Goal: Task Accomplishment & Management: Manage account settings

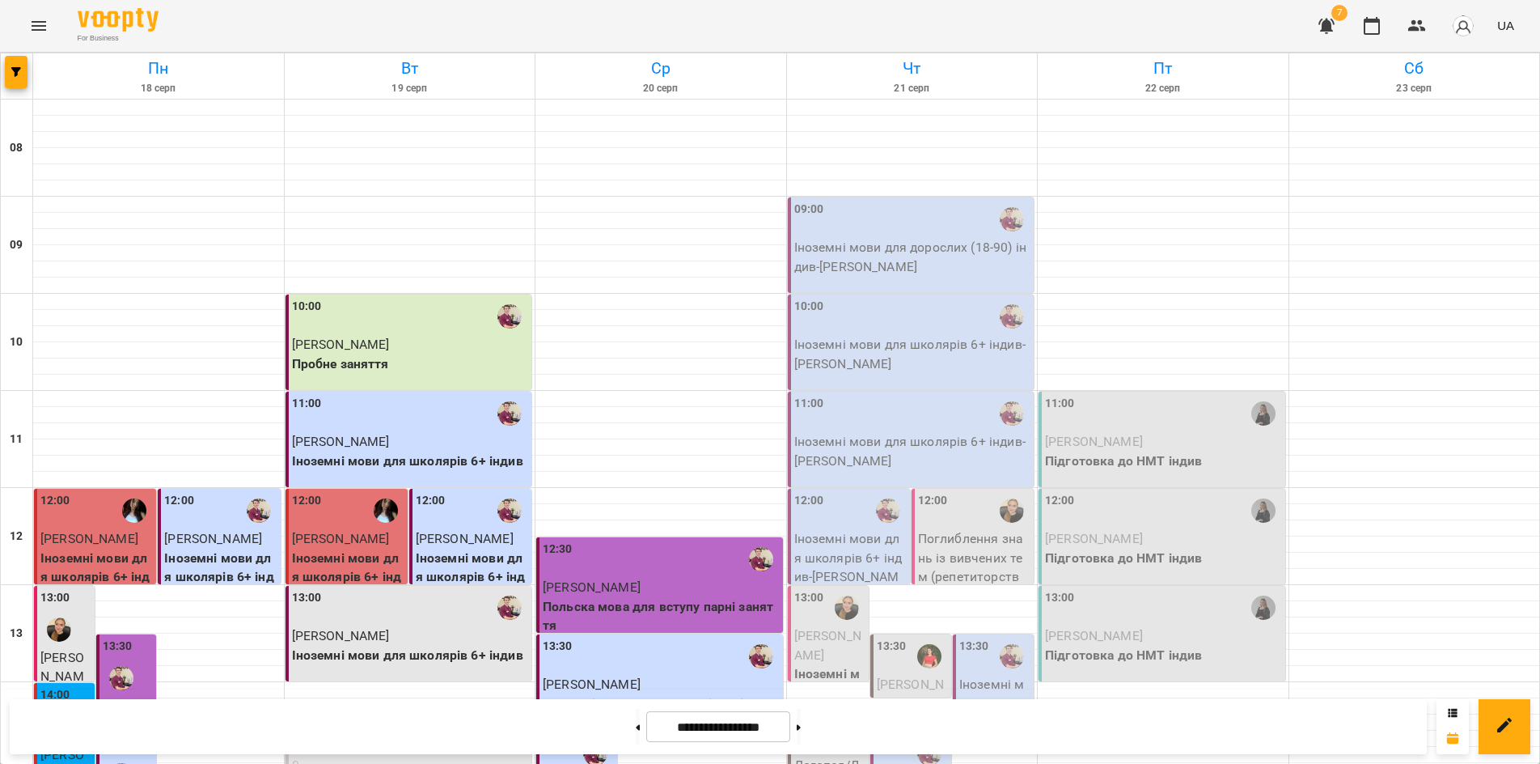
click at [4, 67] on div at bounding box center [17, 75] width 32 height 45
click at [15, 76] on icon "button" at bounding box center [16, 72] width 10 height 10
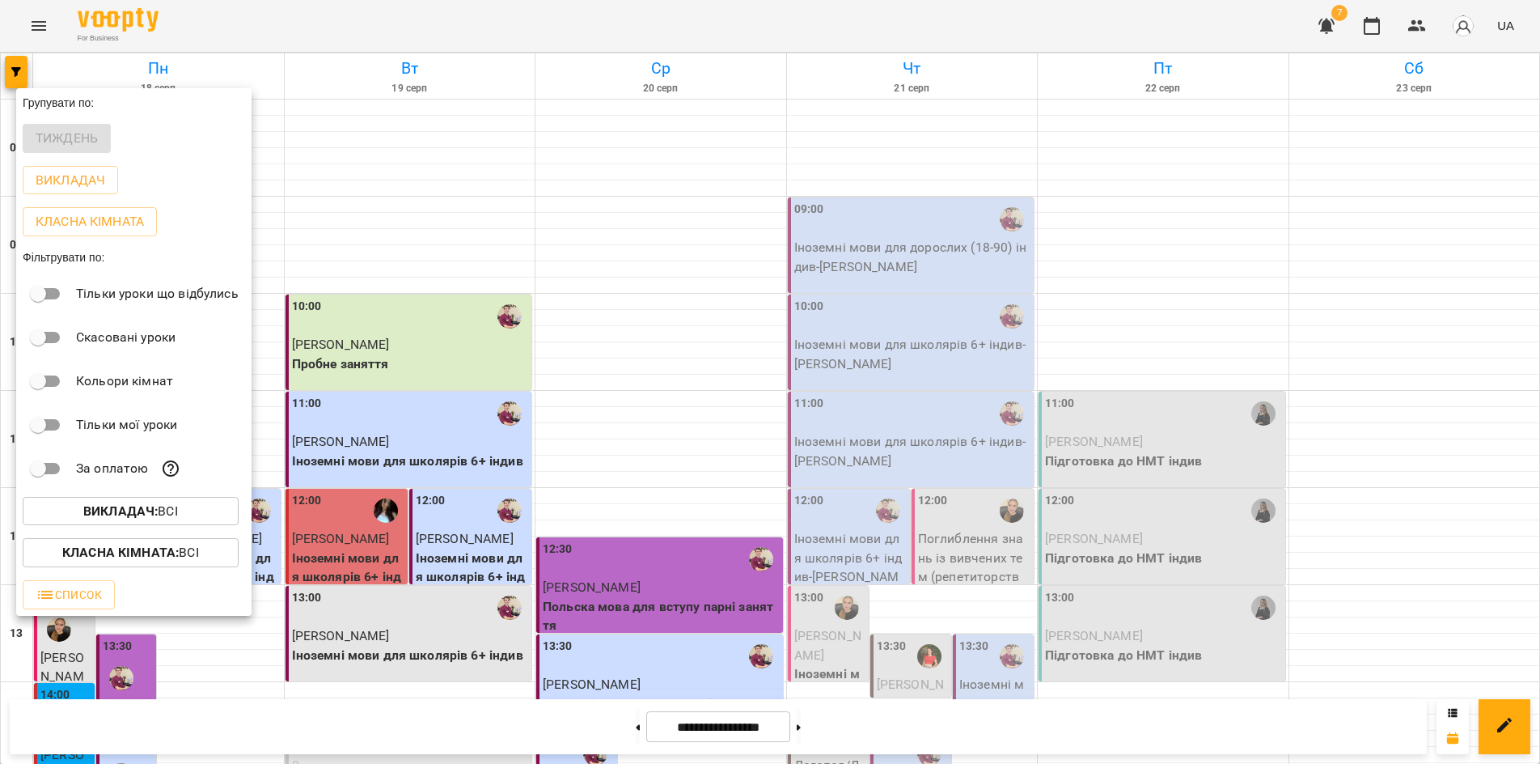
click at [149, 513] on b "Викладач :" at bounding box center [120, 510] width 74 height 15
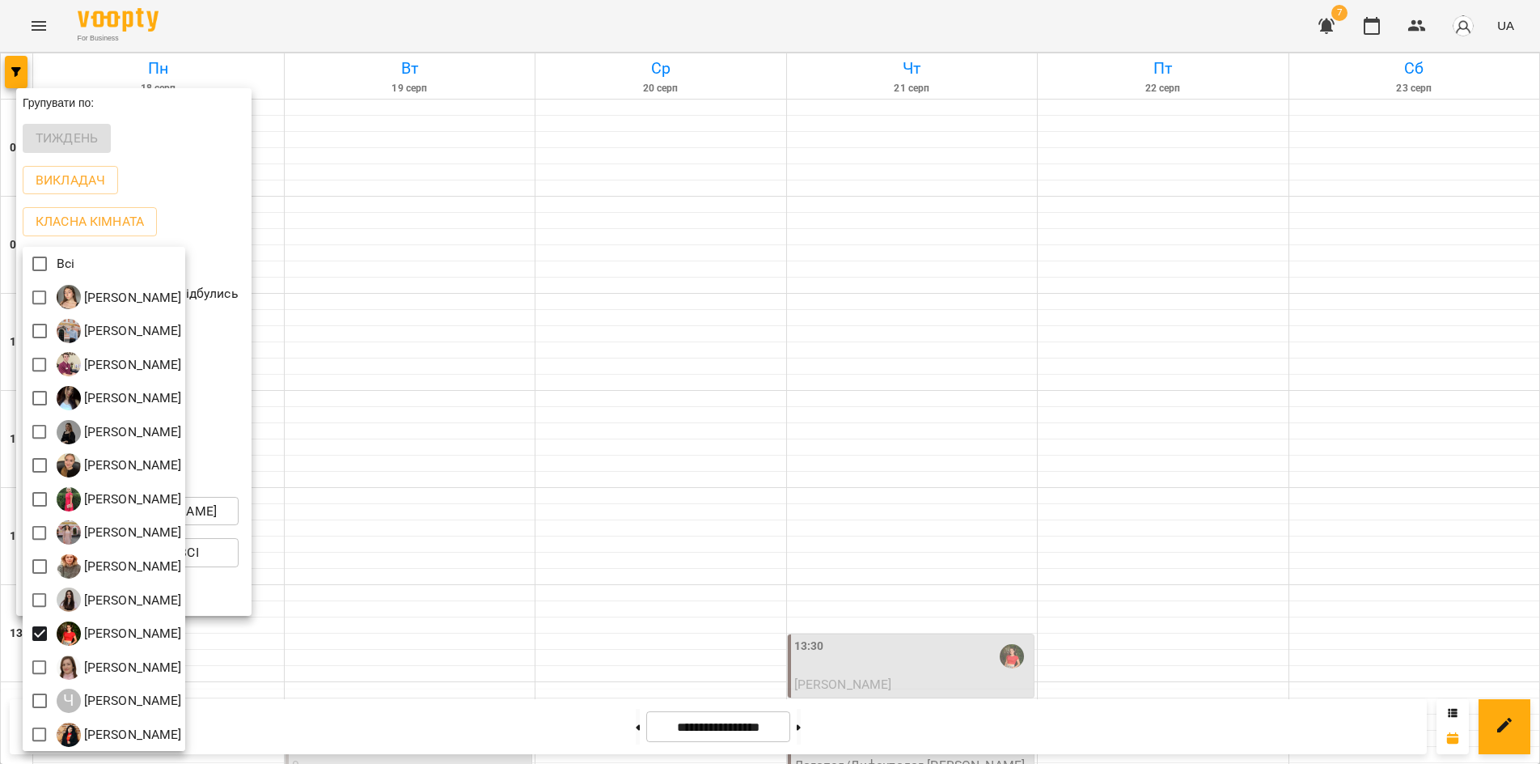
click at [859, 95] on div at bounding box center [770, 382] width 1540 height 764
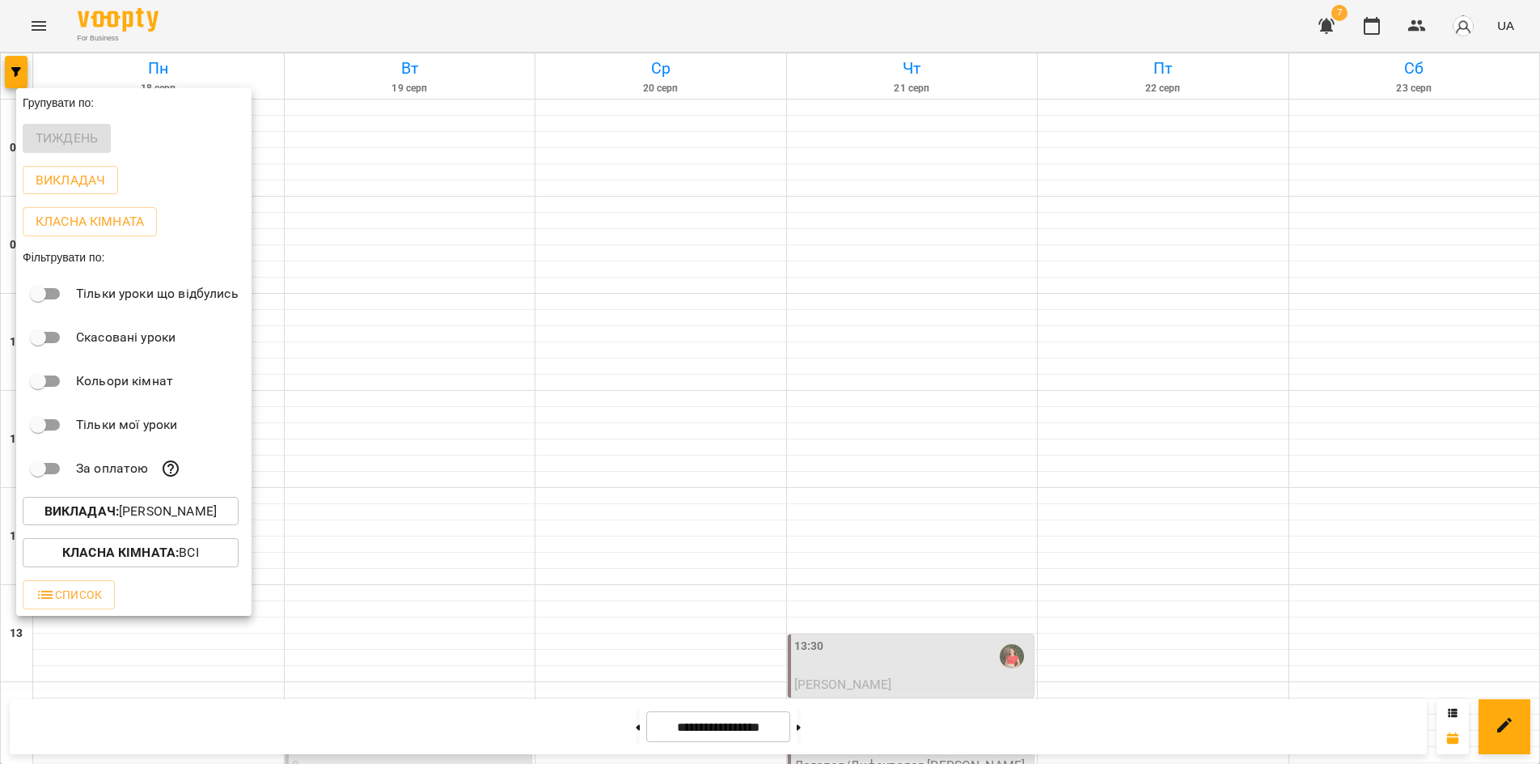
click at [848, 171] on div at bounding box center [770, 382] width 1540 height 764
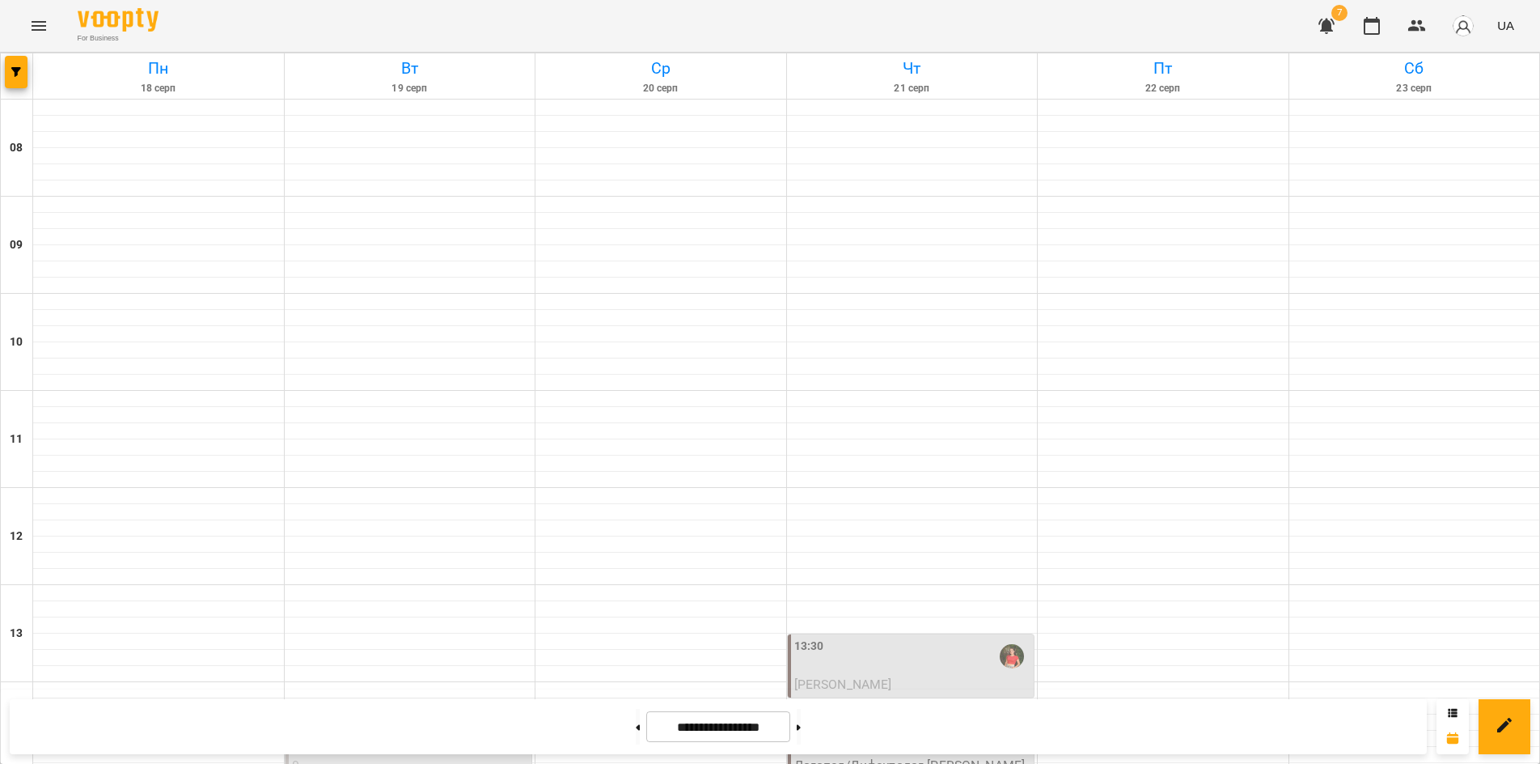
scroll to position [404, 0]
click at [865, 718] on div "14:20" at bounding box center [912, 736] width 237 height 37
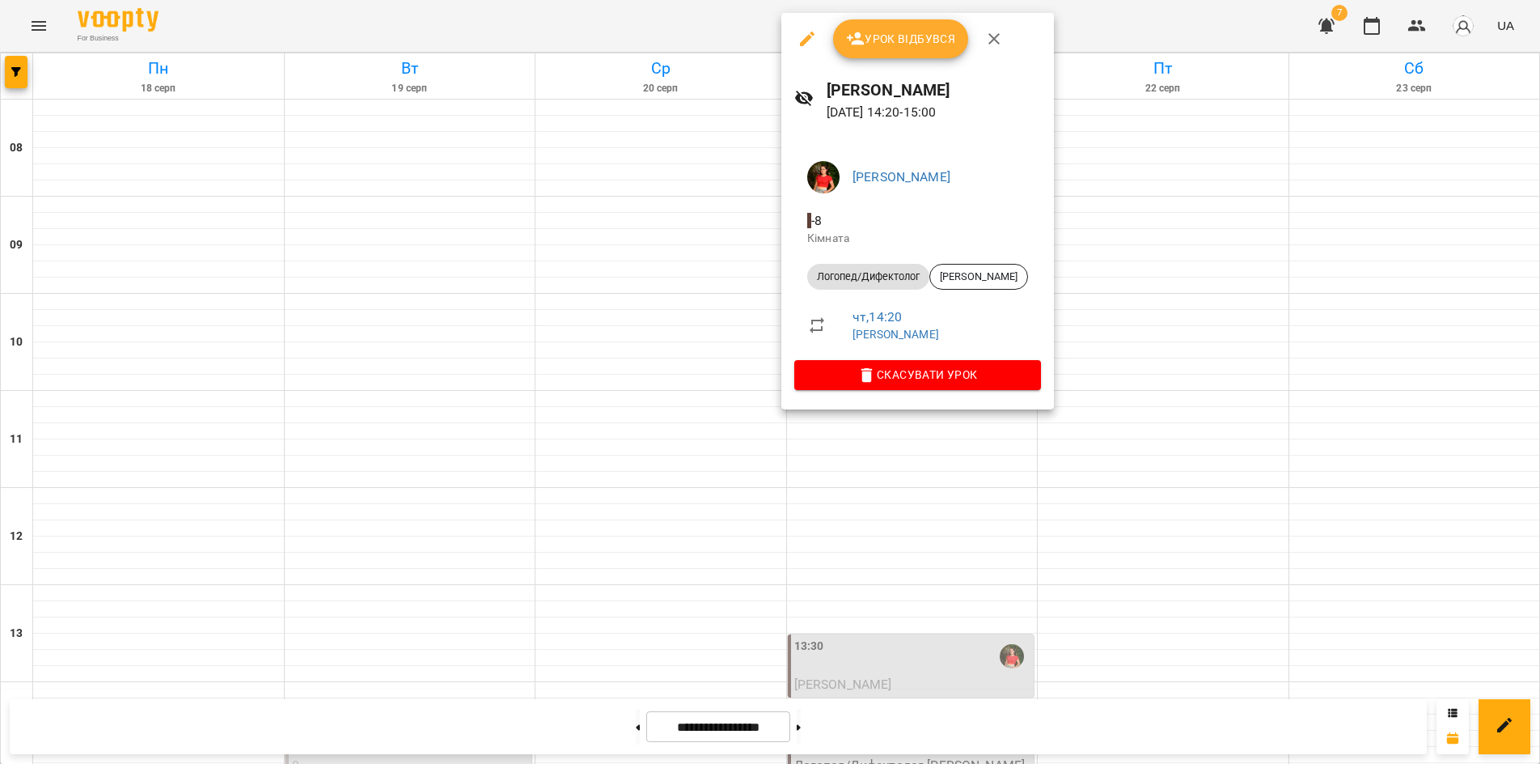
click at [438, 721] on div at bounding box center [770, 382] width 1540 height 764
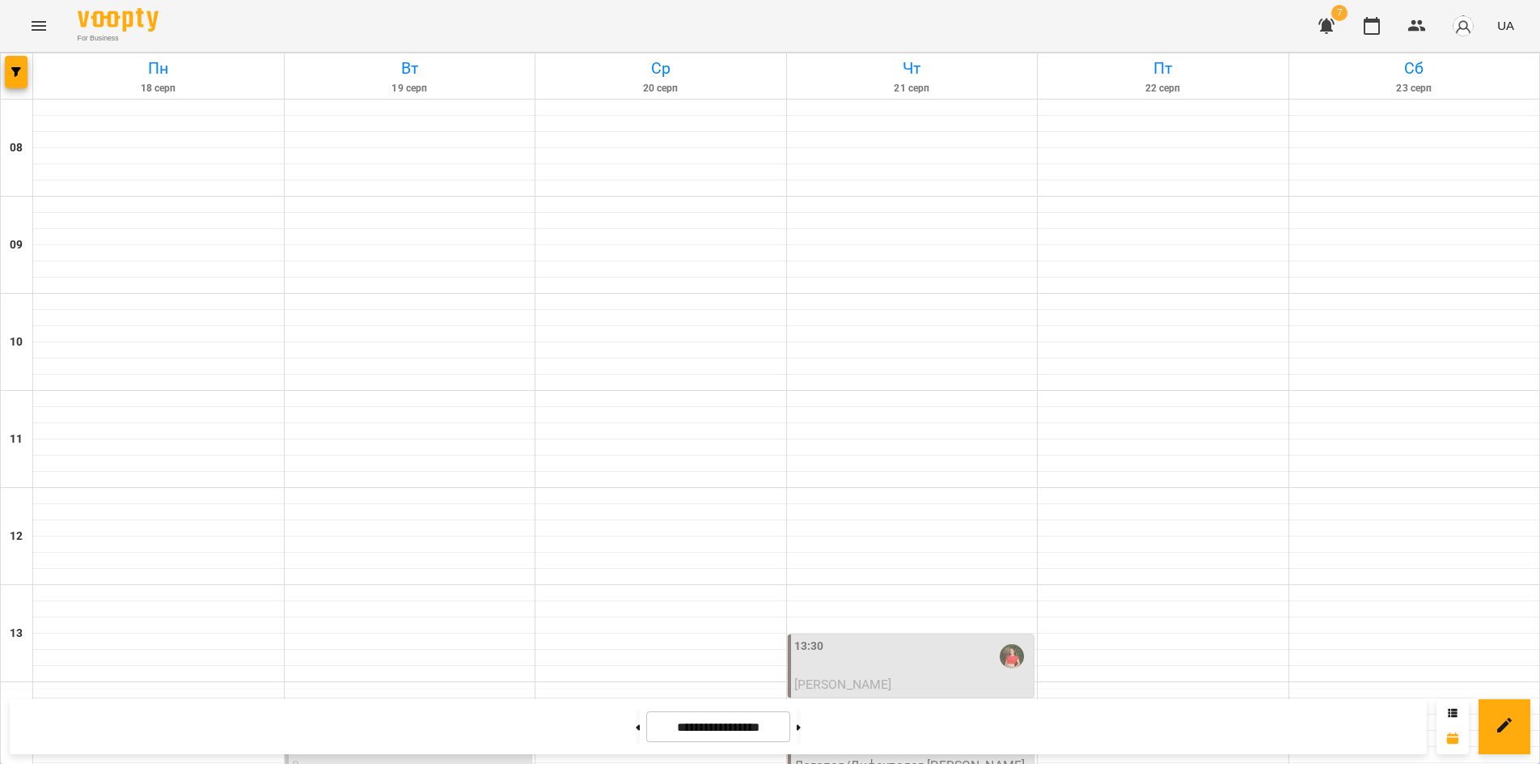
click at [459, 737] on div "**********" at bounding box center [718, 726] width 1417 height 55
click at [1295, 714] on div at bounding box center [1414, 722] width 251 height 16
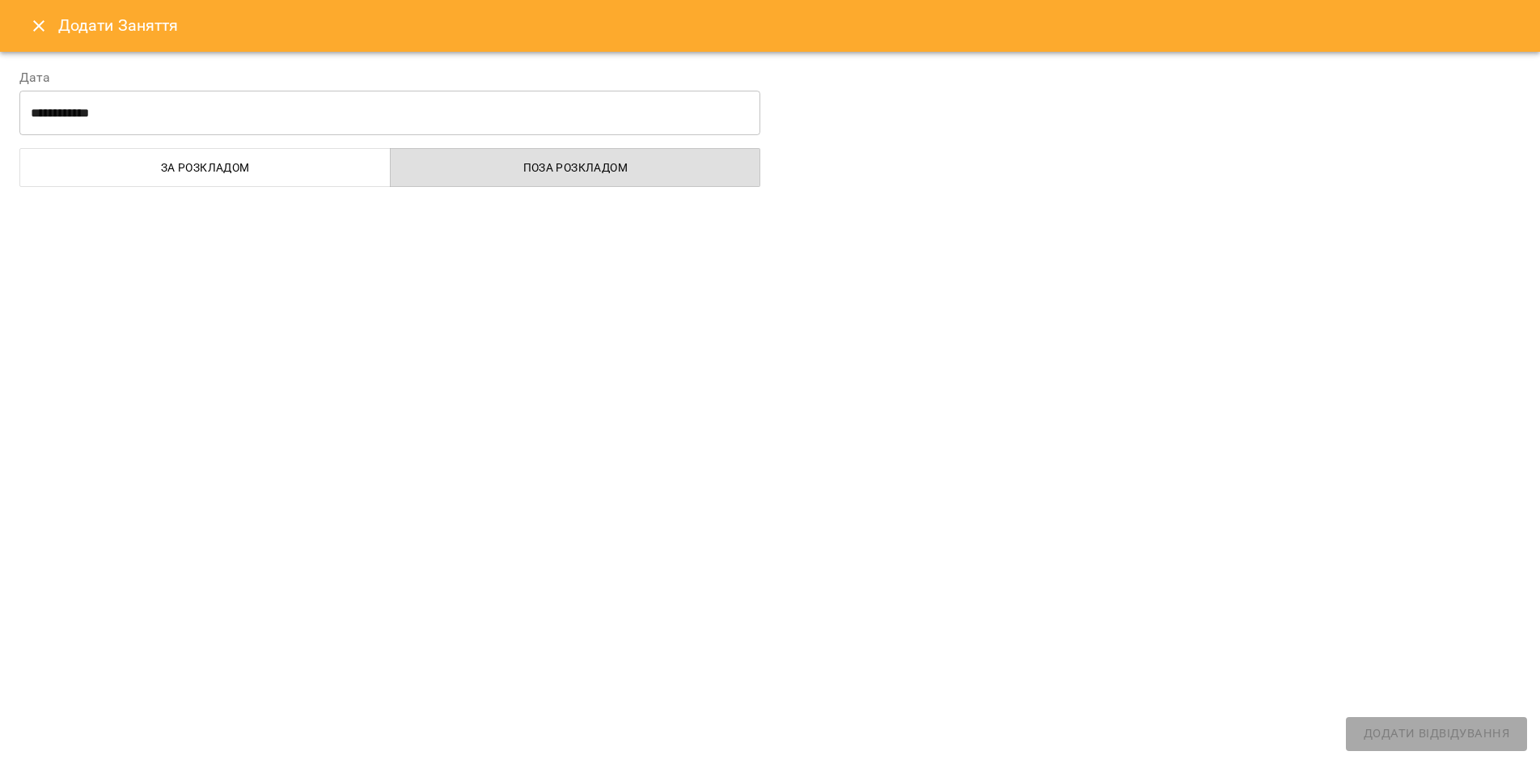
select select
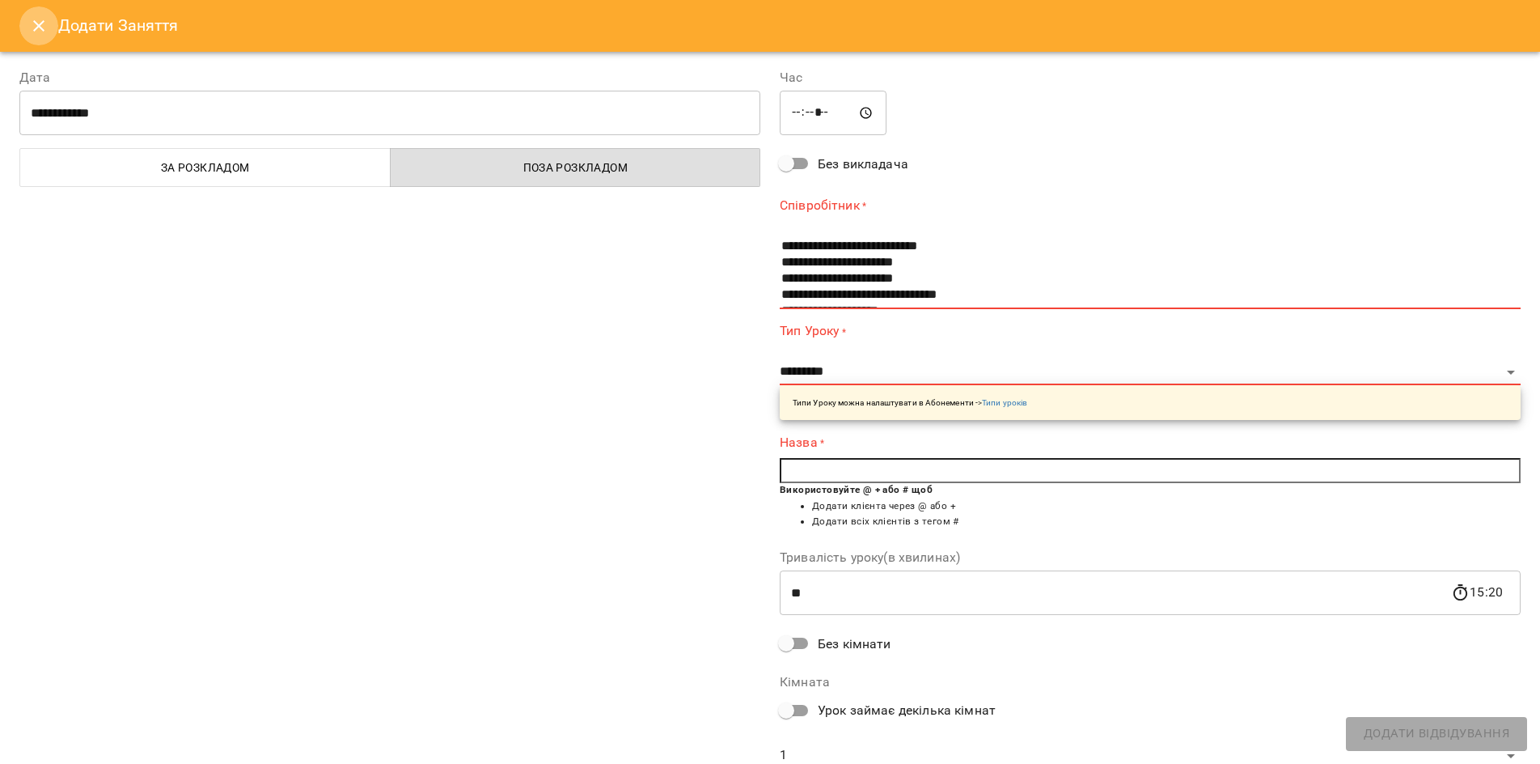
click at [32, 22] on icon "Close" at bounding box center [38, 25] width 19 height 19
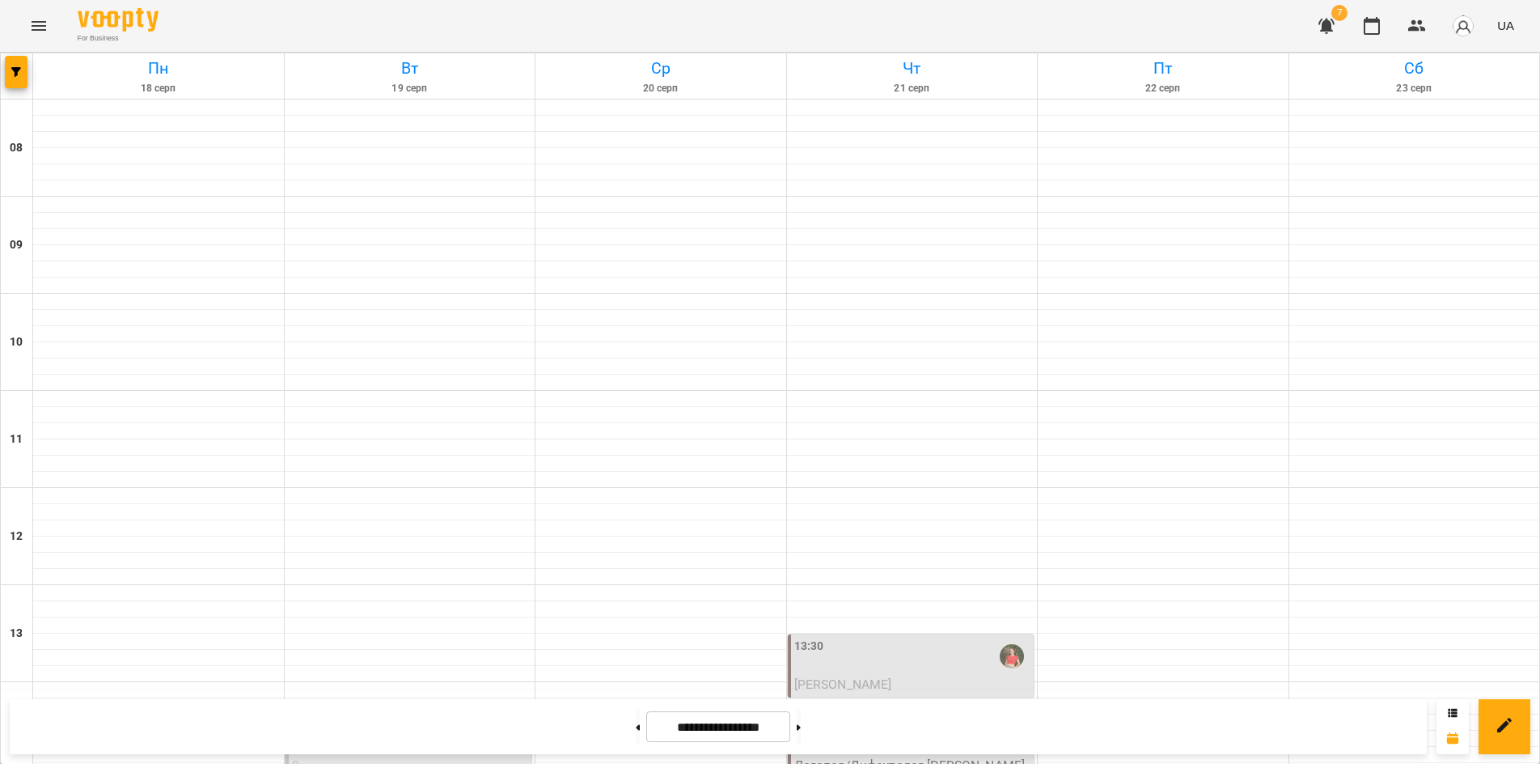
scroll to position [647, 0]
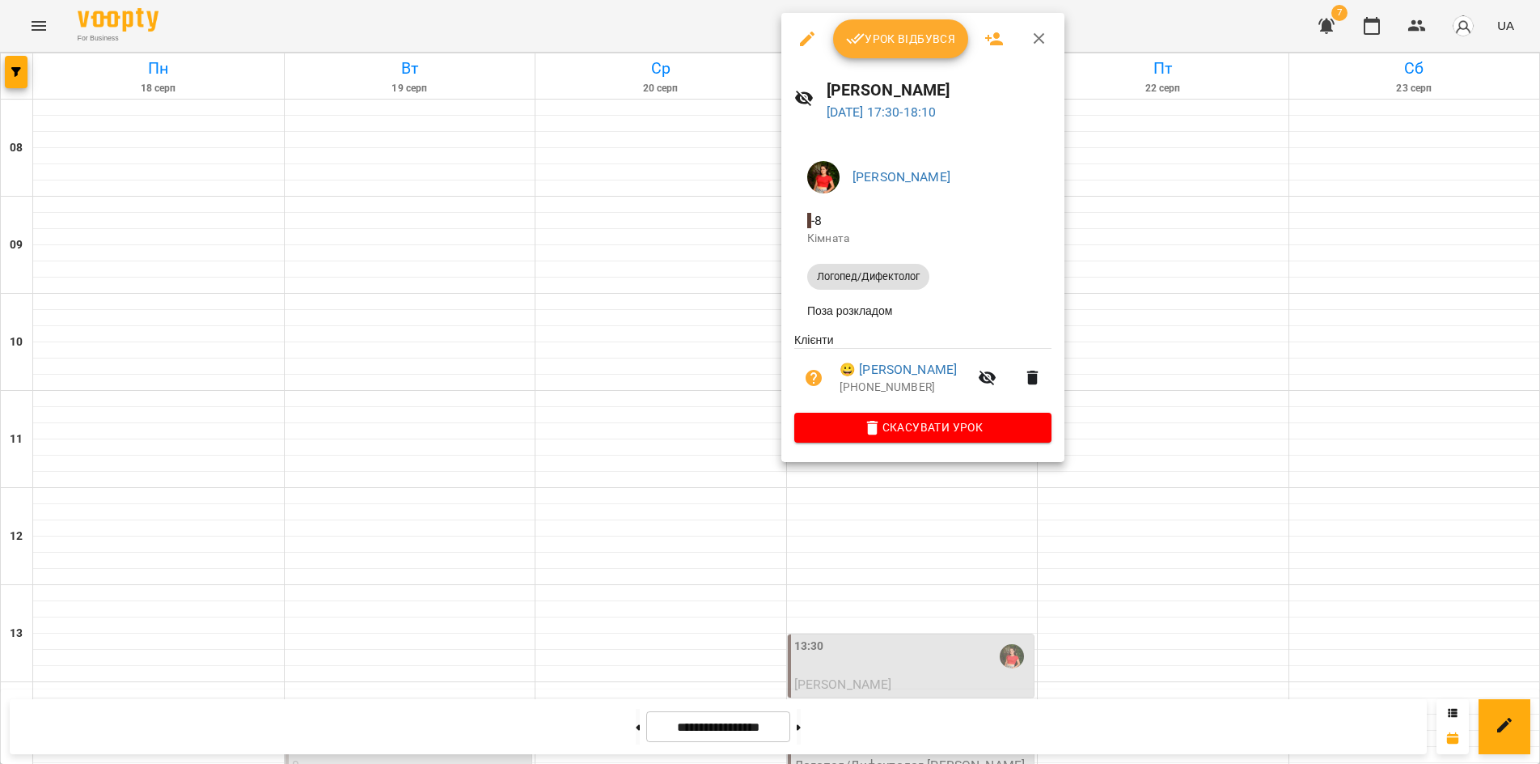
click at [891, 603] on div at bounding box center [770, 382] width 1540 height 764
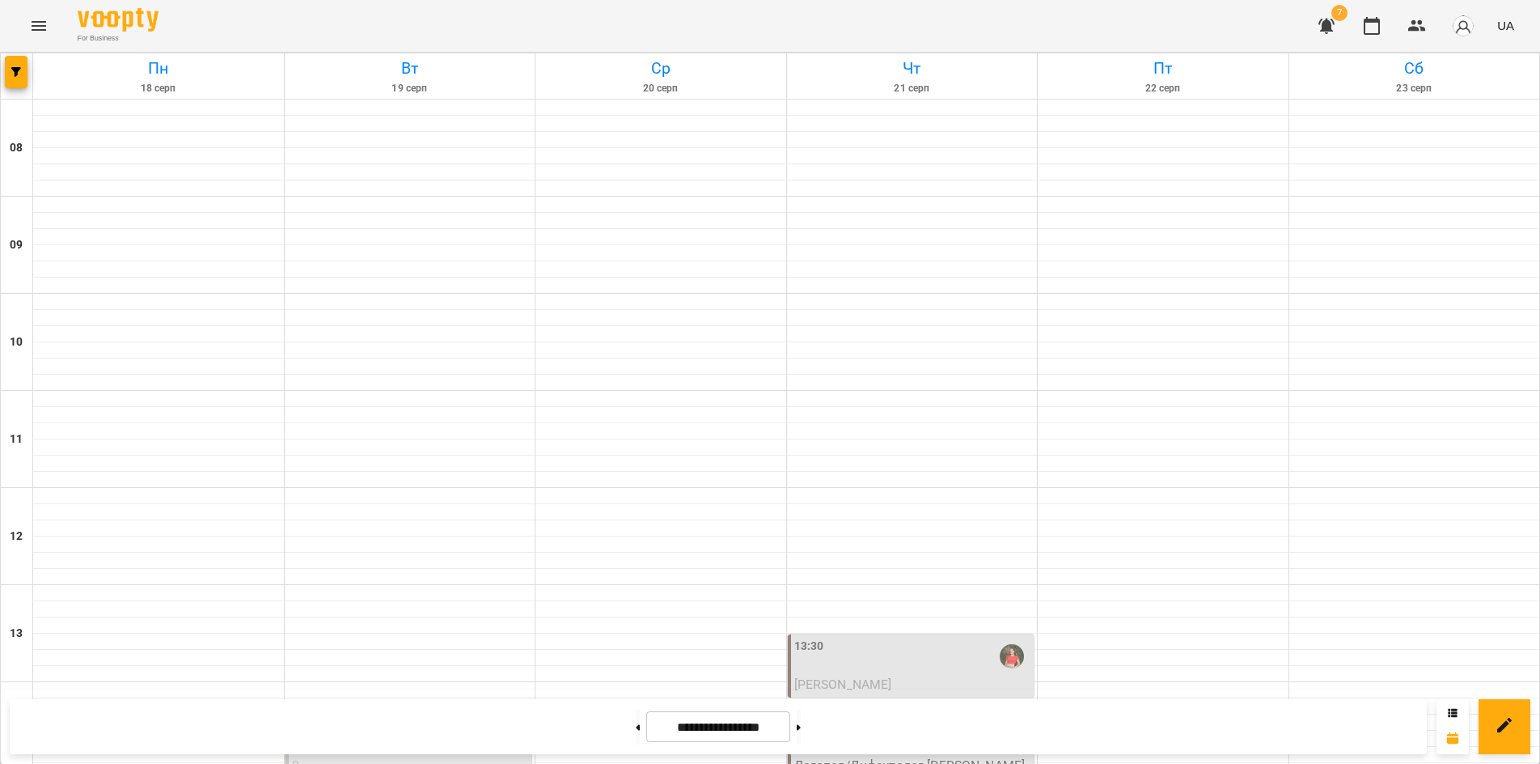
scroll to position [243, 0]
click at [22, 66] on button "button" at bounding box center [16, 72] width 23 height 32
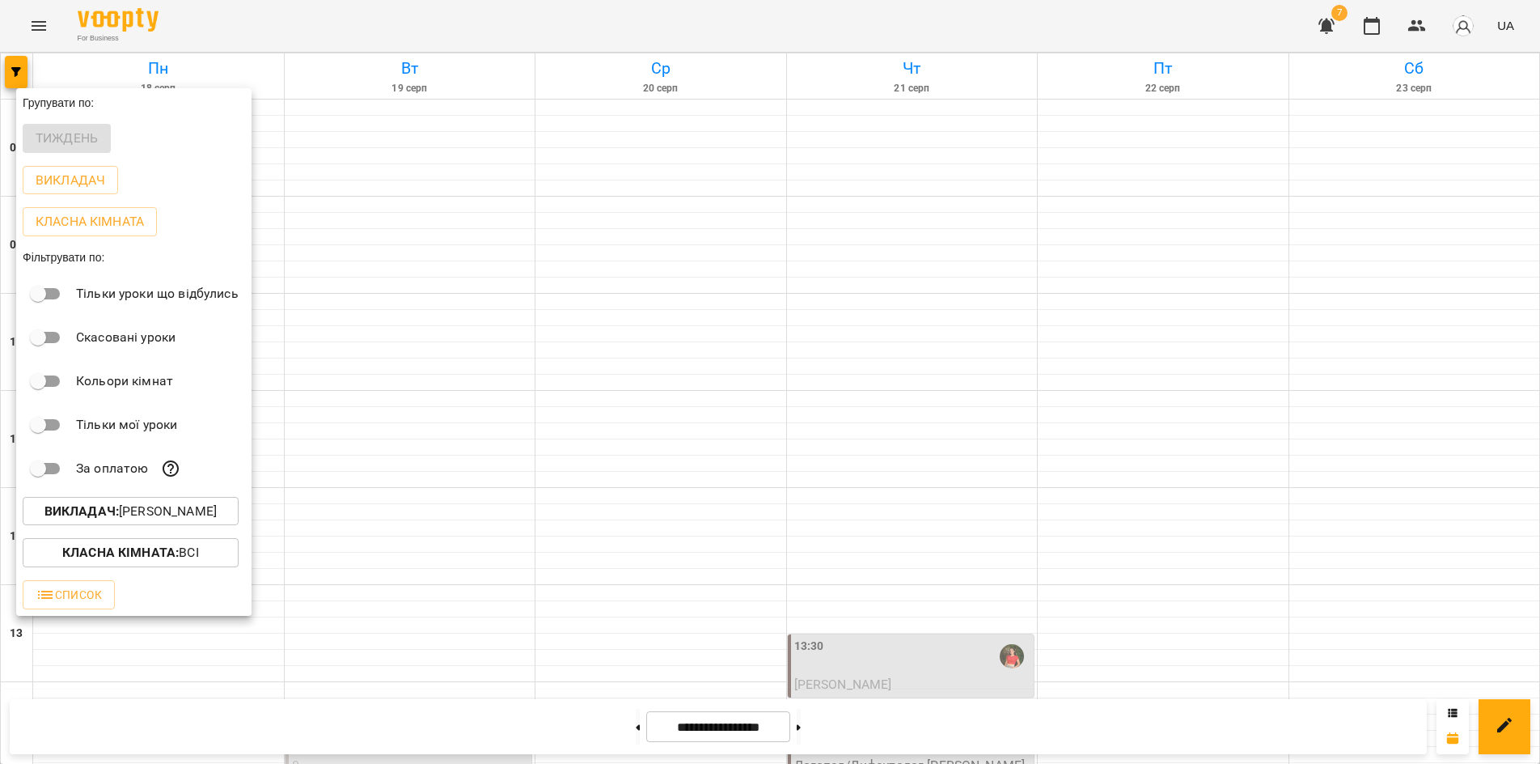
click at [91, 514] on b "Викладач :" at bounding box center [81, 510] width 74 height 15
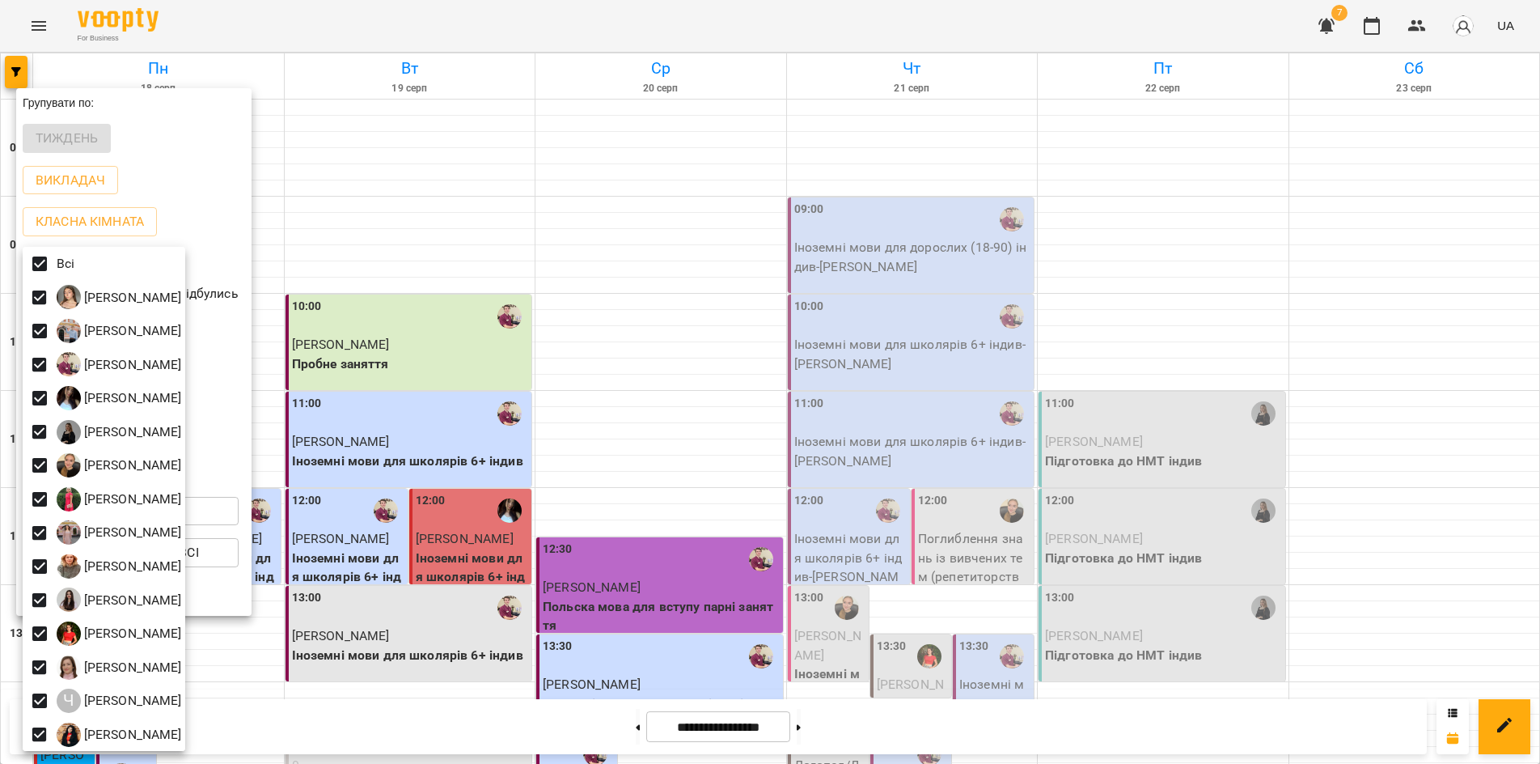
click at [742, 104] on div at bounding box center [770, 382] width 1540 height 764
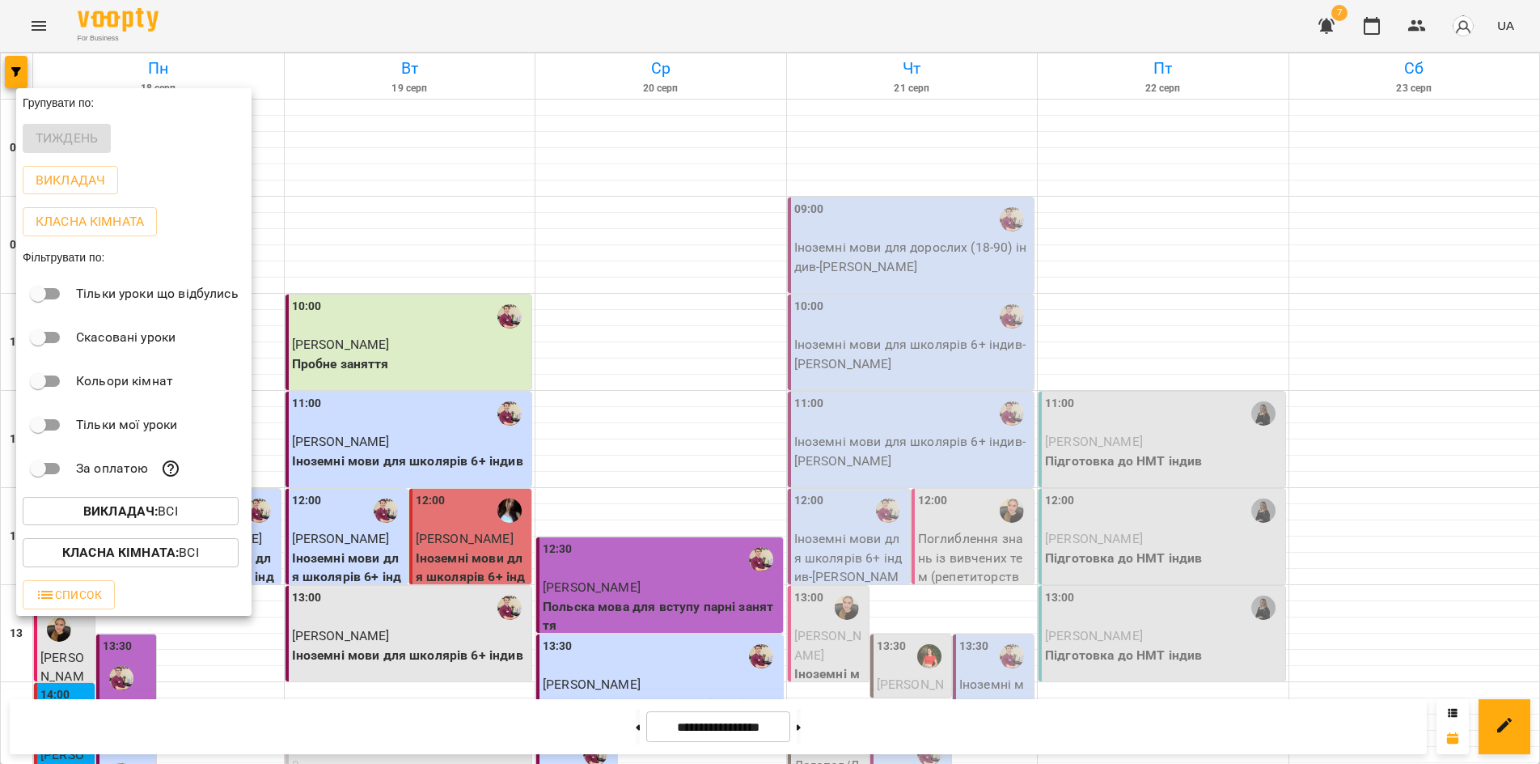
click at [700, 100] on div at bounding box center [770, 382] width 1540 height 764
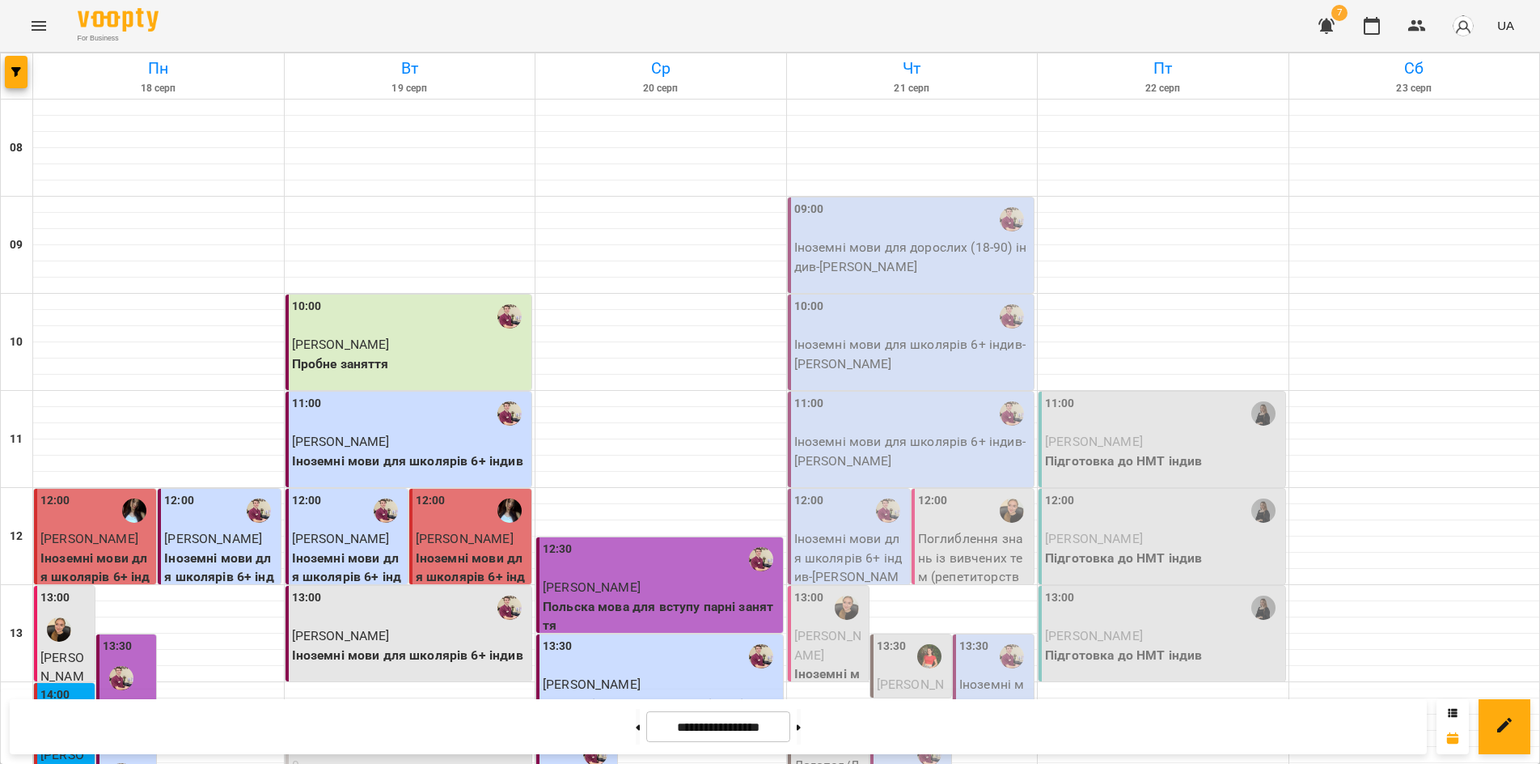
scroll to position [81, 0]
click at [907, 335] on p "Іноземні мови для школярів 6+ індив - [PERSON_NAME]" at bounding box center [912, 354] width 237 height 38
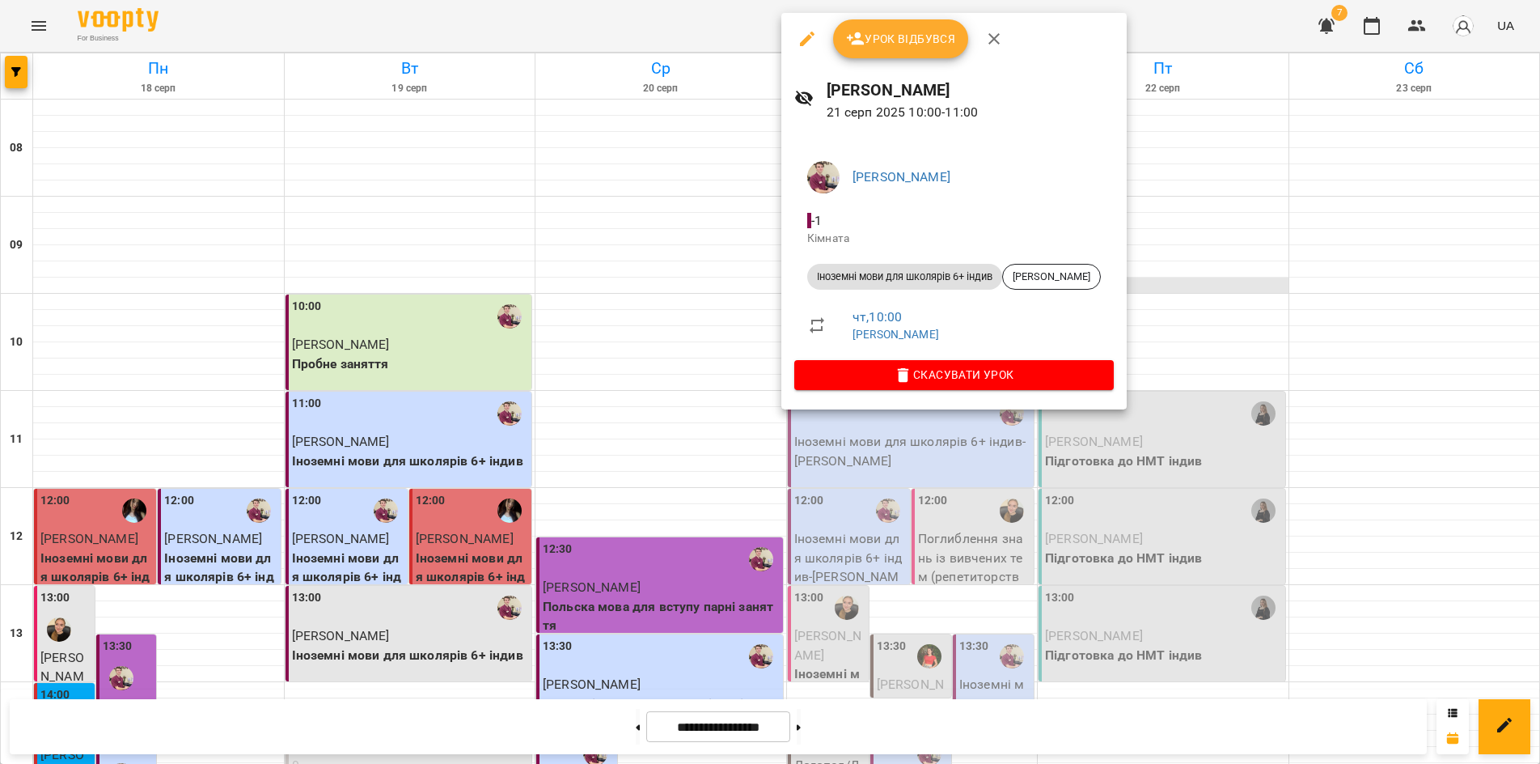
click at [1200, 202] on div at bounding box center [770, 382] width 1540 height 764
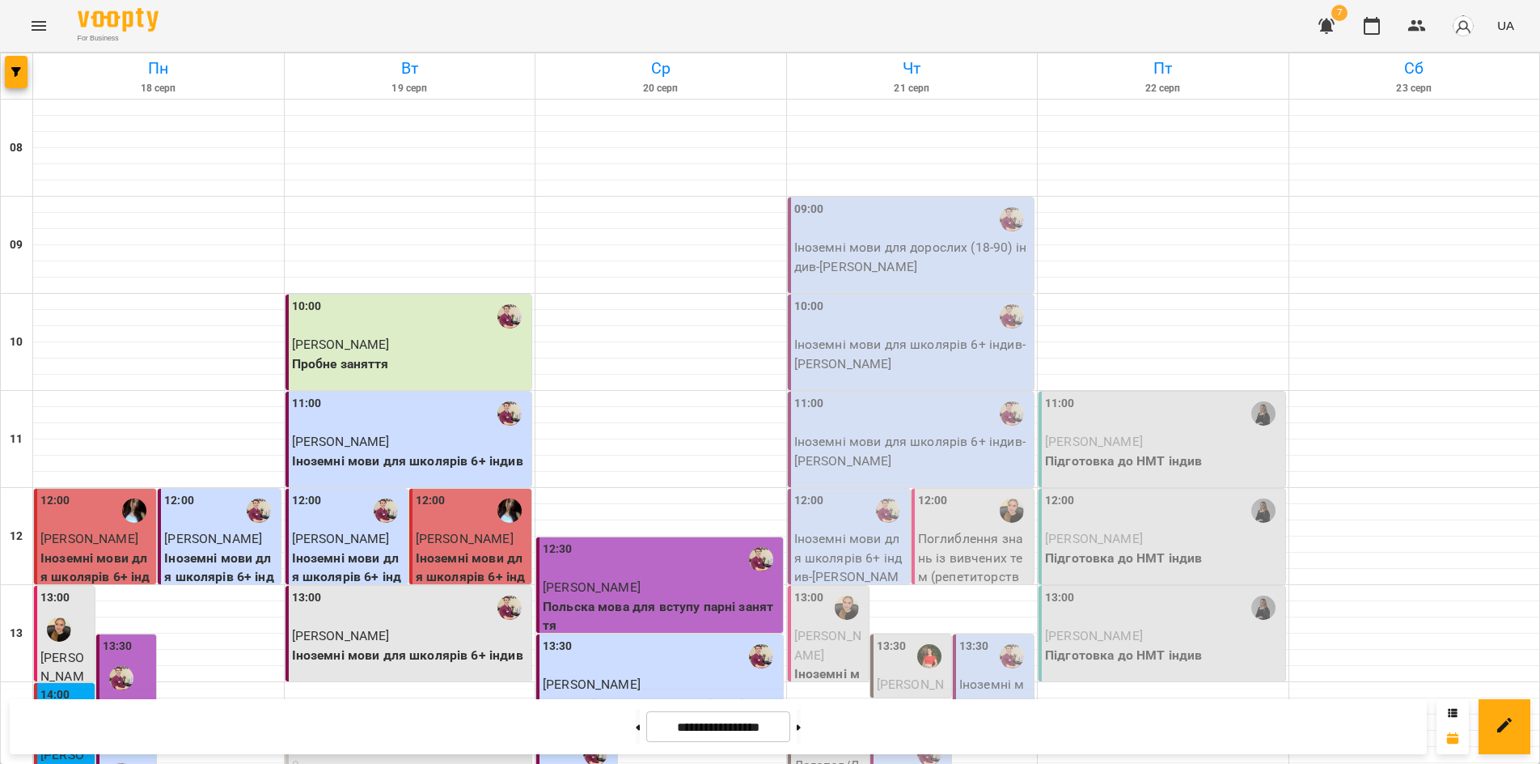
click at [951, 492] on div "12:00" at bounding box center [974, 510] width 112 height 37
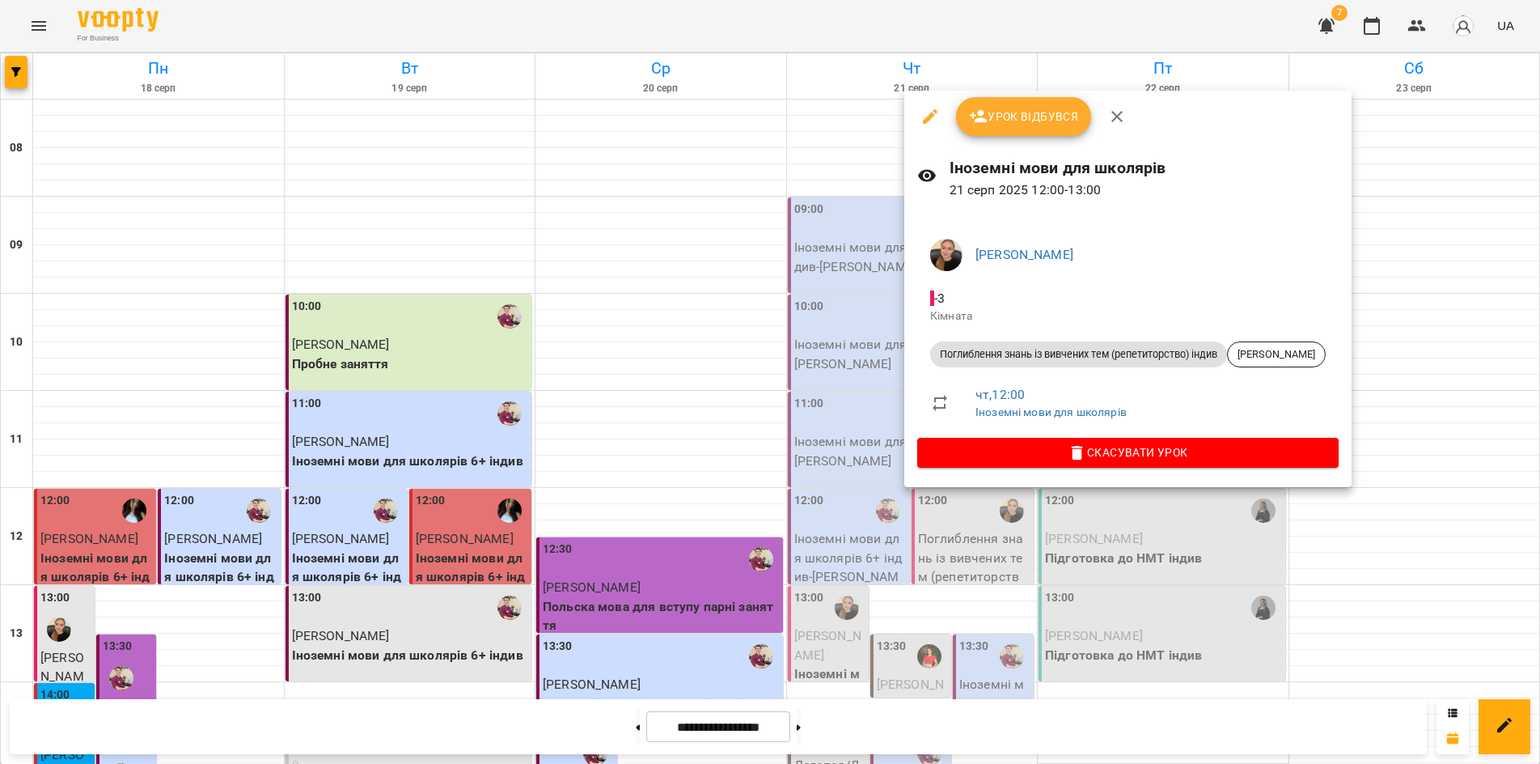
click at [1096, 686] on div at bounding box center [770, 382] width 1540 height 764
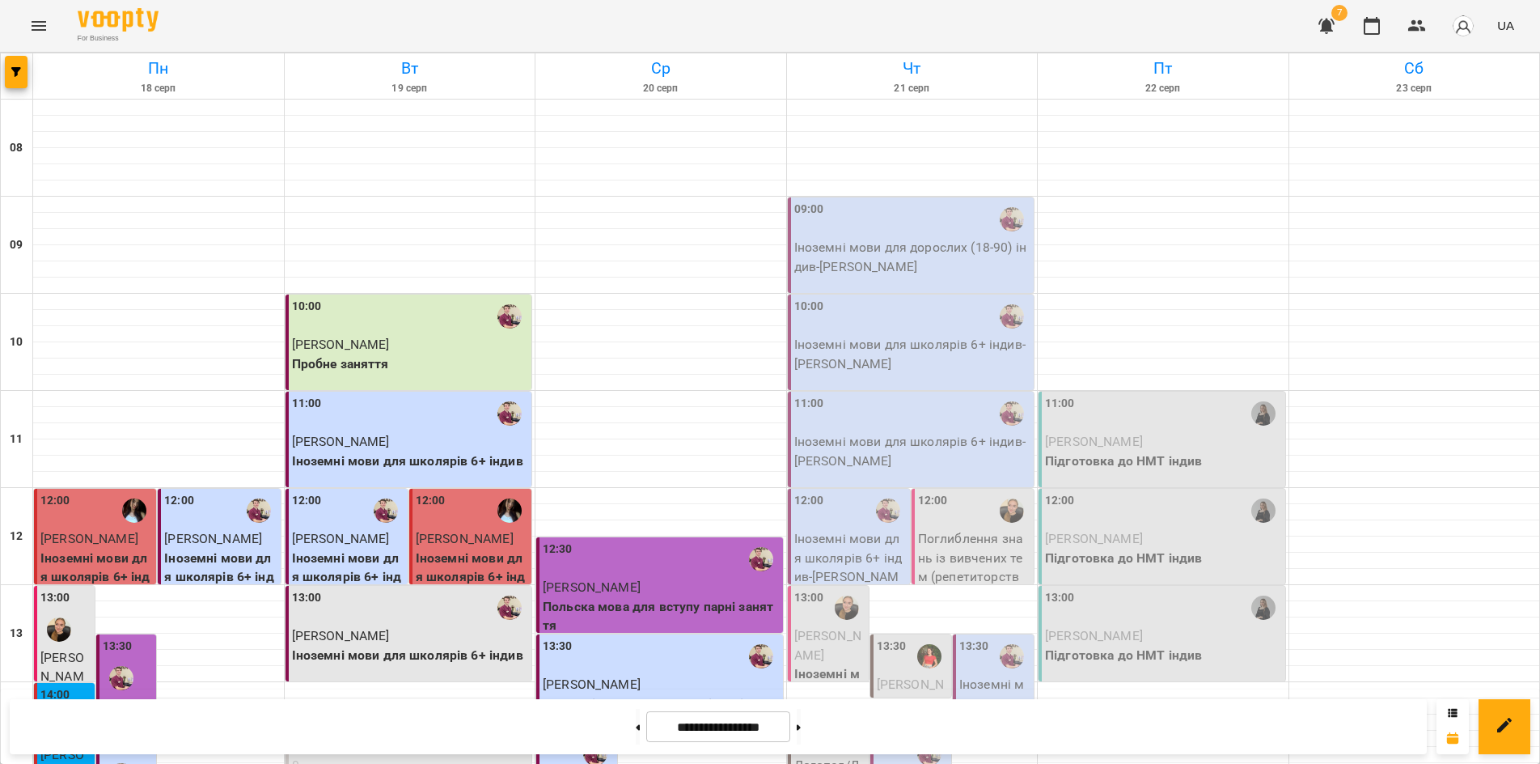
scroll to position [404, 0]
click at [989, 675] on p "Іноземні мови для дорослих (18-90) індив - Бойко Андрій" at bounding box center [994, 732] width 71 height 114
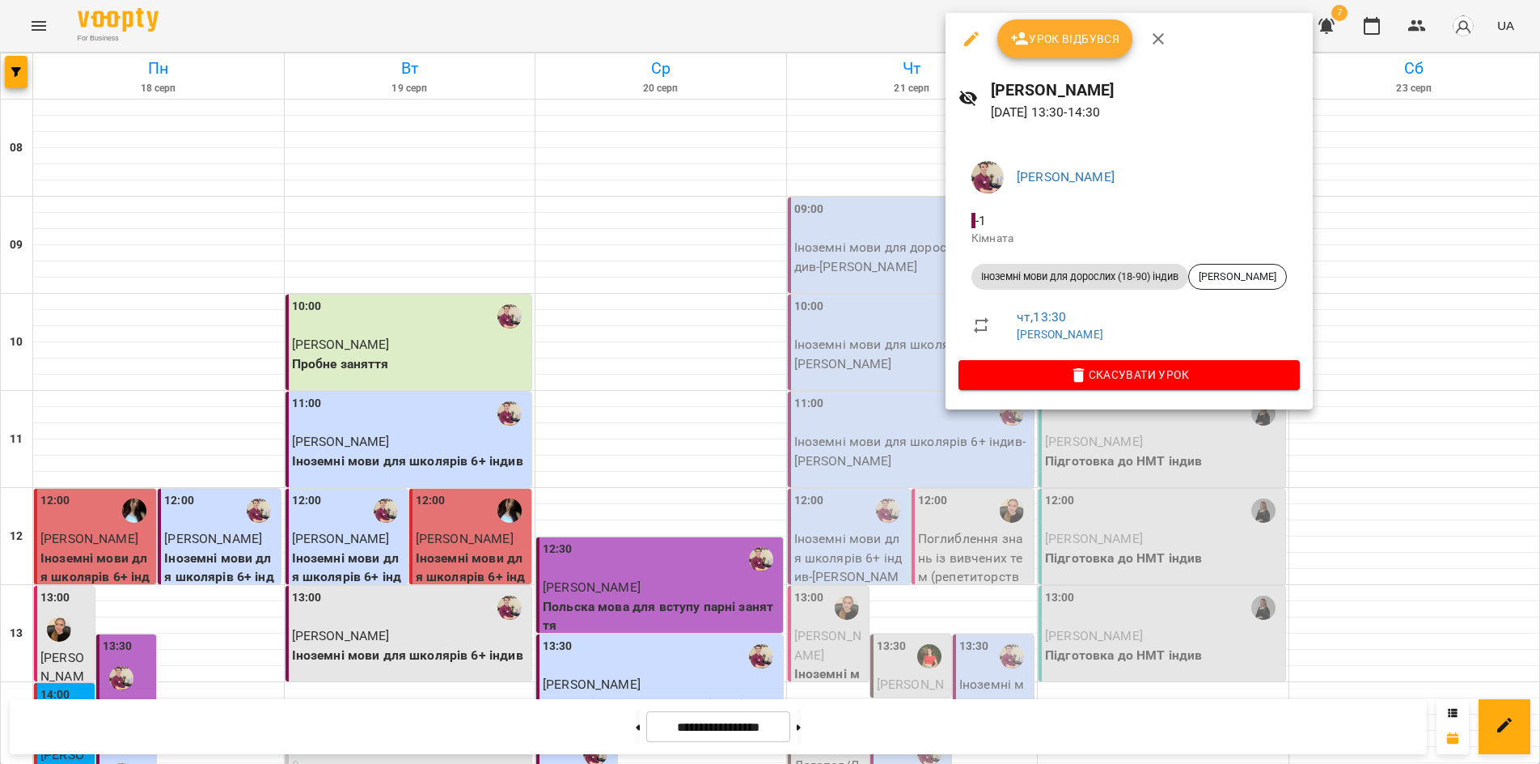
click at [1132, 455] on div at bounding box center [770, 382] width 1540 height 764
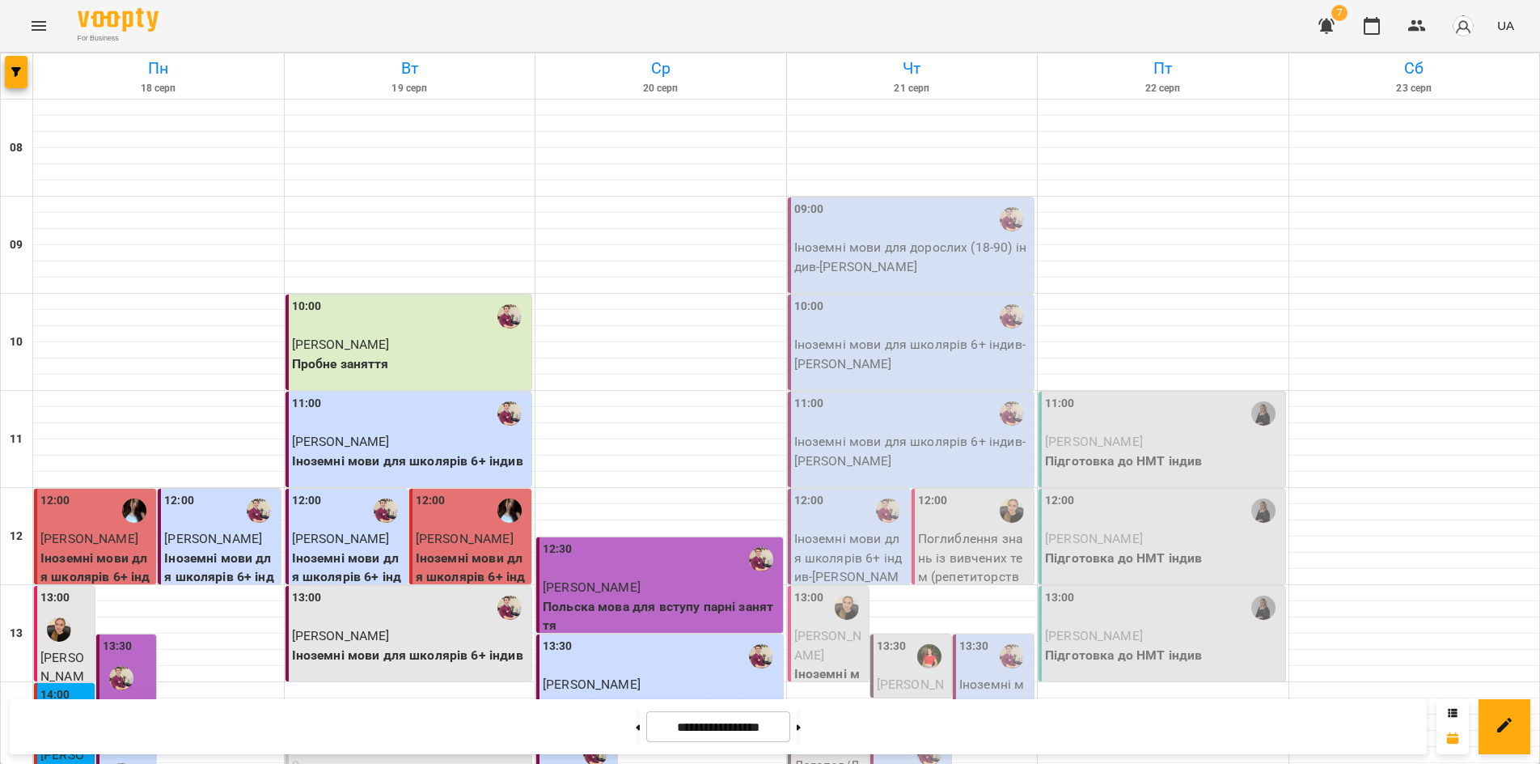
scroll to position [324, 0]
click at [815, 628] on span "Миханчук Олександра Олексіївна" at bounding box center [827, 645] width 67 height 35
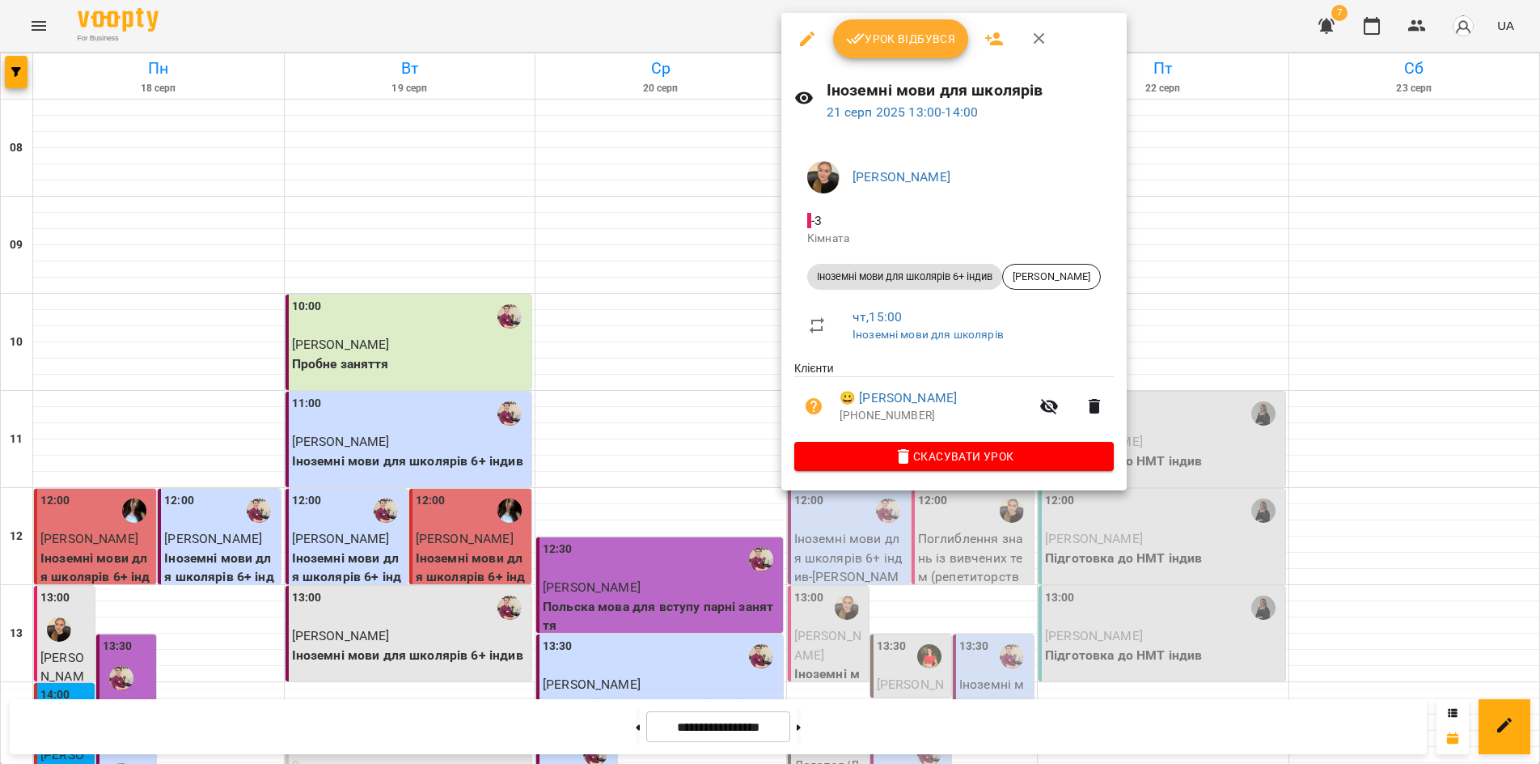
click at [1245, 484] on div at bounding box center [770, 382] width 1540 height 764
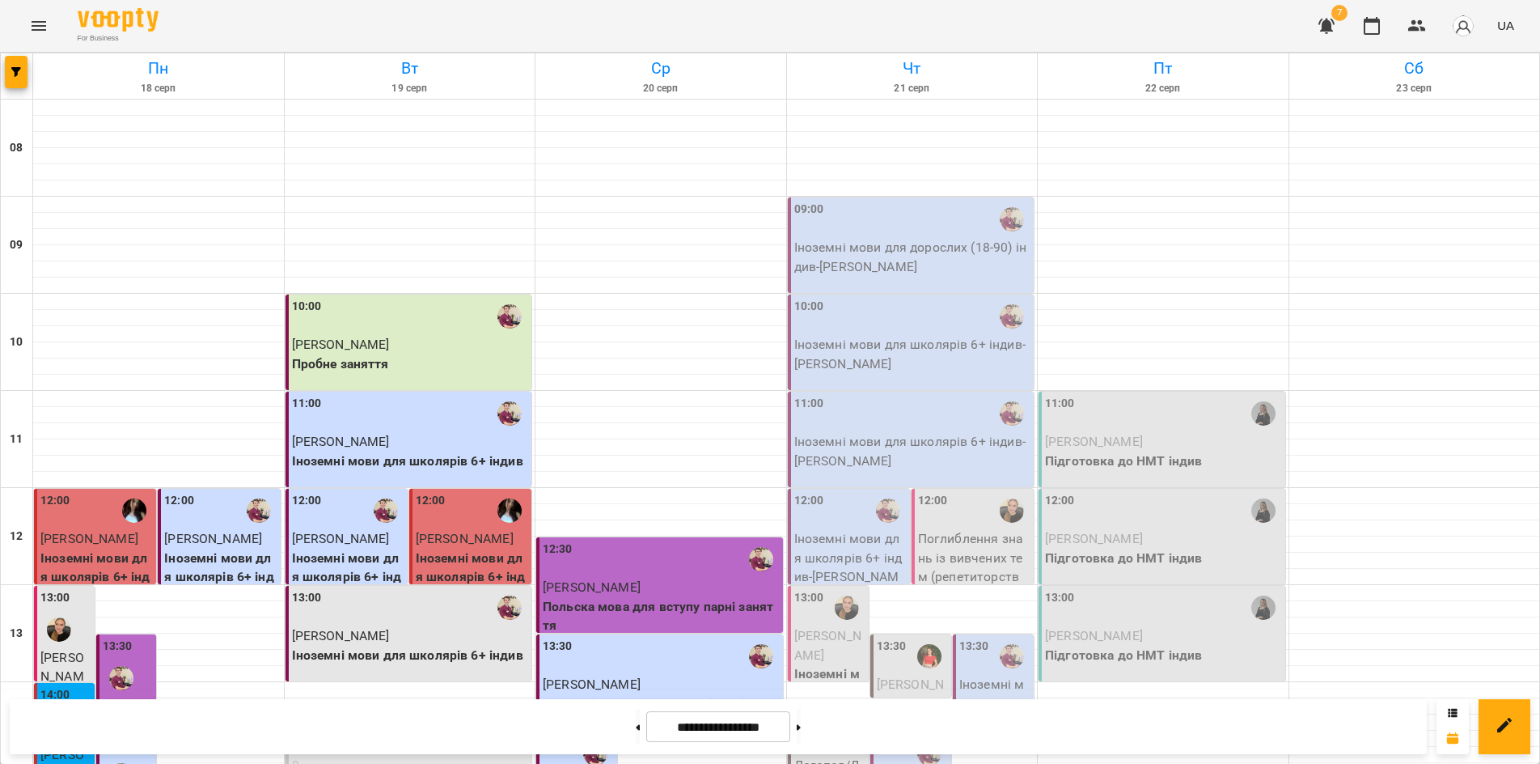
click at [953, 529] on p "Поглиблення знань із вивчених тем (репетиторство) індив - Гаврилов Олексій Серг…" at bounding box center [974, 576] width 112 height 95
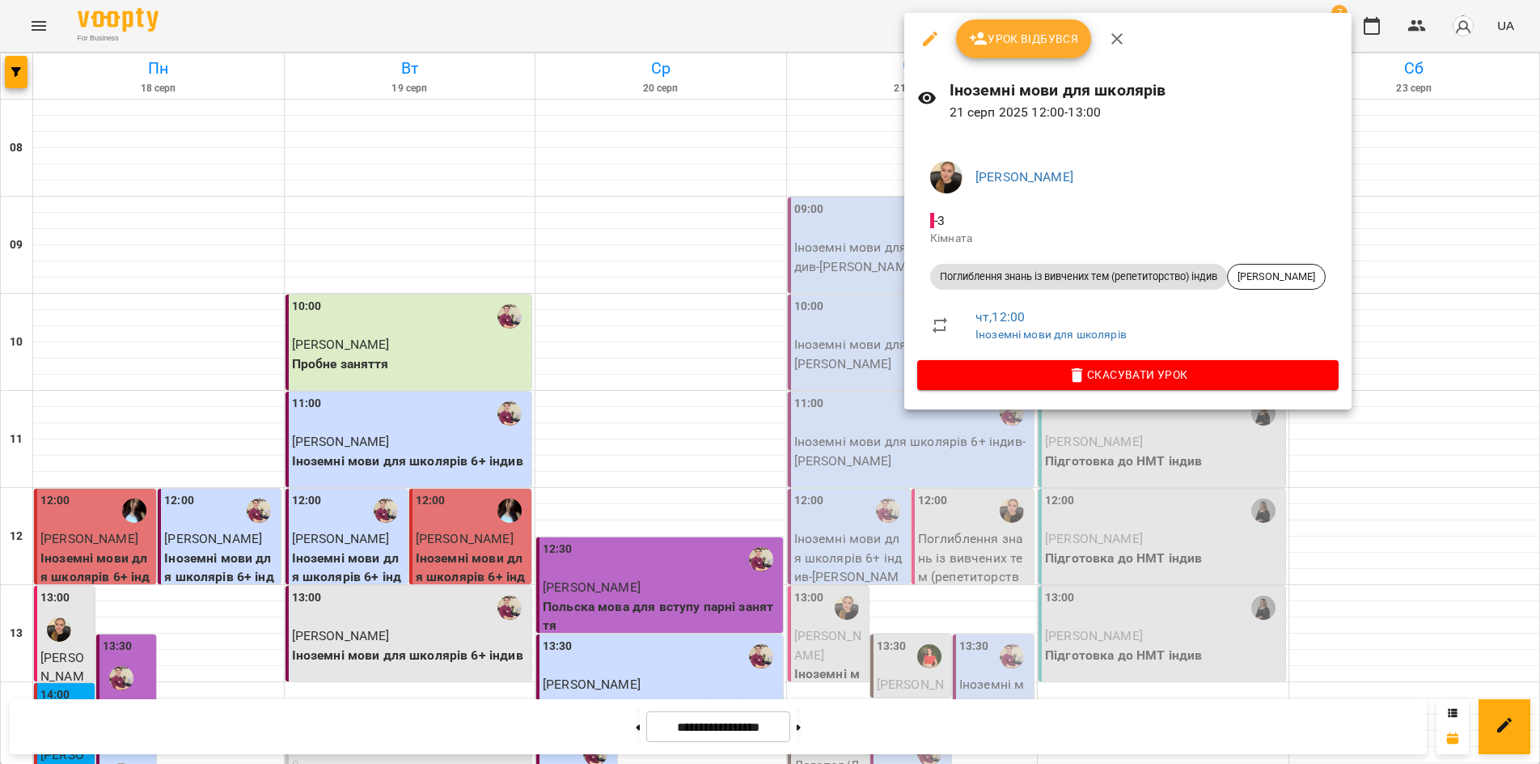
click at [1128, 486] on div at bounding box center [770, 382] width 1540 height 764
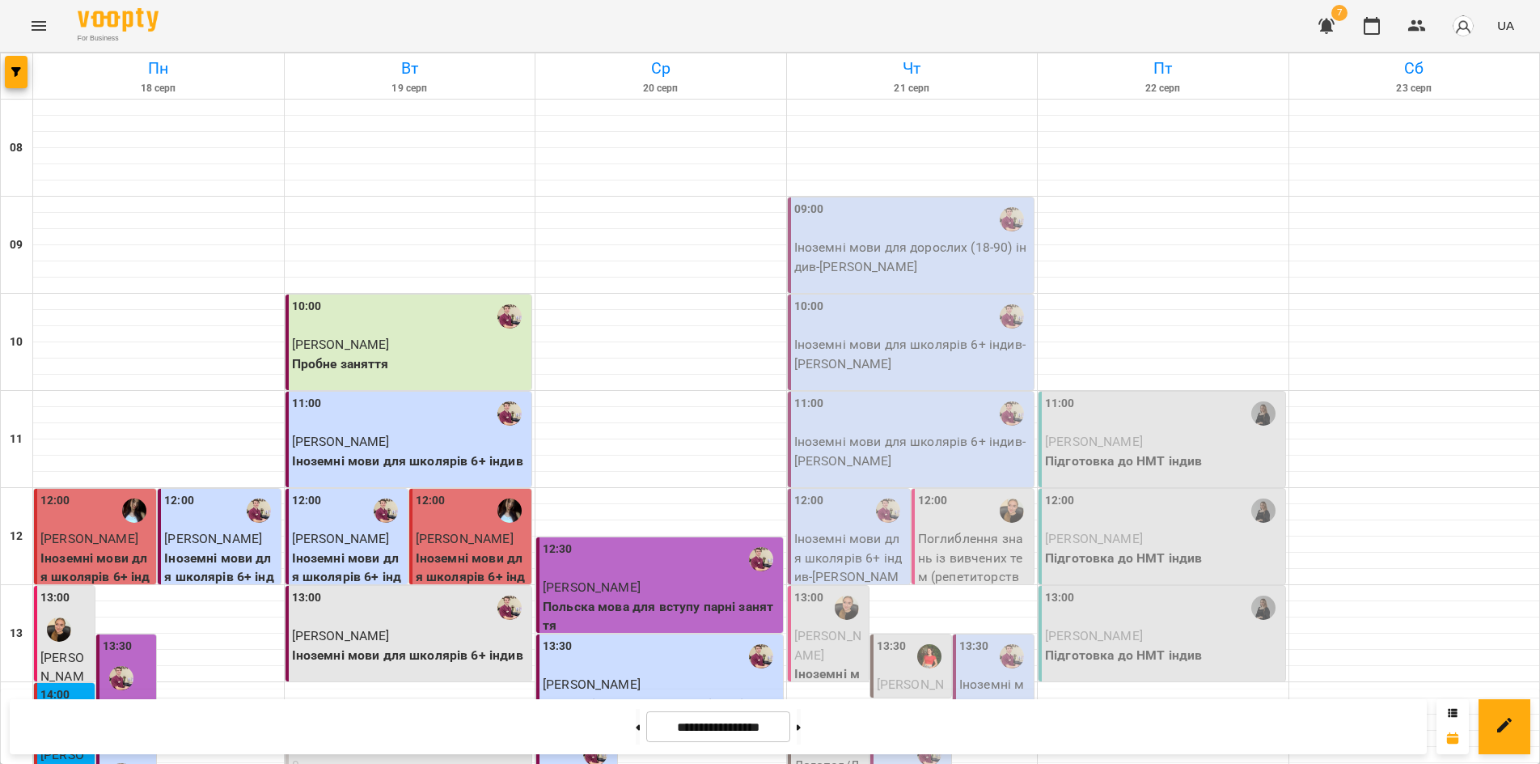
scroll to position [104, 0]
click at [801, 728] on button at bounding box center [799, 727] width 4 height 36
type input "**********"
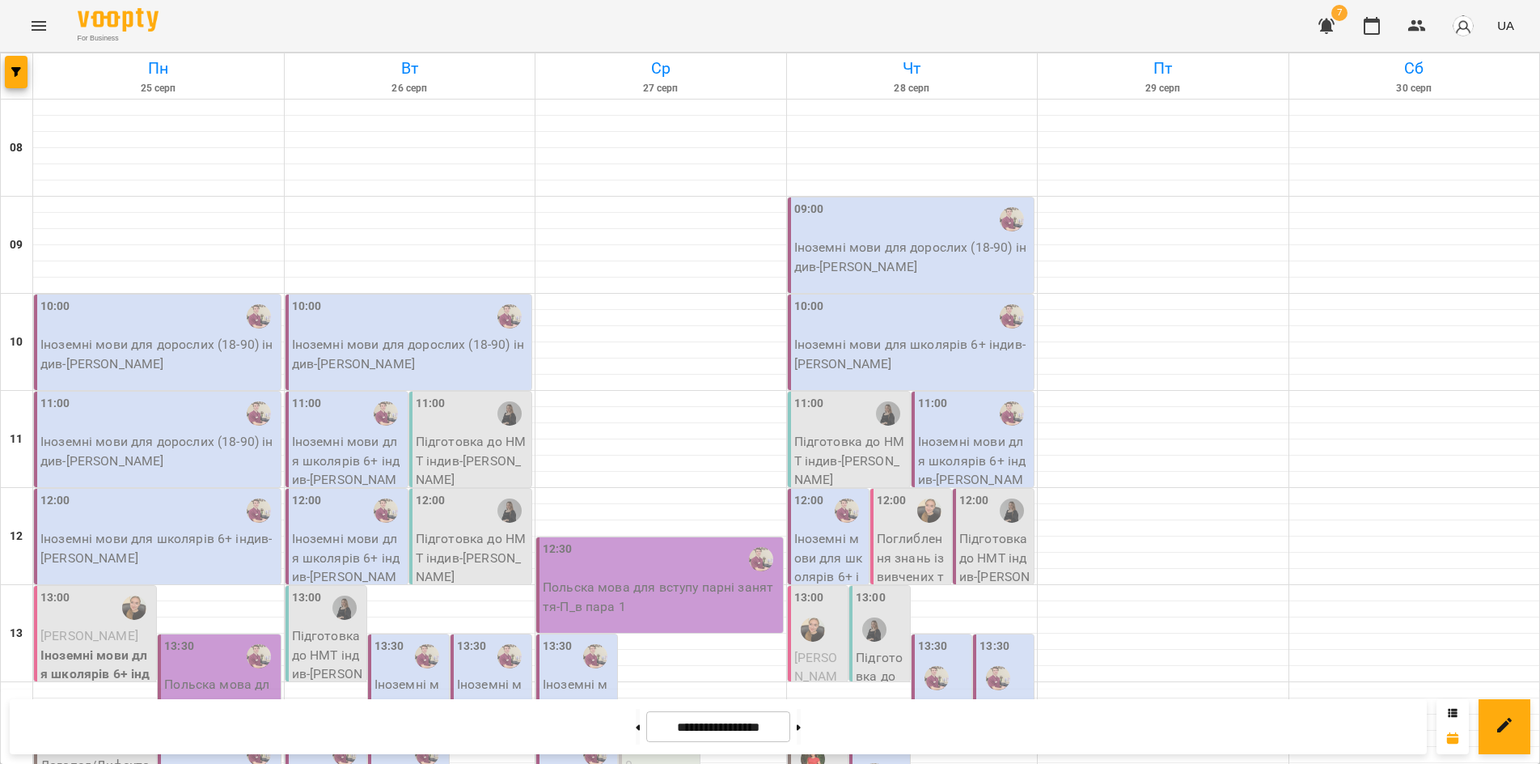
scroll to position [485, 0]
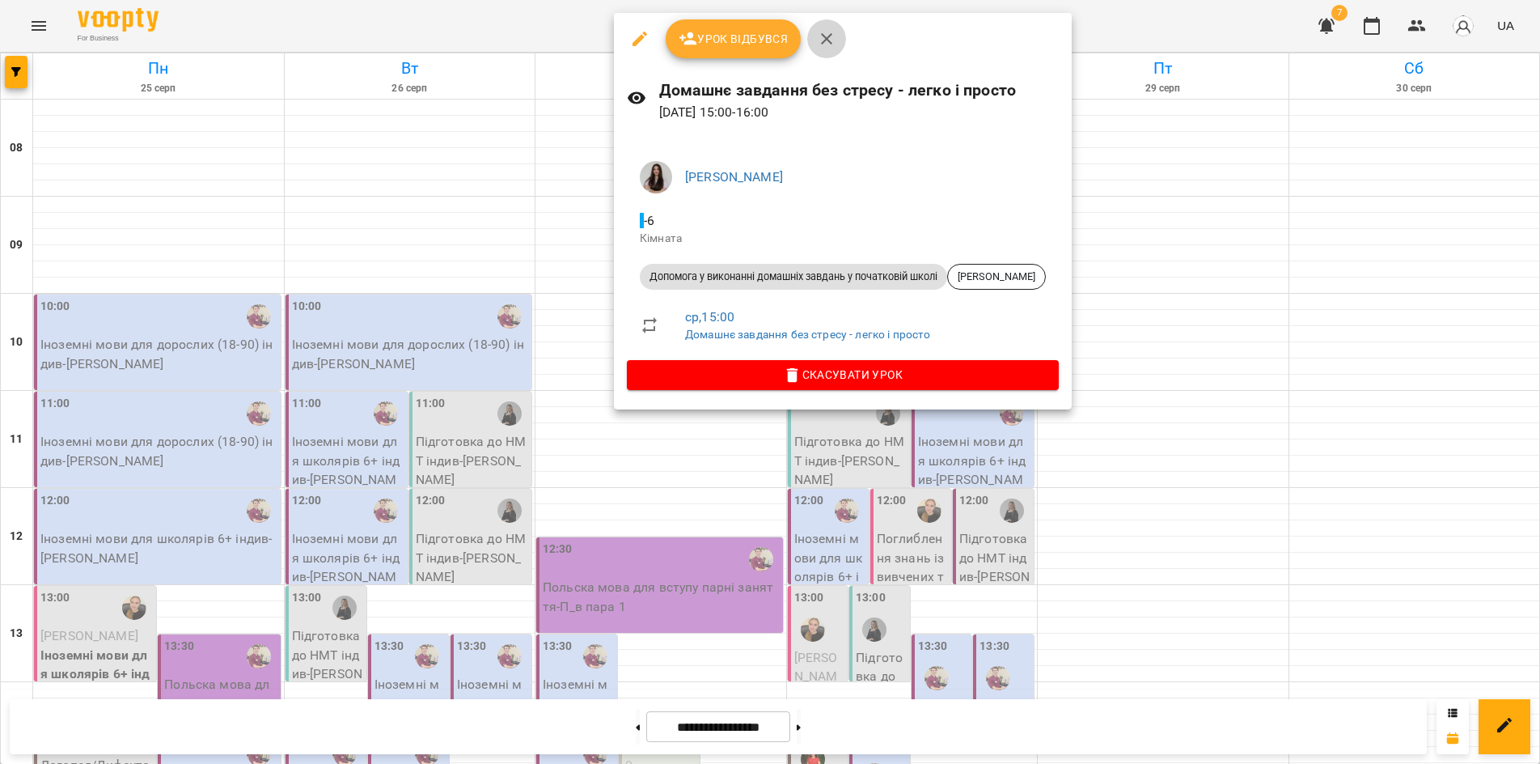
click at [828, 37] on icon "button" at bounding box center [826, 38] width 19 height 19
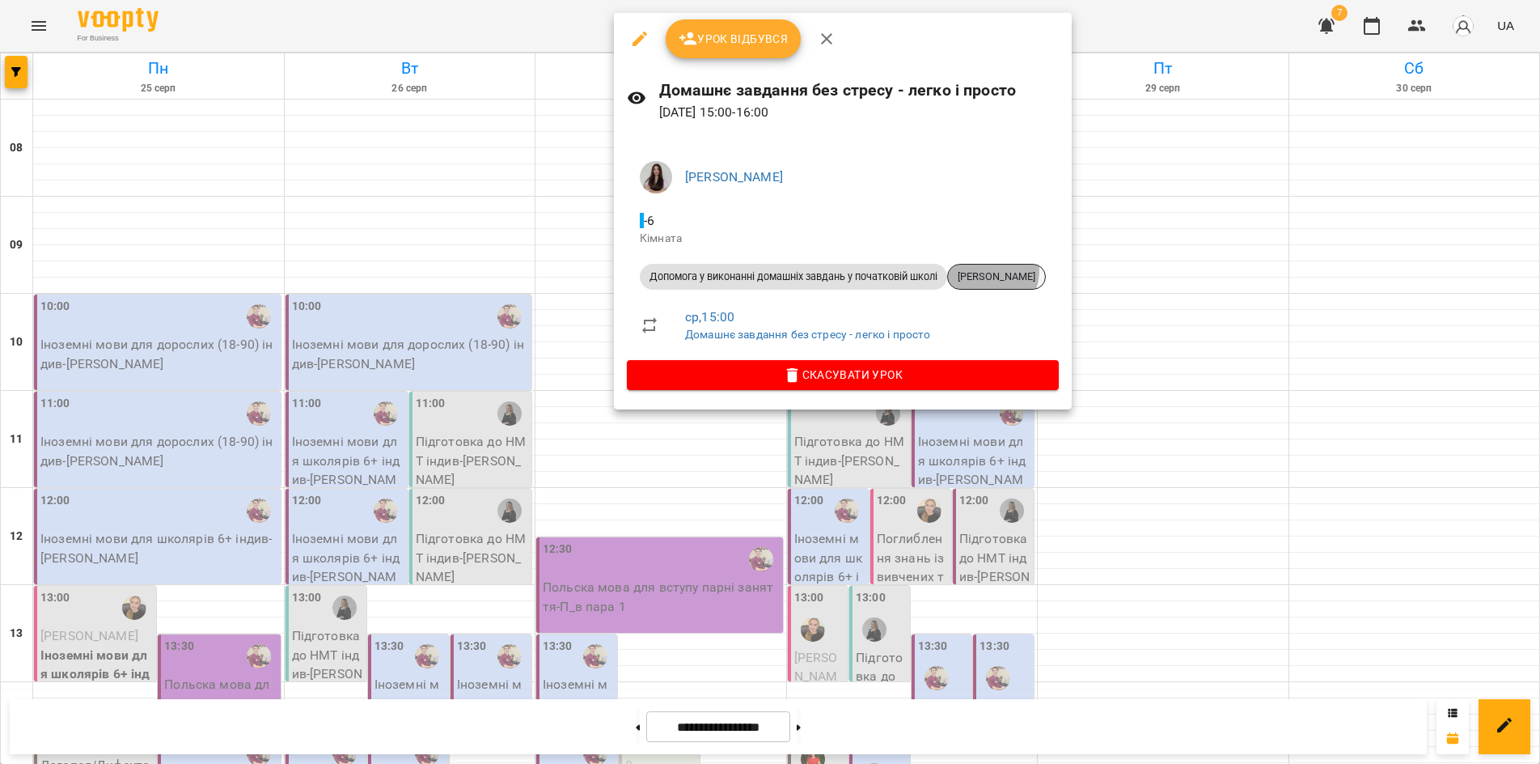
click at [990, 270] on span "Казимір Ірина" at bounding box center [996, 276] width 97 height 15
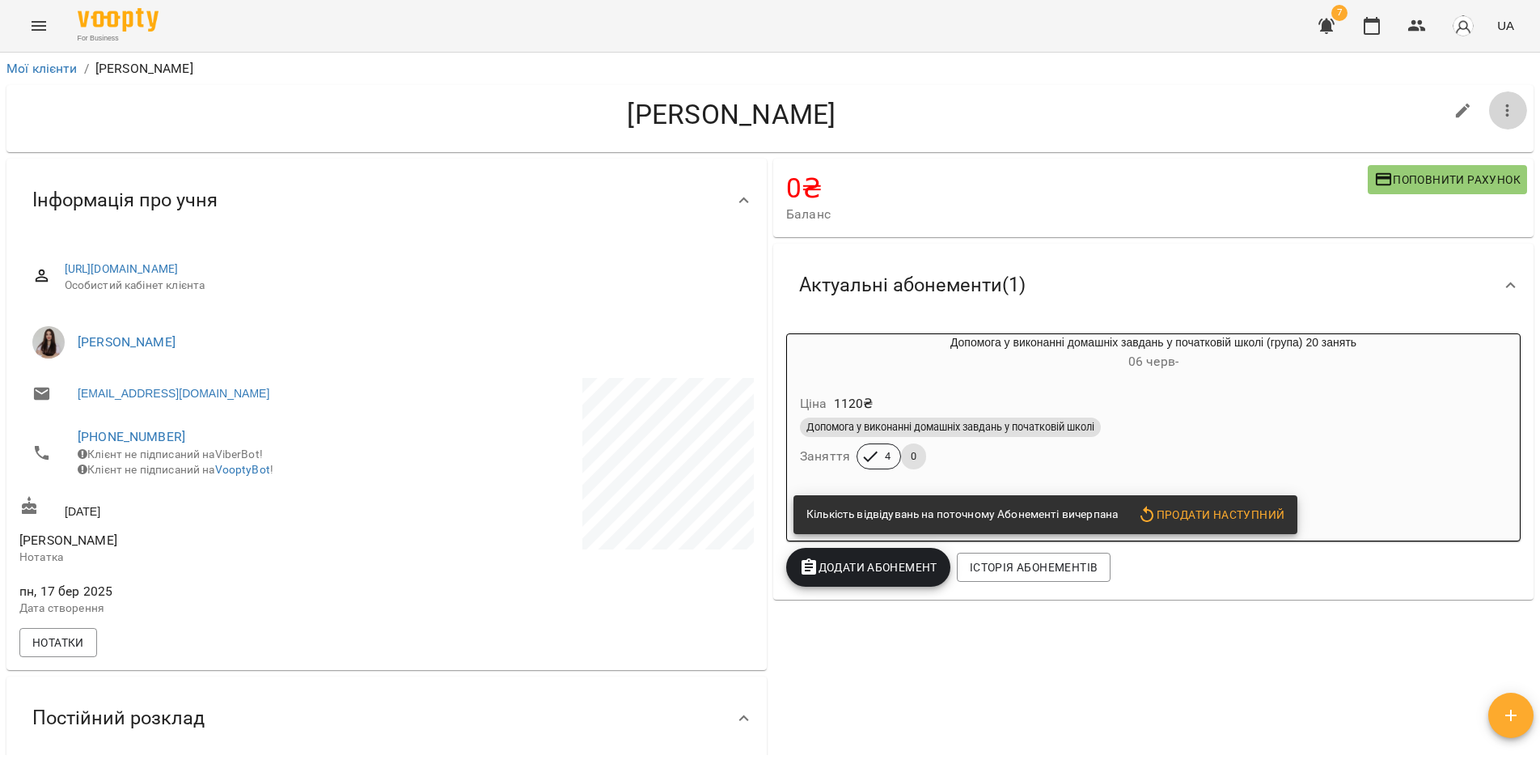
click at [1498, 112] on icon "button" at bounding box center [1507, 110] width 19 height 19
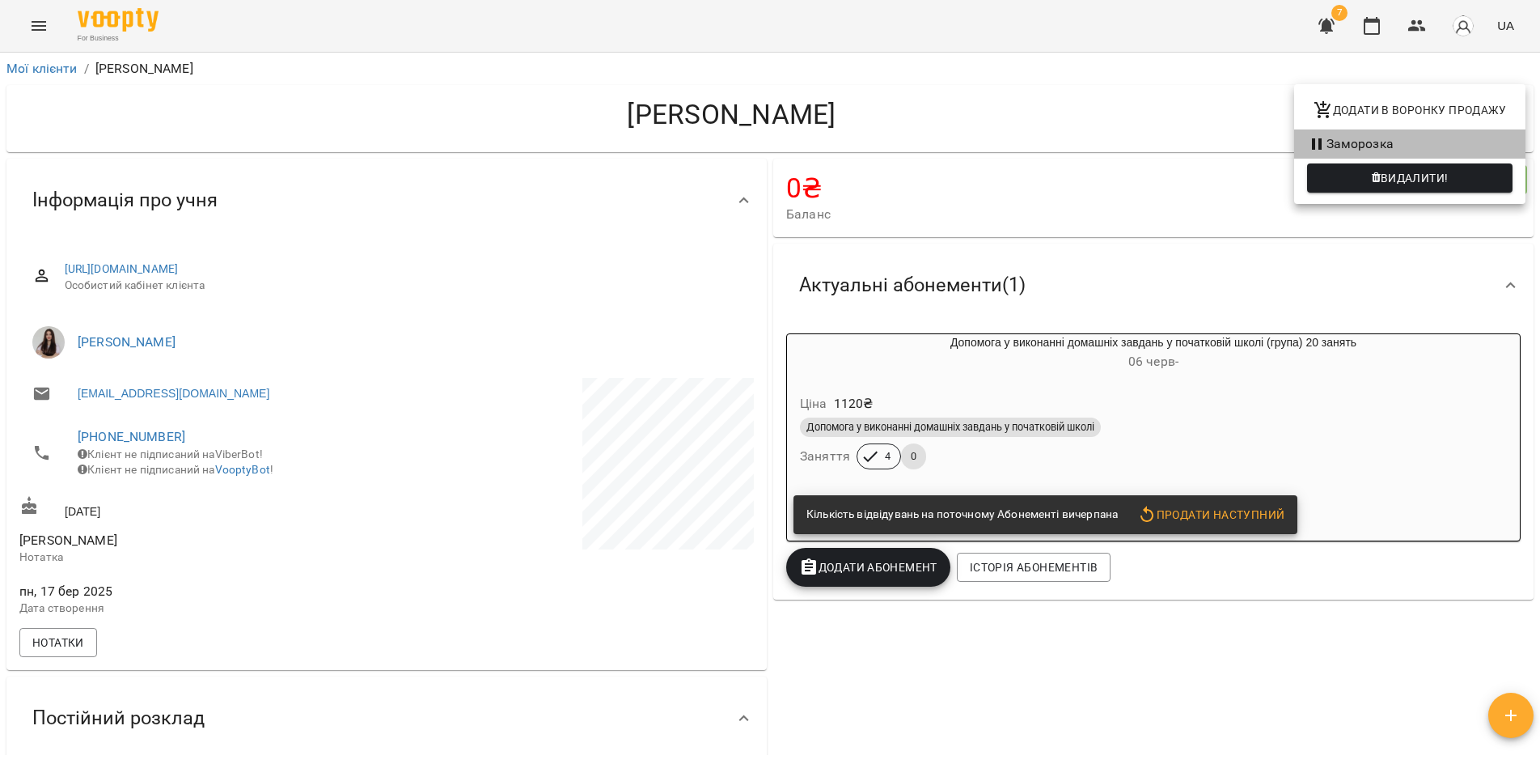
click at [1319, 138] on icon at bounding box center [1317, 143] width 10 height 11
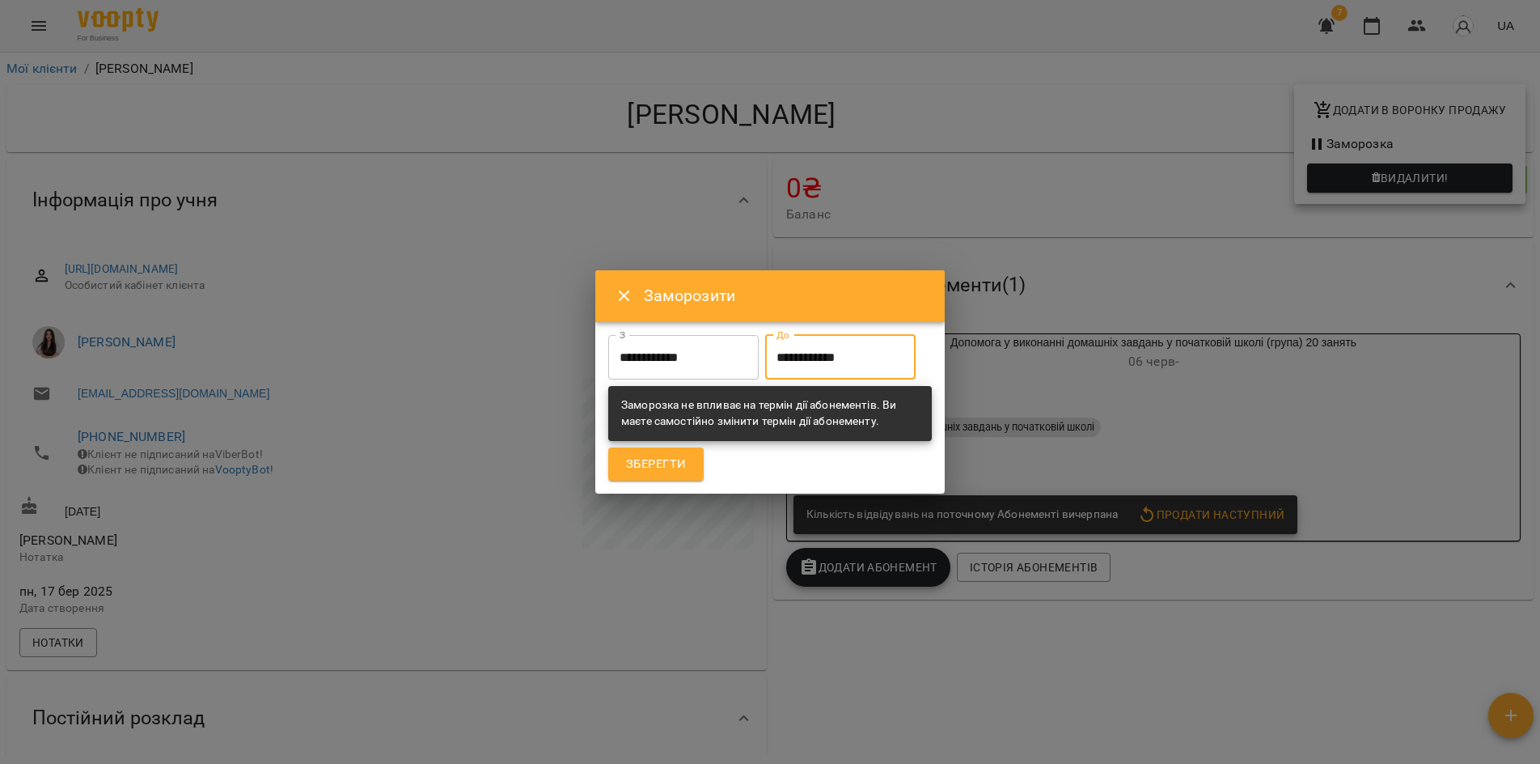
click at [765, 380] on input "**********" at bounding box center [840, 357] width 150 height 45
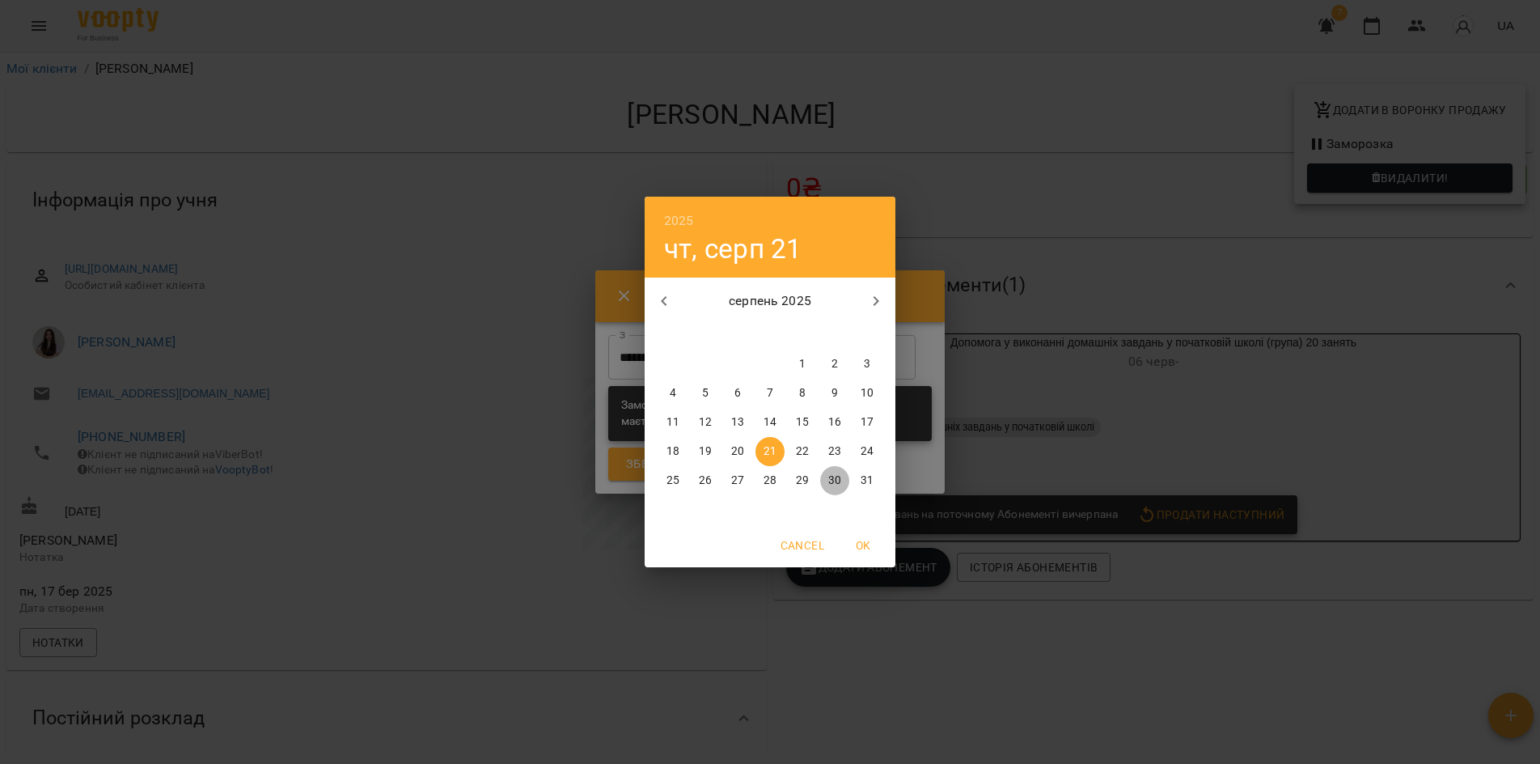
click at [832, 477] on p "30" at bounding box center [834, 480] width 13 height 16
type input "**********"
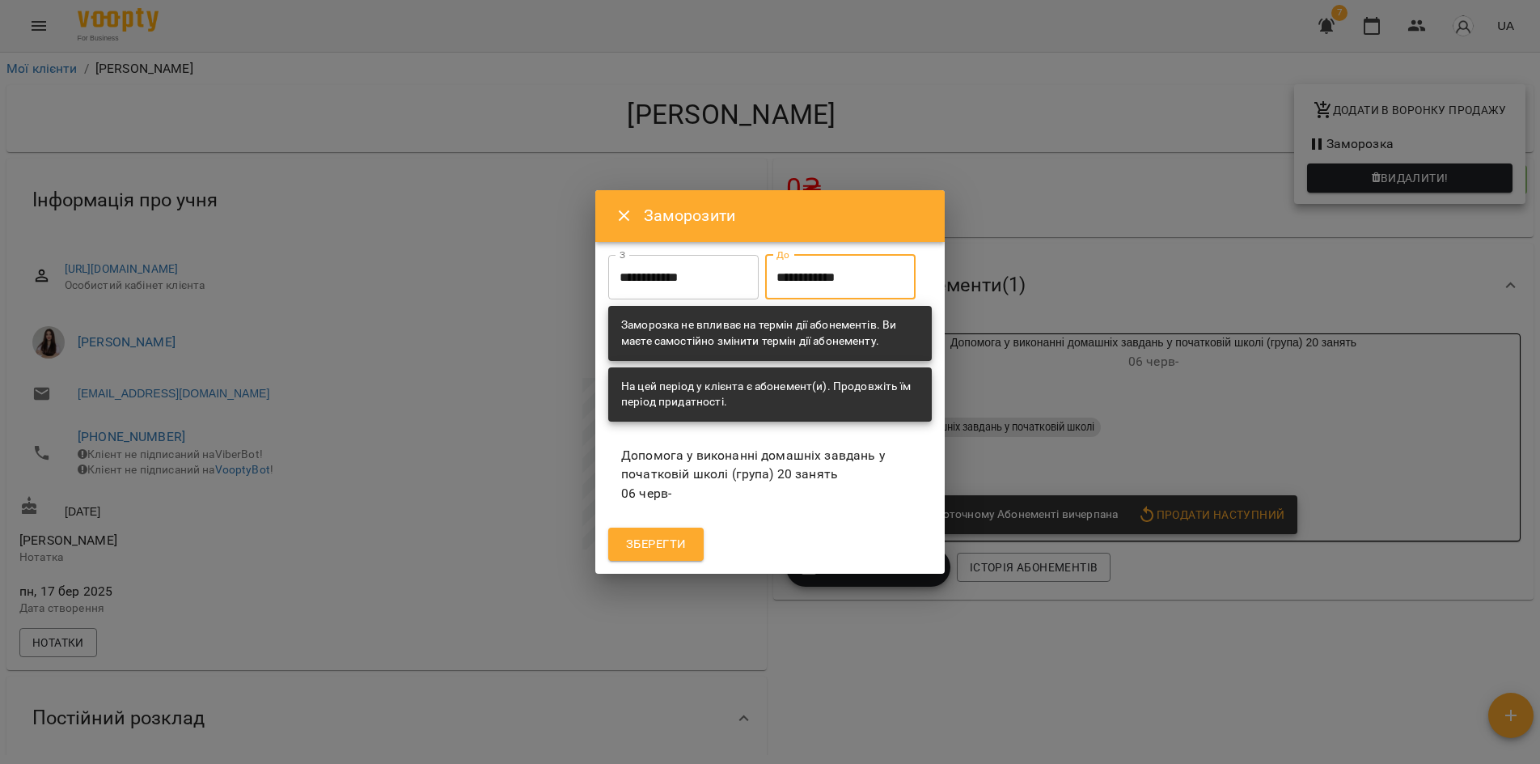
click at [650, 555] on span "Зберегти" at bounding box center [656, 544] width 60 height 21
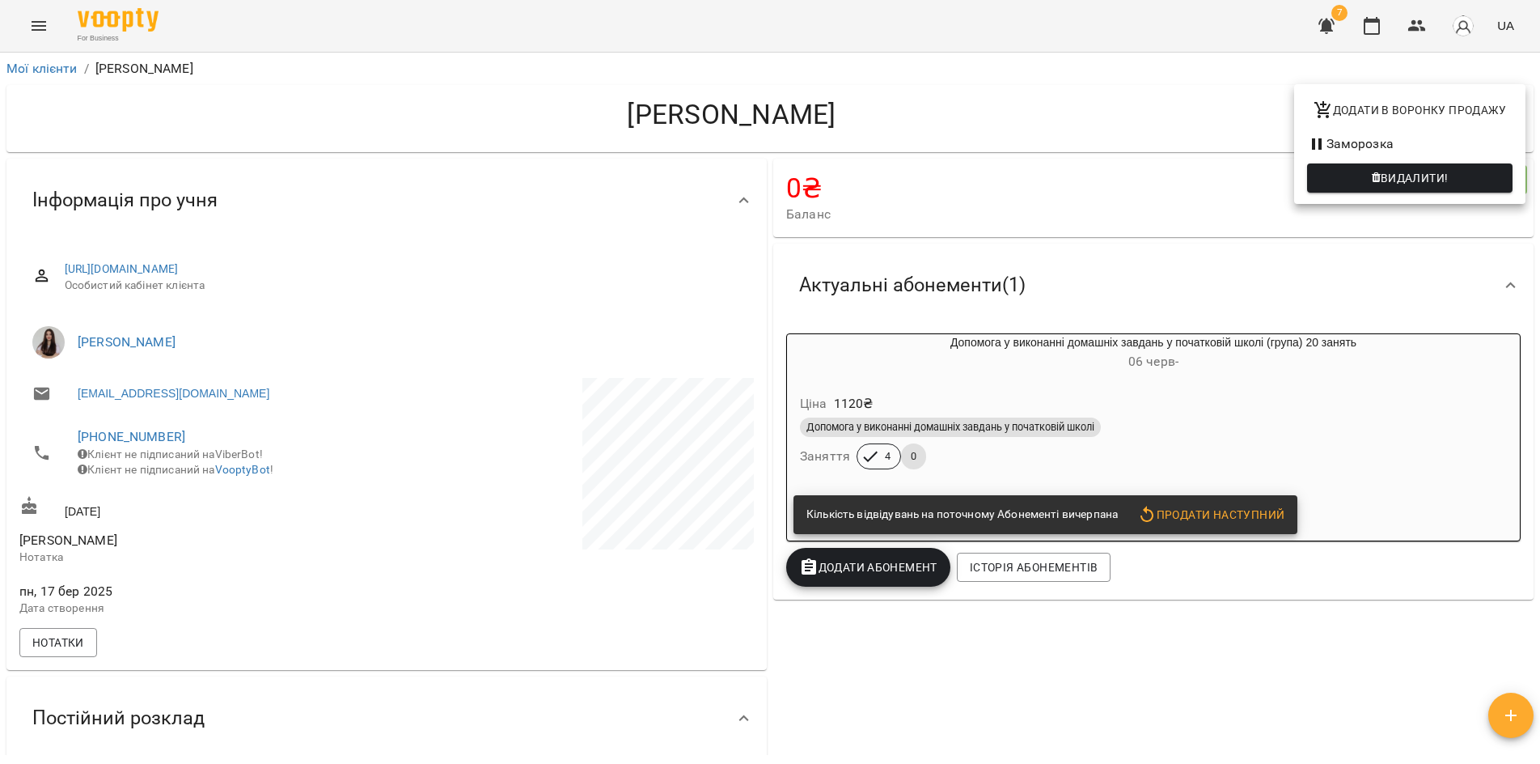
click at [40, 20] on div at bounding box center [770, 382] width 1540 height 764
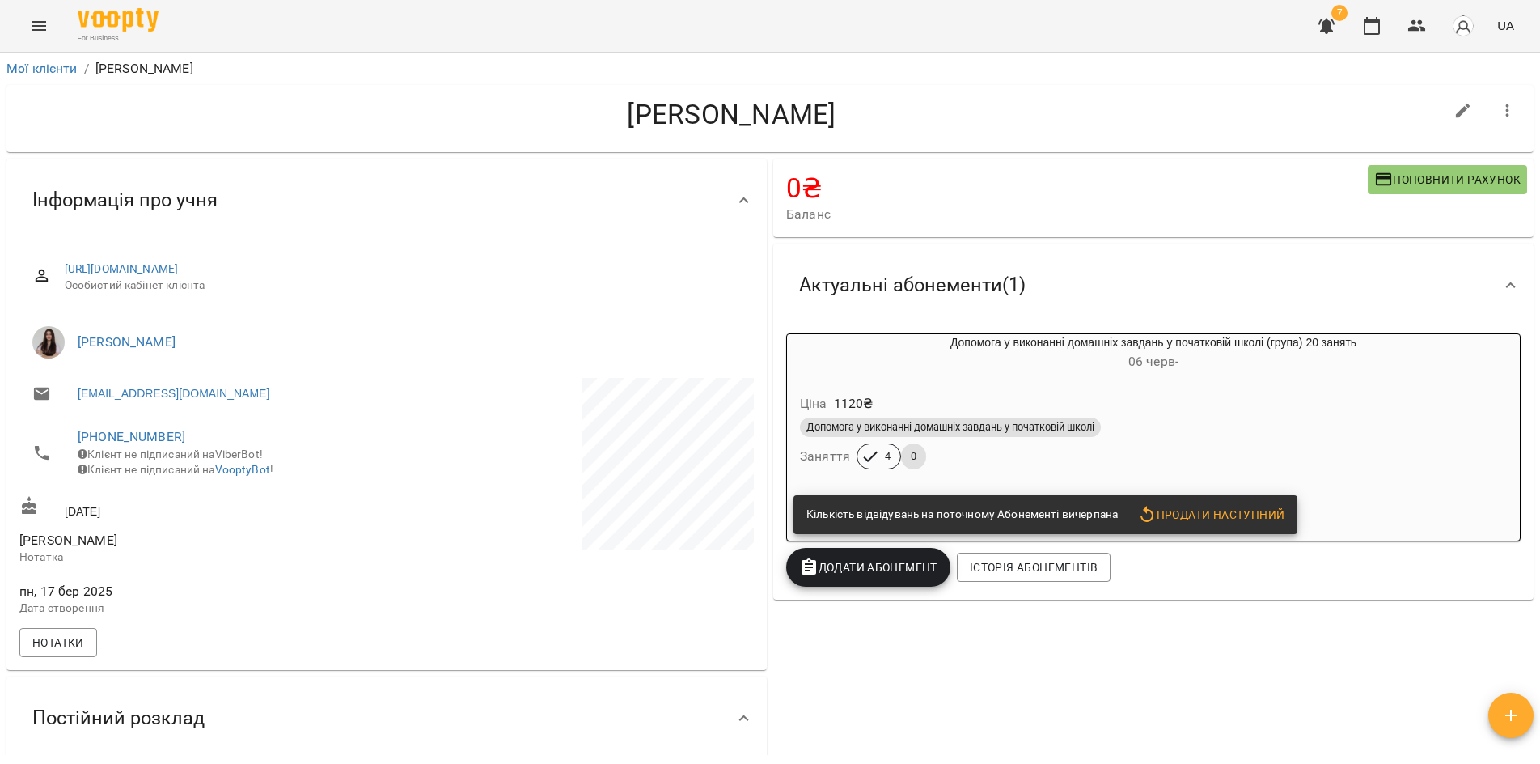
click at [37, 25] on icon "Menu" at bounding box center [38, 25] width 19 height 19
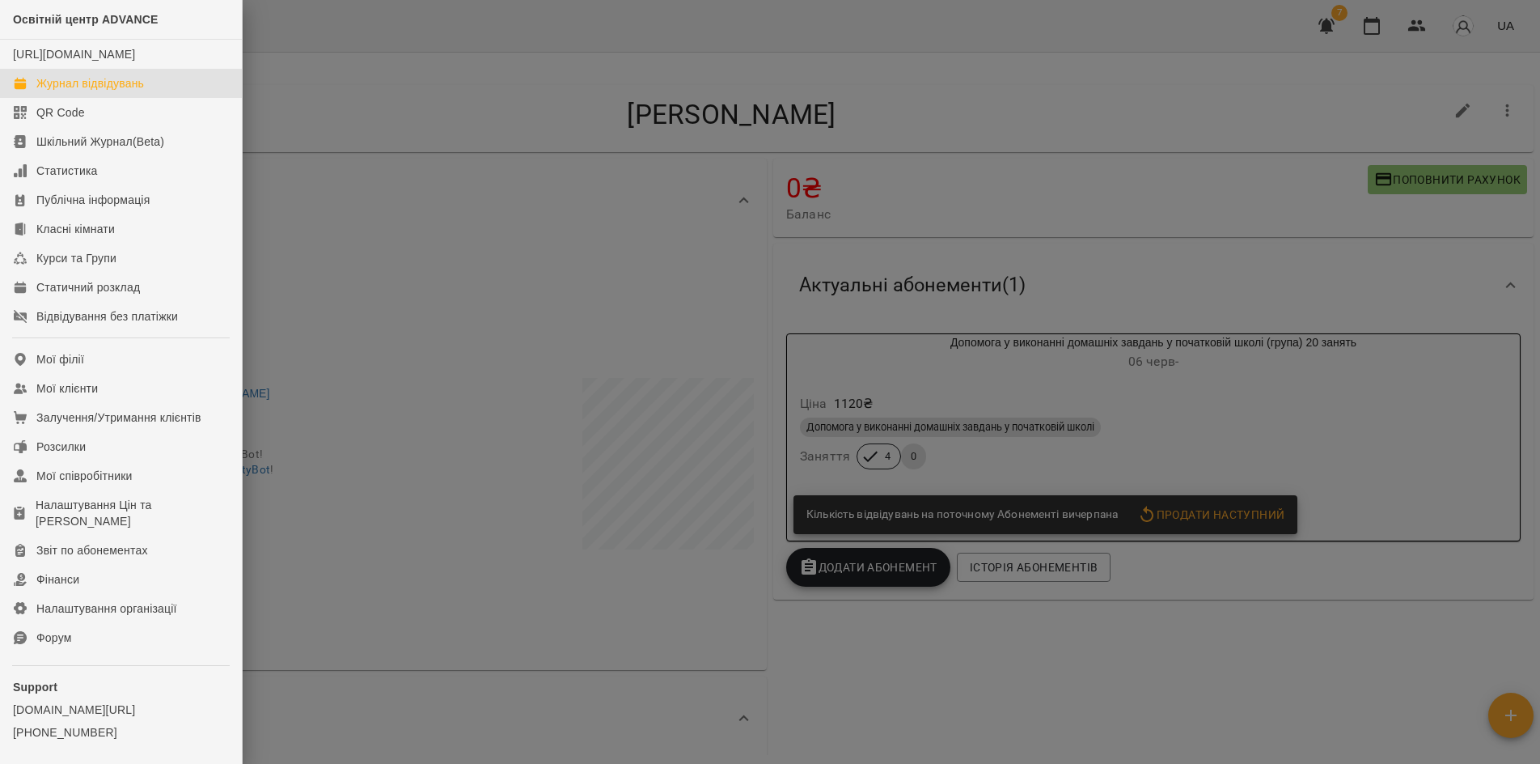
click at [64, 91] on div "Журнал відвідувань" at bounding box center [90, 83] width 108 height 16
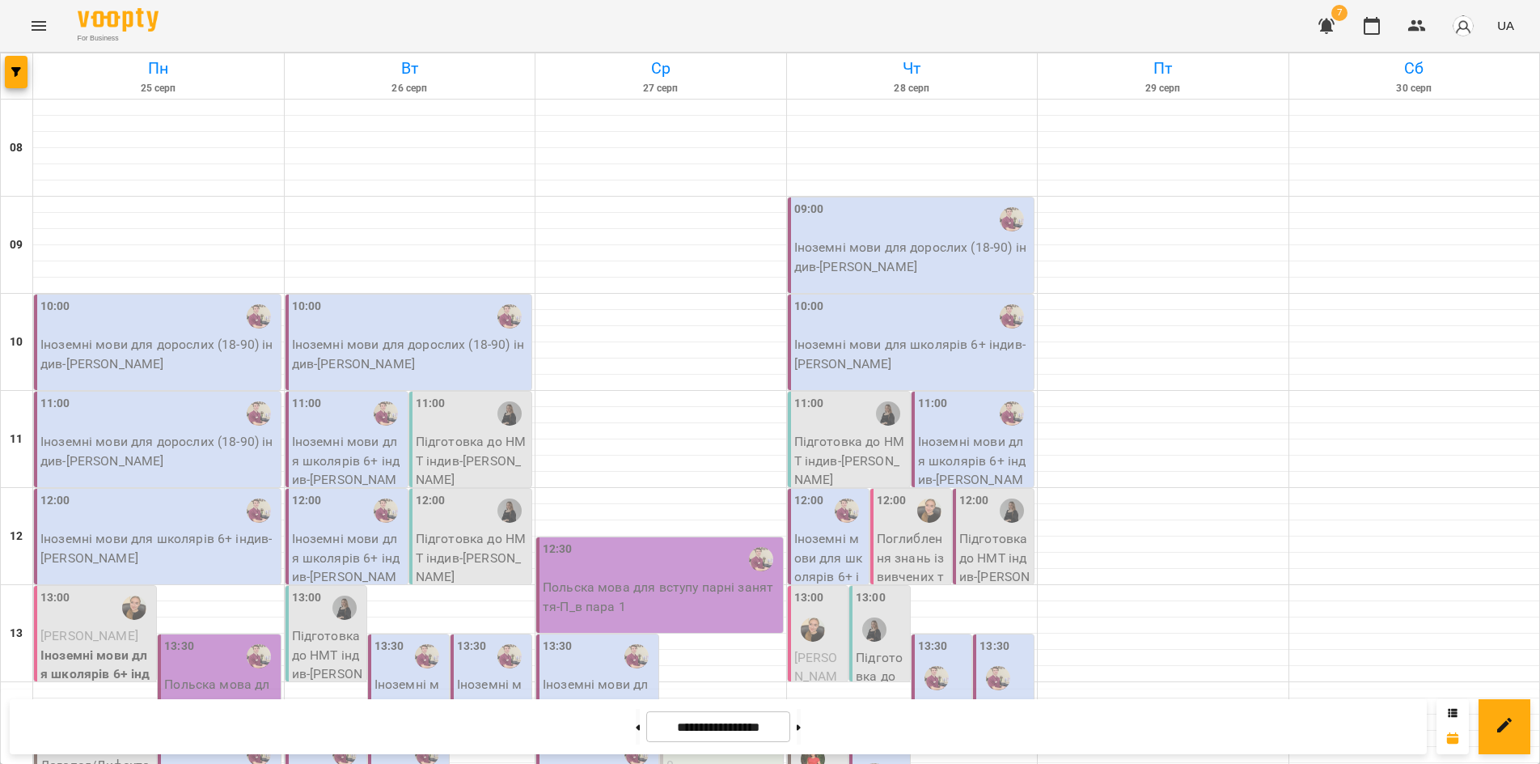
scroll to position [266, 0]
click at [637, 727] on icon at bounding box center [639, 727] width 4 height 6
type input "**********"
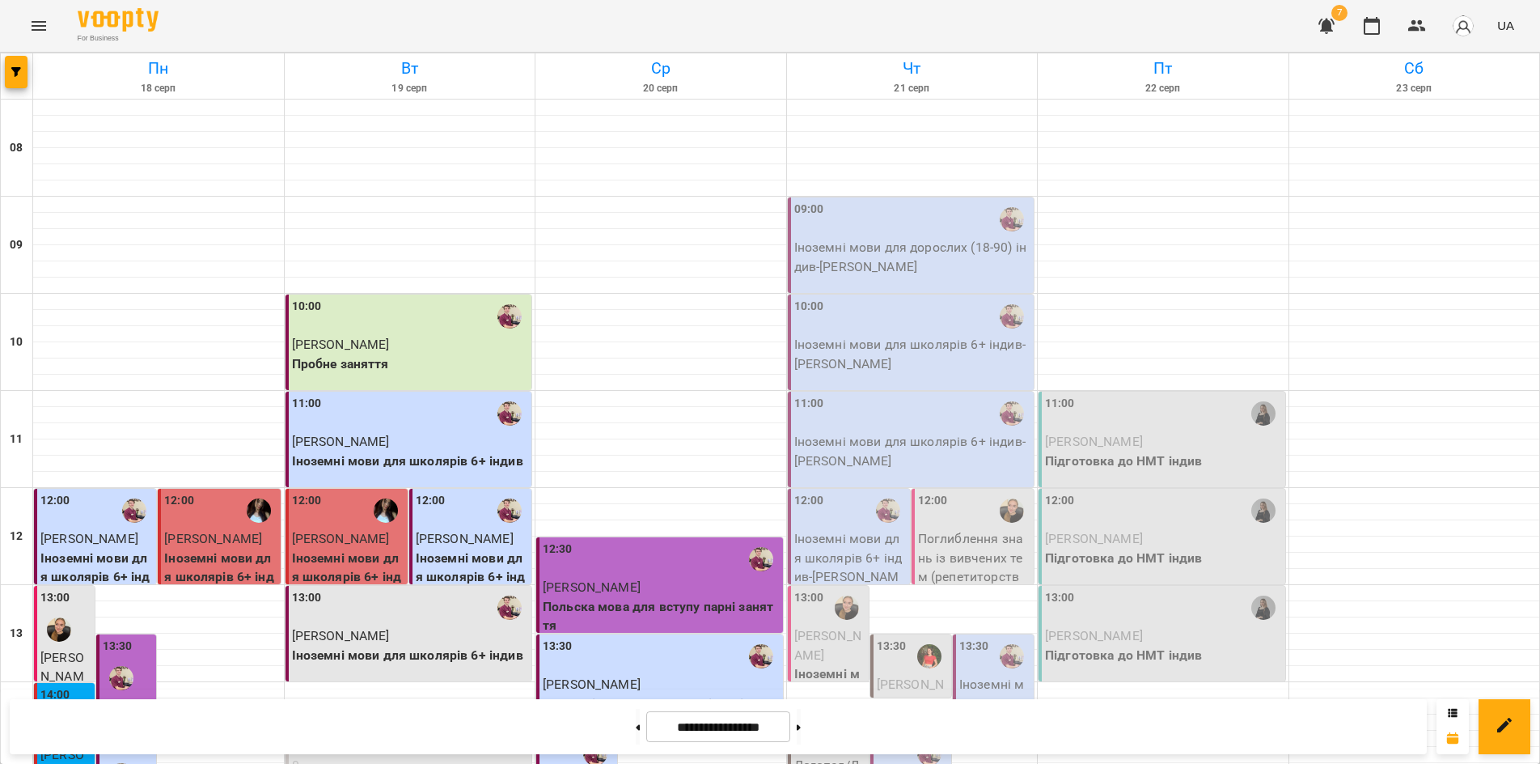
scroll to position [324, 0]
click at [38, 28] on icon "Menu" at bounding box center [38, 25] width 19 height 19
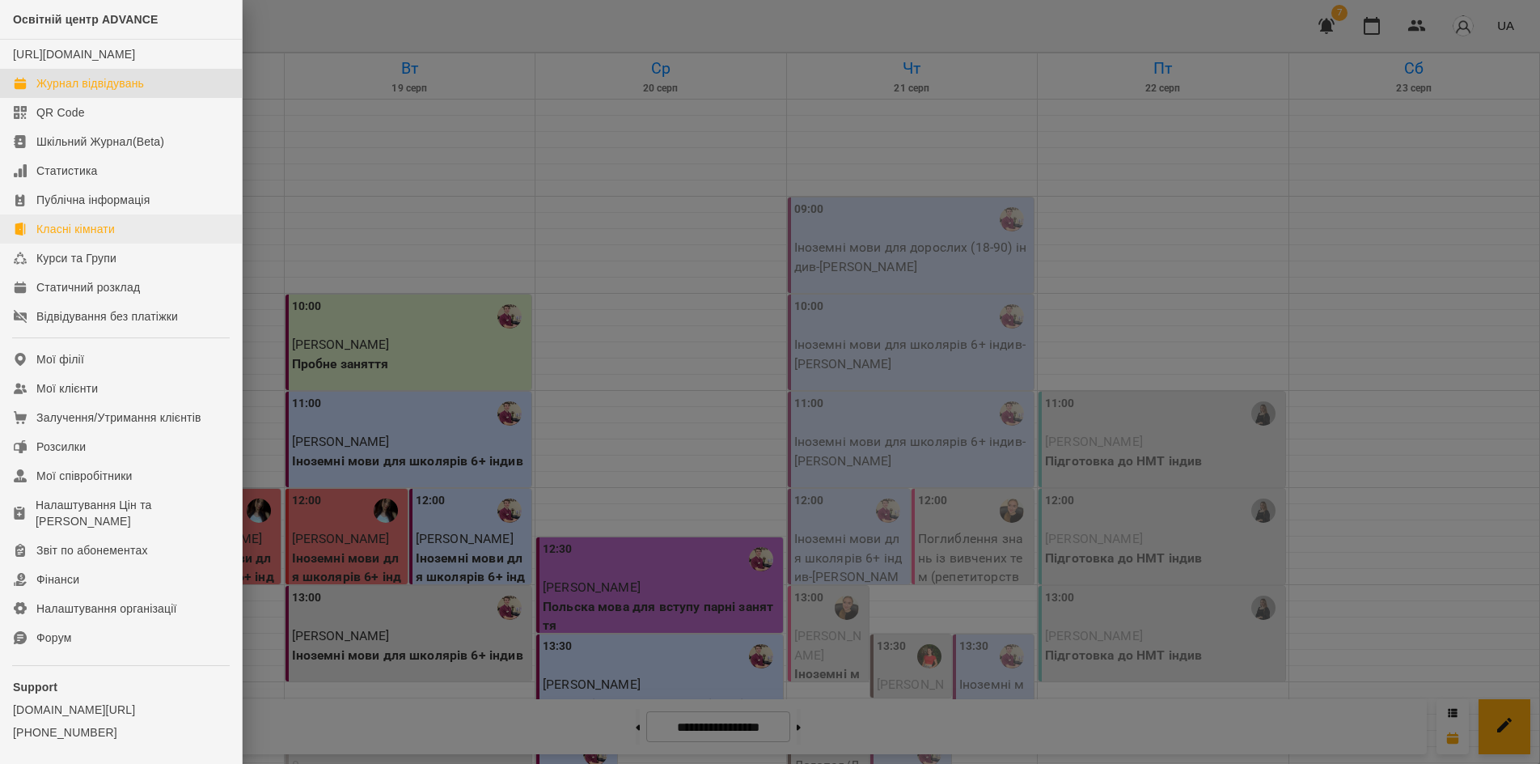
scroll to position [70, 0]
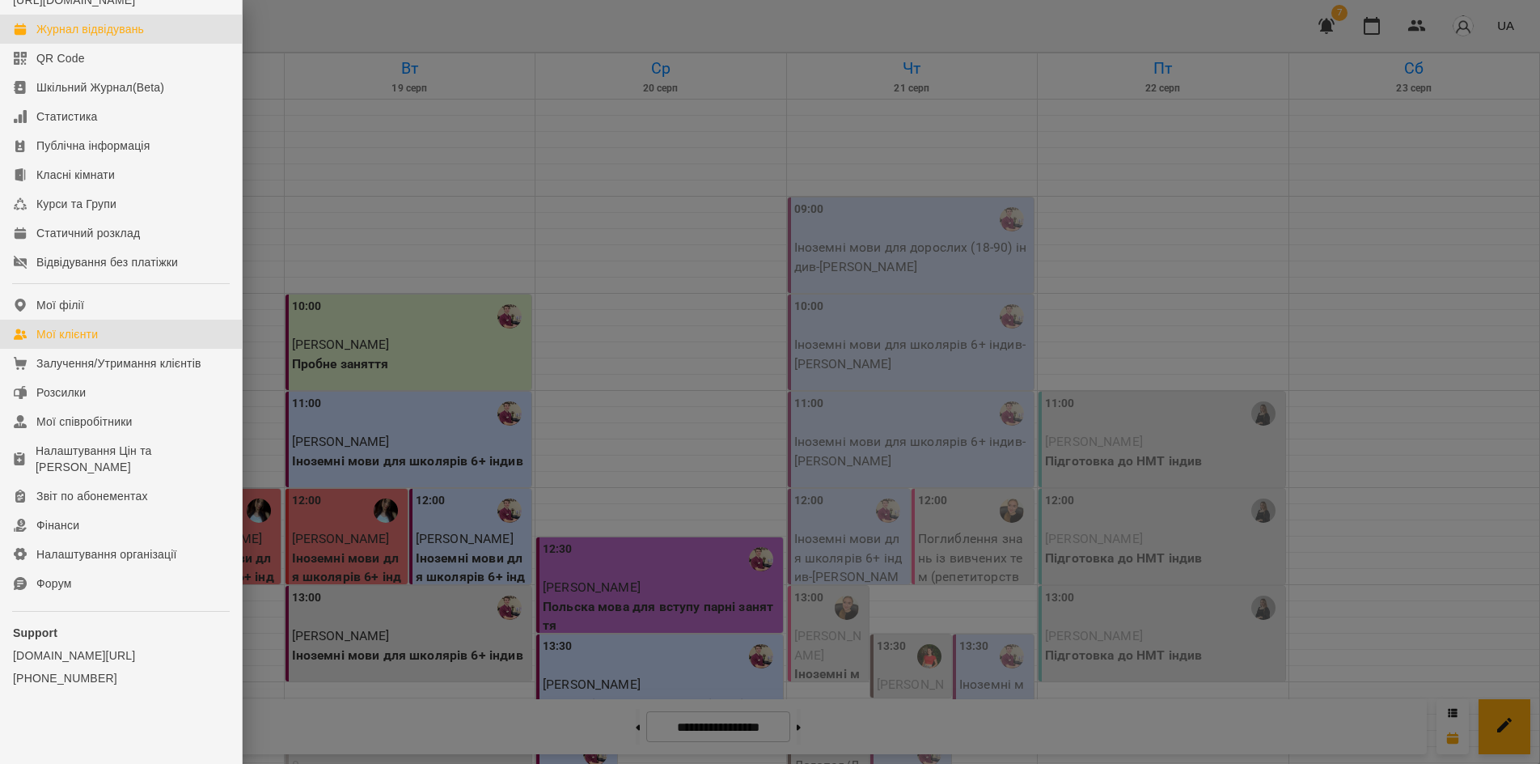
click at [75, 331] on div "Мої клієнти" at bounding box center [66, 334] width 61 height 16
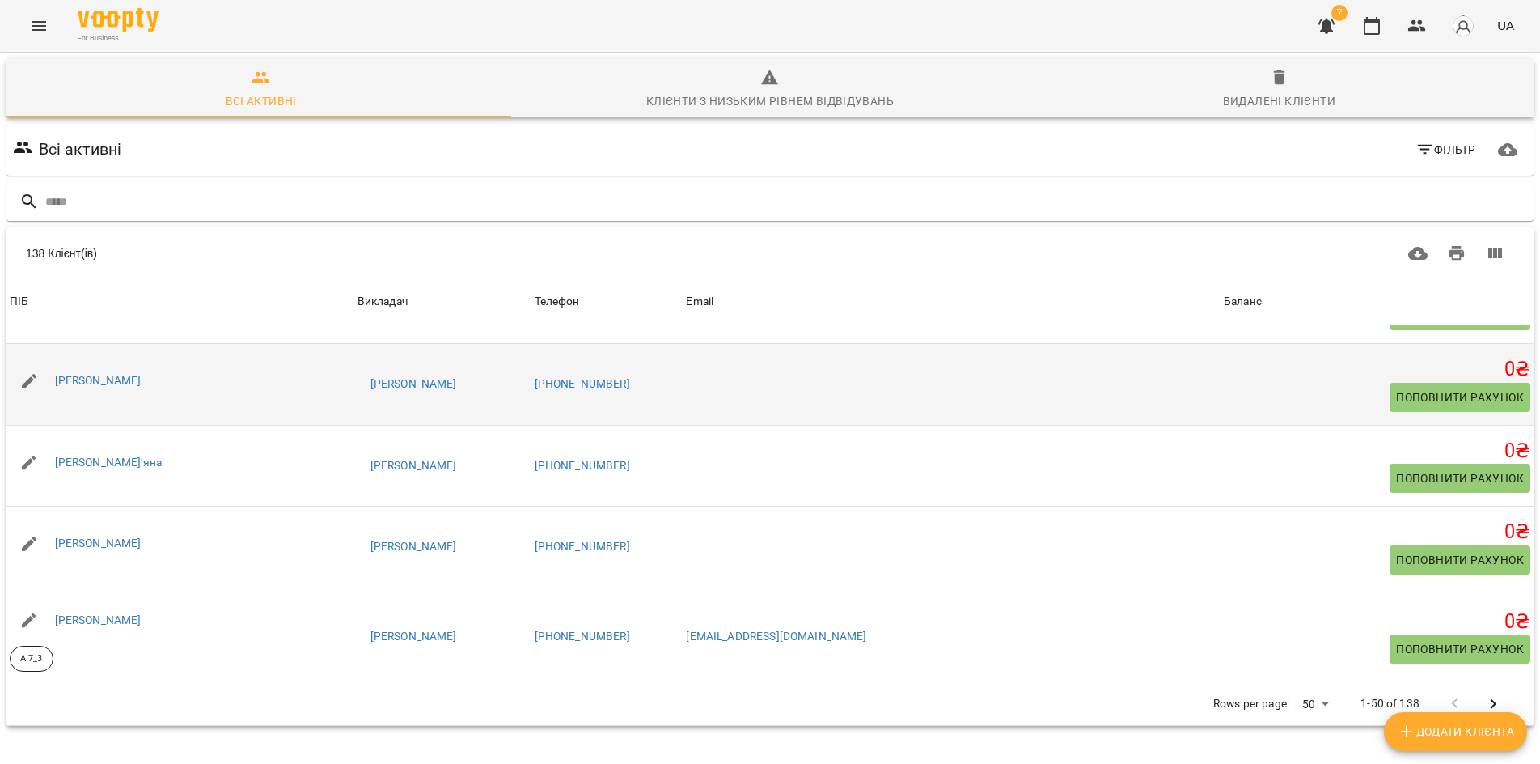
scroll to position [81, 0]
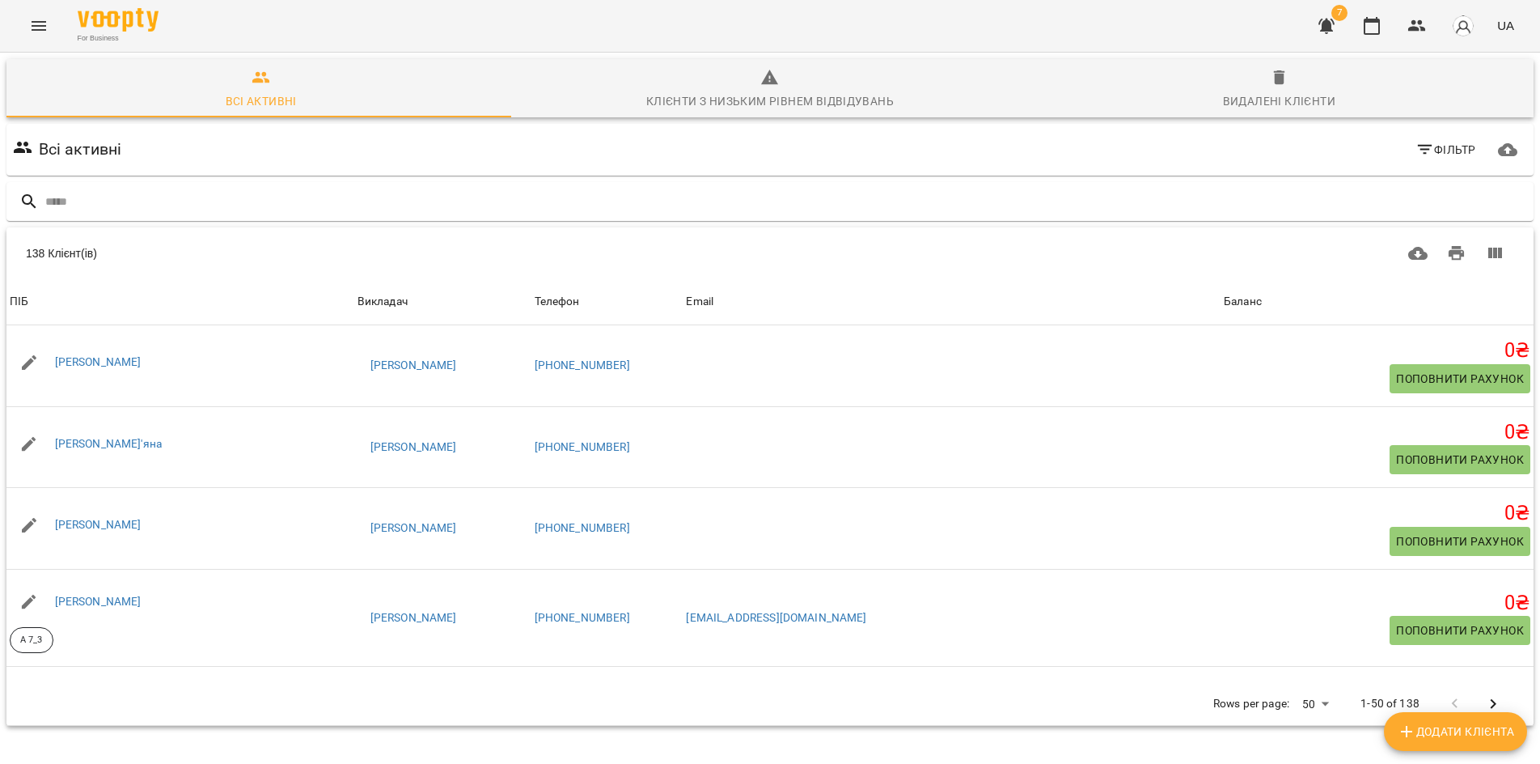
click at [1421, 144] on icon "button" at bounding box center [1424, 149] width 19 height 19
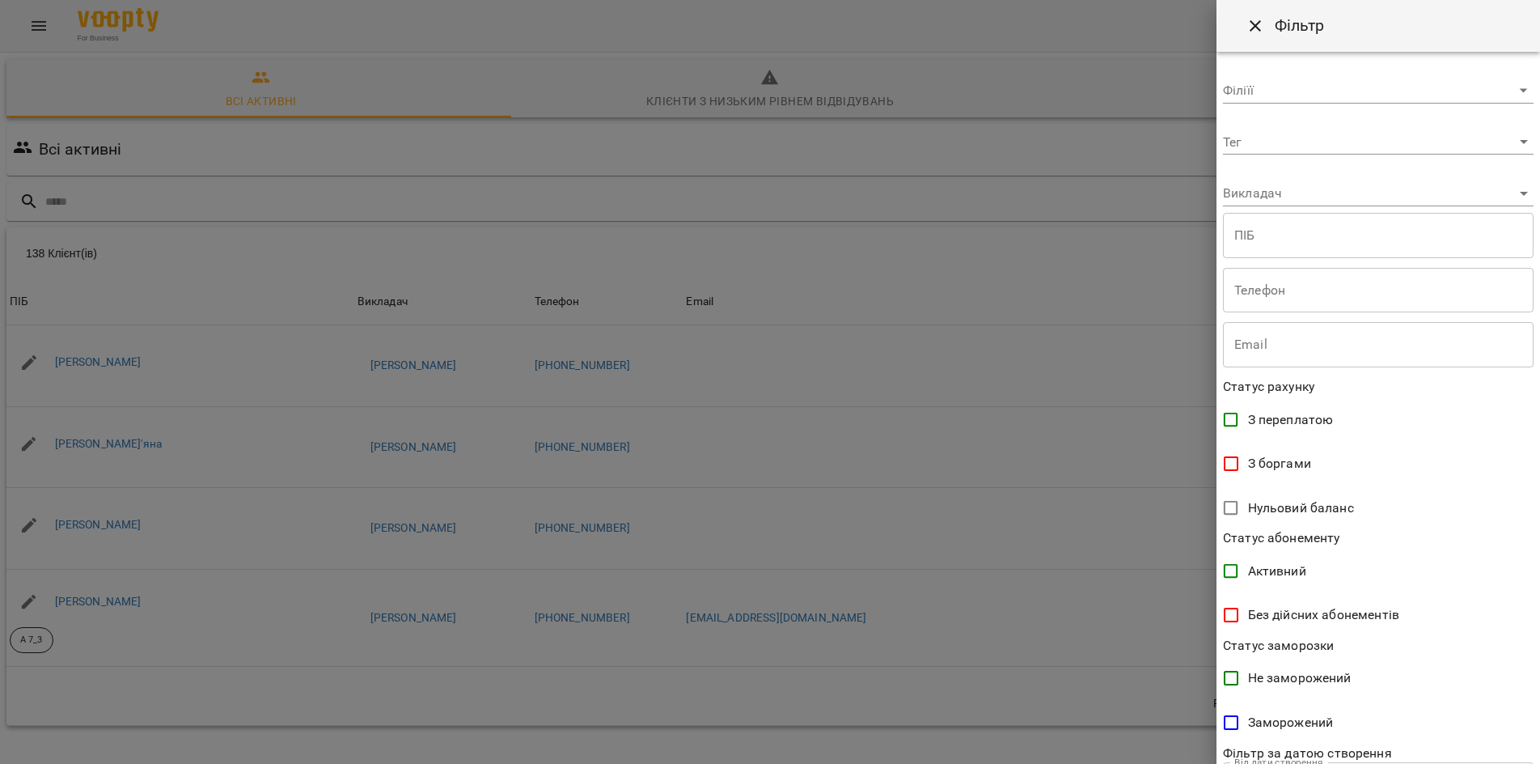
click at [1499, 148] on body "For Business 7 UA Всі активні Клієнти з низьким рівнем відвідувань Видалені клі…" at bounding box center [770, 422] width 1540 height 845
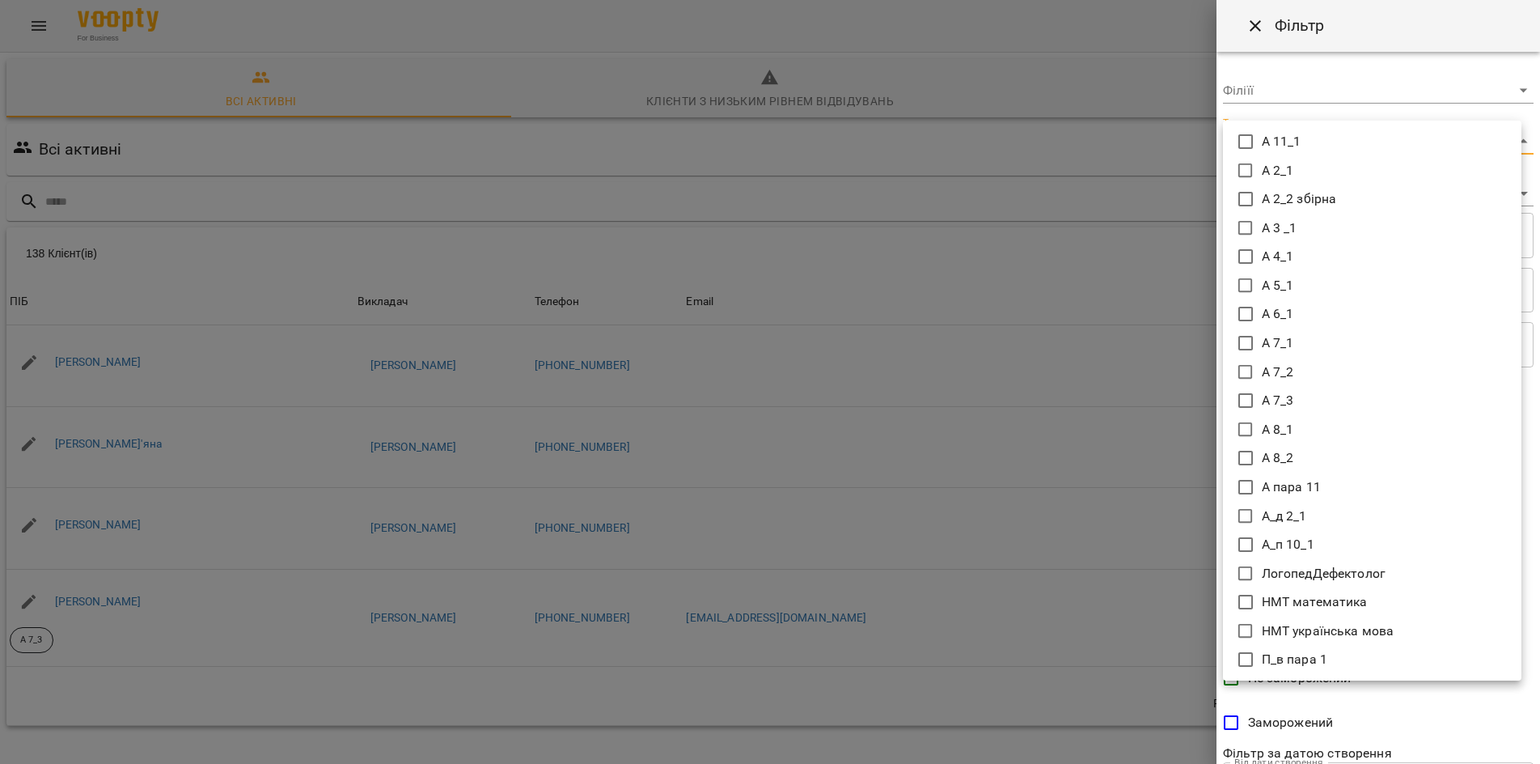
click at [1266, 147] on p "А 11_1" at bounding box center [1282, 141] width 40 height 19
type input "******"
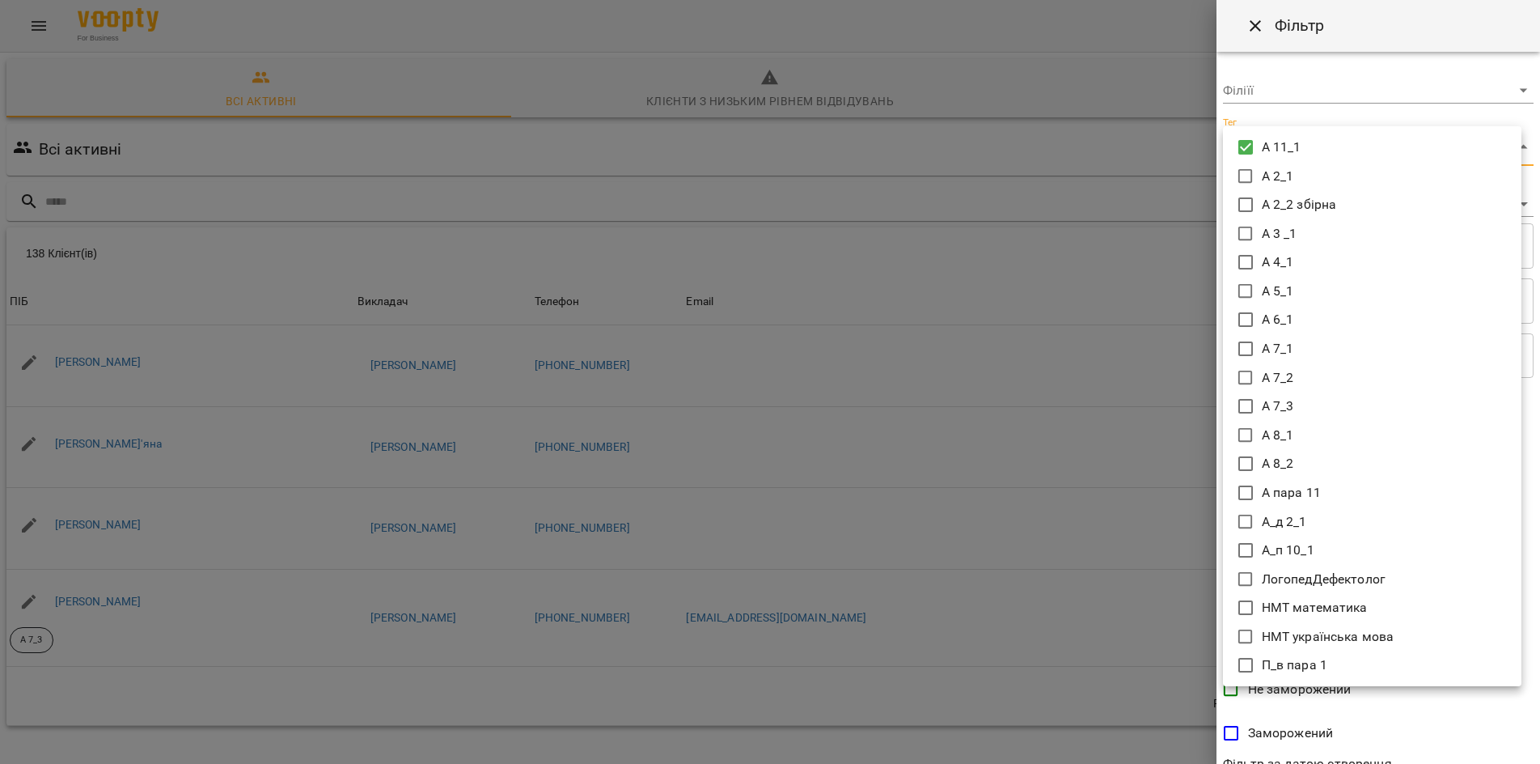
click at [1492, 725] on div at bounding box center [770, 382] width 1540 height 764
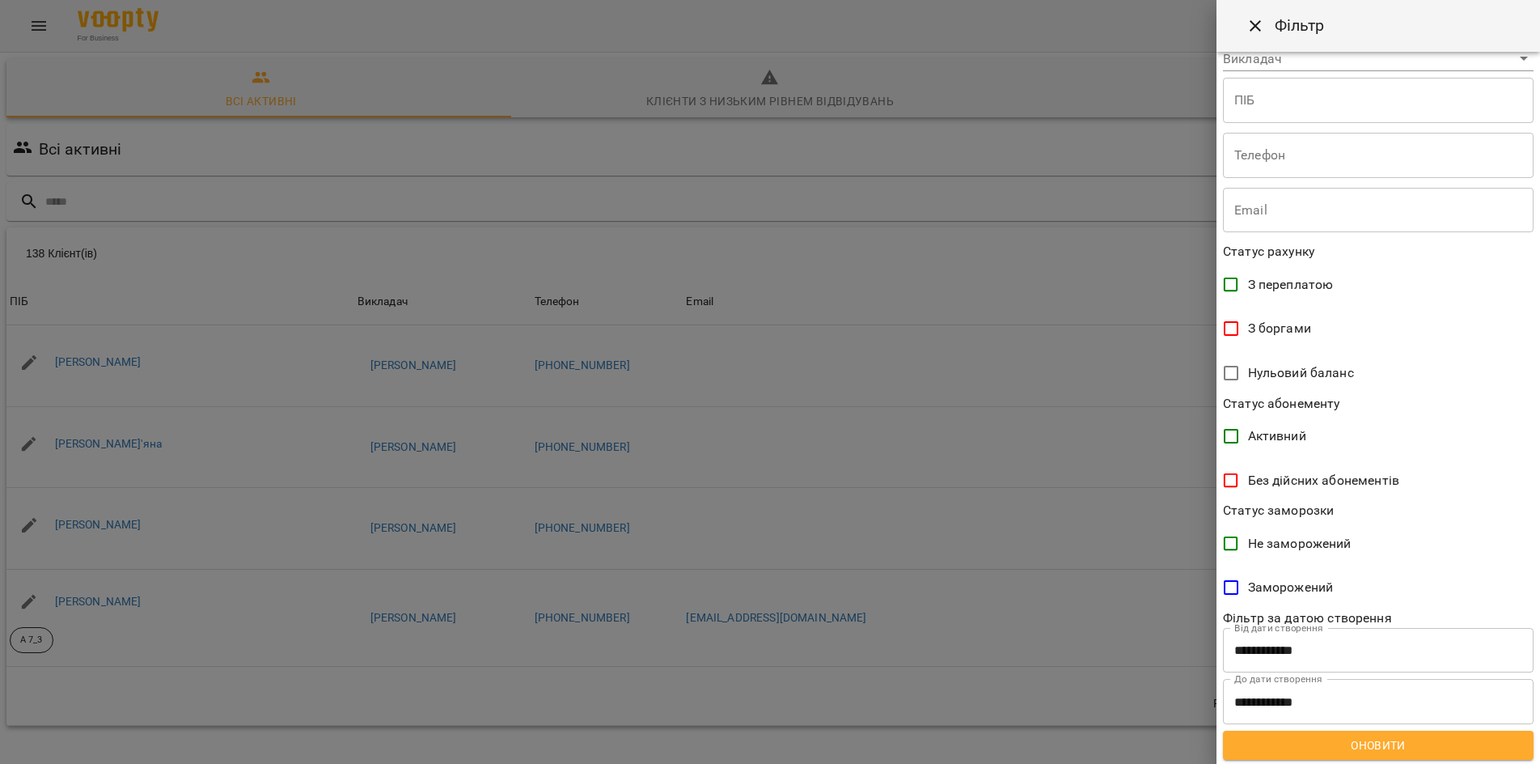
scroll to position [148, 0]
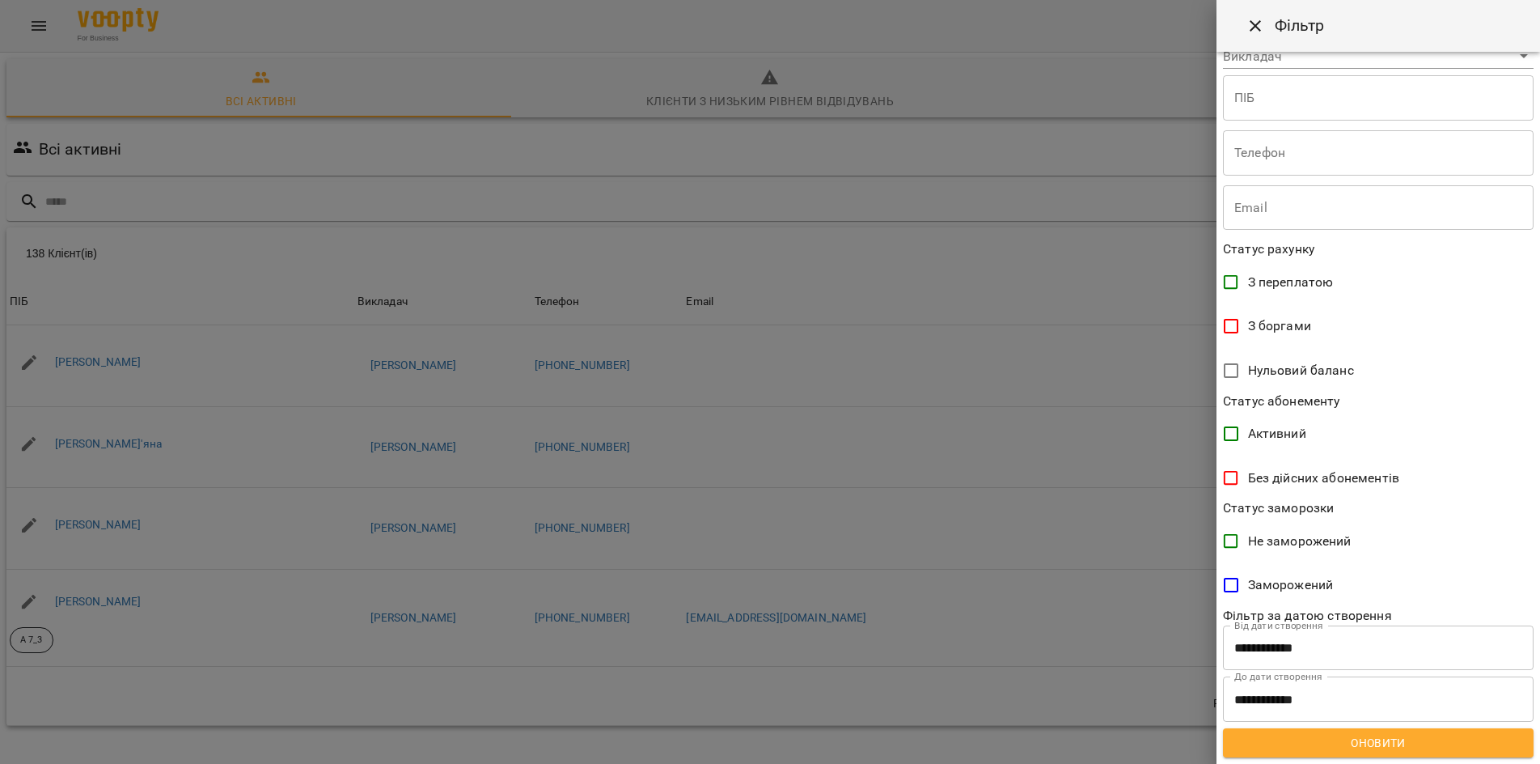
click at [1366, 740] on span "Оновити" at bounding box center [1378, 742] width 285 height 19
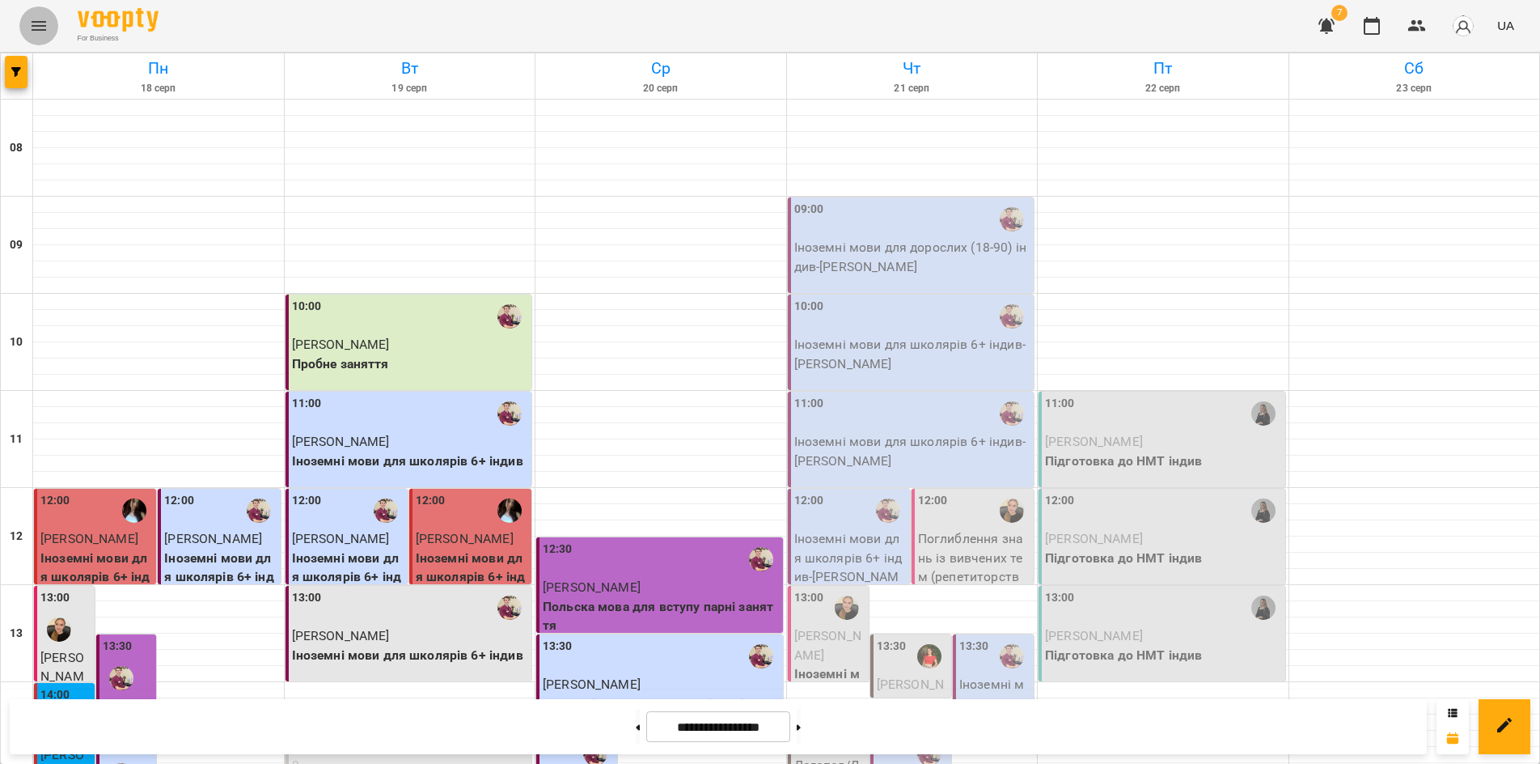
click at [32, 18] on icon "Menu" at bounding box center [38, 25] width 19 height 19
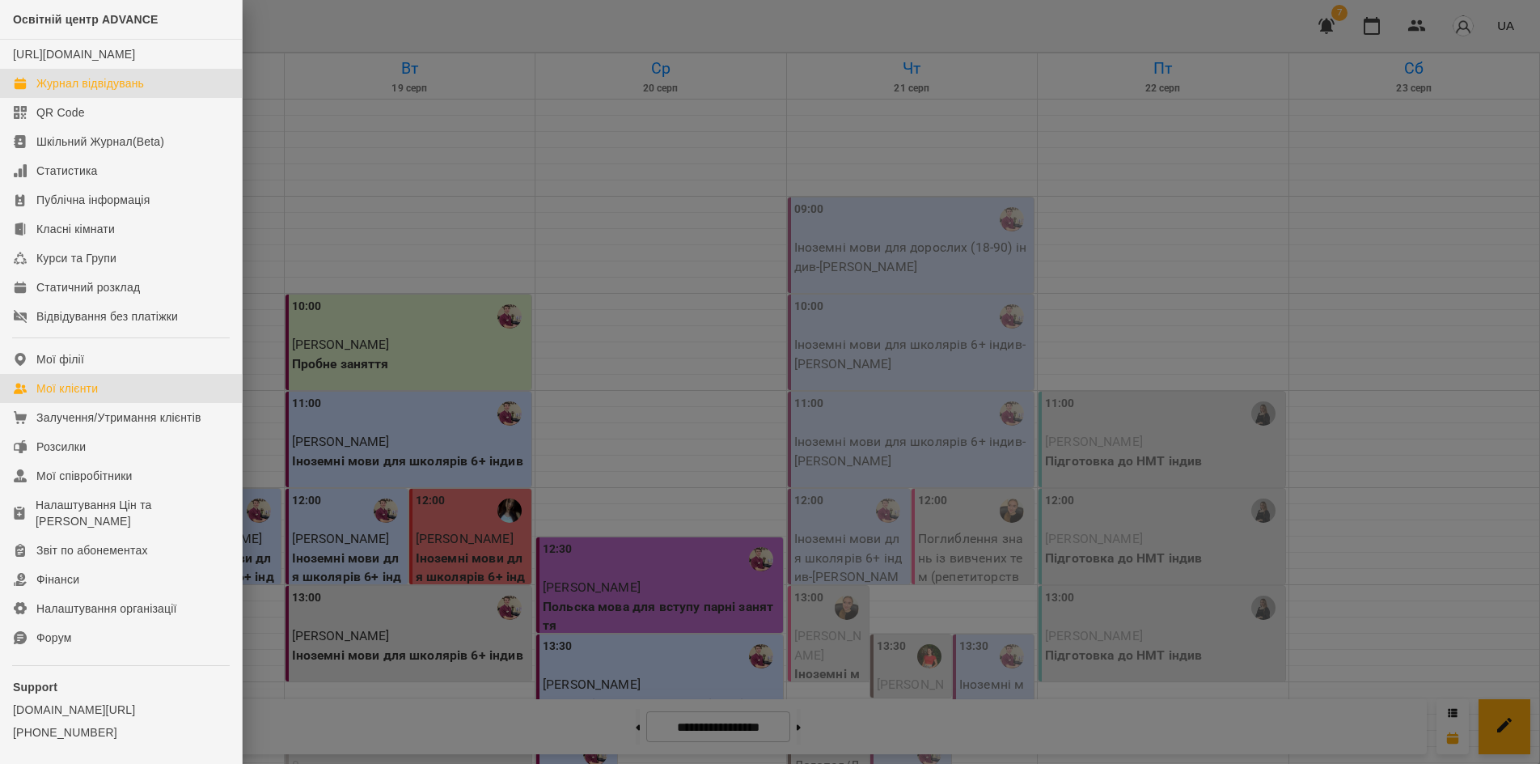
click at [76, 396] on div "Мої клієнти" at bounding box center [66, 388] width 61 height 16
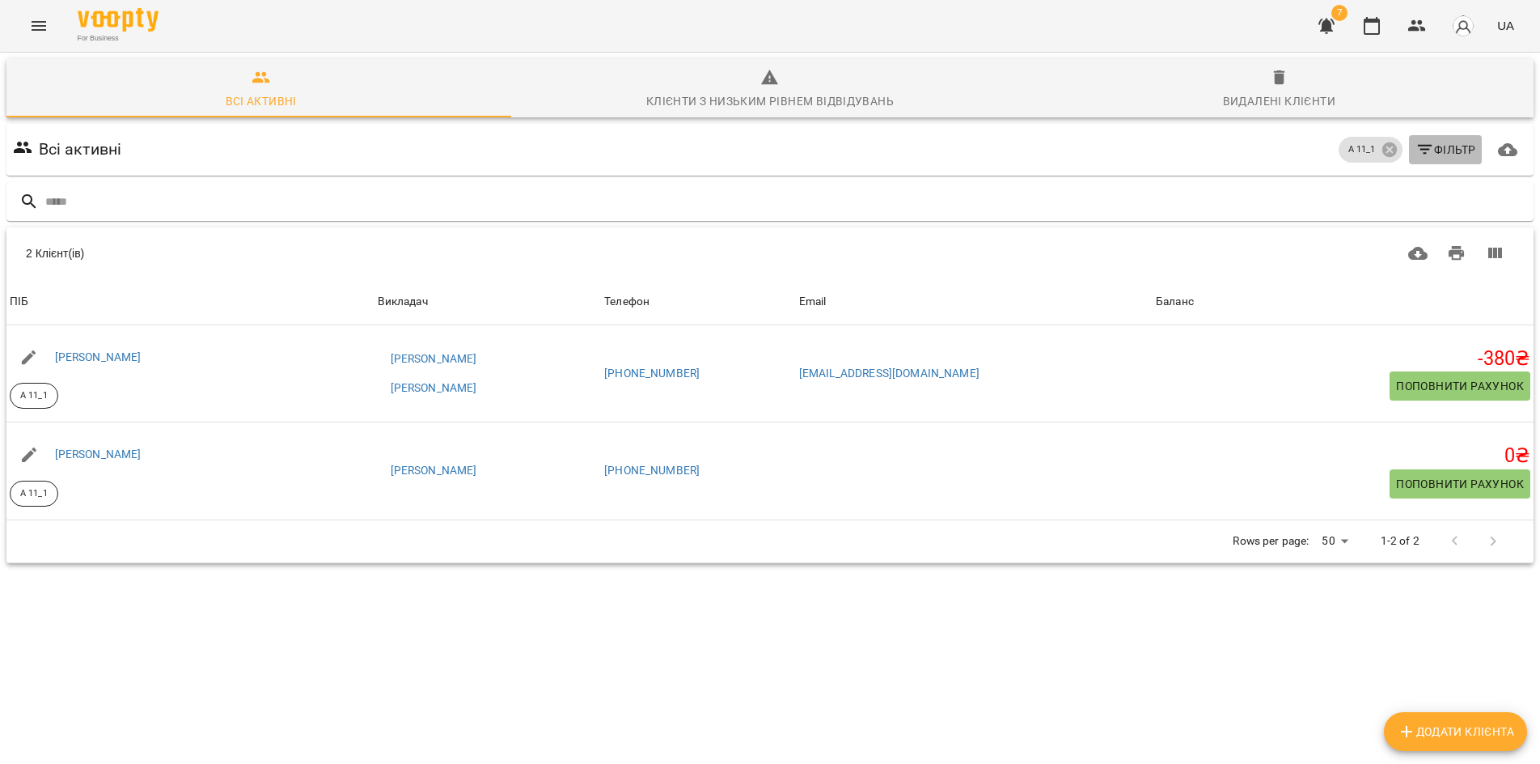
click at [1416, 152] on icon "button" at bounding box center [1424, 149] width 19 height 19
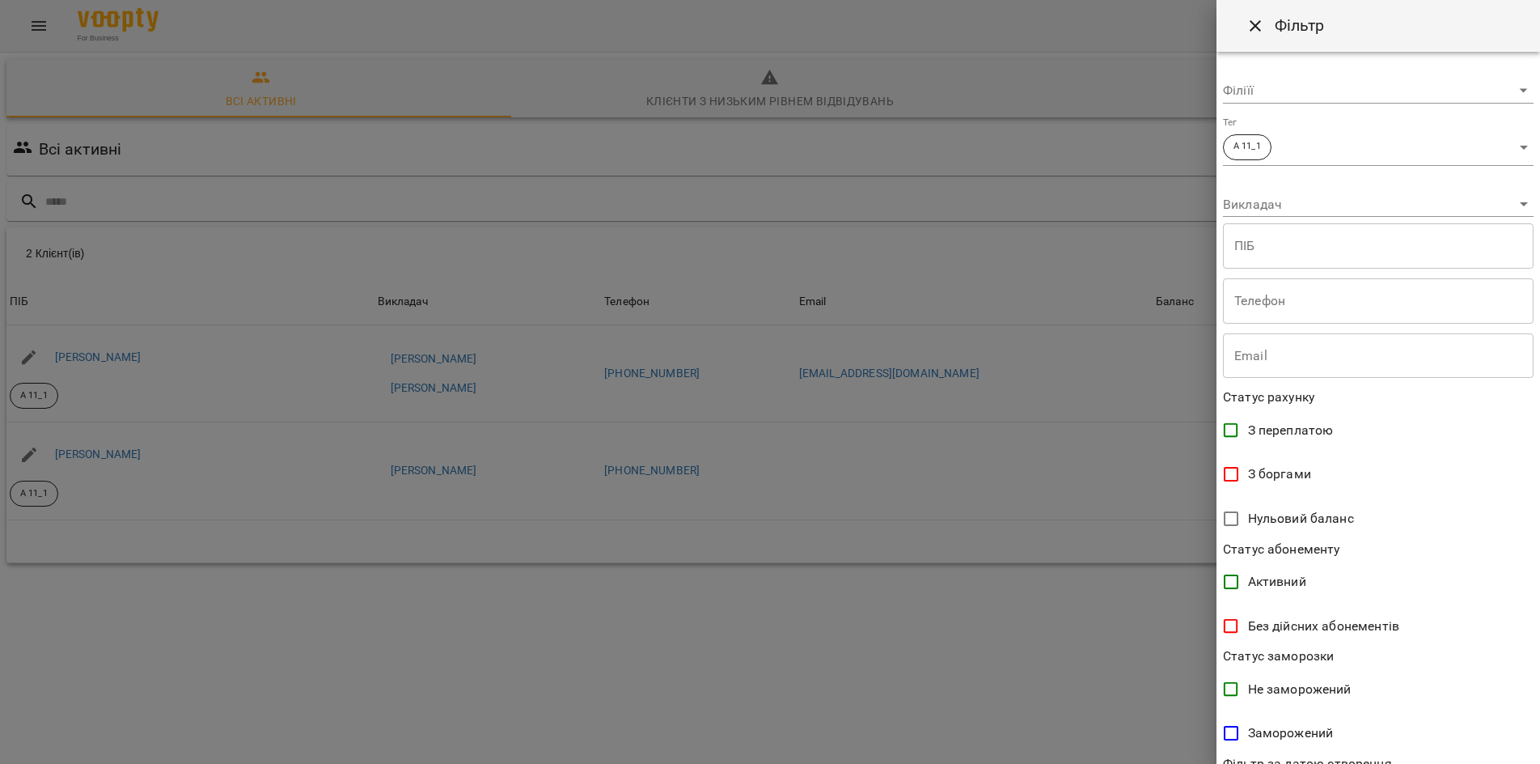
click at [1069, 173] on div at bounding box center [770, 382] width 1540 height 764
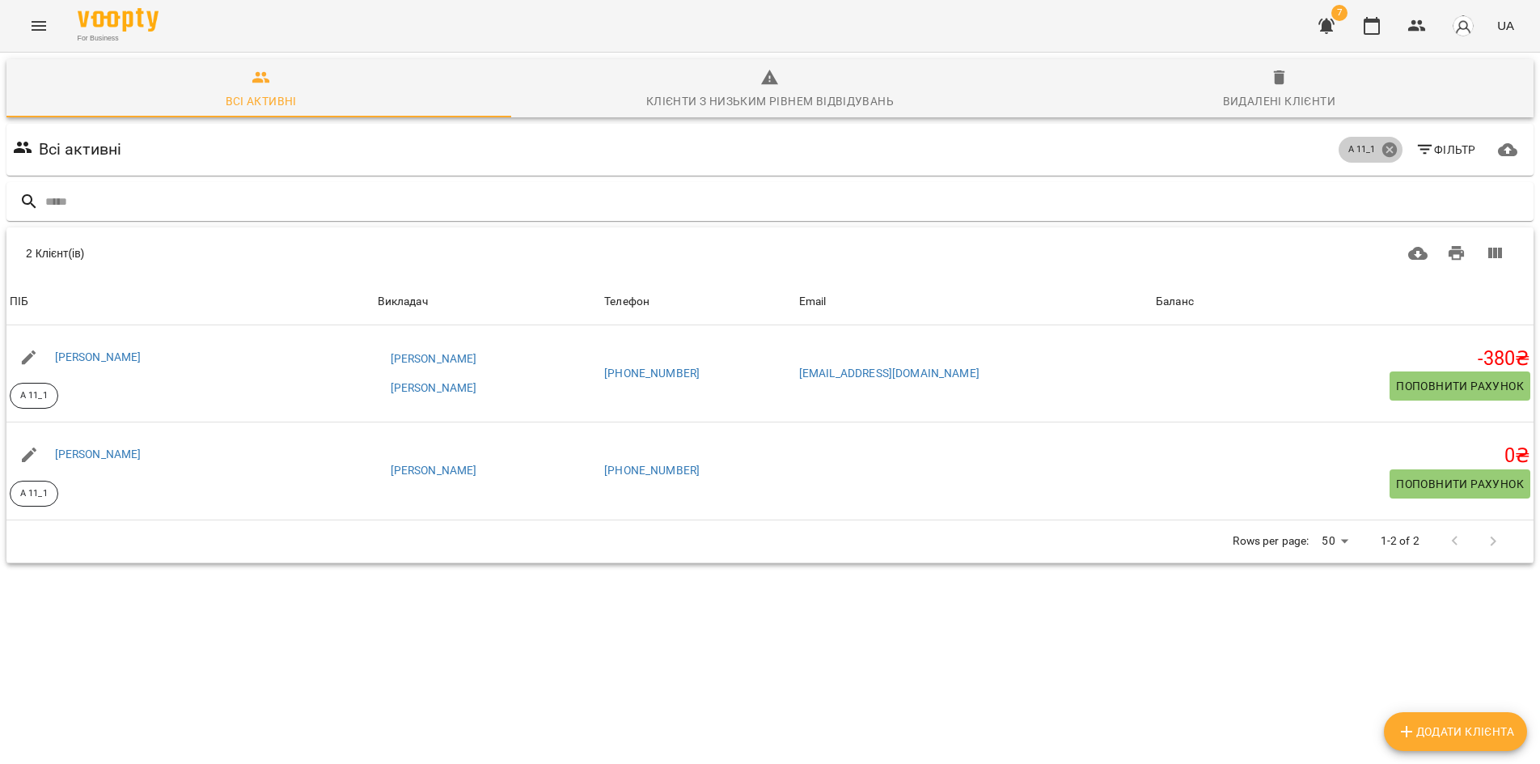
click at [1382, 152] on icon at bounding box center [1389, 149] width 15 height 15
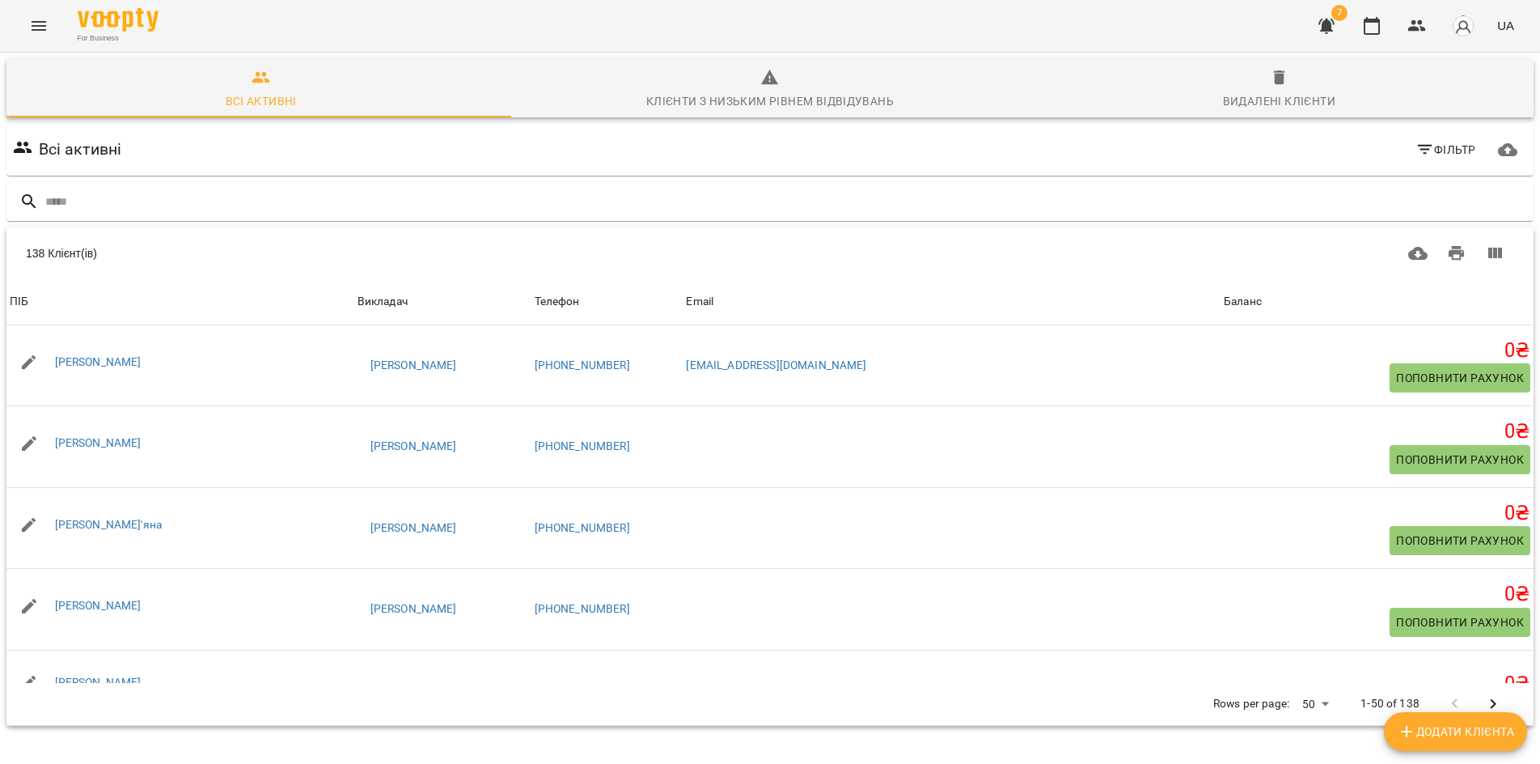
click at [1417, 146] on icon "button" at bounding box center [1424, 150] width 15 height 10
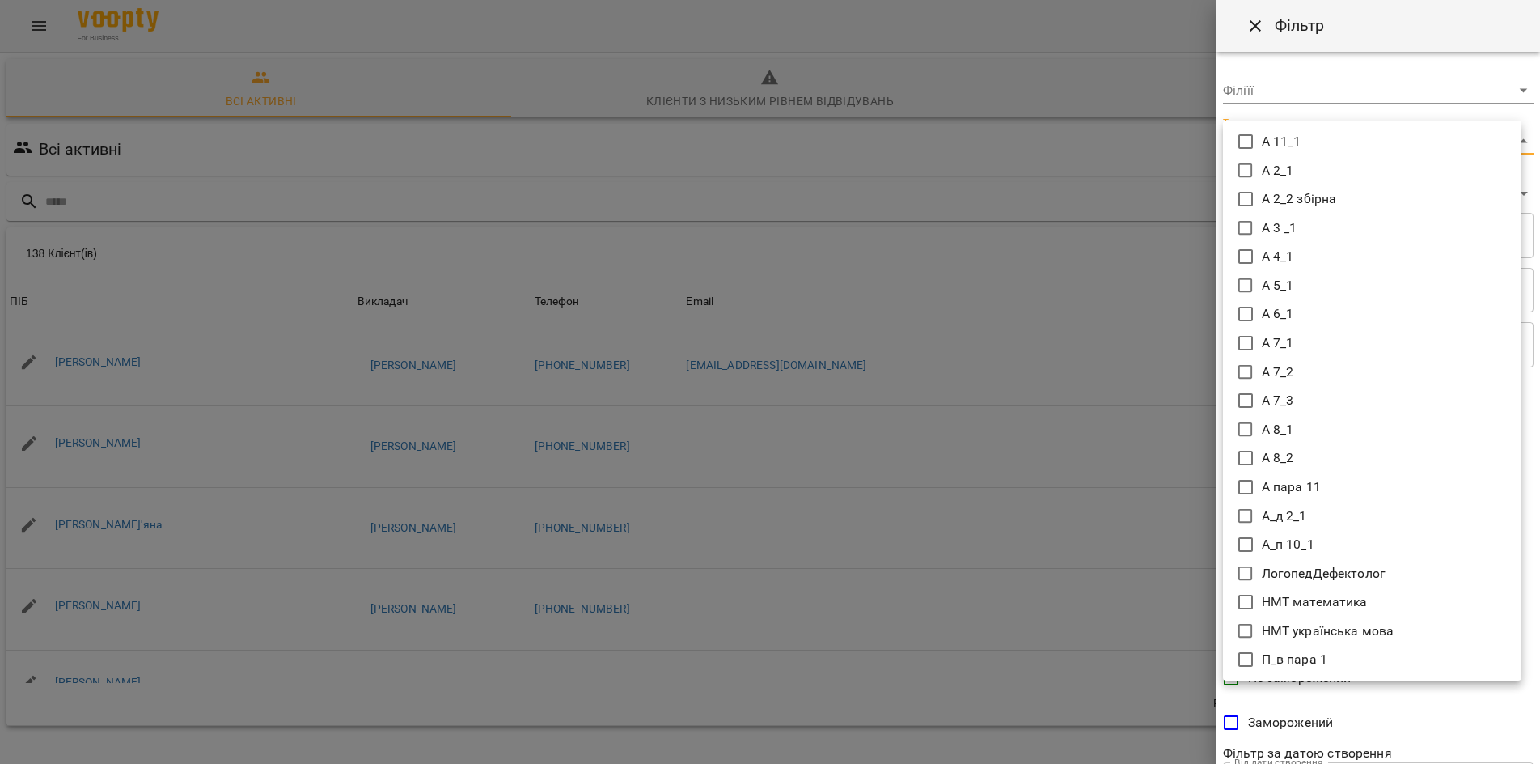
click at [1519, 136] on body "For Business 7 UA Всі активні Клієнти з низьким рівнем відвідувань Видалені клі…" at bounding box center [770, 422] width 1540 height 845
click at [1248, 167] on icon at bounding box center [1245, 170] width 19 height 19
type input "*****"
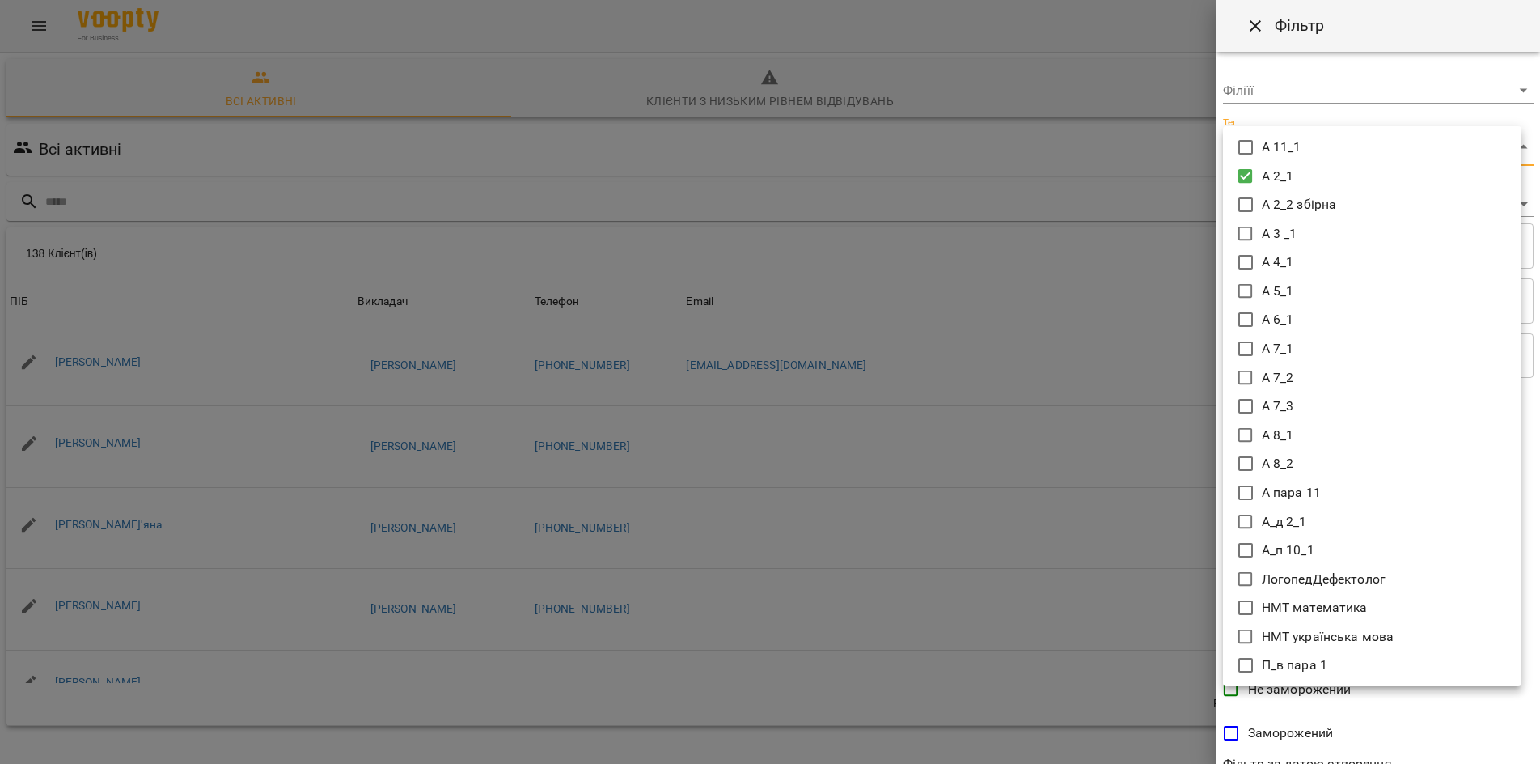
click at [1500, 745] on div at bounding box center [770, 382] width 1540 height 764
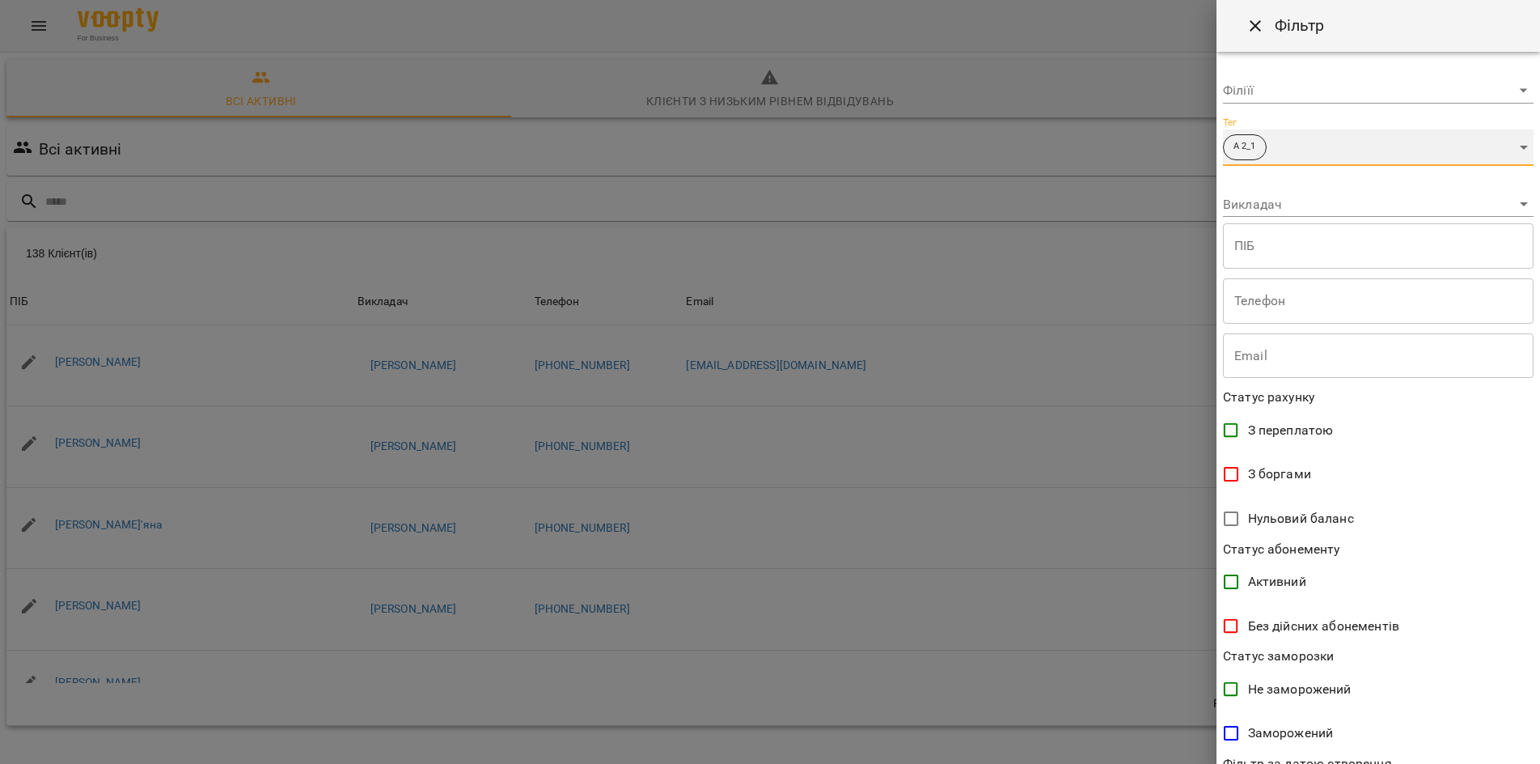
scroll to position [148, 0]
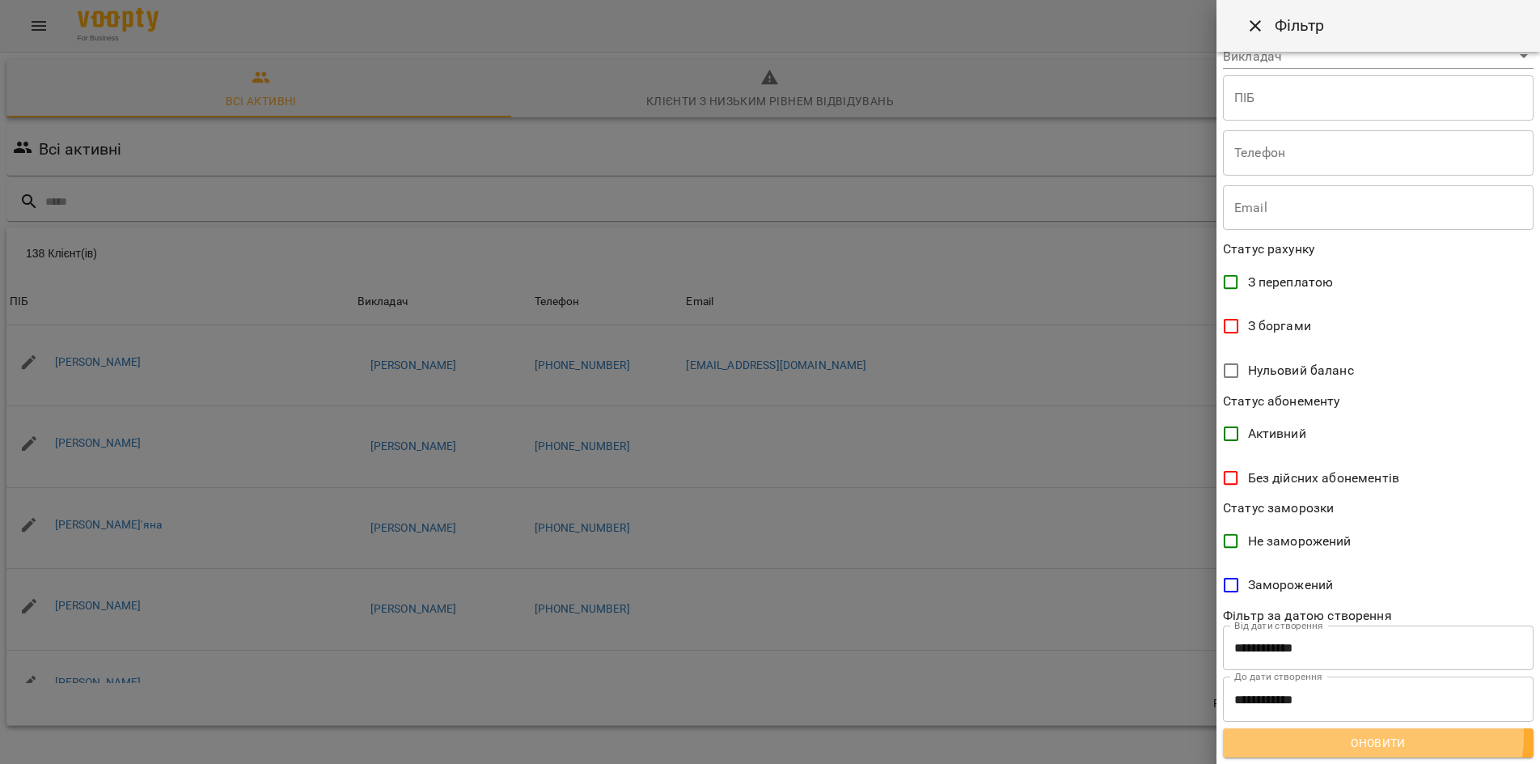
click at [1365, 734] on span "Оновити" at bounding box center [1378, 742] width 285 height 19
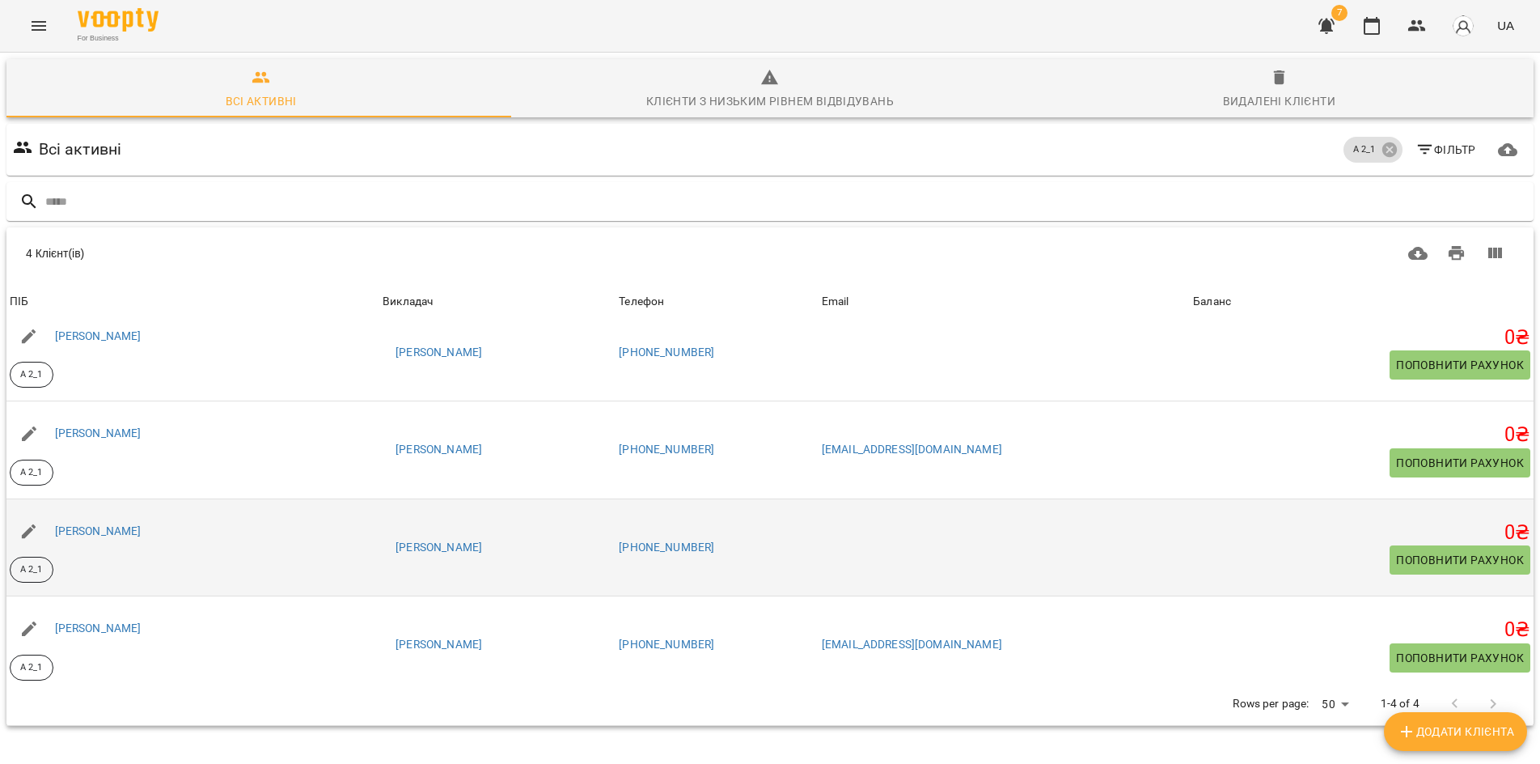
scroll to position [32, 0]
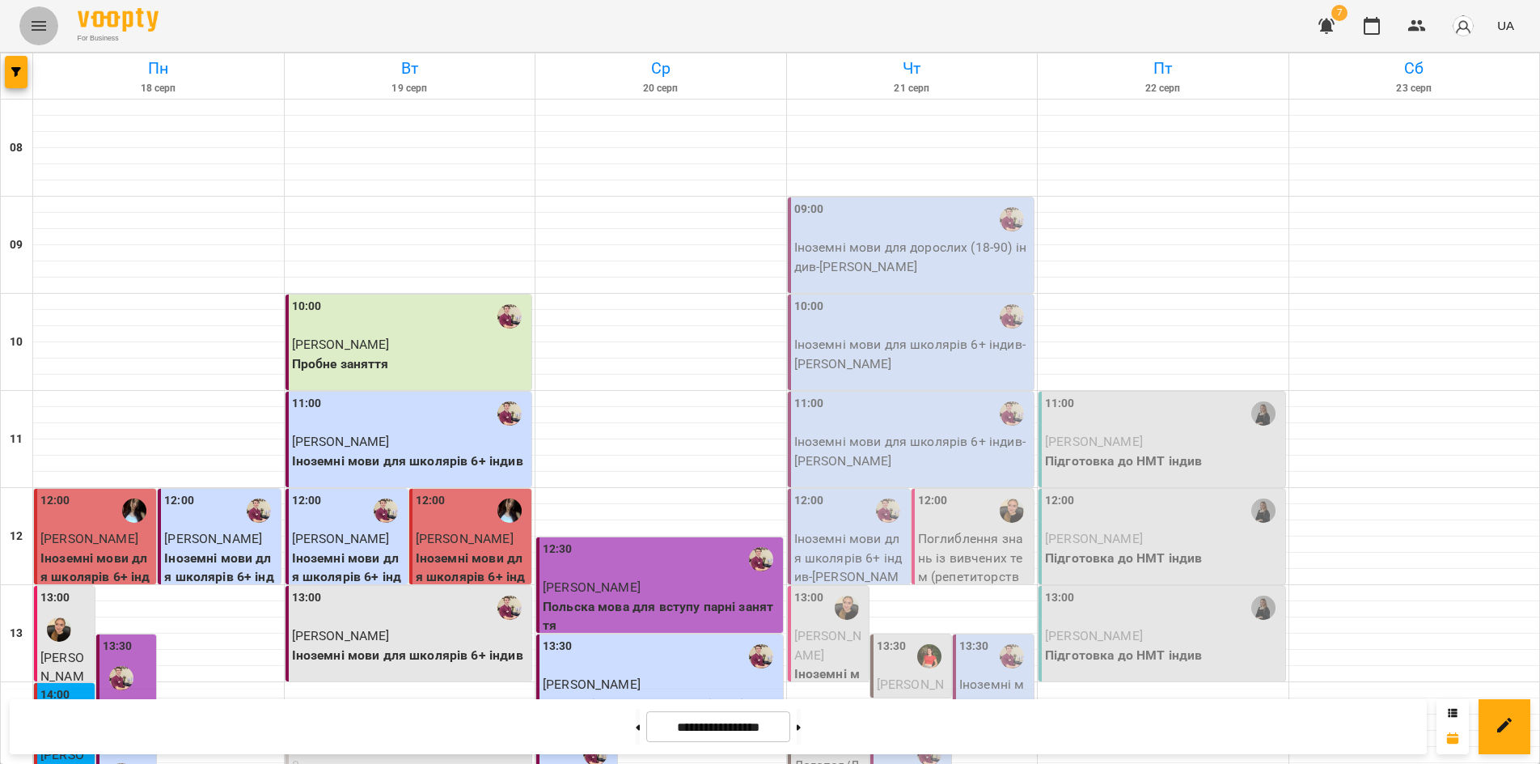
click at [36, 33] on icon "Menu" at bounding box center [38, 25] width 19 height 19
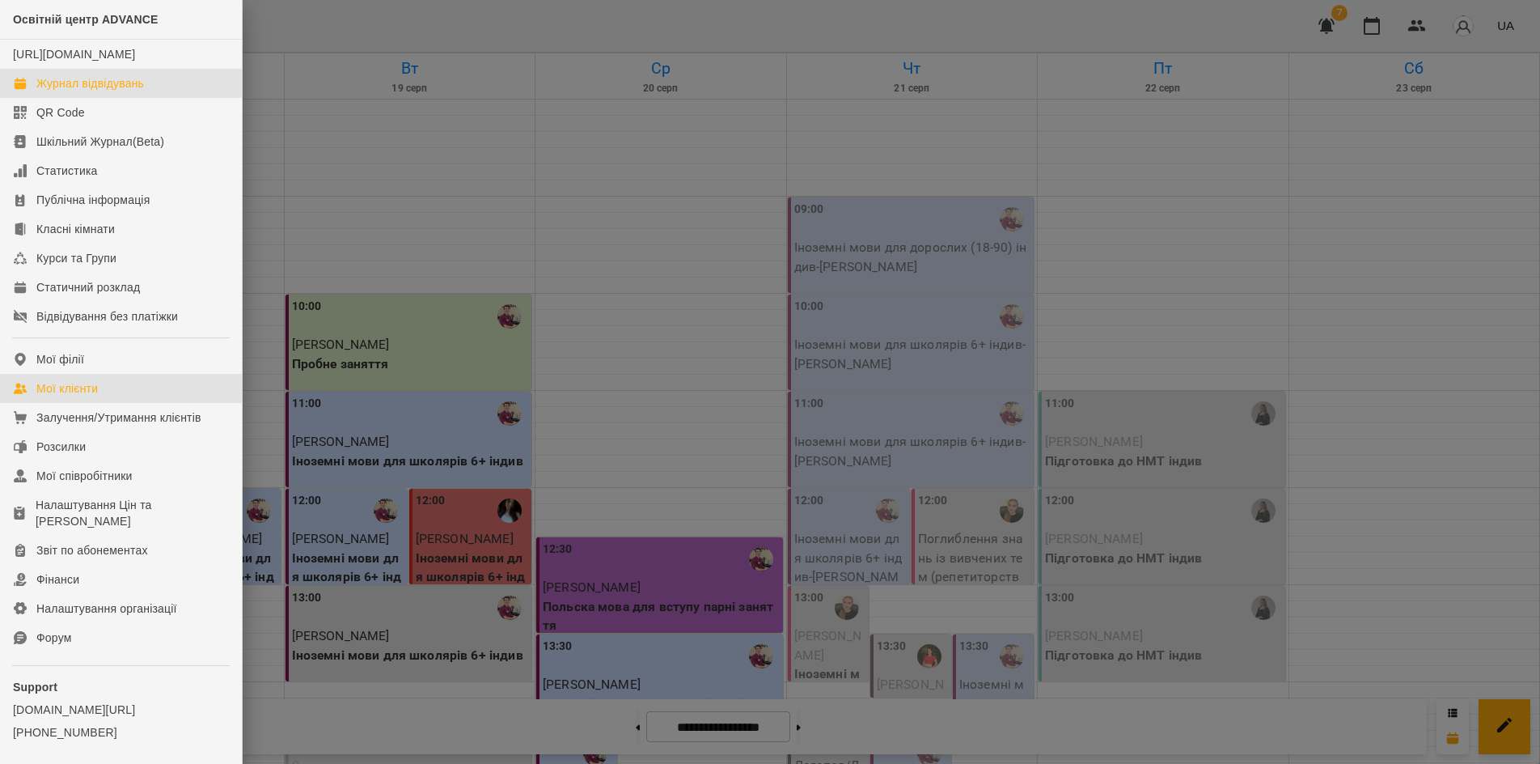
click at [81, 396] on div "Мої клієнти" at bounding box center [66, 388] width 61 height 16
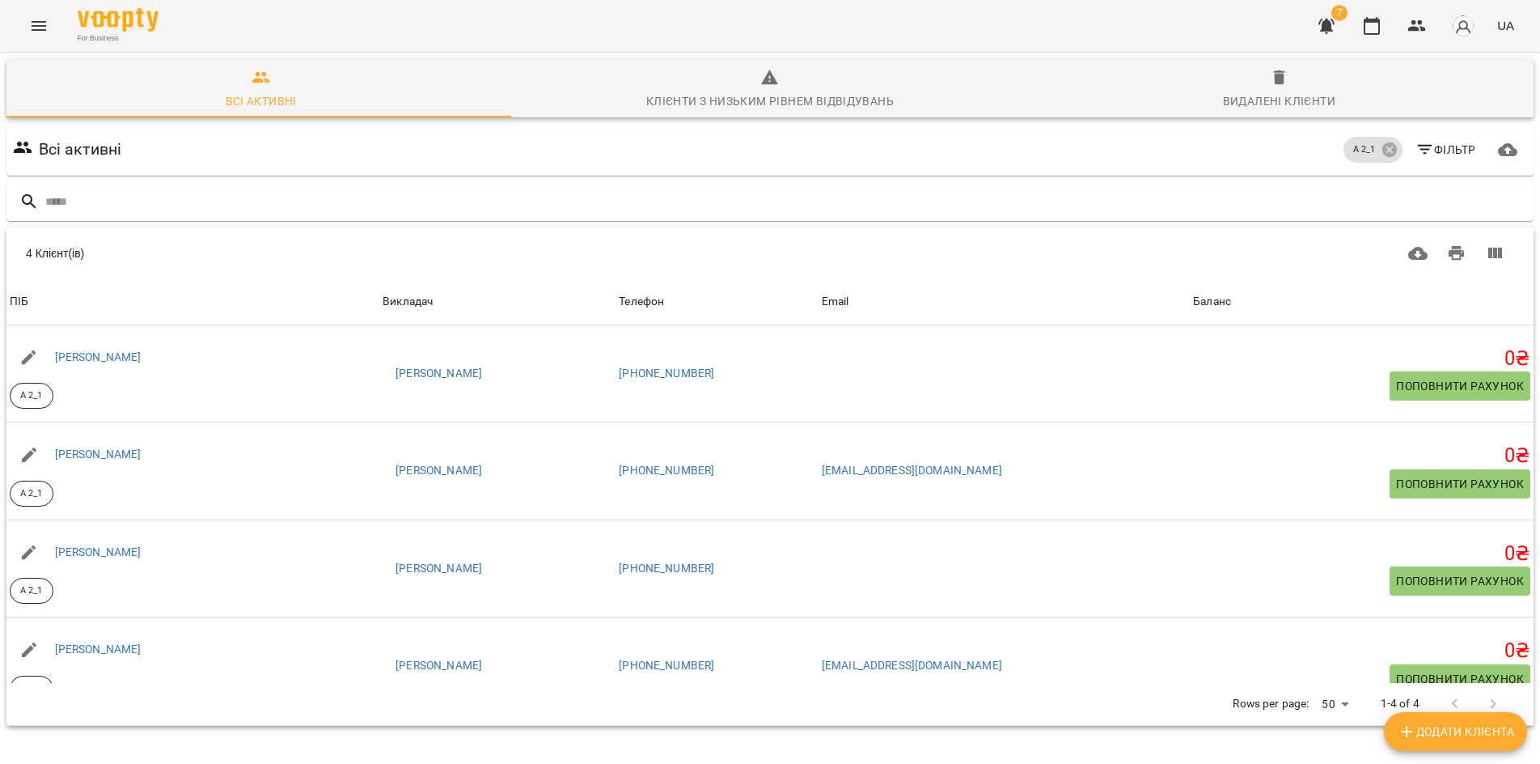
click at [1415, 736] on span "Додати клієнта" at bounding box center [1455, 730] width 117 height 19
select select "**"
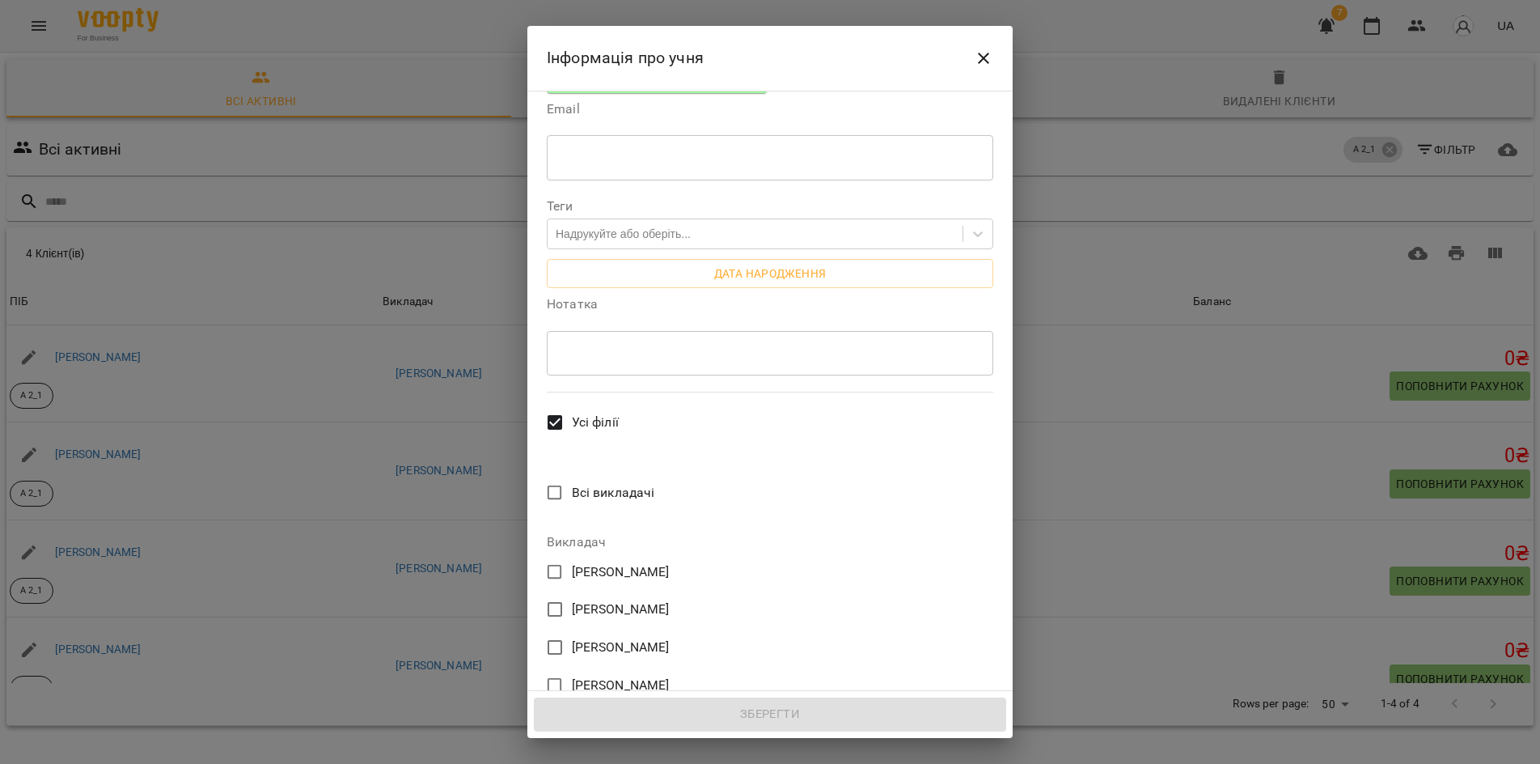
scroll to position [142, 0]
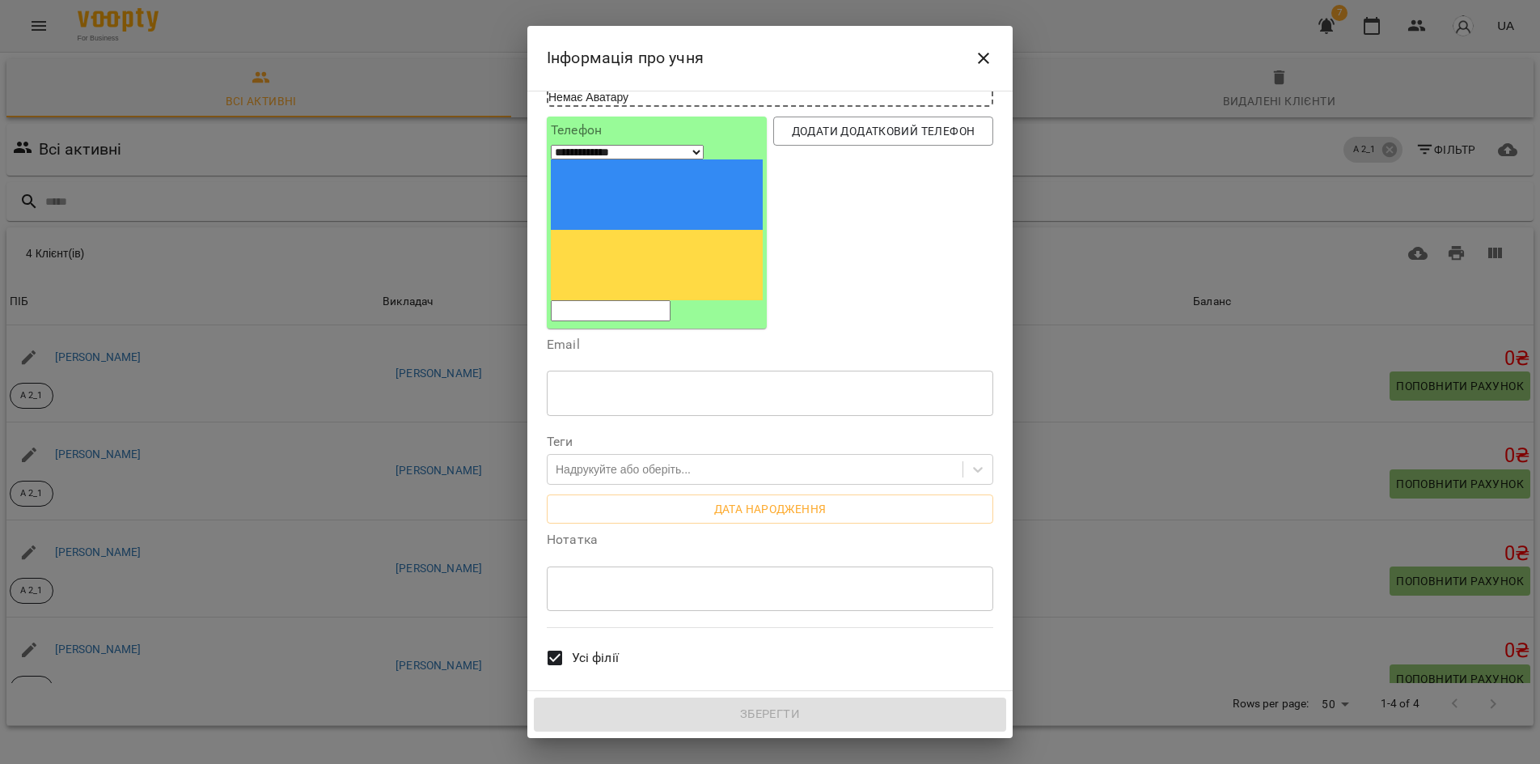
click at [979, 65] on icon "Close" at bounding box center [983, 58] width 19 height 19
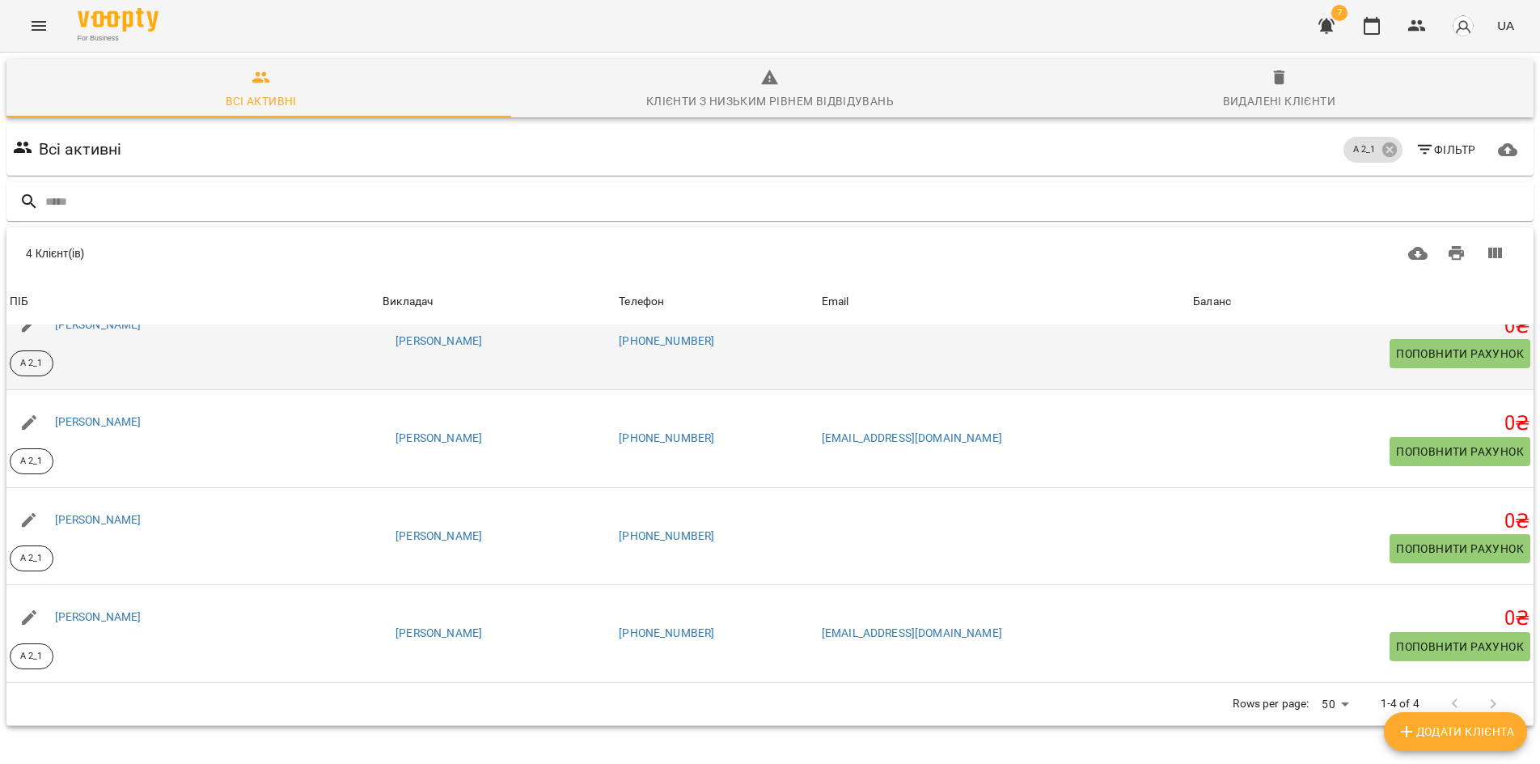
scroll to position [0, 0]
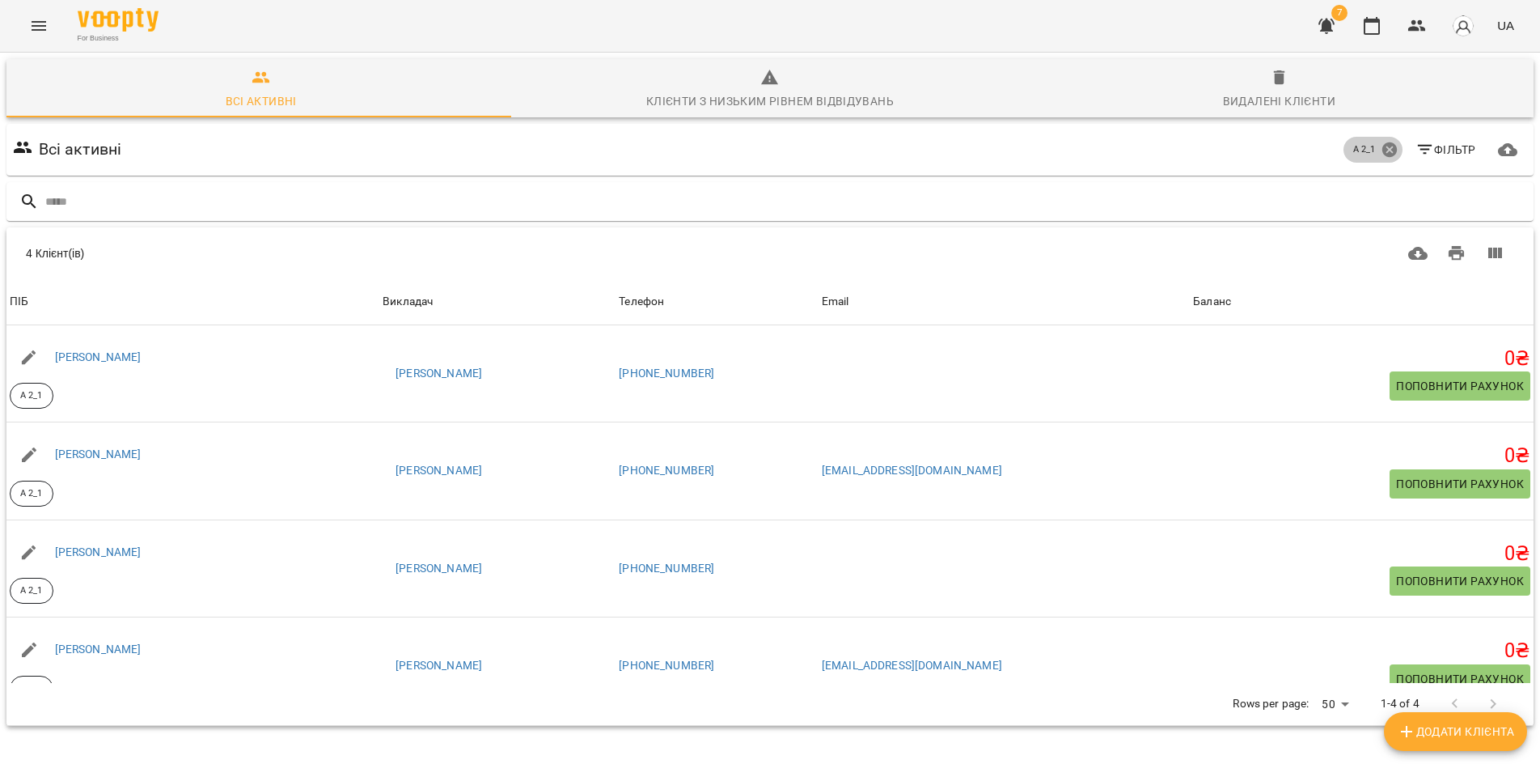
click at [1381, 153] on icon at bounding box center [1390, 150] width 18 height 18
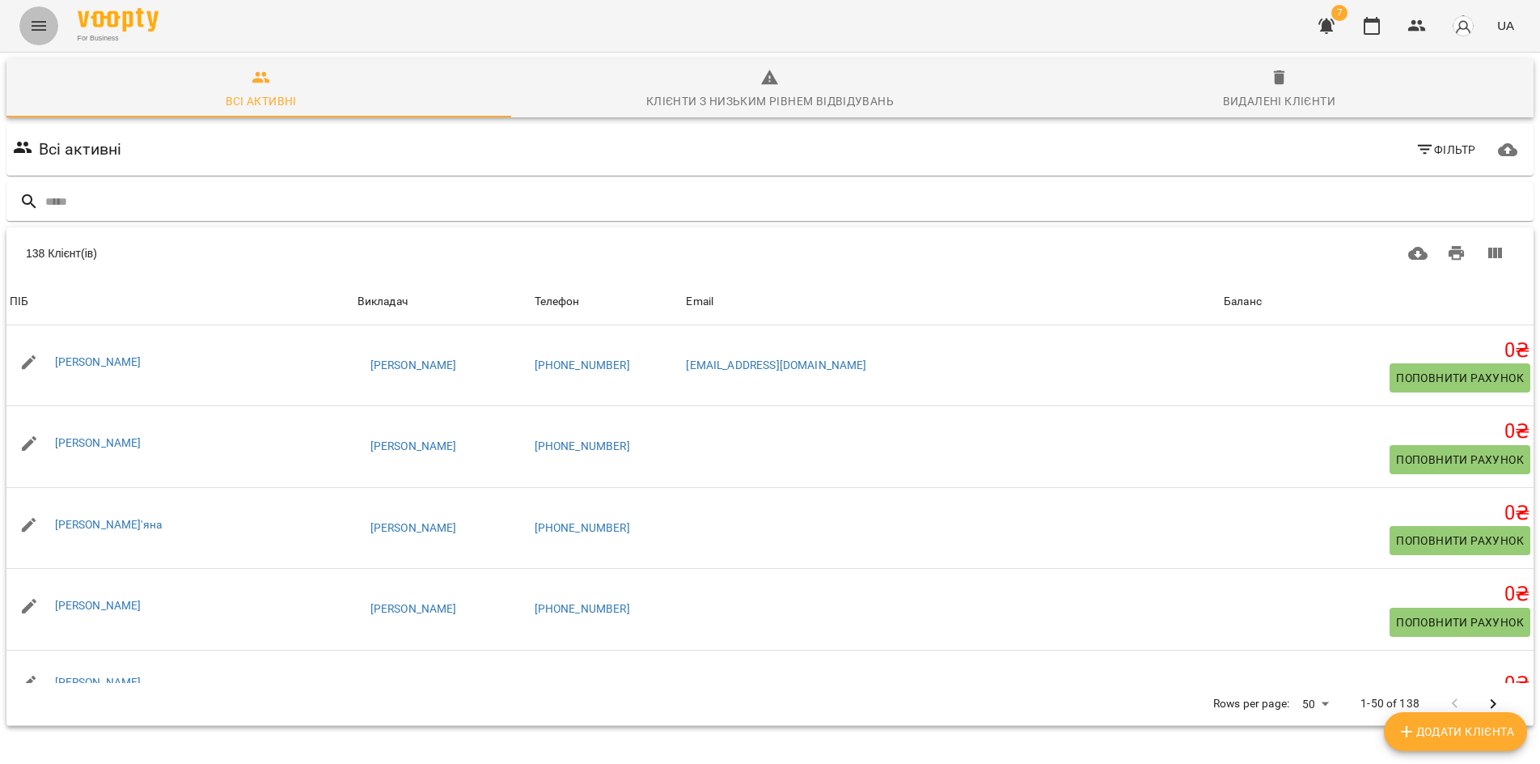
click at [40, 28] on icon "Menu" at bounding box center [38, 25] width 19 height 19
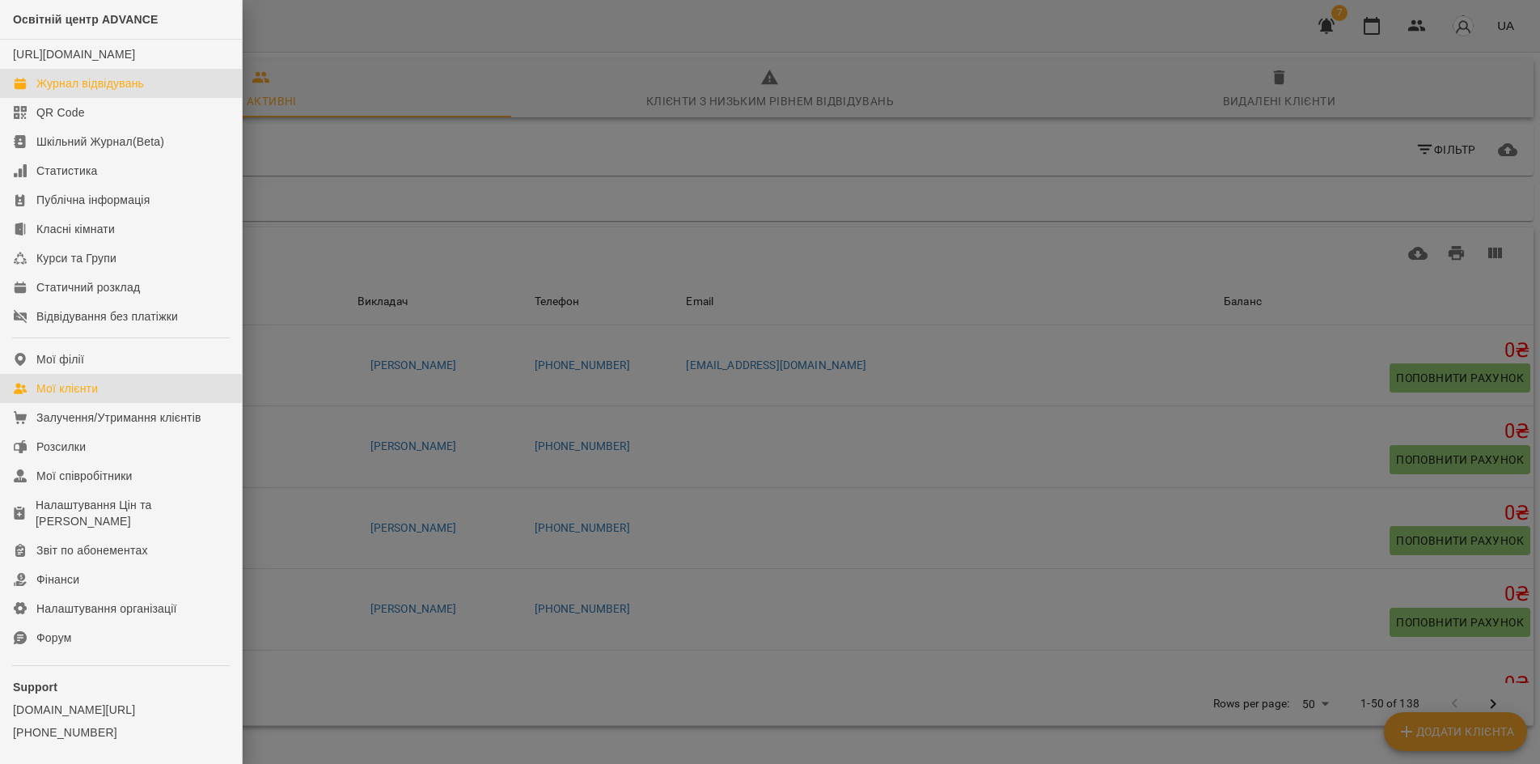
click at [124, 90] on link "Журнал відвідувань" at bounding box center [121, 83] width 242 height 29
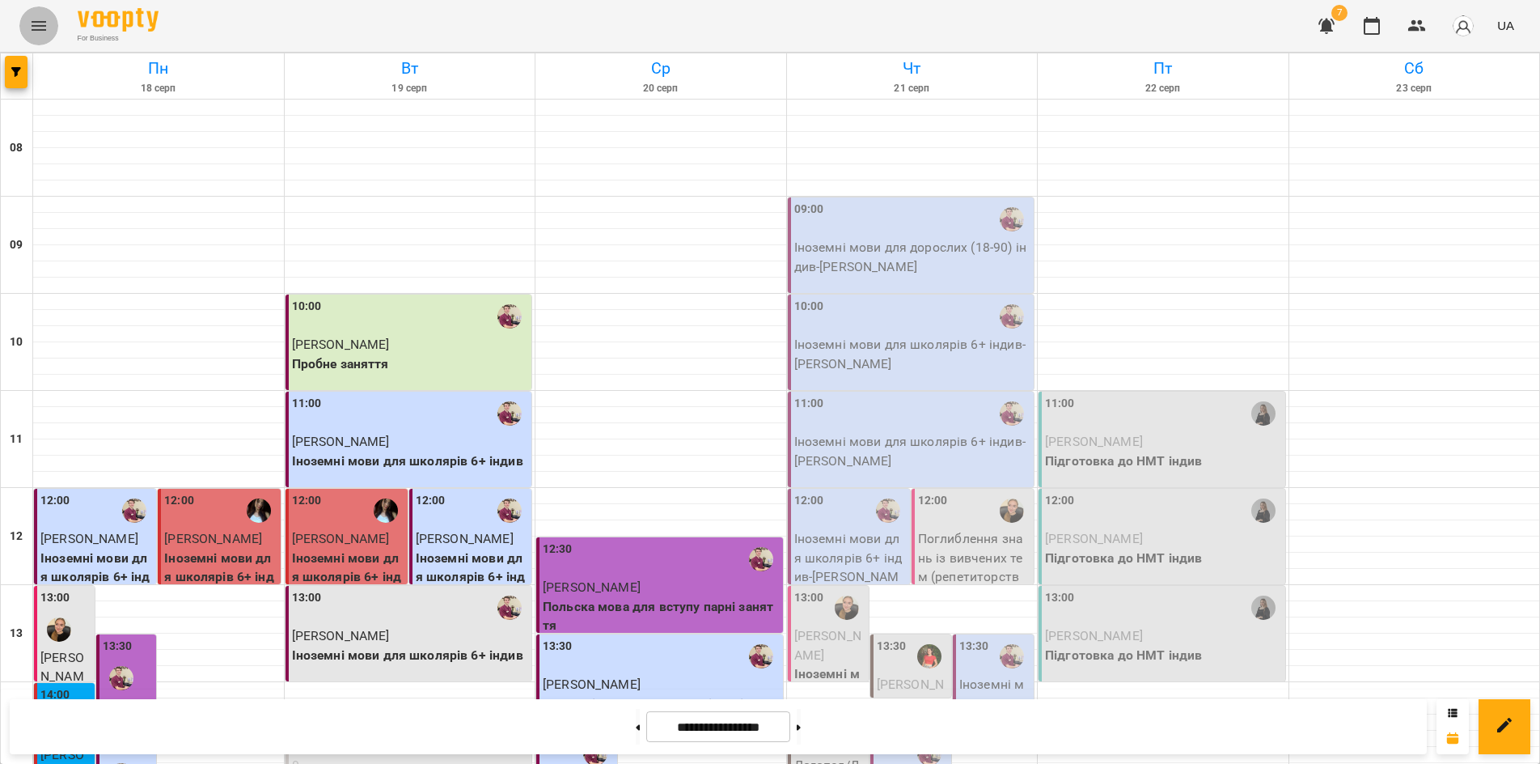
click at [32, 32] on icon "Menu" at bounding box center [38, 25] width 19 height 19
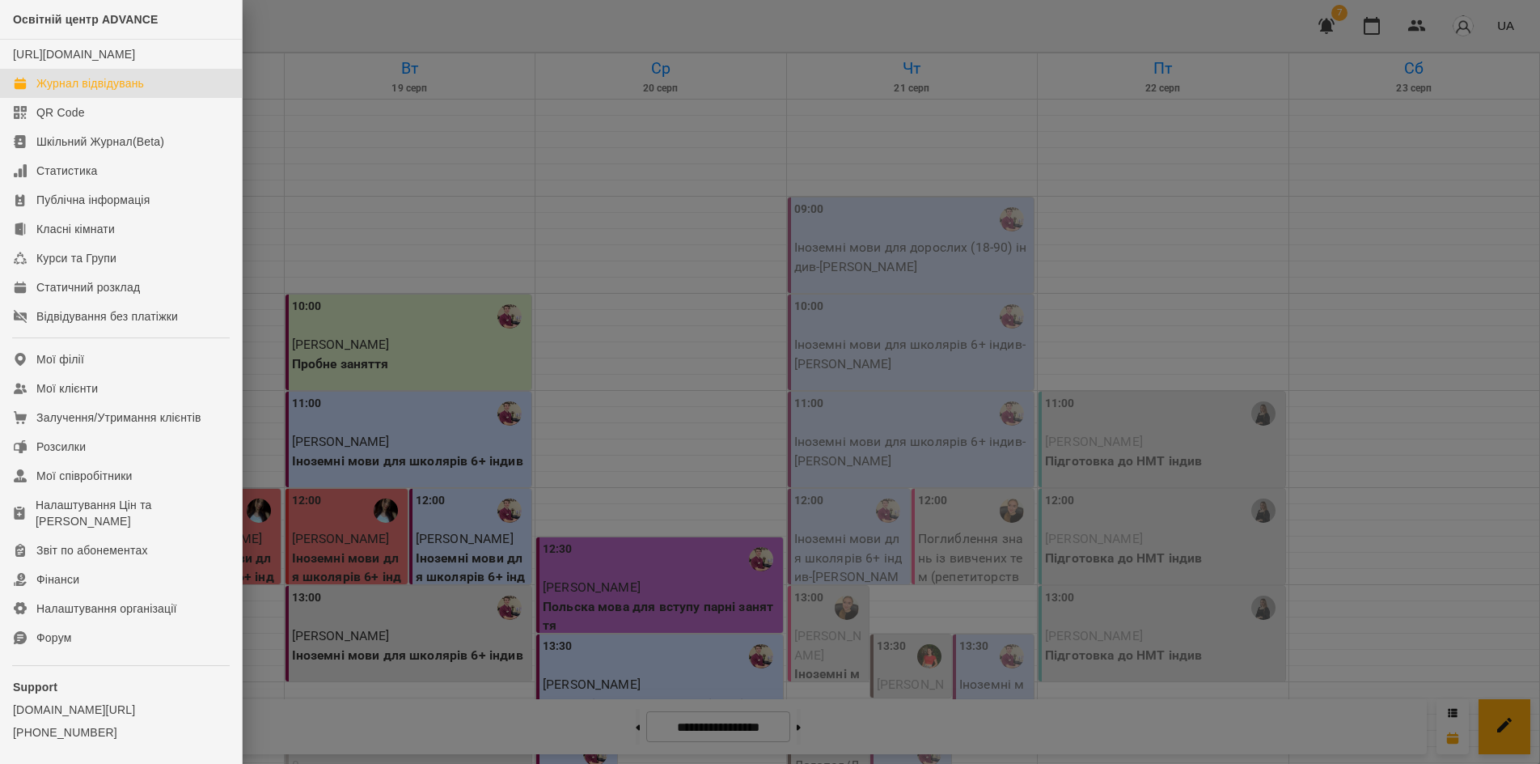
click at [597, 179] on div at bounding box center [770, 382] width 1540 height 764
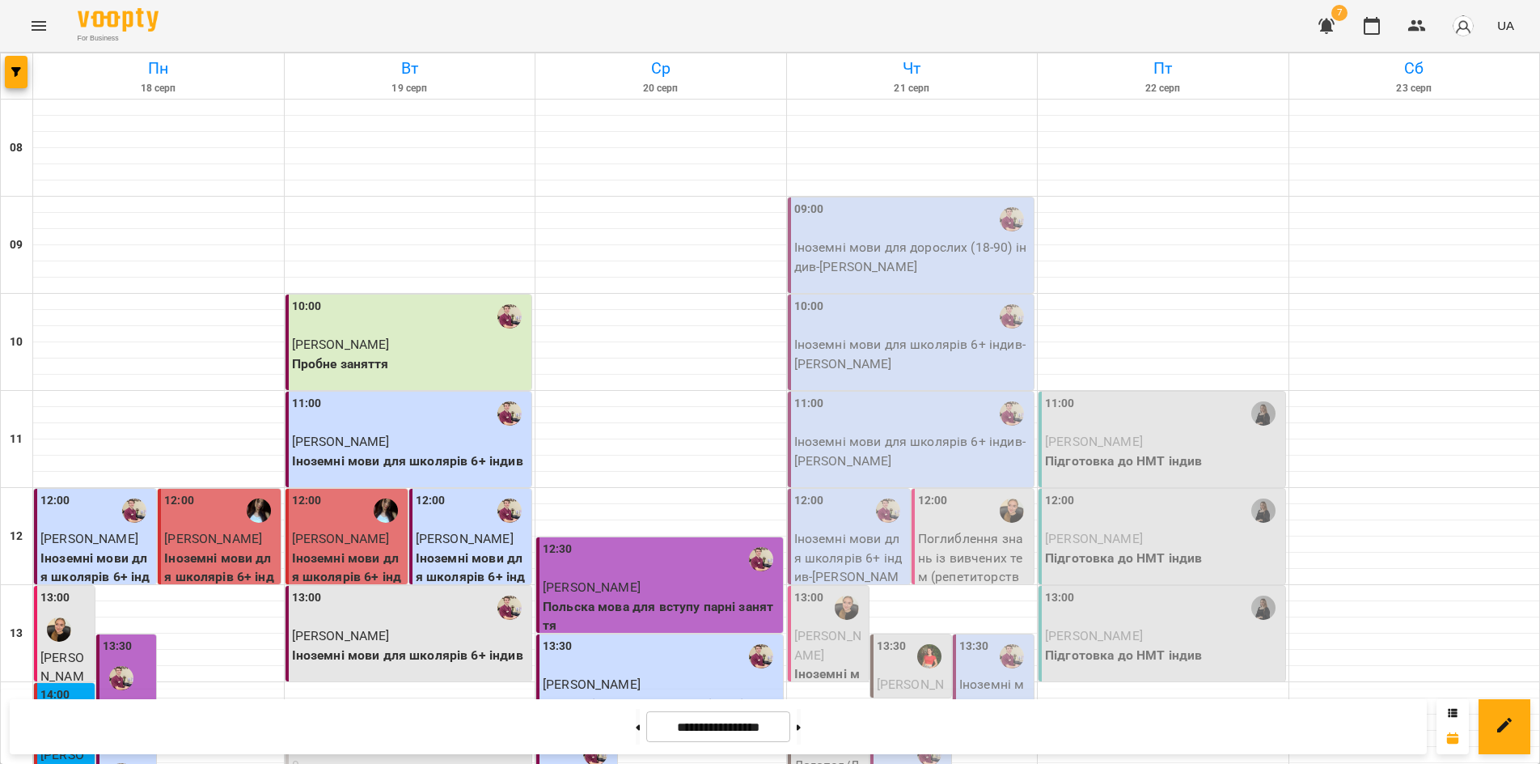
scroll to position [81, 0]
click at [908, 335] on p "Іноземні мови для школярів 6+ індив - Кучер Артем" at bounding box center [912, 354] width 237 height 38
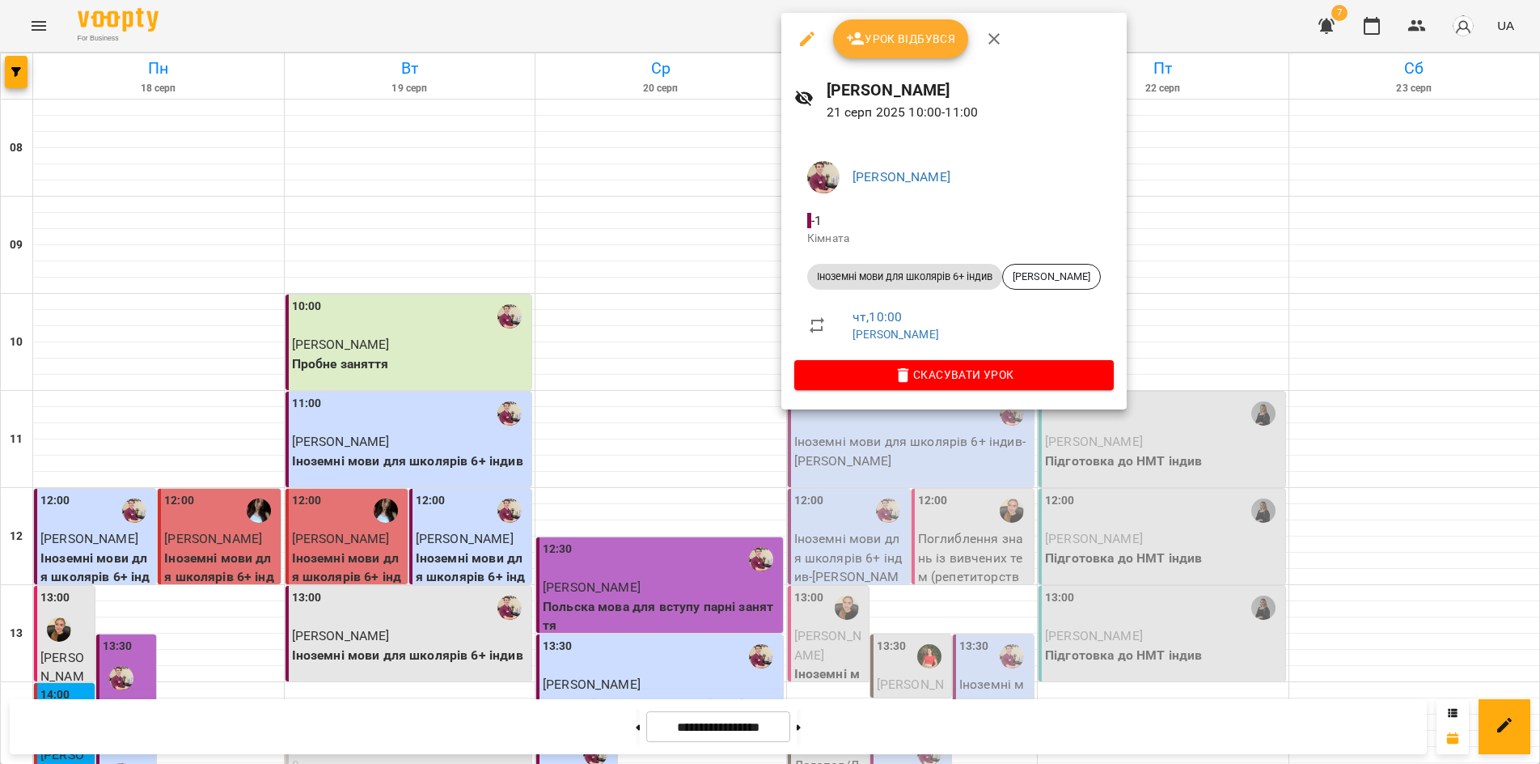
click at [805, 41] on icon "button" at bounding box center [807, 39] width 15 height 15
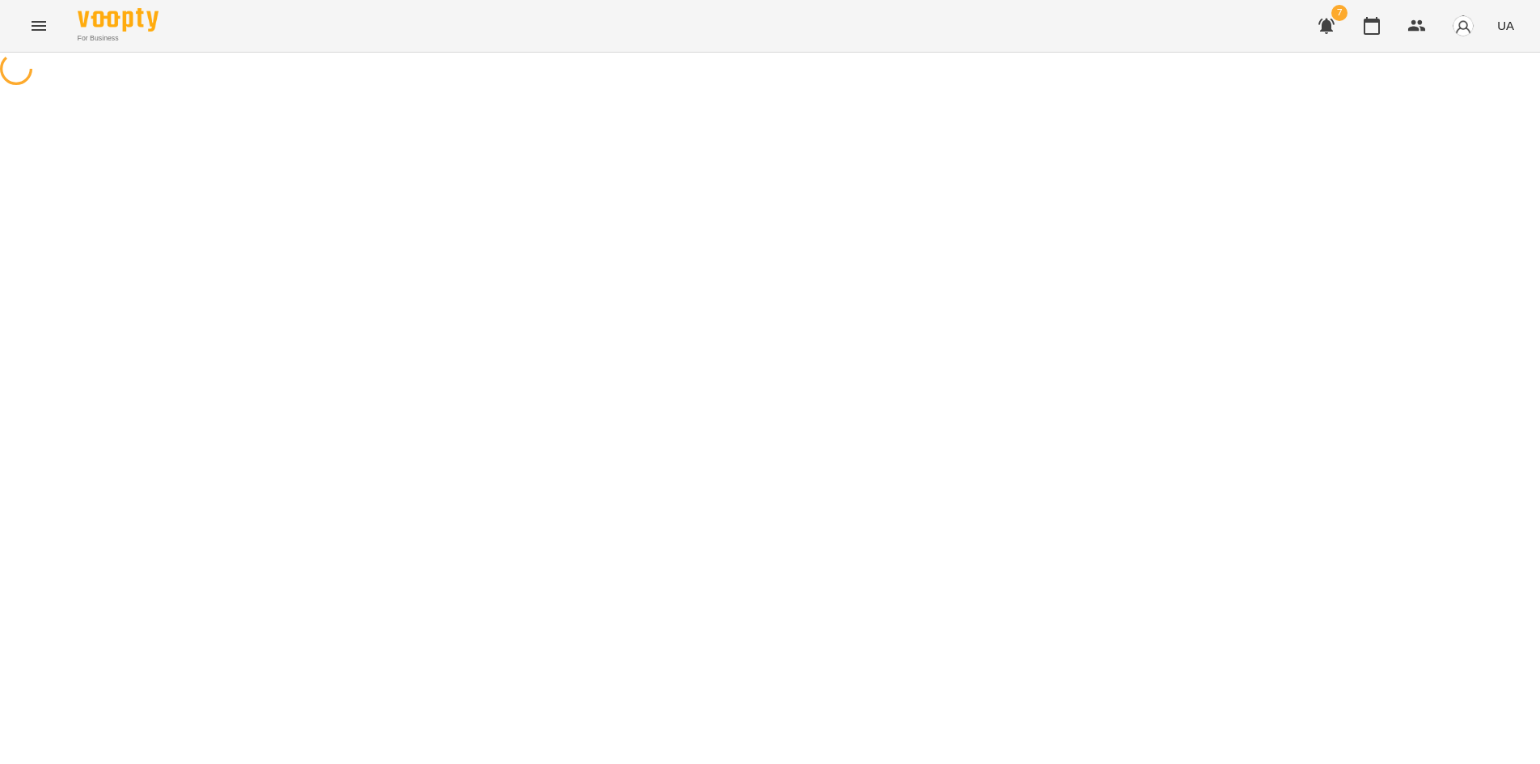
select select "**********"
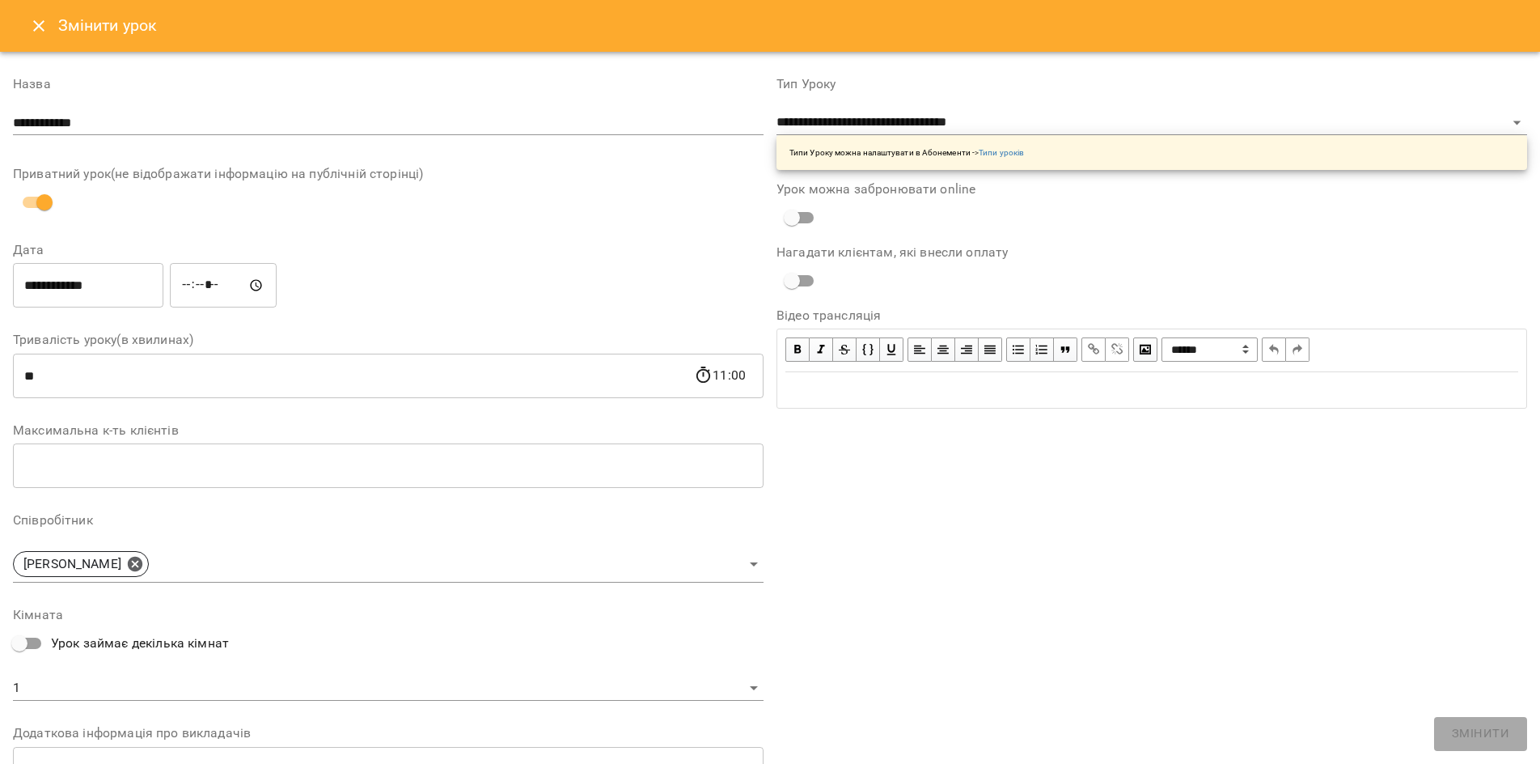
click at [28, 24] on button "Close" at bounding box center [38, 25] width 39 height 39
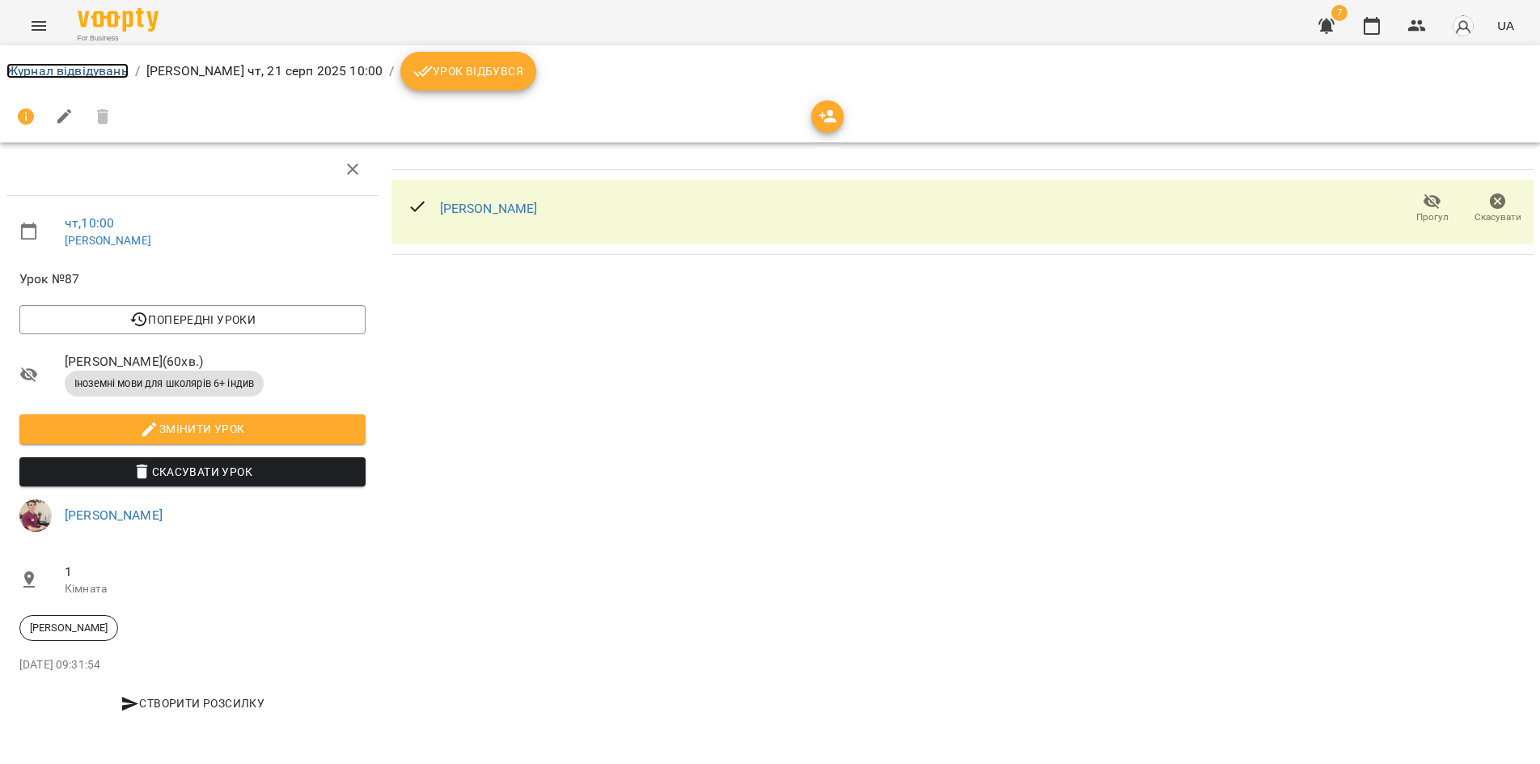
click at [61, 67] on link "Журнал відвідувань" at bounding box center [67, 70] width 122 height 15
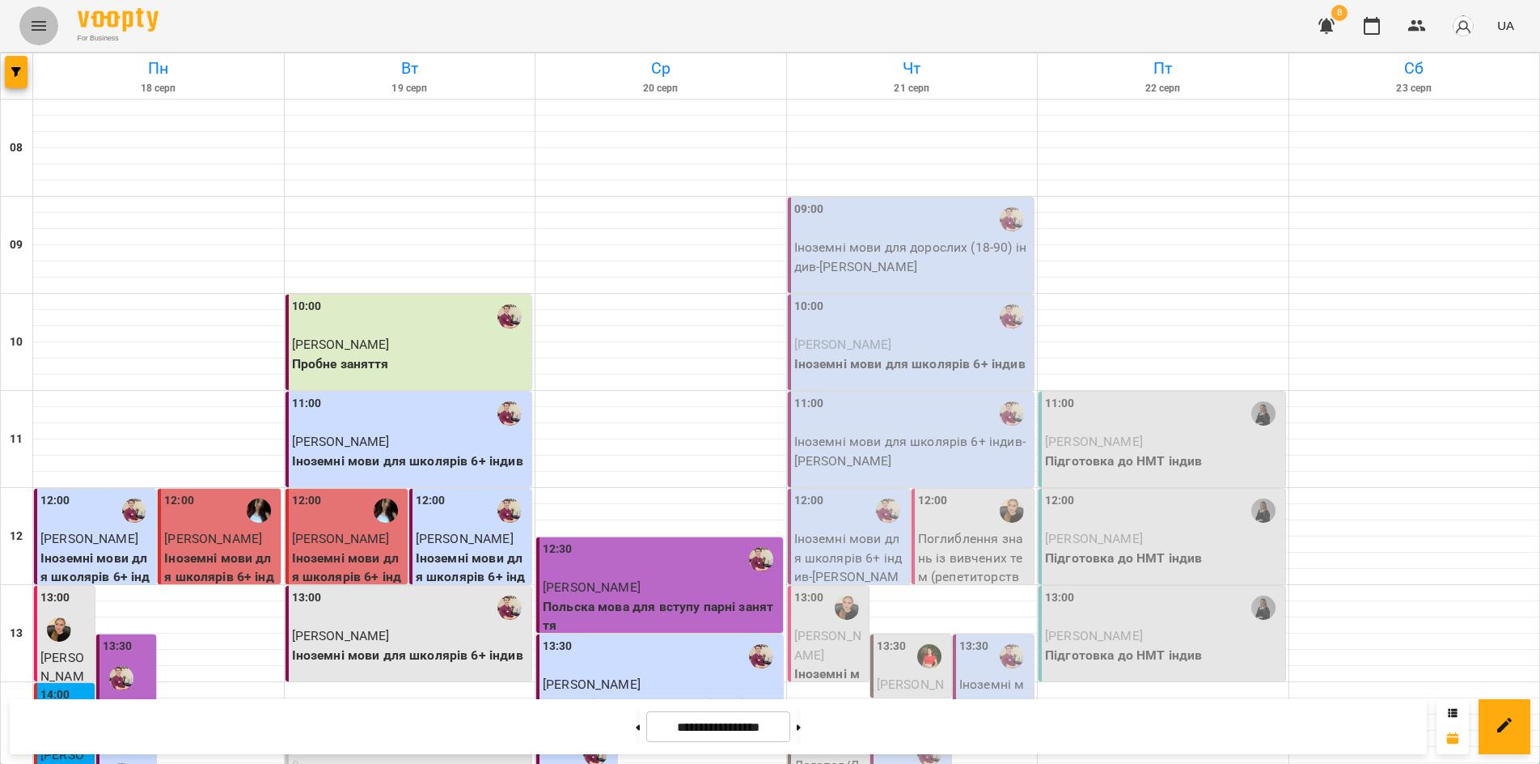
click at [39, 31] on icon "Menu" at bounding box center [38, 25] width 19 height 19
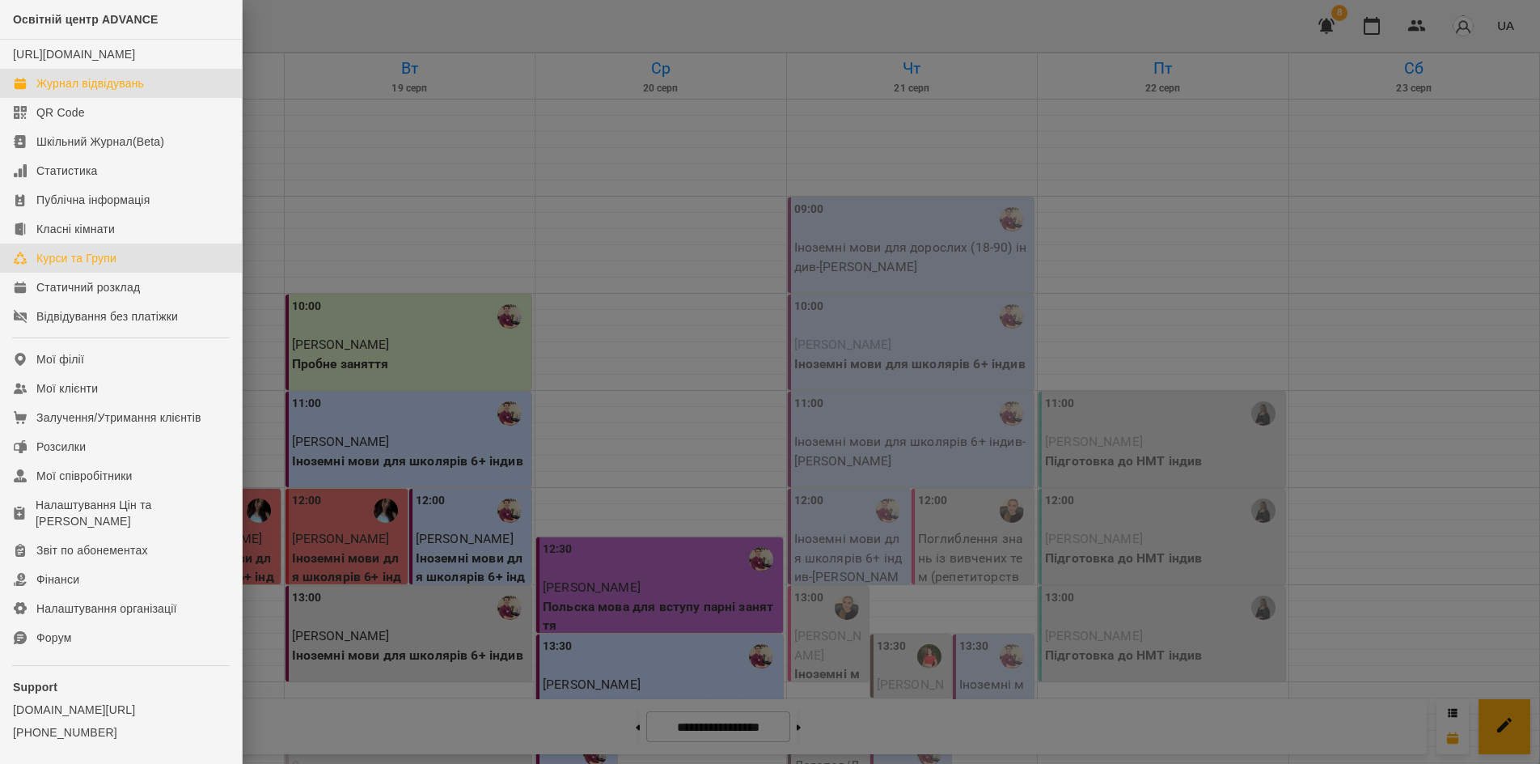
click at [99, 266] on div "Курси та Групи" at bounding box center [76, 258] width 80 height 16
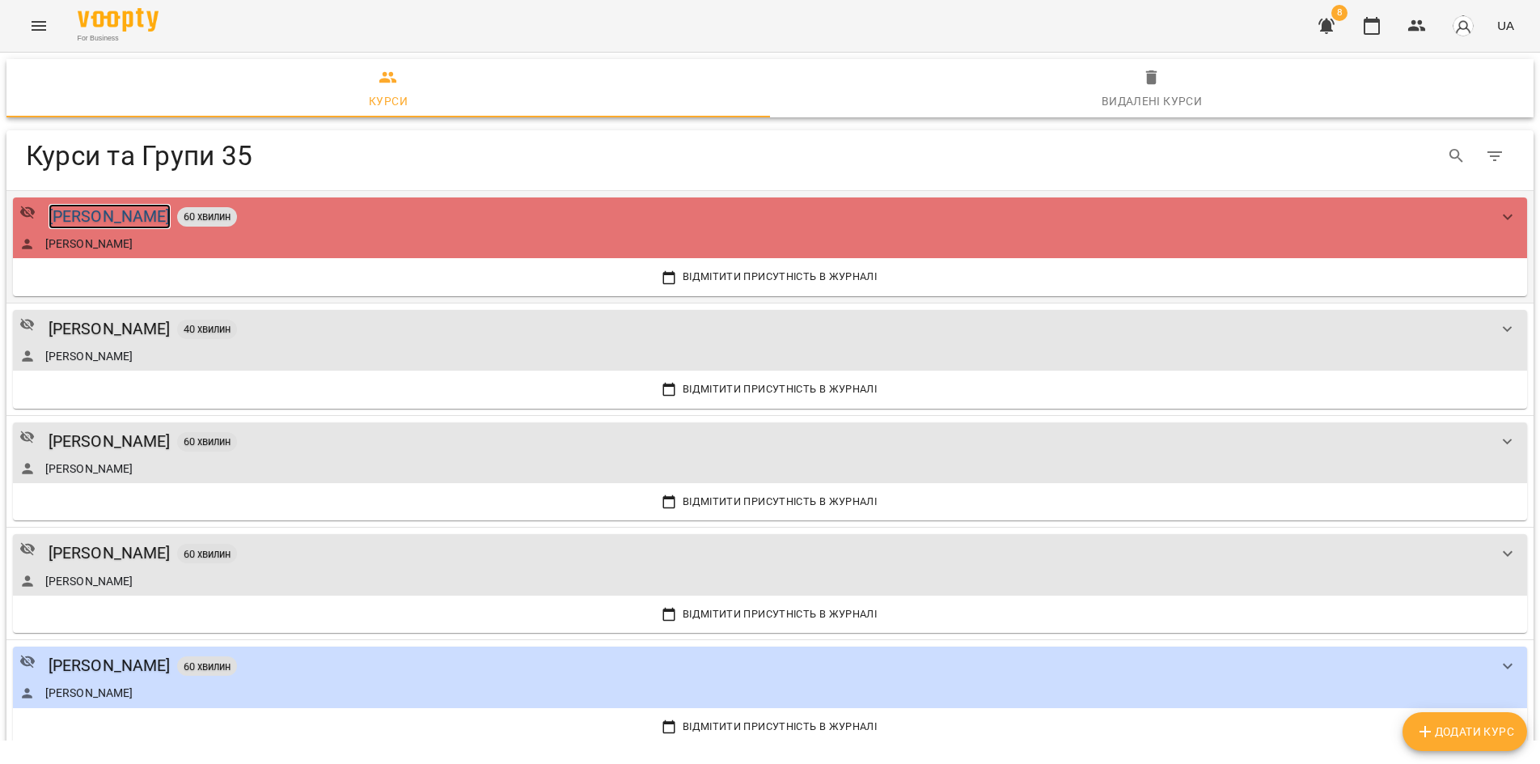
click at [147, 227] on div "Анастасія Василевська" at bounding box center [110, 216] width 122 height 25
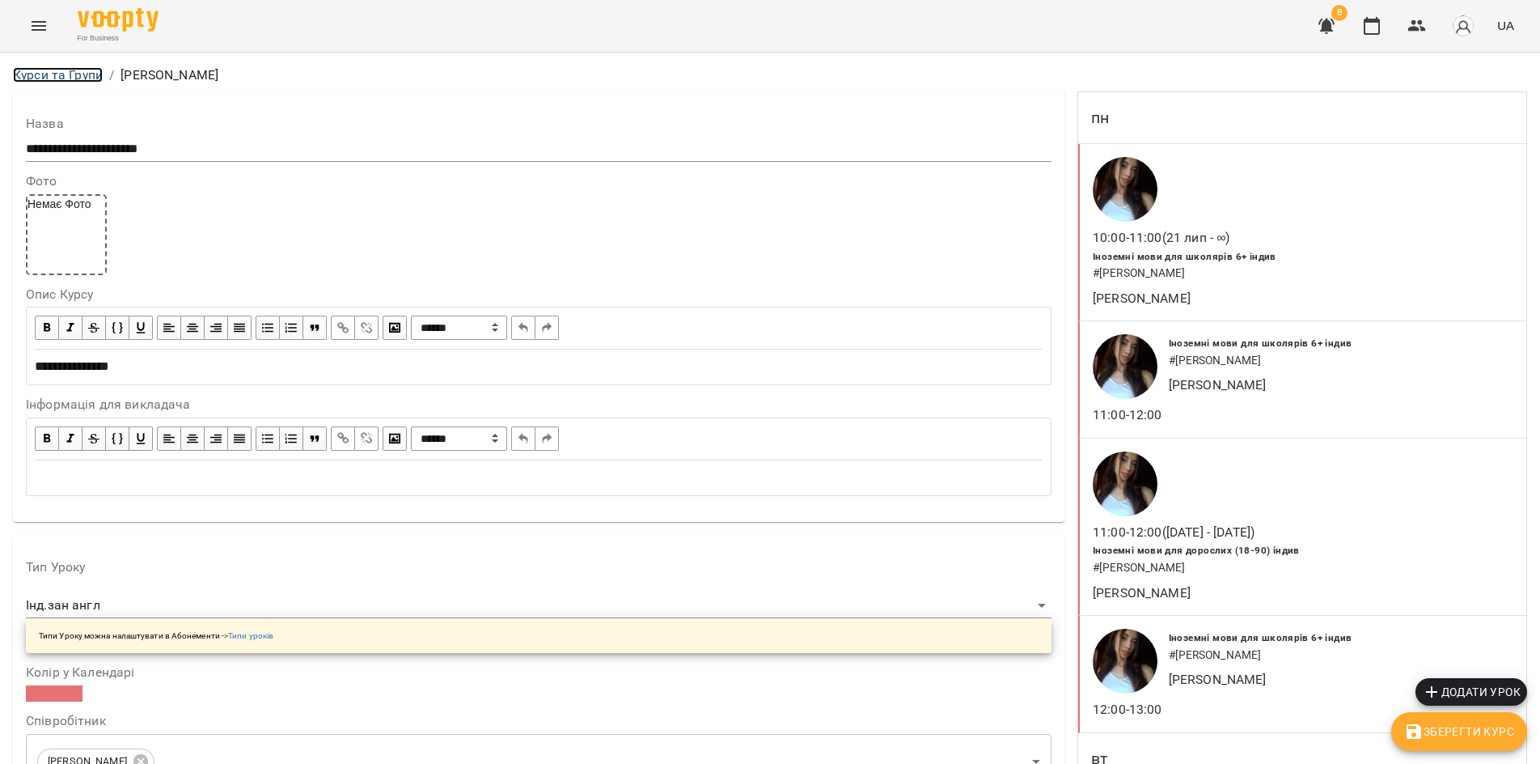
click at [34, 68] on link "Курси та Групи" at bounding box center [58, 74] width 90 height 15
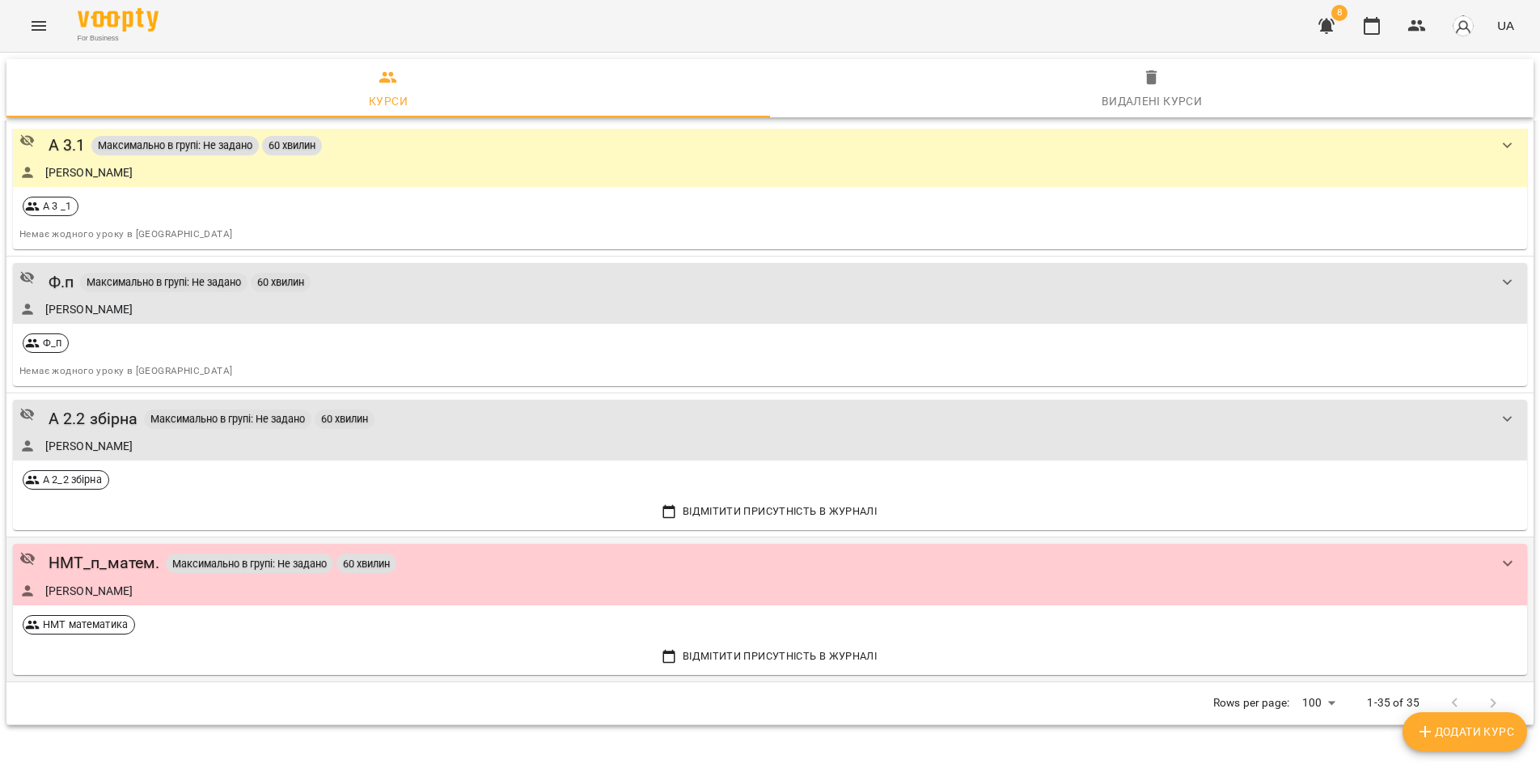
scroll to position [4057, 0]
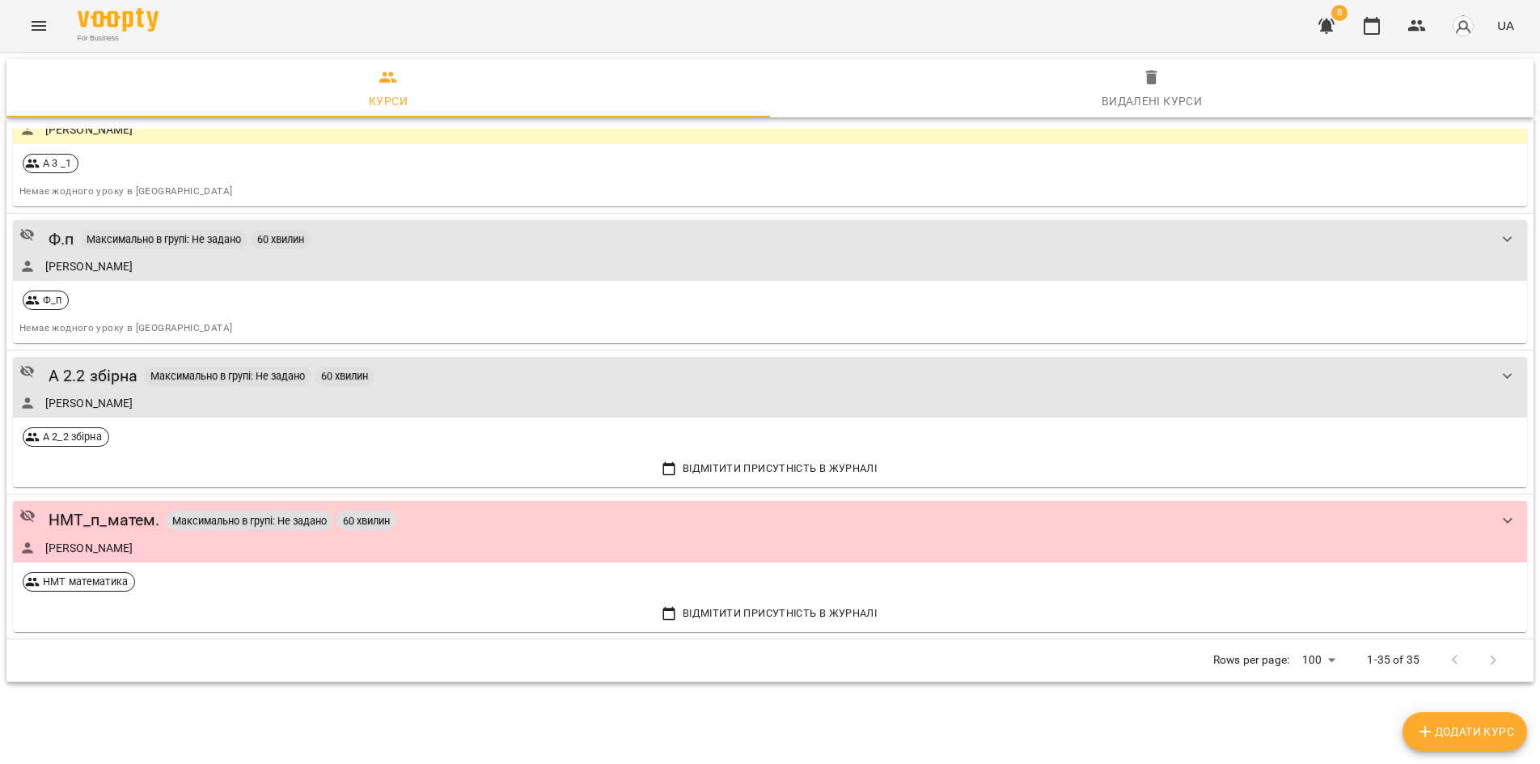
click at [40, 20] on icon "Menu" at bounding box center [38, 25] width 19 height 19
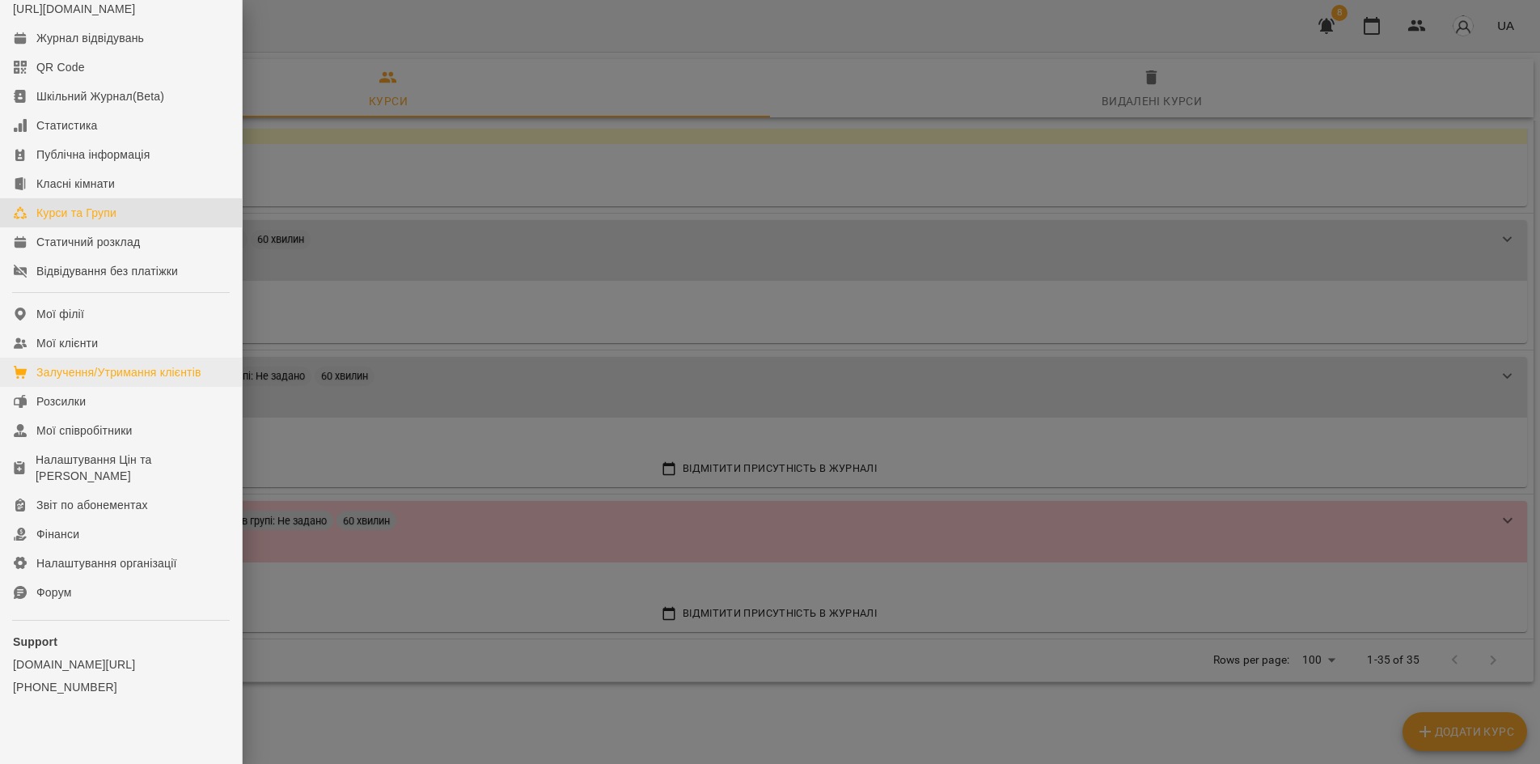
scroll to position [70, 0]
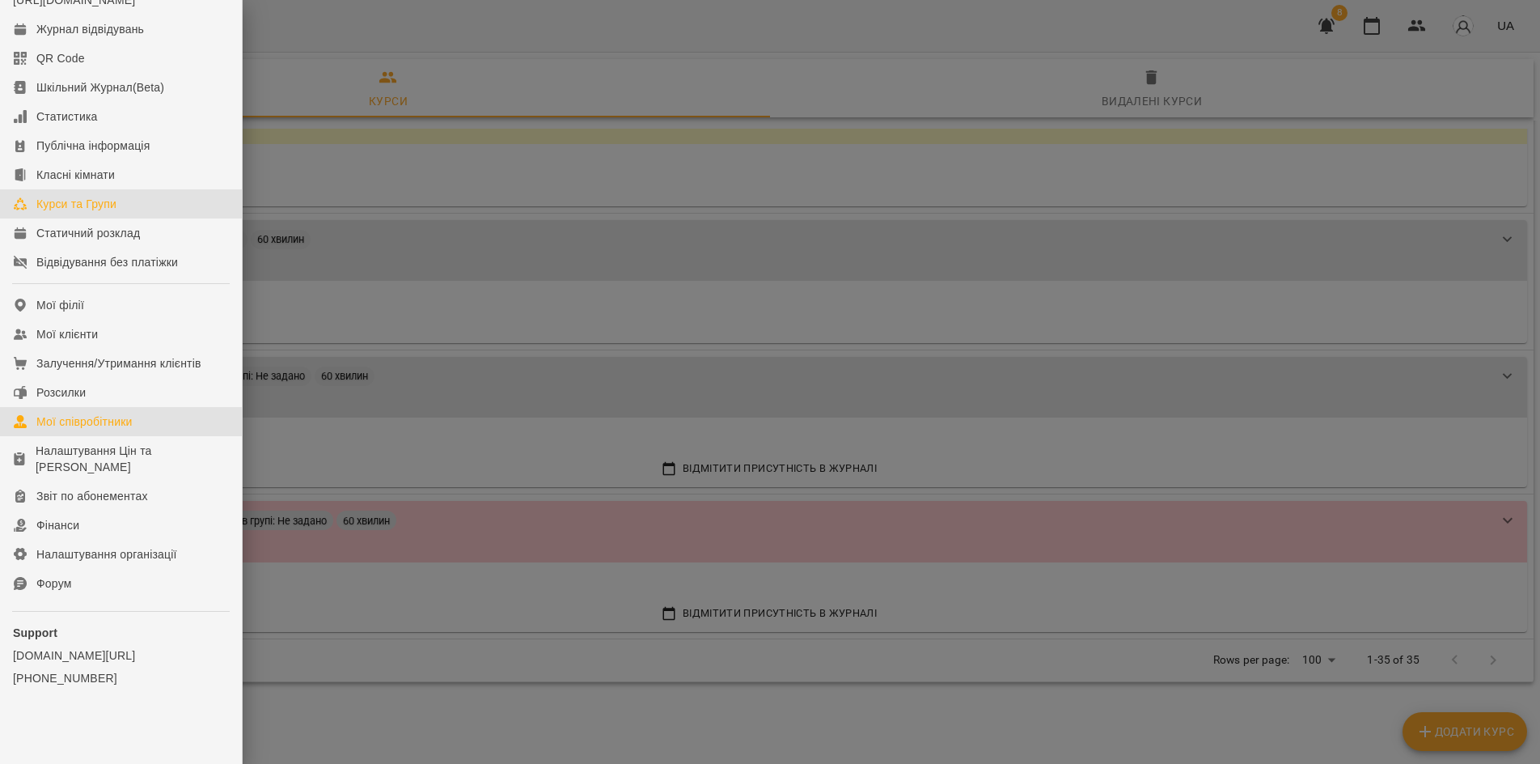
click at [87, 425] on div "Мої співробітники" at bounding box center [84, 421] width 96 height 16
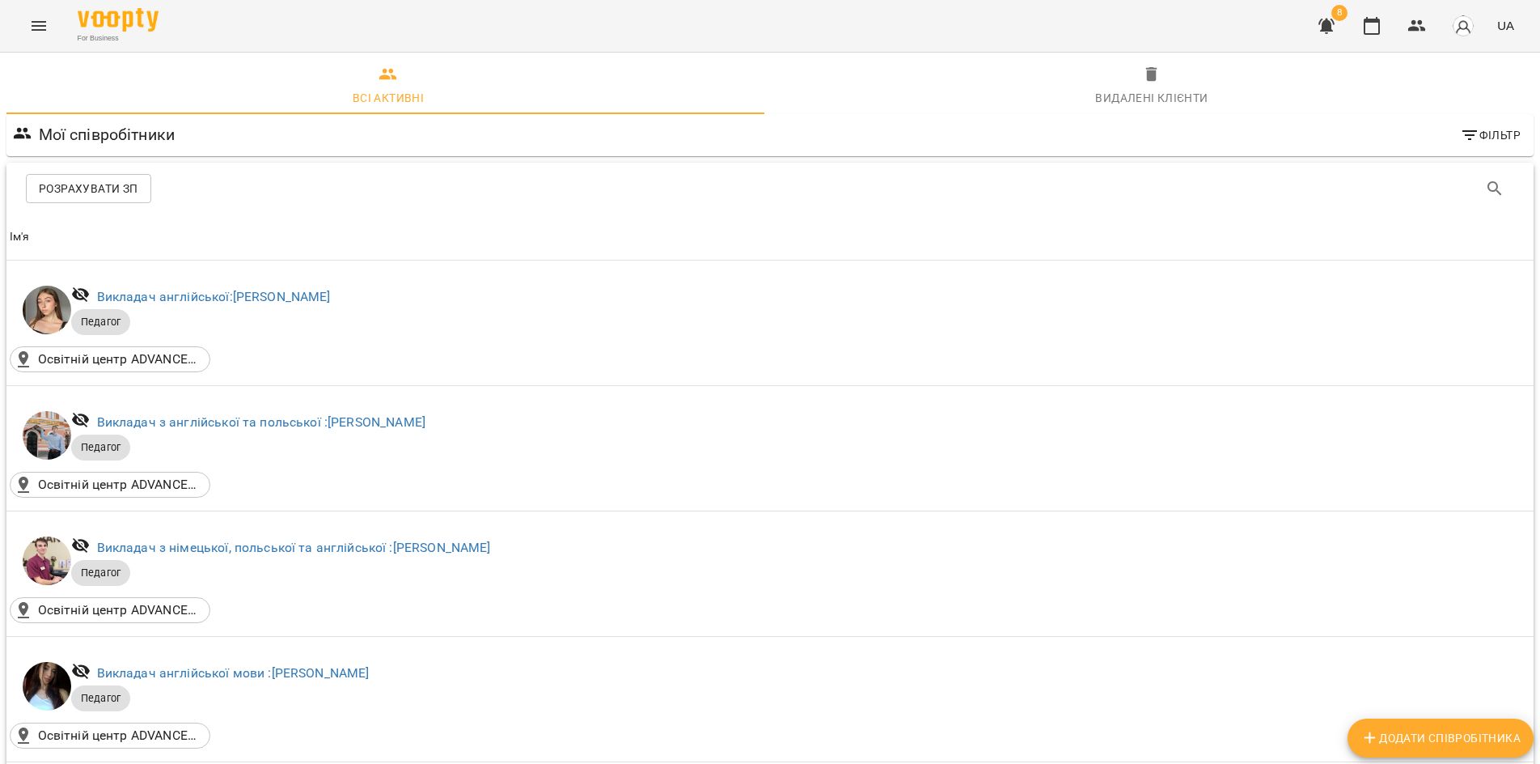
scroll to position [749, 0]
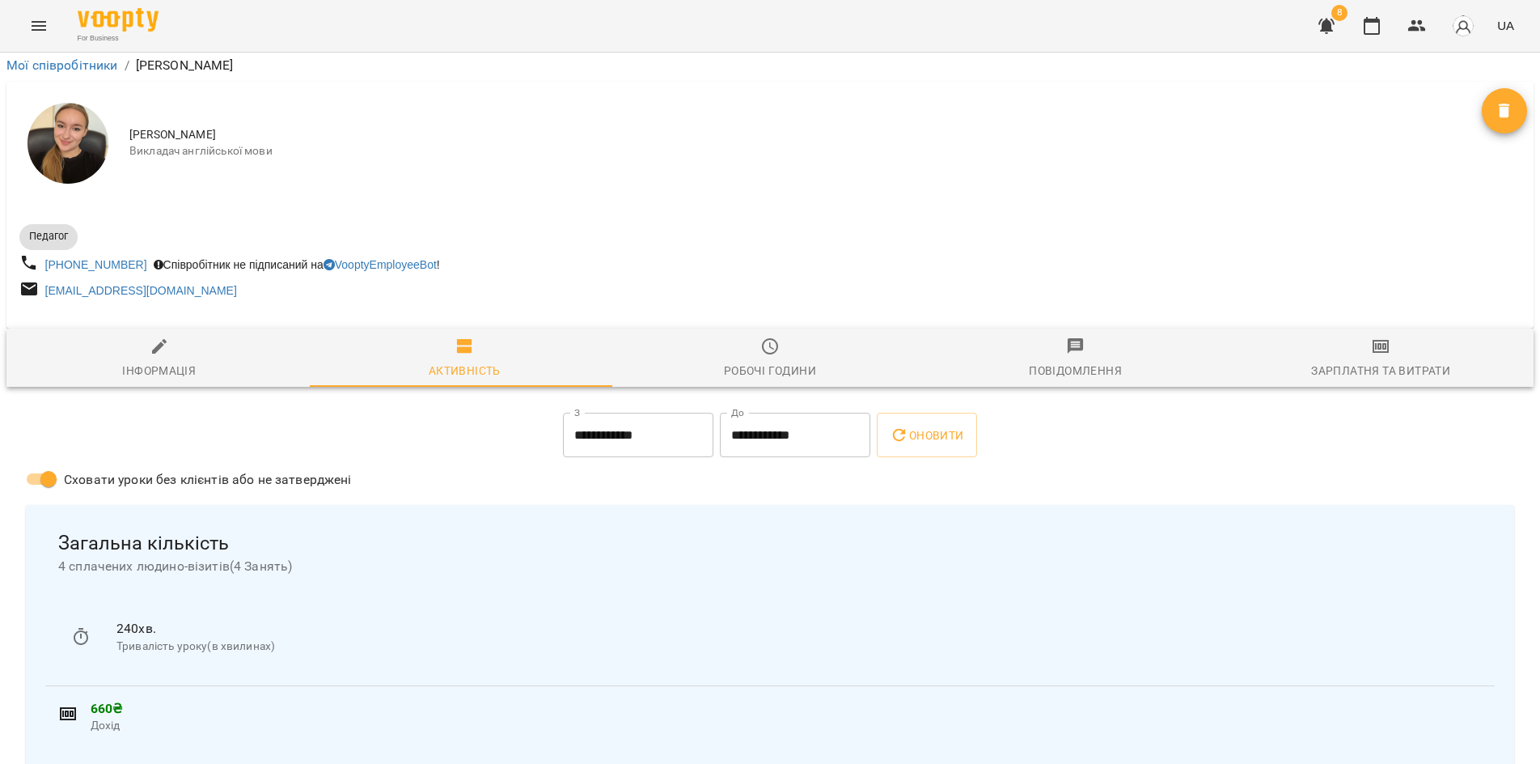
scroll to position [162, 0]
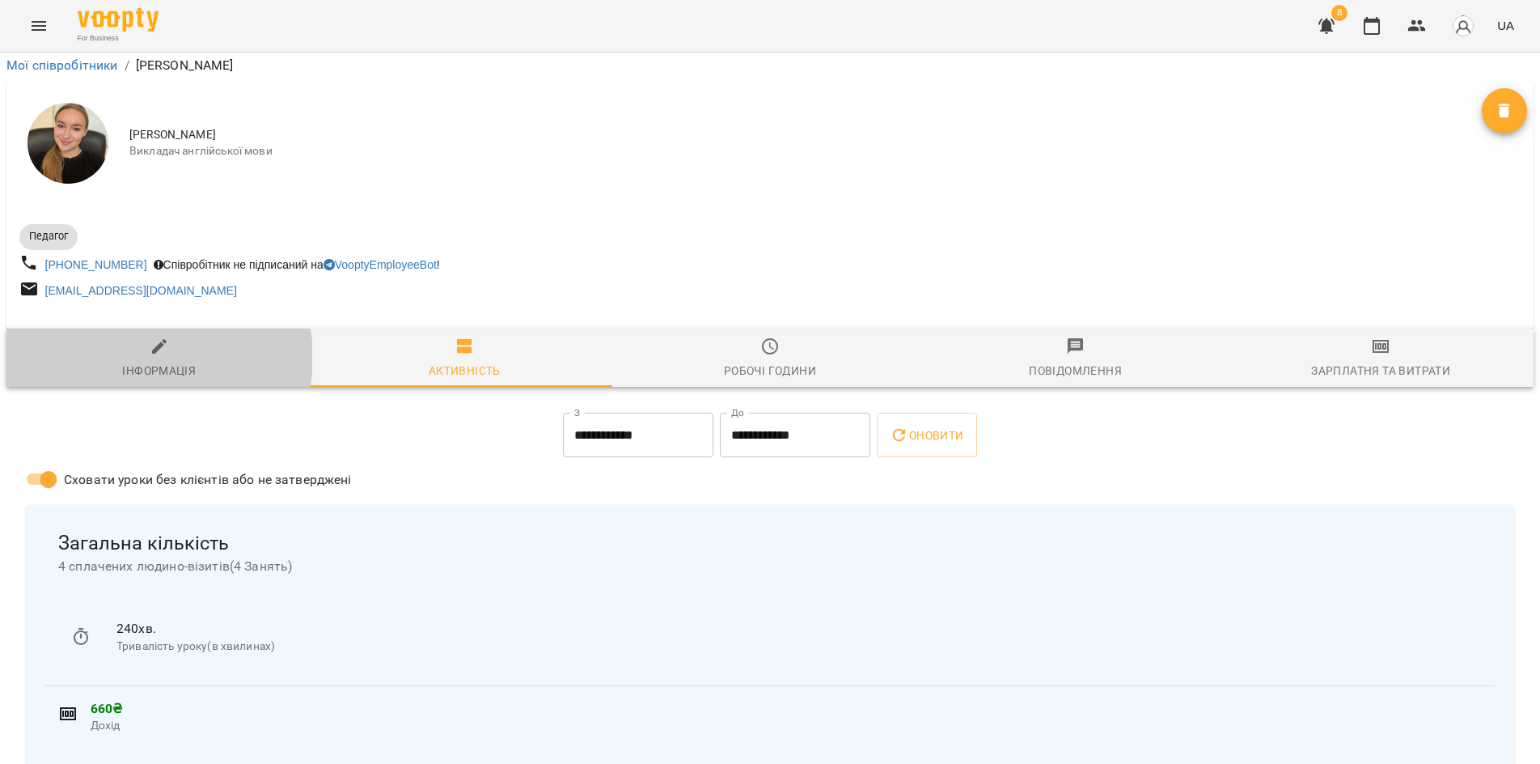
click at [151, 336] on span "Інформація" at bounding box center [159, 358] width 286 height 44
select select "**"
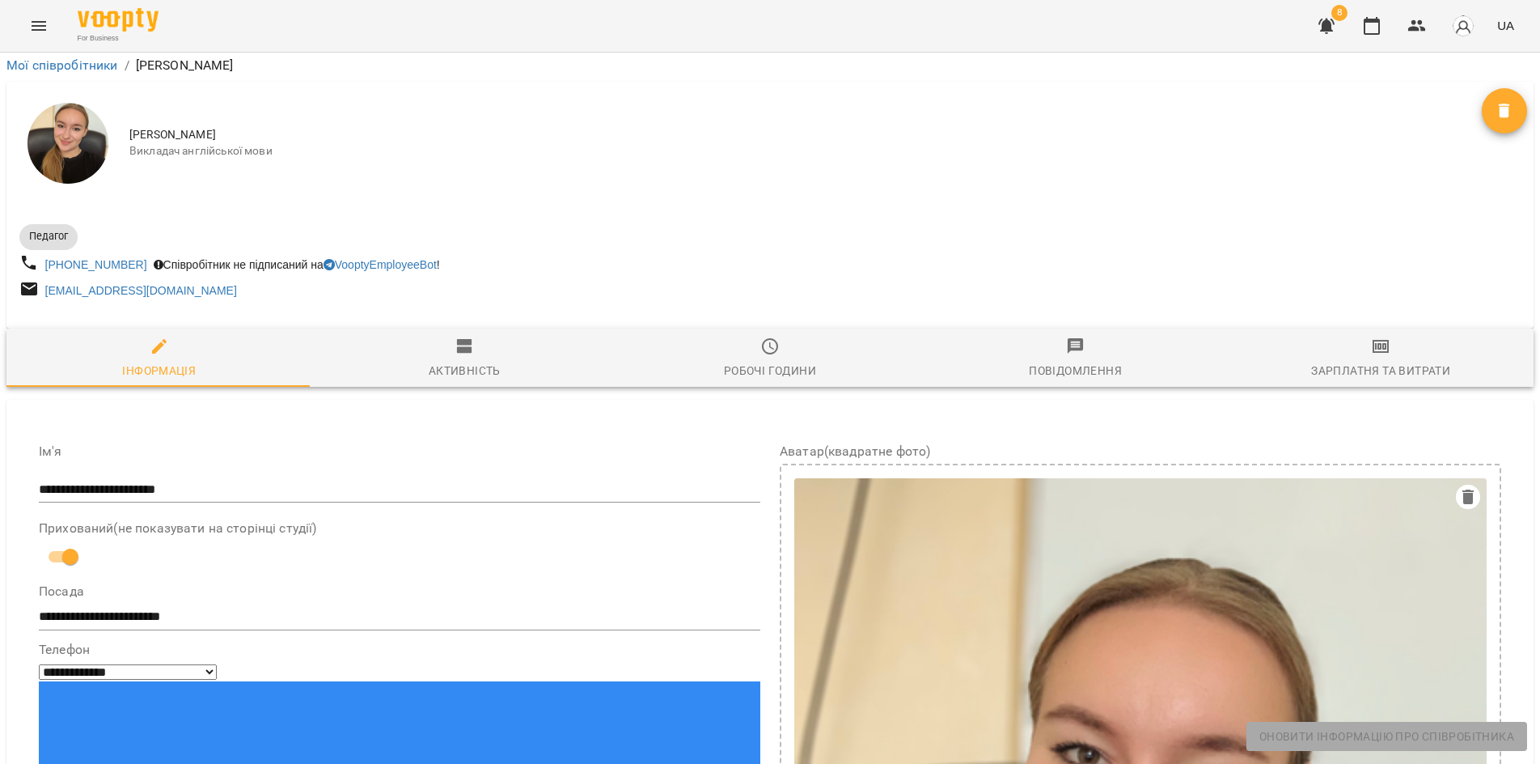
scroll to position [0, 0]
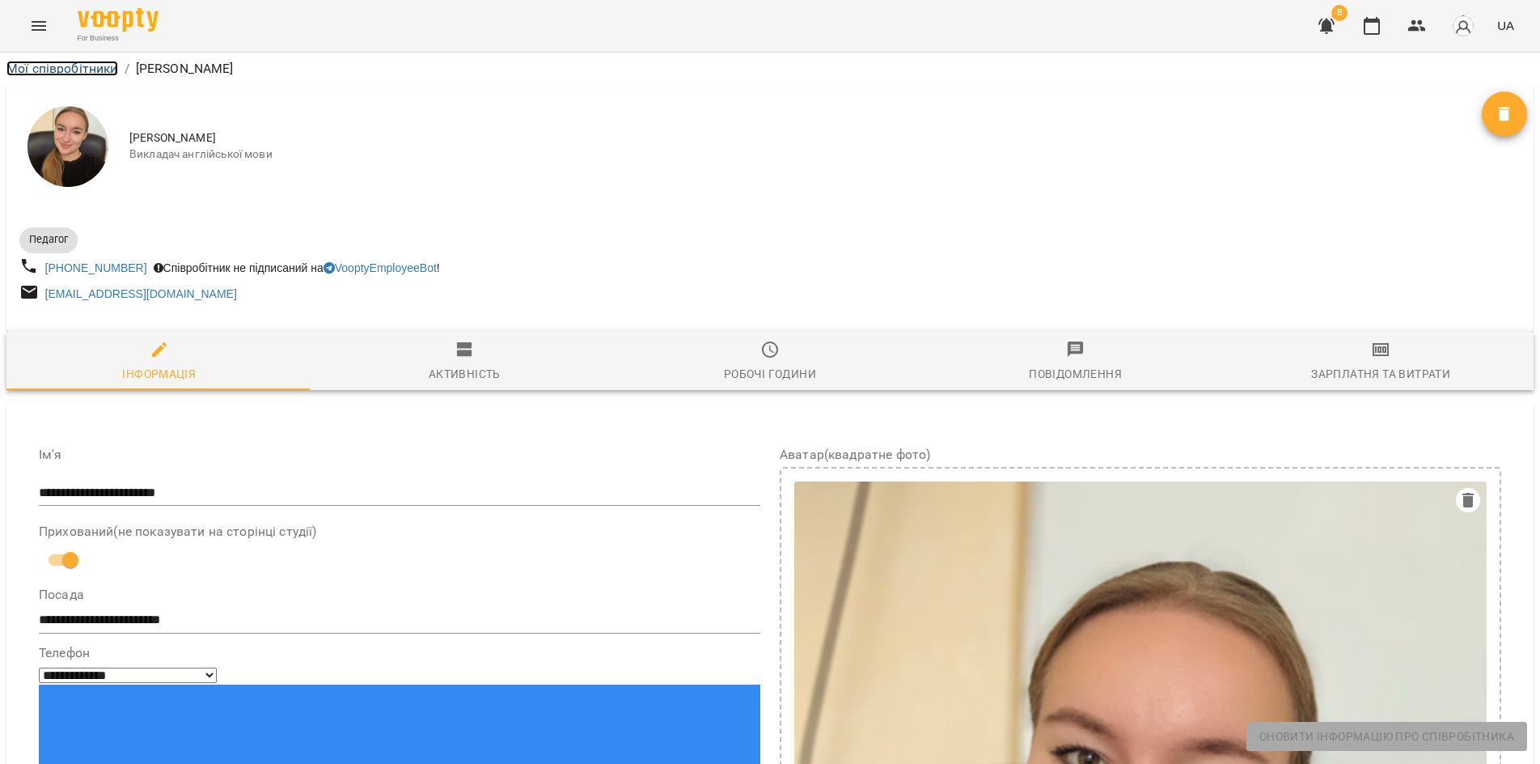
click at [106, 69] on link "Мої співробітники" at bounding box center [62, 68] width 112 height 15
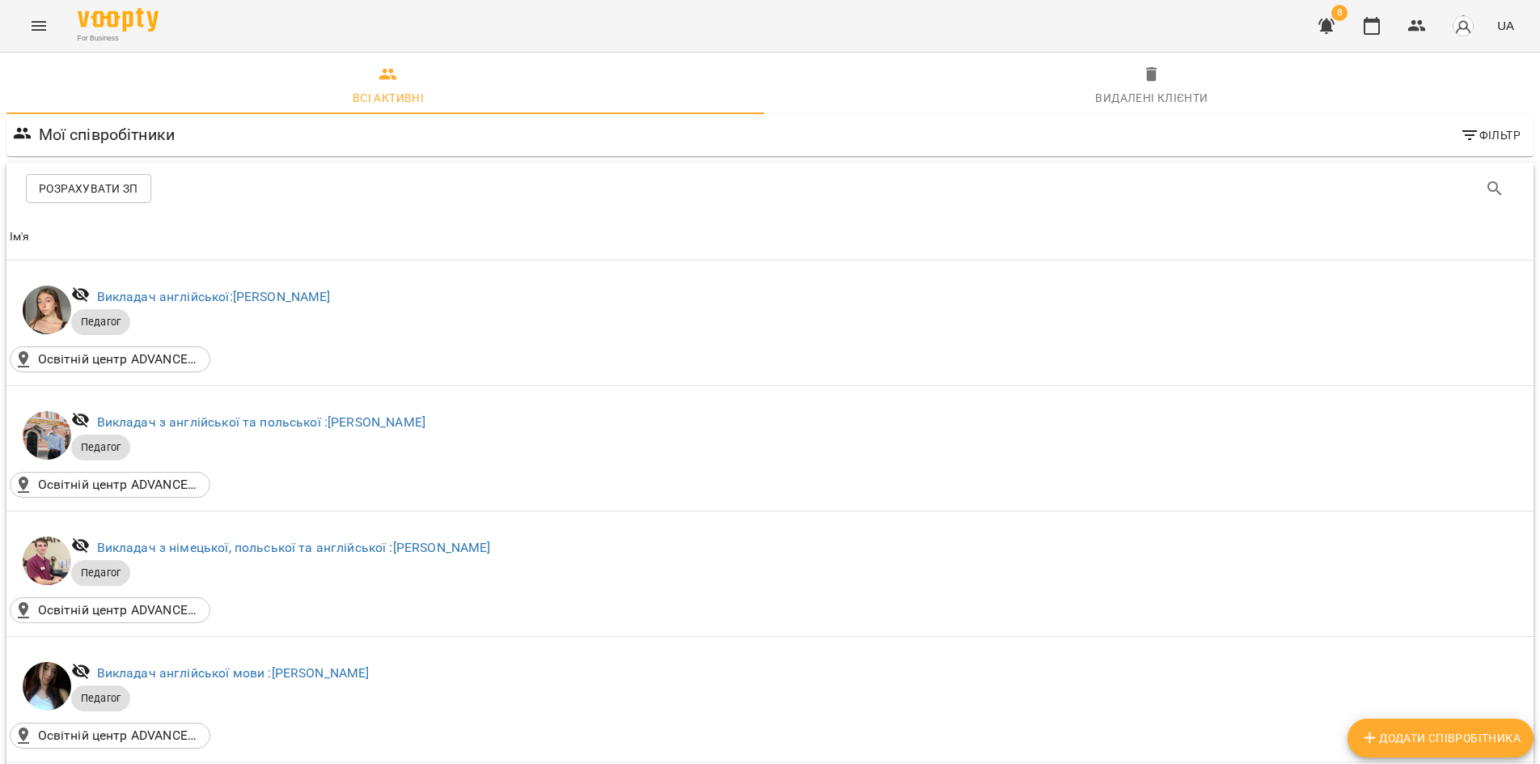
scroll to position [809, 0]
click at [48, 27] on icon "Menu" at bounding box center [38, 25] width 19 height 19
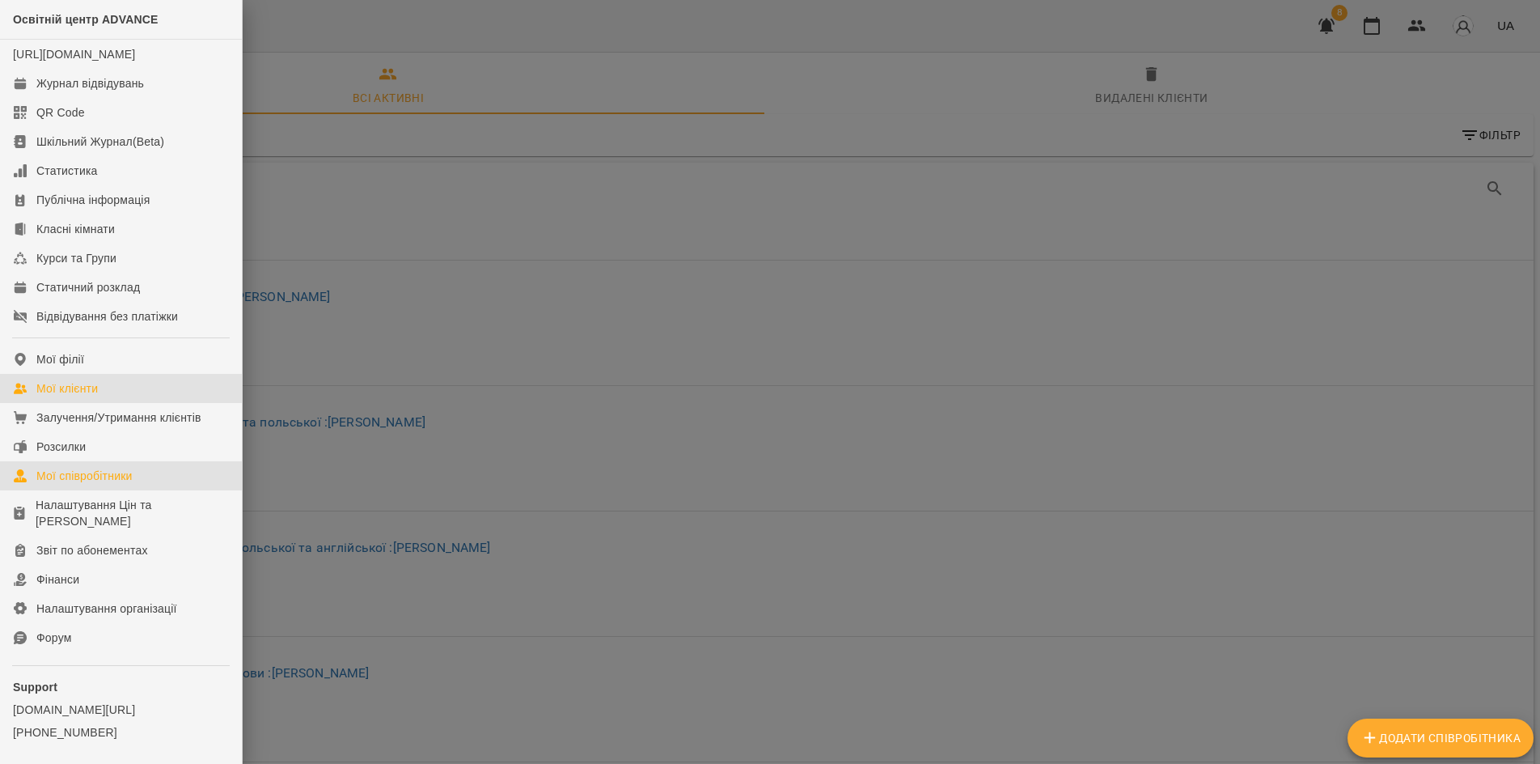
click at [69, 396] on div "Мої клієнти" at bounding box center [66, 388] width 61 height 16
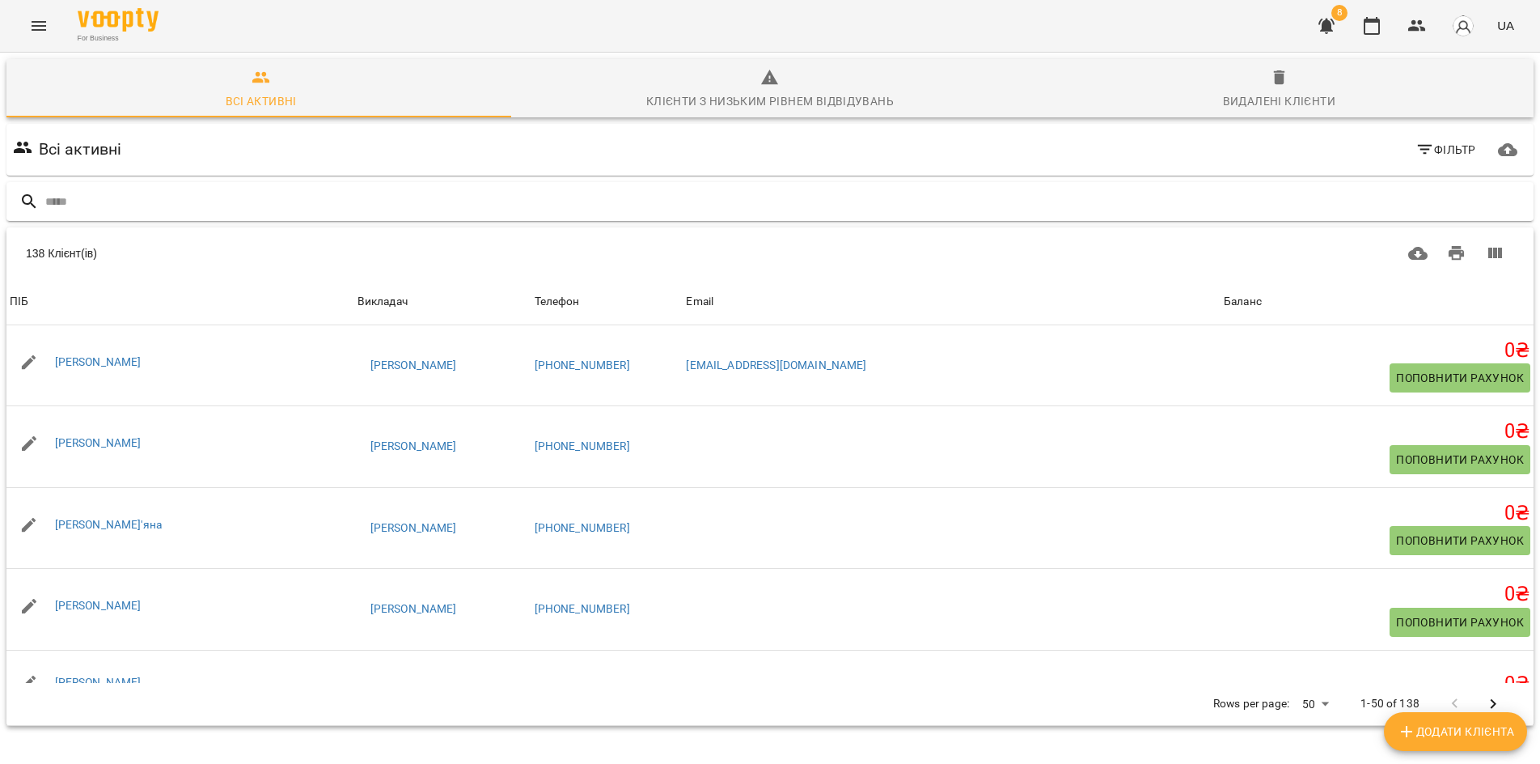
click at [89, 204] on input "text" at bounding box center [786, 201] width 1482 height 27
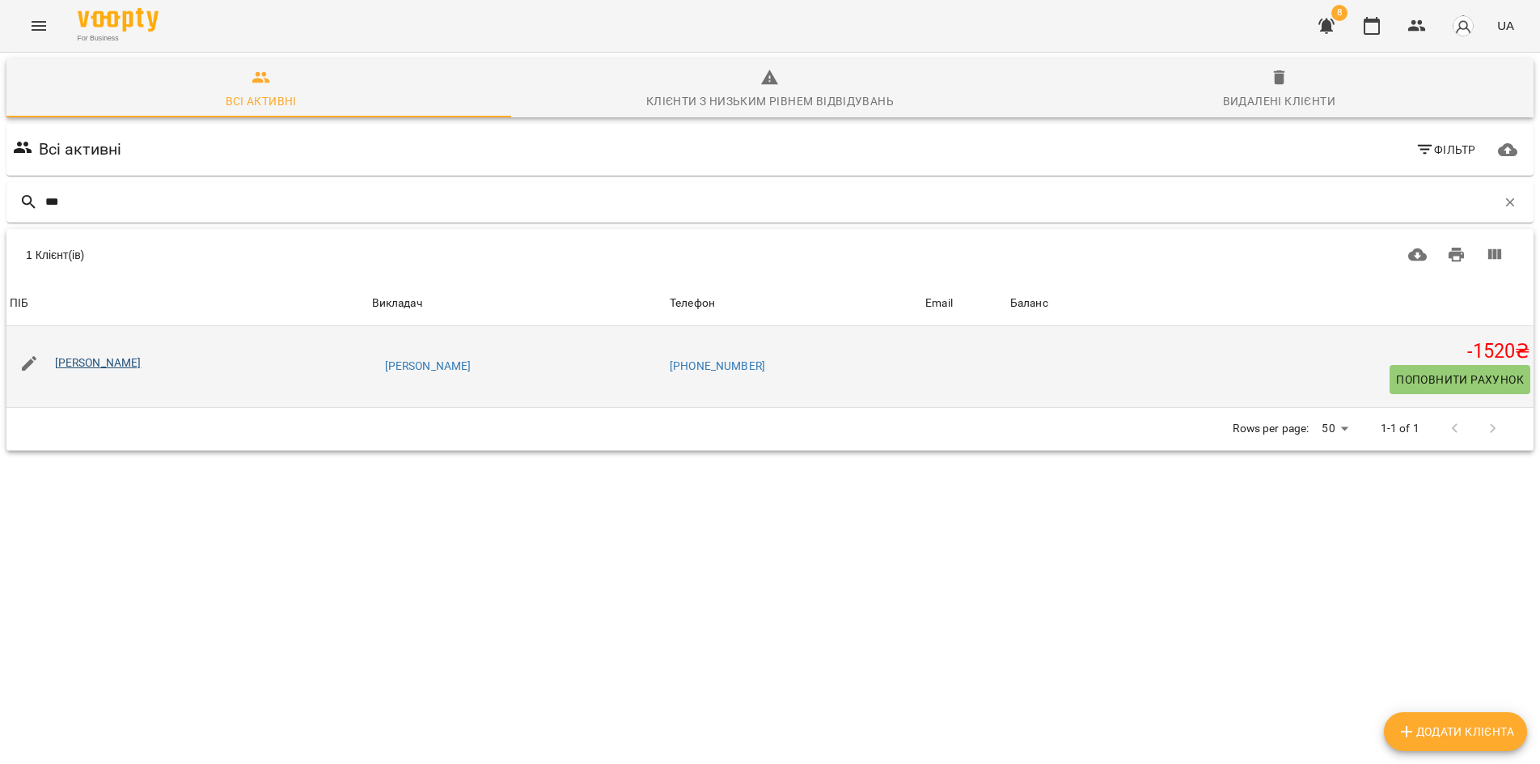
type input "***"
click at [93, 358] on link "[PERSON_NAME]" at bounding box center [98, 362] width 87 height 13
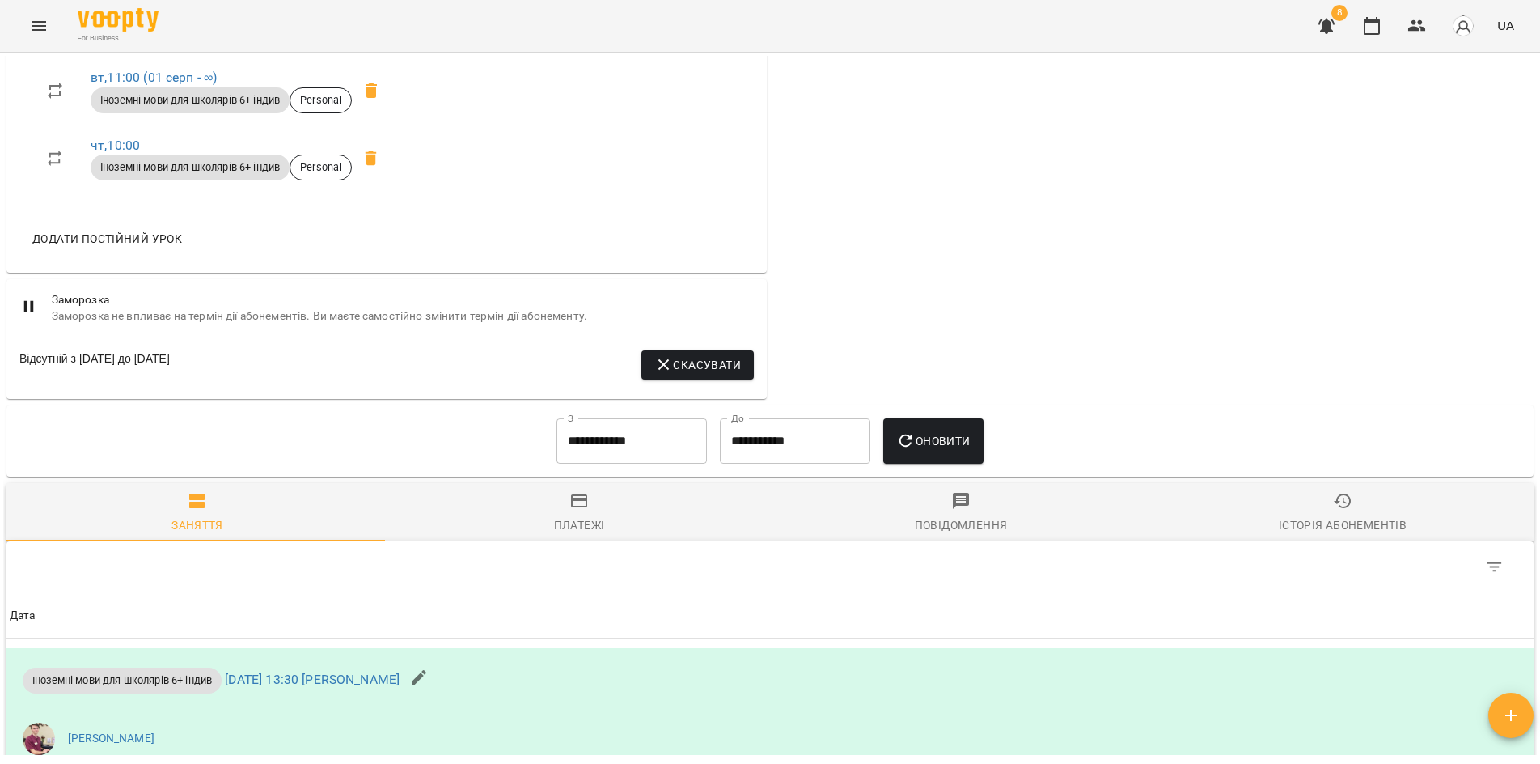
scroll to position [890, 0]
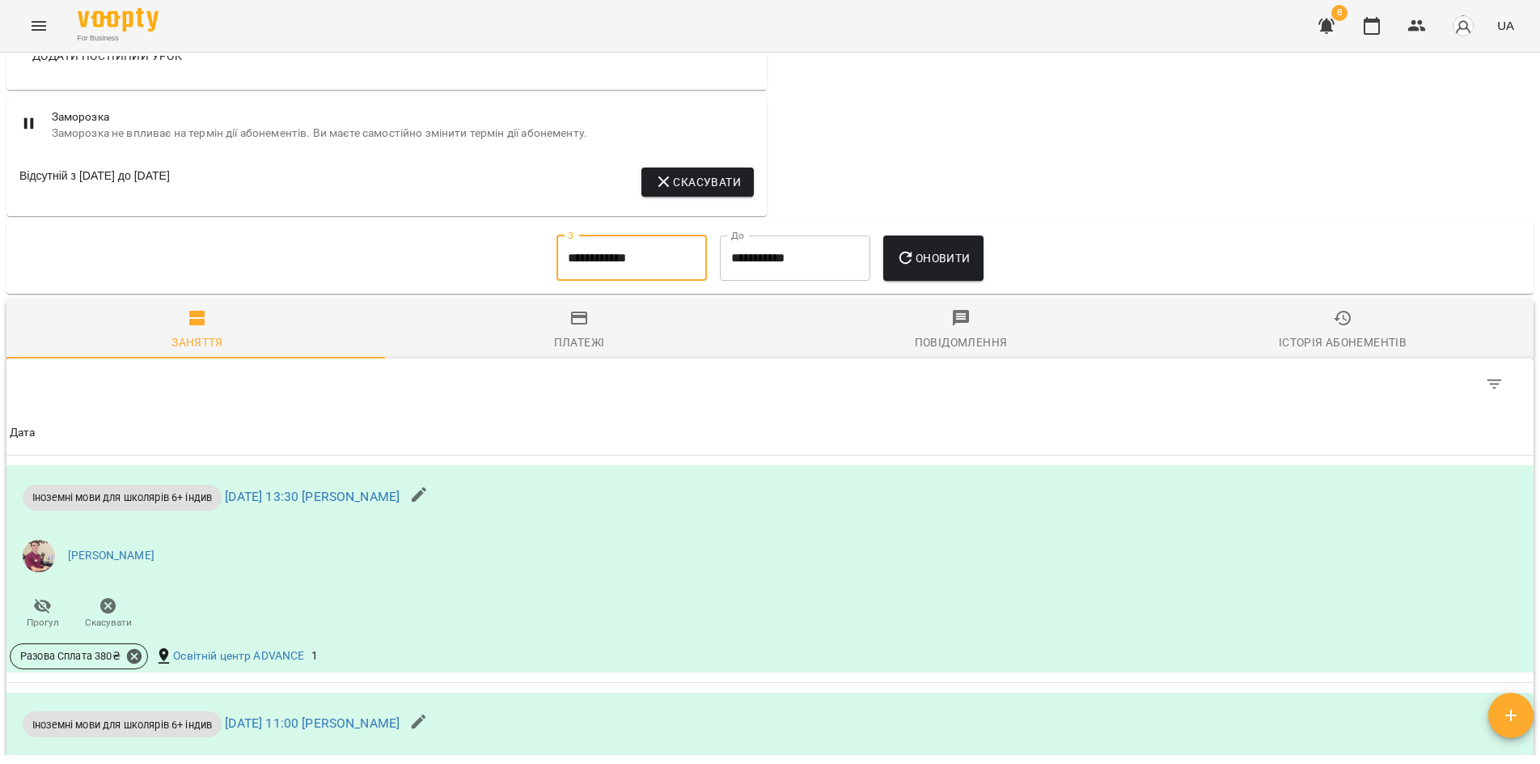
click at [668, 254] on input "**********" at bounding box center [631, 257] width 150 height 45
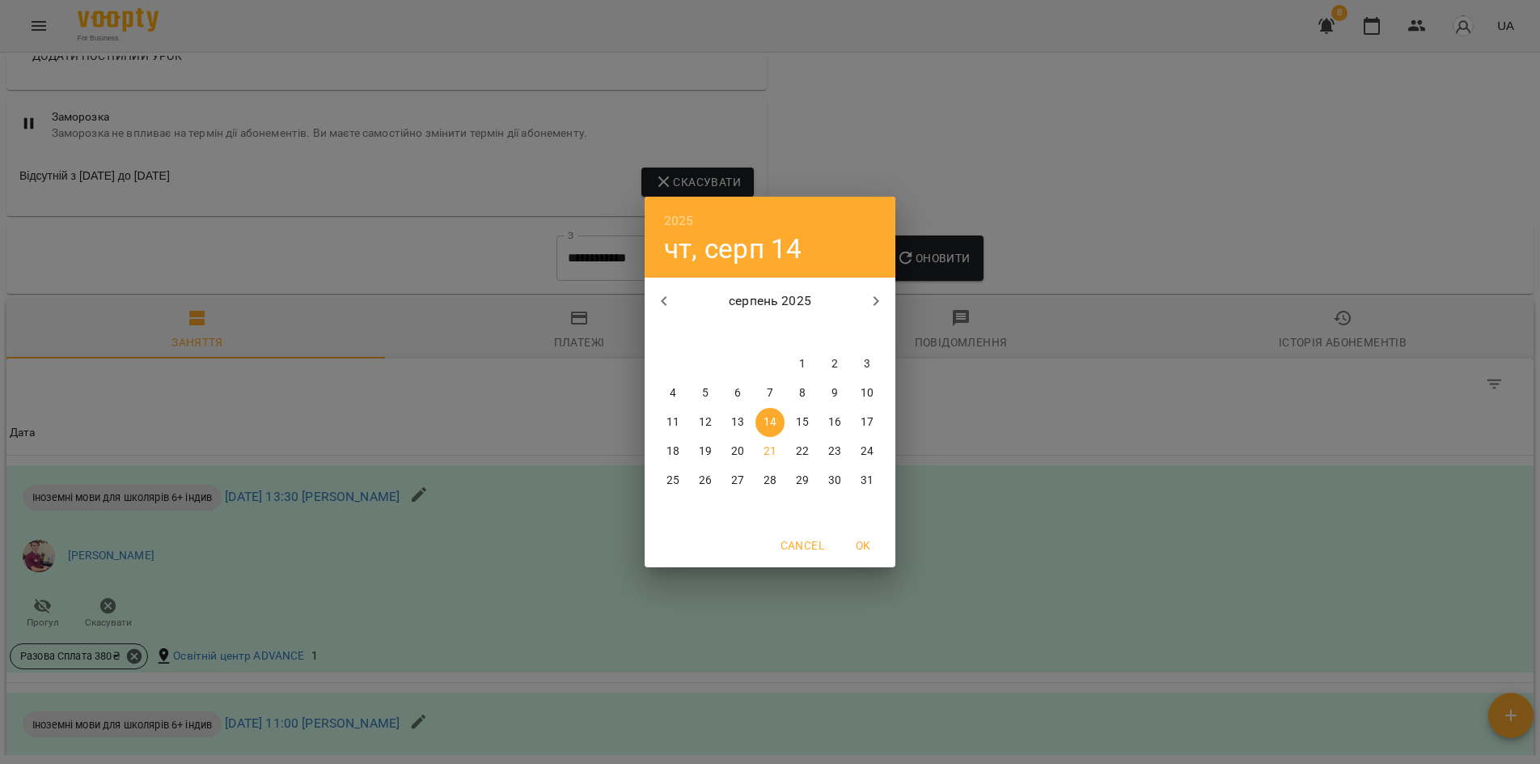
click at [802, 363] on p "1" at bounding box center [802, 364] width 6 height 16
type input "**********"
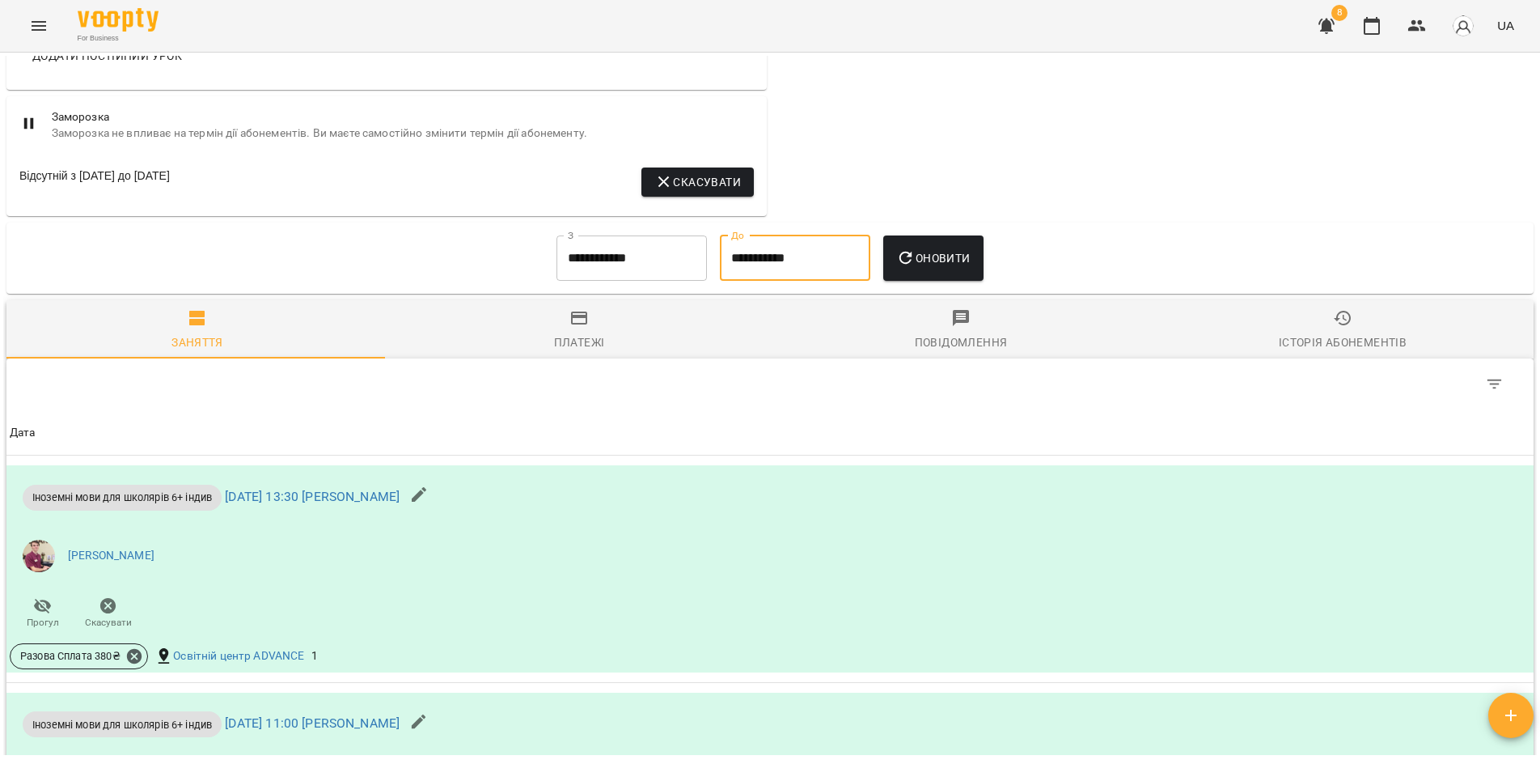
click at [862, 257] on input "**********" at bounding box center [795, 257] width 150 height 45
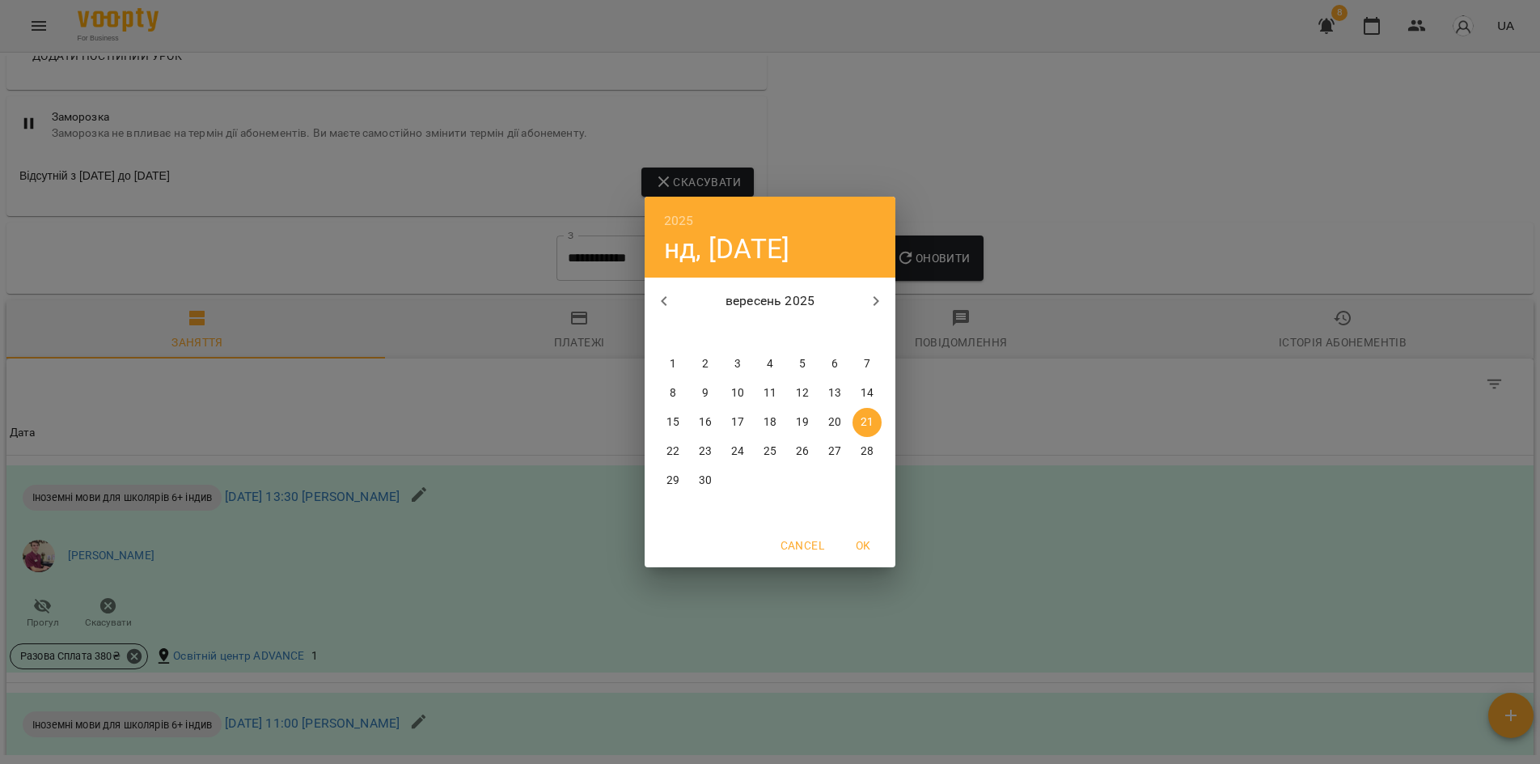
click at [662, 299] on icon "button" at bounding box center [663, 300] width 19 height 19
click at [859, 480] on span "31" at bounding box center [867, 480] width 29 height 16
type input "**********"
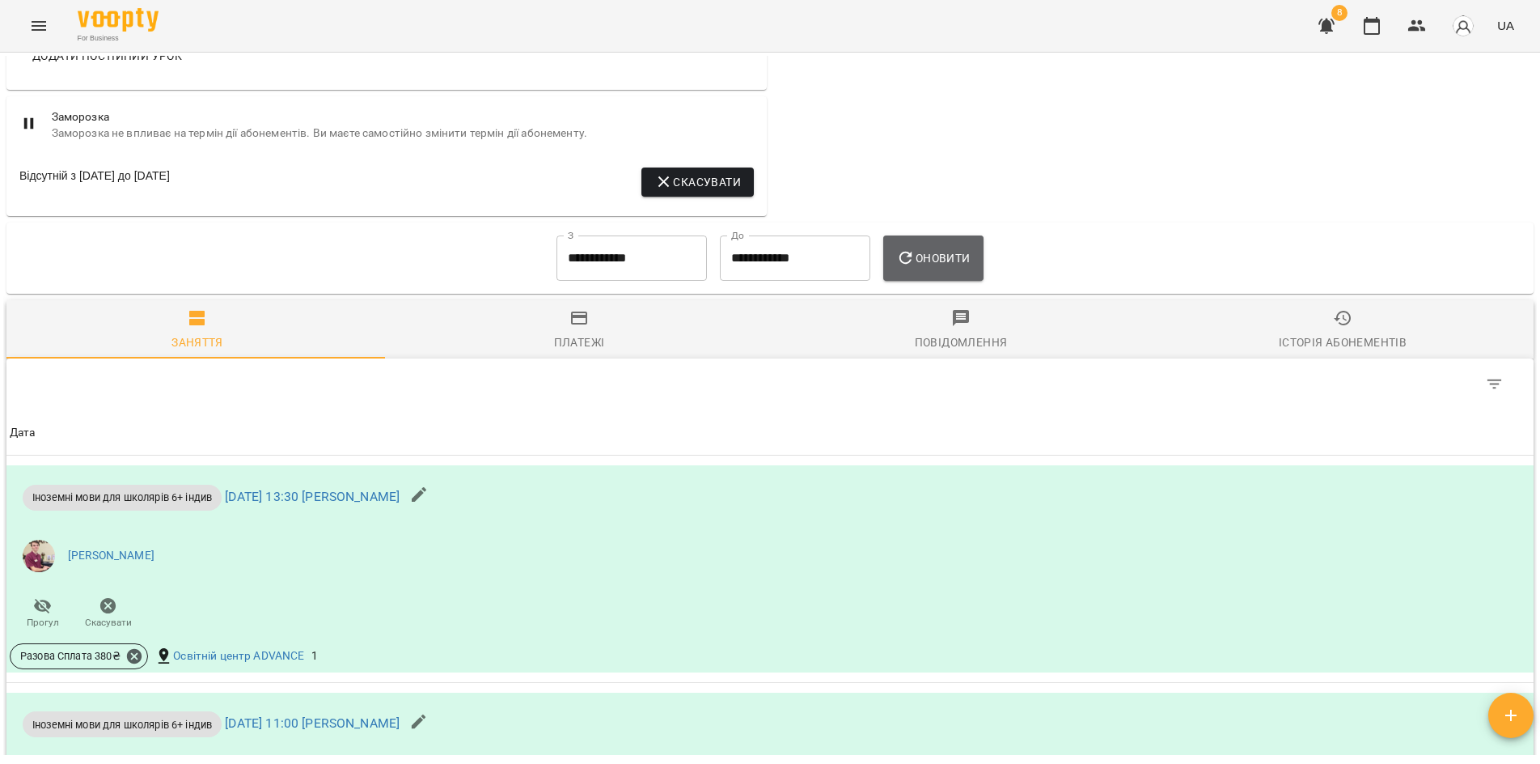
click at [950, 267] on span "Оновити" at bounding box center [933, 257] width 74 height 19
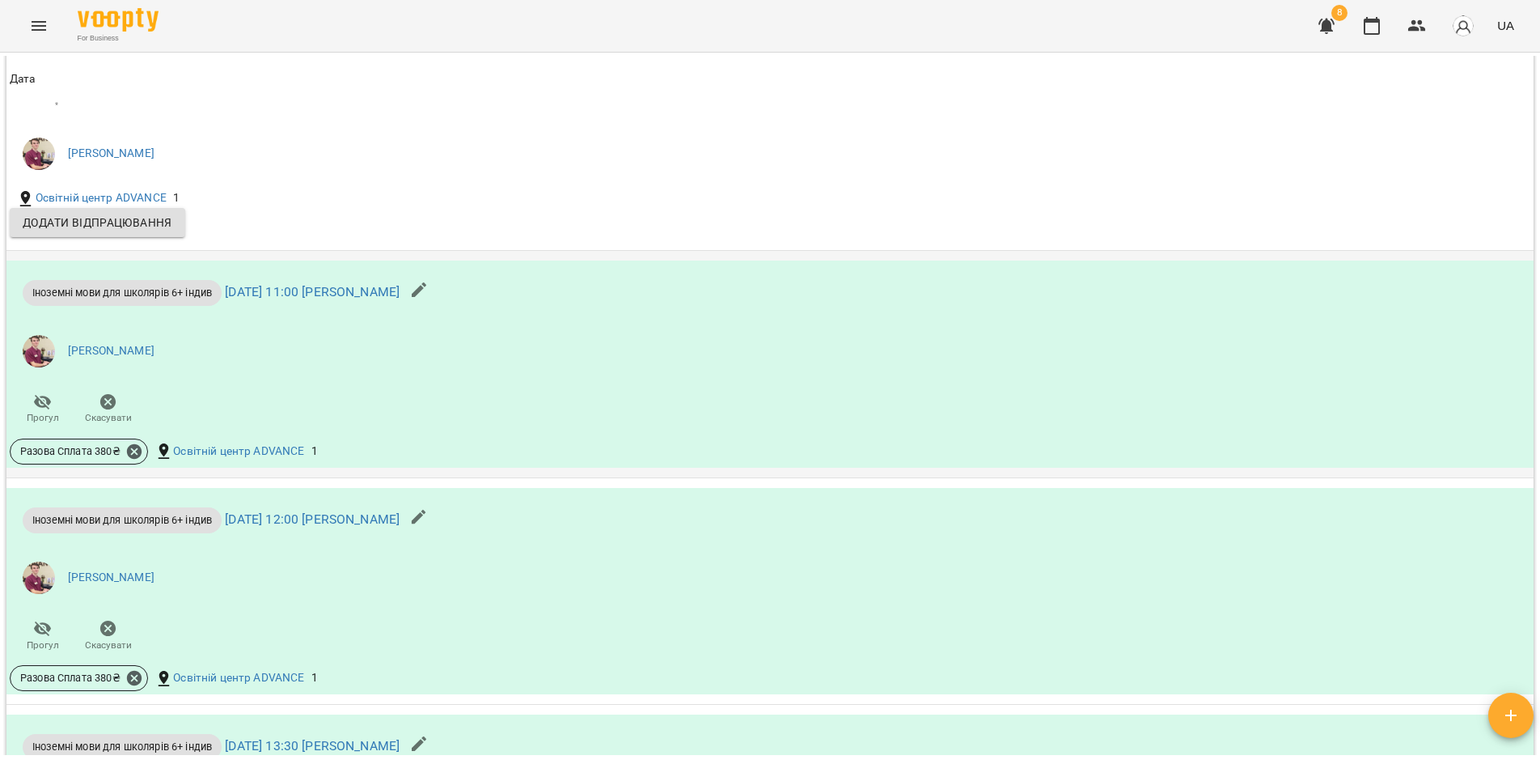
scroll to position [1860, 0]
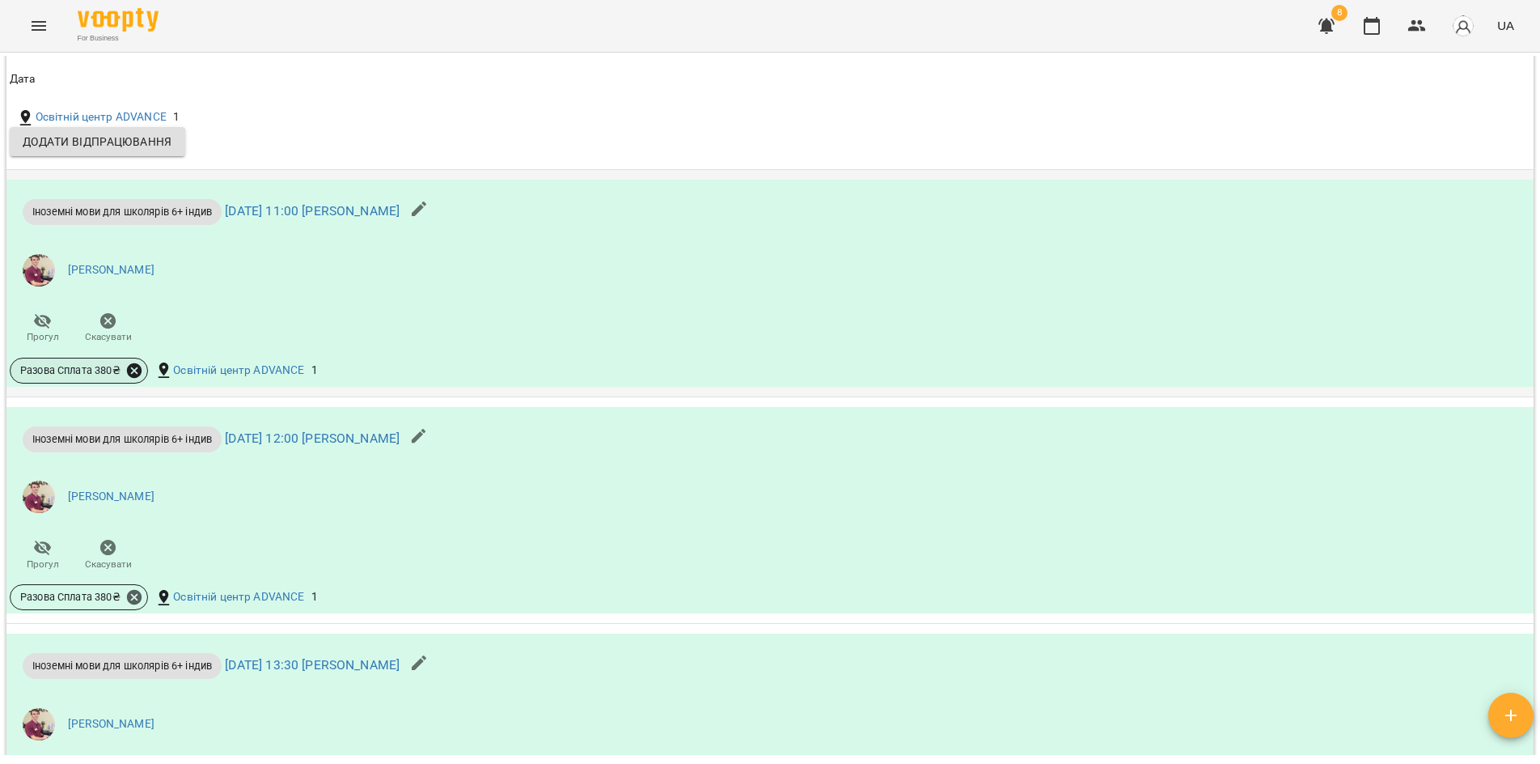
click at [135, 373] on icon at bounding box center [134, 370] width 15 height 15
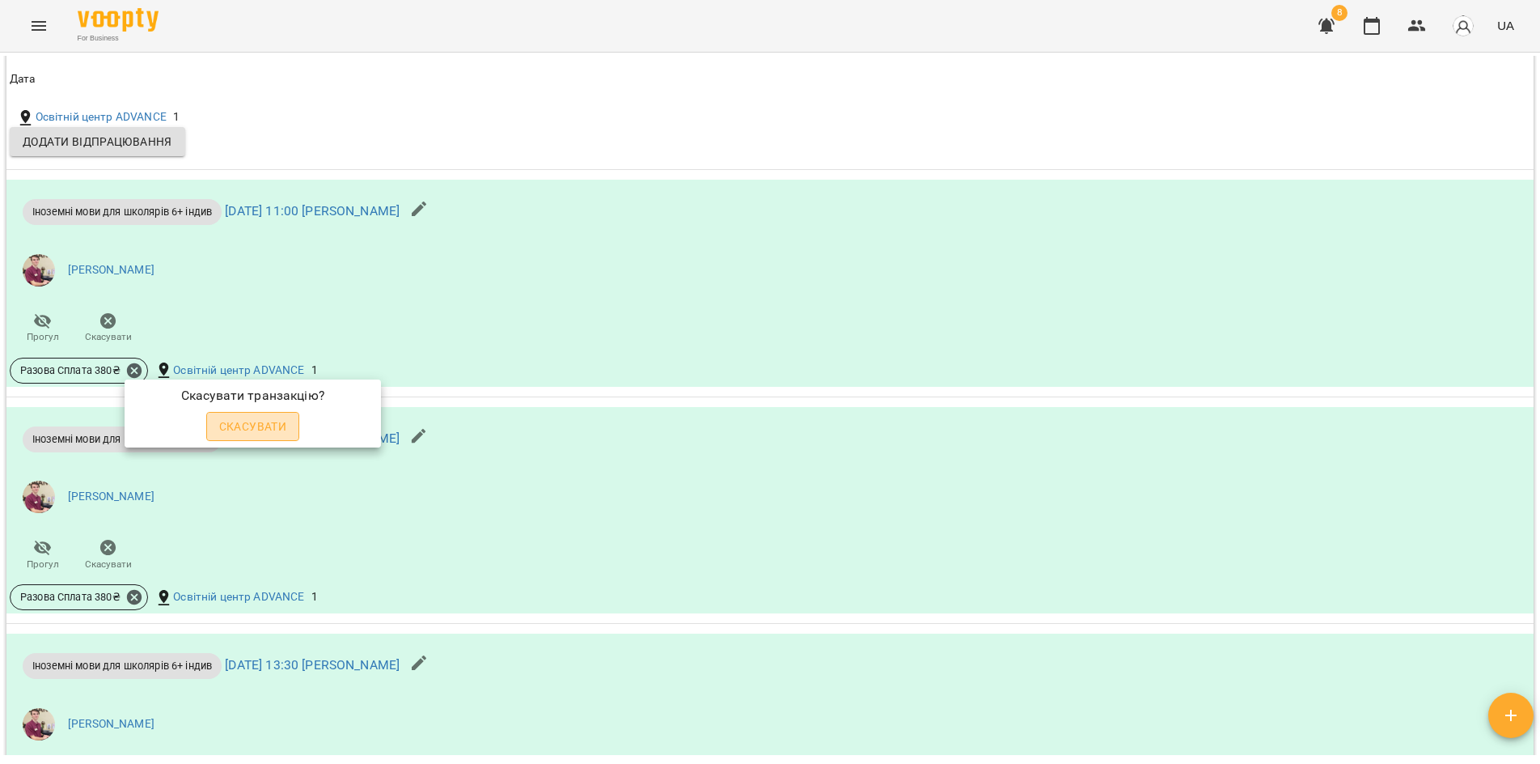
click at [269, 429] on span "Скасувати" at bounding box center [253, 426] width 68 height 19
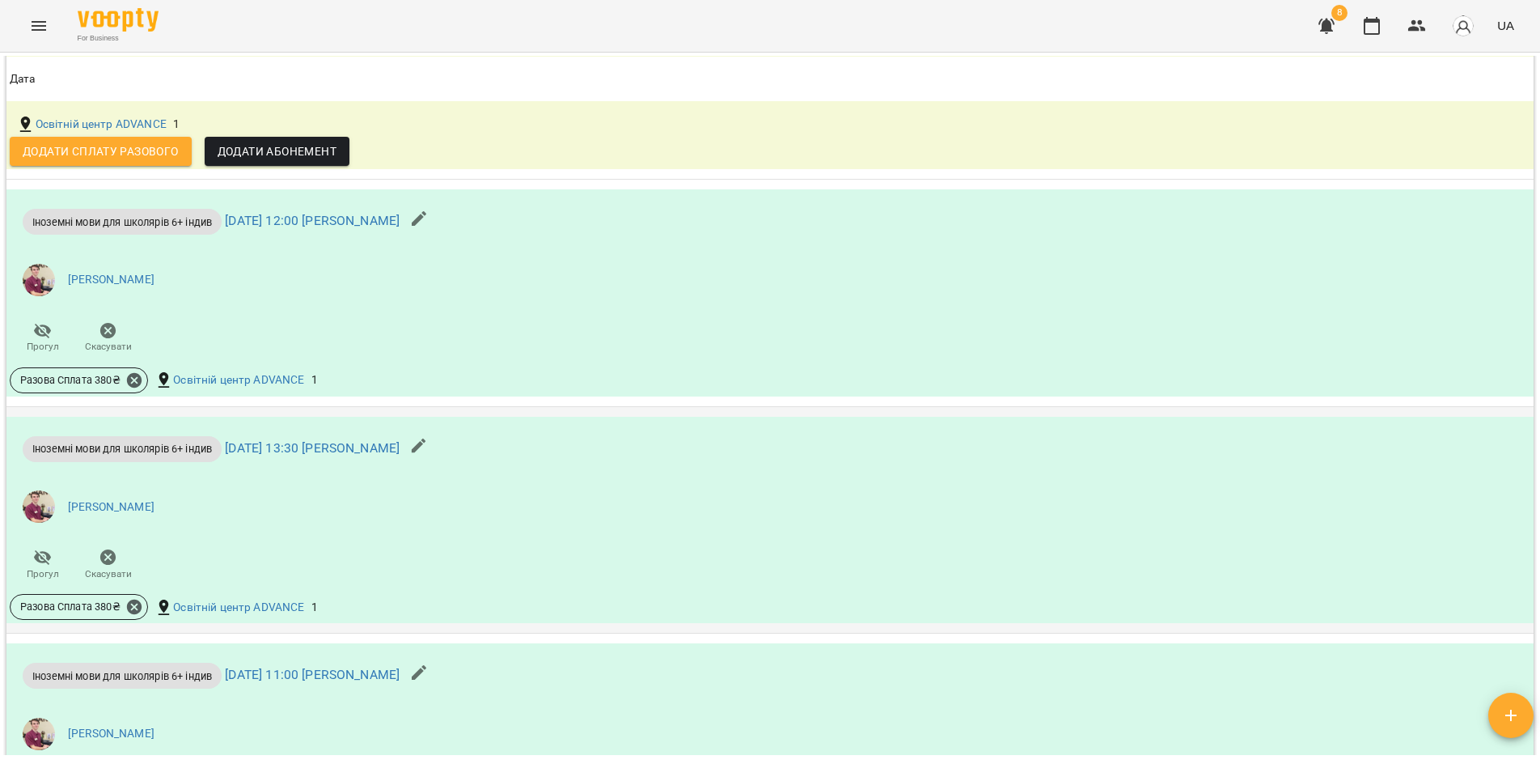
scroll to position [2184, 0]
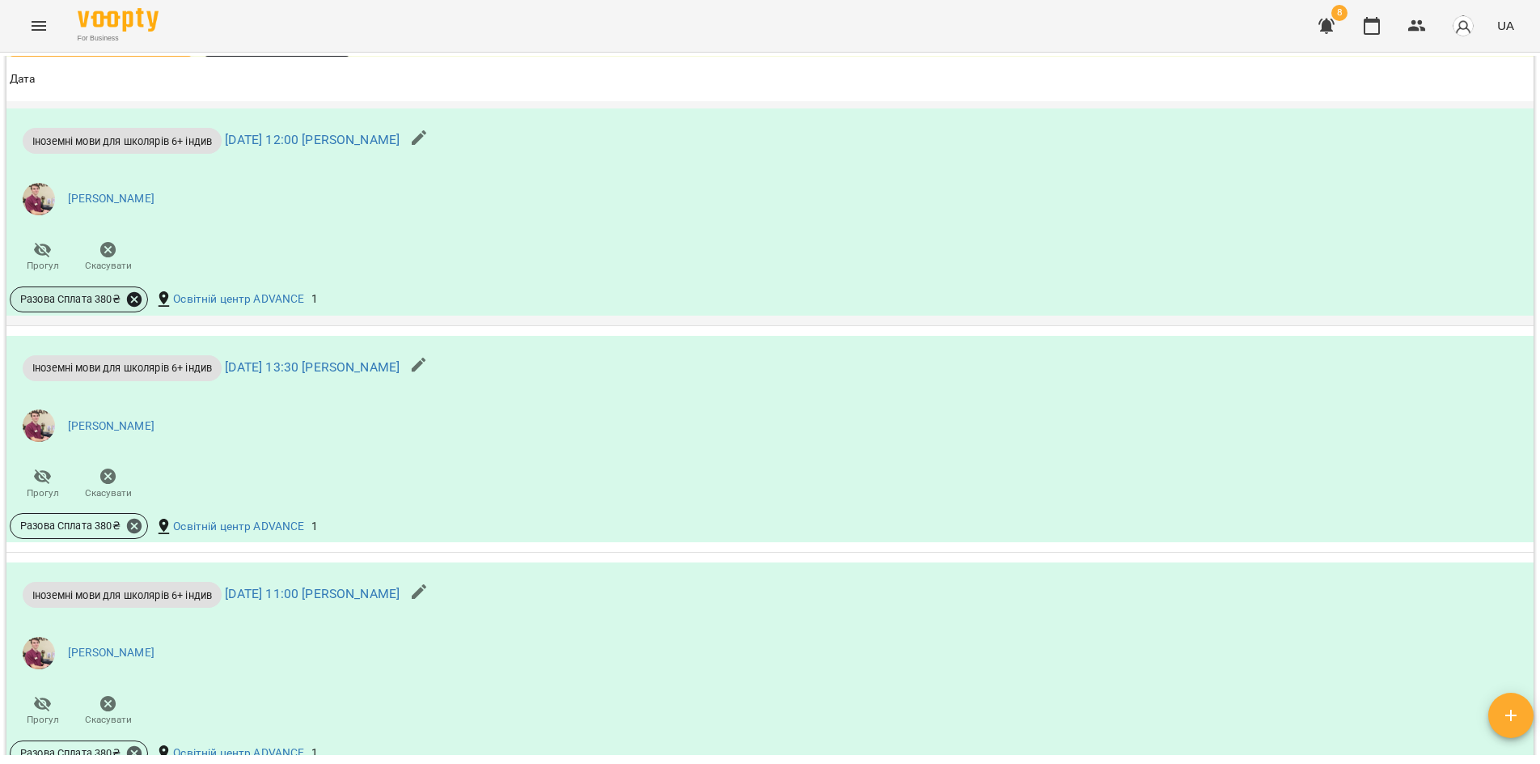
click at [134, 305] on icon at bounding box center [134, 299] width 15 height 15
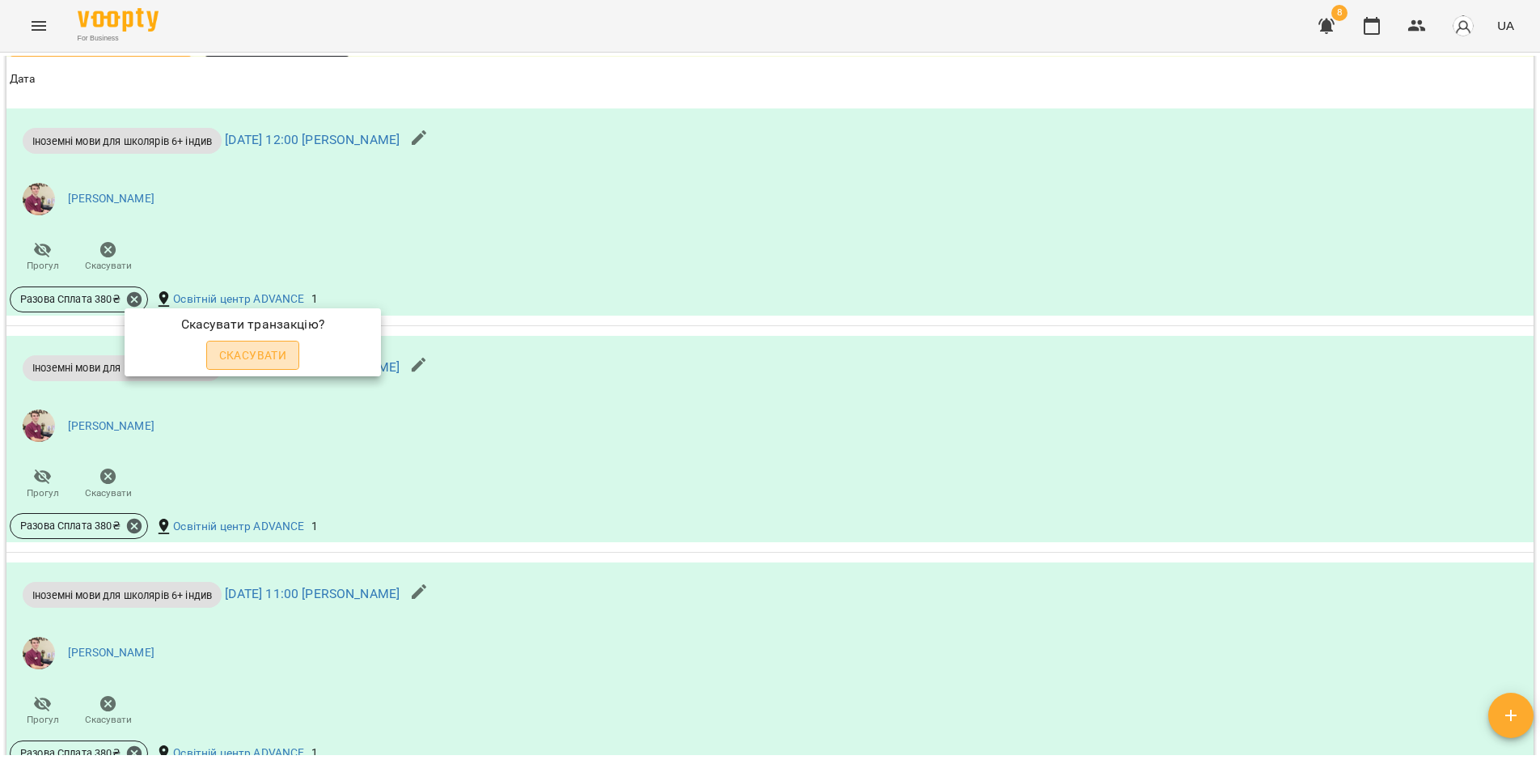
click at [238, 358] on span "Скасувати" at bounding box center [253, 354] width 68 height 19
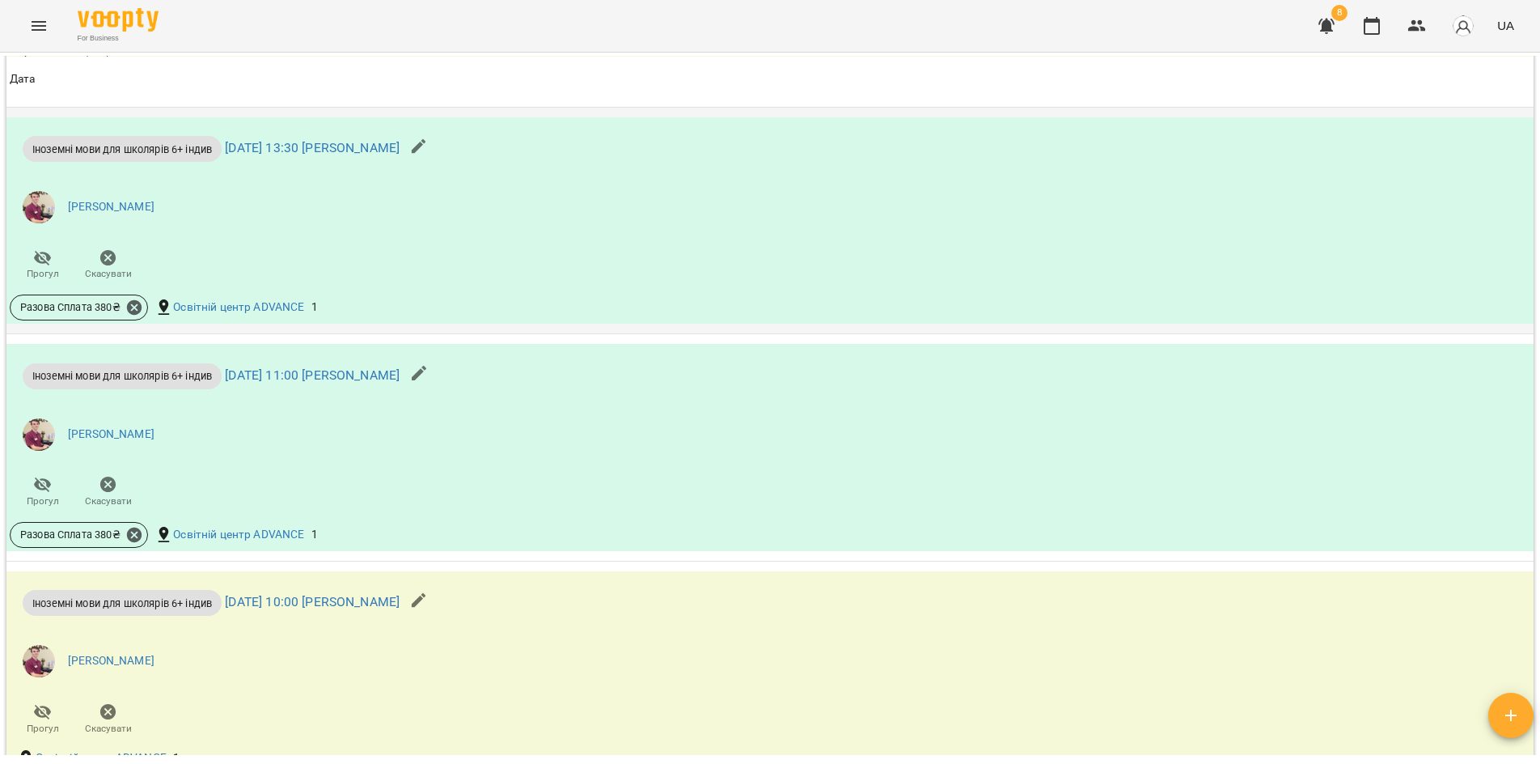
scroll to position [2427, 0]
click at [134, 298] on div "Разова Сплата 380 ₴" at bounding box center [79, 309] width 138 height 26
click at [138, 304] on icon at bounding box center [134, 309] width 15 height 15
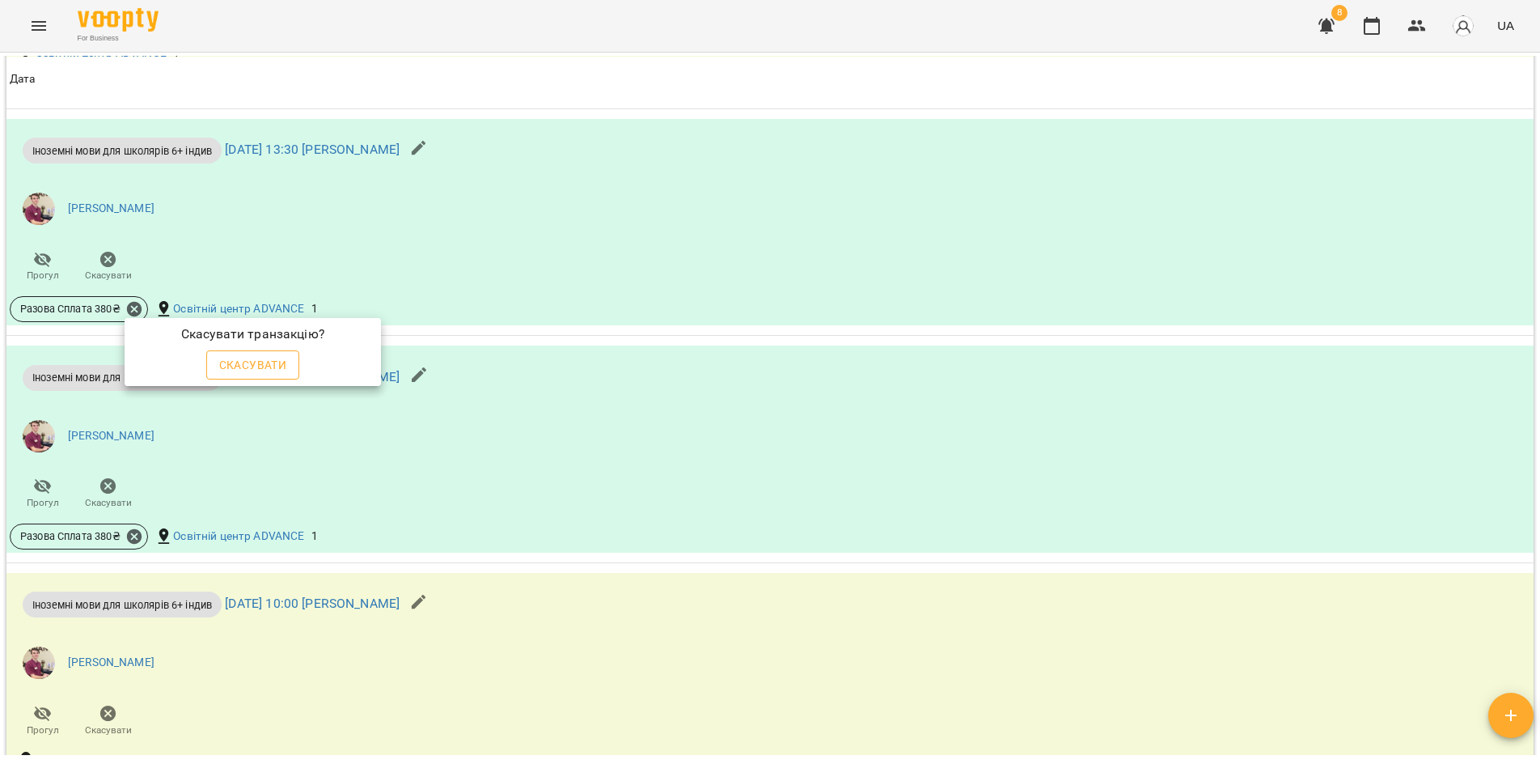
click at [232, 360] on span "Скасувати" at bounding box center [253, 364] width 68 height 19
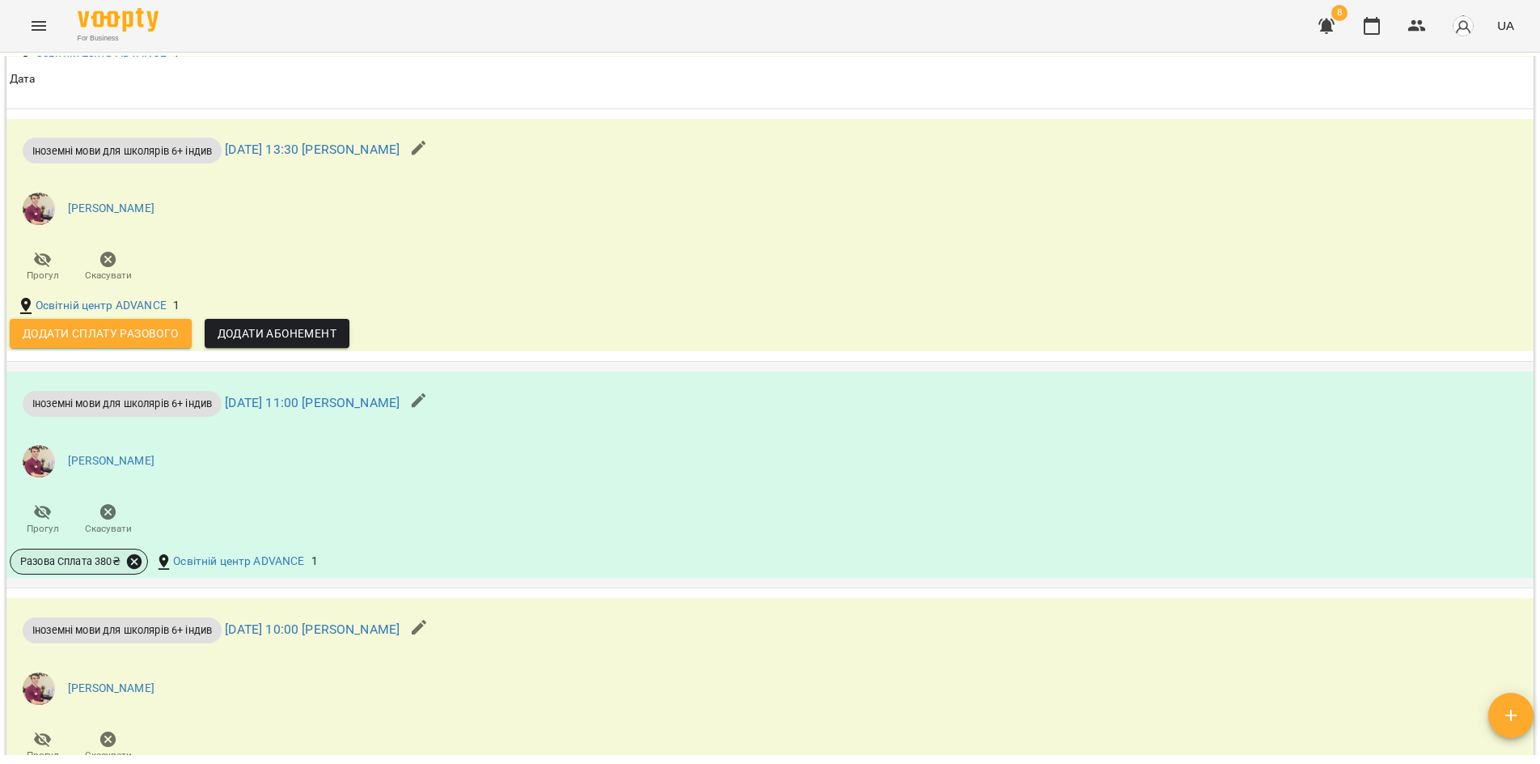
click at [136, 560] on icon at bounding box center [134, 561] width 18 height 18
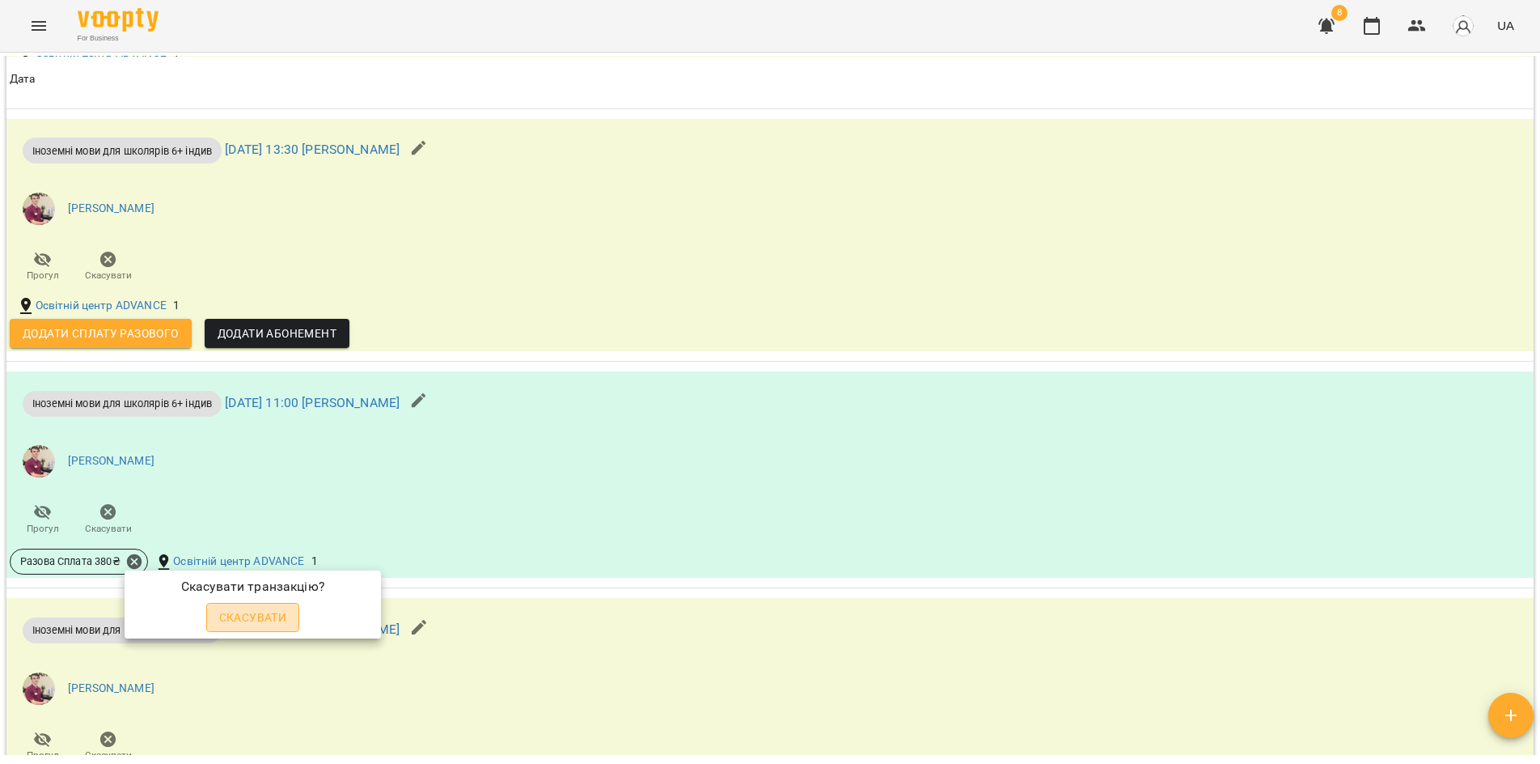
click at [266, 616] on span "Скасувати" at bounding box center [253, 616] width 68 height 19
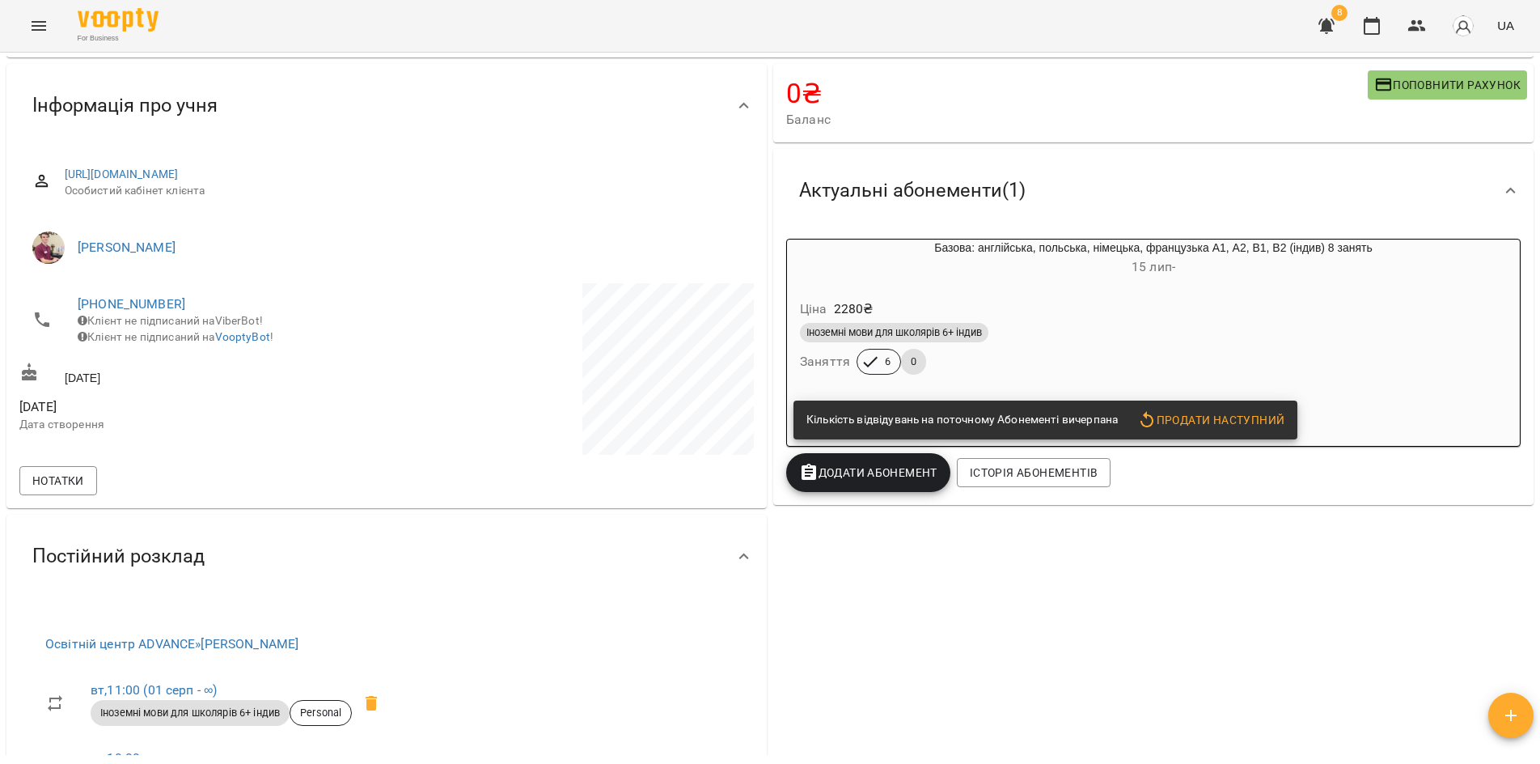
scroll to position [243, 0]
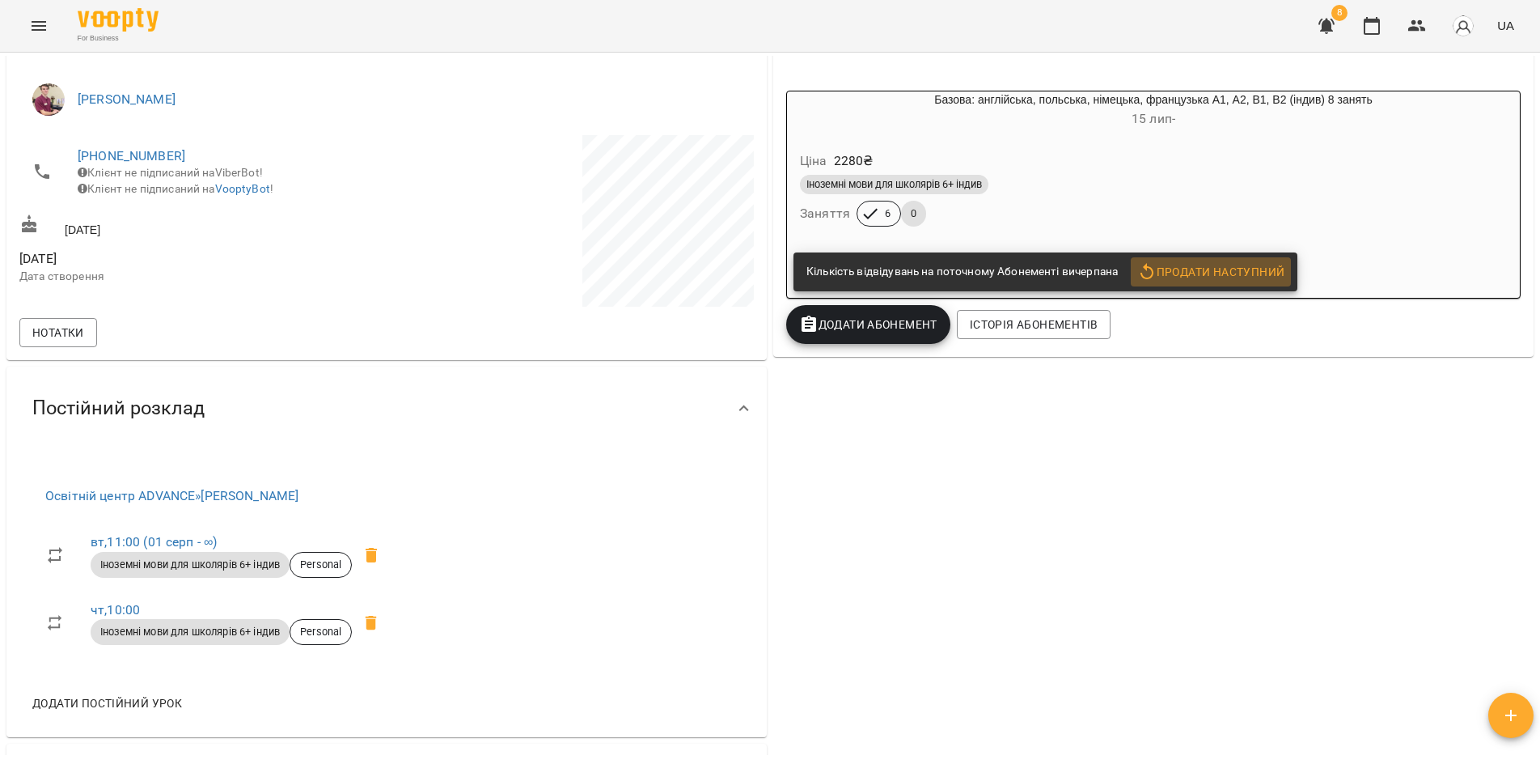
click at [1212, 273] on span "Продати наступний" at bounding box center [1210, 271] width 147 height 19
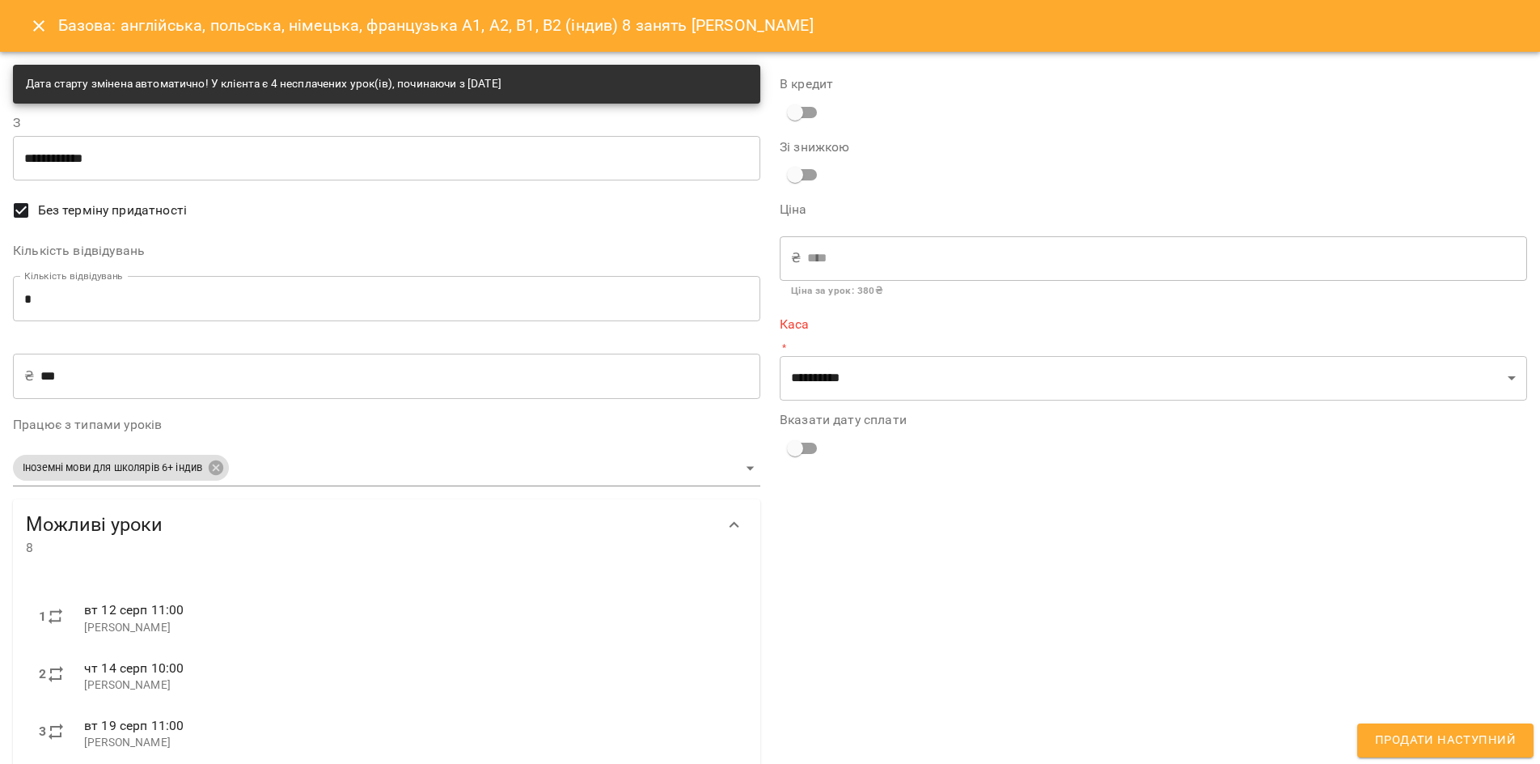
click at [31, 159] on input "**********" at bounding box center [386, 157] width 747 height 45
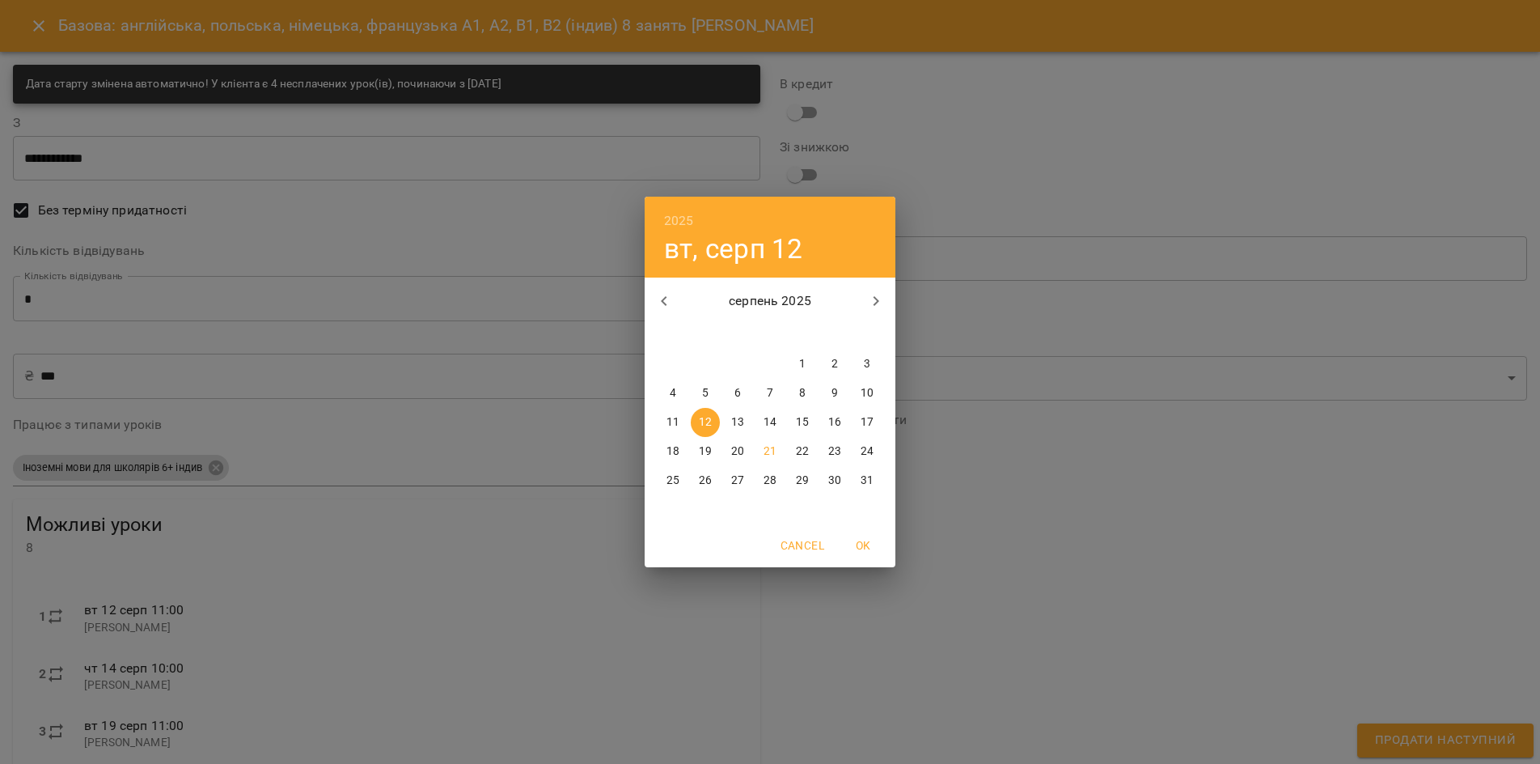
click at [770, 387] on p "7" at bounding box center [770, 393] width 6 height 16
type input "**********"
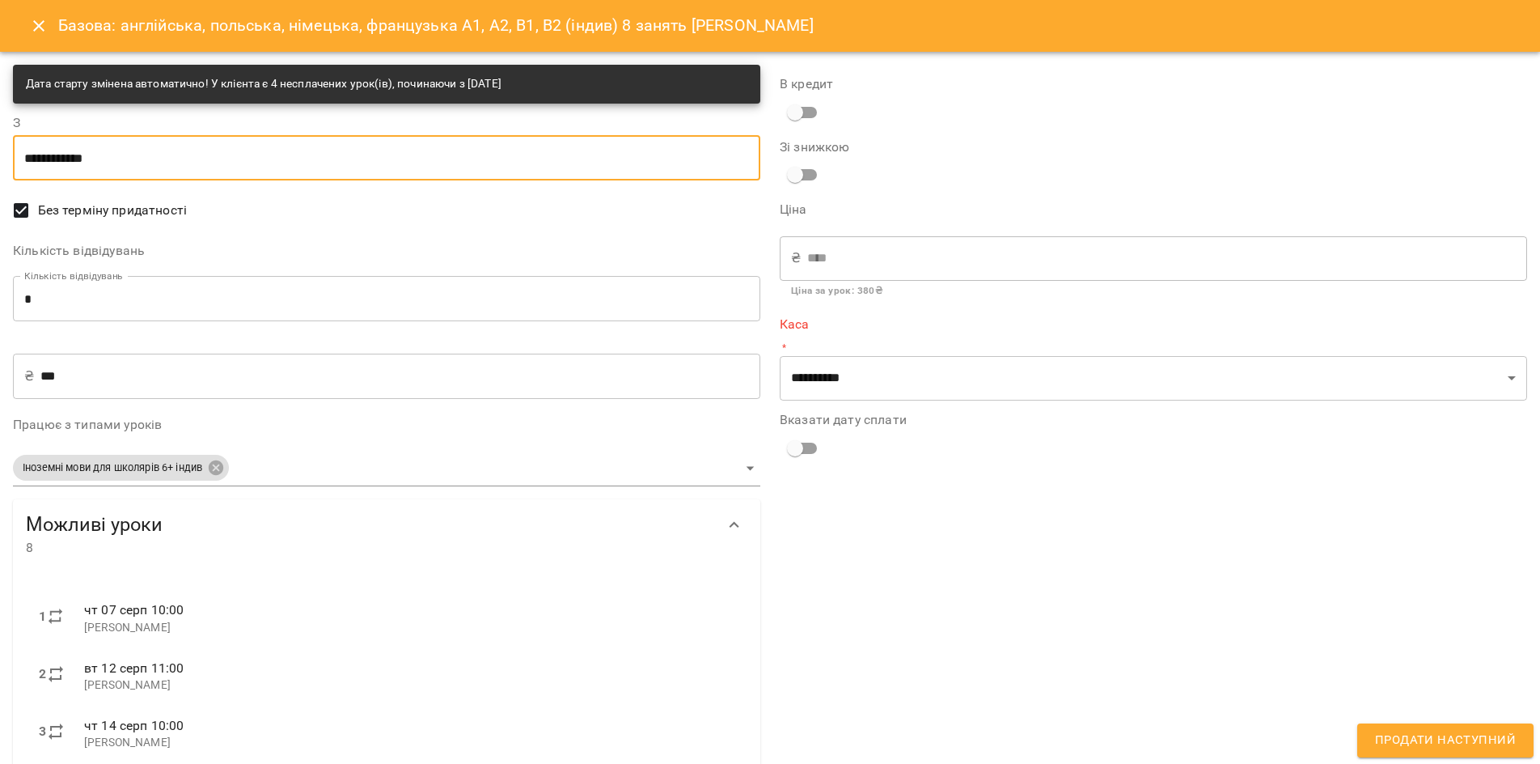
scroll to position [81, 0]
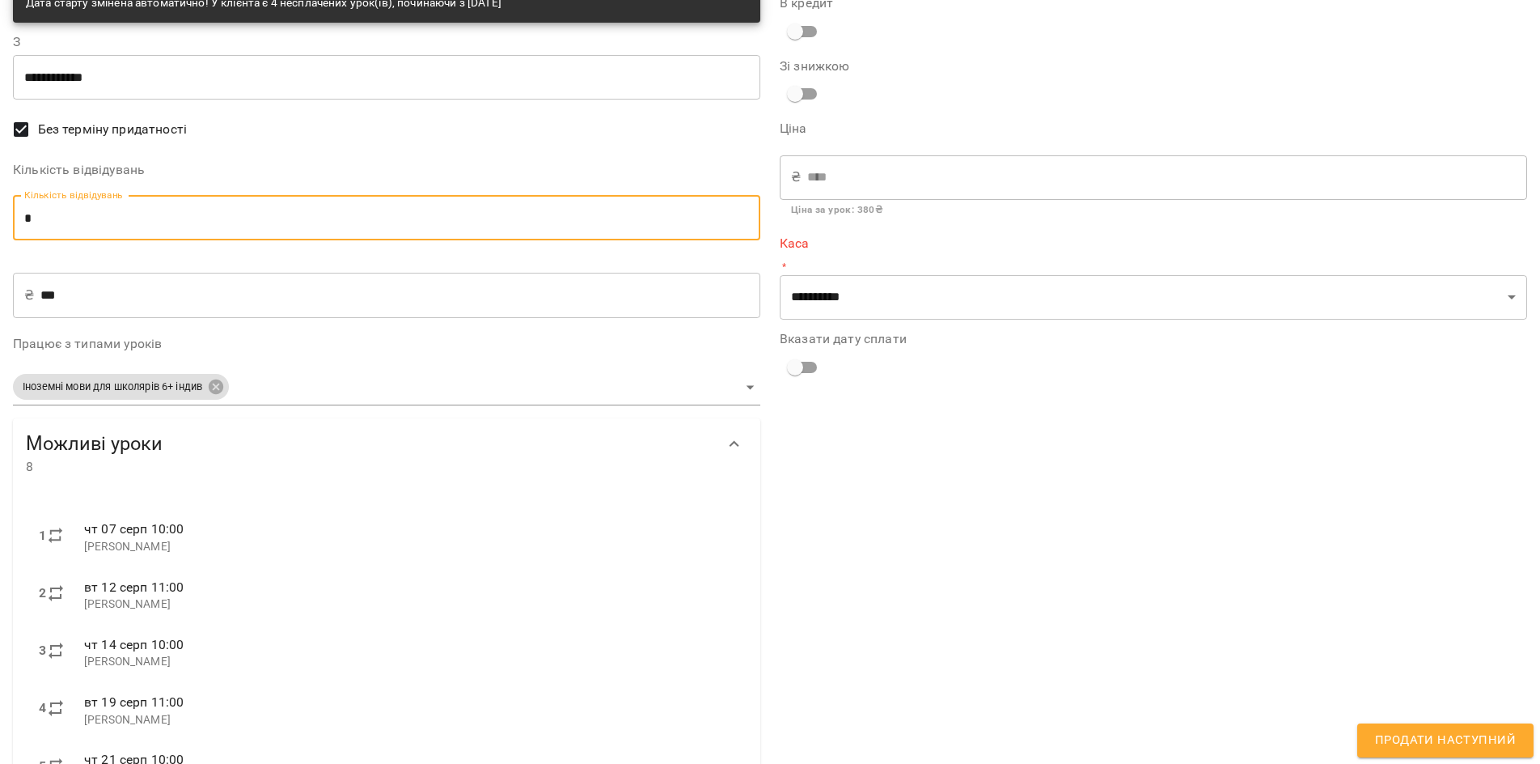
drag, startPoint x: 44, startPoint y: 217, endPoint x: 26, endPoint y: 218, distance: 17.9
click at [26, 218] on input "*" at bounding box center [386, 217] width 747 height 45
type input "*"
type input "****"
type input "*"
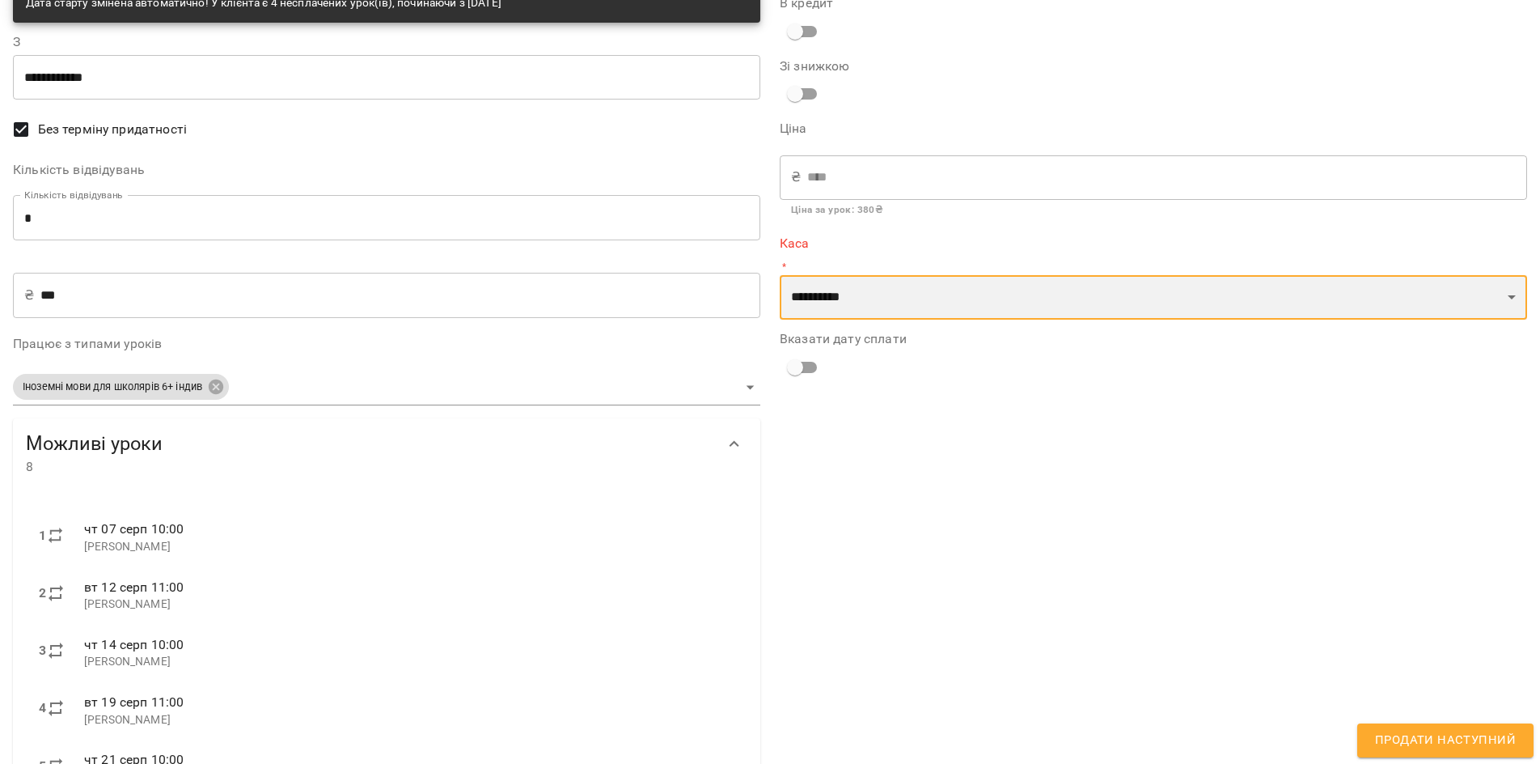
click at [826, 302] on select "**********" at bounding box center [1153, 297] width 747 height 45
select select "****"
click at [780, 275] on select "**********" at bounding box center [1153, 297] width 747 height 45
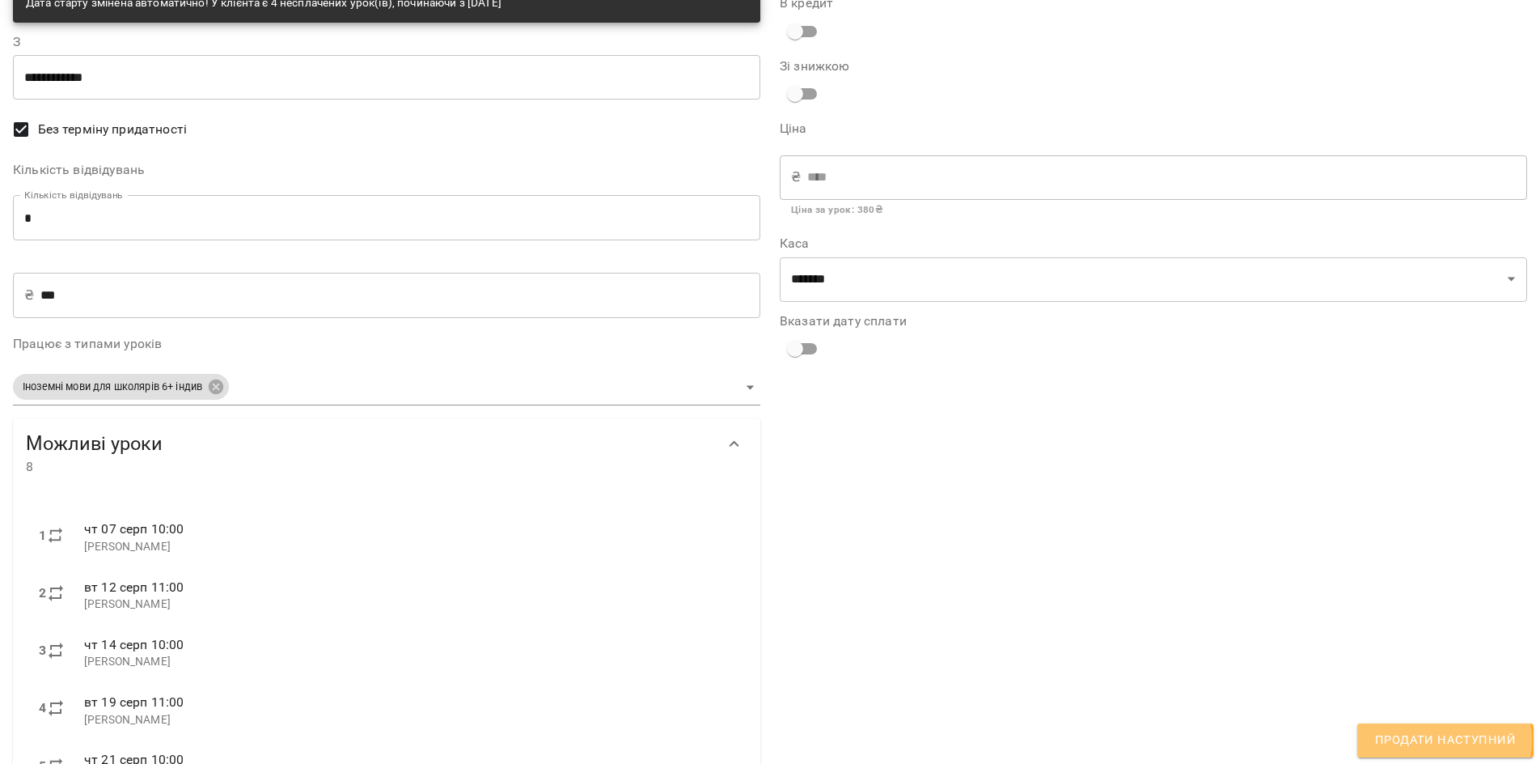
click at [1442, 739] on span "Продати наступний" at bounding box center [1445, 740] width 141 height 21
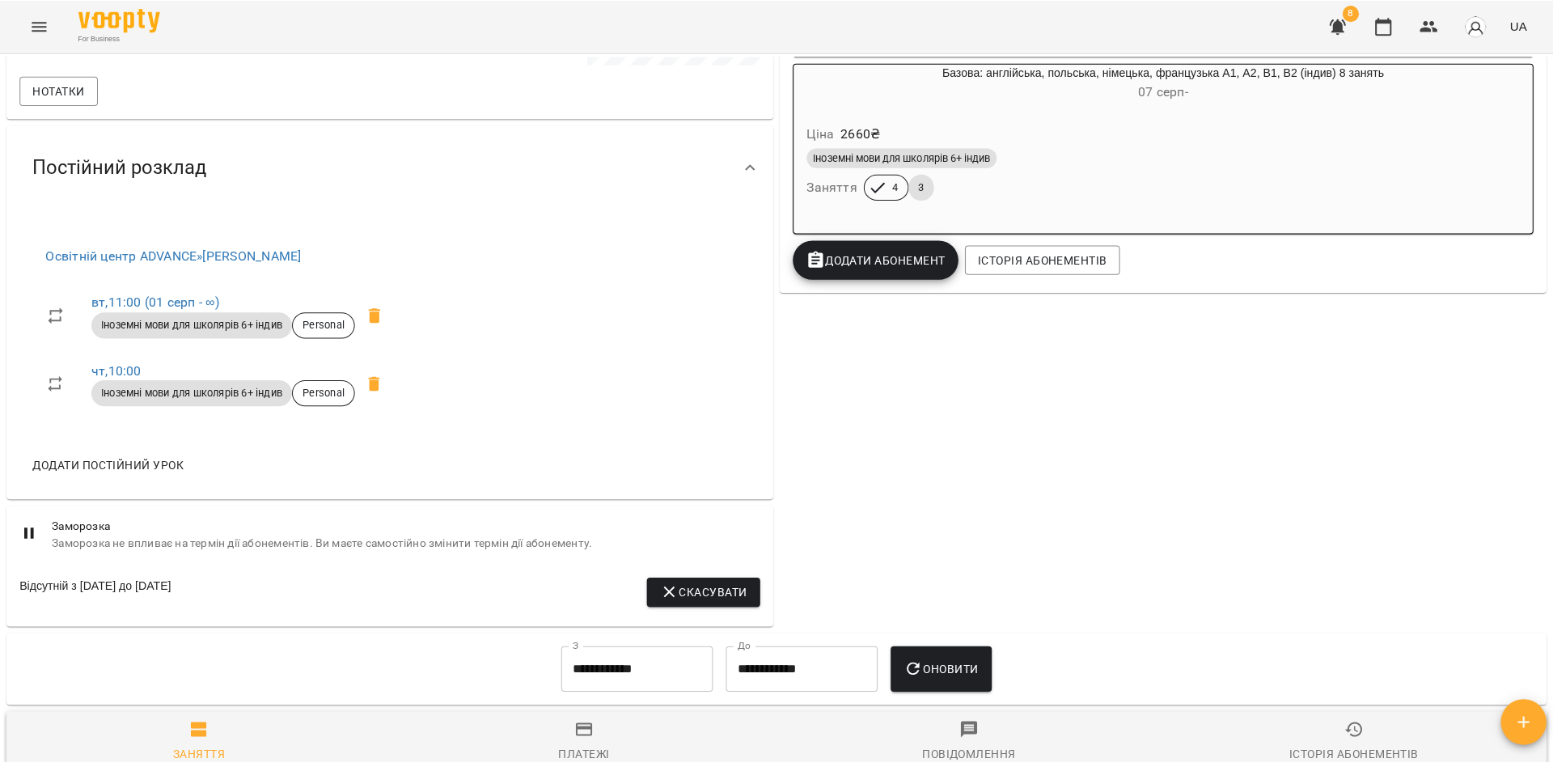
scroll to position [162, 0]
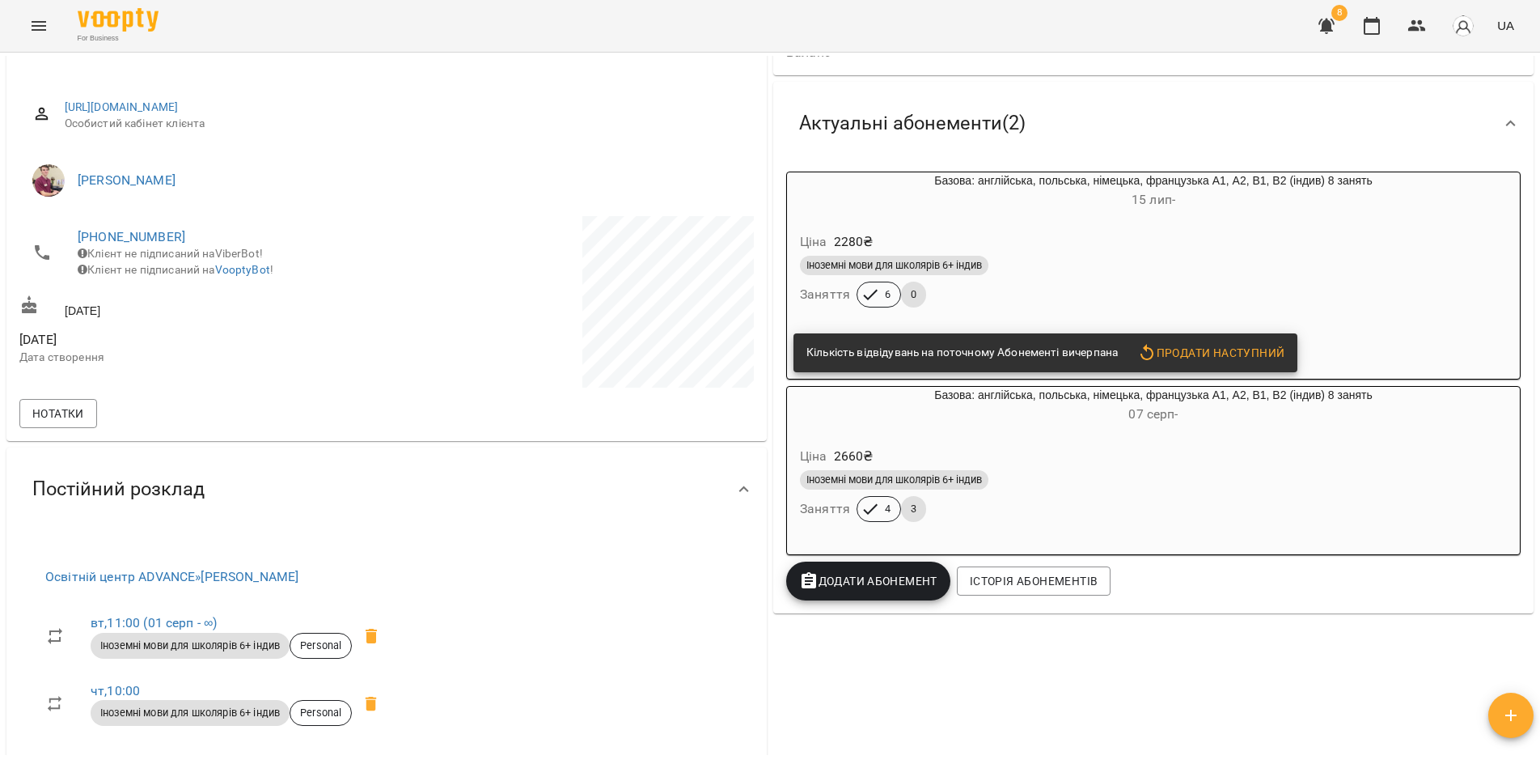
click at [1362, 269] on div "Іноземні мови для школярів 6+ індив" at bounding box center [1153, 265] width 707 height 19
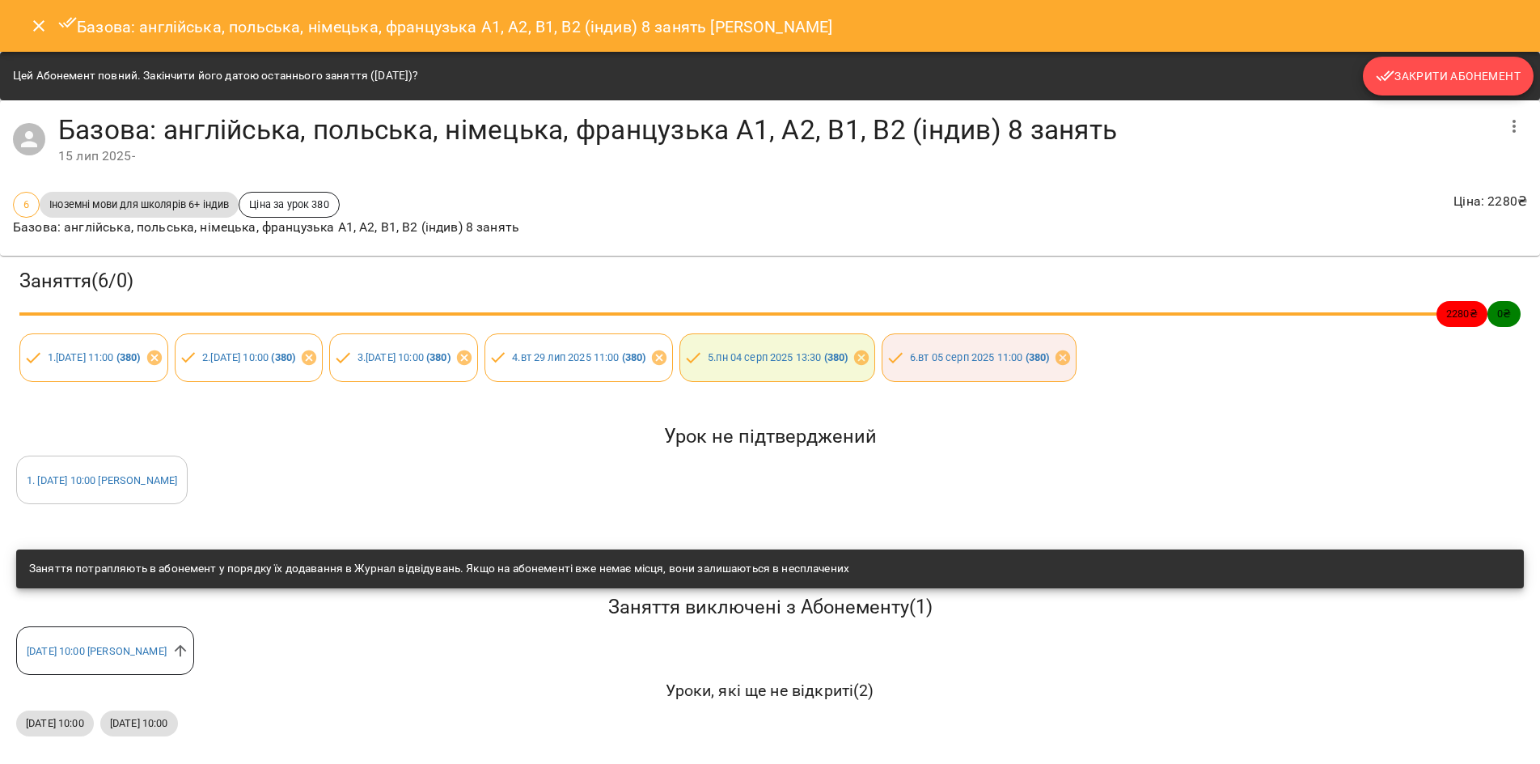
click at [1403, 78] on span "Закрити Абонемент" at bounding box center [1448, 75] width 145 height 19
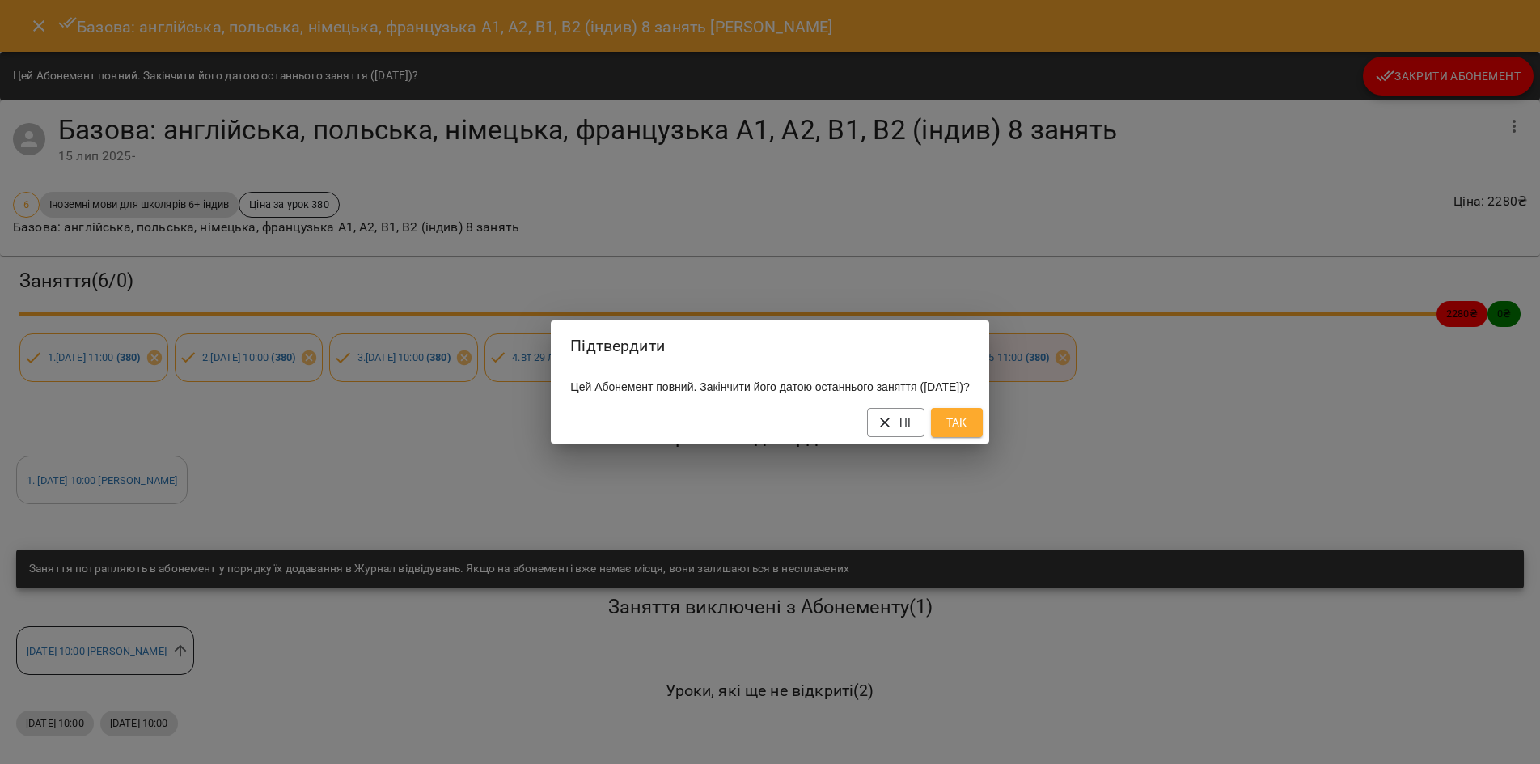
click at [983, 427] on button "Так" at bounding box center [957, 422] width 52 height 29
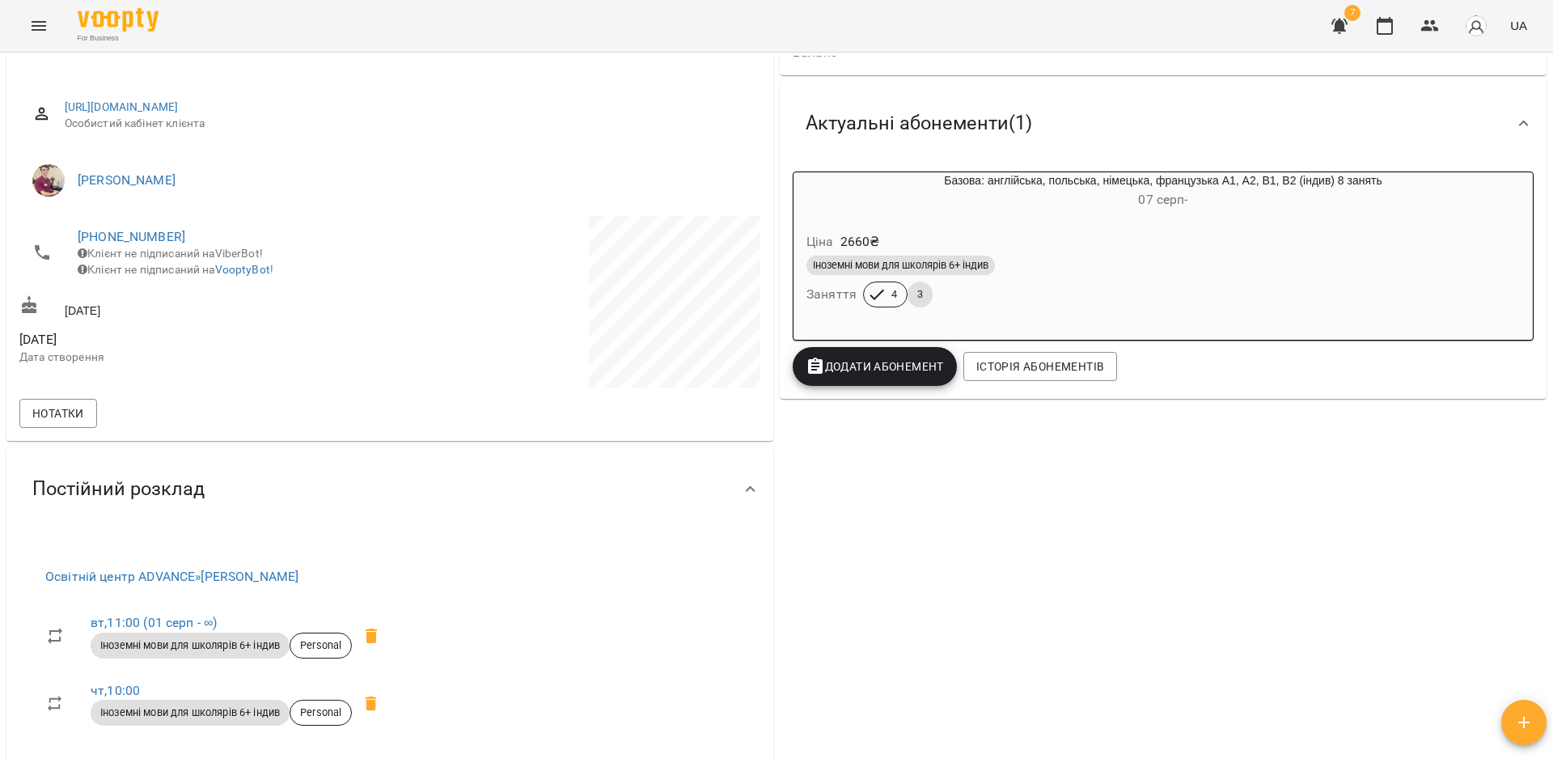
click at [33, 25] on icon "Menu" at bounding box center [38, 25] width 19 height 19
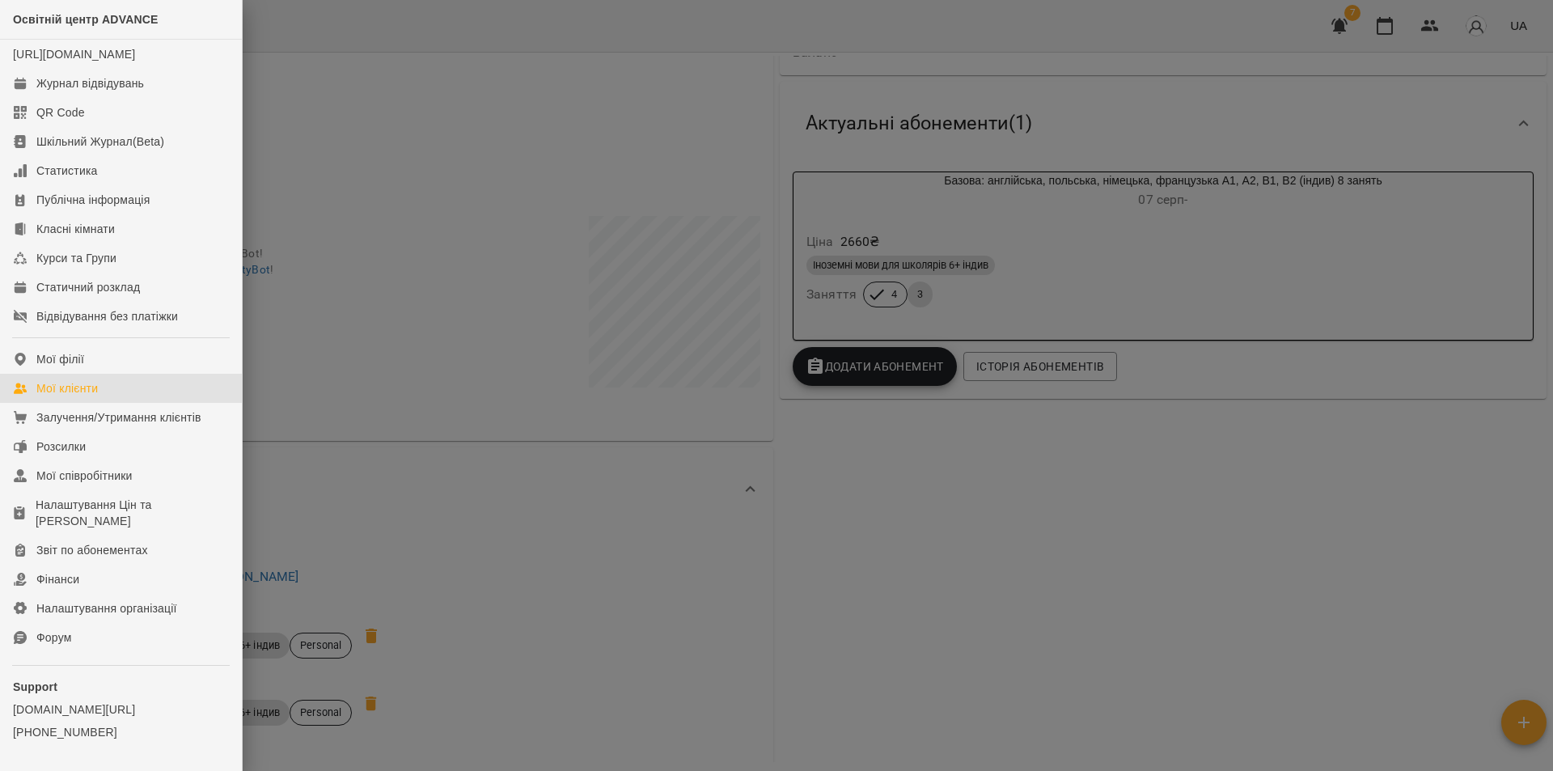
click at [80, 396] on div "Мої клієнти" at bounding box center [66, 388] width 61 height 16
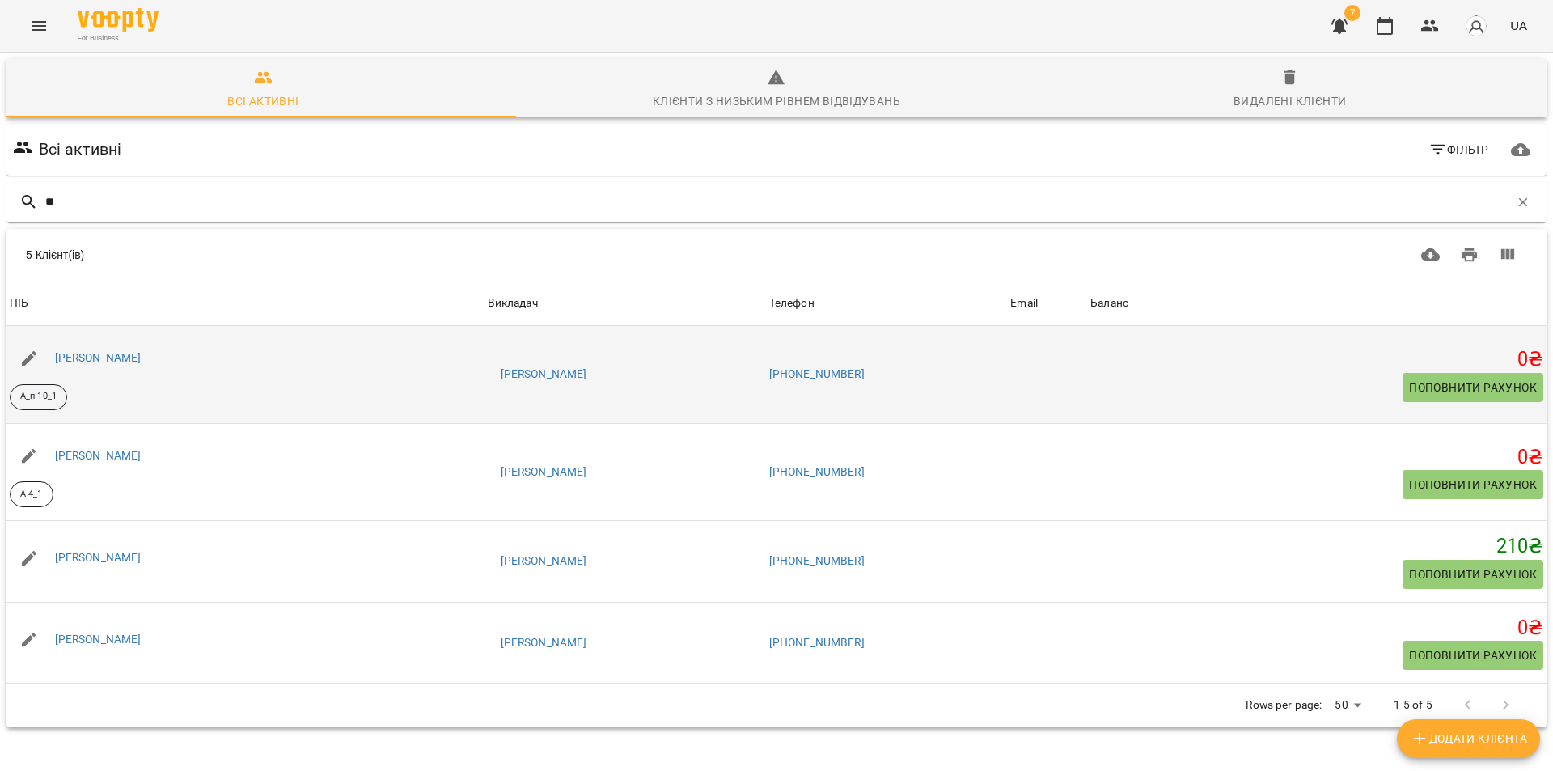
type input "**"
click at [226, 367] on div "Базь Софія" at bounding box center [245, 358] width 478 height 45
click at [66, 353] on link "Базь Софія" at bounding box center [98, 357] width 87 height 13
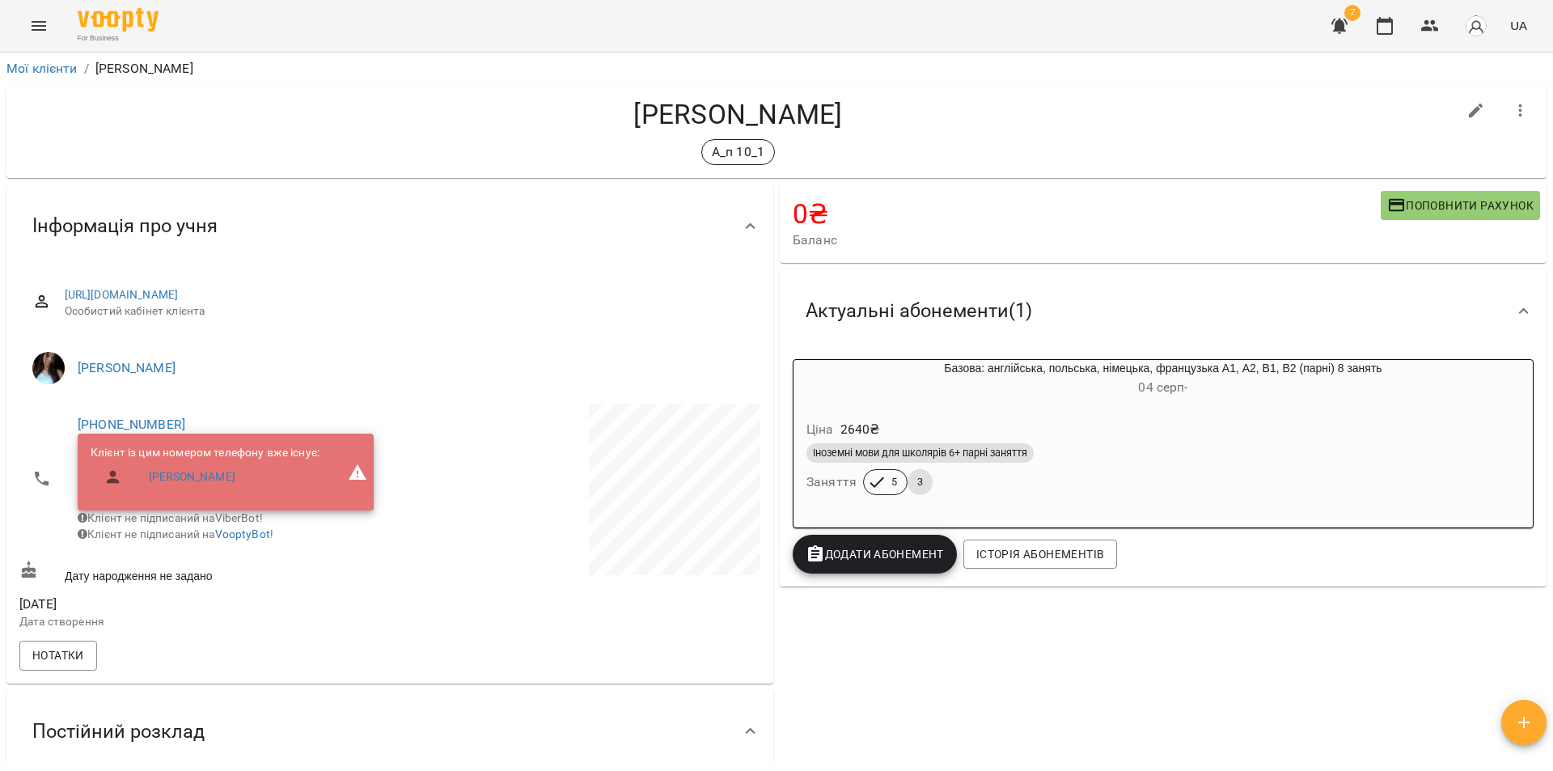
click at [1275, 411] on div "Ціна 2640 ₴ Іноземні мови для школярів 6+ парні заняття Заняття 5 3" at bounding box center [1162, 460] width 739 height 110
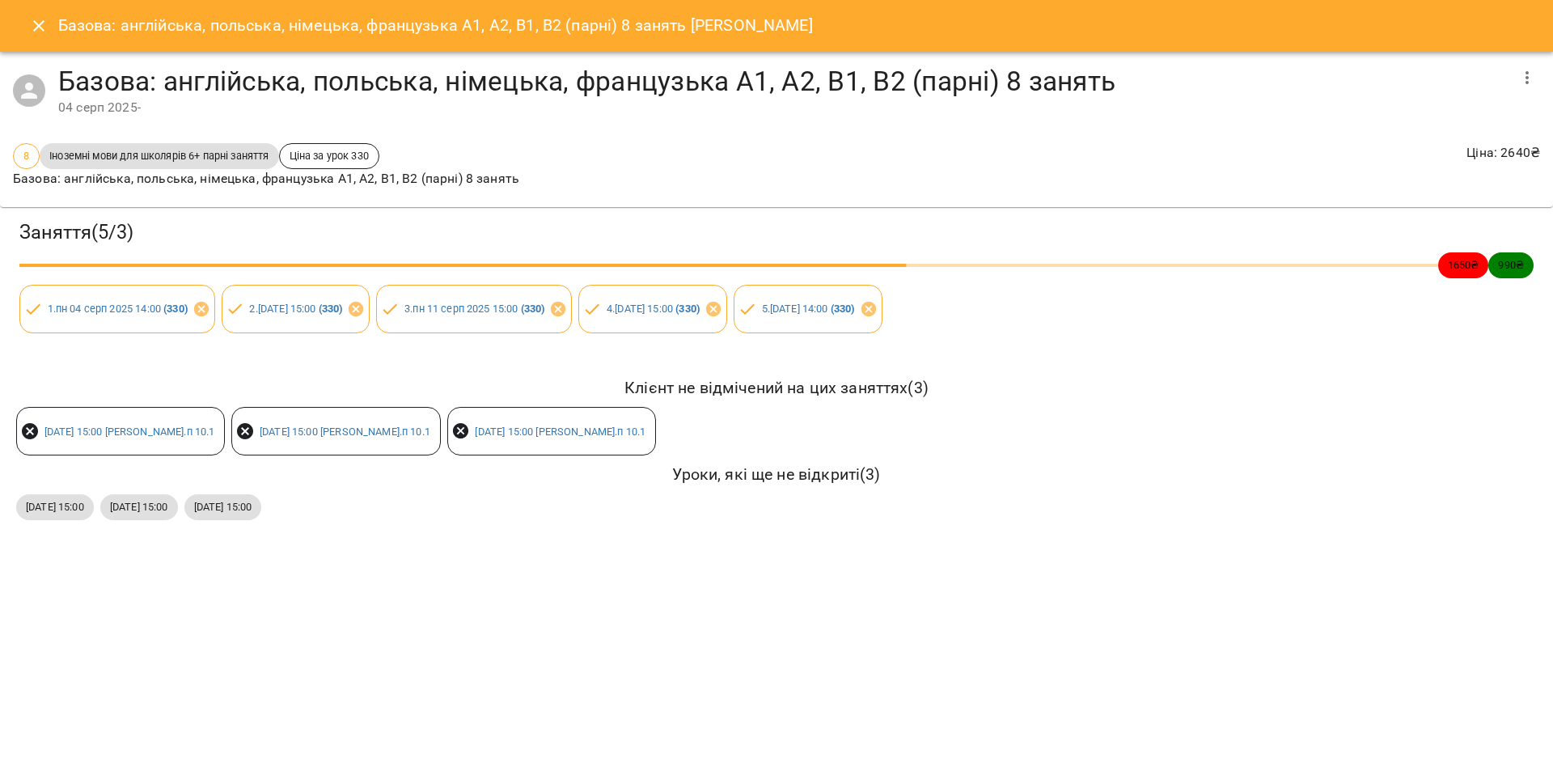
click at [32, 24] on icon "Close" at bounding box center [38, 25] width 19 height 19
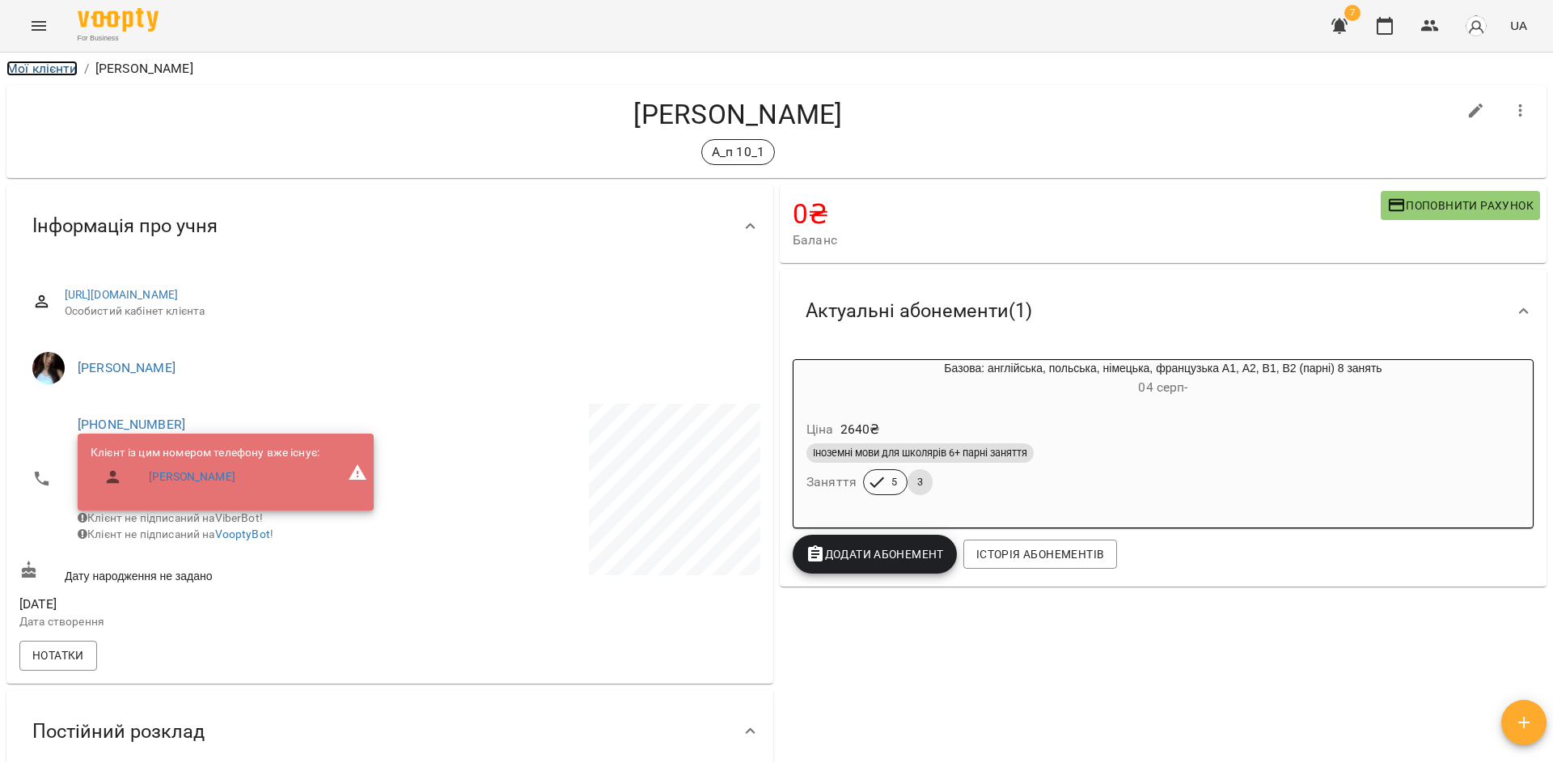
click at [49, 65] on link "Мої клієнти" at bounding box center [41, 68] width 71 height 15
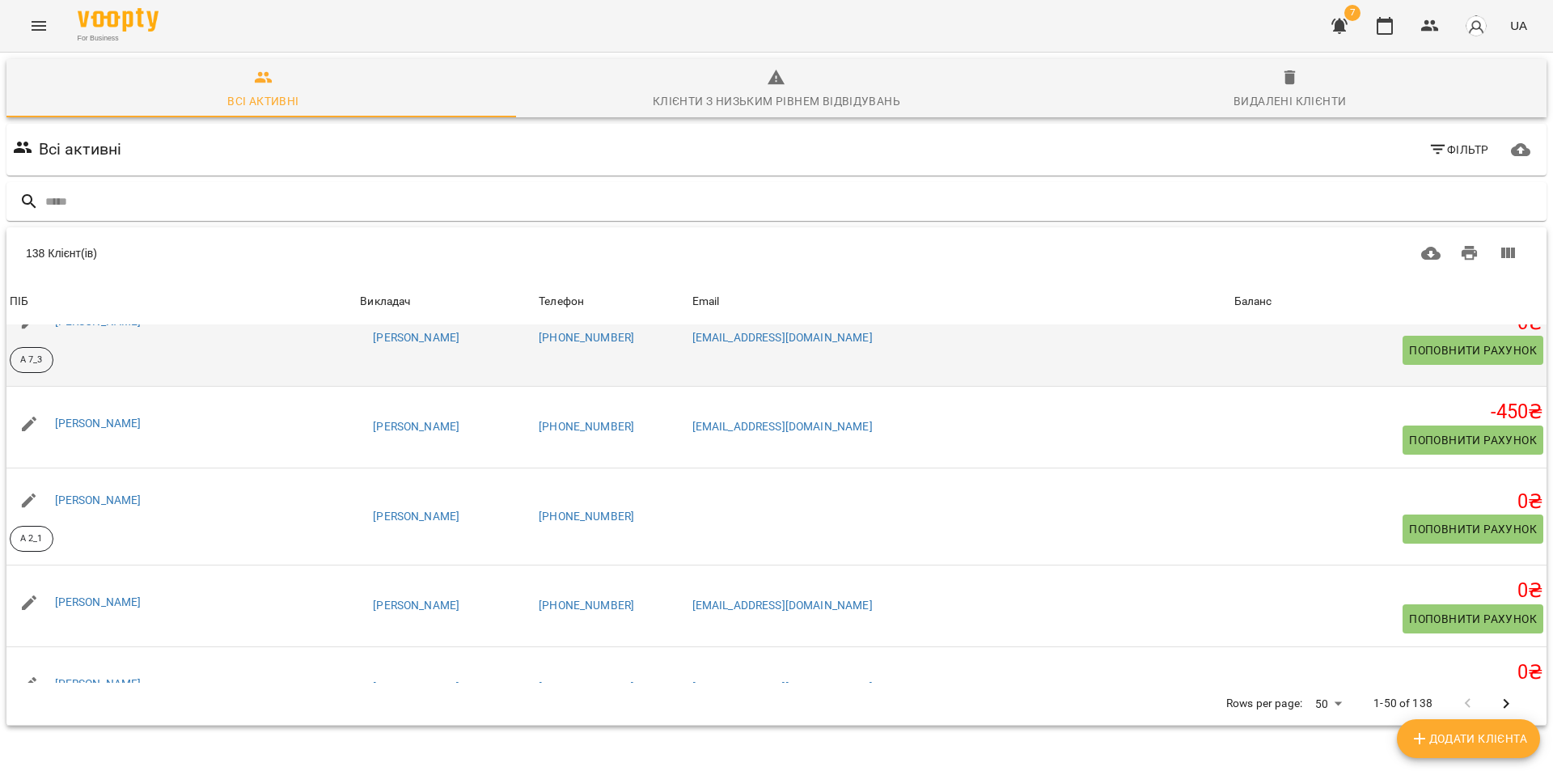
scroll to position [324, 0]
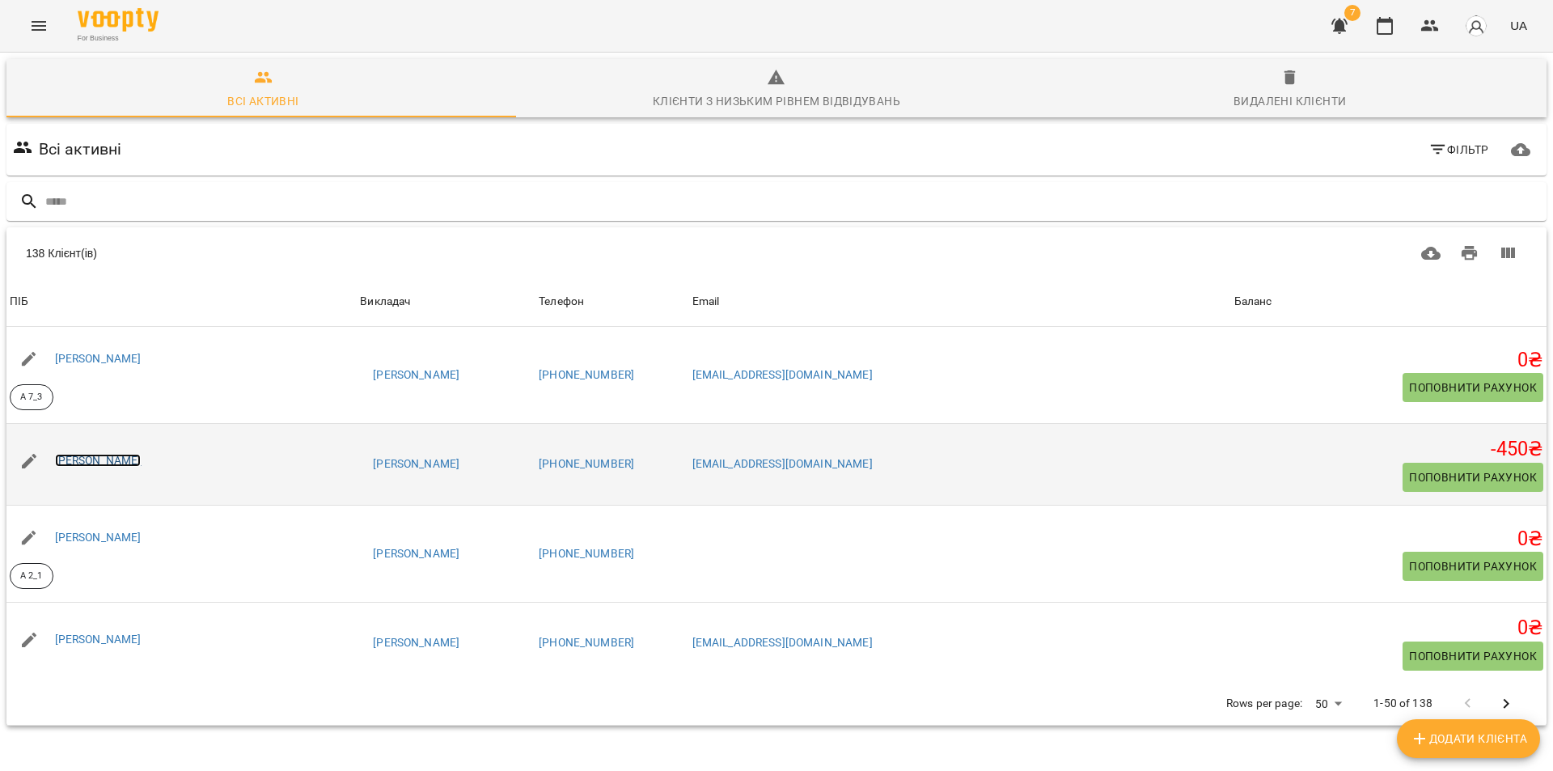
click at [142, 461] on link "[PERSON_NAME]" at bounding box center [98, 460] width 87 height 13
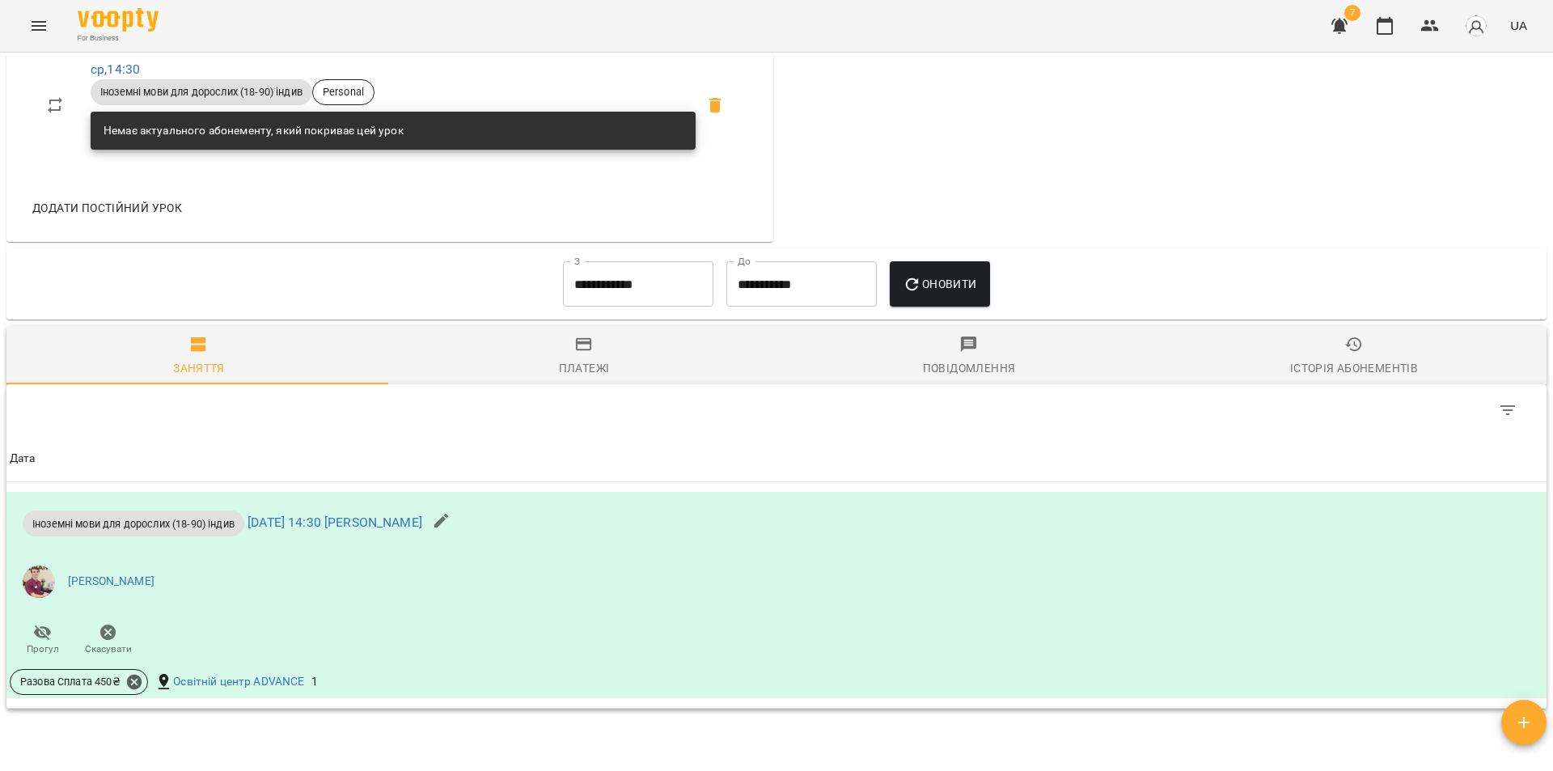
scroll to position [777, 0]
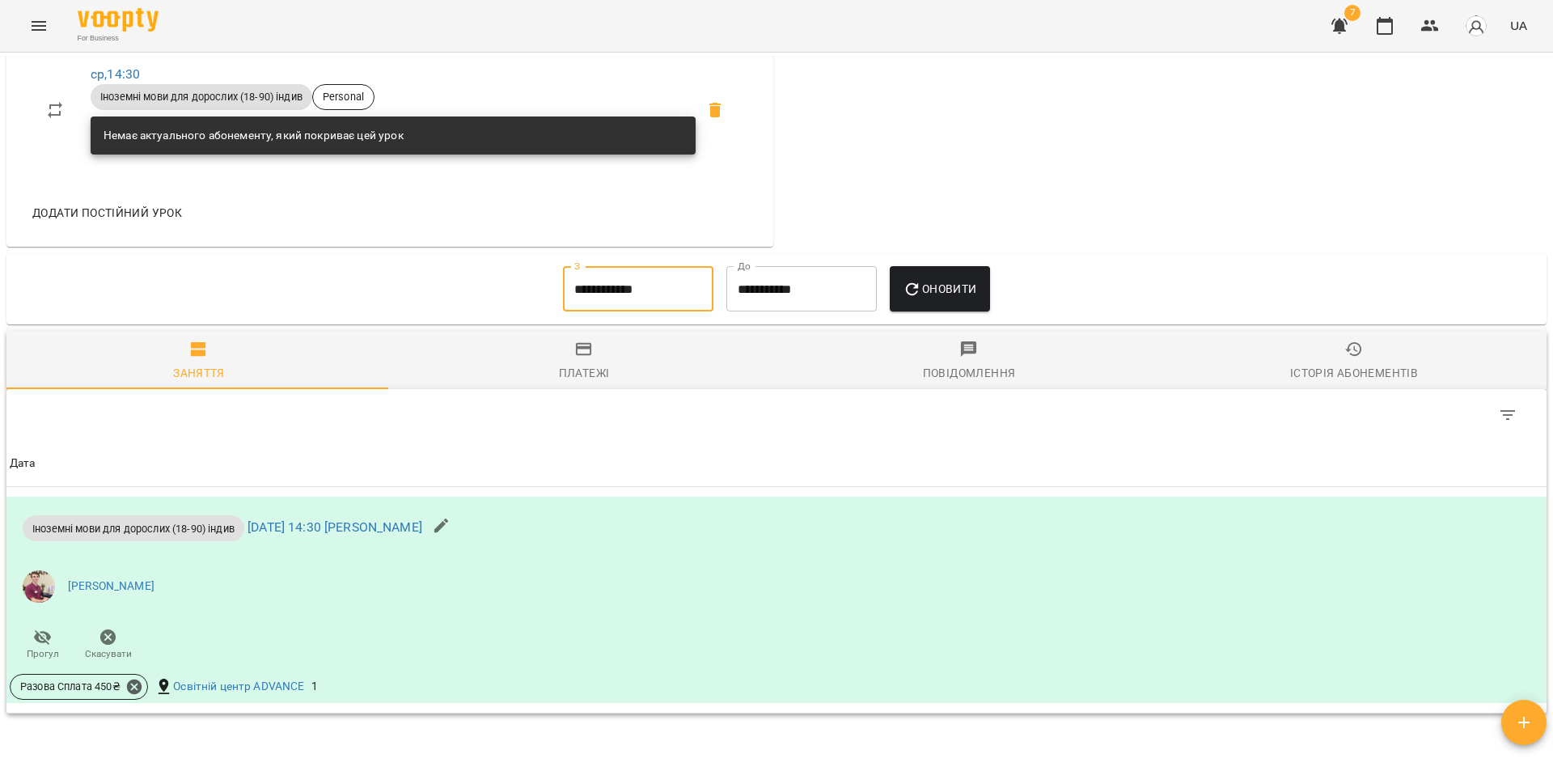
click at [607, 290] on input "**********" at bounding box center [638, 288] width 150 height 45
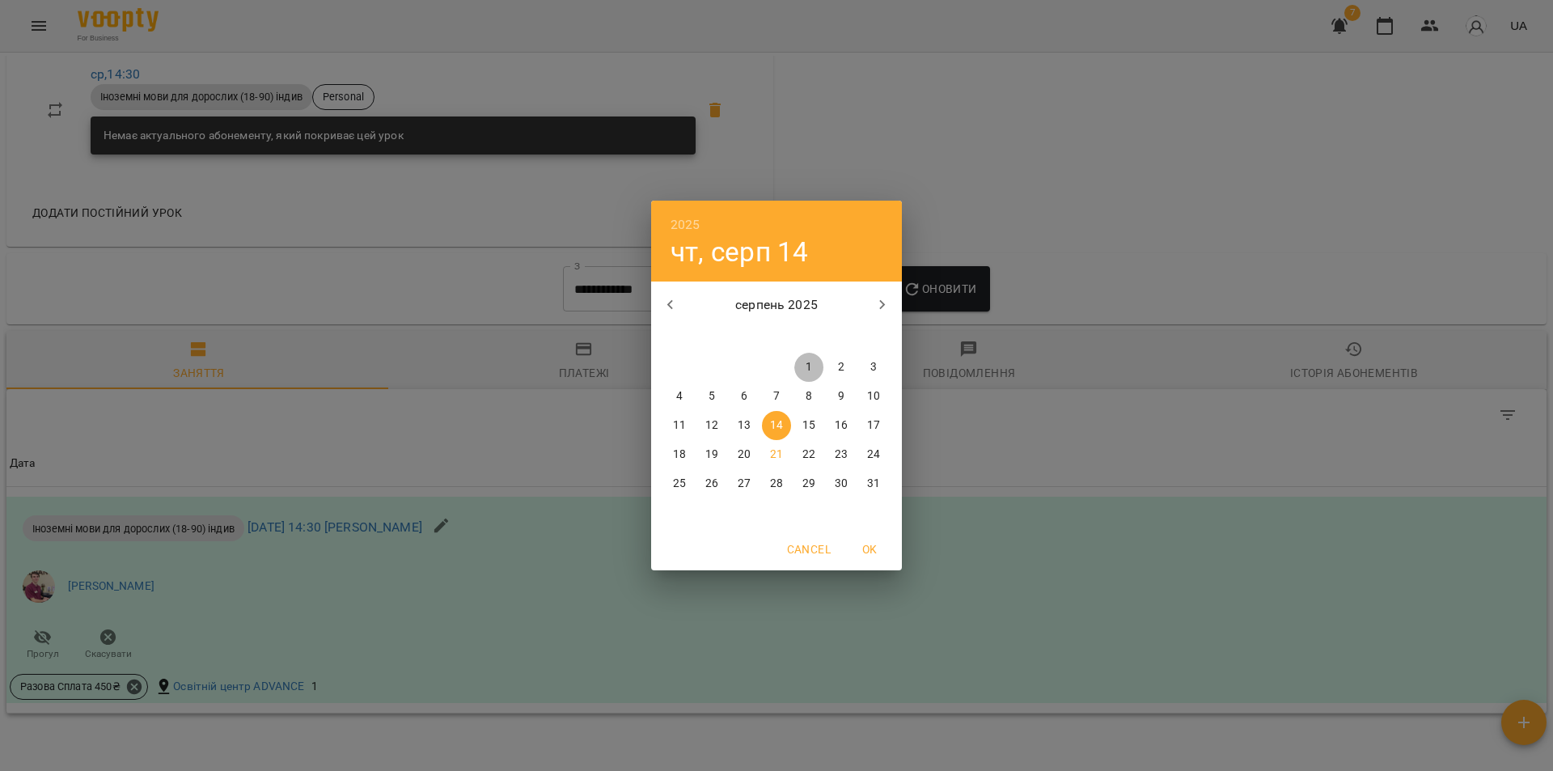
click at [810, 357] on button "1" at bounding box center [808, 367] width 29 height 29
type input "**********"
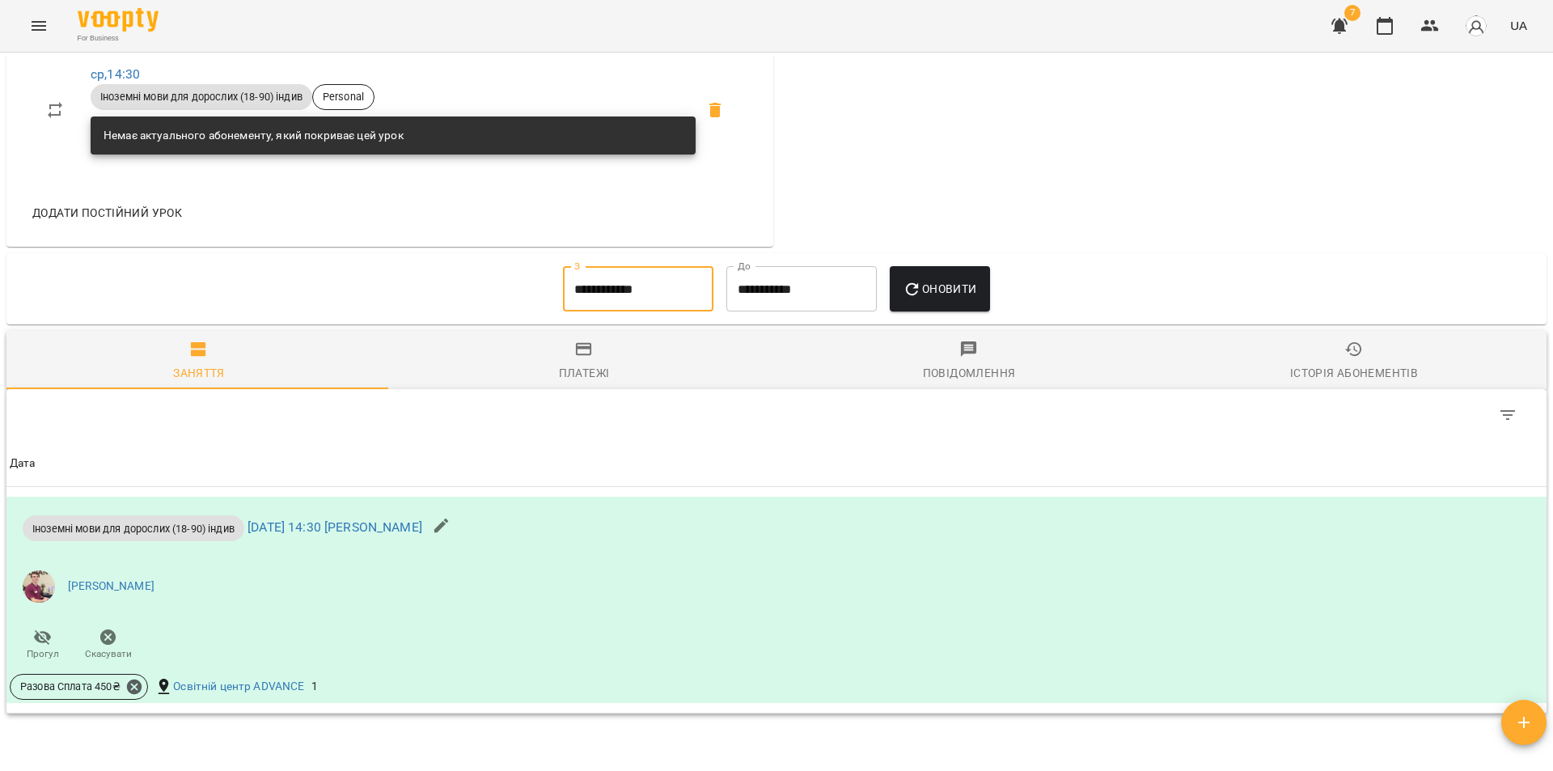
click at [919, 295] on icon "button" at bounding box center [912, 288] width 13 height 13
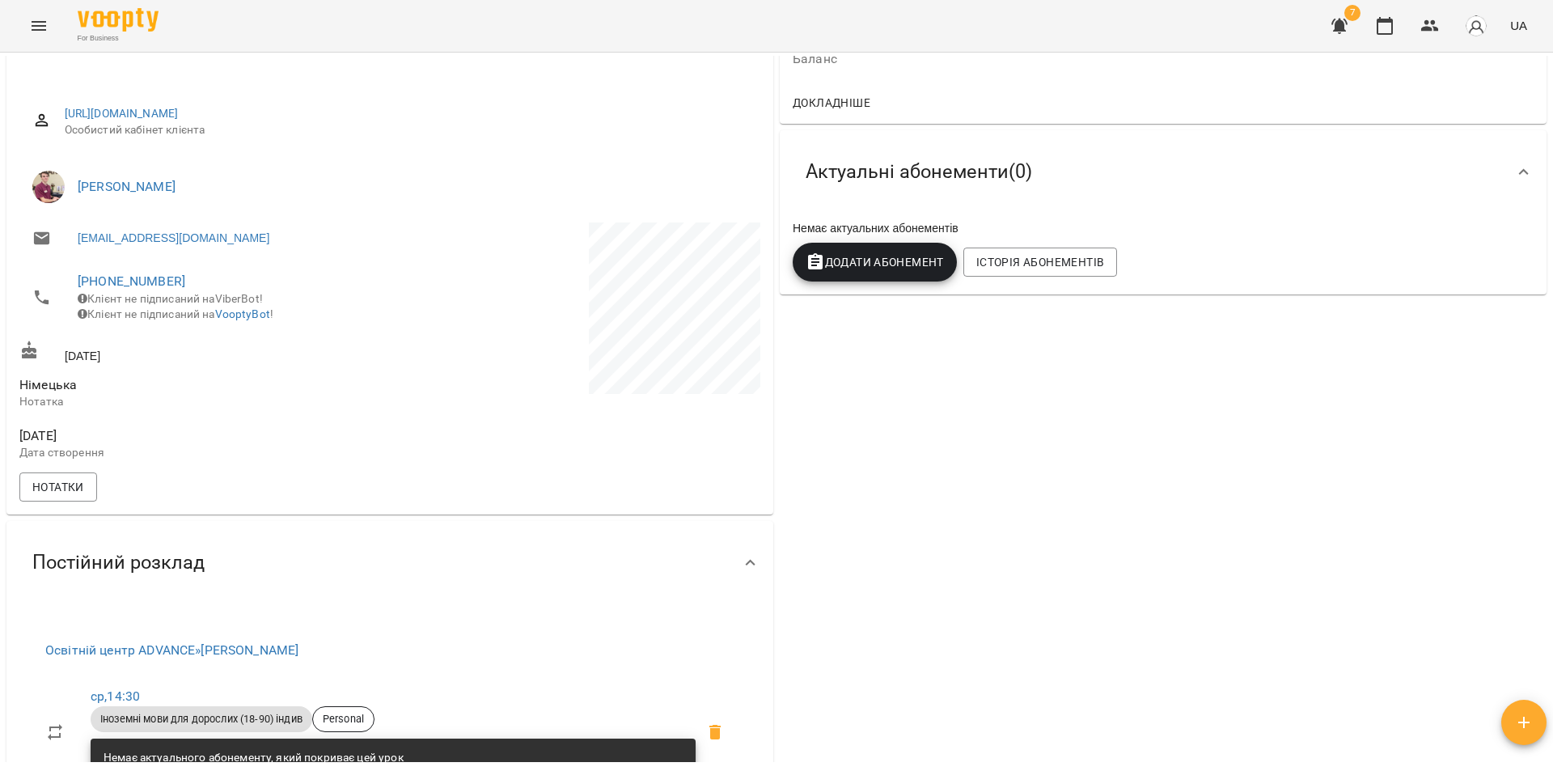
scroll to position [0, 0]
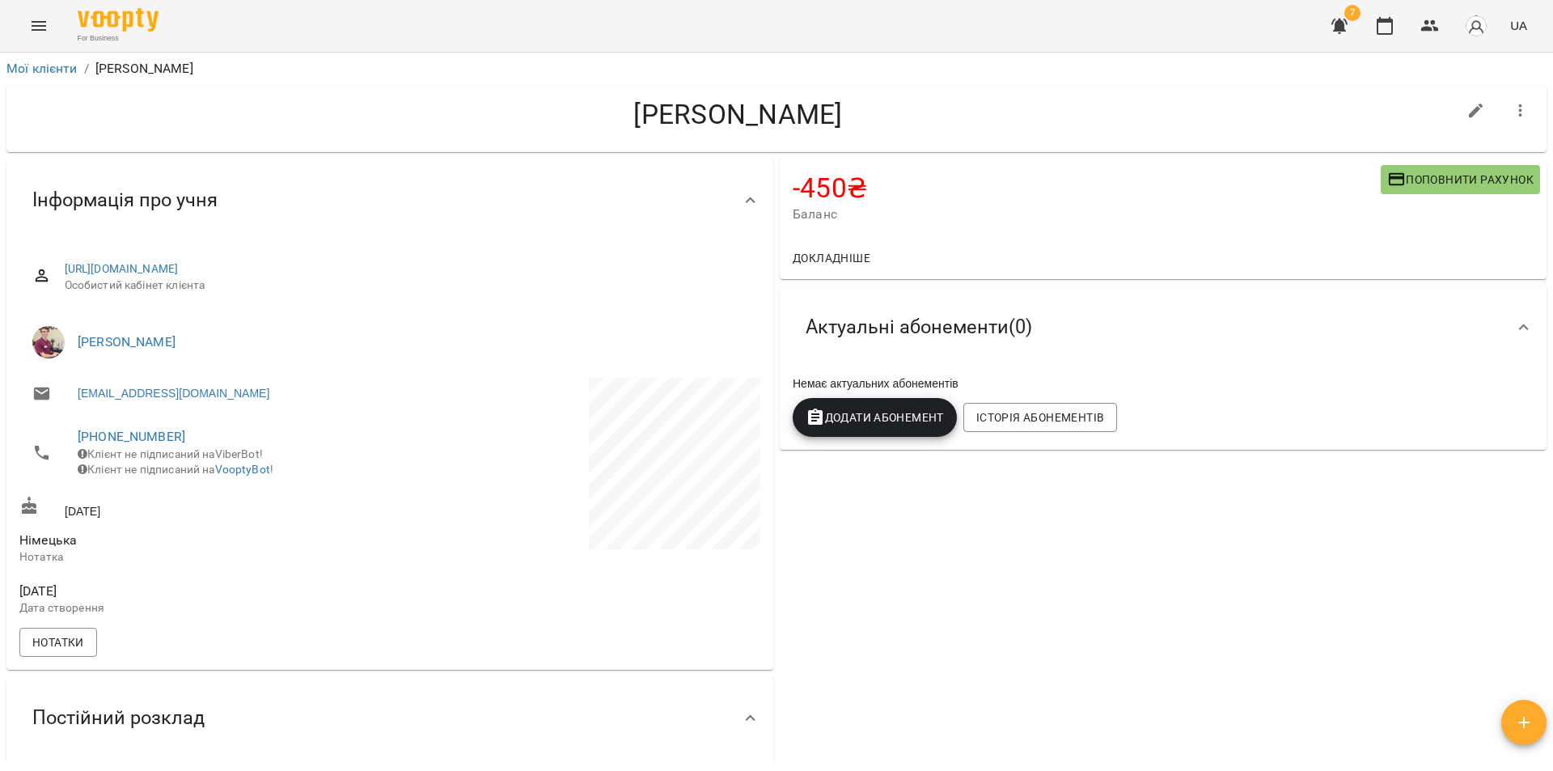
click at [1417, 182] on span "Поповнити рахунок" at bounding box center [1460, 179] width 146 height 19
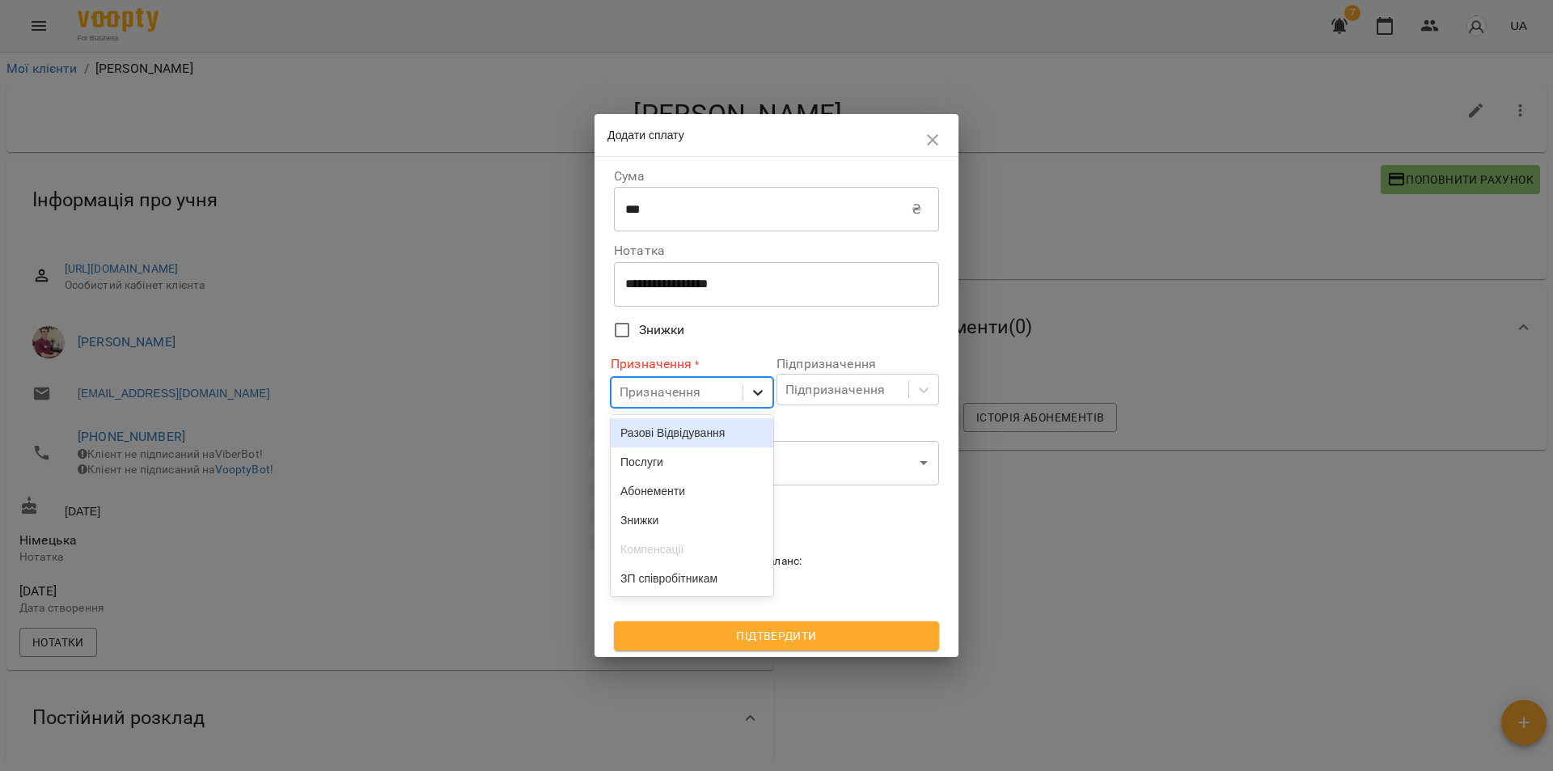
click at [760, 390] on icon at bounding box center [758, 392] width 16 height 16
click at [658, 434] on div "Разові Відвідування" at bounding box center [692, 432] width 163 height 29
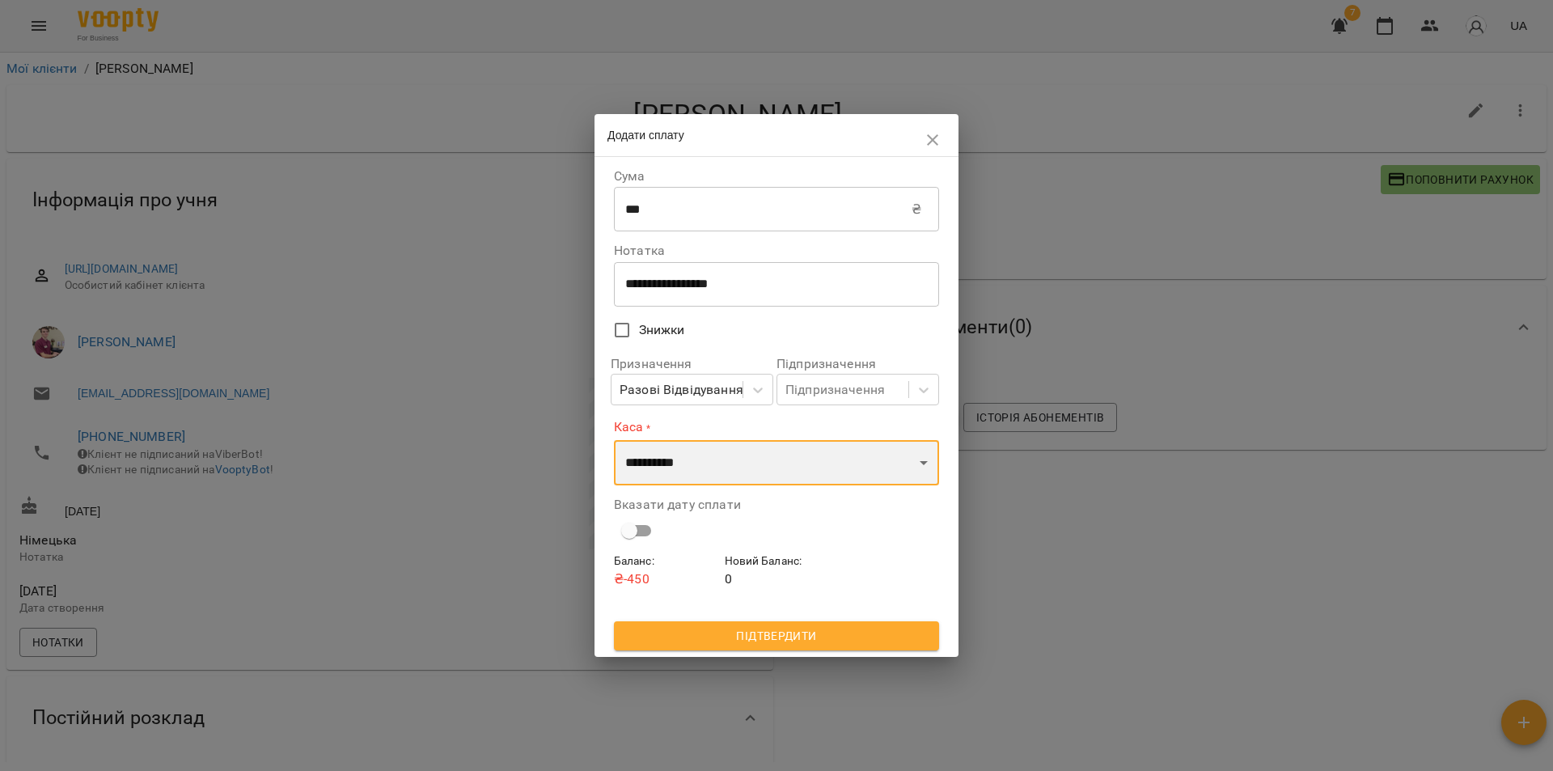
click at [920, 468] on select "**********" at bounding box center [776, 462] width 325 height 45
select select "****"
click at [614, 440] on select "**********" at bounding box center [776, 462] width 325 height 45
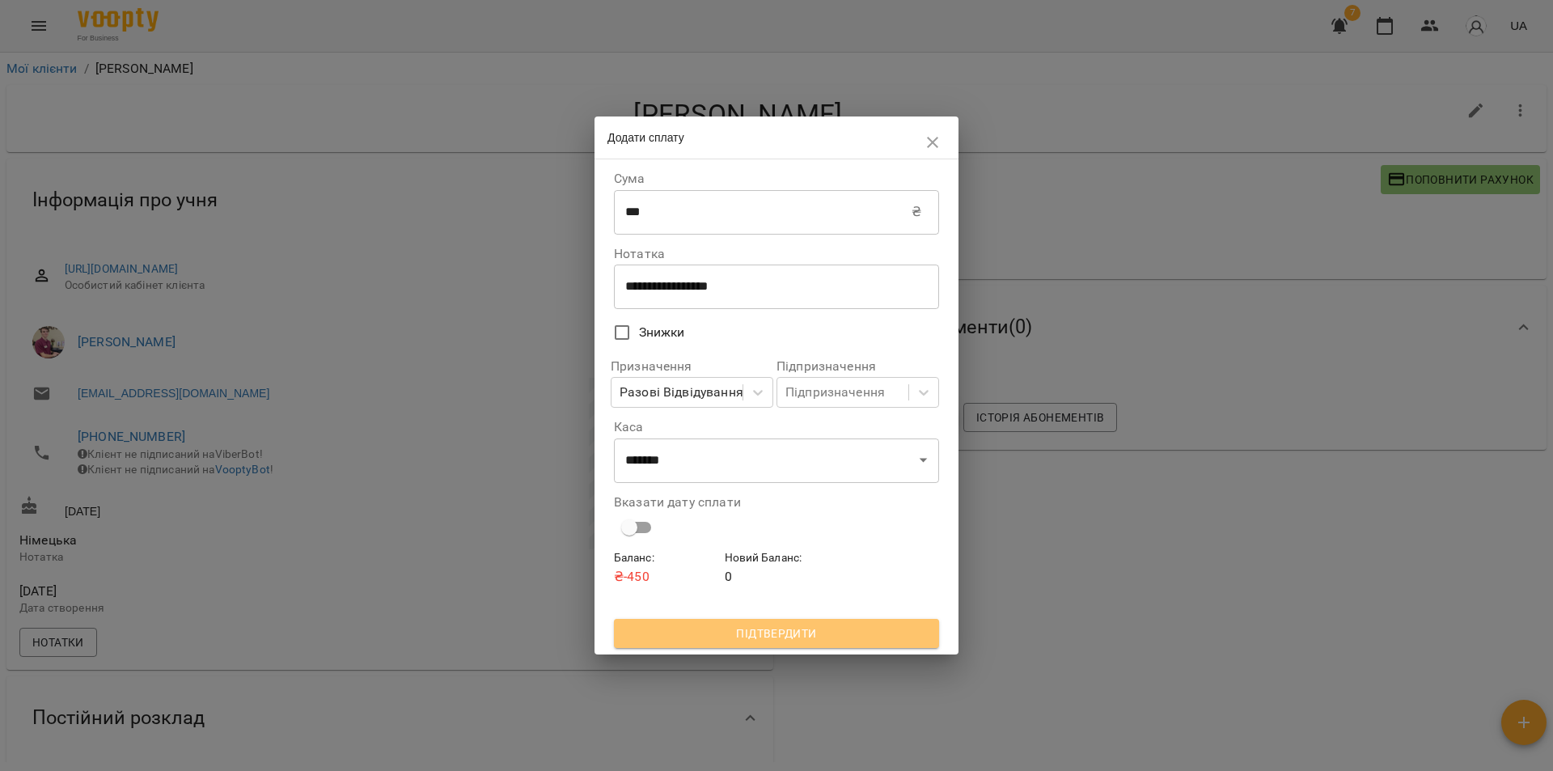
click at [765, 626] on span "Підтвердити" at bounding box center [776, 633] width 299 height 19
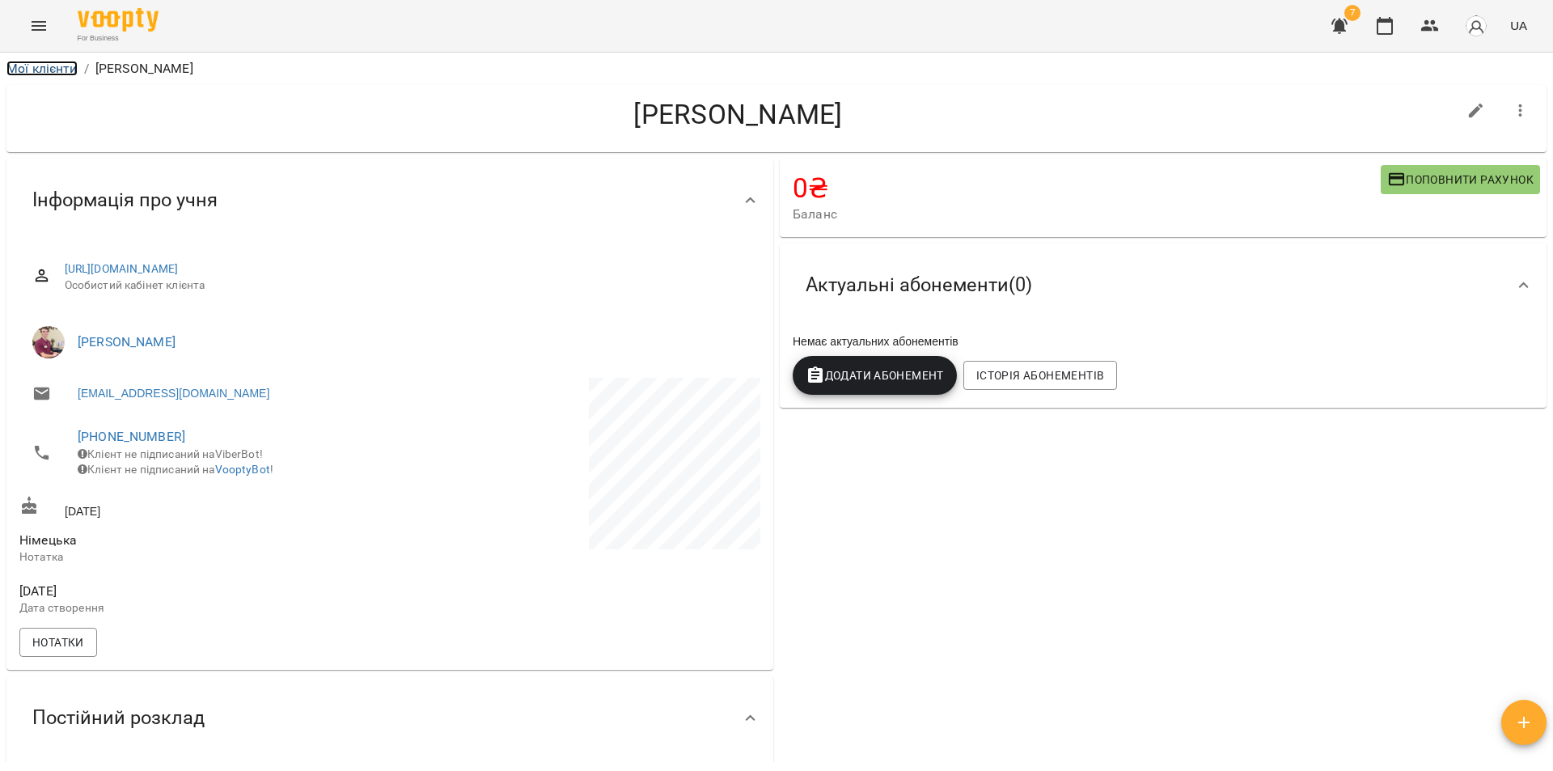
click at [55, 72] on link "Мої клієнти" at bounding box center [41, 68] width 71 height 15
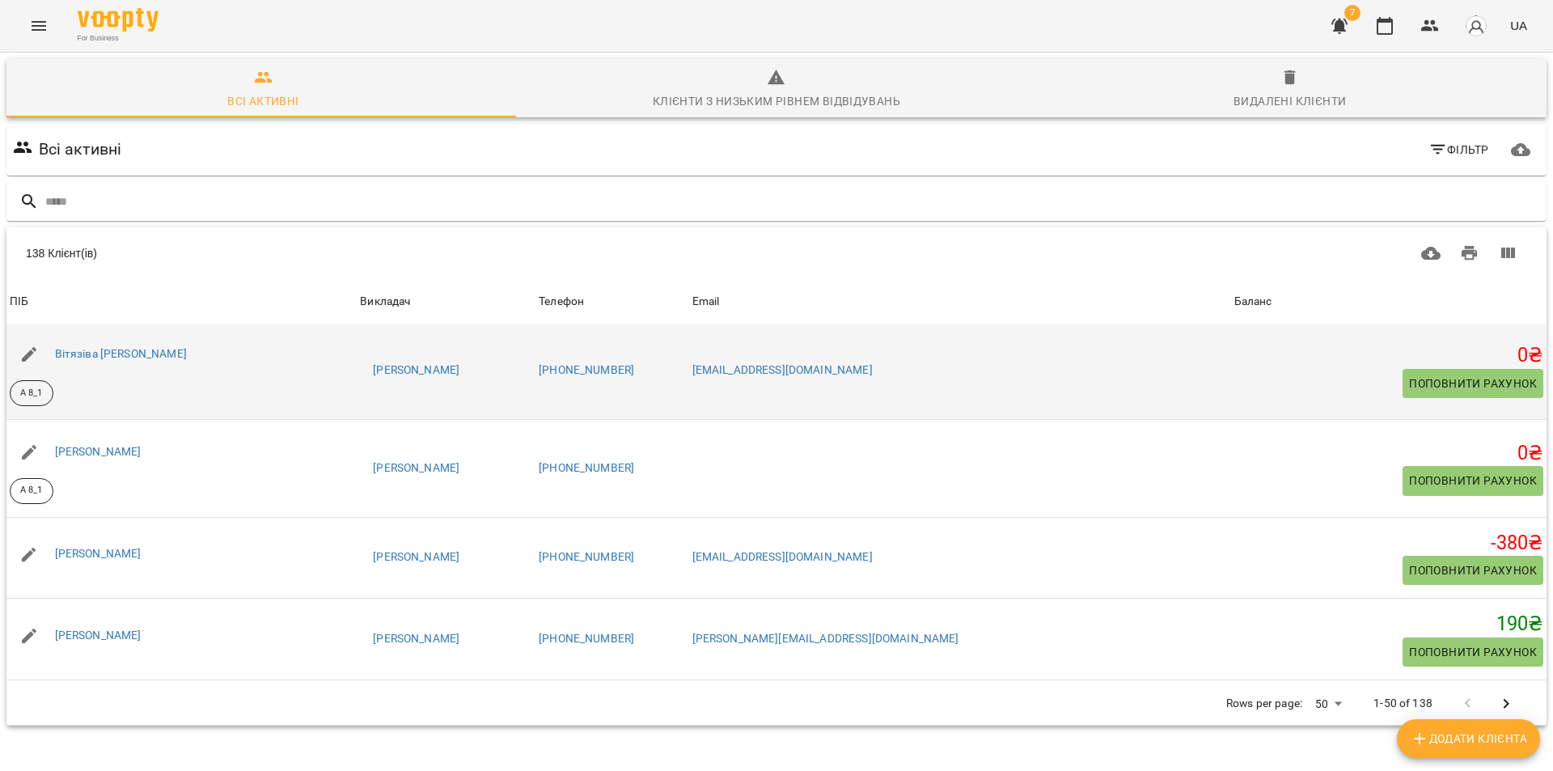
scroll to position [1779, 0]
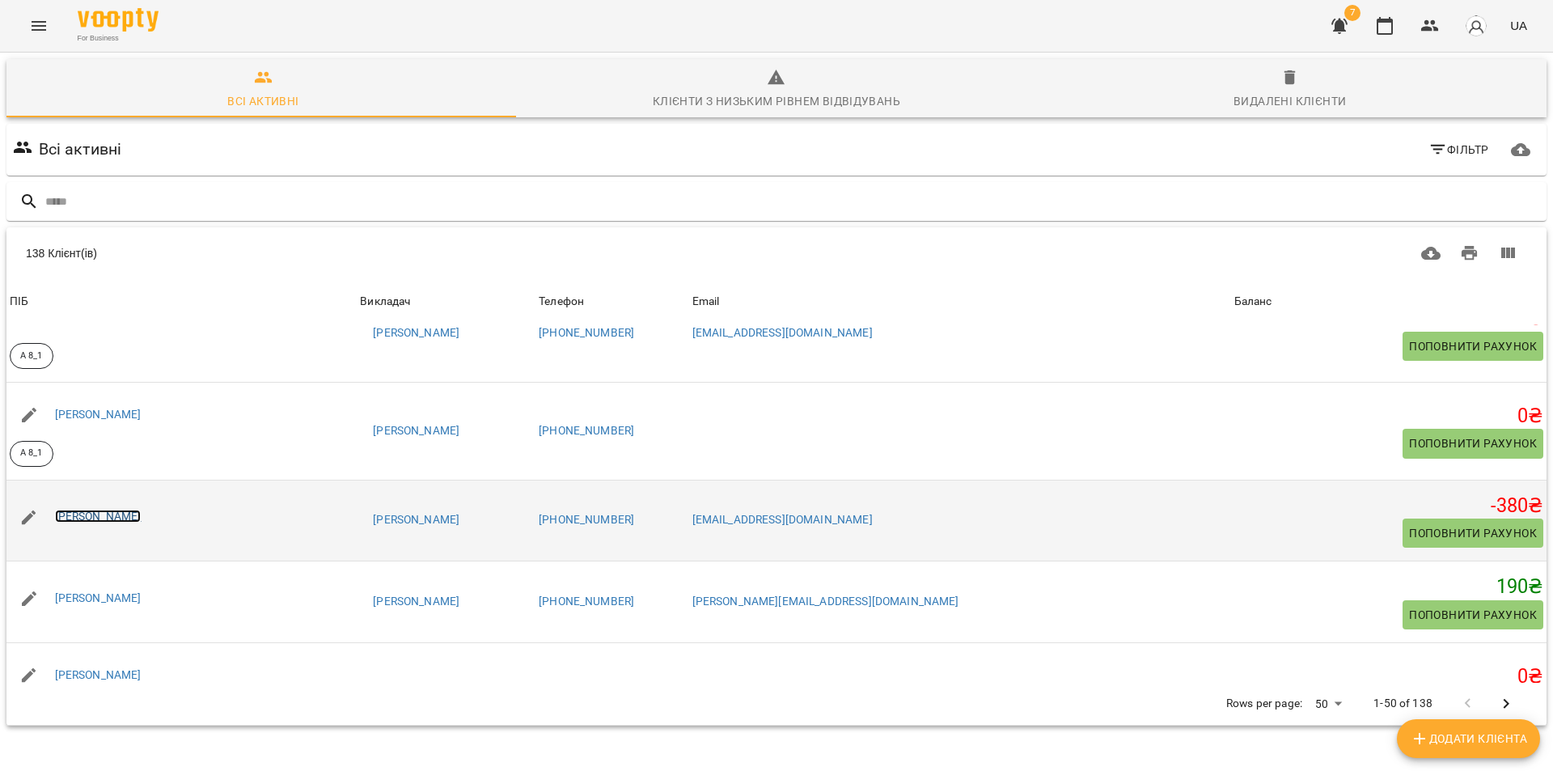
click at [133, 519] on link "Швець Софія Тарасівна" at bounding box center [98, 516] width 87 height 13
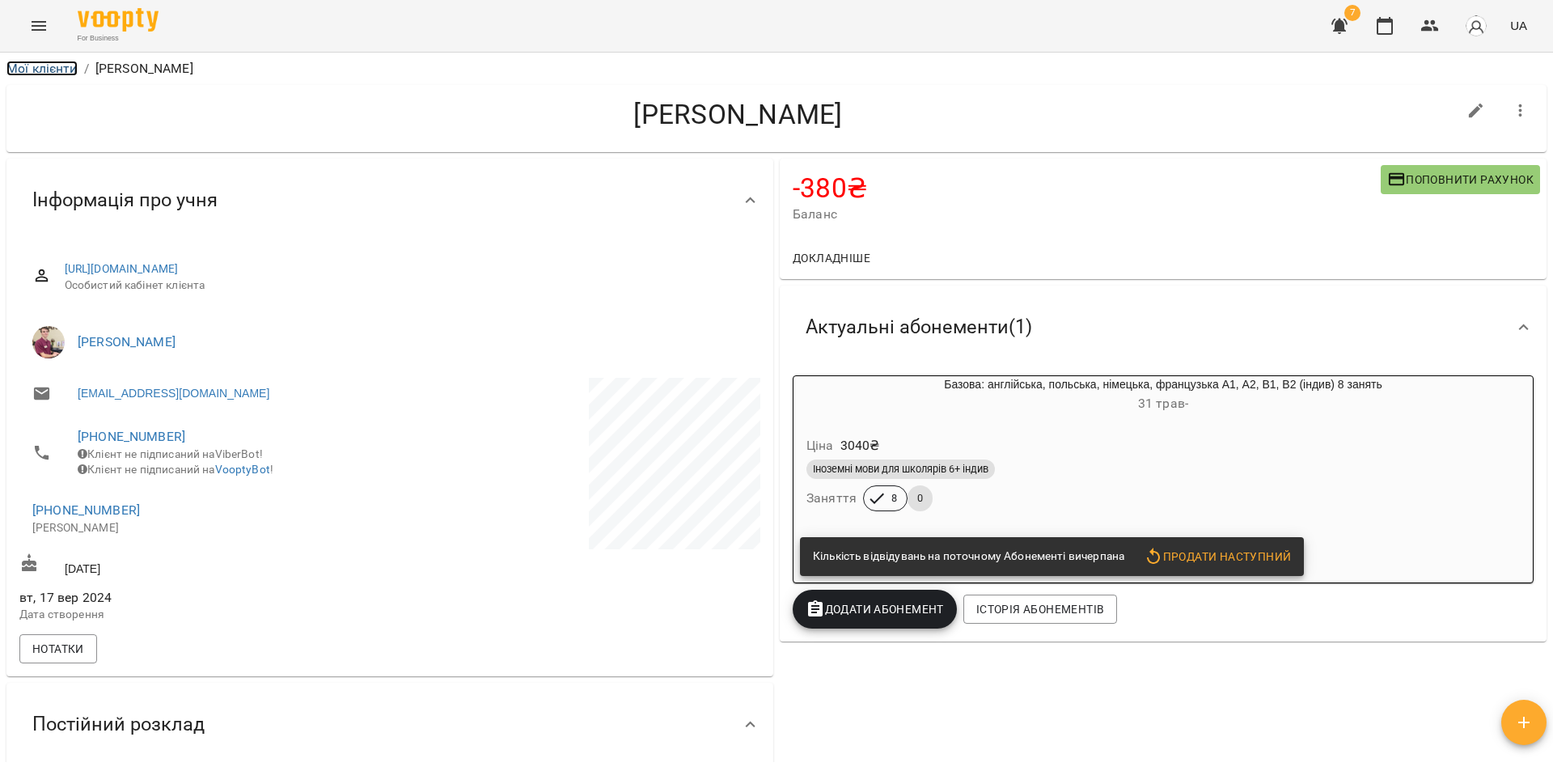
click at [50, 70] on link "Мої клієнти" at bounding box center [41, 68] width 71 height 15
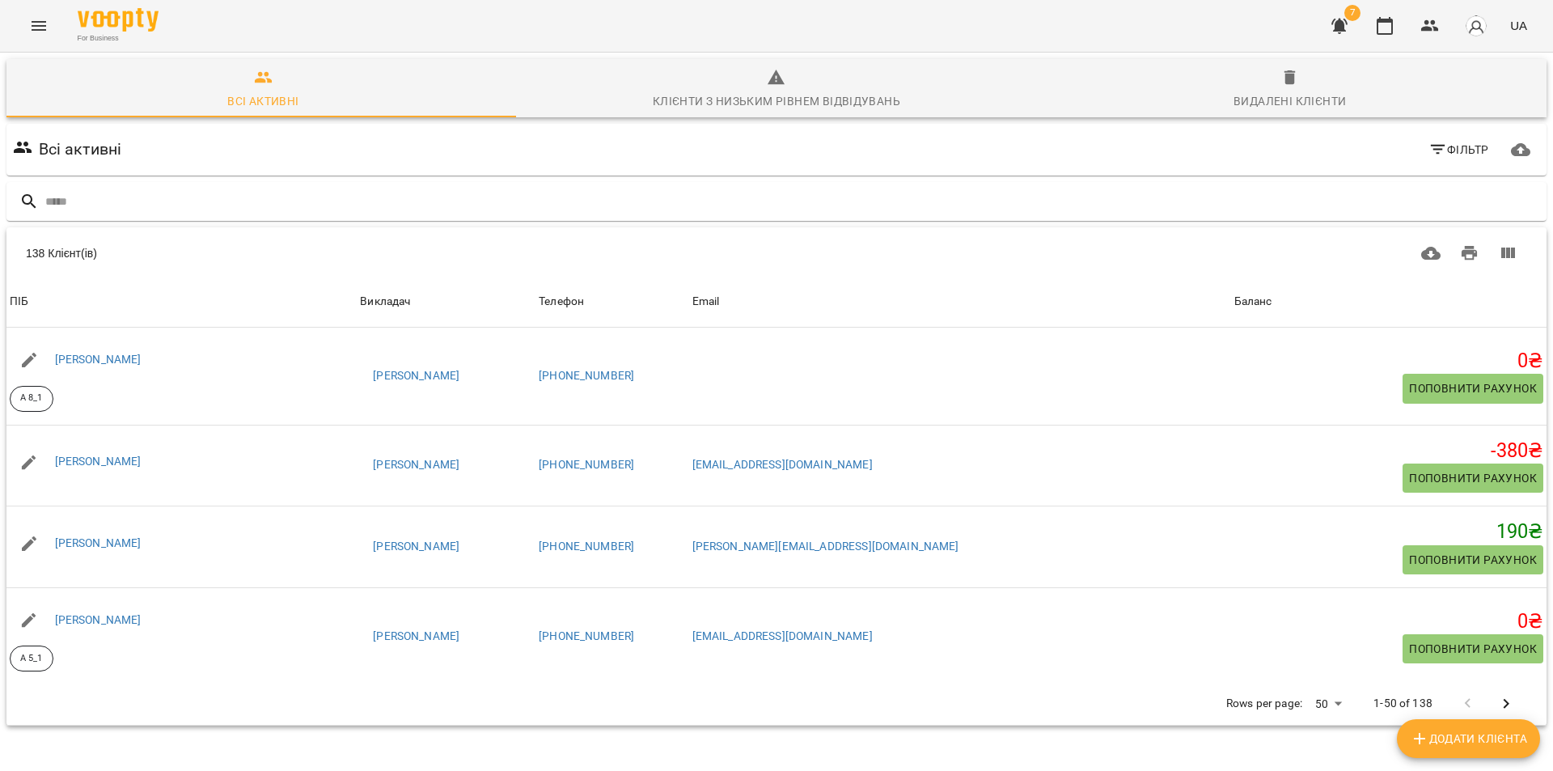
scroll to position [1860, 0]
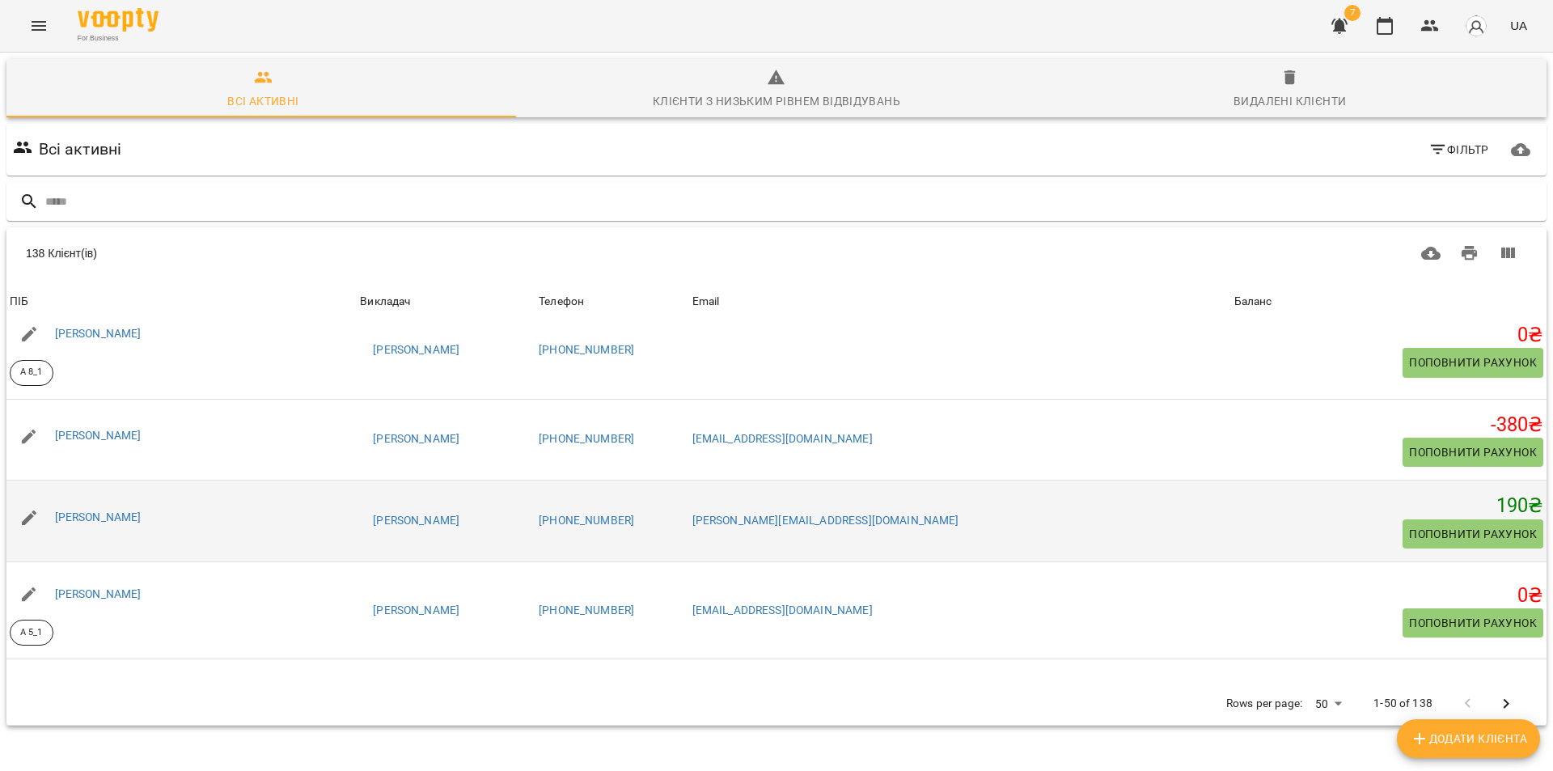
click at [1194, 506] on td "julia-xs@ukr.net" at bounding box center [960, 521] width 542 height 82
click at [142, 517] on link "[PERSON_NAME]" at bounding box center [98, 516] width 87 height 13
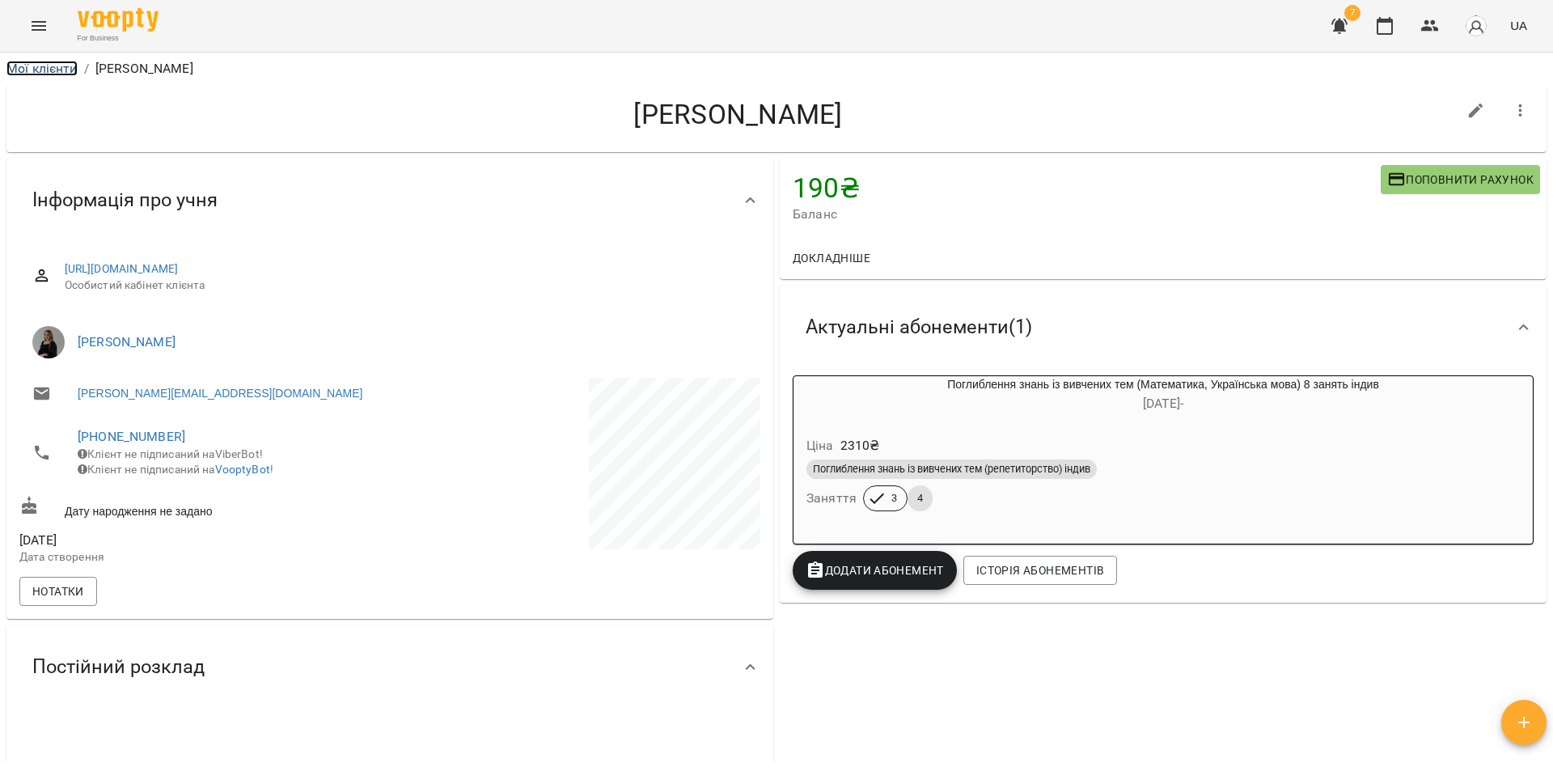
click at [48, 70] on link "Мої клієнти" at bounding box center [41, 68] width 71 height 15
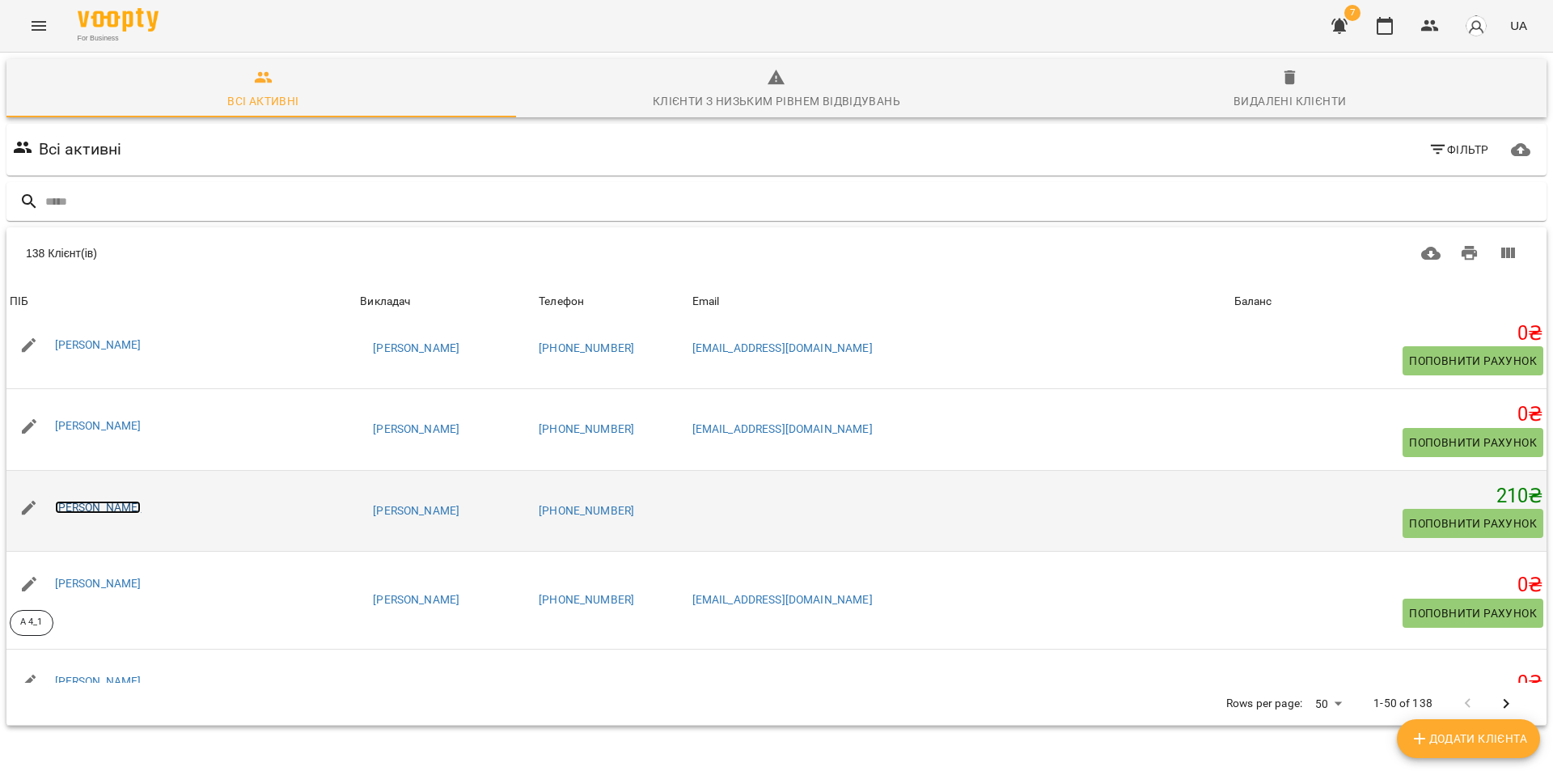
click at [92, 512] on link "[PERSON_NAME]" at bounding box center [98, 507] width 87 height 13
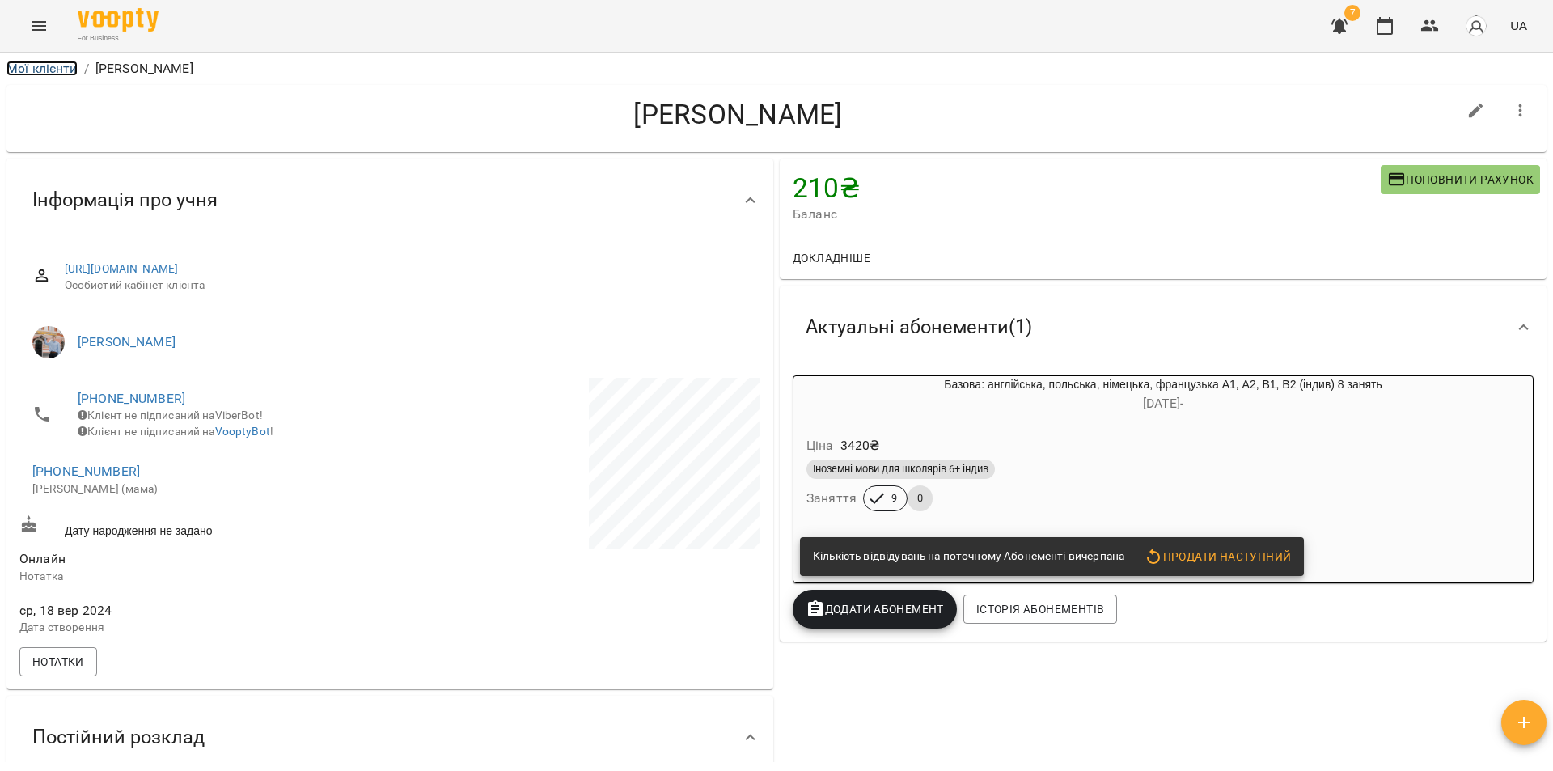
click at [39, 66] on link "Мої клієнти" at bounding box center [41, 68] width 71 height 15
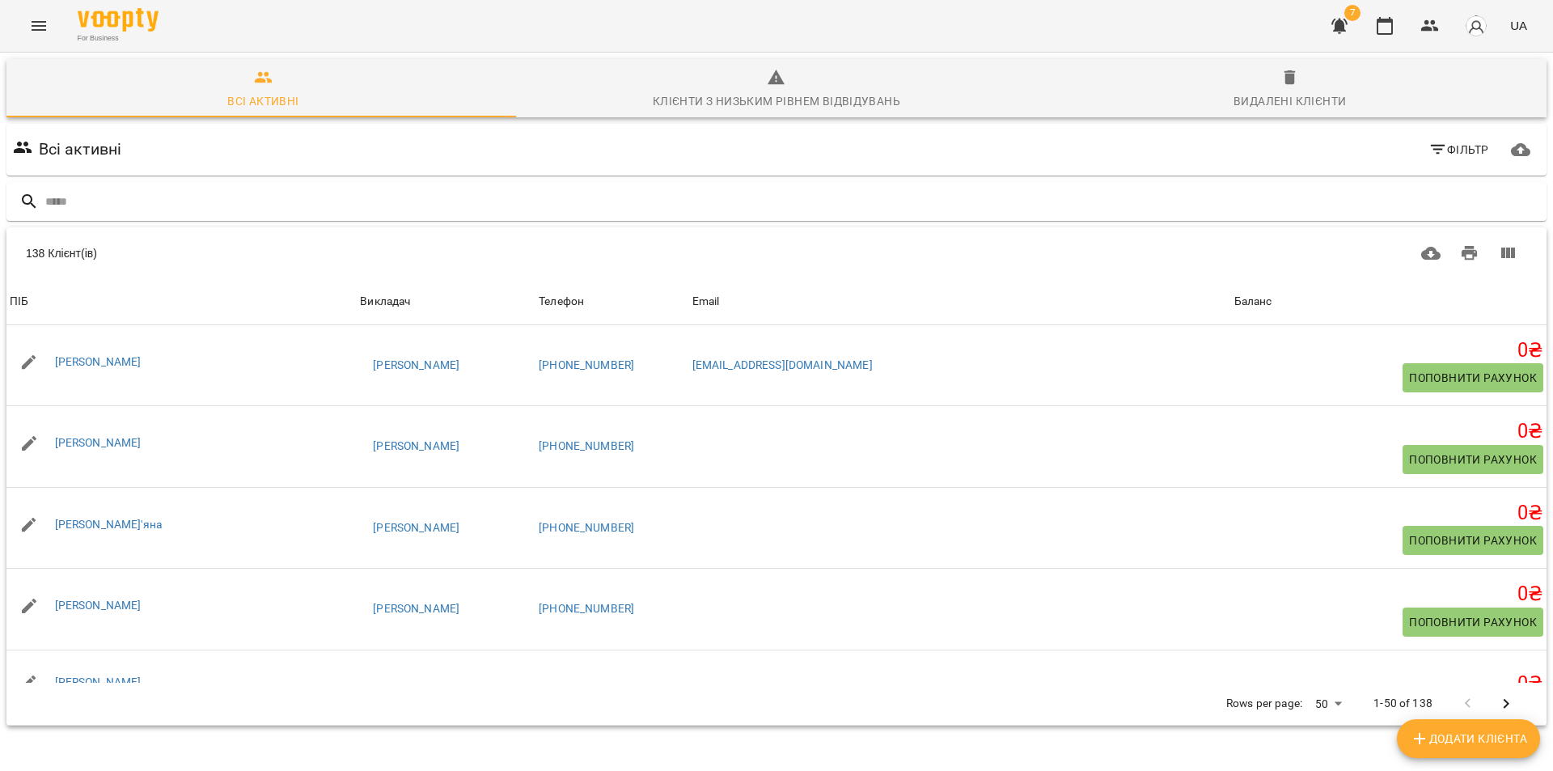
click at [40, 26] on icon "Menu" at bounding box center [39, 26] width 15 height 10
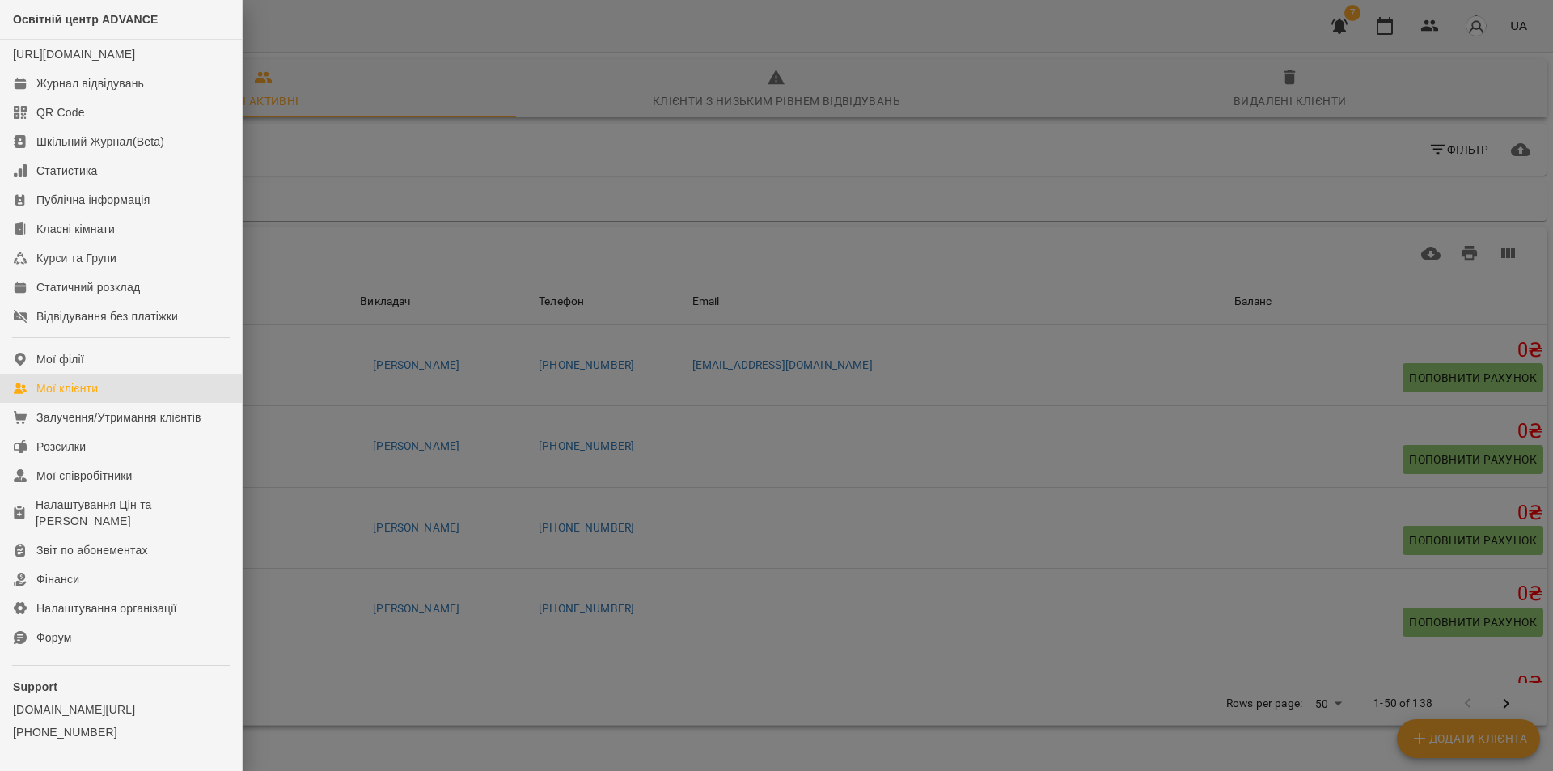
click at [78, 396] on div "Мої клієнти" at bounding box center [66, 388] width 61 height 16
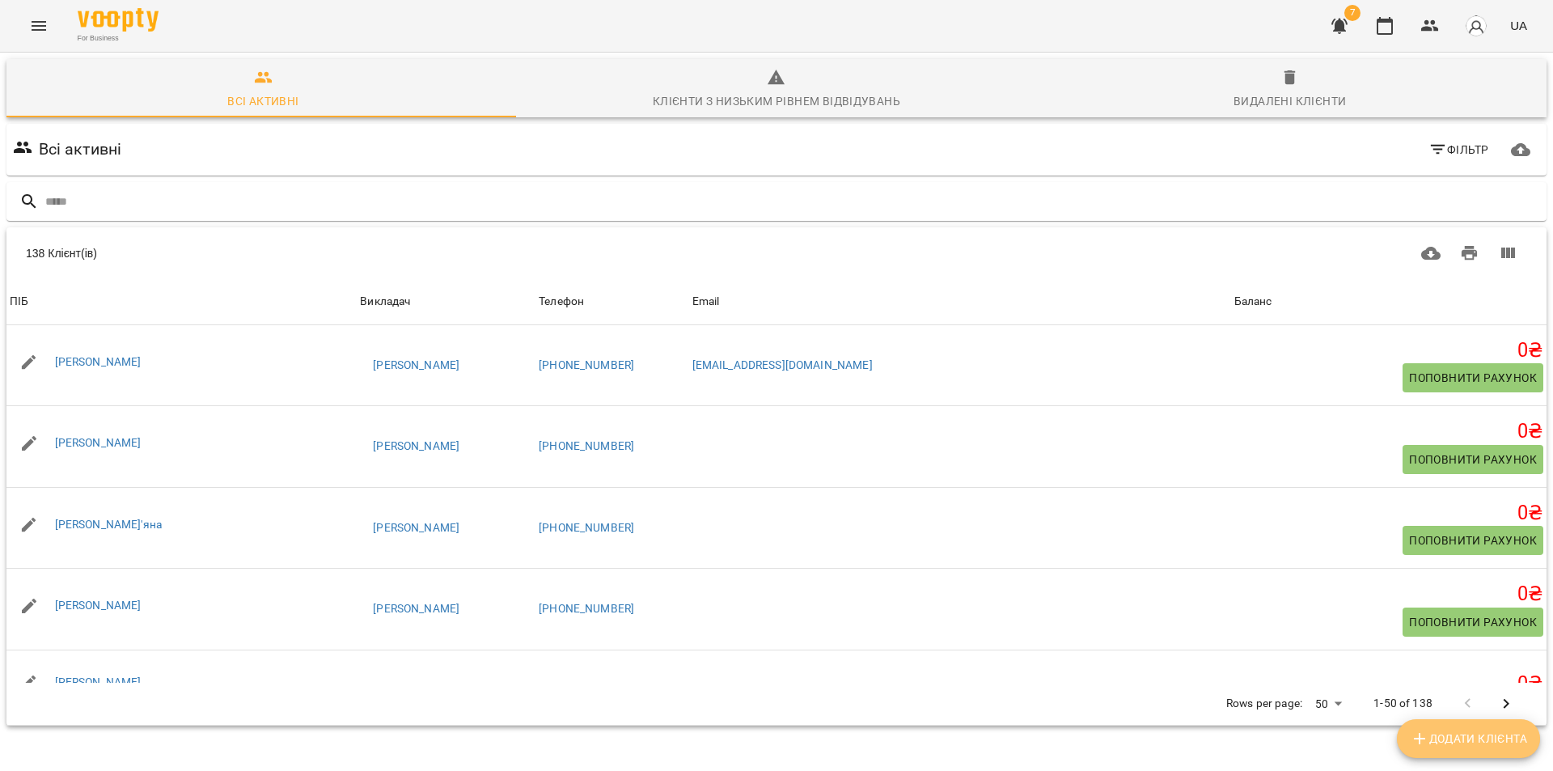
click at [1449, 741] on span "Додати клієнта" at bounding box center [1468, 738] width 117 height 19
select select "**"
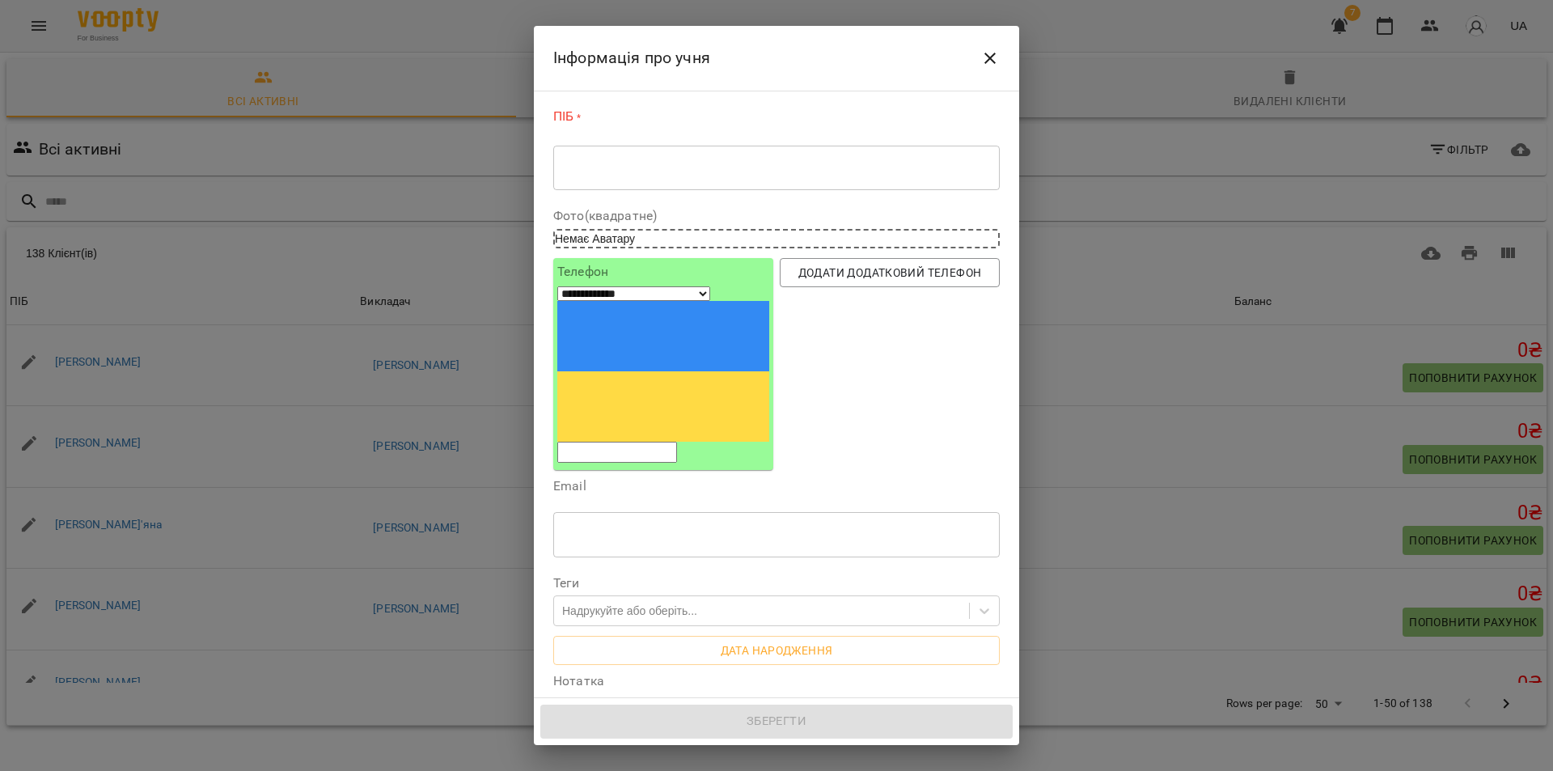
click at [612, 181] on div "* ​" at bounding box center [776, 167] width 446 height 45
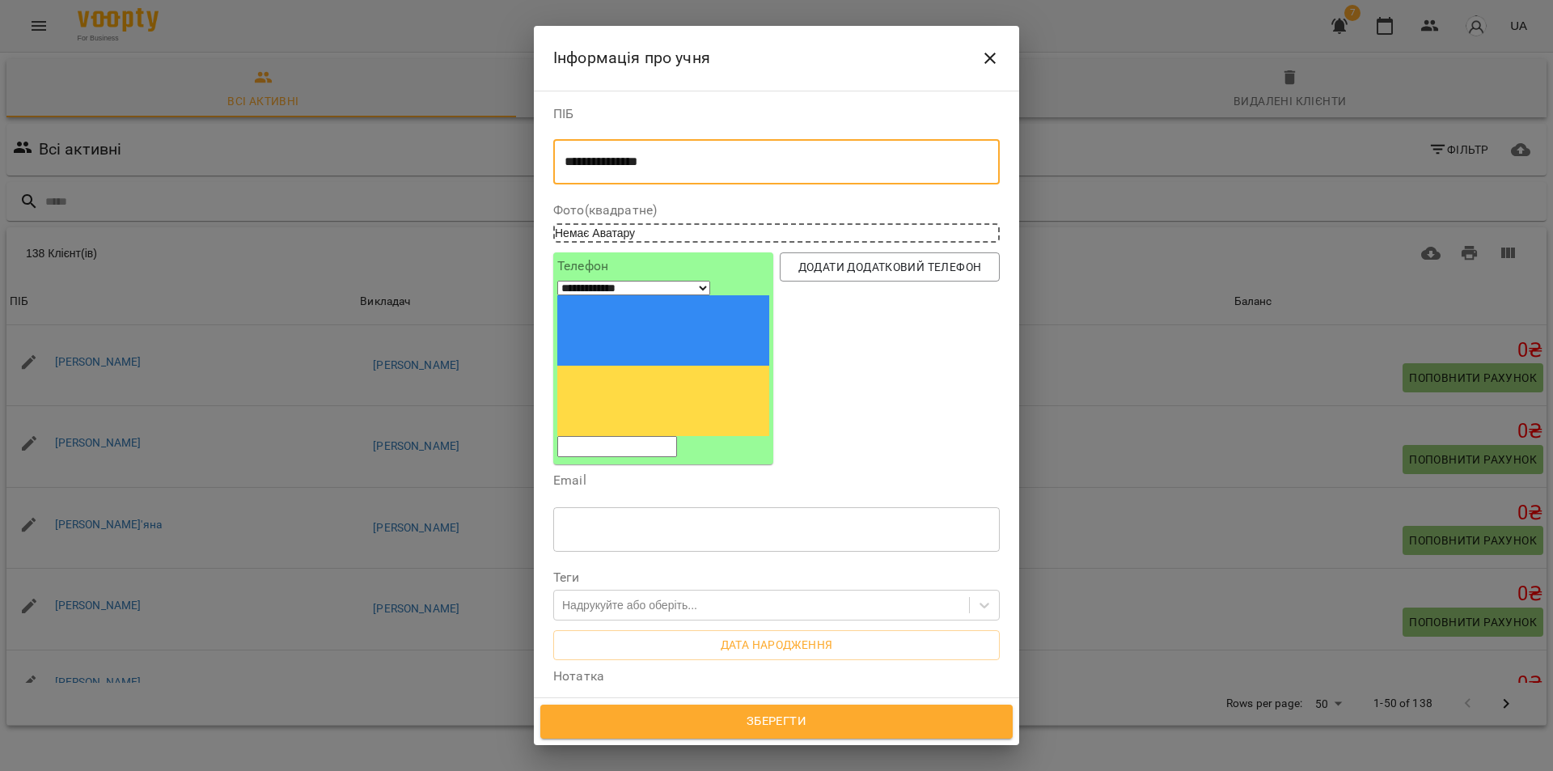
type textarea "**********"
click at [622, 436] on input "tel" at bounding box center [617, 446] width 120 height 21
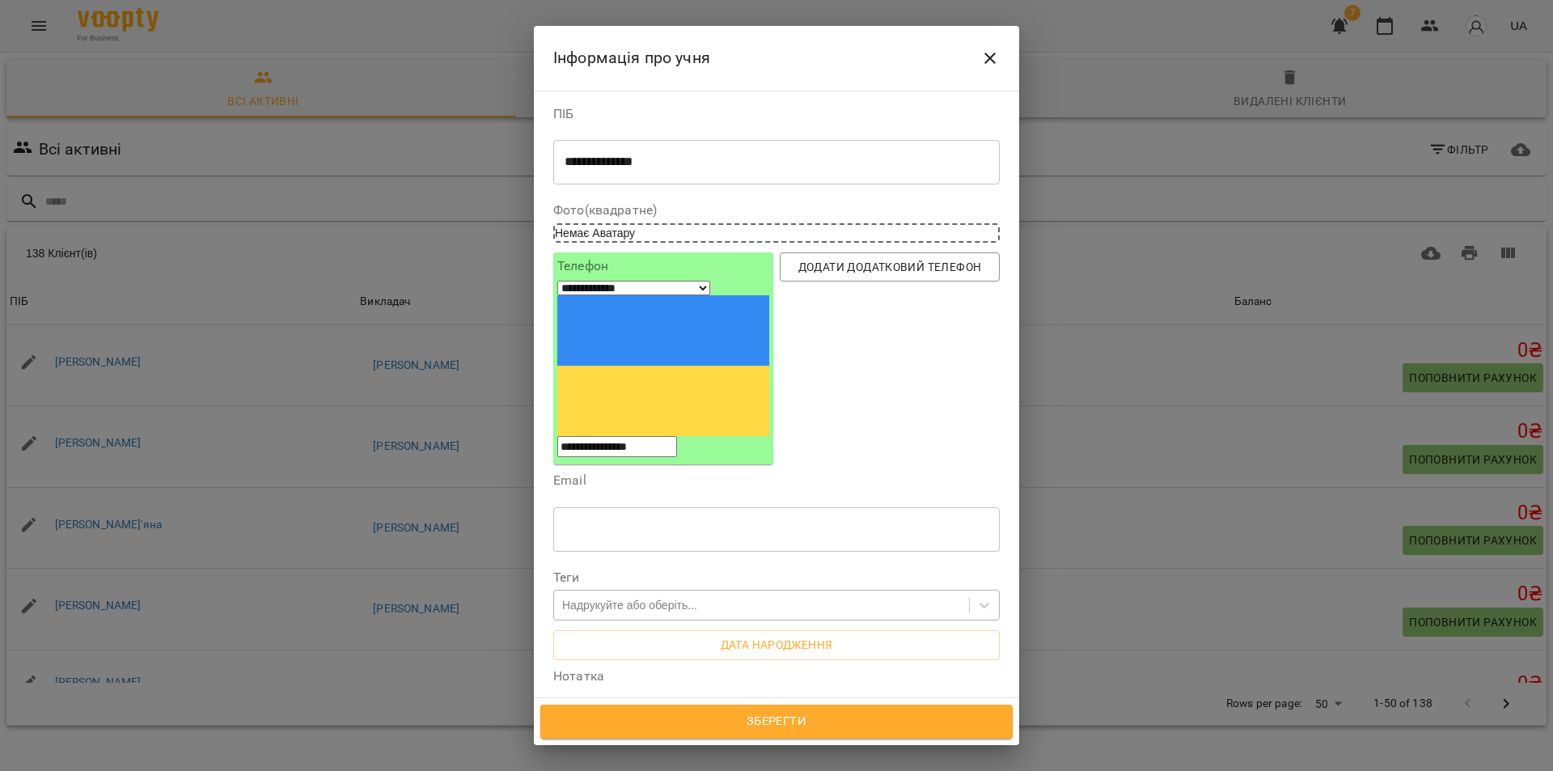
scroll to position [162, 0]
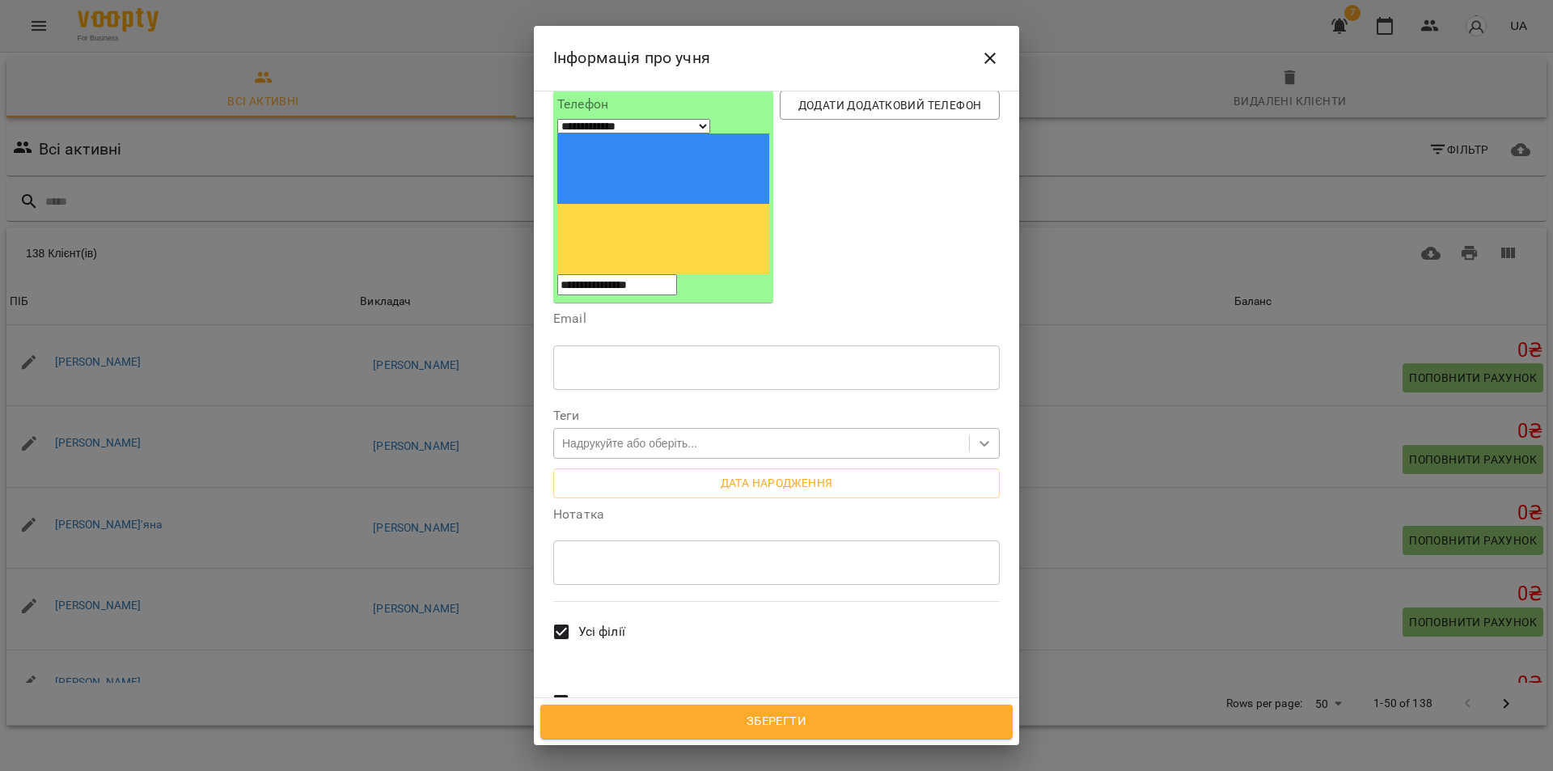
type input "**********"
click at [976, 435] on icon at bounding box center [984, 443] width 16 height 16
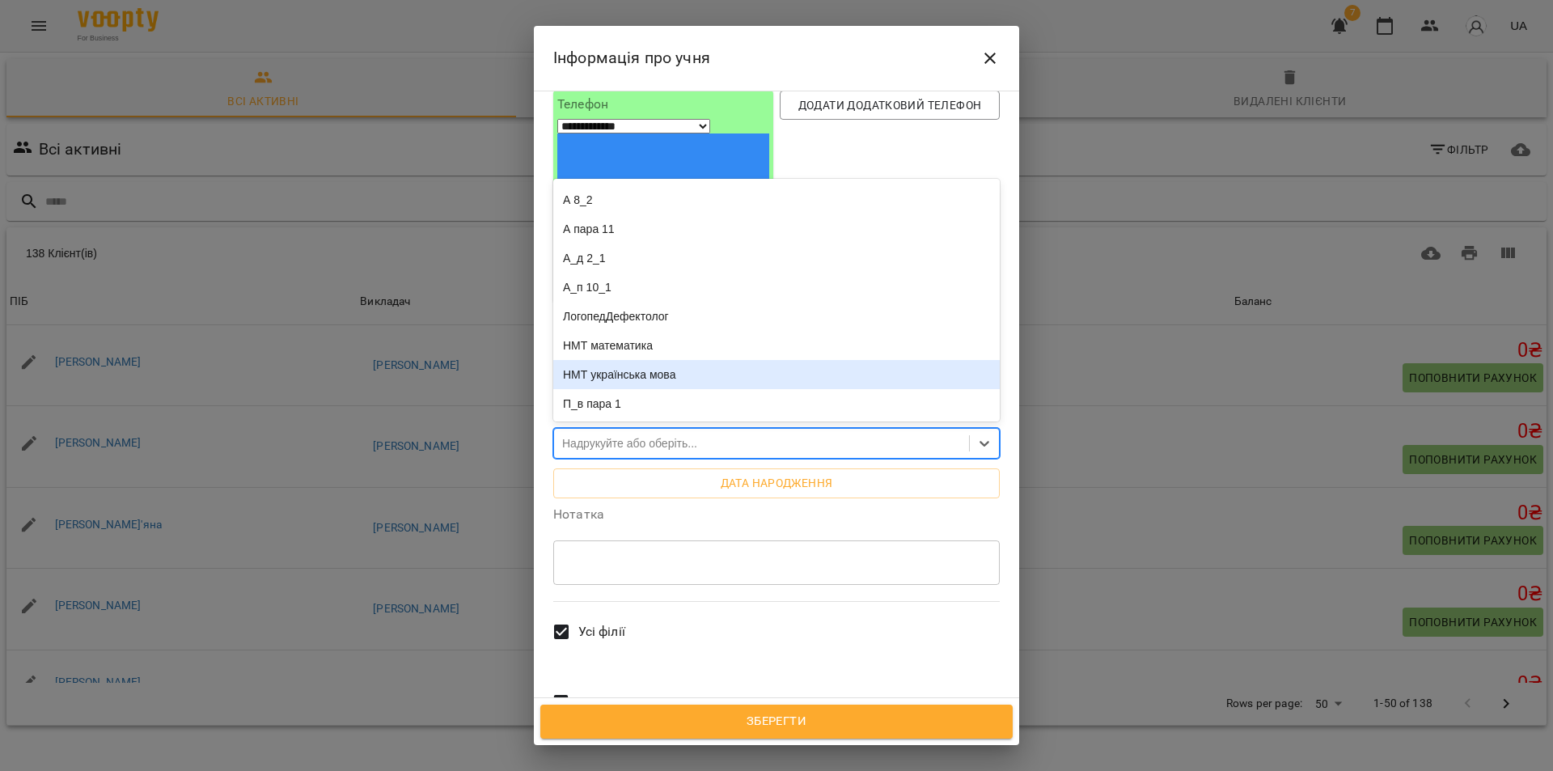
scroll to position [0, 0]
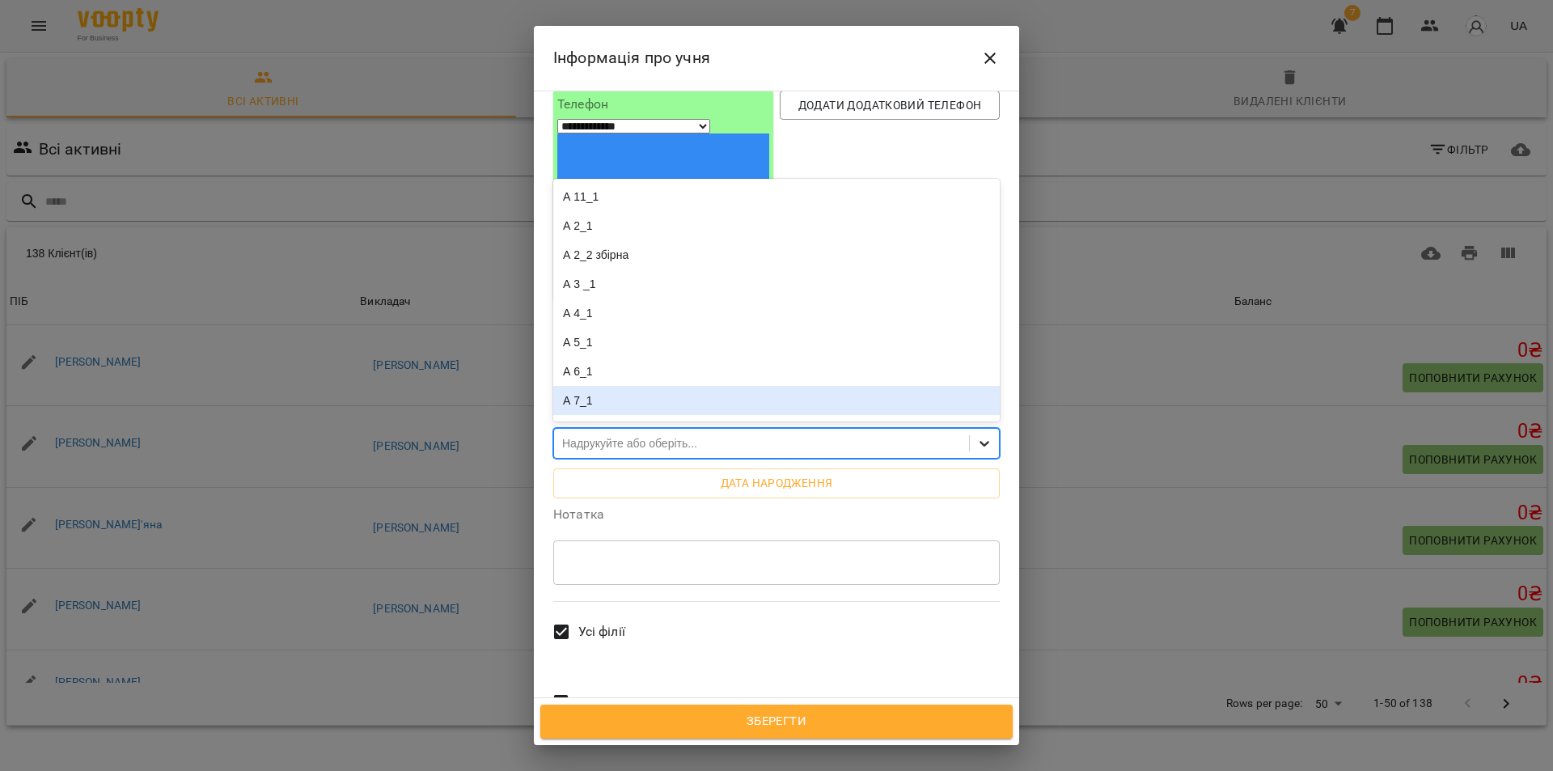
click at [976, 435] on icon at bounding box center [984, 443] width 16 height 16
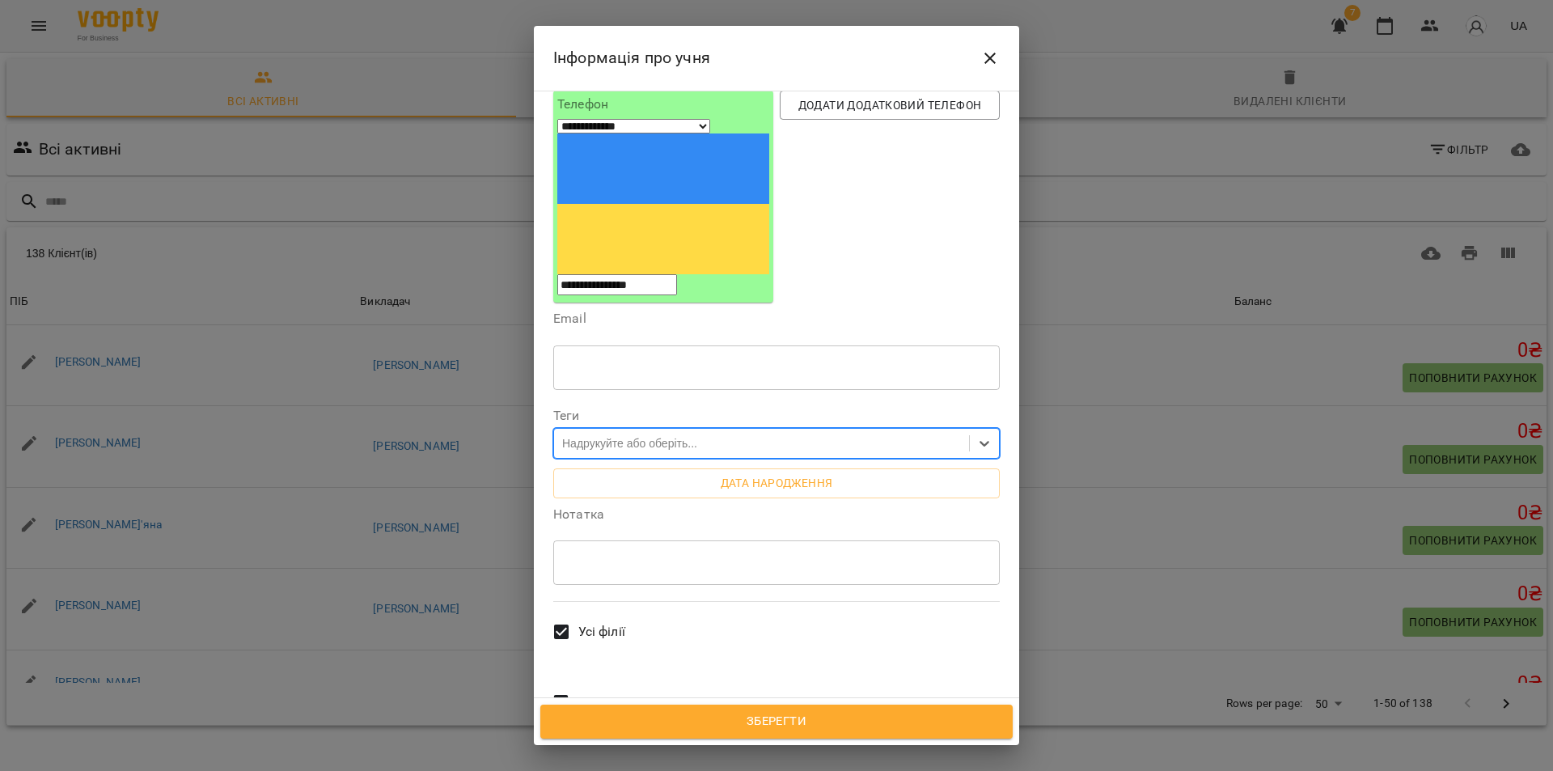
scroll to position [209, 0]
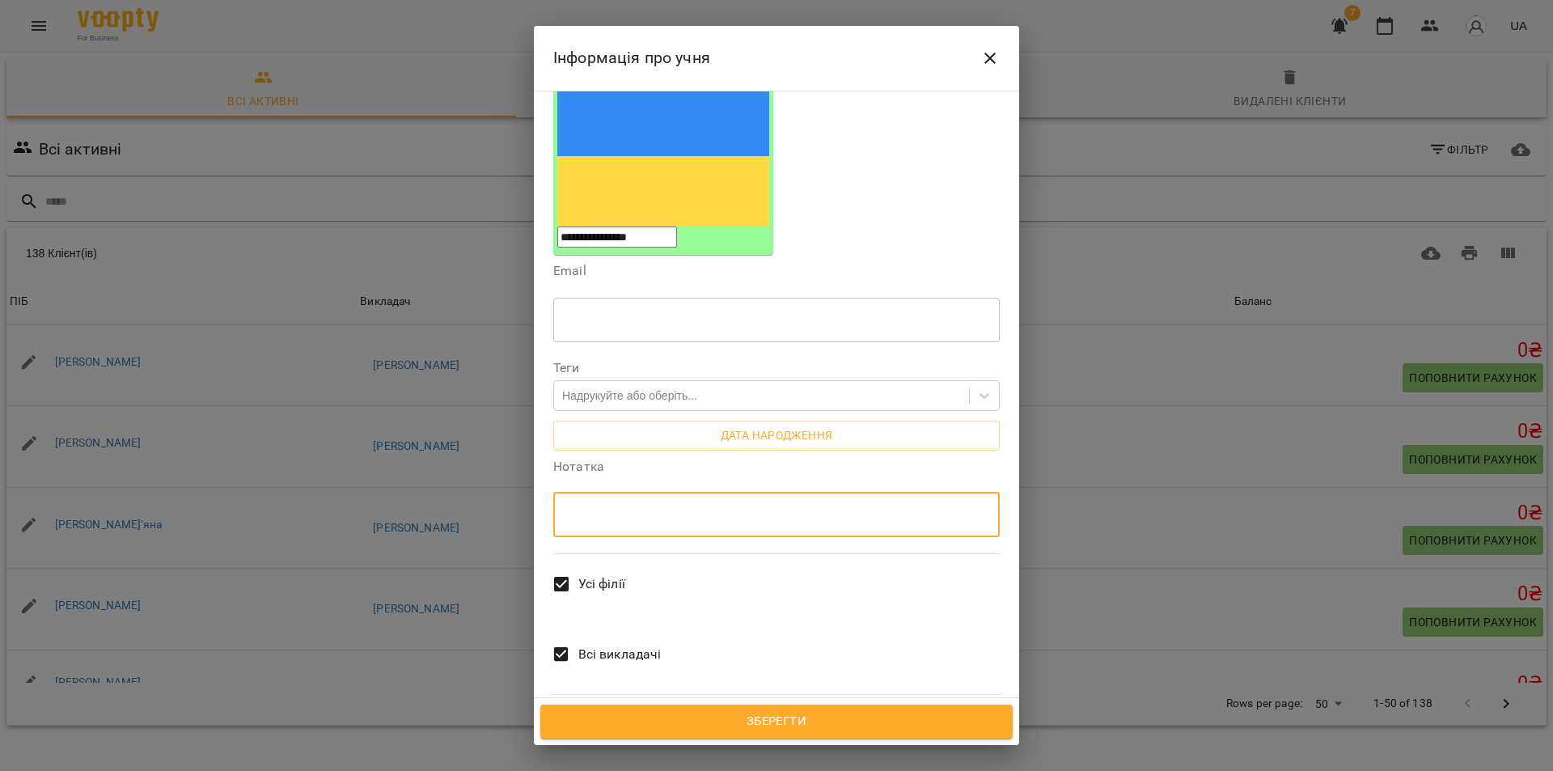
click at [615, 507] on textarea at bounding box center [777, 514] width 424 height 15
type textarea "**********"
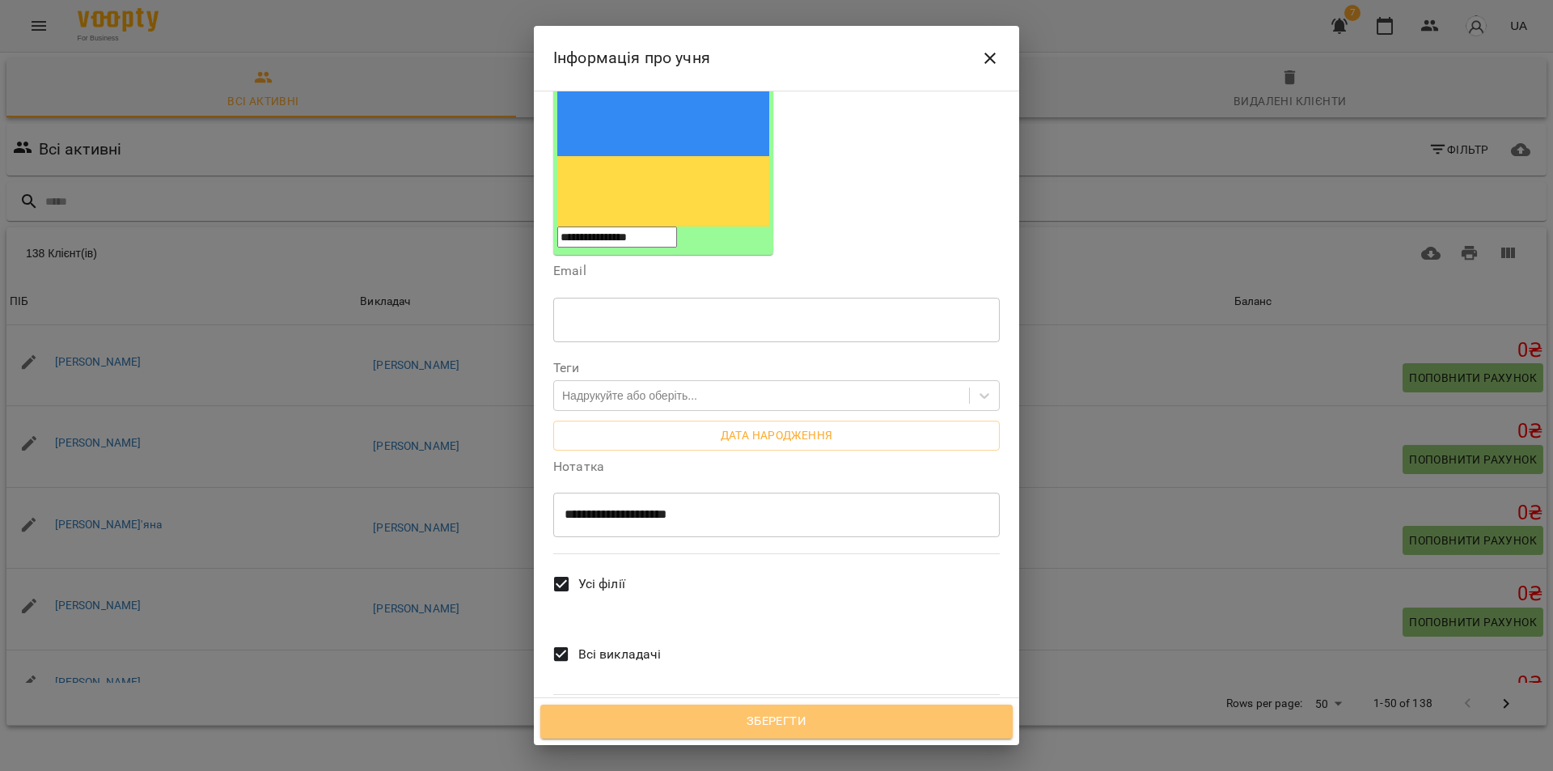
click at [779, 722] on span "Зберегти" at bounding box center [776, 721] width 437 height 21
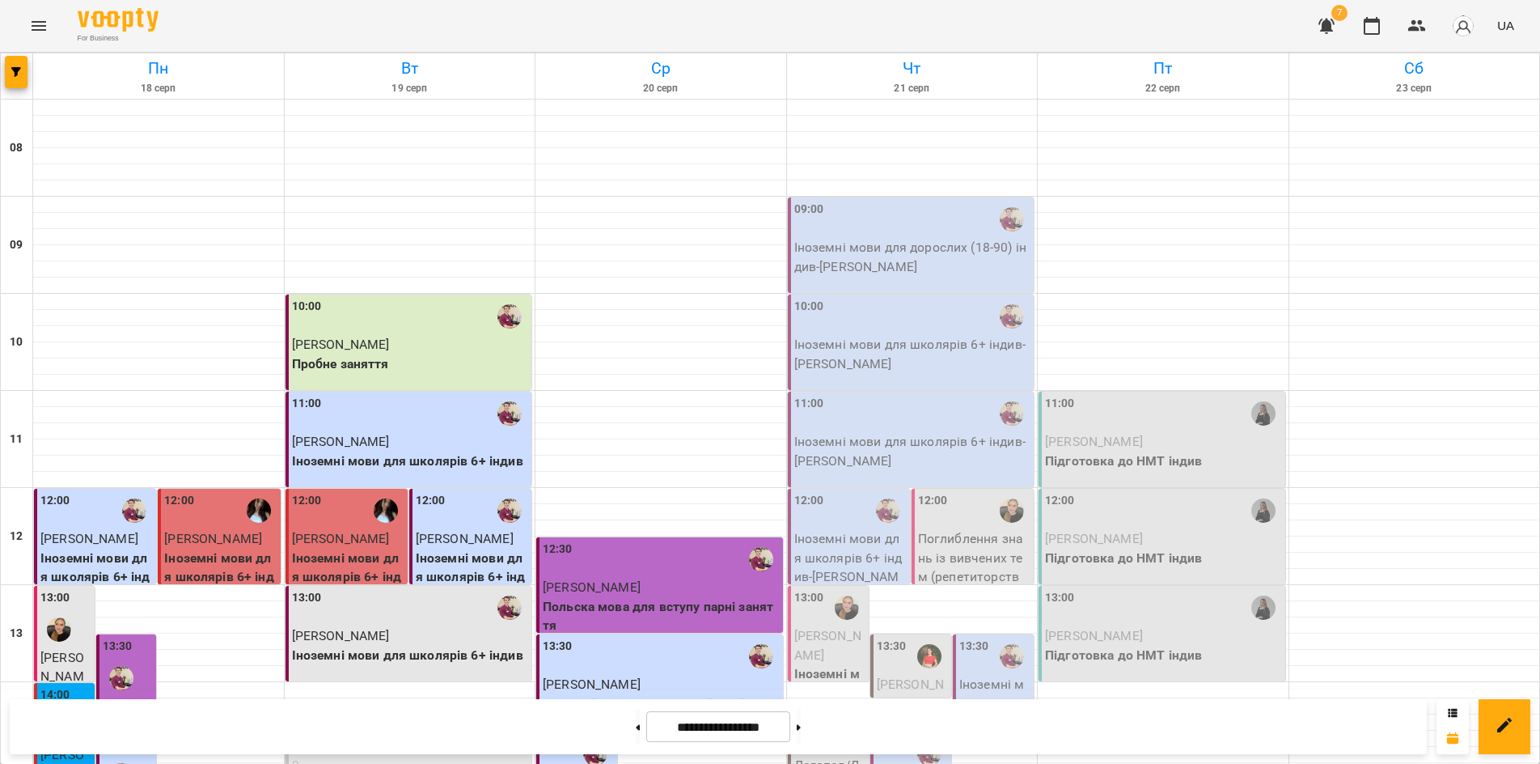
click at [33, 21] on icon "Menu" at bounding box center [38, 25] width 19 height 19
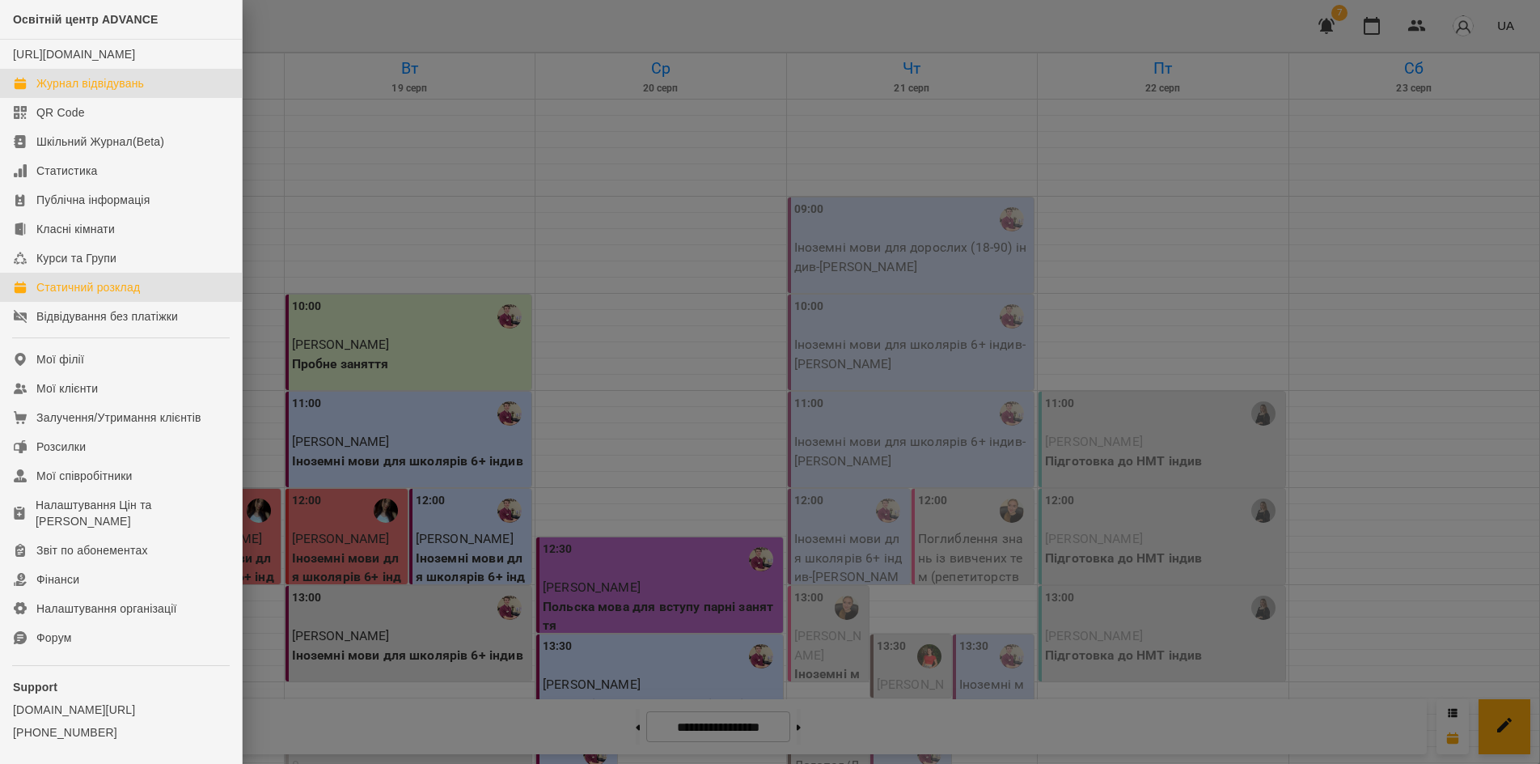
click at [93, 295] on div "Статичний розклад" at bounding box center [88, 287] width 104 height 16
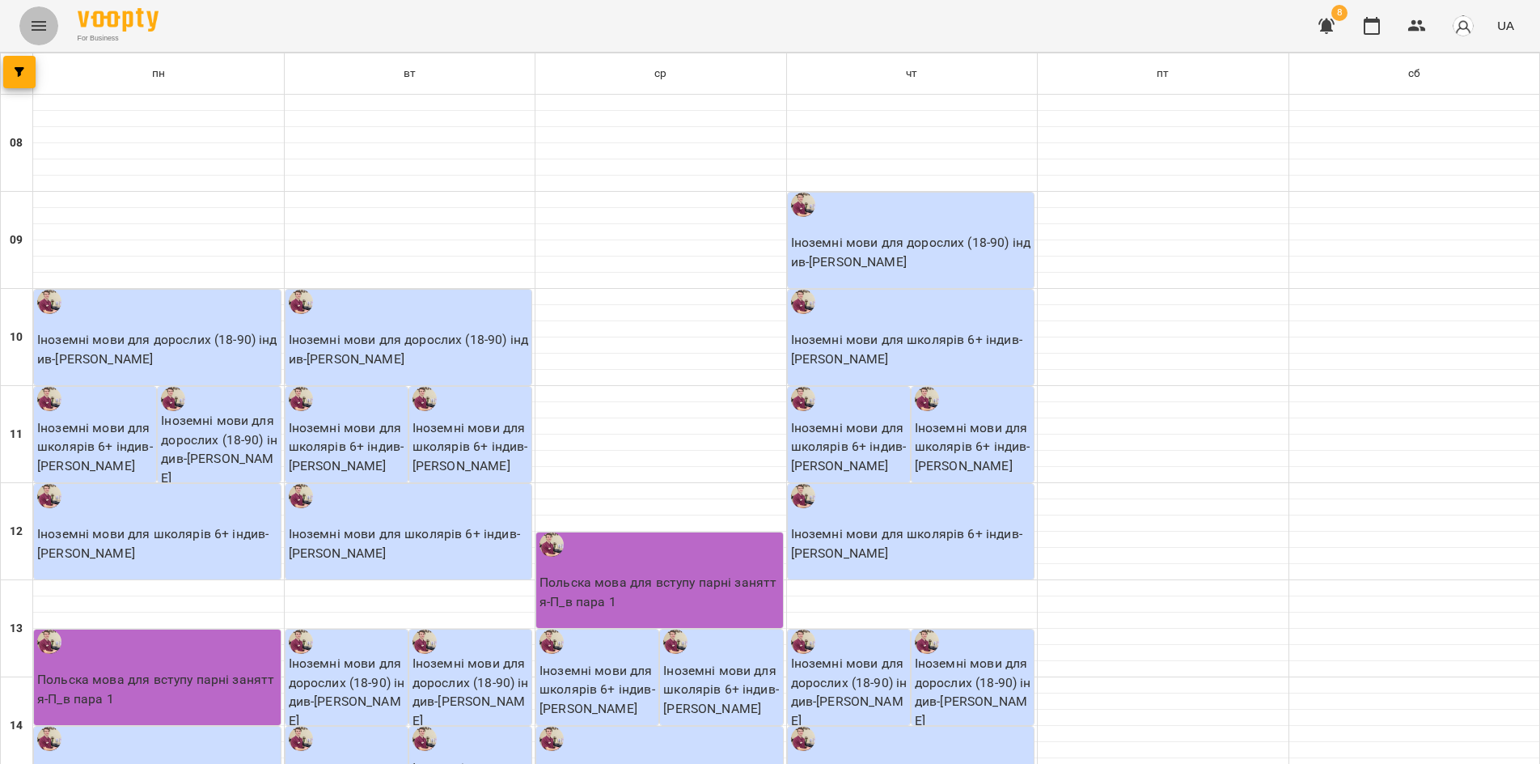
click at [47, 32] on icon "Menu" at bounding box center [38, 25] width 19 height 19
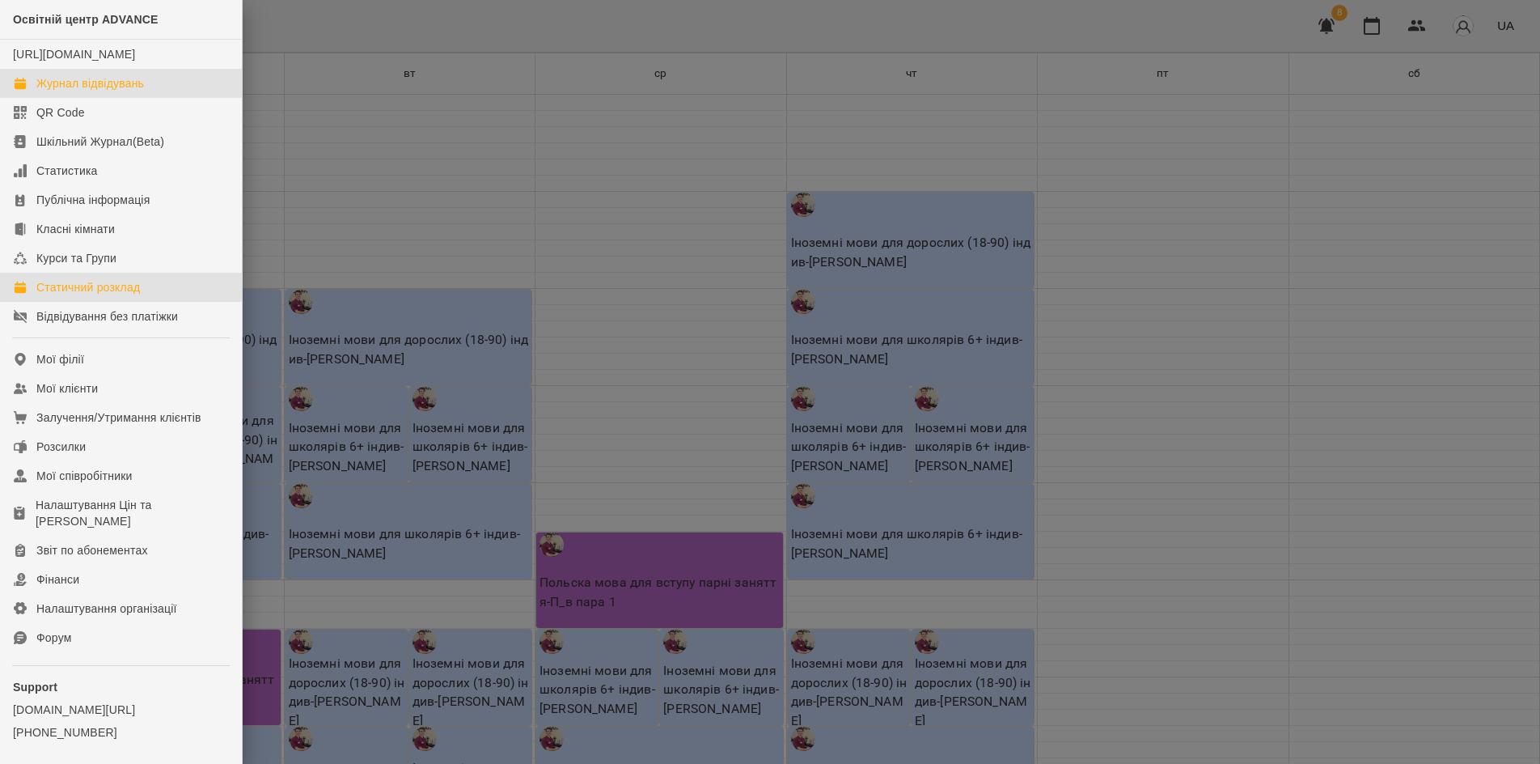
click at [74, 91] on div "Журнал відвідувань" at bounding box center [90, 83] width 108 height 16
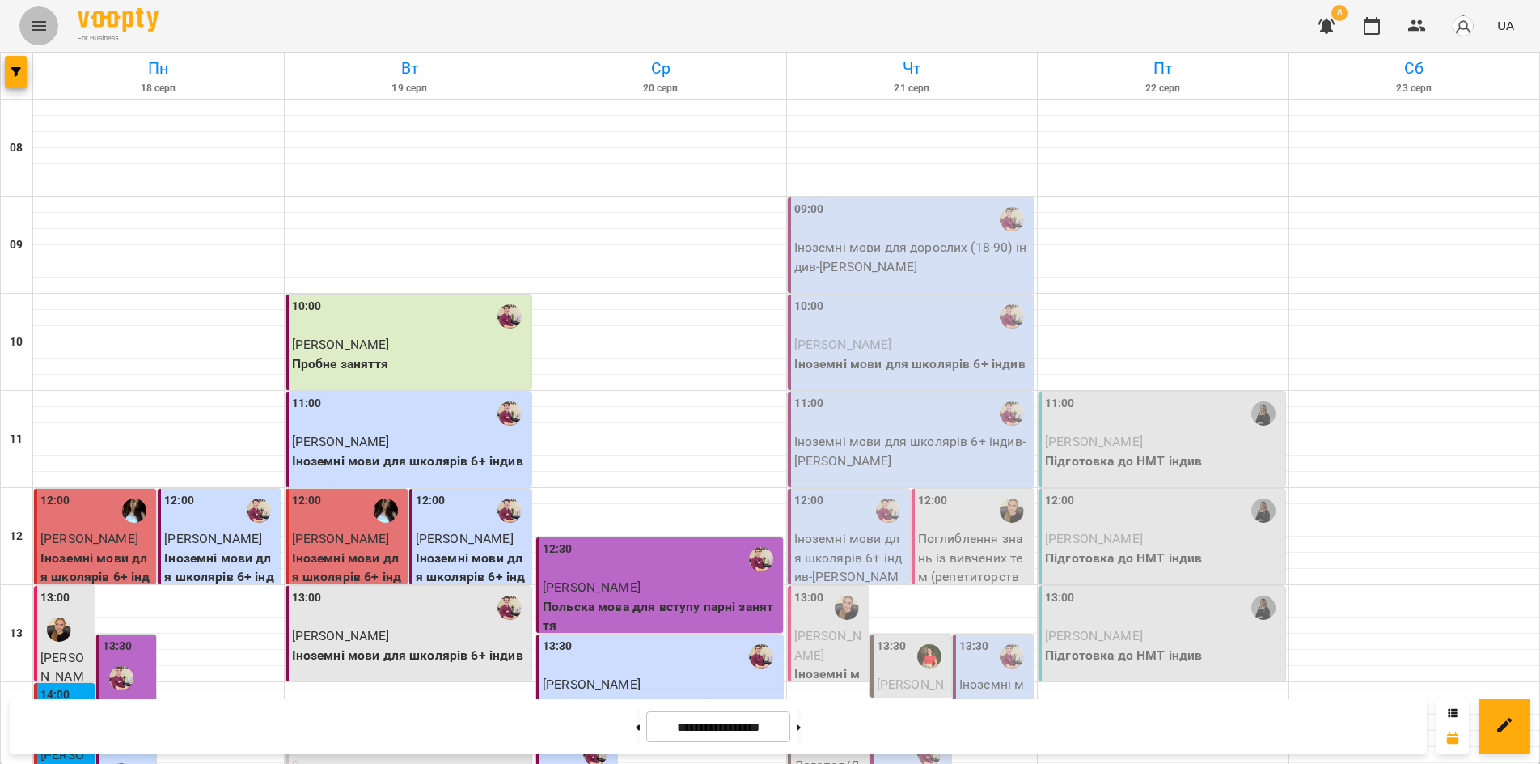
click at [44, 26] on icon "Menu" at bounding box center [39, 26] width 15 height 10
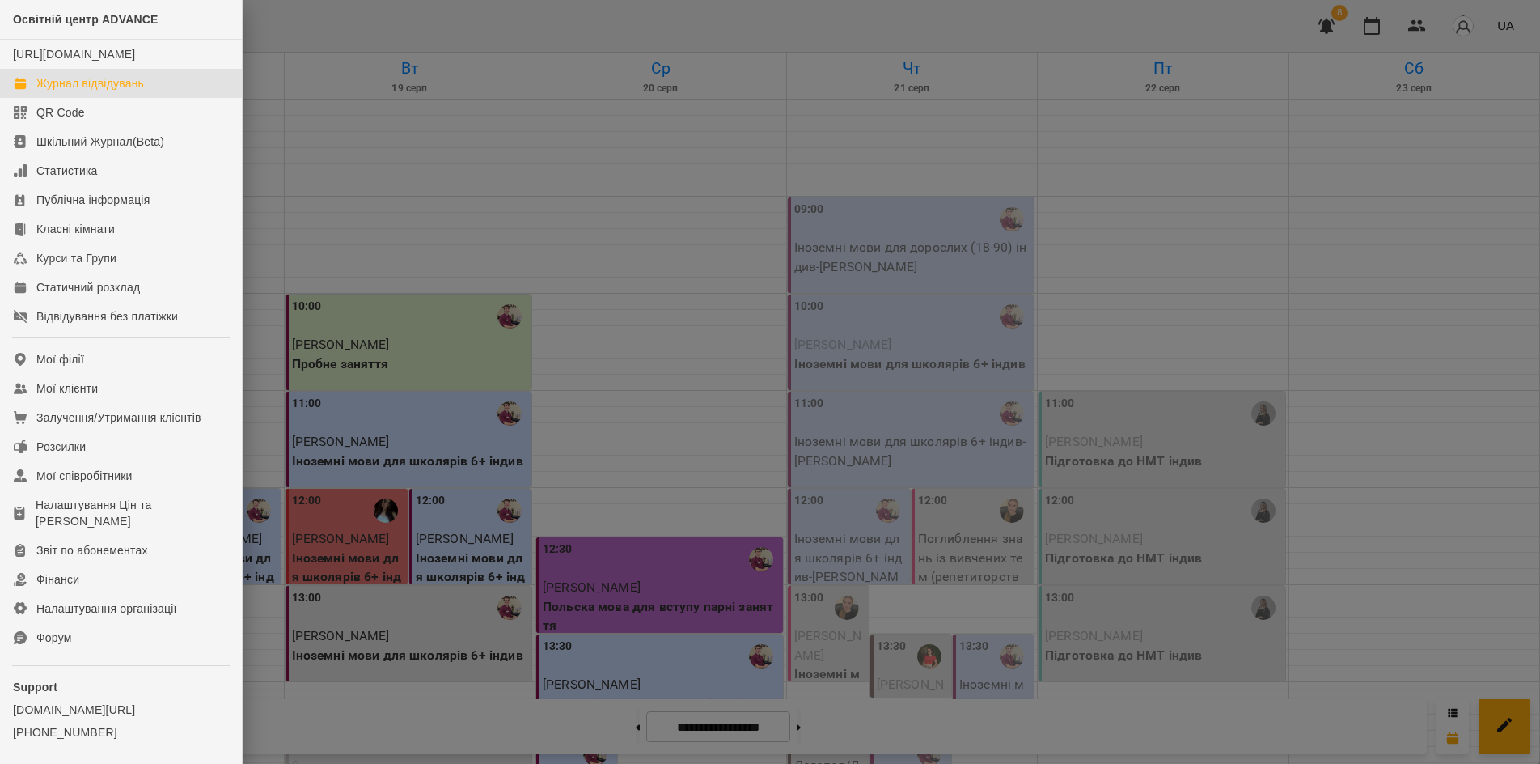
click at [335, 45] on div at bounding box center [770, 382] width 1540 height 764
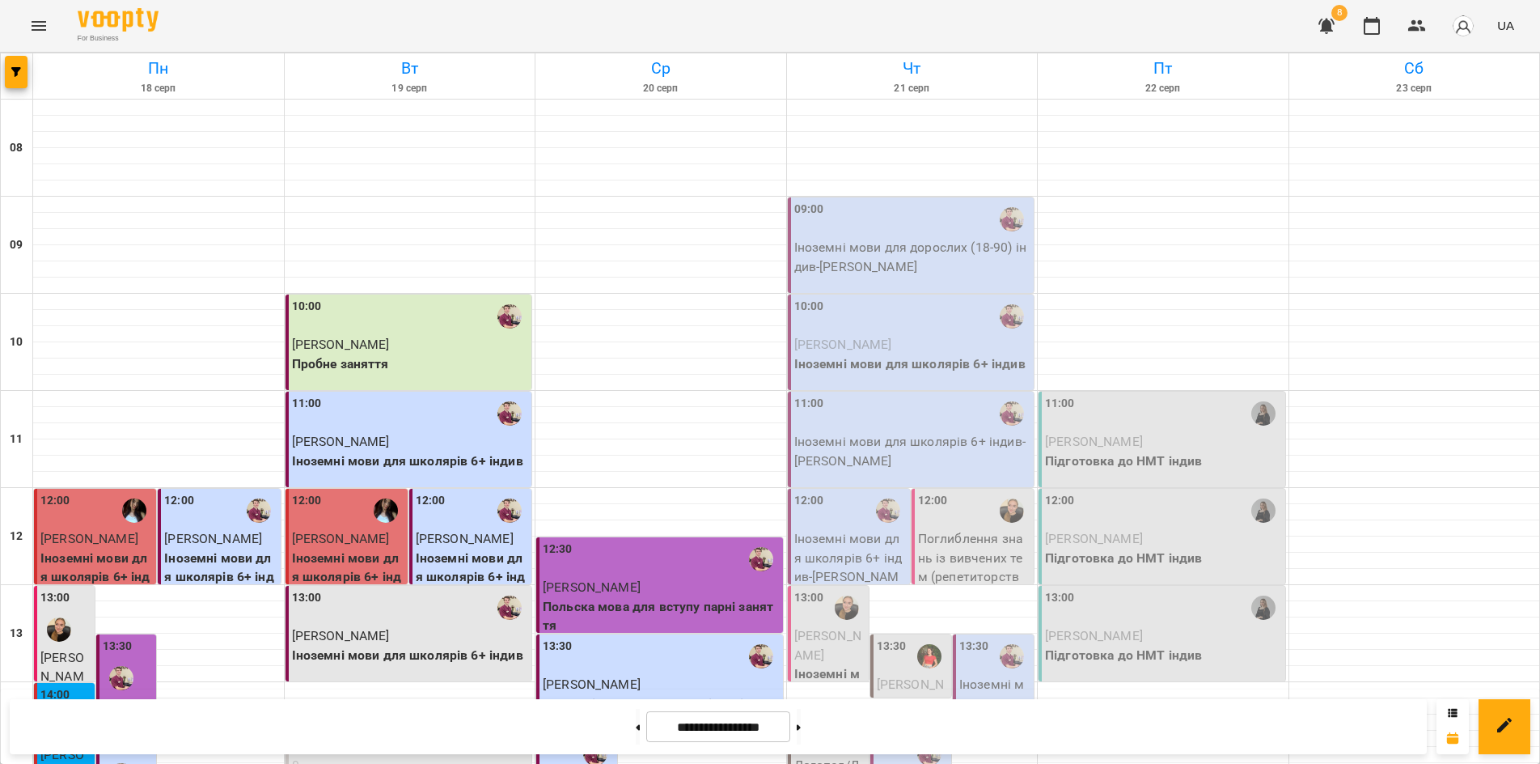
click at [344, 21] on div "For Business 8 UA" at bounding box center [770, 26] width 1540 height 52
click at [894, 345] on p "[PERSON_NAME]" at bounding box center [912, 344] width 237 height 19
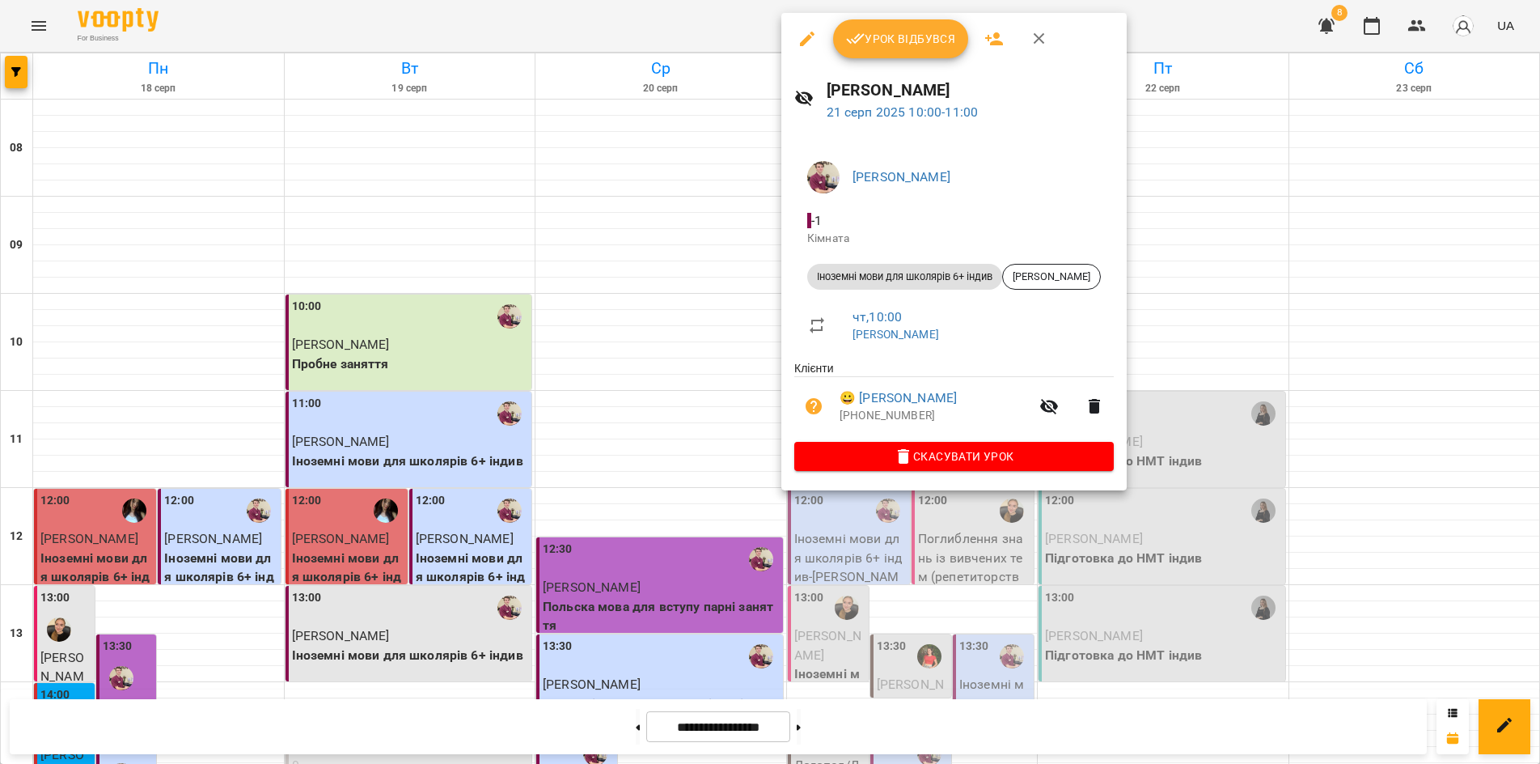
click at [1072, 729] on div at bounding box center [770, 382] width 1540 height 764
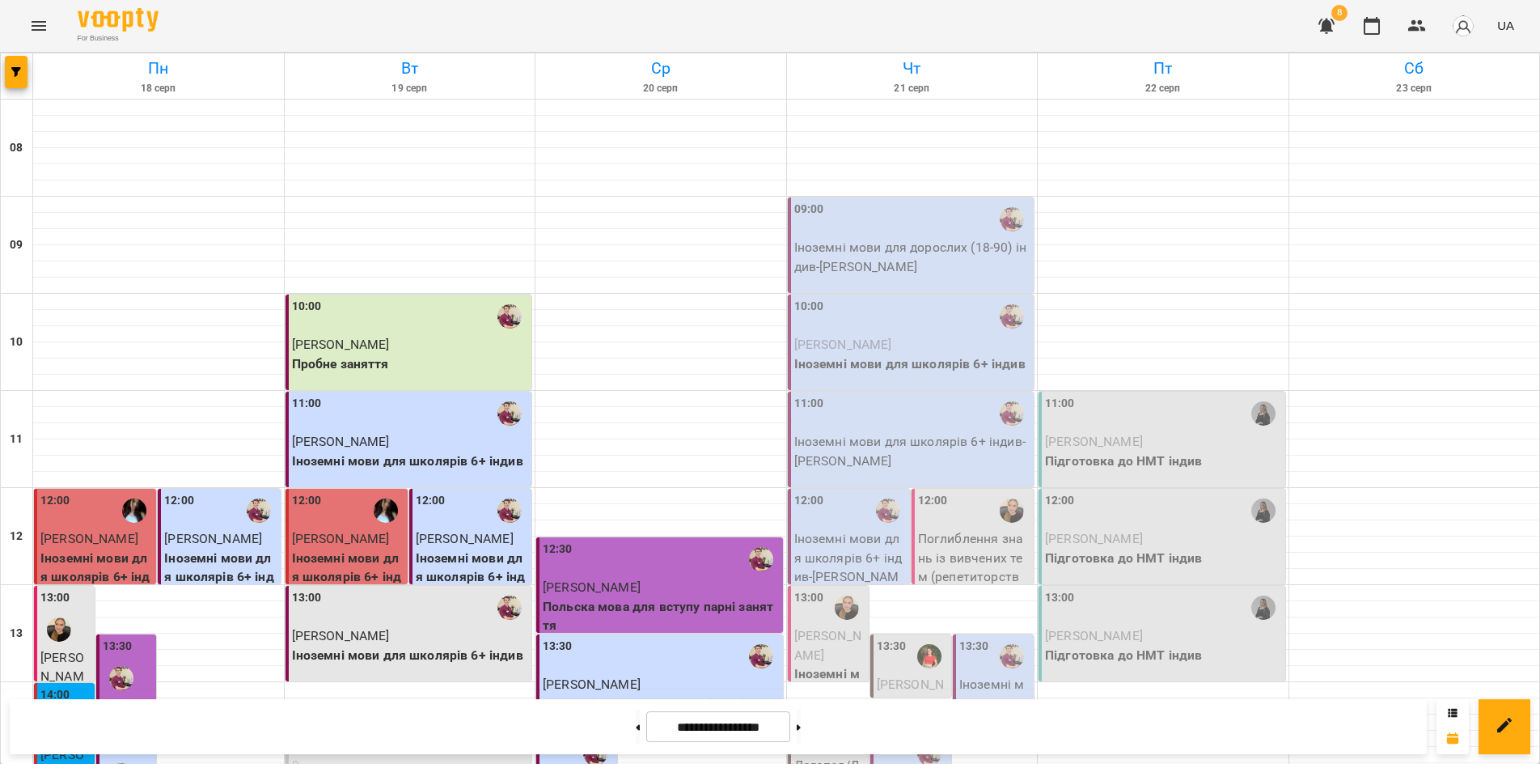
click at [861, 243] on p "Іноземні мови для дорослих (18-90) індив - Копистинський Андрій Антонович" at bounding box center [912, 257] width 237 height 38
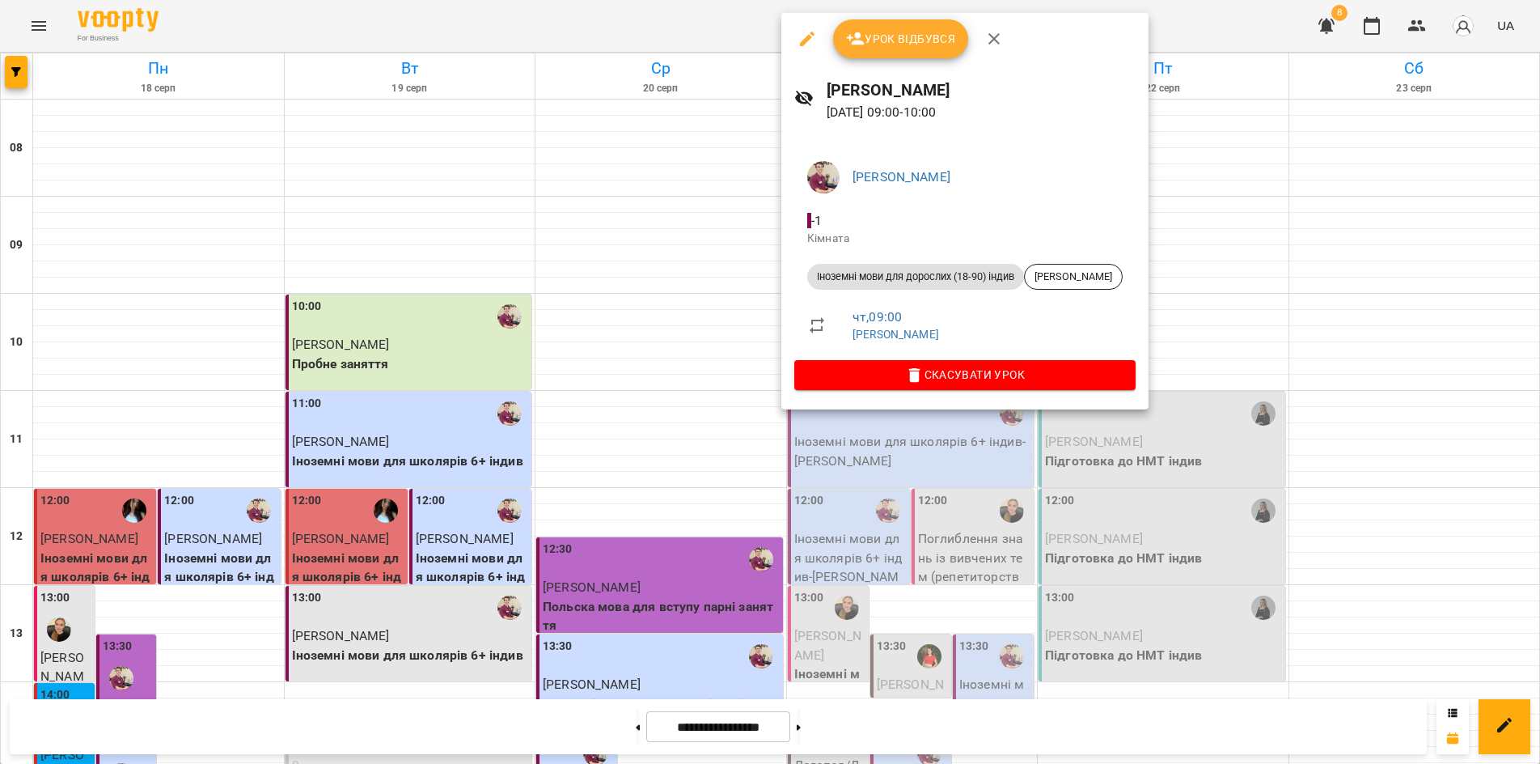
click at [917, 36] on span "Урок відбувся" at bounding box center [901, 38] width 110 height 19
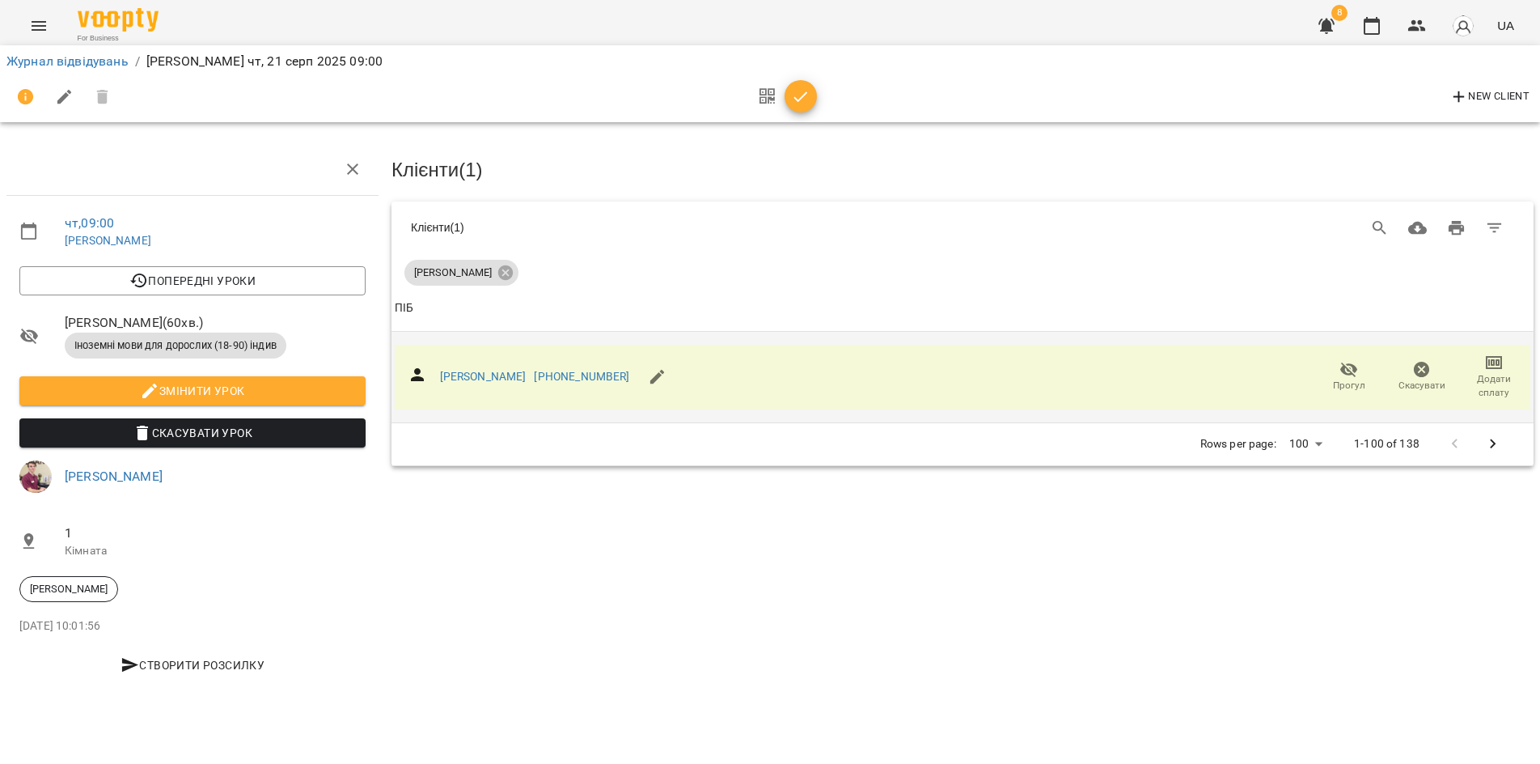
click at [1491, 368] on icon "button" at bounding box center [1493, 362] width 19 height 19
click at [1437, 357] on li "Додати сплату разового" at bounding box center [1441, 359] width 176 height 29
select select "**********"
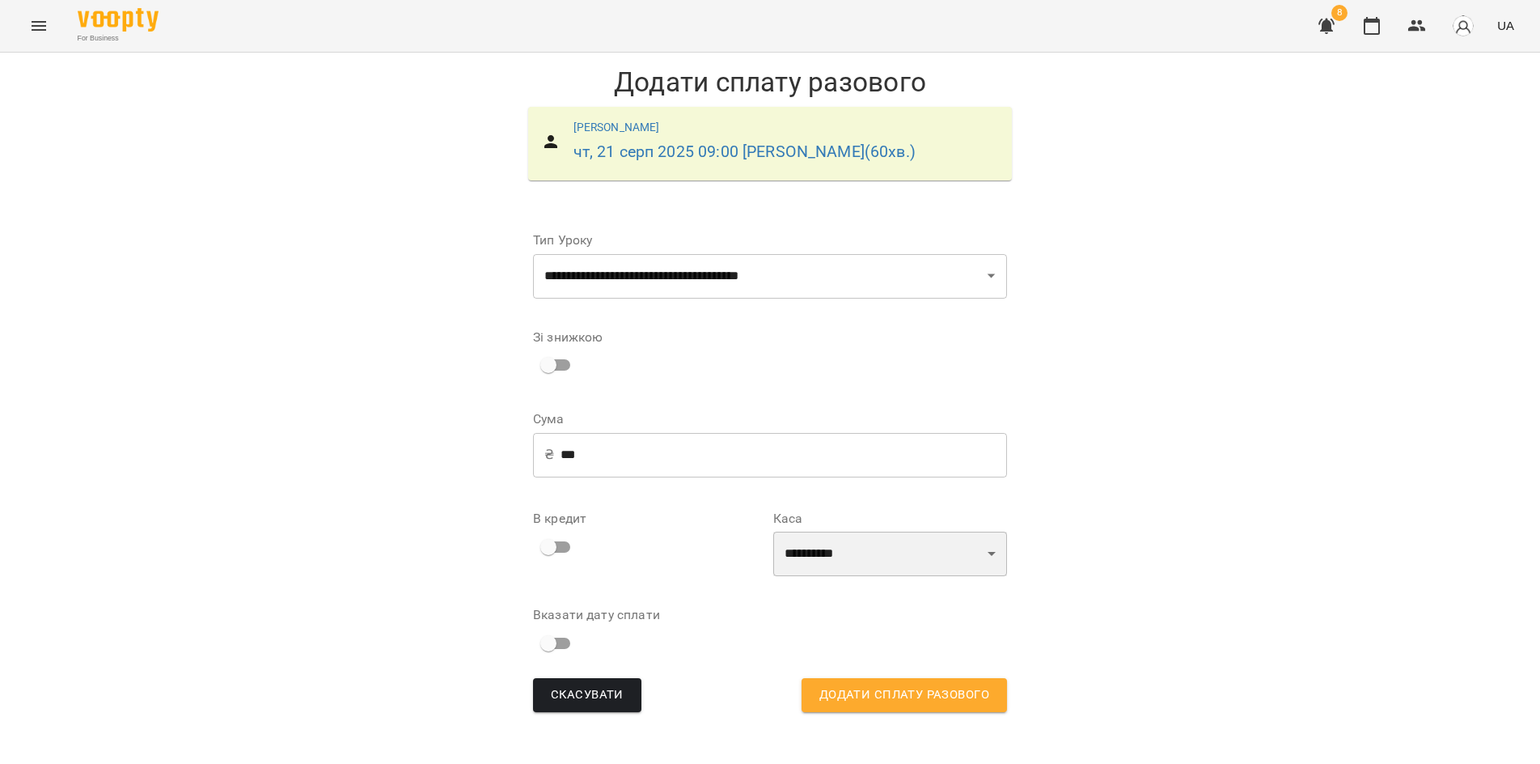
click at [997, 548] on select "**********" at bounding box center [890, 553] width 234 height 45
select select "****"
click at [773, 531] on select "**********" at bounding box center [890, 553] width 234 height 45
click at [890, 690] on span "Додати сплату разового" at bounding box center [904, 694] width 170 height 21
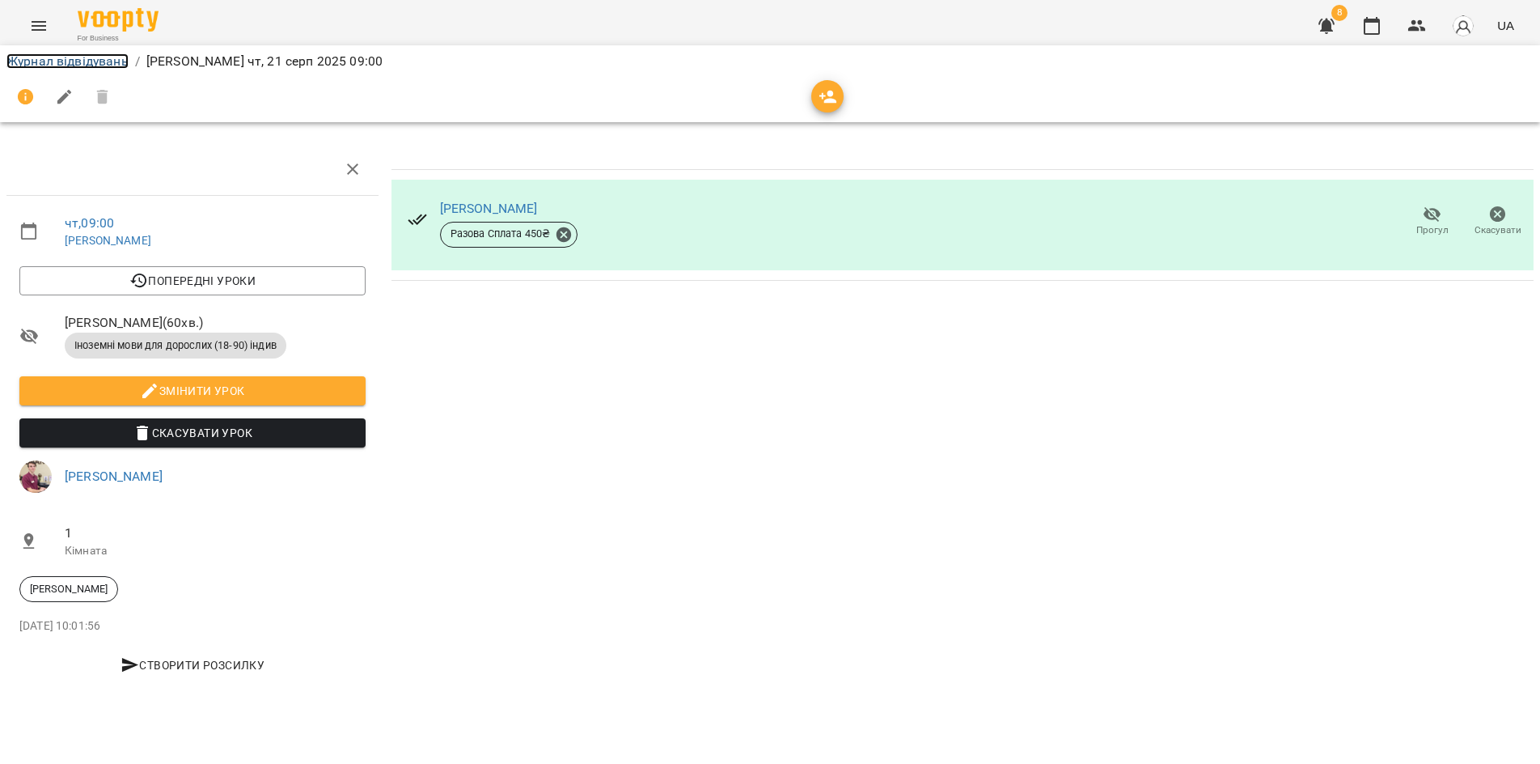
click at [65, 57] on link "Журнал відвідувань" at bounding box center [67, 60] width 122 height 15
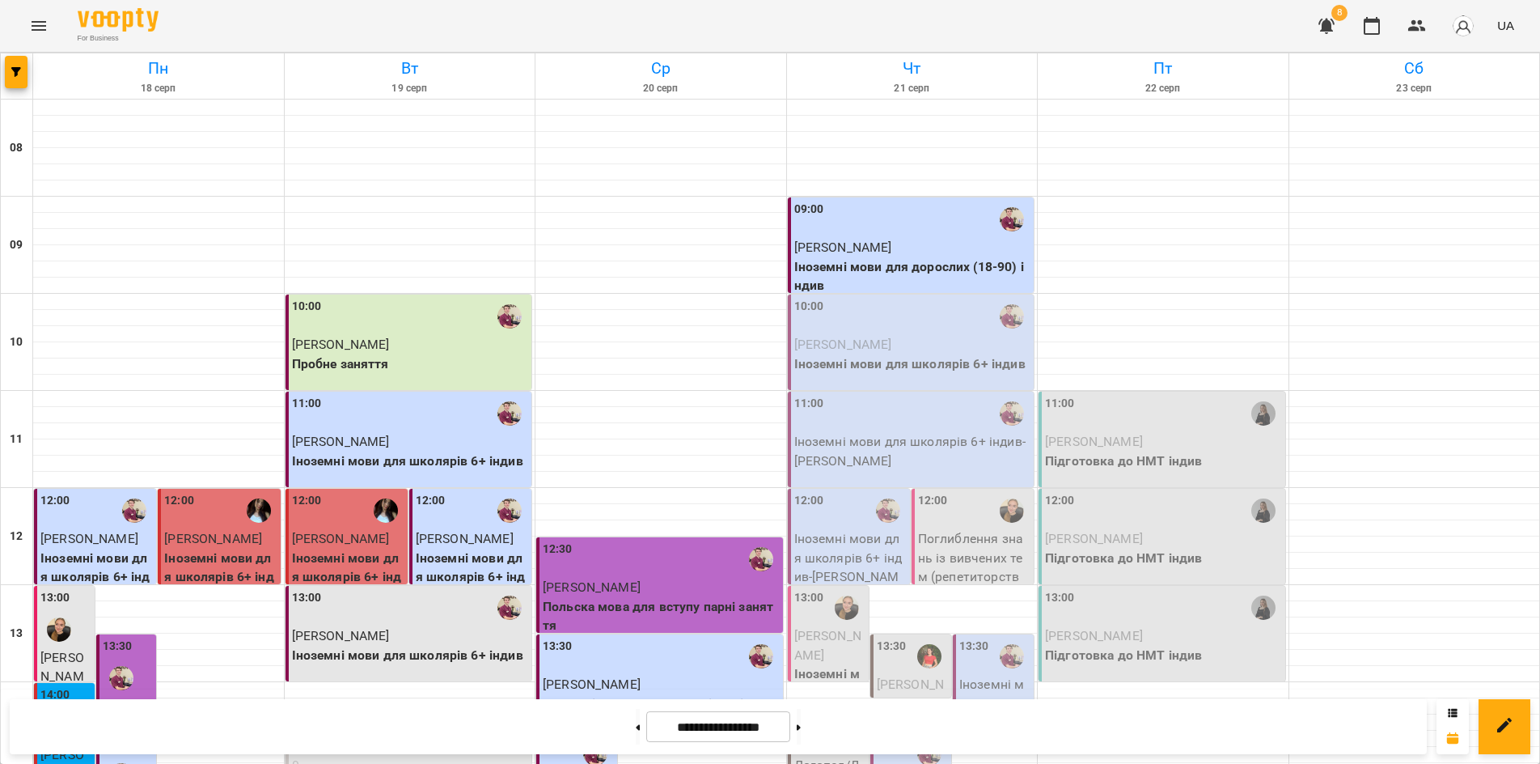
click at [884, 360] on p "Іноземні мови для школярів 6+ індив" at bounding box center [912, 363] width 237 height 19
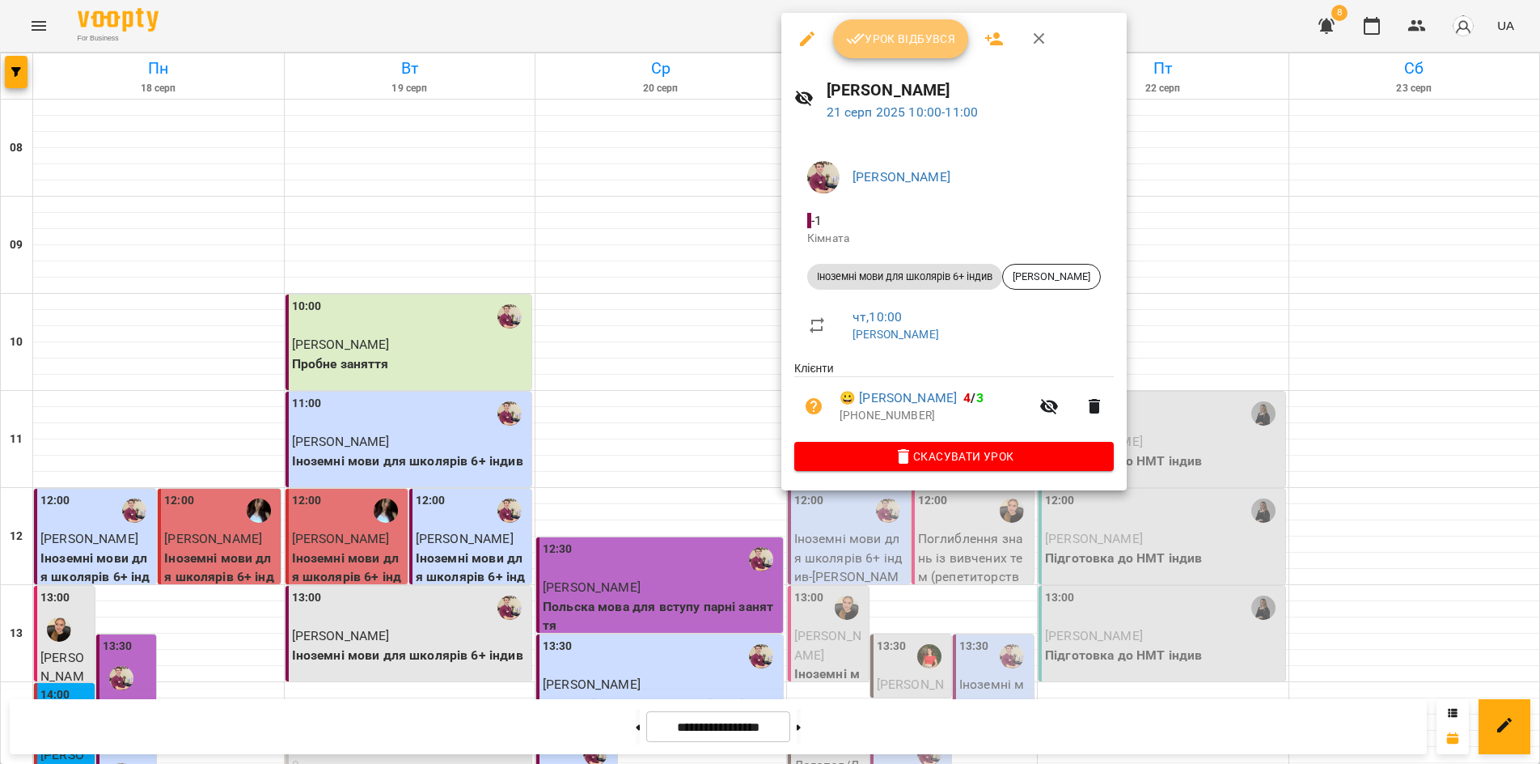
click at [881, 38] on span "Урок відбувся" at bounding box center [901, 38] width 110 height 19
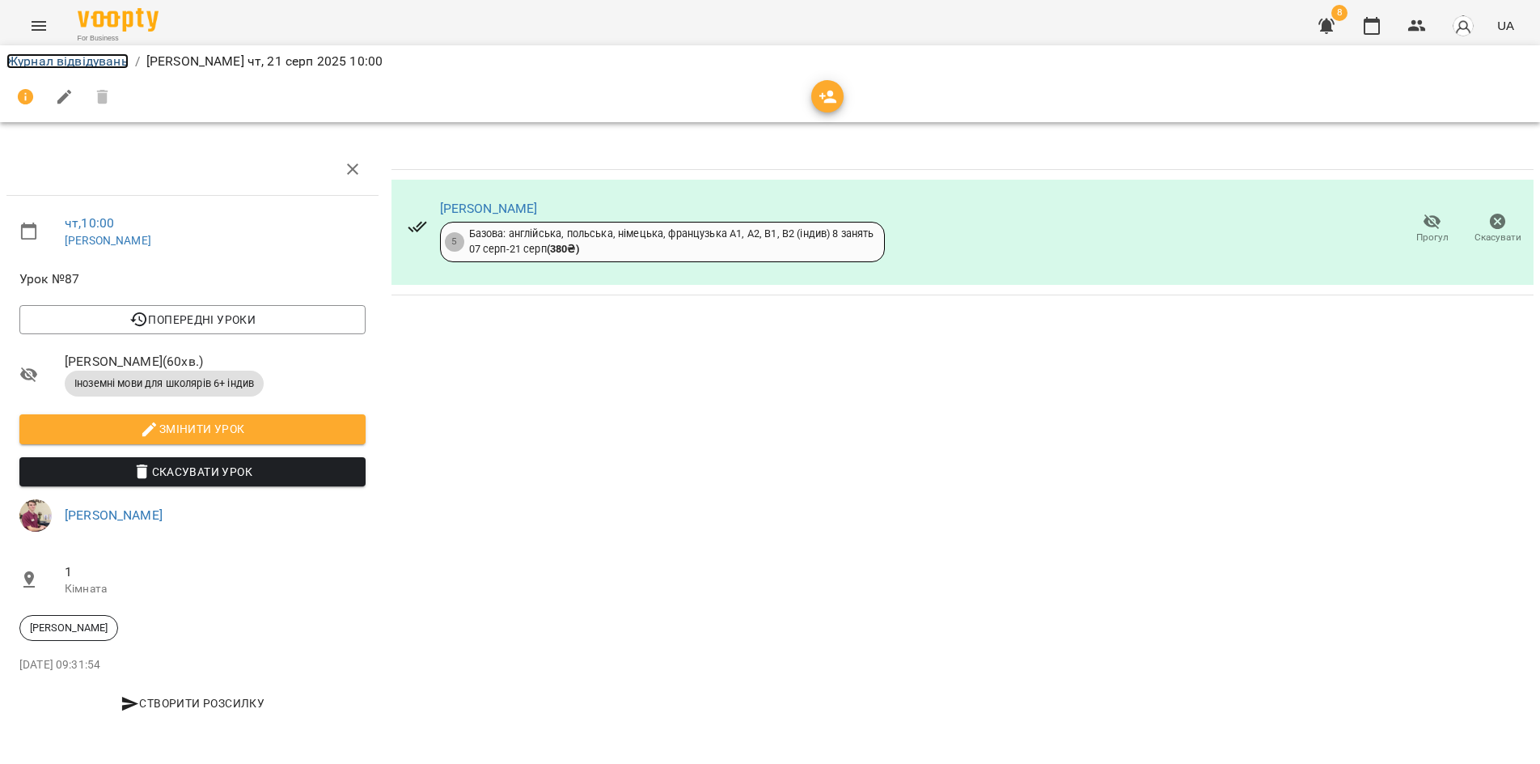
click at [74, 62] on link "Журнал відвідувань" at bounding box center [67, 60] width 122 height 15
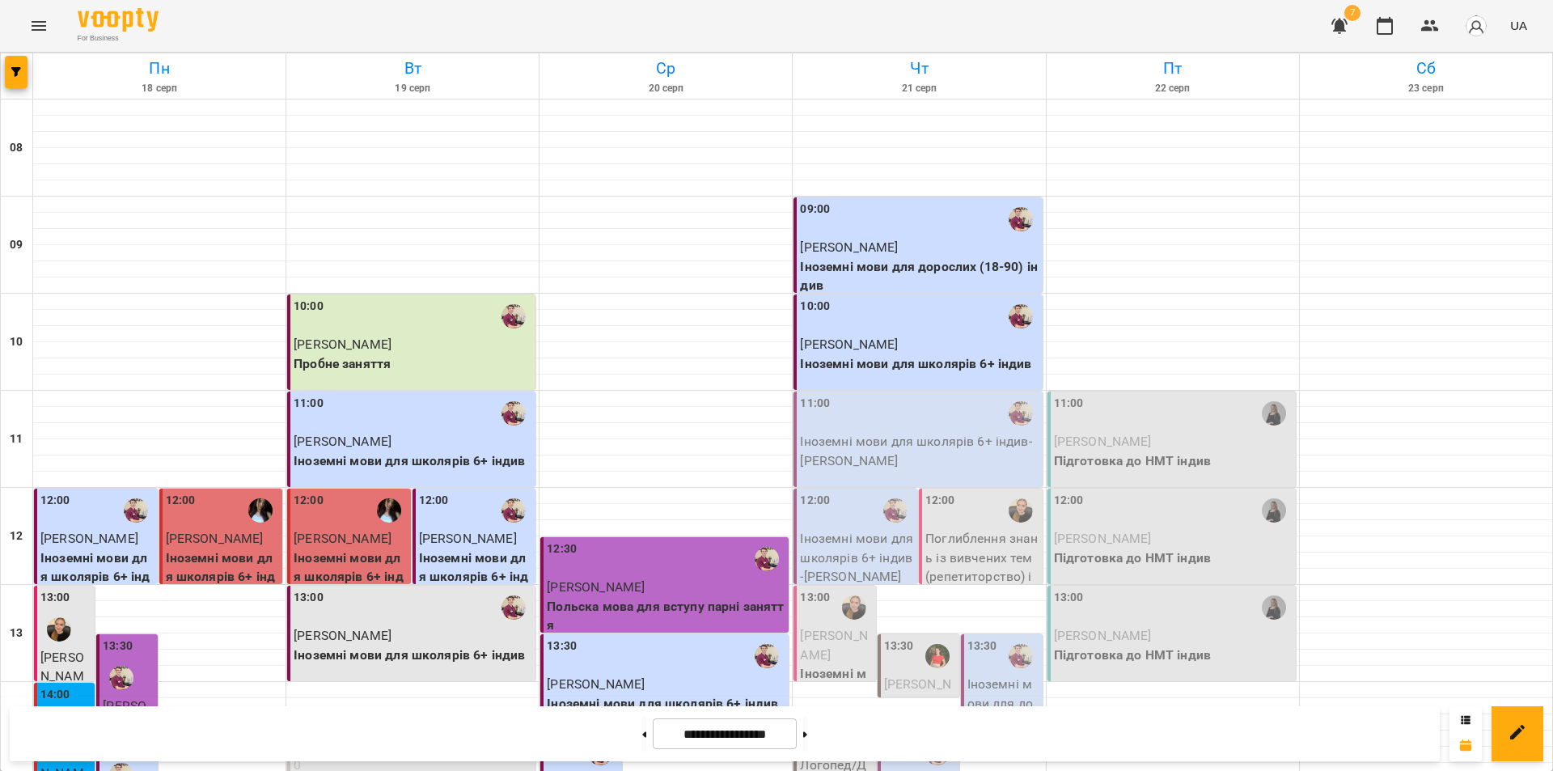
click at [878, 441] on p "Іноземні мови для школярів 6+ індив - Полуботкін Олександр" at bounding box center [919, 451] width 239 height 38
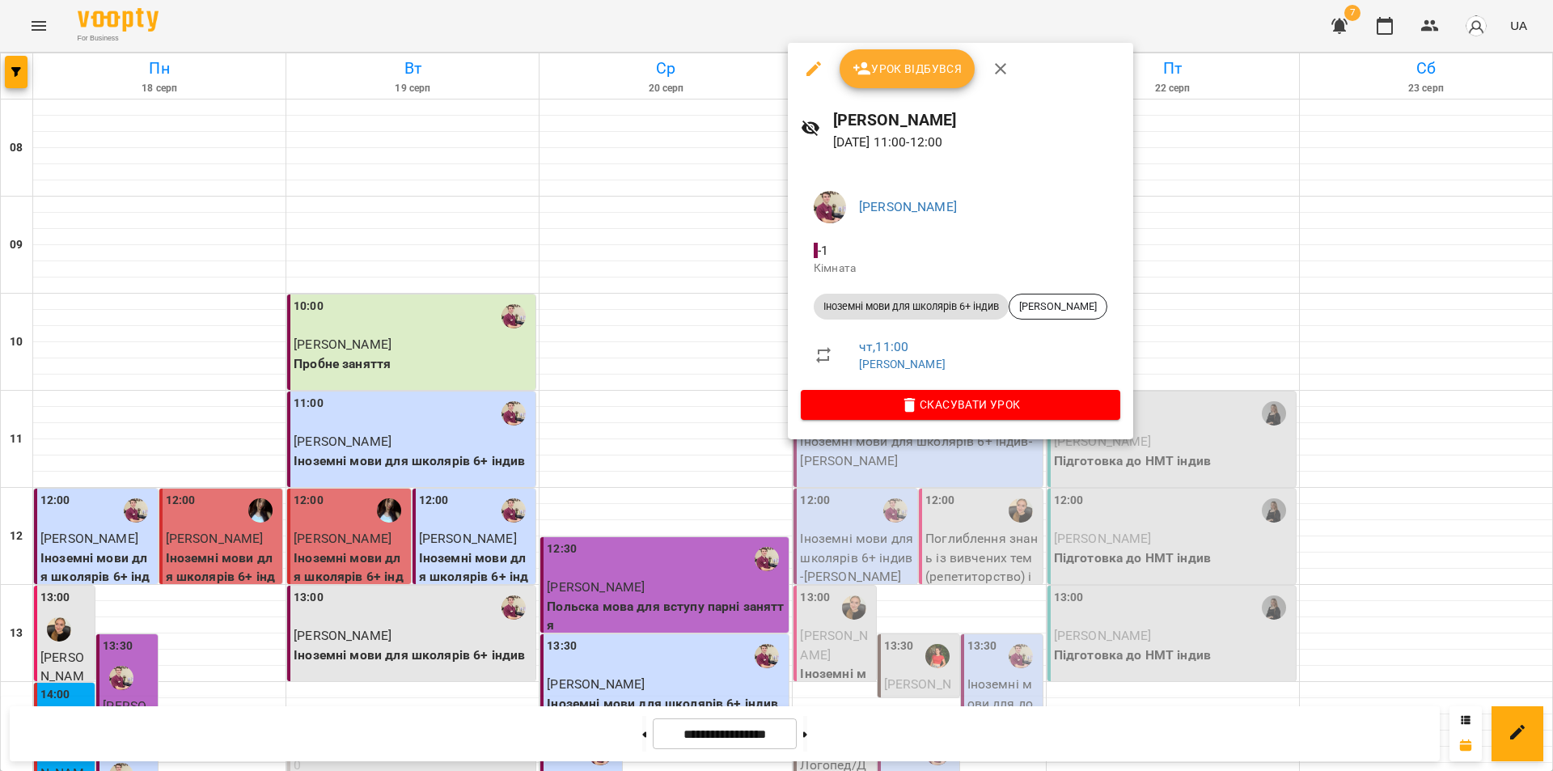
click at [677, 480] on div at bounding box center [776, 385] width 1553 height 771
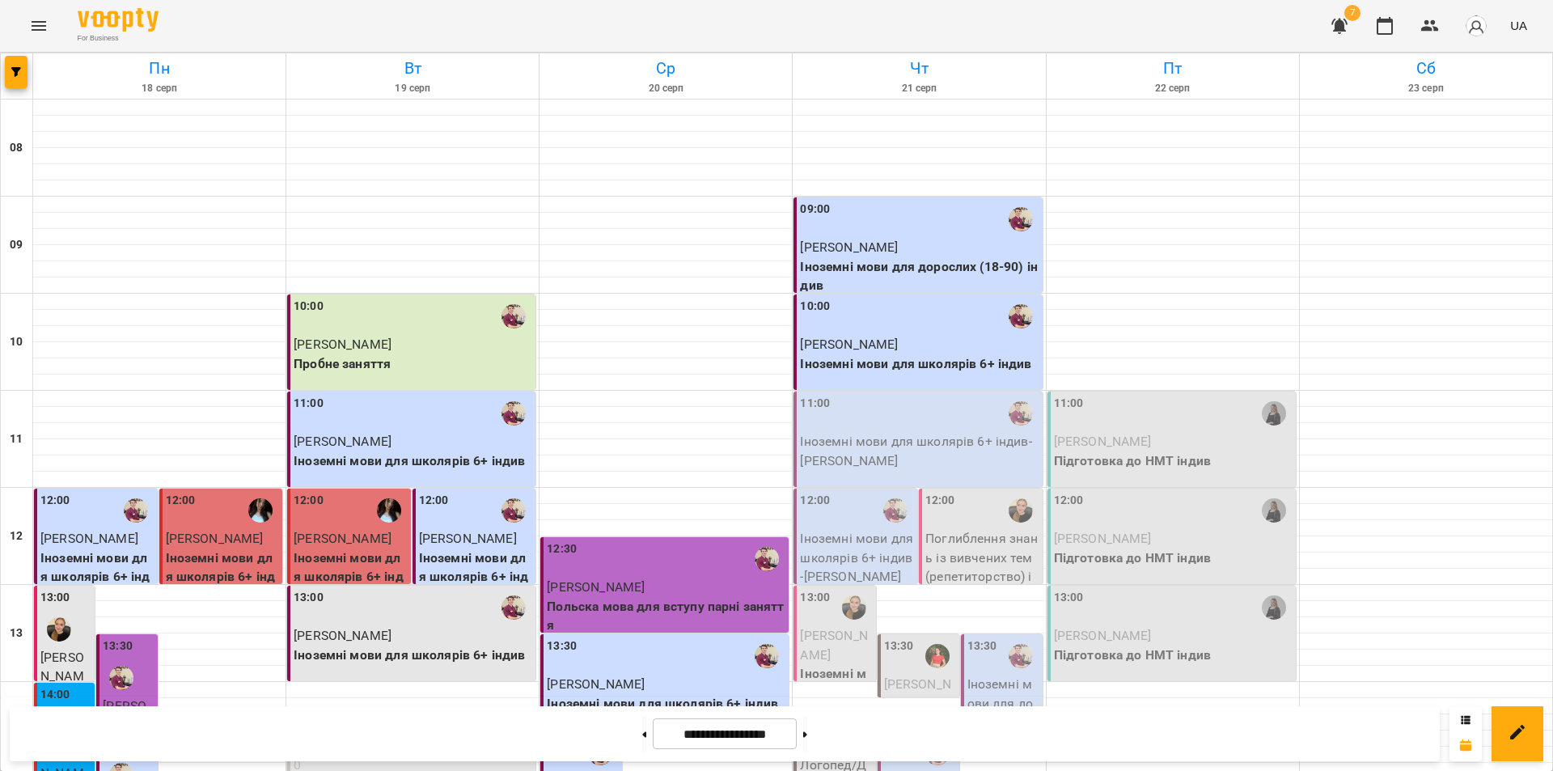
scroll to position [162, 0]
click at [836, 432] on p "Іноземні мови для школярів 6+ індив - Полуботкін Олександр" at bounding box center [919, 451] width 239 height 38
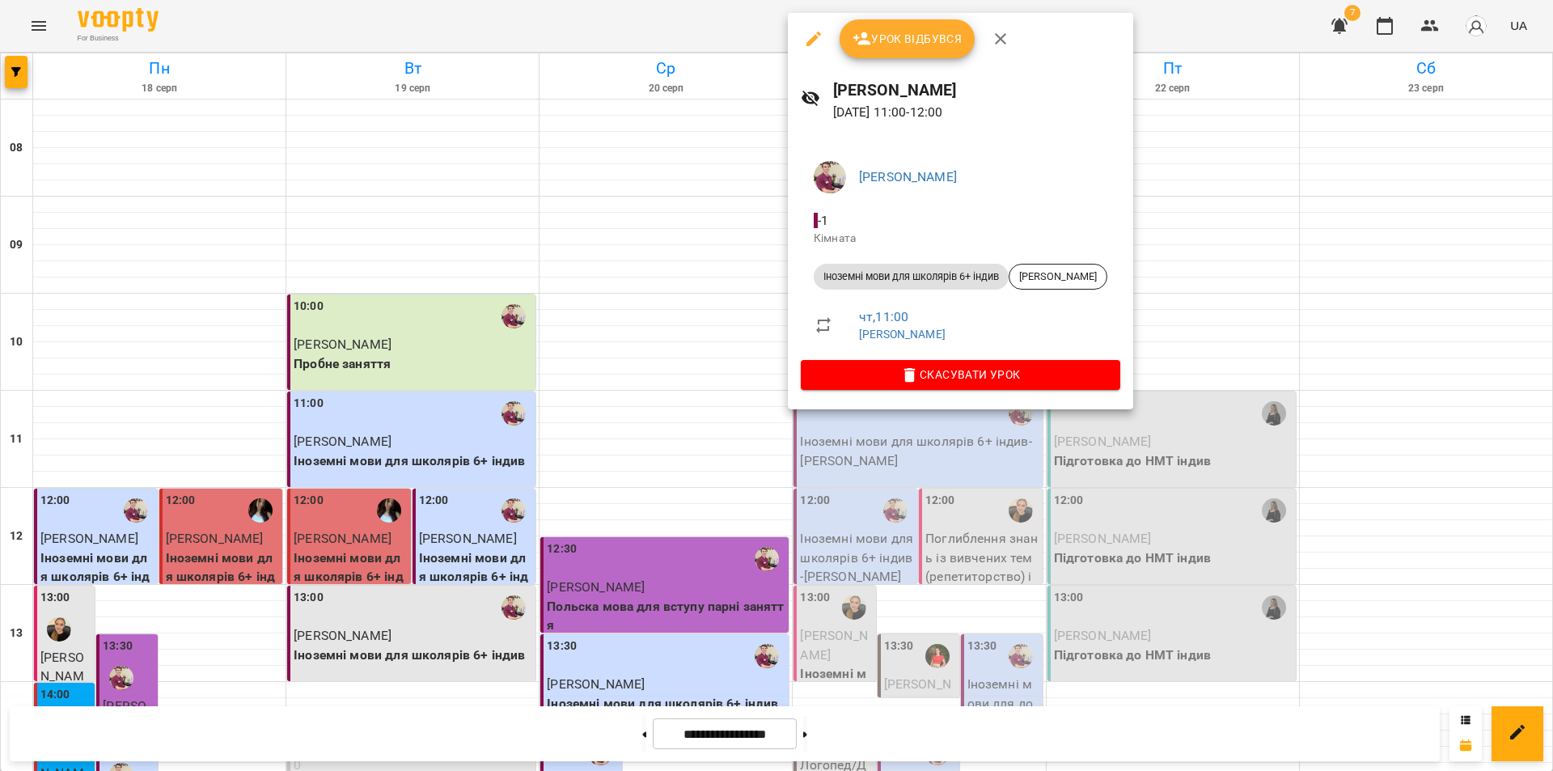
click at [882, 35] on span "Урок відбувся" at bounding box center [908, 38] width 110 height 19
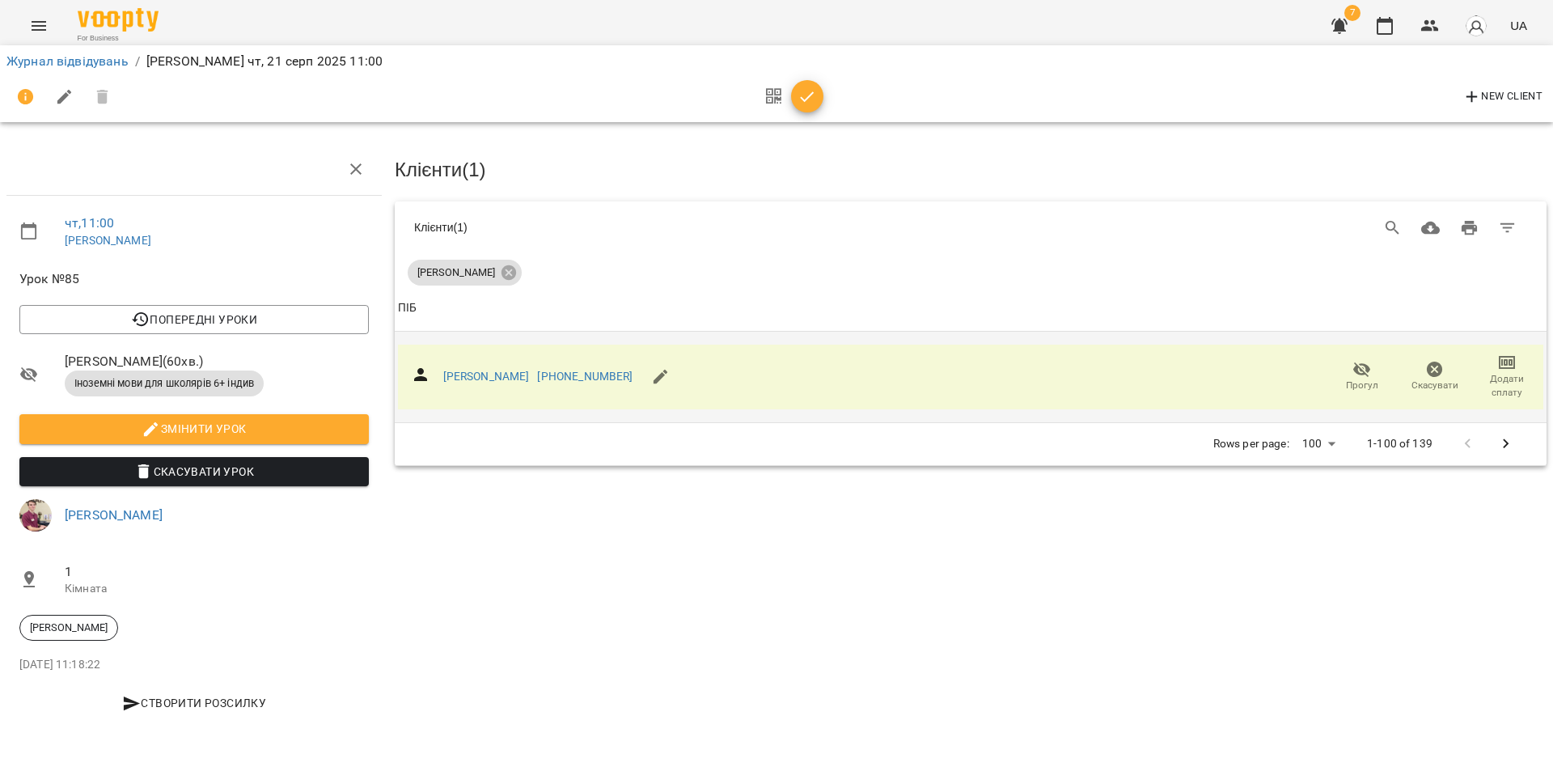
click at [1507, 366] on icon "button" at bounding box center [1506, 362] width 19 height 19
click at [1452, 362] on li "Додати сплату разового" at bounding box center [1454, 359] width 176 height 29
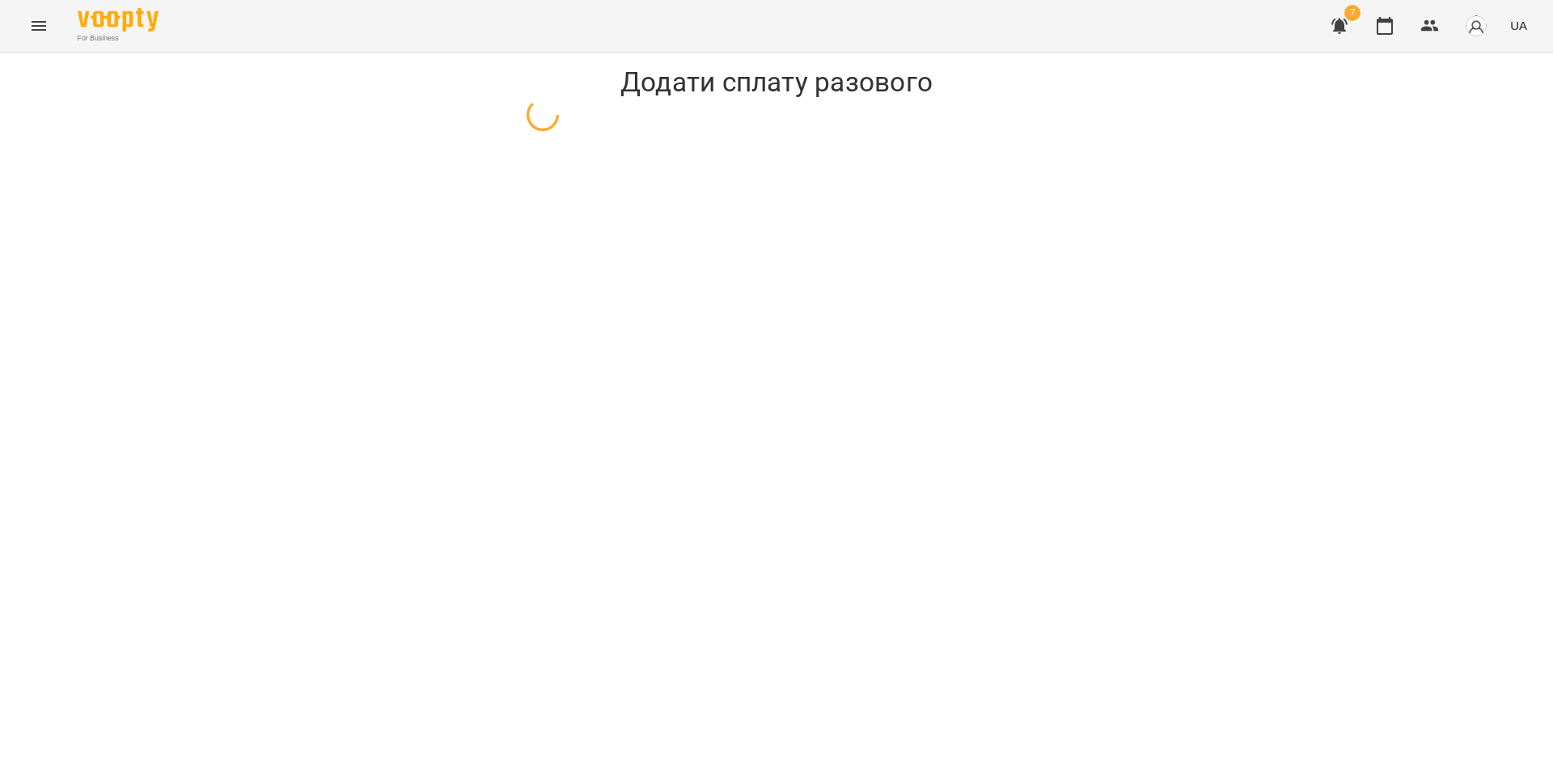
select select "**********"
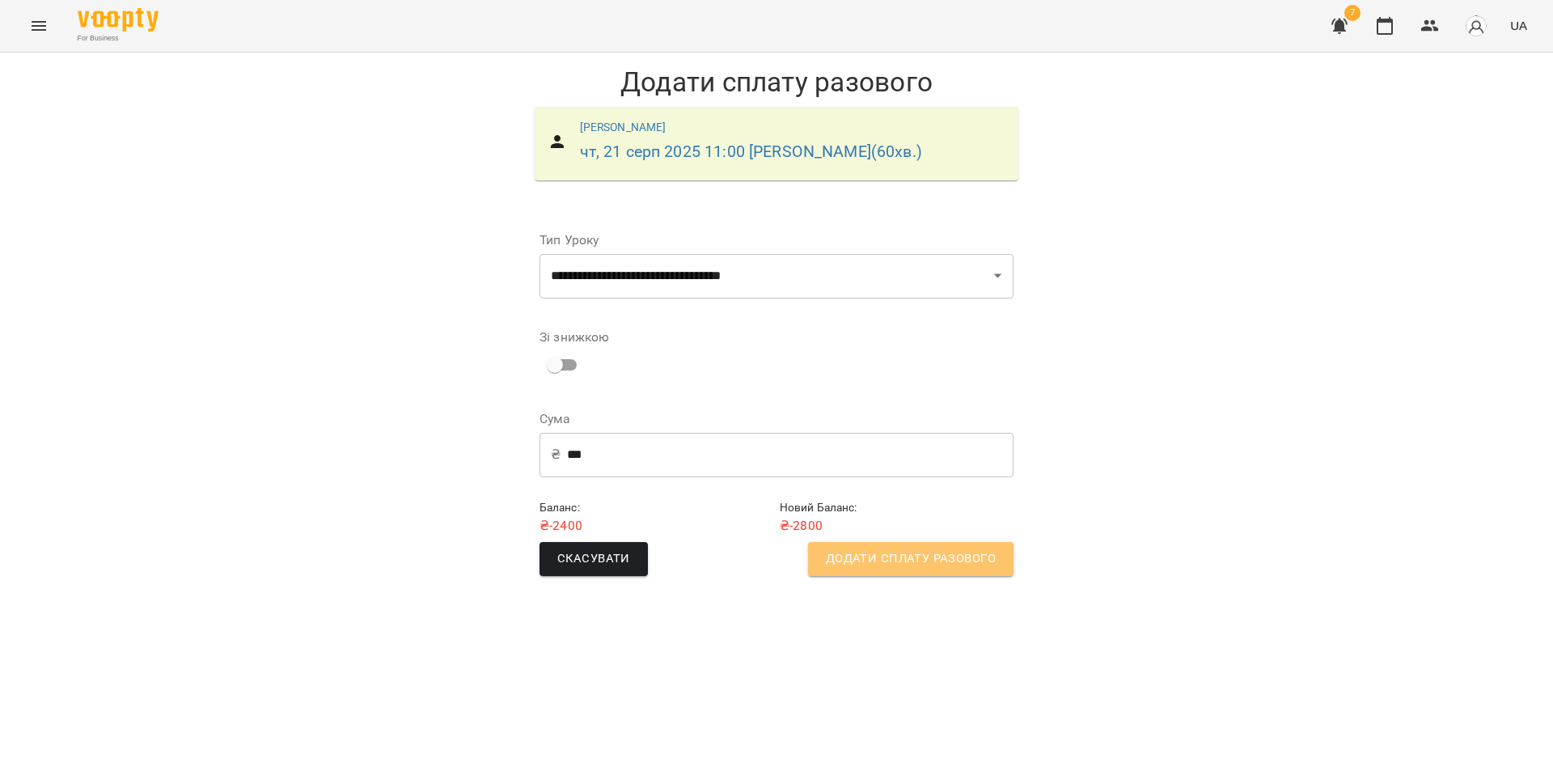
click at [912, 561] on span "Додати сплату разового" at bounding box center [911, 558] width 170 height 21
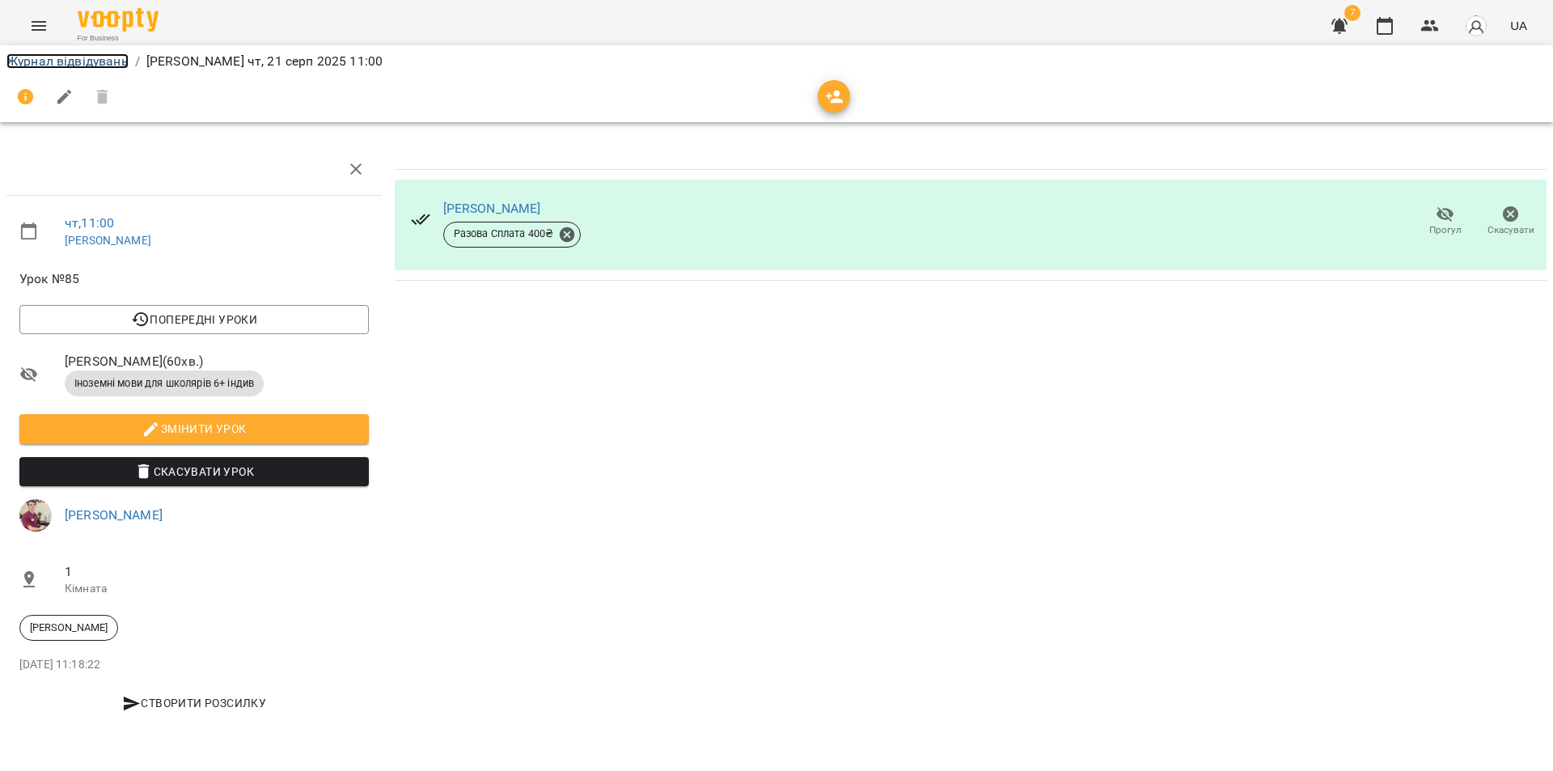
click at [67, 60] on link "Журнал відвідувань" at bounding box center [67, 60] width 122 height 15
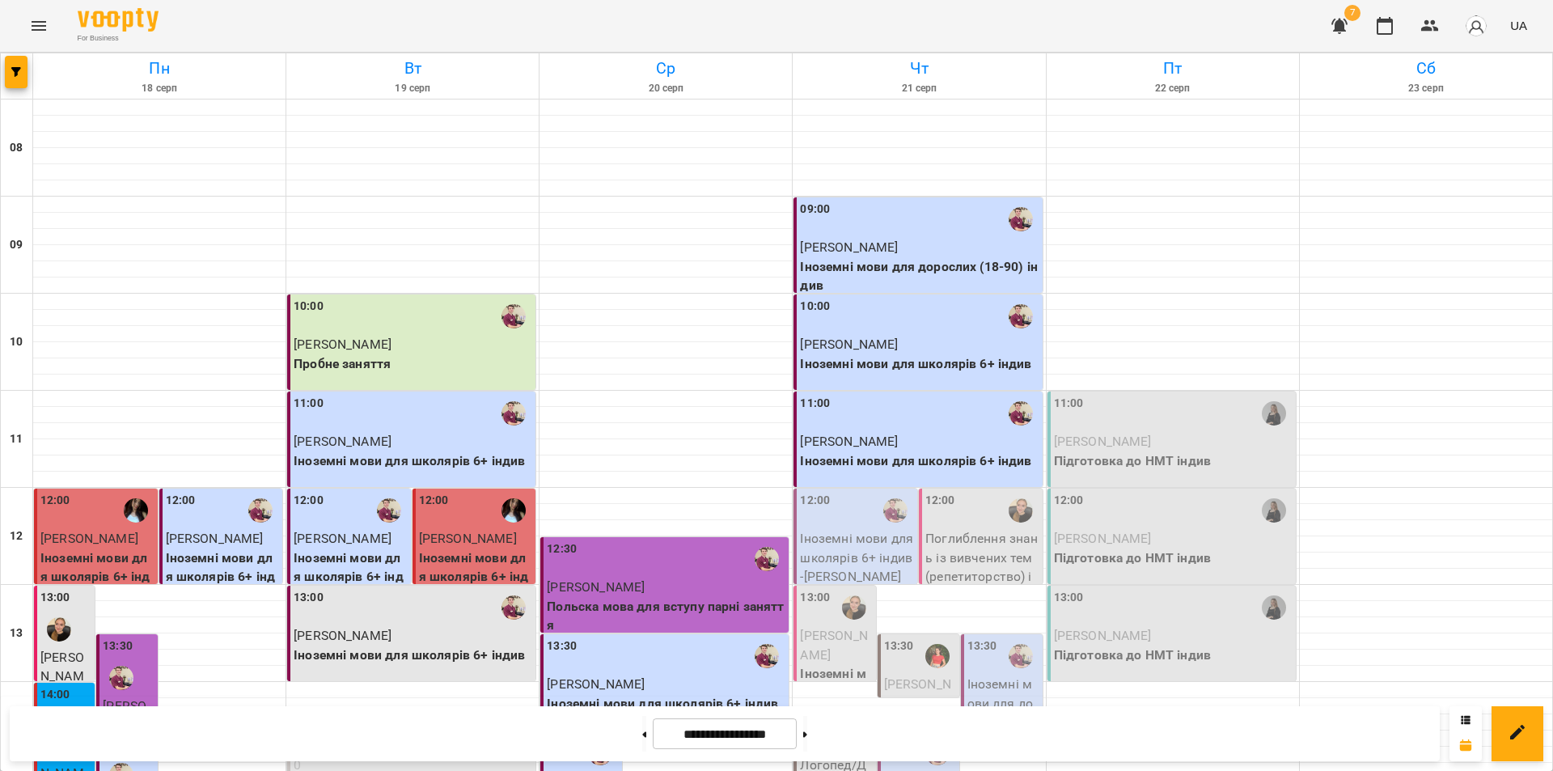
scroll to position [162, 0]
click at [827, 529] on p "Іноземні мови для школярів 6+ індив - Полуботкін Олександр" at bounding box center [857, 557] width 114 height 57
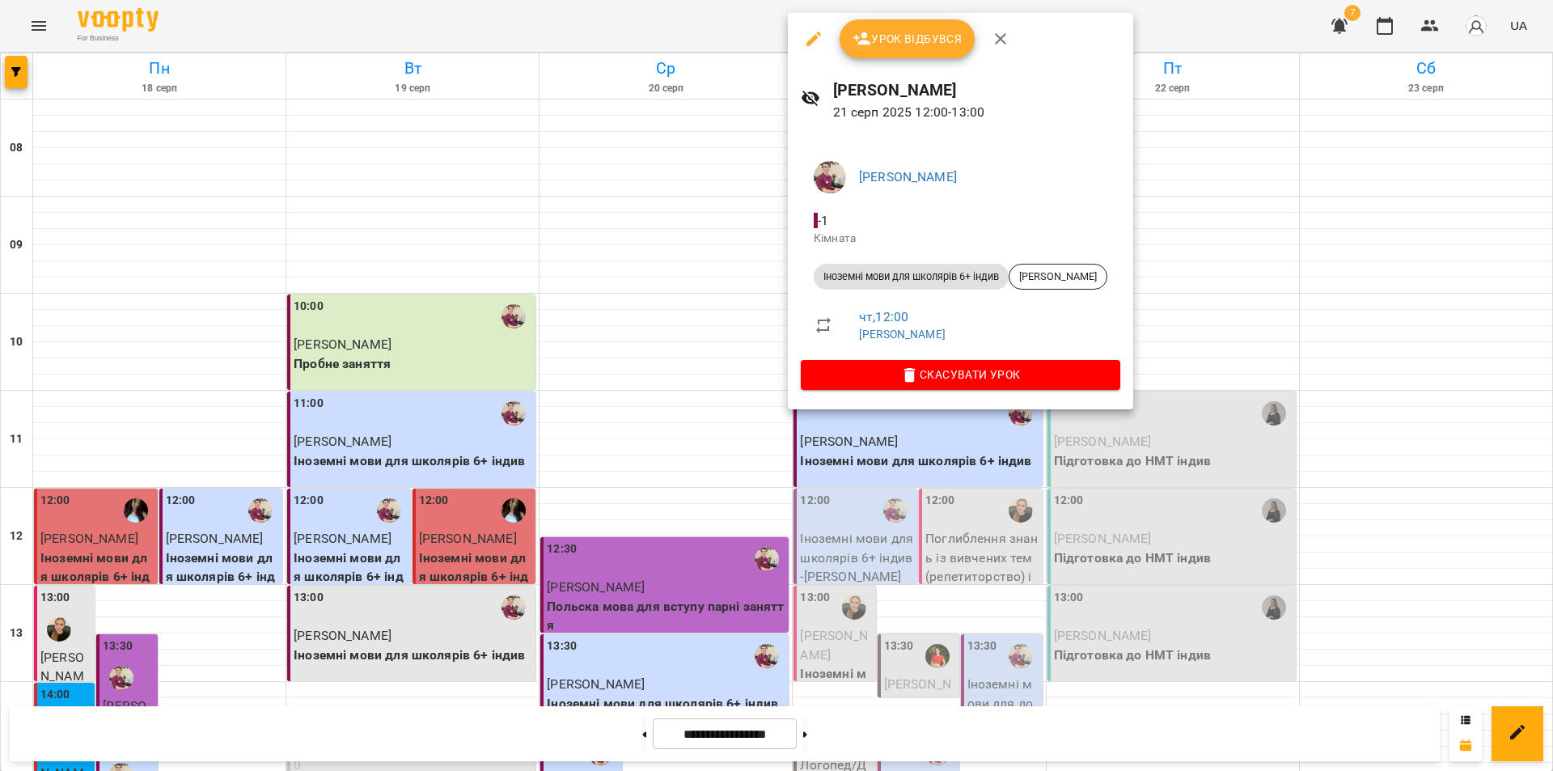
click at [896, 45] on span "Урок відбувся" at bounding box center [908, 38] width 110 height 19
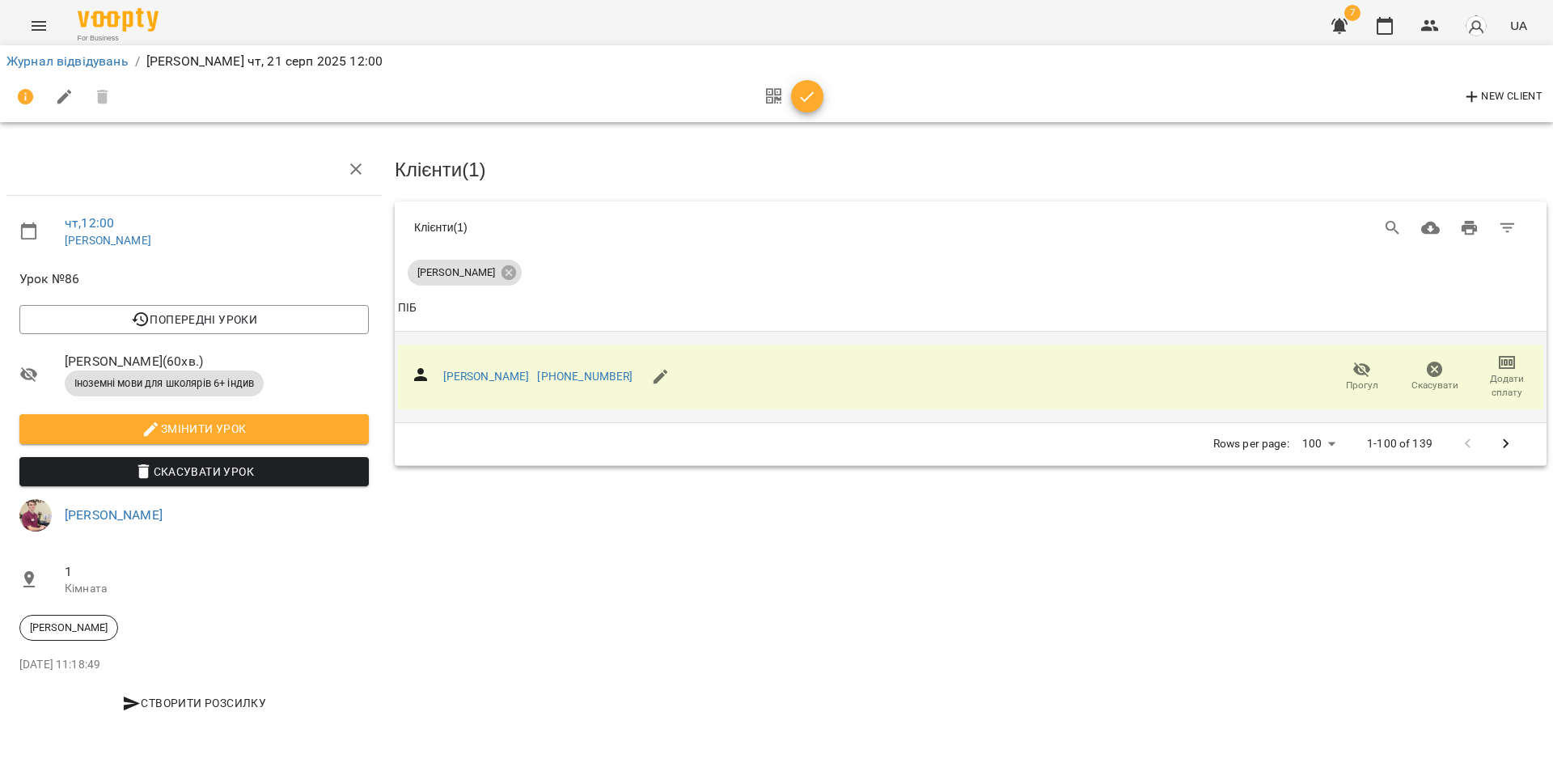
click at [1508, 368] on icon "button" at bounding box center [1506, 362] width 19 height 19
click at [1468, 365] on li "Додати сплату разового" at bounding box center [1454, 359] width 176 height 29
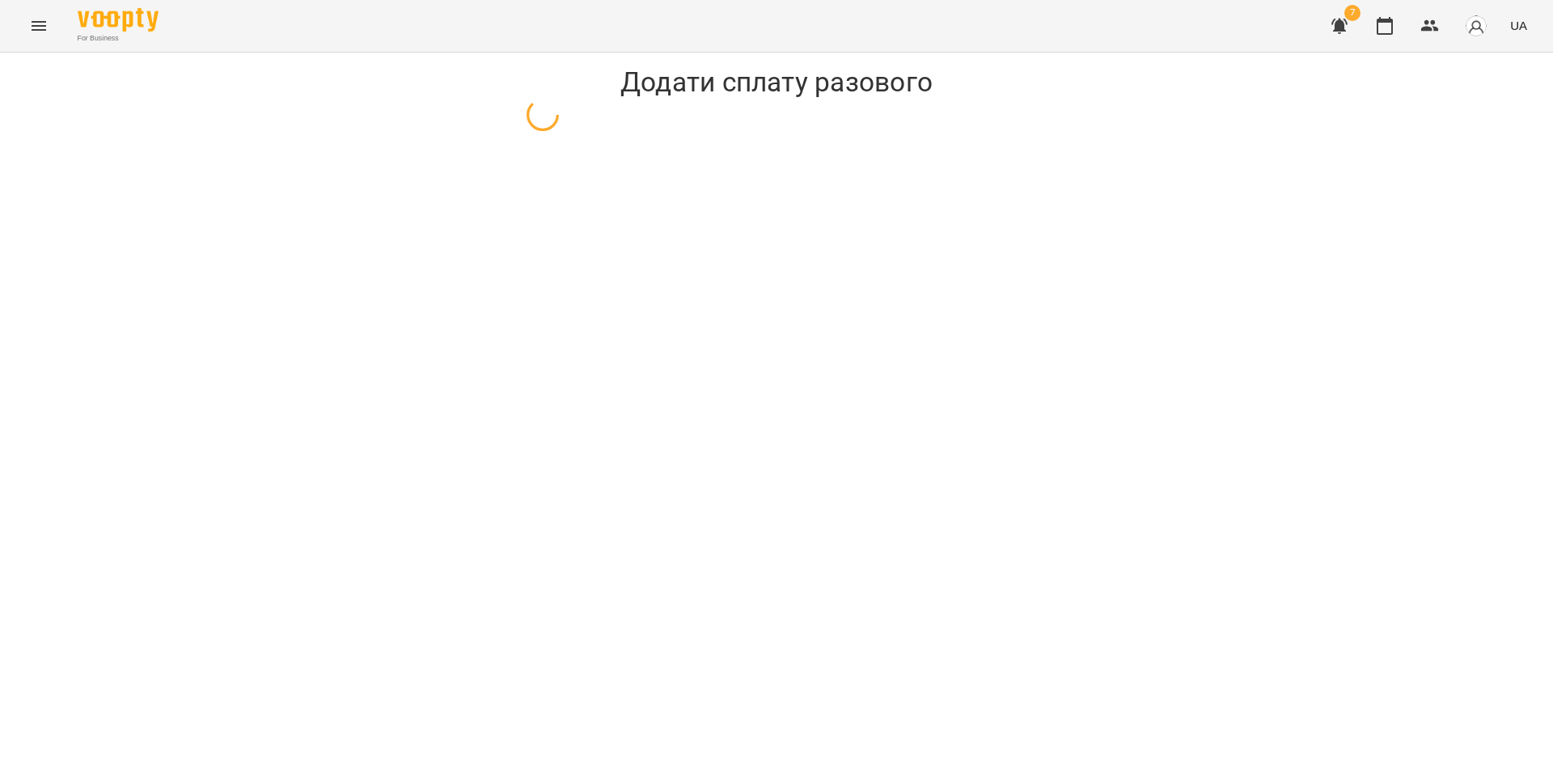
select select "**********"
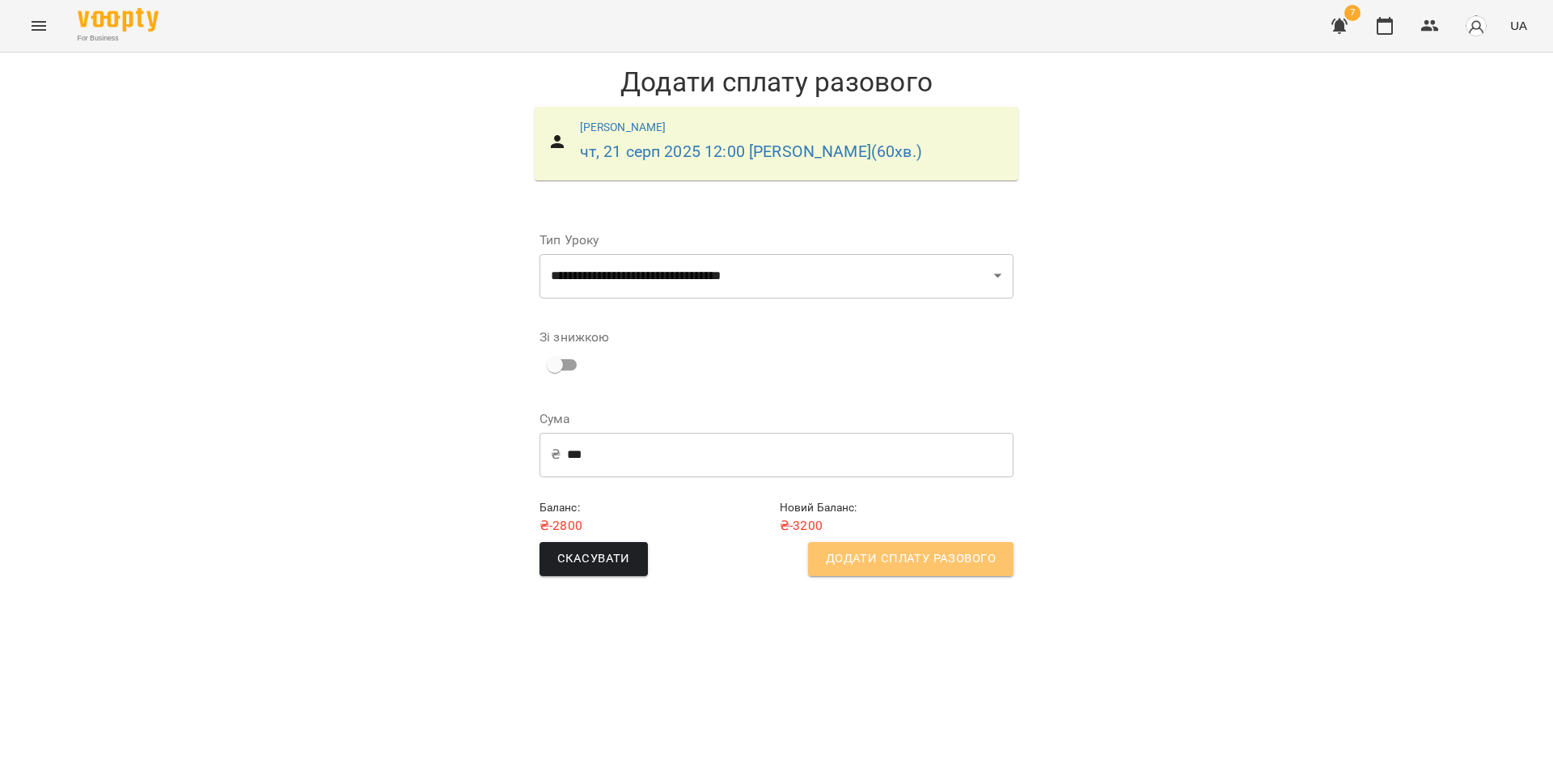
click at [903, 561] on span "Додати сплату разового" at bounding box center [911, 558] width 170 height 21
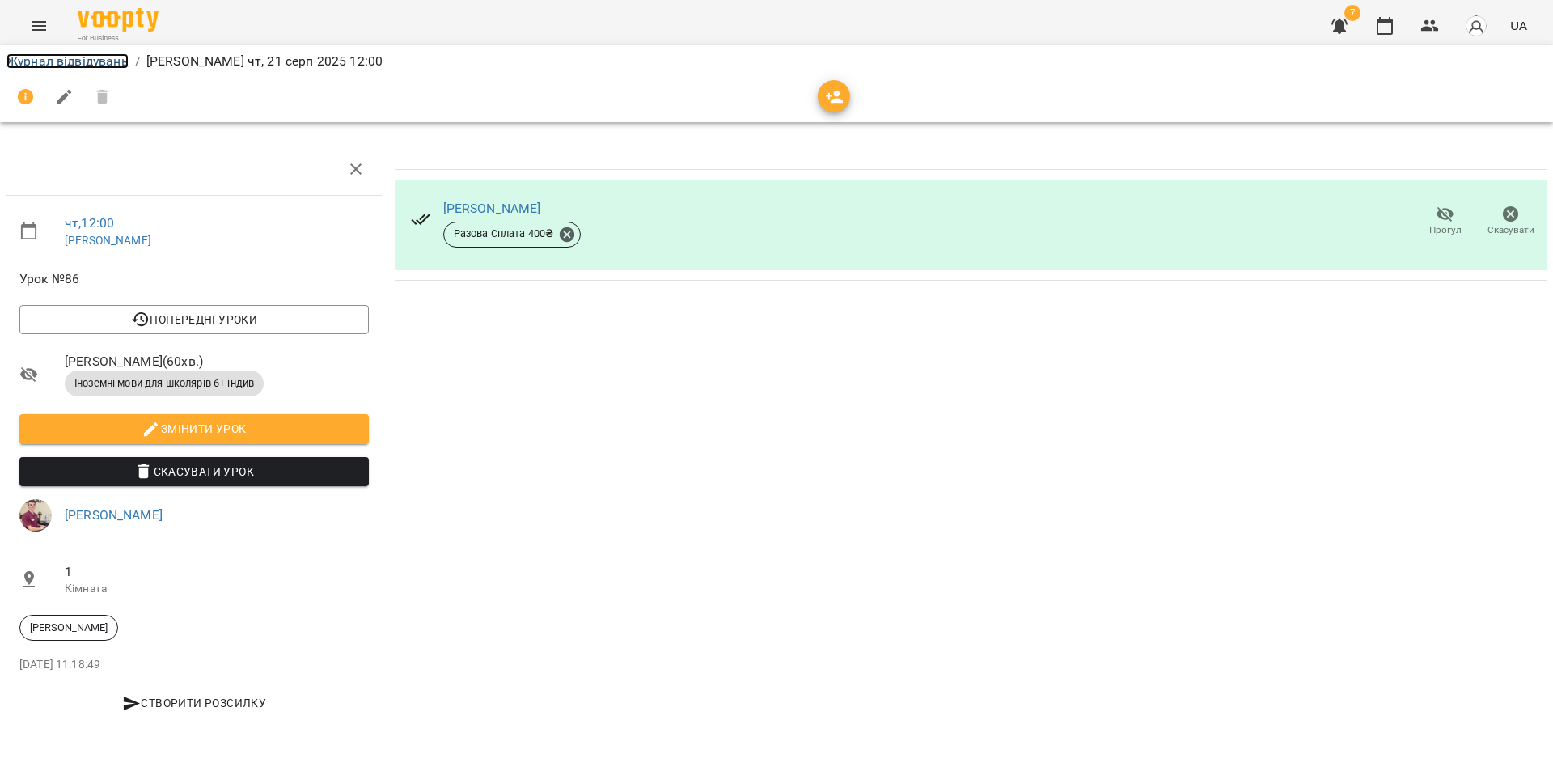
click at [74, 62] on link "Журнал відвідувань" at bounding box center [67, 60] width 122 height 15
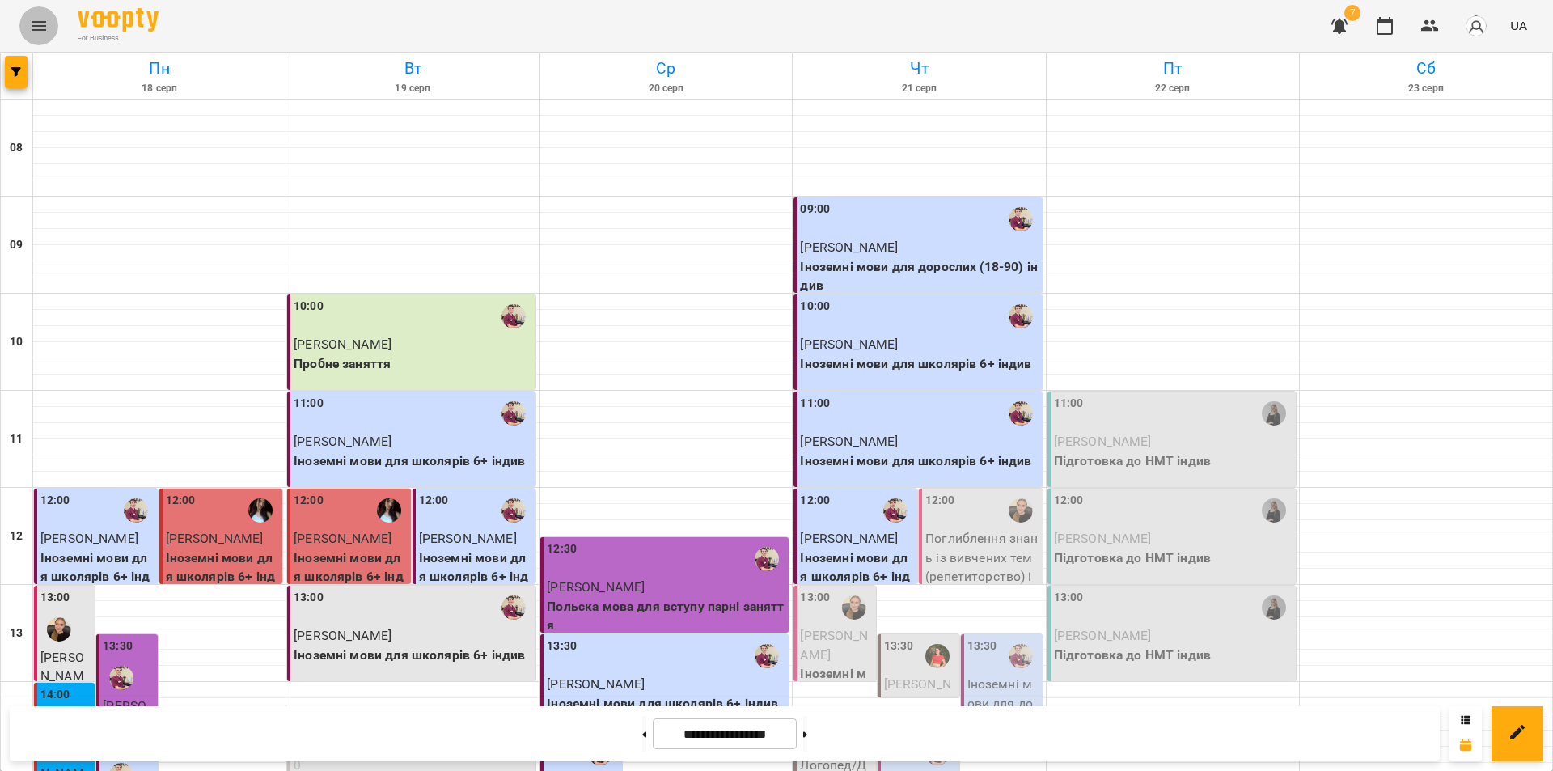
click at [33, 28] on icon "Menu" at bounding box center [38, 25] width 19 height 19
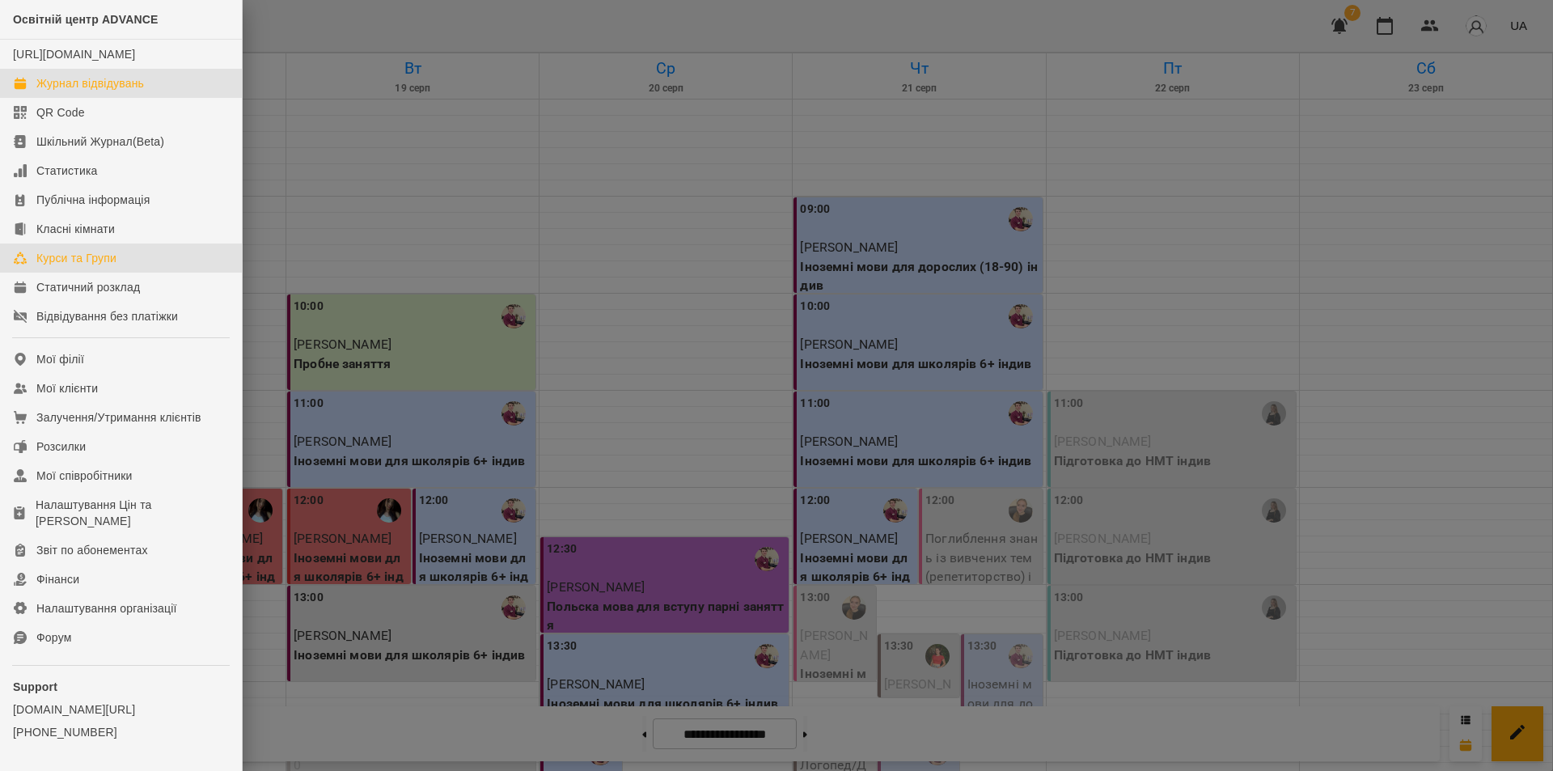
click at [87, 266] on div "Курси та Групи" at bounding box center [76, 258] width 80 height 16
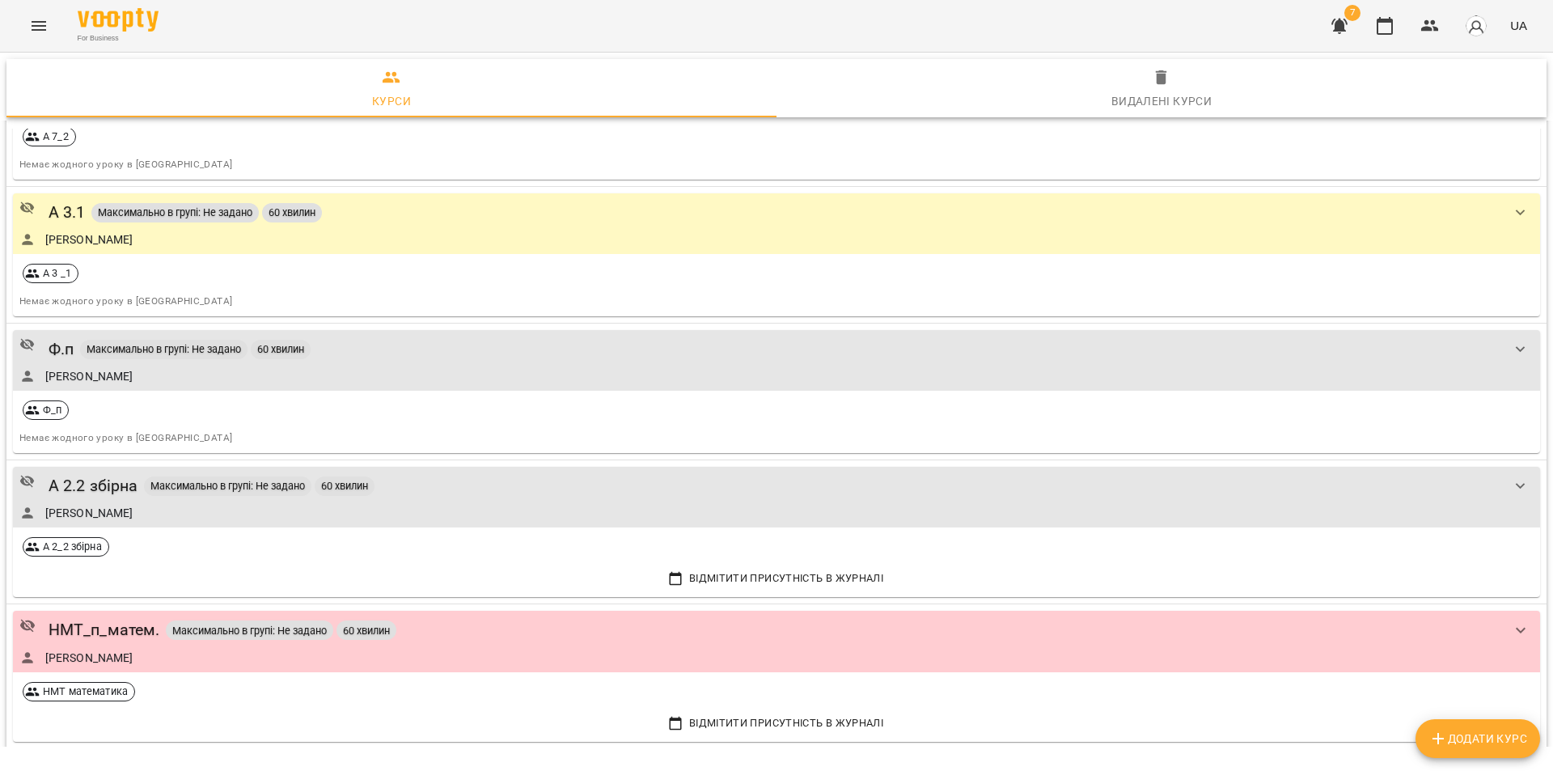
scroll to position [4044, 0]
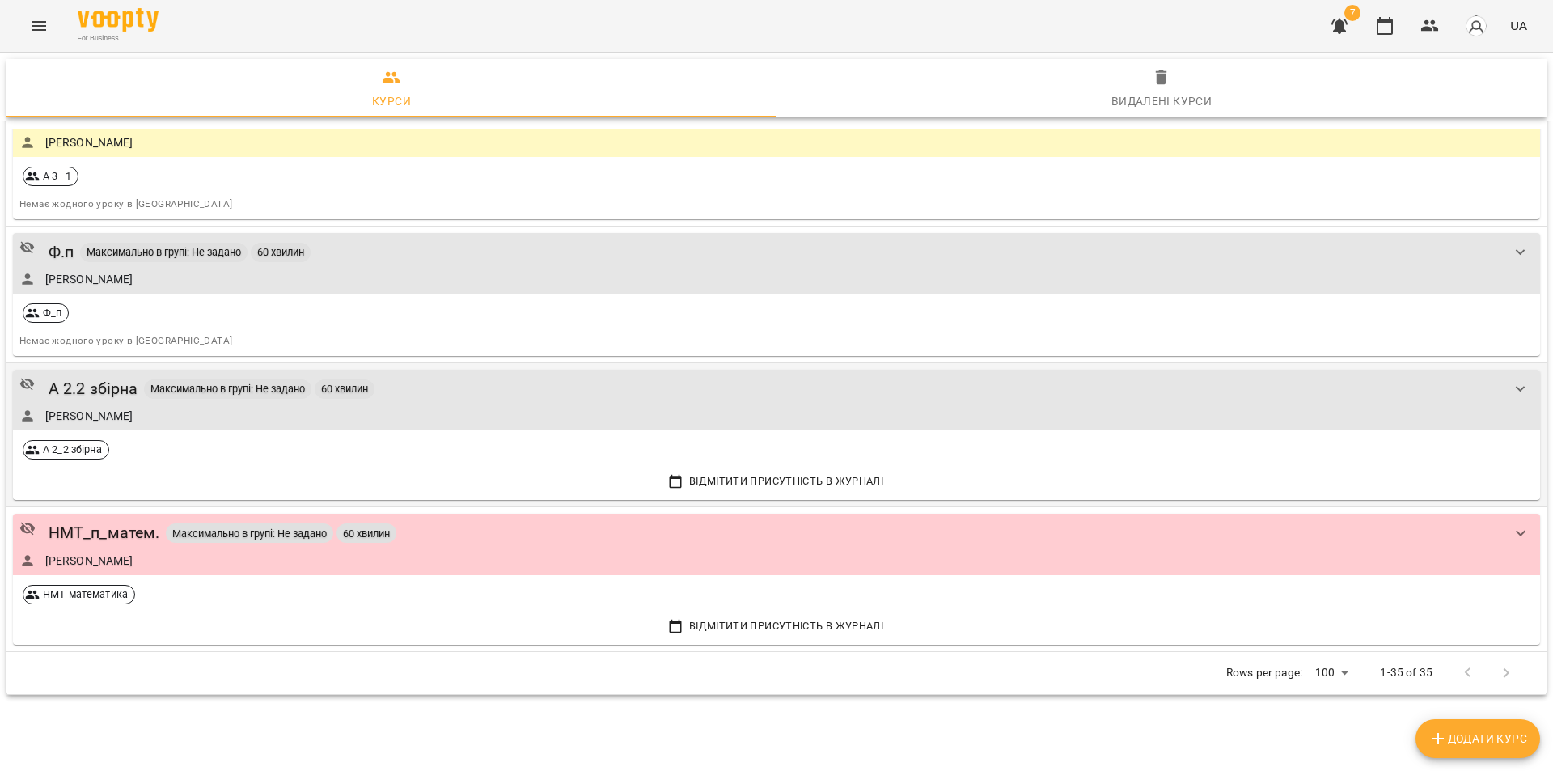
click at [533, 408] on div "Коновальчук Віта Степанівна" at bounding box center [760, 416] width 1482 height 16
click at [699, 412] on div "Коновальчук Віта Степанівна" at bounding box center [760, 416] width 1482 height 16
click at [1516, 387] on icon "show more" at bounding box center [1521, 389] width 10 height 6
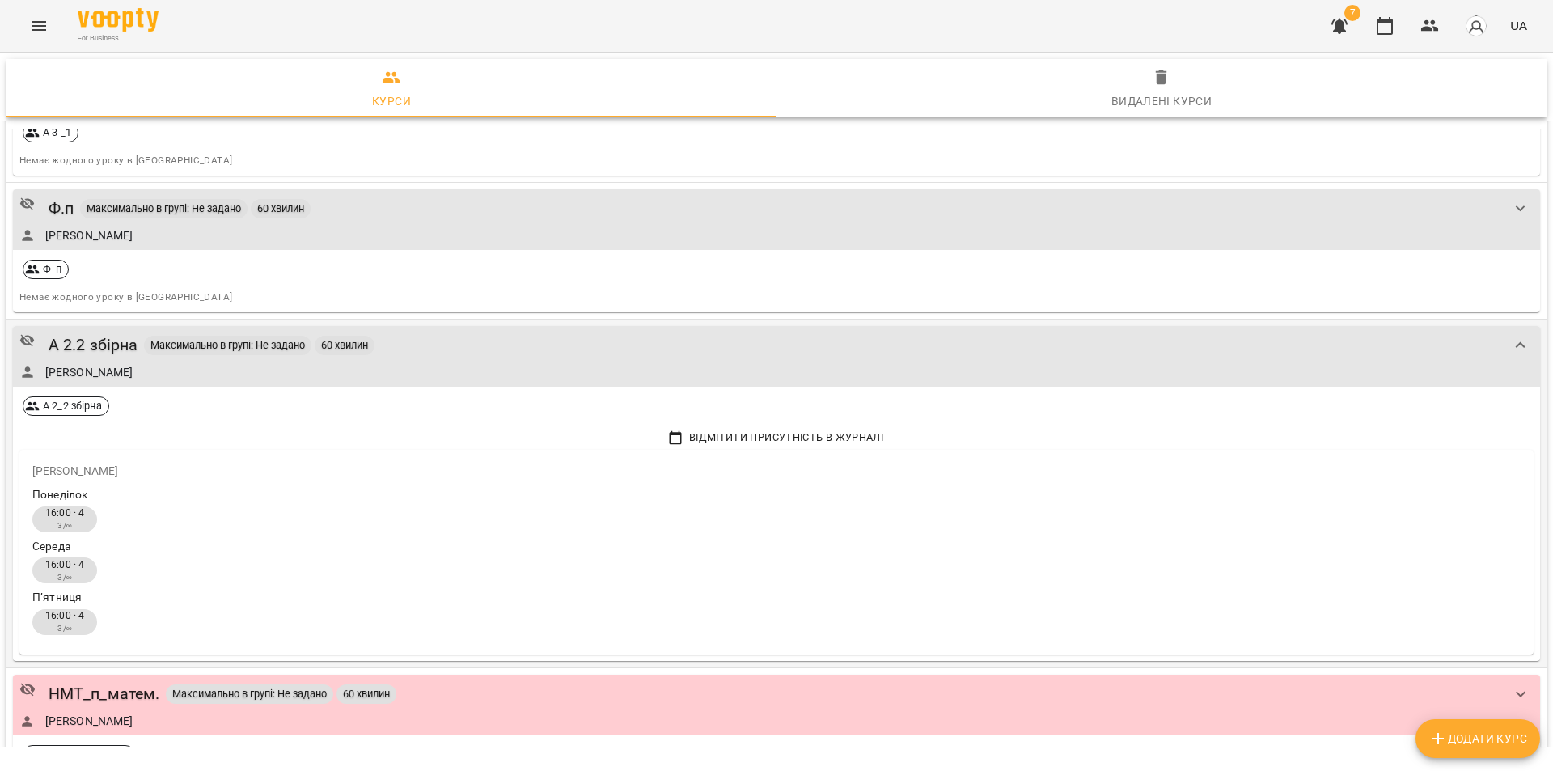
scroll to position [4094, 0]
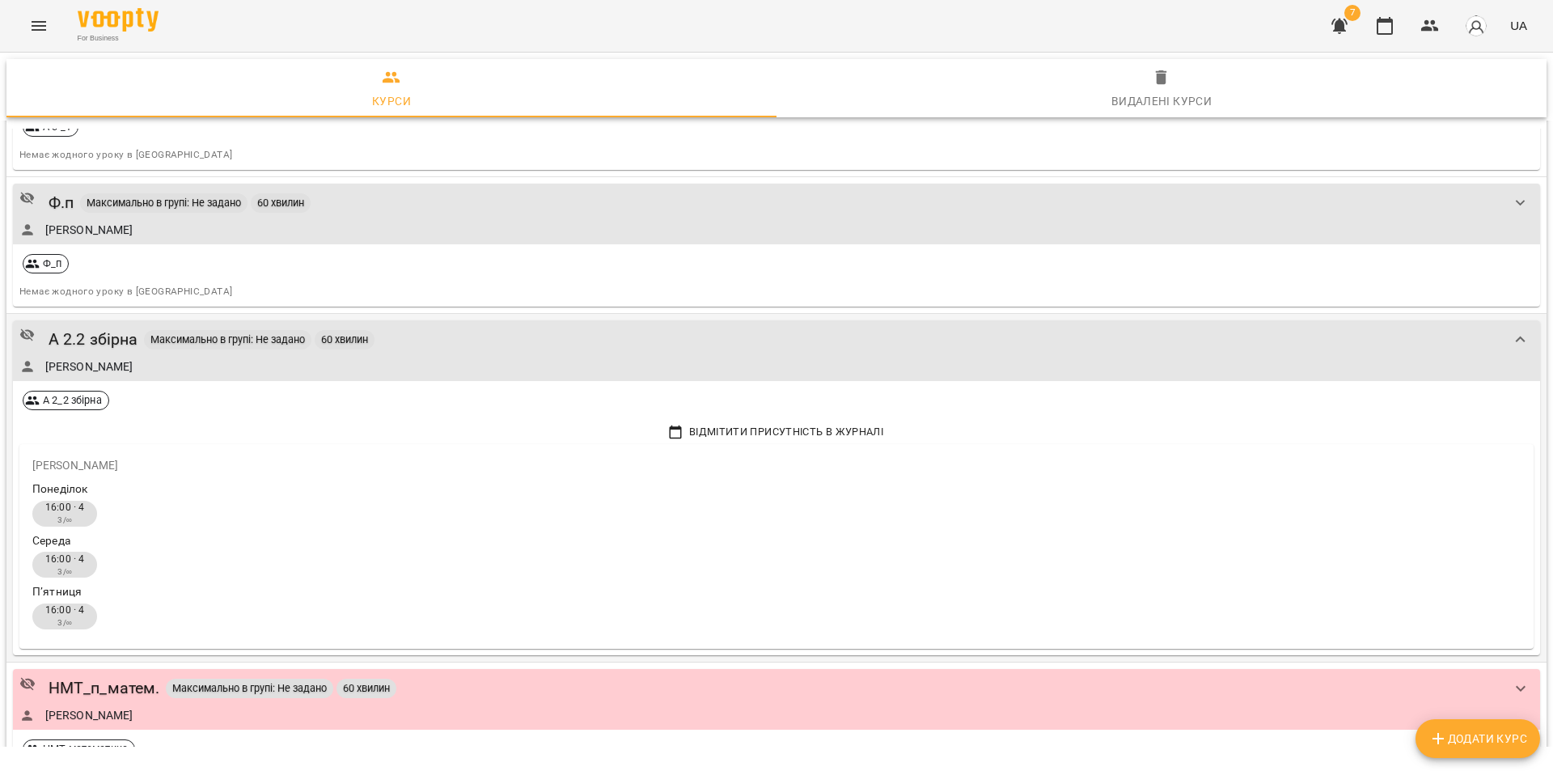
click at [425, 323] on div "А 2.2 збірна Максимально в групі: Не задано 60 хвилин Коновальчук Віта Степанів…" at bounding box center [776, 350] width 1527 height 61
click at [371, 335] on span "60 хвилин" at bounding box center [345, 339] width 60 height 14
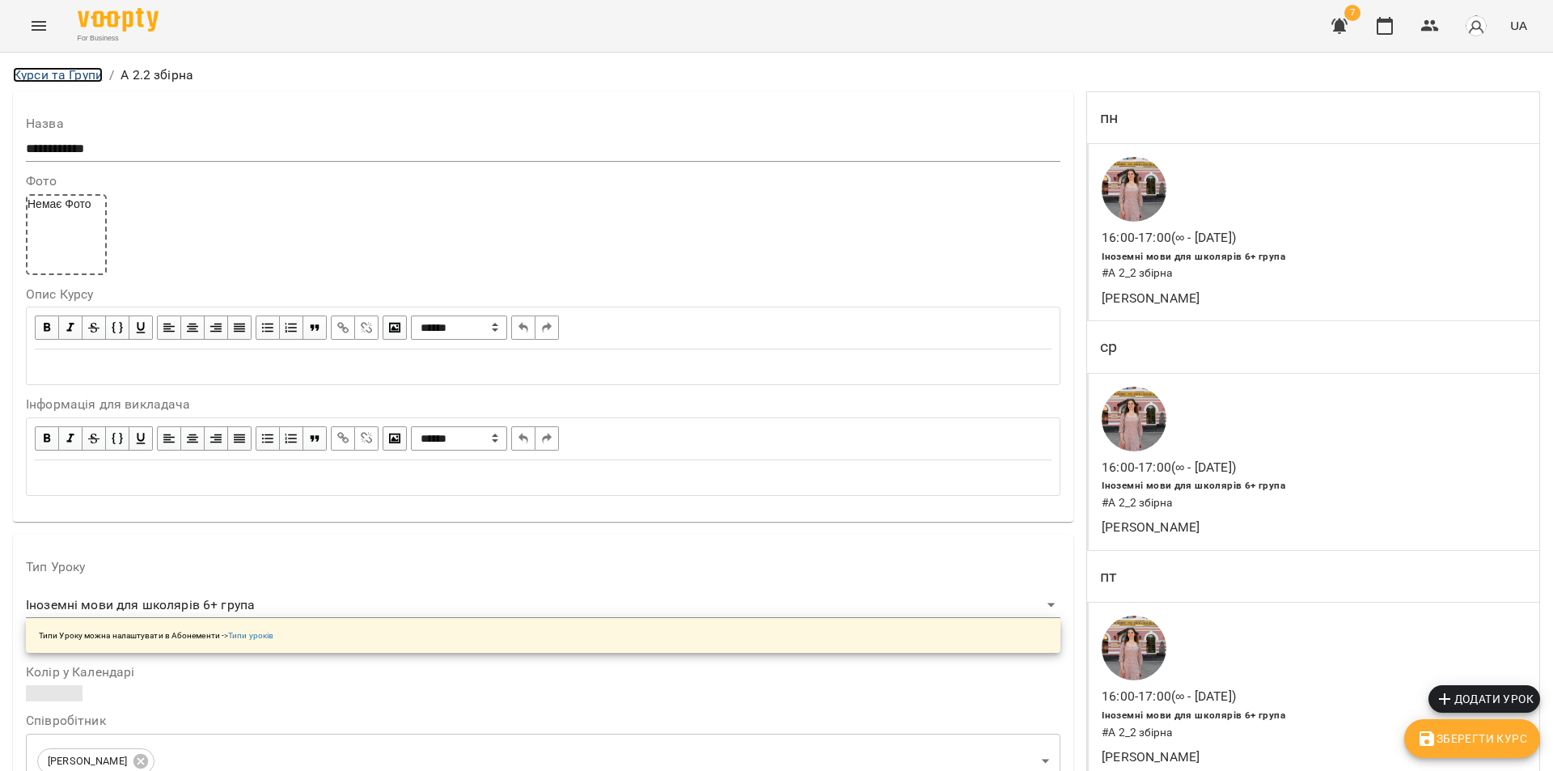
click at [66, 75] on link "Курси та Групи" at bounding box center [58, 74] width 90 height 15
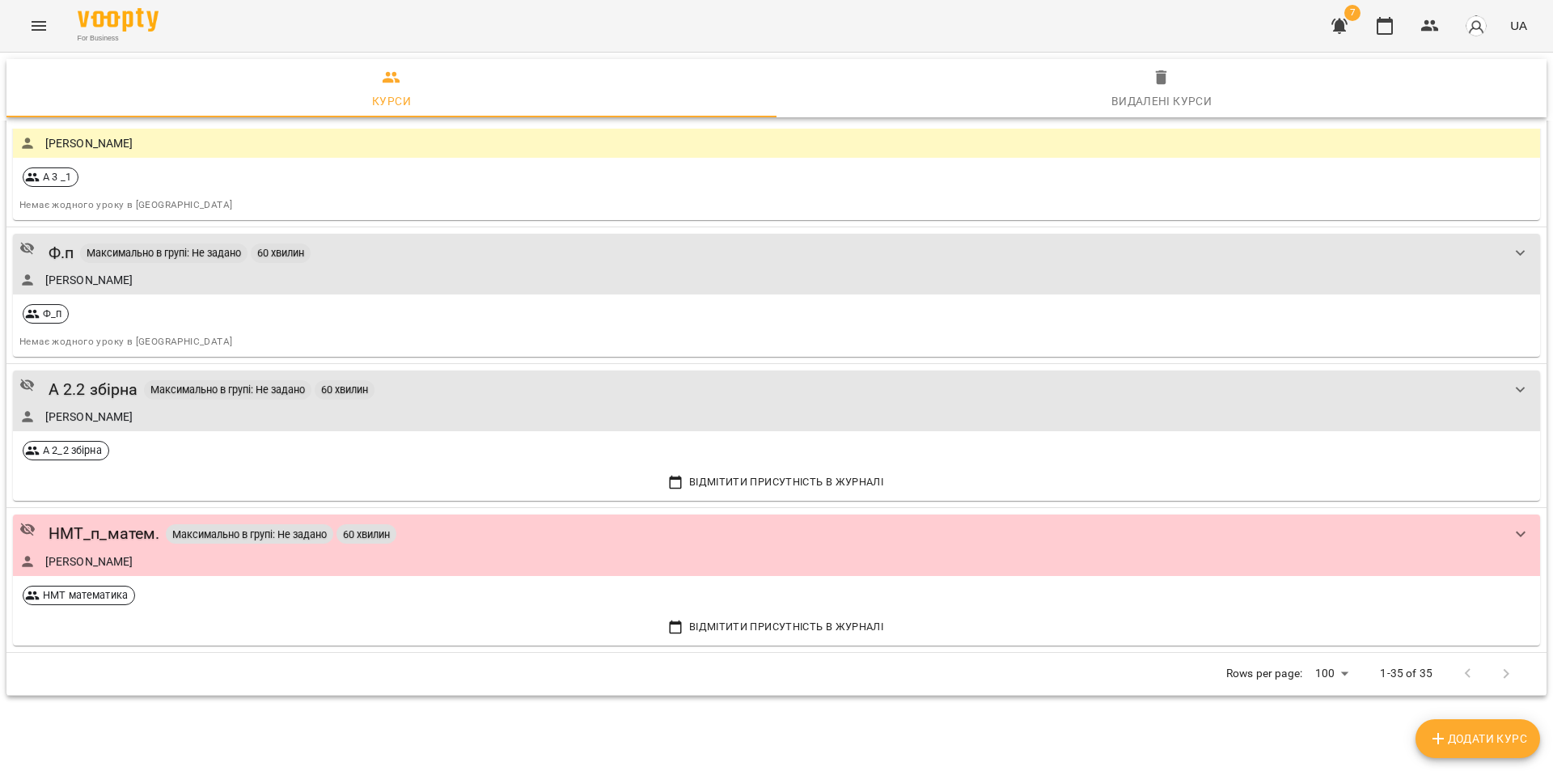
scroll to position [4044, 0]
click at [275, 406] on div "А 2.2 збірна Максимально в групі: Не задано 60 хвилин Коновальчук Віта Степанів…" at bounding box center [760, 400] width 1482 height 48
click at [275, 400] on div "А 2.2 збірна Максимально в групі: Не задано 60 хвилин" at bounding box center [760, 388] width 1482 height 25
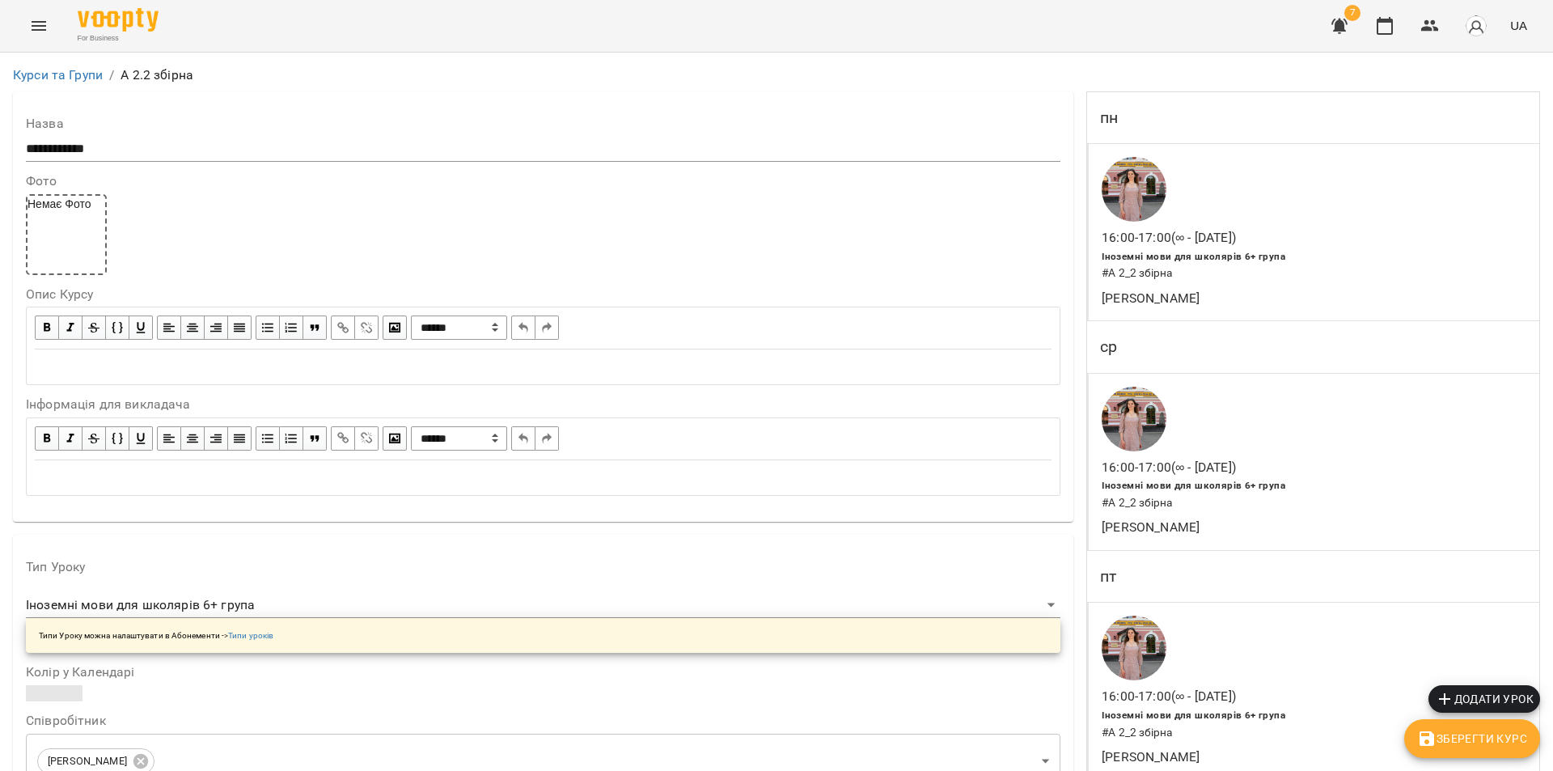
scroll to position [332, 0]
click at [1206, 687] on p "16:00 - 17:00 (∞ - 01 серп)" at bounding box center [1169, 696] width 134 height 19
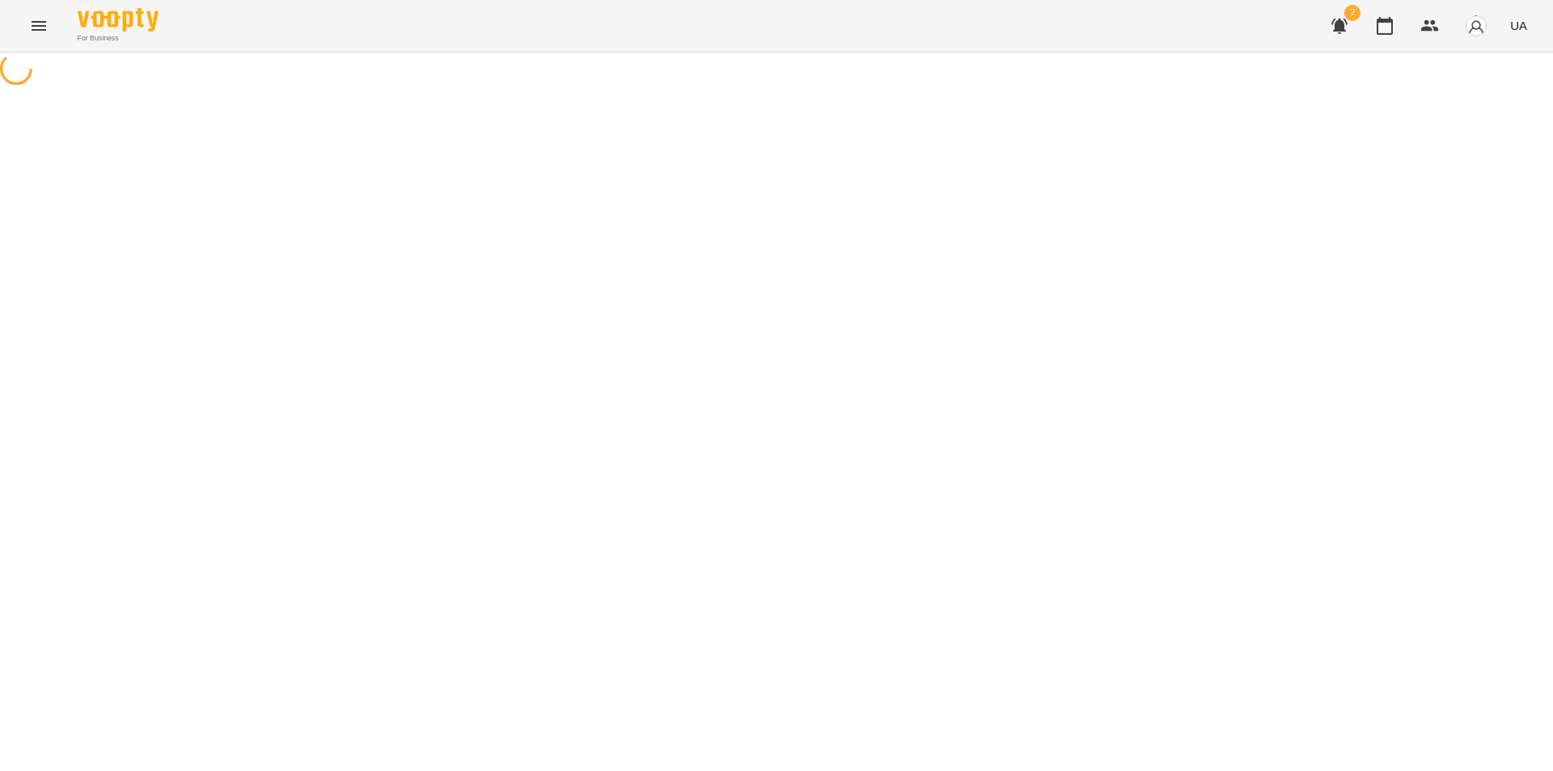
select select "*"
select select "**********"
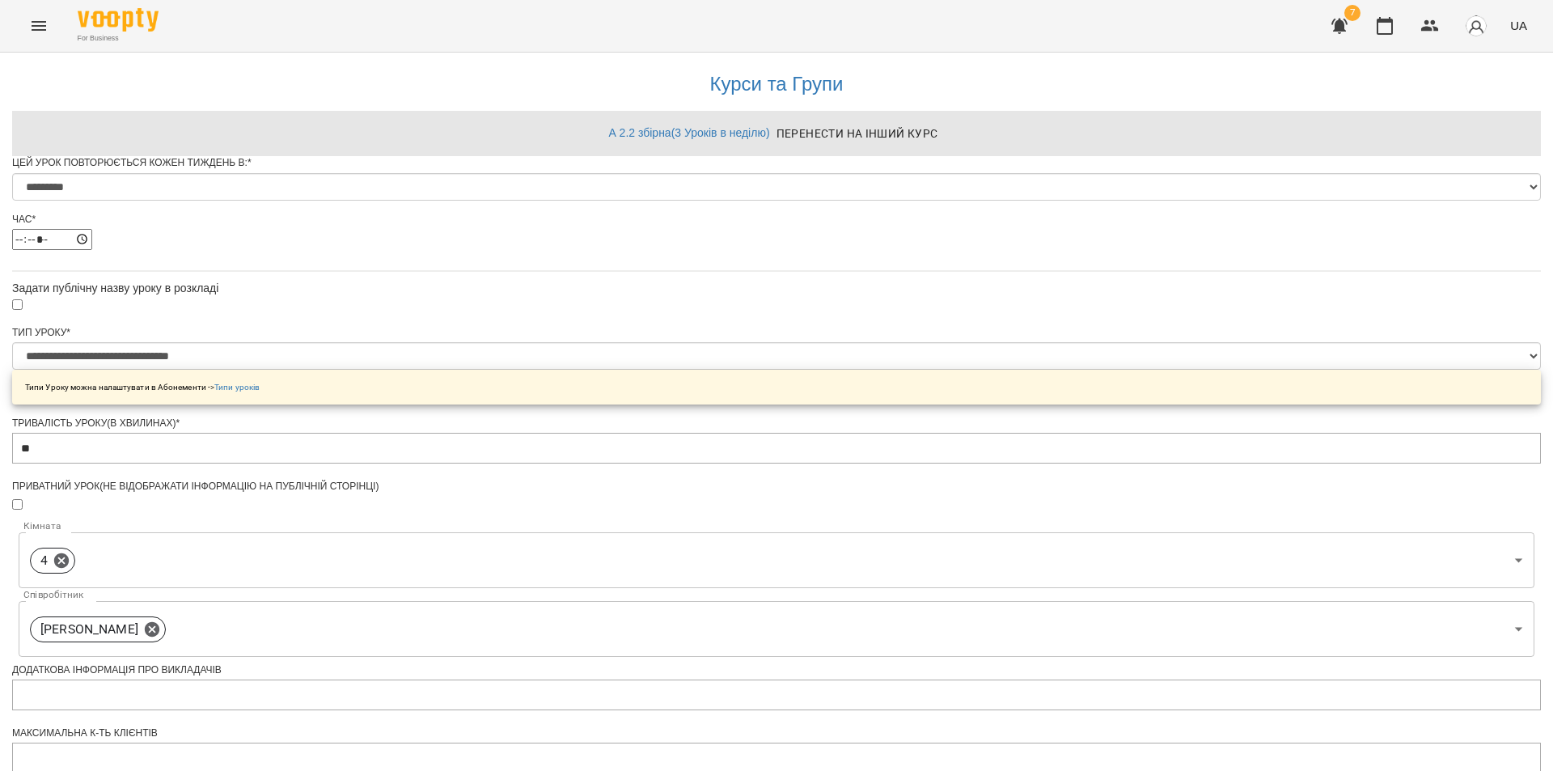
scroll to position [586, 0]
drag, startPoint x: 605, startPoint y: 560, endPoint x: 577, endPoint y: 556, distance: 28.6
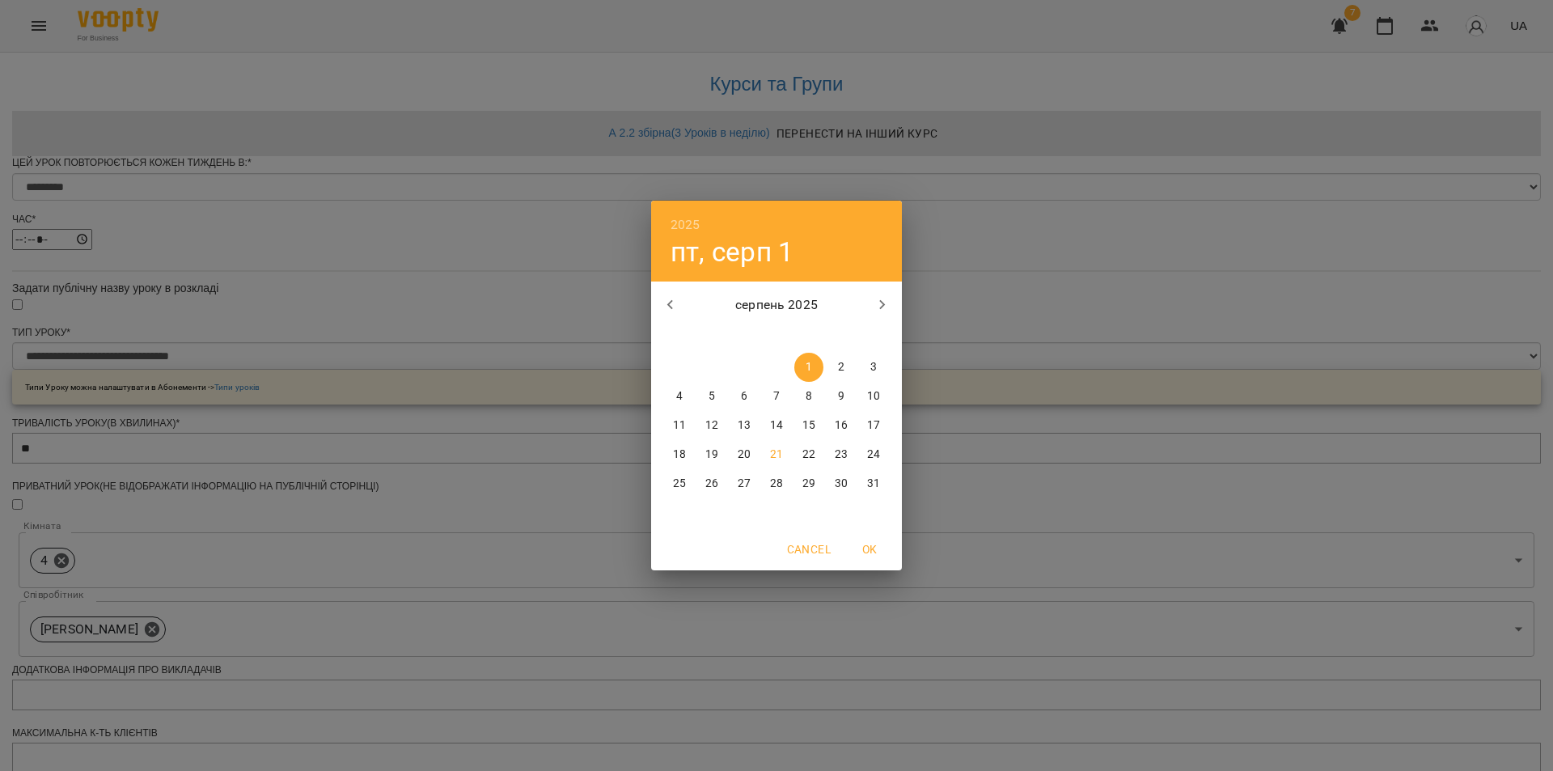
click at [775, 454] on p "21" at bounding box center [776, 454] width 13 height 16
type input "**********"
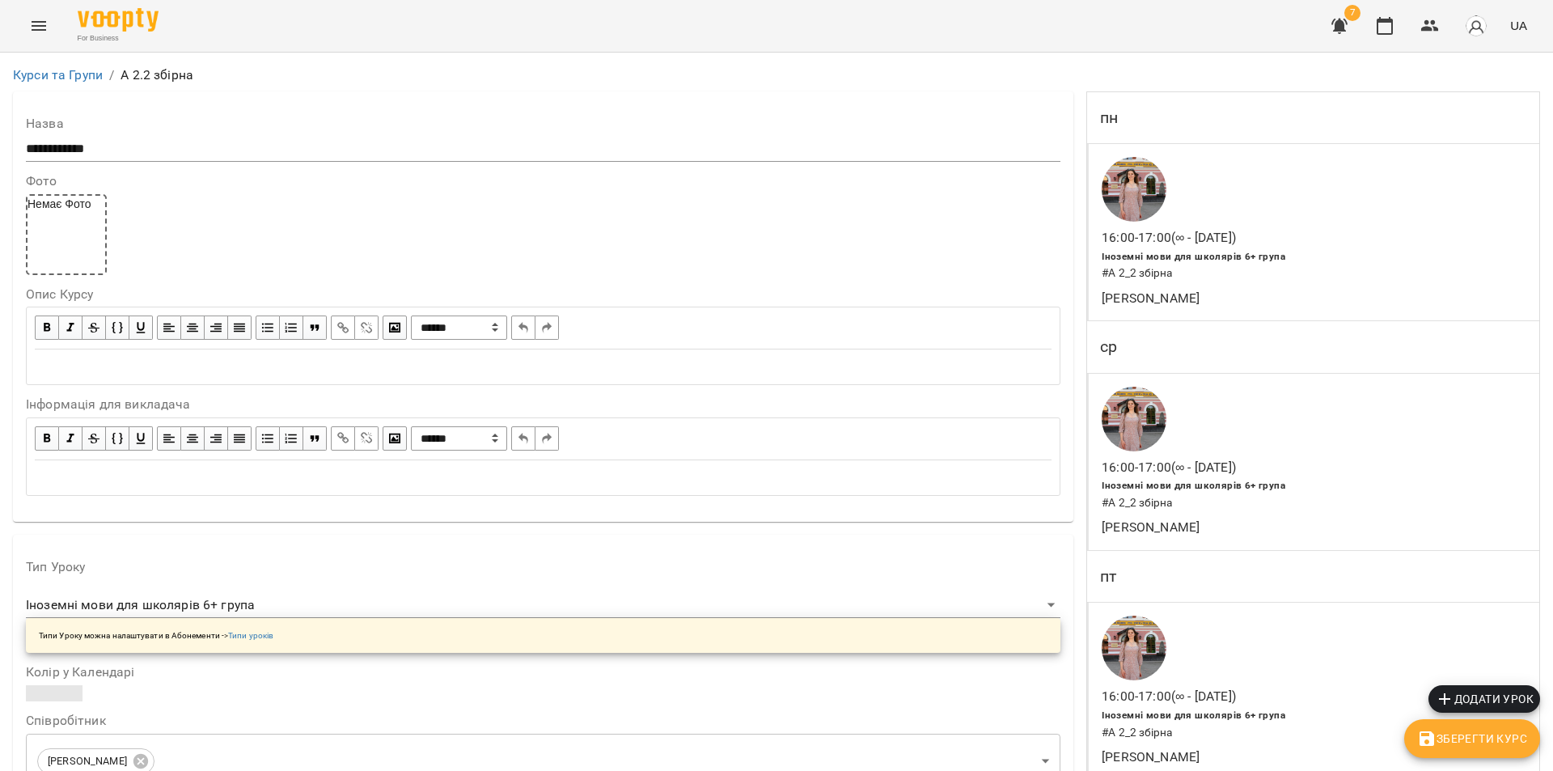
scroll to position [243, 0]
click at [1496, 732] on span "Зберегти Курс" at bounding box center [1472, 738] width 110 height 19
click at [1204, 612] on div at bounding box center [1168, 647] width 141 height 71
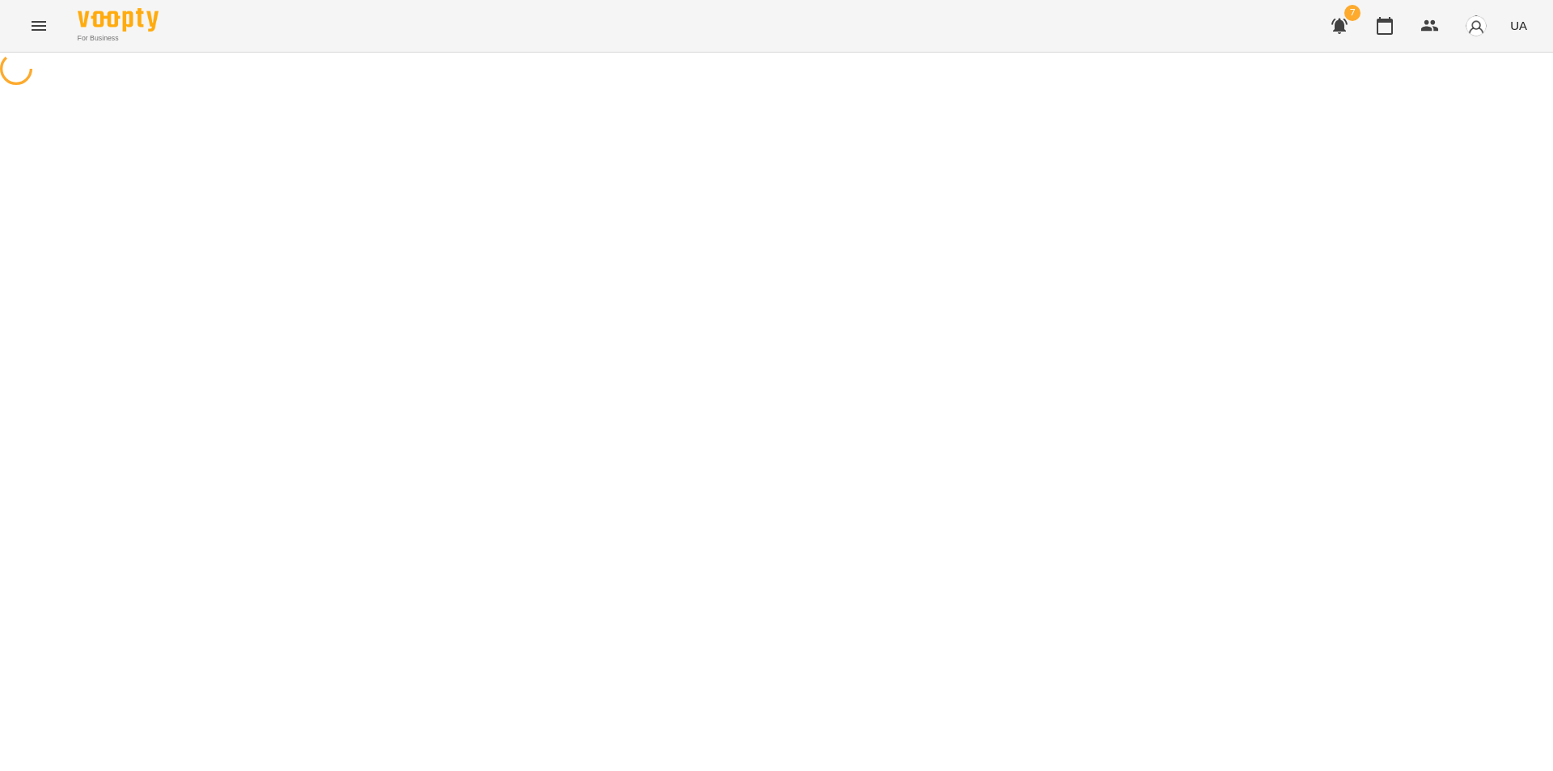
select select "*"
select select "**********"
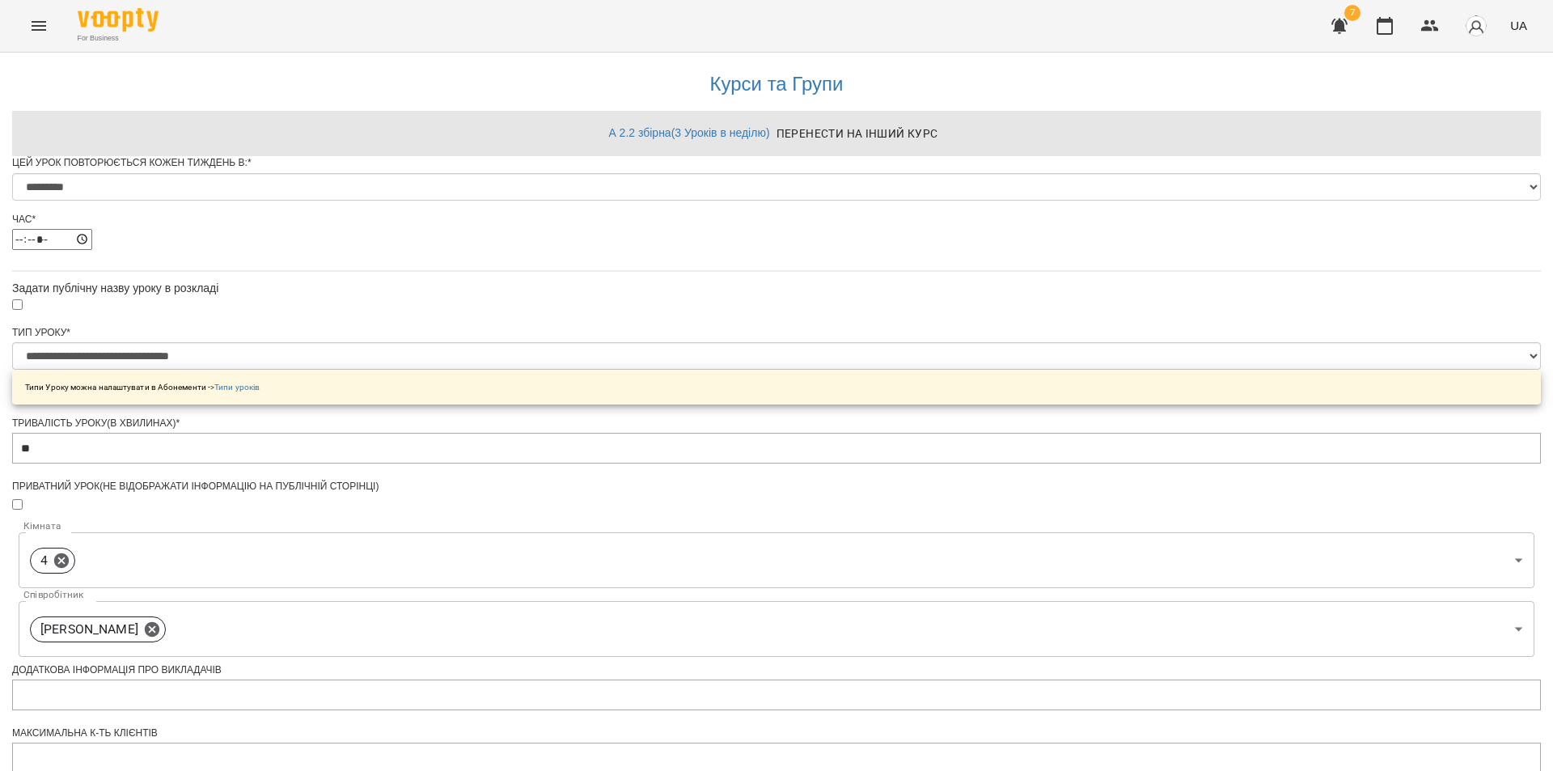
scroll to position [586, 0]
drag, startPoint x: 600, startPoint y: 555, endPoint x: 592, endPoint y: 552, distance: 8.4
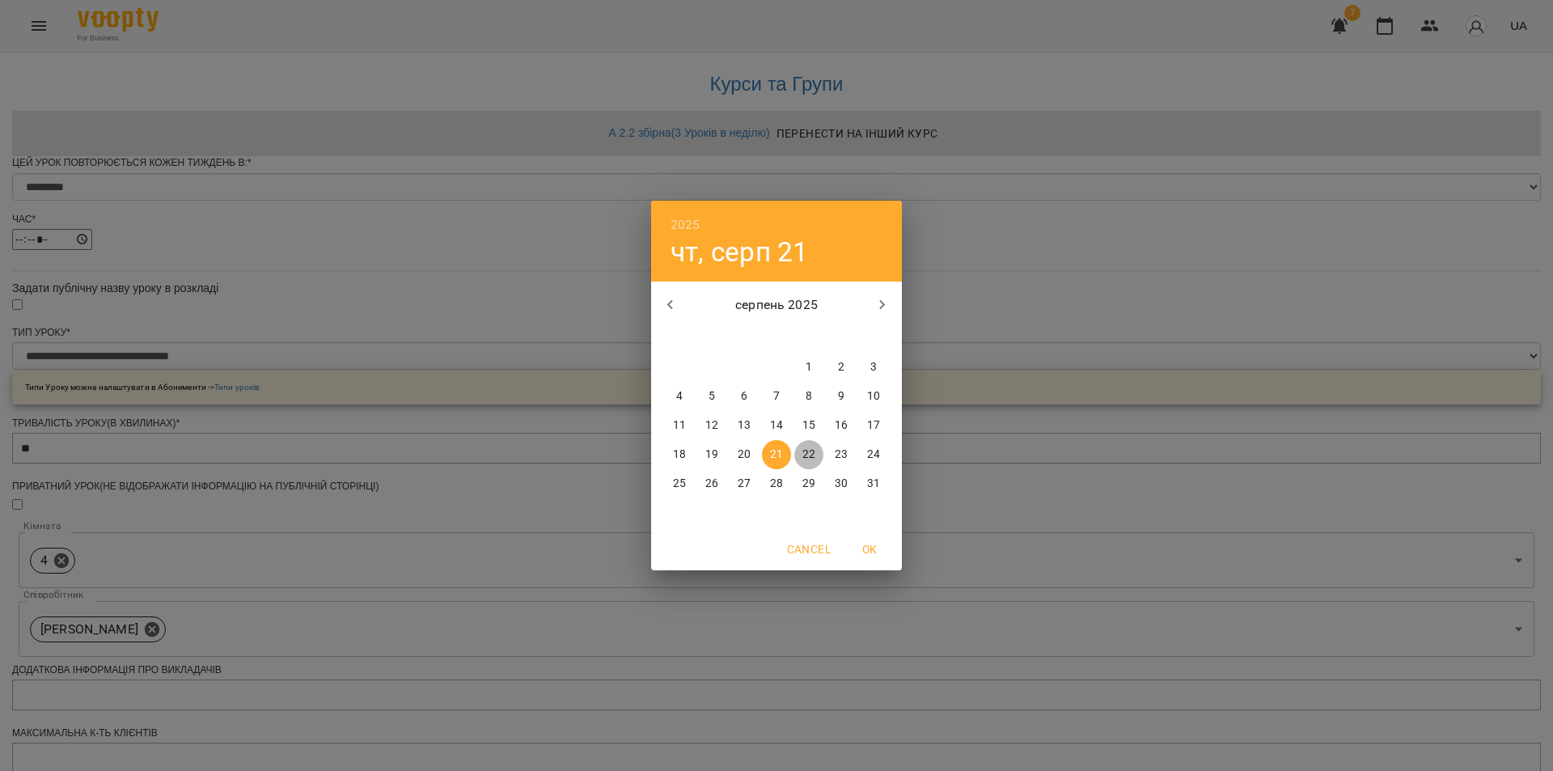
click at [802, 456] on span "22" at bounding box center [808, 454] width 29 height 16
type input "**********"
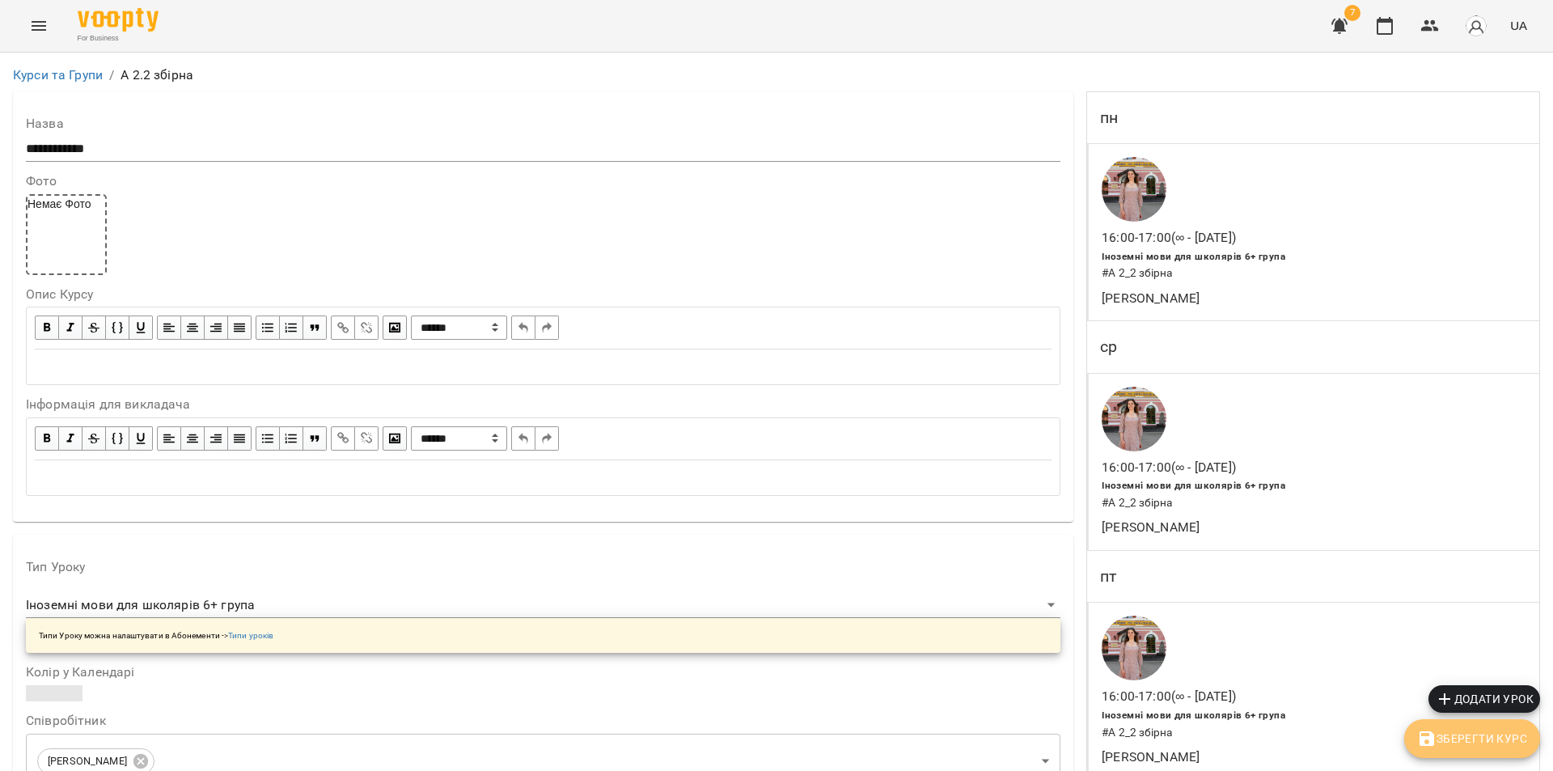
click at [1472, 742] on span "Зберегти Курс" at bounding box center [1472, 738] width 110 height 19
click at [69, 73] on link "Курси та Групи" at bounding box center [58, 74] width 90 height 15
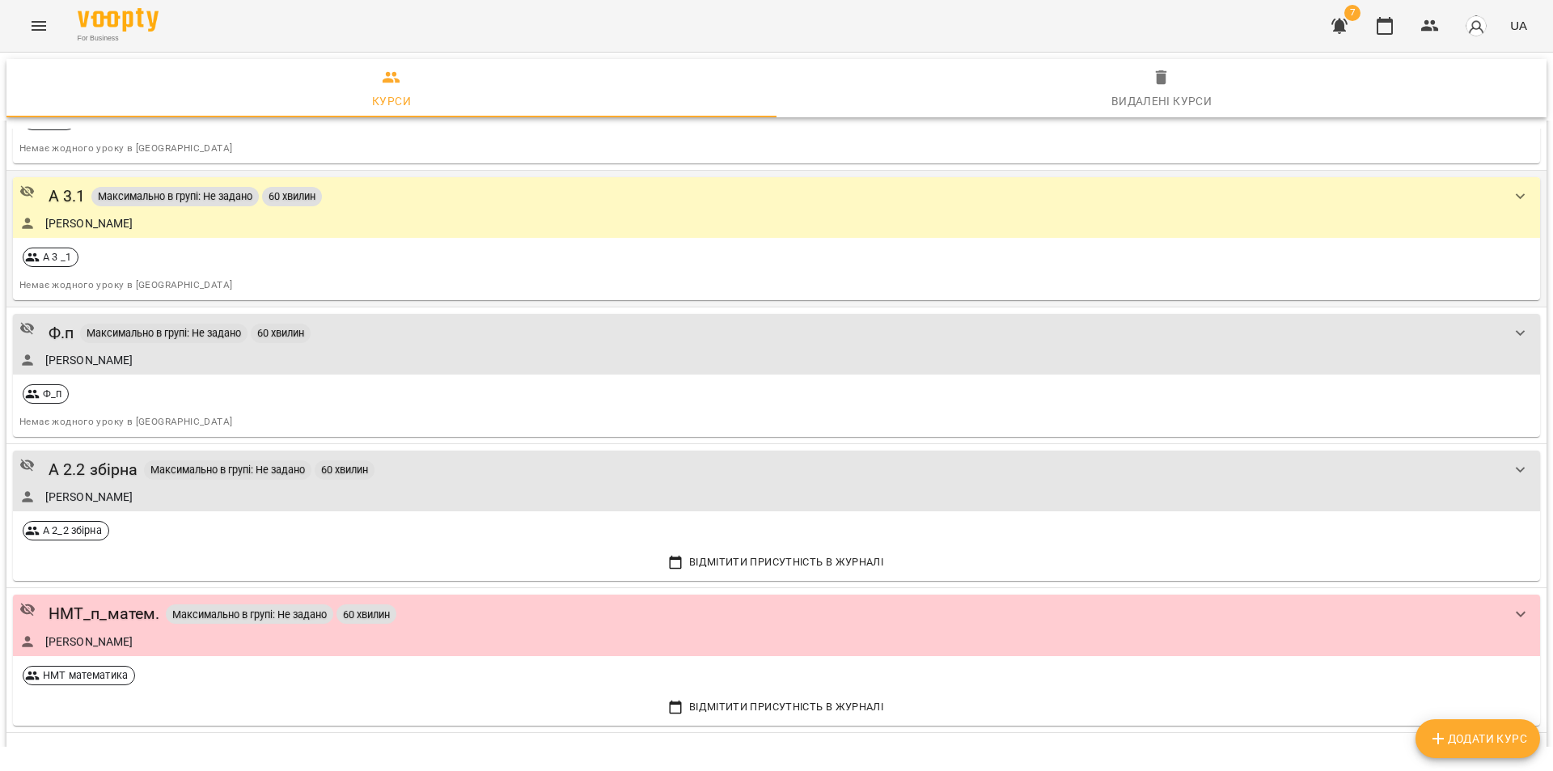
scroll to position [4051, 0]
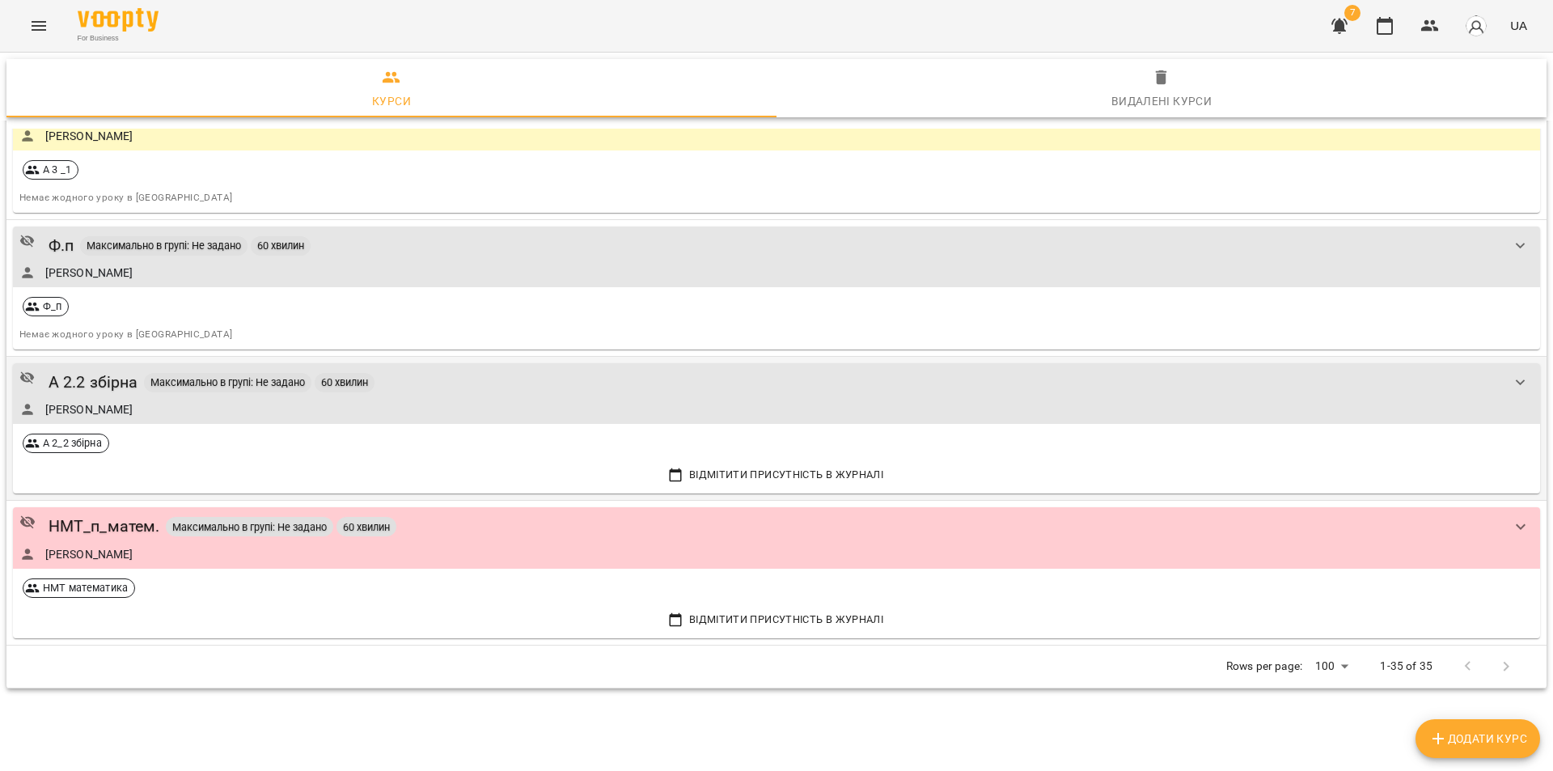
click at [218, 384] on span "Максимально в групі: Не задано" at bounding box center [227, 382] width 167 height 14
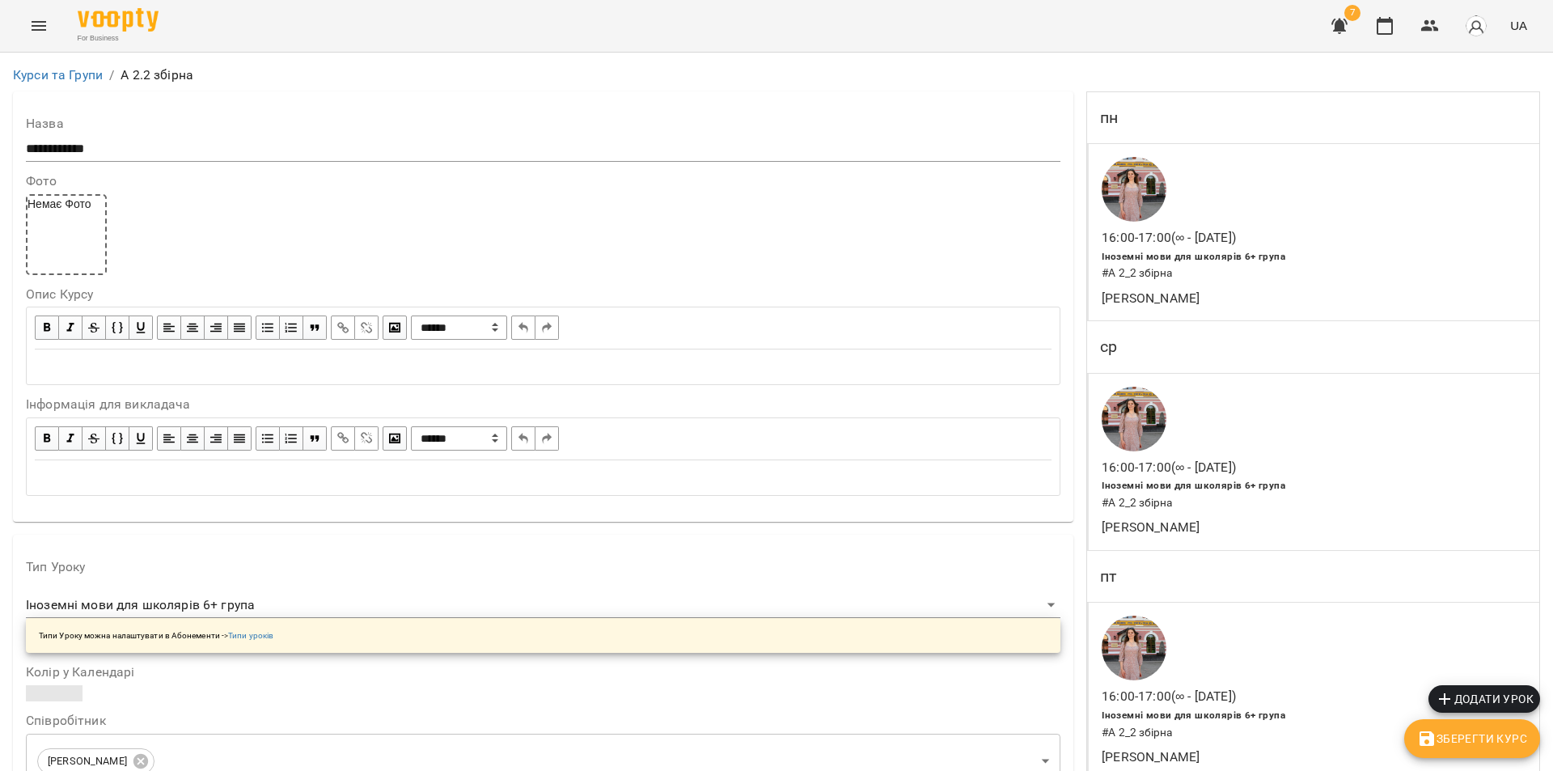
scroll to position [324, 0]
click at [1211, 687] on p "16:00 - 17:00 (∞ - 22 серп)" at bounding box center [1169, 696] width 134 height 19
select select "*"
select select "**********"
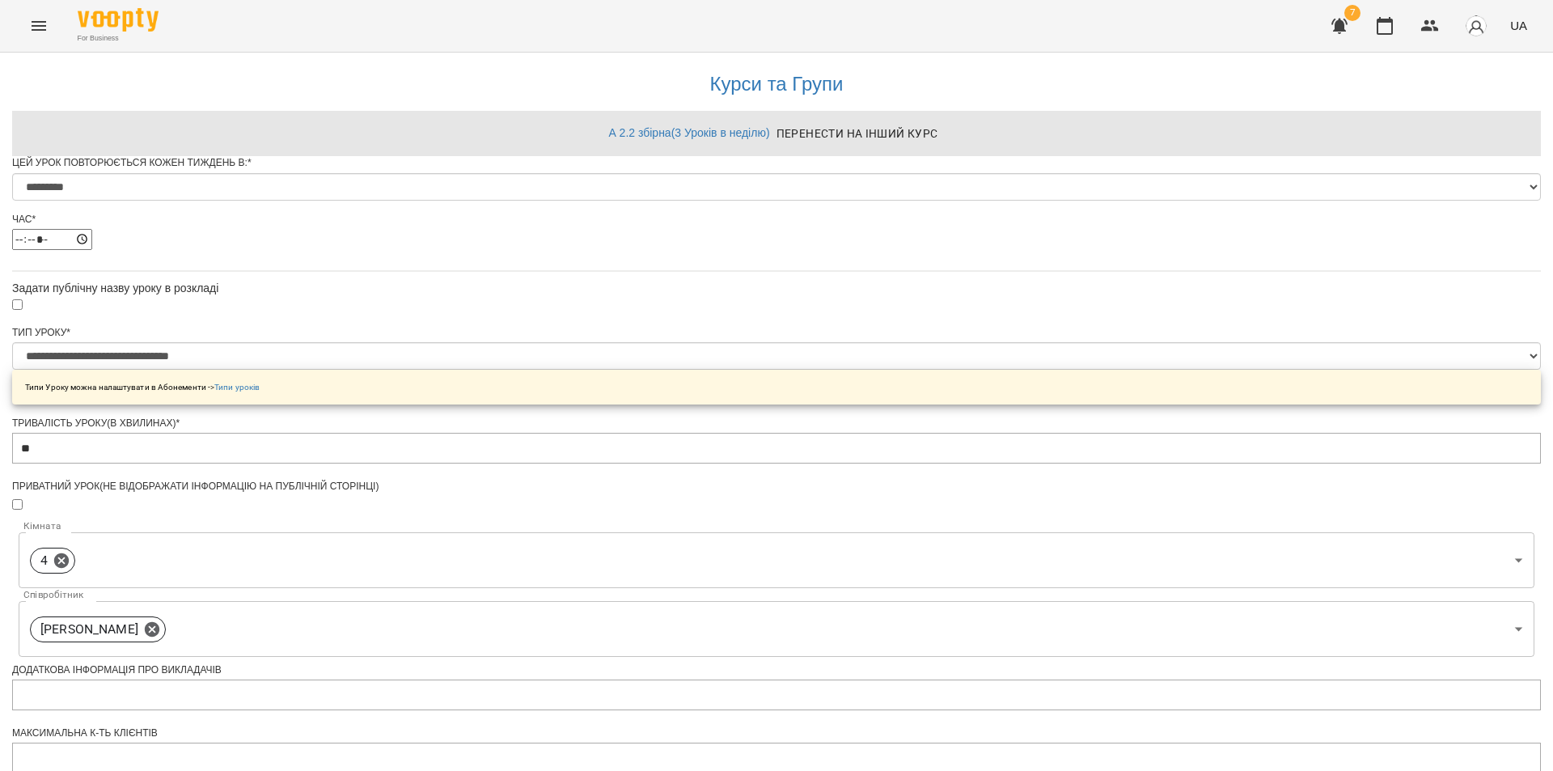
scroll to position [586, 0]
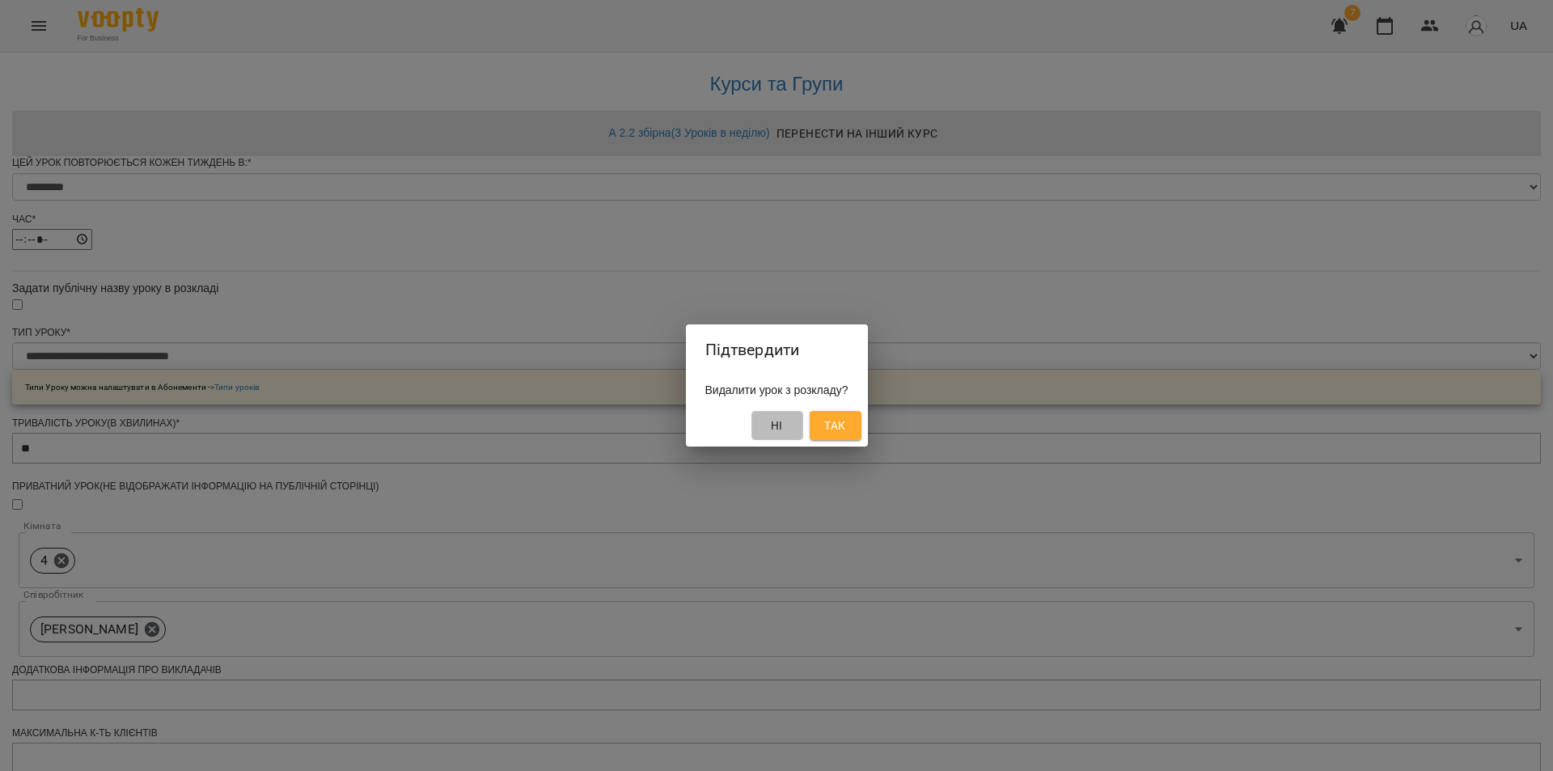
click at [783, 421] on span "Ні" at bounding box center [777, 425] width 12 height 19
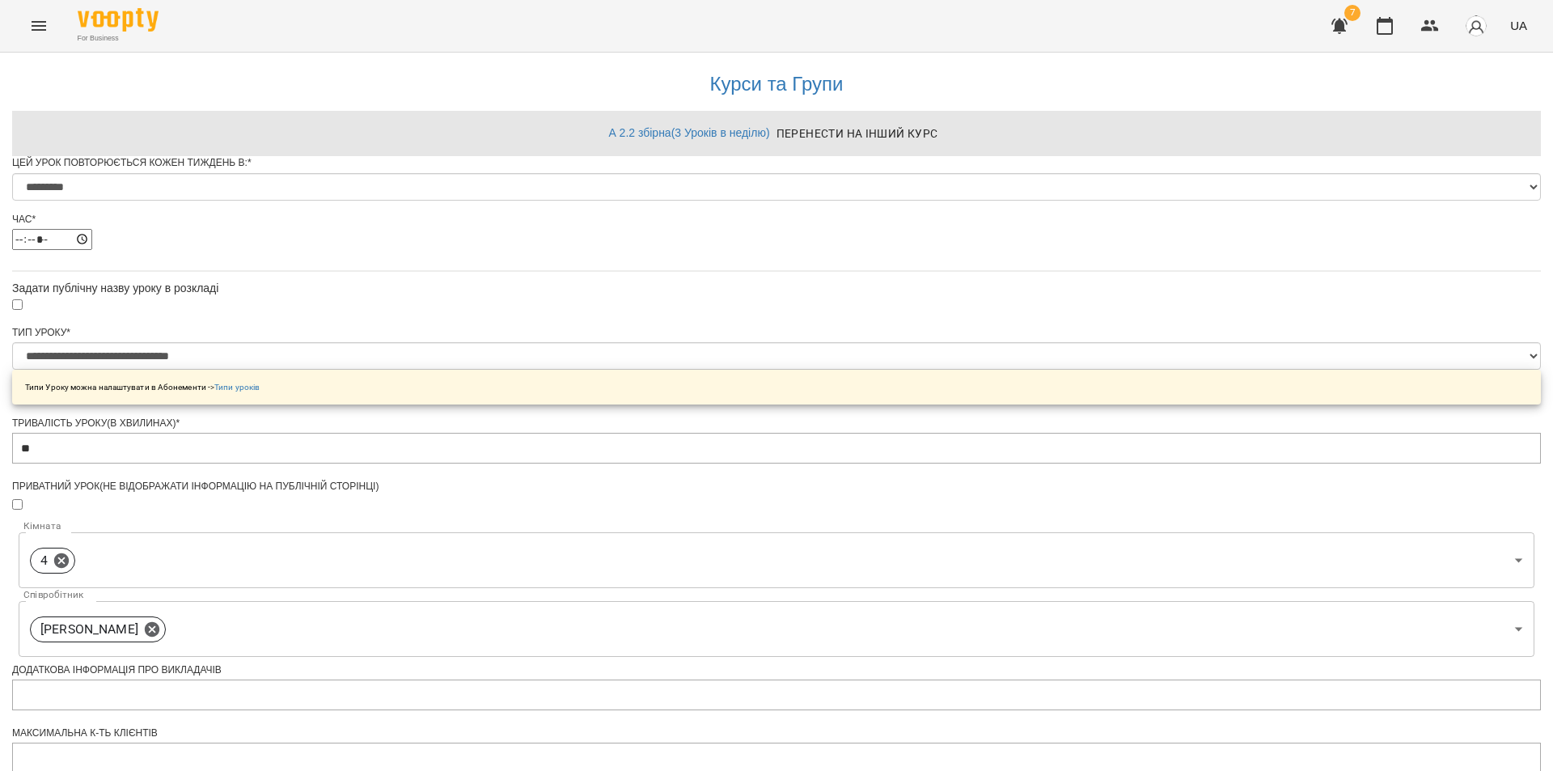
drag, startPoint x: 600, startPoint y: 559, endPoint x: 586, endPoint y: 557, distance: 14.6
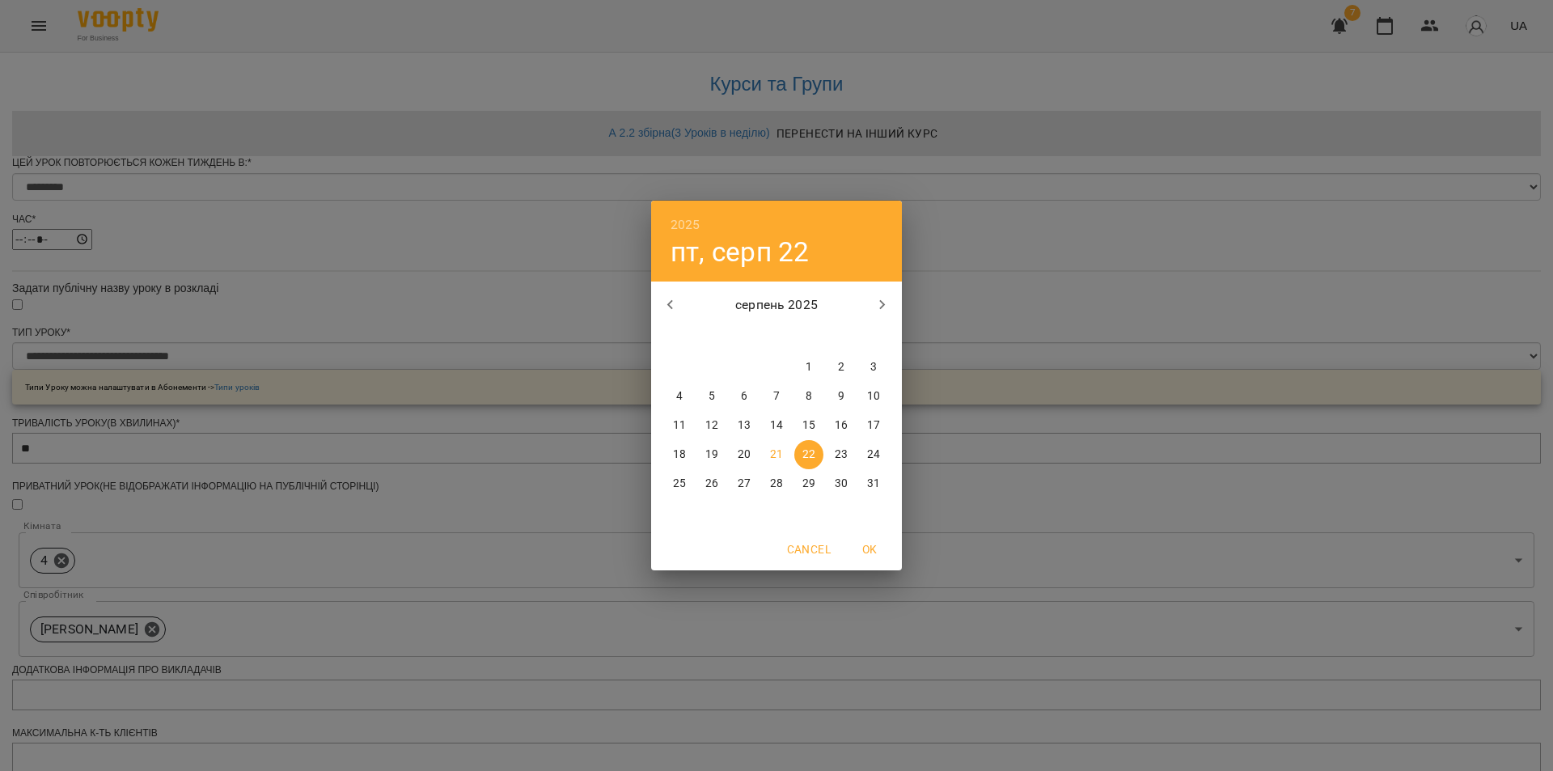
click at [802, 374] on span "1" at bounding box center [808, 367] width 29 height 16
type input "**********"
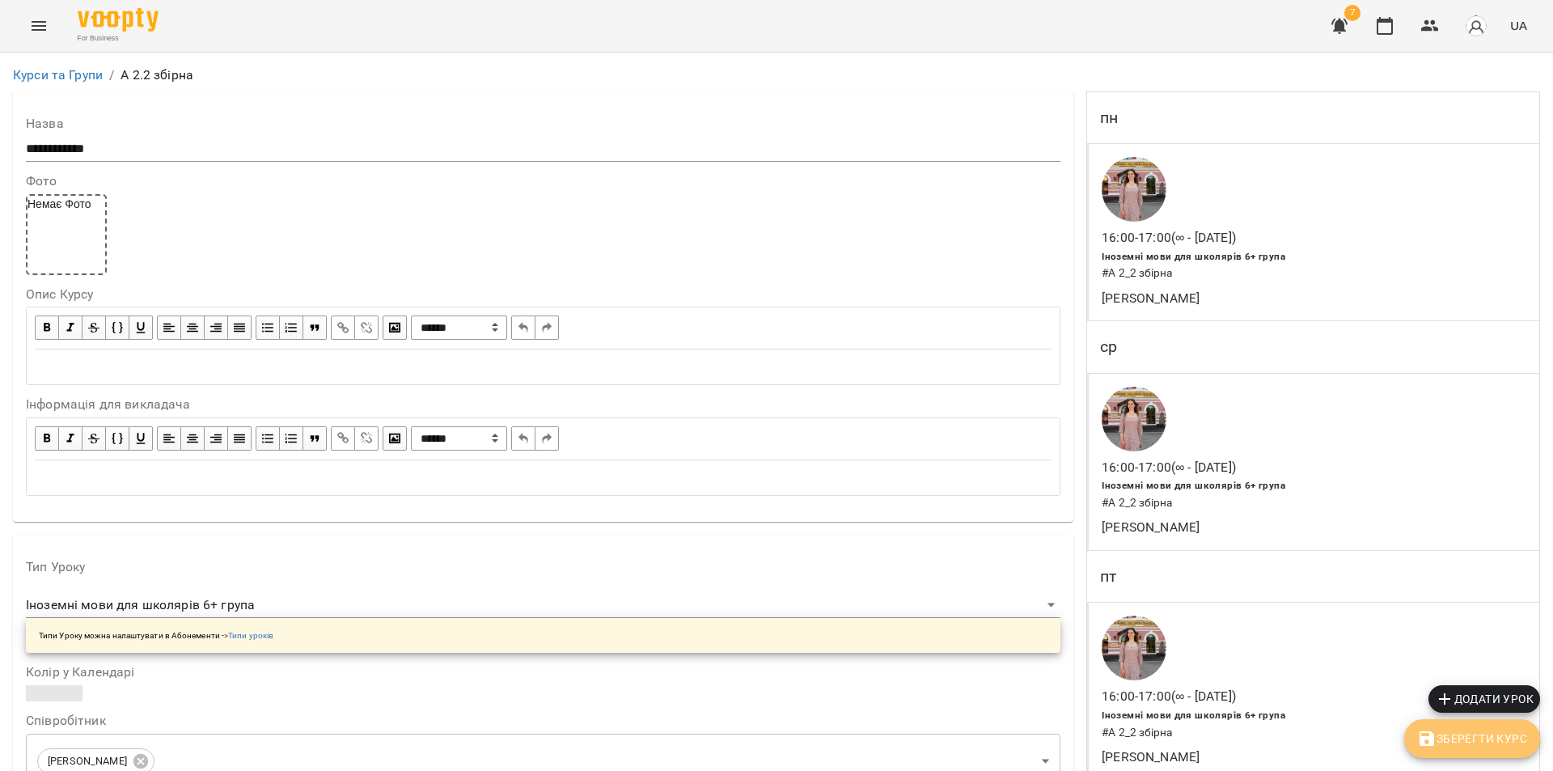
click at [1490, 734] on span "Зберегти Курс" at bounding box center [1472, 738] width 110 height 19
click at [34, 79] on link "Курси та Групи" at bounding box center [58, 74] width 90 height 15
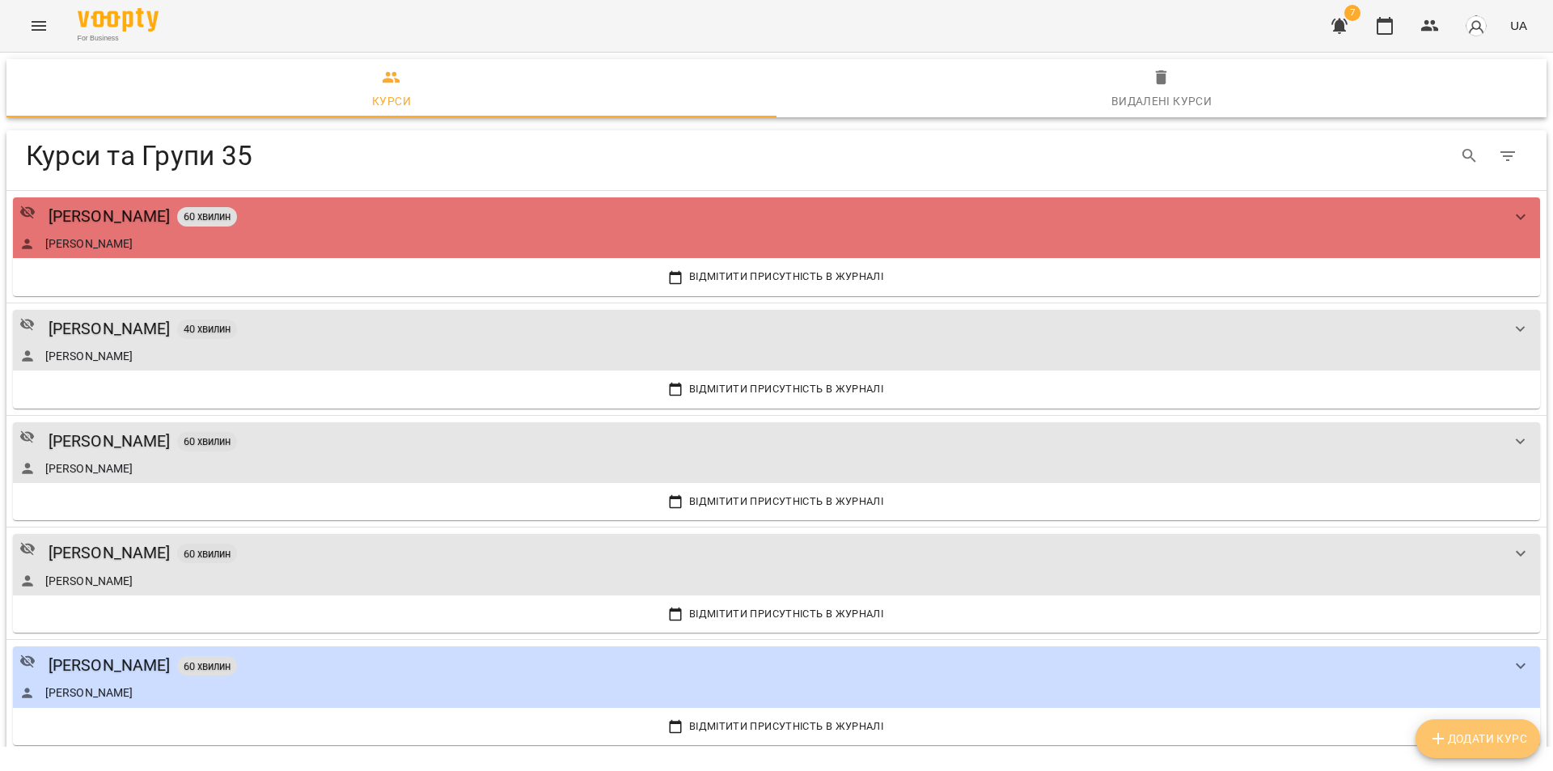
click at [1475, 732] on span "Додати Курс" at bounding box center [1477, 738] width 99 height 19
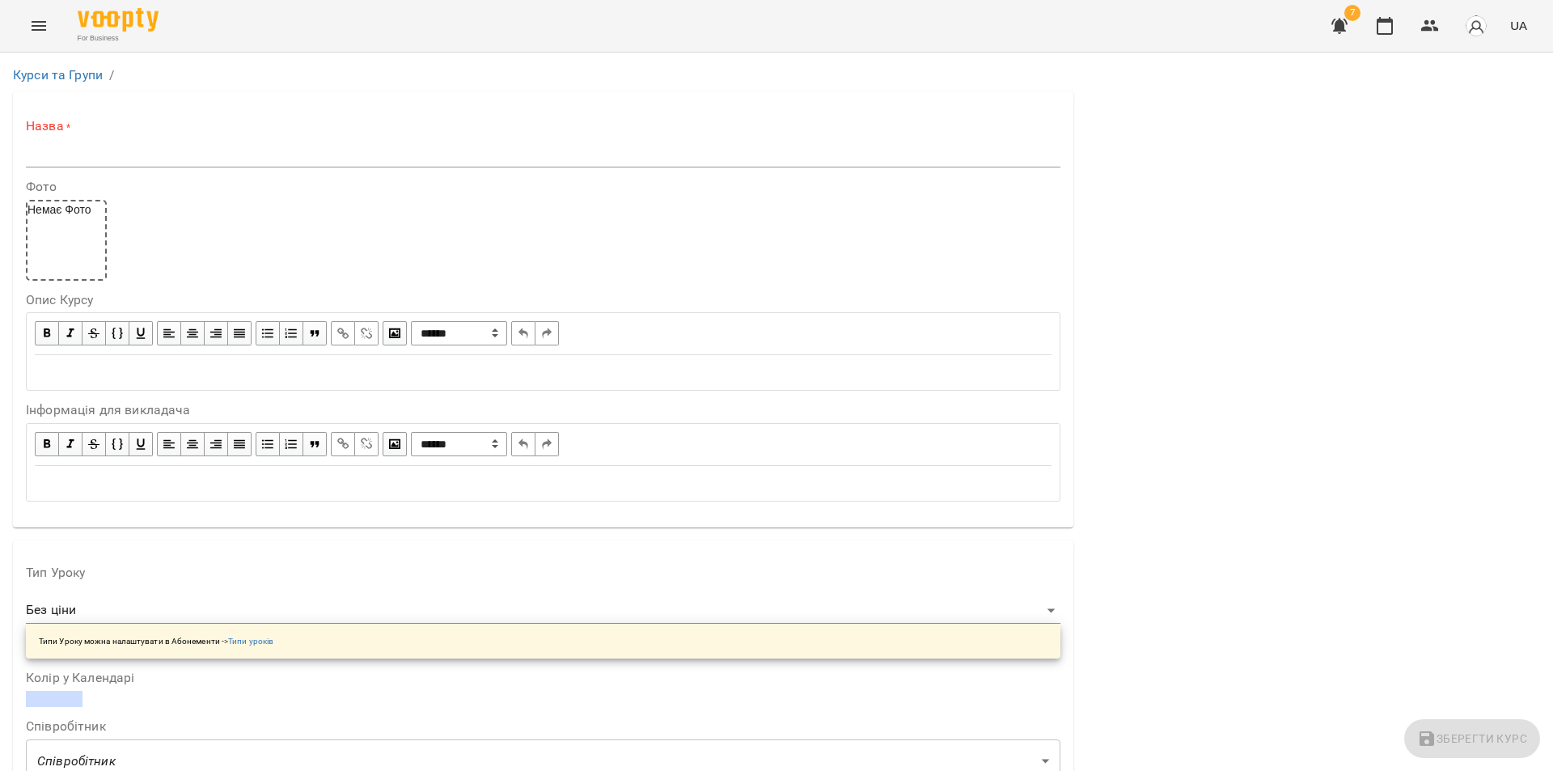
click at [120, 147] on input "text" at bounding box center [543, 155] width 1035 height 26
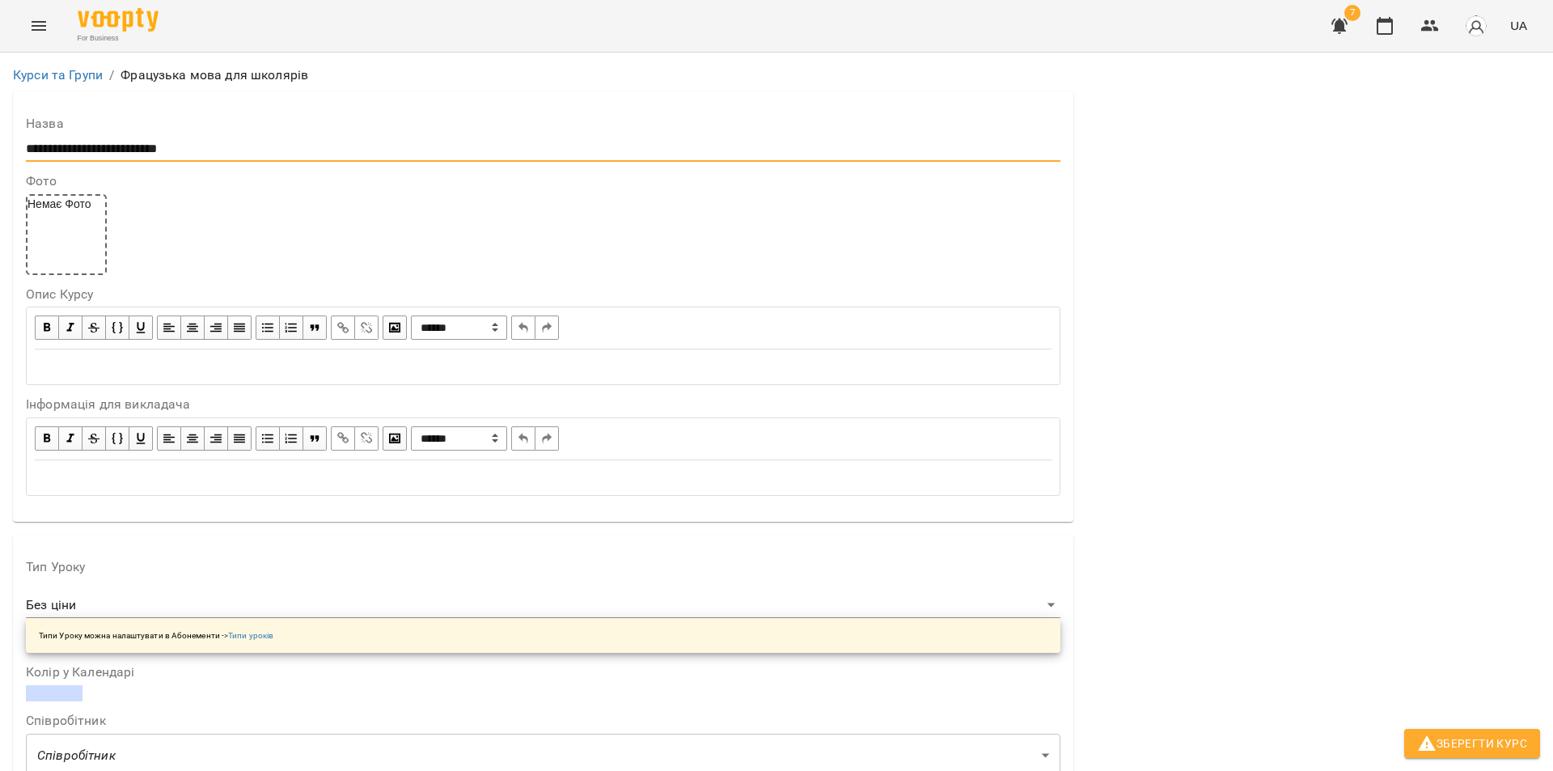
type input "**********"
click at [121, 373] on div "Edit text" at bounding box center [543, 367] width 1017 height 19
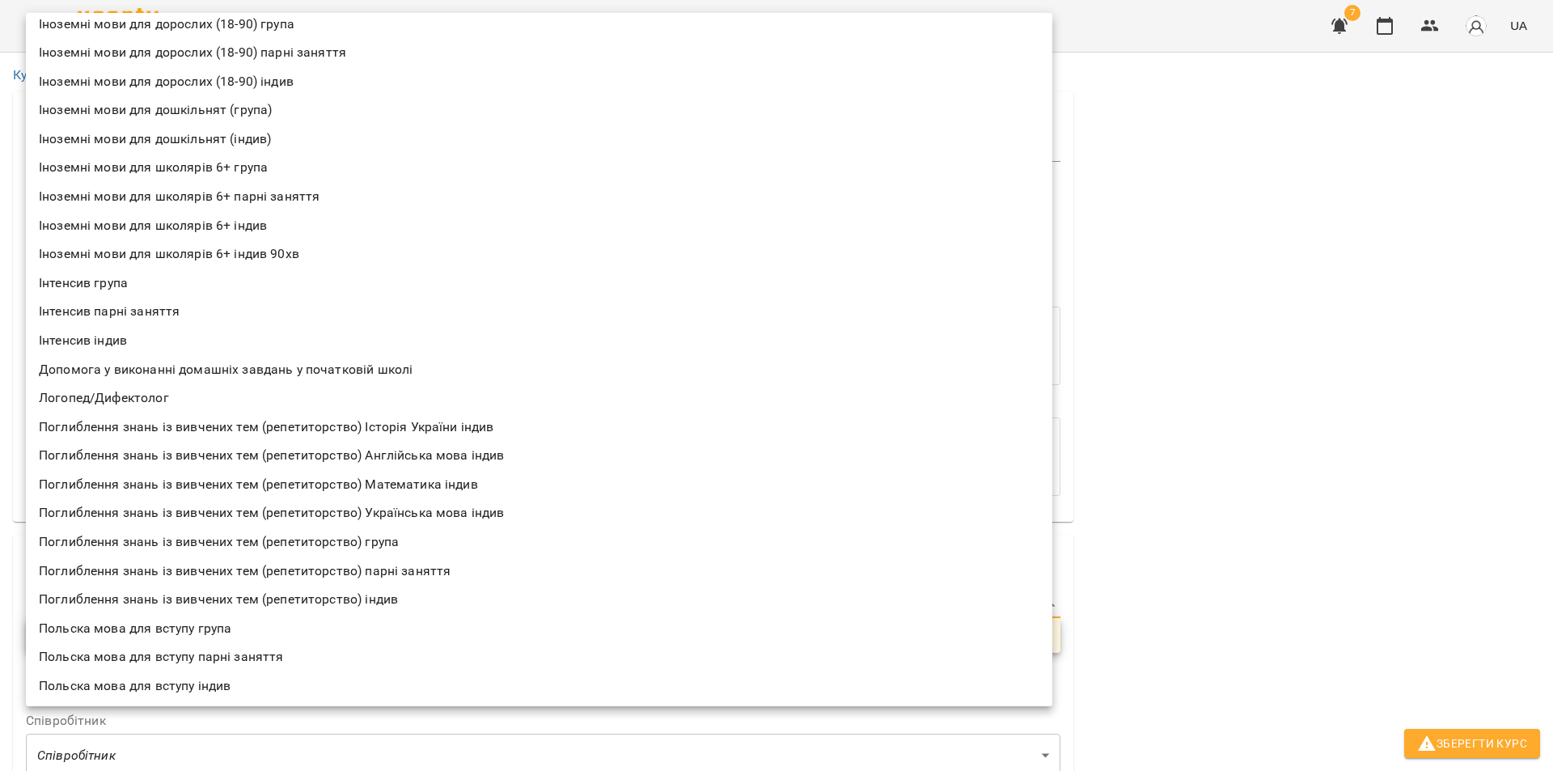
scroll to position [0, 0]
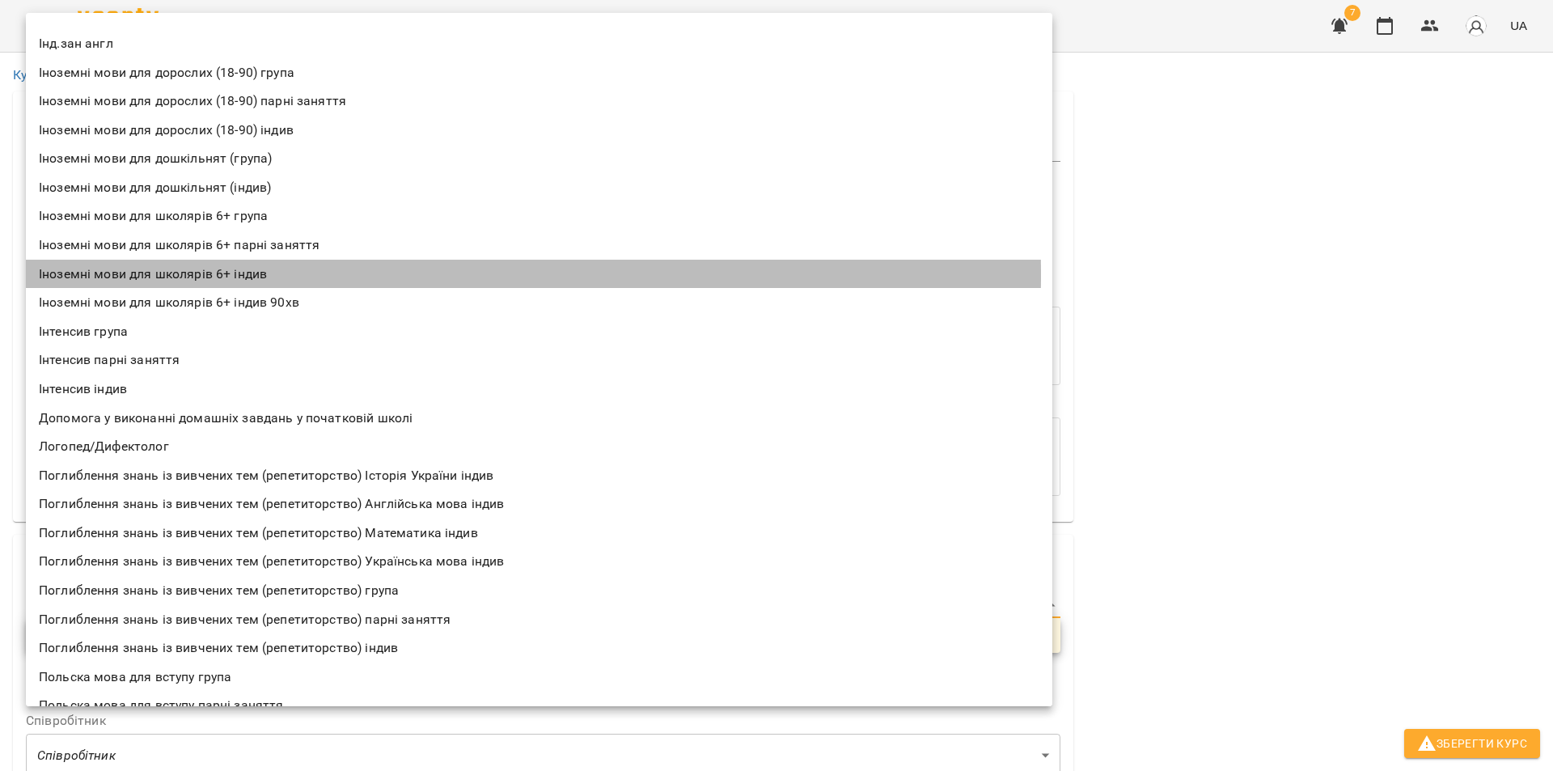
click at [199, 275] on li "Іноземні мови для школярів 6+ індив" at bounding box center [539, 274] width 1026 height 29
type input "**********"
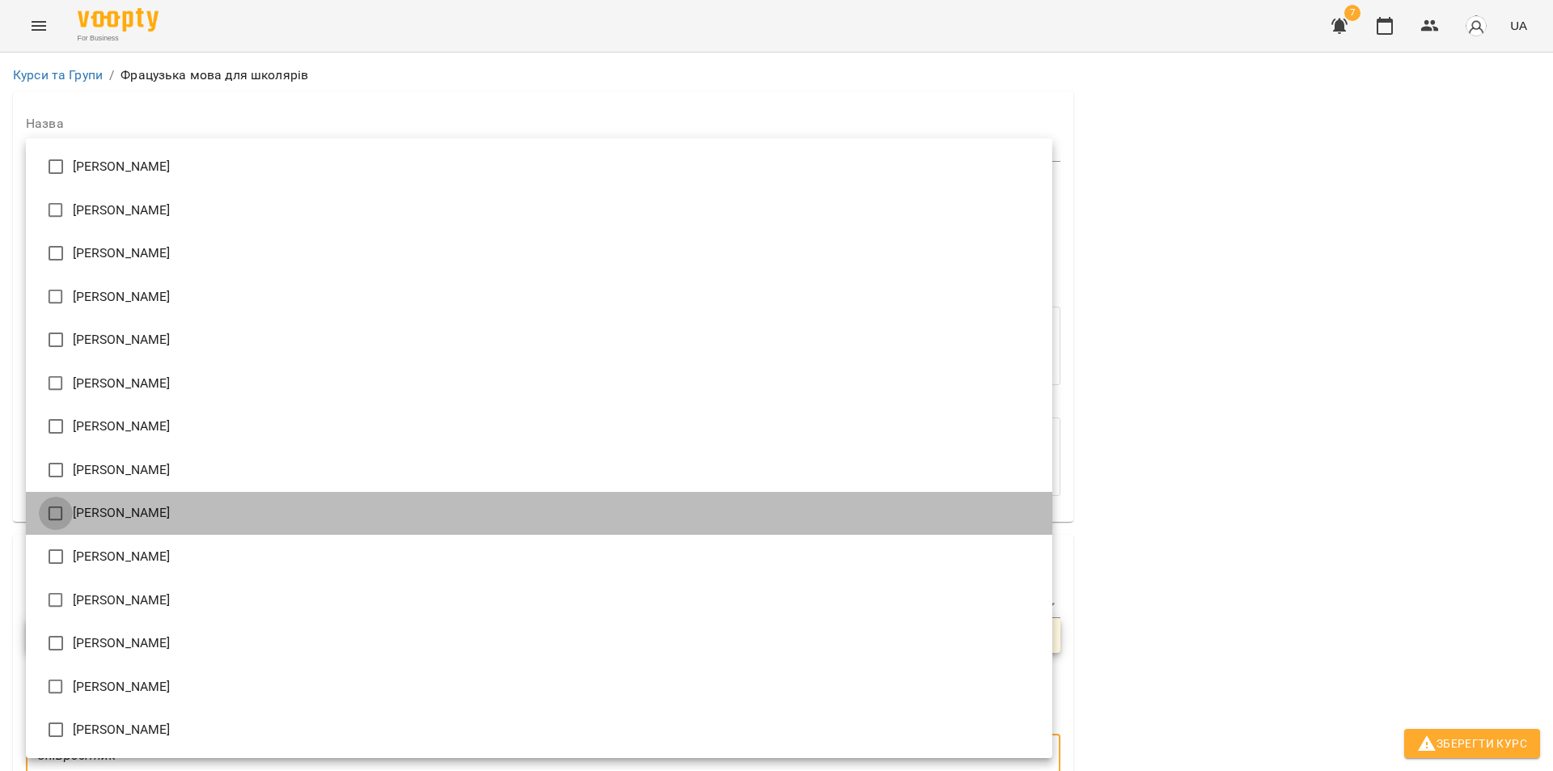
type input "**********"
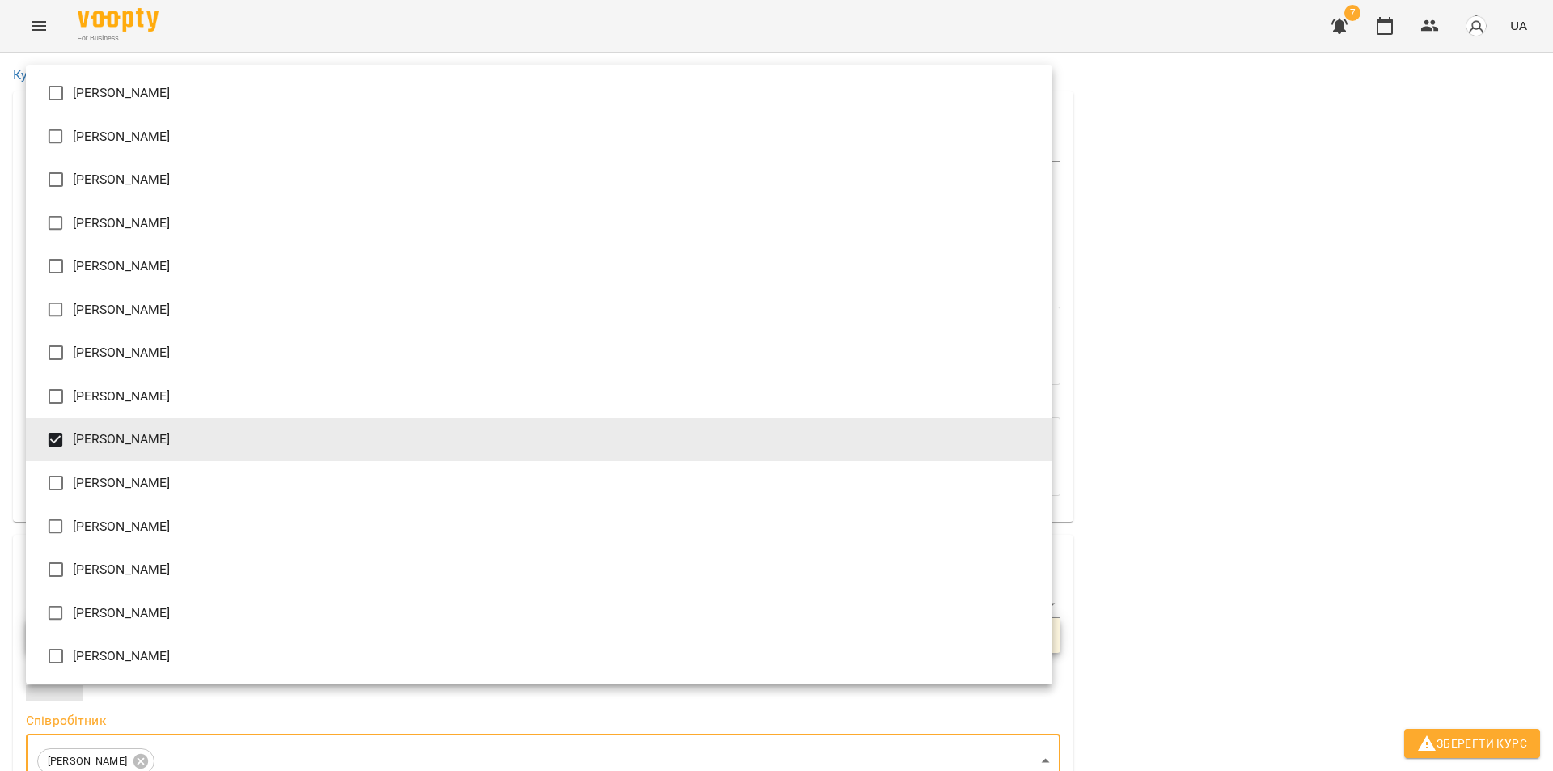
click at [1289, 653] on div at bounding box center [776, 385] width 1553 height 771
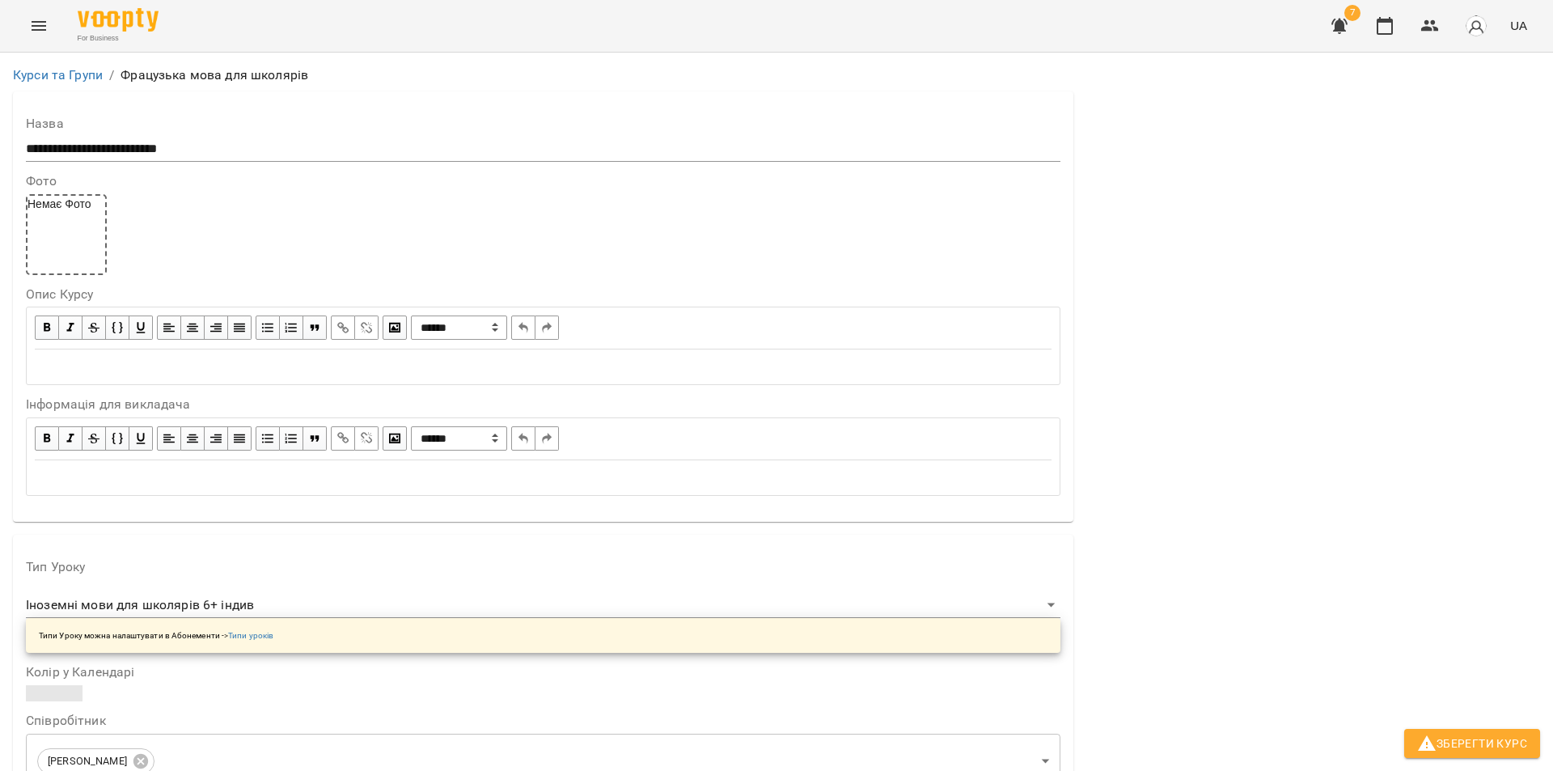
click at [64, 685] on span at bounding box center [54, 693] width 57 height 16
click at [221, 763] on div at bounding box center [217, 784] width 32 height 19
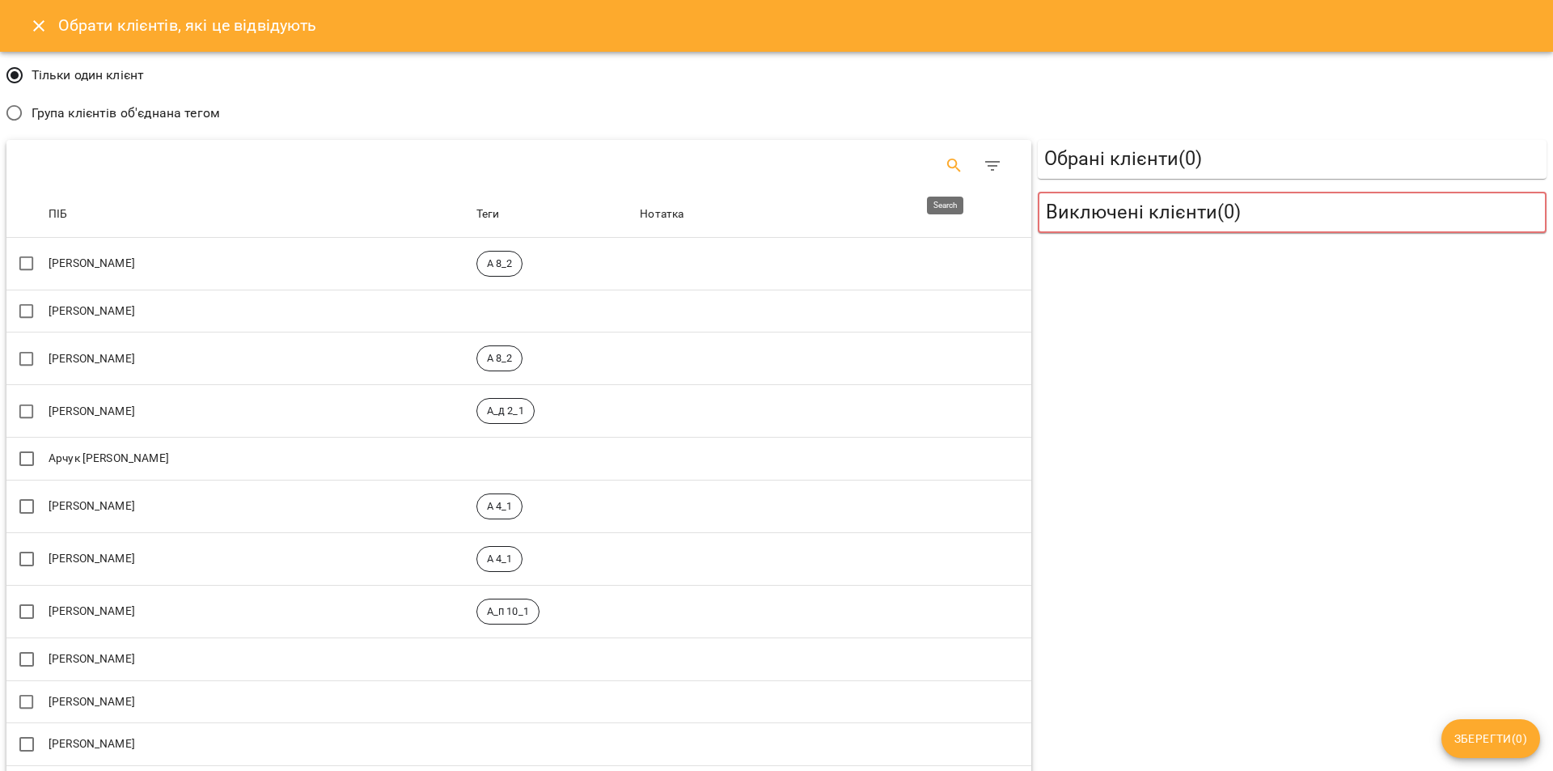
click at [946, 168] on icon "Search" at bounding box center [953, 166] width 14 height 14
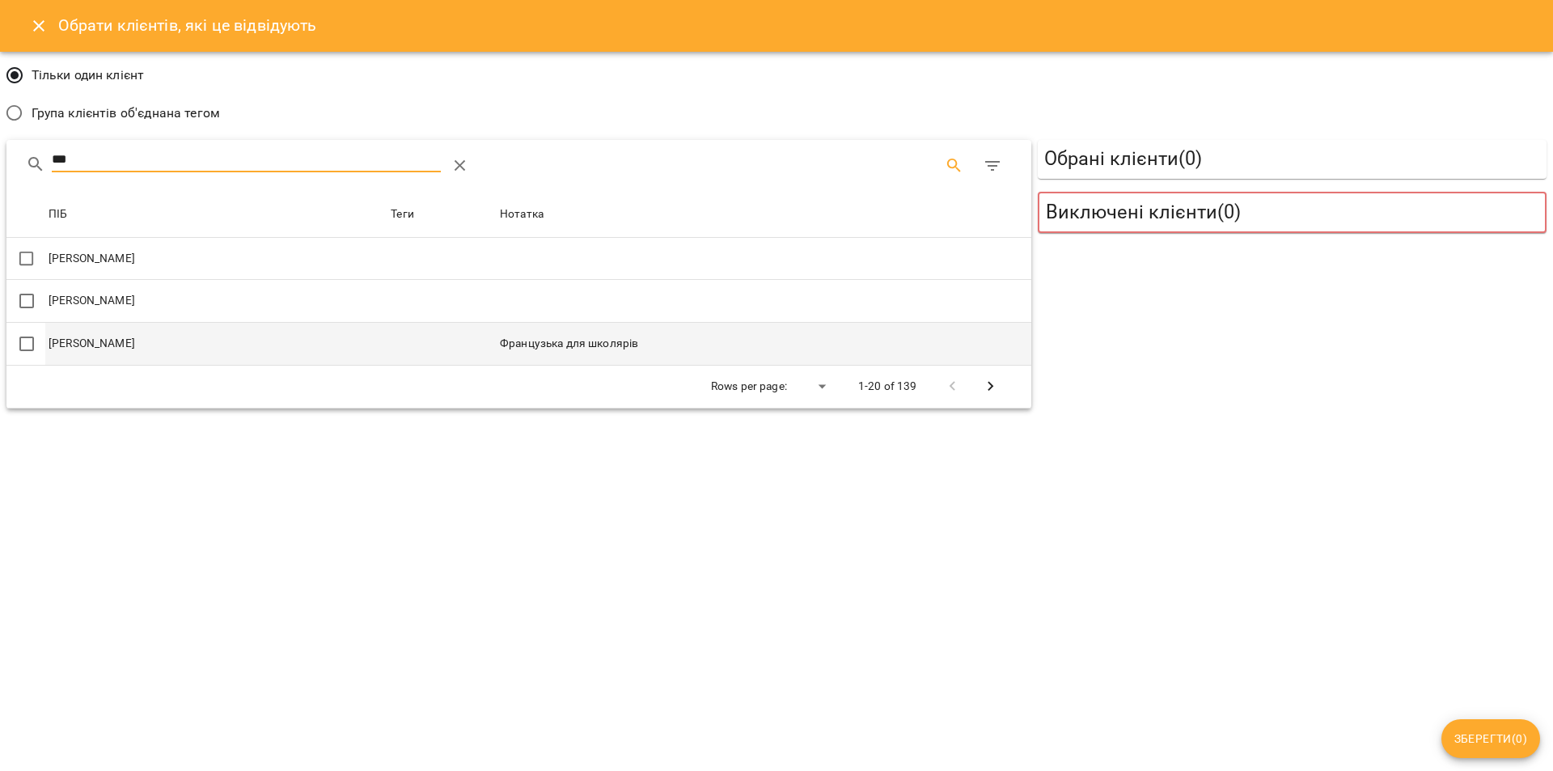
type input "***"
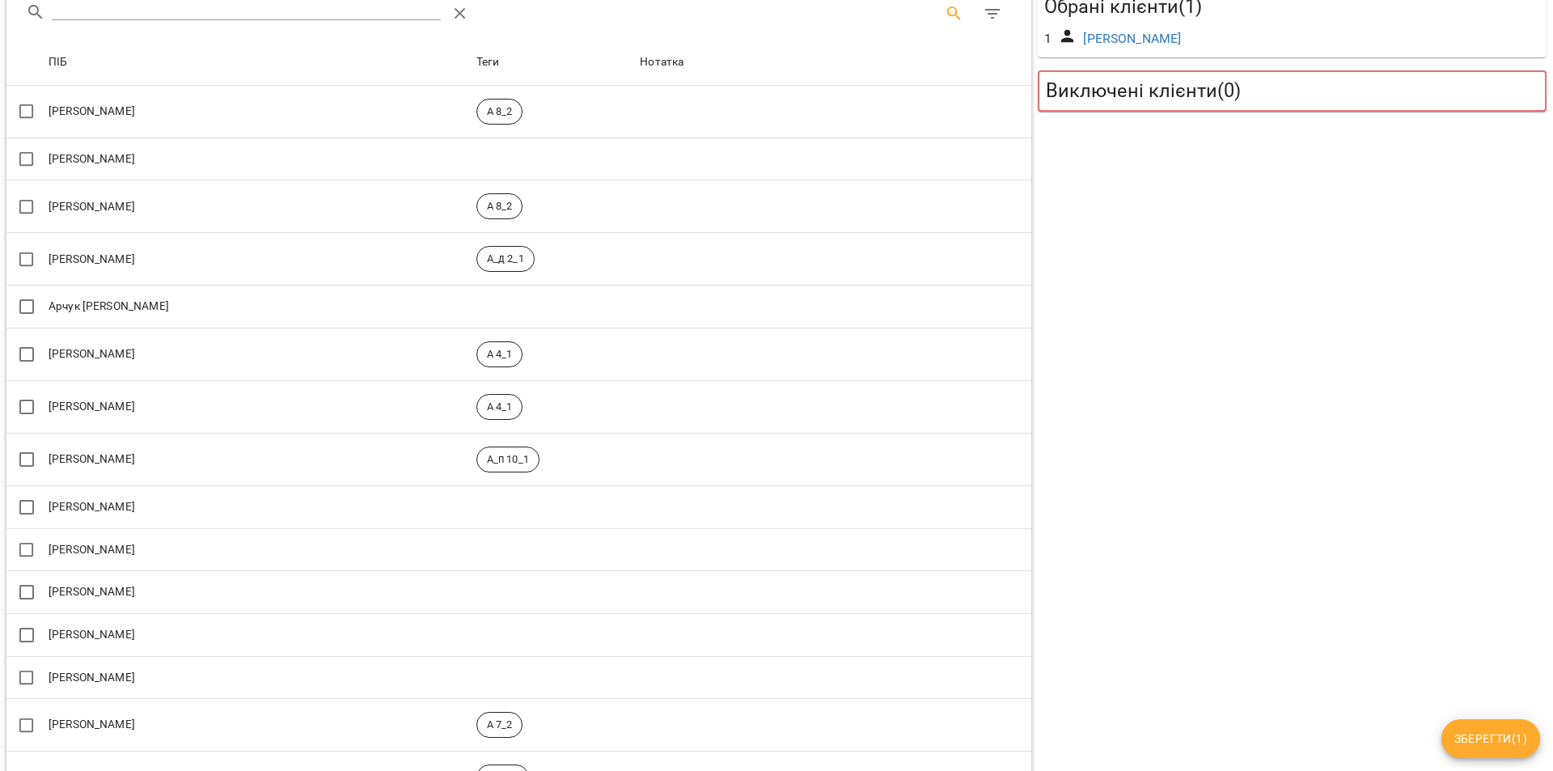
scroll to position [162, 0]
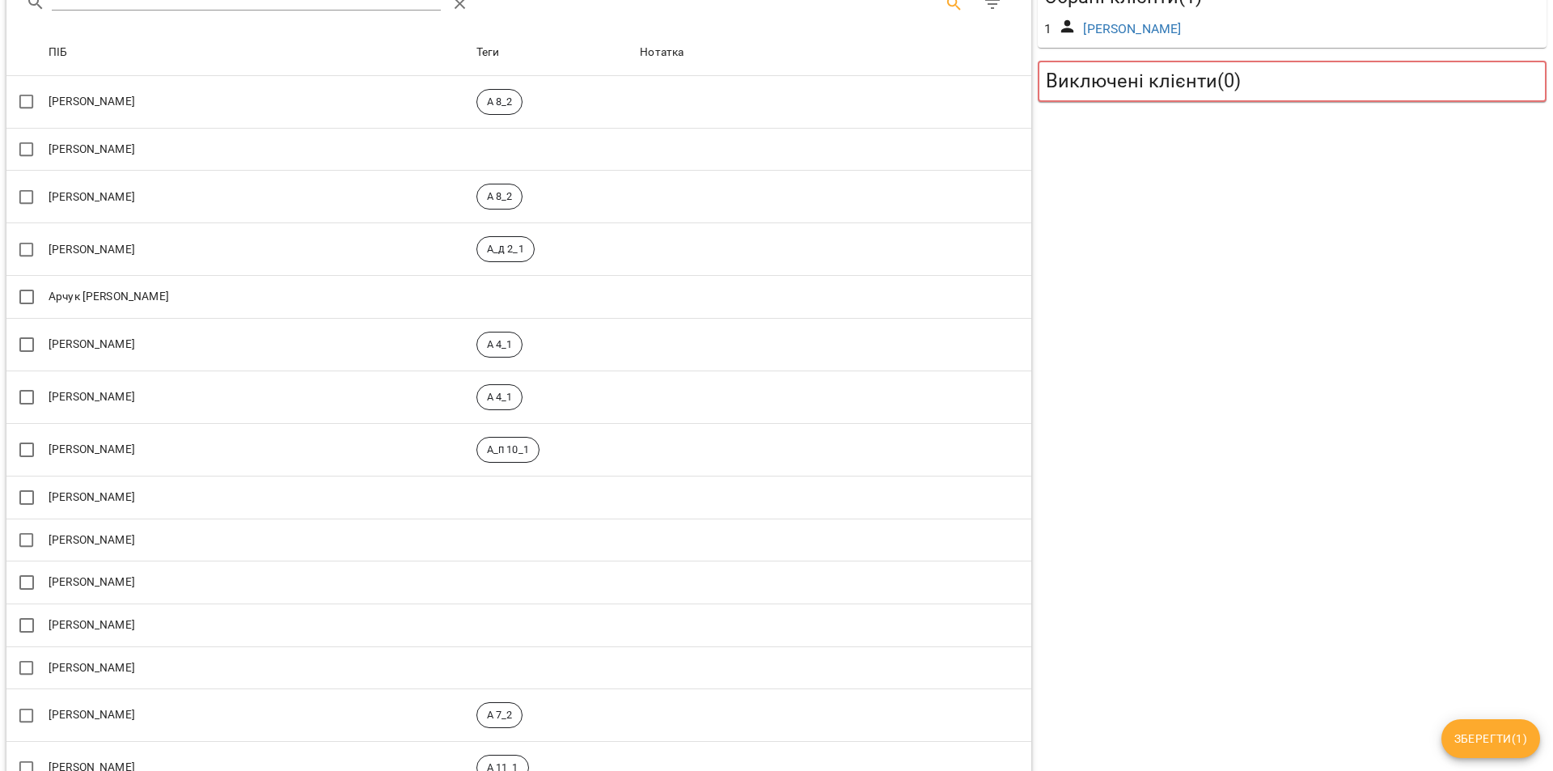
click at [1492, 734] on span "Зберегти ( 1 )" at bounding box center [1490, 738] width 73 height 19
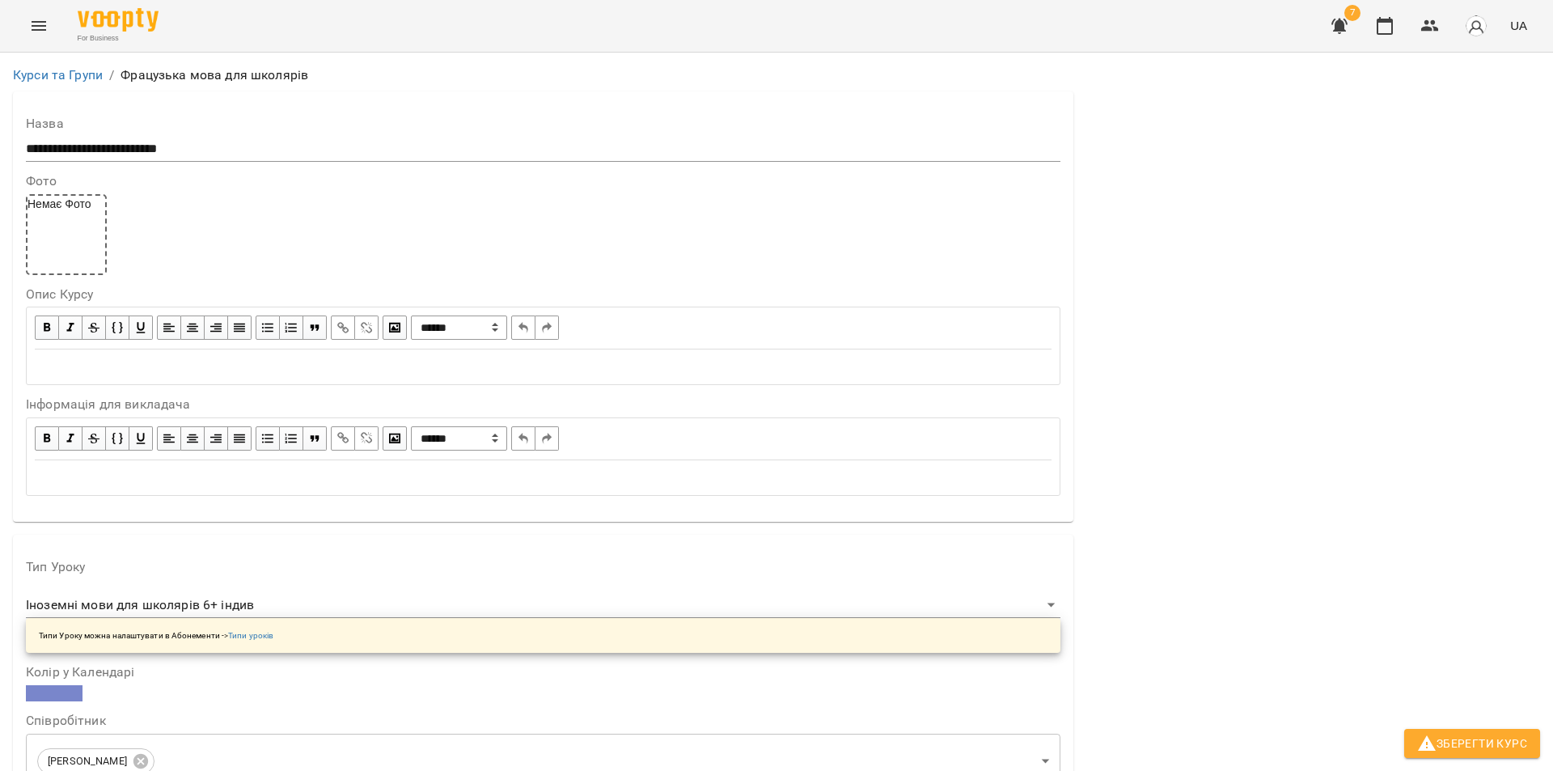
scroll to position [1209, 0]
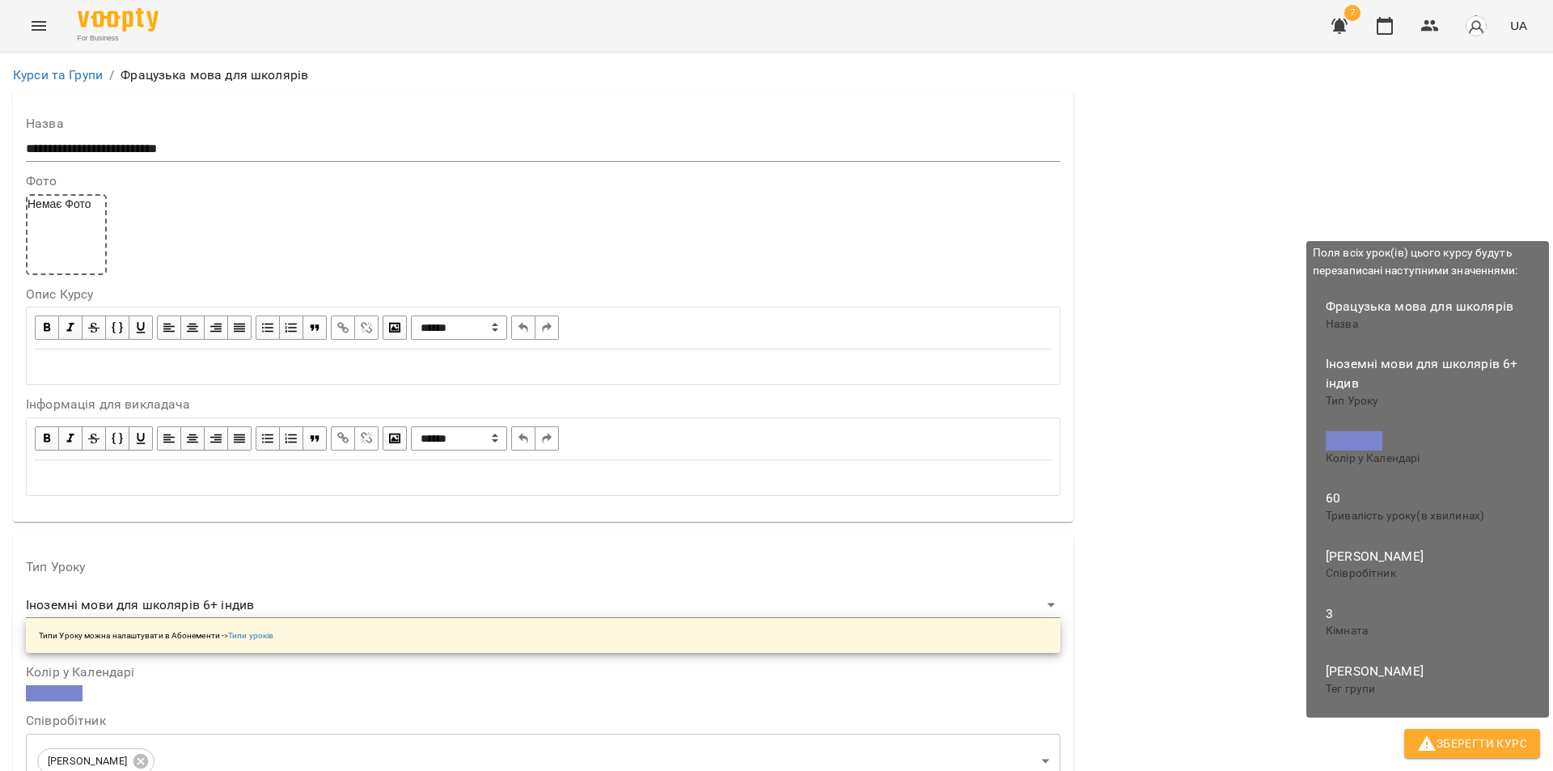
click at [1504, 739] on span "Зберегти Курс" at bounding box center [1472, 743] width 110 height 19
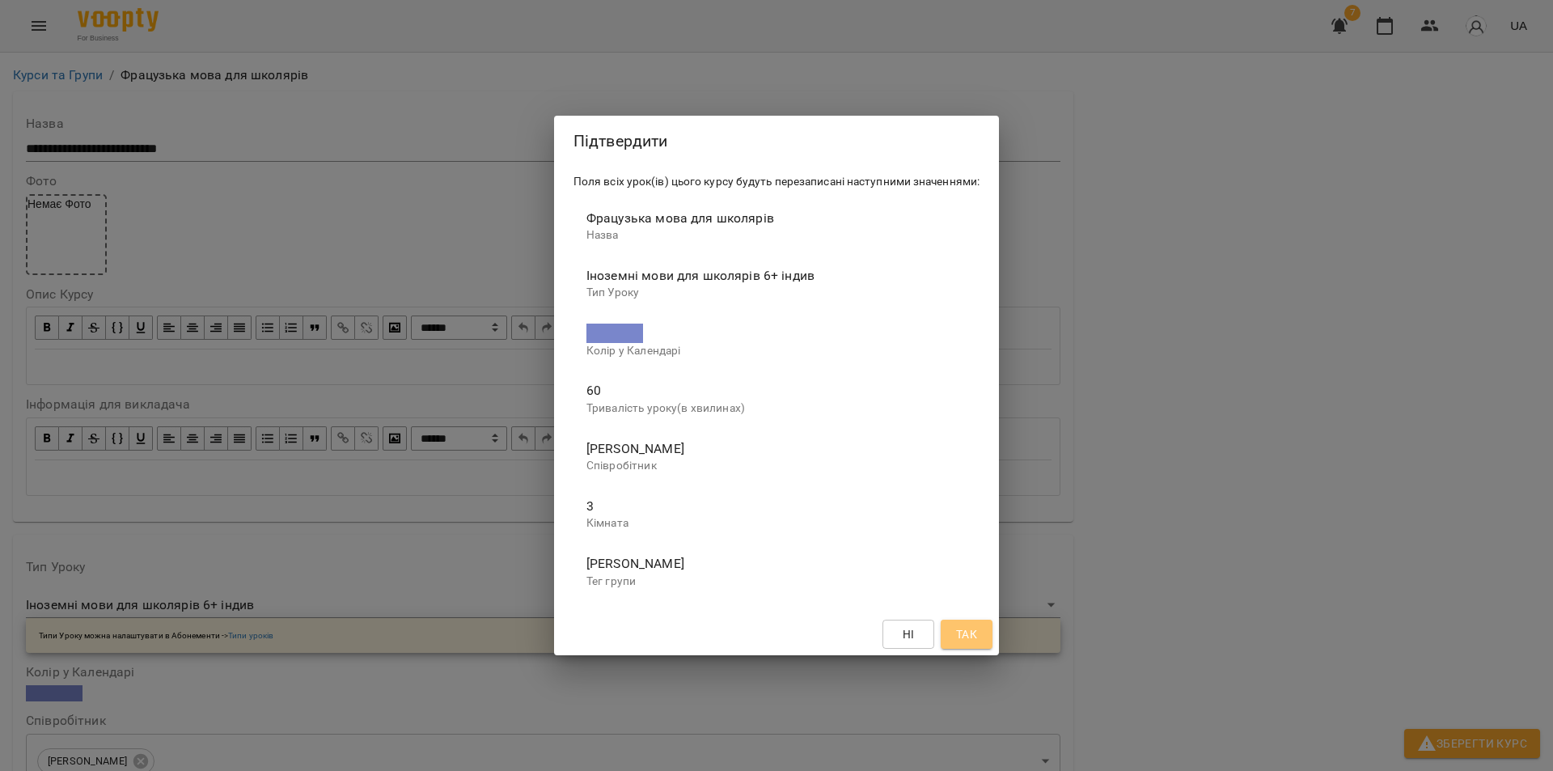
click at [979, 638] on span "Так" at bounding box center [967, 633] width 26 height 19
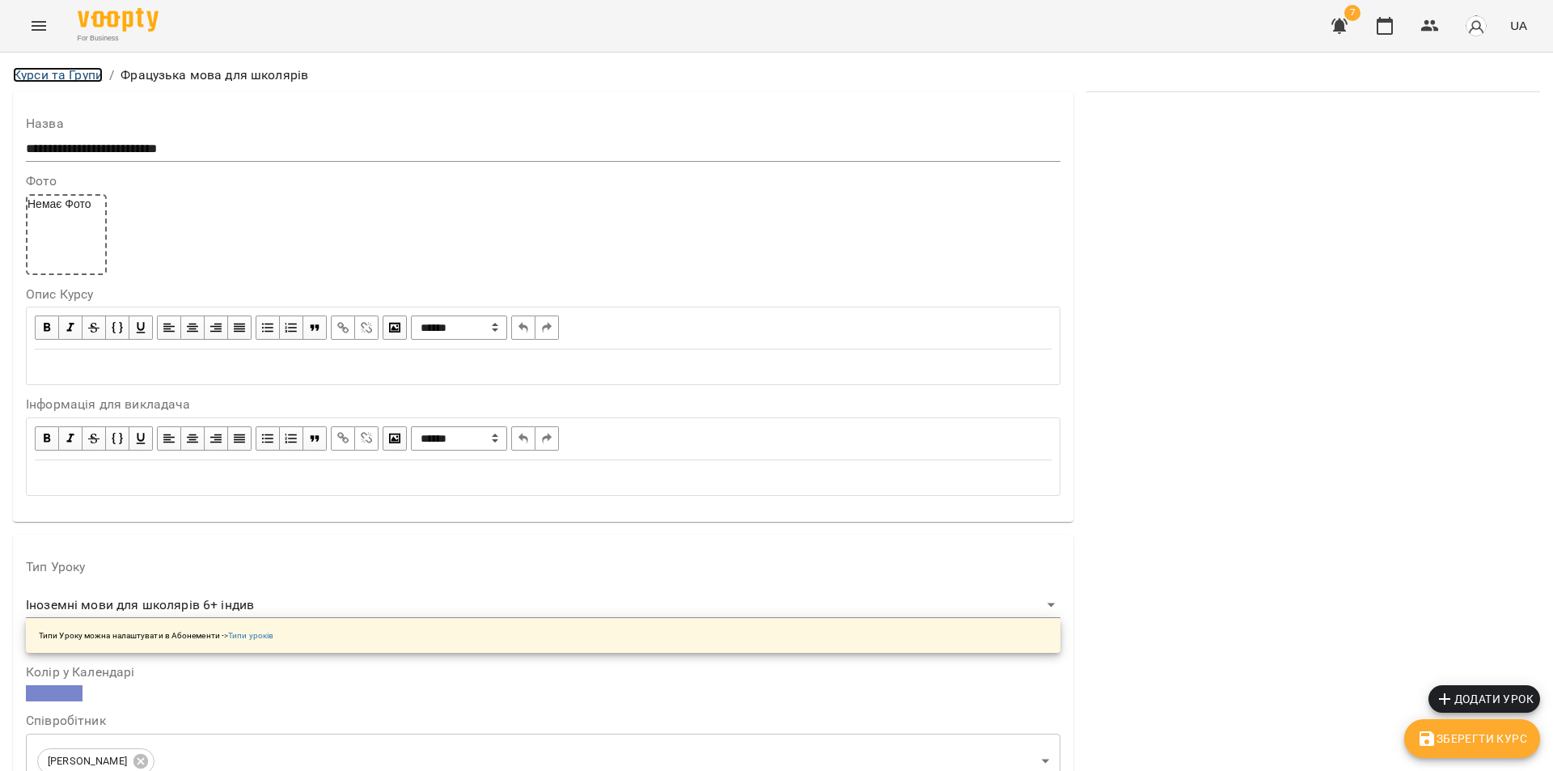
click at [61, 78] on link "Курси та Групи" at bounding box center [58, 74] width 90 height 15
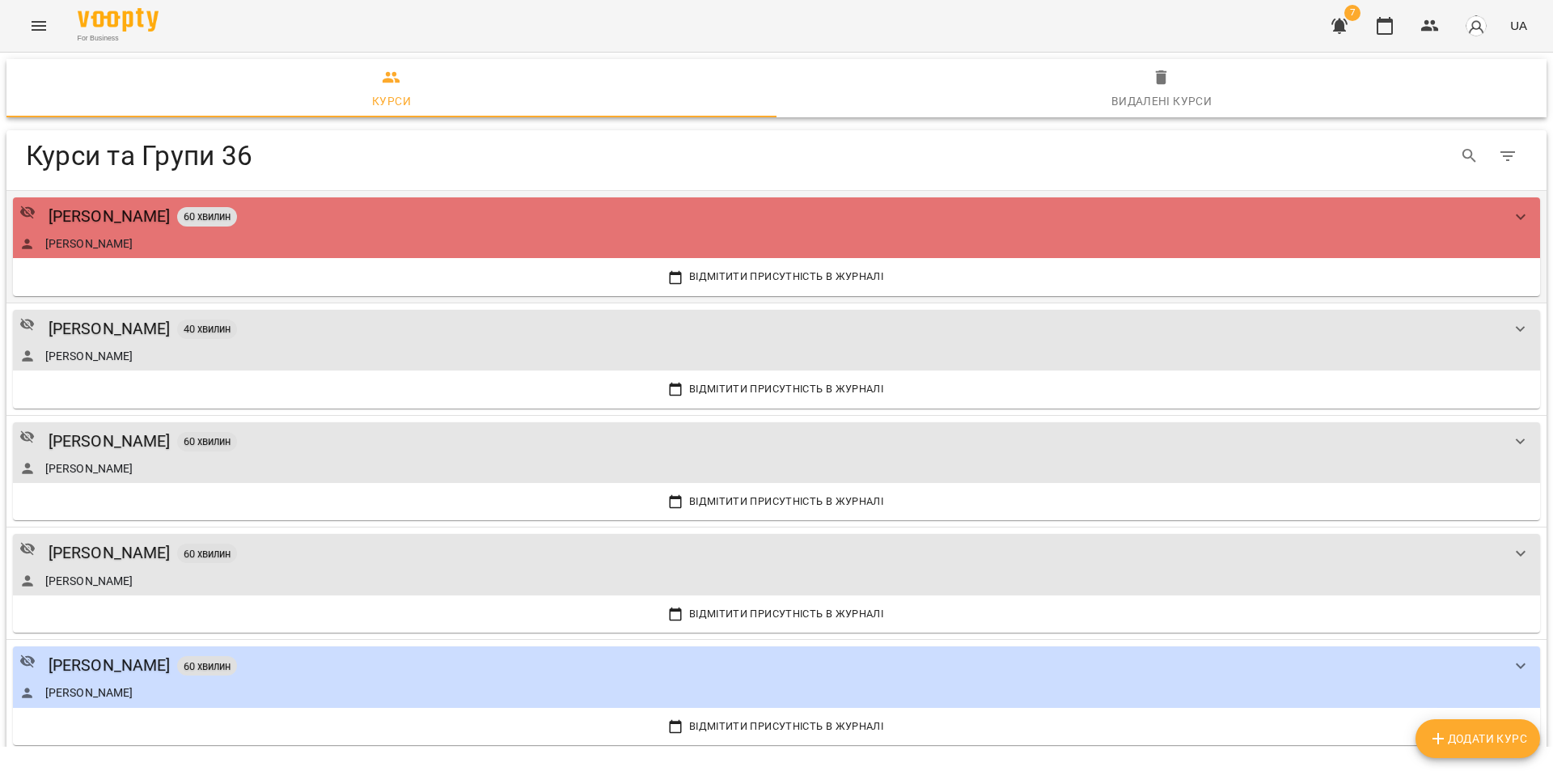
click at [391, 226] on div "Анастасія Василевська 60 хвилин" at bounding box center [760, 216] width 1482 height 25
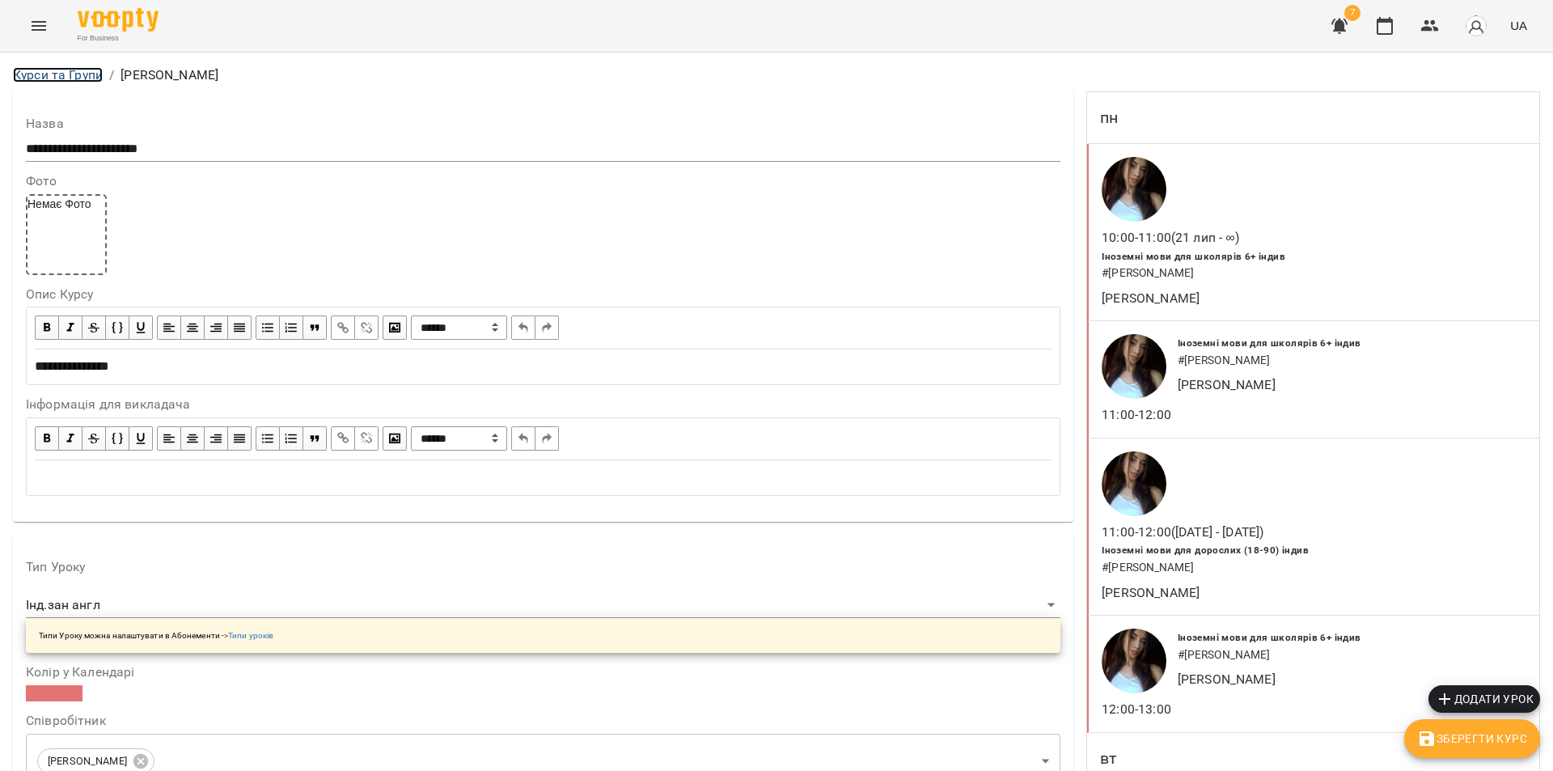
click at [72, 77] on link "Курси та Групи" at bounding box center [58, 74] width 90 height 15
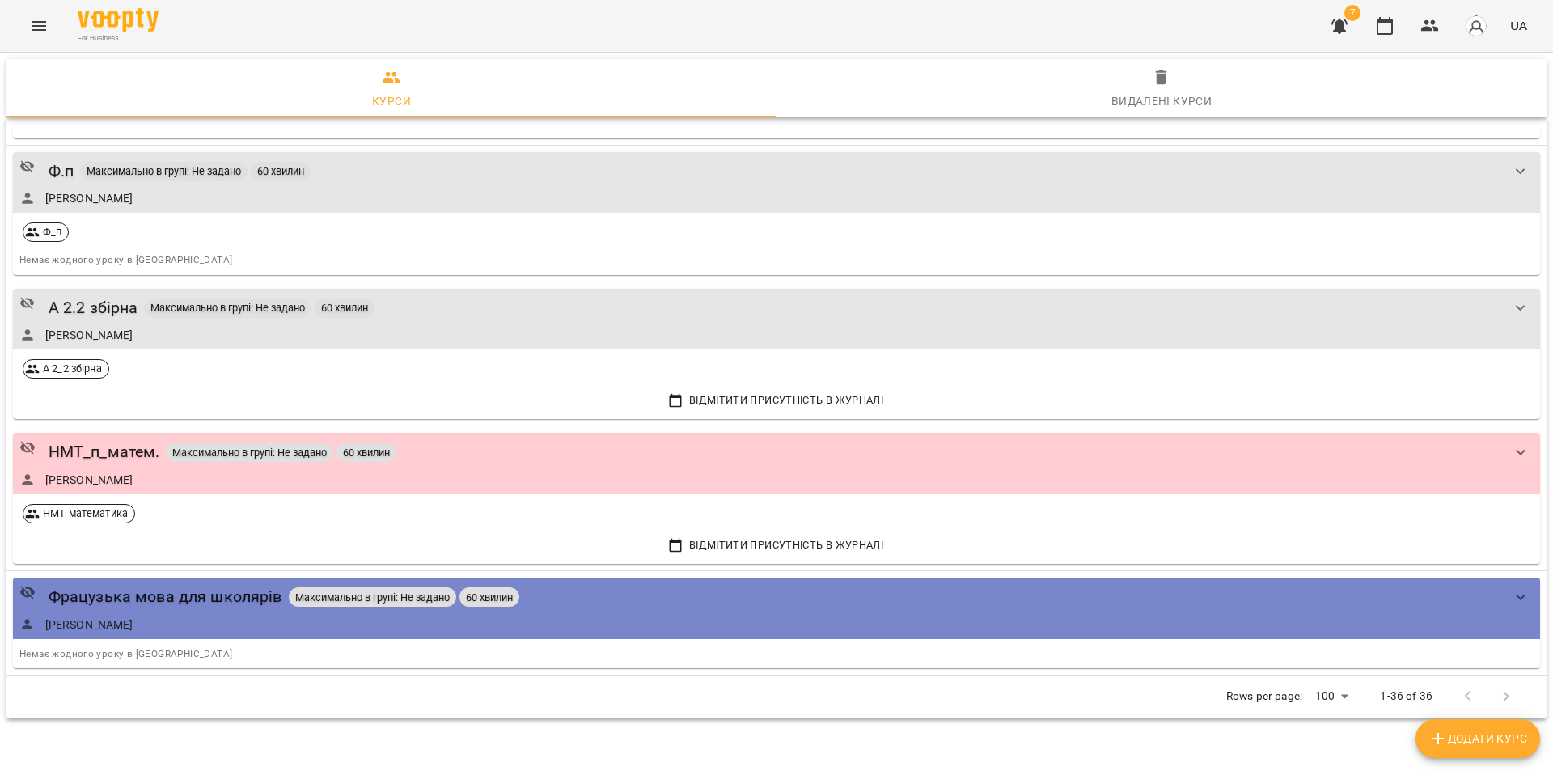
scroll to position [4155, 0]
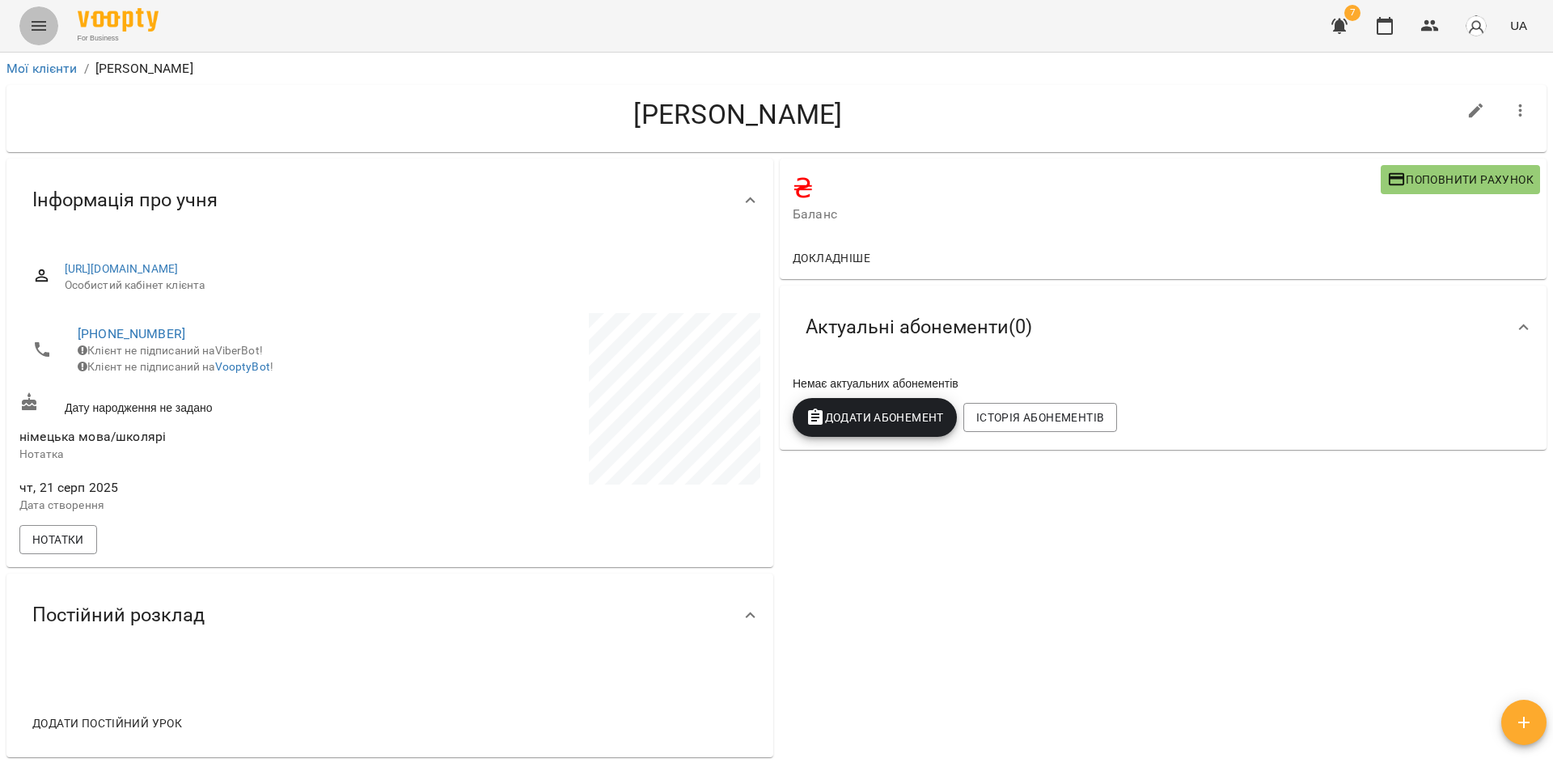
click at [28, 27] on button "Menu" at bounding box center [38, 25] width 39 height 39
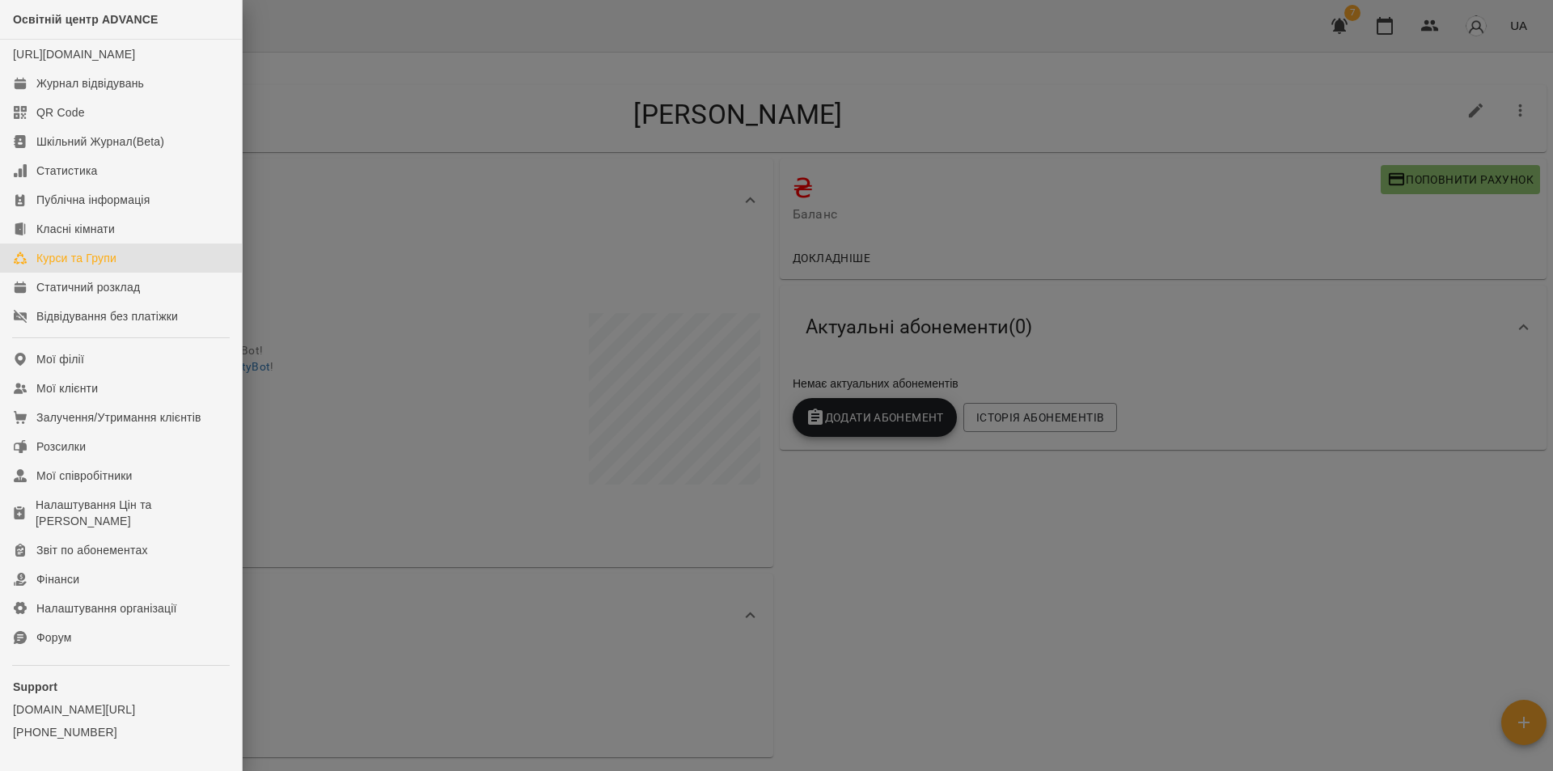
click at [68, 266] on div "Курси та Групи" at bounding box center [76, 258] width 80 height 16
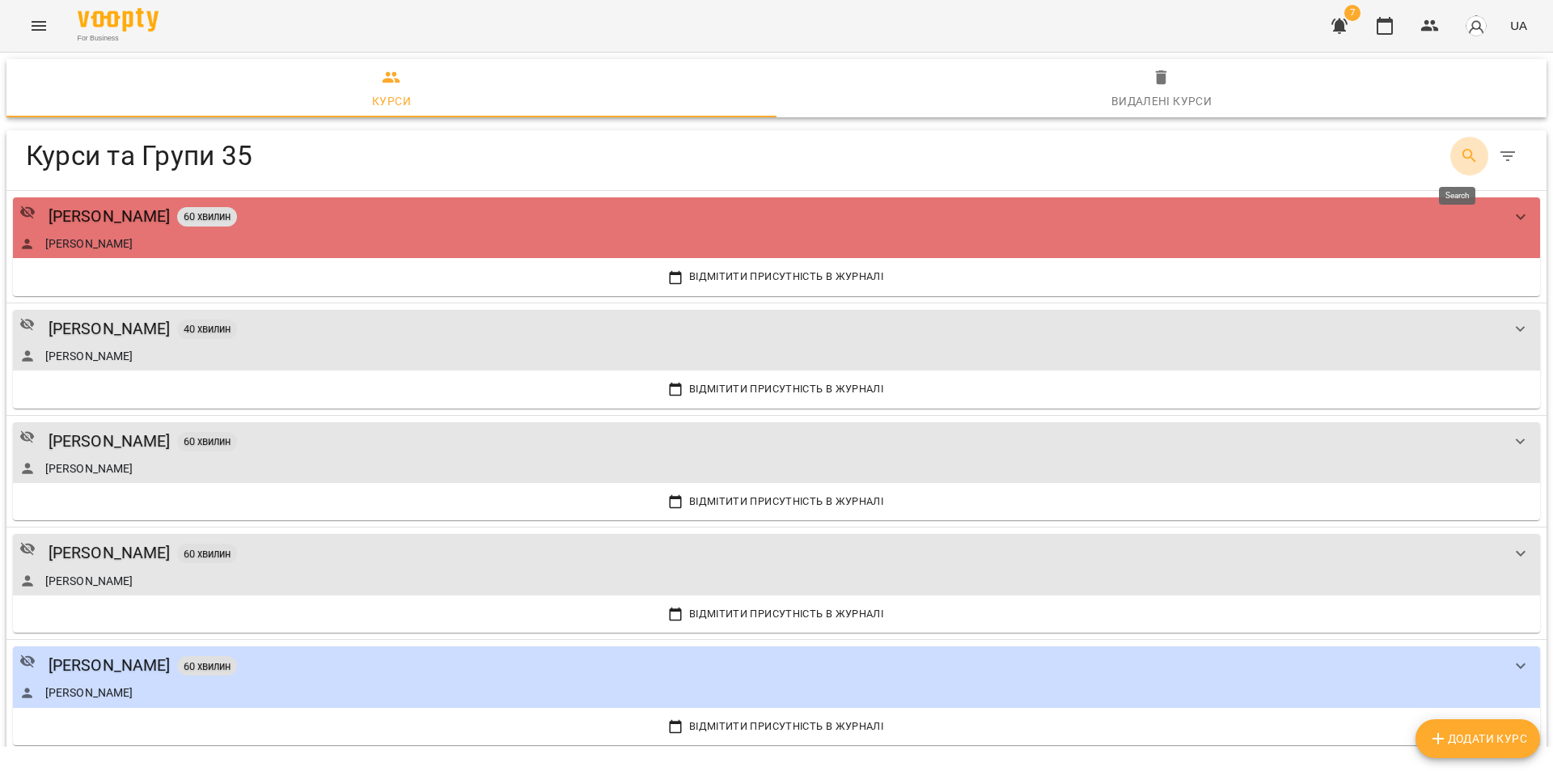
click at [1460, 149] on icon "Search" at bounding box center [1469, 155] width 19 height 19
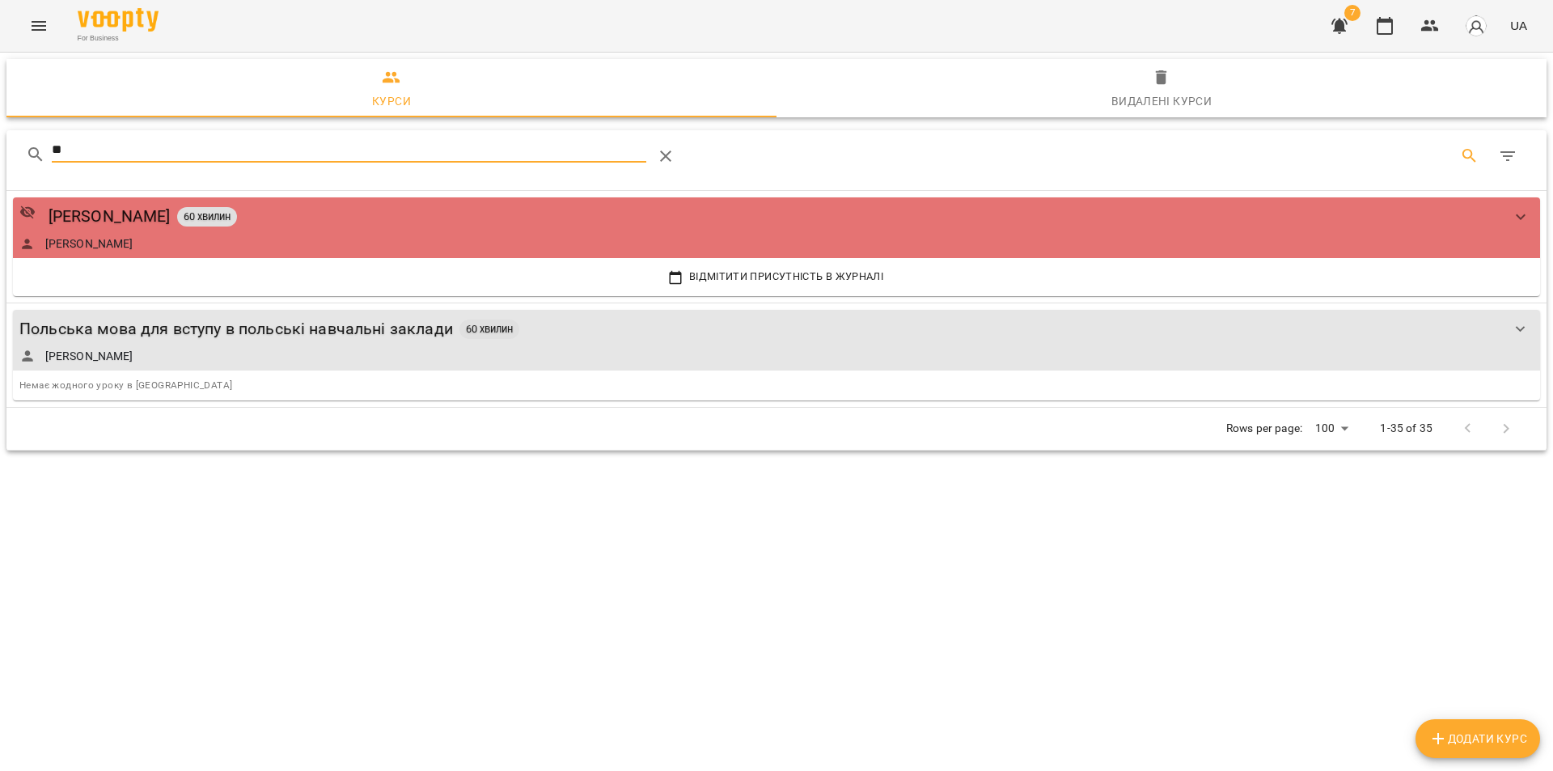
type input "*"
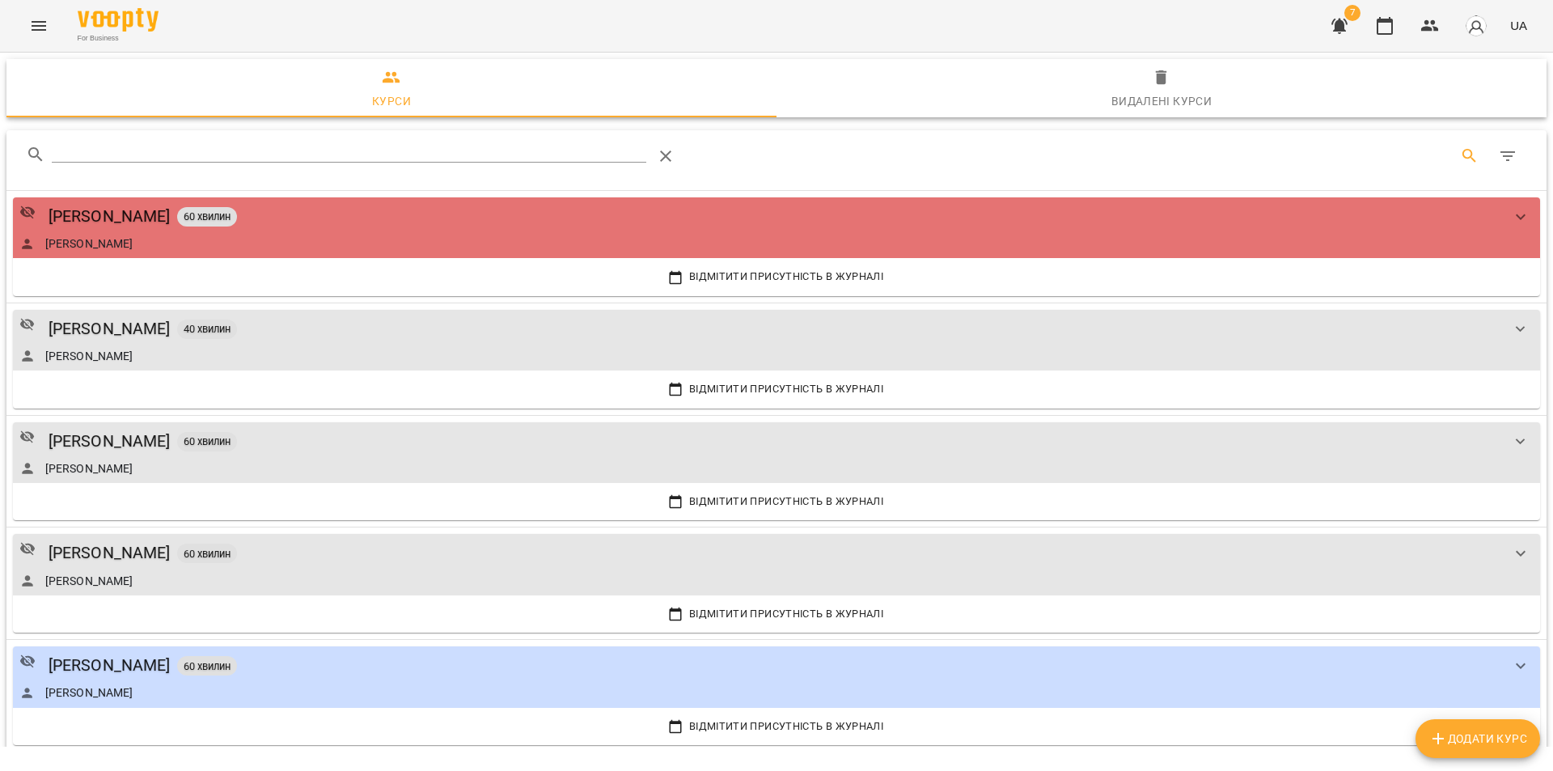
click at [1164, 150] on div "Table Toolbar" at bounding box center [1180, 156] width 693 height 39
click at [42, 19] on icon "Menu" at bounding box center [38, 25] width 19 height 19
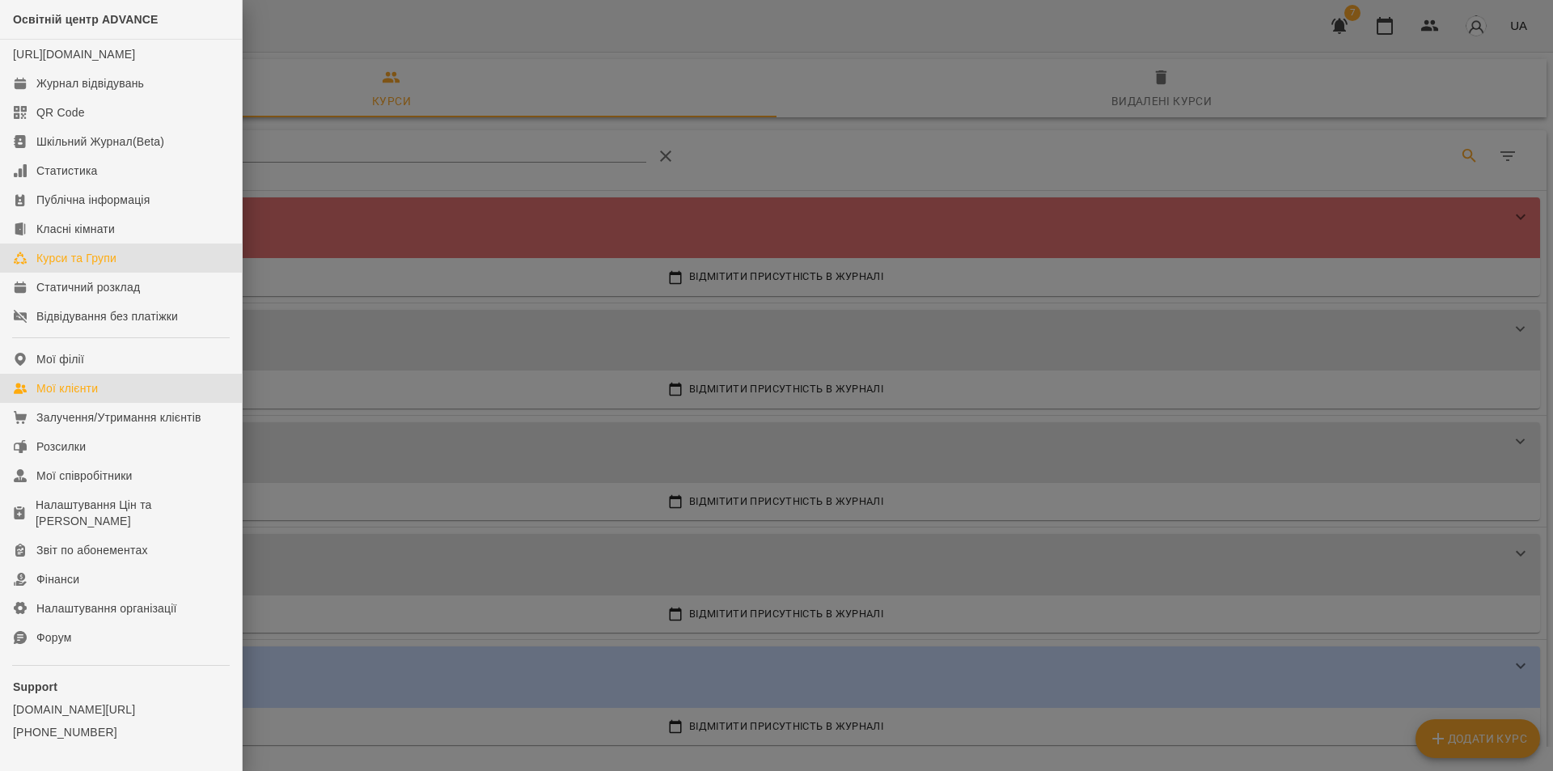
click at [77, 396] on div "Мої клієнти" at bounding box center [66, 388] width 61 height 16
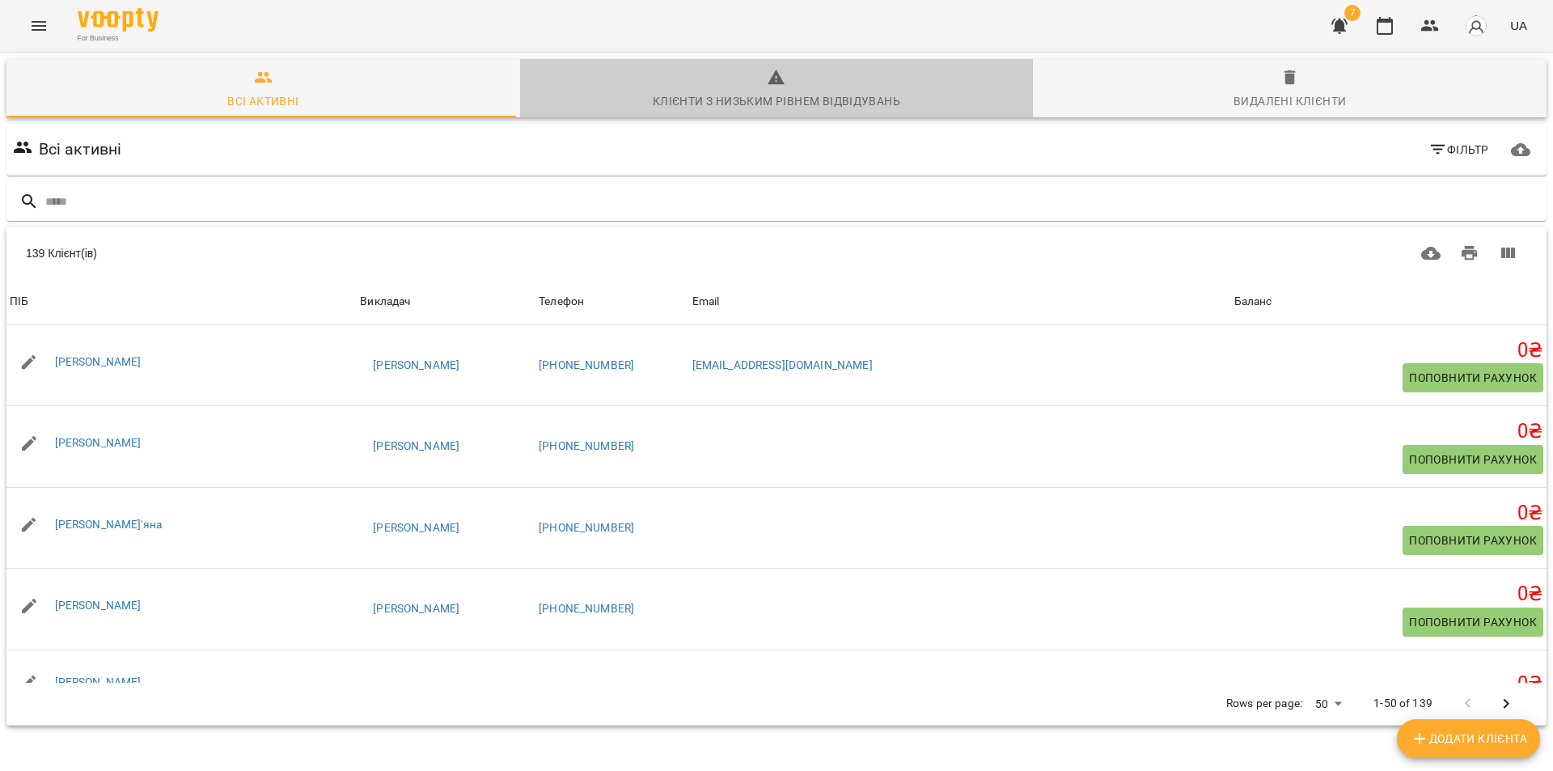
click at [787, 87] on span "Клієнти з низьким рівнем відвідувань" at bounding box center [777, 90] width 494 height 44
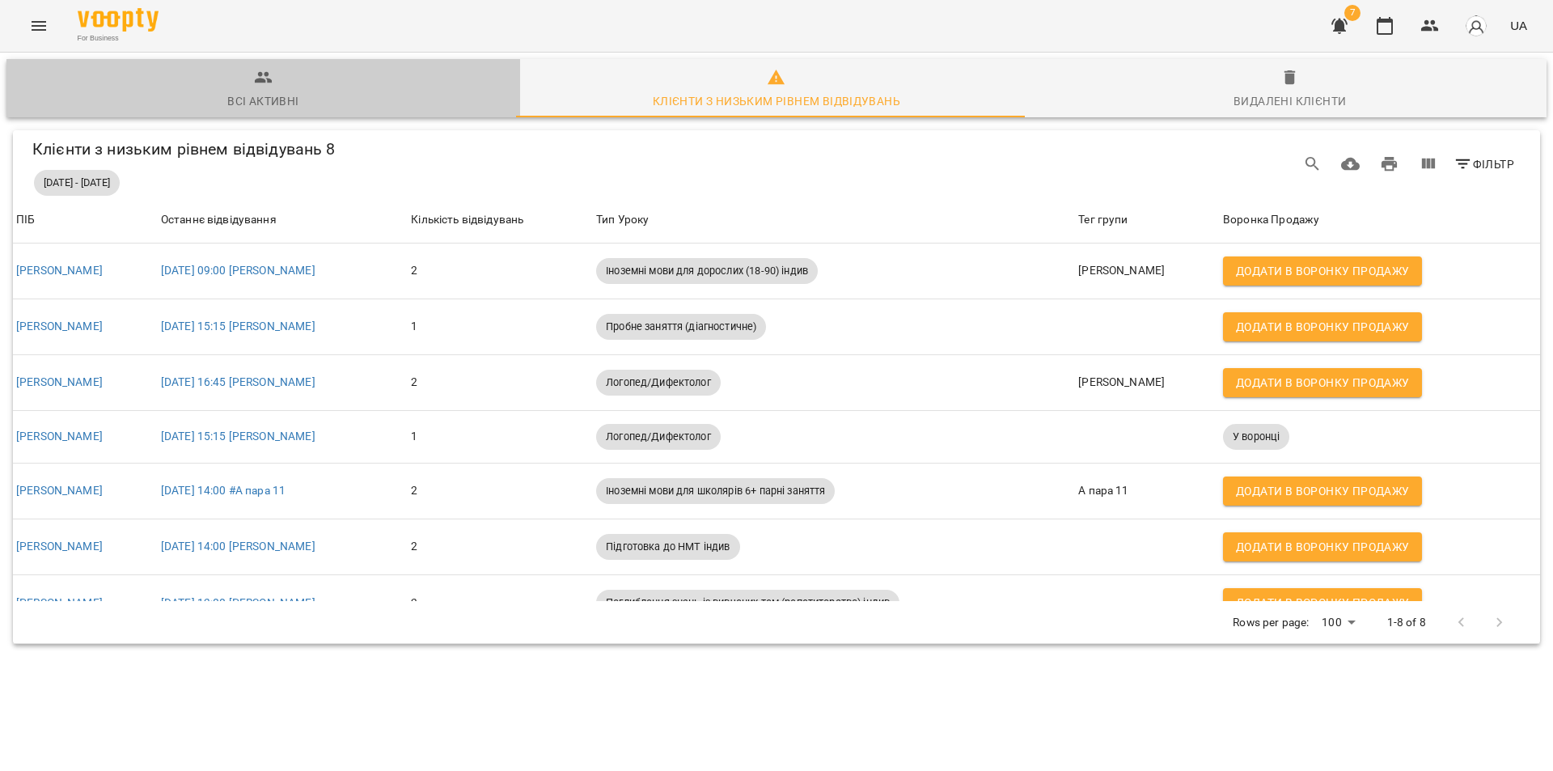
click at [269, 85] on icon "button" at bounding box center [263, 77] width 19 height 19
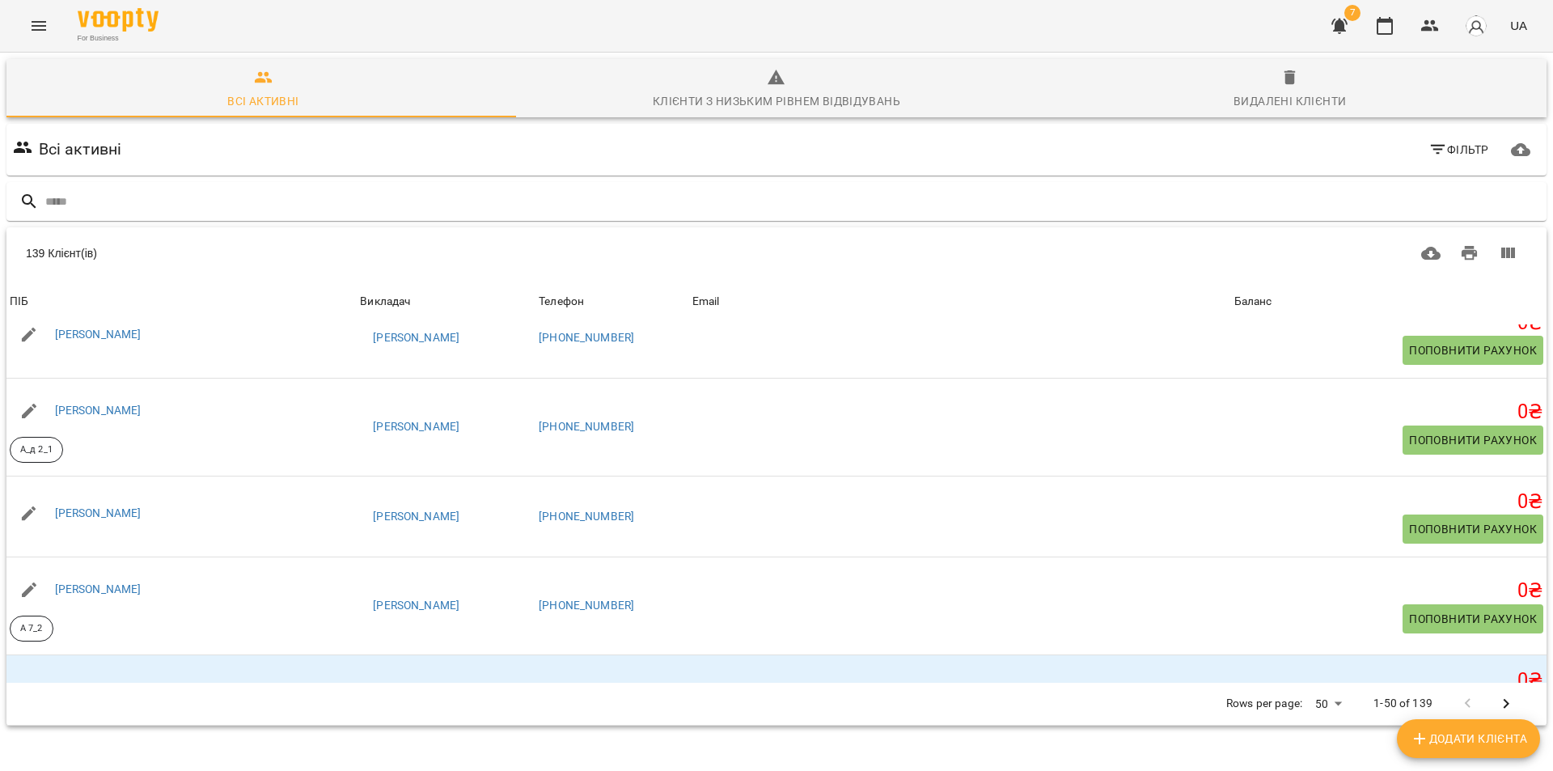
scroll to position [1537, 0]
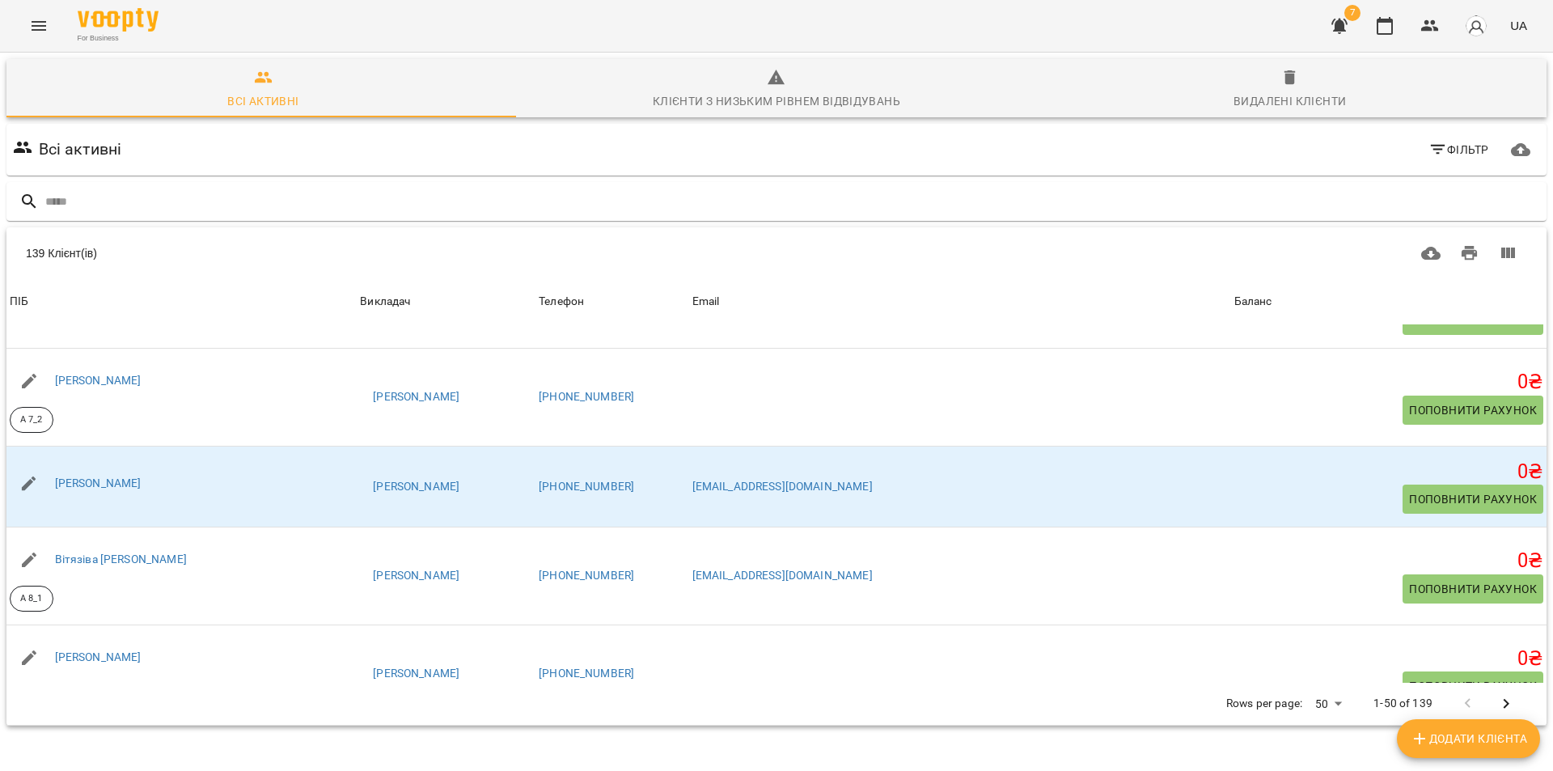
click at [1496, 696] on icon "Next Page" at bounding box center [1505, 703] width 19 height 19
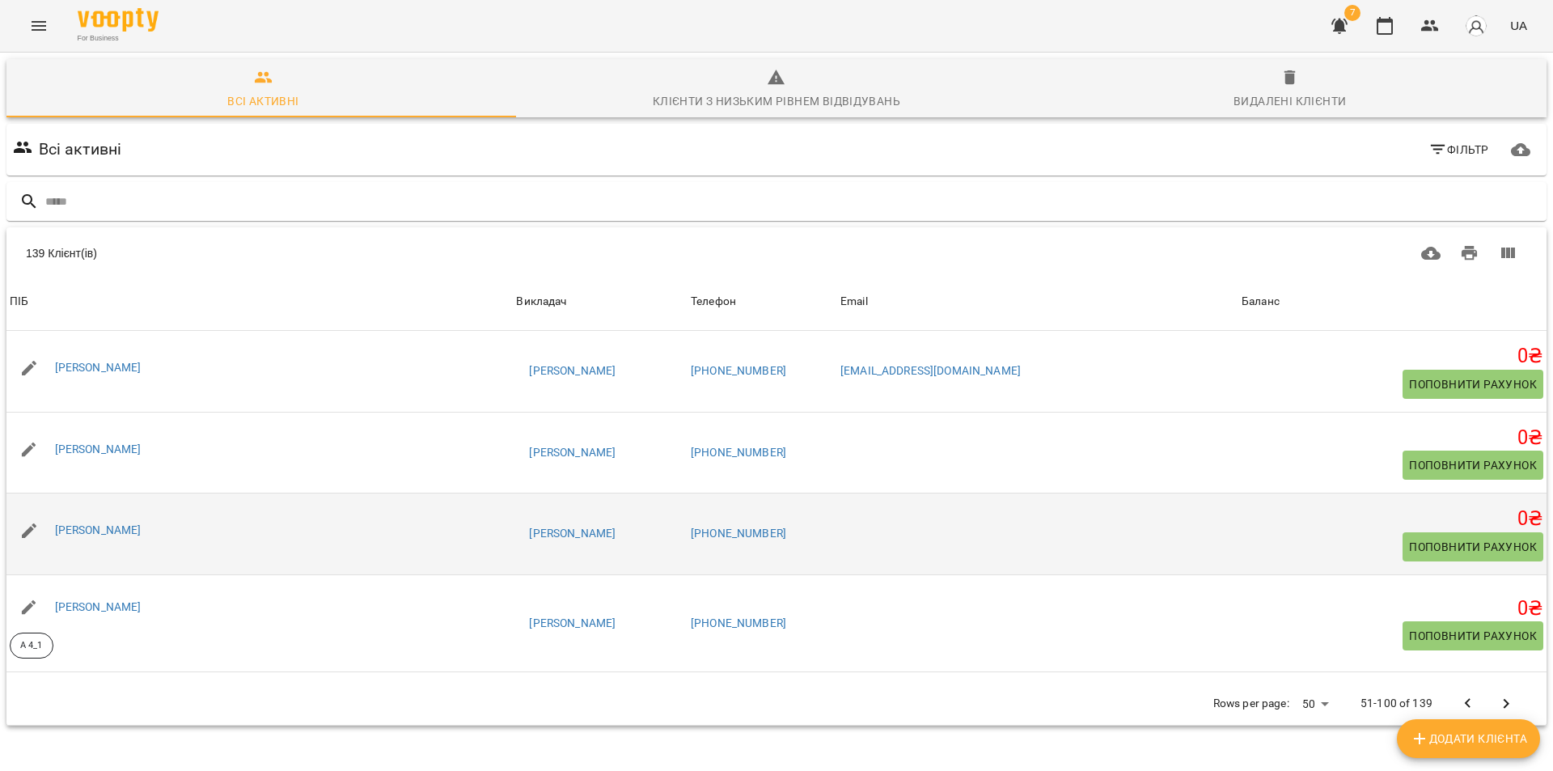
scroll to position [4130, 0]
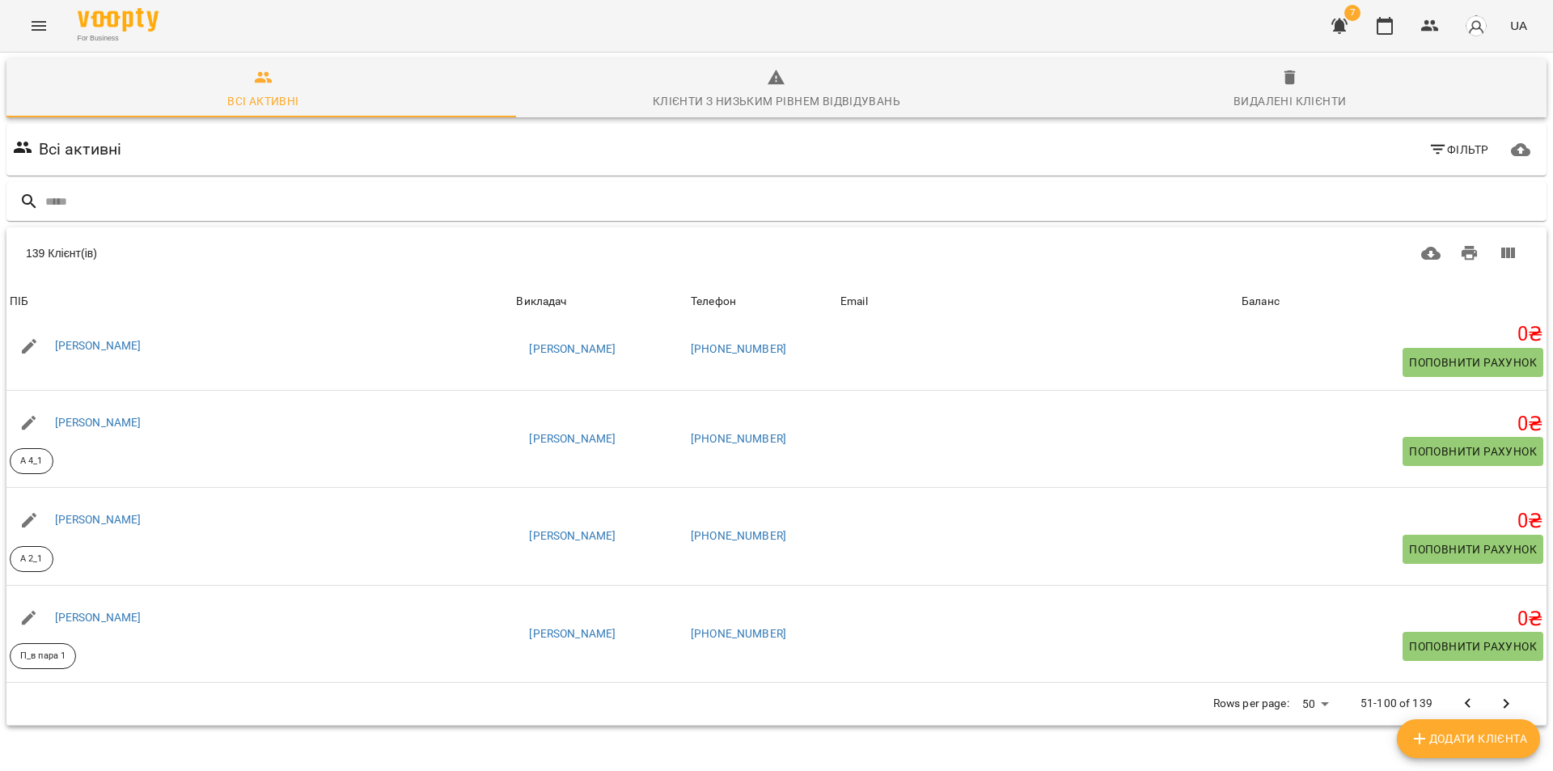
click at [1496, 697] on icon "Next Page" at bounding box center [1505, 703] width 19 height 19
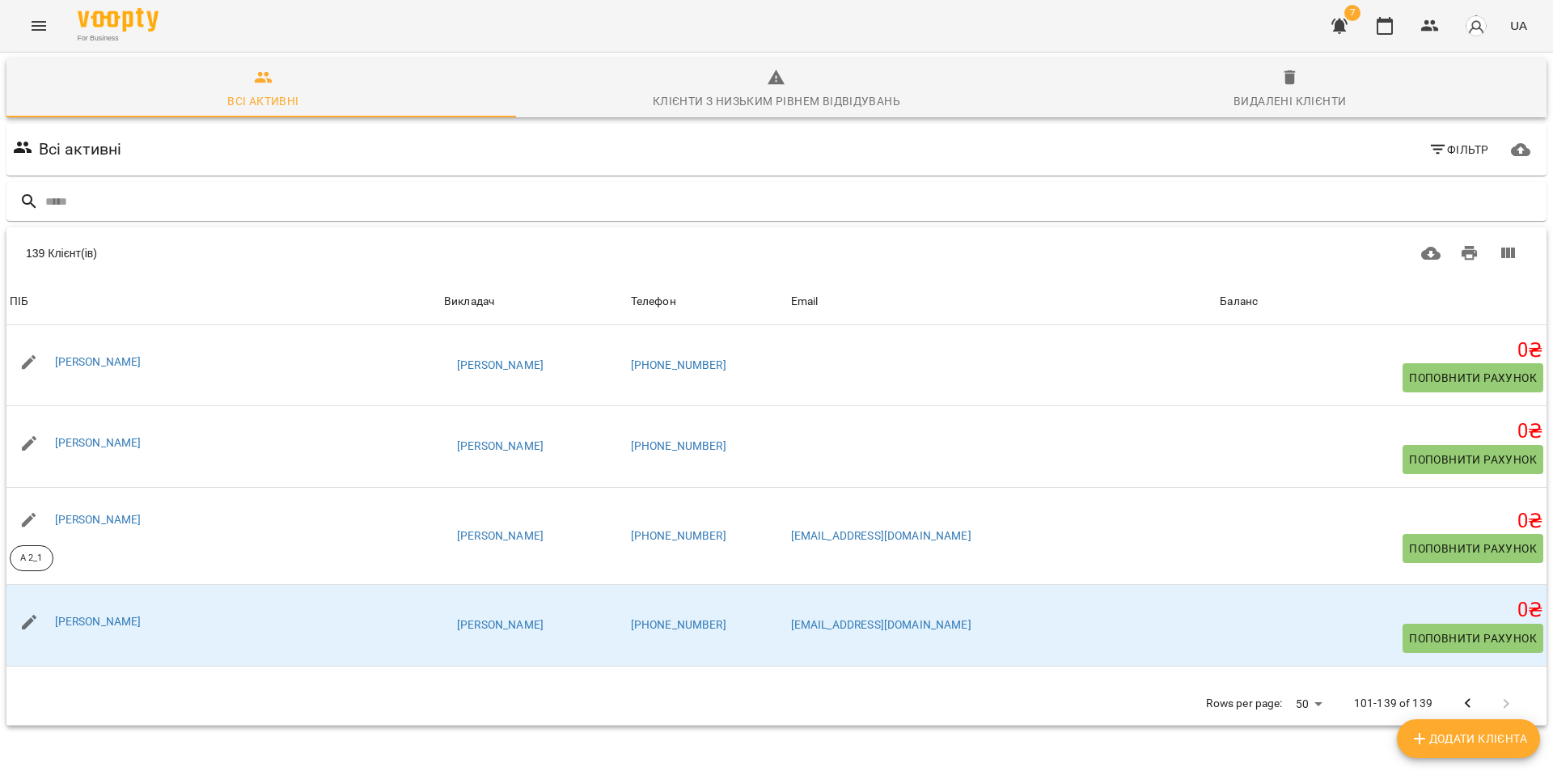
scroll to position [0, 0]
click at [1458, 704] on icon "Previous Page" at bounding box center [1467, 703] width 19 height 19
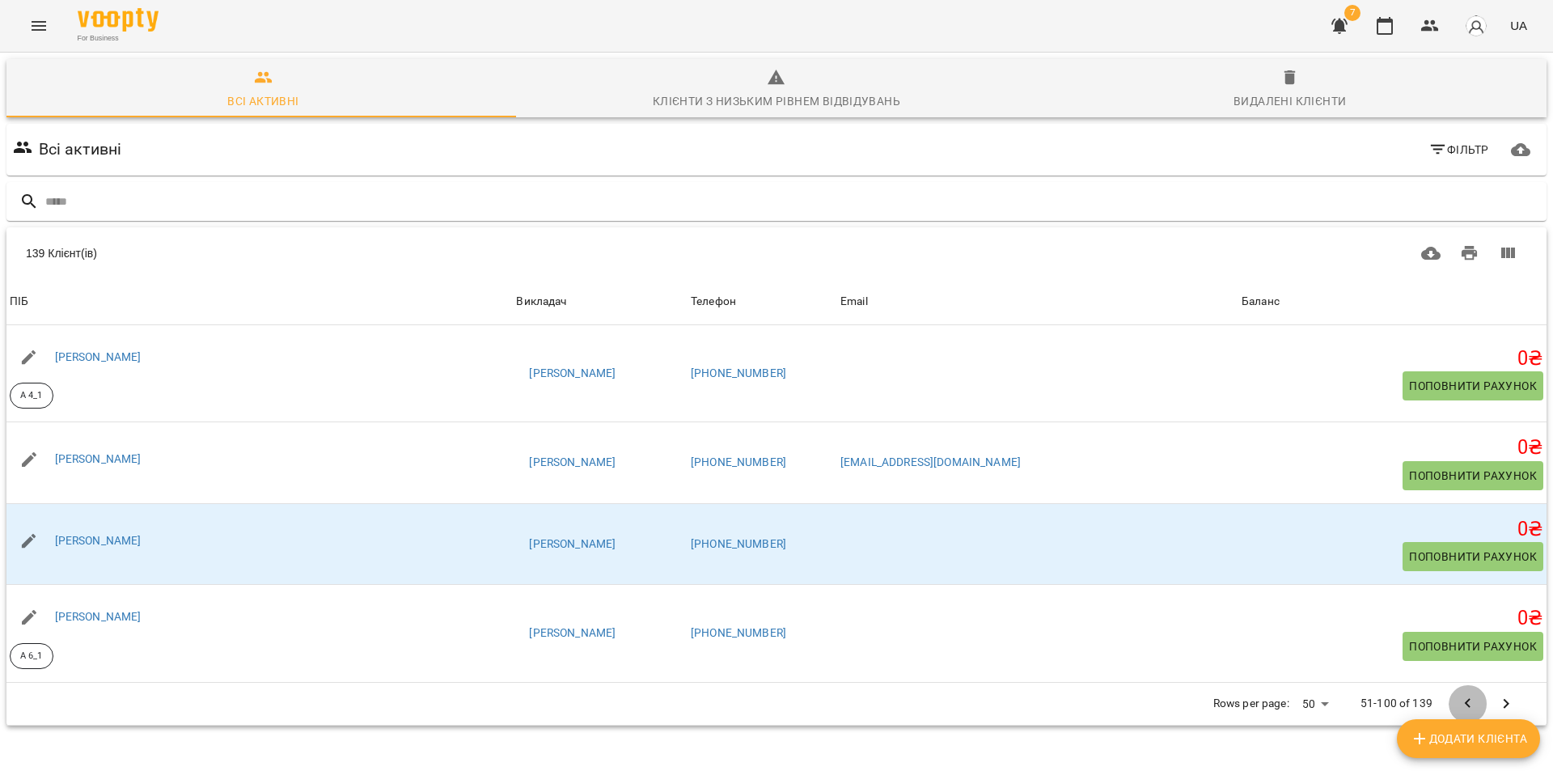
click at [1458, 704] on icon "Previous Page" at bounding box center [1467, 703] width 19 height 19
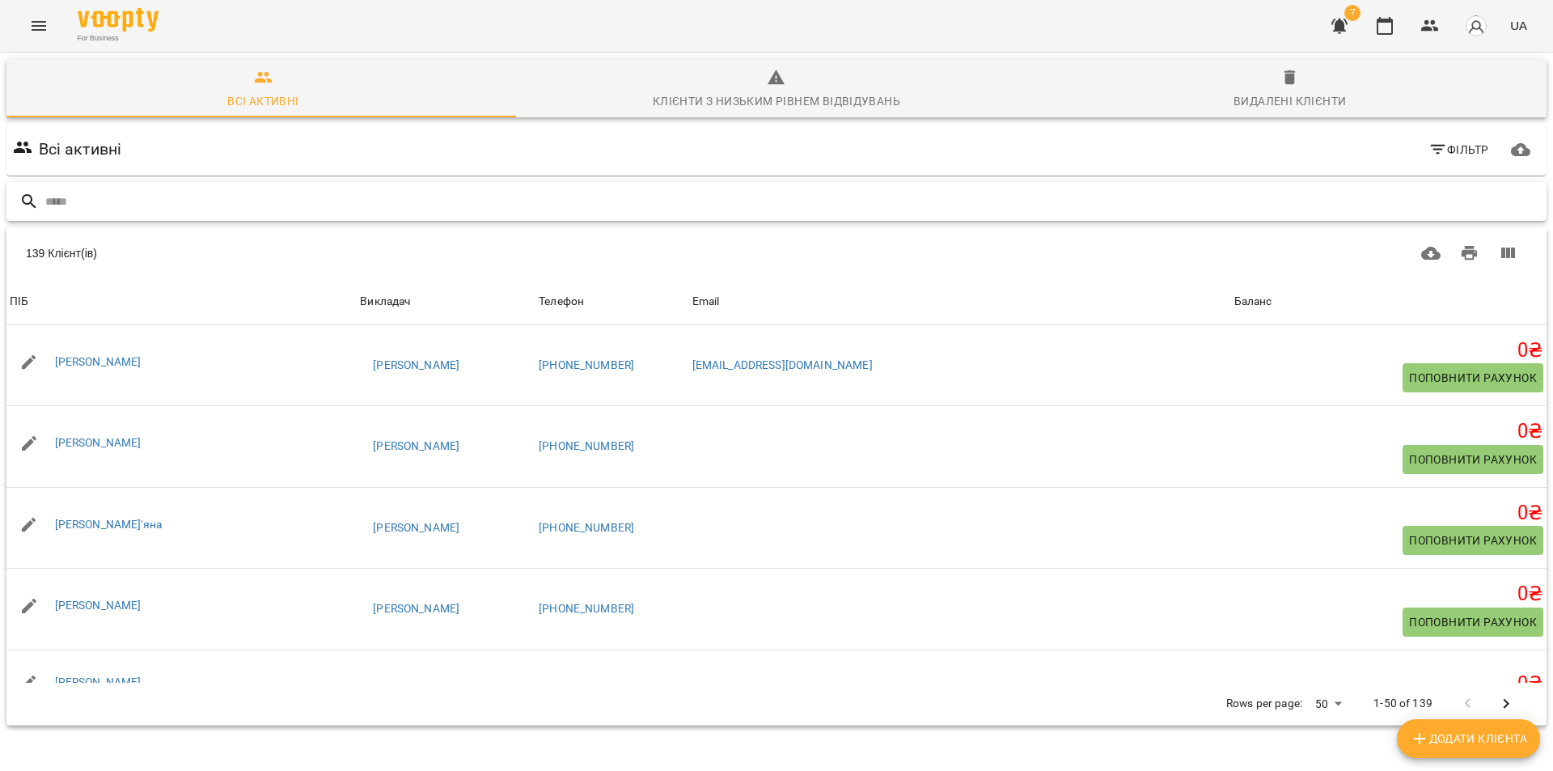
click at [95, 188] on input "text" at bounding box center [792, 201] width 1495 height 27
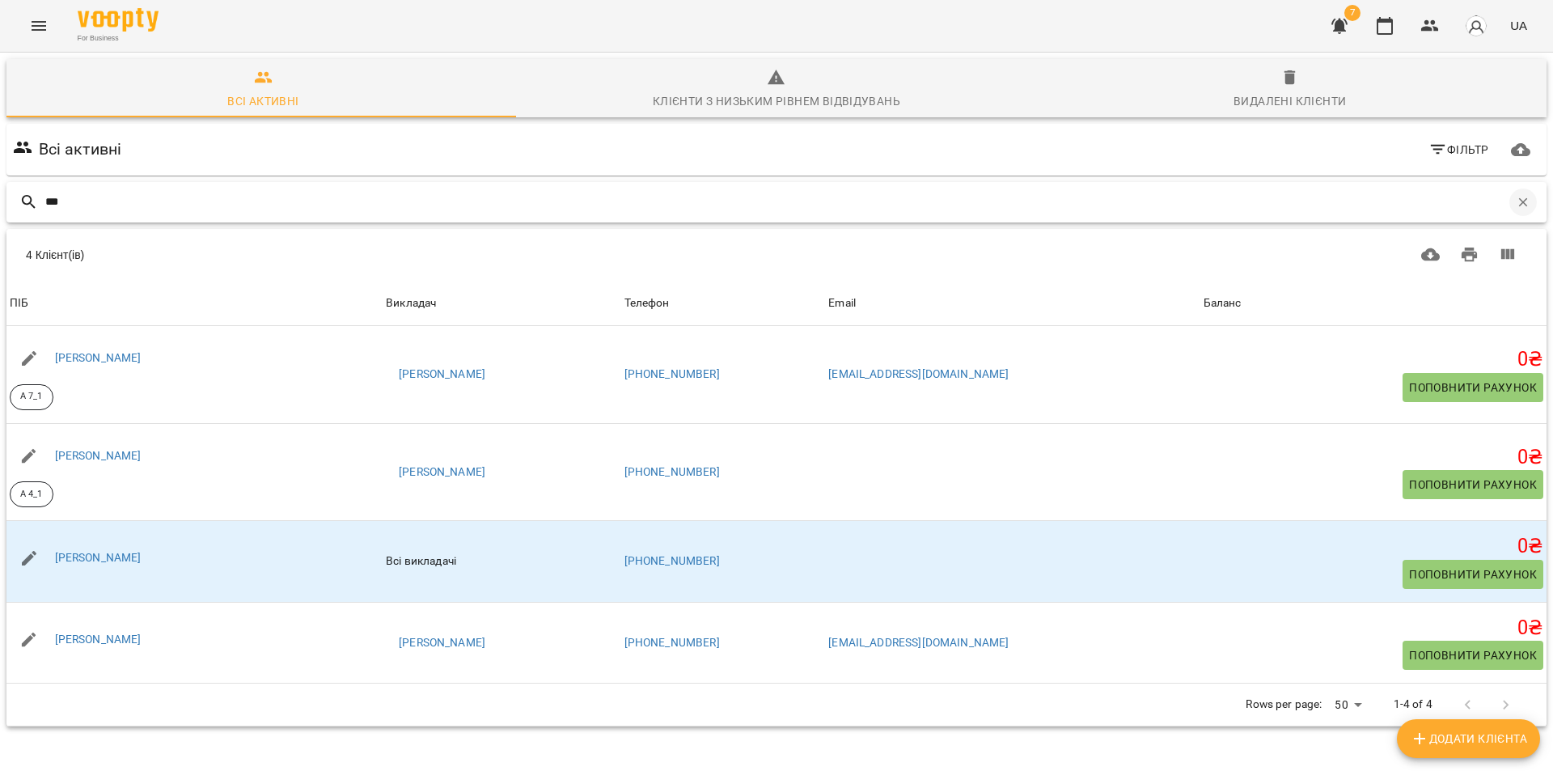
type input "***"
click at [1516, 195] on icon "button" at bounding box center [1523, 202] width 15 height 15
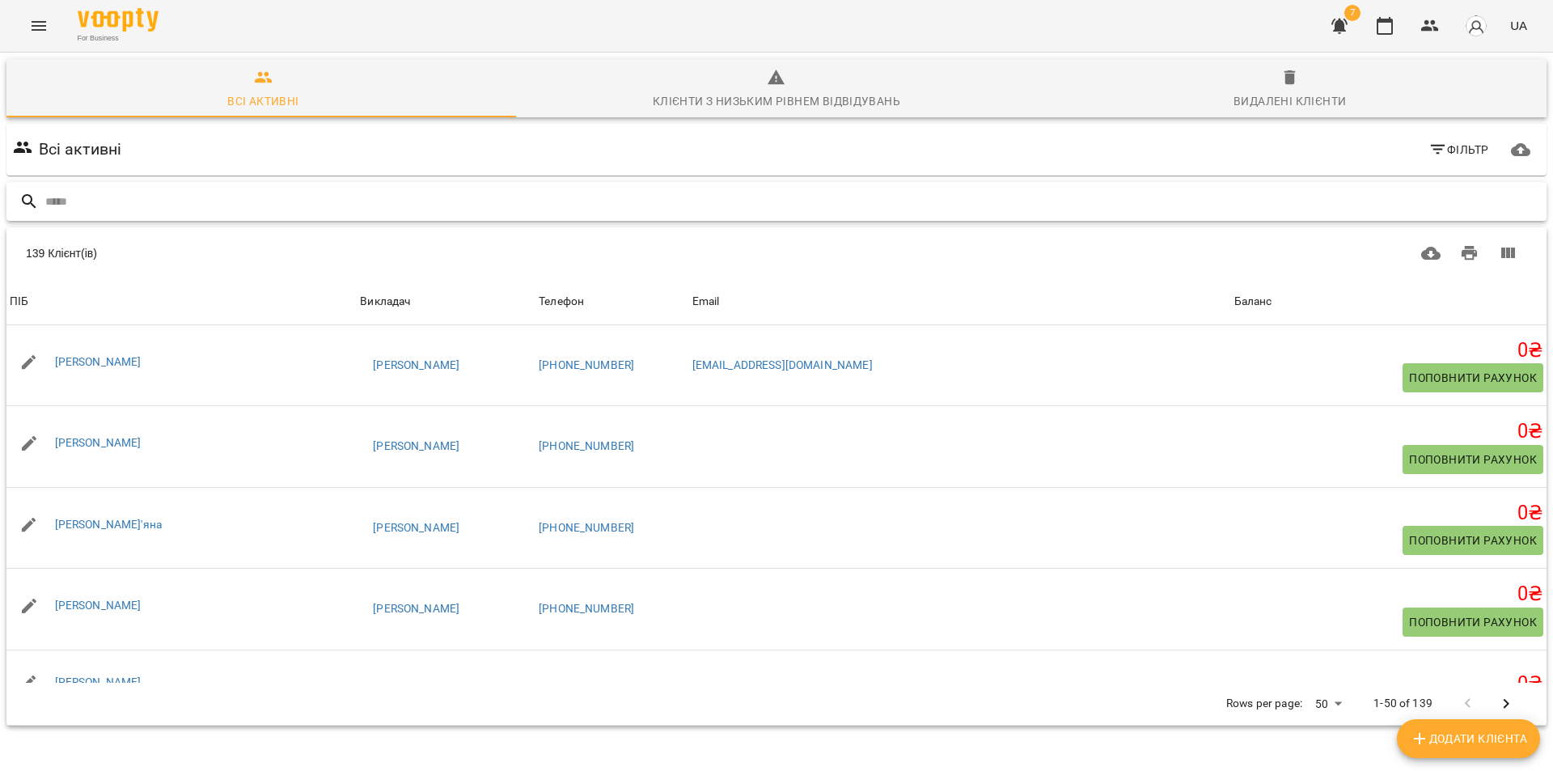
click at [1432, 140] on icon "button" at bounding box center [1437, 149] width 19 height 19
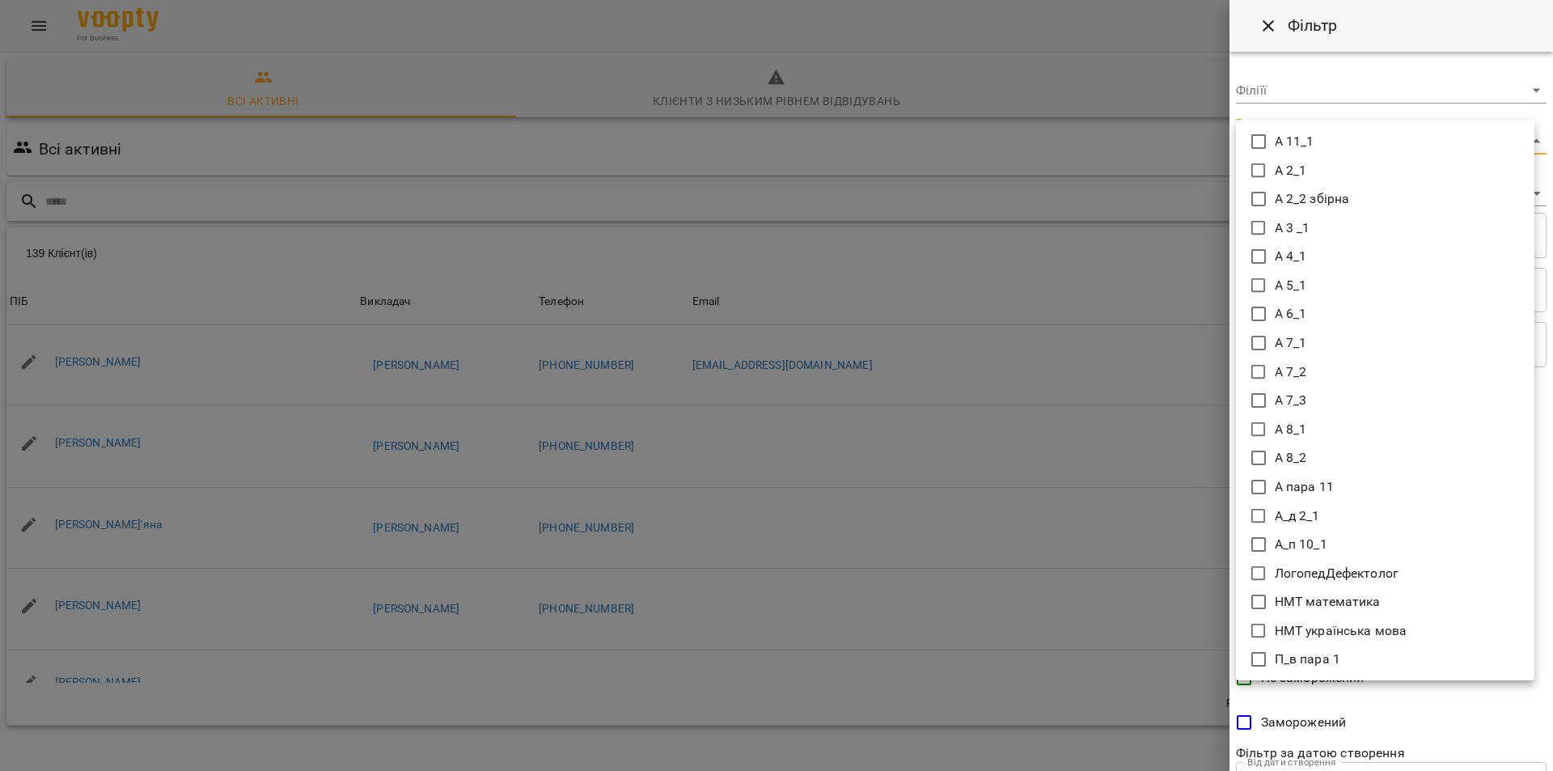
click at [1523, 141] on body "For Business 7 UA Всі активні Клієнти з низьким рівнем відвідувань Видалені клі…" at bounding box center [776, 422] width 1553 height 845
click at [1521, 125] on ul "А 11_1 А 2_1 А 2_2 збірна А 3 _1 А 4_1 А 5_1 А 6_1 А 7_1 А 7_2 А 7_3 А 8_1 А 8_…" at bounding box center [1385, 401] width 298 height 560
click at [1165, 732] on div at bounding box center [776, 385] width 1553 height 771
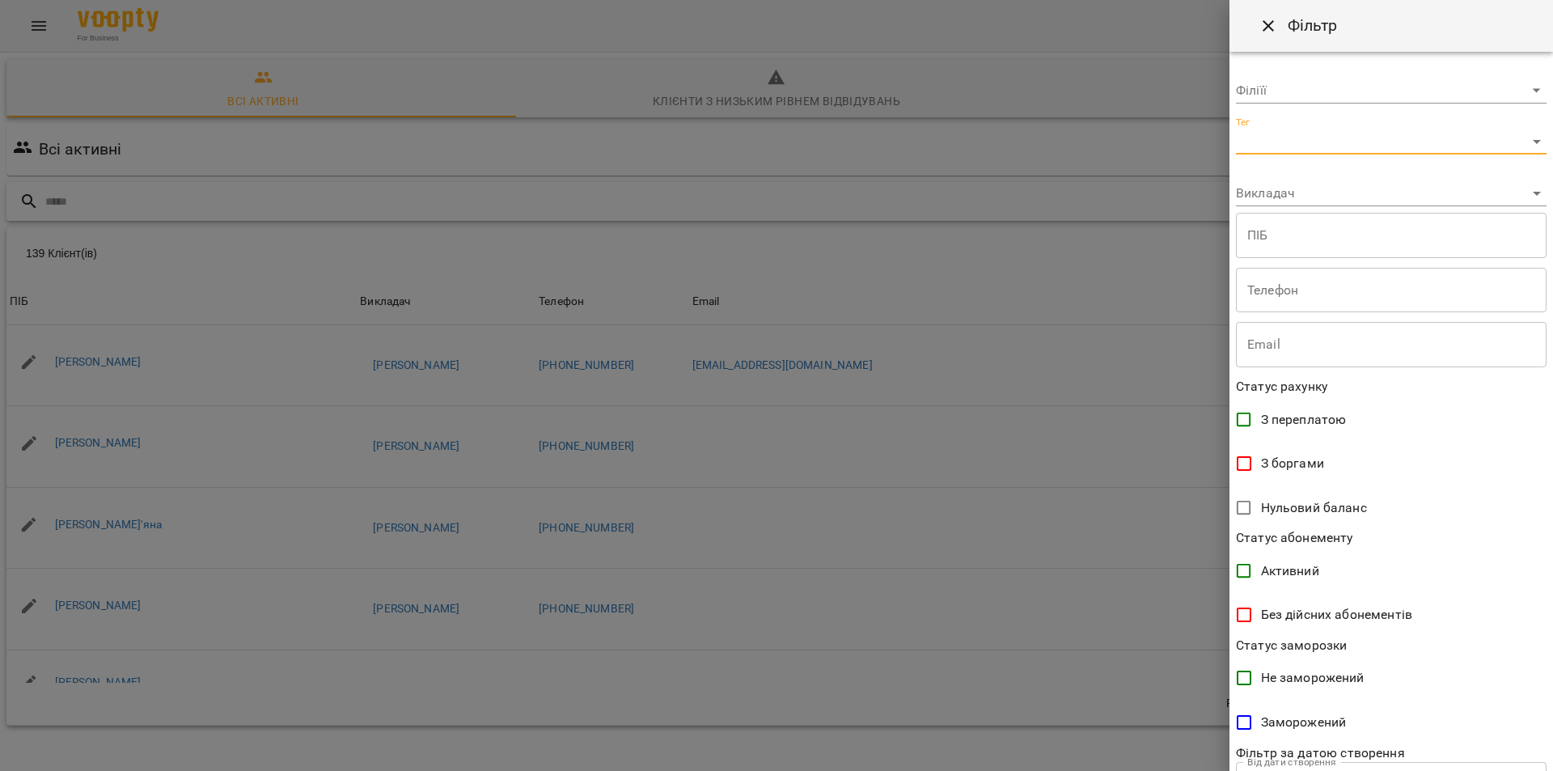
drag, startPoint x: 1259, startPoint y: 28, endPoint x: 1246, endPoint y: 42, distance: 19.4
click at [1260, 28] on icon "Close" at bounding box center [1268, 25] width 19 height 19
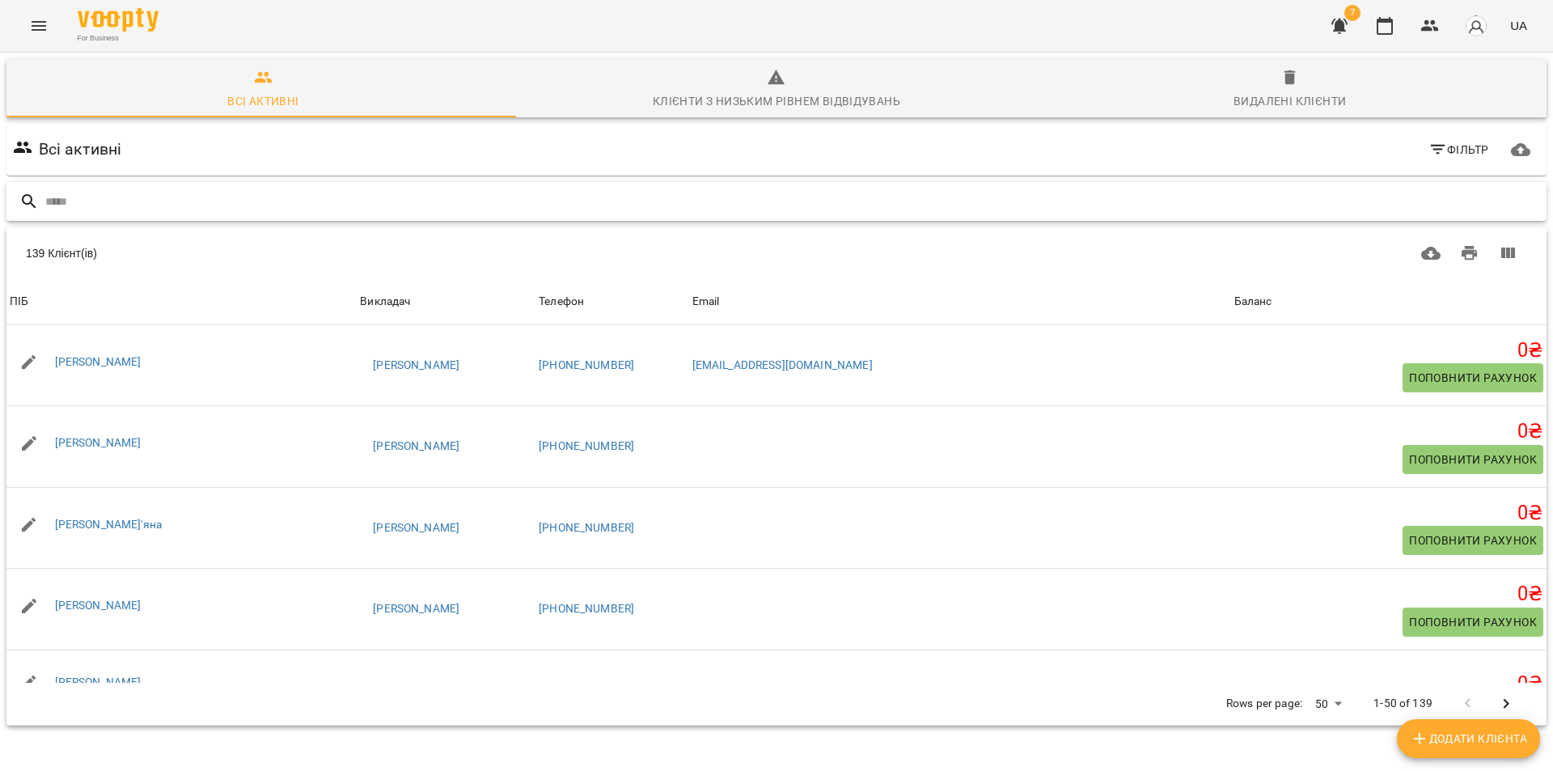
click at [82, 188] on input "text" at bounding box center [792, 201] width 1495 height 27
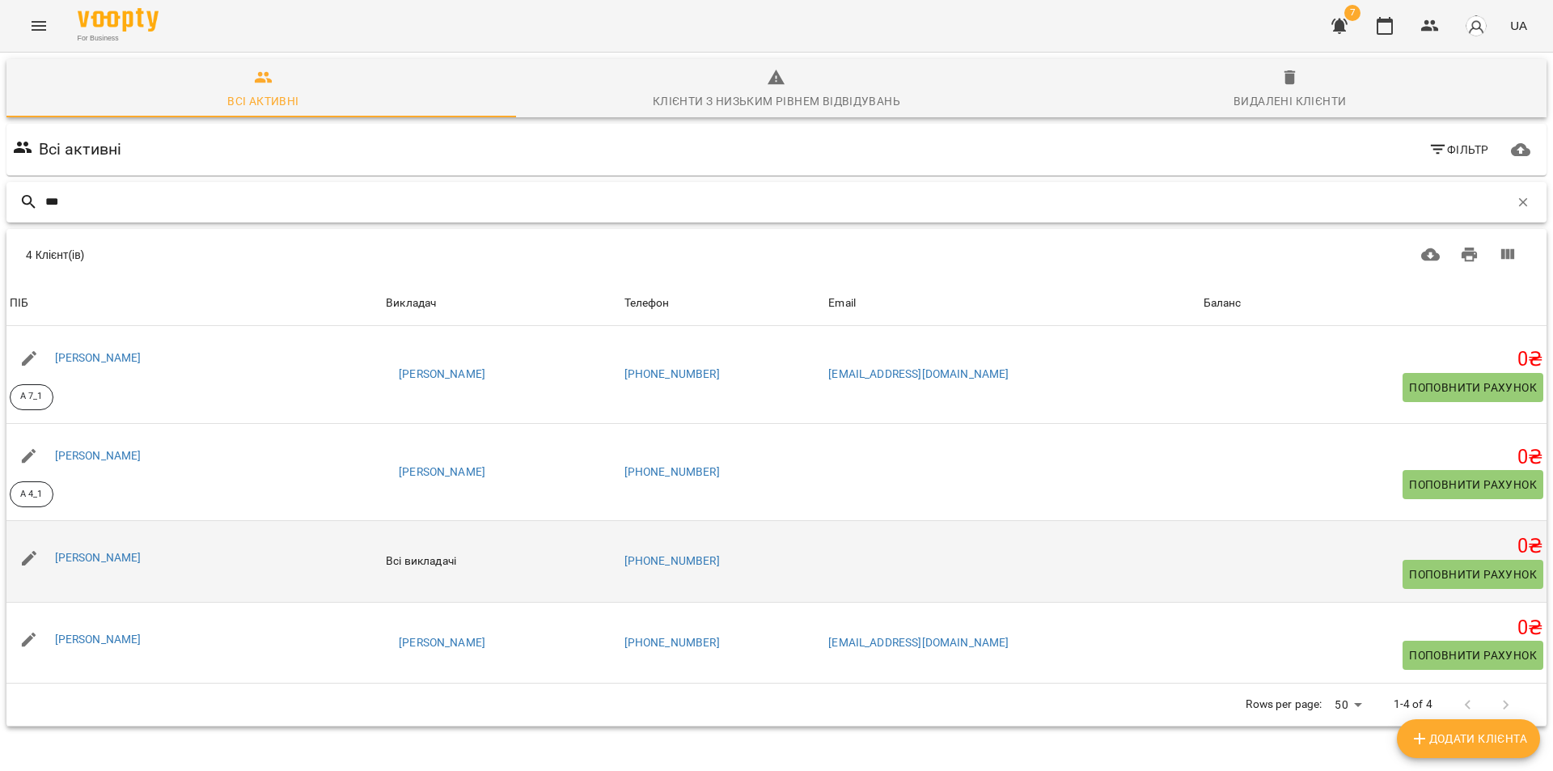
type input "***"
click at [157, 535] on div "[PERSON_NAME]" at bounding box center [194, 557] width 376 height 45
click at [87, 551] on link "[PERSON_NAME]" at bounding box center [98, 557] width 87 height 13
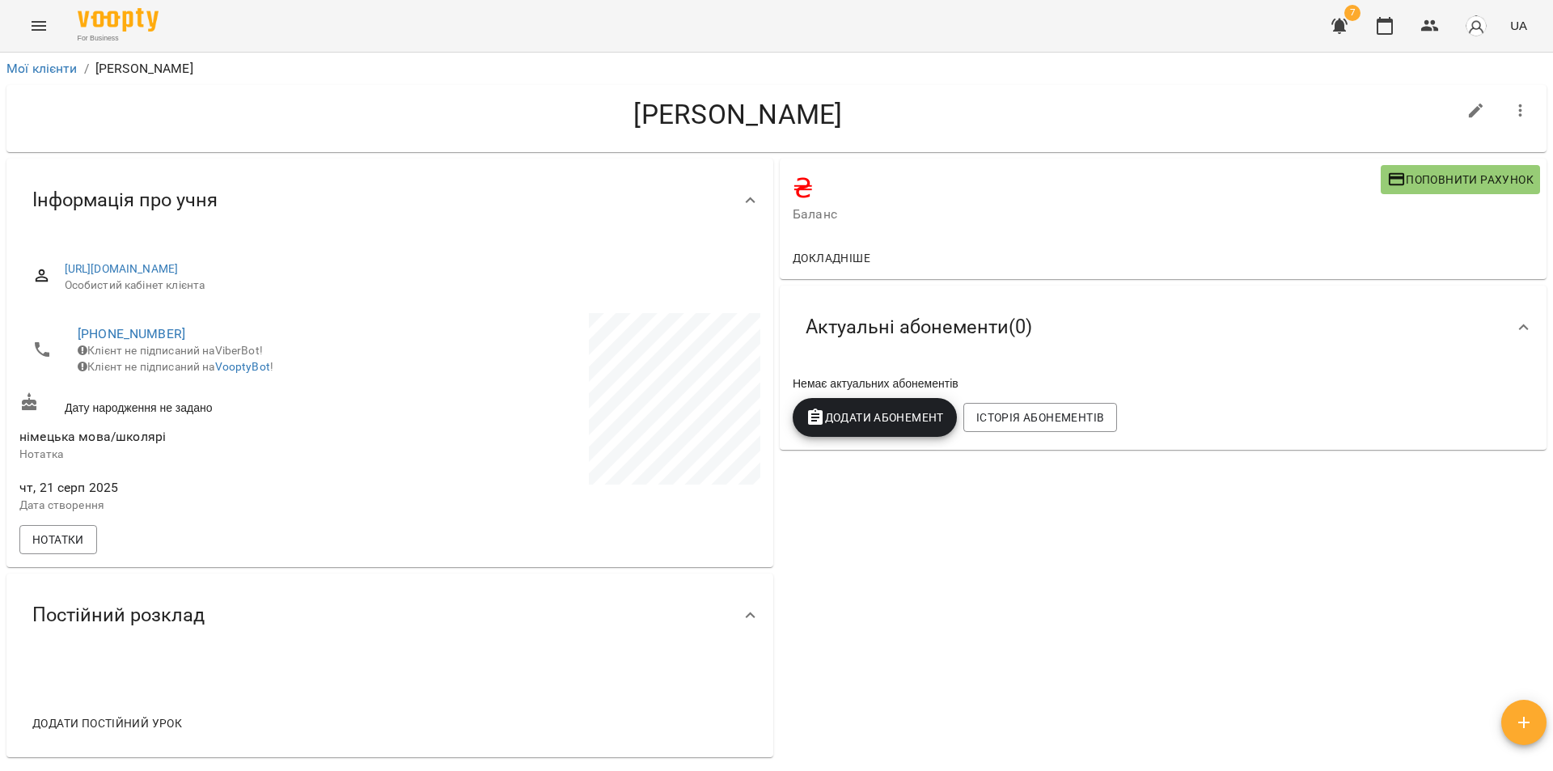
click at [880, 413] on span "Додати Абонемент" at bounding box center [875, 417] width 138 height 19
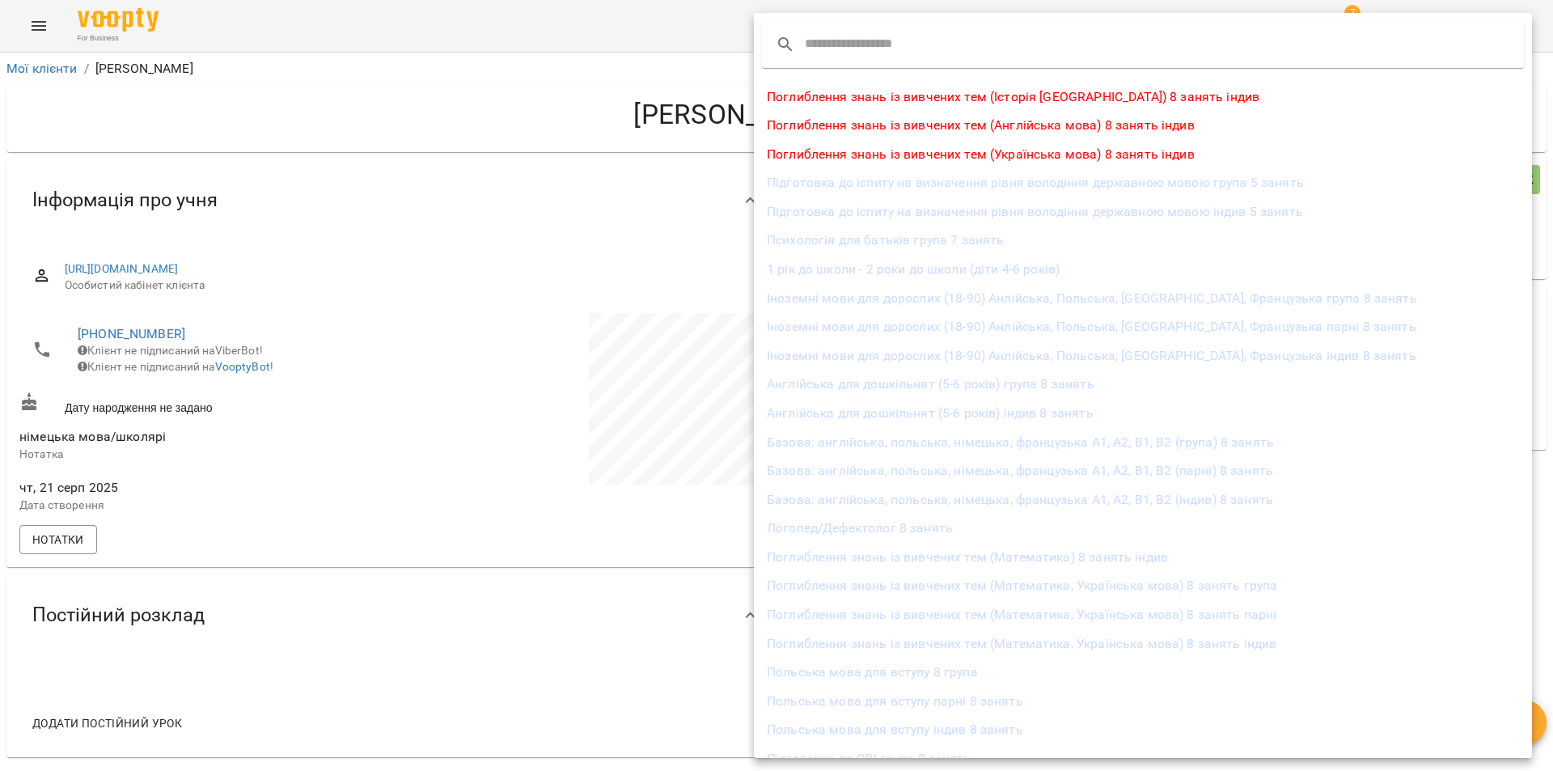
click at [254, 497] on div at bounding box center [776, 385] width 1553 height 771
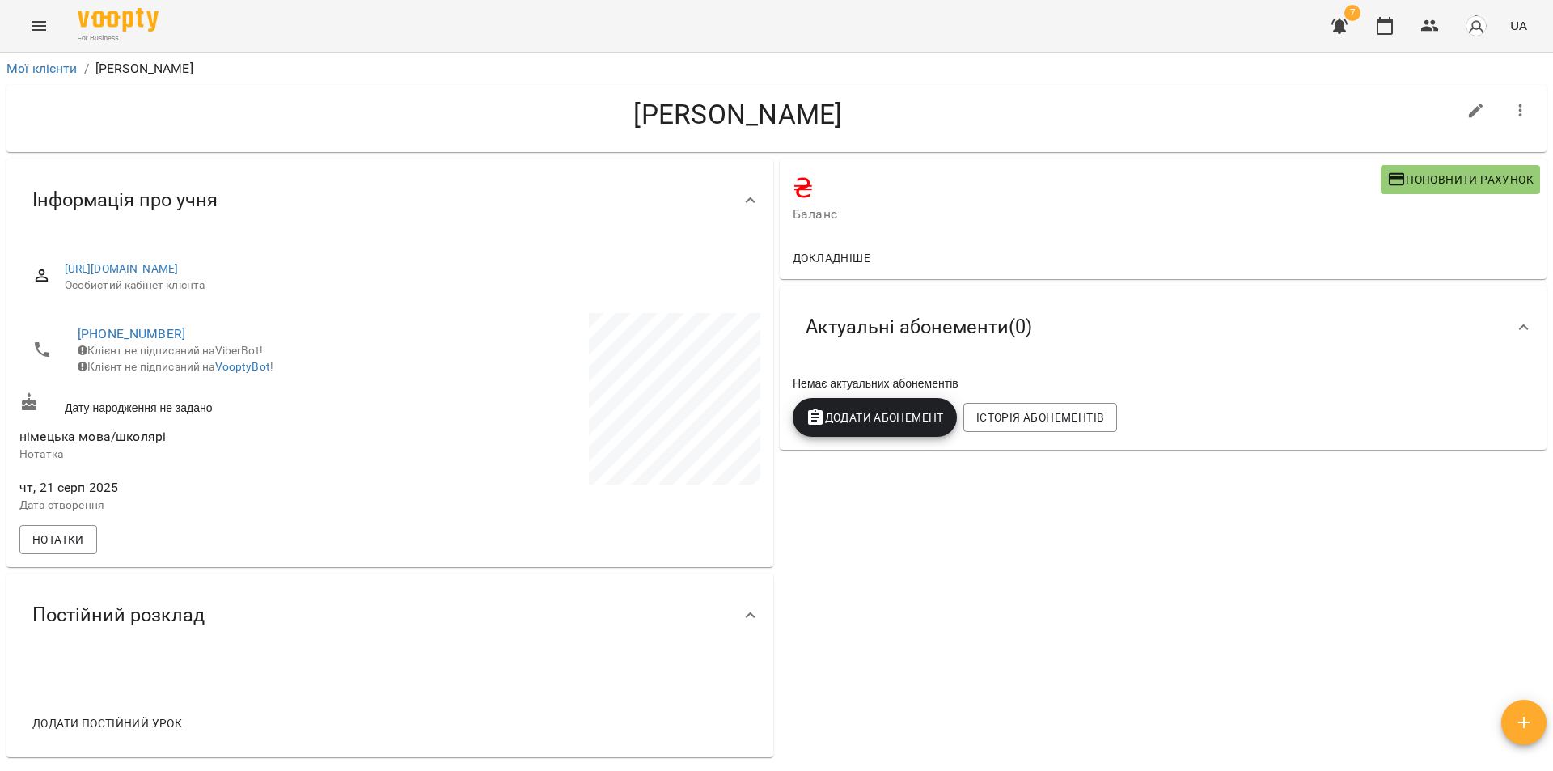
click at [842, 419] on span "Додати Абонемент" at bounding box center [875, 417] width 138 height 19
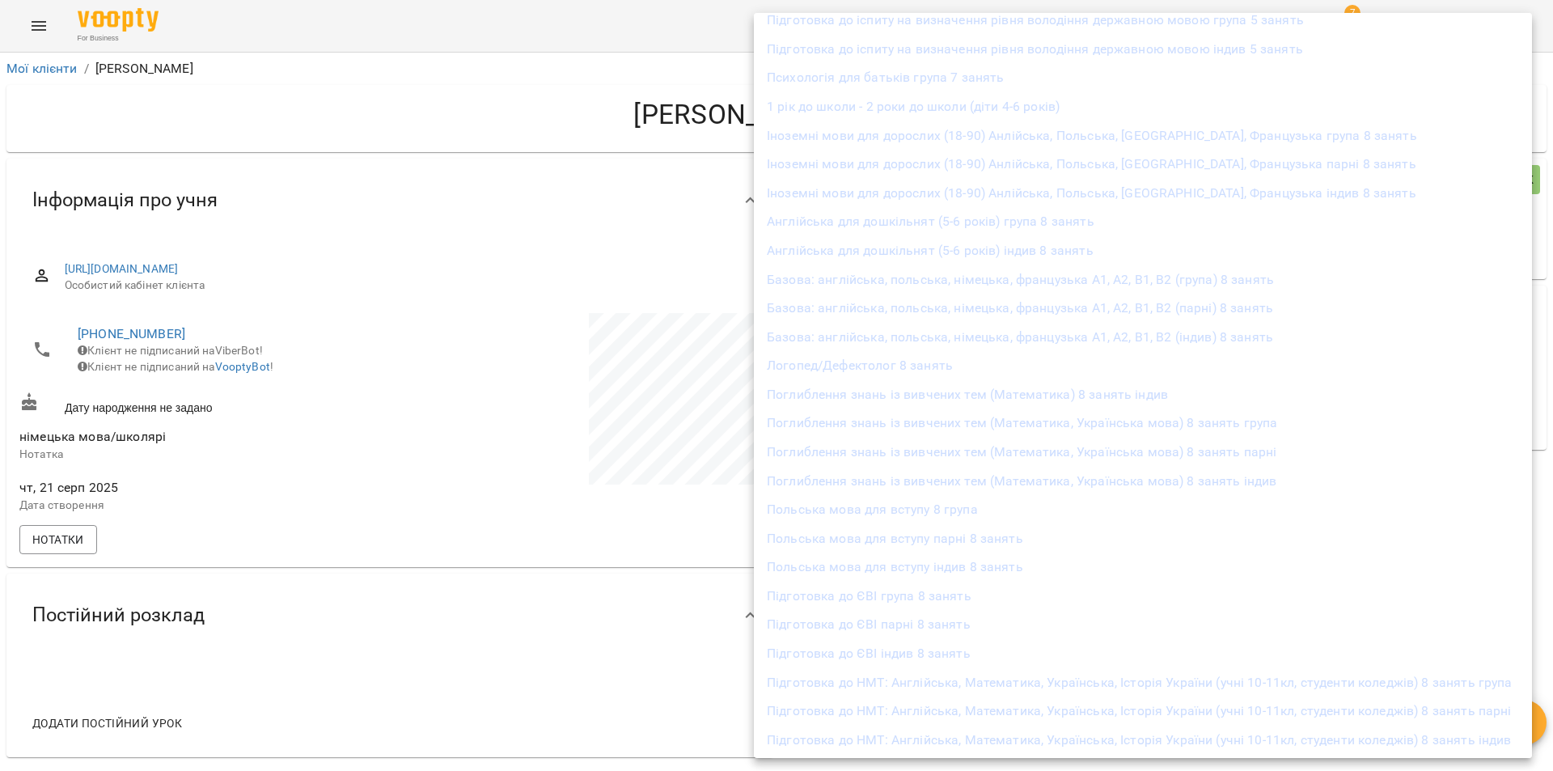
scroll to position [162, 0]
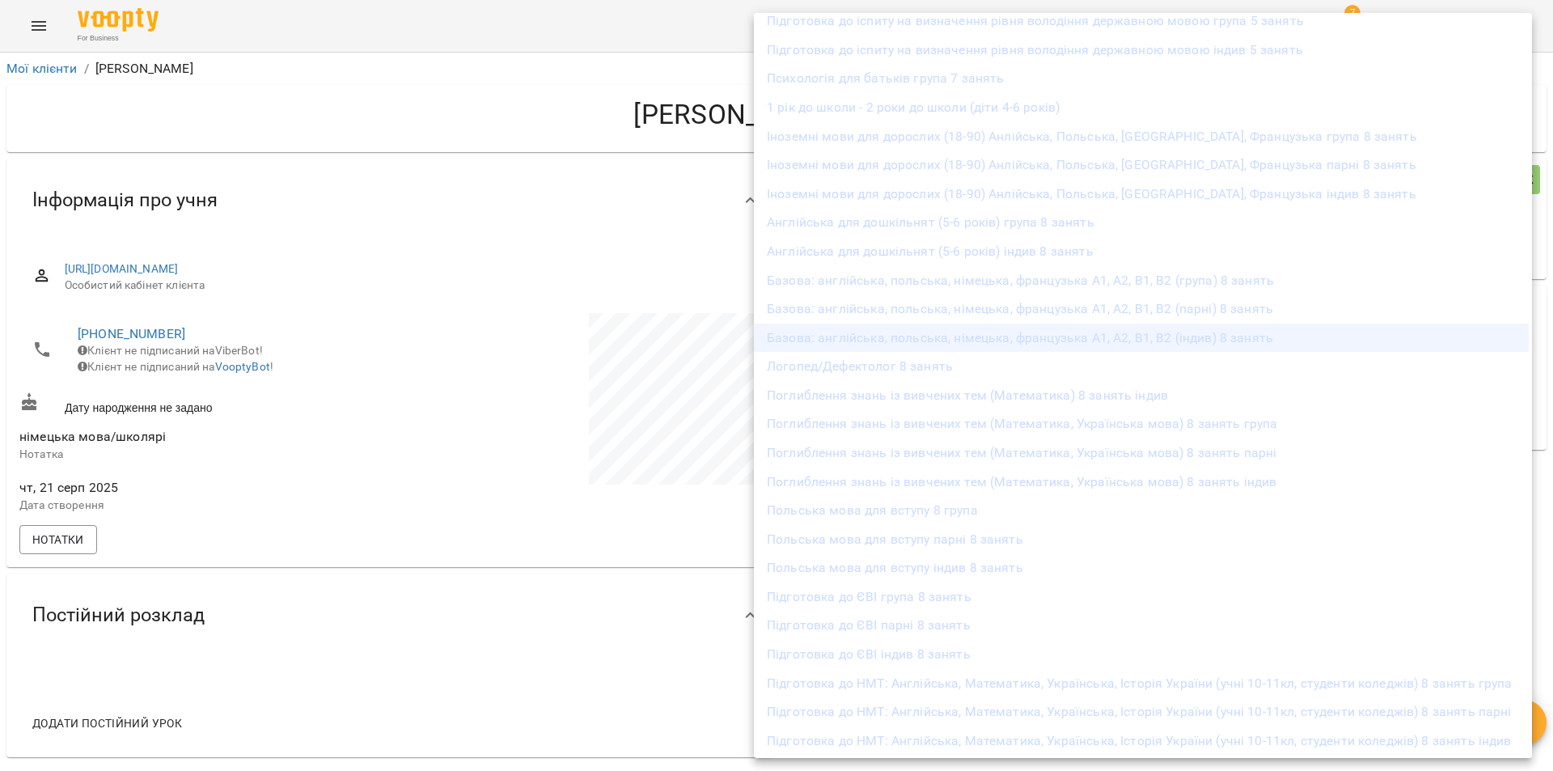
click at [848, 336] on li "Базова: англійська, польська, німецька, французька А1, А2, В1, В2 (індив) 8 зан…" at bounding box center [1143, 338] width 778 height 29
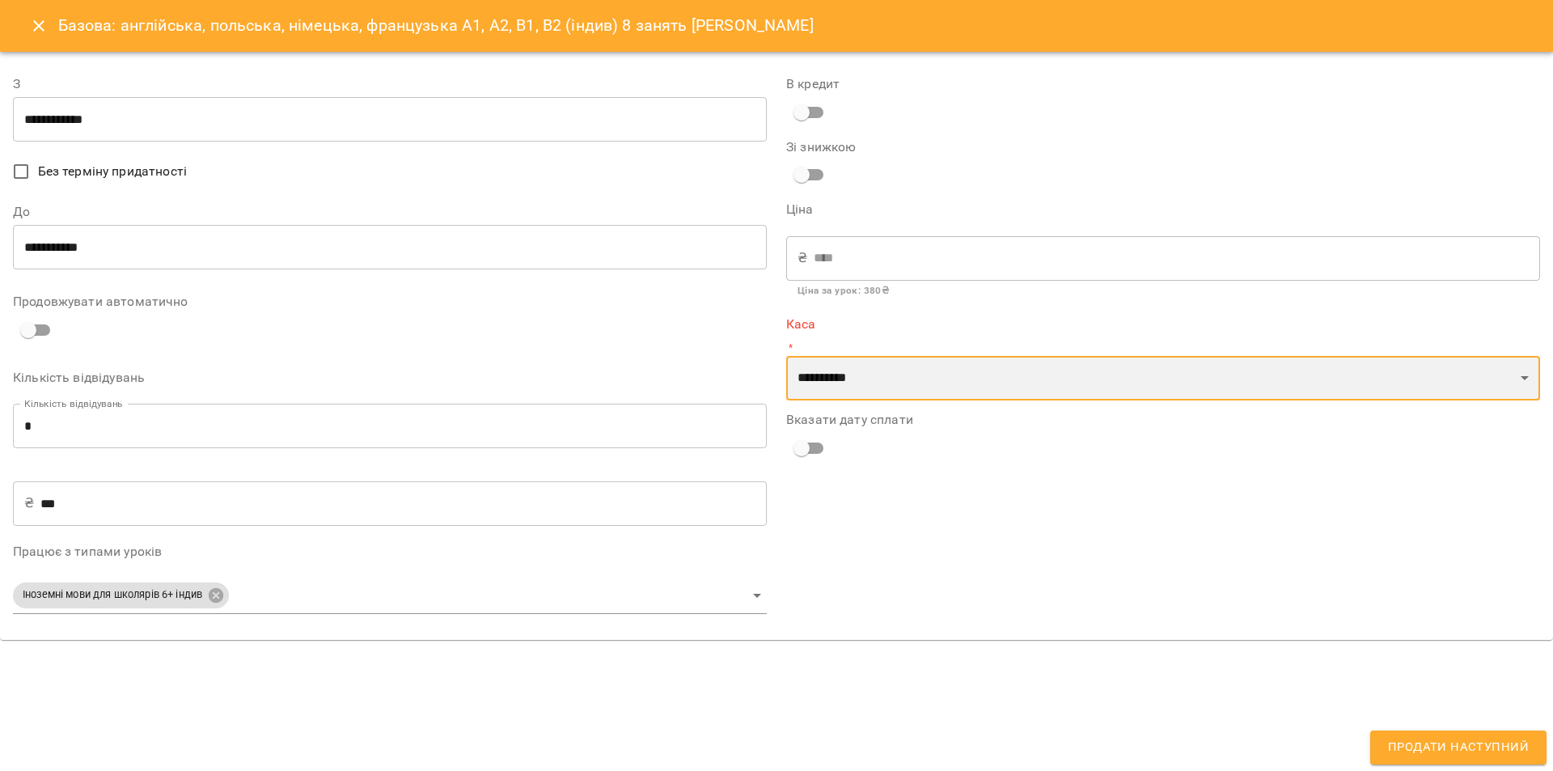
click at [1353, 383] on select "**********" at bounding box center [1163, 378] width 754 height 45
select select "****"
click at [786, 356] on select "**********" at bounding box center [1163, 378] width 754 height 45
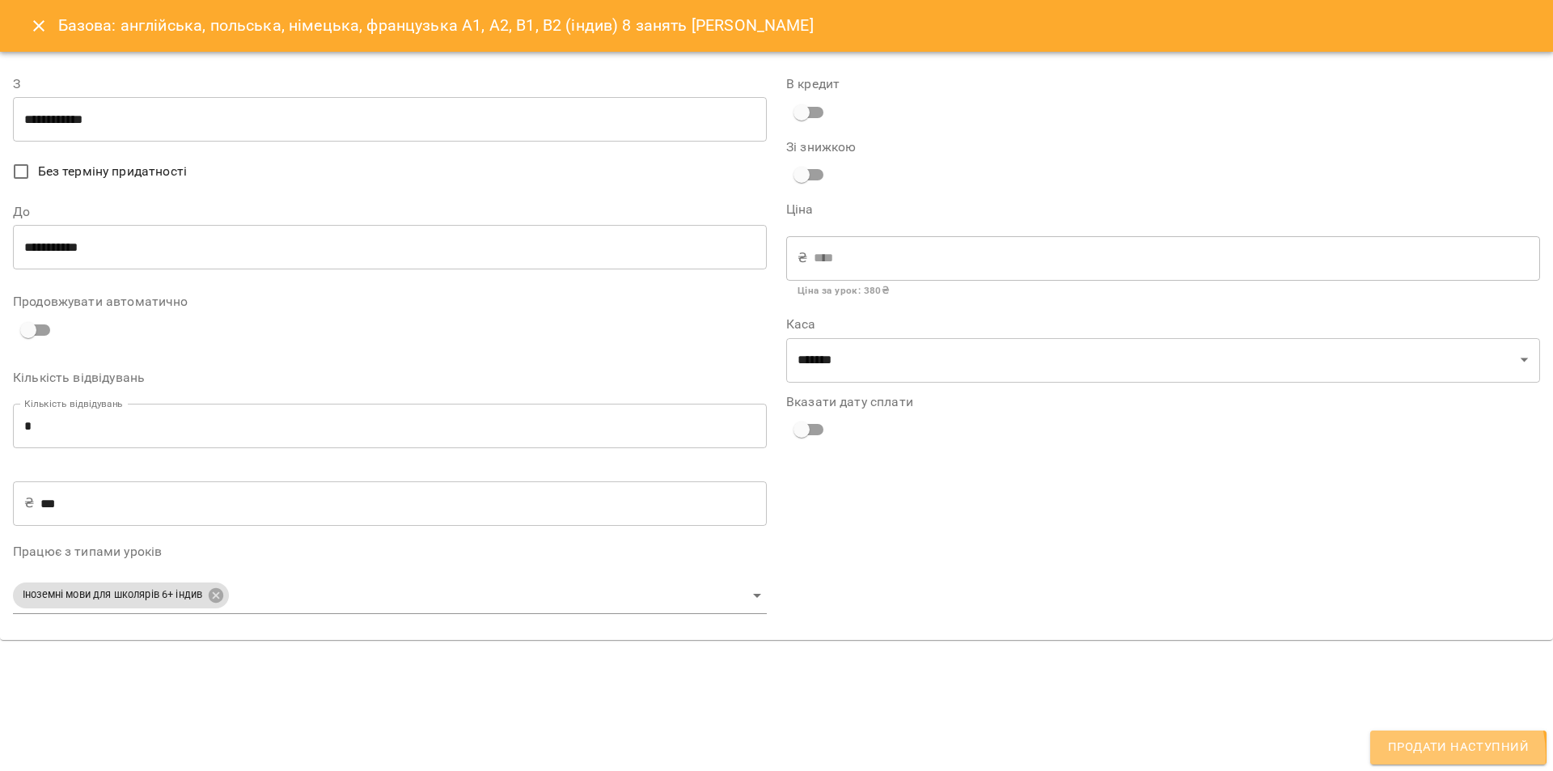
click at [1430, 755] on span "Продати наступний" at bounding box center [1458, 747] width 141 height 21
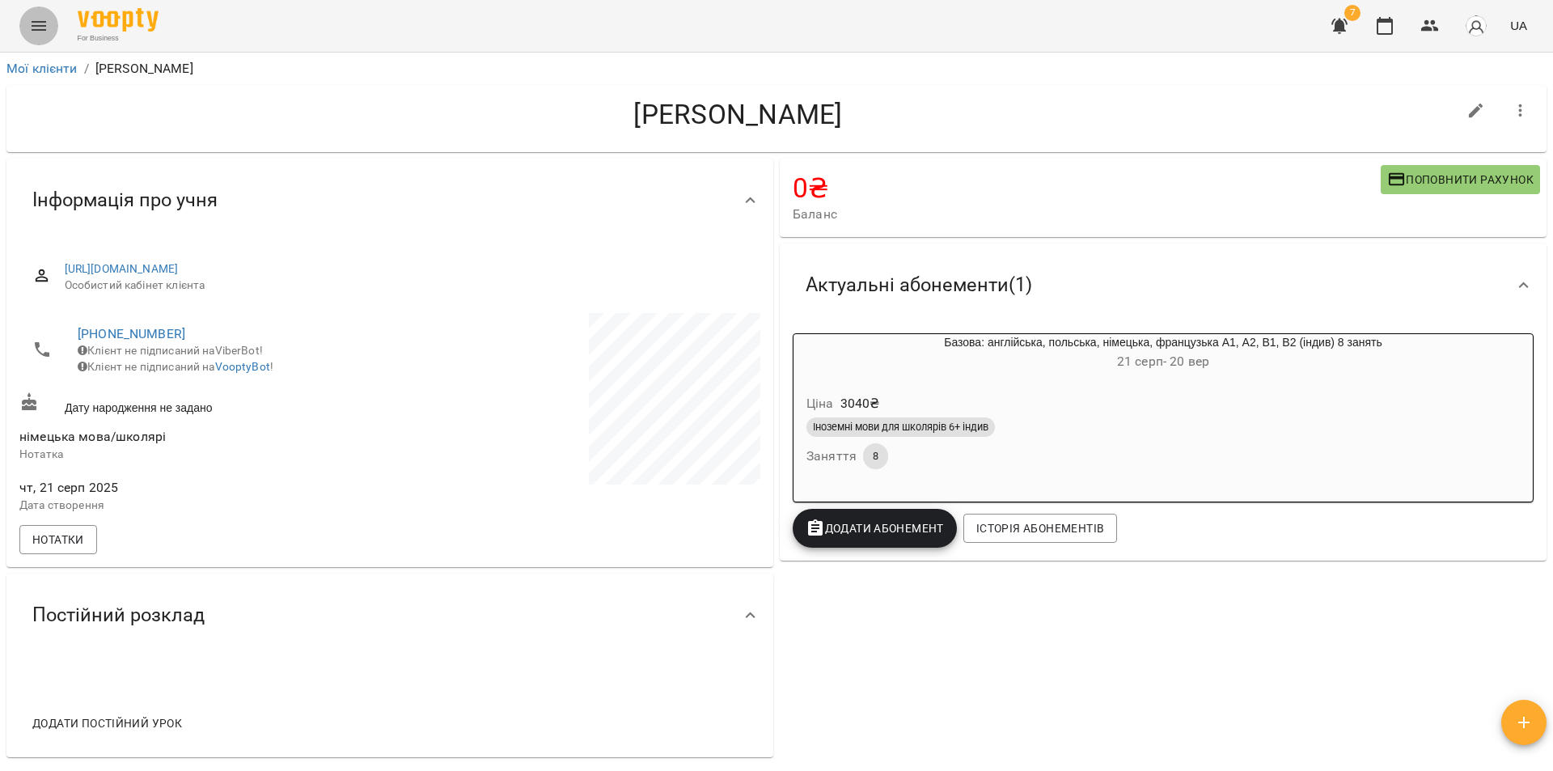
click at [32, 28] on icon "Menu" at bounding box center [38, 25] width 19 height 19
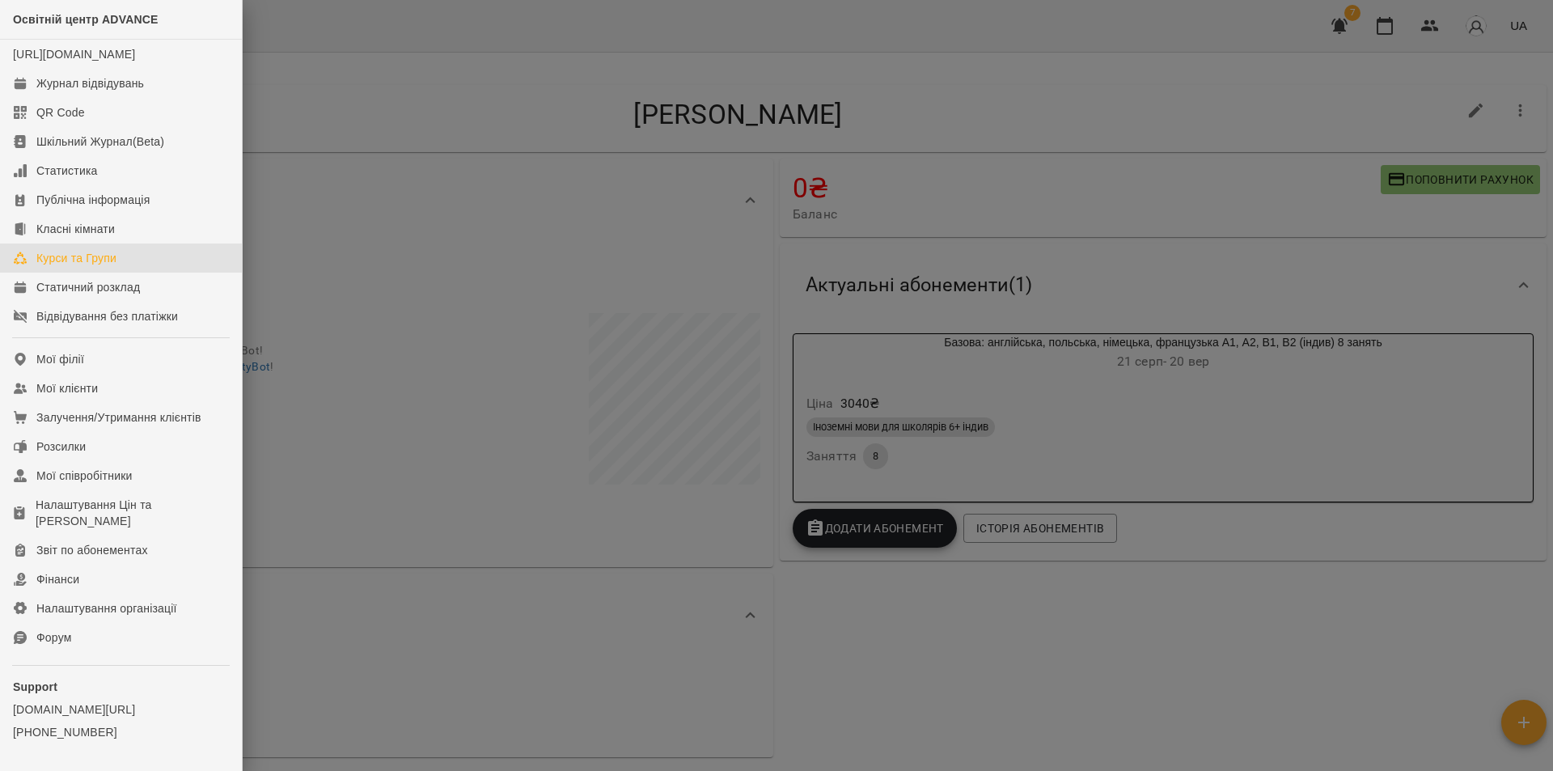
click at [73, 266] on div "Курси та Групи" at bounding box center [76, 258] width 80 height 16
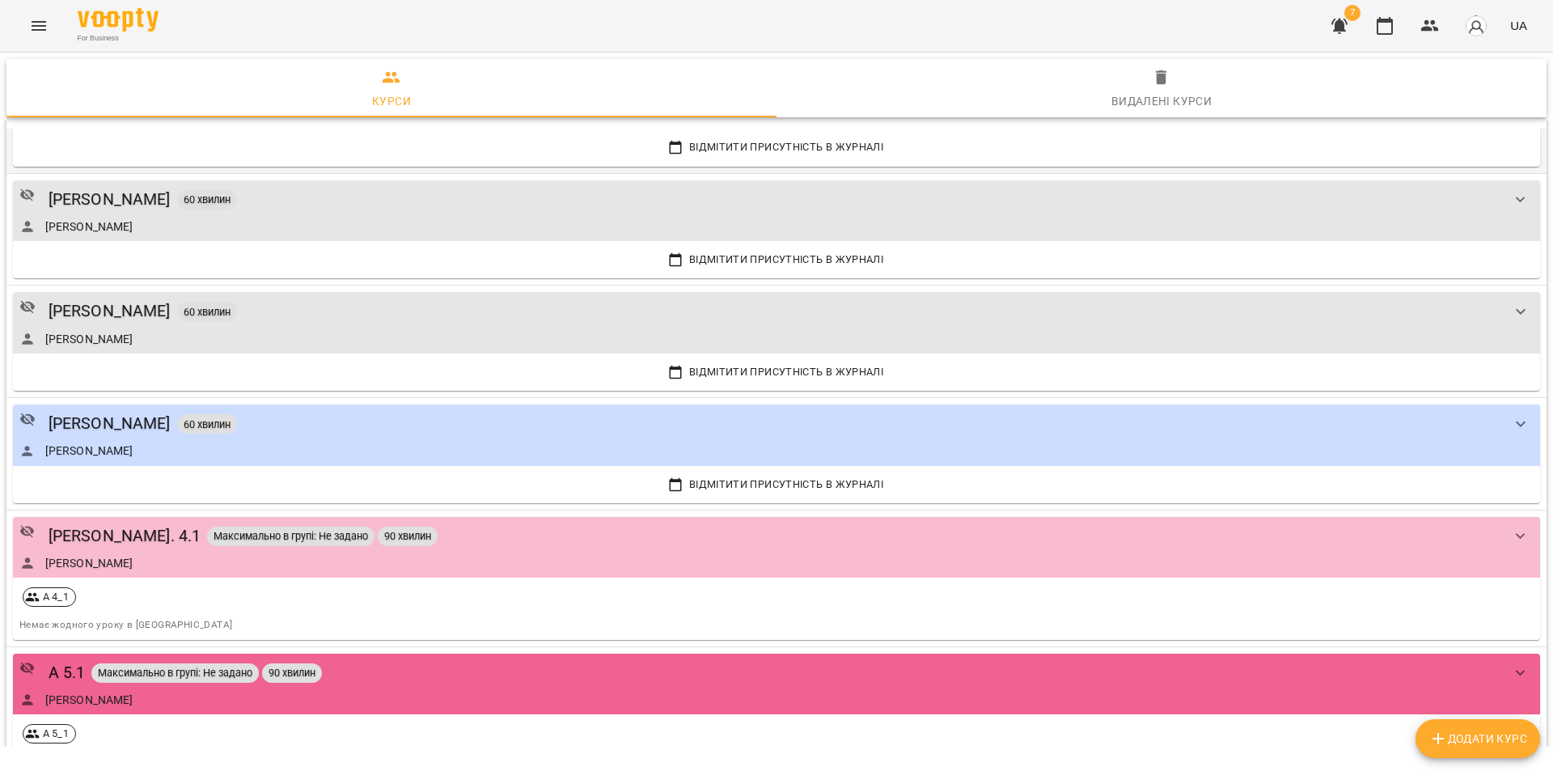
scroll to position [243, 0]
click at [39, 26] on icon "Menu" at bounding box center [39, 26] width 15 height 10
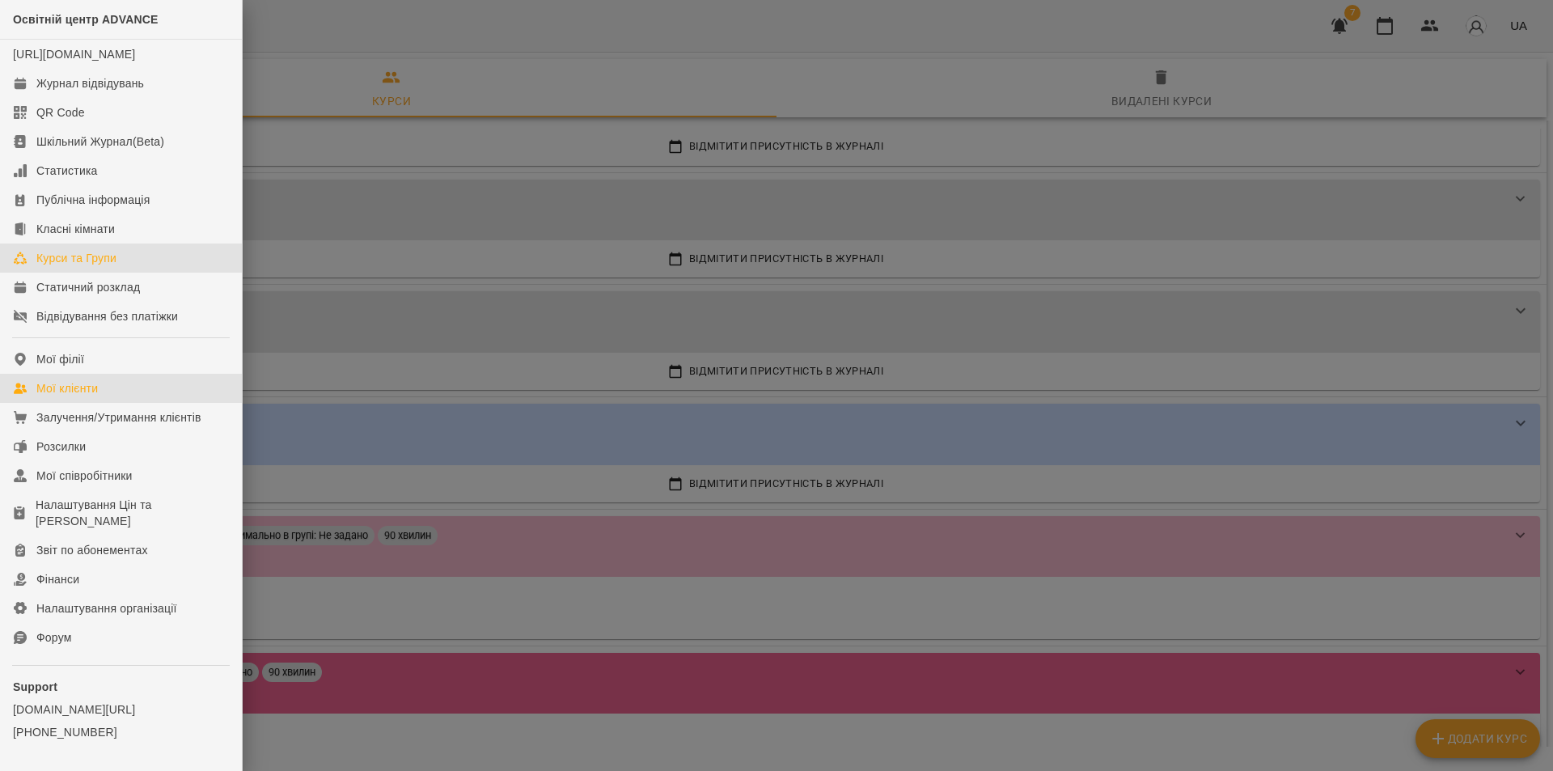
click at [93, 396] on div "Мої клієнти" at bounding box center [66, 388] width 61 height 16
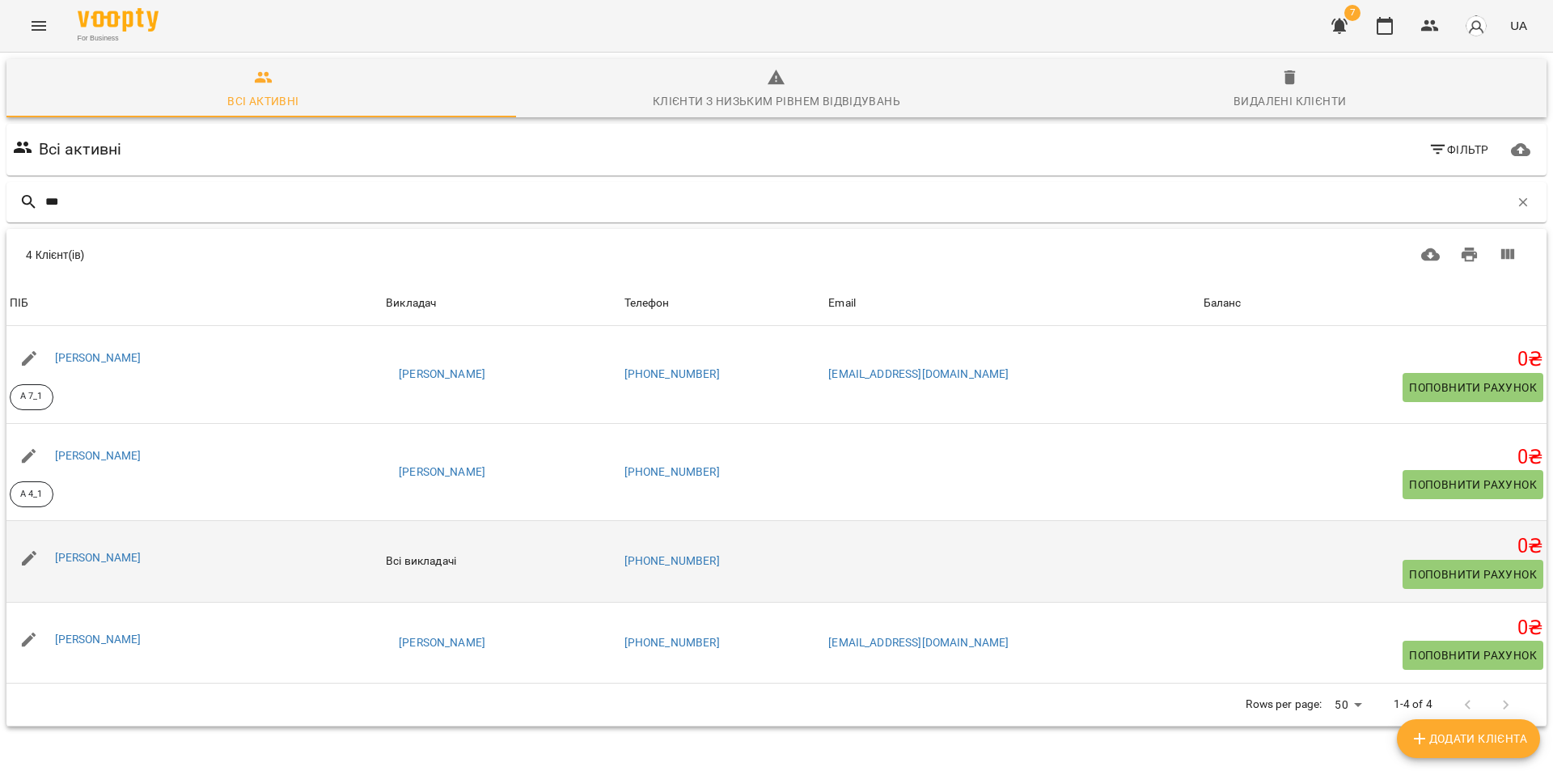
type input "***"
click at [152, 549] on div "[PERSON_NAME]" at bounding box center [194, 557] width 376 height 45
click at [117, 561] on link "[PERSON_NAME]" at bounding box center [98, 557] width 87 height 13
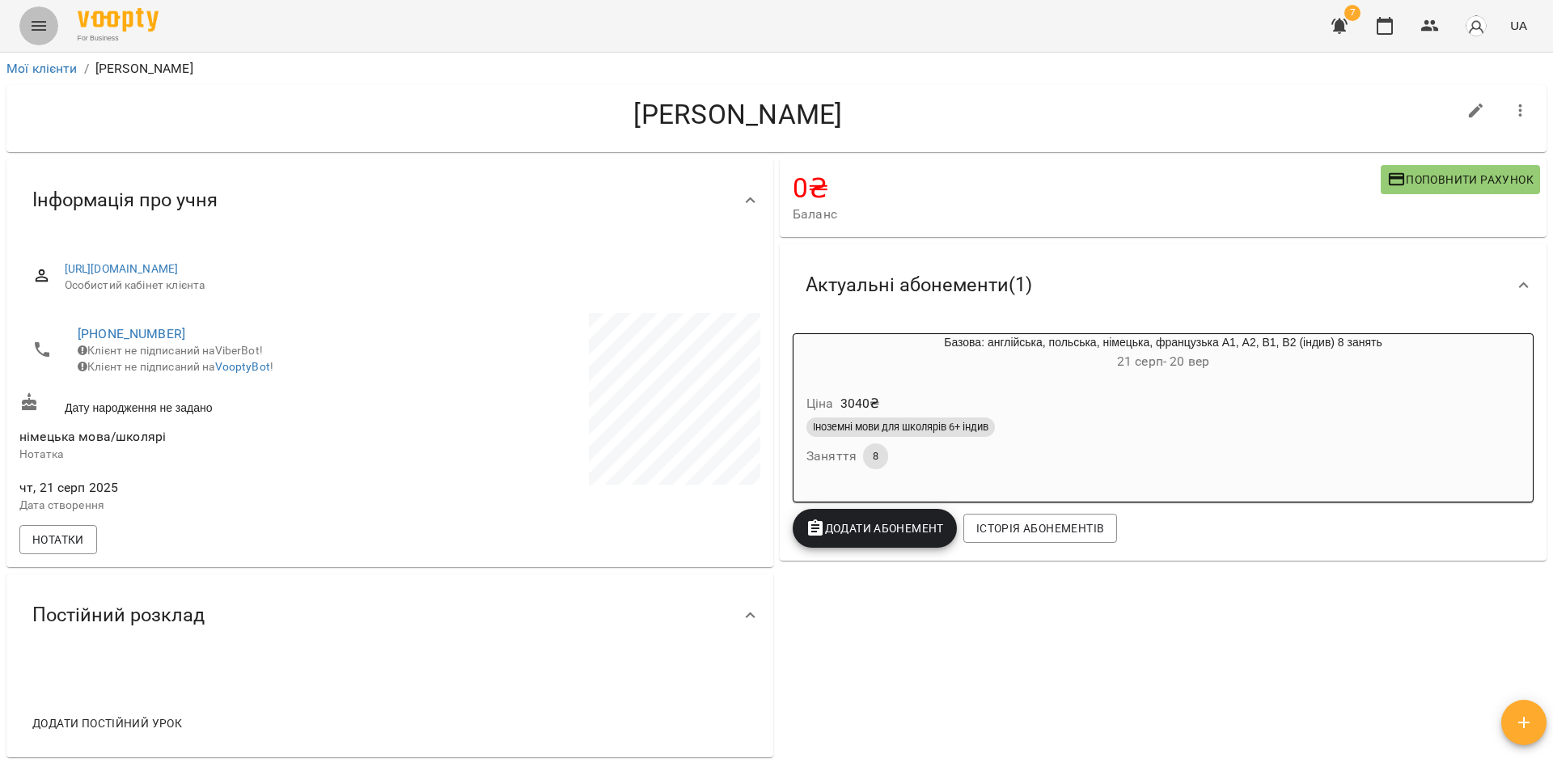
click at [36, 22] on icon "Menu" at bounding box center [39, 26] width 15 height 10
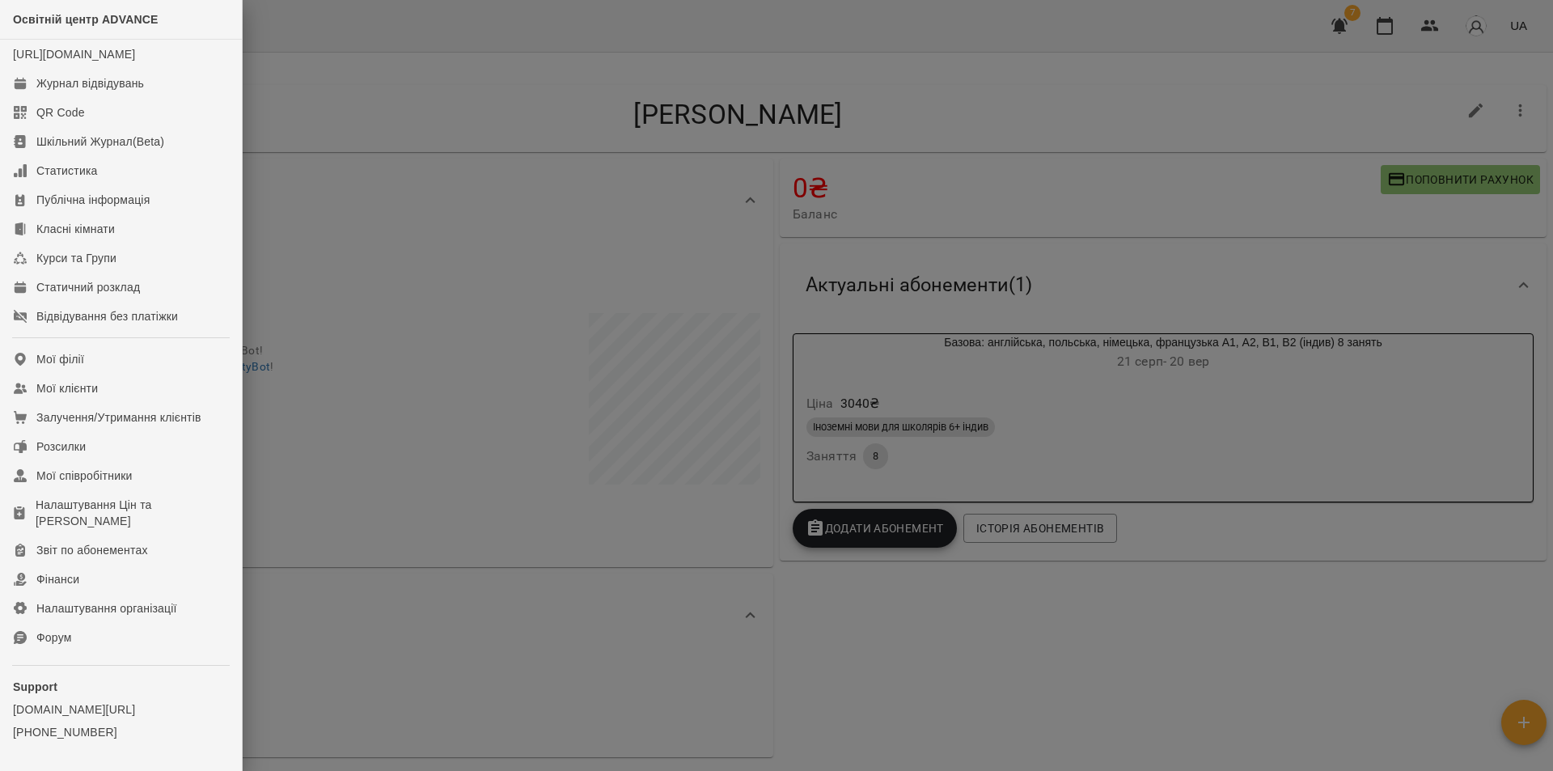
click at [397, 291] on div at bounding box center [776, 385] width 1553 height 771
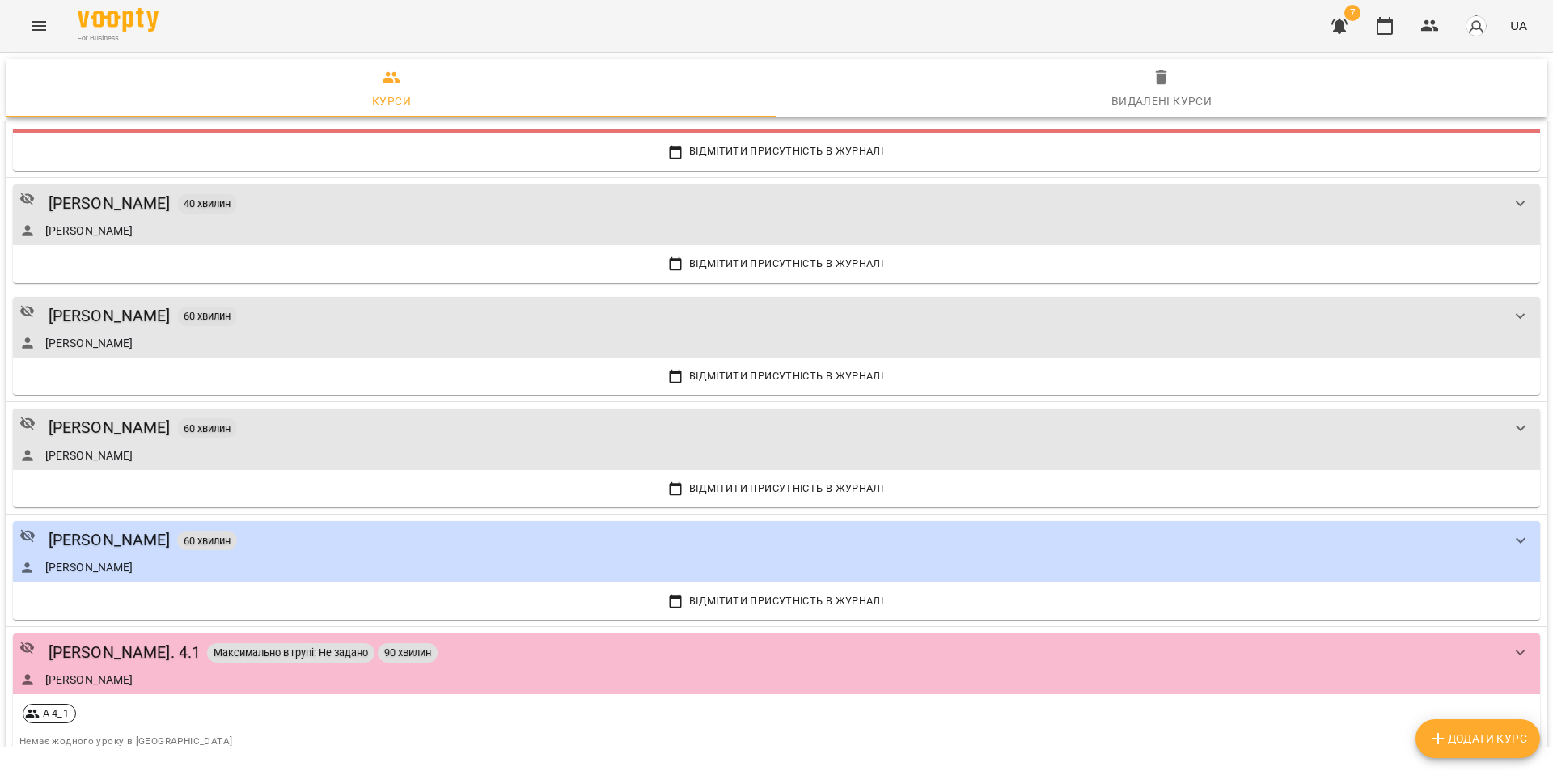
scroll to position [162, 0]
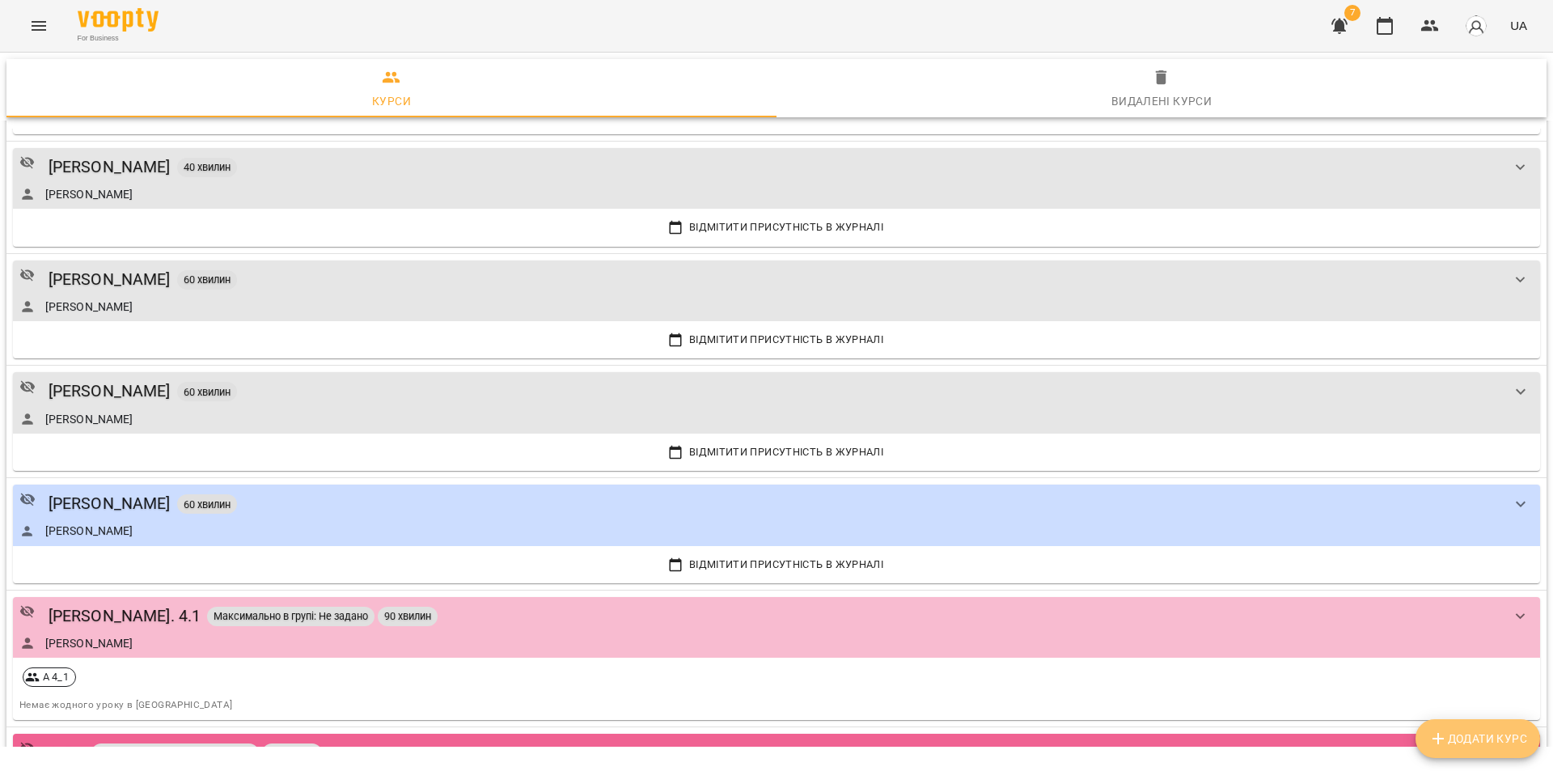
click at [1471, 734] on span "Додати Курс" at bounding box center [1477, 738] width 99 height 19
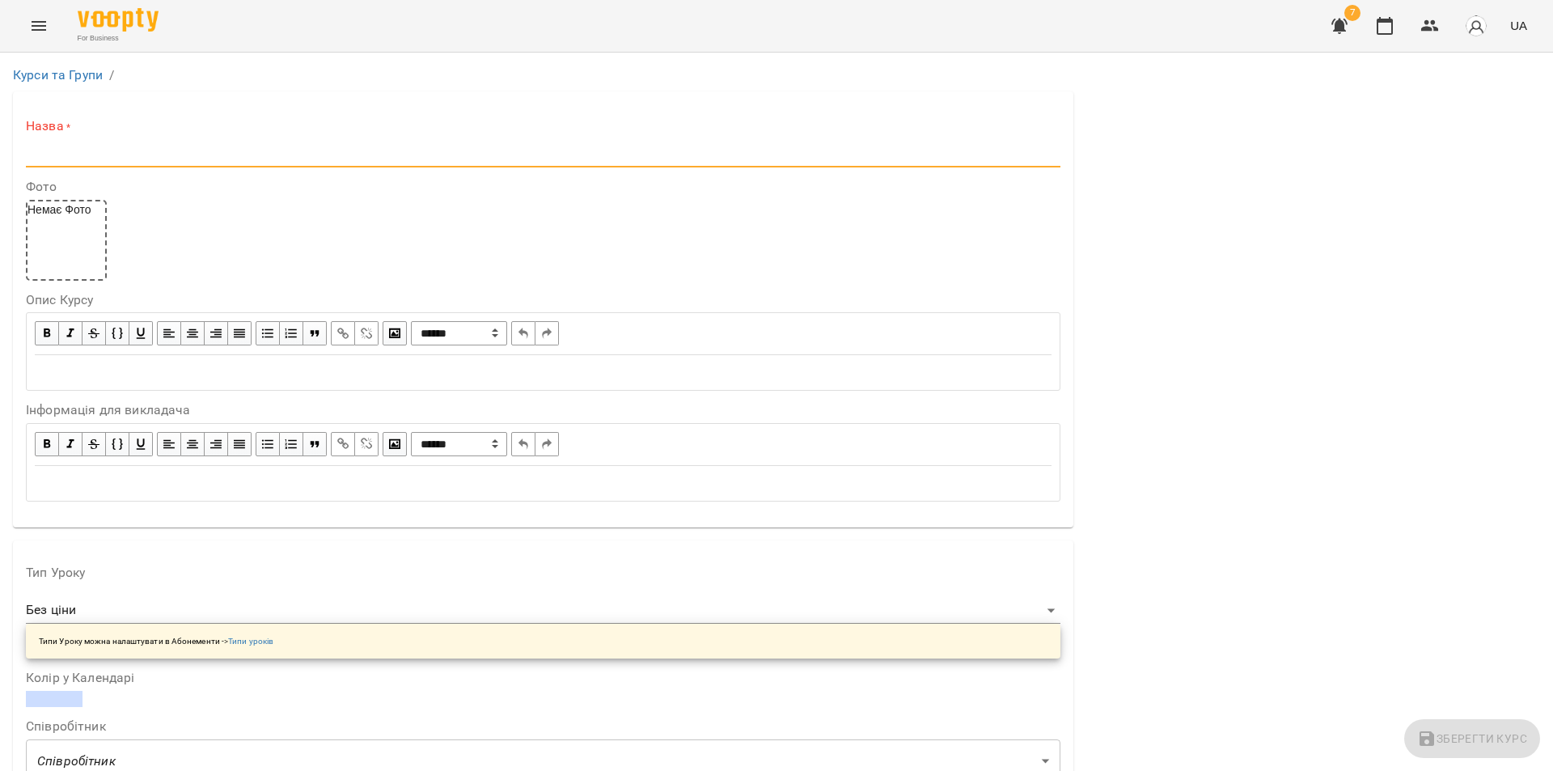
click at [66, 157] on input "text" at bounding box center [543, 155] width 1035 height 26
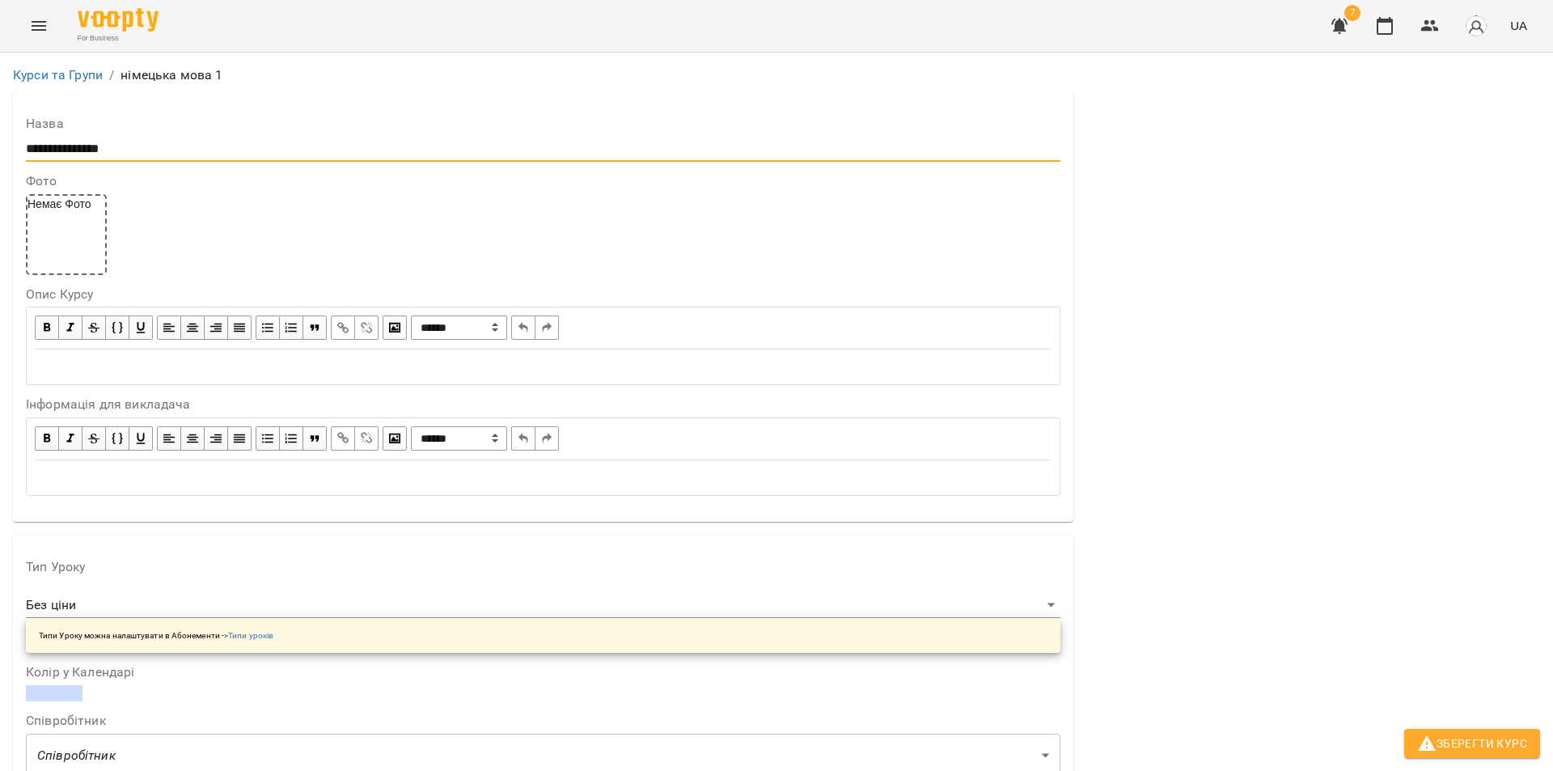
scroll to position [243, 0]
type input "**********"
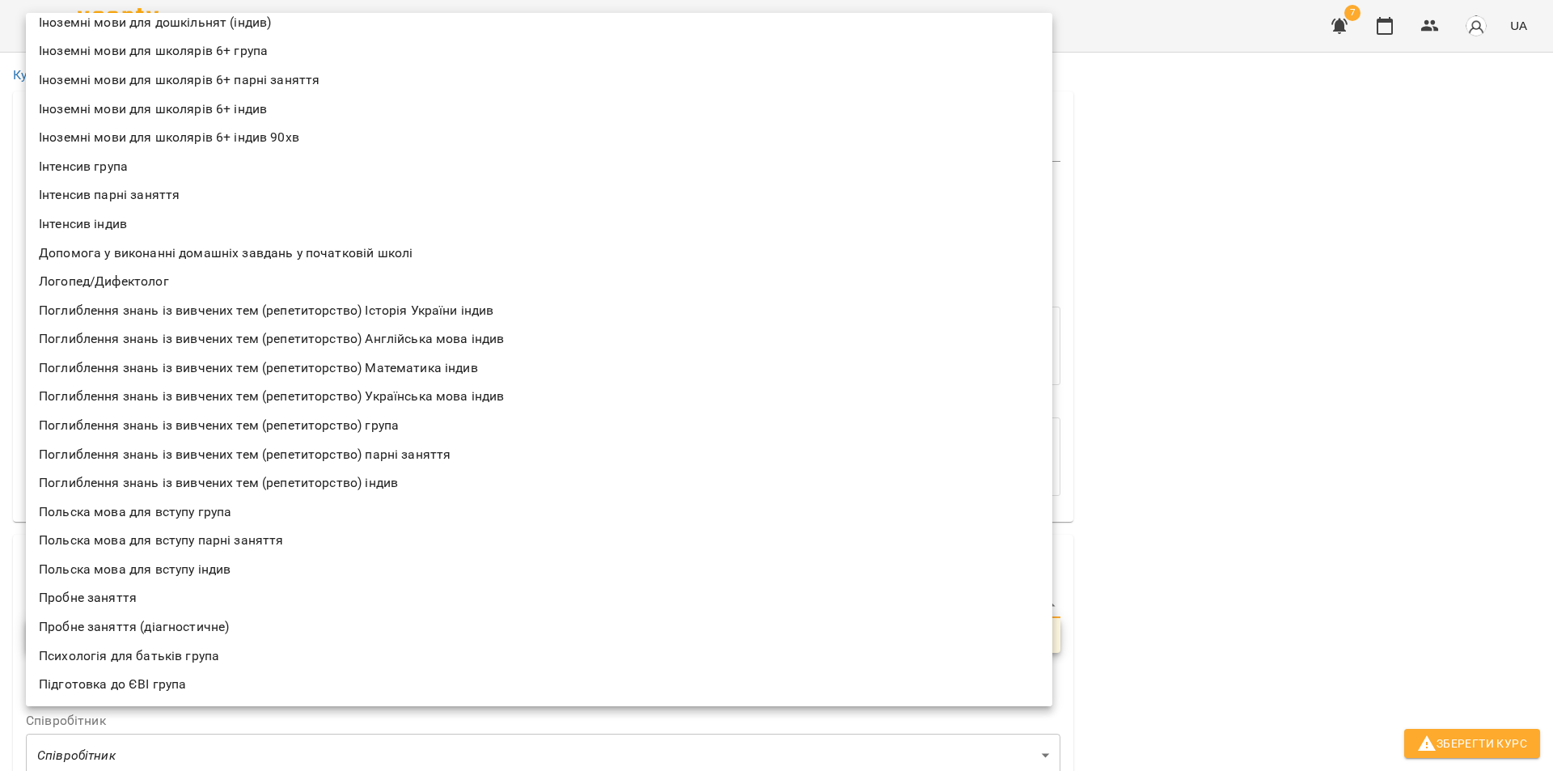
scroll to position [0, 0]
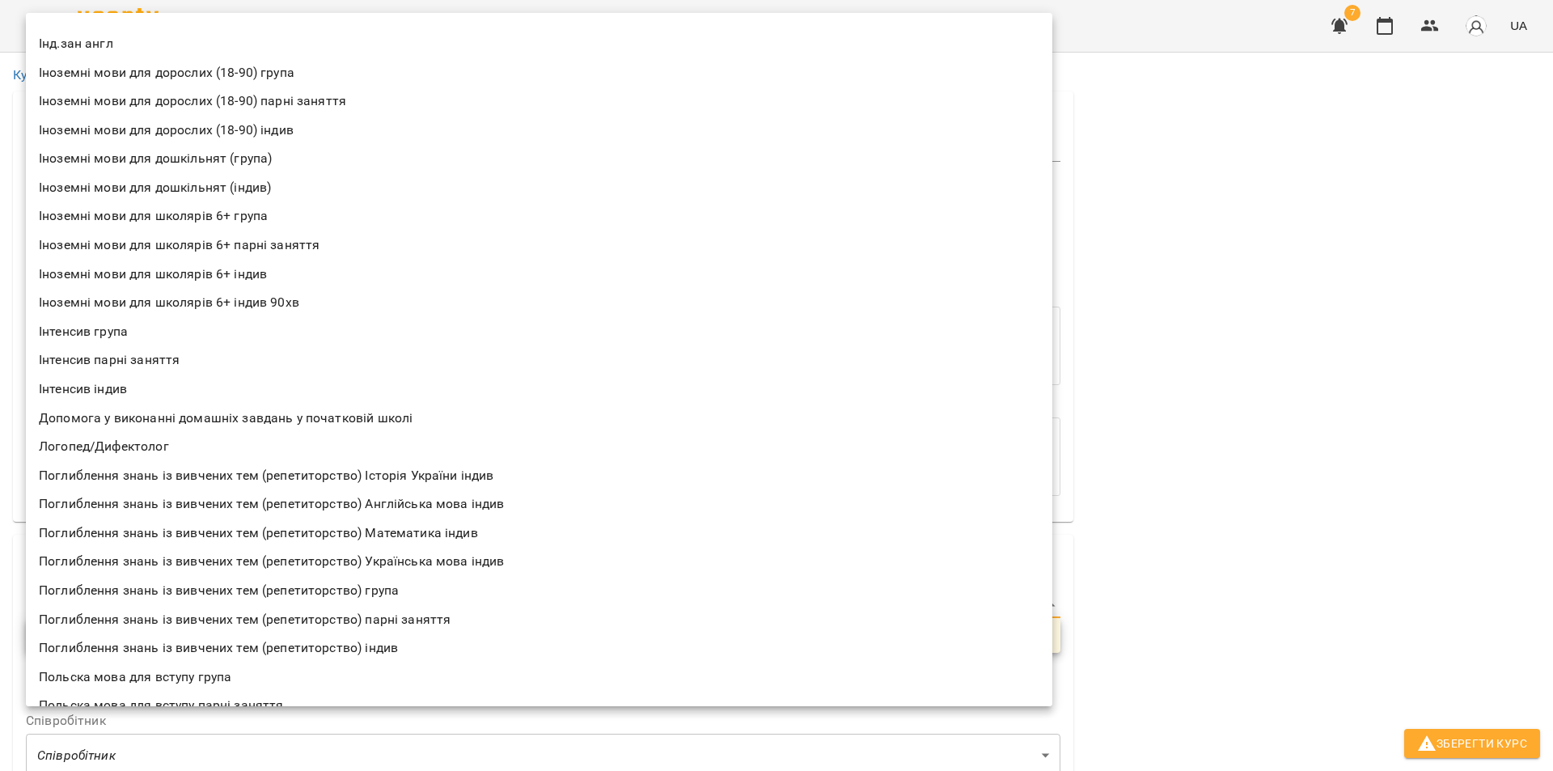
drag, startPoint x: 1250, startPoint y: 374, endPoint x: 1240, endPoint y: 371, distance: 10.2
click at [1250, 374] on div at bounding box center [776, 385] width 1553 height 771
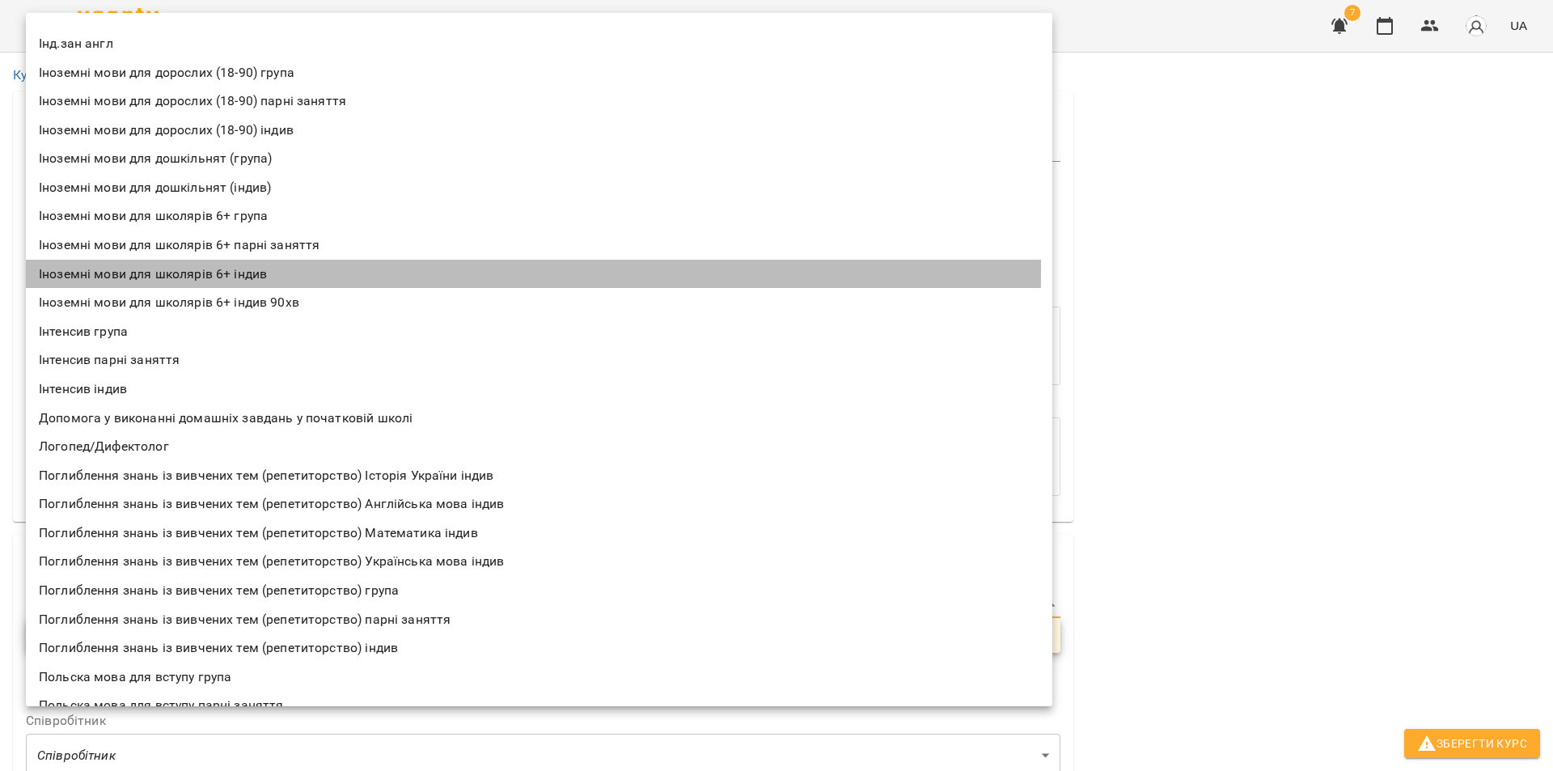
click at [108, 272] on li "Іноземні мови для школярів 6+ індив" at bounding box center [539, 274] width 1026 height 29
type input "**********"
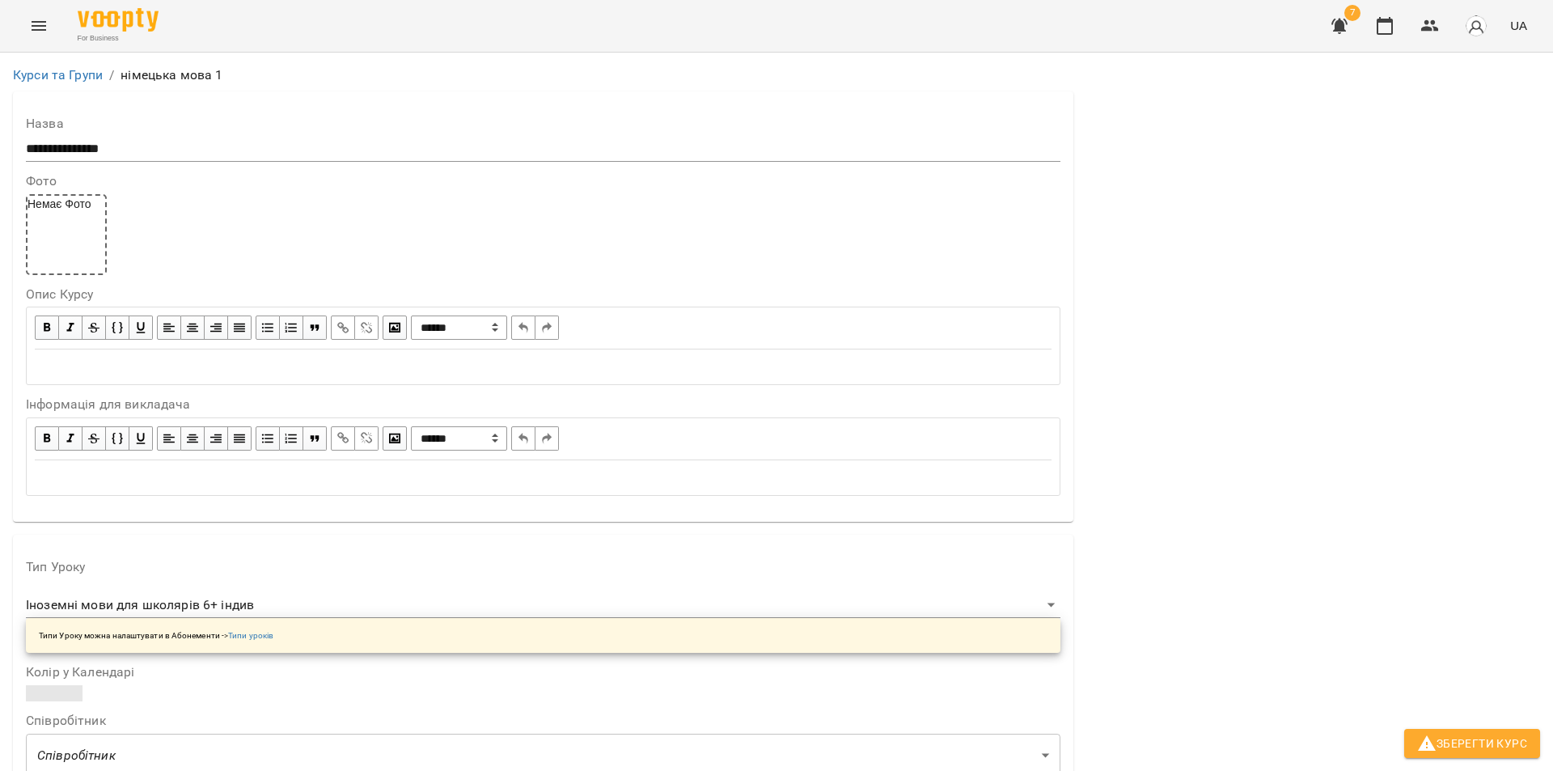
click at [58, 685] on span at bounding box center [54, 693] width 57 height 16
click at [140, 770] on div at bounding box center [136, 784] width 32 height 19
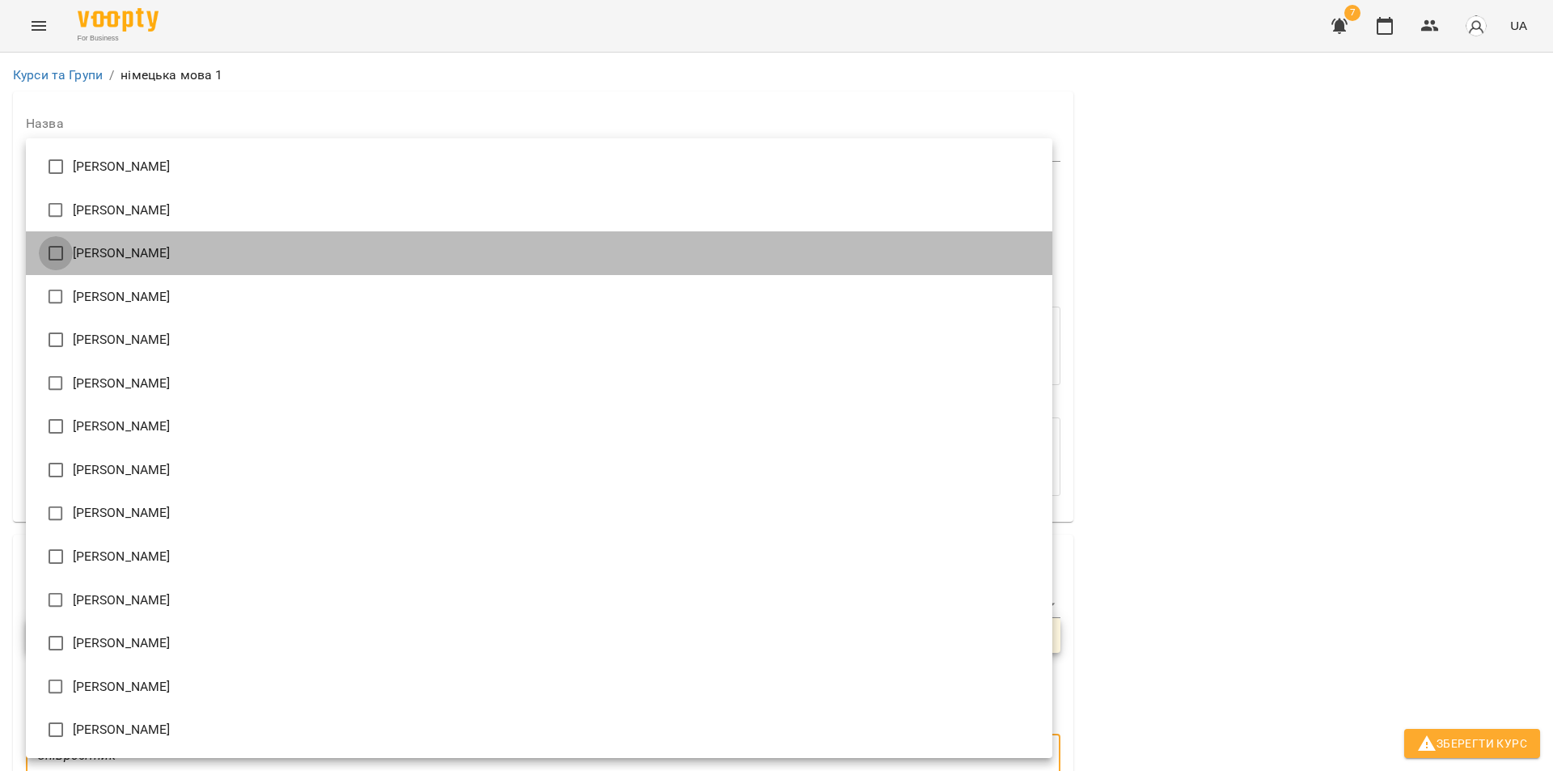
type input "**********"
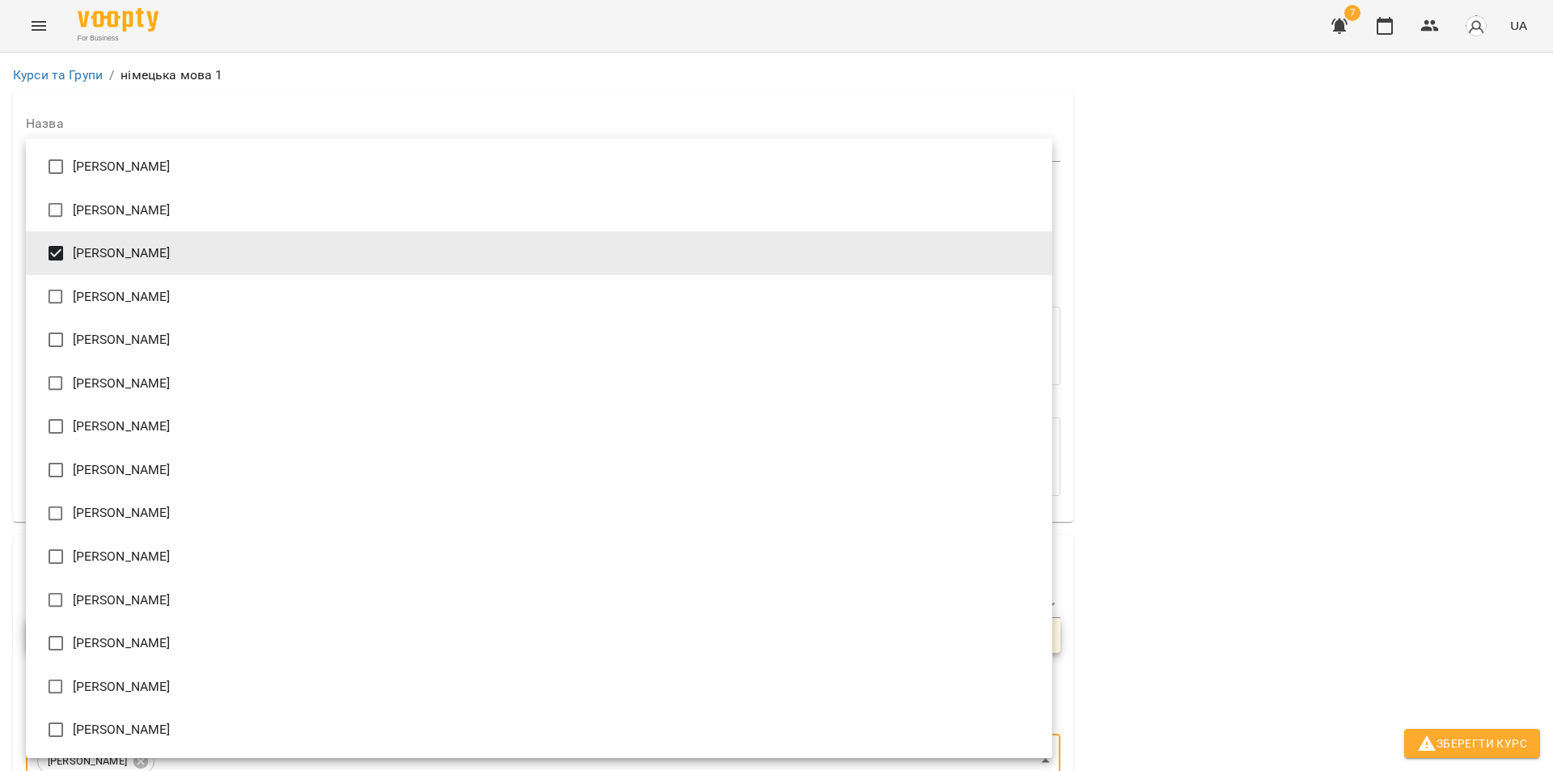
click at [1228, 701] on div at bounding box center [776, 385] width 1553 height 771
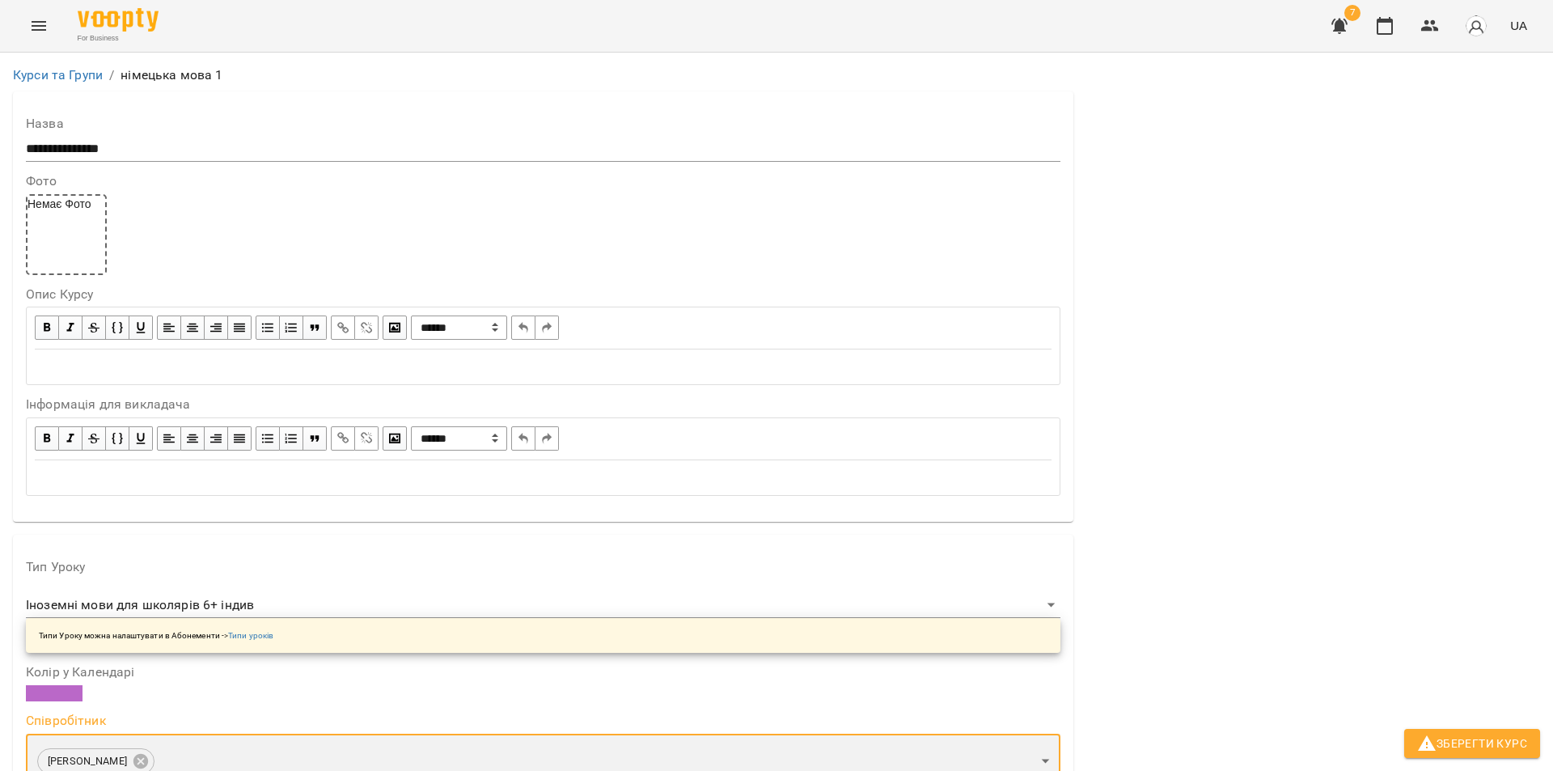
scroll to position [1203, 0]
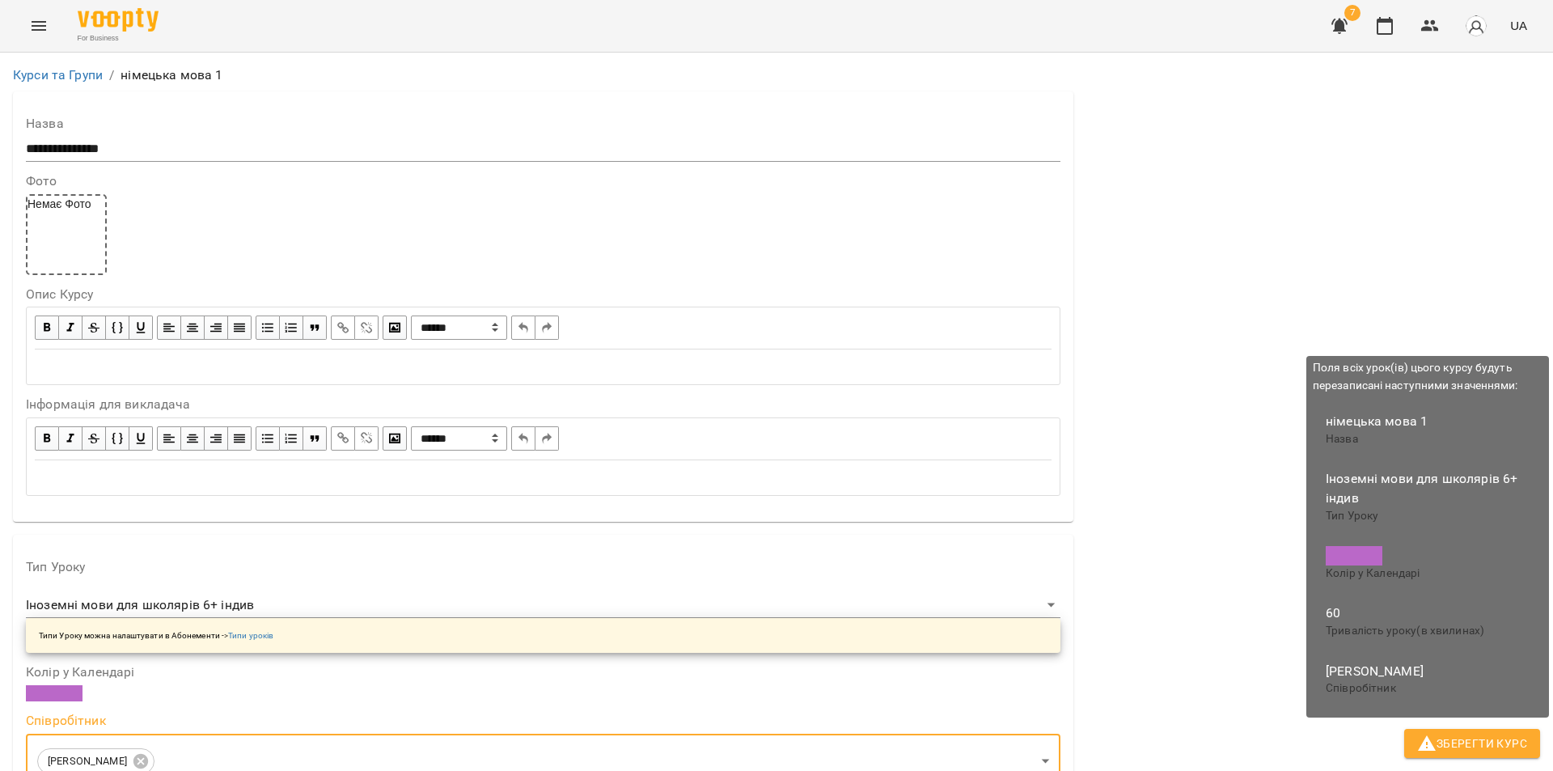
click at [1480, 738] on span "Зберегти Курс" at bounding box center [1472, 743] width 110 height 19
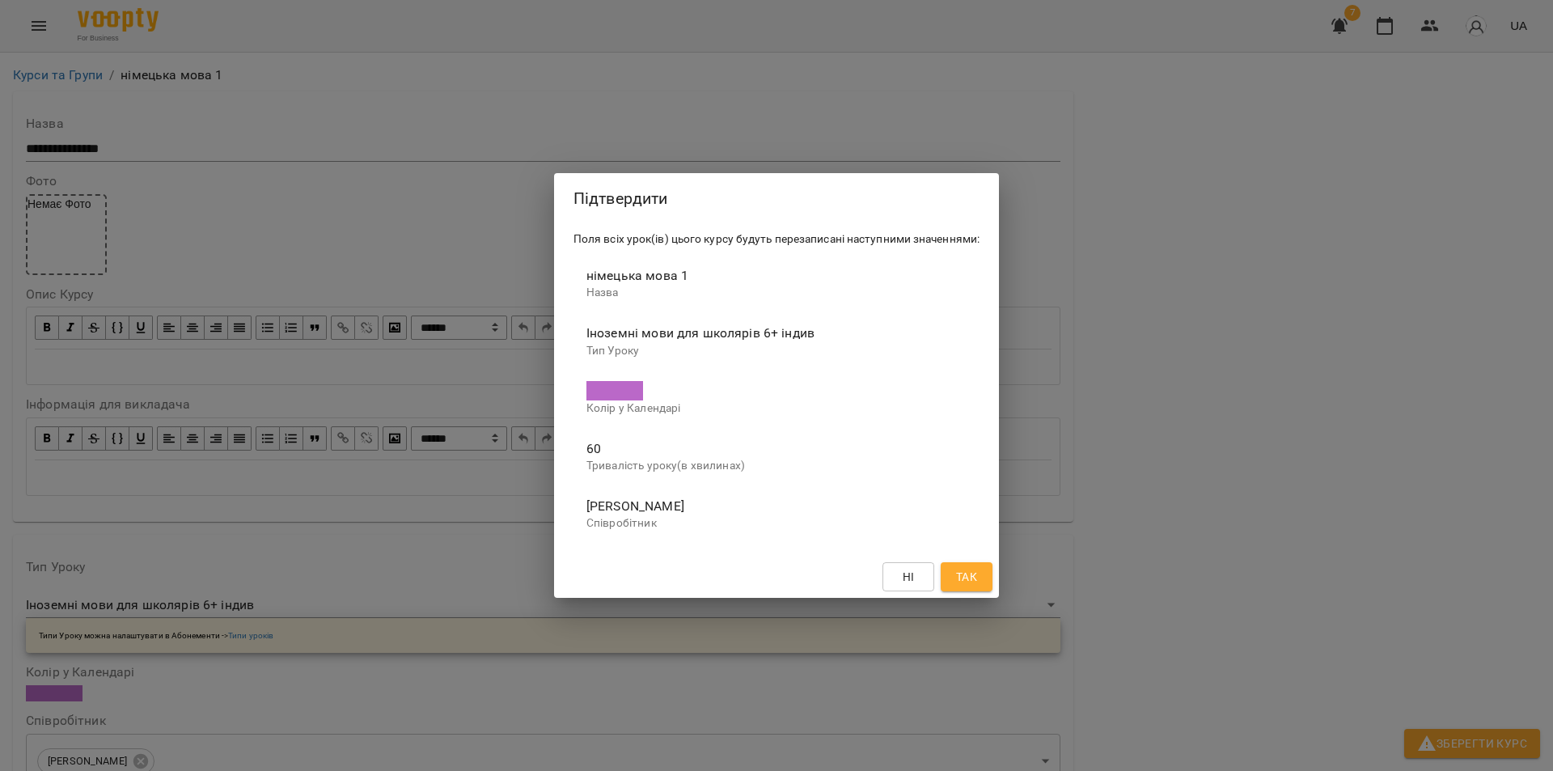
click at [971, 582] on span "Так" at bounding box center [966, 576] width 21 height 19
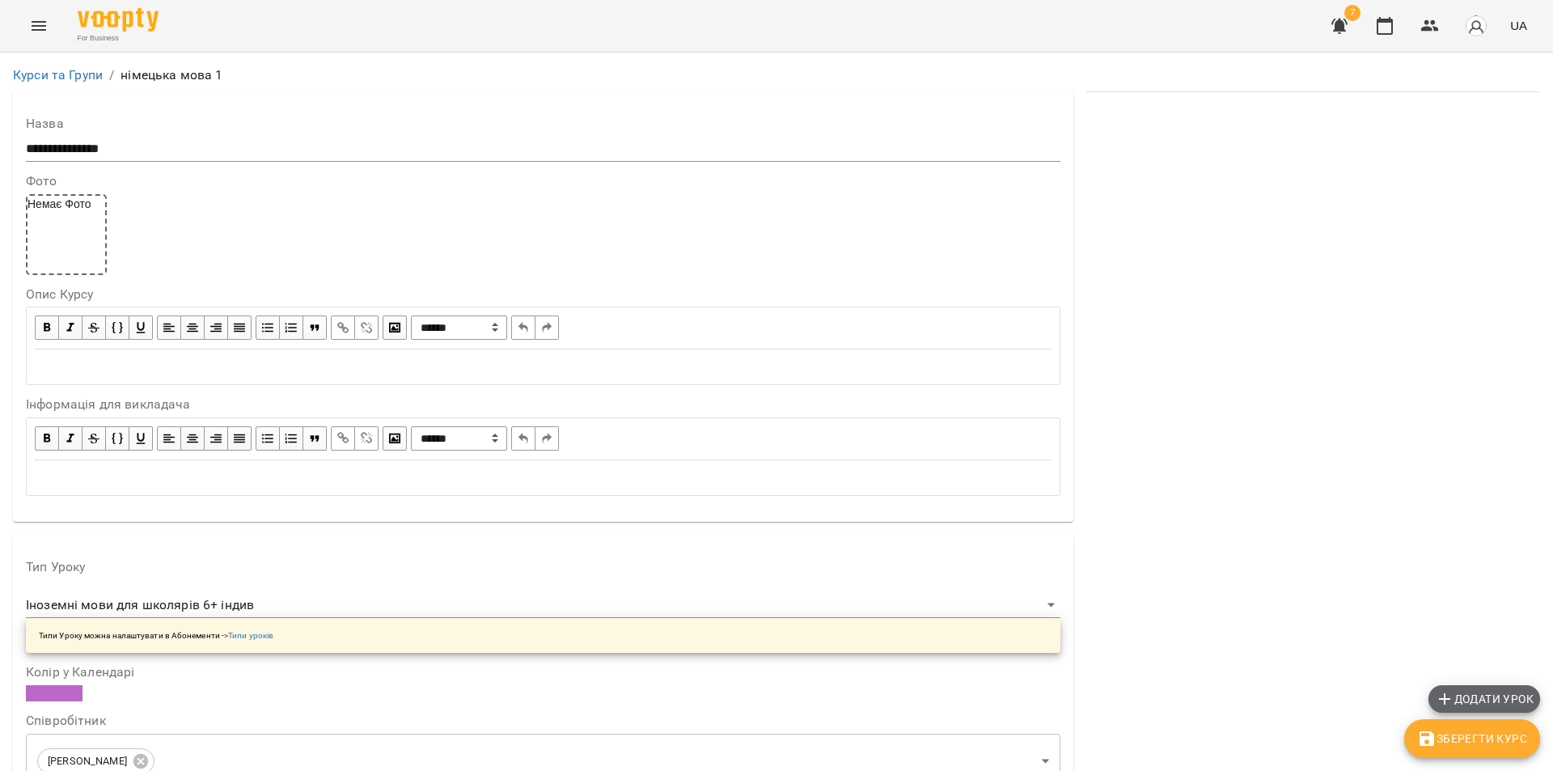
click at [1455, 696] on span "Додати урок" at bounding box center [1484, 698] width 99 height 19
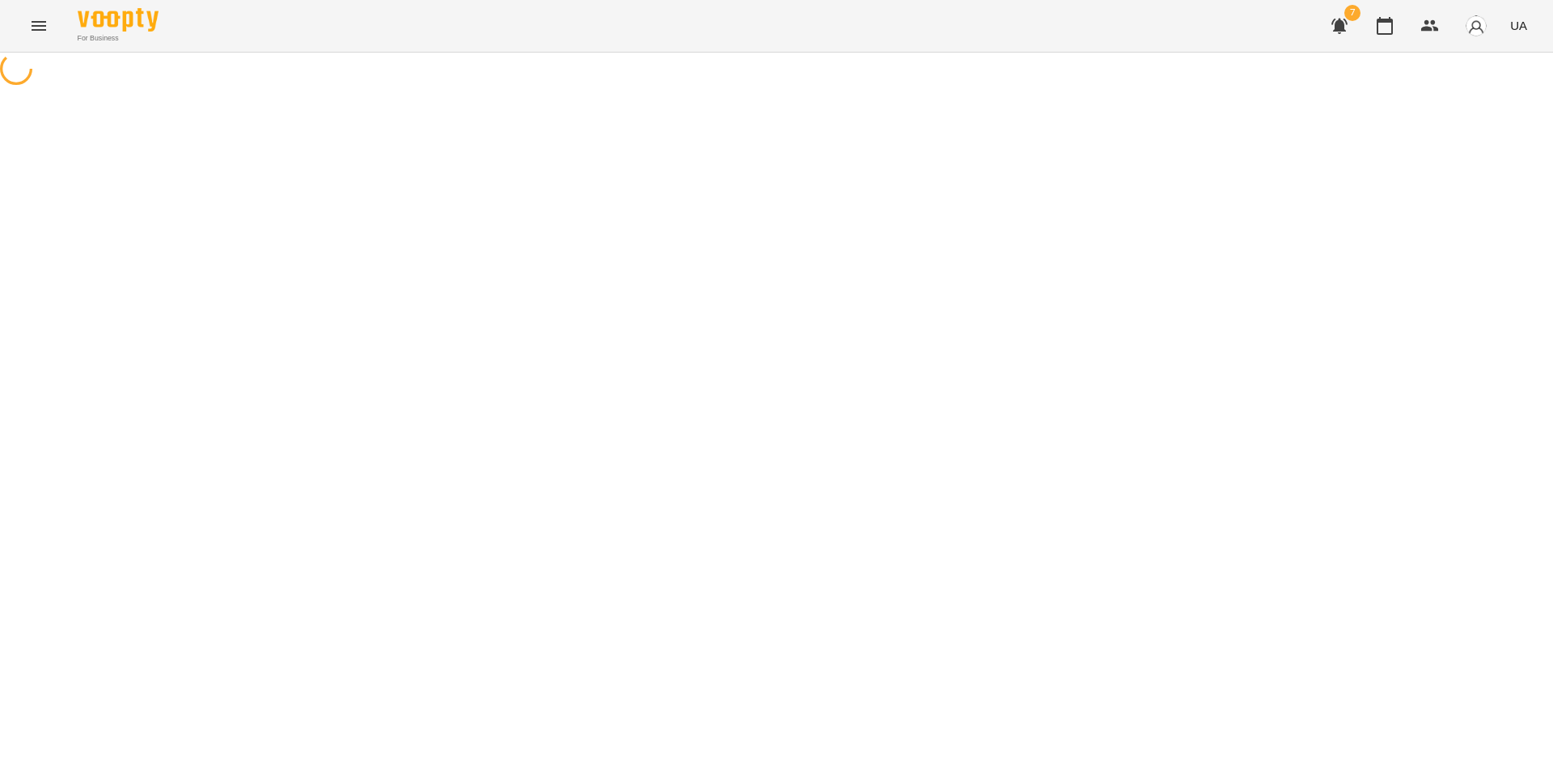
select select "**********"
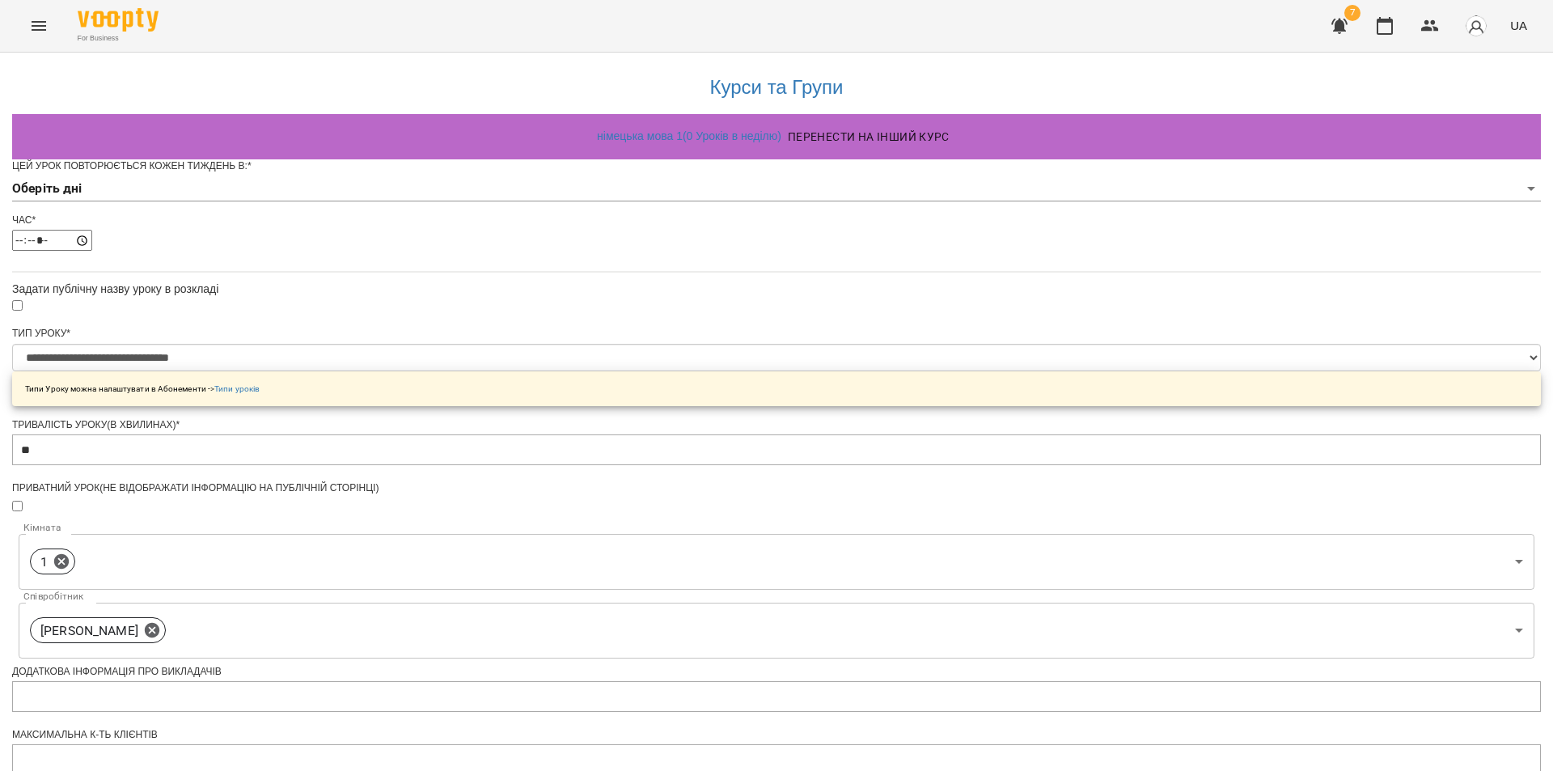
click at [957, 219] on body "**********" at bounding box center [776, 519] width 1553 height 1039
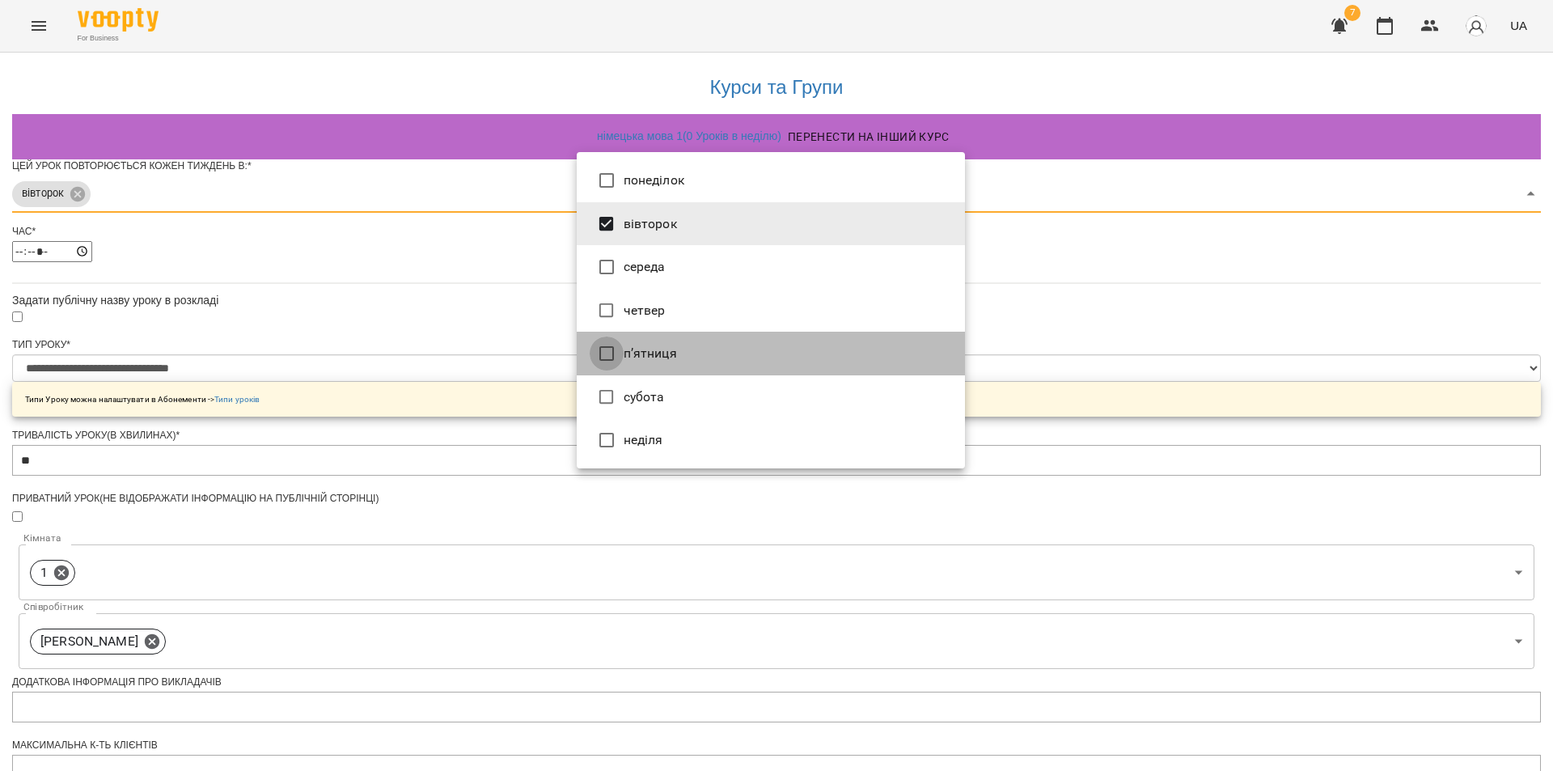
type input "***"
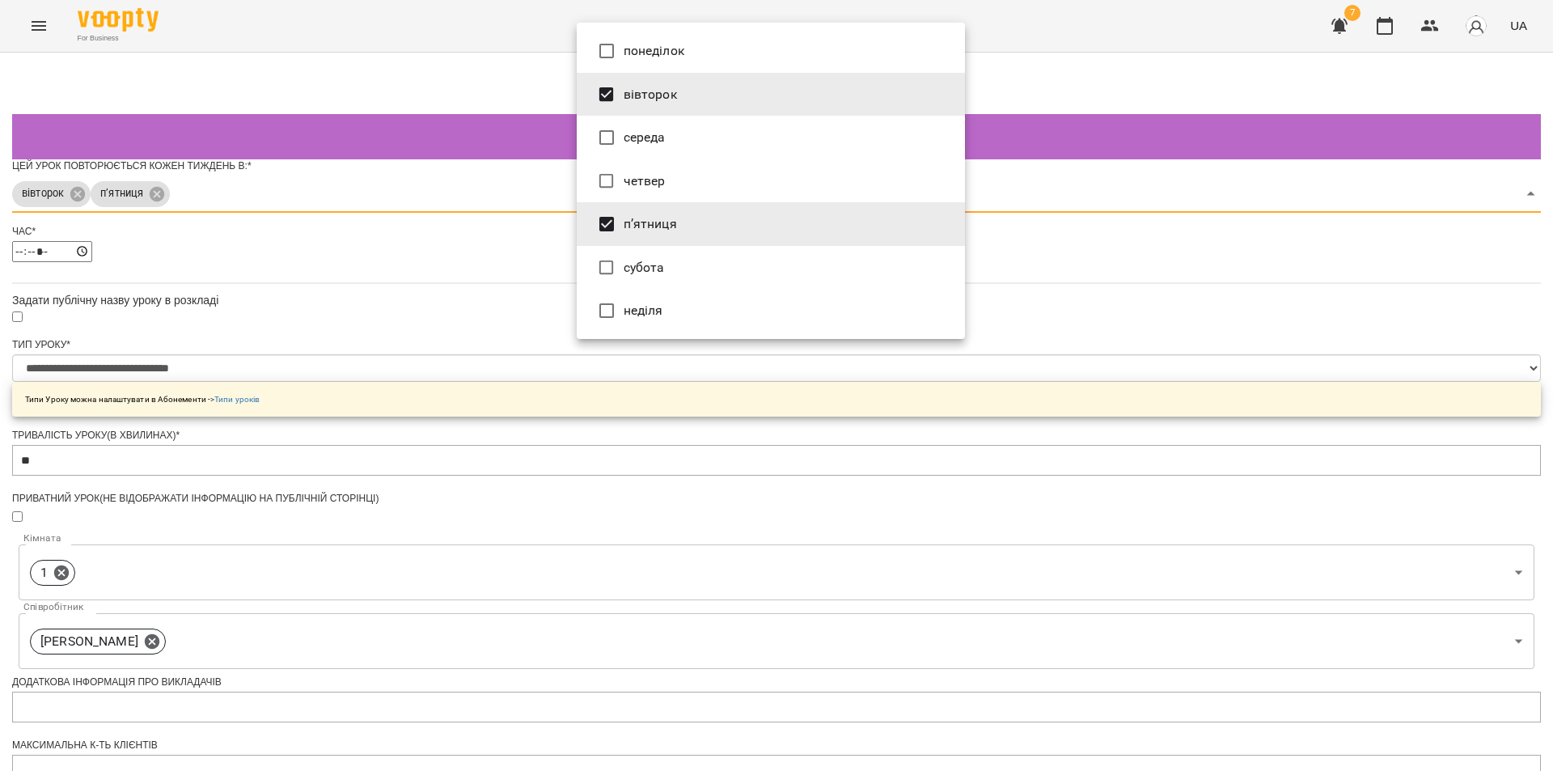
click at [420, 426] on div at bounding box center [776, 385] width 1553 height 771
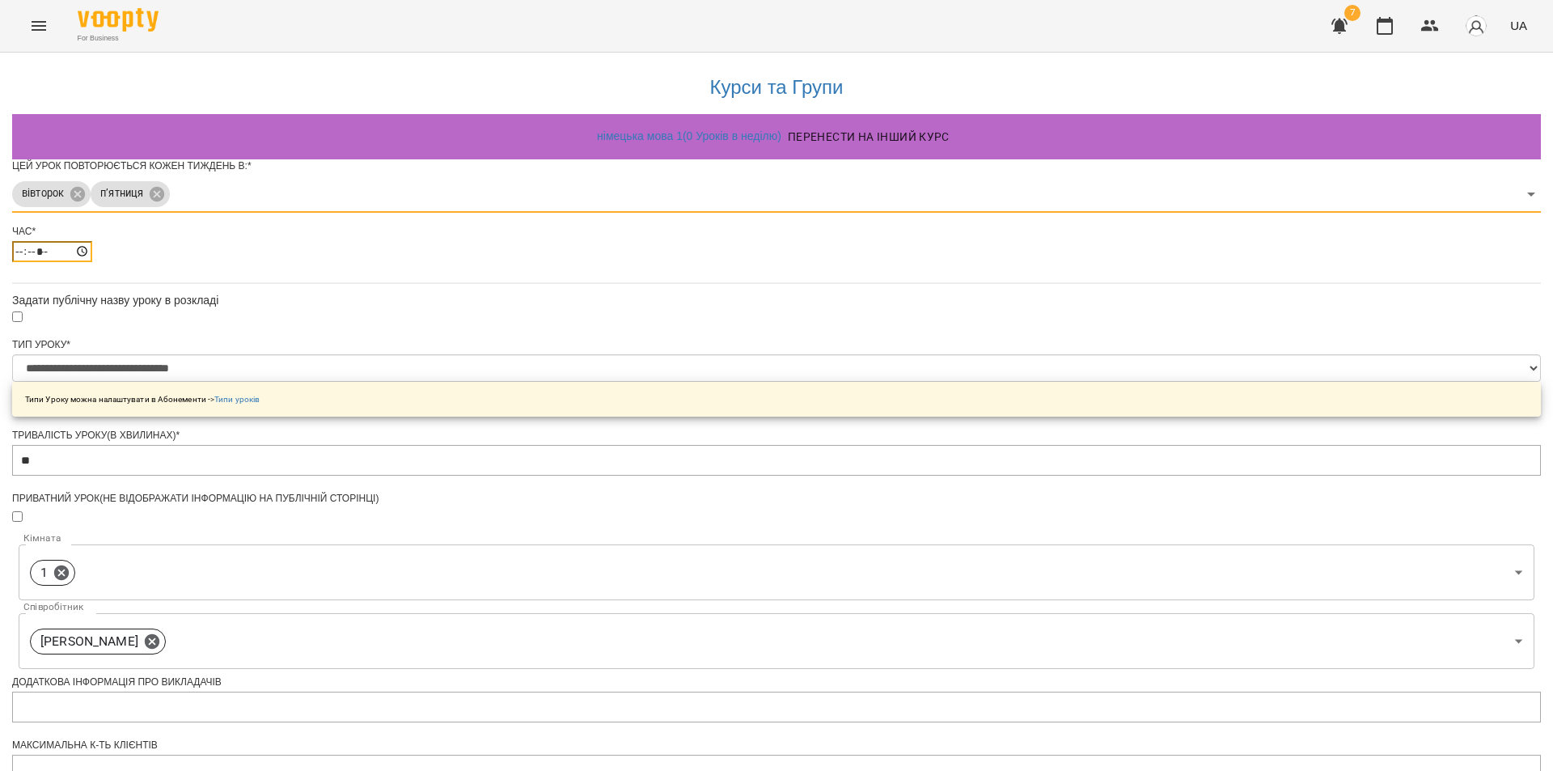
click at [92, 262] on input "*****" at bounding box center [52, 251] width 80 height 21
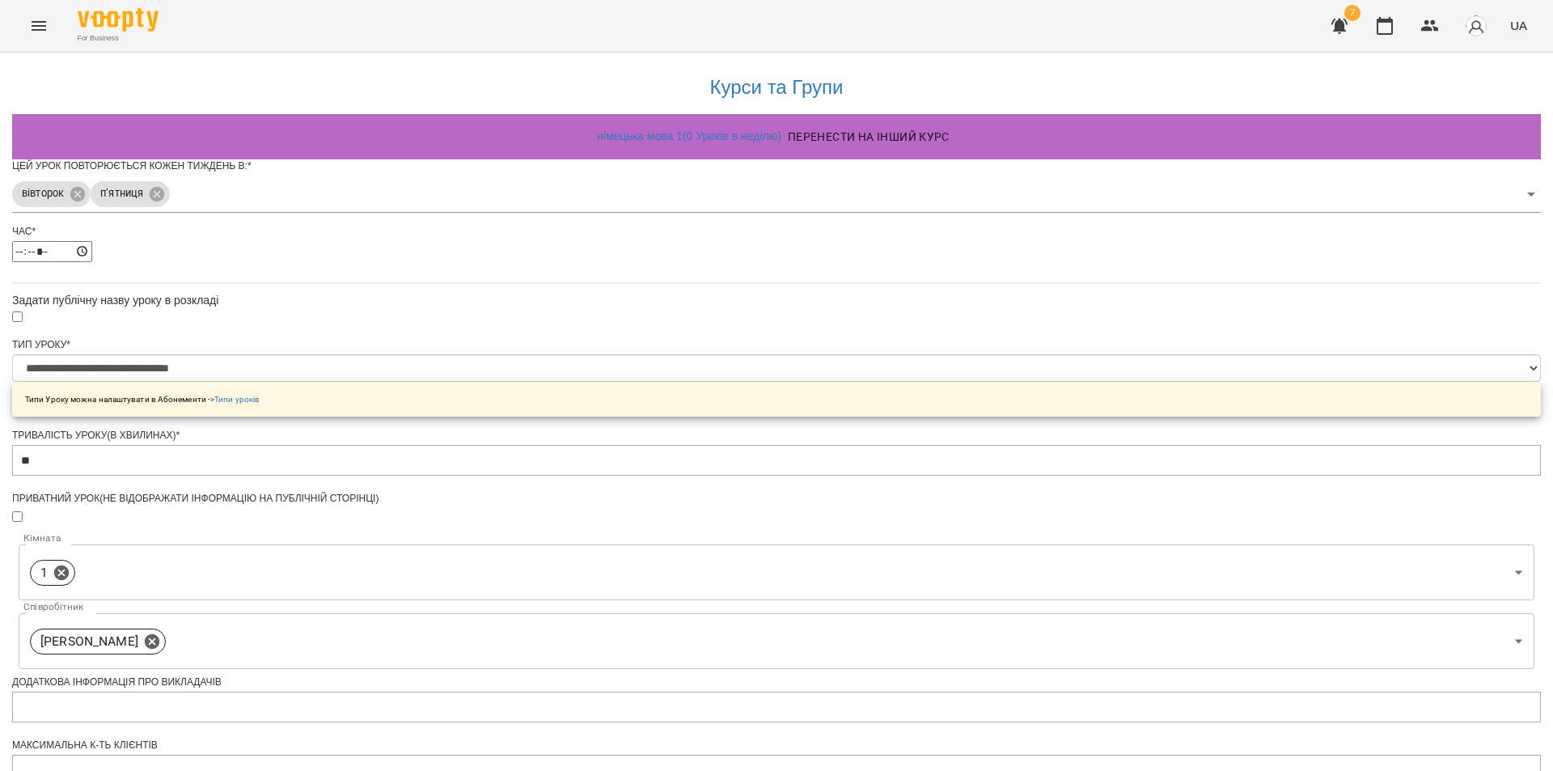
type input "*****"
click at [733, 262] on div "*****" at bounding box center [776, 251] width 1529 height 21
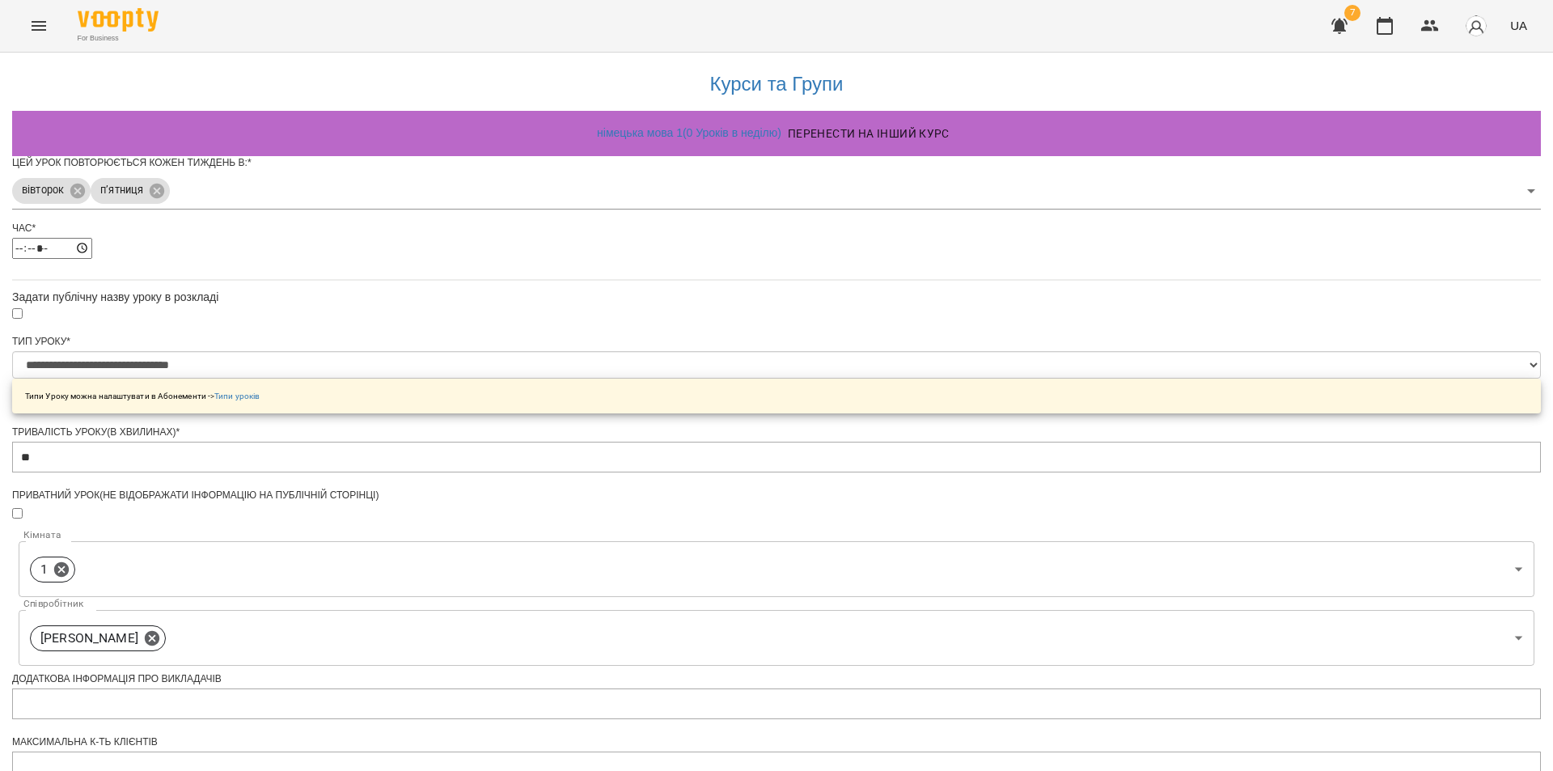
scroll to position [243, 0]
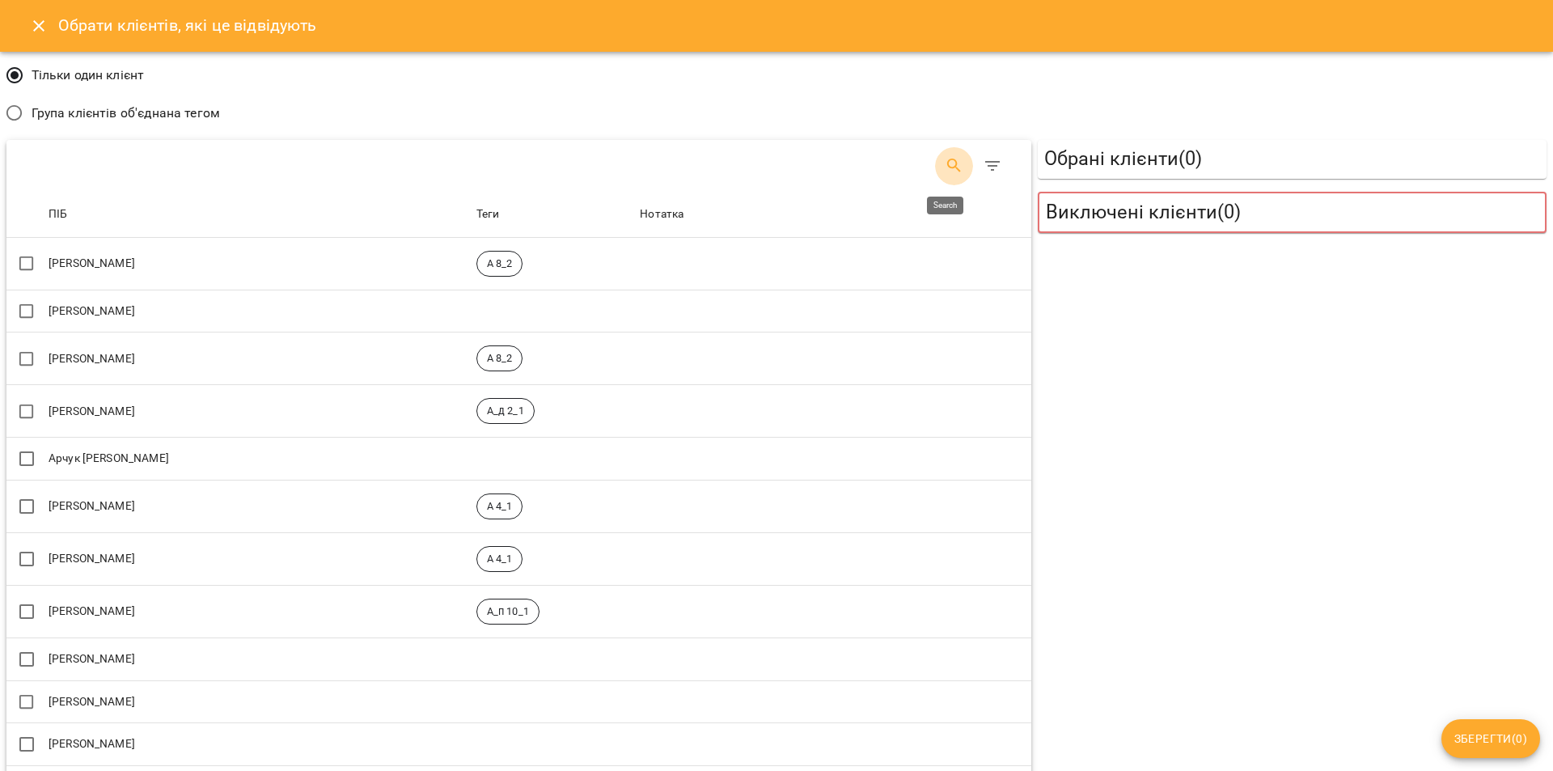
click at [946, 160] on icon "Search" at bounding box center [953, 166] width 14 height 14
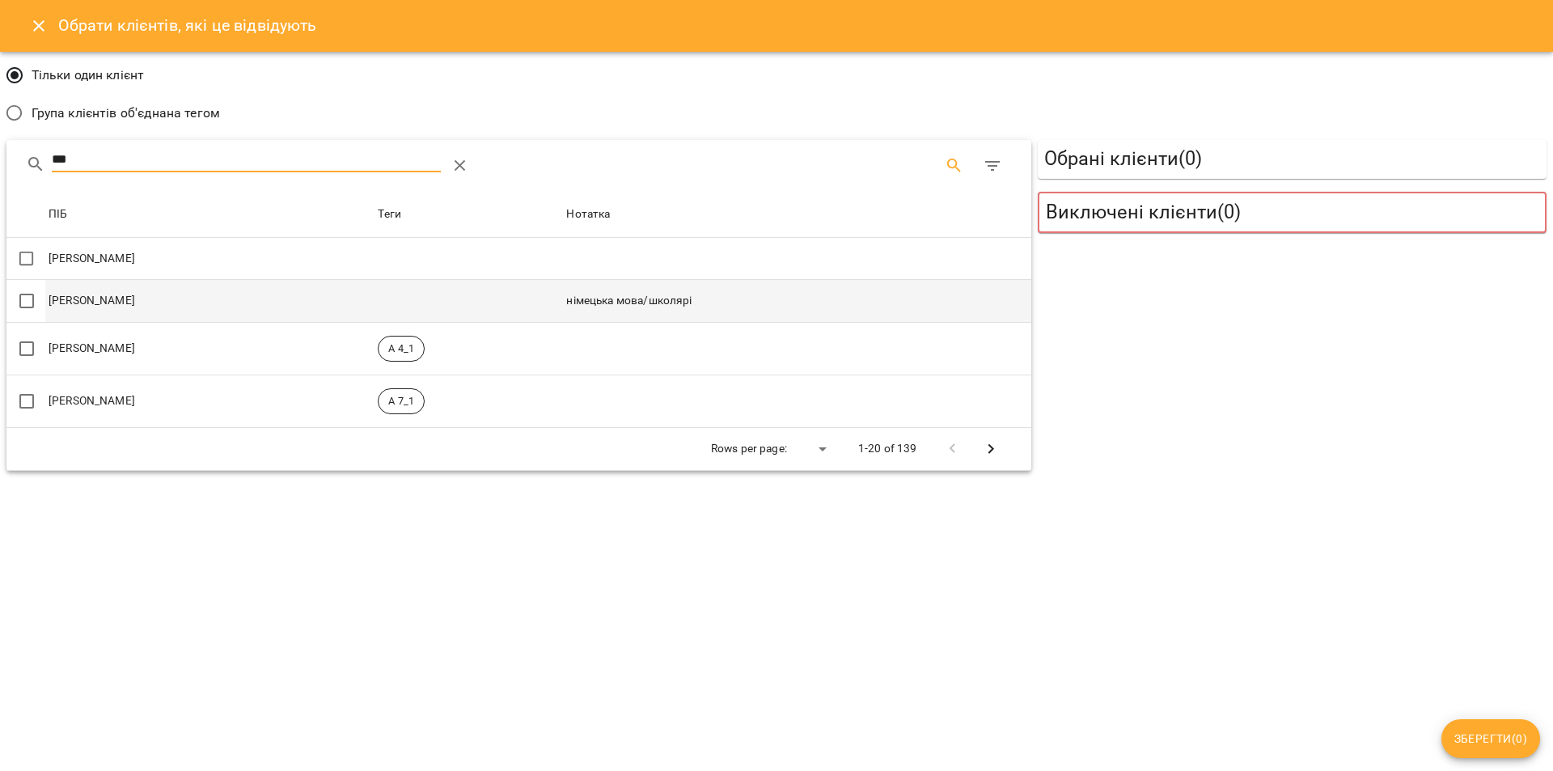
type input "***"
click at [668, 307] on td "німецька мова/школярі" at bounding box center [797, 301] width 468 height 43
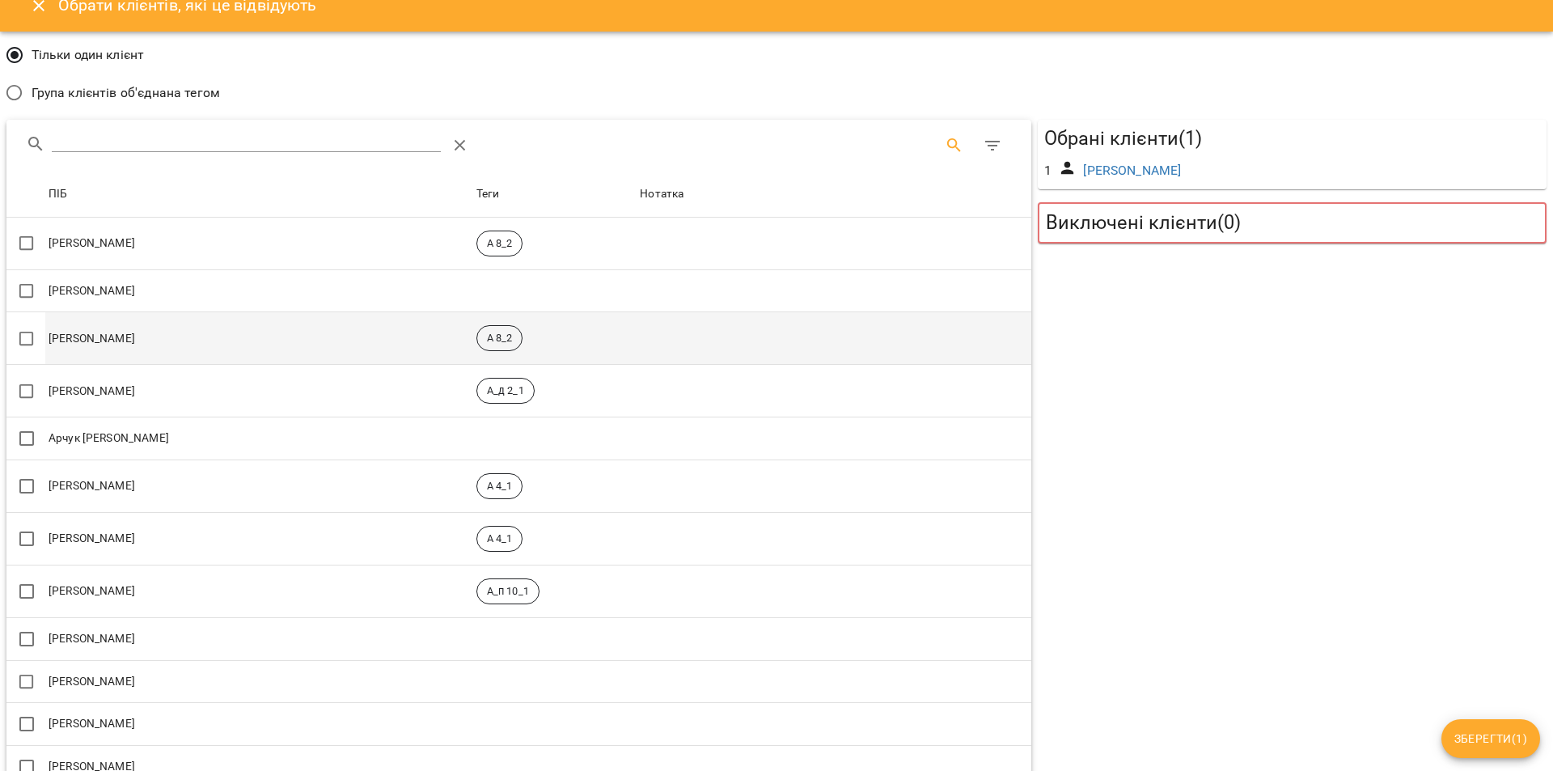
scroll to position [0, 0]
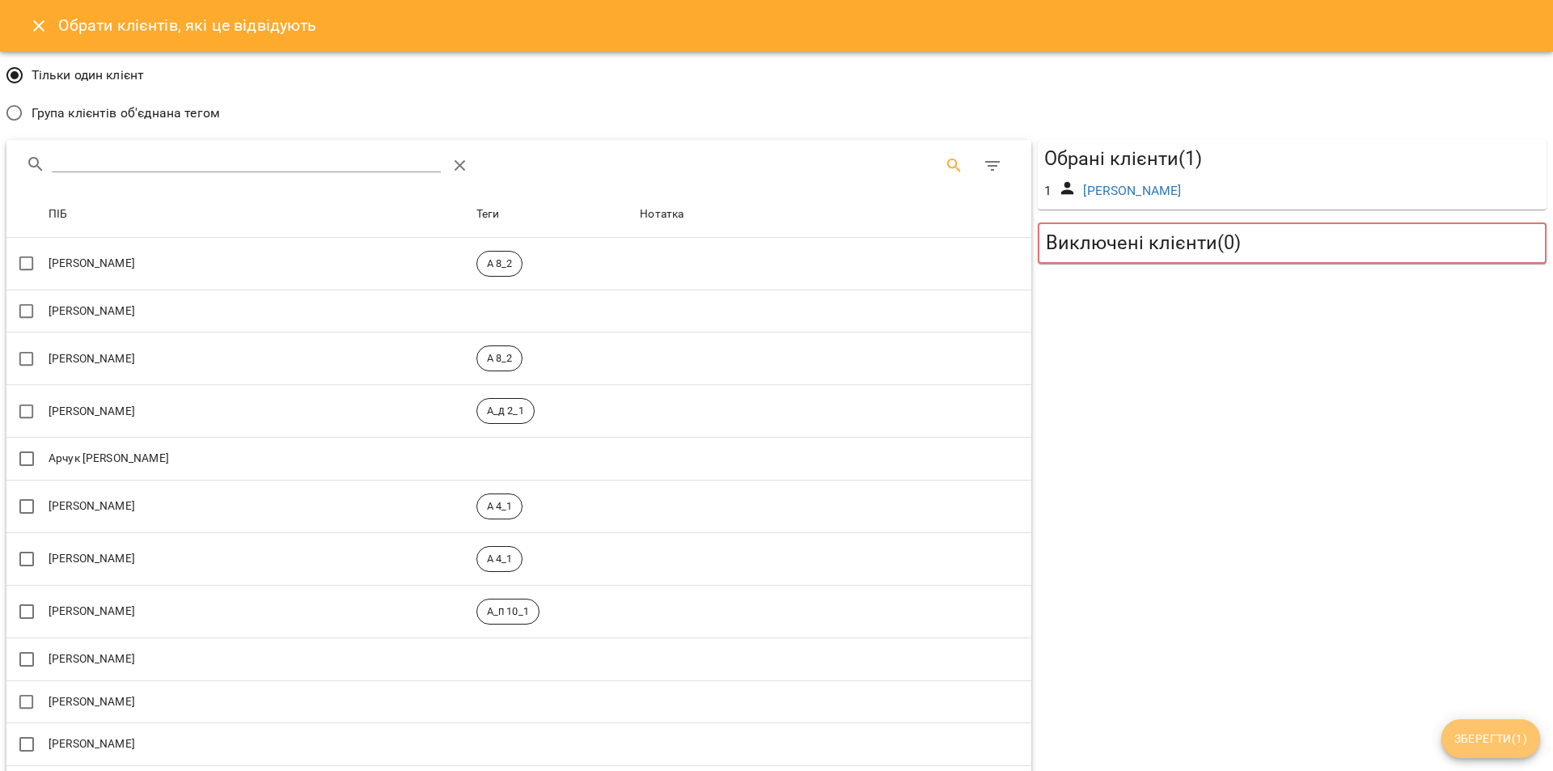
click at [1487, 741] on span "Зберегти ( 1 )" at bounding box center [1490, 738] width 73 height 19
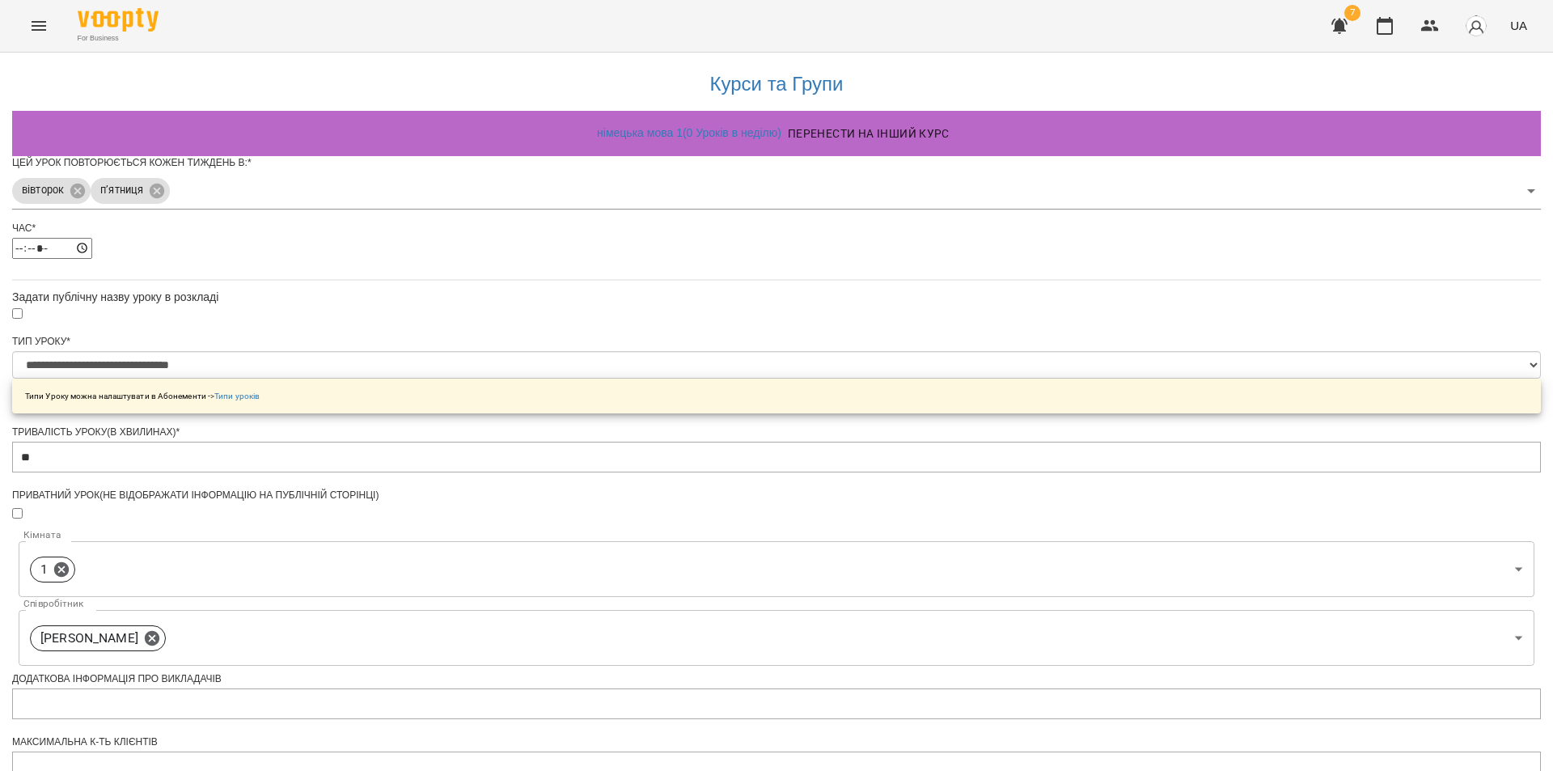
scroll to position [400, 0]
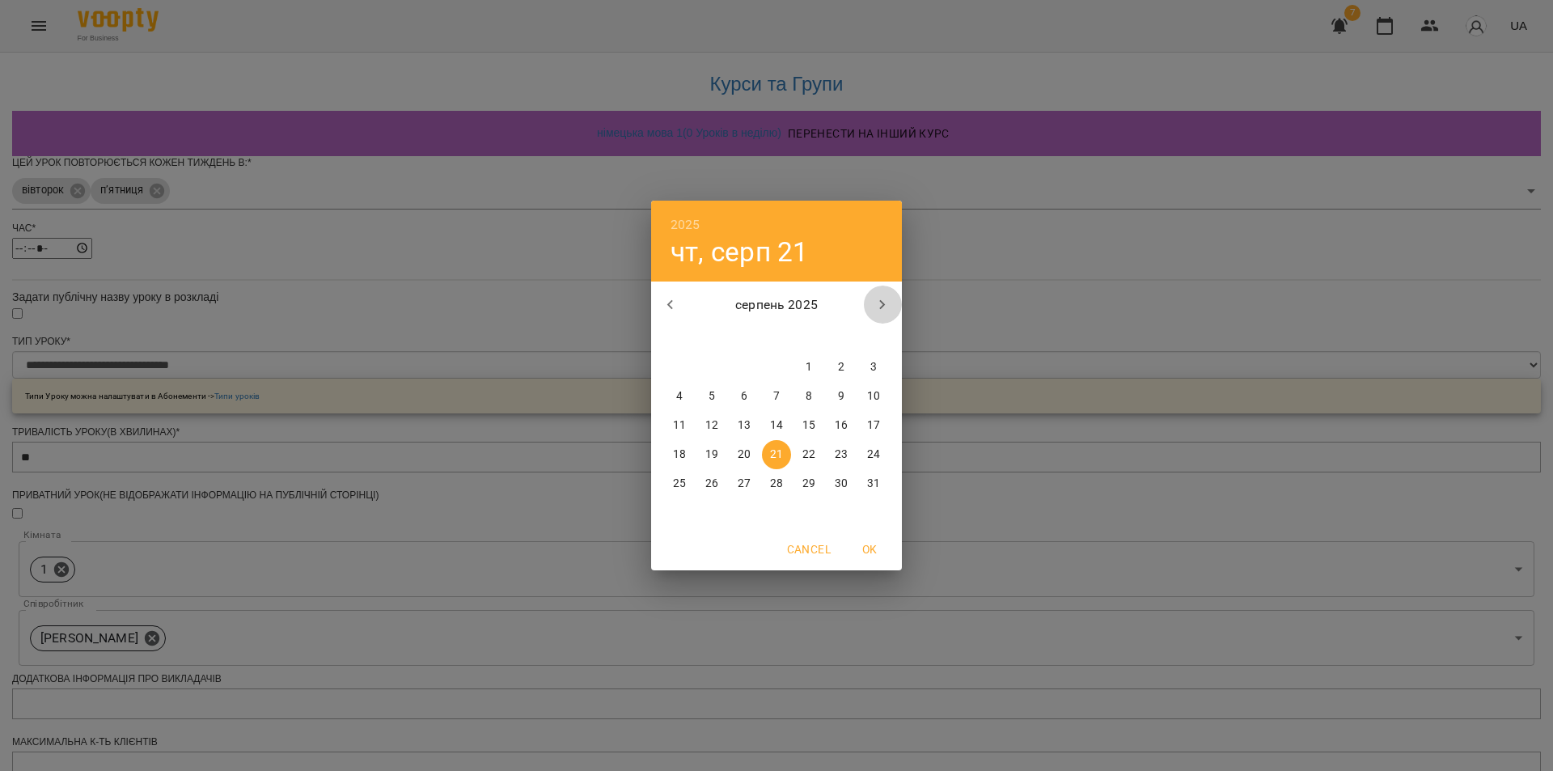
click at [879, 309] on icon "button" at bounding box center [882, 304] width 19 height 19
click at [684, 369] on span "1" at bounding box center [679, 367] width 29 height 16
type input "**********"
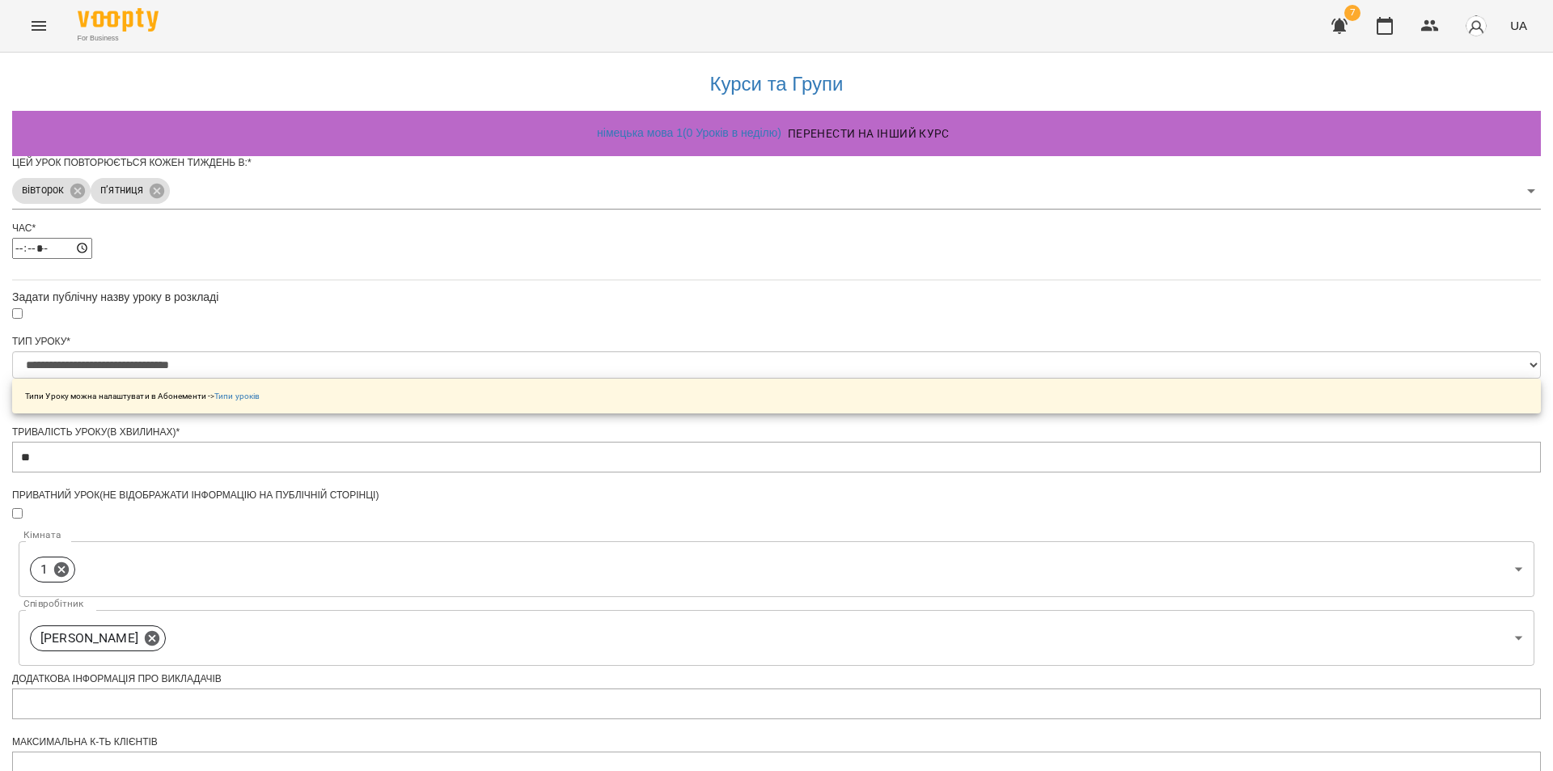
scroll to position [446, 0]
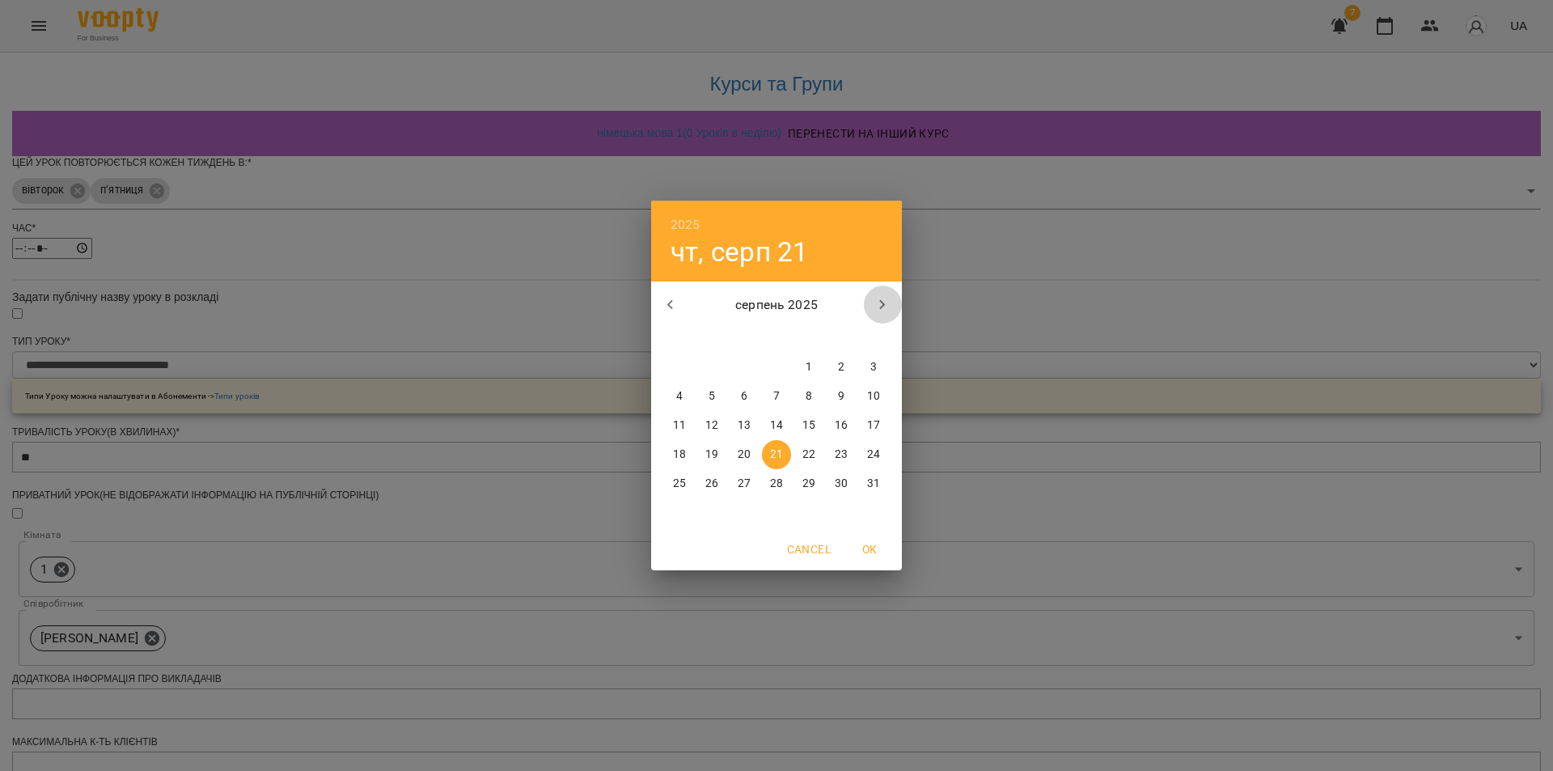
click at [882, 308] on icon "button" at bounding box center [882, 304] width 19 height 19
click at [712, 482] on p "30" at bounding box center [711, 484] width 13 height 16
type input "**********"
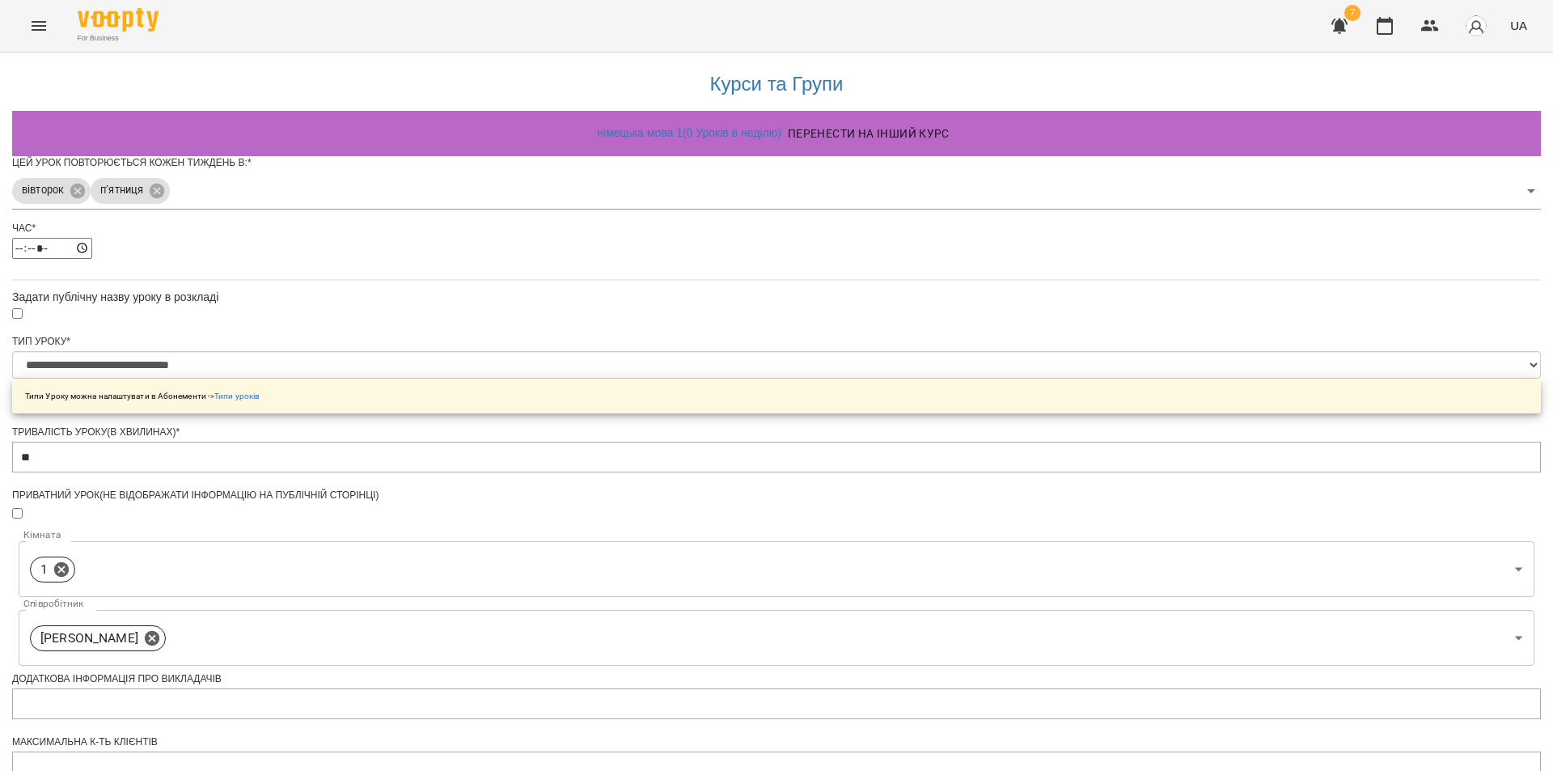
scroll to position [503, 0]
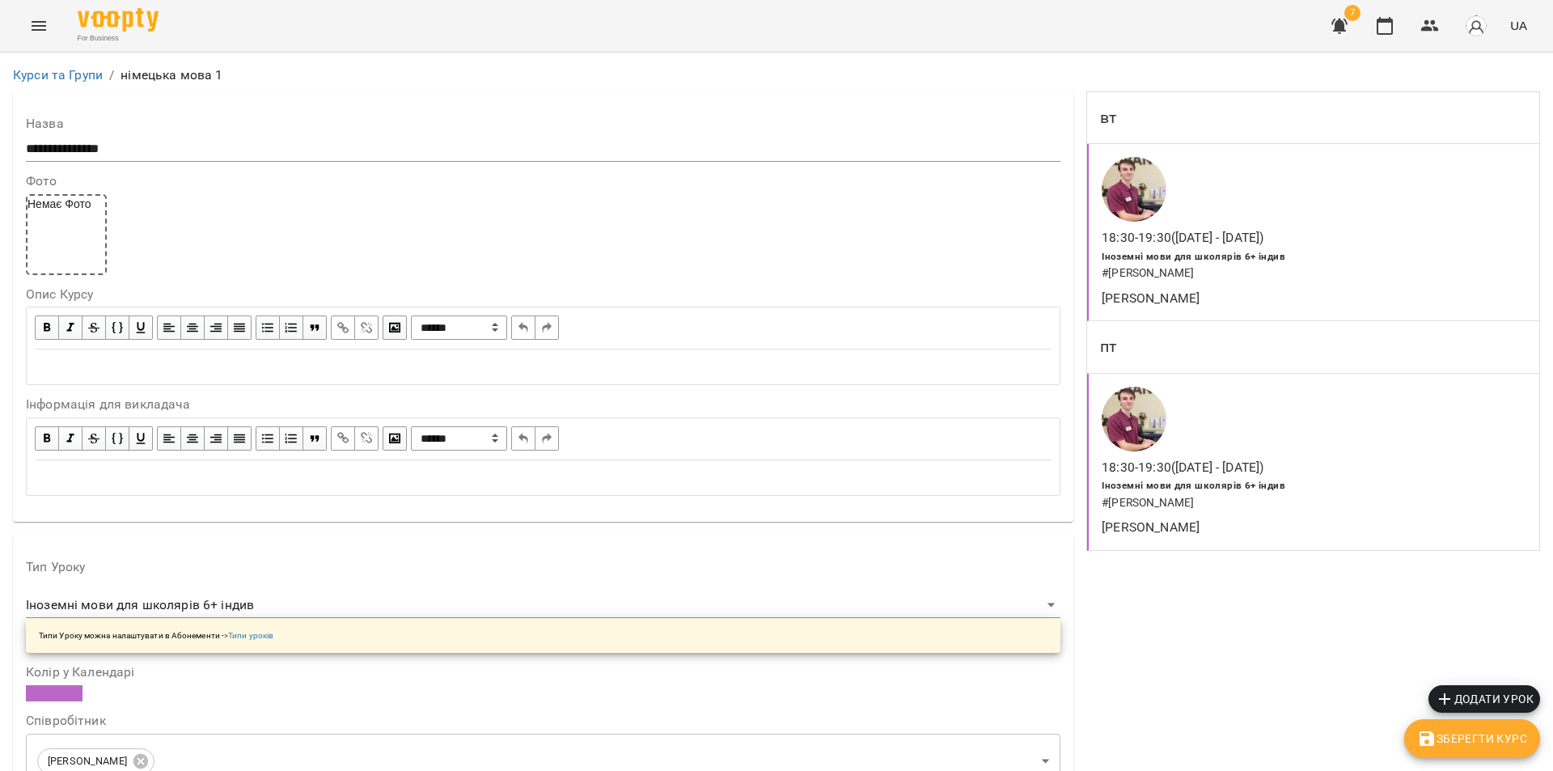
click at [1478, 740] on span "Зберегти Курс" at bounding box center [1472, 738] width 110 height 19
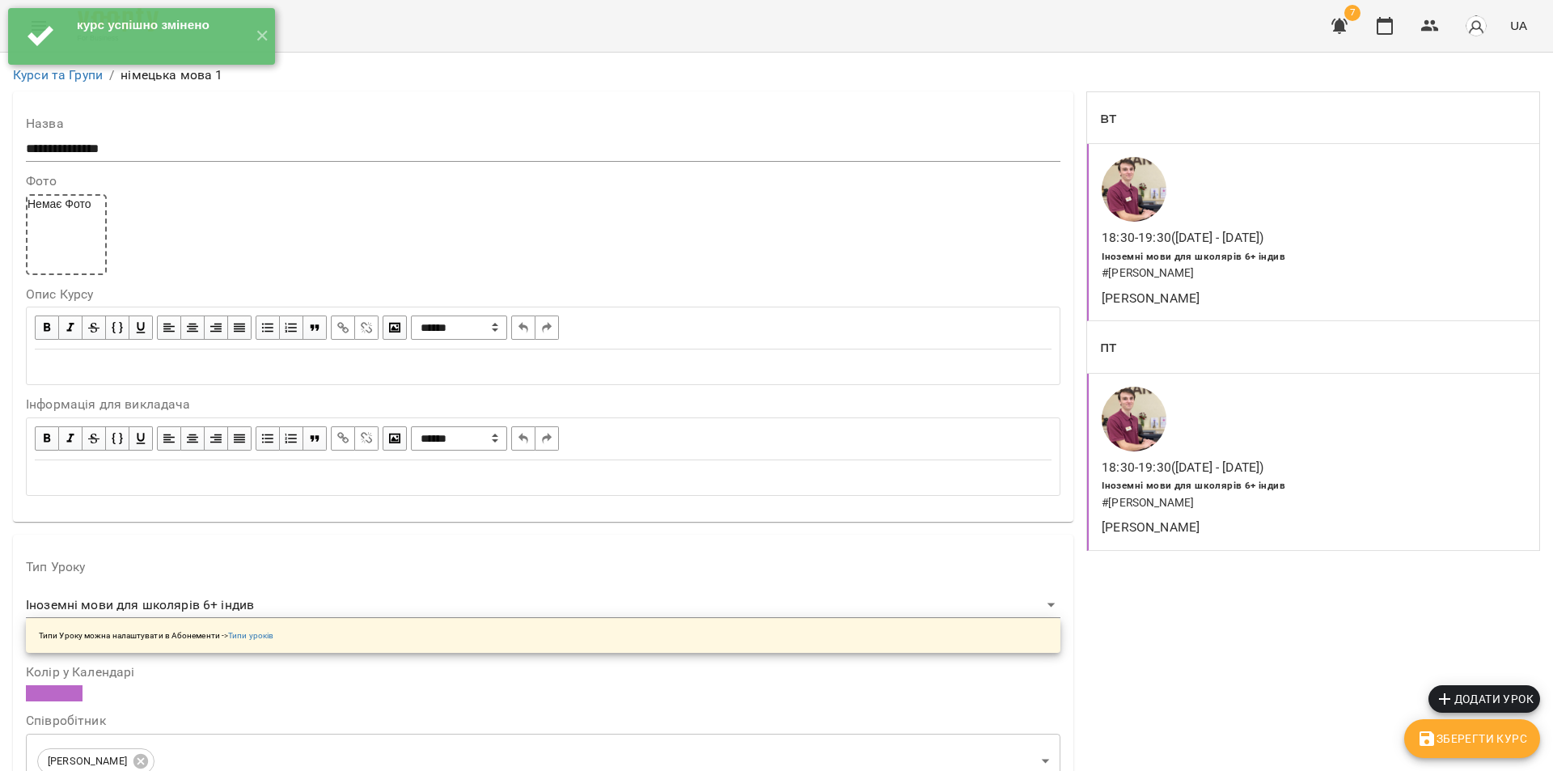
click at [37, 72] on div "курс успішно змінено ✕" at bounding box center [141, 36] width 283 height 73
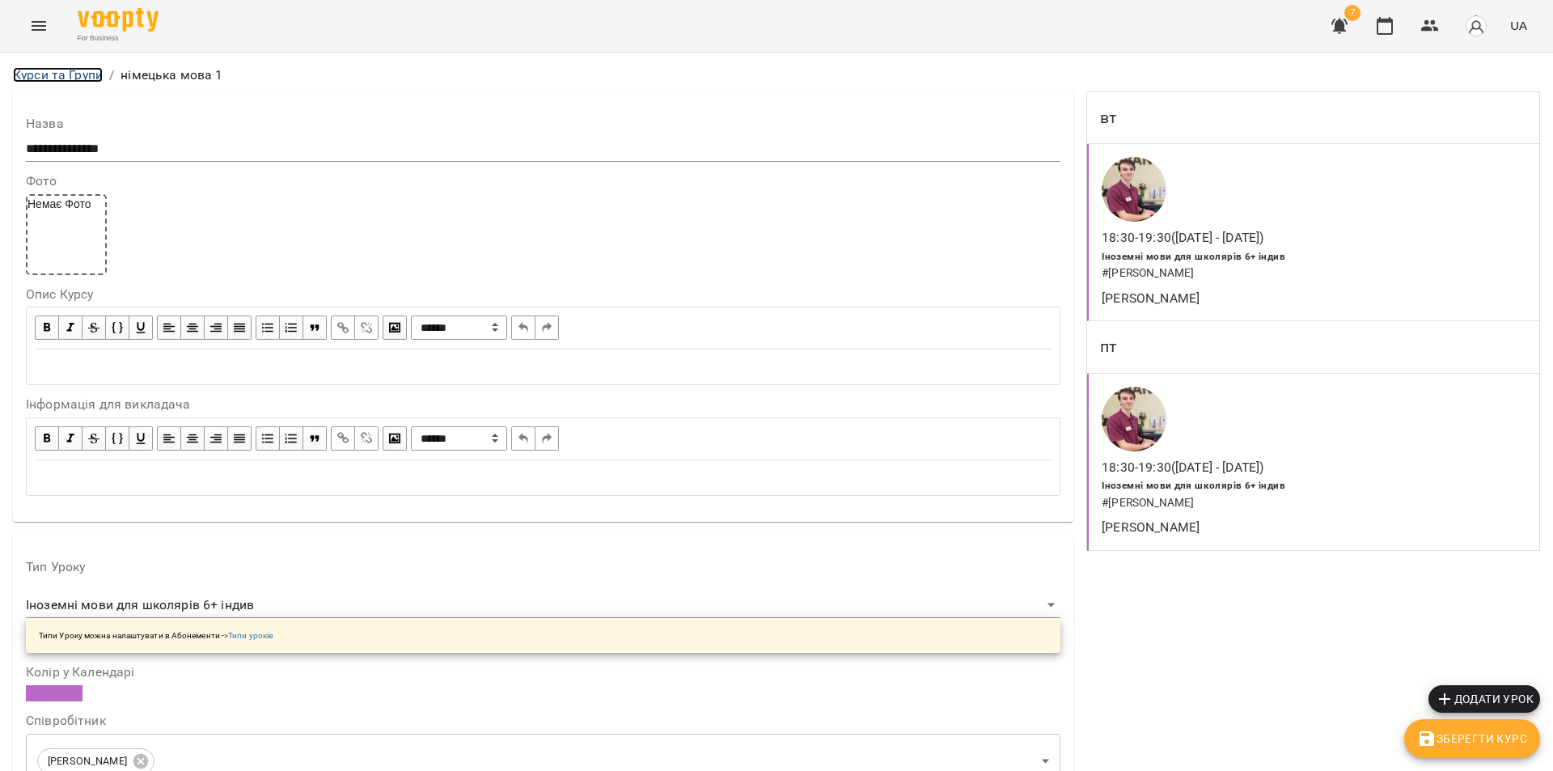
click at [36, 78] on link "Курси та Групи" at bounding box center [58, 74] width 90 height 15
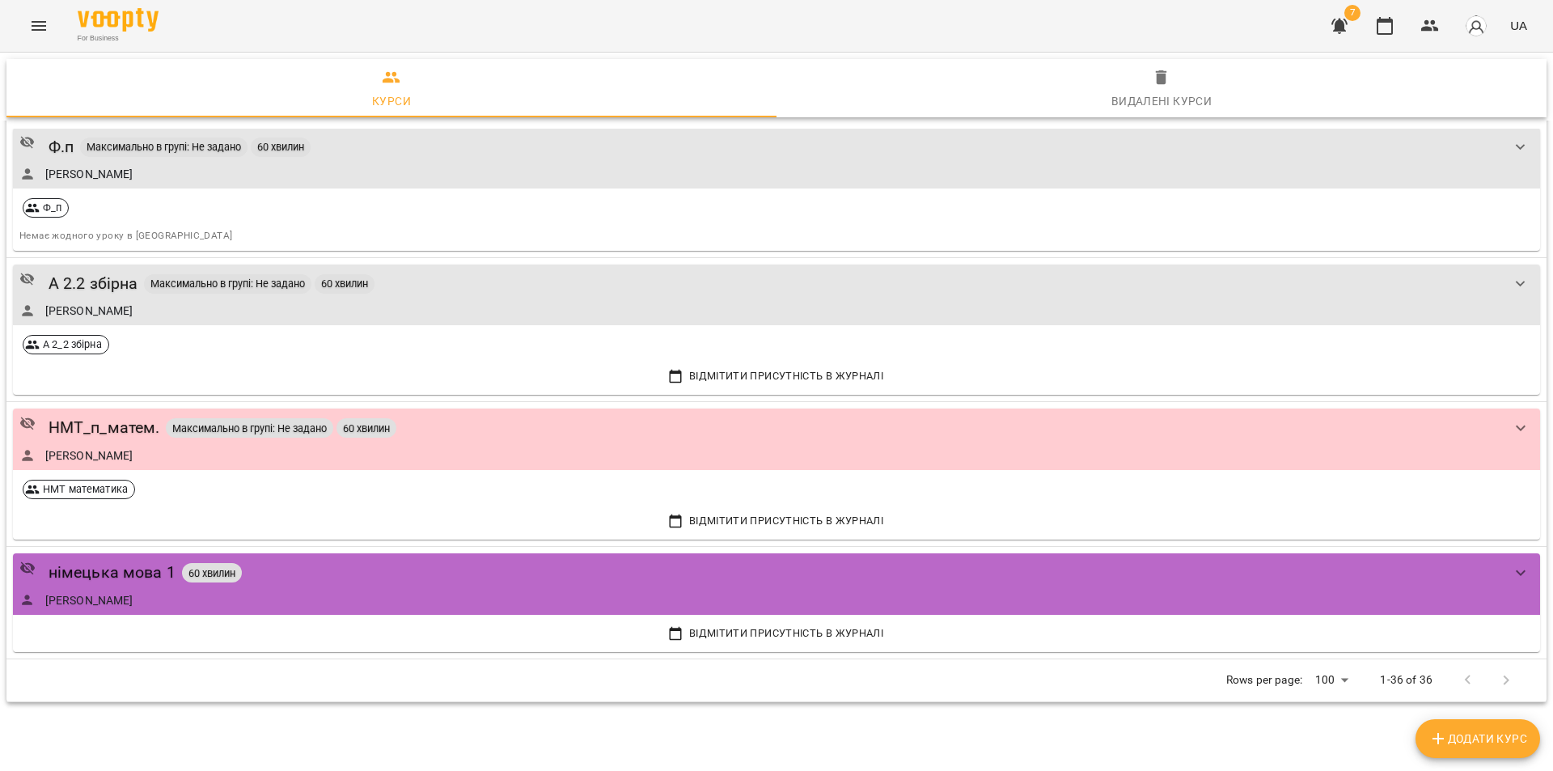
scroll to position [4163, 0]
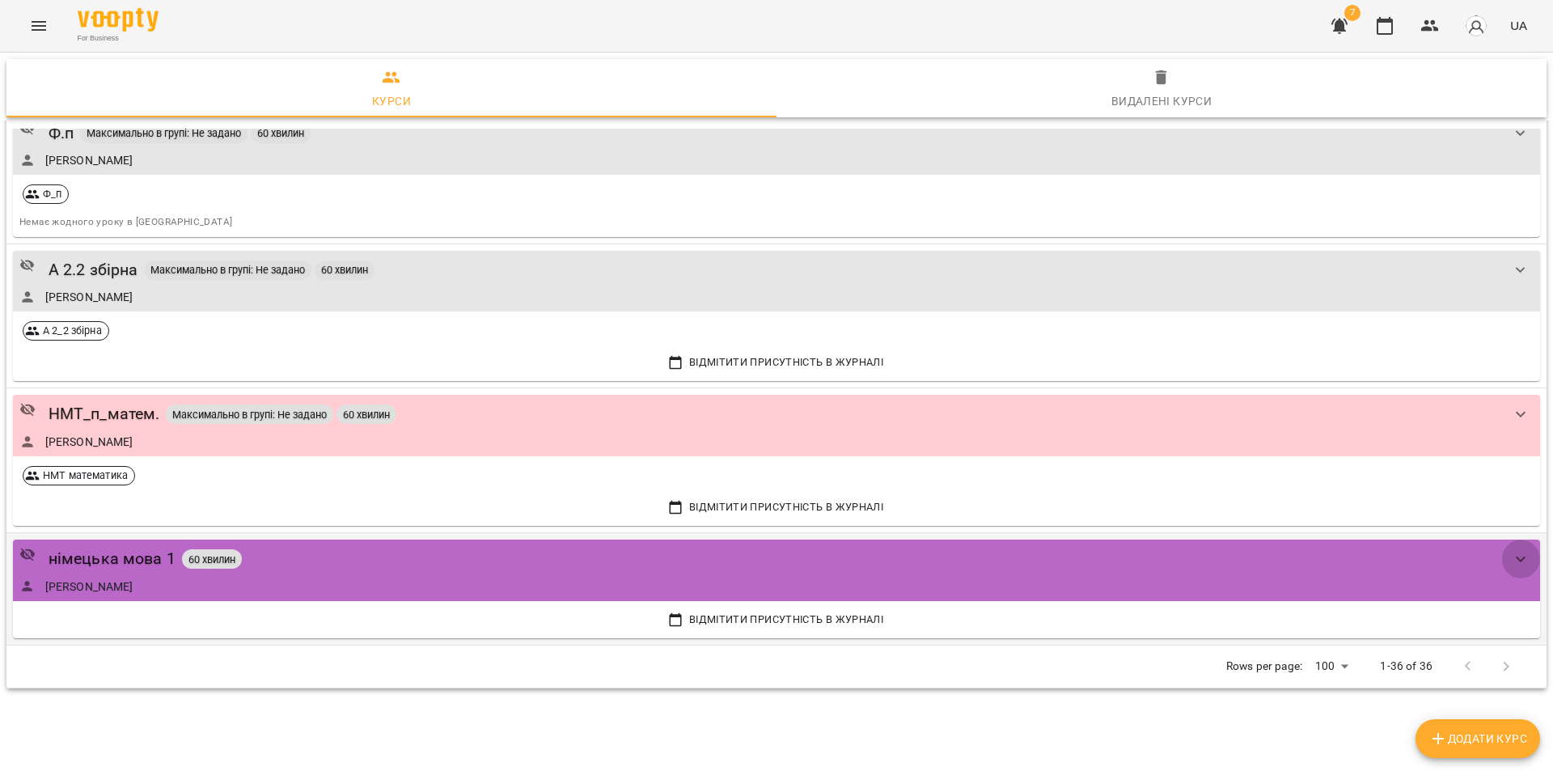
click at [1501, 558] on button "show more" at bounding box center [1520, 559] width 39 height 39
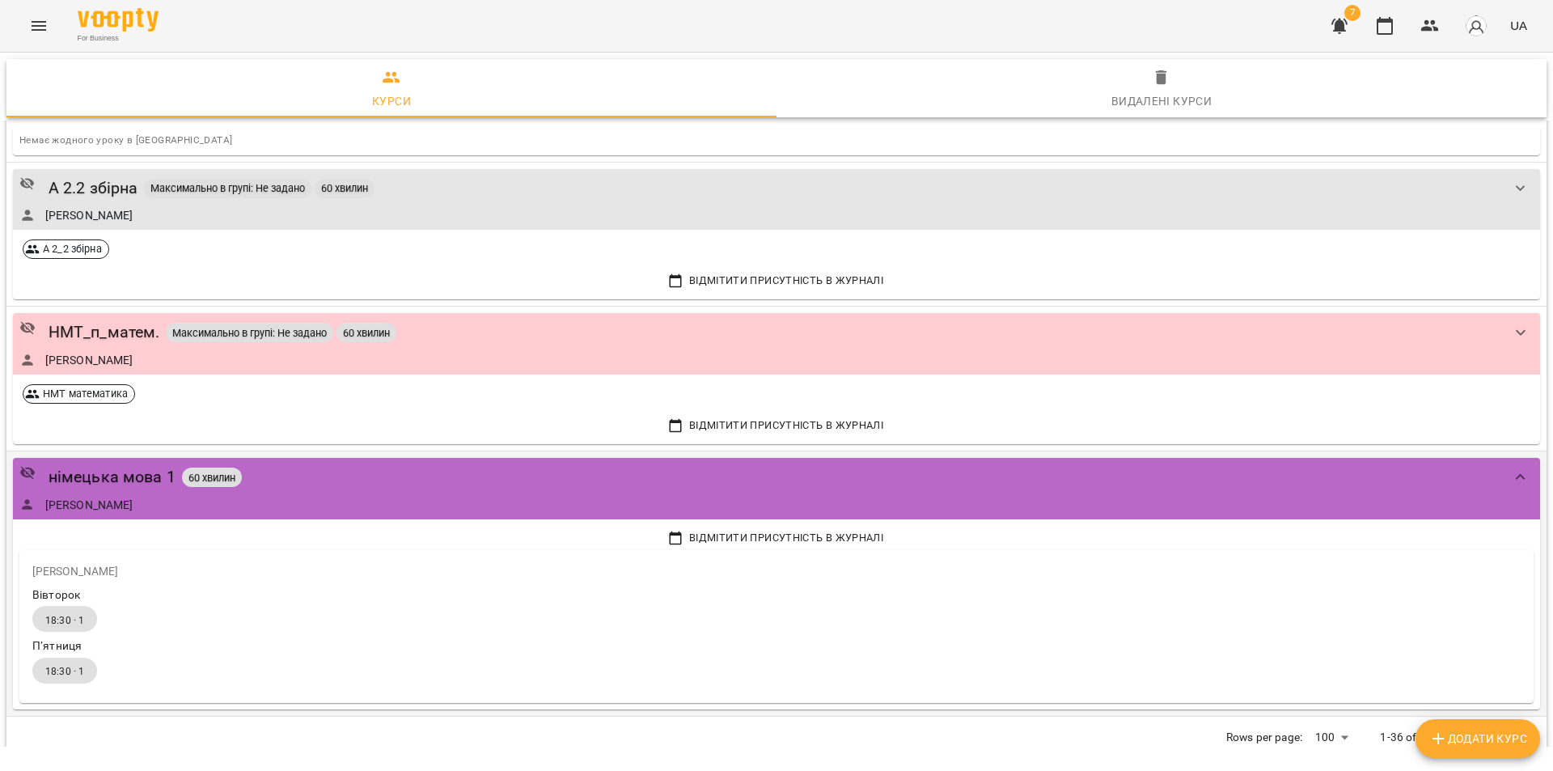
scroll to position [4316, 0]
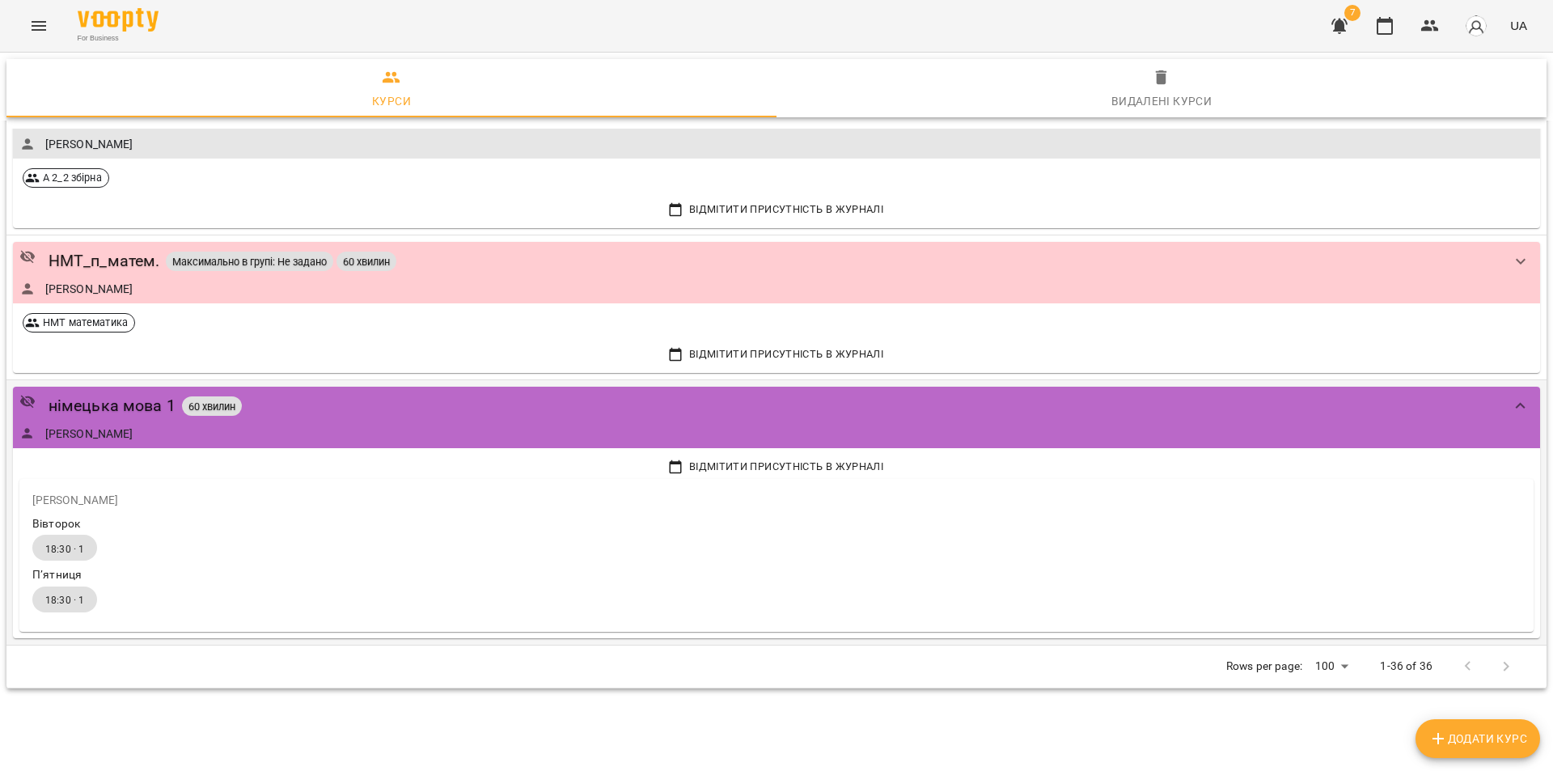
click at [167, 422] on div "німецька мова 1 60 хвилин Бойко Дмитро Вікторович" at bounding box center [760, 417] width 1482 height 48
click at [156, 411] on div "німецька мова 1" at bounding box center [112, 405] width 127 height 25
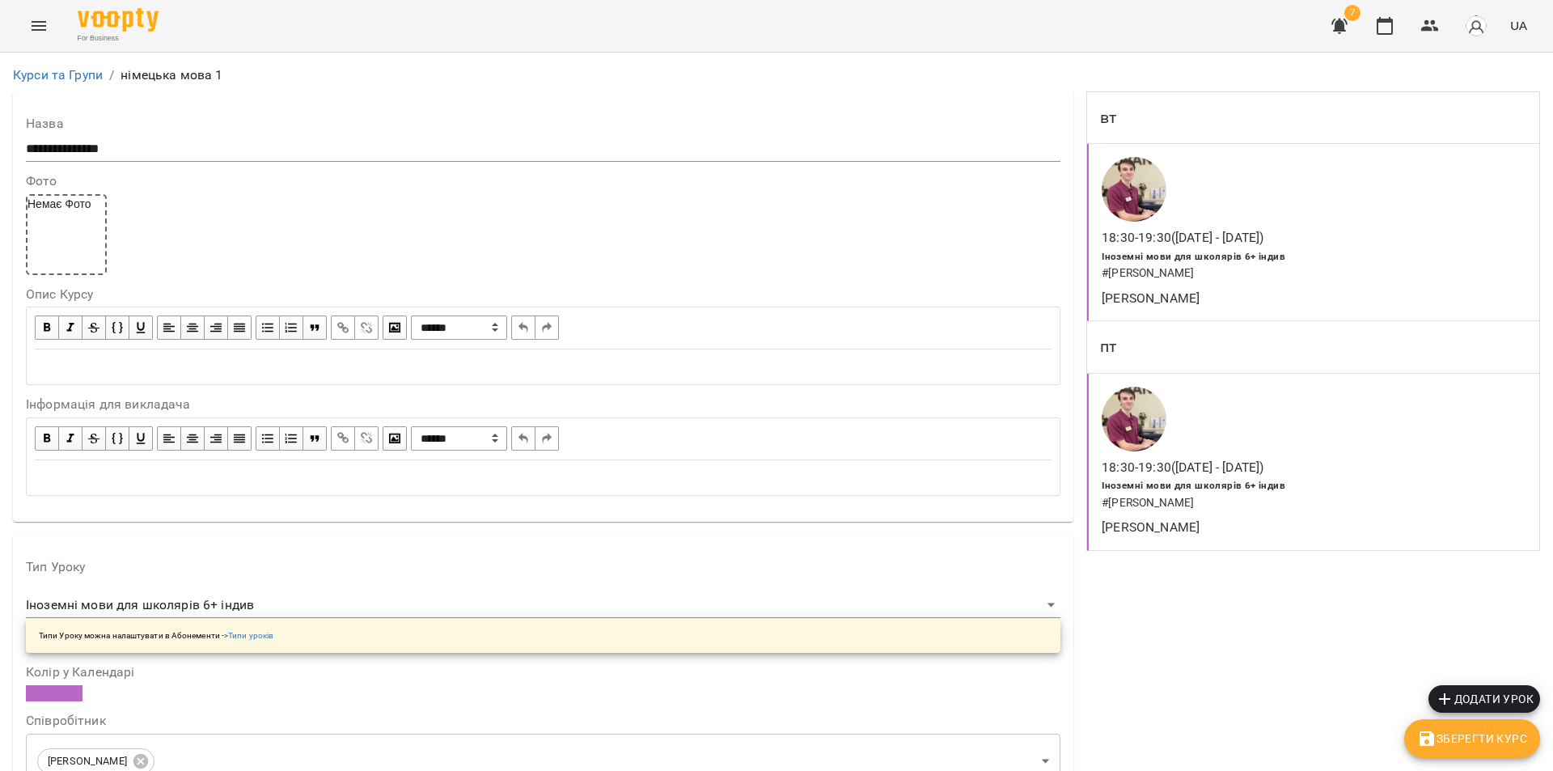
scroll to position [1232, 0]
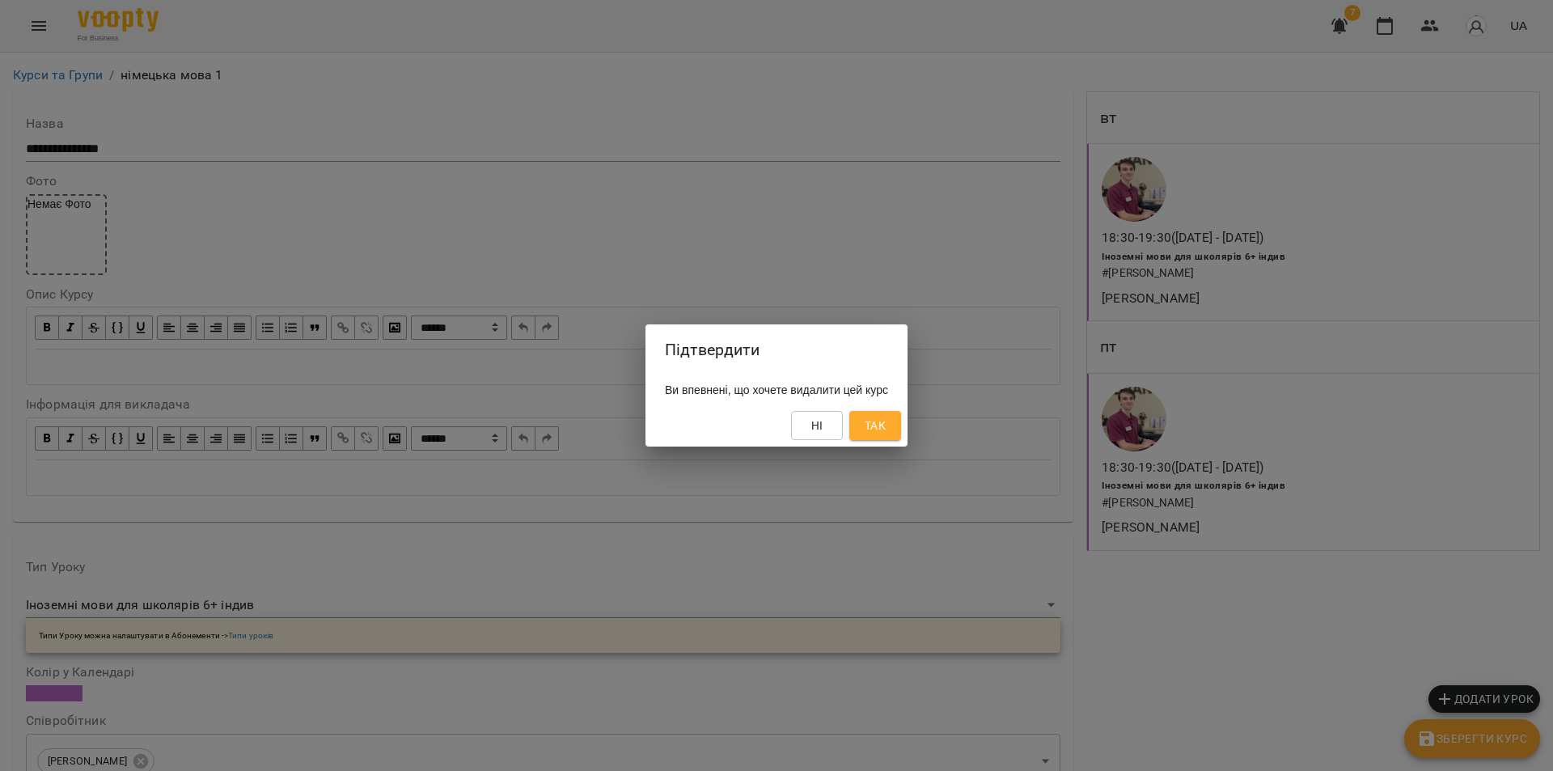
click at [886, 425] on span "Так" at bounding box center [875, 425] width 21 height 19
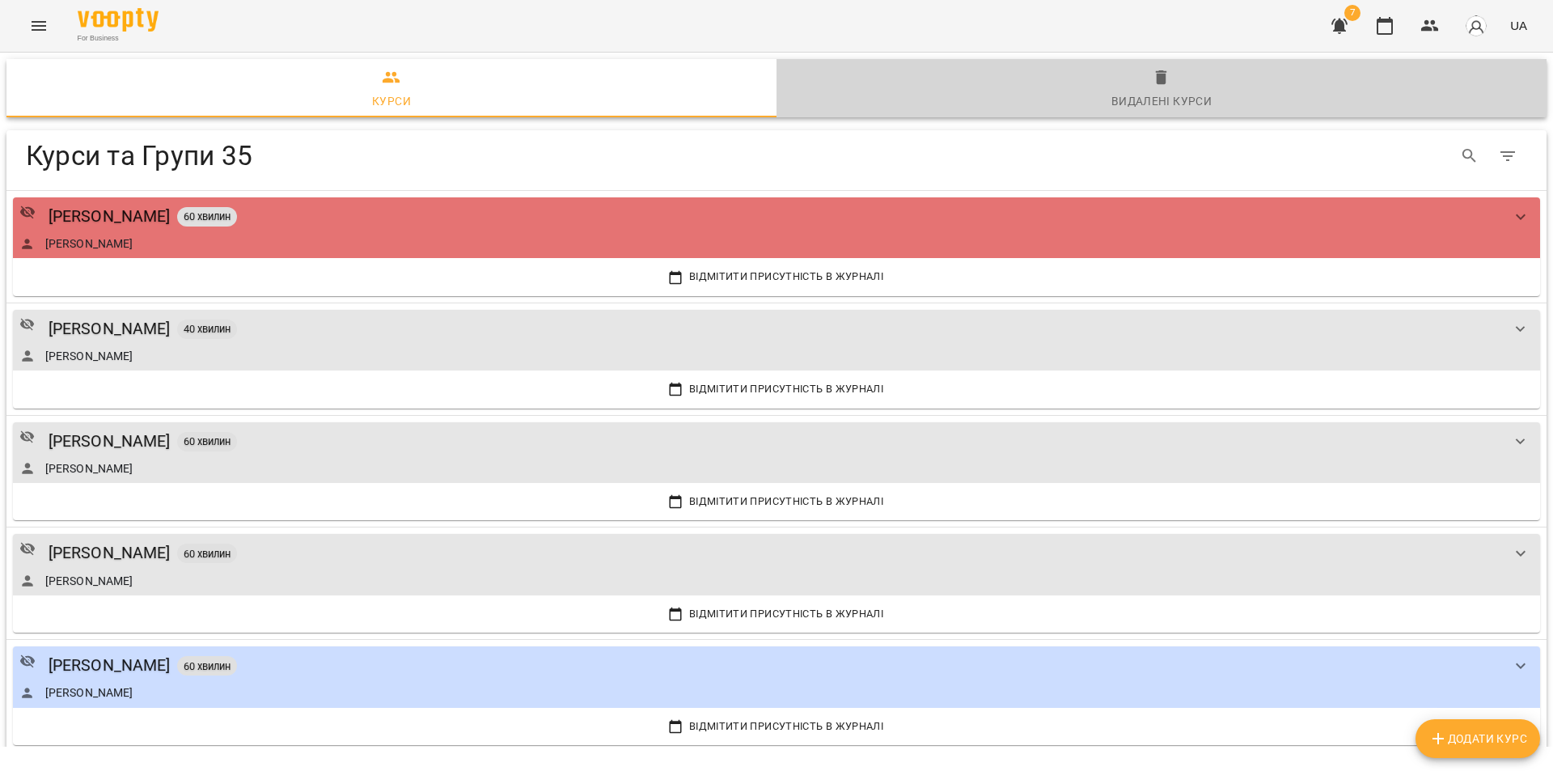
click at [1168, 85] on icon "button" at bounding box center [1161, 77] width 19 height 19
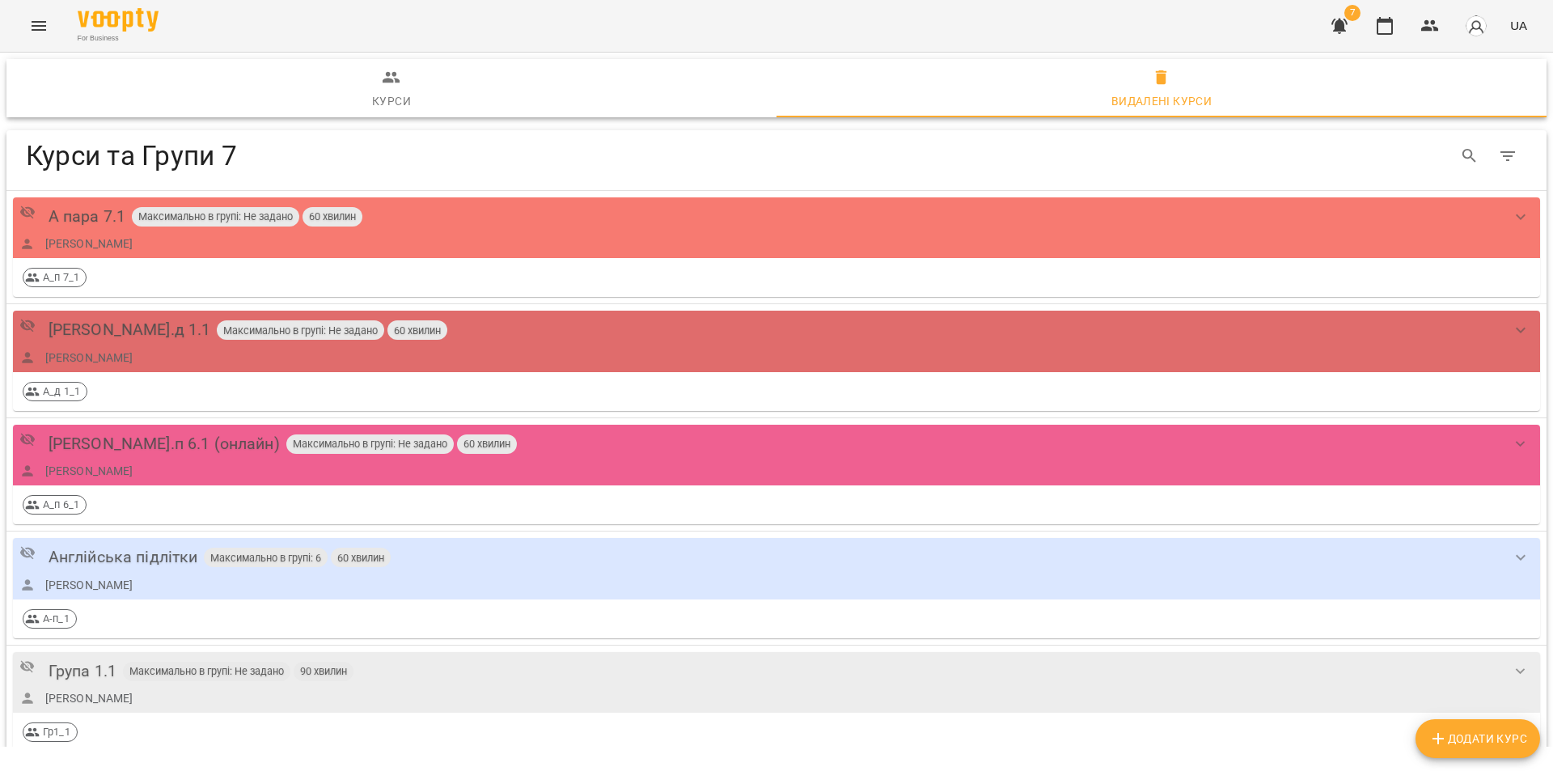
click at [39, 18] on icon "Menu" at bounding box center [38, 25] width 19 height 19
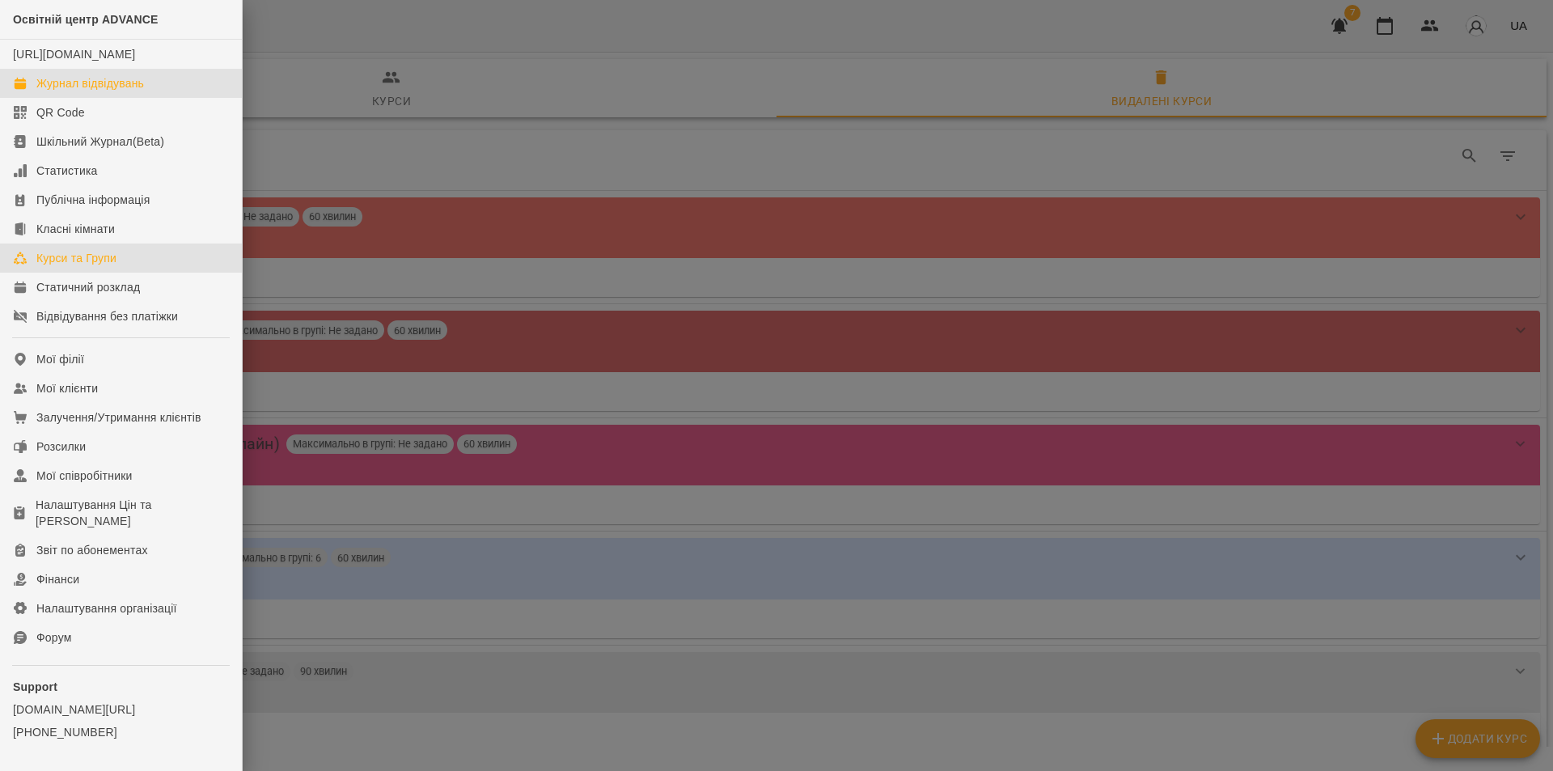
click at [57, 90] on link "Журнал відвідувань" at bounding box center [121, 83] width 242 height 29
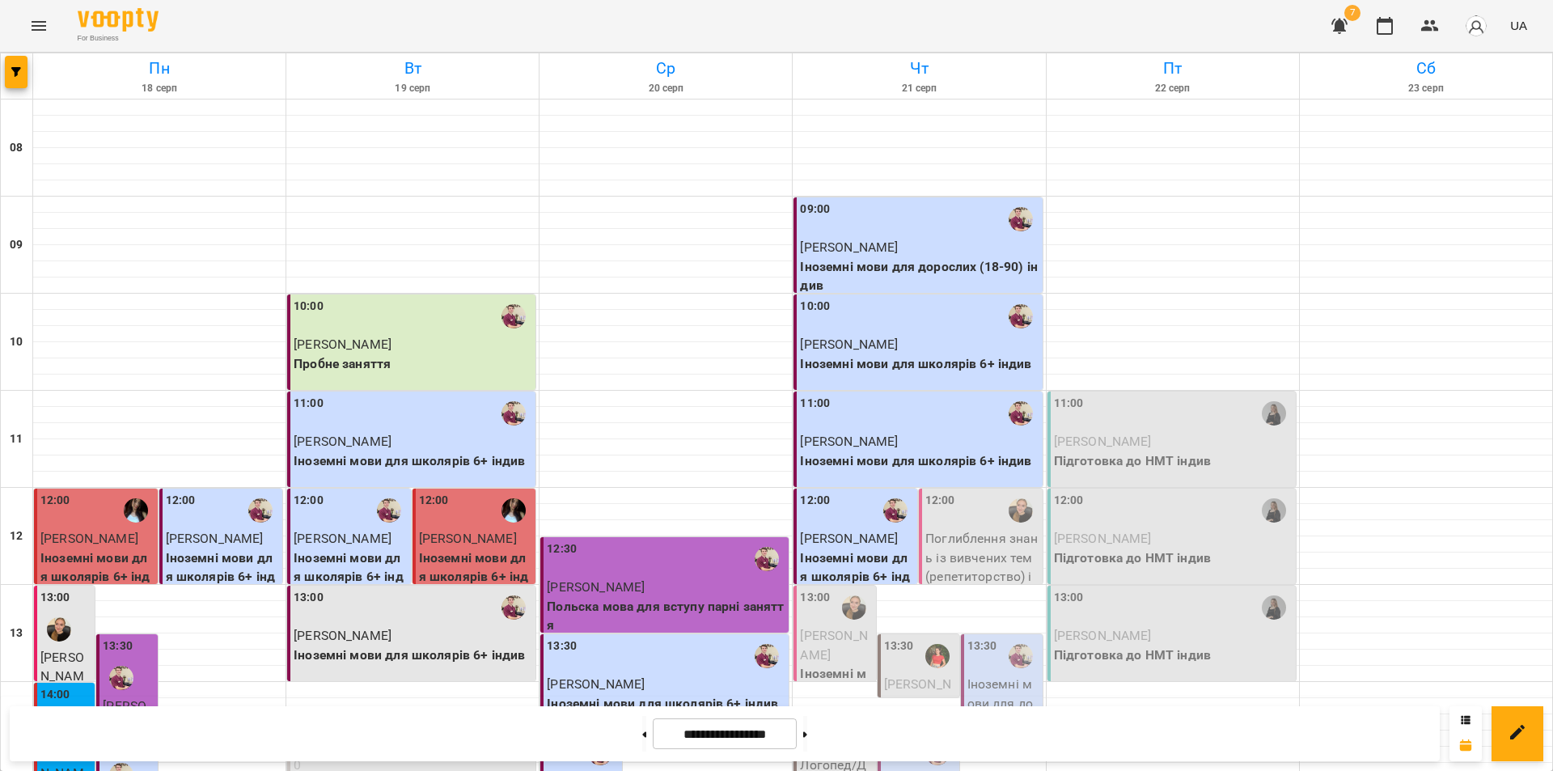
scroll to position [663, 0]
click at [807, 738] on button at bounding box center [805, 734] width 4 height 36
type input "**********"
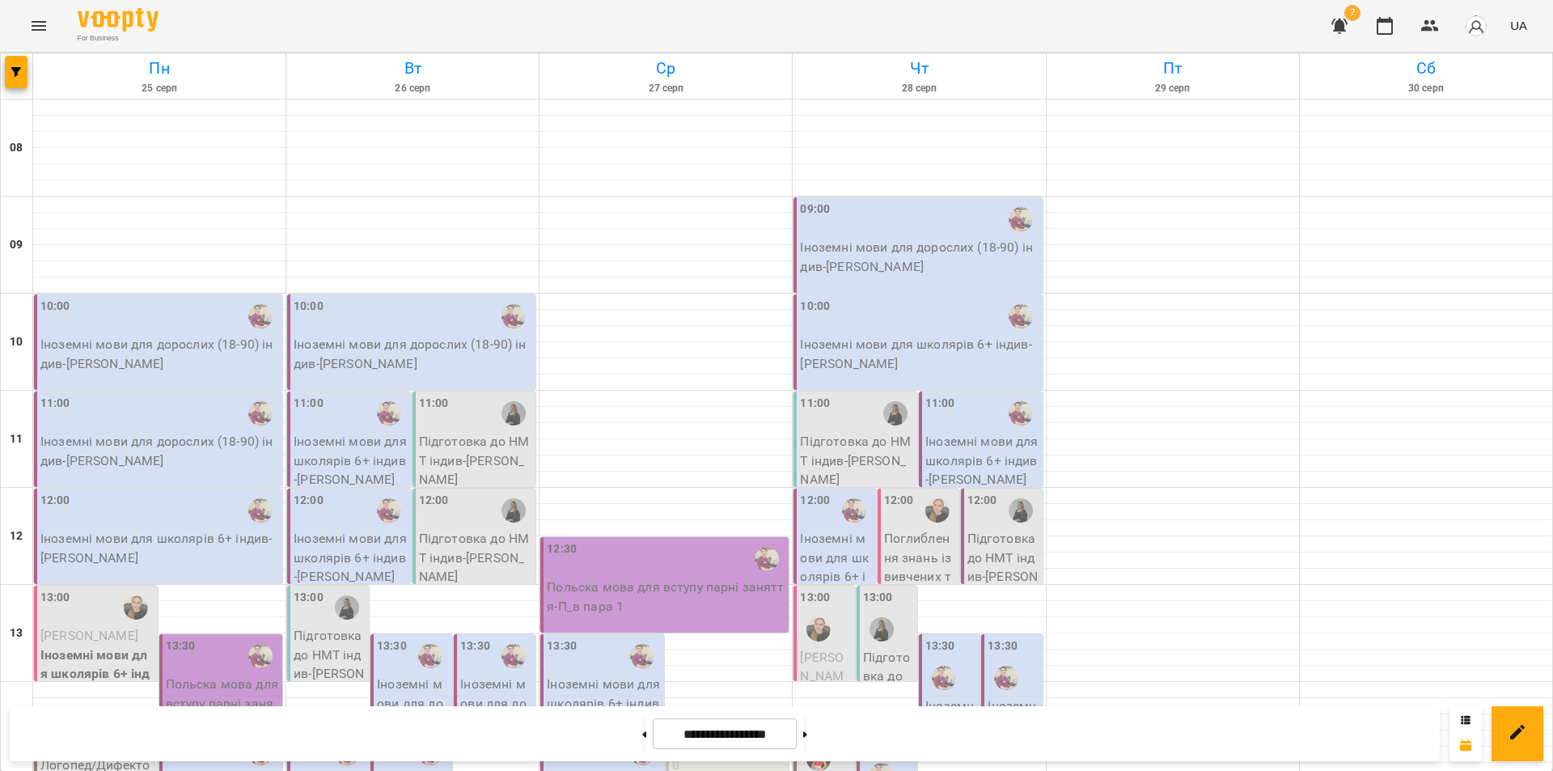
scroll to position [259, 0]
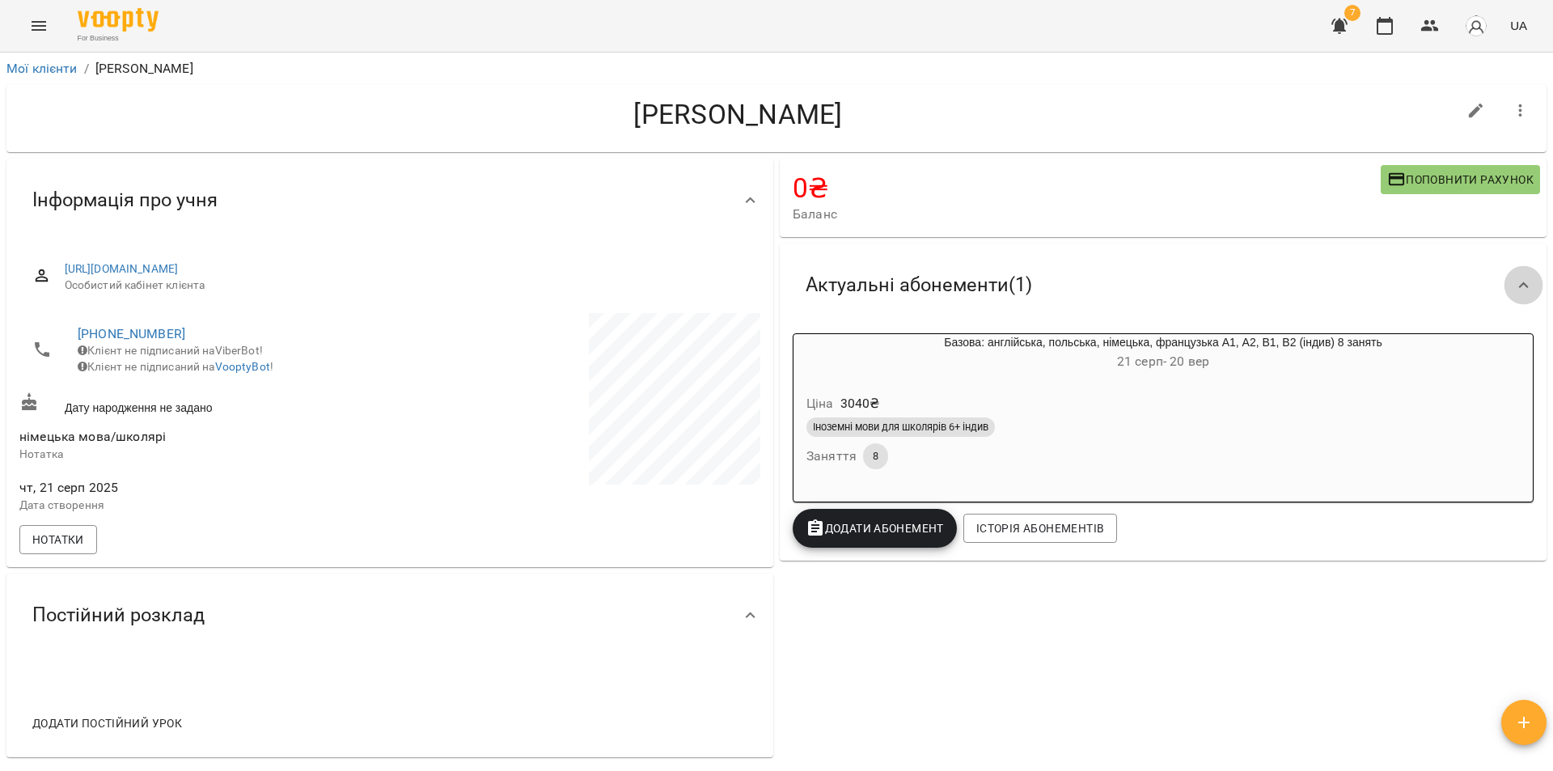
click at [1515, 285] on icon at bounding box center [1523, 285] width 19 height 19
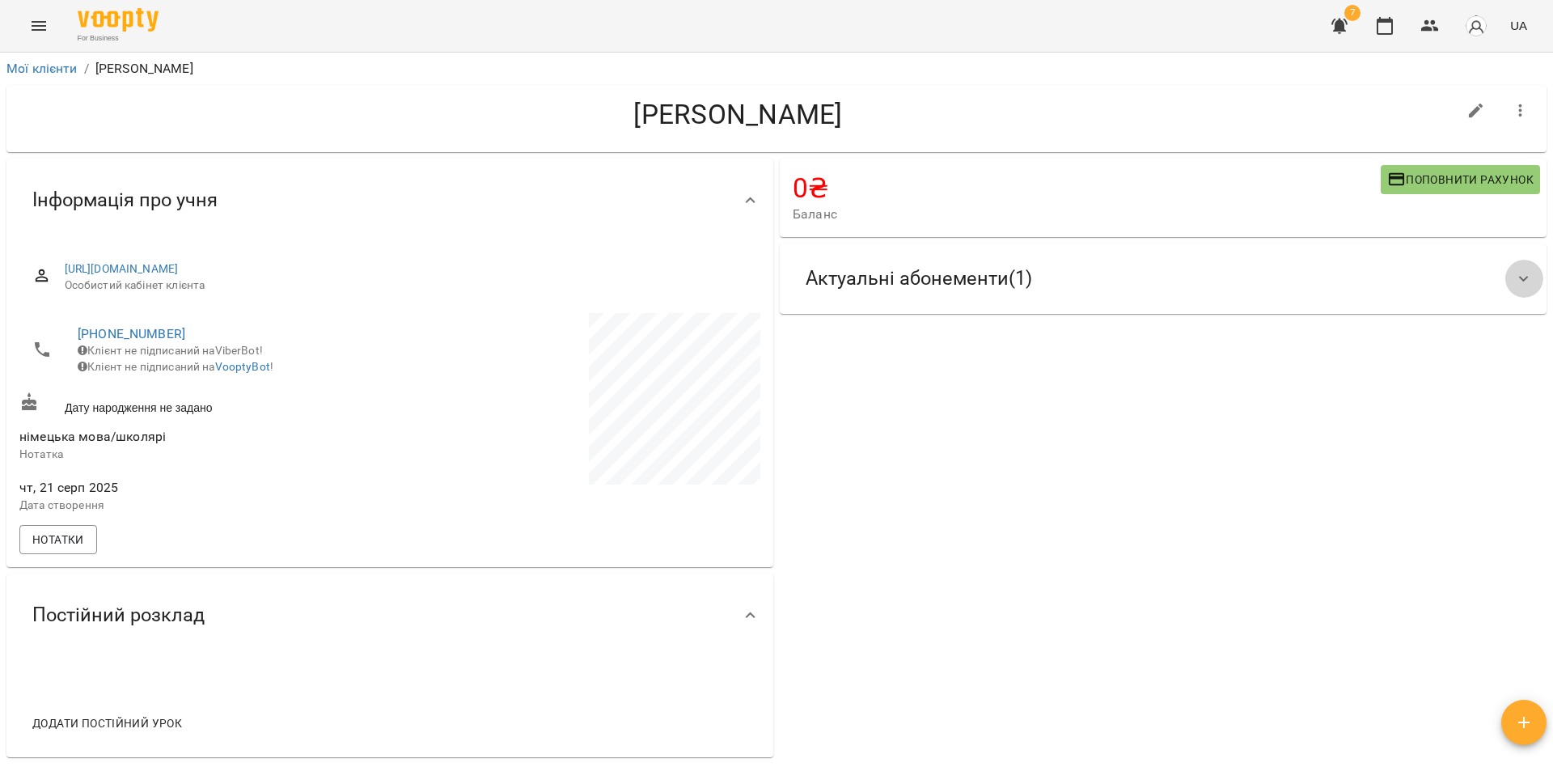
click at [1514, 284] on icon at bounding box center [1523, 278] width 19 height 19
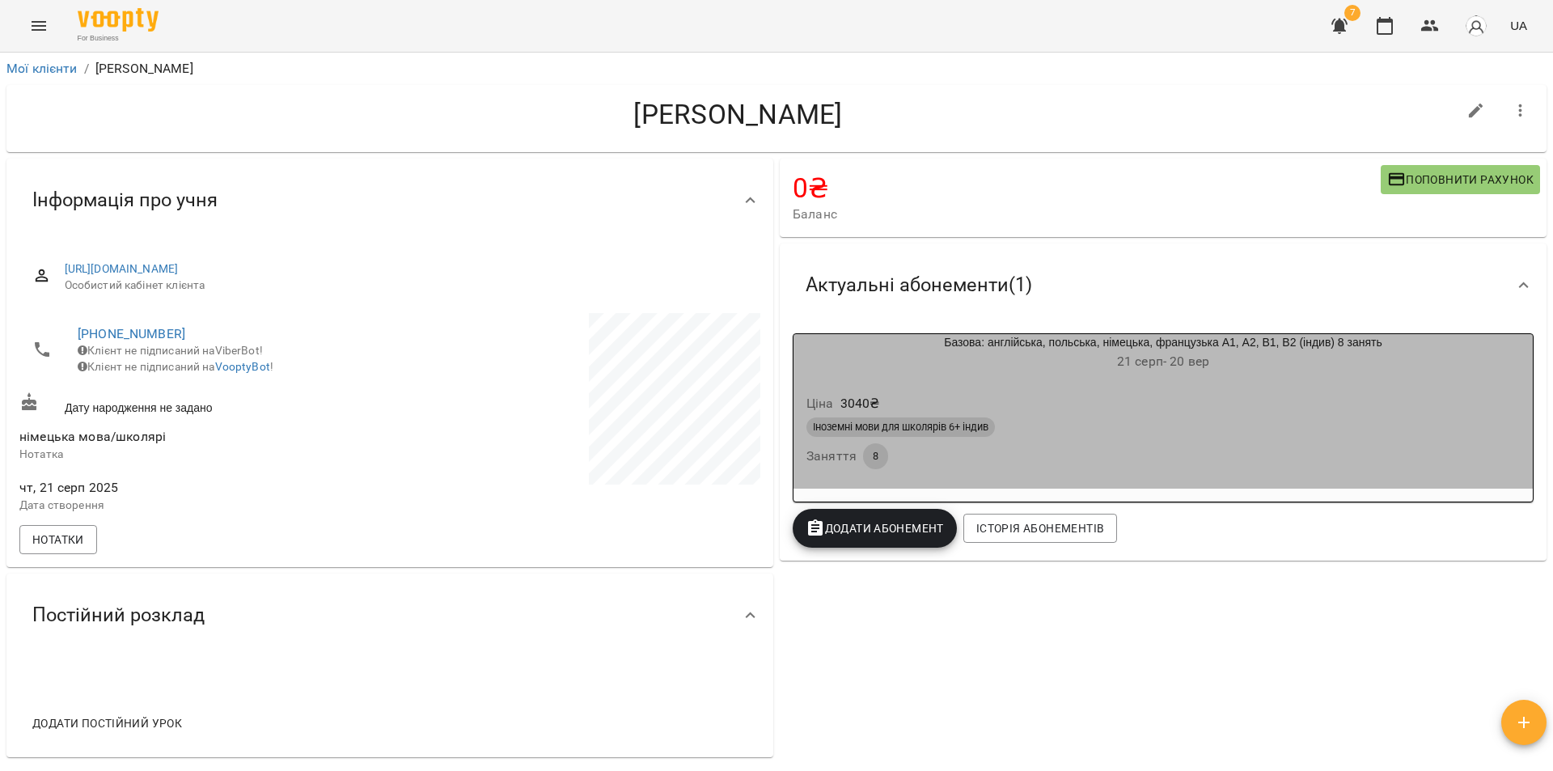
drag, startPoint x: 1421, startPoint y: 476, endPoint x: 1405, endPoint y: 461, distance: 22.3
click at [1415, 471] on div "Ціна 3040 ₴ Іноземні мови для школярів 6+ індив Заняття 8" at bounding box center [1162, 434] width 739 height 110
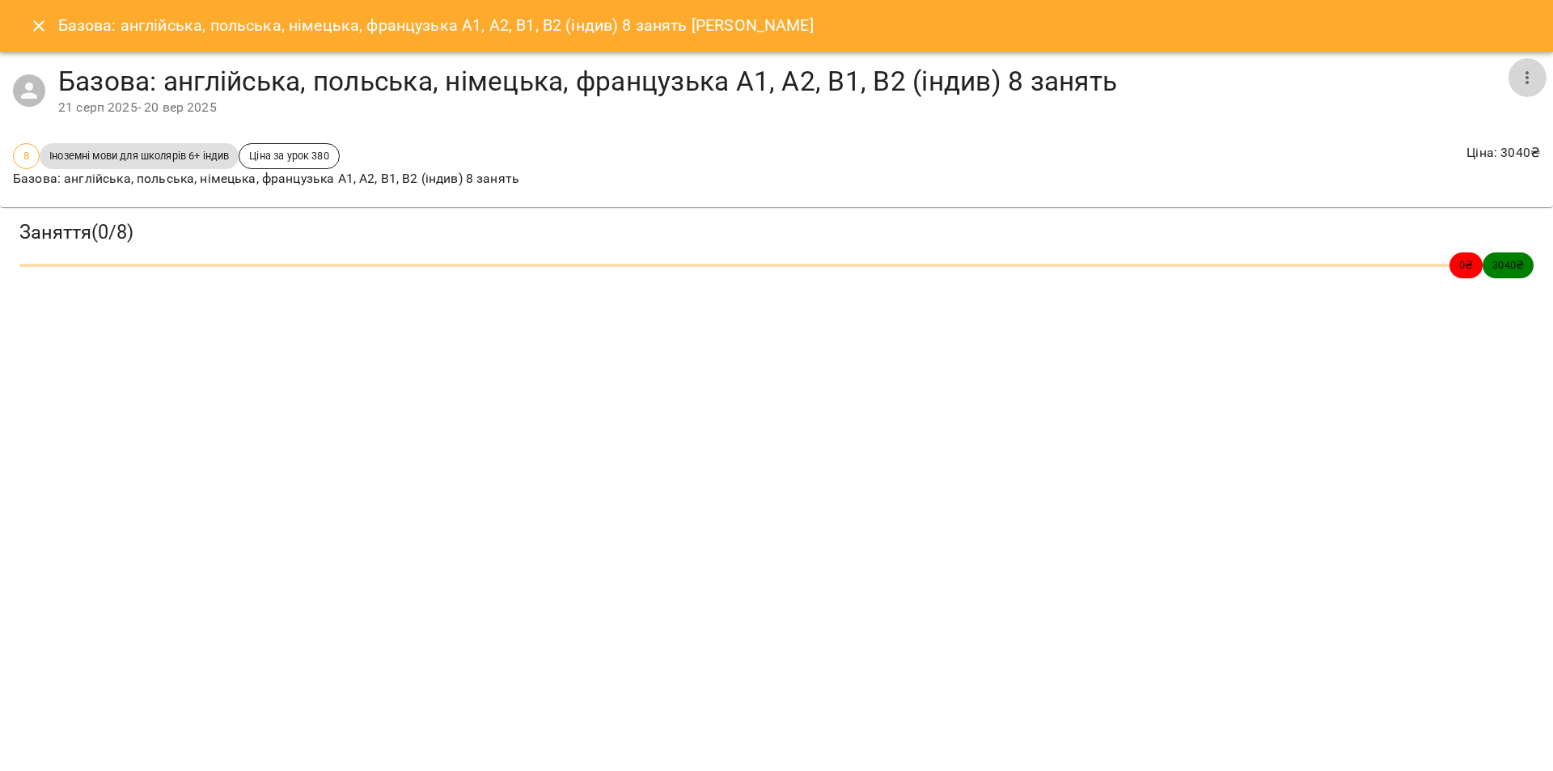
click at [1528, 77] on icon "button" at bounding box center [1526, 77] width 19 height 19
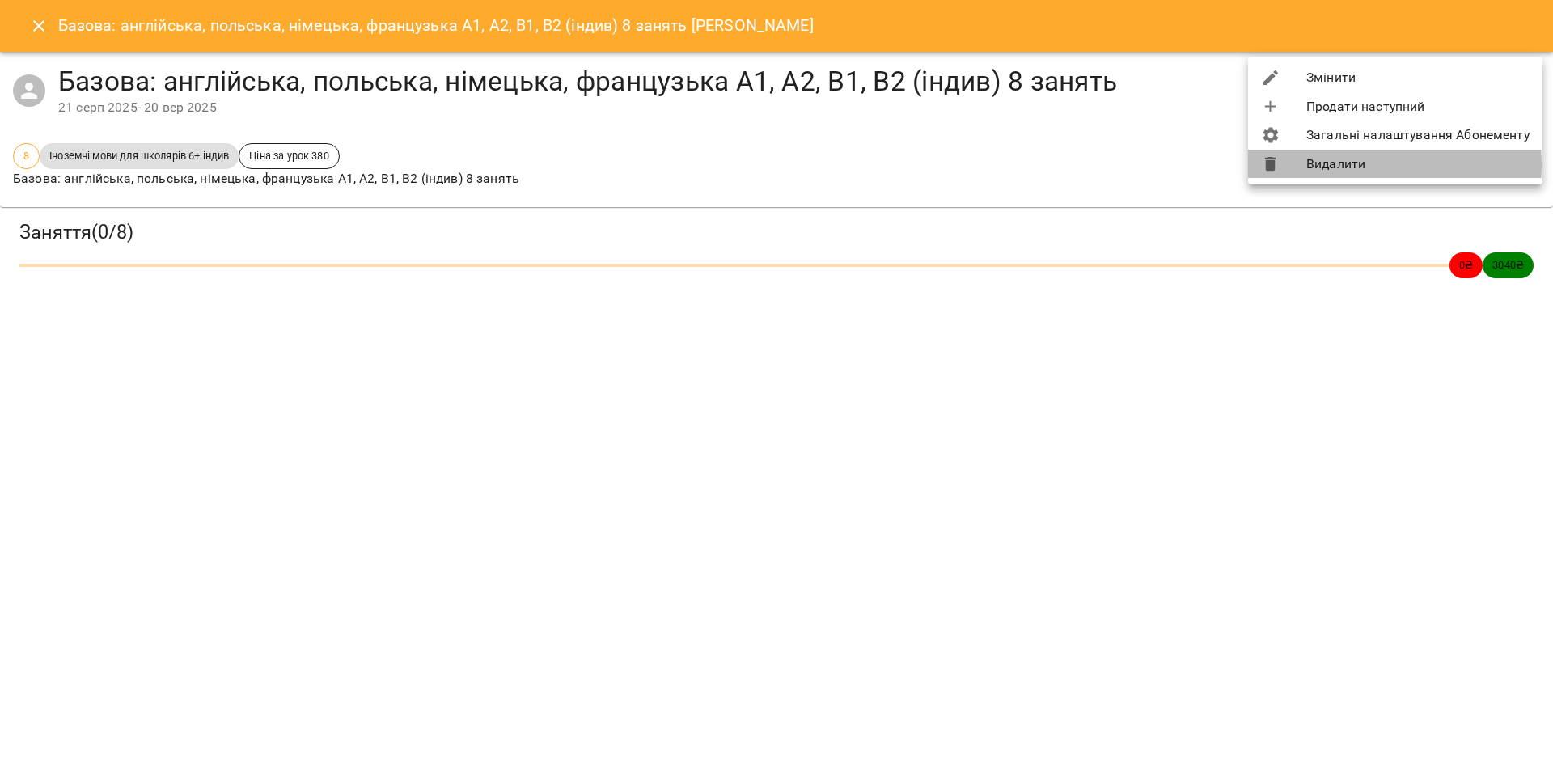
click at [1350, 165] on li "Видалити" at bounding box center [1395, 164] width 294 height 29
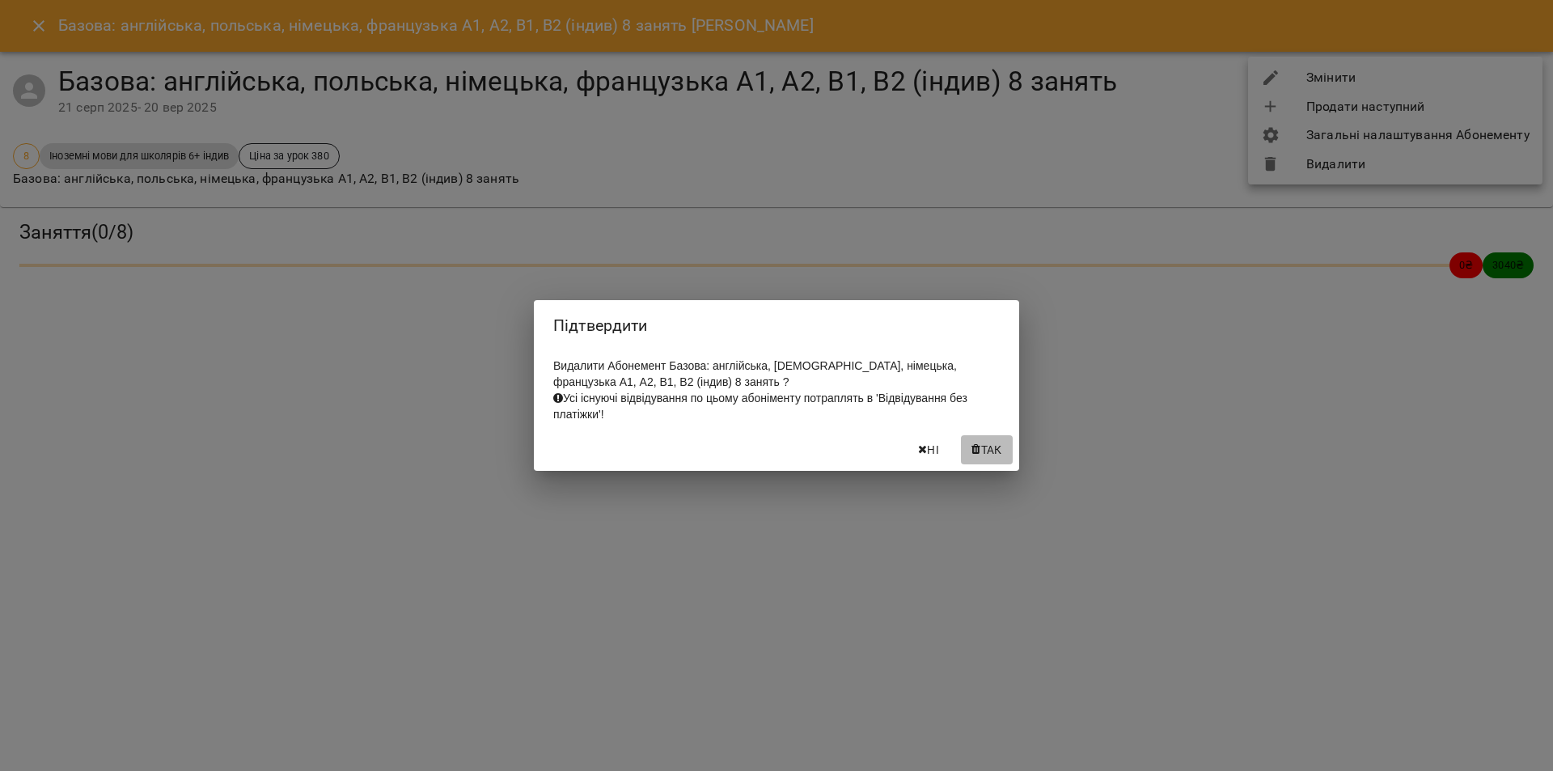
click at [991, 459] on span "Так" at bounding box center [991, 449] width 21 height 19
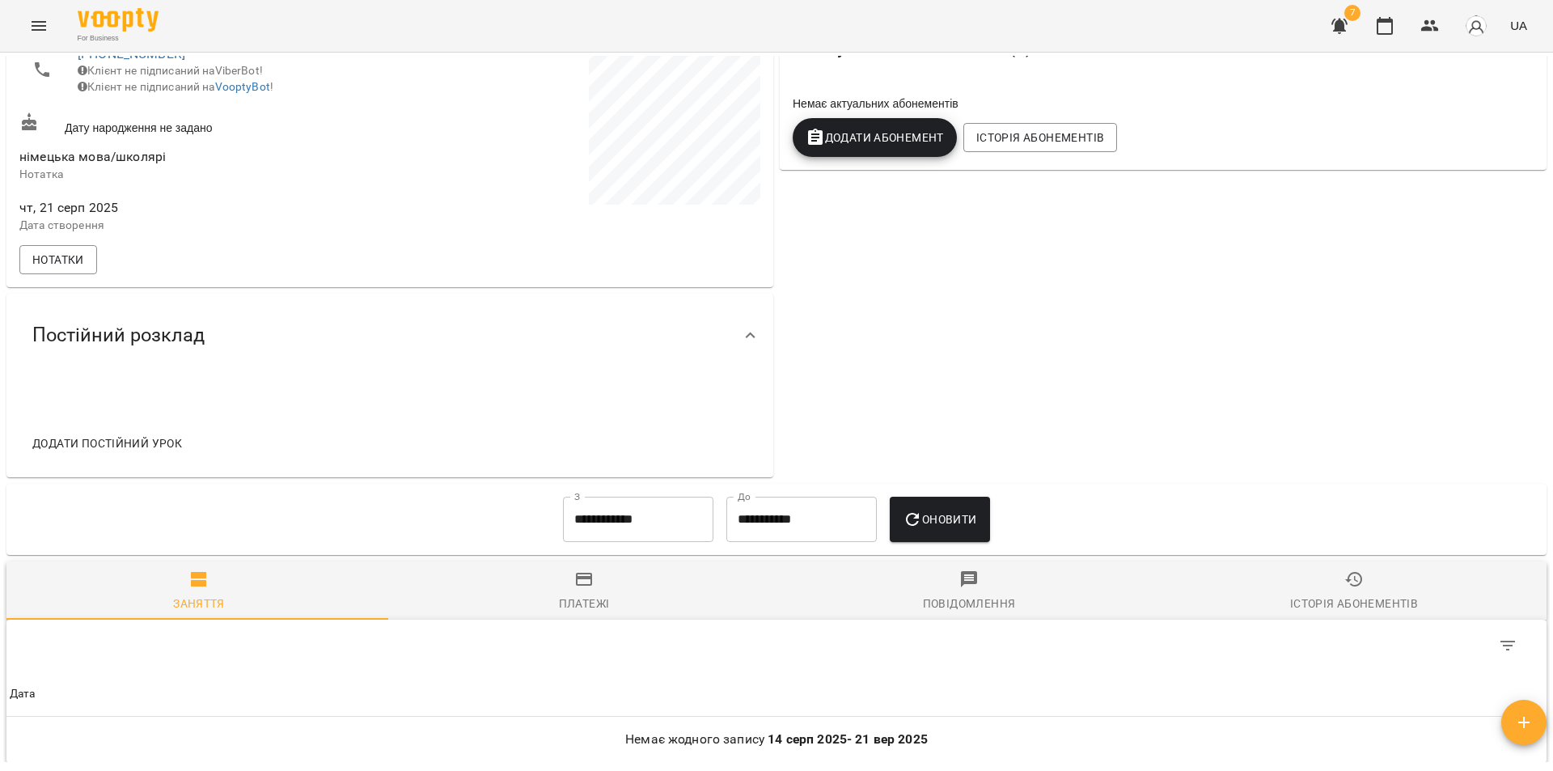
scroll to position [324, 0]
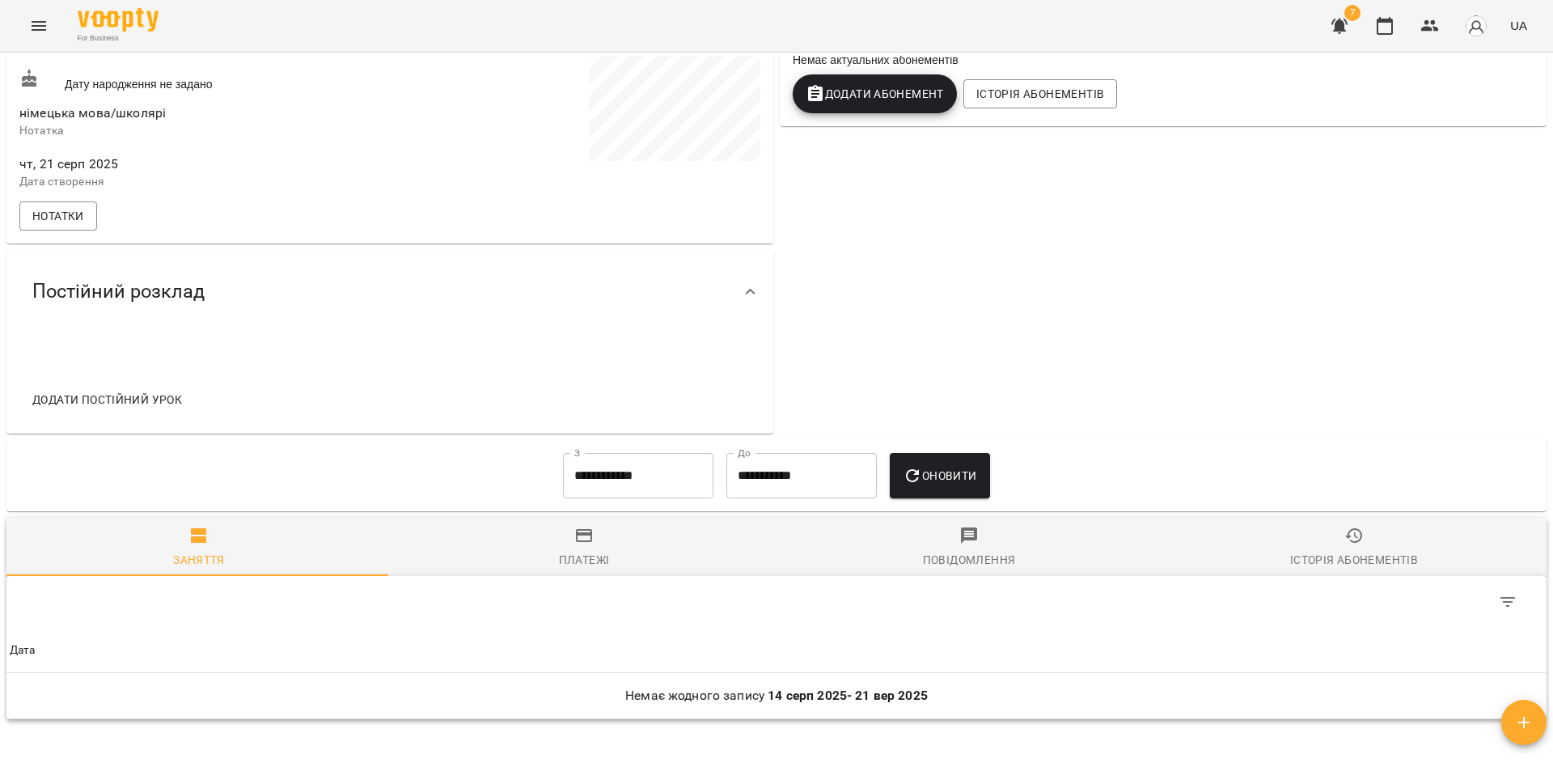
click at [586, 558] on span "Платежі" at bounding box center [584, 548] width 366 height 44
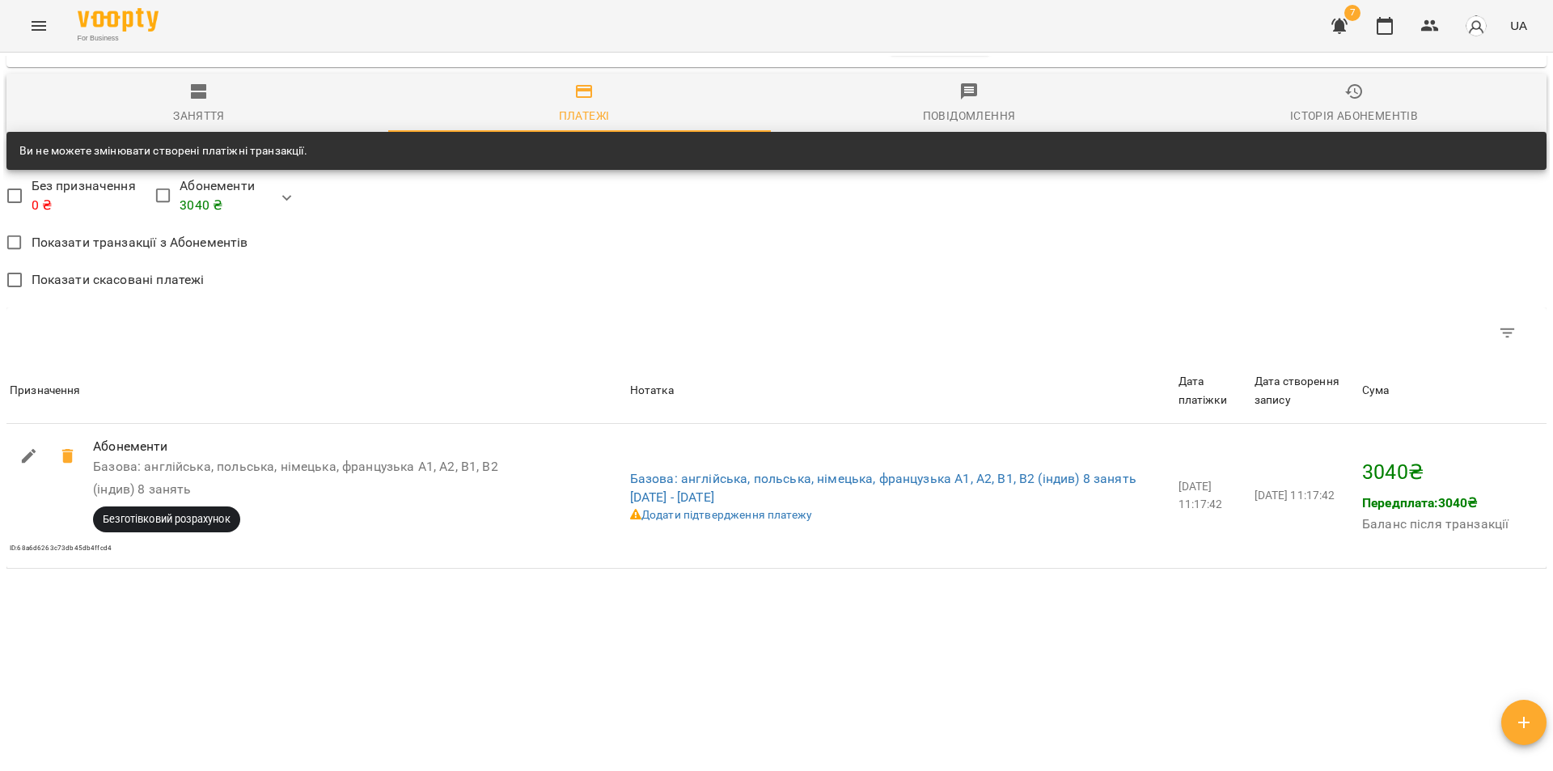
scroll to position [785, 0]
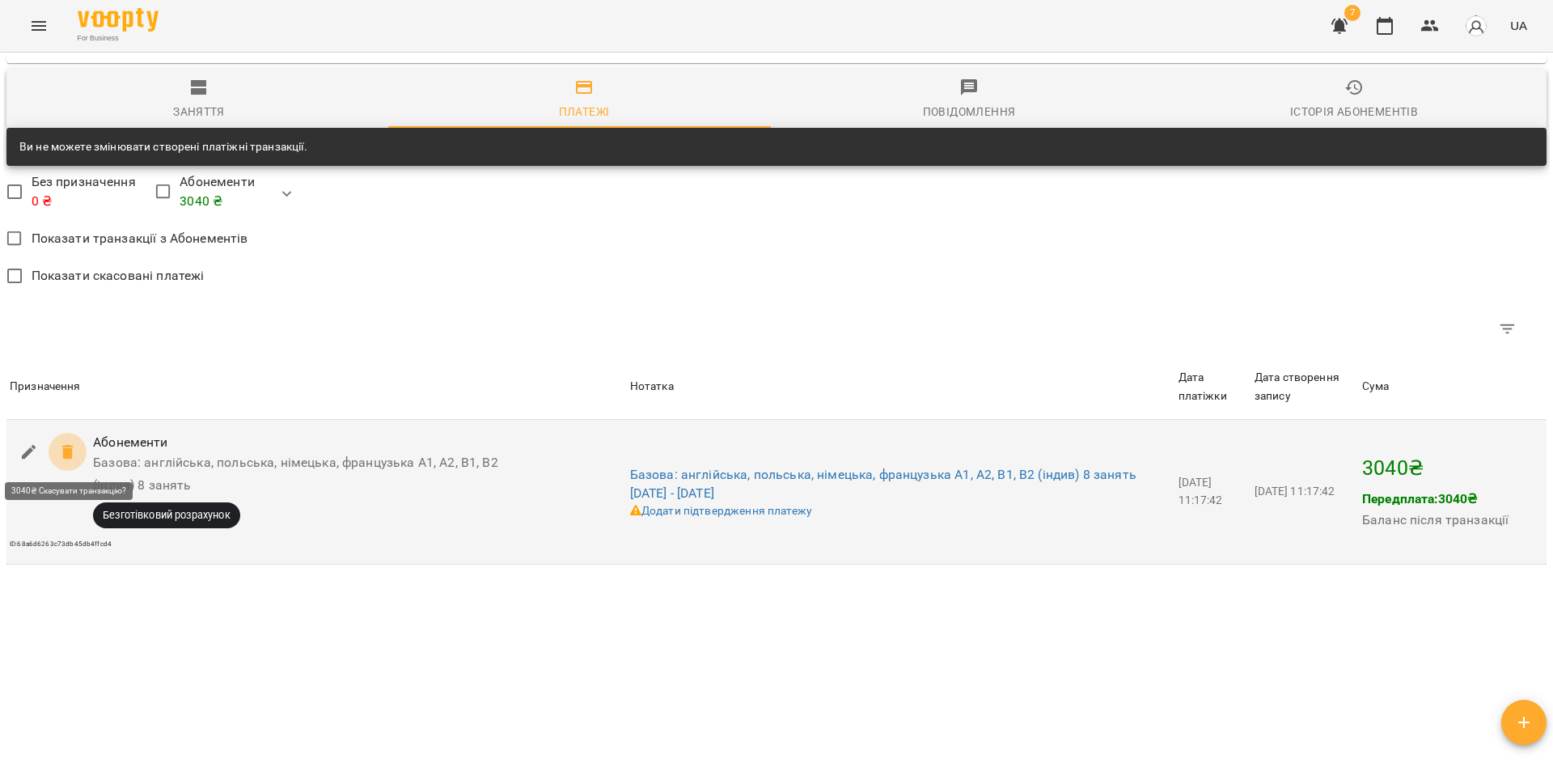
click at [65, 459] on icon at bounding box center [67, 451] width 19 height 19
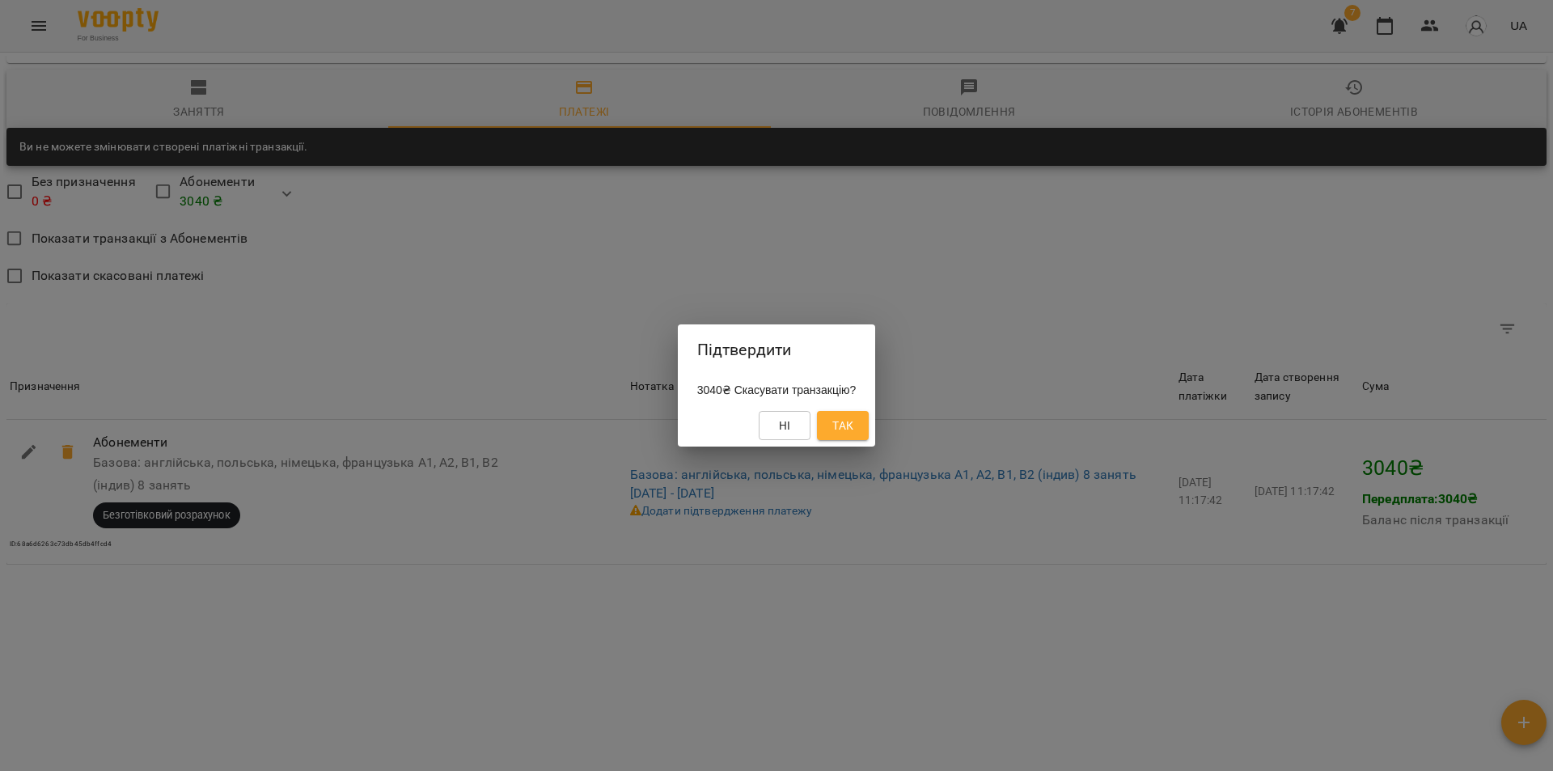
click at [853, 422] on span "Так" at bounding box center [842, 425] width 21 height 19
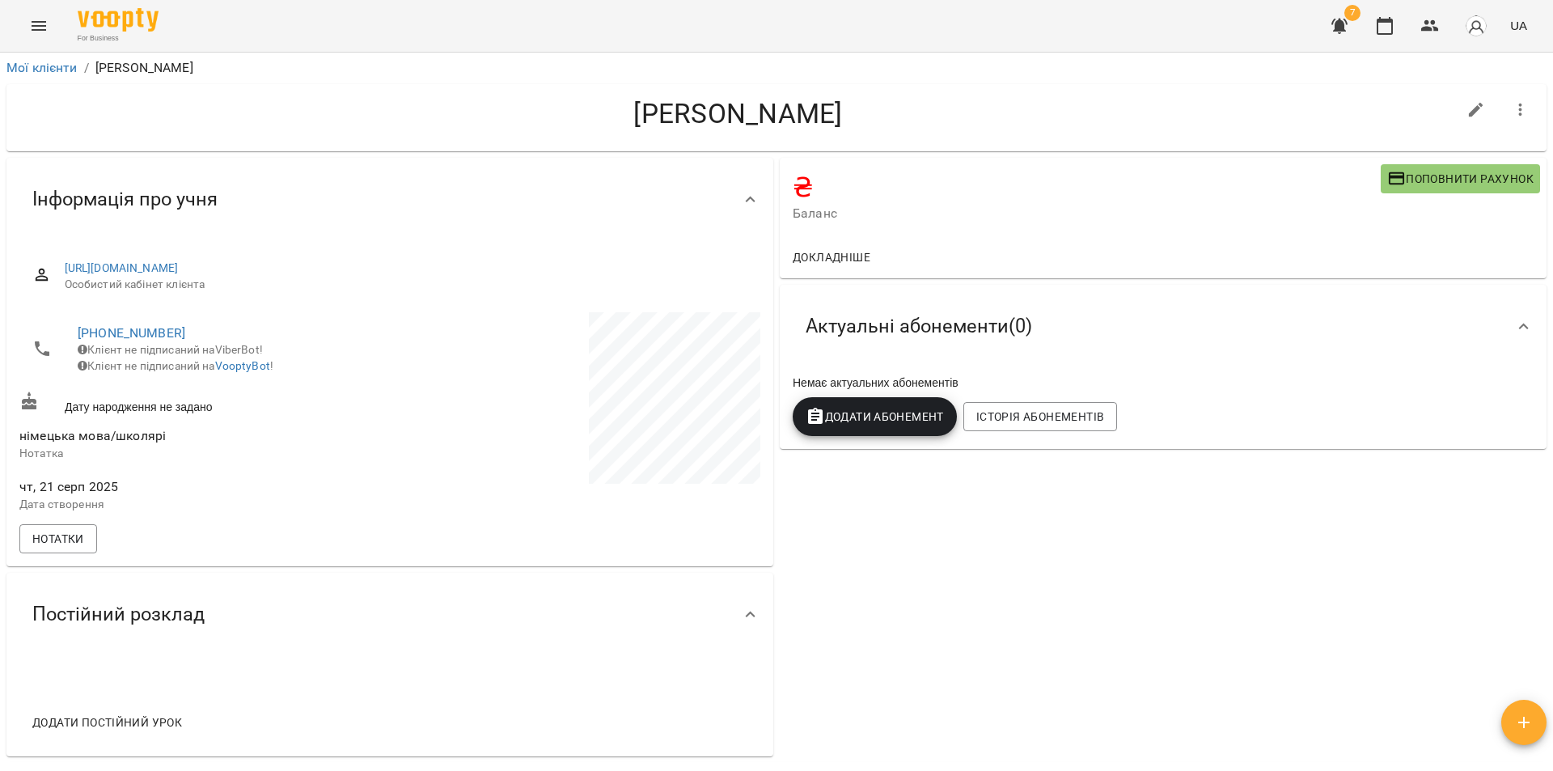
scroll to position [0, 0]
click at [1519, 105] on icon "button" at bounding box center [1520, 110] width 3 height 13
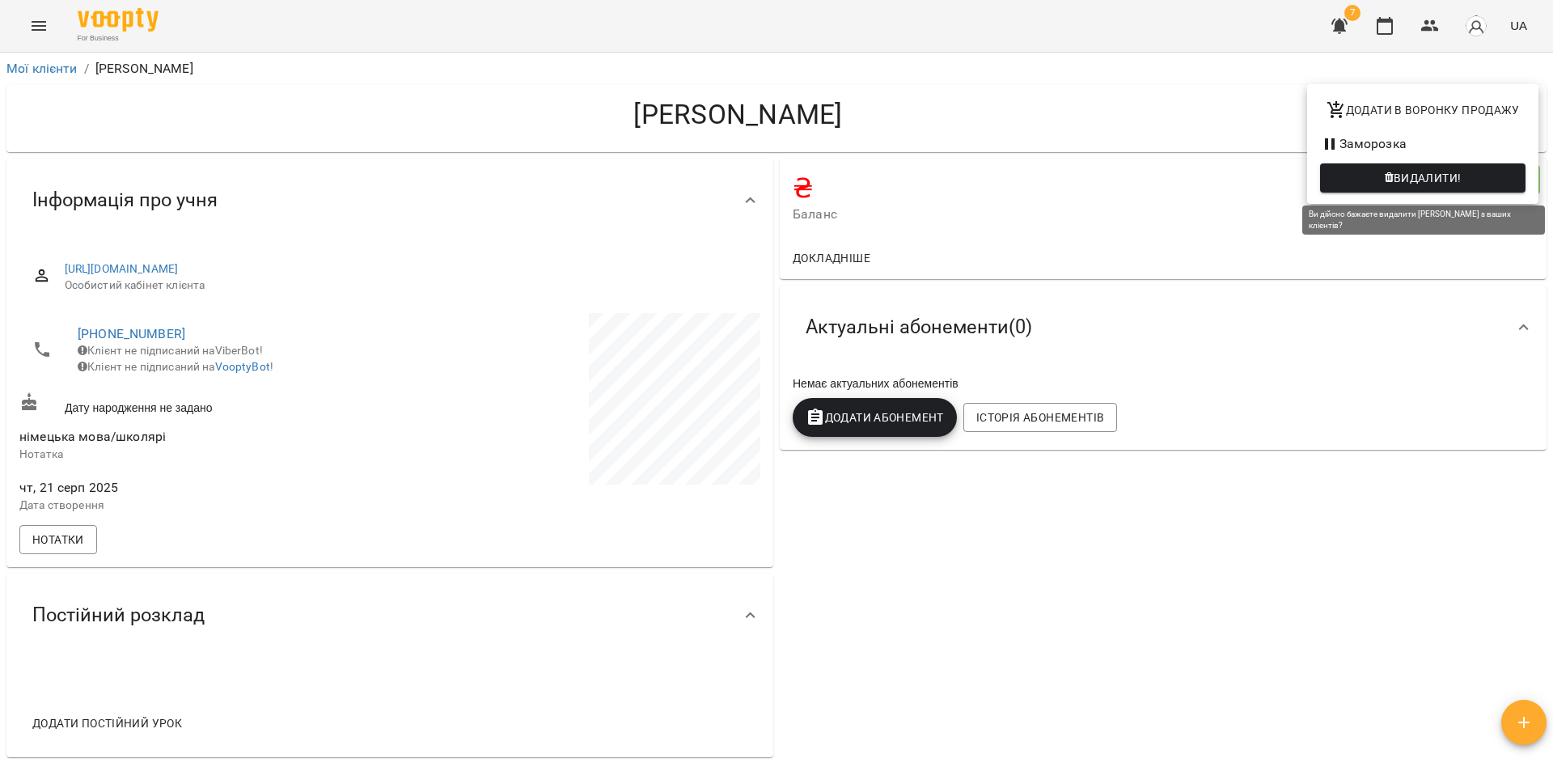
click at [1420, 174] on span "Видалити!" at bounding box center [1428, 177] width 68 height 19
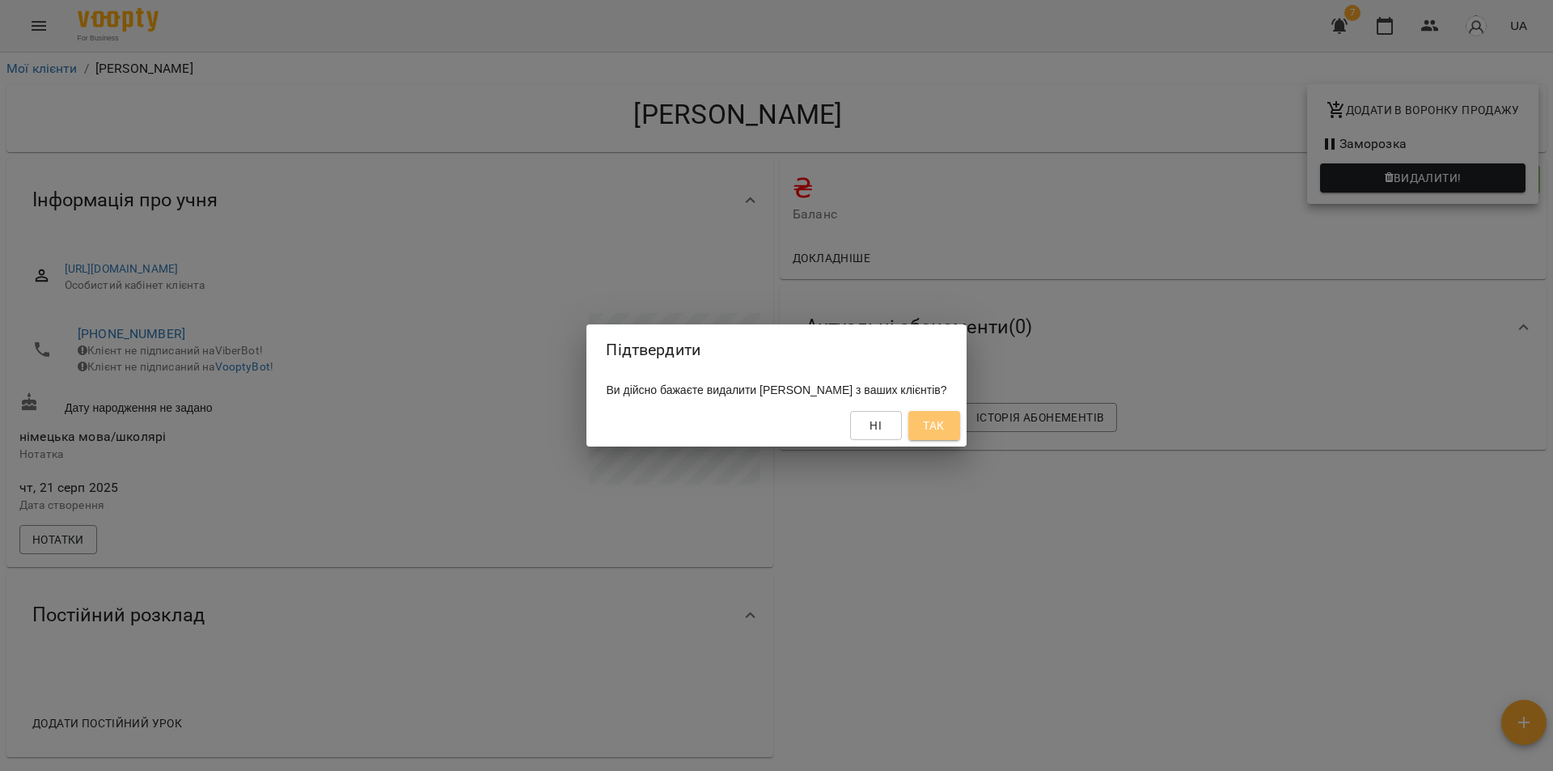
click at [944, 429] on span "Так" at bounding box center [933, 425] width 21 height 19
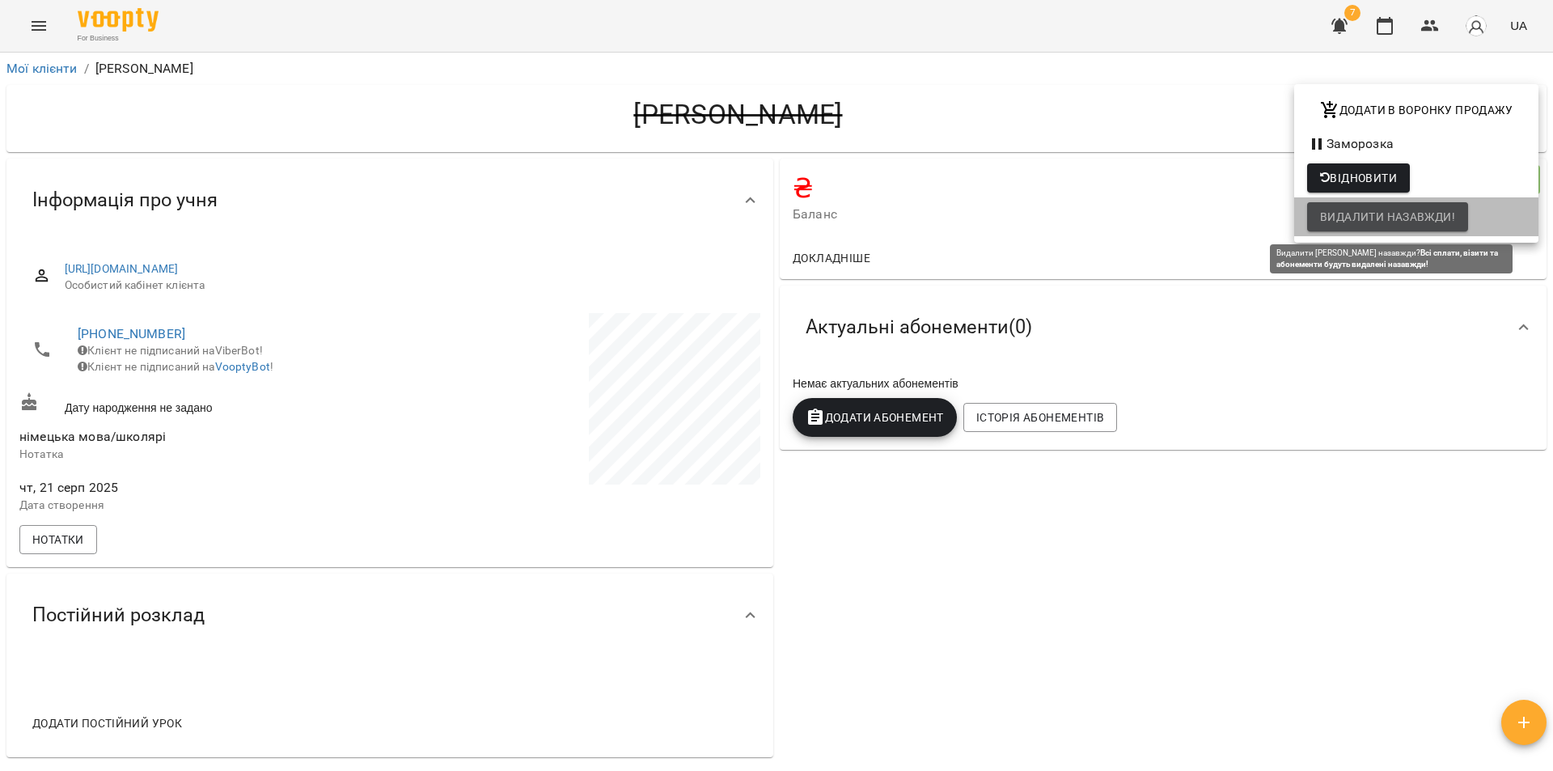
click at [1367, 220] on span "Видалити назавжди!" at bounding box center [1387, 216] width 135 height 19
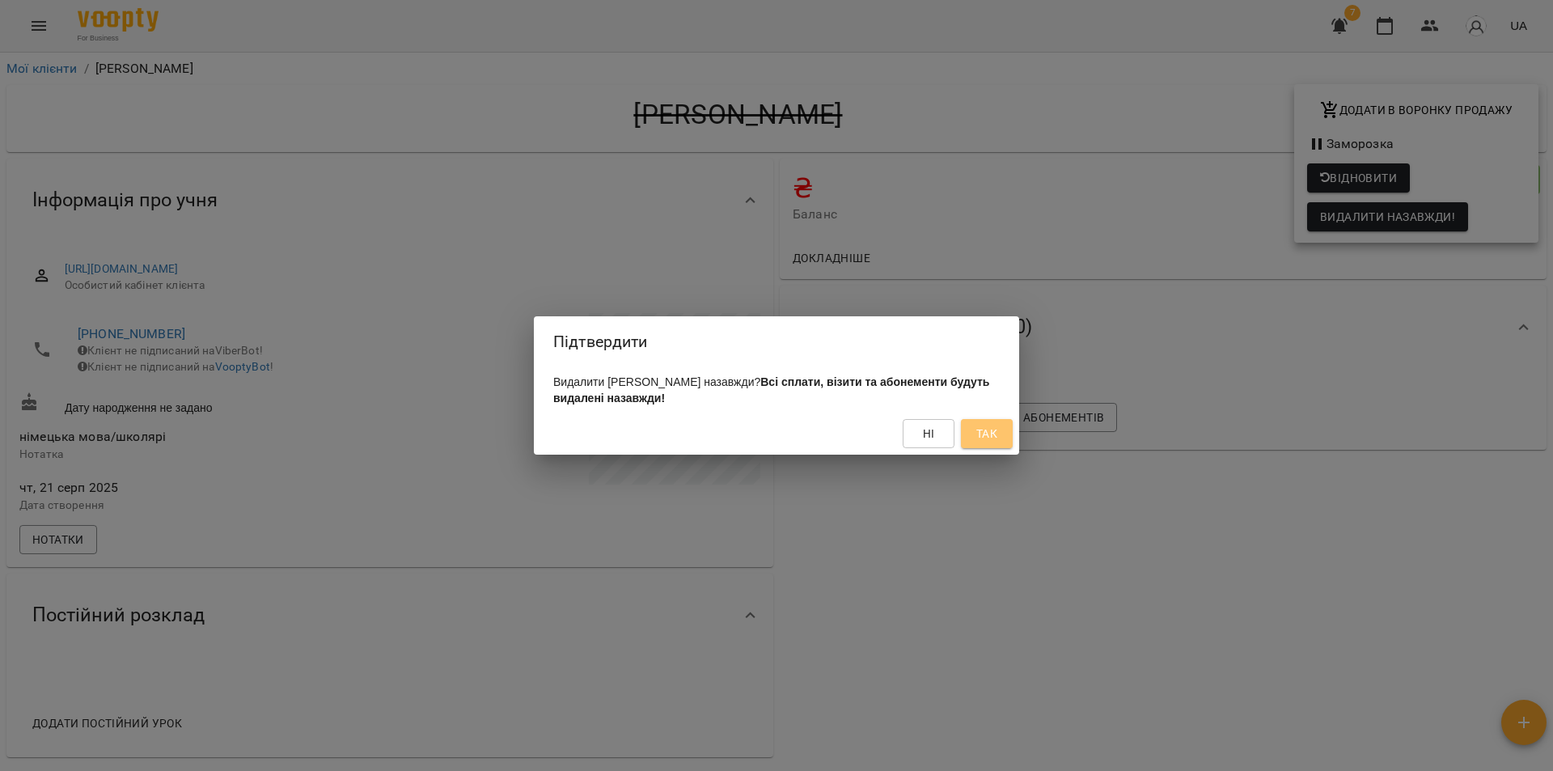
click at [992, 435] on span "Так" at bounding box center [986, 433] width 21 height 19
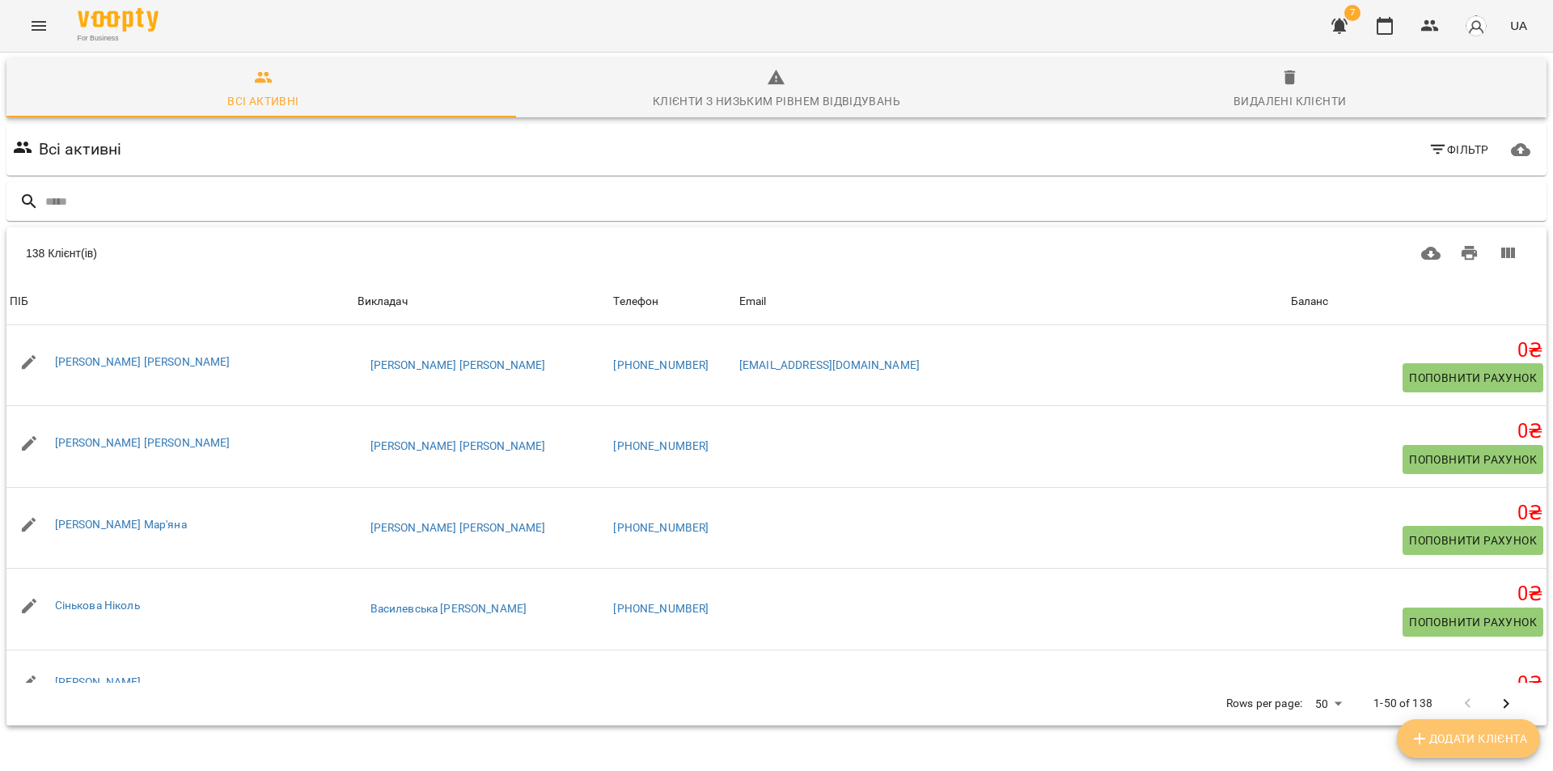
click at [1449, 746] on span "Додати клієнта" at bounding box center [1468, 738] width 117 height 19
select select "**"
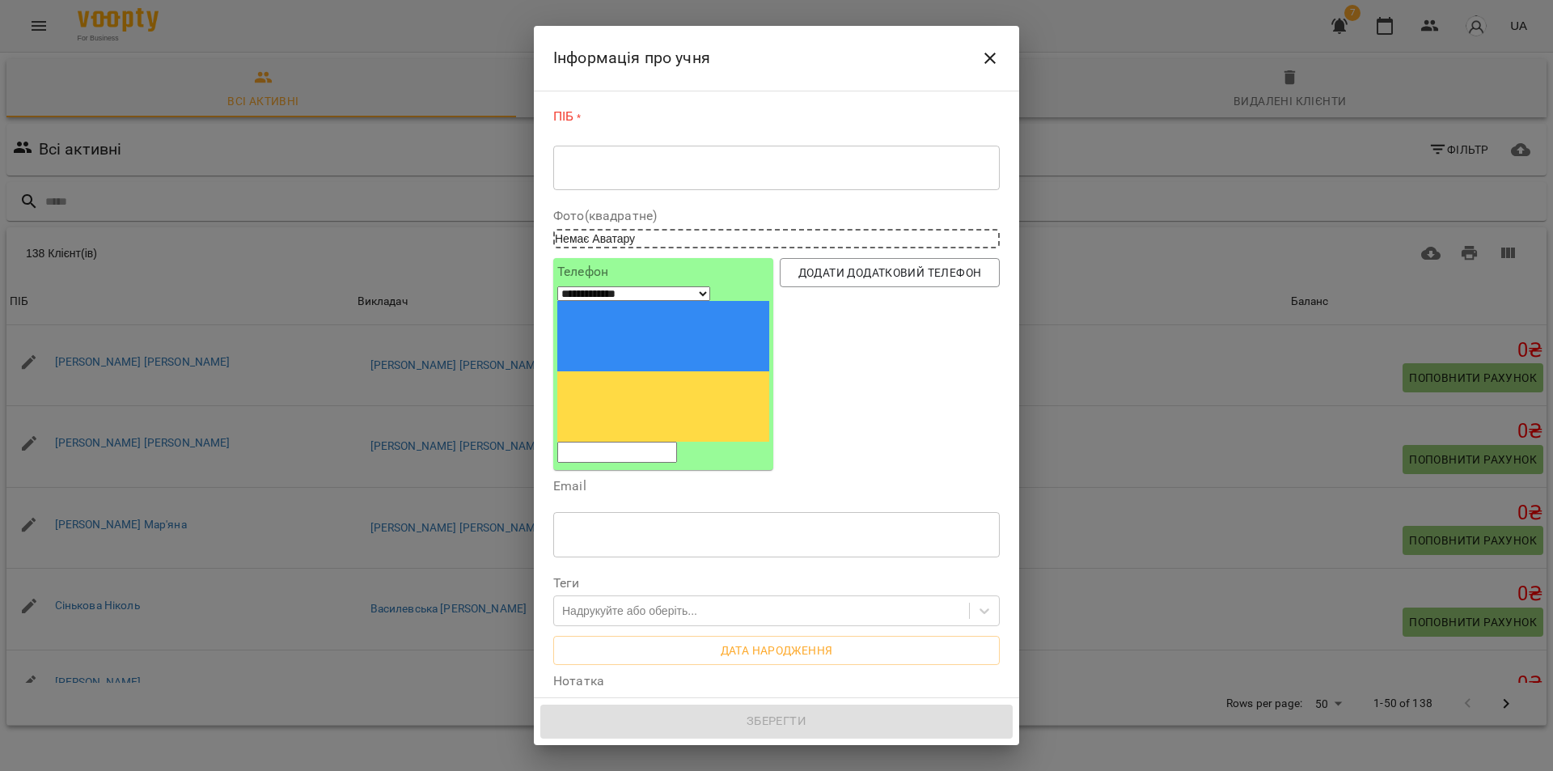
click at [598, 162] on textarea at bounding box center [777, 167] width 424 height 15
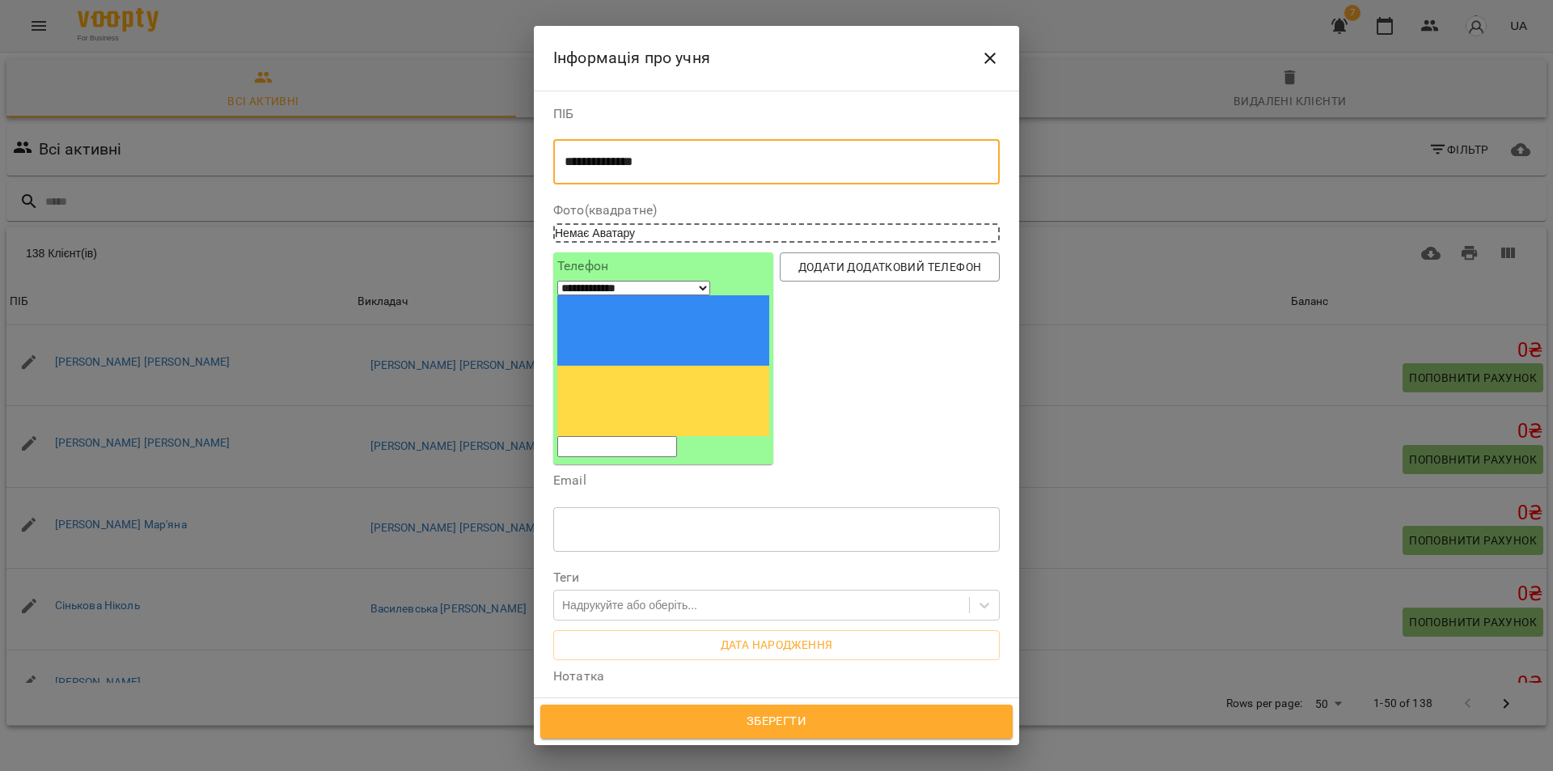
type textarea "**********"
click at [595, 290] on div "**********" at bounding box center [663, 368] width 212 height 179
click at [595, 436] on input "tel" at bounding box center [617, 446] width 120 height 21
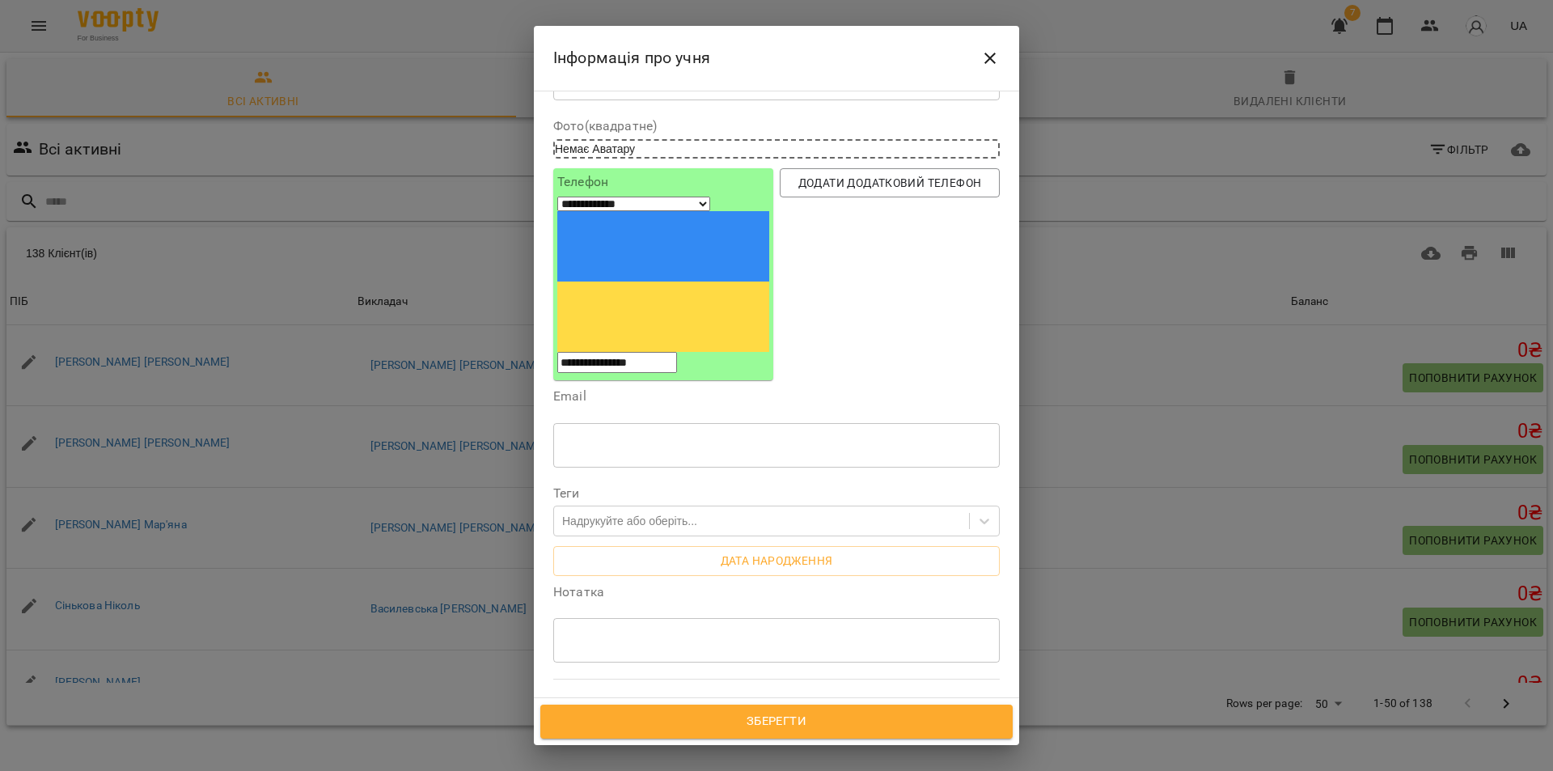
scroll to position [162, 0]
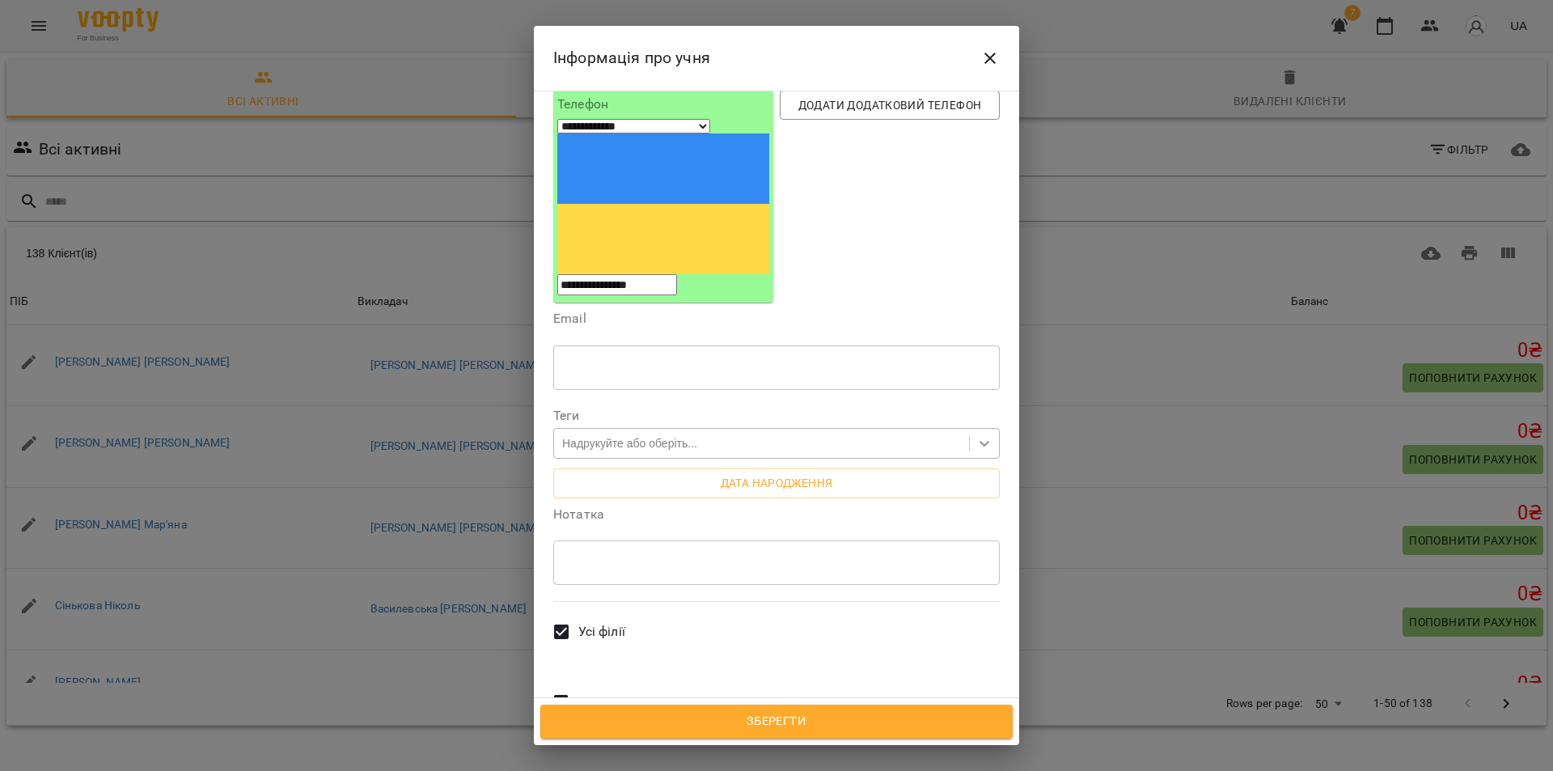
type input "**********"
click at [980, 442] on icon at bounding box center [985, 445] width 10 height 6
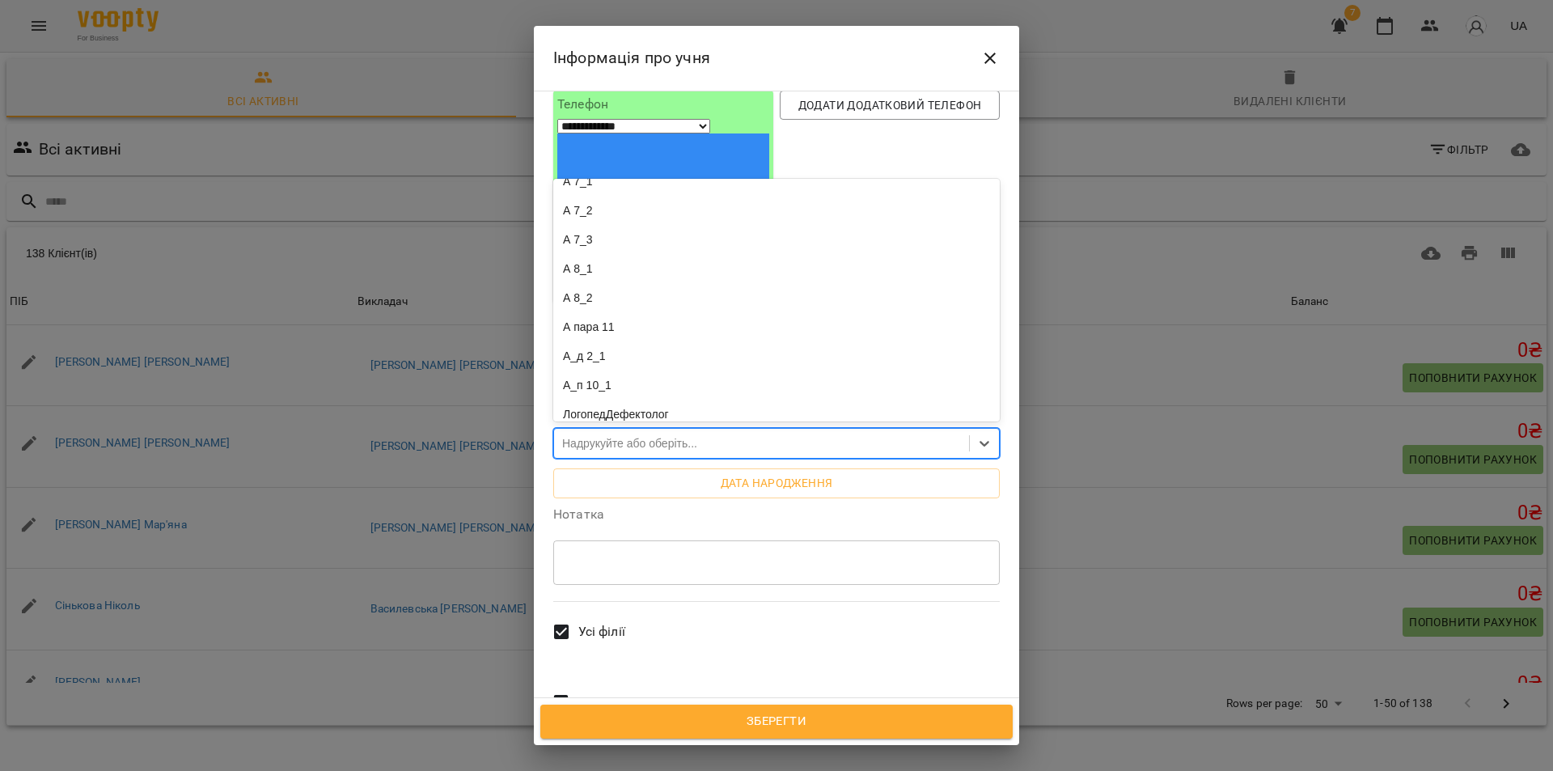
scroll to position [0, 0]
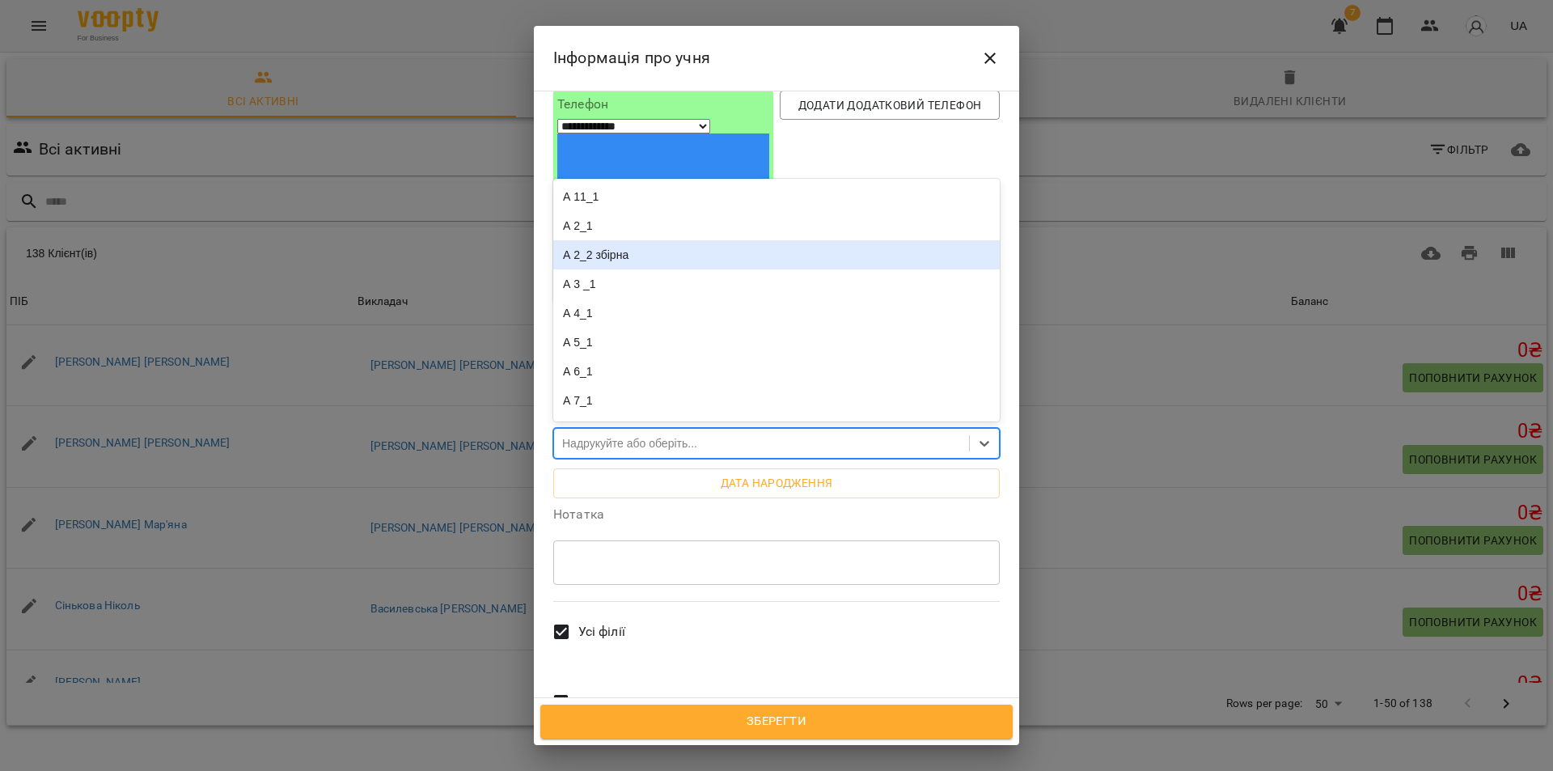
click at [606, 240] on div "А 2_2 збірна" at bounding box center [776, 254] width 446 height 29
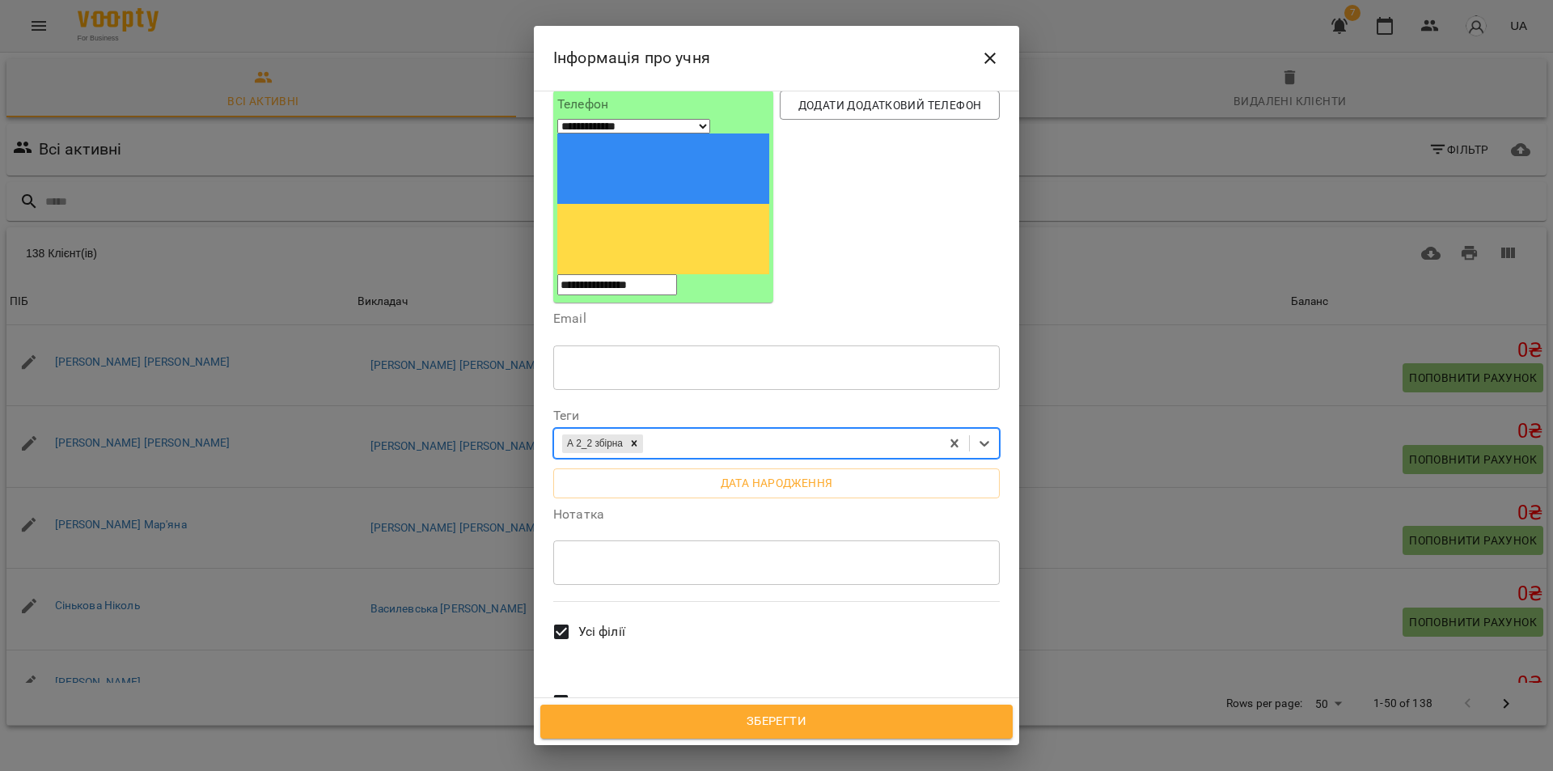
scroll to position [209, 0]
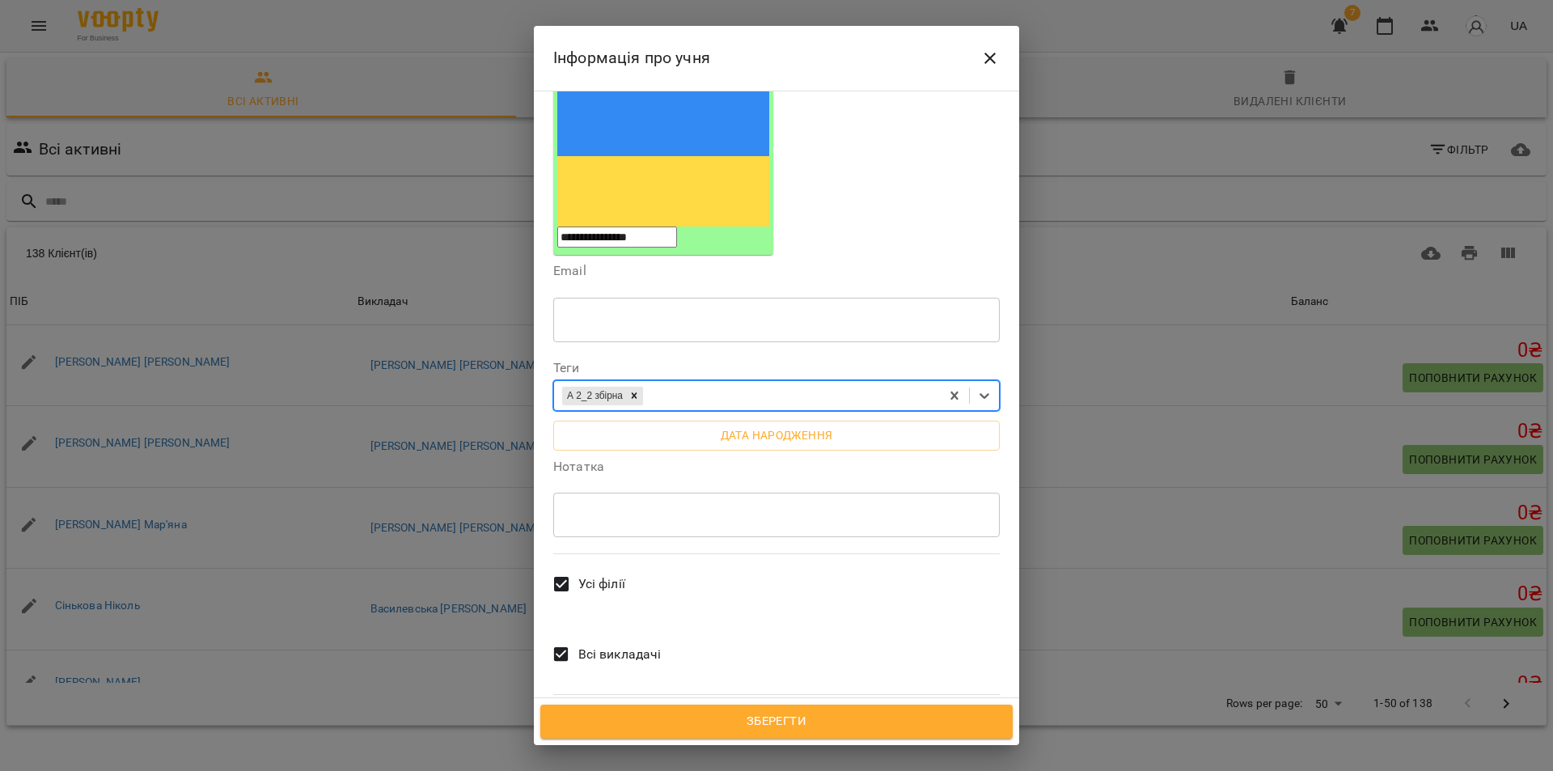
click at [654, 507] on textarea at bounding box center [777, 514] width 424 height 15
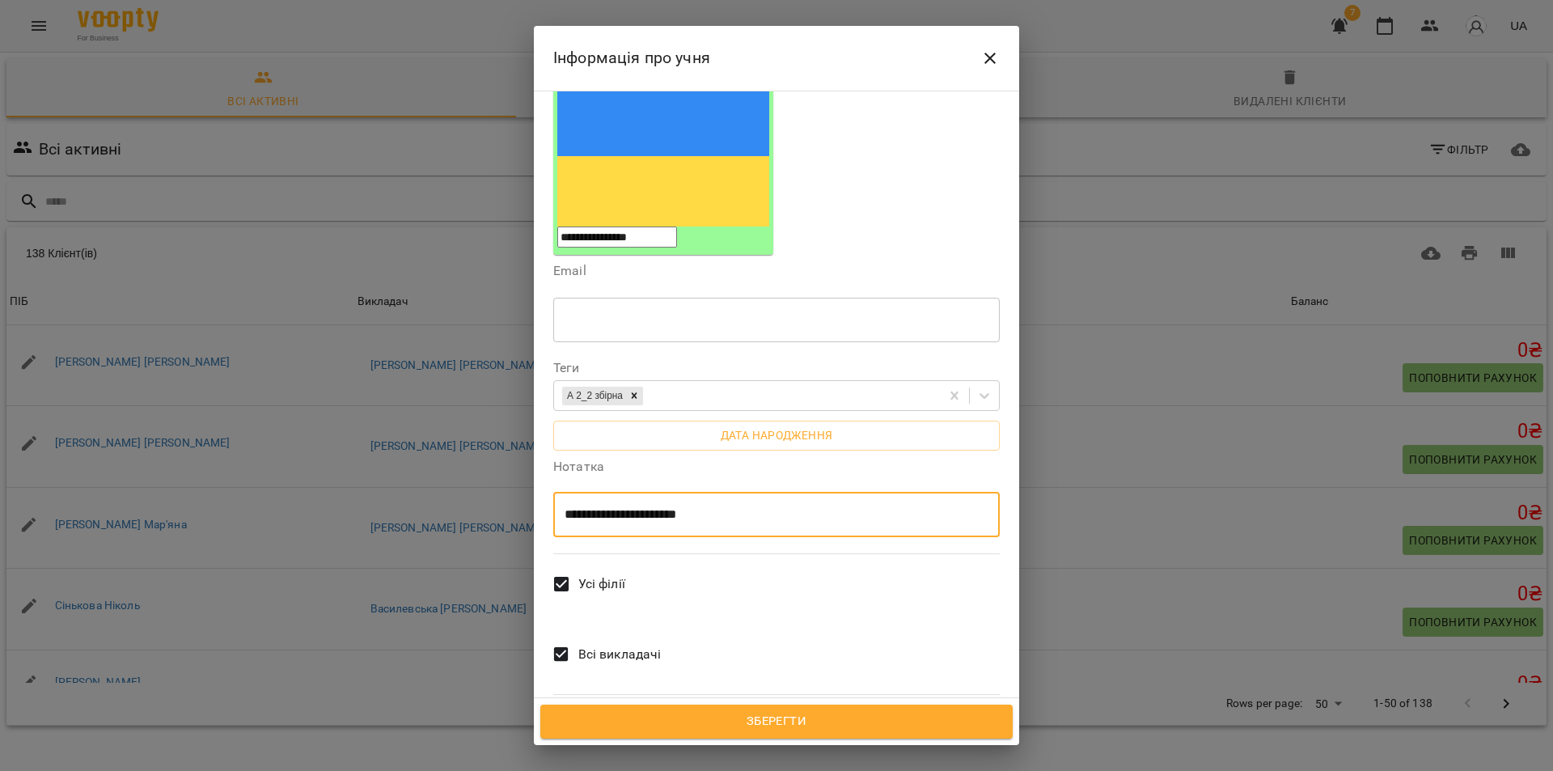
type textarea "**********"
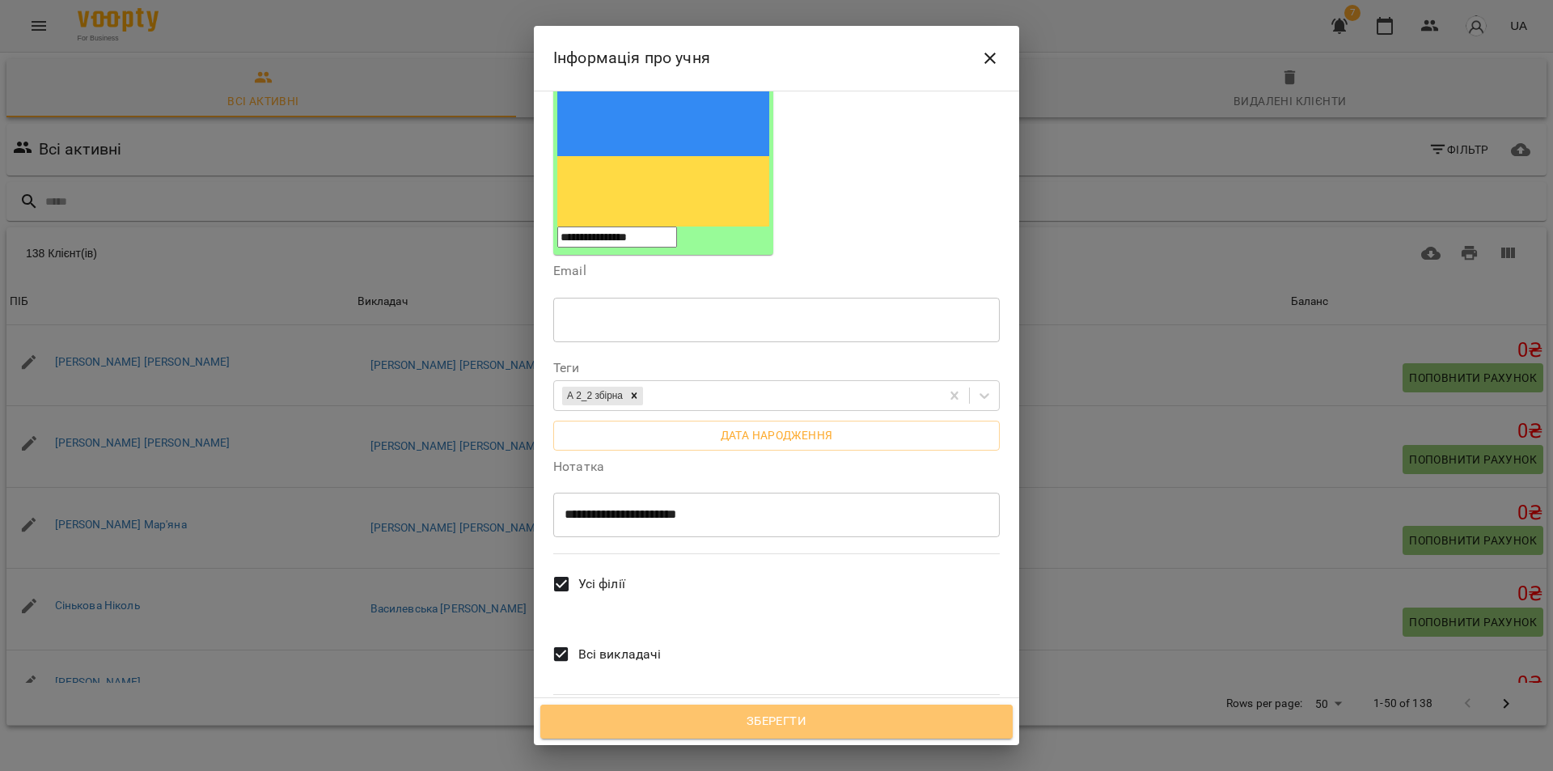
click at [781, 723] on span "Зберегти" at bounding box center [776, 721] width 437 height 21
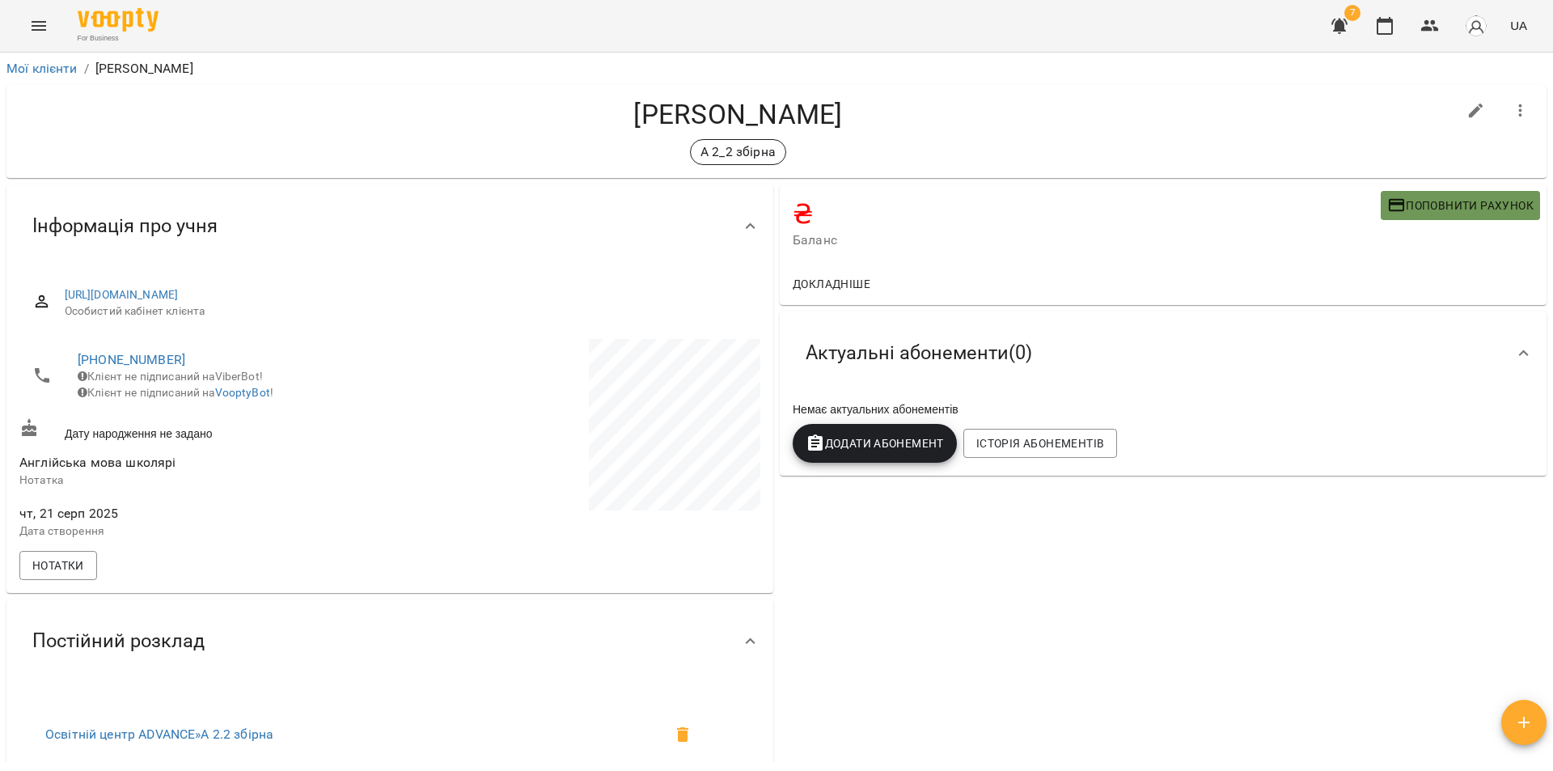
click at [1396, 206] on span "Поповнити рахунок" at bounding box center [1460, 205] width 146 height 19
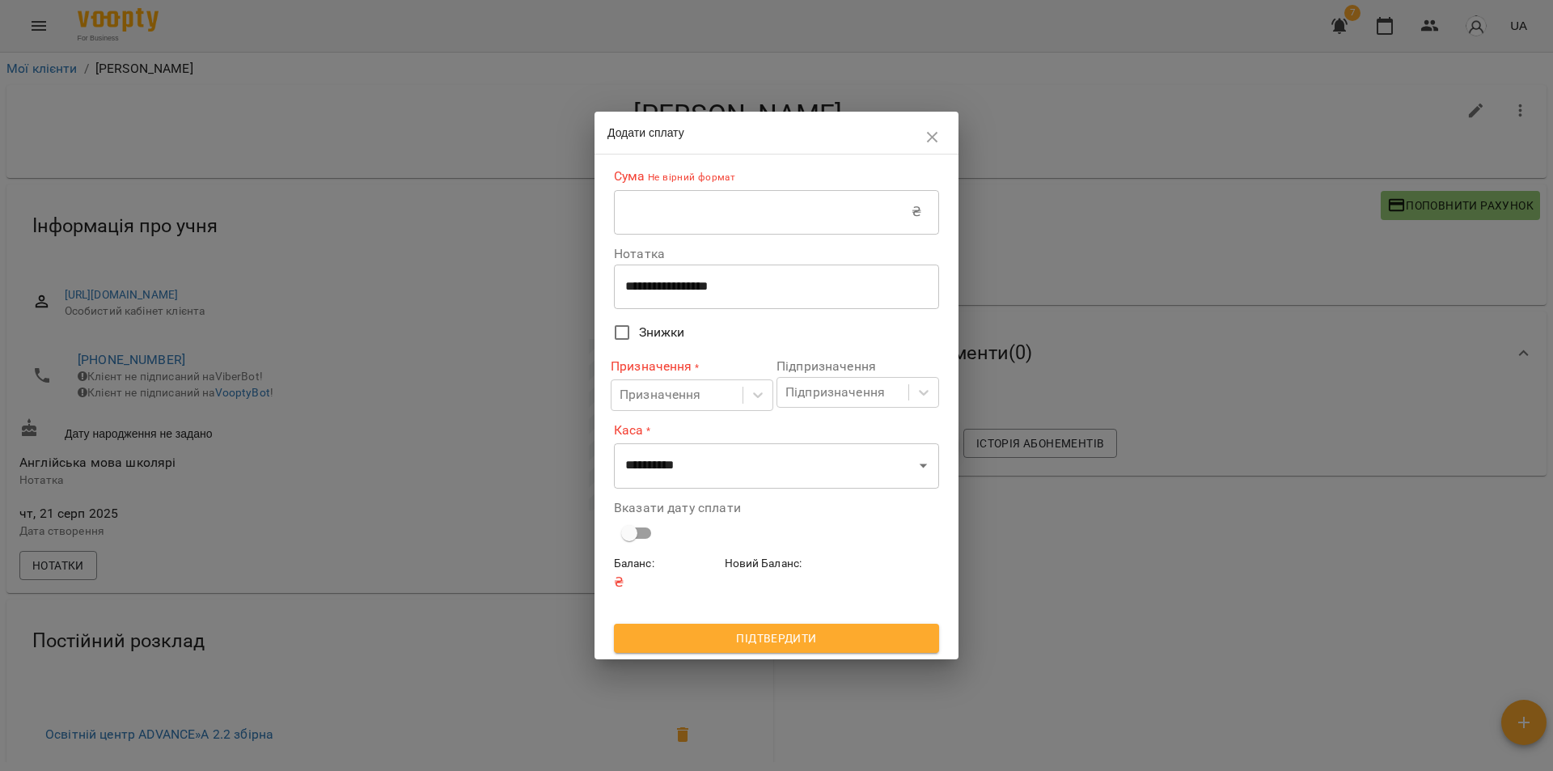
click at [789, 210] on input "text" at bounding box center [763, 211] width 298 height 45
type input "***"
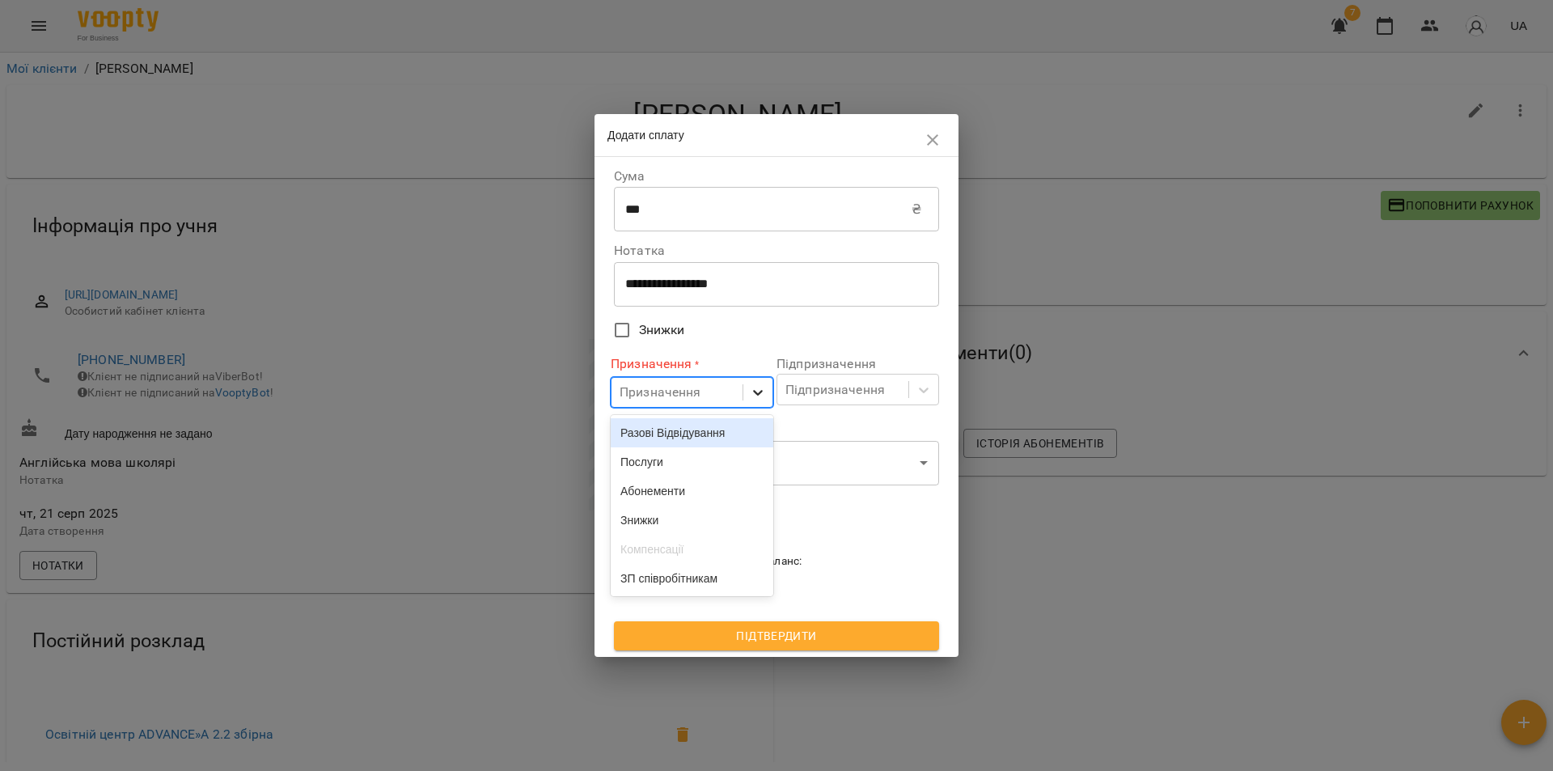
click at [751, 397] on icon at bounding box center [758, 392] width 16 height 16
click at [712, 441] on div "Разові Відвідування" at bounding box center [692, 432] width 163 height 29
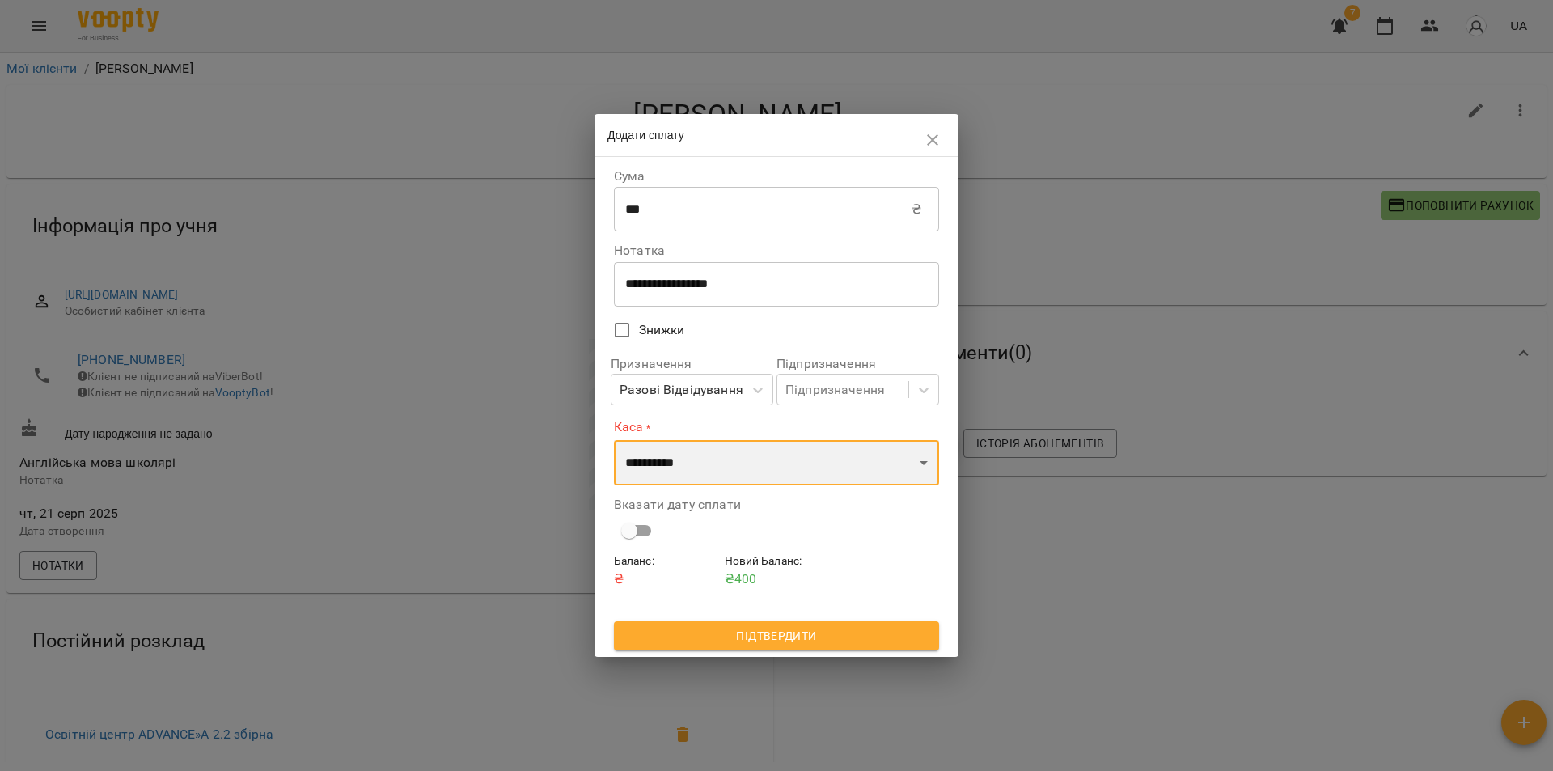
click at [922, 468] on select "**********" at bounding box center [776, 462] width 325 height 45
select select "****"
click at [614, 440] on select "**********" at bounding box center [776, 462] width 325 height 45
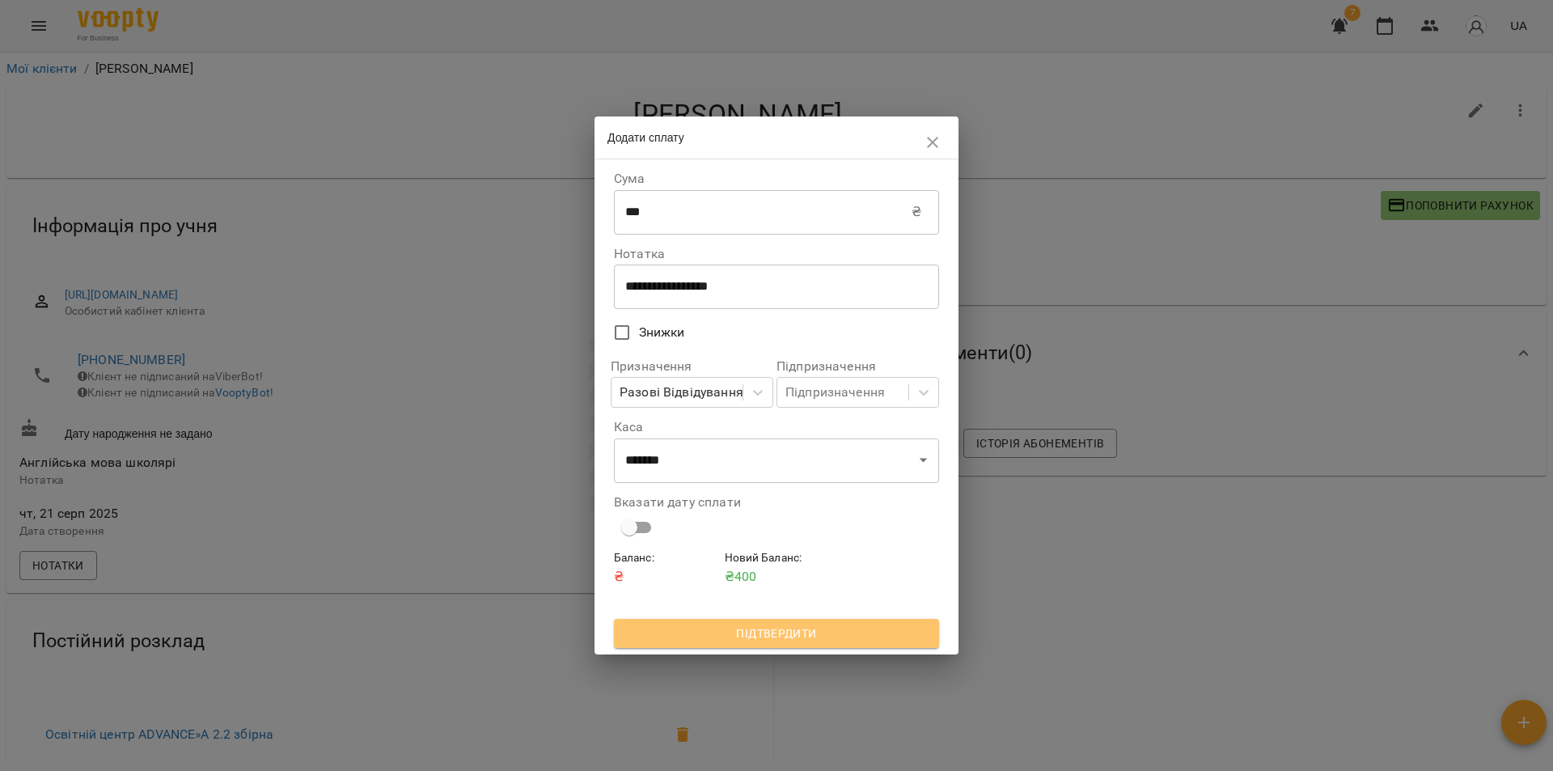
click at [754, 642] on span "Підтвердити" at bounding box center [776, 633] width 299 height 19
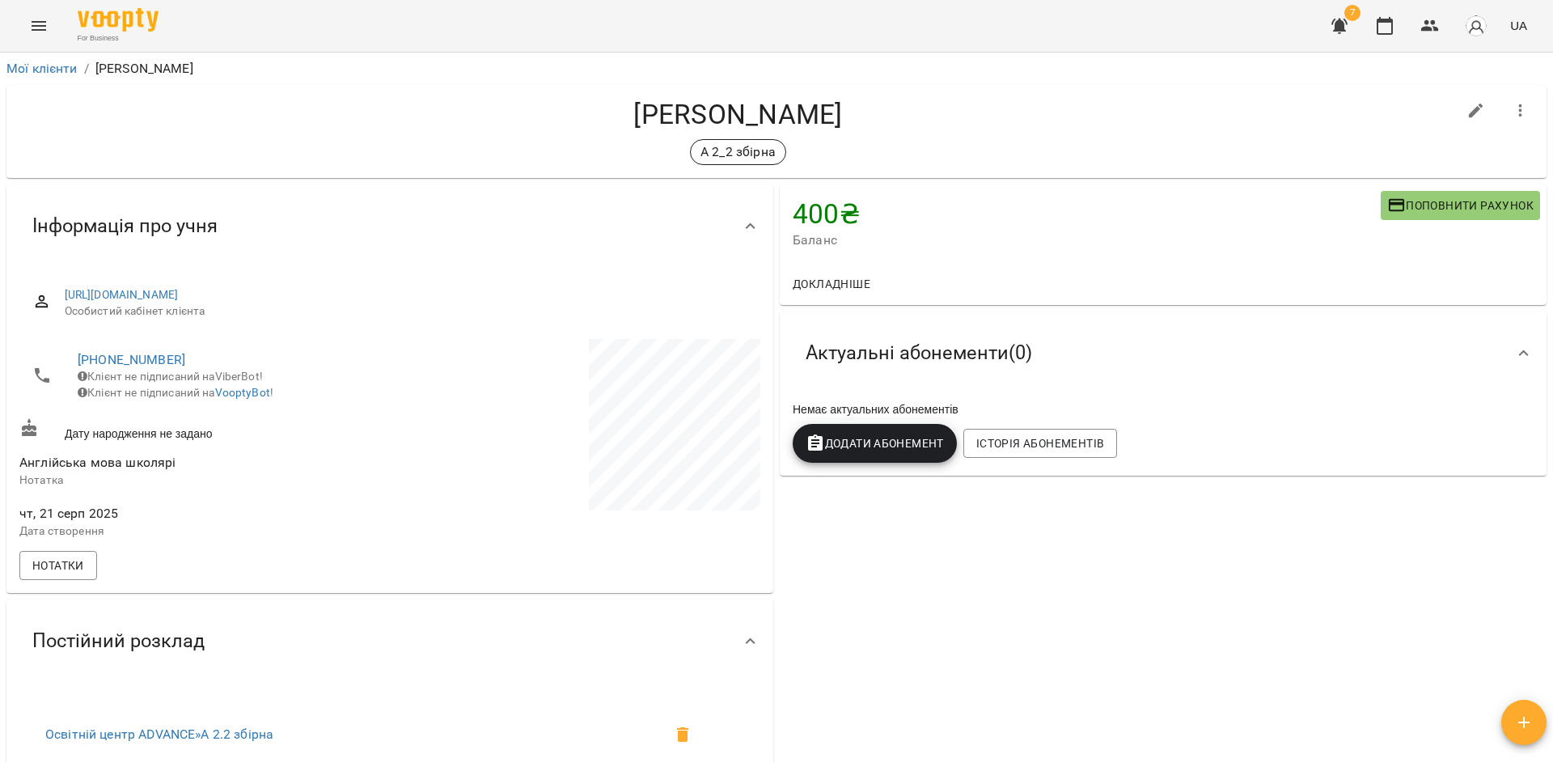
click at [912, 232] on span "Баланс" at bounding box center [1087, 240] width 588 height 19
click at [853, 286] on span "Докладніше" at bounding box center [832, 283] width 78 height 19
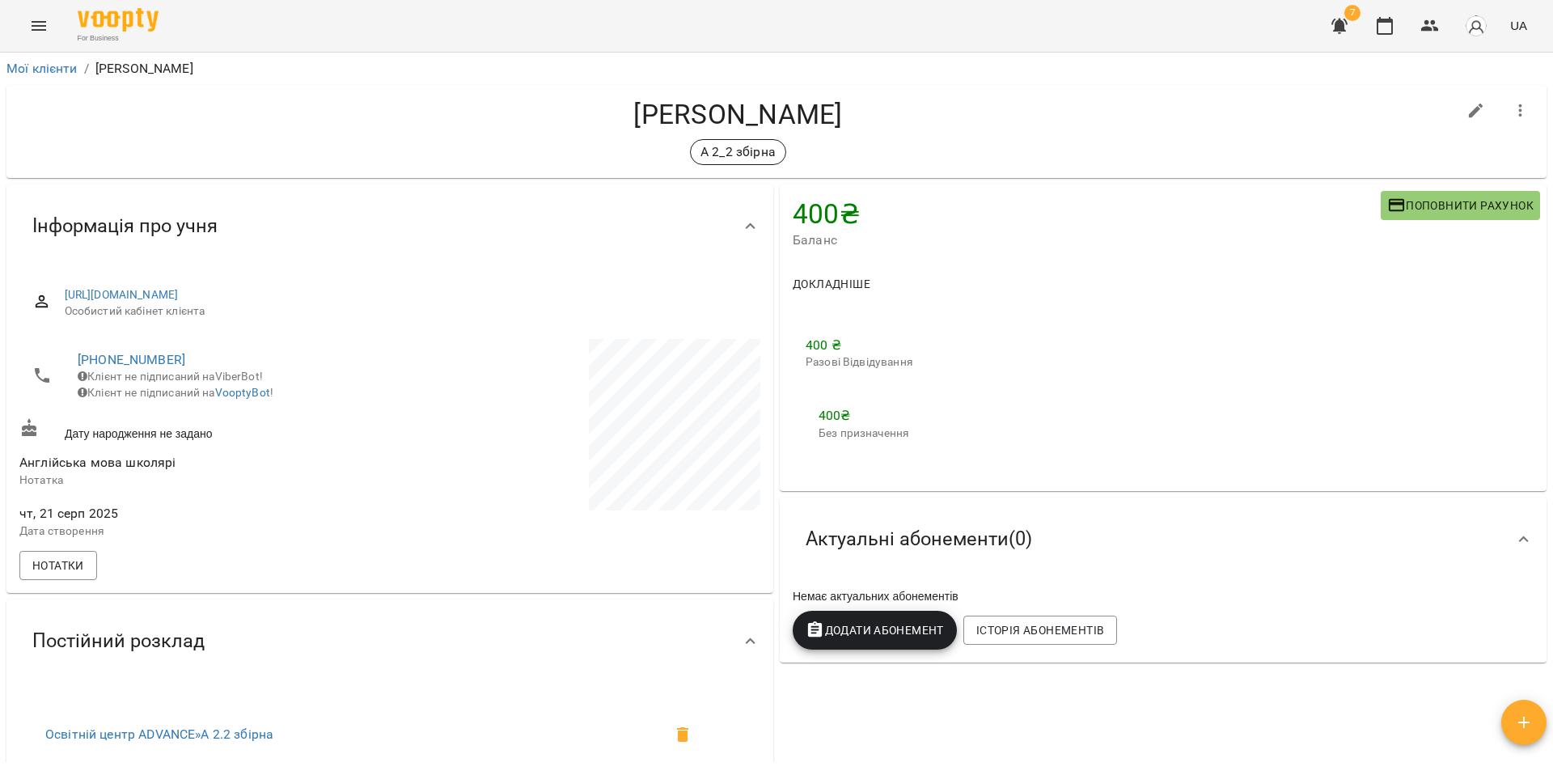
click at [958, 324] on div "400 ₴ Разові Відвідування 400 ₴ Без призначення" at bounding box center [1163, 395] width 741 height 154
click at [1466, 116] on icon "button" at bounding box center [1475, 110] width 19 height 19
select select "**"
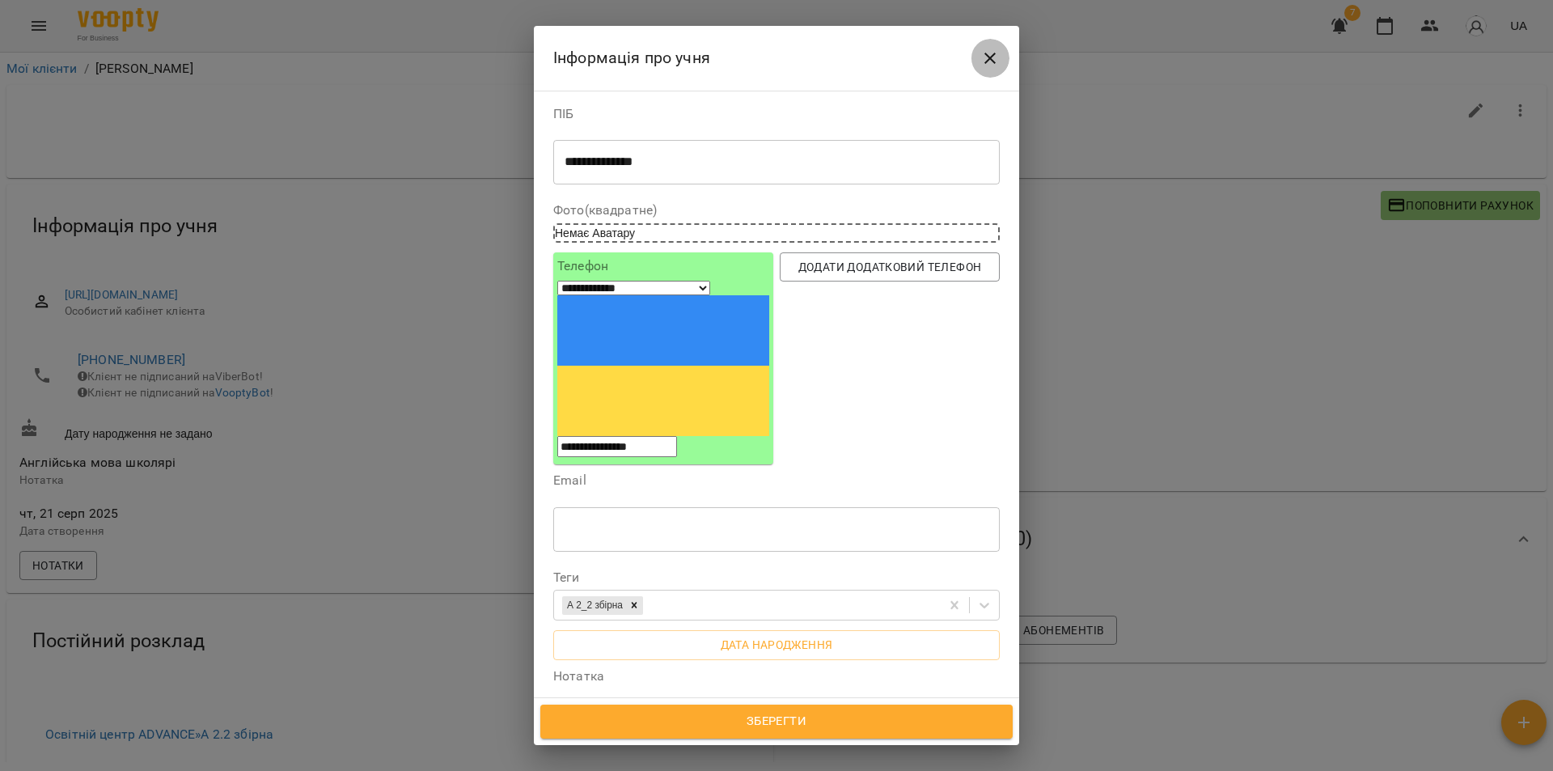
click at [992, 55] on icon "Close" at bounding box center [989, 58] width 19 height 19
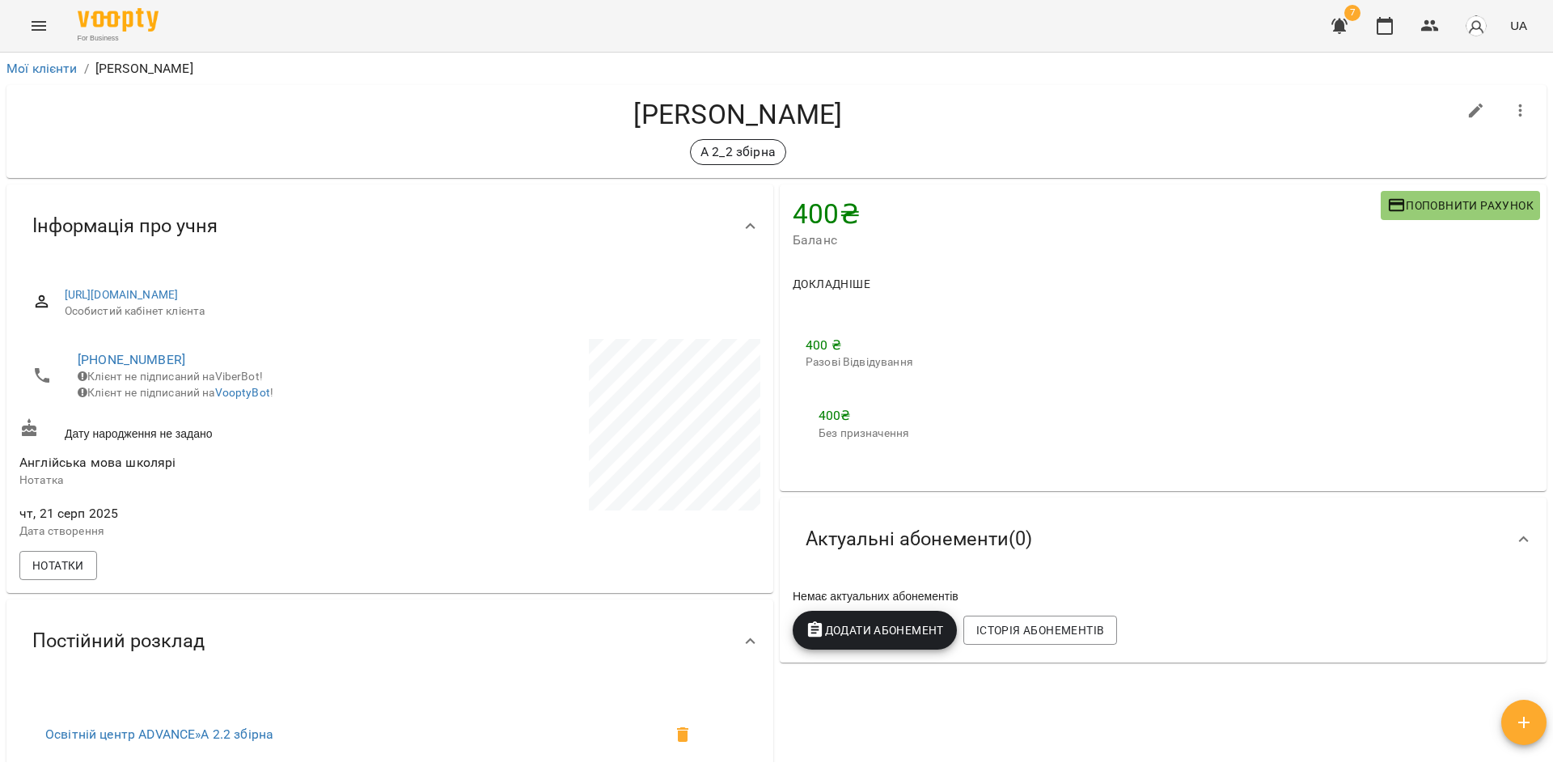
click at [961, 244] on span "Баланс" at bounding box center [1087, 240] width 588 height 19
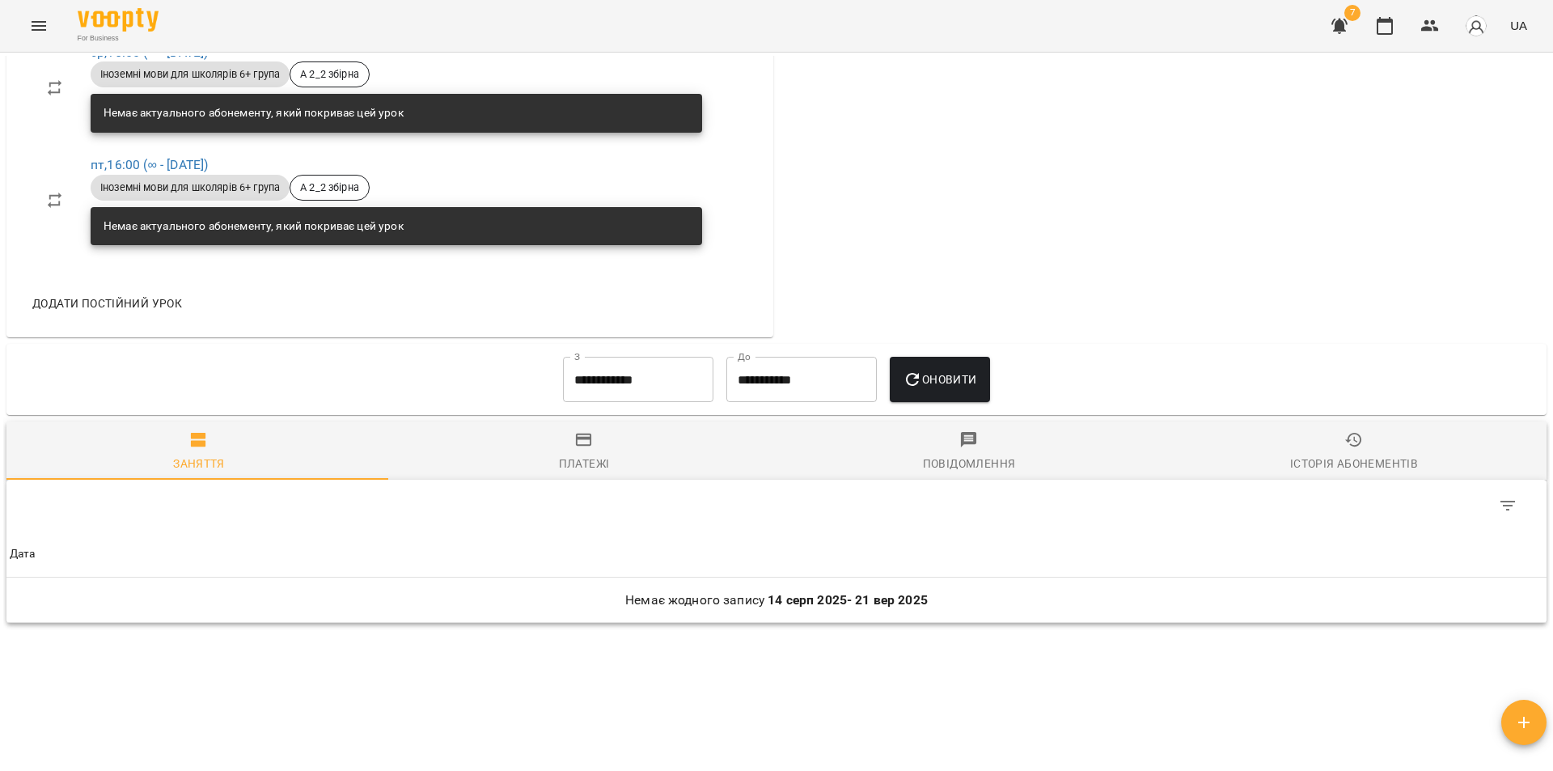
scroll to position [919, 0]
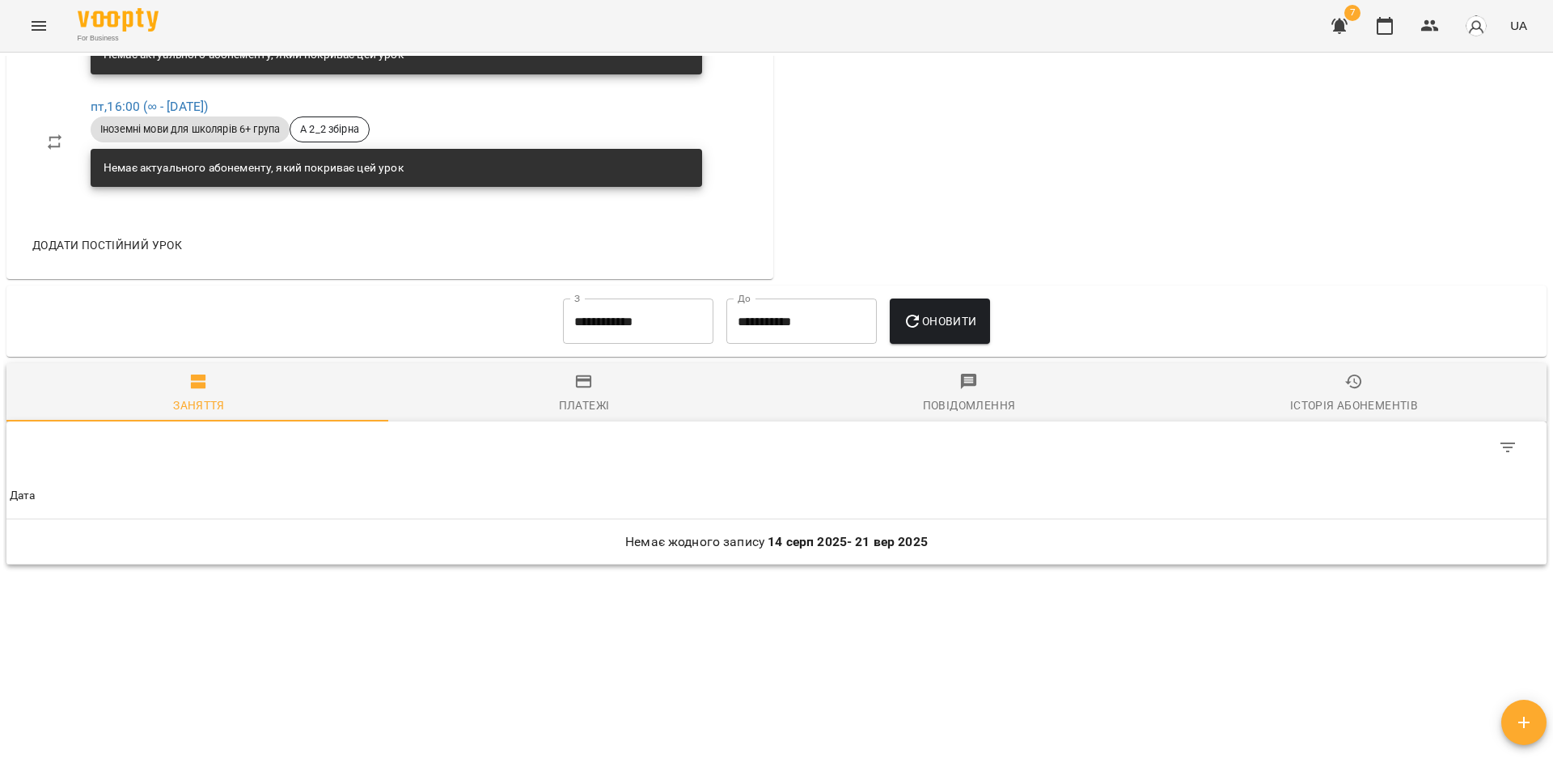
click at [581, 400] on div "Платежі" at bounding box center [584, 405] width 51 height 19
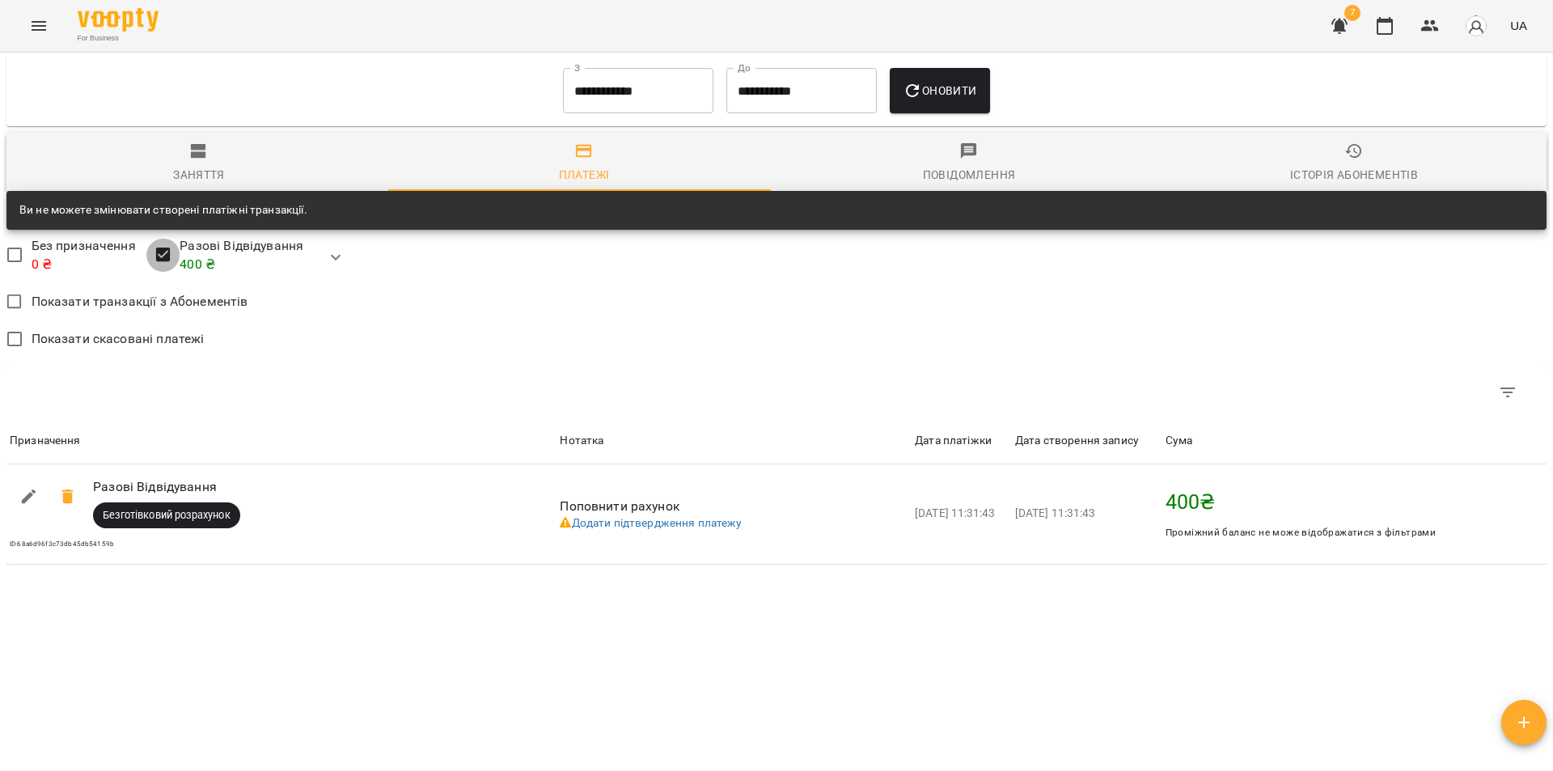
scroll to position [1149, 0]
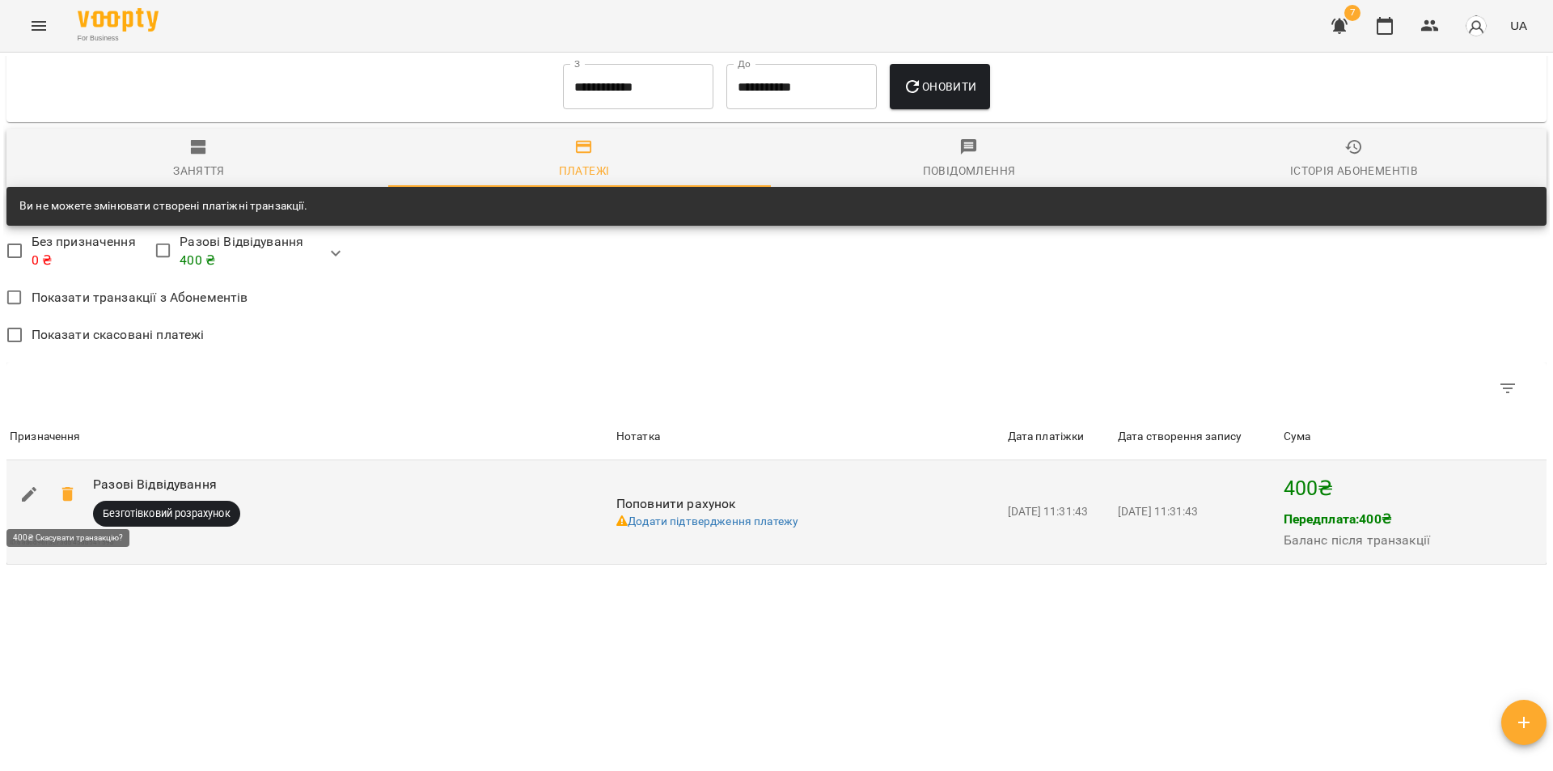
click at [70, 501] on icon at bounding box center [66, 494] width 11 height 15
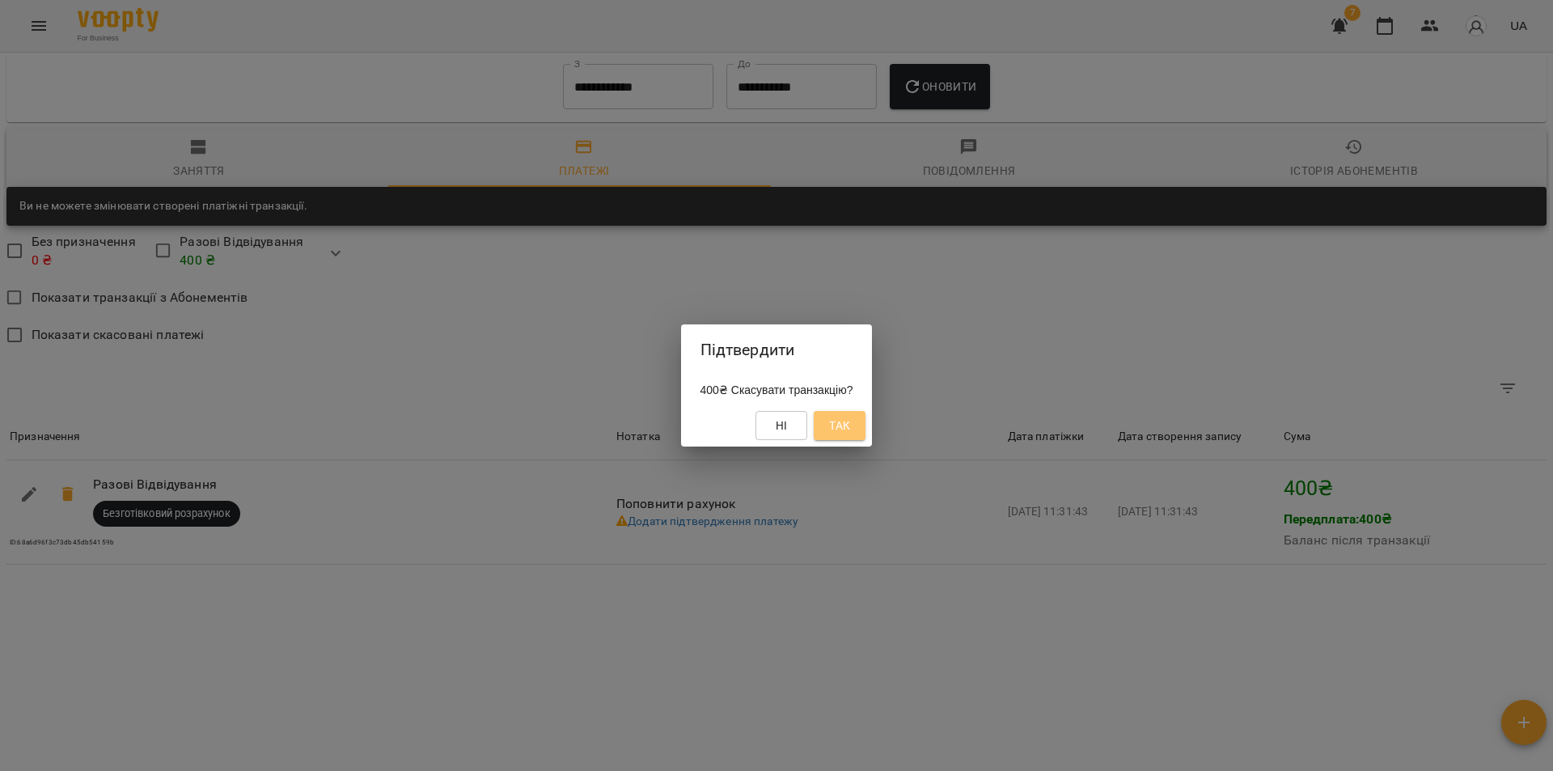
click at [843, 433] on span "Так" at bounding box center [839, 425] width 21 height 19
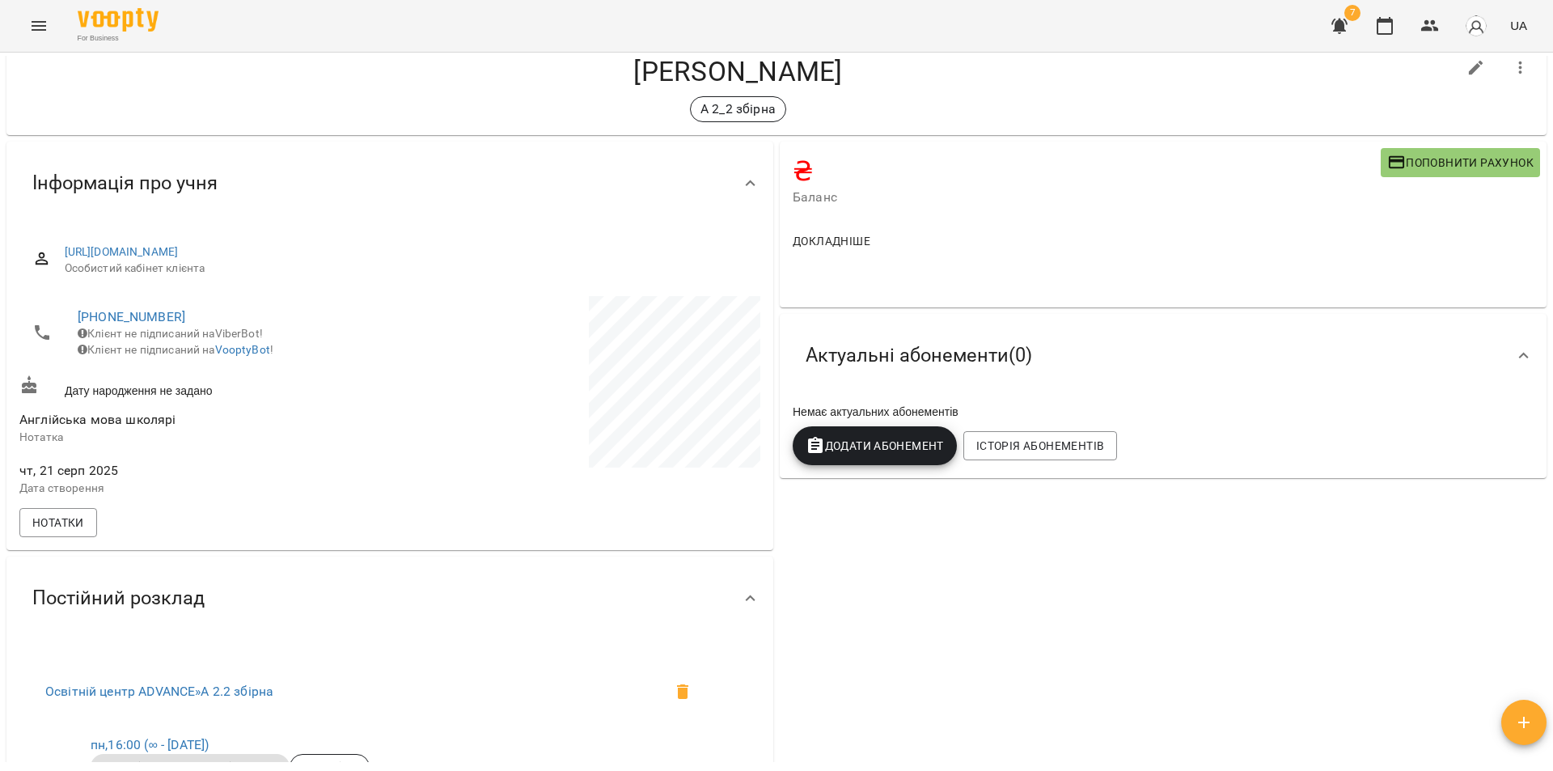
scroll to position [0, 0]
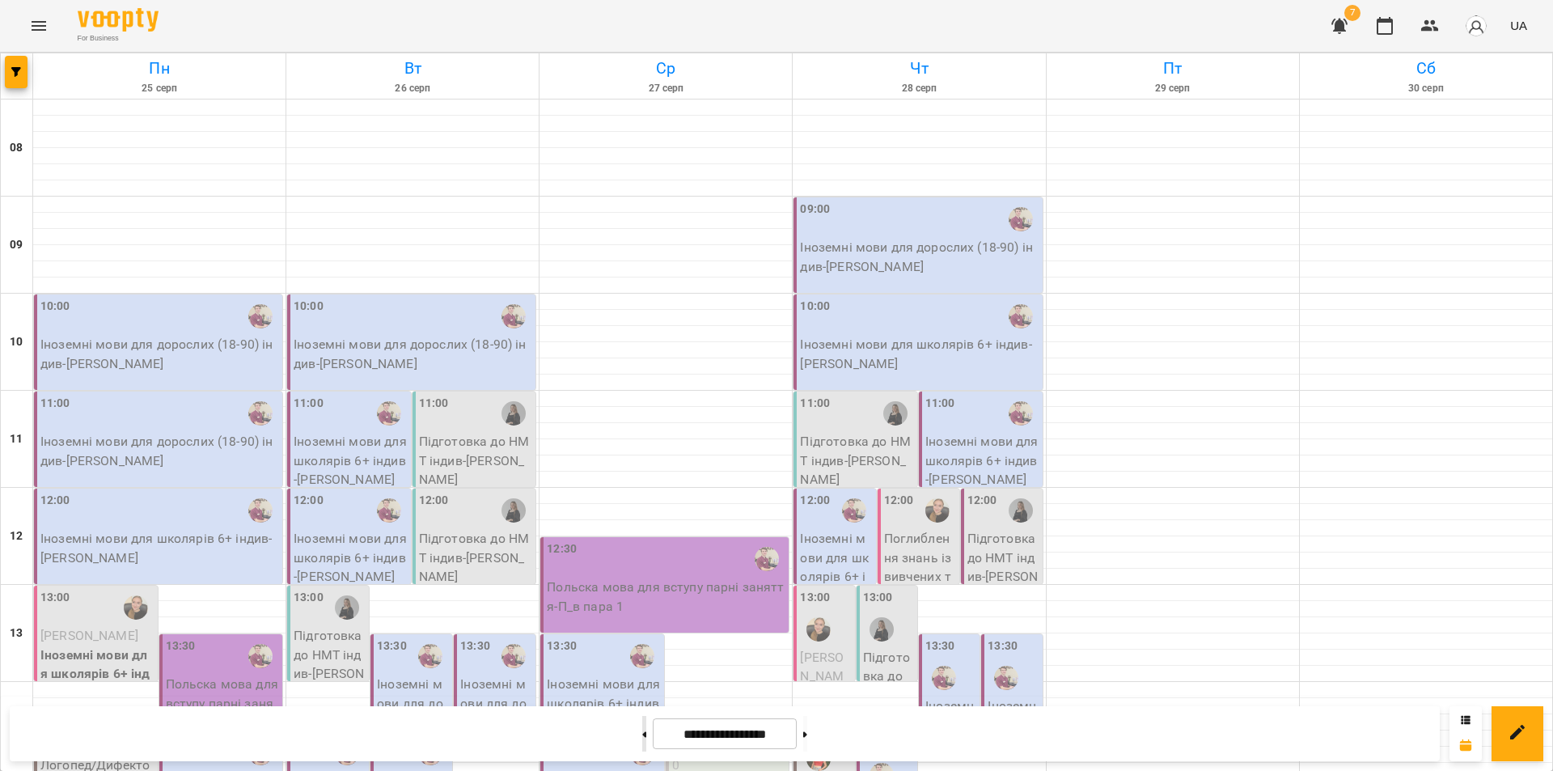
click at [642, 734] on button at bounding box center [644, 734] width 4 height 36
type input "**********"
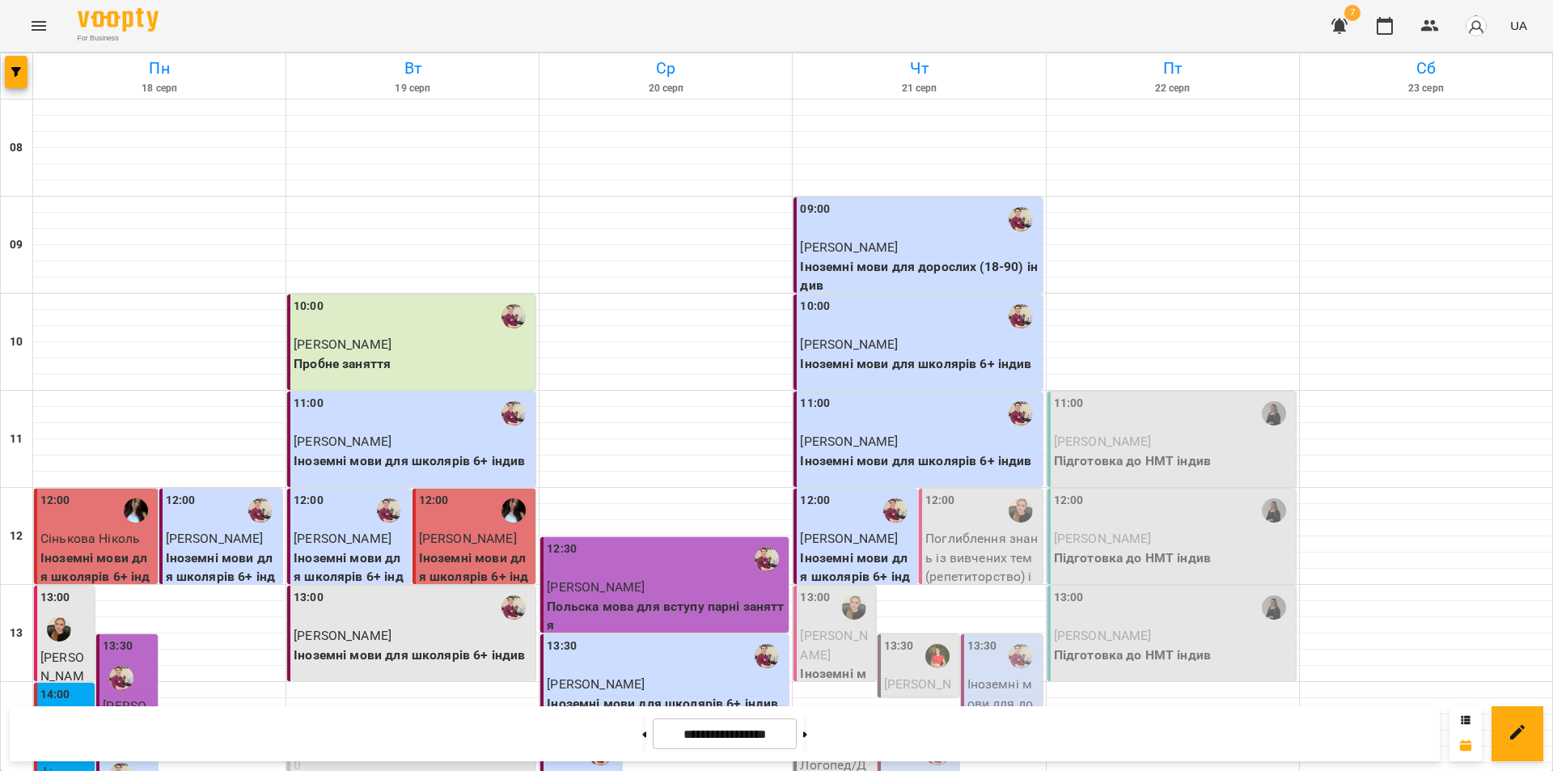
scroll to position [81, 0]
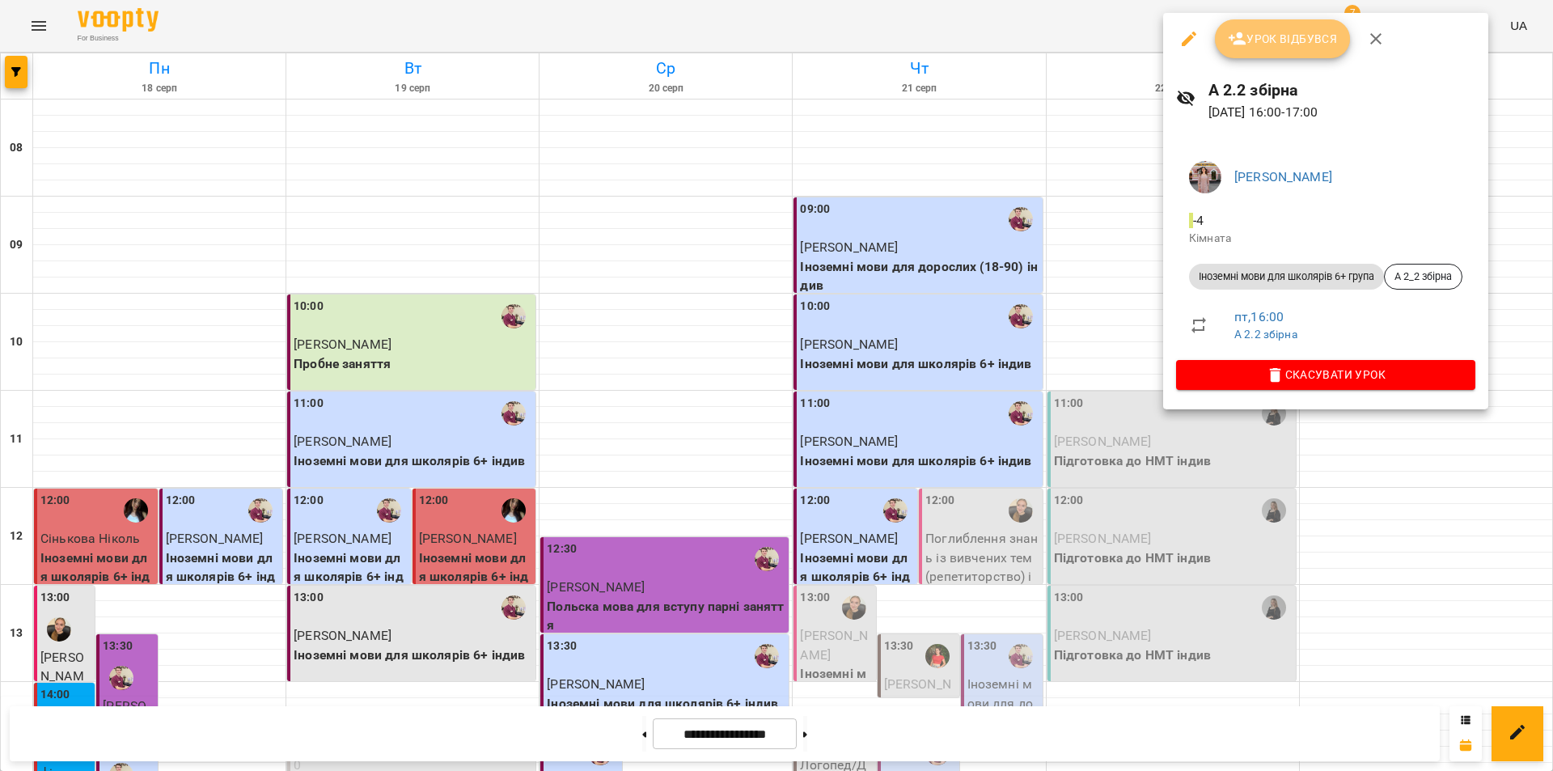
click at [1286, 37] on span "Урок відбувся" at bounding box center [1283, 38] width 110 height 19
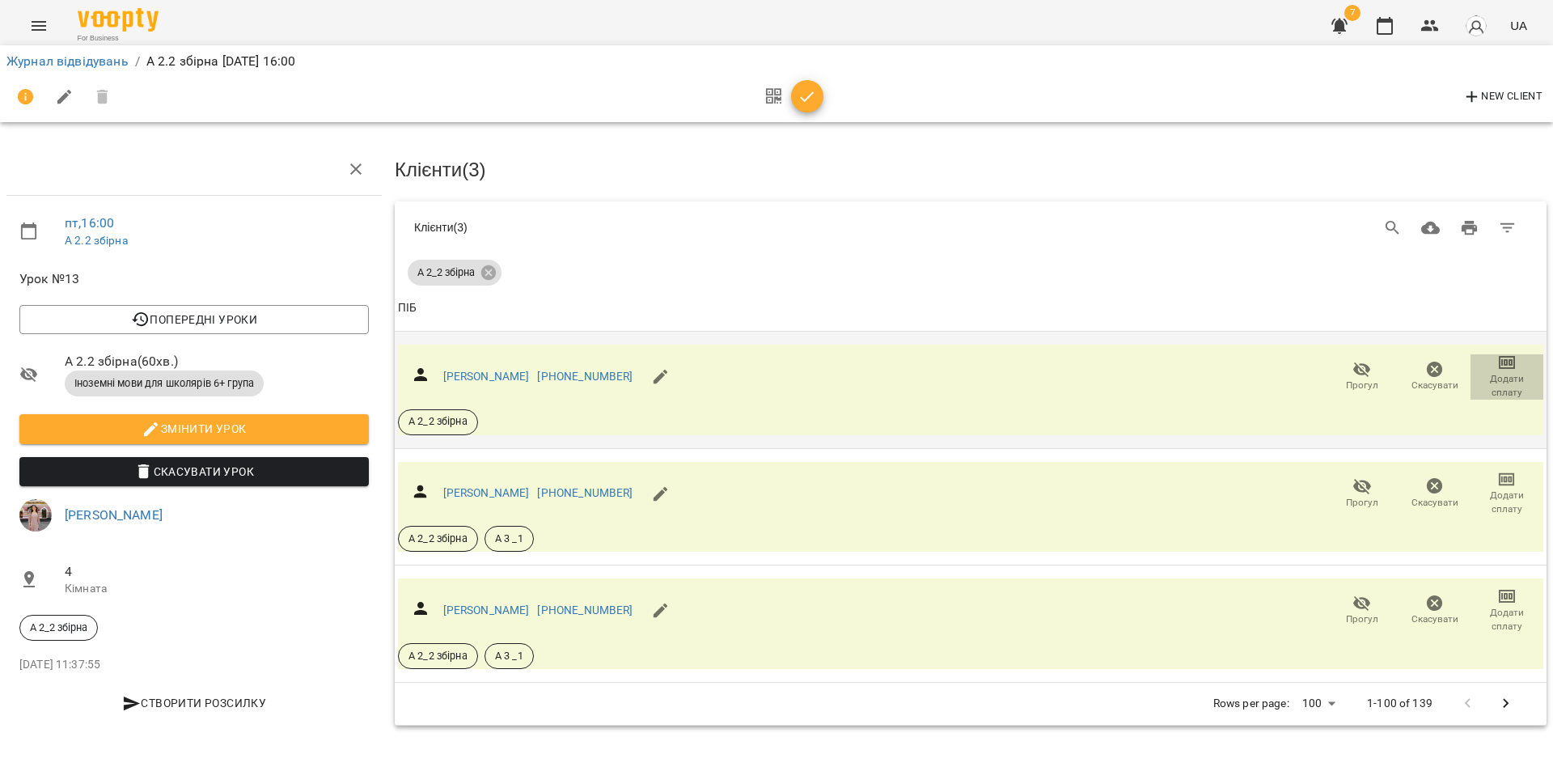
click at [1504, 363] on icon "button" at bounding box center [1506, 362] width 19 height 19
click at [1461, 356] on li "Додати сплату разового" at bounding box center [1454, 359] width 176 height 29
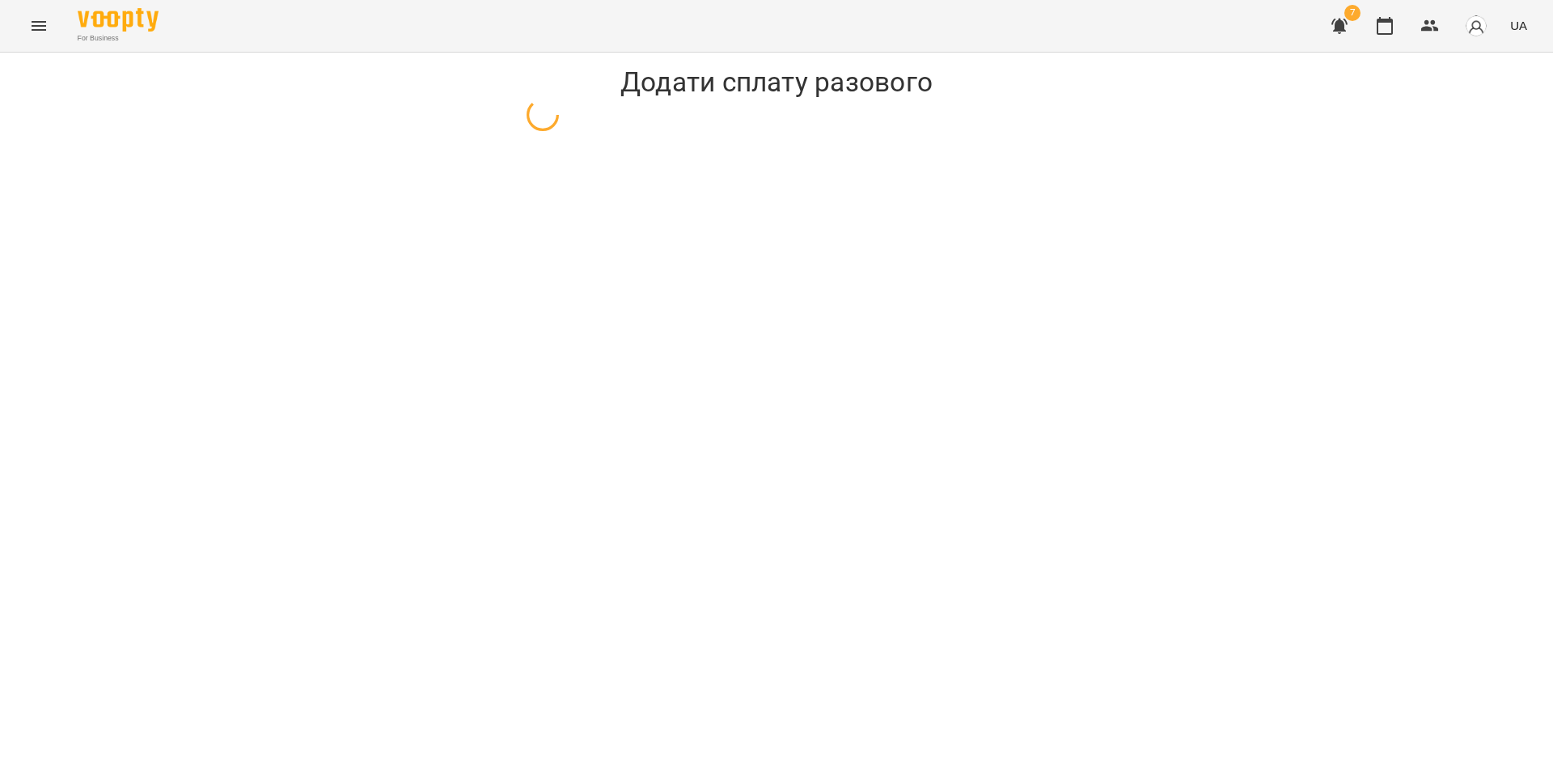
select select "**********"
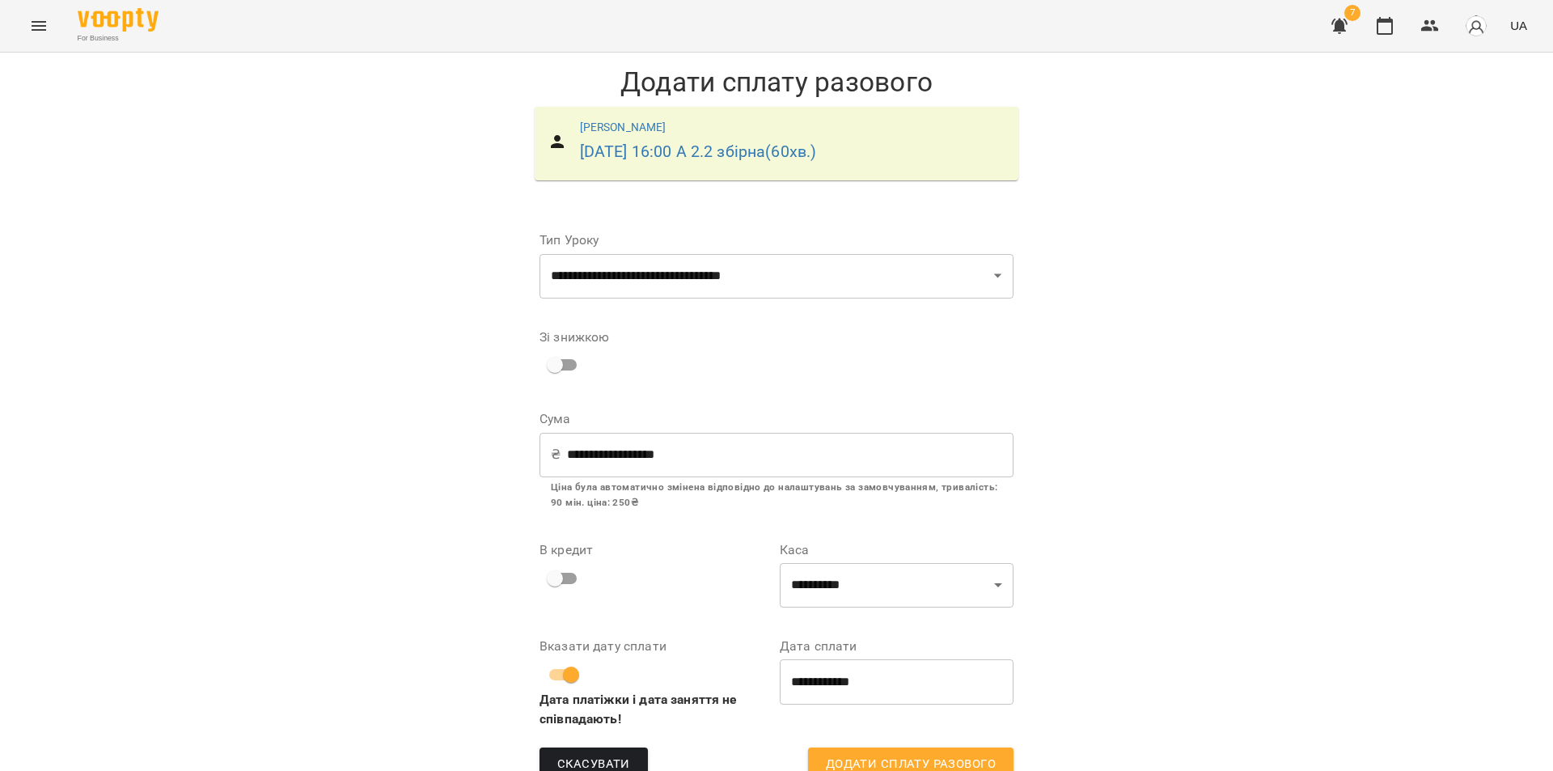
scroll to position [36, 0]
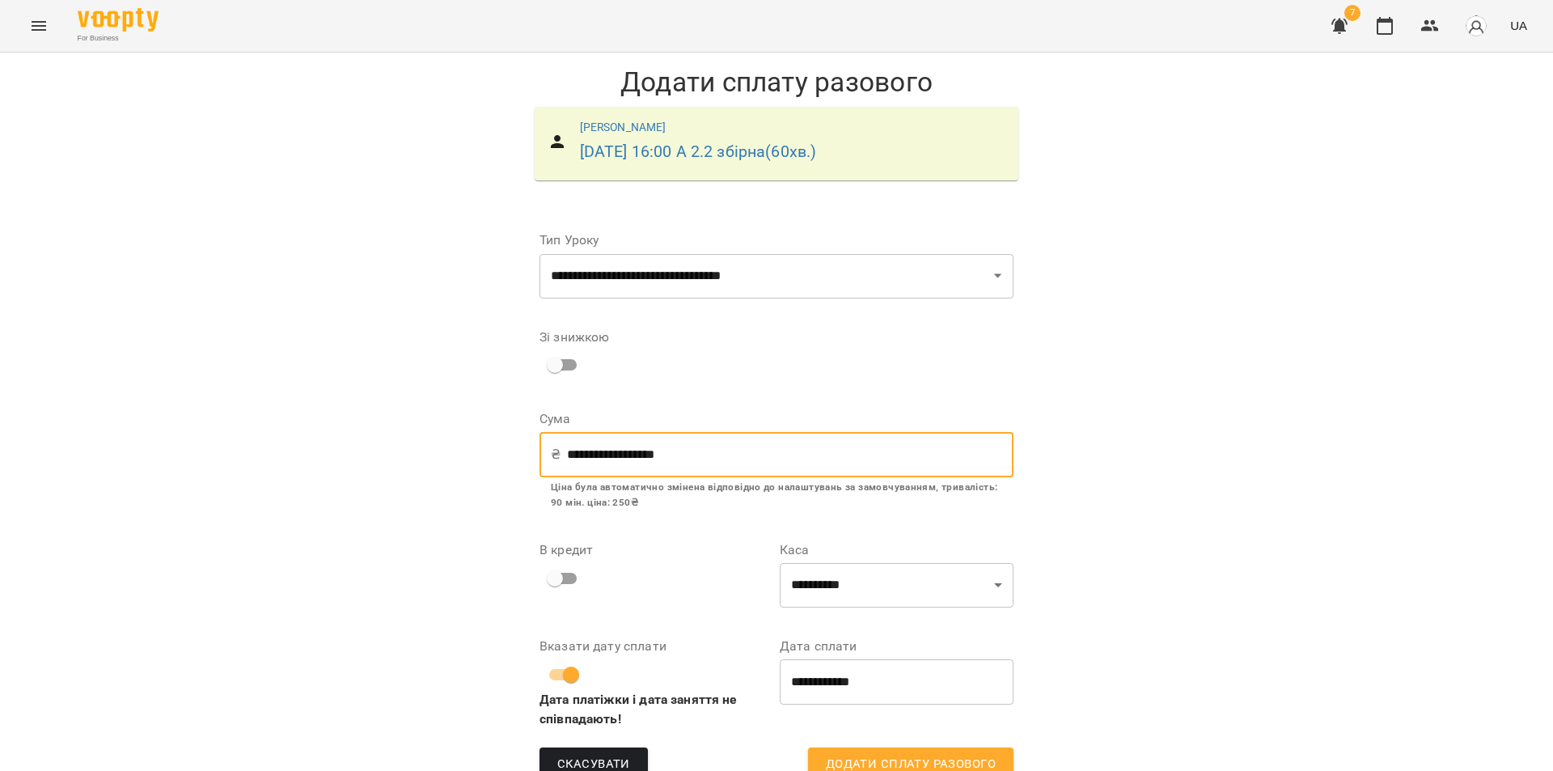
click at [581, 432] on input "**********" at bounding box center [790, 454] width 446 height 45
drag, startPoint x: 700, startPoint y: 421, endPoint x: 536, endPoint y: 394, distance: 165.7
click at [540, 413] on div "**********" at bounding box center [777, 462] width 474 height 98
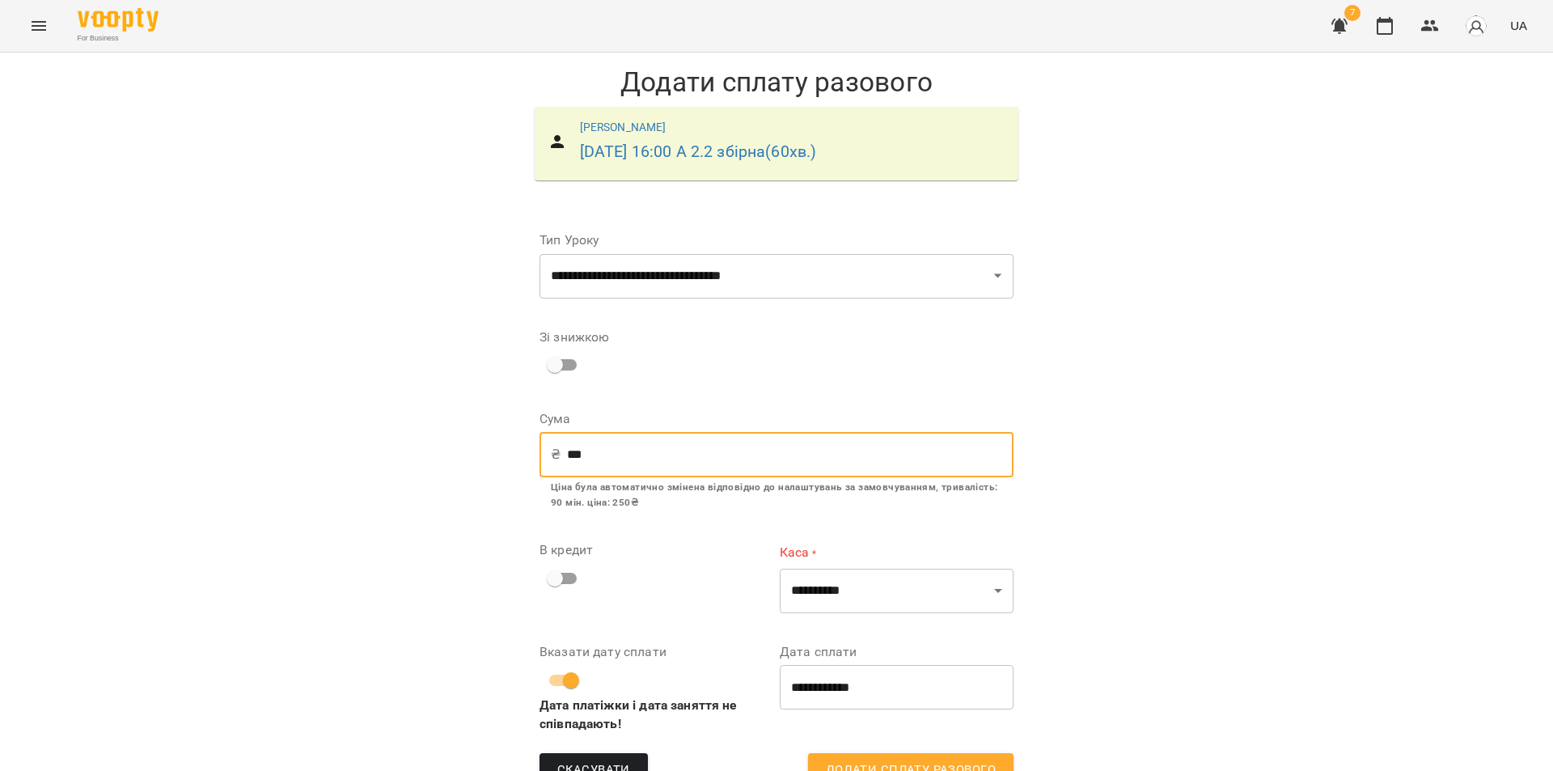
type input "***"
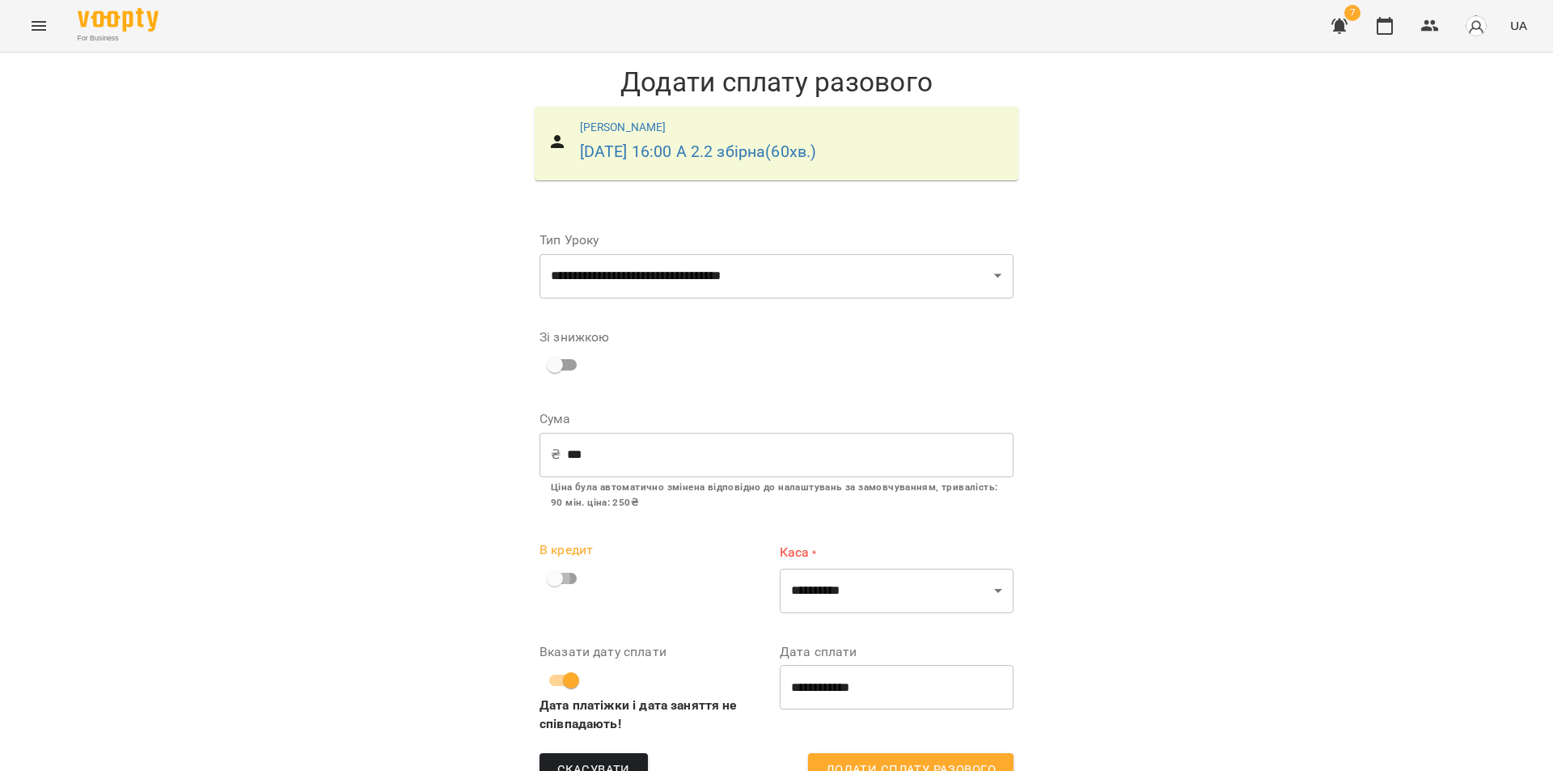
scroll to position [0, 0]
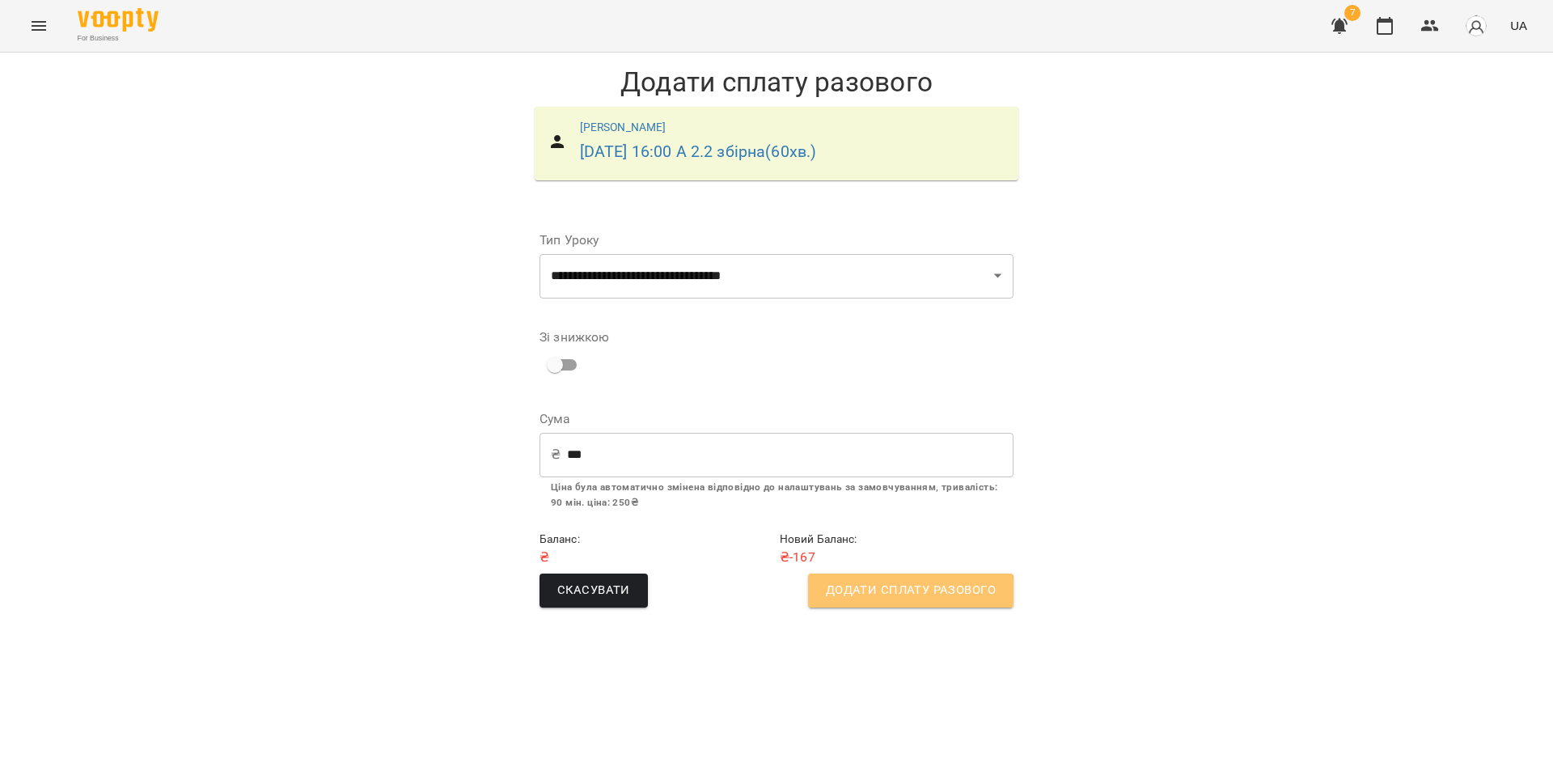
click at [908, 593] on span "Додати сплату разового" at bounding box center [911, 590] width 170 height 21
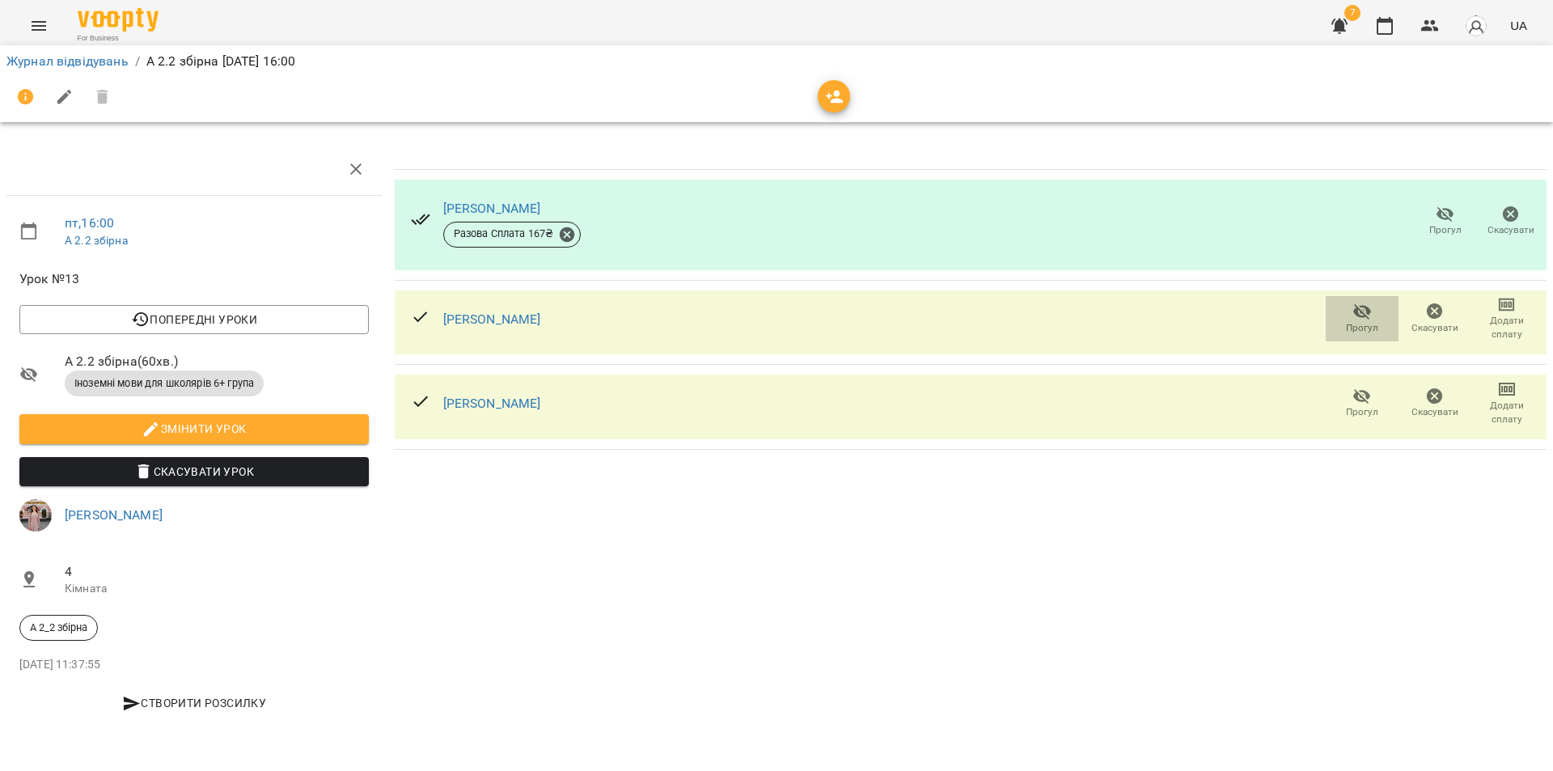
click at [1363, 315] on icon "button" at bounding box center [1361, 311] width 19 height 19
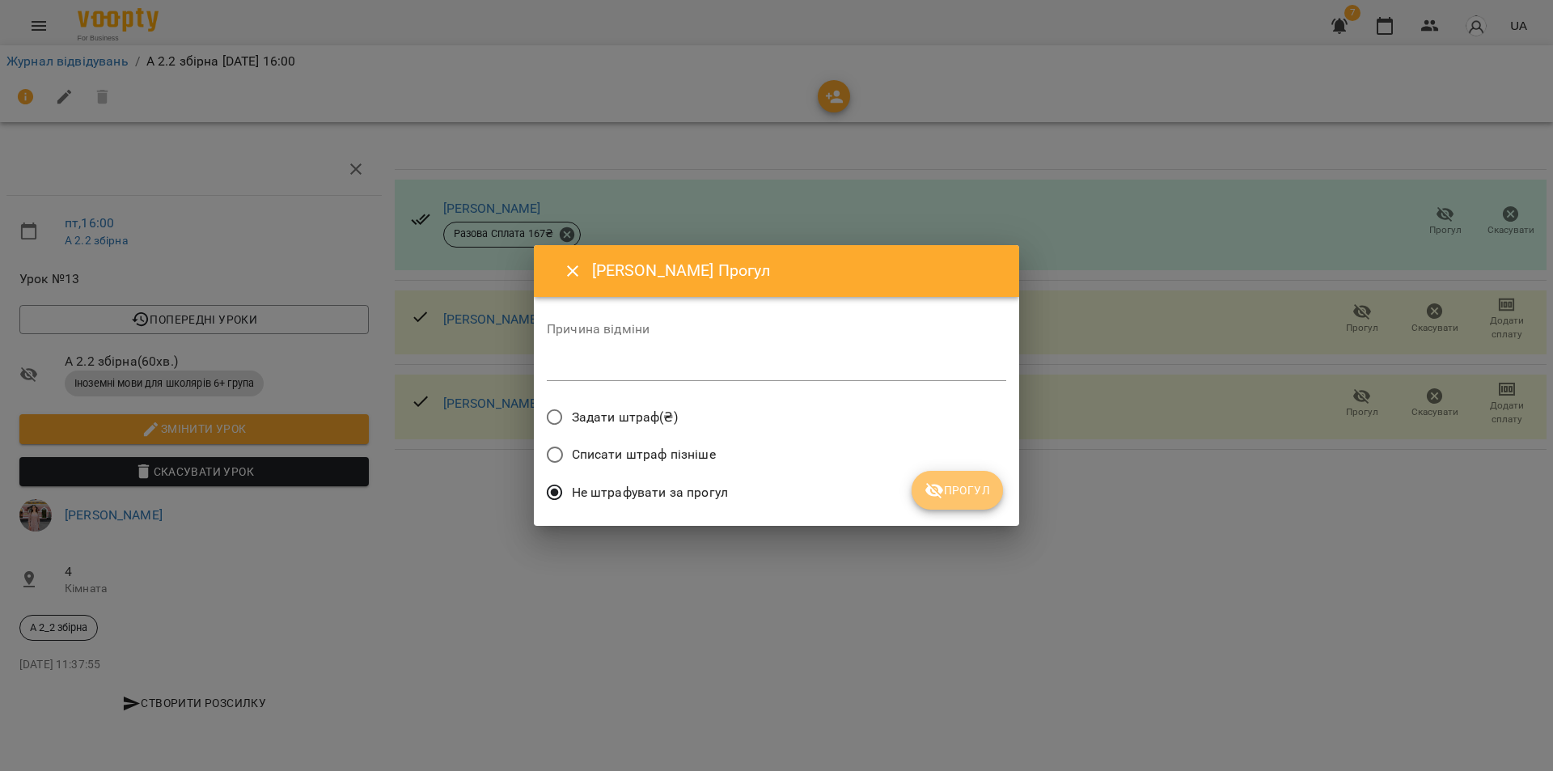
click at [948, 493] on span "Прогул" at bounding box center [958, 489] width 66 height 19
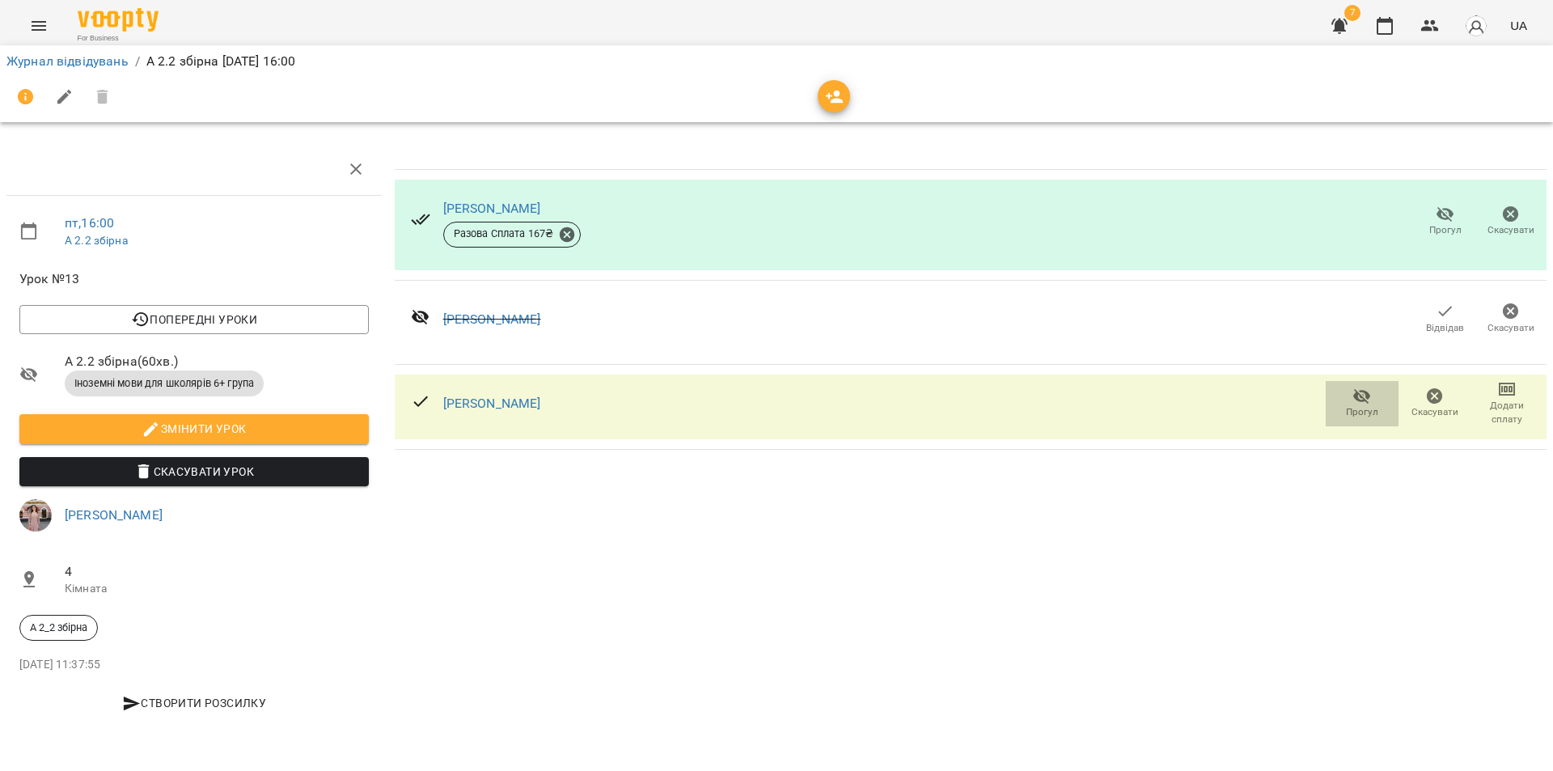
click at [1357, 403] on icon "button" at bounding box center [1361, 396] width 19 height 19
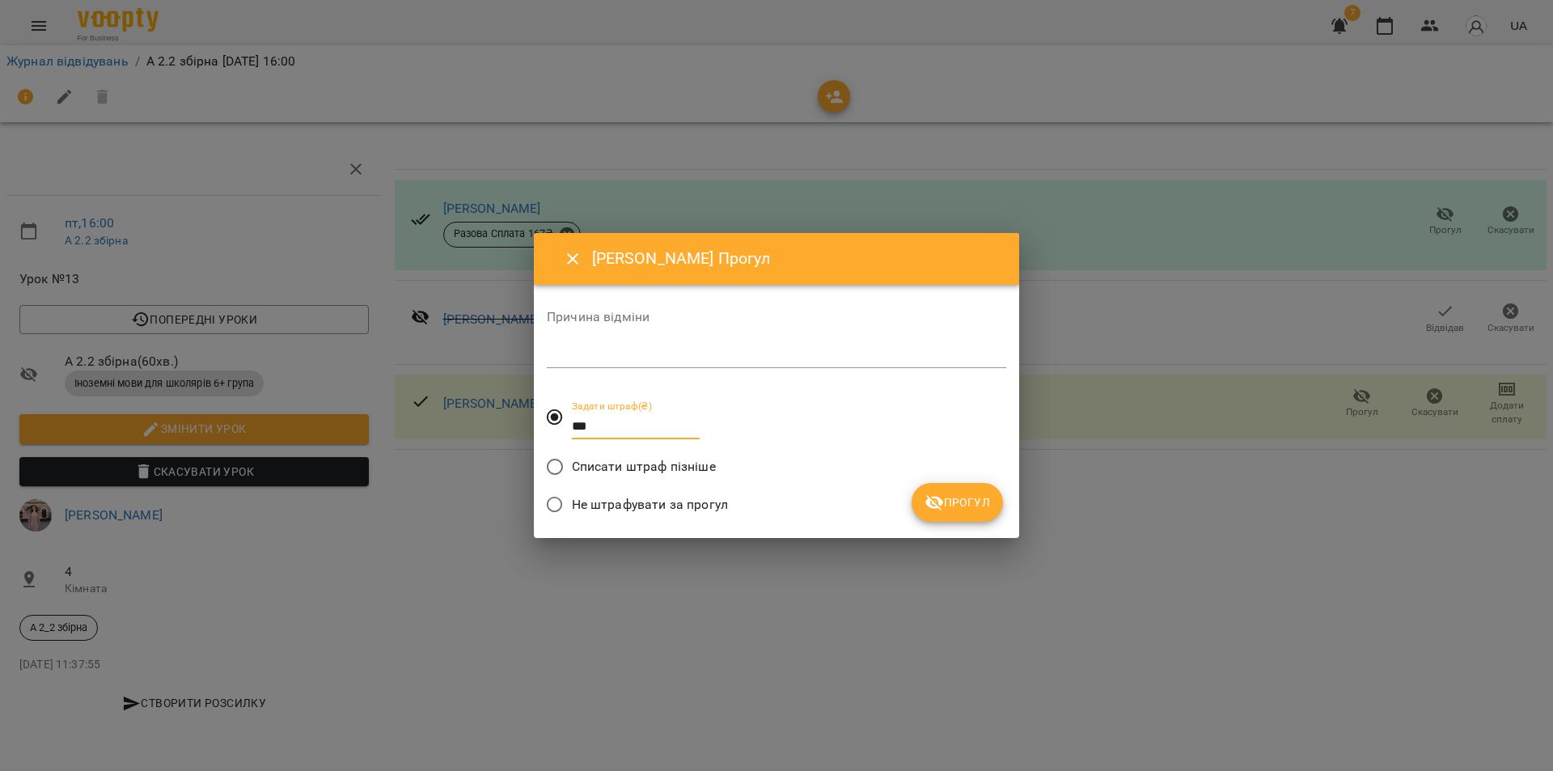
click at [559, 422] on label "Задати штраф(₴) ***" at bounding box center [619, 416] width 162 height 58
type input "***"
click at [959, 497] on span "Прогул" at bounding box center [958, 502] width 66 height 19
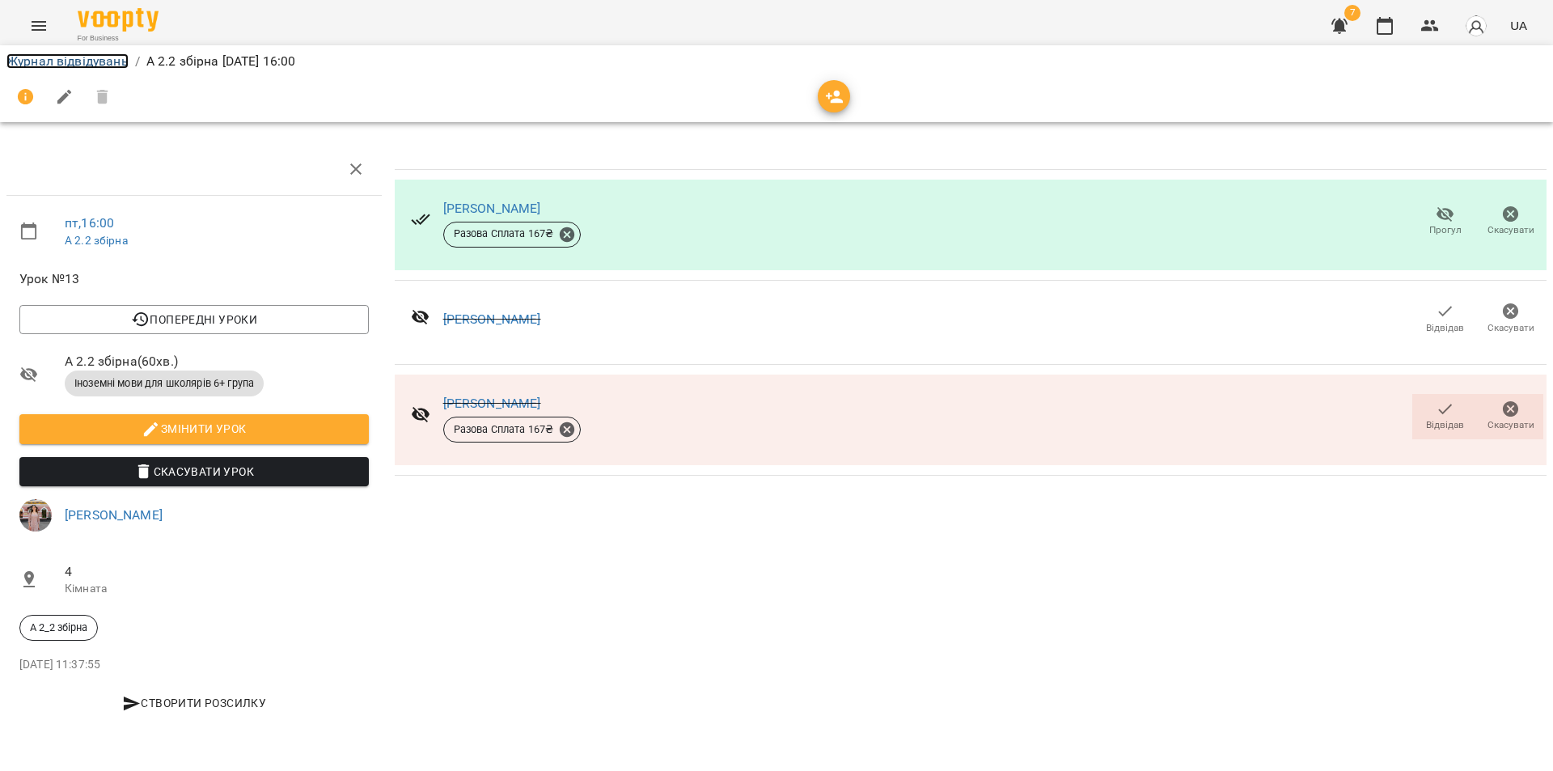
click at [64, 58] on link "Журнал відвідувань" at bounding box center [67, 60] width 122 height 15
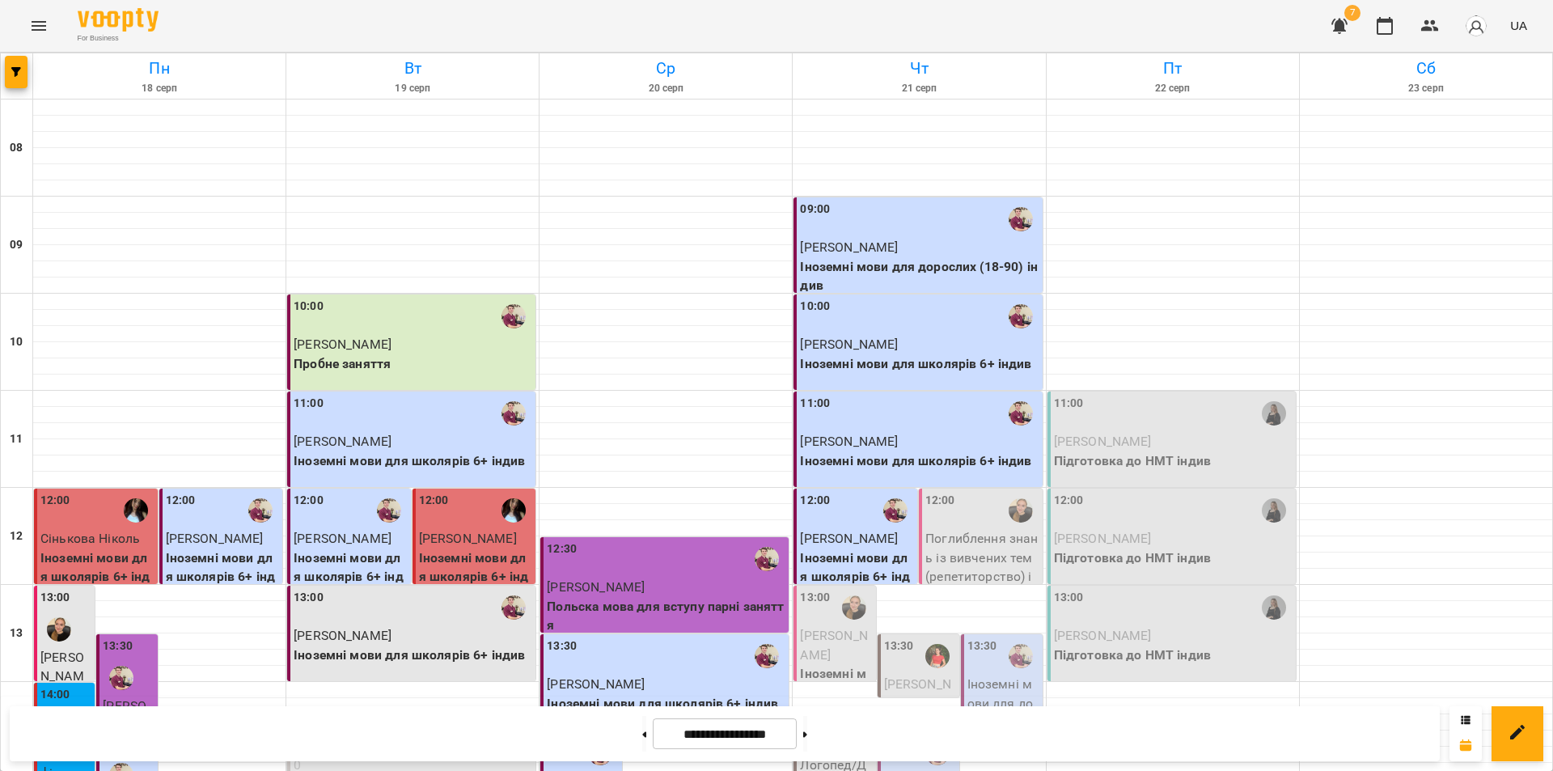
scroll to position [485, 0]
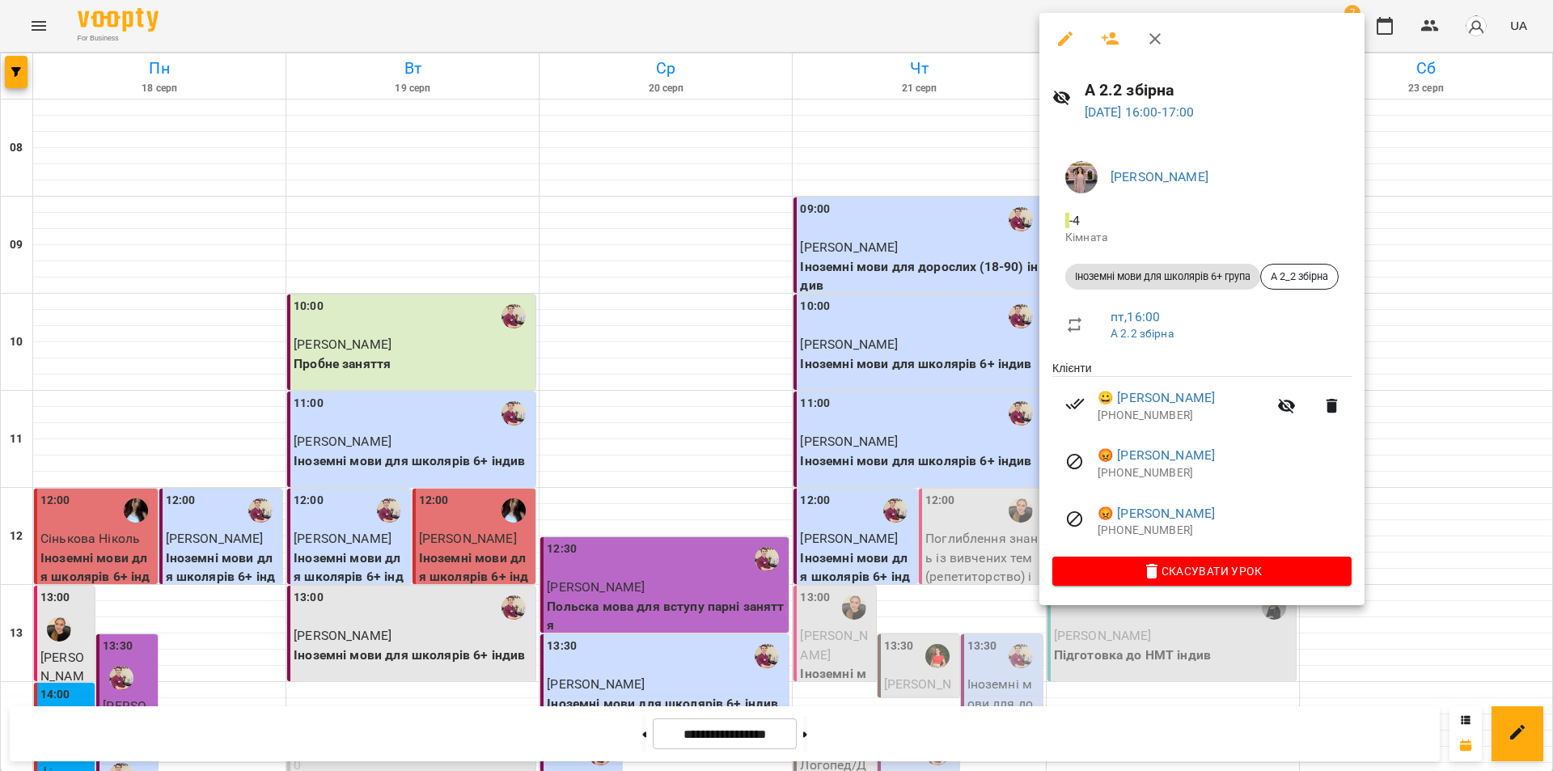
click at [1159, 38] on icon "button" at bounding box center [1154, 38] width 19 height 19
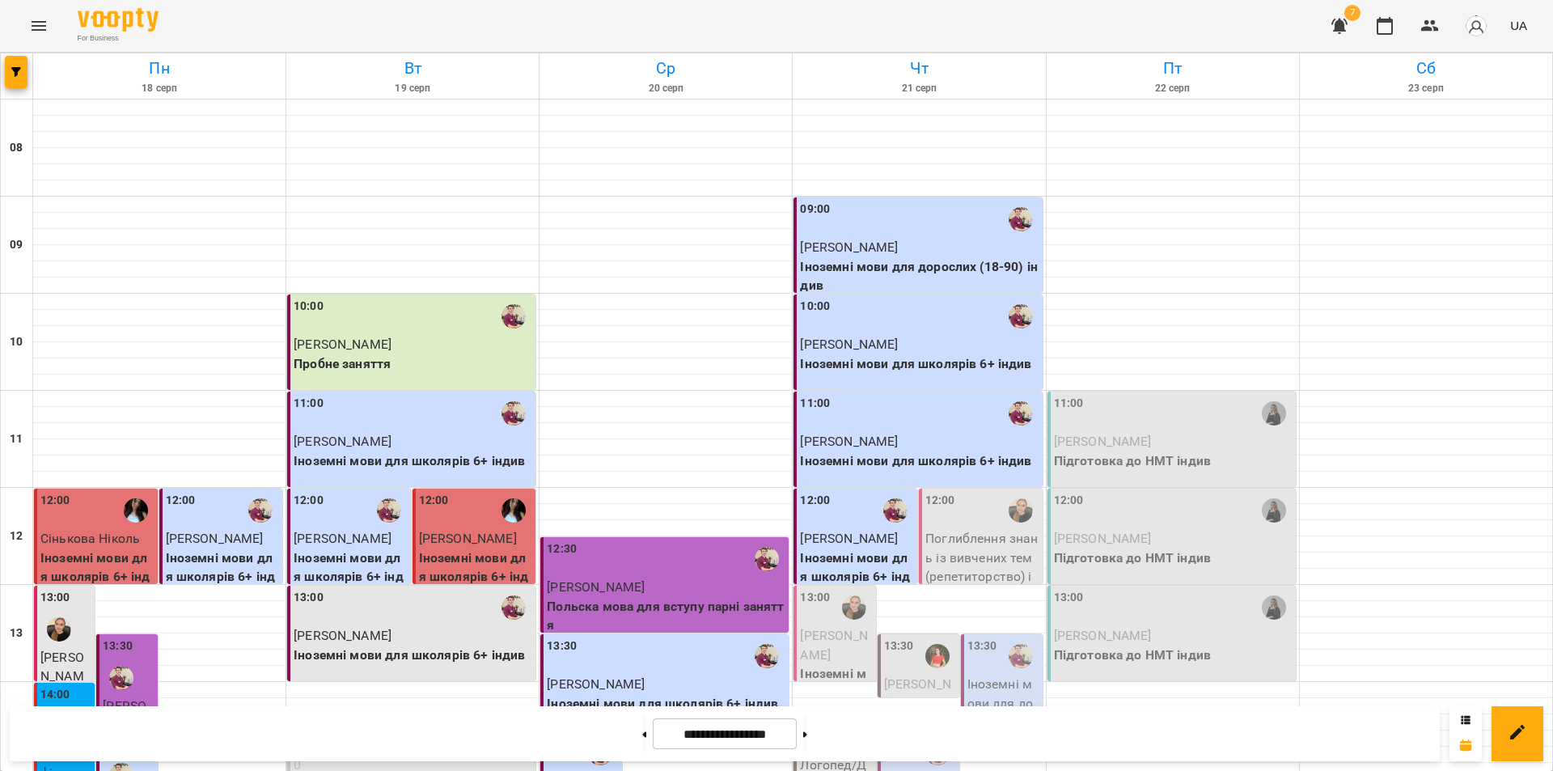
scroll to position [663, 0]
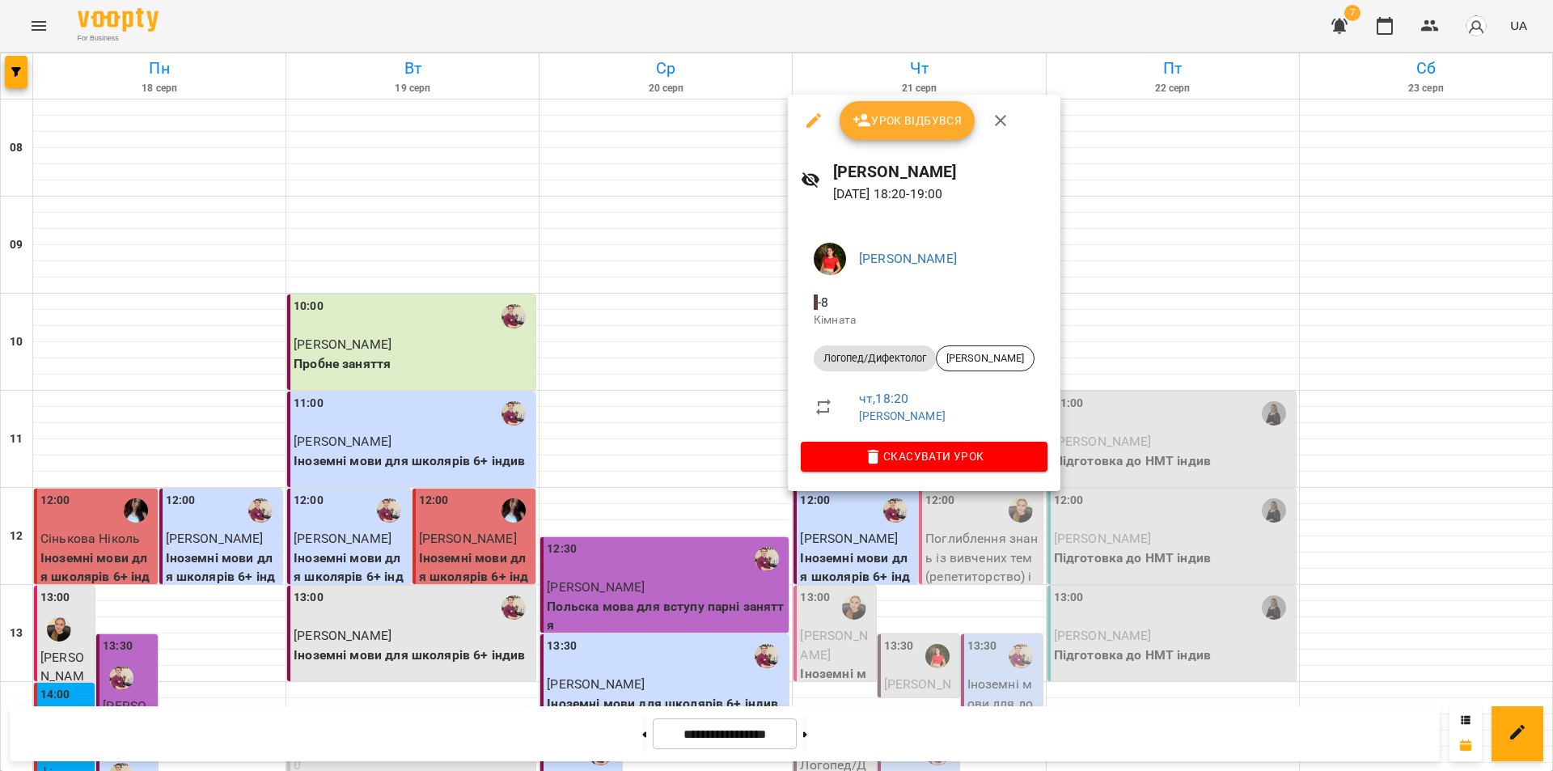
click at [831, 558] on div at bounding box center [776, 385] width 1553 height 771
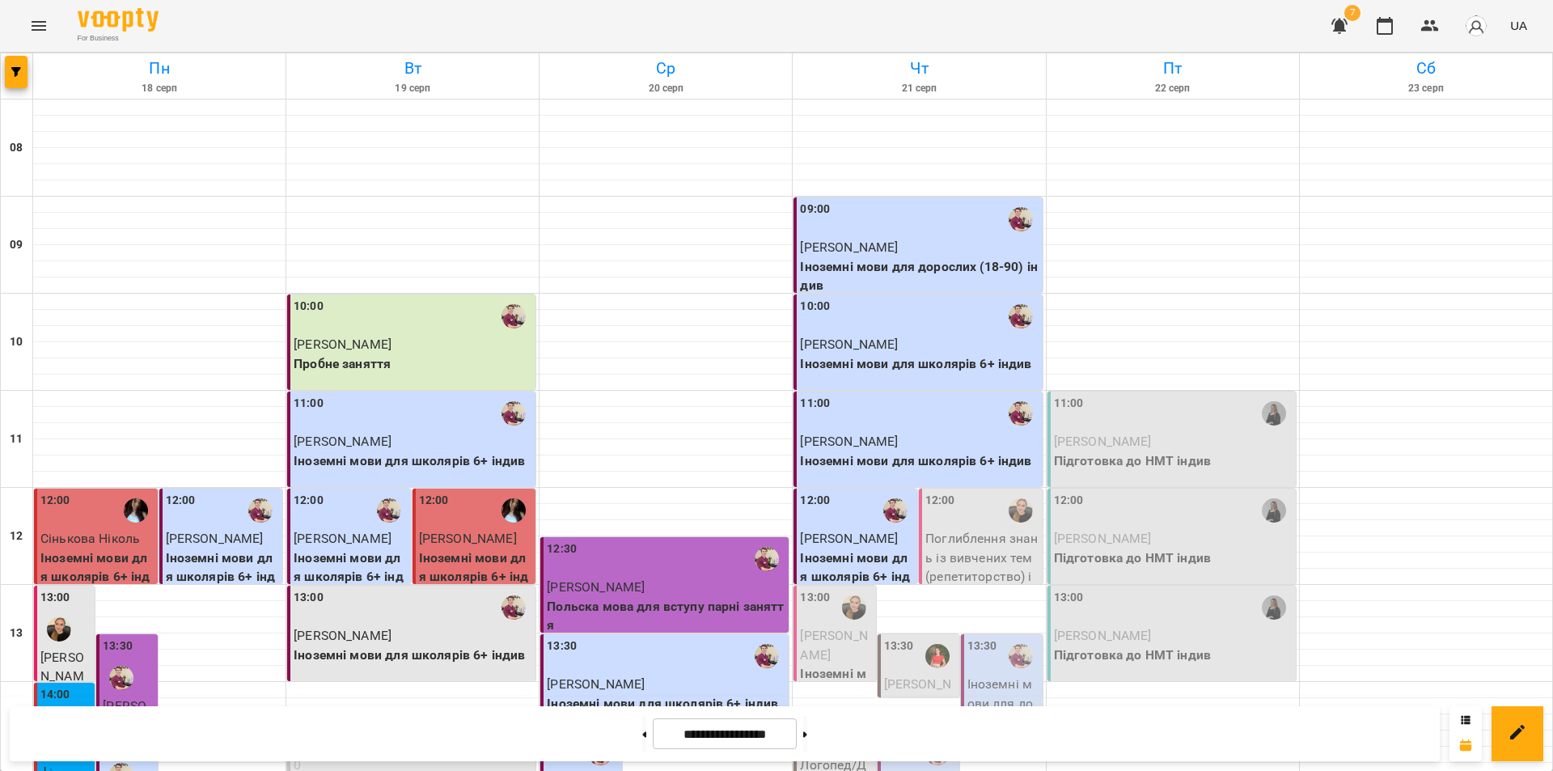
scroll to position [501, 0]
drag, startPoint x: 827, startPoint y: 741, endPoint x: 817, endPoint y: 734, distance: 12.1
click at [807, 738] on button at bounding box center [805, 734] width 4 height 36
type input "**********"
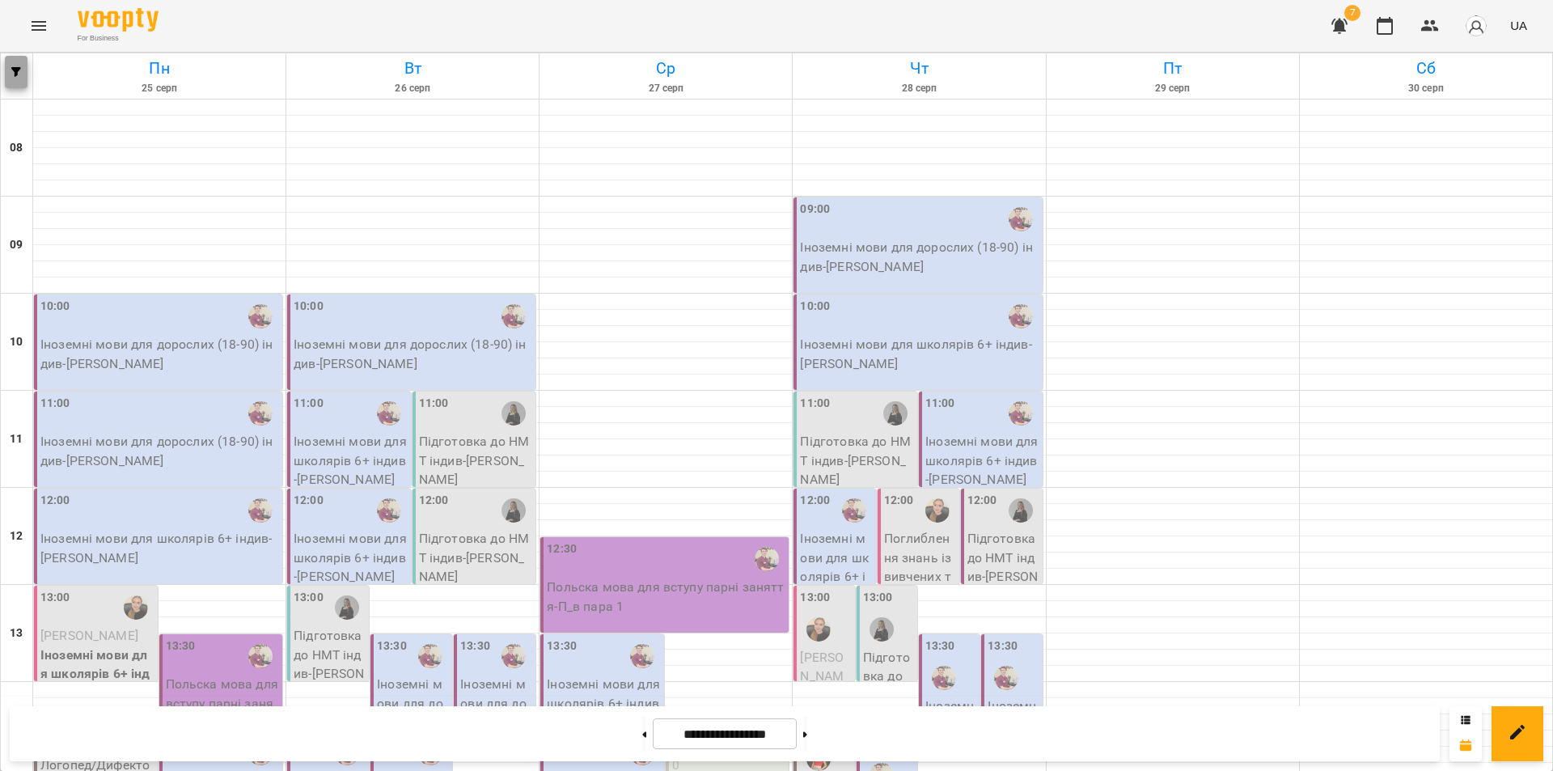
click at [16, 74] on icon "button" at bounding box center [16, 72] width 10 height 10
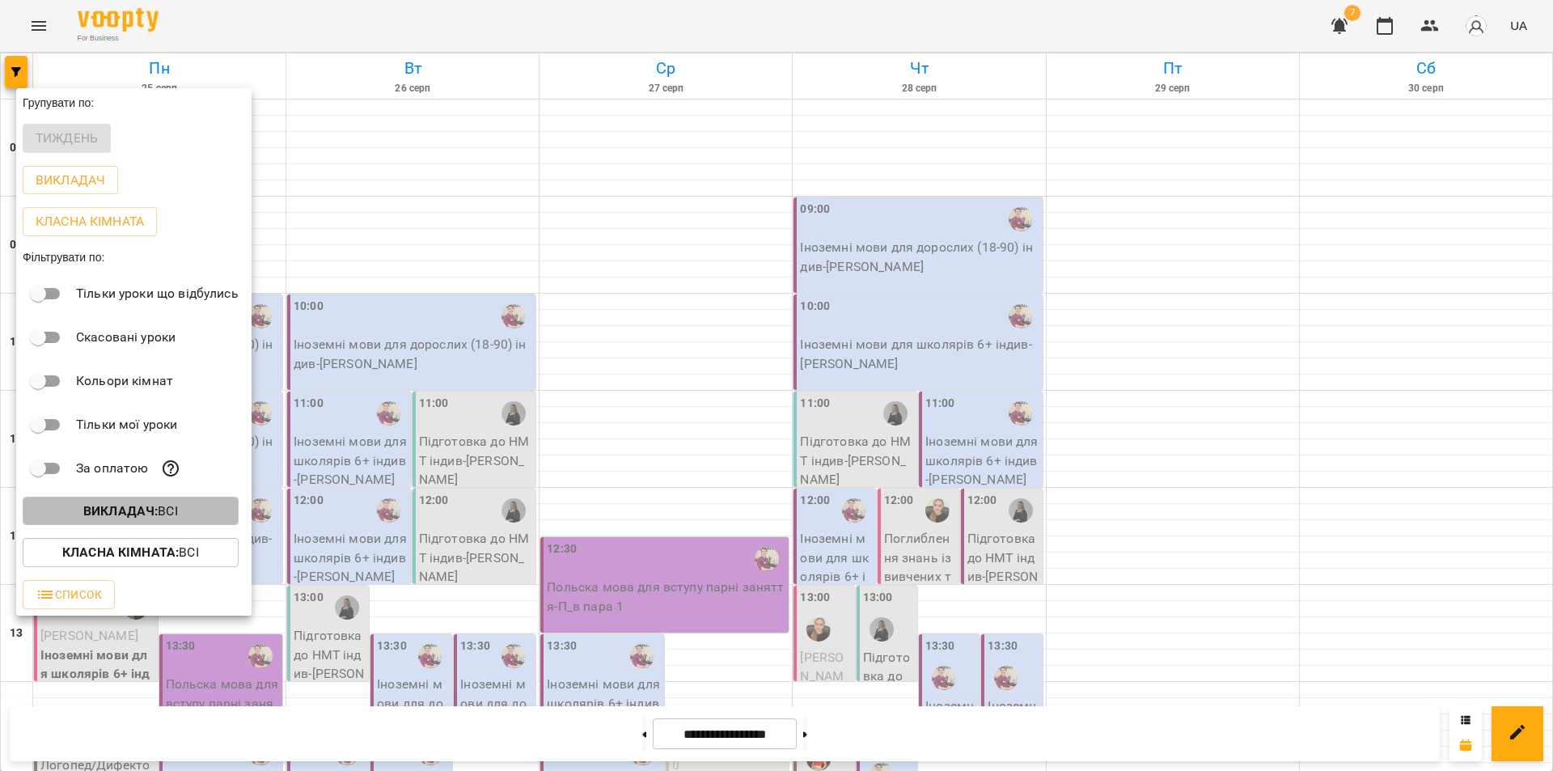
click at [111, 517] on b "Викладач :" at bounding box center [120, 510] width 74 height 15
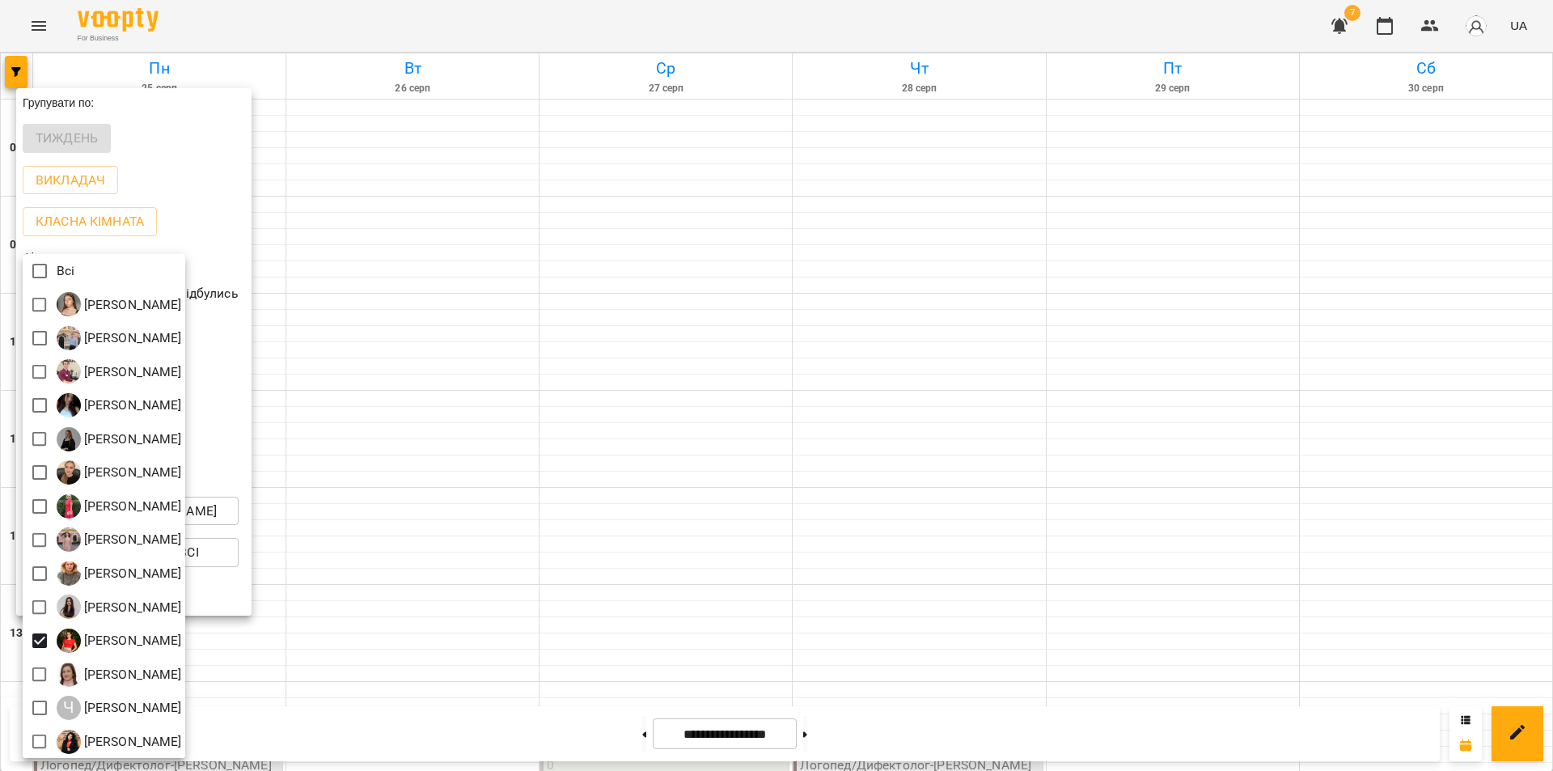
click at [497, 669] on div at bounding box center [776, 385] width 1553 height 771
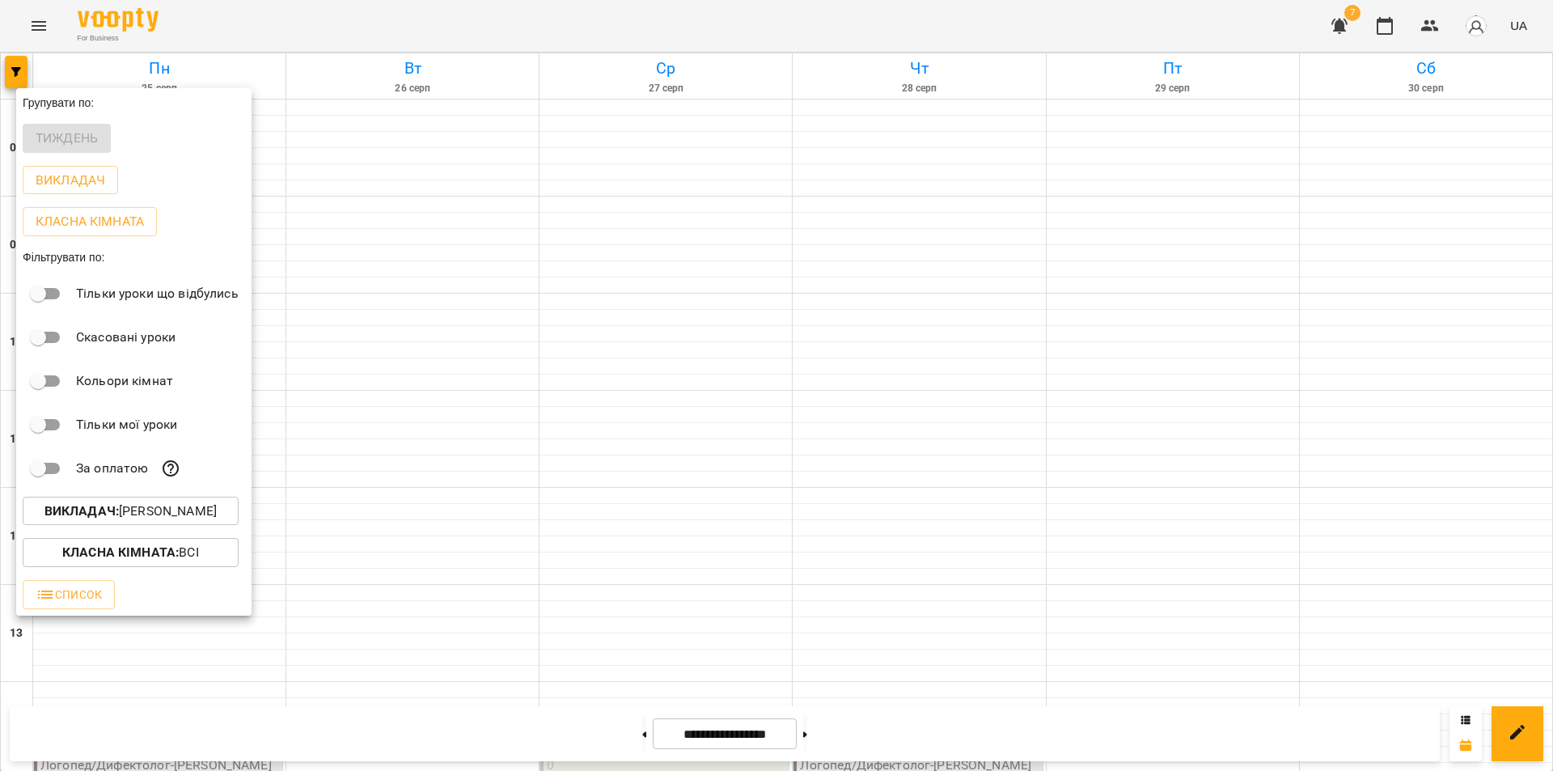
click at [438, 663] on div at bounding box center [776, 385] width 1553 height 771
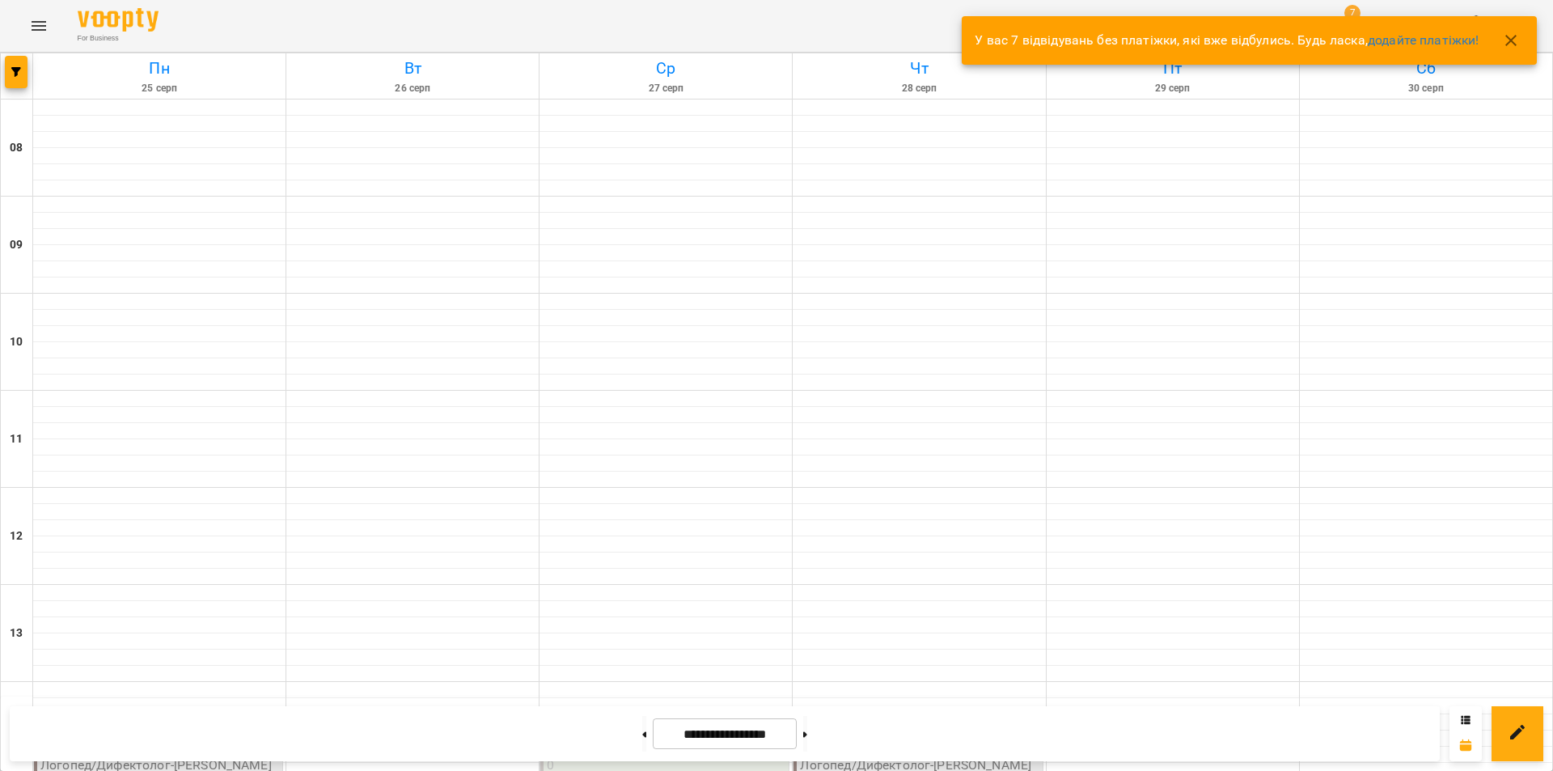
click at [1516, 41] on icon "button" at bounding box center [1510, 40] width 19 height 19
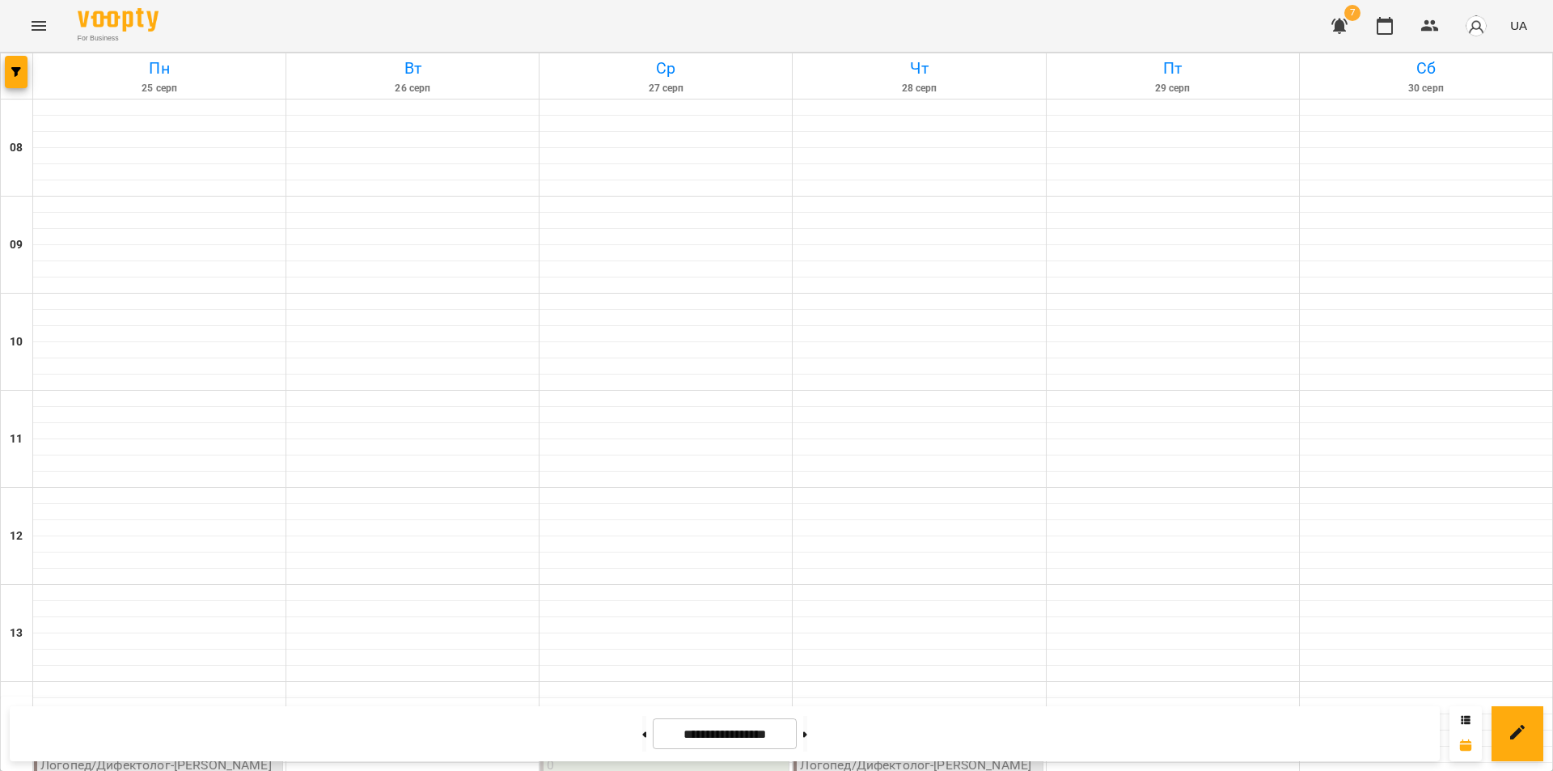
click at [1346, 26] on icon "button" at bounding box center [1339, 25] width 19 height 19
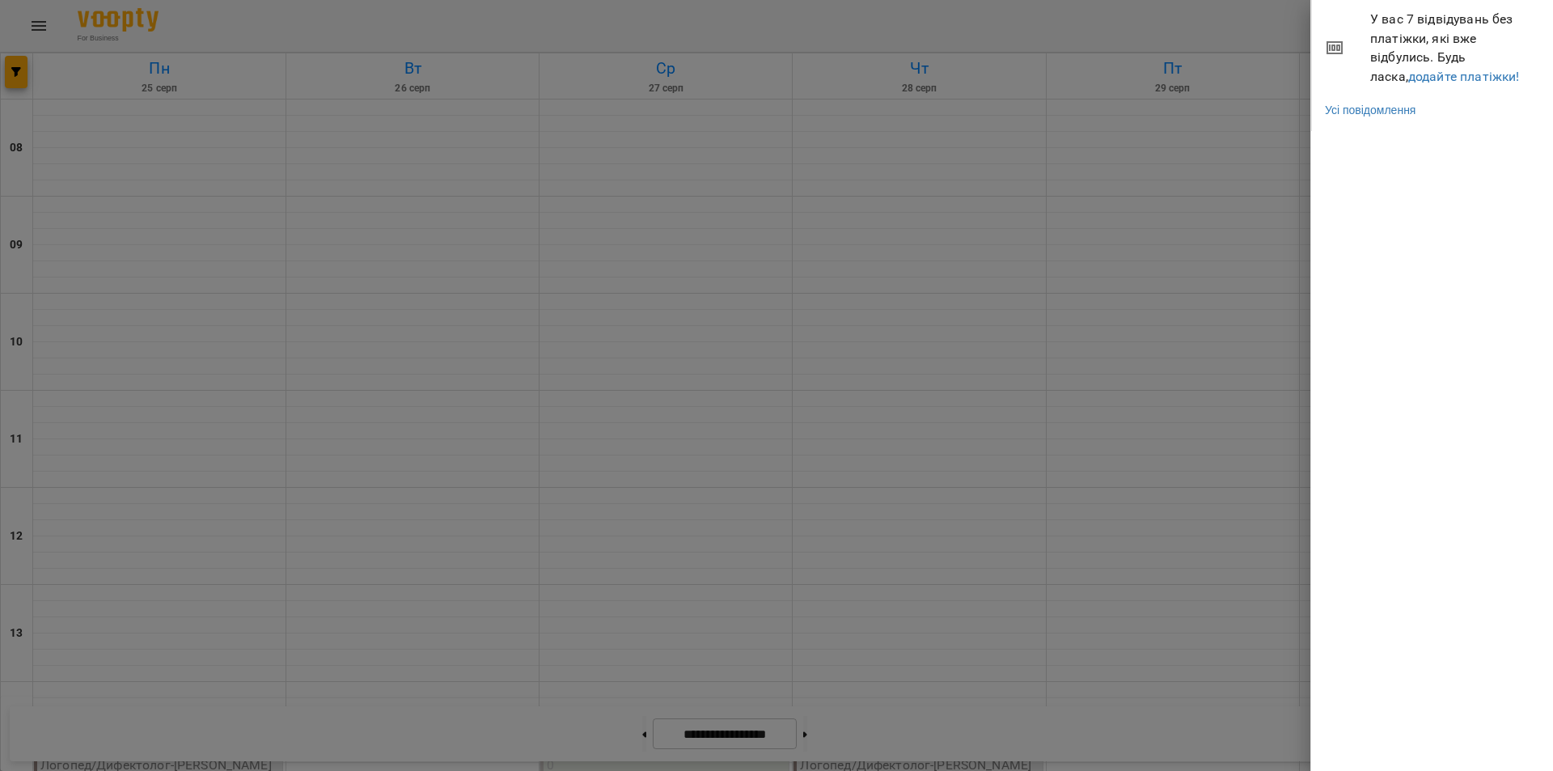
click at [1379, 100] on li "Усі повідомлення" at bounding box center [1433, 109] width 242 height 29
click at [1376, 104] on link "Усі повідомлення" at bounding box center [1370, 110] width 91 height 16
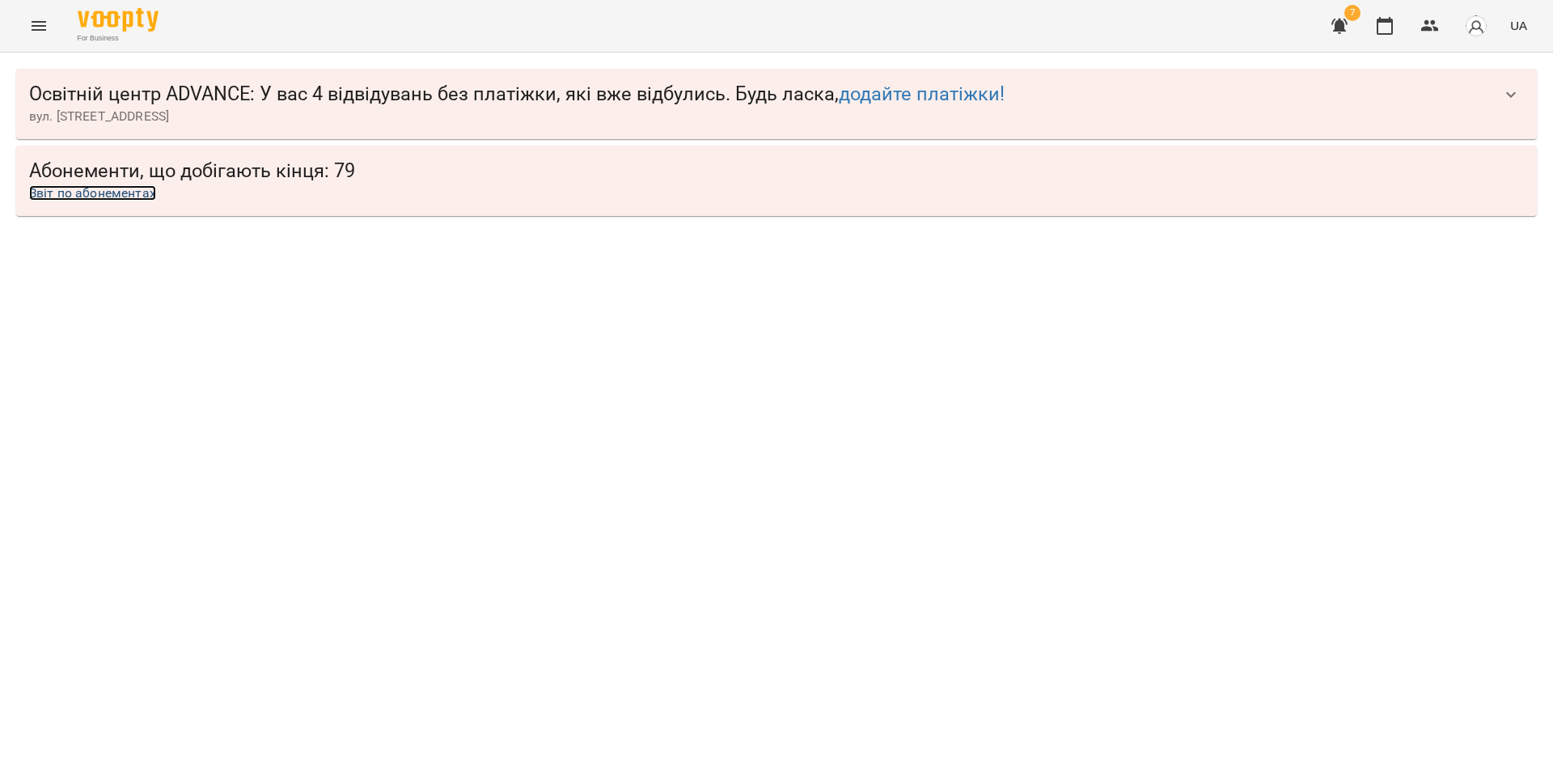
click at [94, 197] on link "Звіт по абонементах" at bounding box center [92, 192] width 127 height 15
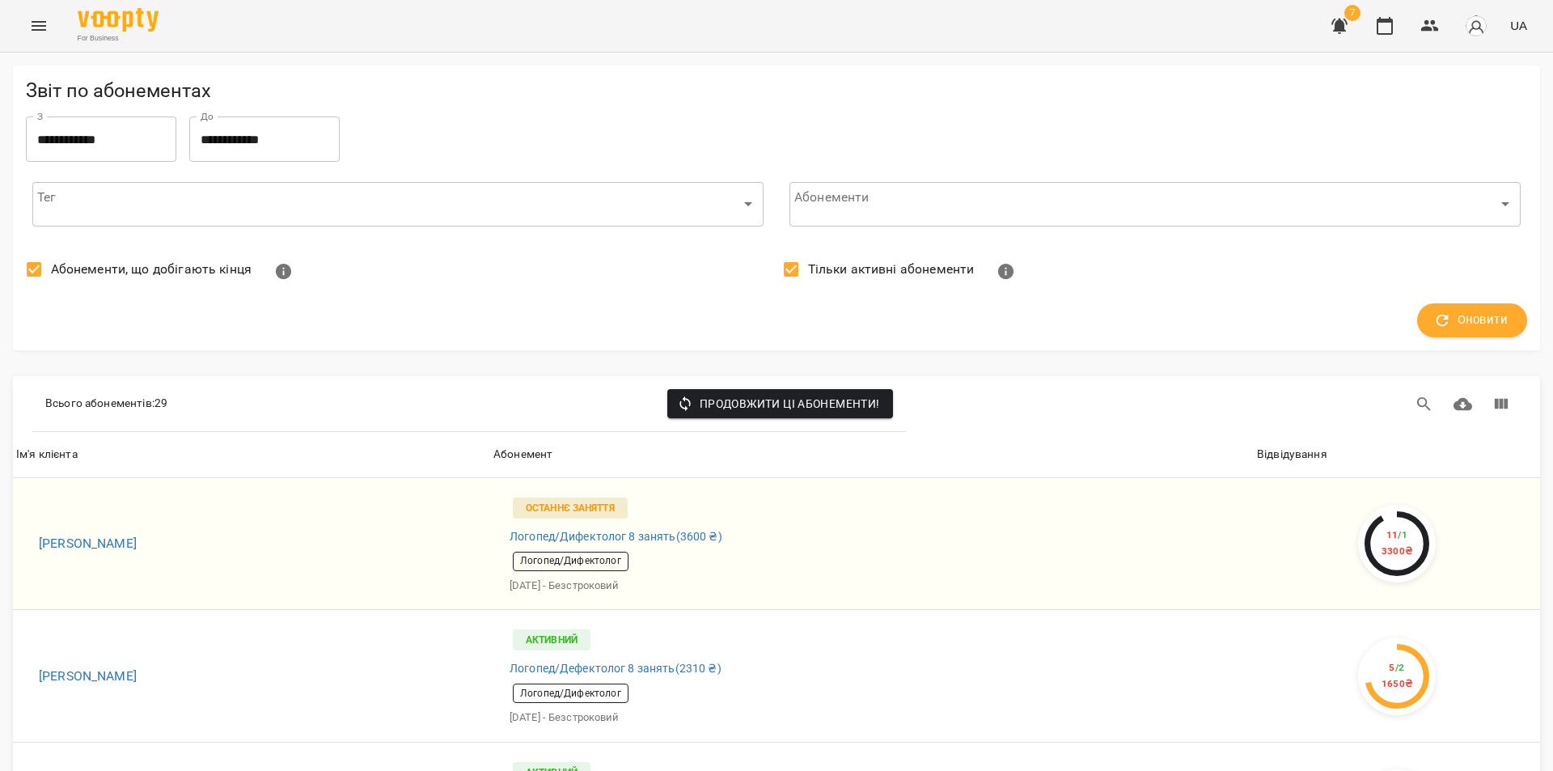
click at [1355, 25] on button "button" at bounding box center [1339, 25] width 39 height 39
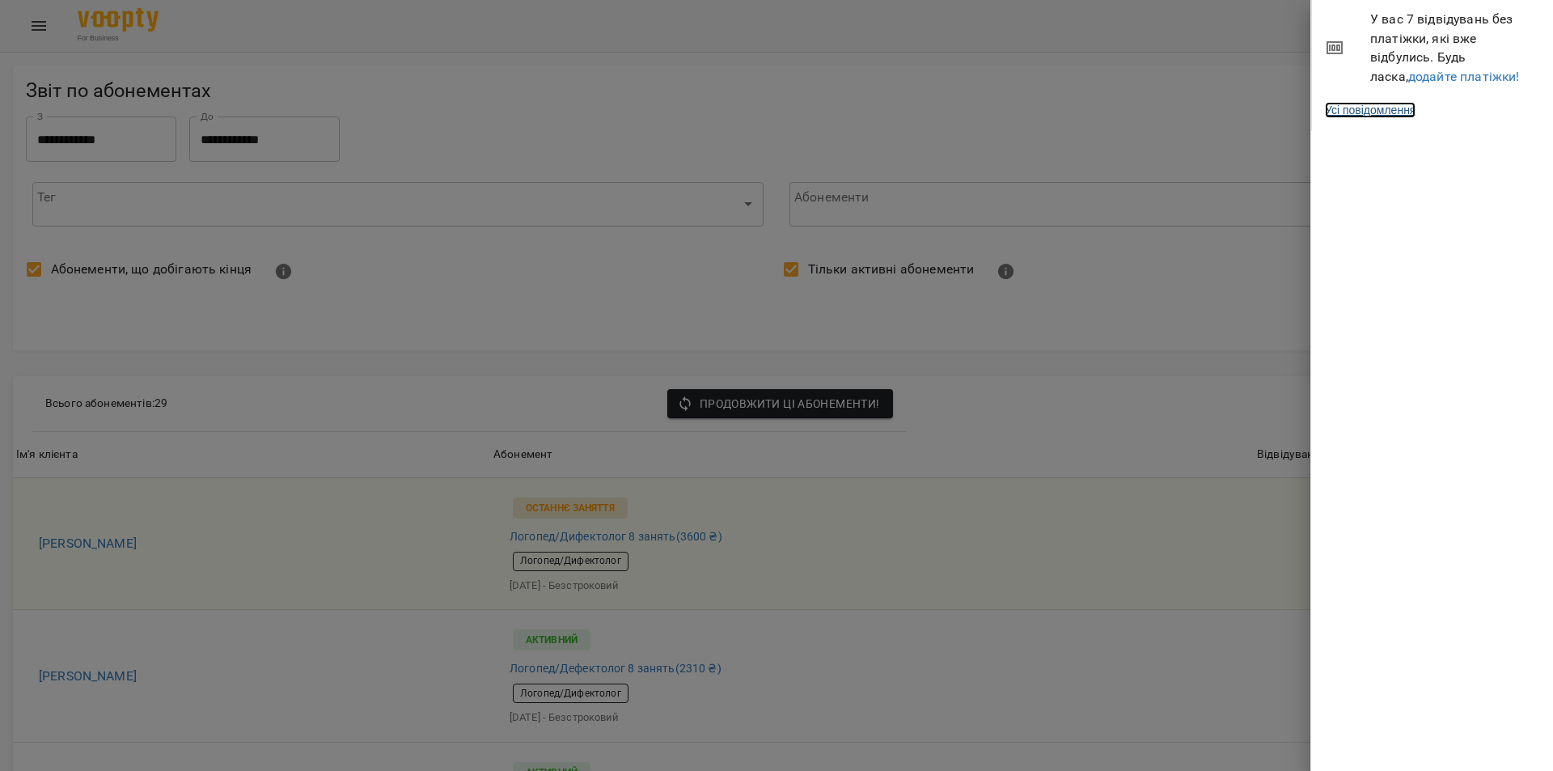
click at [1401, 112] on link "Усі повідомлення" at bounding box center [1370, 110] width 91 height 16
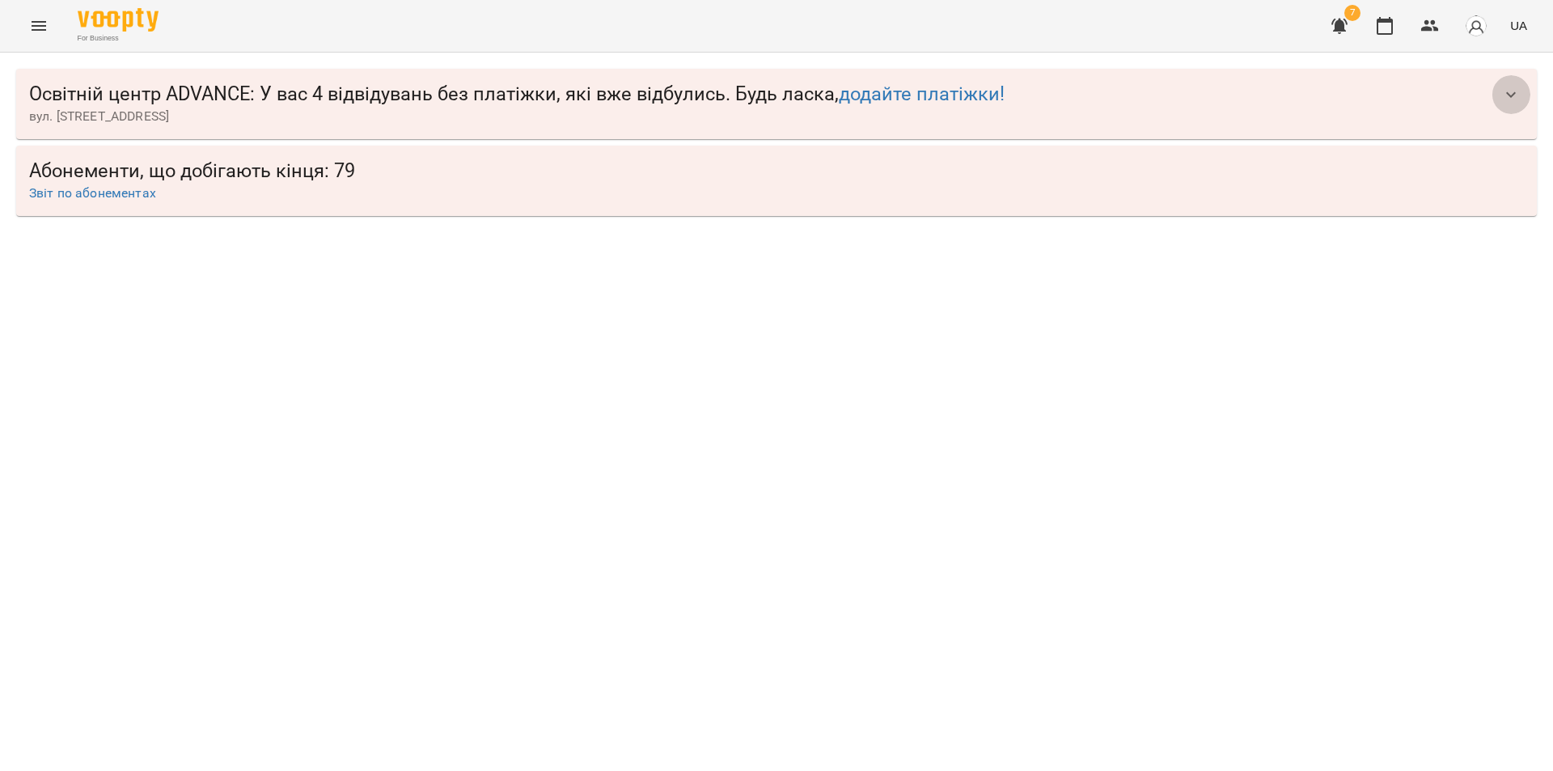
click at [1506, 100] on icon "button" at bounding box center [1510, 94] width 19 height 19
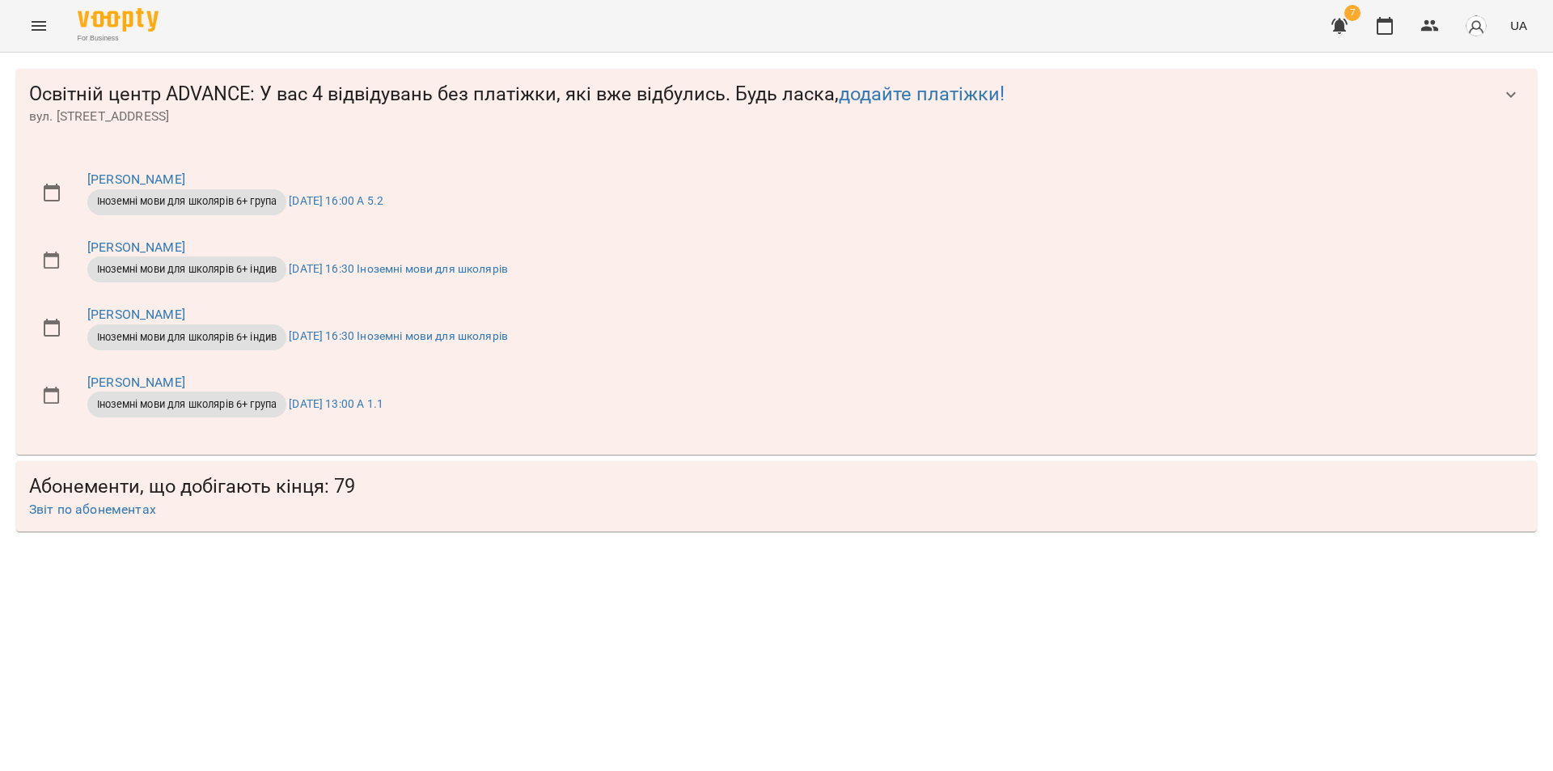
click at [1509, 99] on icon "button" at bounding box center [1510, 94] width 19 height 19
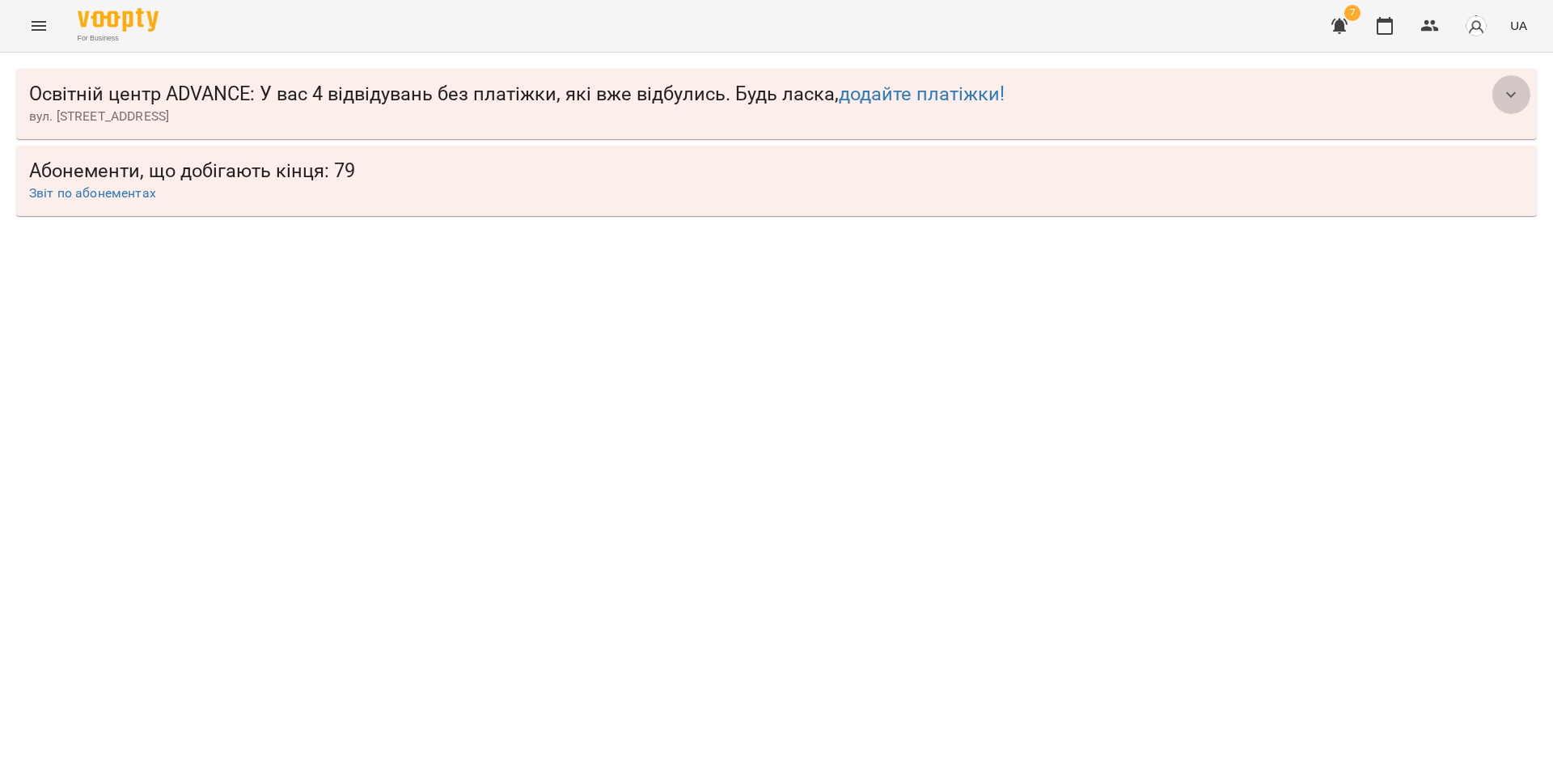
click at [1509, 99] on icon "button" at bounding box center [1510, 94] width 19 height 19
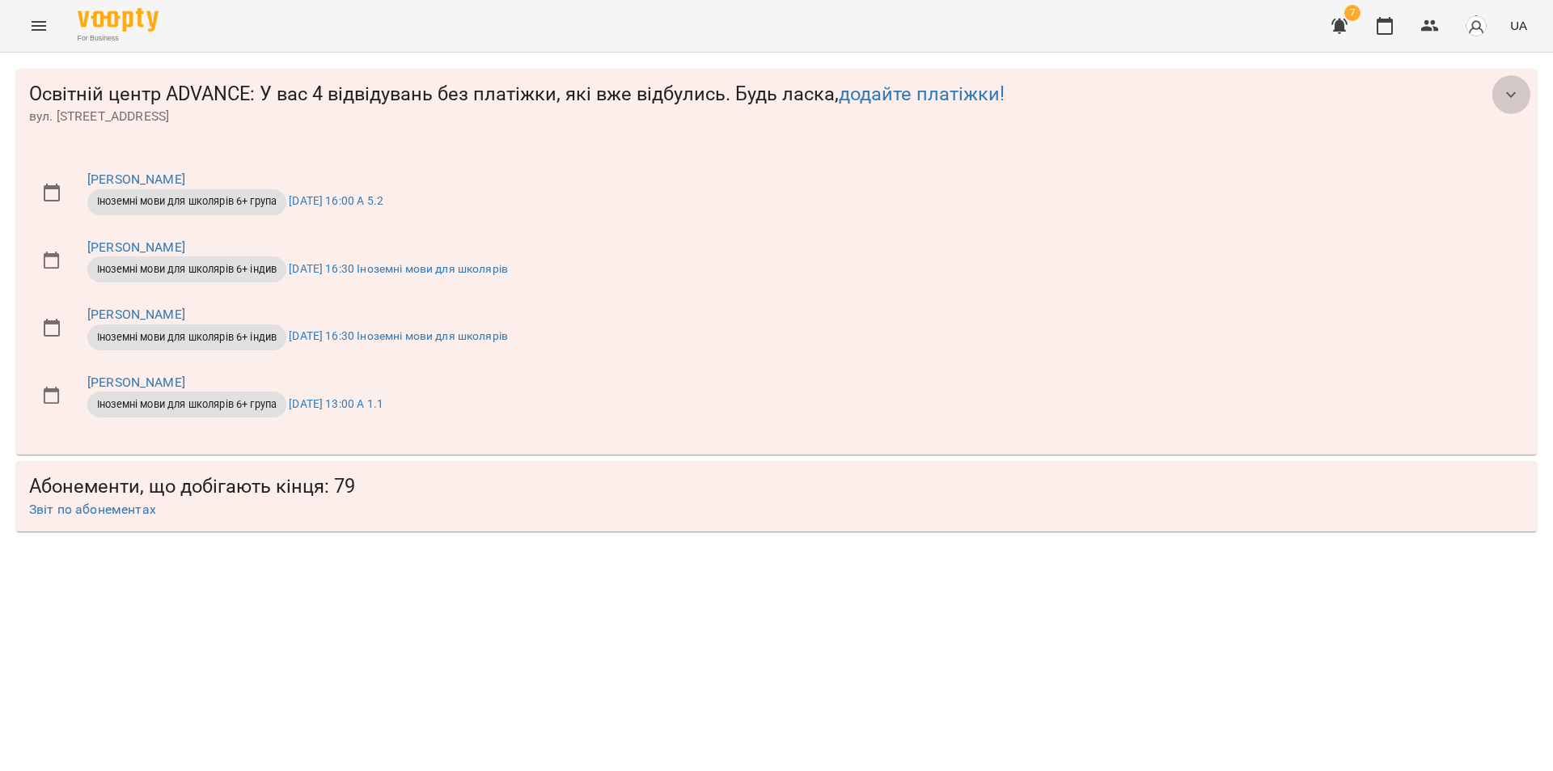
click at [1509, 99] on icon "button" at bounding box center [1510, 94] width 19 height 19
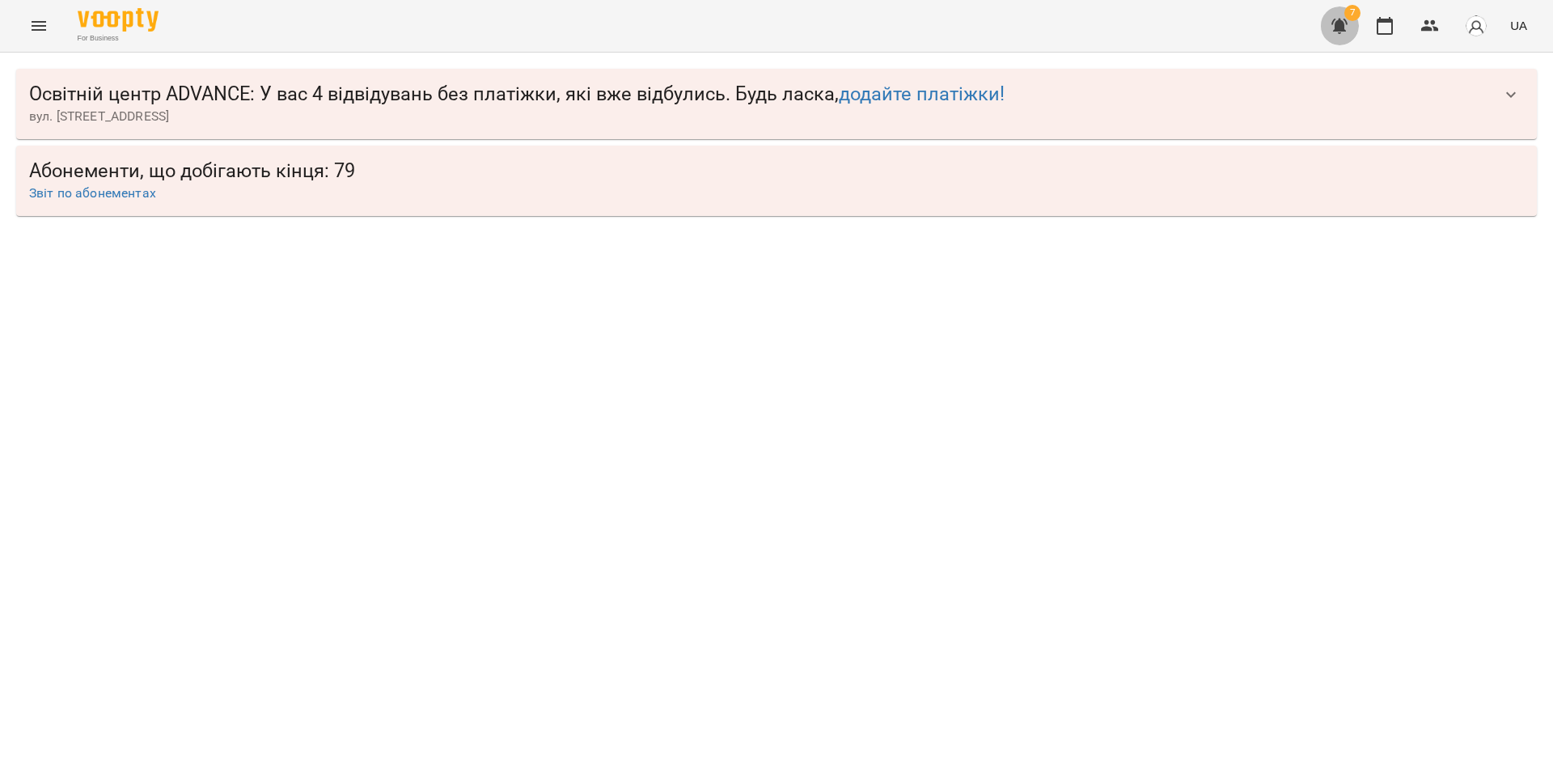
click at [1341, 27] on icon "button" at bounding box center [1339, 26] width 16 height 15
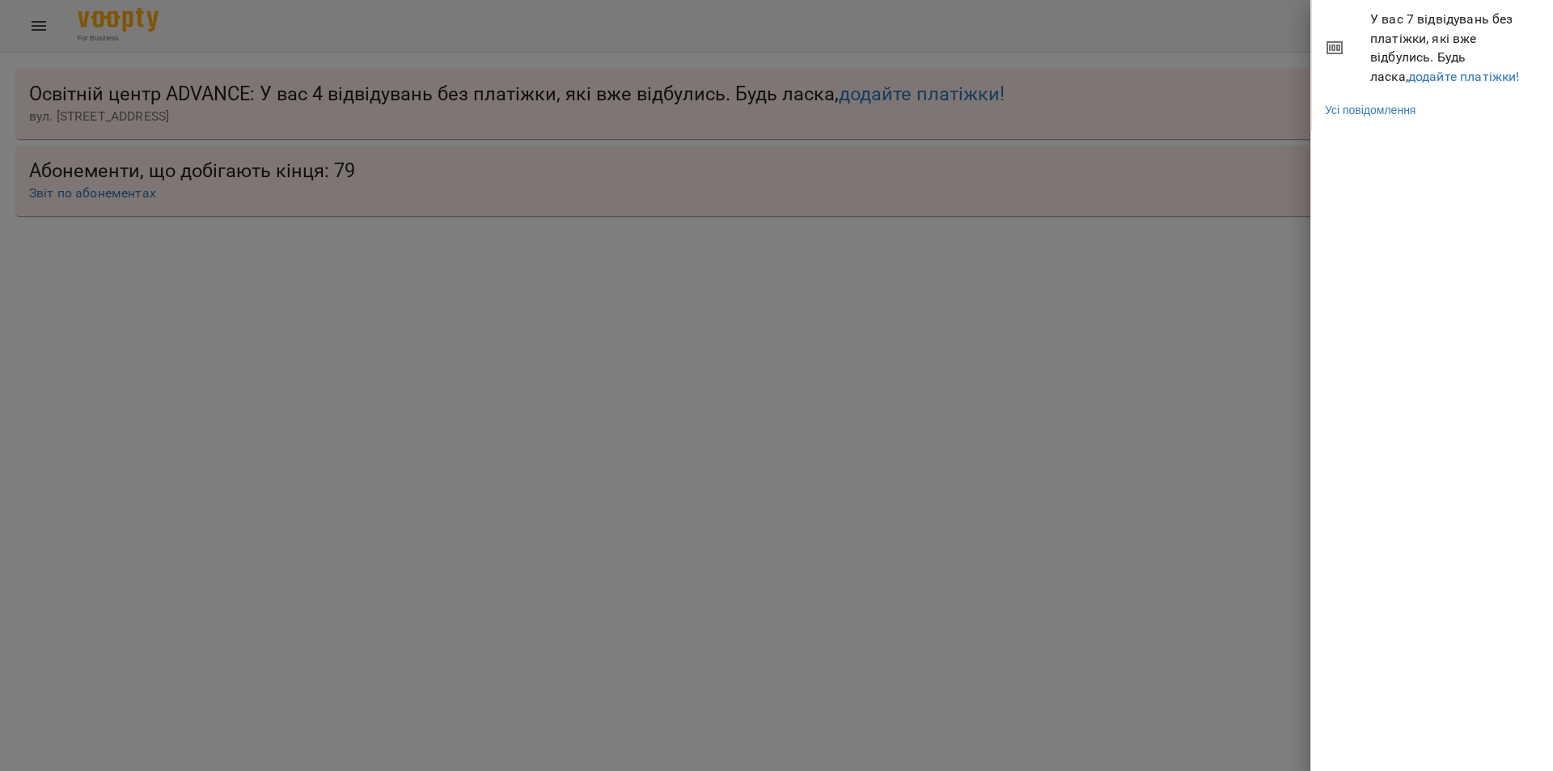
click at [1238, 345] on div at bounding box center [776, 385] width 1553 height 771
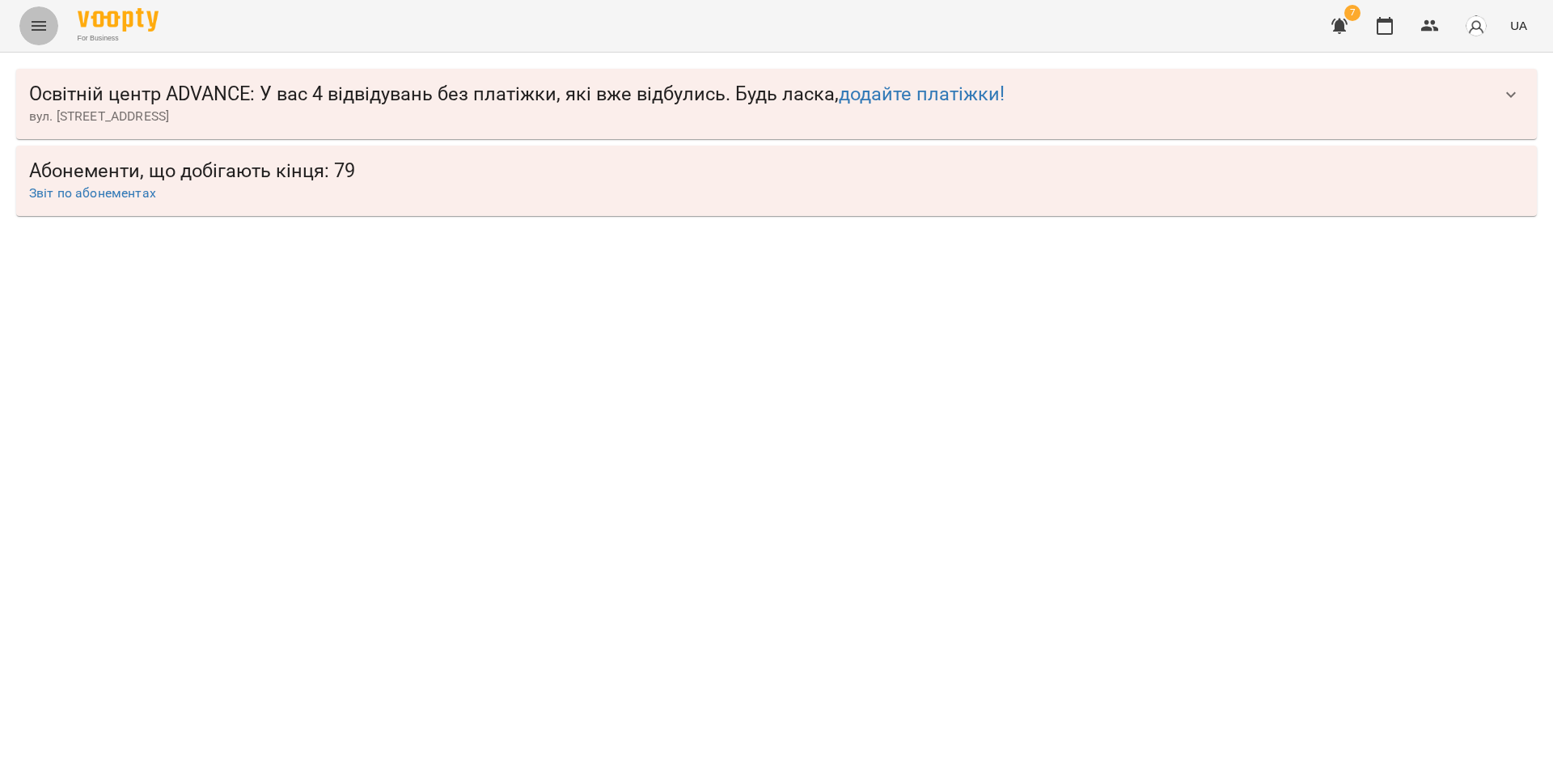
click at [37, 32] on icon "Menu" at bounding box center [38, 25] width 19 height 19
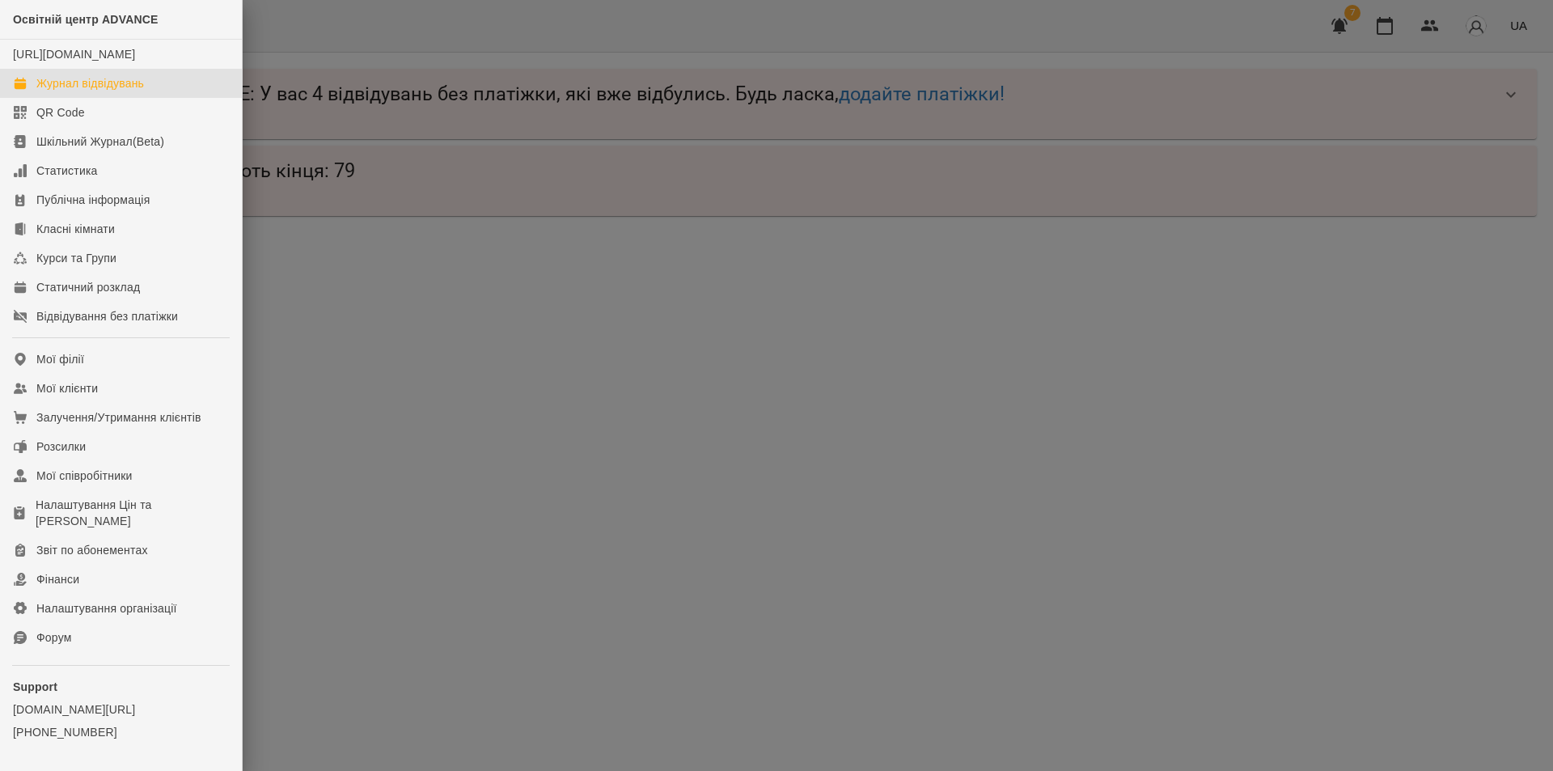
click at [64, 91] on div "Журнал відвідувань" at bounding box center [90, 83] width 108 height 16
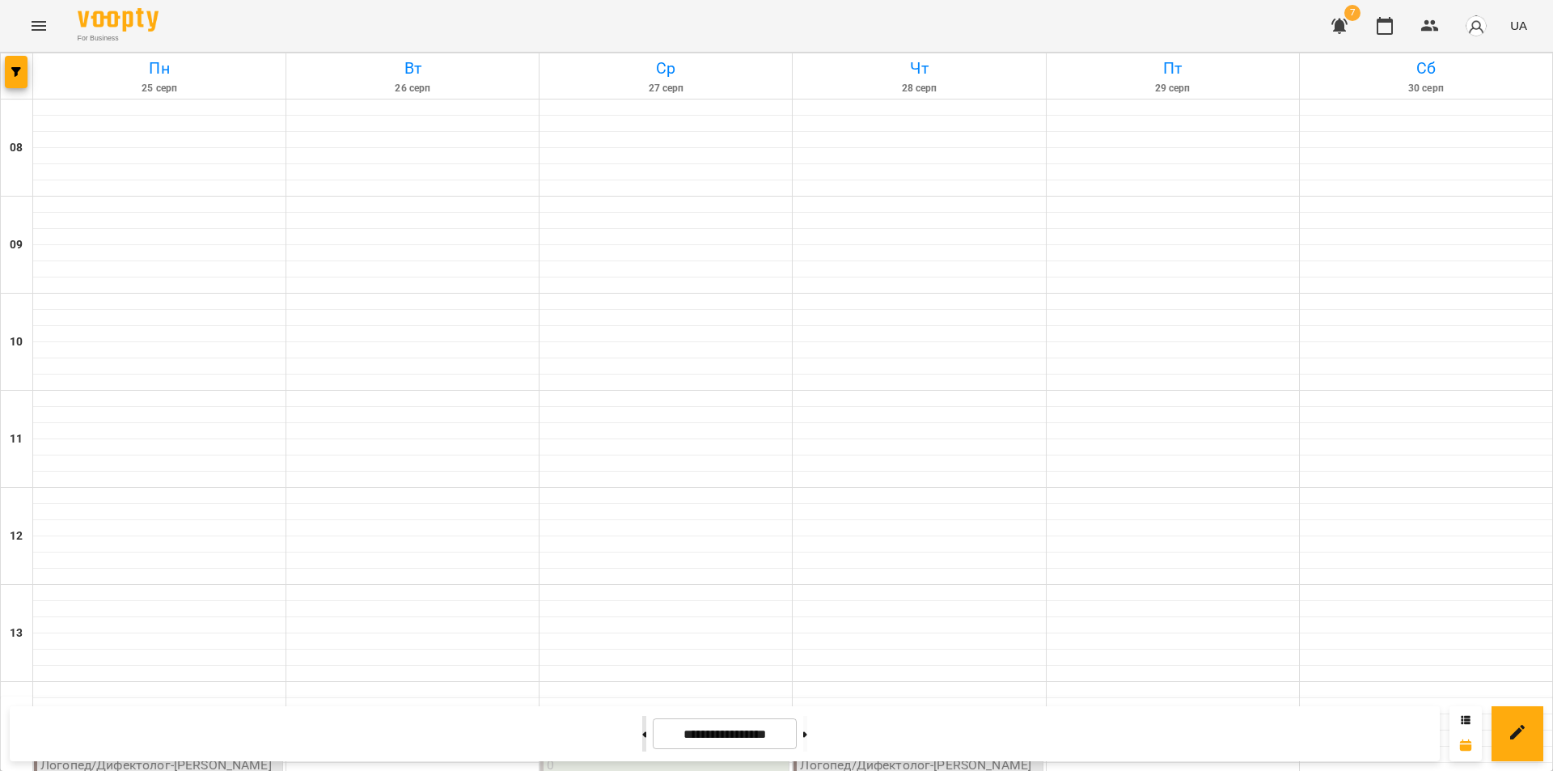
click at [642, 738] on button at bounding box center [644, 734] width 4 height 36
type input "**********"
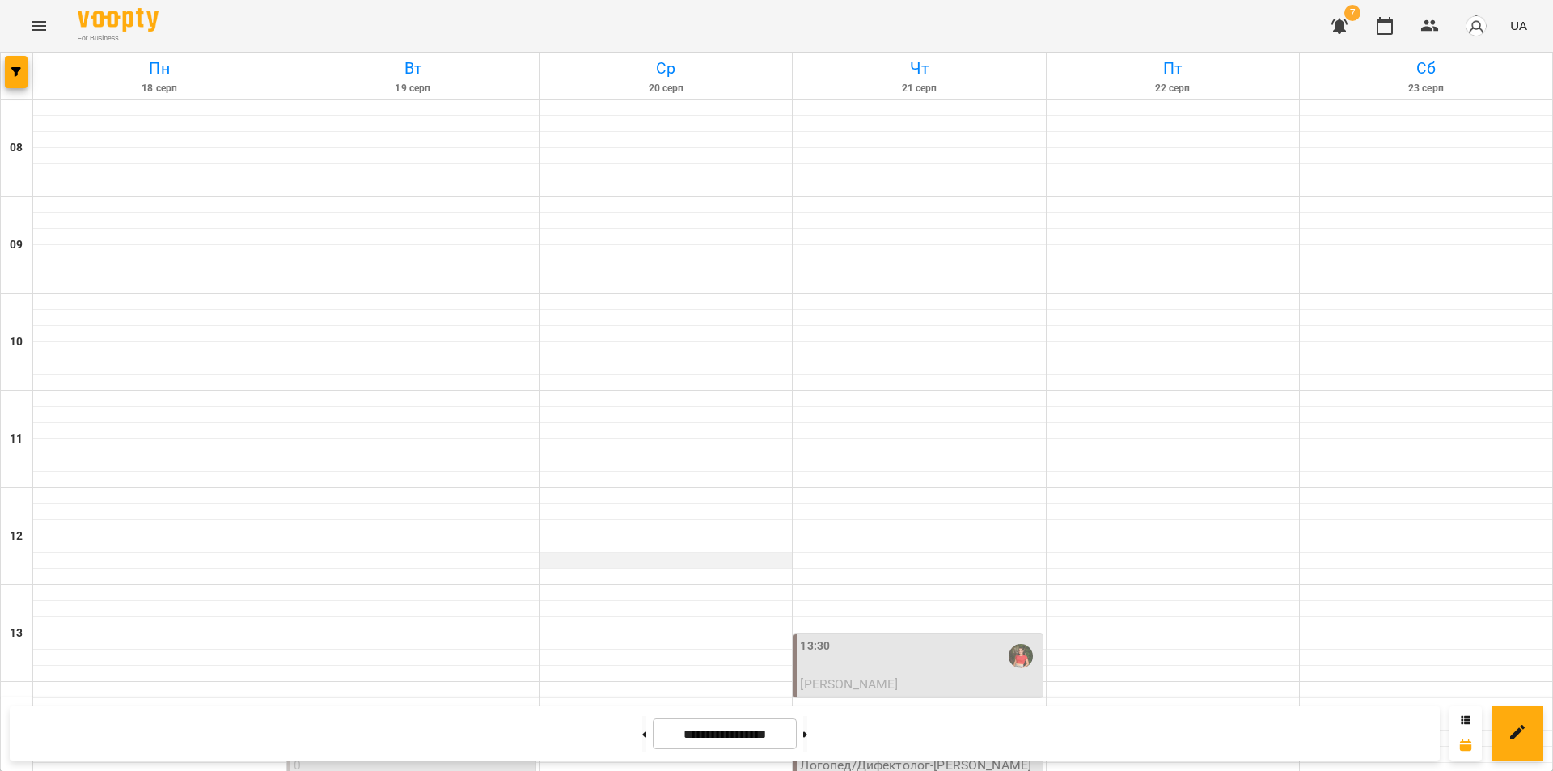
scroll to position [566, 0]
click at [19, 73] on icon "button" at bounding box center [16, 72] width 10 height 10
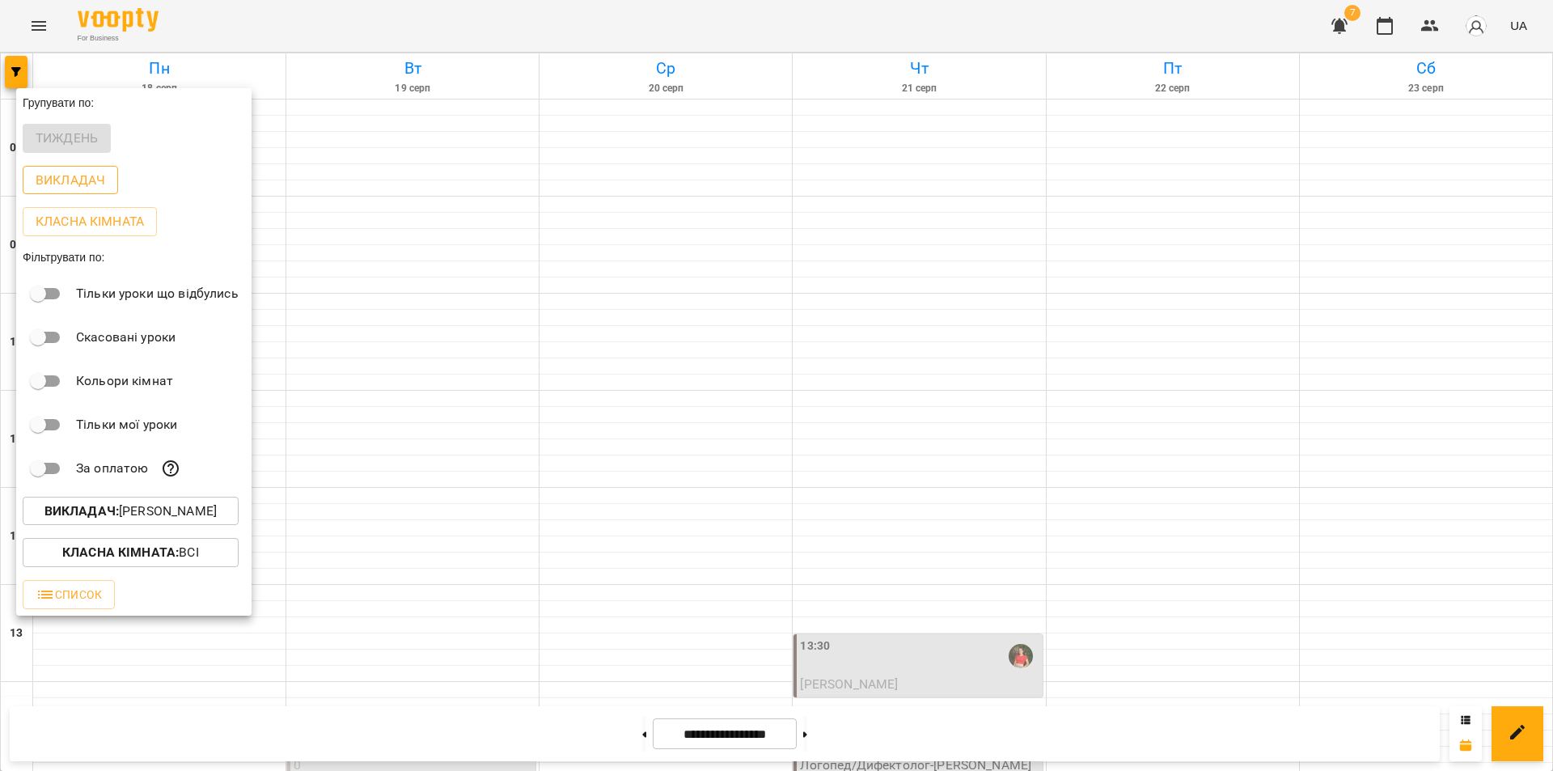
click at [61, 181] on p "Викладач" at bounding box center [71, 180] width 70 height 19
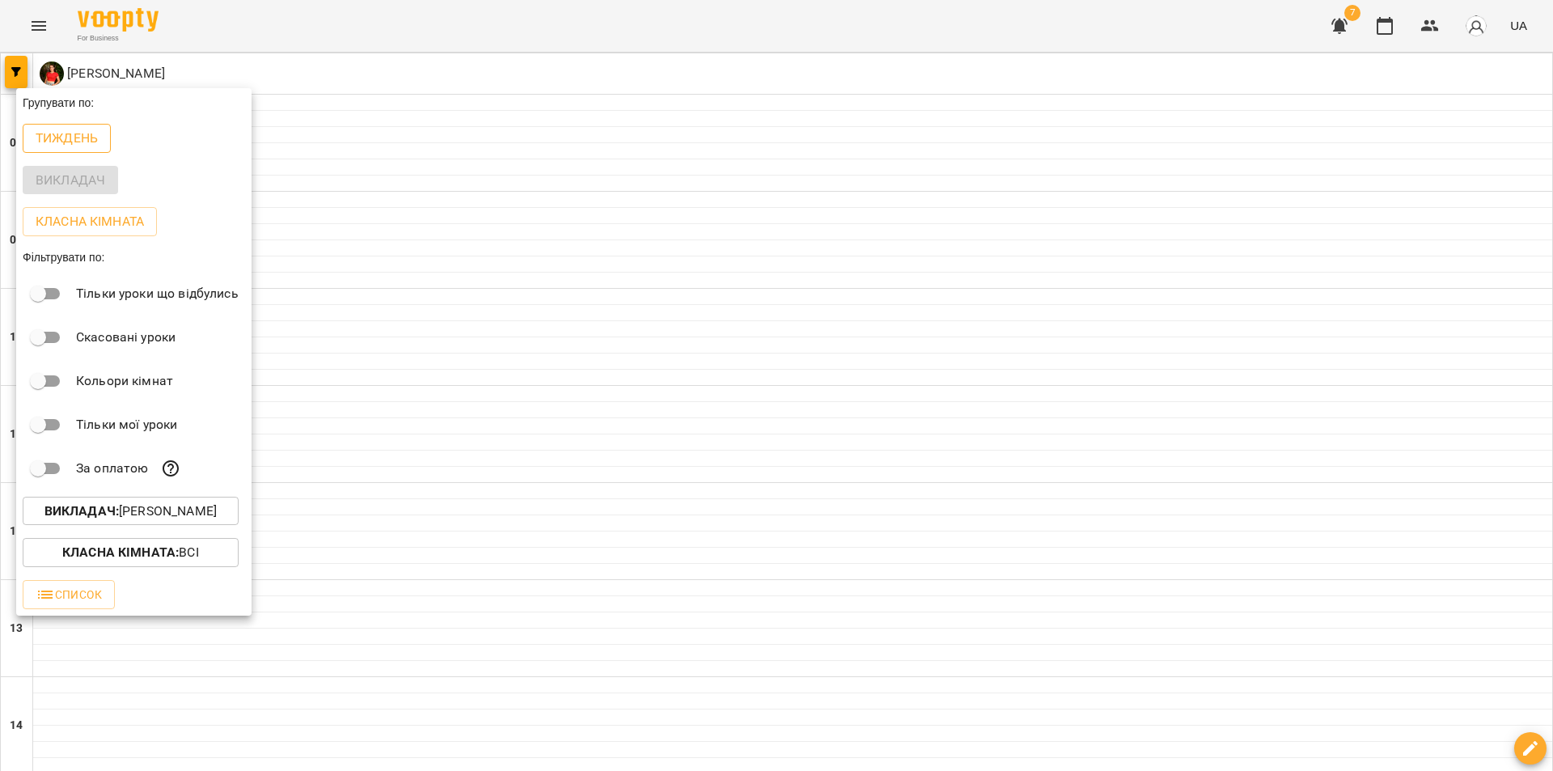
click at [57, 126] on button "Тиждень" at bounding box center [67, 138] width 88 height 29
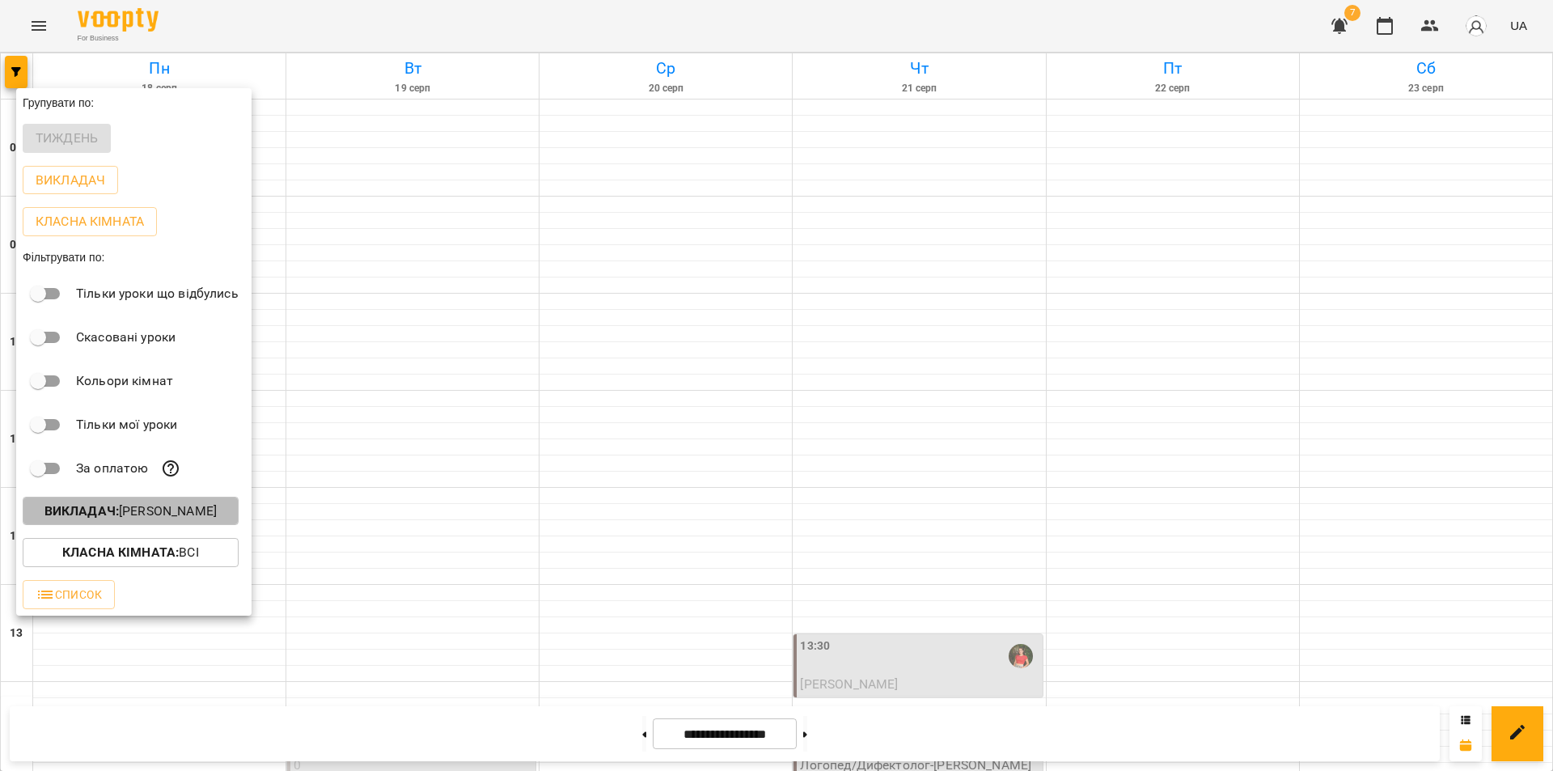
click at [167, 515] on p "Викладач : Литвинюк Аліна Віталіївна" at bounding box center [130, 510] width 172 height 19
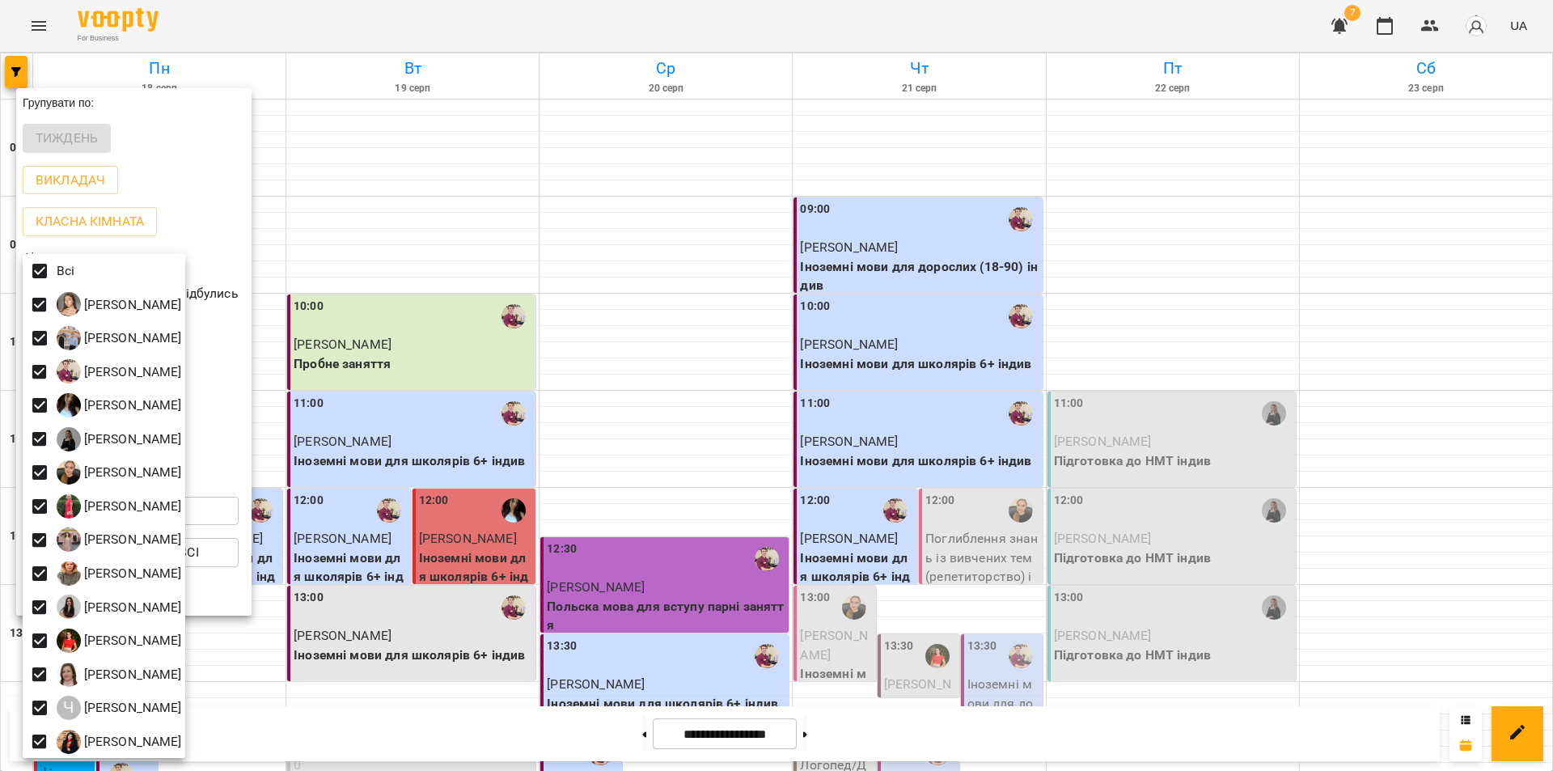
click at [628, 263] on div at bounding box center [776, 385] width 1553 height 771
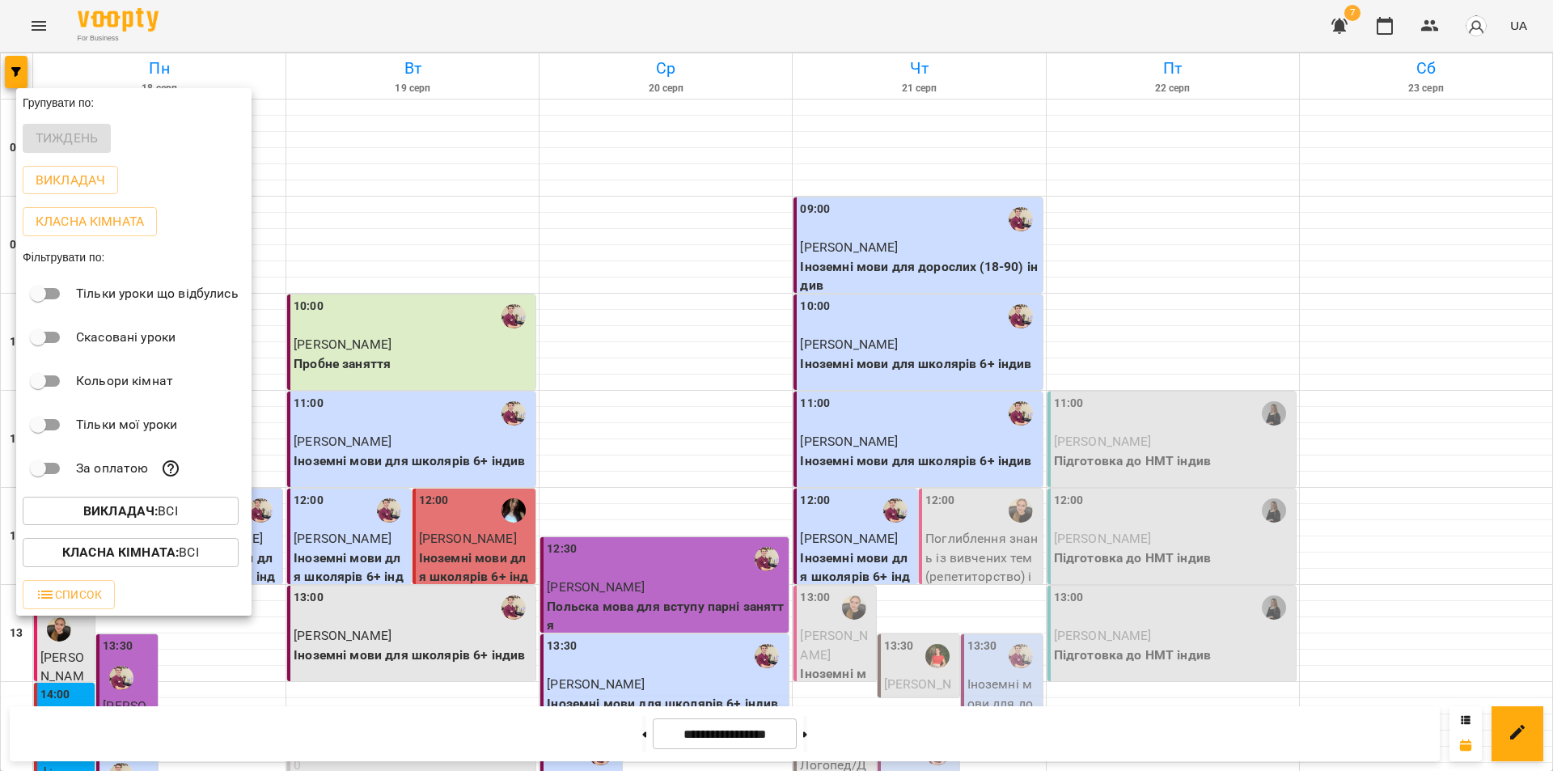
click at [628, 263] on div at bounding box center [776, 385] width 1553 height 771
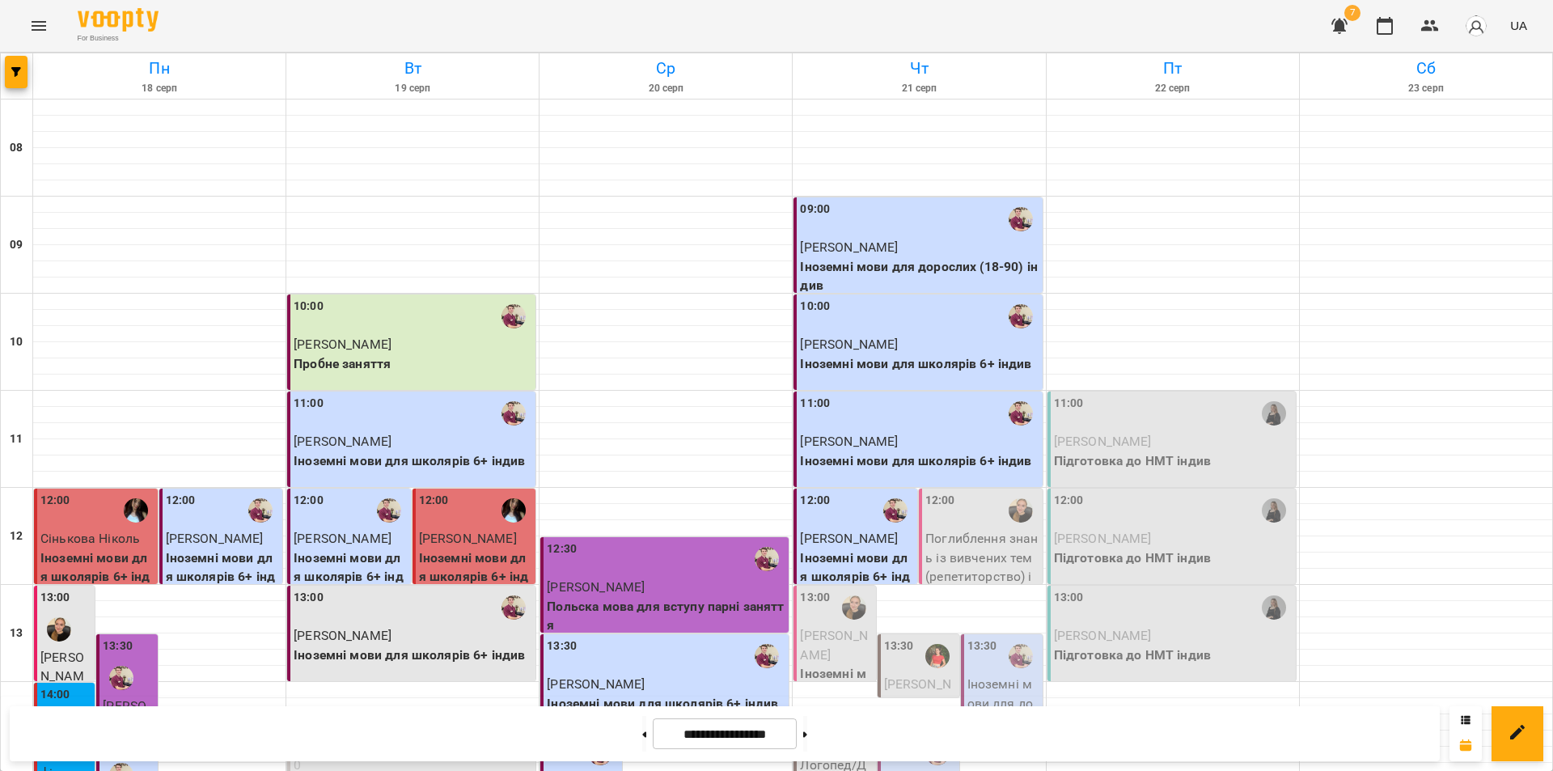
scroll to position [340, 0]
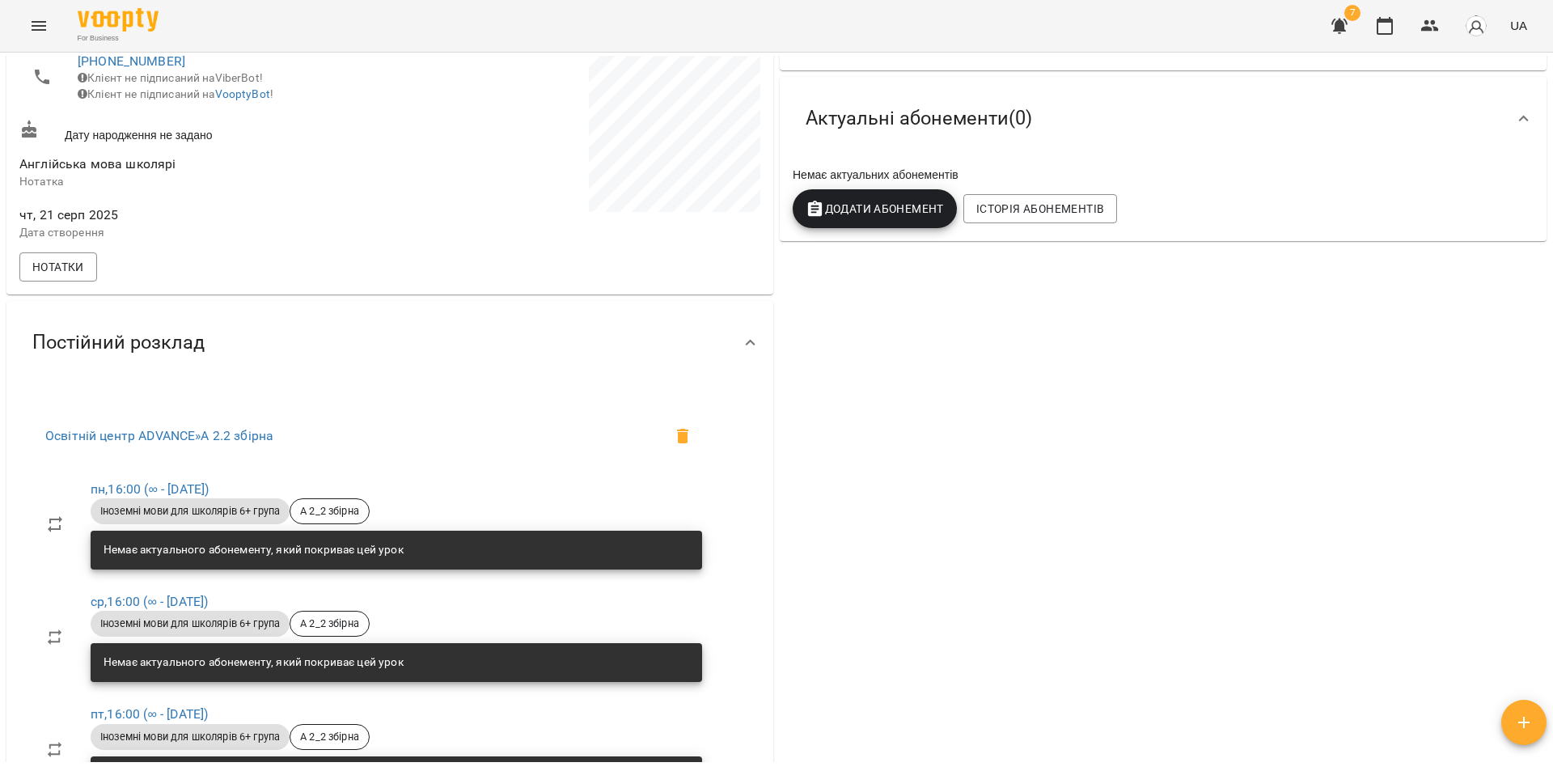
scroll to position [324, 0]
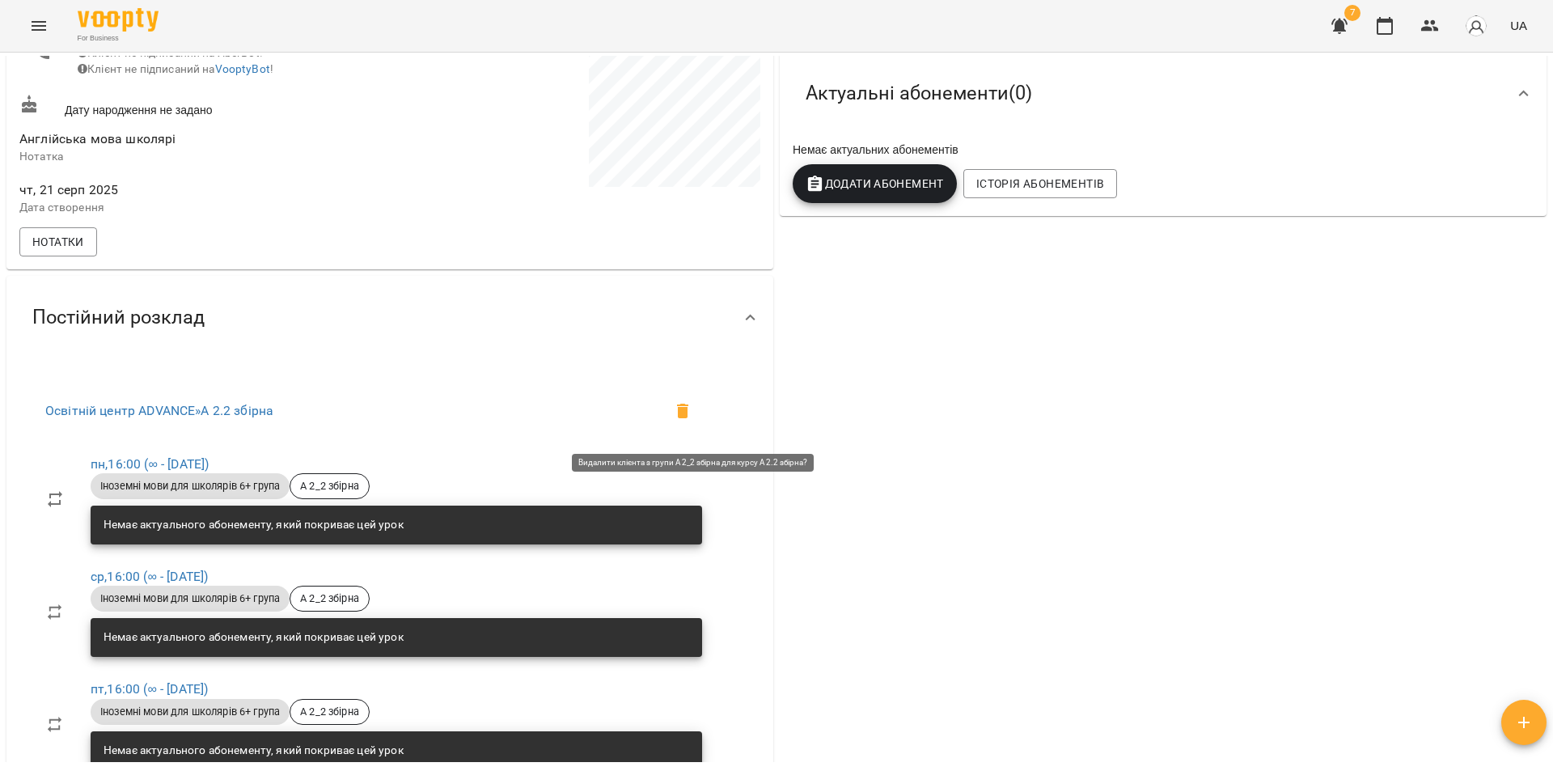
click at [688, 421] on icon at bounding box center [682, 410] width 19 height 19
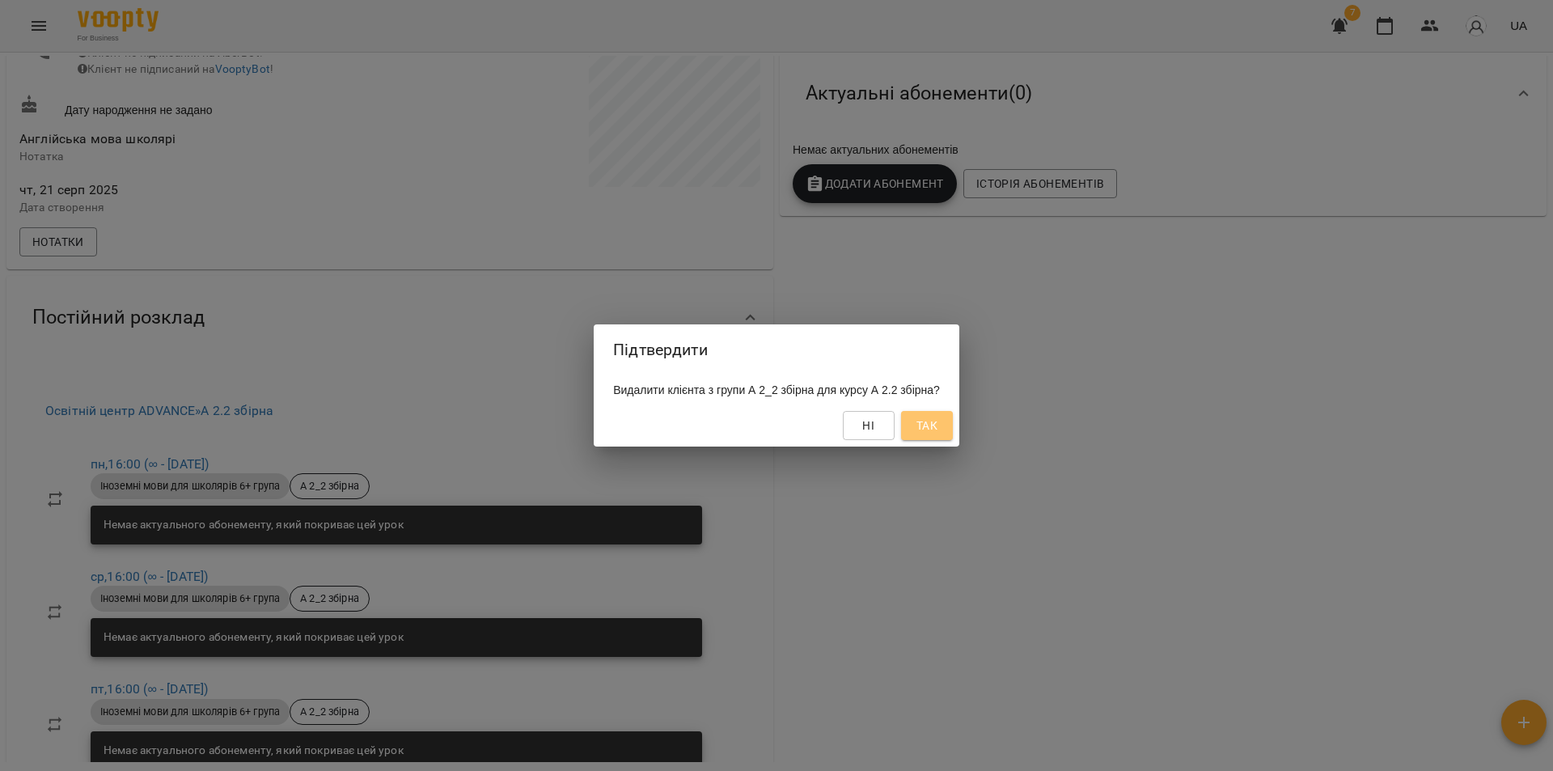
click at [940, 429] on span "Так" at bounding box center [927, 425] width 26 height 19
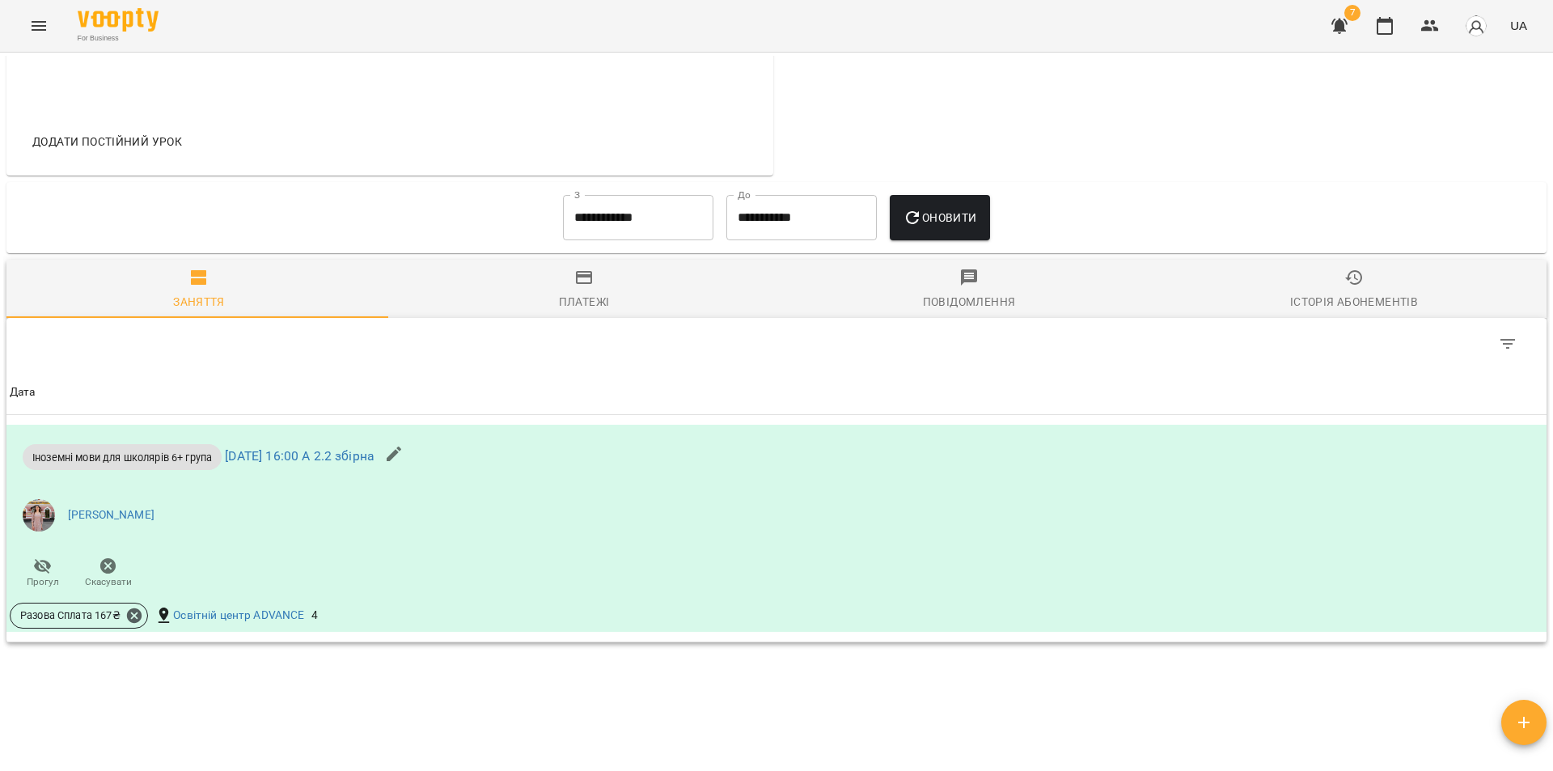
scroll to position [621, 0]
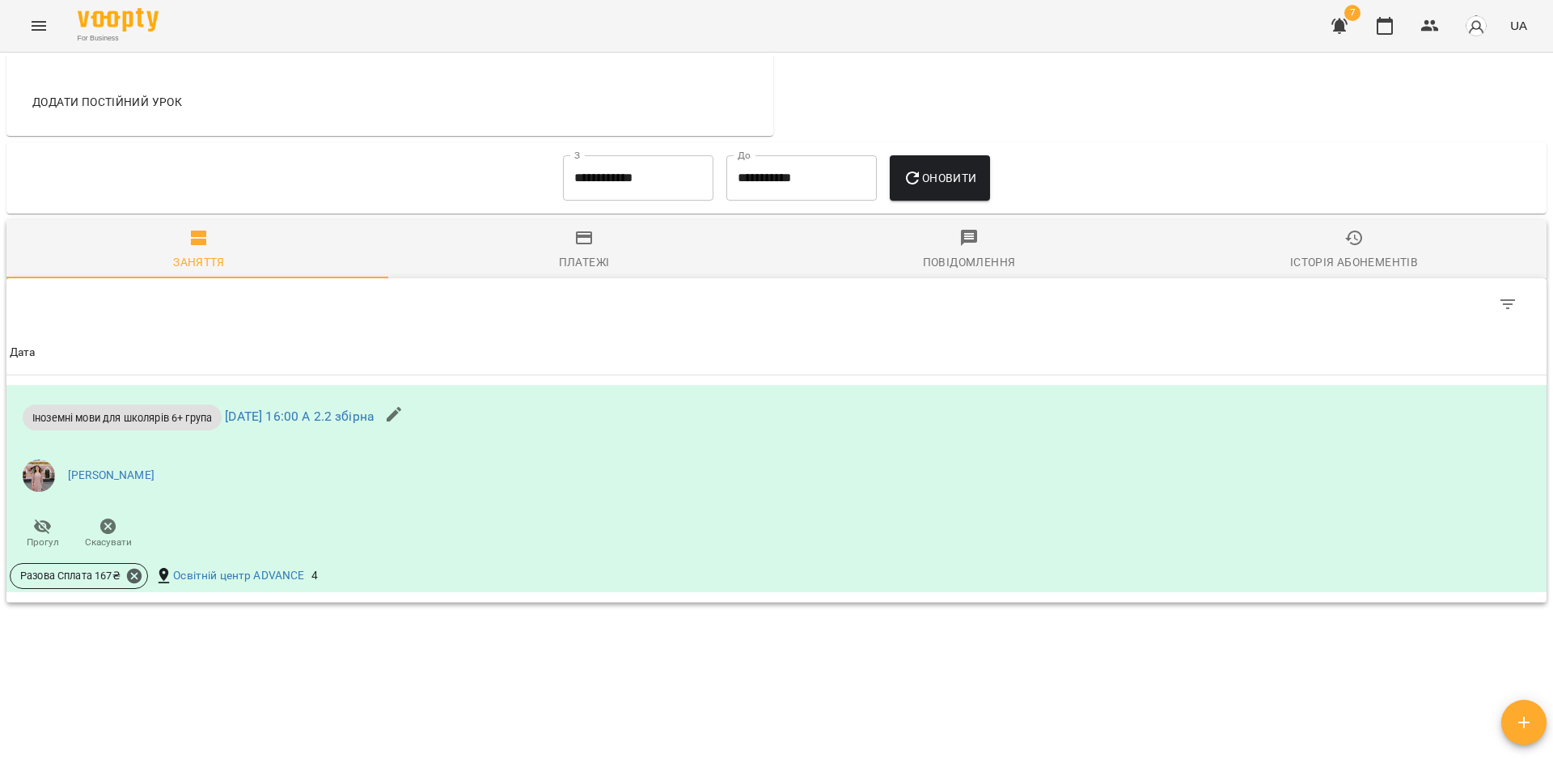
click at [604, 272] on div "Платежі" at bounding box center [584, 261] width 51 height 19
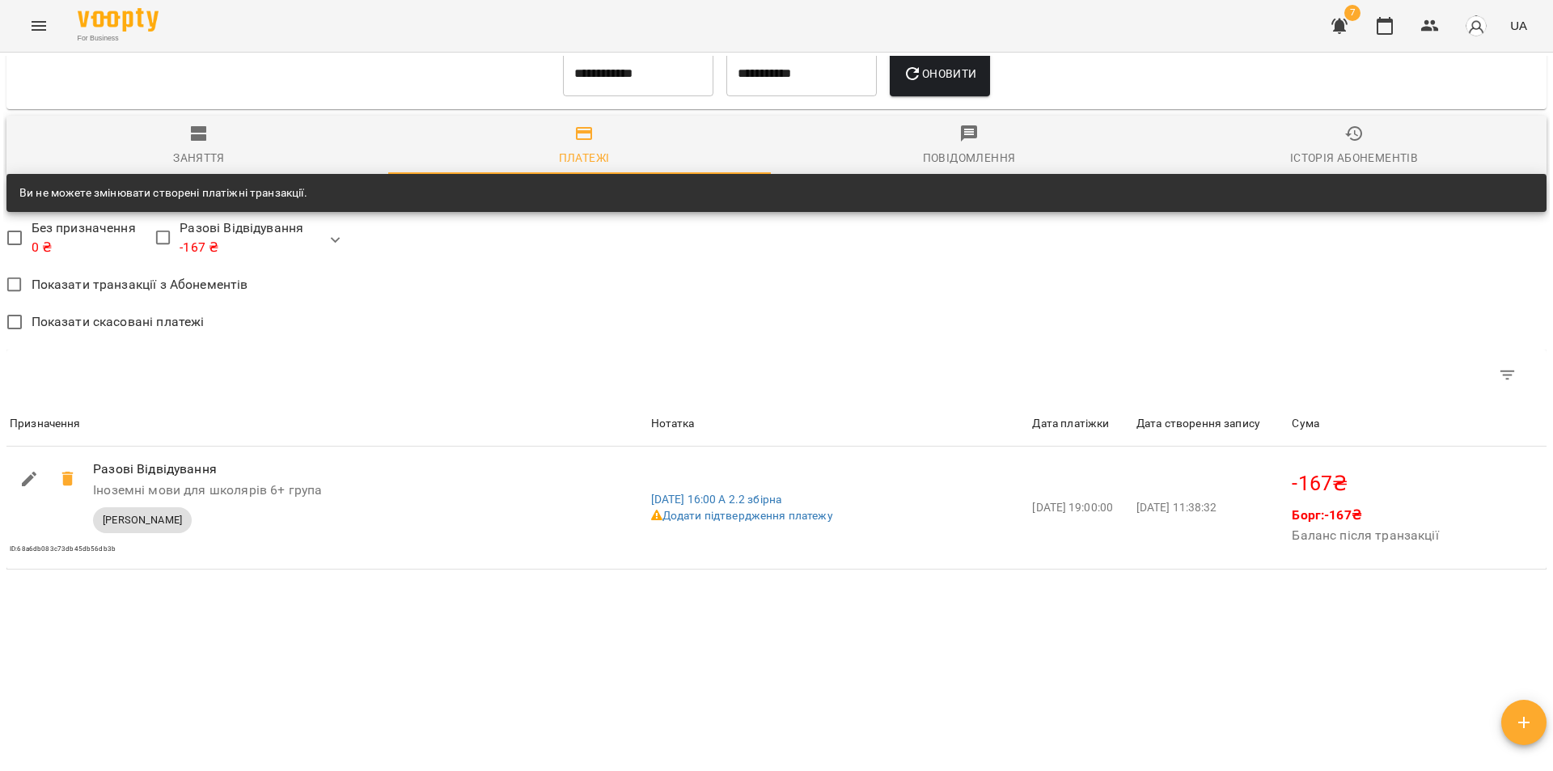
scroll to position [743, 0]
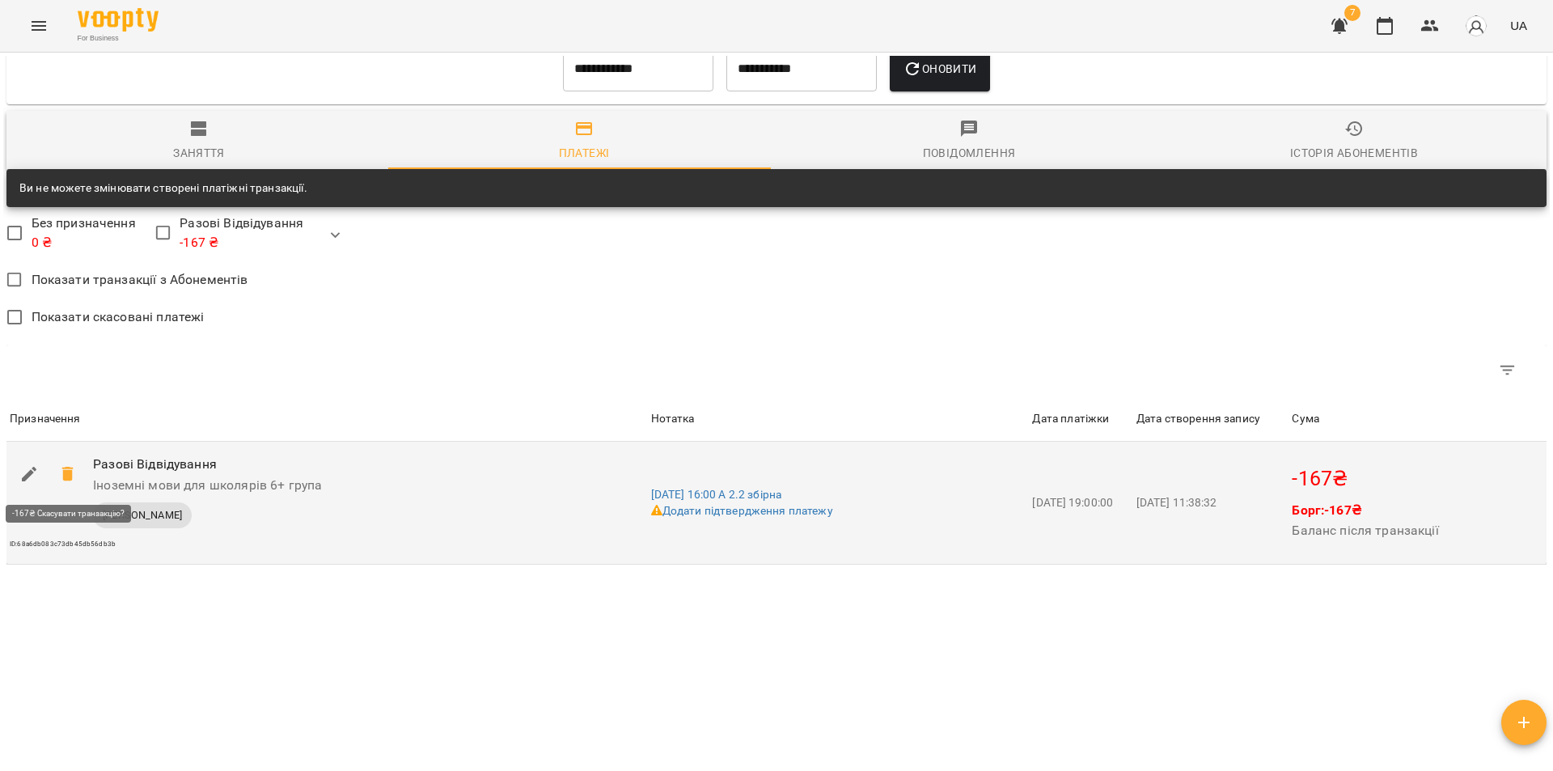
click at [60, 467] on icon at bounding box center [67, 473] width 19 height 19
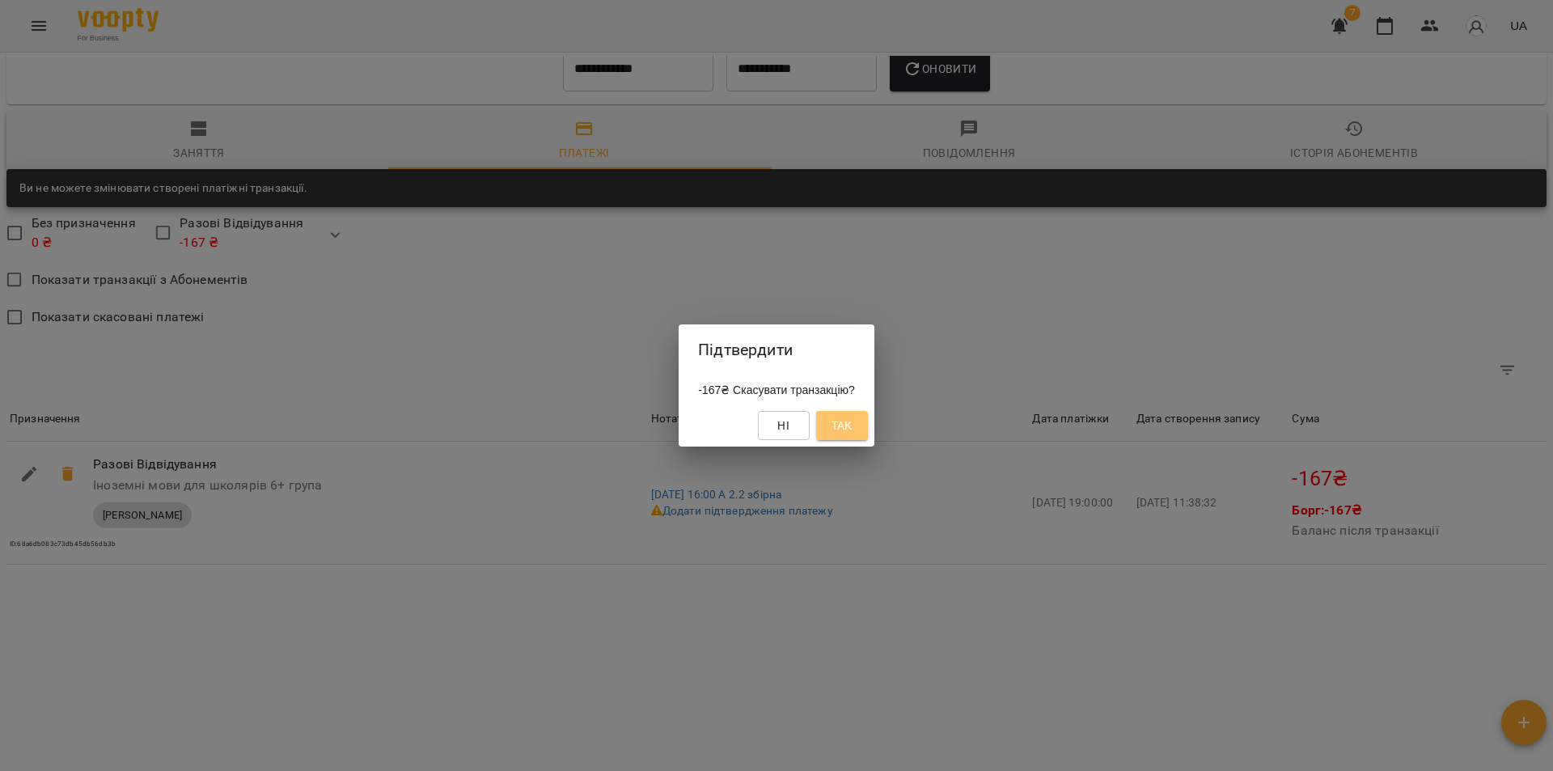
click at [849, 418] on span "Так" at bounding box center [841, 425] width 21 height 19
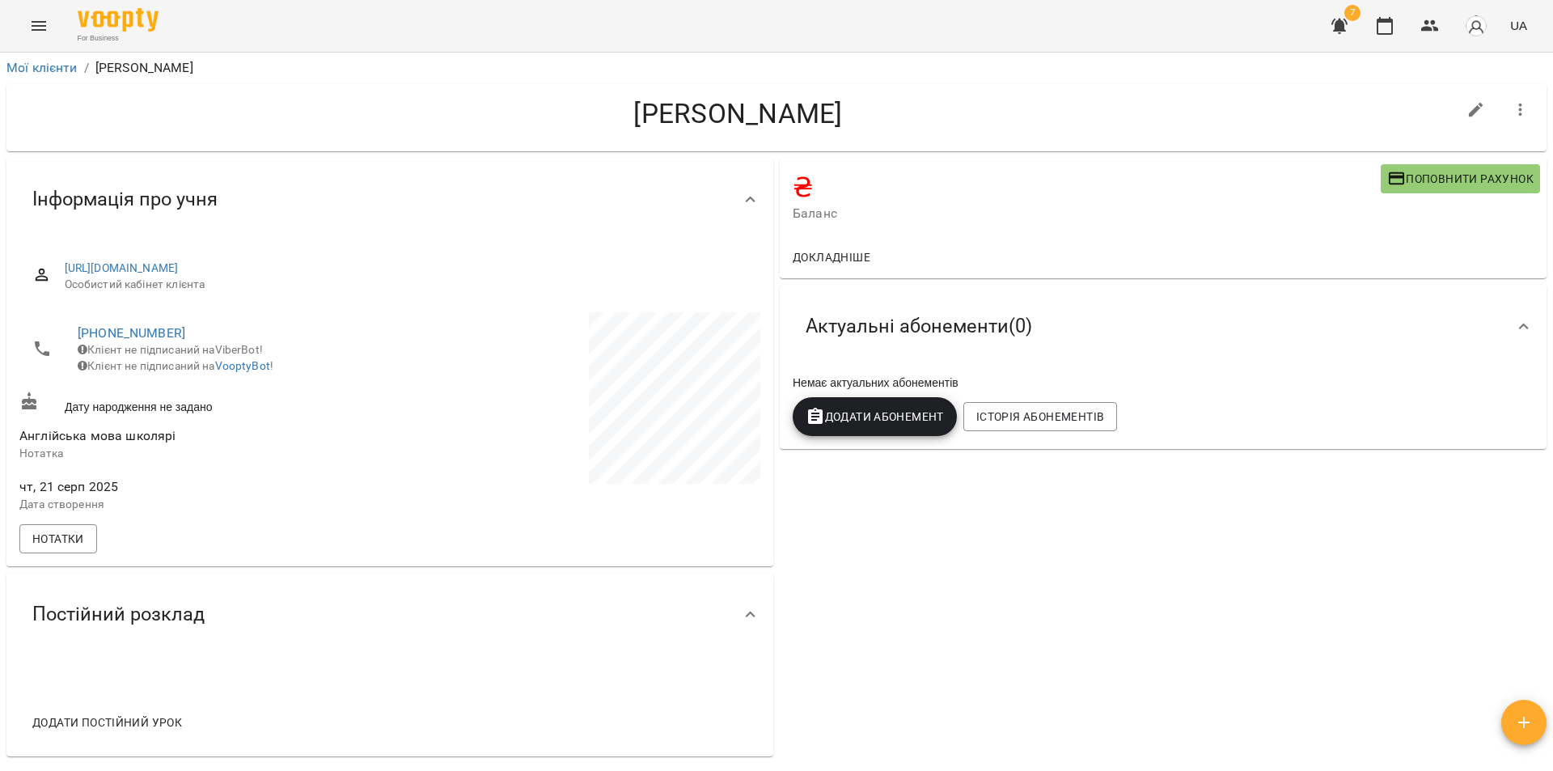
scroll to position [0, 0]
click at [1511, 116] on icon "button" at bounding box center [1520, 110] width 19 height 19
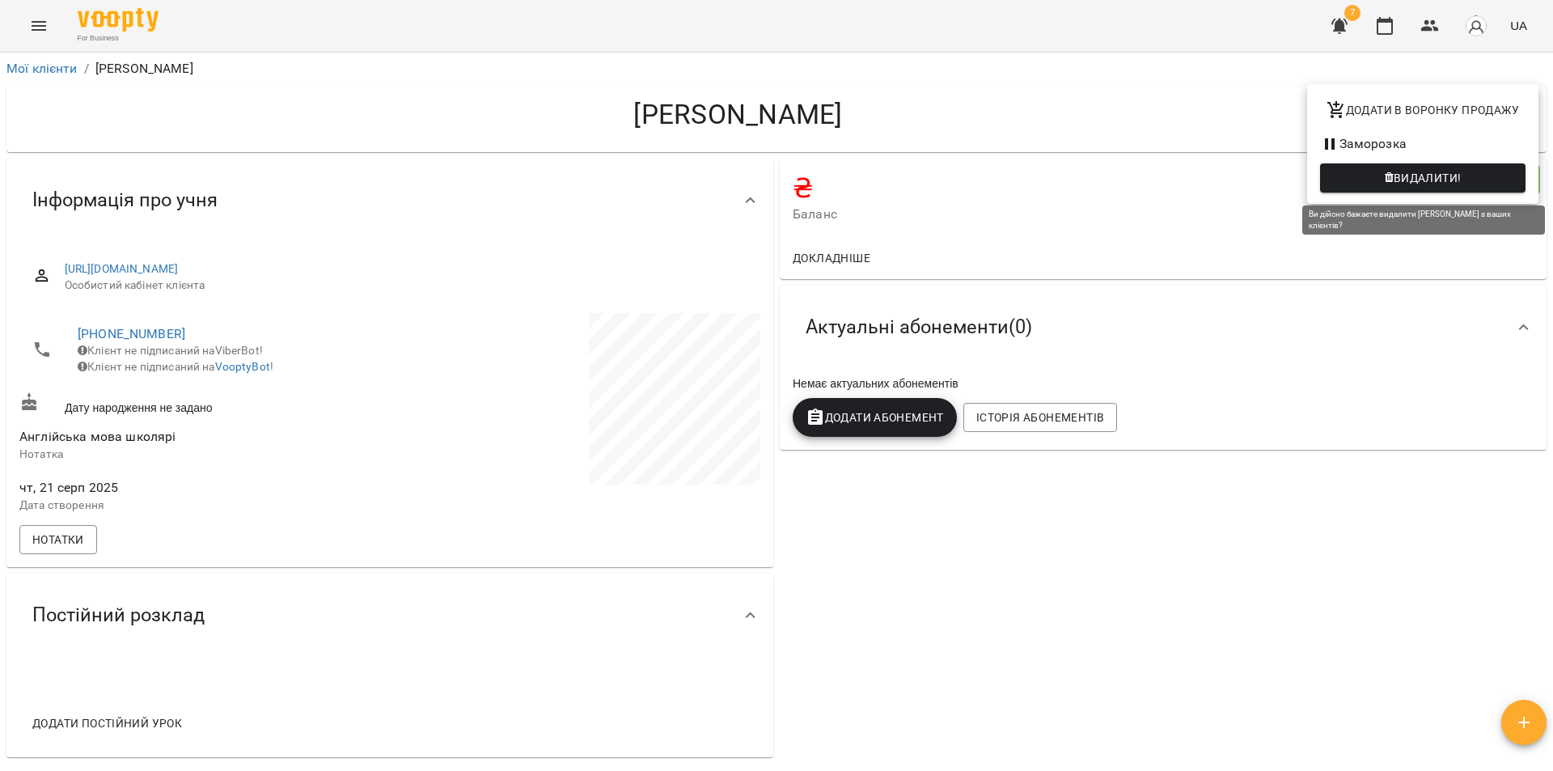
click at [1394, 176] on icon "button" at bounding box center [1389, 177] width 9 height 11
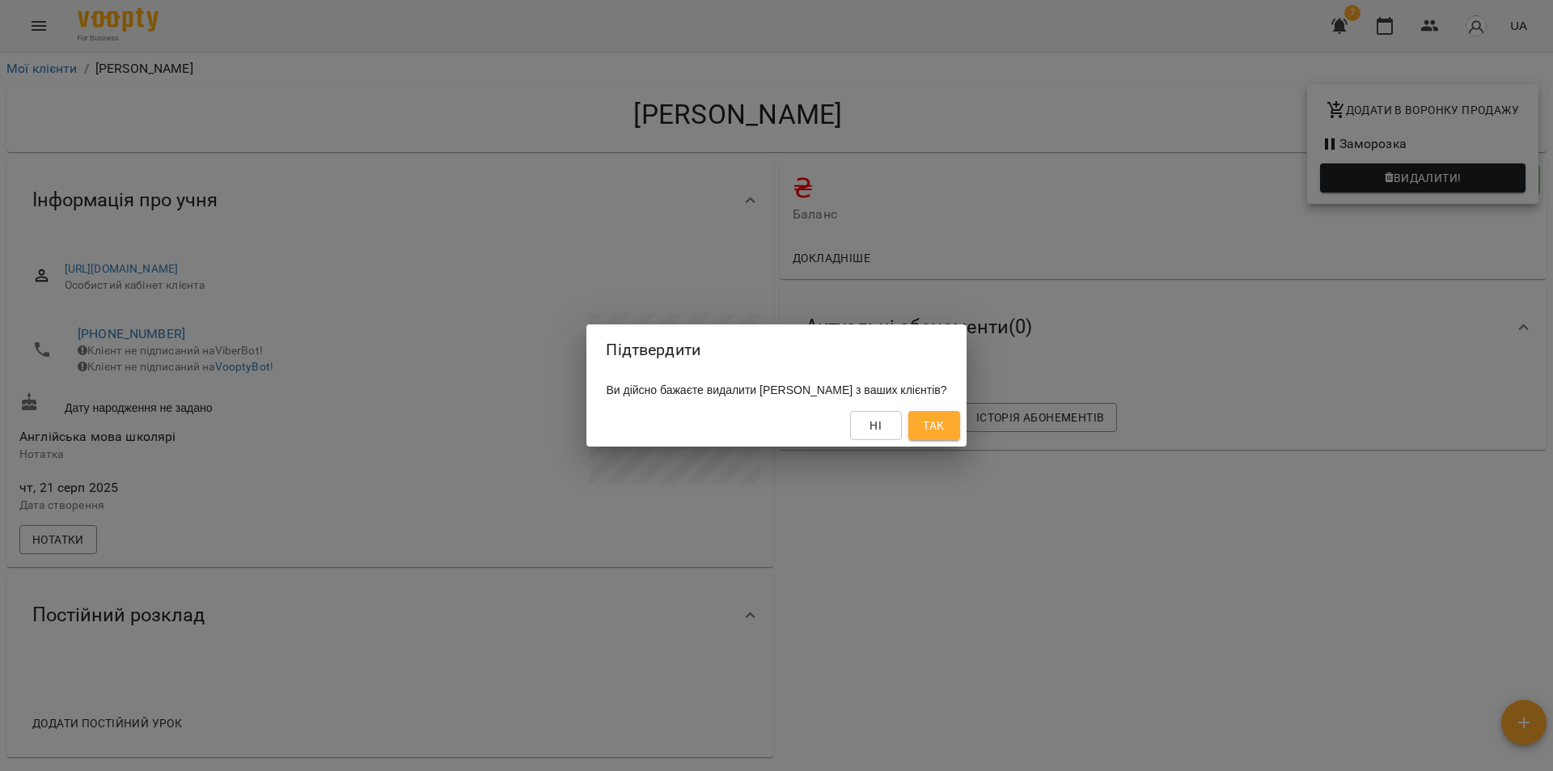
click at [960, 416] on button "Так" at bounding box center [934, 425] width 52 height 29
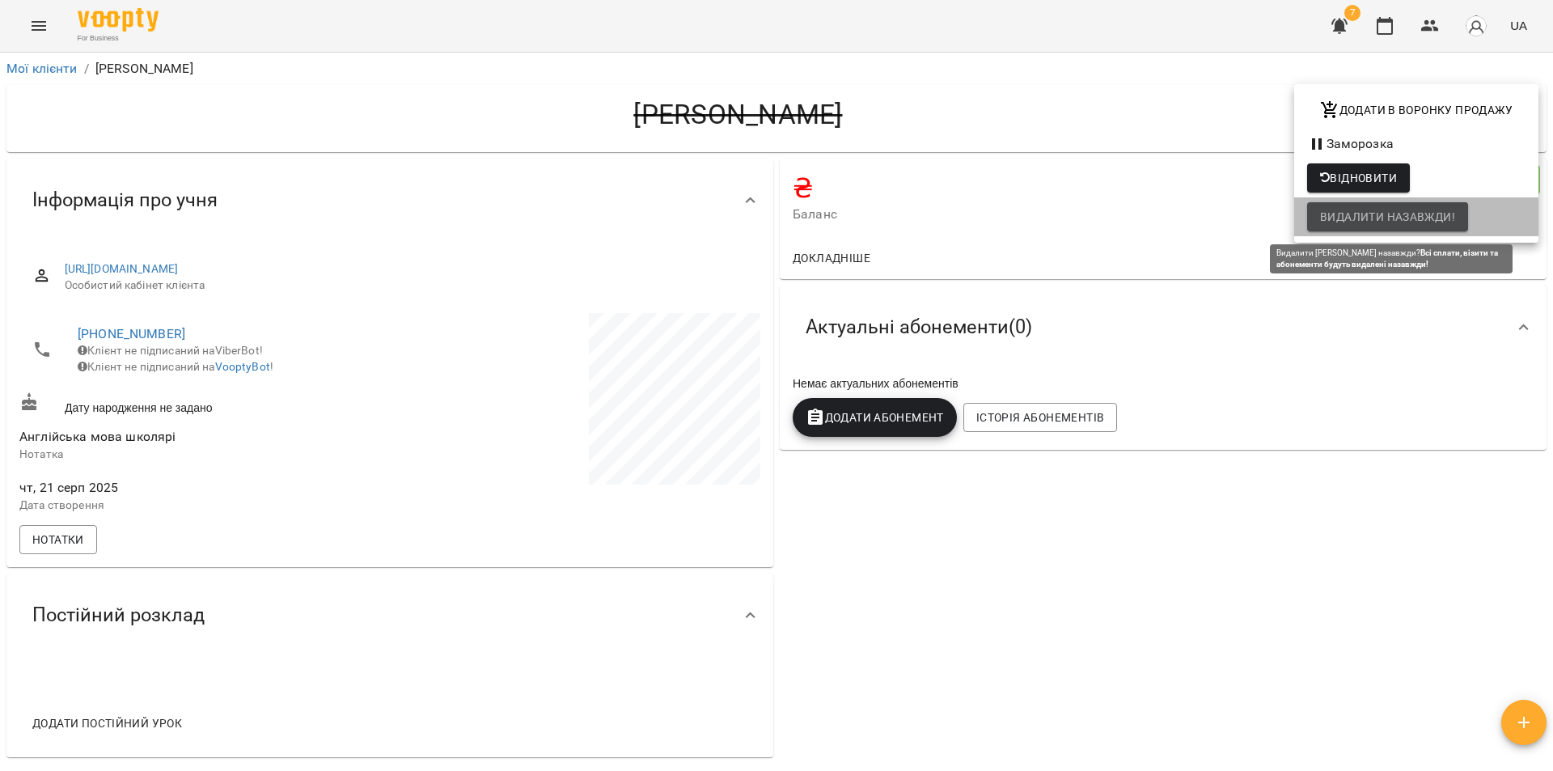
click at [1373, 226] on span "Видалити назавжди!" at bounding box center [1387, 216] width 135 height 19
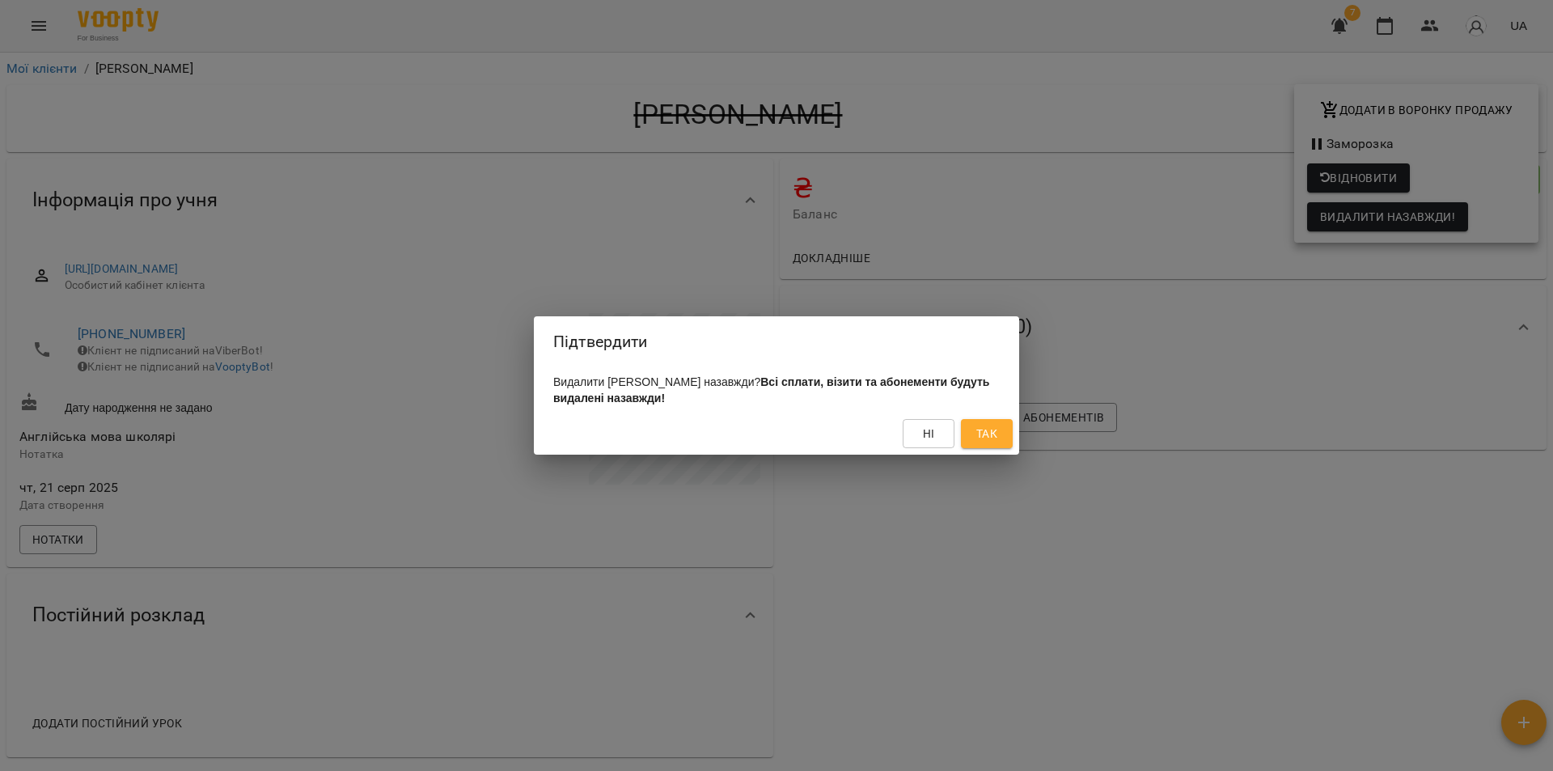
click at [974, 430] on span "Так" at bounding box center [987, 433] width 26 height 19
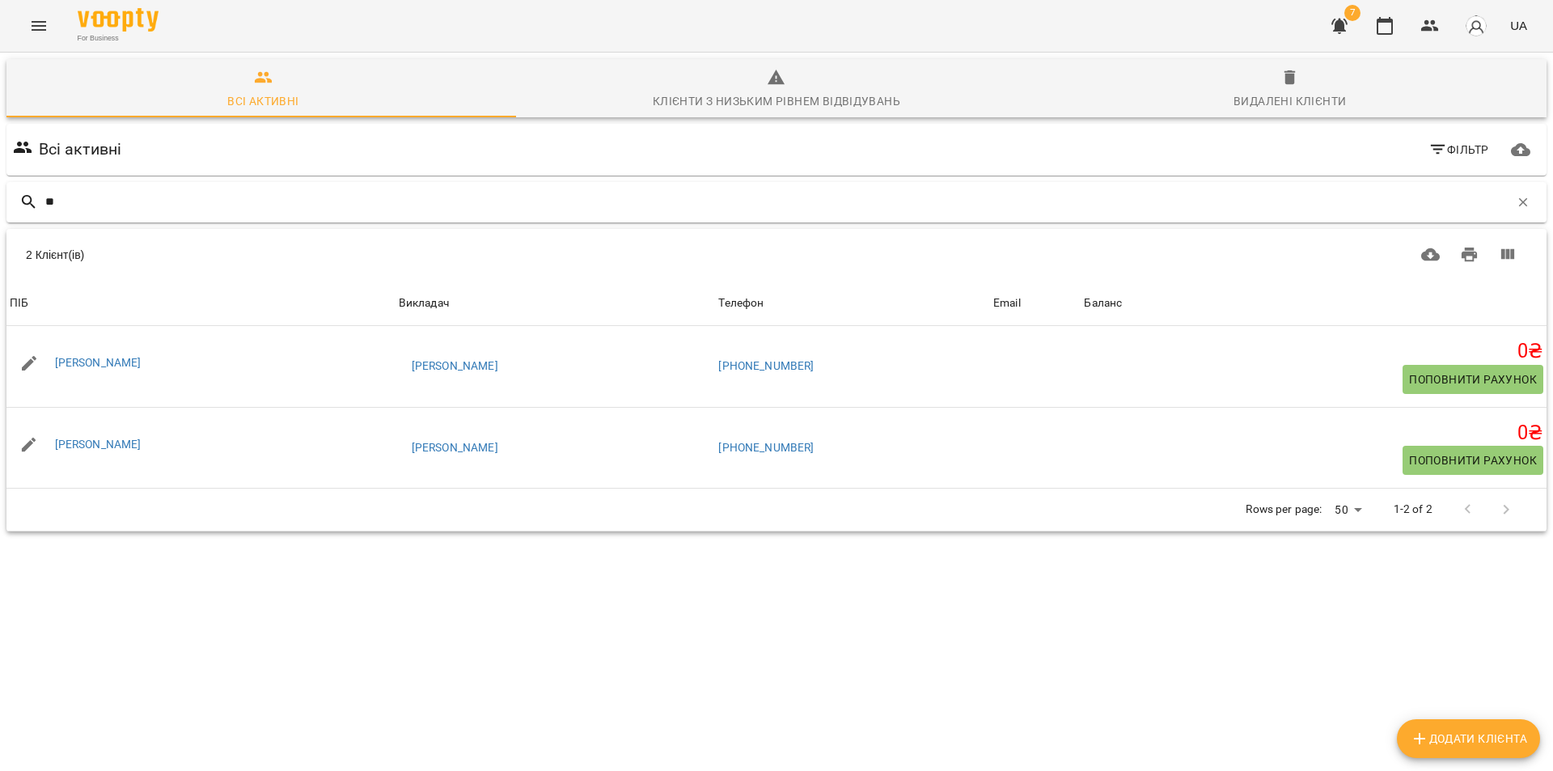
type input "*"
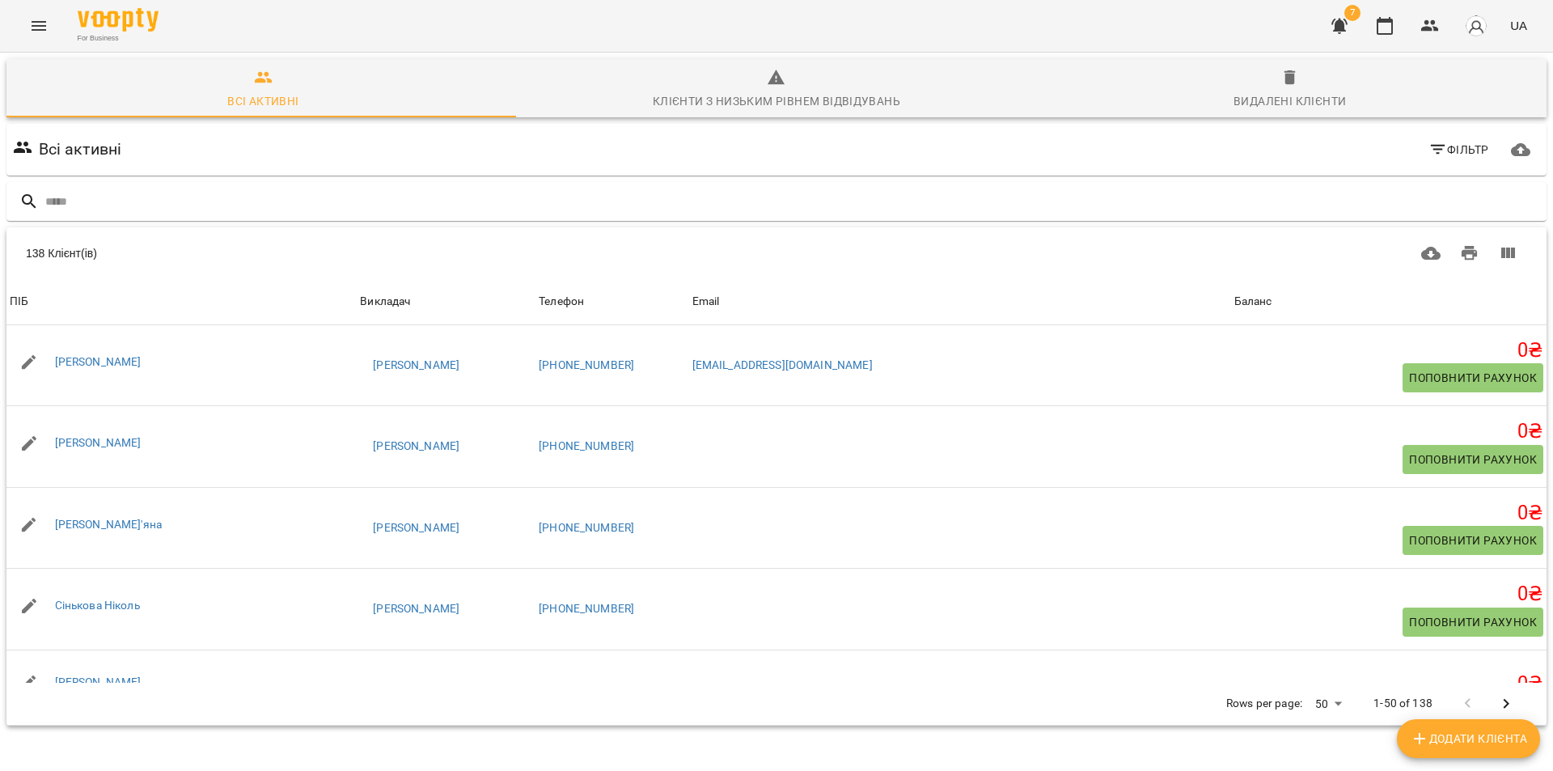
click at [1431, 726] on button "Додати клієнта" at bounding box center [1468, 738] width 143 height 39
select select "**"
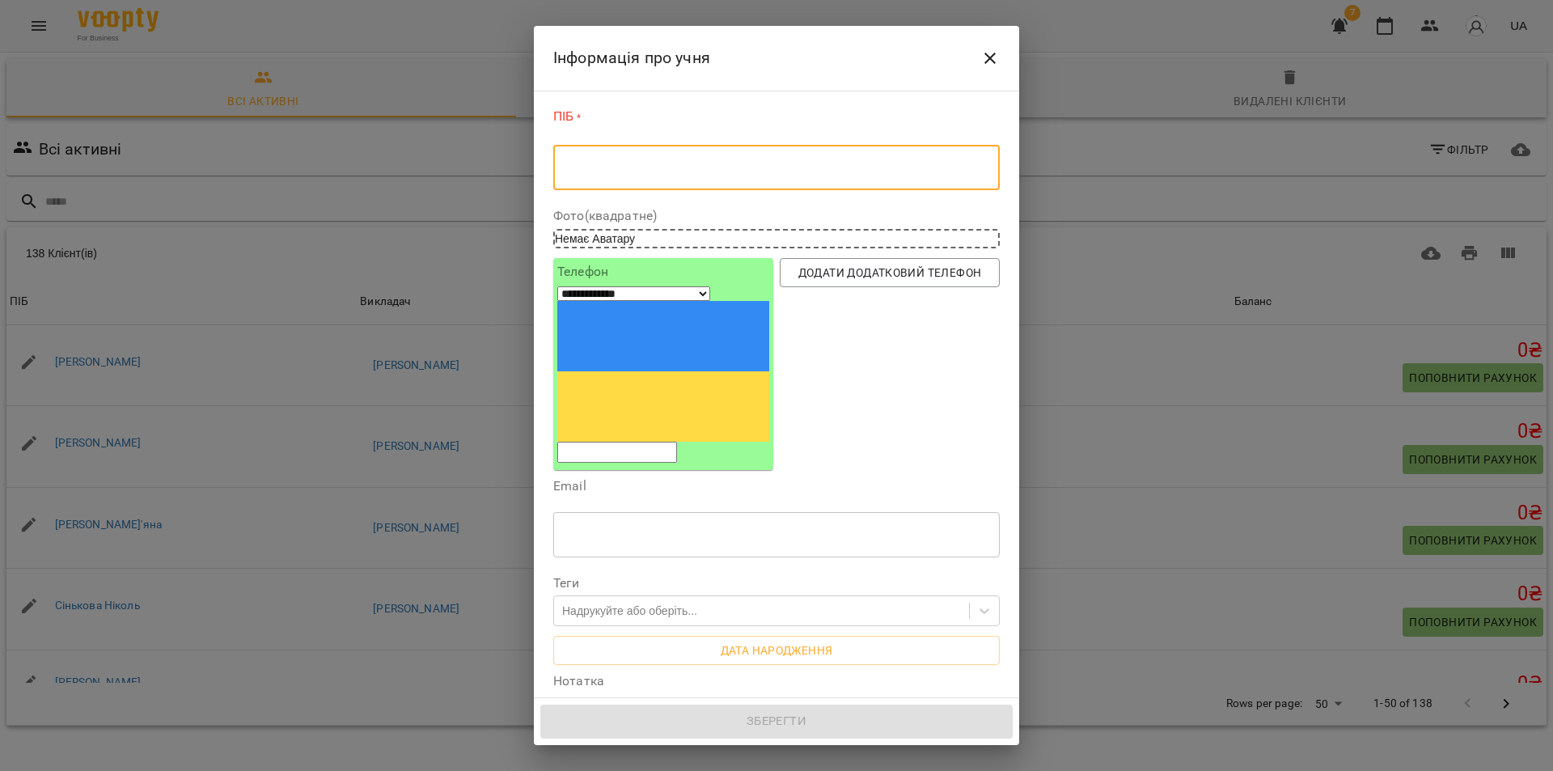
click at [571, 166] on textarea at bounding box center [777, 167] width 424 height 15
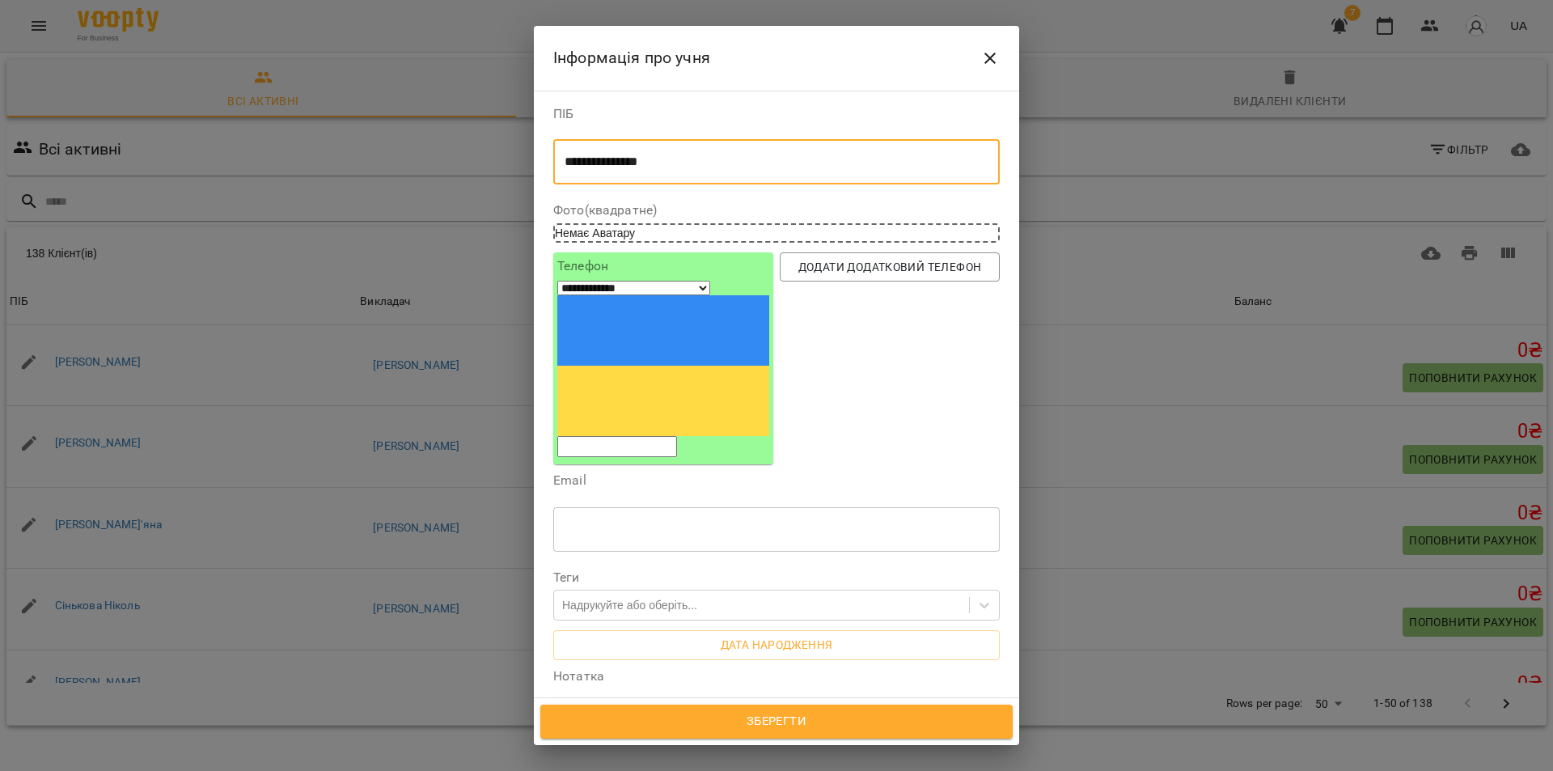
type textarea "**********"
click at [628, 436] on input "tel" at bounding box center [617, 446] width 120 height 21
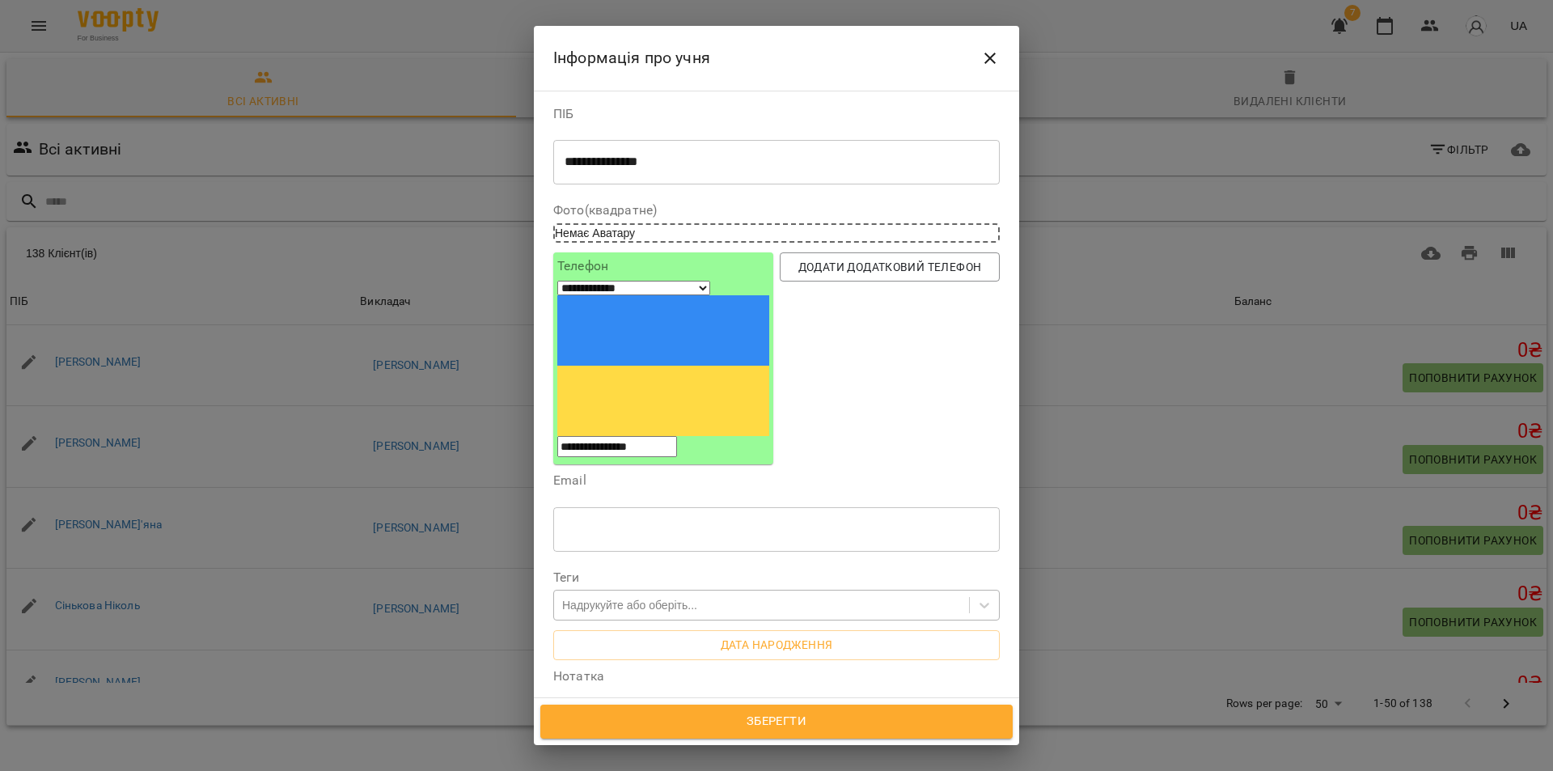
type input "**********"
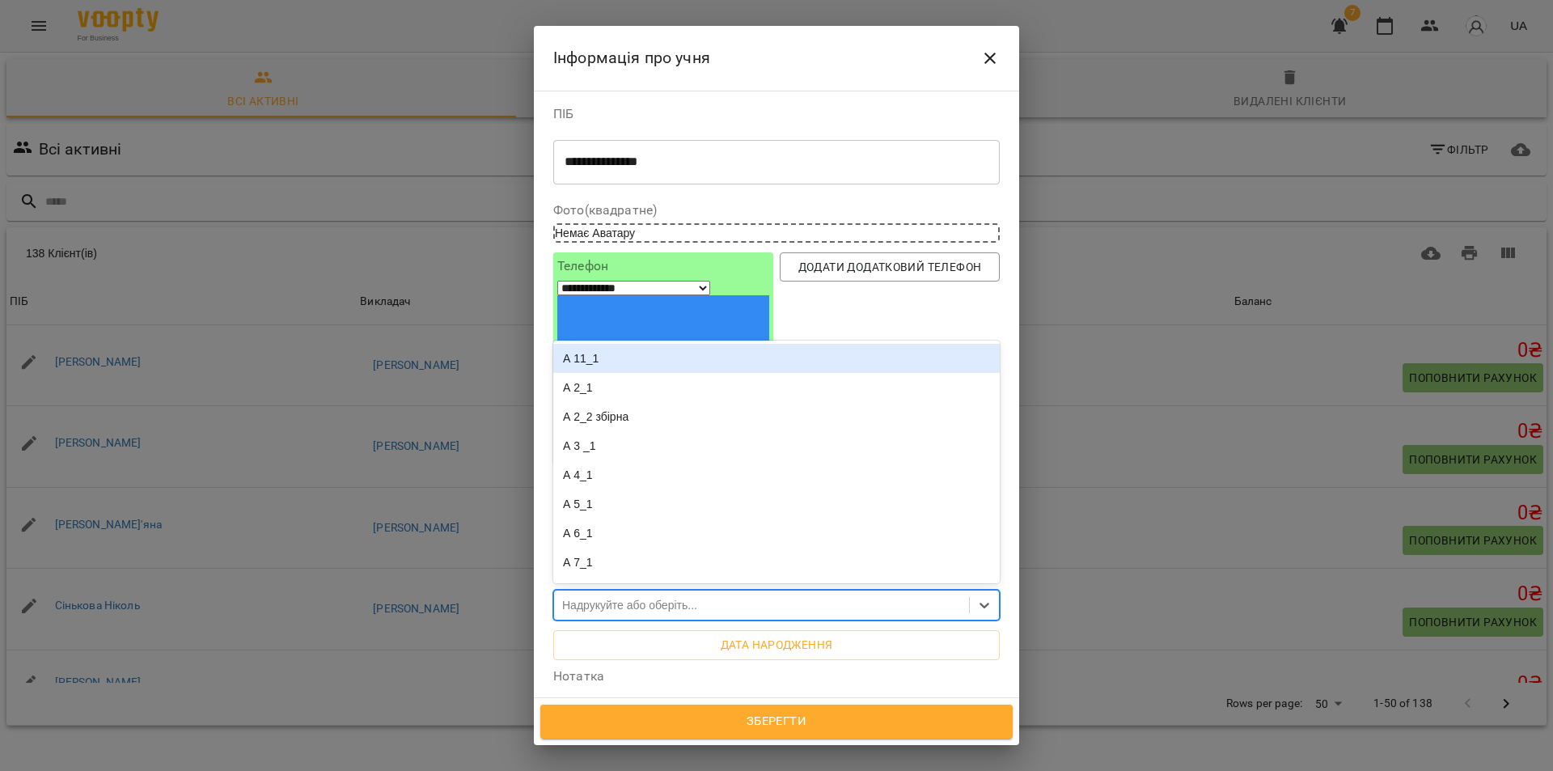
click at [780, 592] on div "Надрукуйте або оберіть..." at bounding box center [761, 605] width 415 height 27
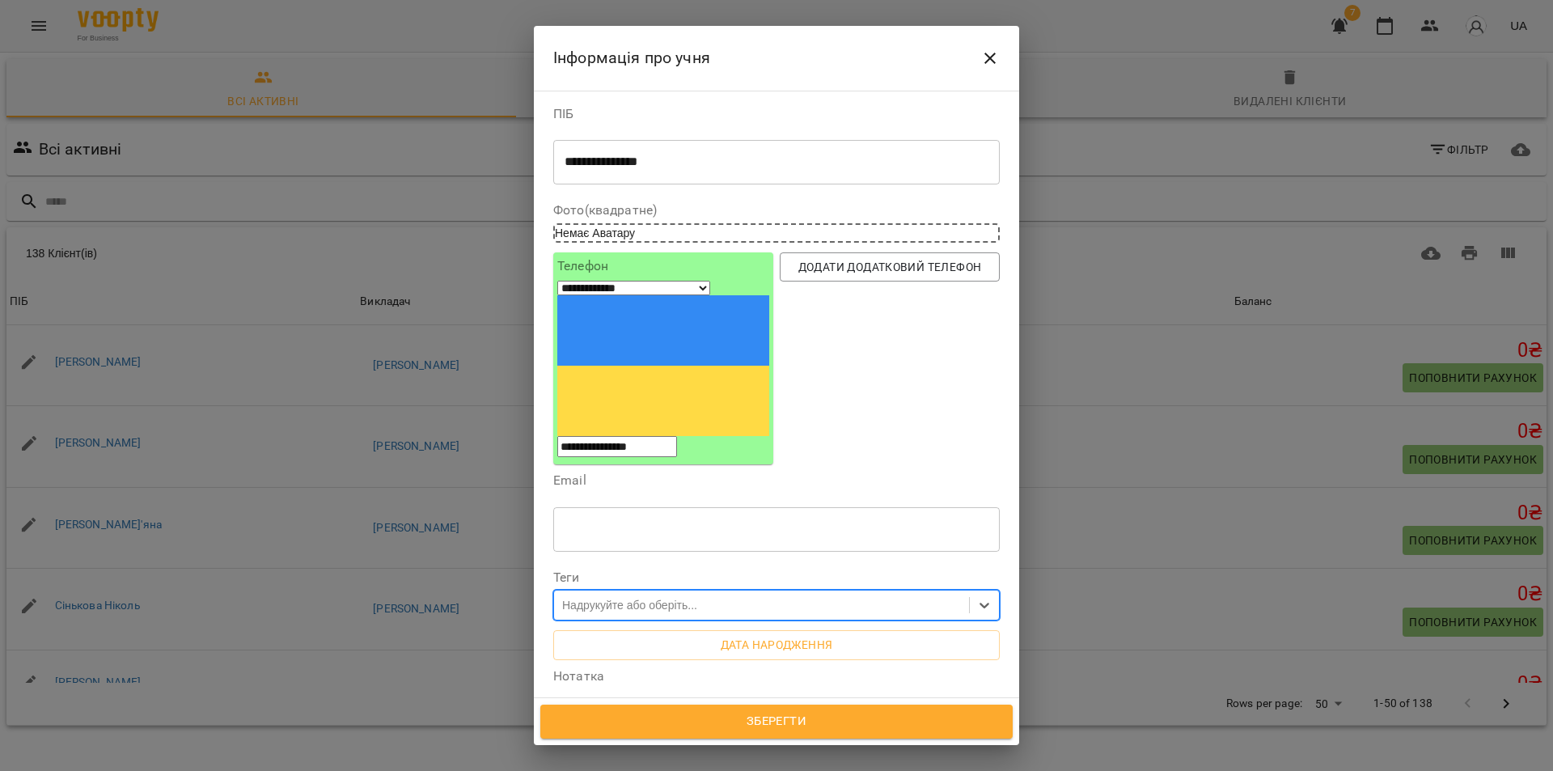
click at [780, 592] on div "Надрукуйте або оберіть..." at bounding box center [761, 605] width 415 height 27
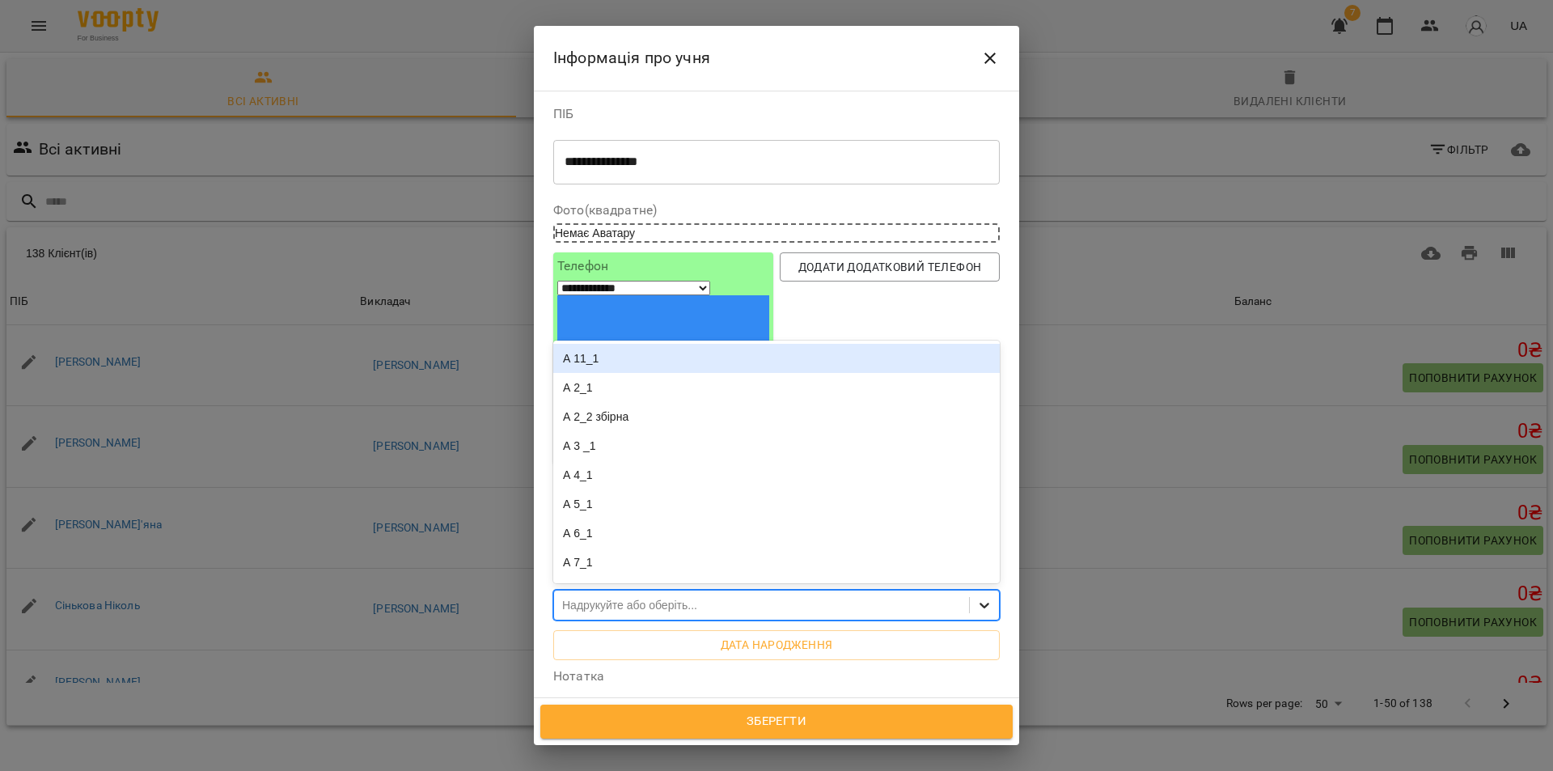
click at [976, 597] on icon at bounding box center [984, 605] width 16 height 16
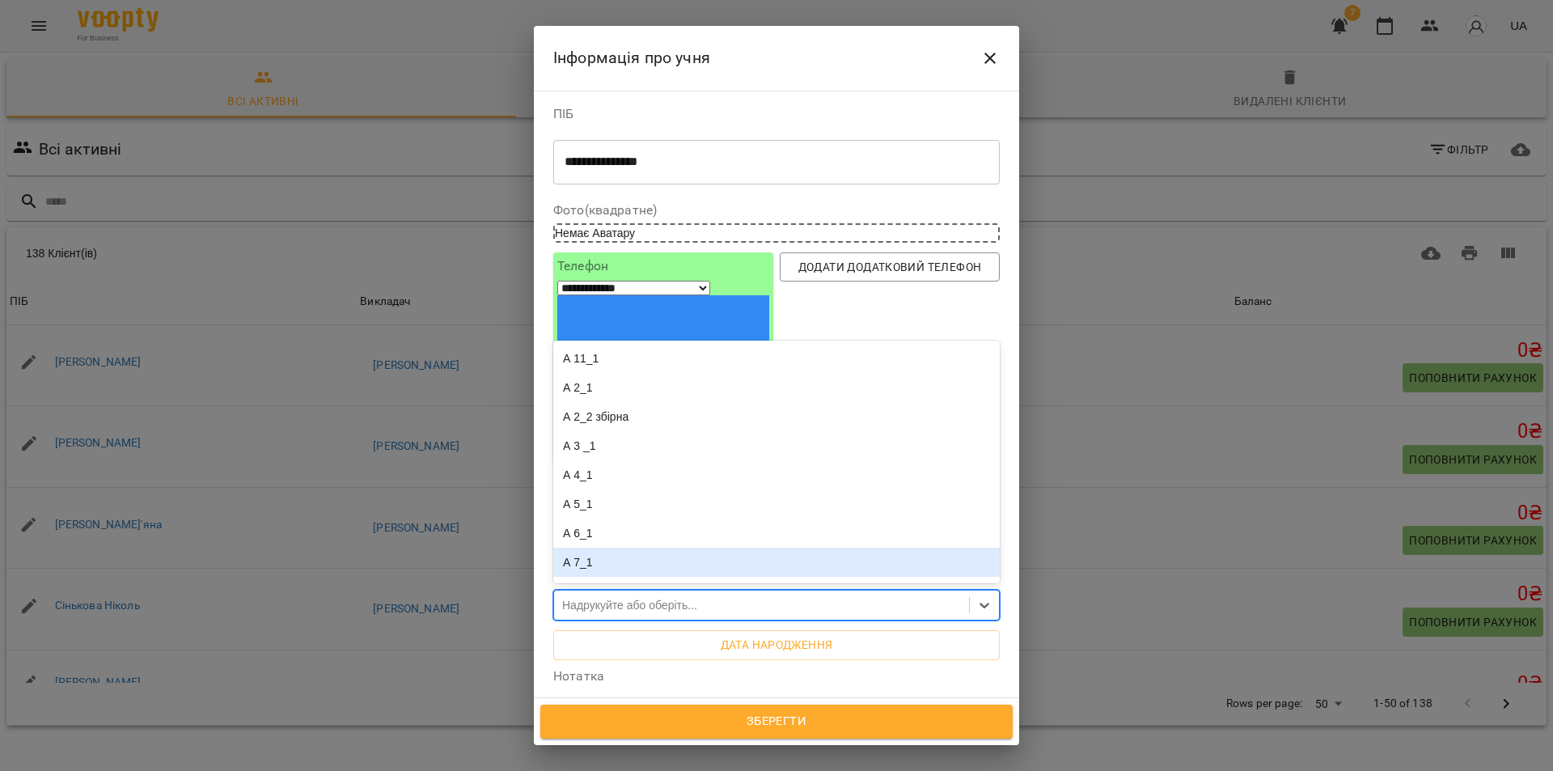
click at [594, 701] on div "* ​" at bounding box center [776, 723] width 446 height 45
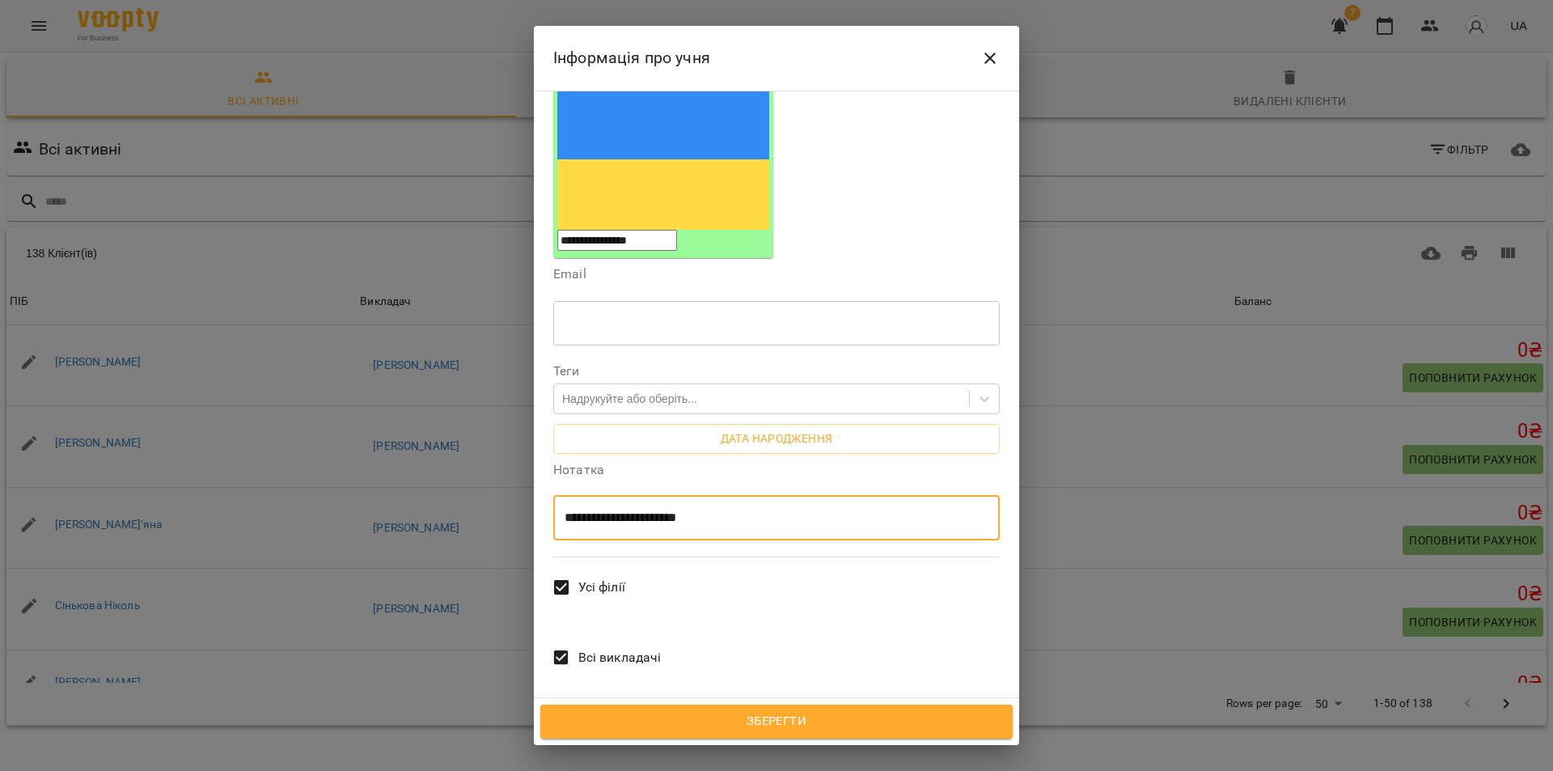
scroll to position [209, 0]
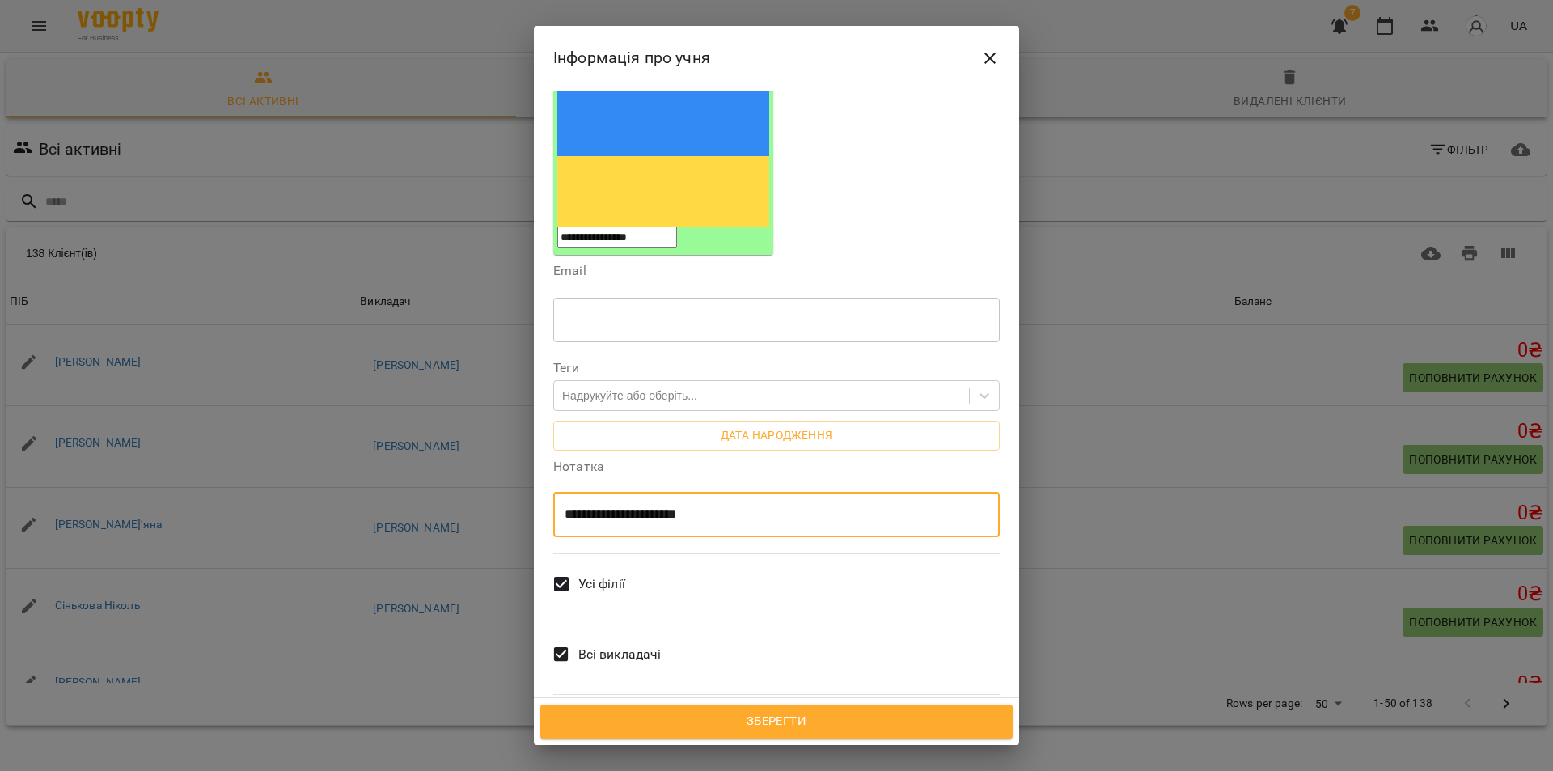
type textarea "**********"
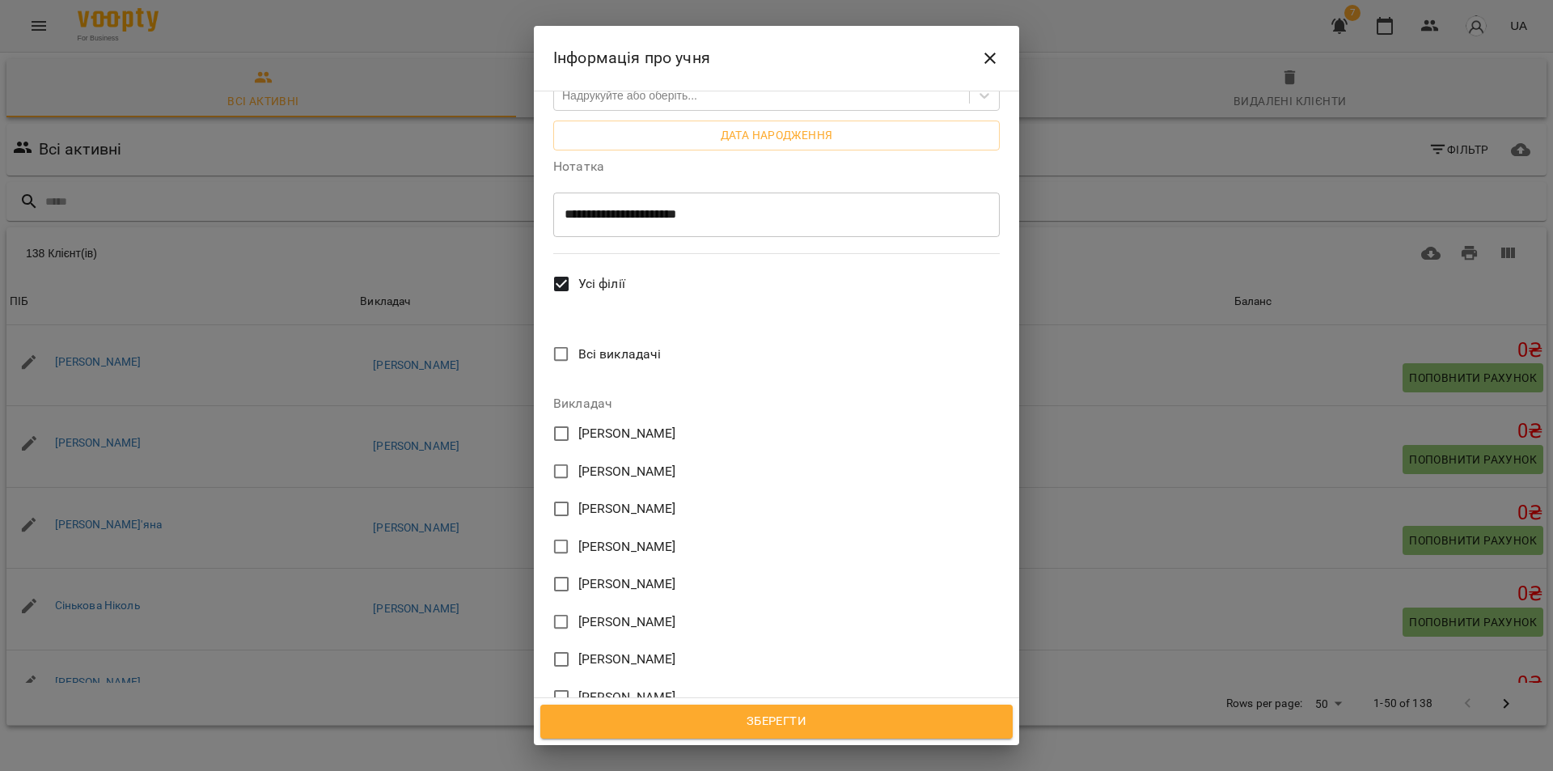
scroll to position [533, 0]
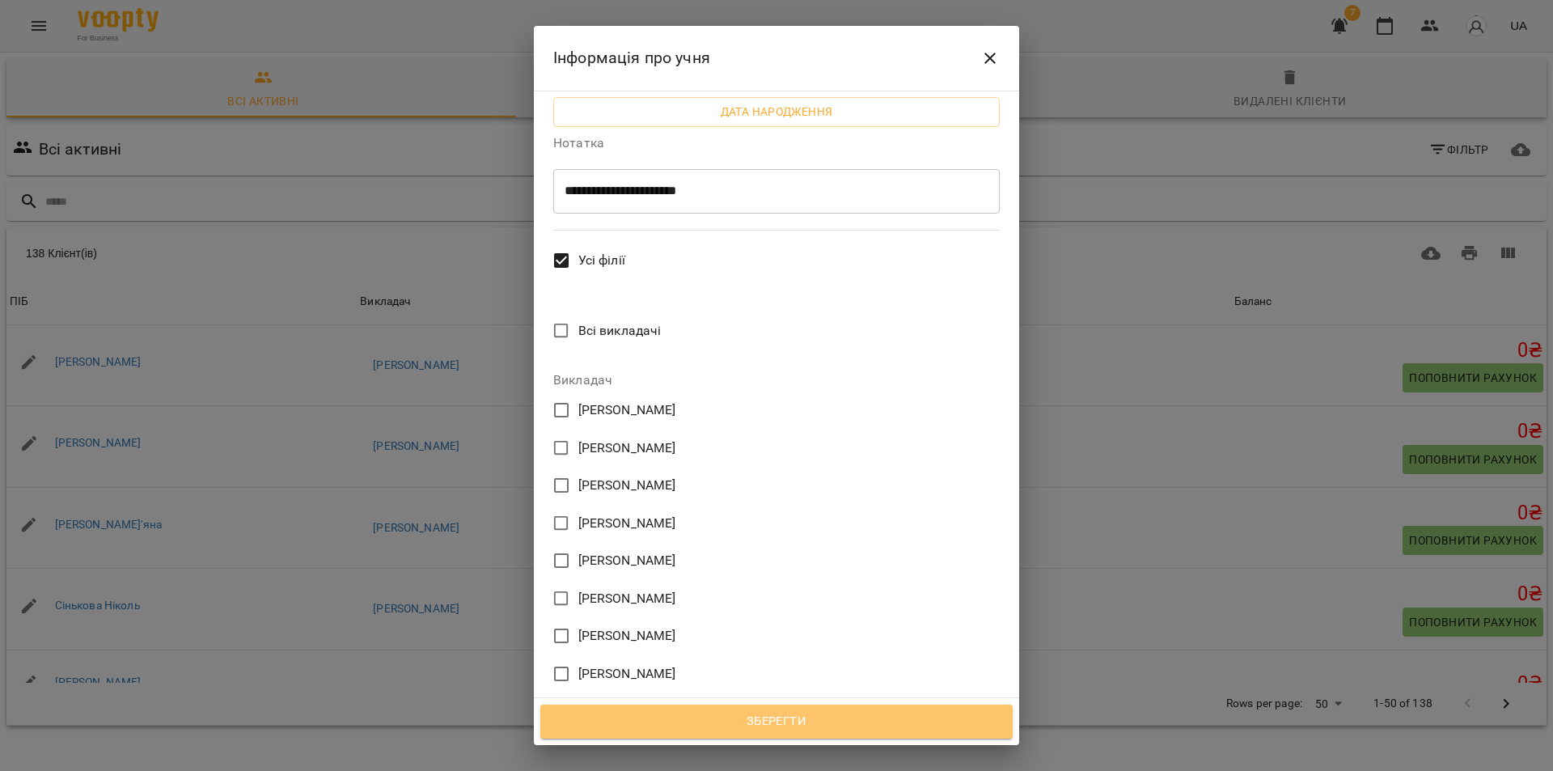
click at [717, 713] on span "Зберегти" at bounding box center [776, 721] width 437 height 21
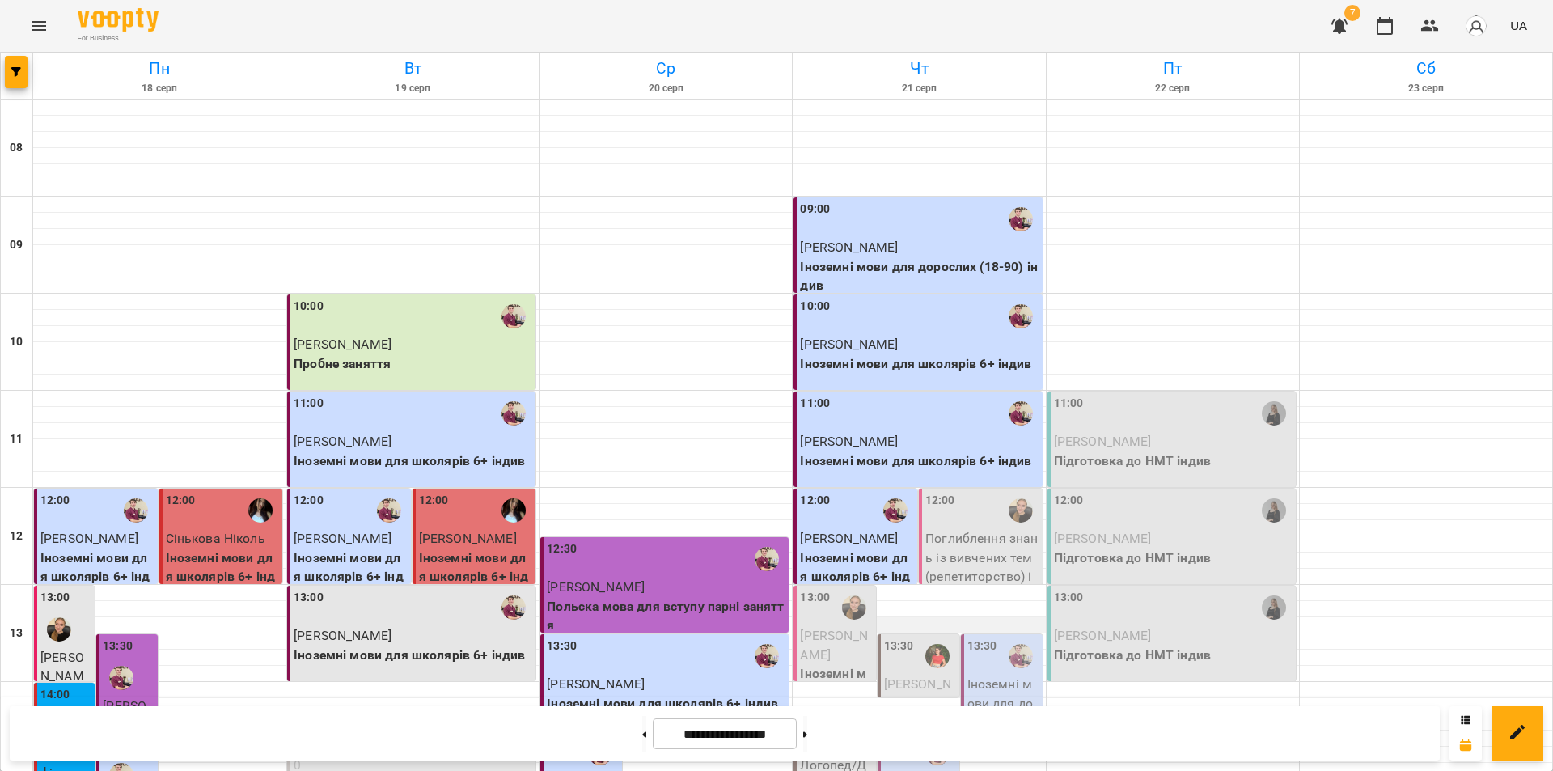
scroll to position [243, 0]
click at [950, 529] on p "Поглиблення знань із вивчених тем (репетиторство) індив - [PERSON_NAME]" at bounding box center [982, 576] width 114 height 95
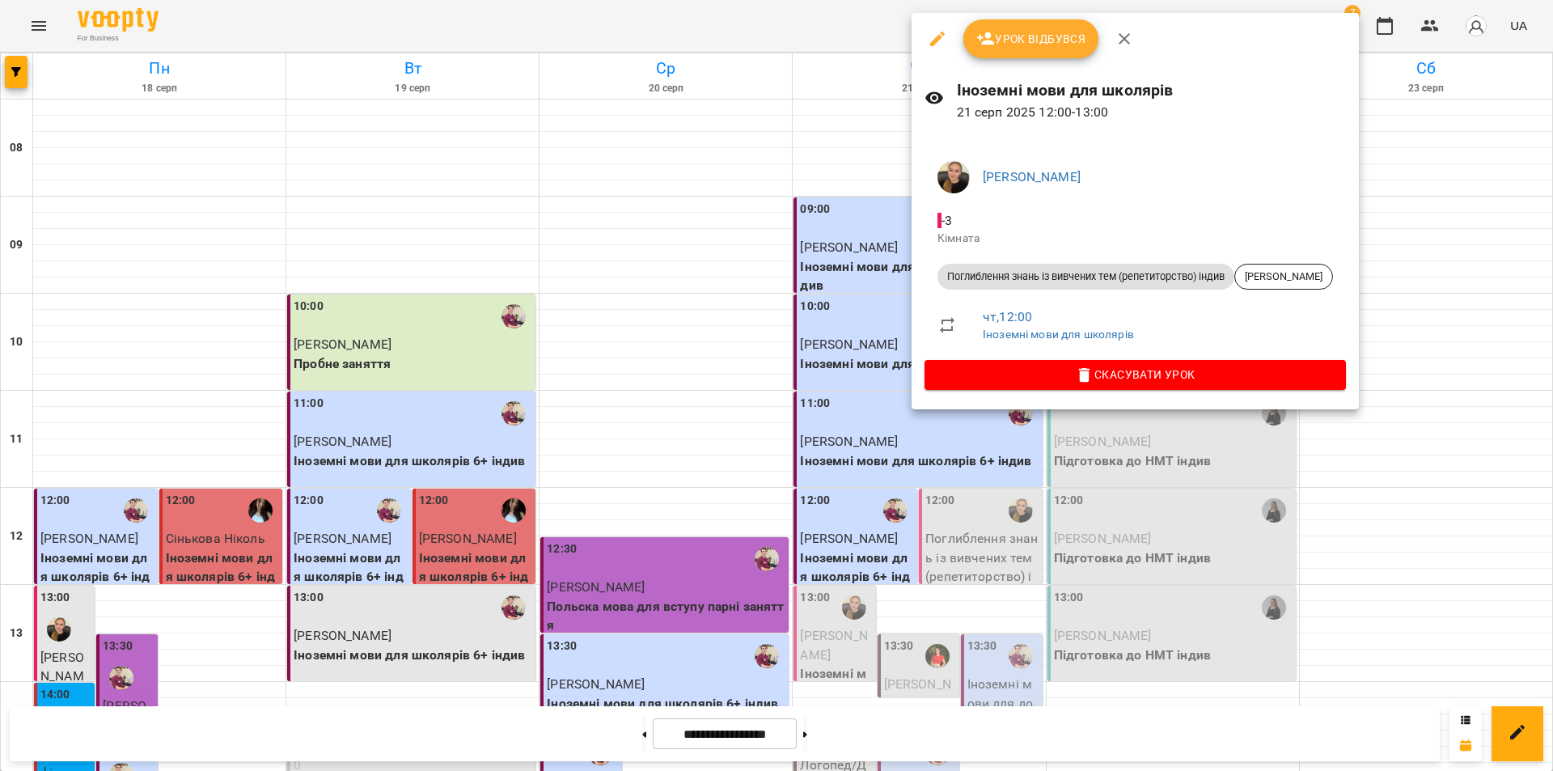
click at [1019, 40] on span "Урок відбувся" at bounding box center [1031, 38] width 110 height 19
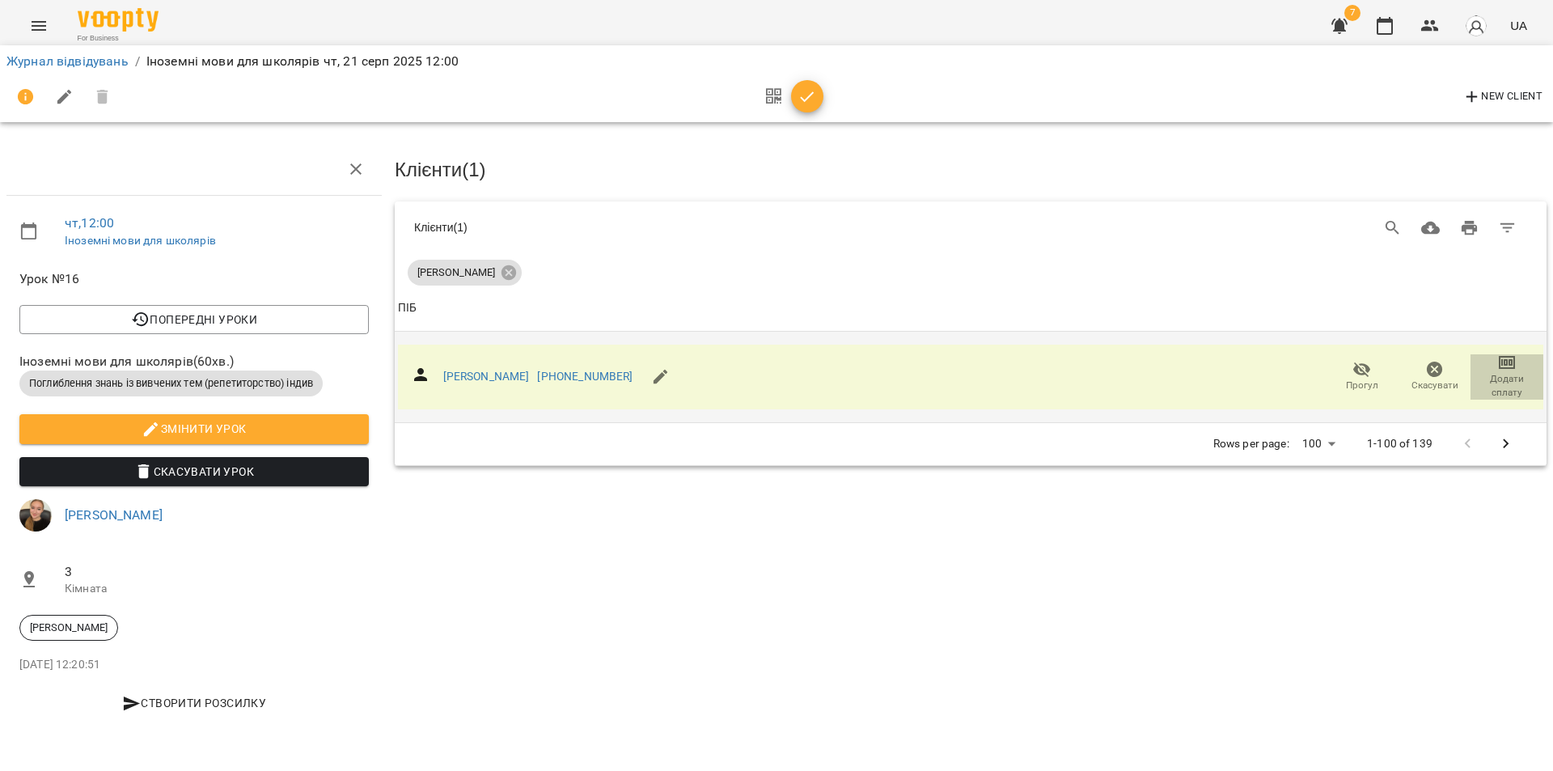
click at [1511, 372] on span "Додати сплату" at bounding box center [1506, 386] width 53 height 28
click at [1480, 386] on li "Додати сплату разового" at bounding box center [1454, 383] width 176 height 29
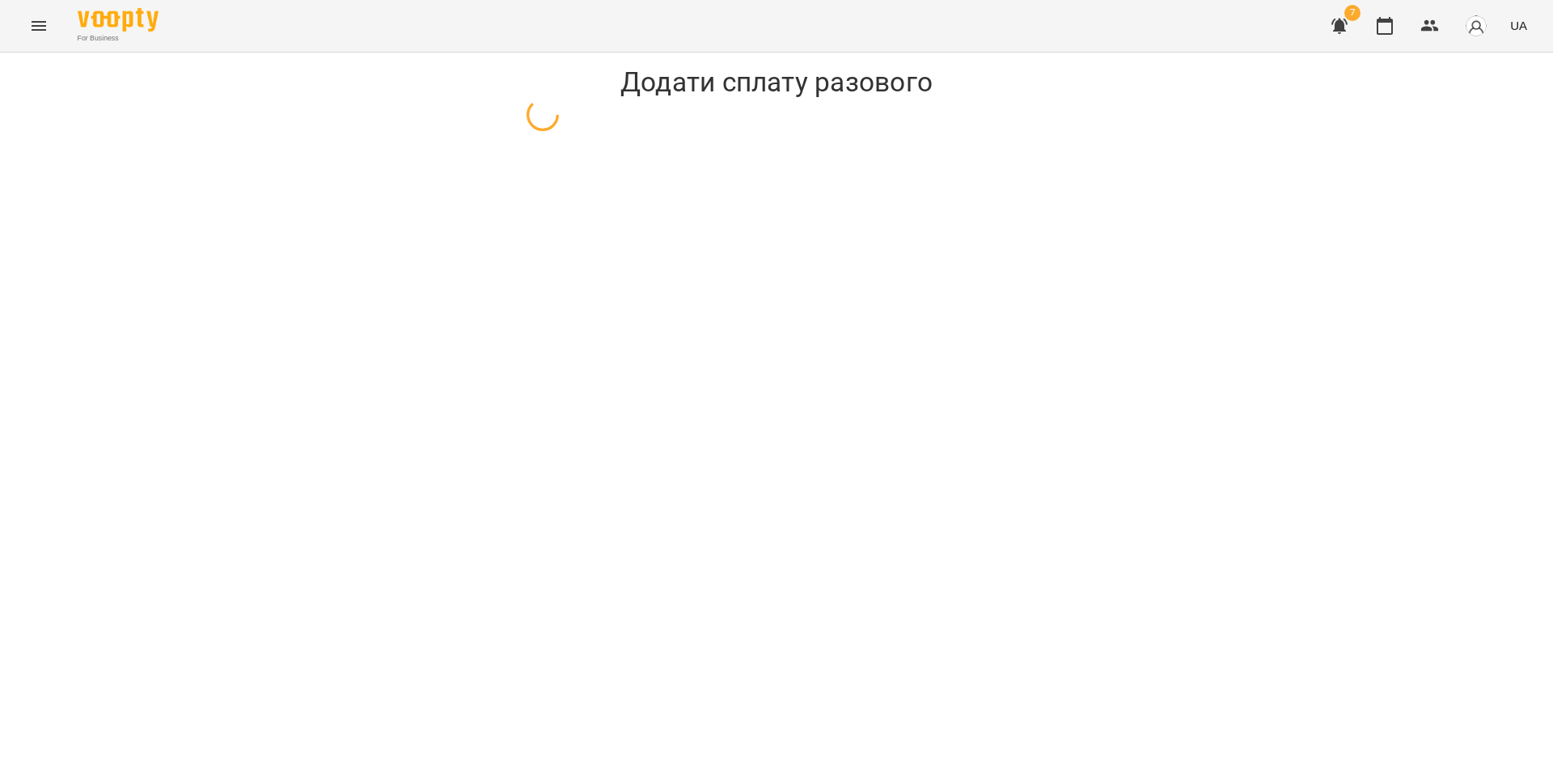
select select "**********"
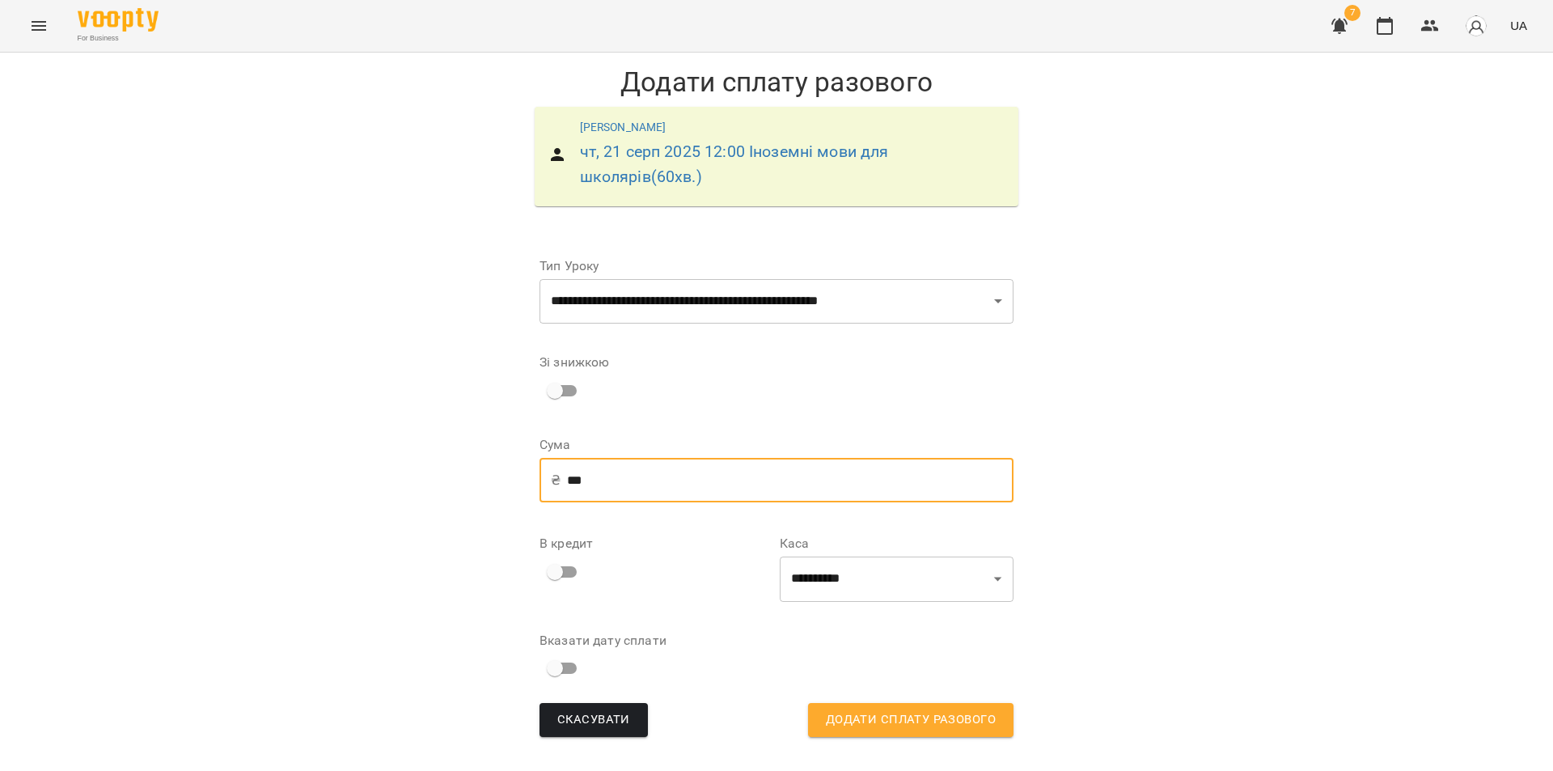
click at [572, 477] on input "***" at bounding box center [790, 480] width 446 height 45
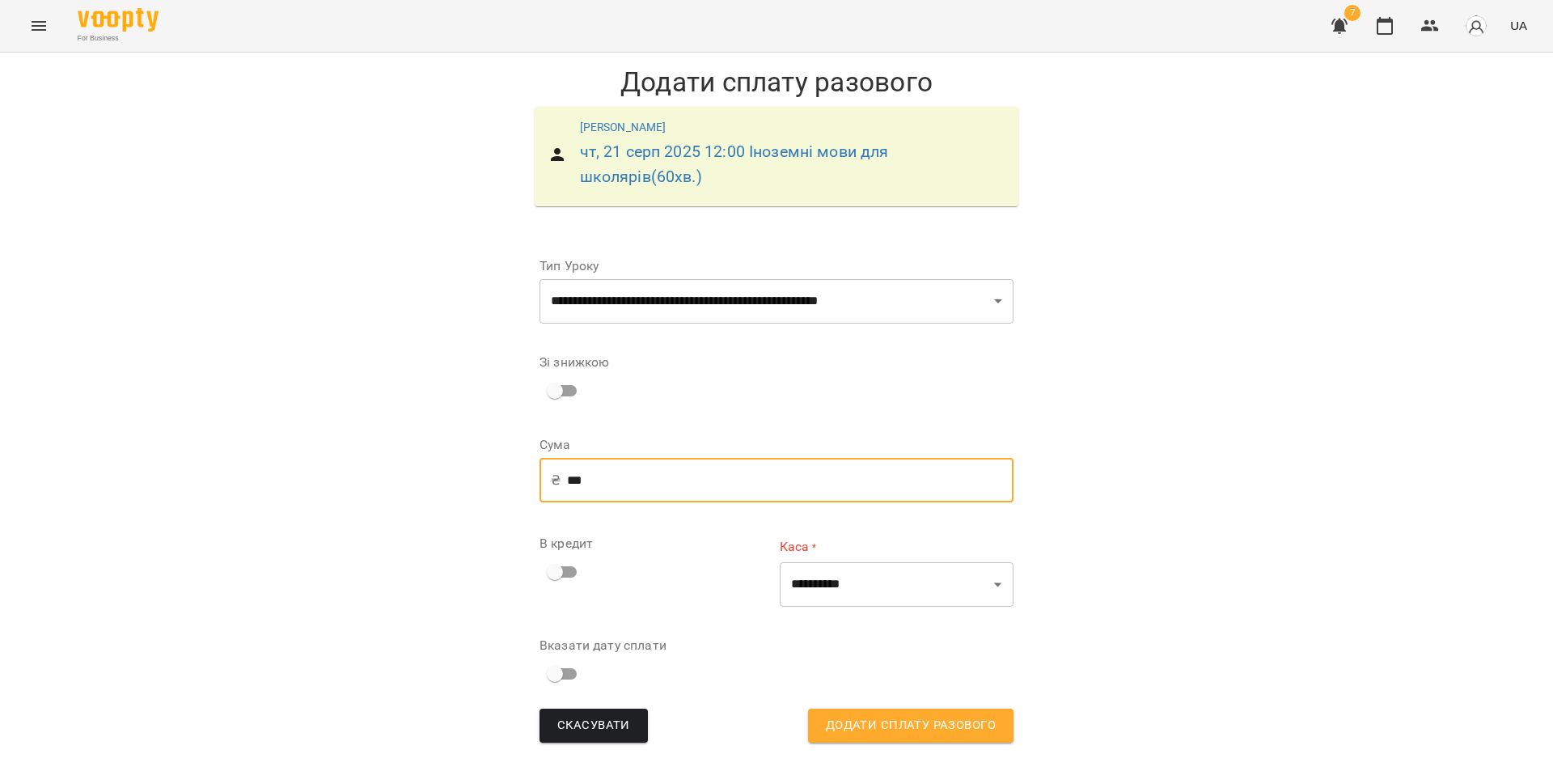
type input "***"
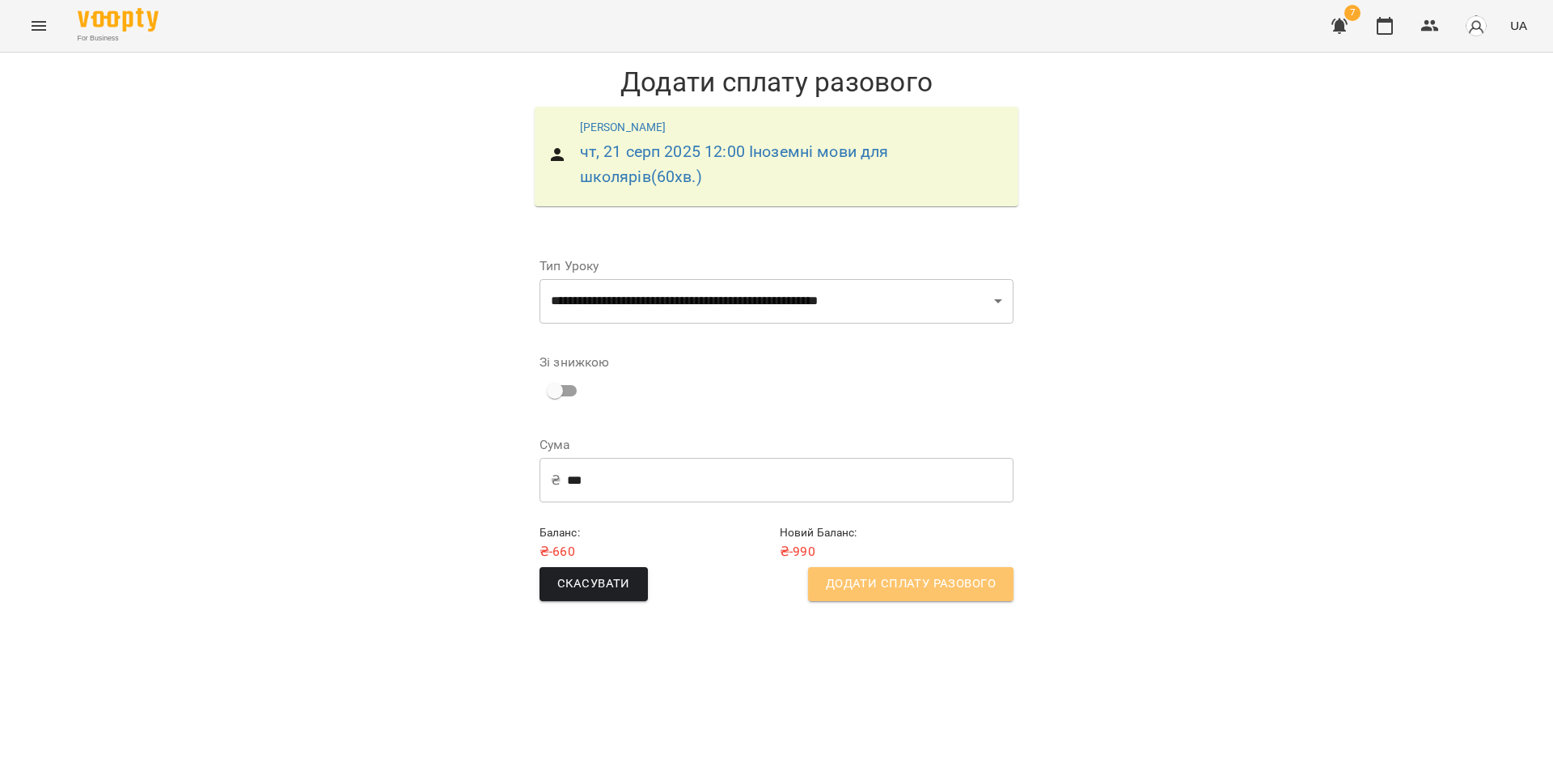
click at [912, 584] on span "Додати сплату разового" at bounding box center [911, 583] width 170 height 21
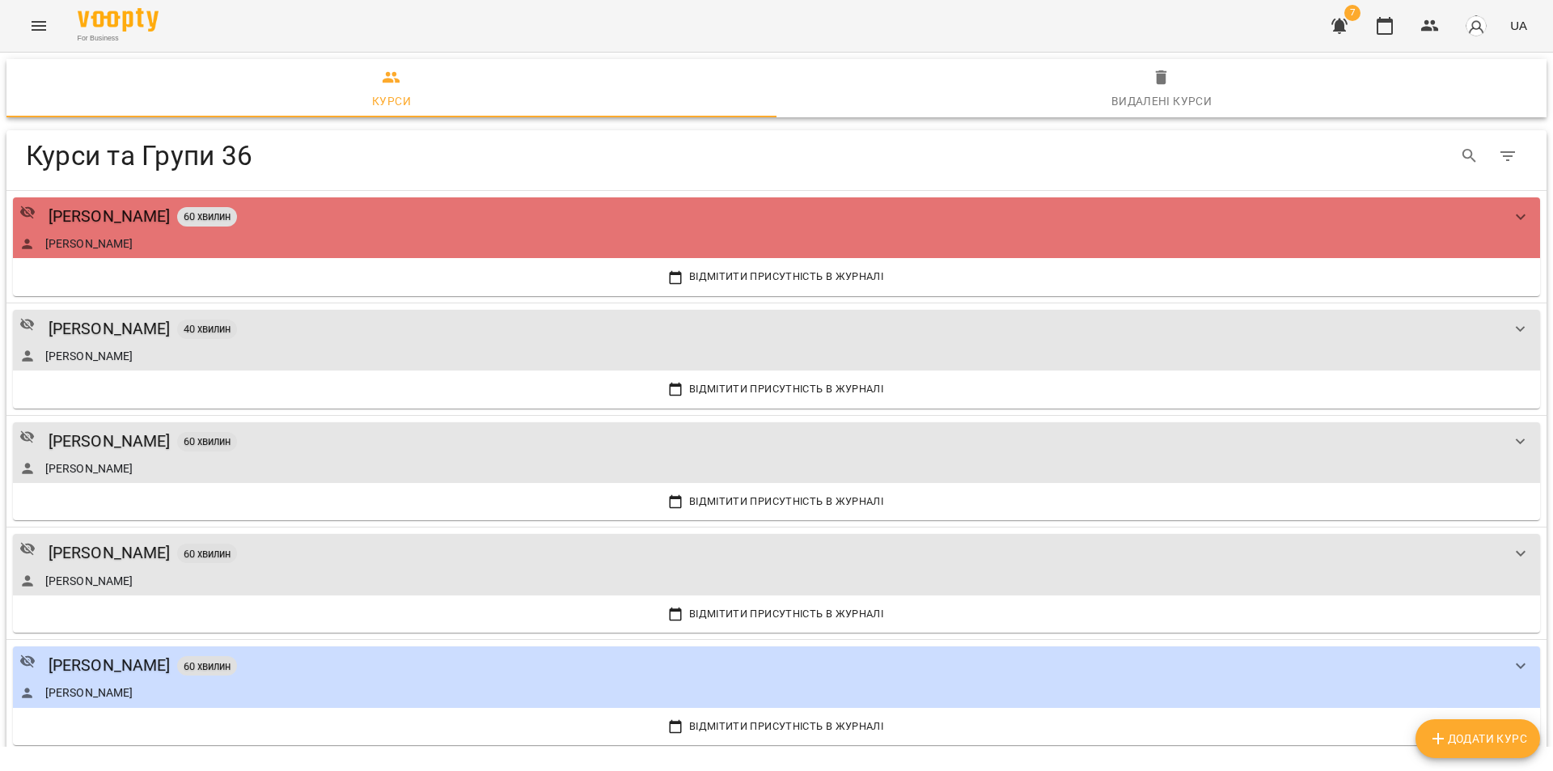
click at [1160, 95] on div "Видалені курси" at bounding box center [1161, 100] width 101 height 19
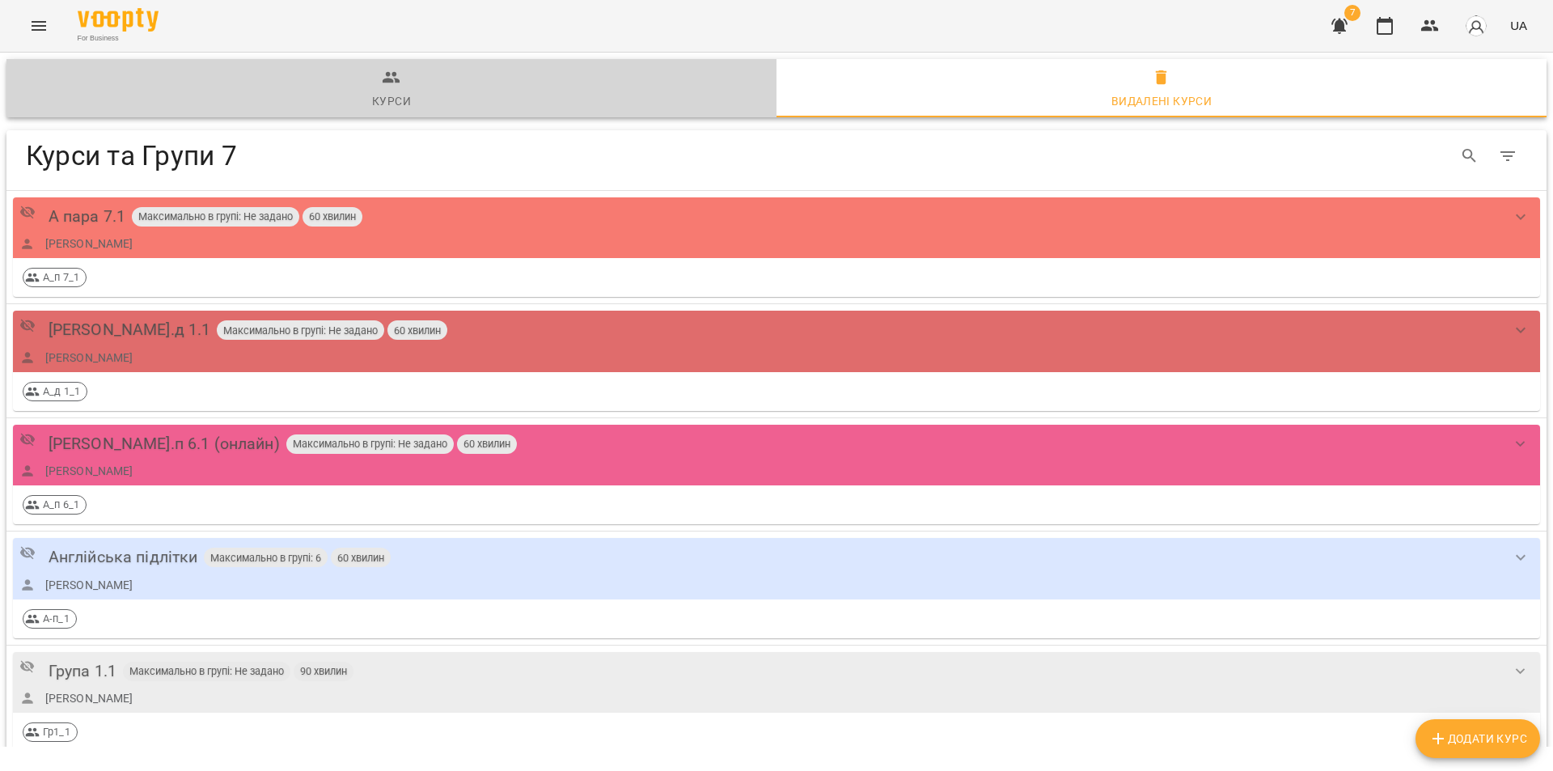
click at [387, 81] on icon "button" at bounding box center [392, 77] width 18 height 11
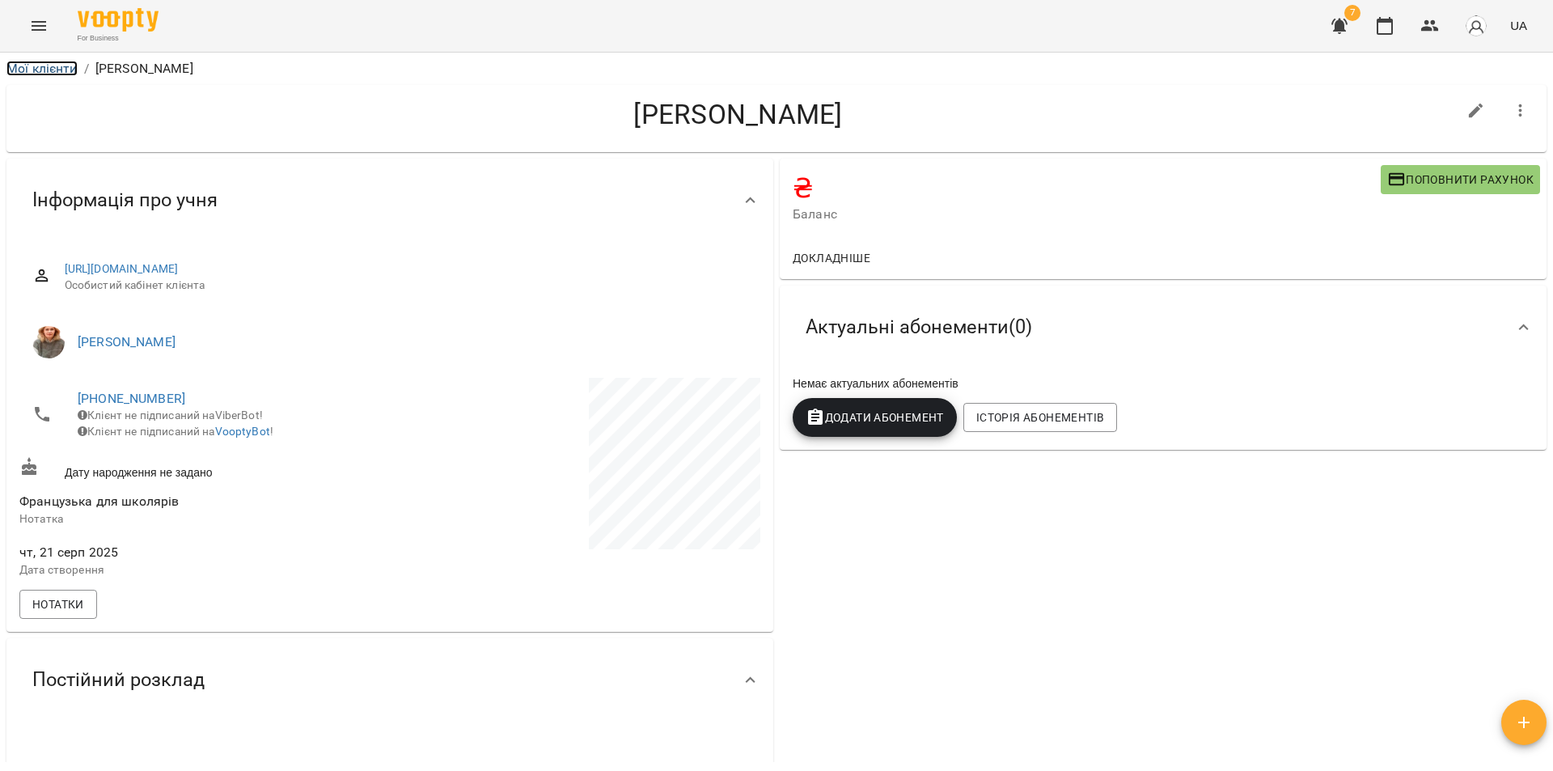
click at [44, 67] on link "Мої клієнти" at bounding box center [41, 68] width 71 height 15
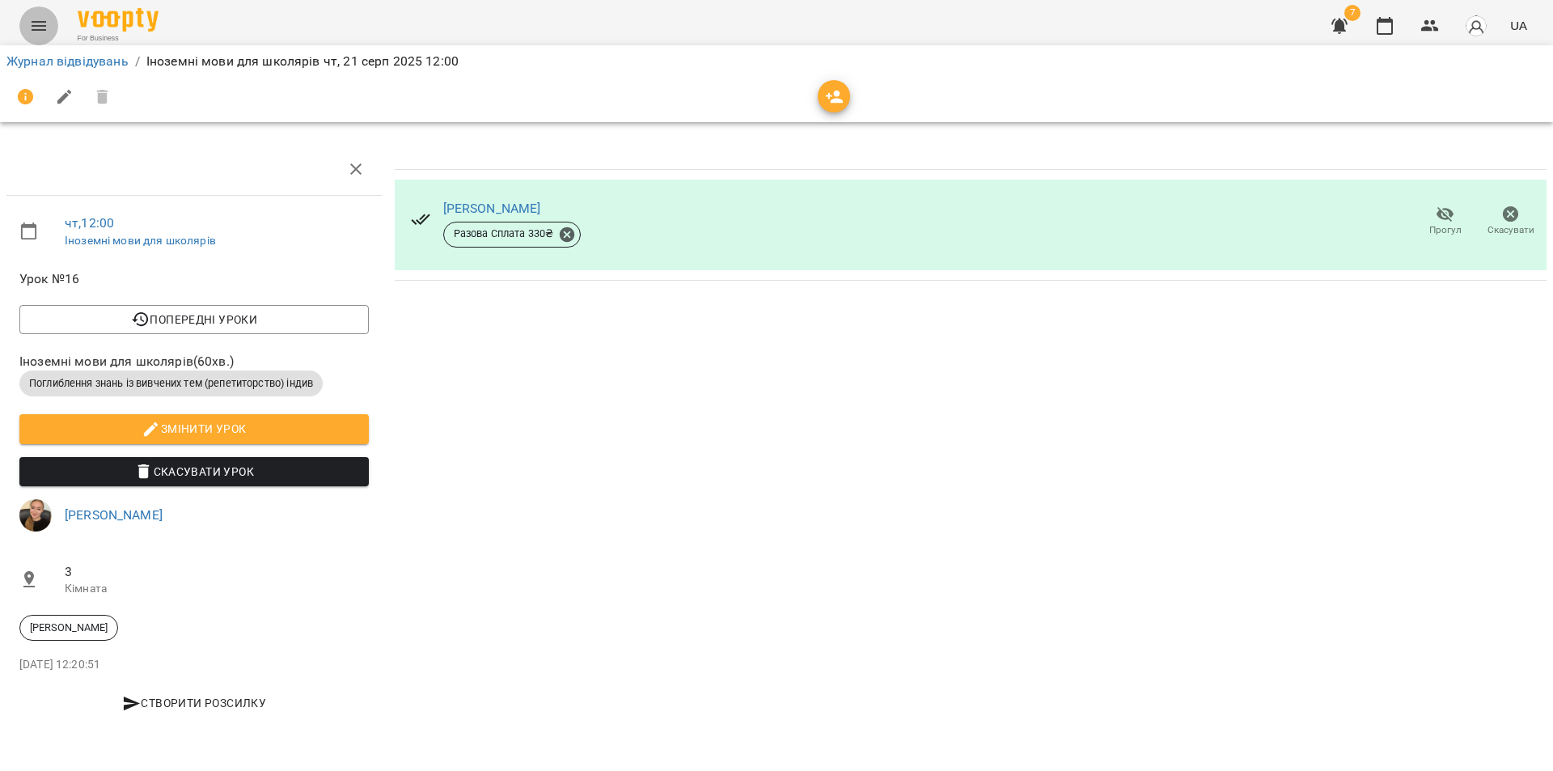
click at [33, 35] on icon "Menu" at bounding box center [38, 25] width 19 height 19
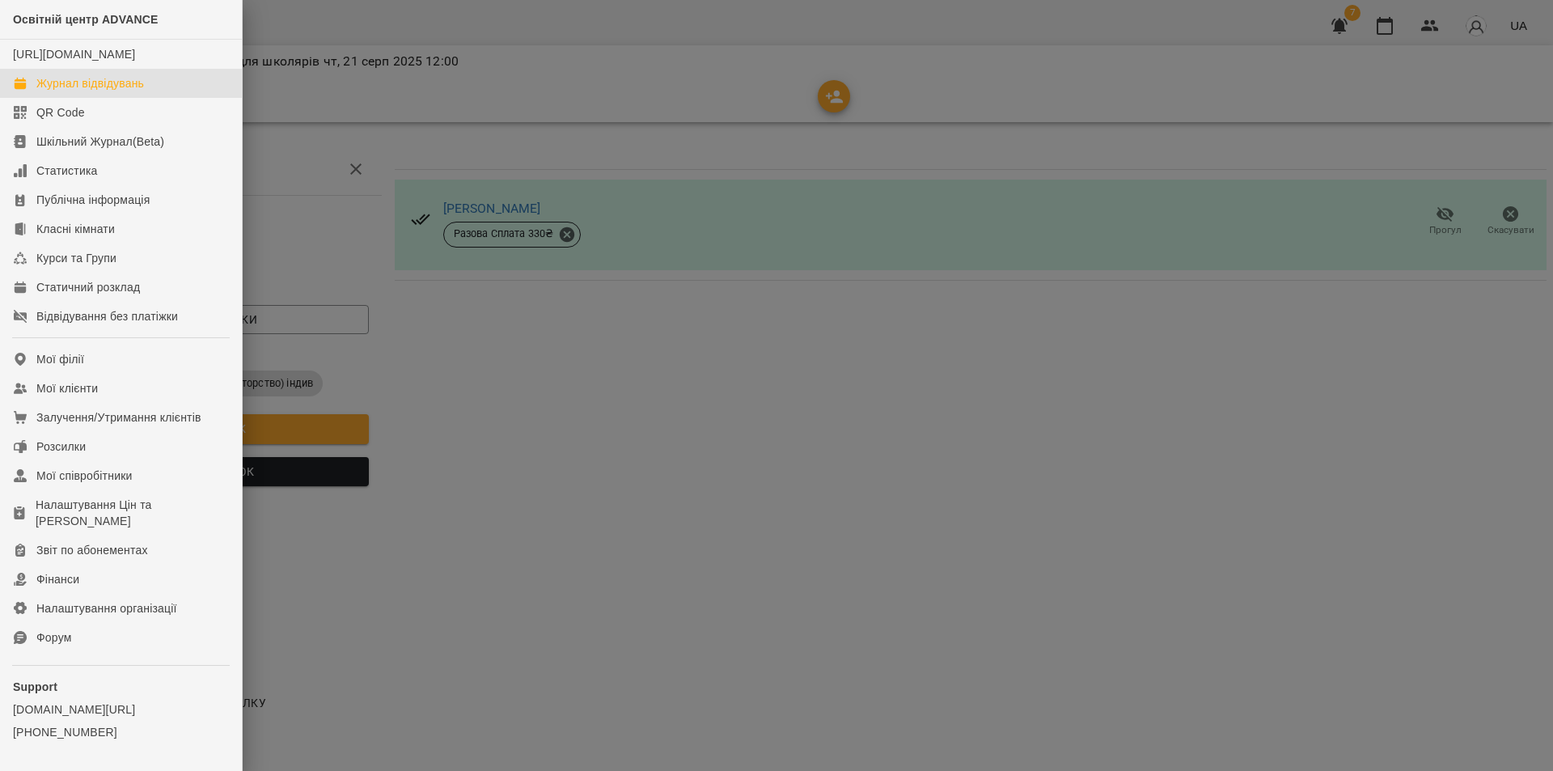
click at [71, 91] on div "Журнал відвідувань" at bounding box center [90, 83] width 108 height 16
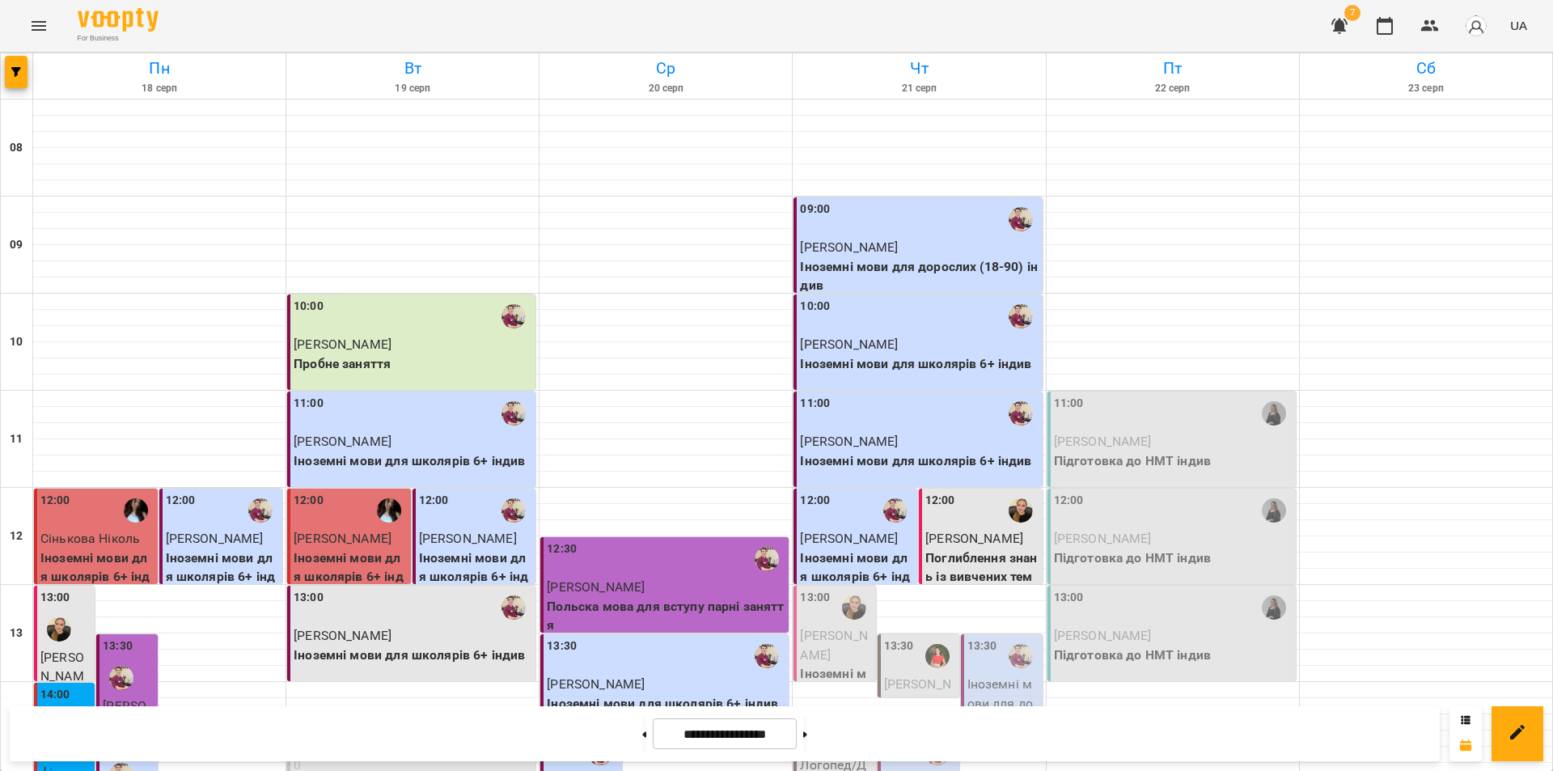
scroll to position [324, 0]
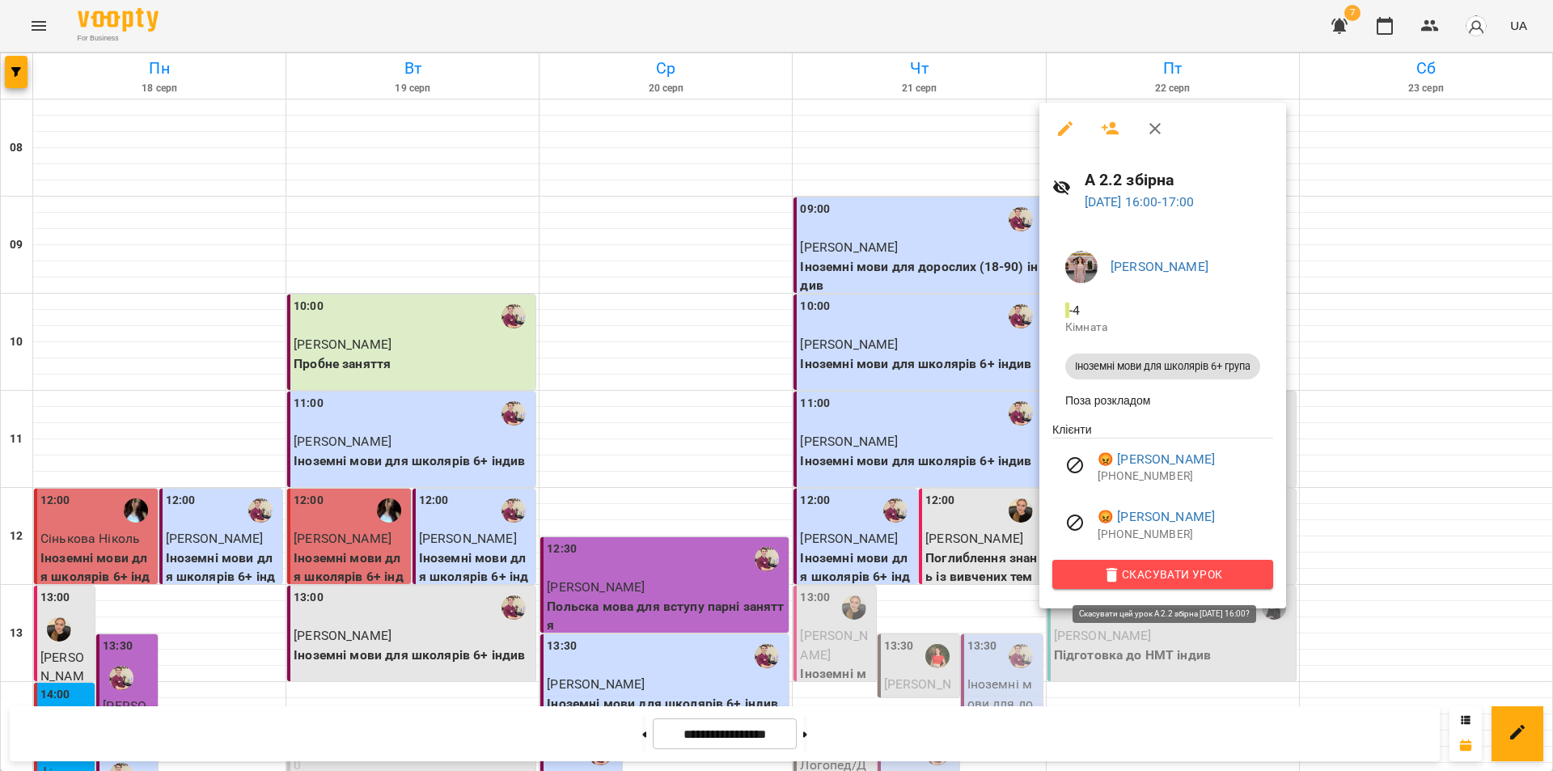
drag, startPoint x: 1149, startPoint y: 582, endPoint x: 1140, endPoint y: 582, distance: 8.9
click at [1140, 582] on span "Скасувати Урок" at bounding box center [1162, 574] width 195 height 19
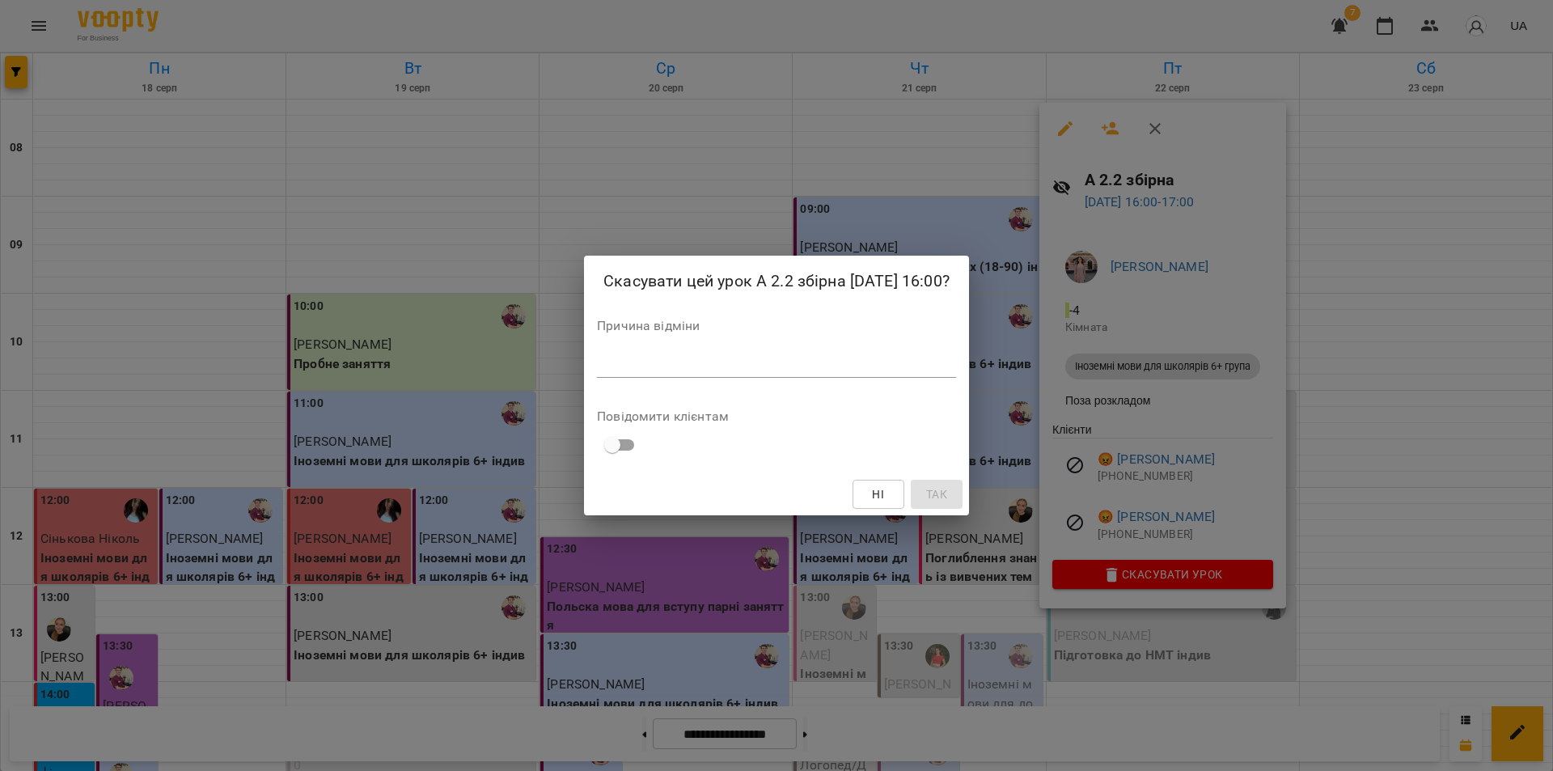
click at [969, 500] on div "Ні Так" at bounding box center [776, 494] width 385 height 42
click at [689, 342] on div "Причина відміни *" at bounding box center [776, 351] width 359 height 65
click at [694, 358] on textarea at bounding box center [776, 364] width 359 height 15
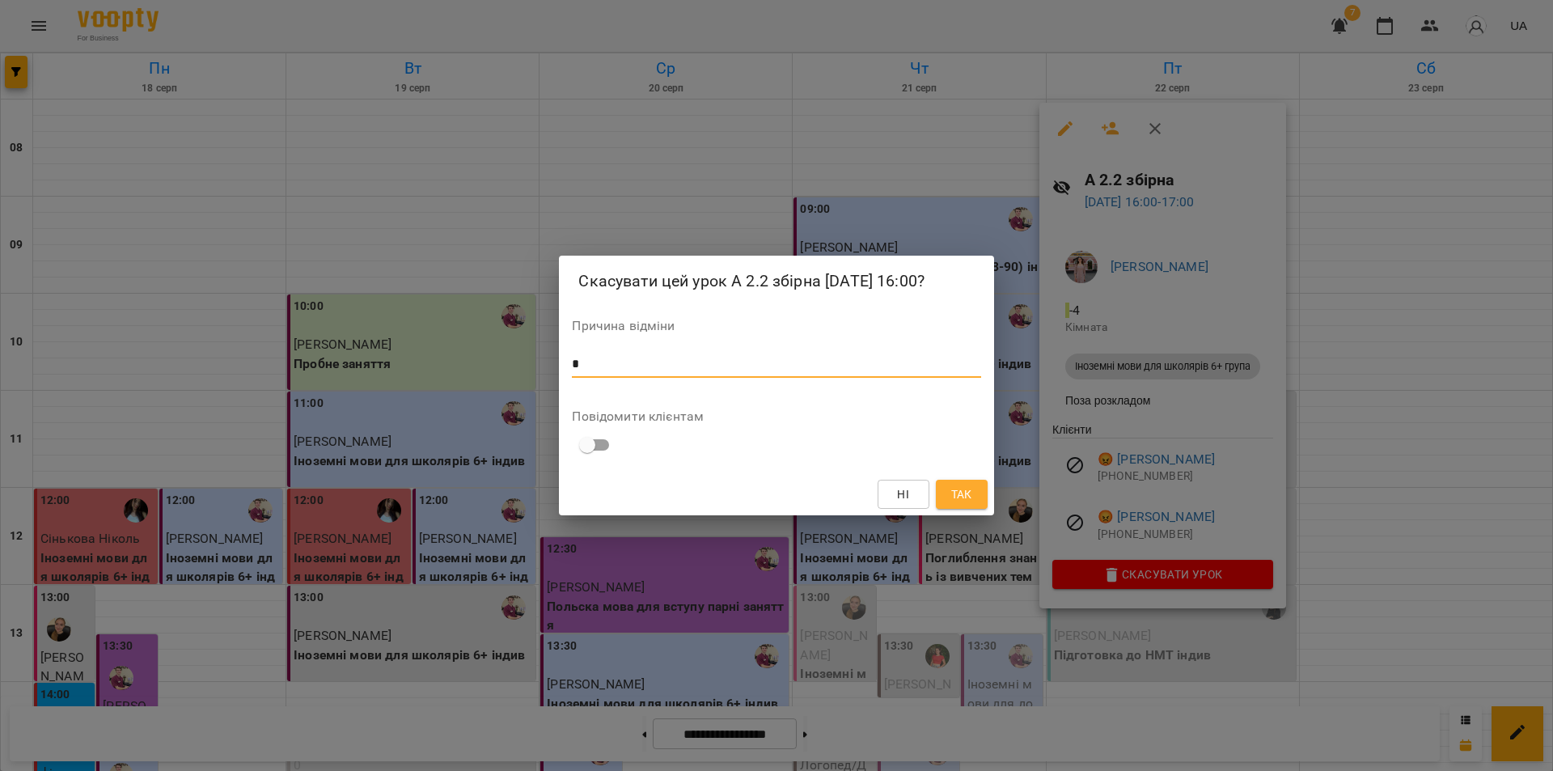
type textarea "*"
click at [969, 497] on span "Так" at bounding box center [961, 494] width 21 height 19
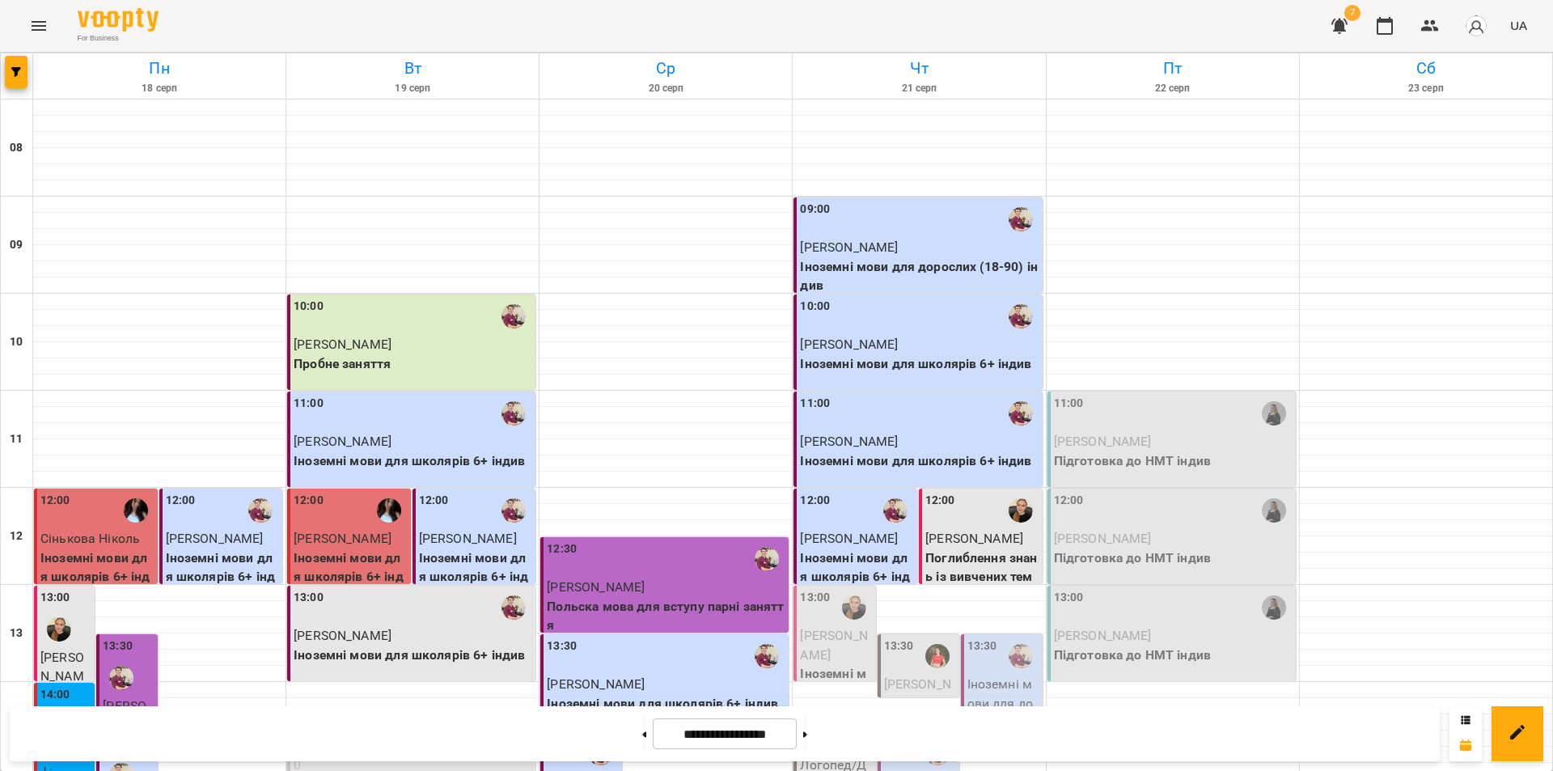
scroll to position [421, 0]
click at [807, 734] on icon at bounding box center [805, 734] width 4 height 6
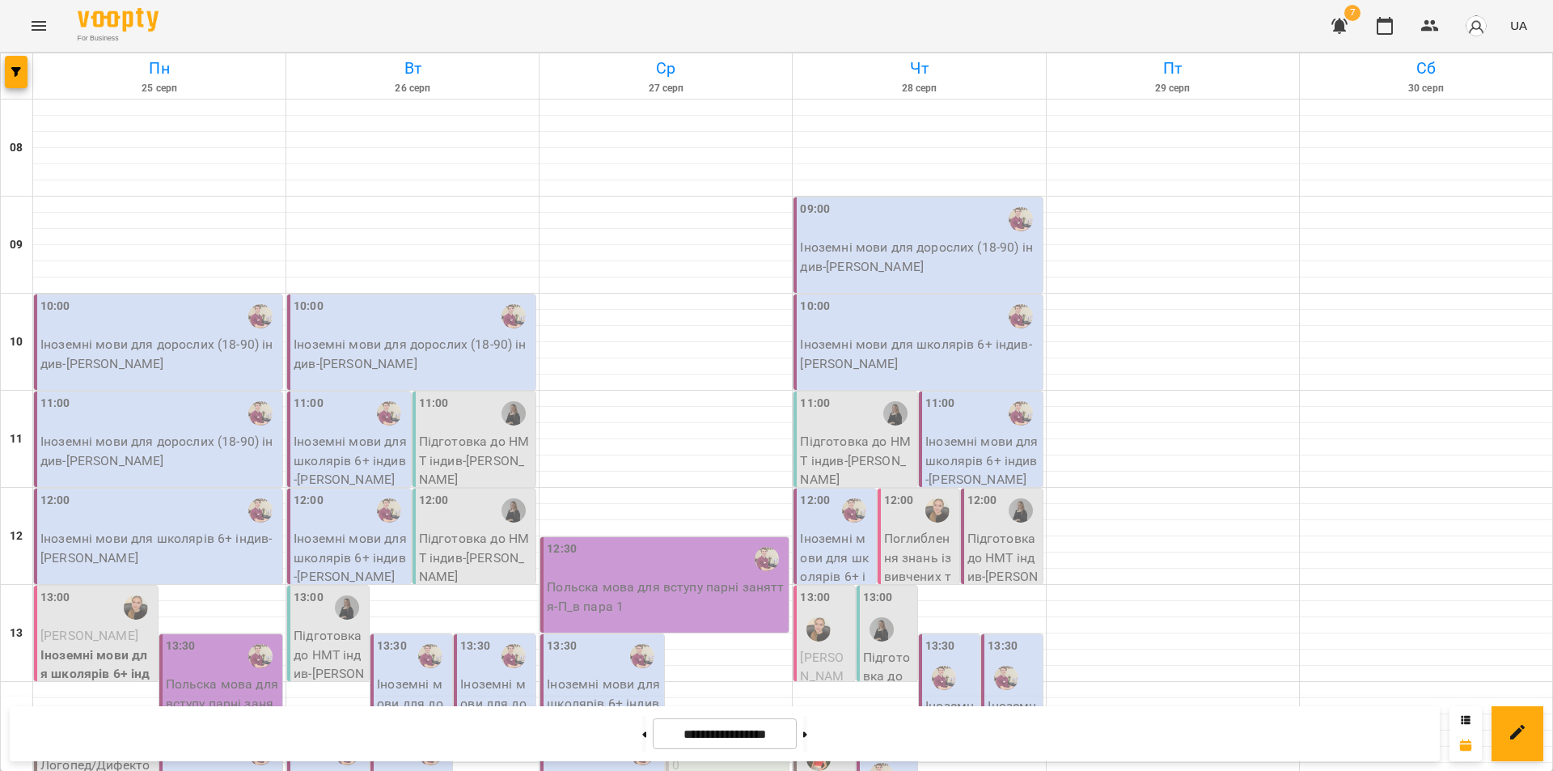
scroll to position [0, 0]
click at [643, 734] on icon at bounding box center [645, 734] width 4 height 6
type input "**********"
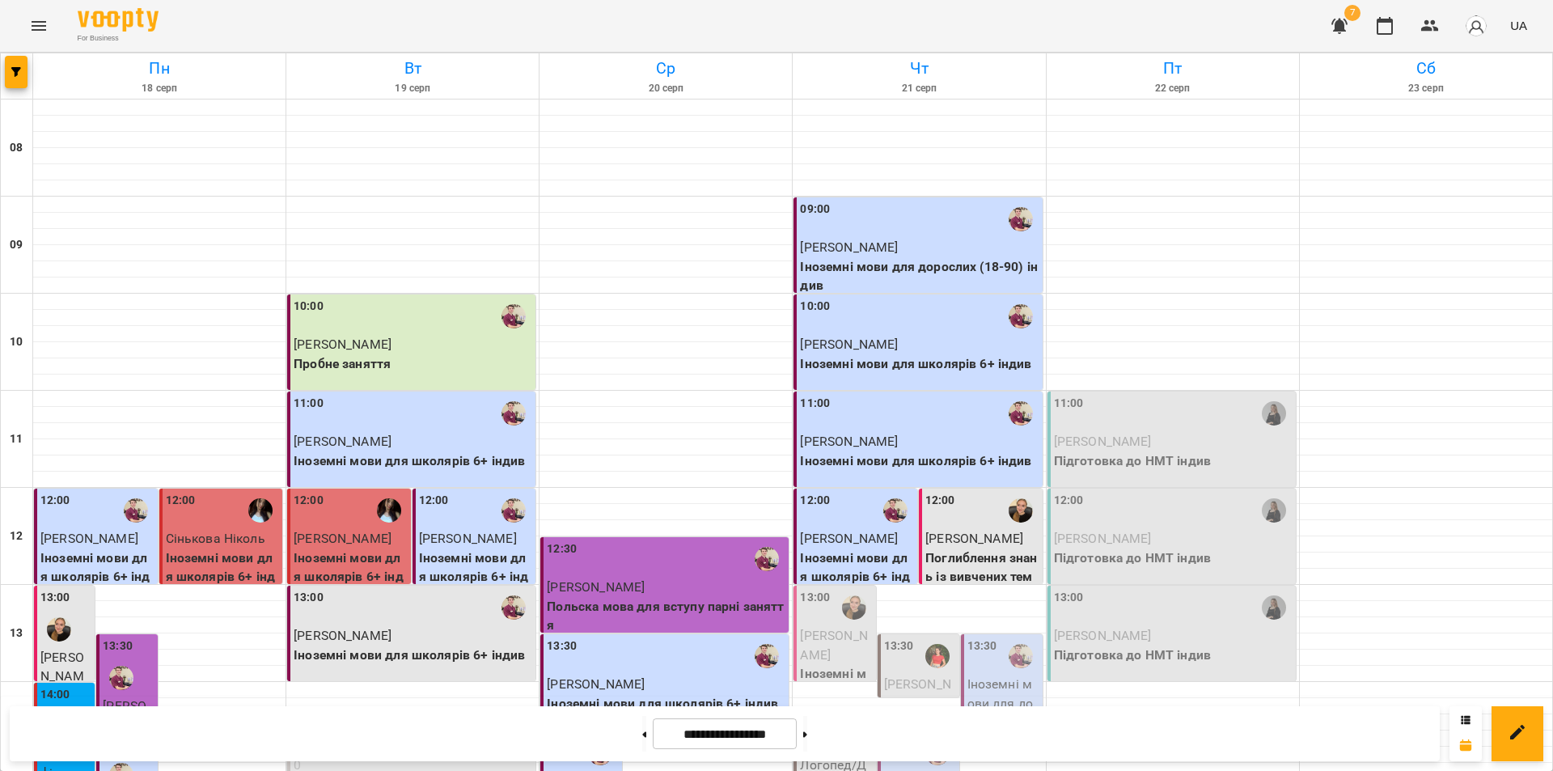
click at [818, 631] on span "Миханчук Олександра Олексіївна" at bounding box center [833, 645] width 67 height 35
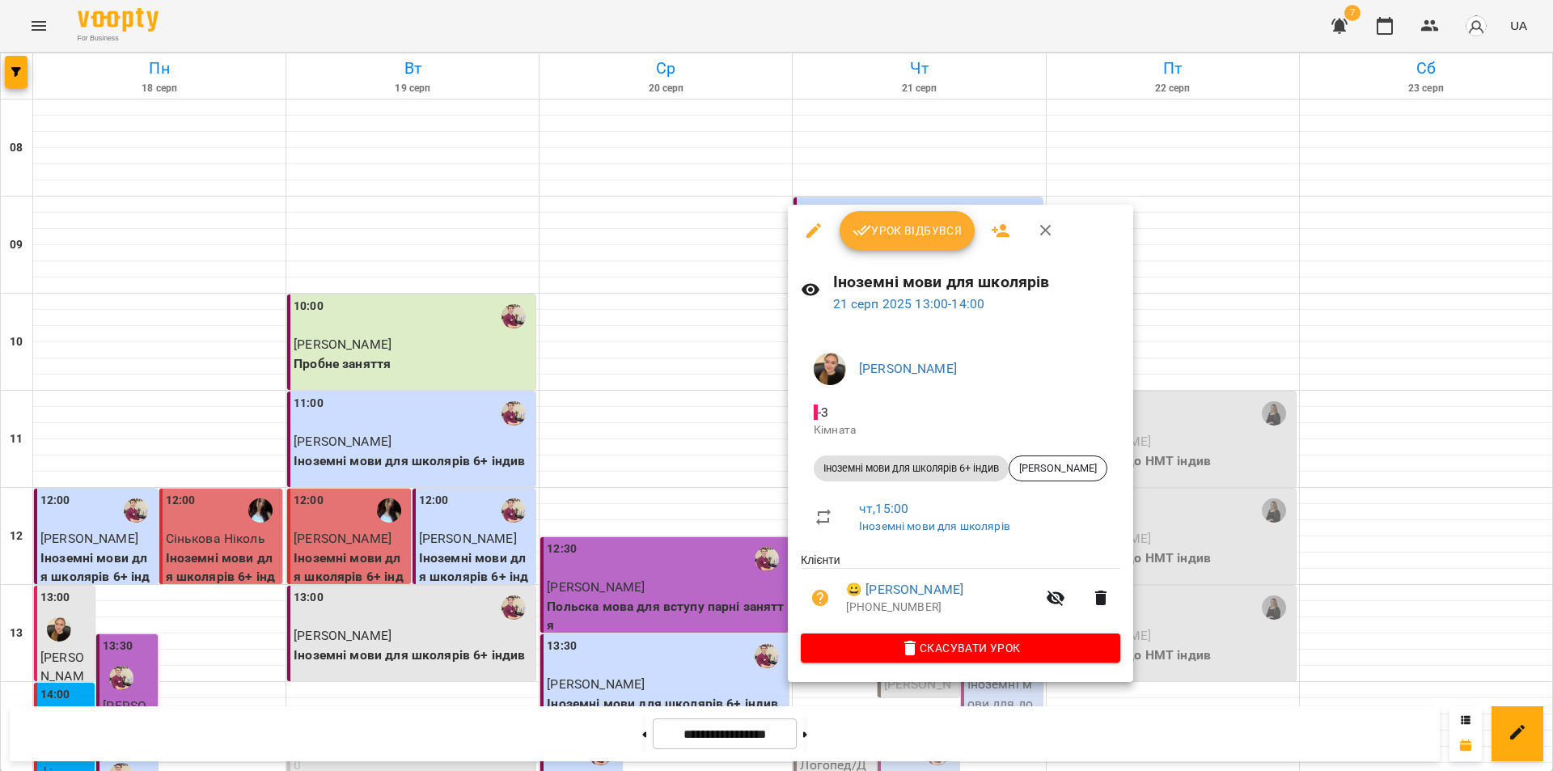
click at [909, 235] on span "Урок відбувся" at bounding box center [908, 230] width 110 height 19
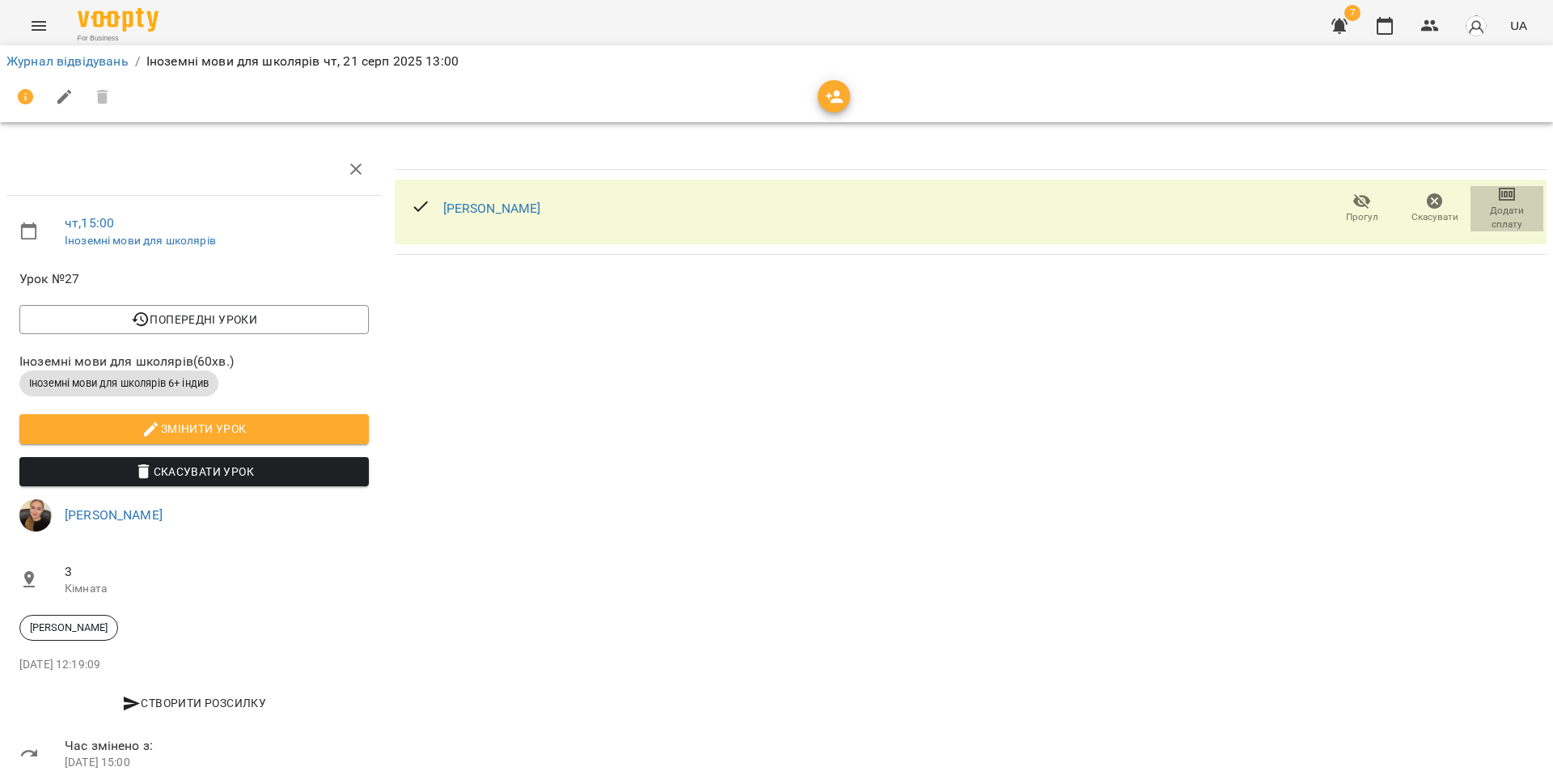
click at [1501, 196] on icon "button" at bounding box center [1506, 194] width 11 height 6
click at [1492, 196] on li "Додати сплату разового" at bounding box center [1454, 194] width 176 height 29
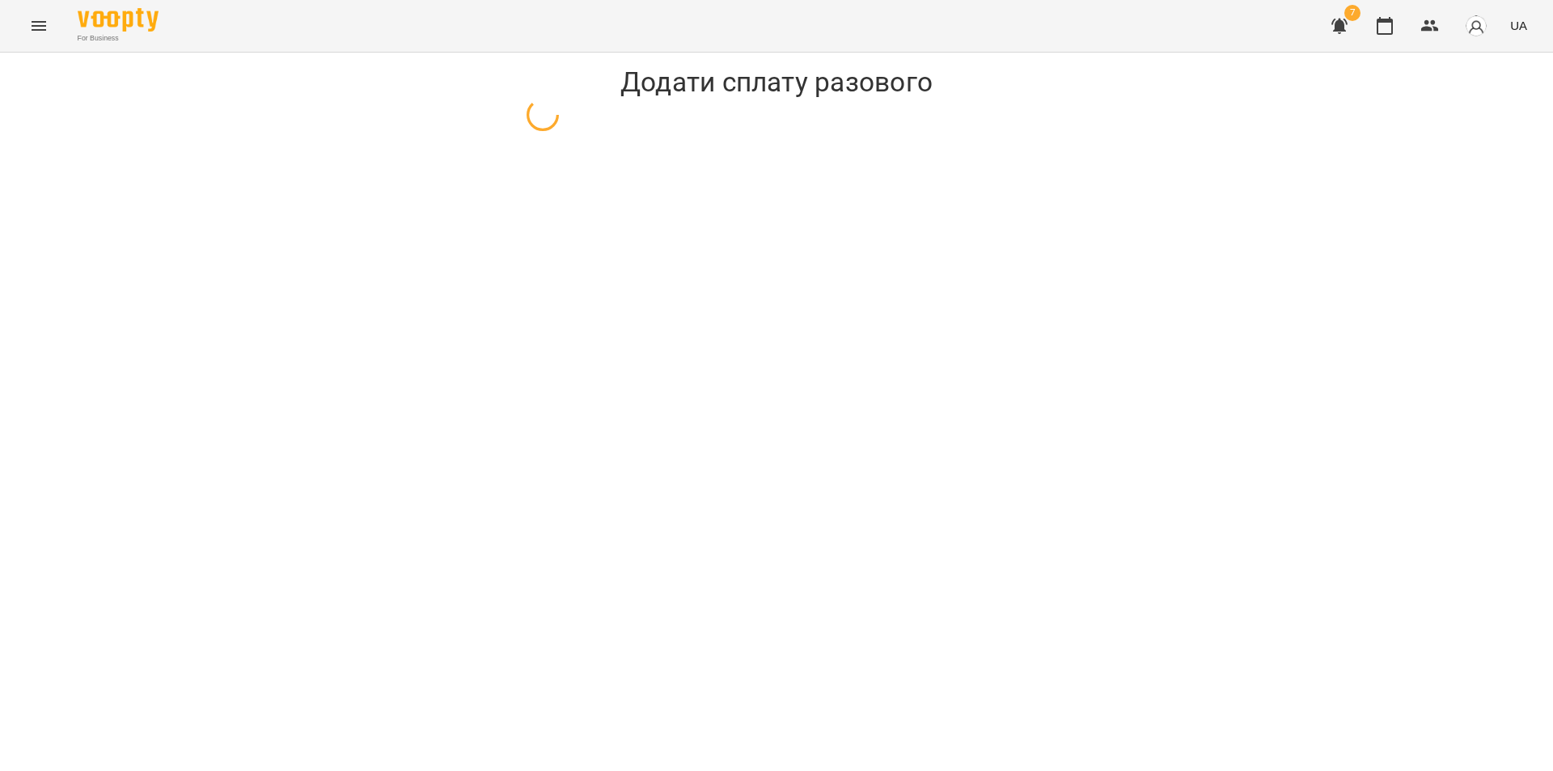
select select "**********"
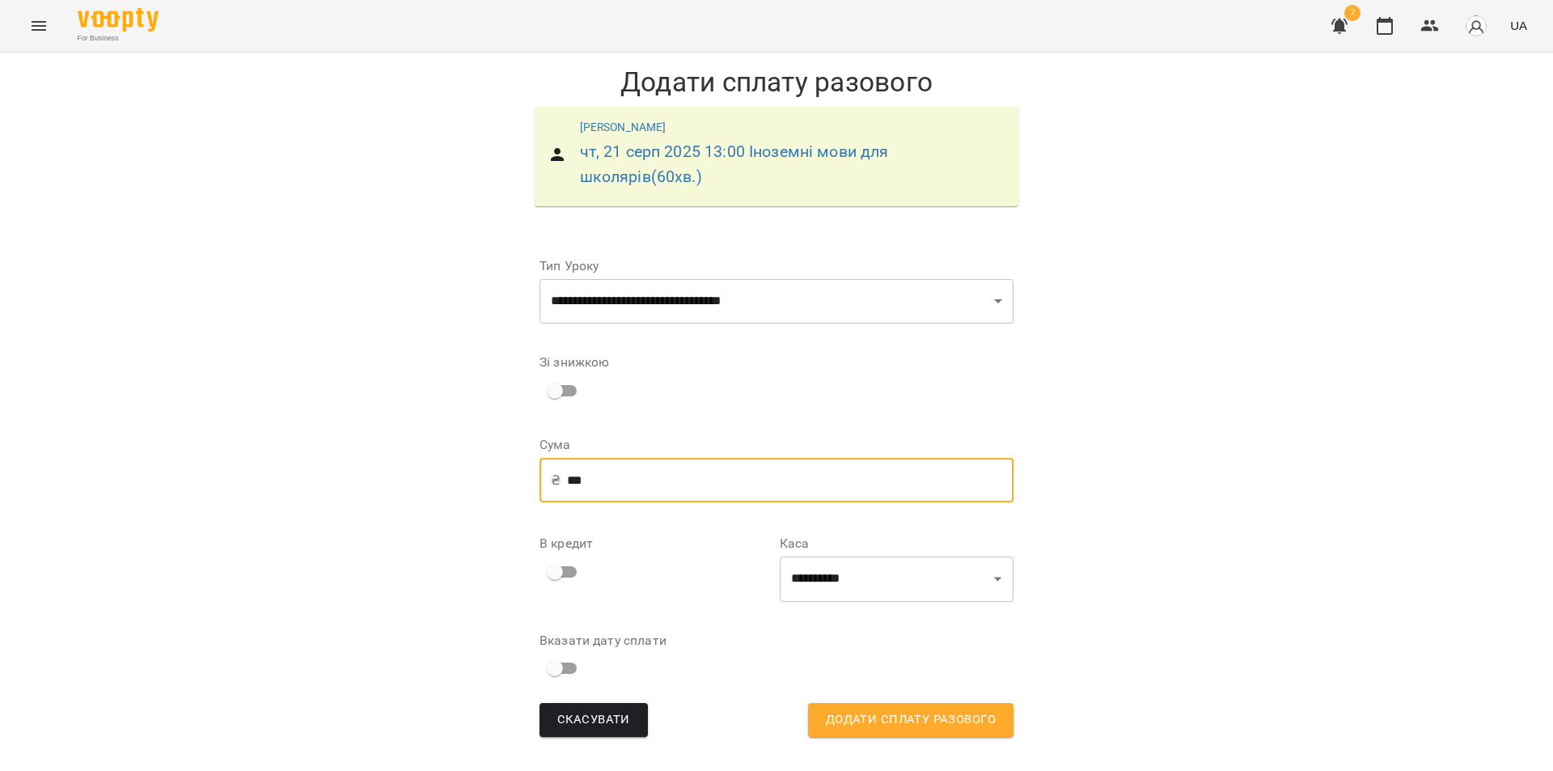
click at [578, 481] on input "***" at bounding box center [790, 480] width 446 height 45
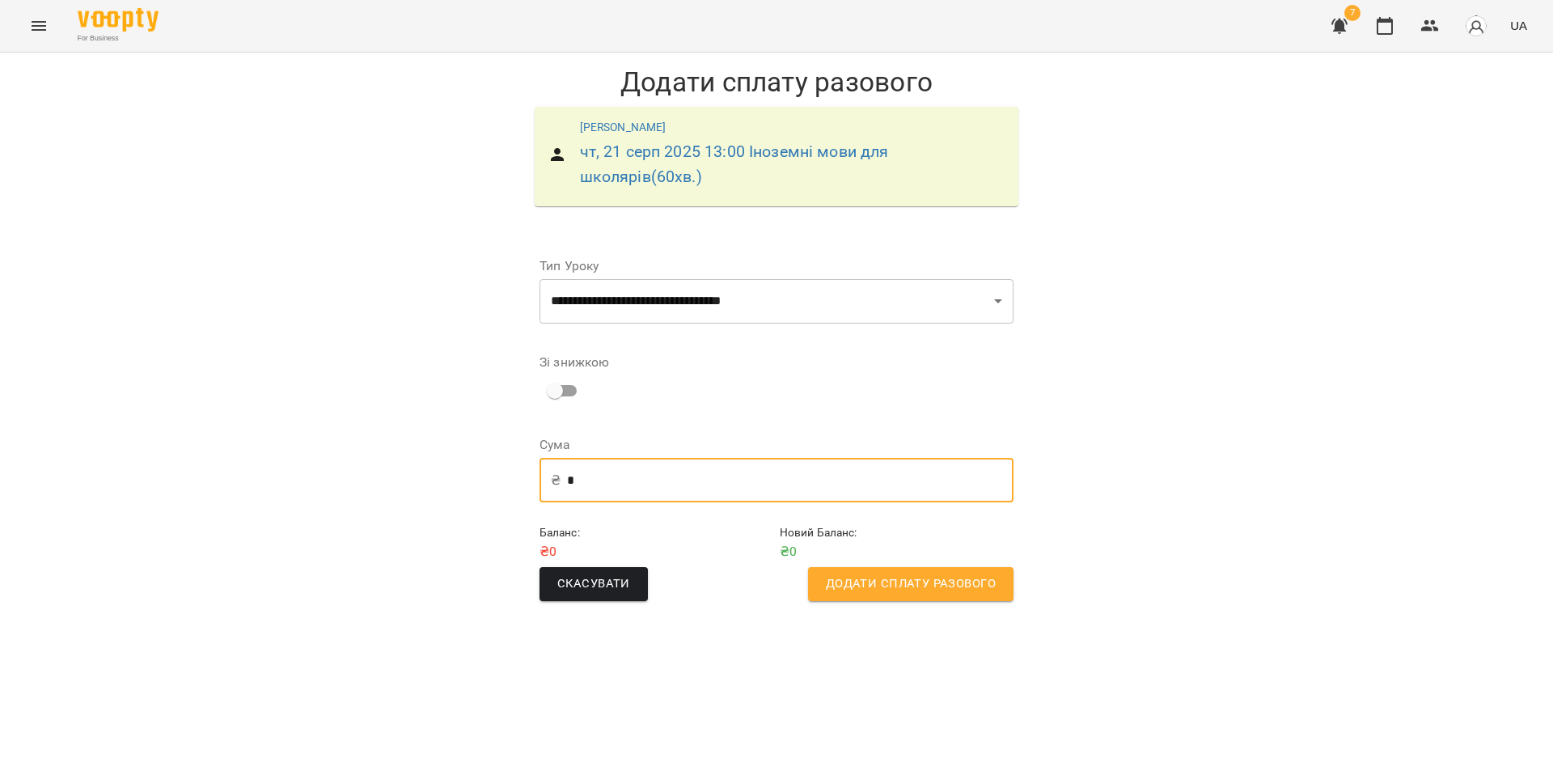
type input "*"
click at [882, 586] on span "Додати сплату разового" at bounding box center [911, 583] width 170 height 21
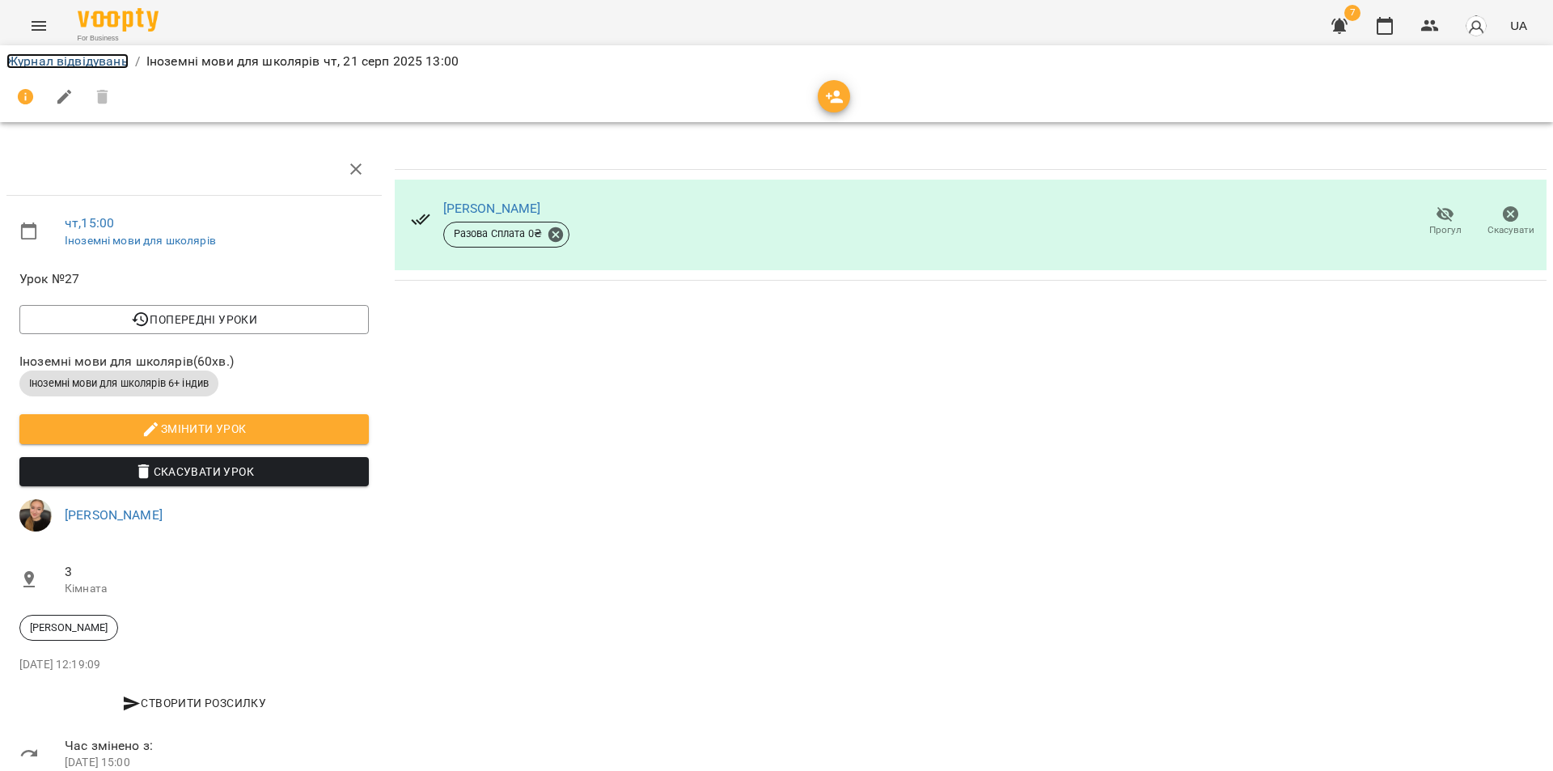
click at [112, 65] on link "Журнал відвідувань" at bounding box center [67, 60] width 122 height 15
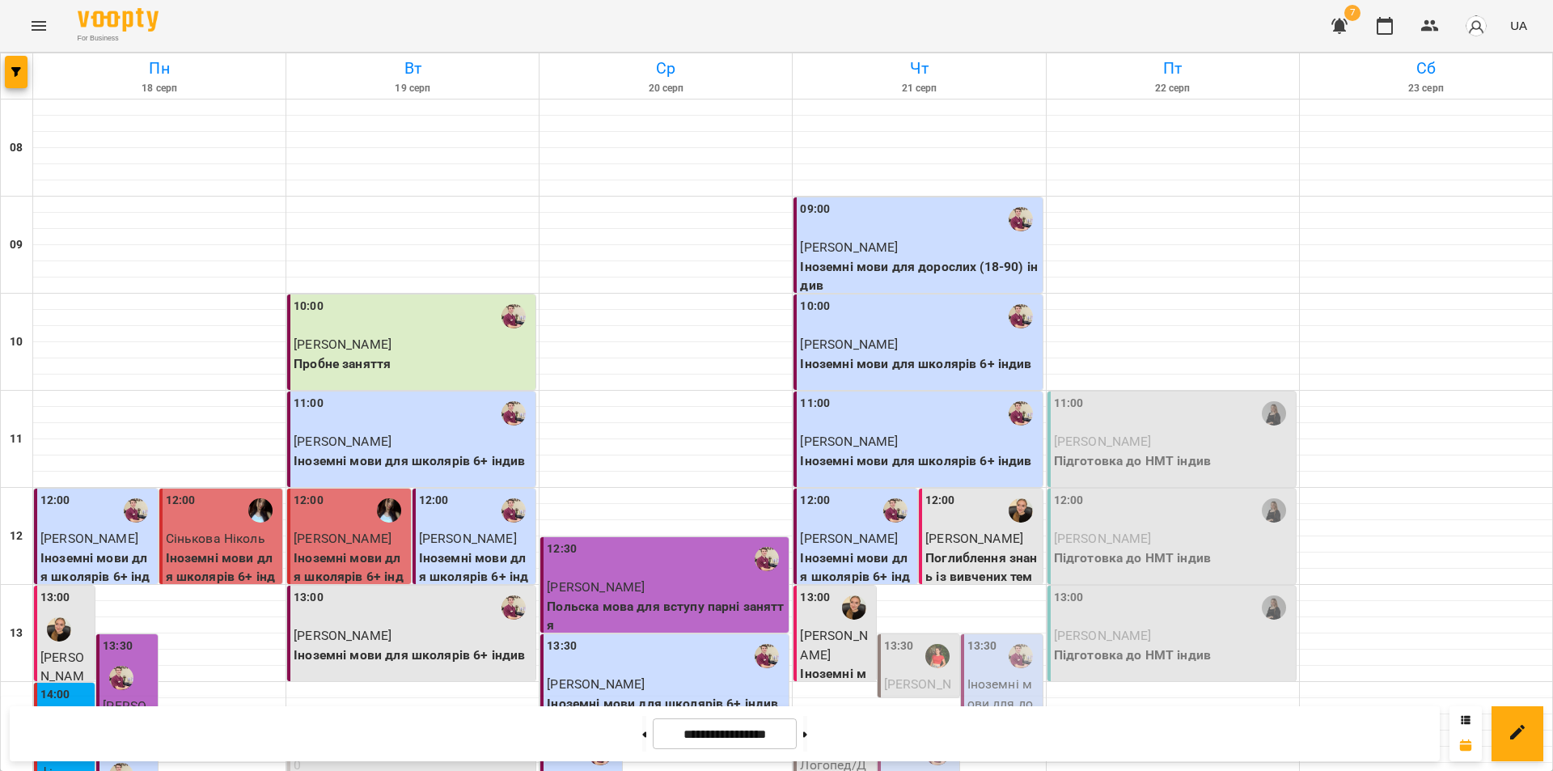
scroll to position [162, 0]
click at [807, 734] on button at bounding box center [805, 734] width 4 height 36
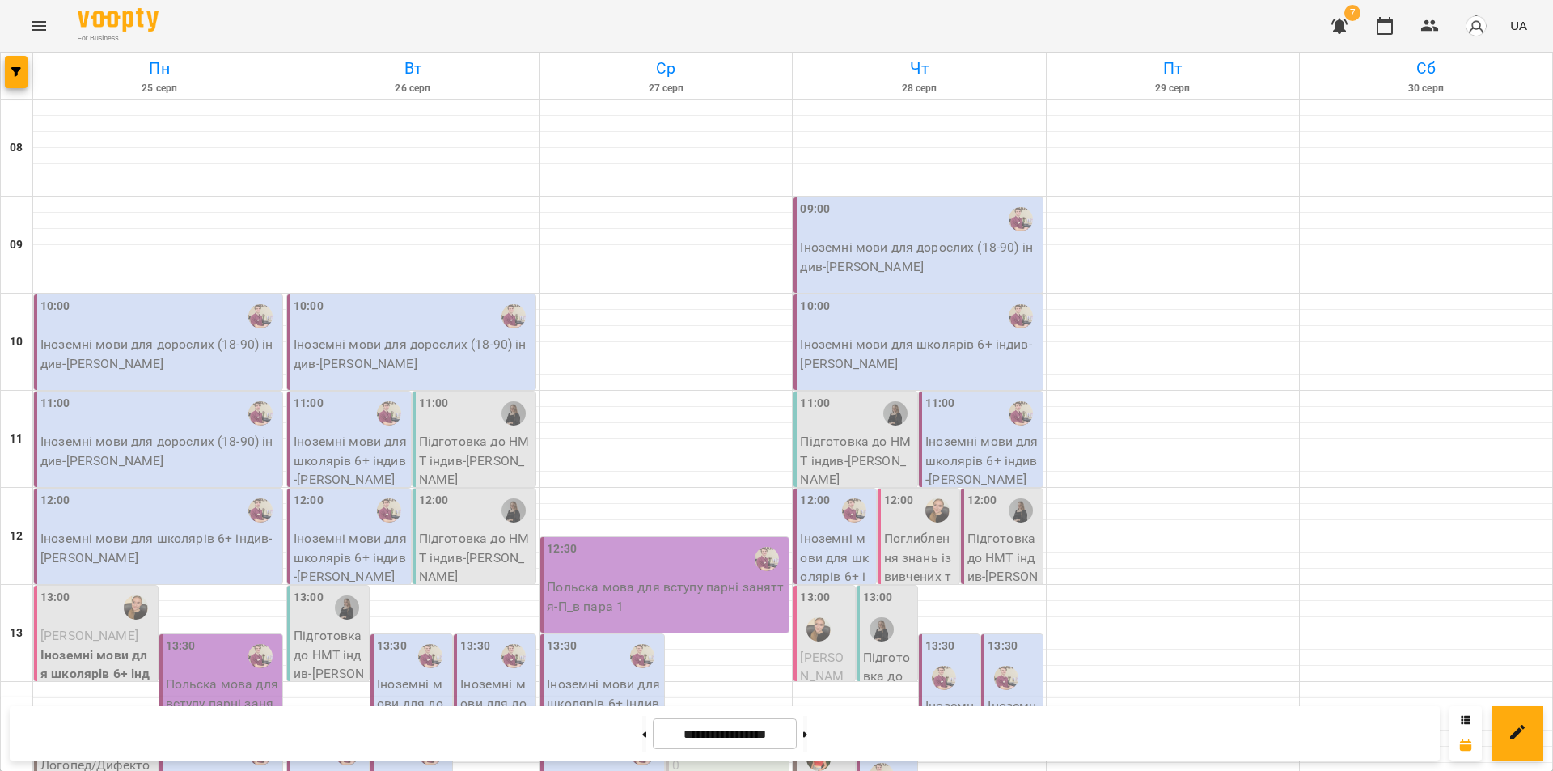
scroll to position [0, 0]
click at [362, 356] on p "Іноземні мови для дорослих (18-90) індив - Копистинський Андрій Антонович" at bounding box center [413, 354] width 239 height 38
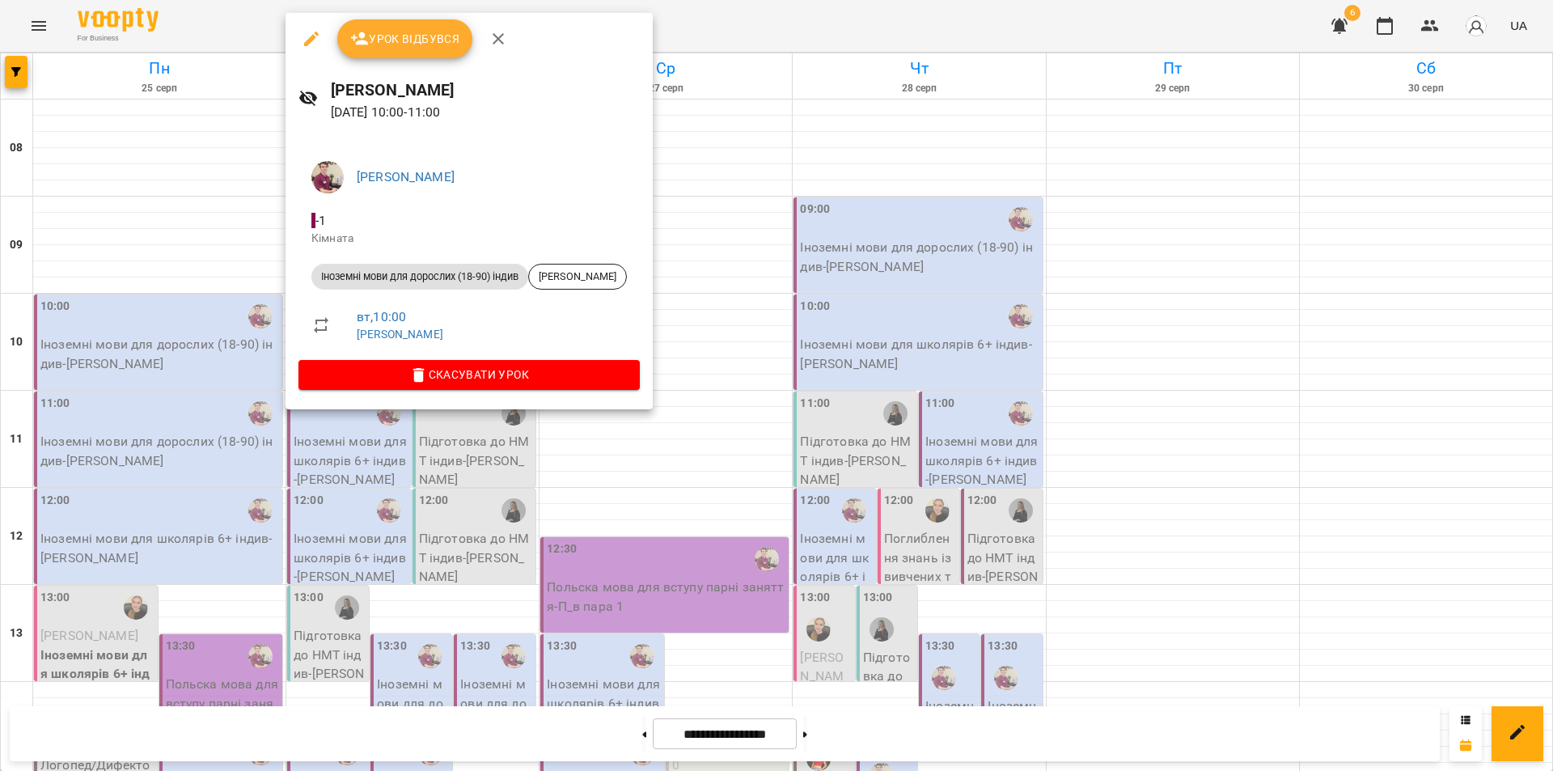
click at [1005, 20] on div at bounding box center [776, 385] width 1553 height 771
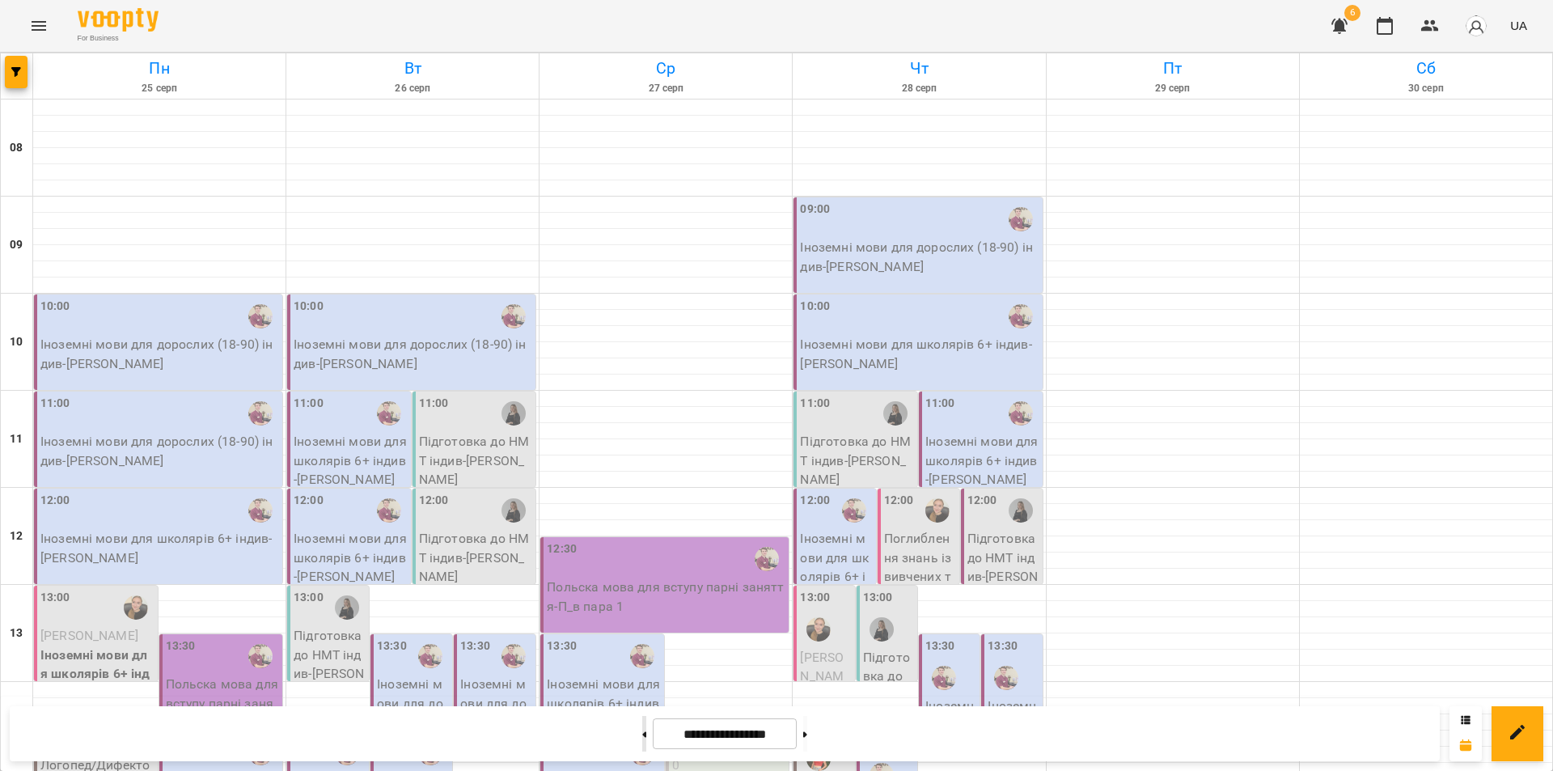
click at [643, 735] on icon at bounding box center [645, 734] width 4 height 6
type input "**********"
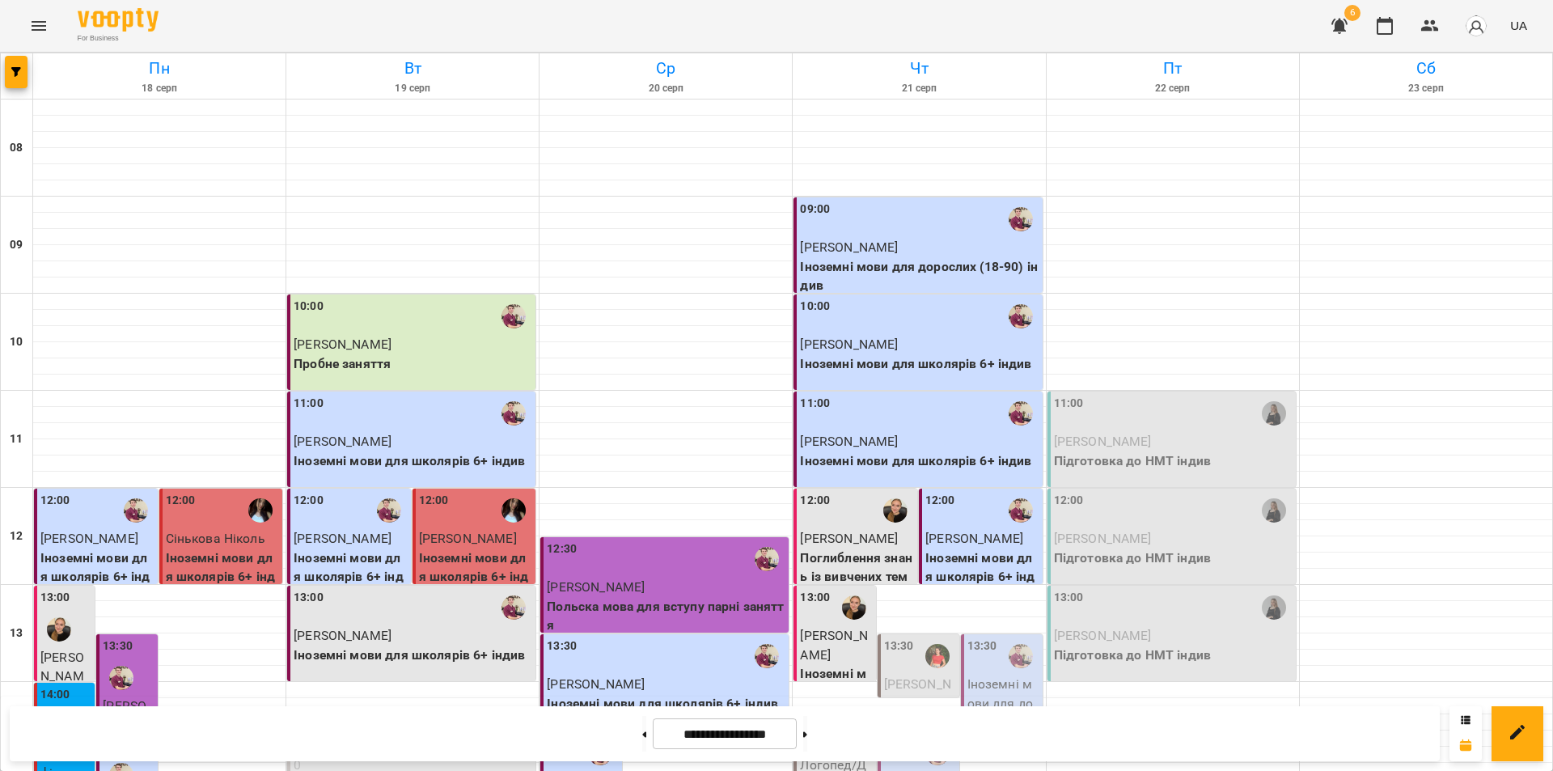
scroll to position [404, 0]
click at [900, 637] on div "13:30" at bounding box center [899, 655] width 30 height 37
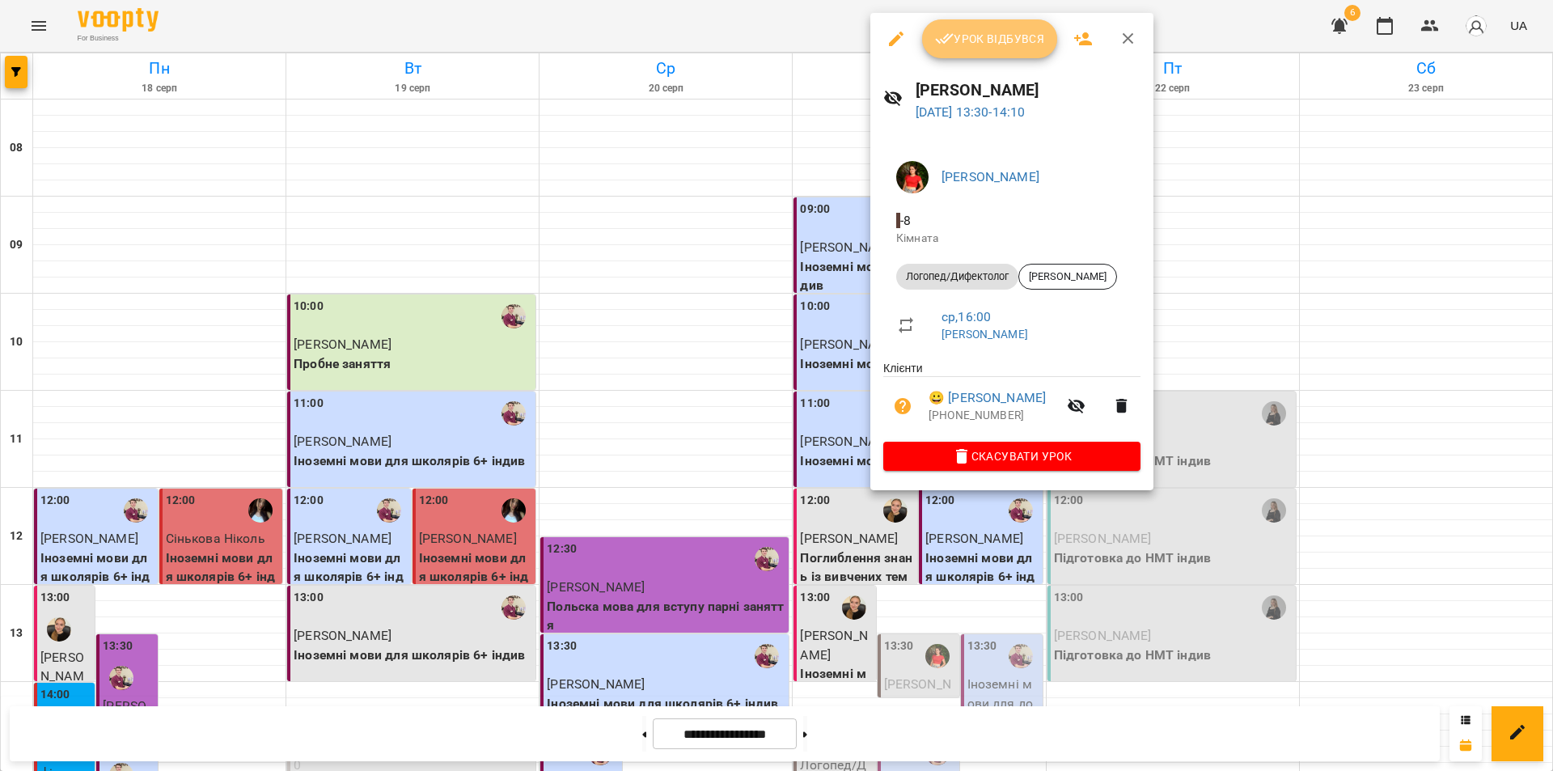
click at [967, 46] on span "Урок відбувся" at bounding box center [990, 38] width 110 height 19
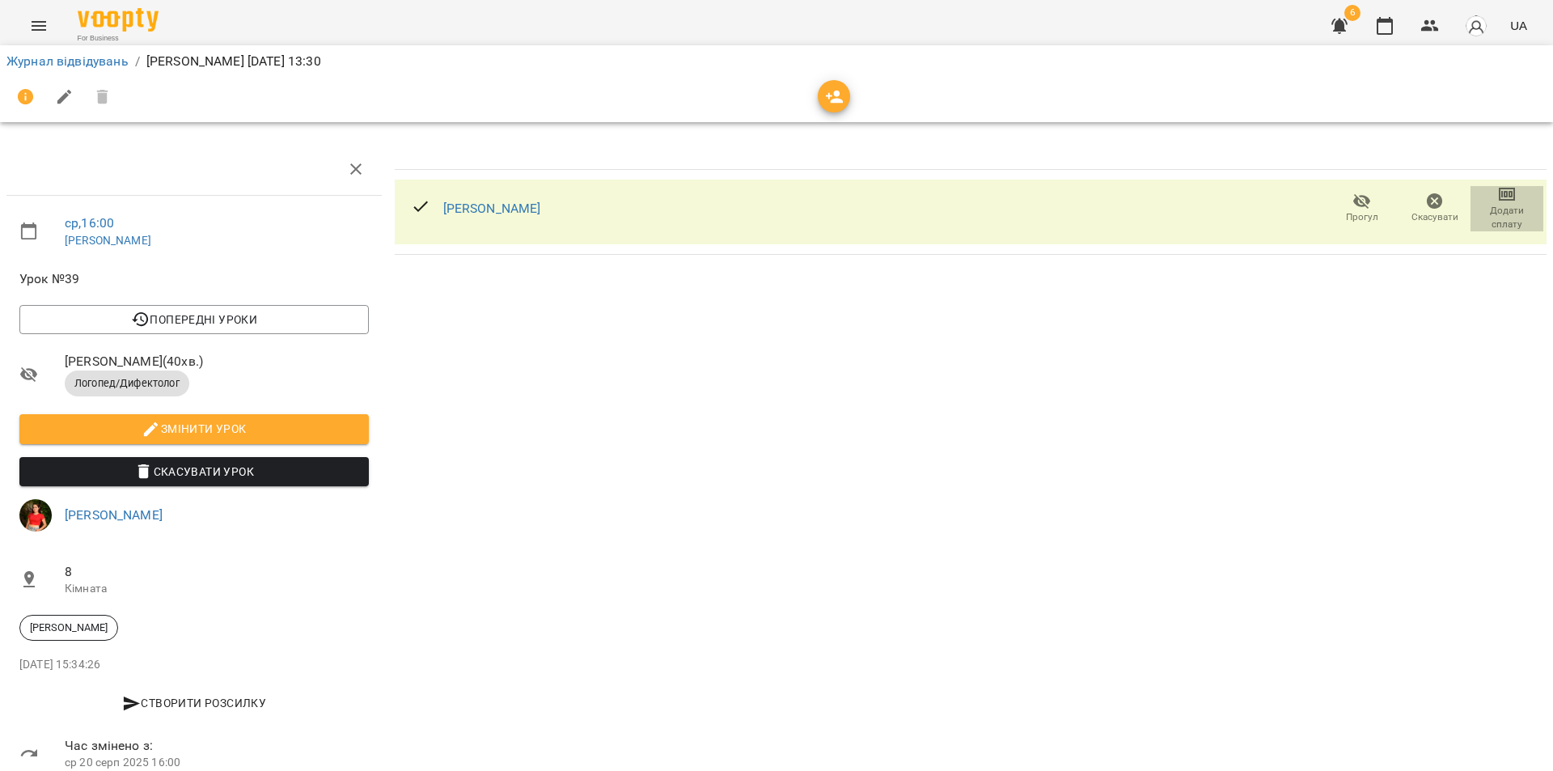
click at [1497, 197] on icon "button" at bounding box center [1506, 193] width 19 height 19
click at [1493, 197] on li "Додати сплату разового" at bounding box center [1454, 194] width 176 height 29
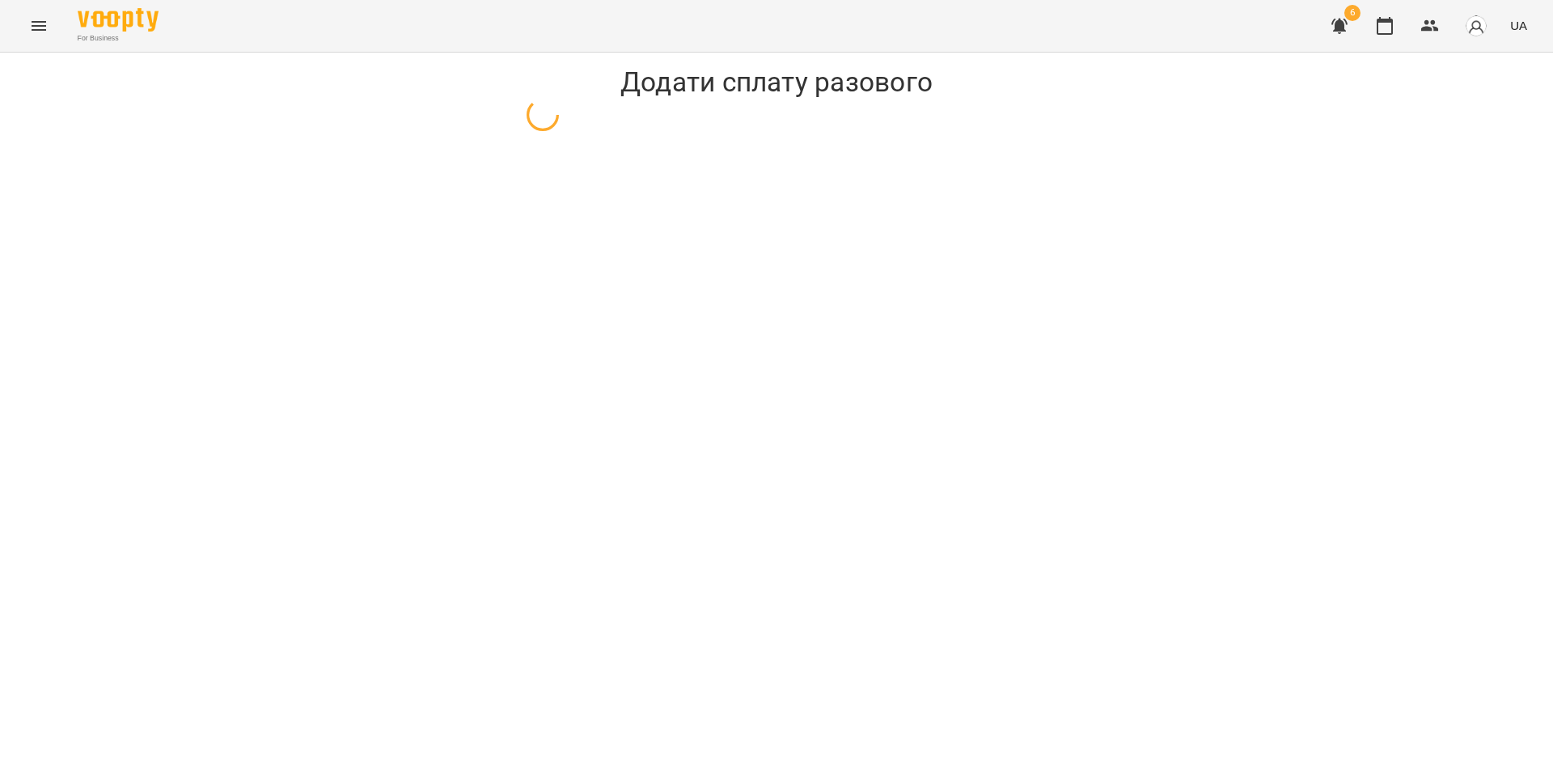
select select "**********"
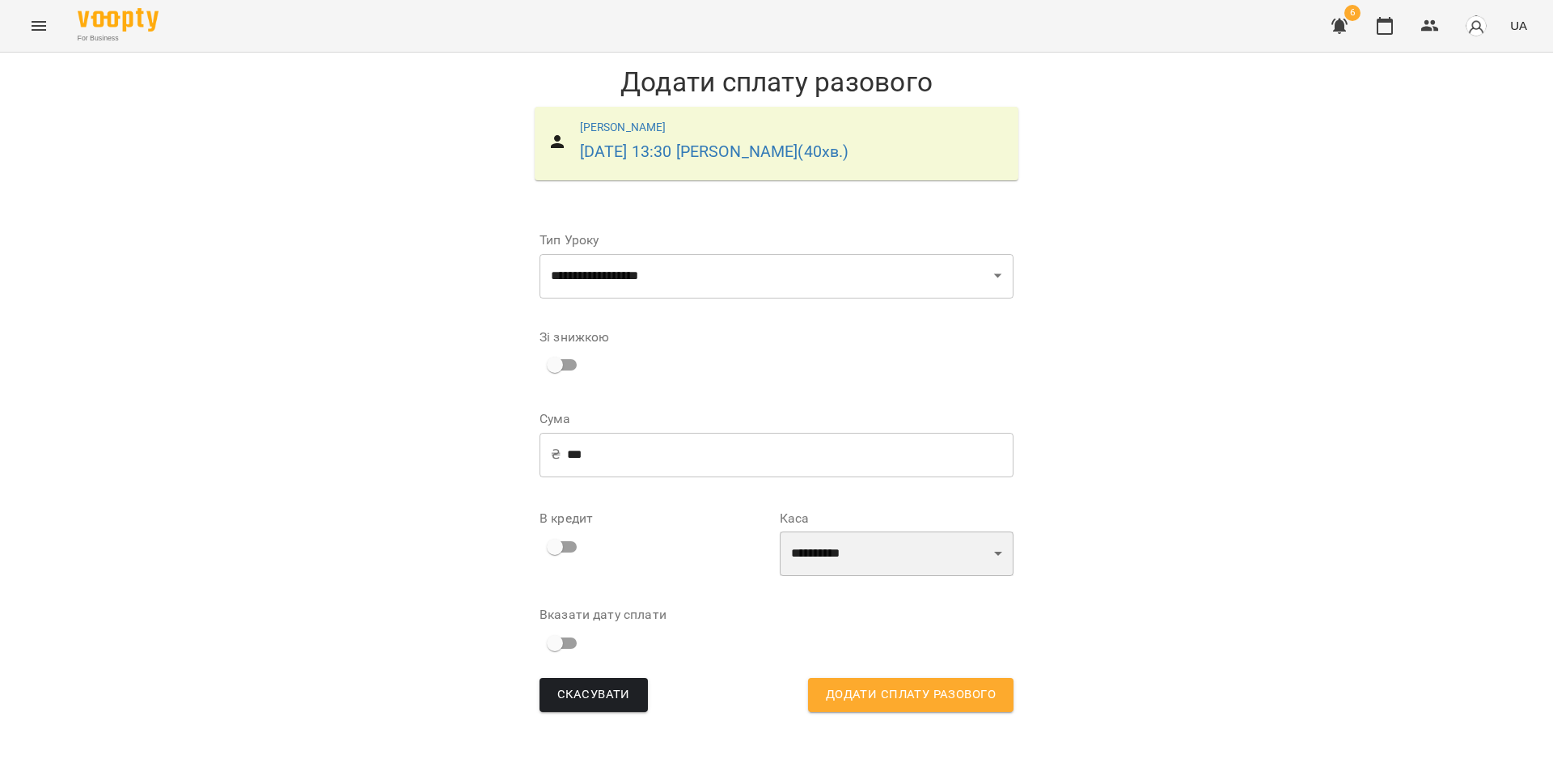
click at [907, 556] on select "**********" at bounding box center [897, 553] width 234 height 45
select select "****"
click at [780, 531] on select "**********" at bounding box center [897, 553] width 234 height 45
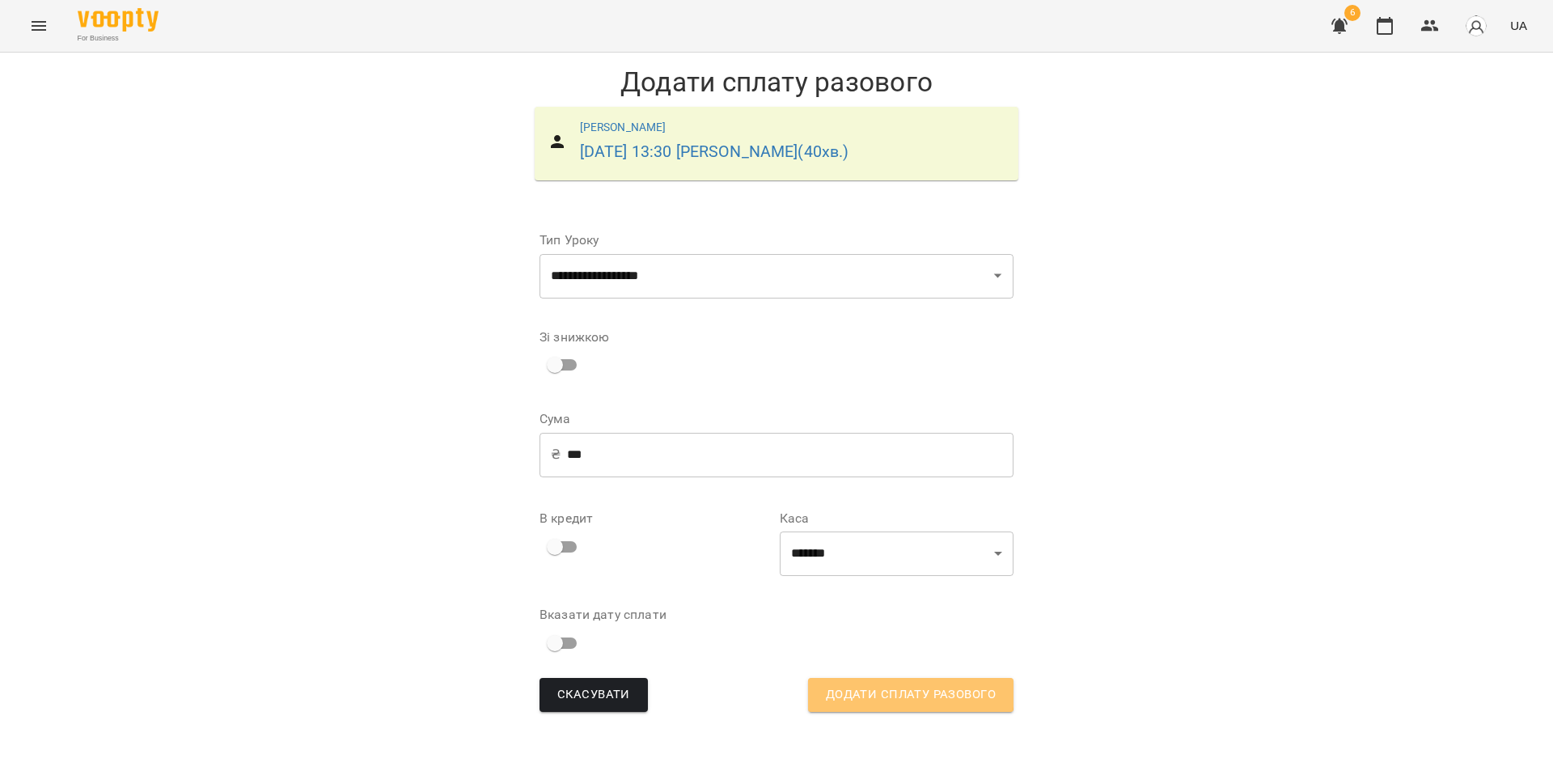
click at [891, 692] on span "Додати сплату разового" at bounding box center [911, 694] width 170 height 21
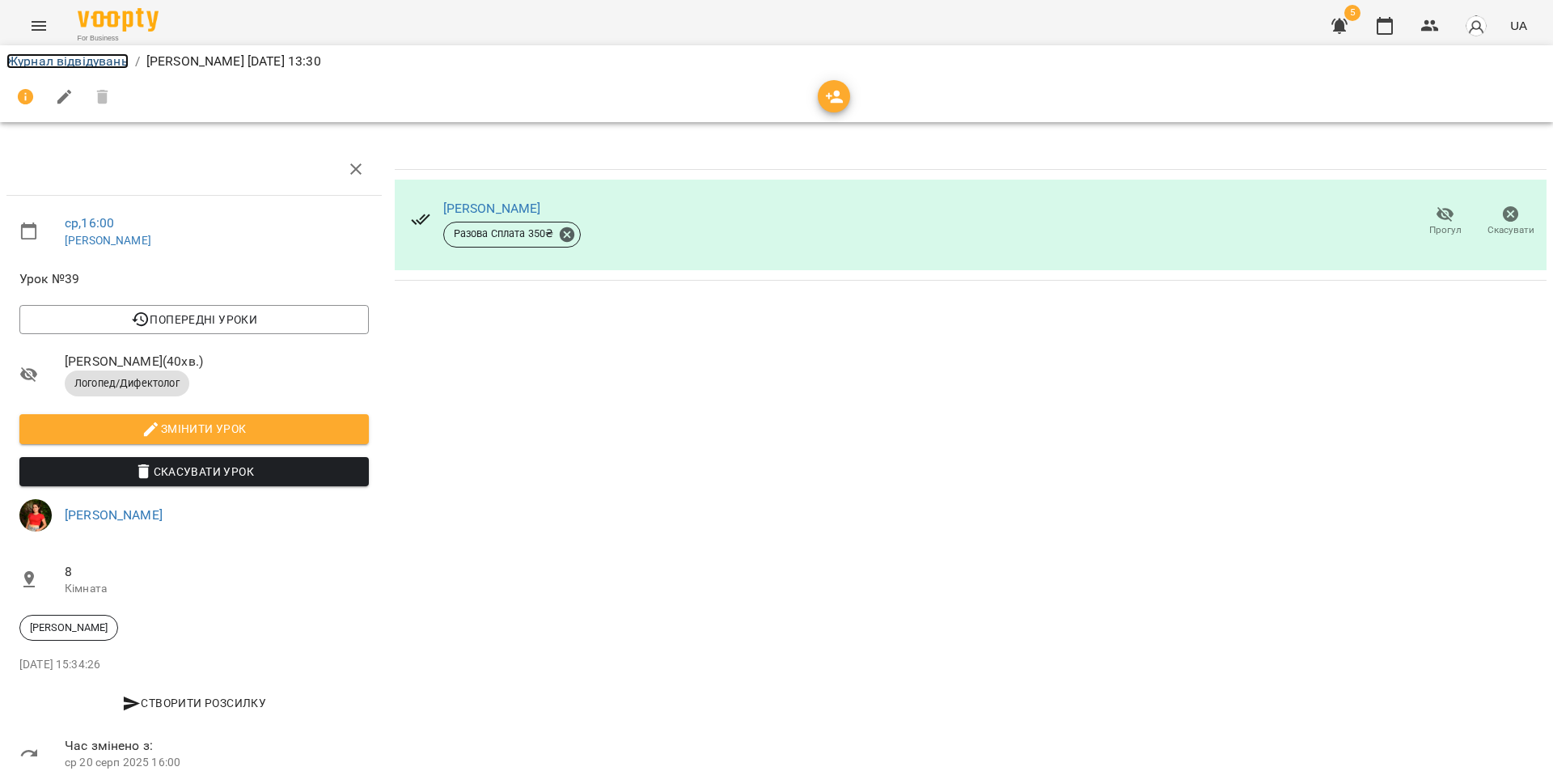
click at [42, 60] on link "Журнал відвідувань" at bounding box center [67, 60] width 122 height 15
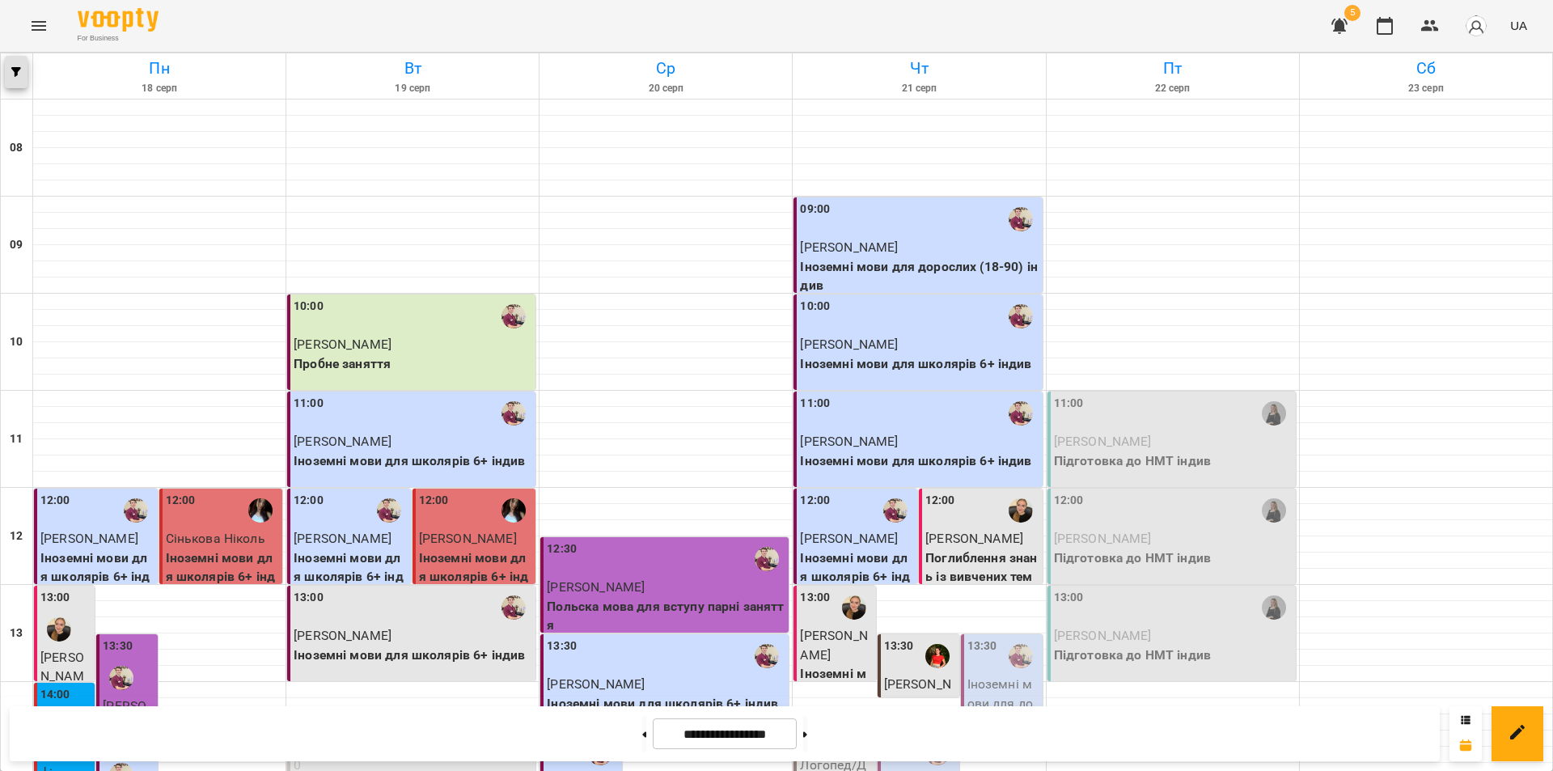
click at [22, 66] on button "button" at bounding box center [16, 72] width 23 height 32
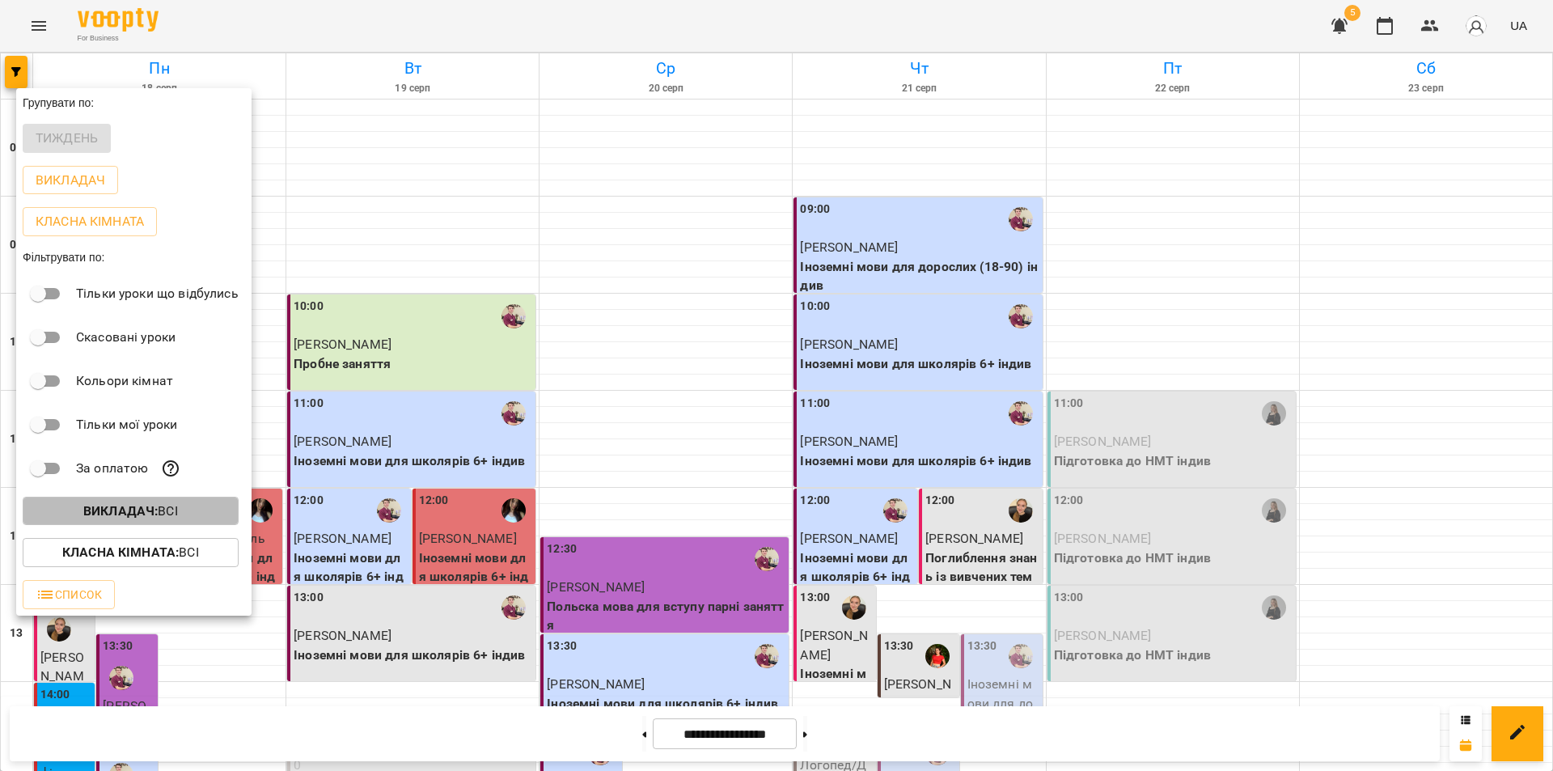
click at [115, 517] on b "Викладач :" at bounding box center [120, 510] width 74 height 15
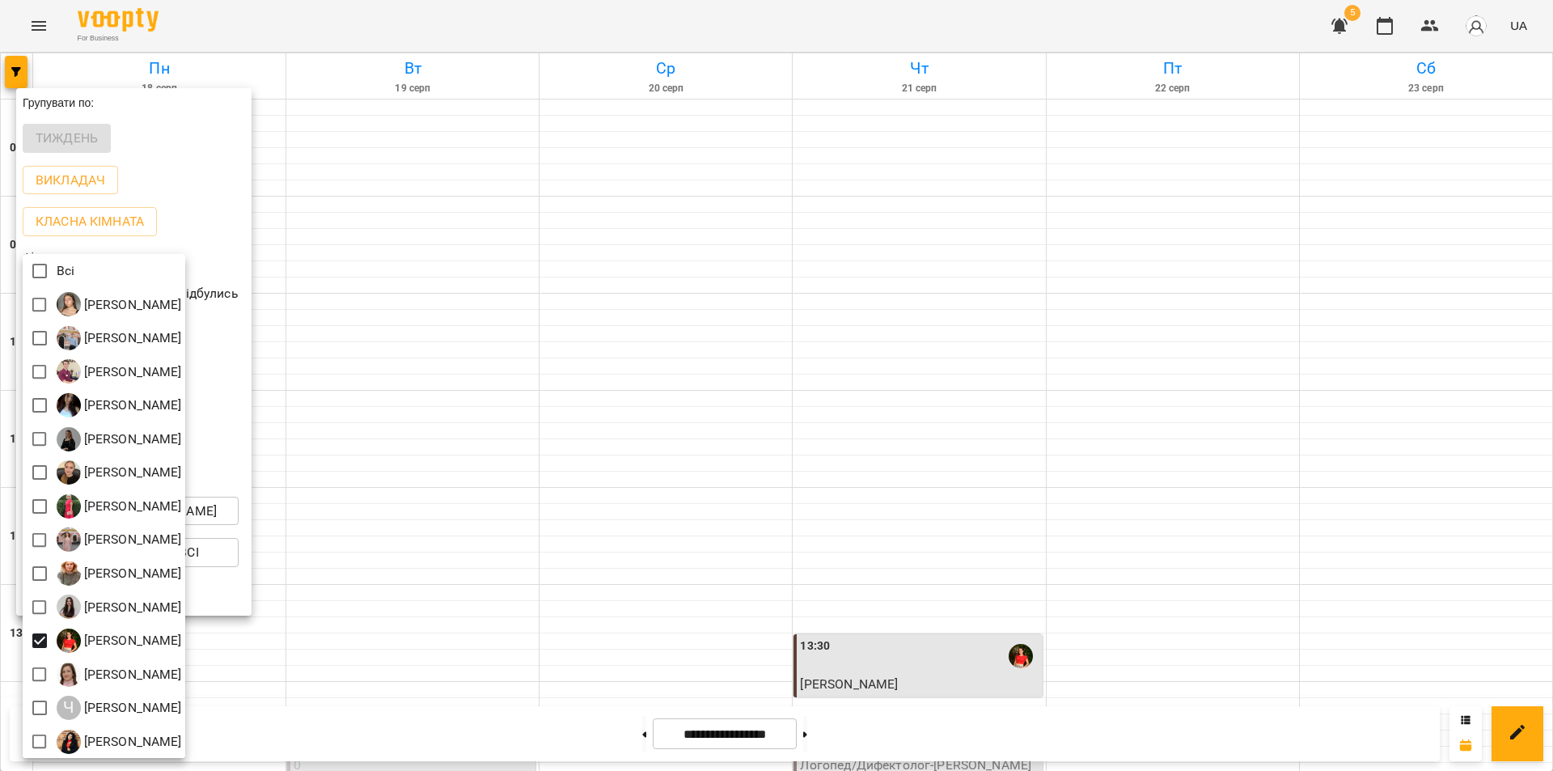
click at [500, 740] on div at bounding box center [776, 385] width 1553 height 771
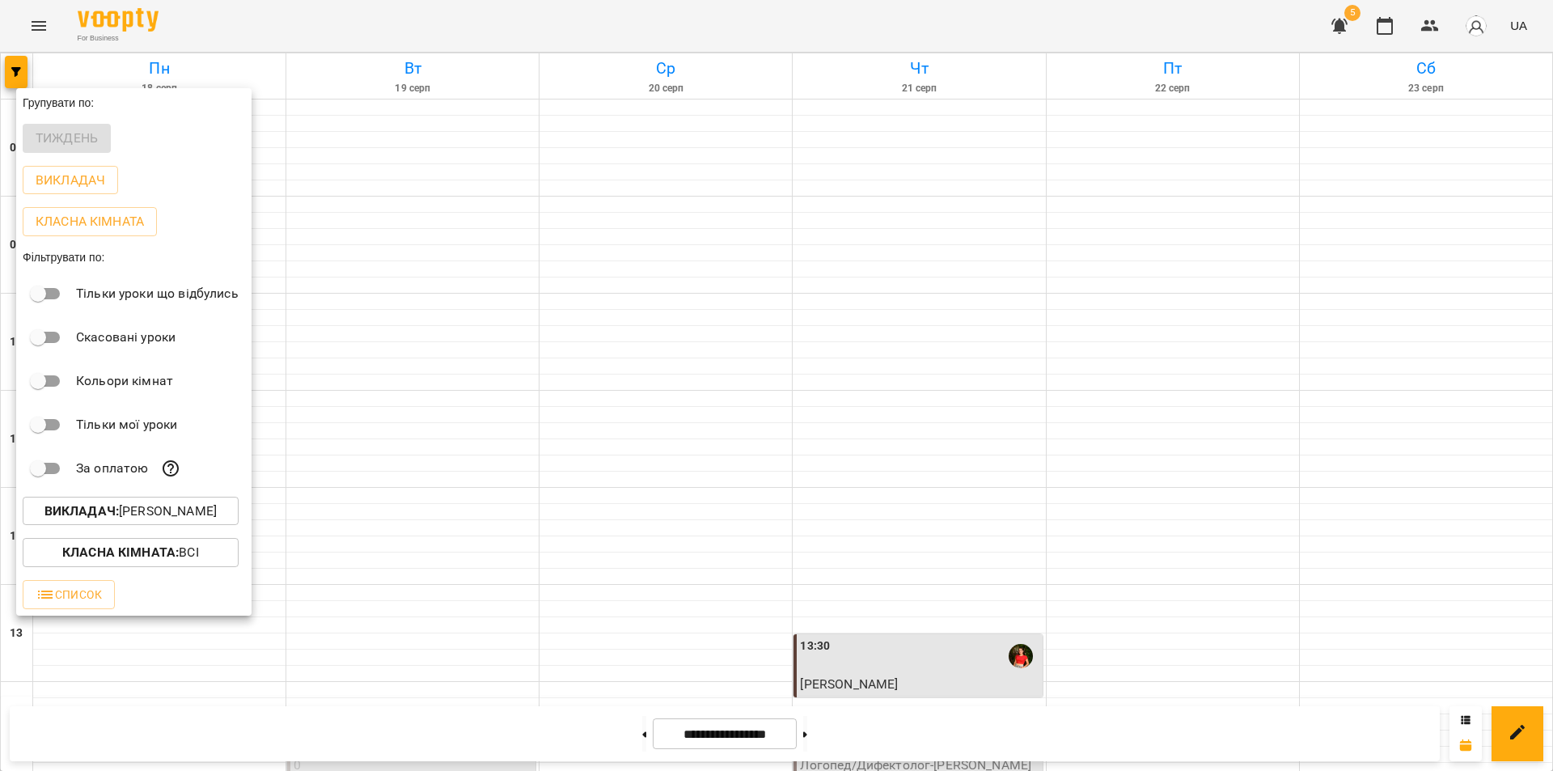
click at [495, 743] on div "Всі Боднарук Вікторія Василівна Бойко Андрій Вікторович Бойко Дмитро Вікторович…" at bounding box center [776, 385] width 1553 height 771
click at [378, 735] on div at bounding box center [776, 385] width 1553 height 771
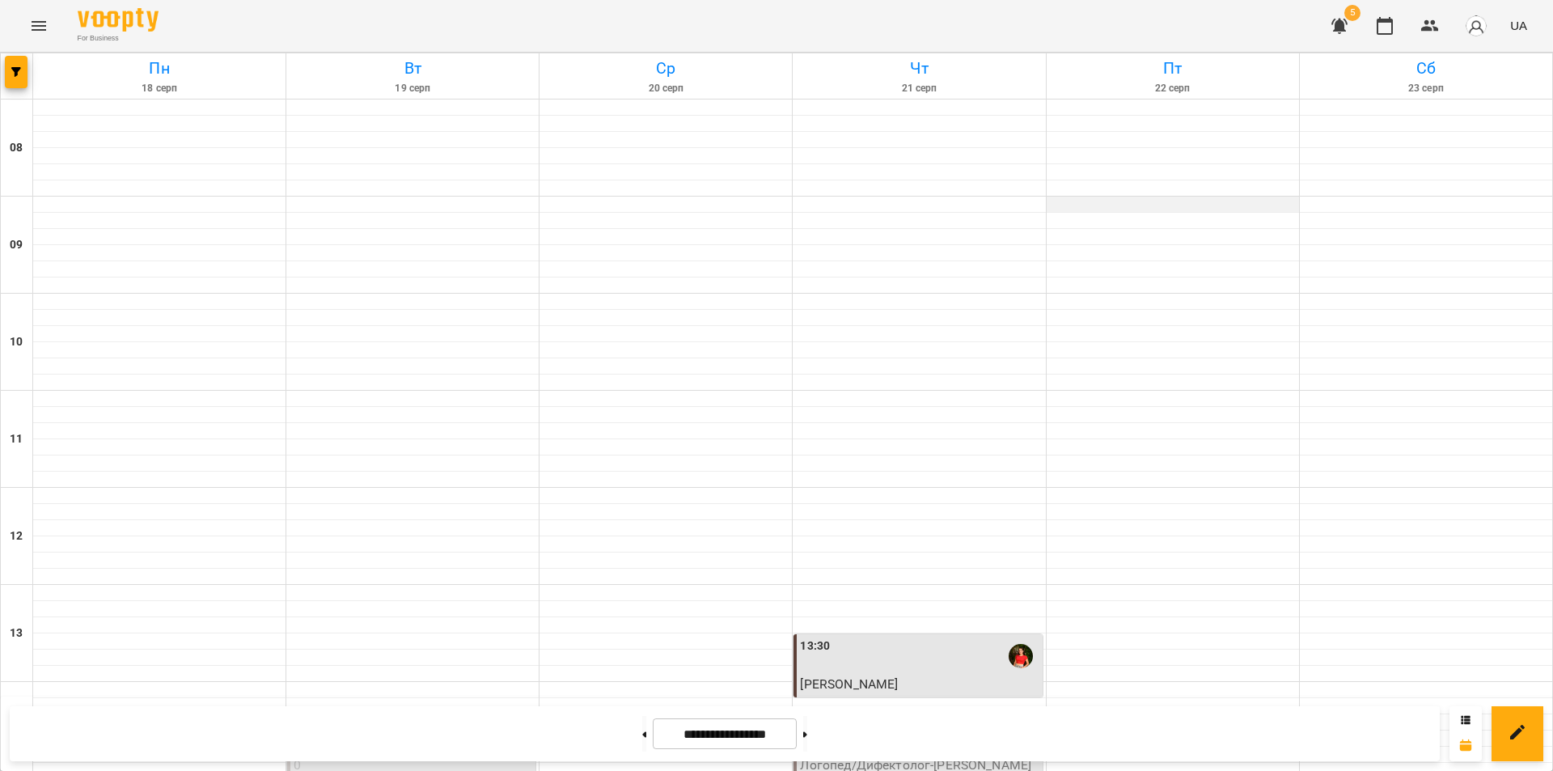
scroll to position [404, 0]
click at [807, 733] on icon at bounding box center [805, 734] width 4 height 6
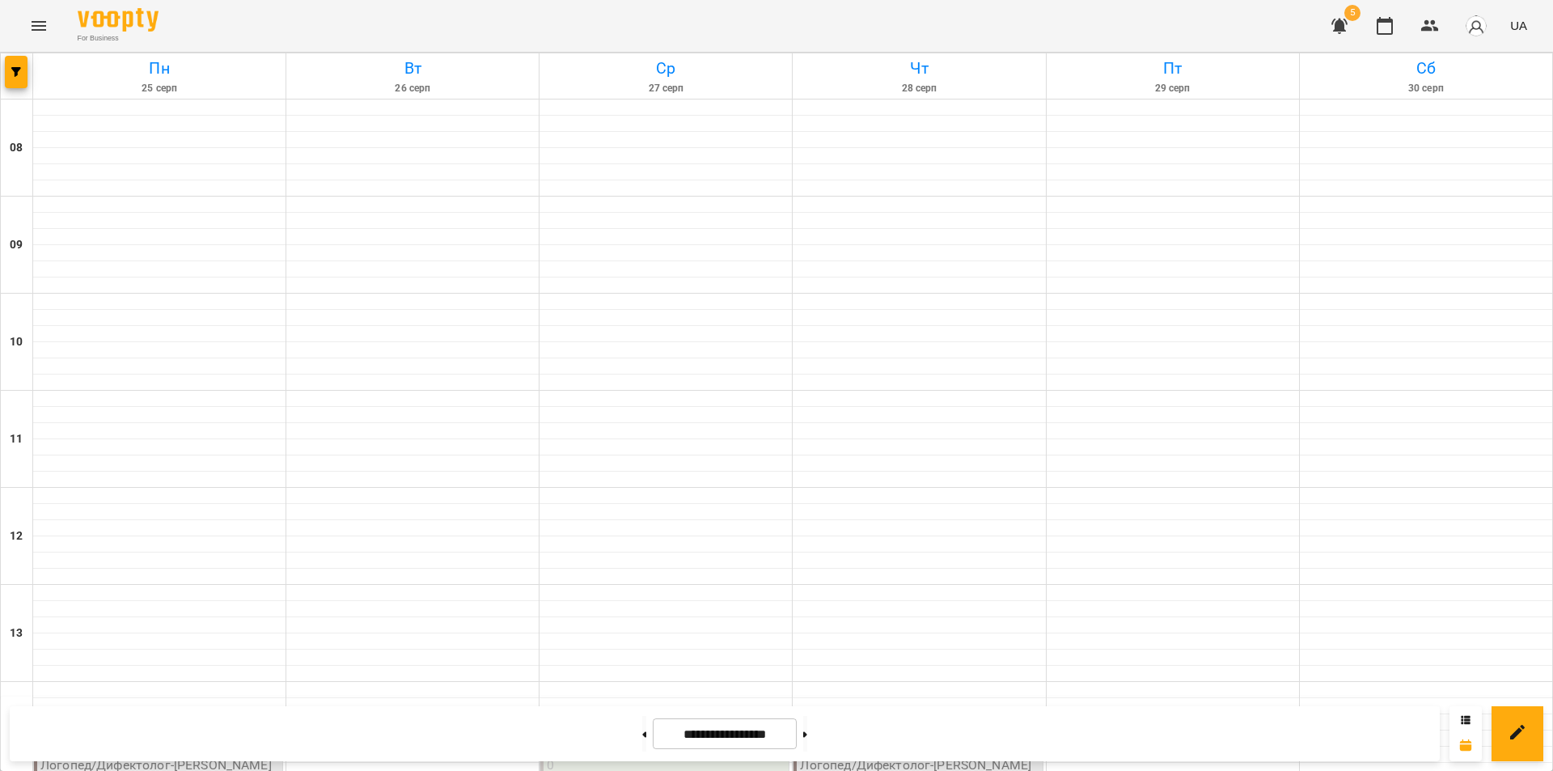
scroll to position [647, 0]
click at [15, 76] on icon "button" at bounding box center [16, 72] width 10 height 10
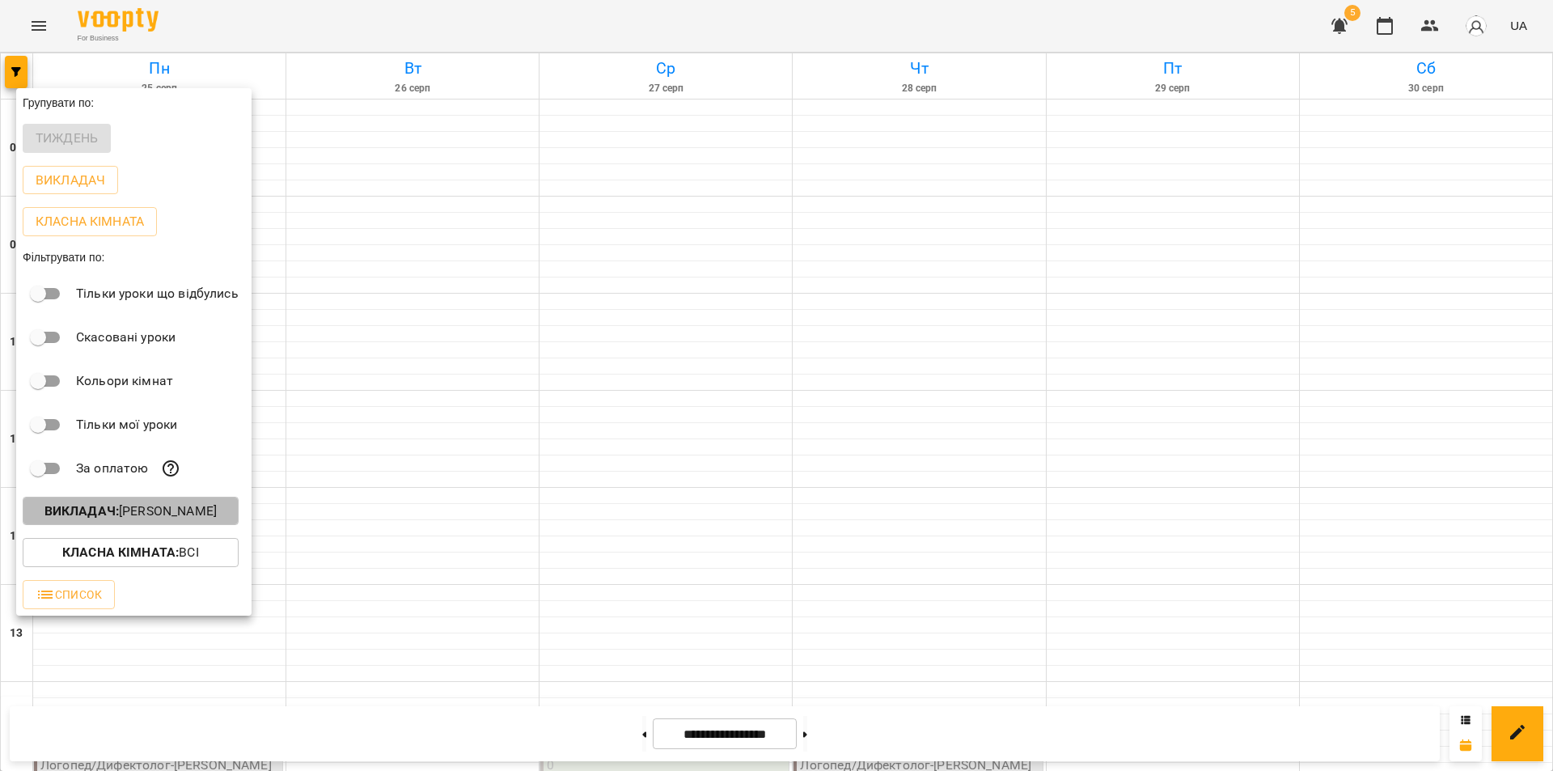
click at [83, 505] on button "Викладач : Литвинюк Аліна Віталіївна" at bounding box center [131, 511] width 216 height 29
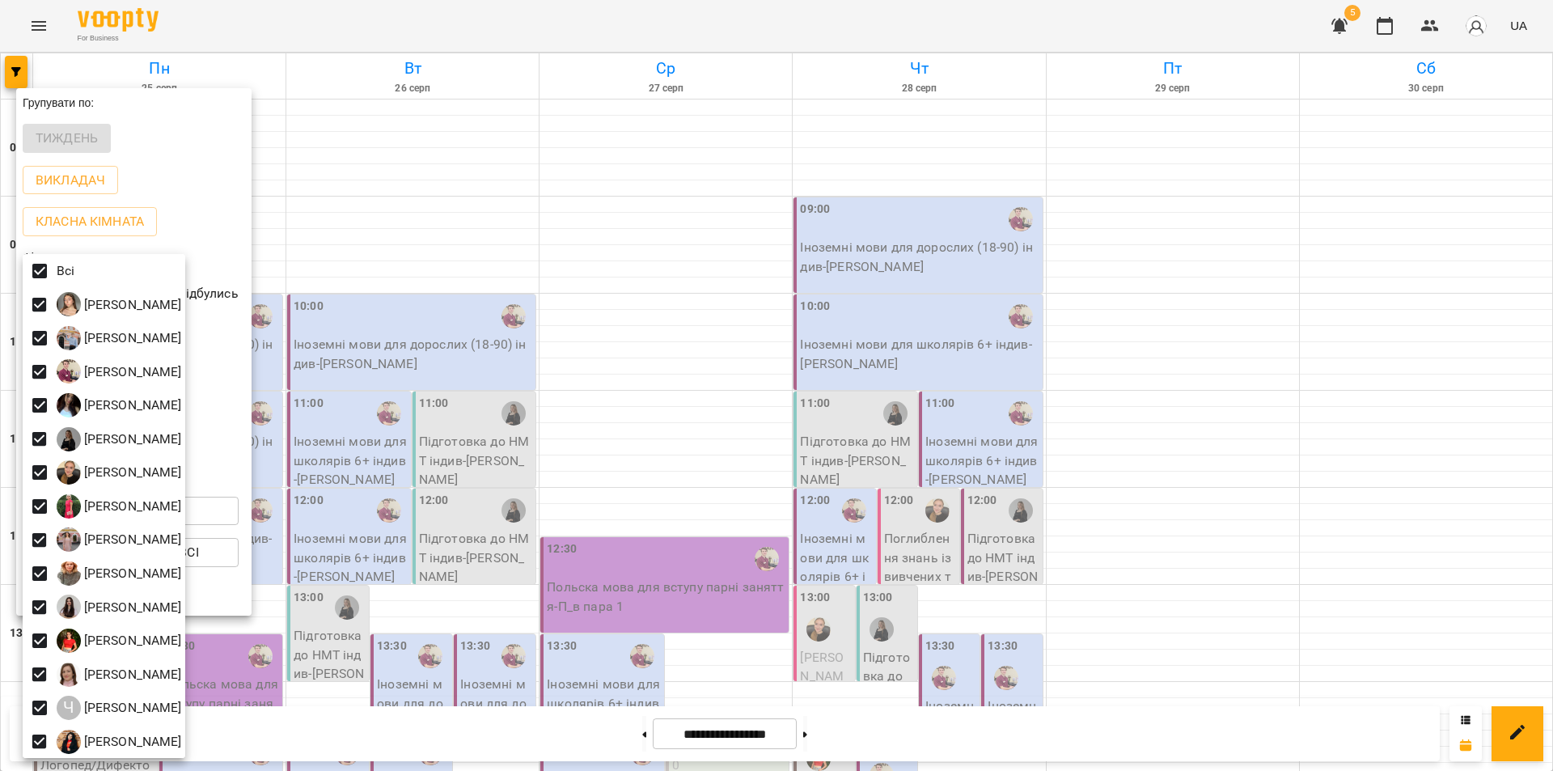
click at [949, 729] on div at bounding box center [776, 385] width 1553 height 771
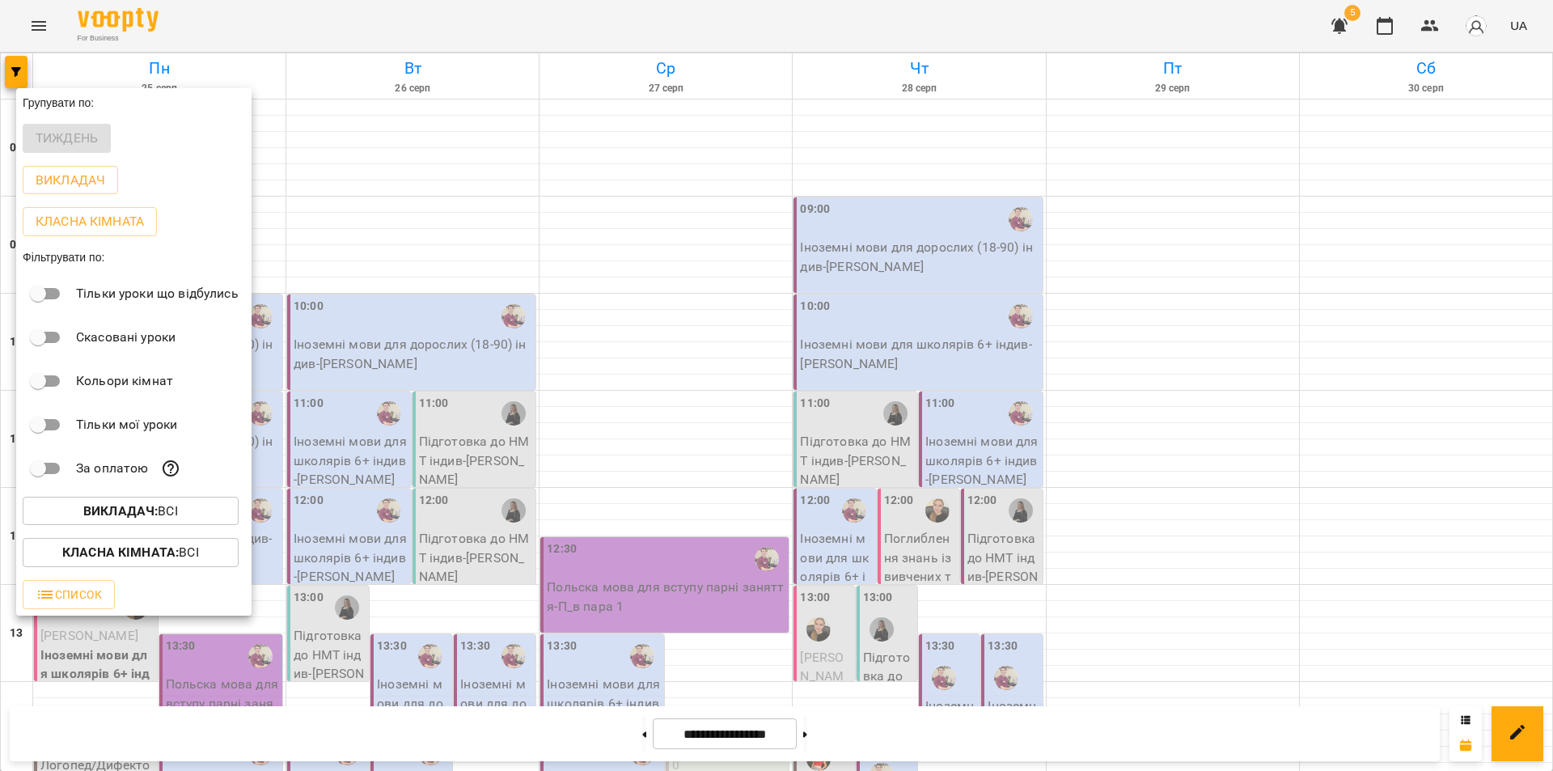
click at [616, 733] on div at bounding box center [776, 385] width 1553 height 771
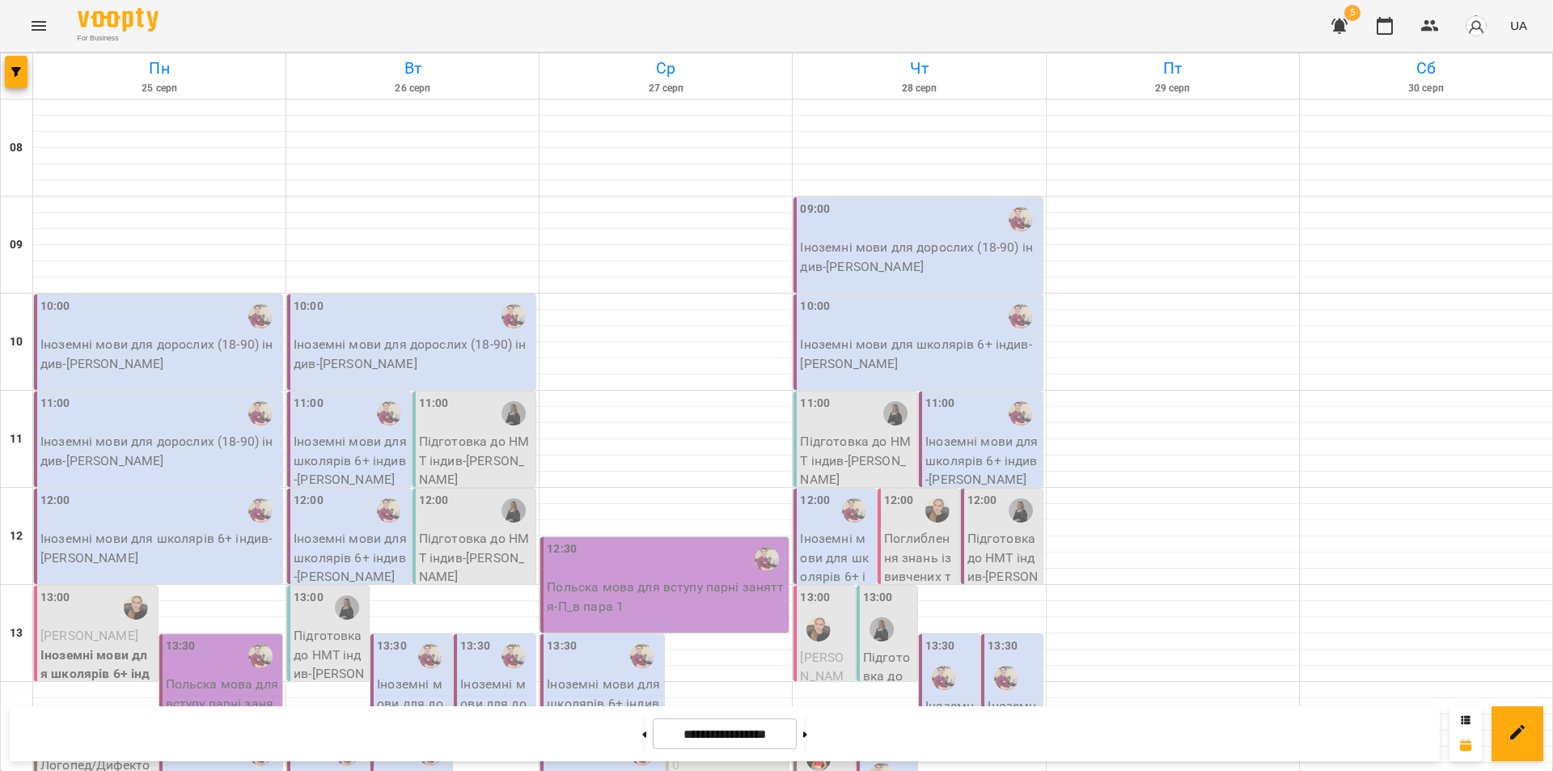
click at [642, 738] on button at bounding box center [644, 734] width 4 height 36
type input "**********"
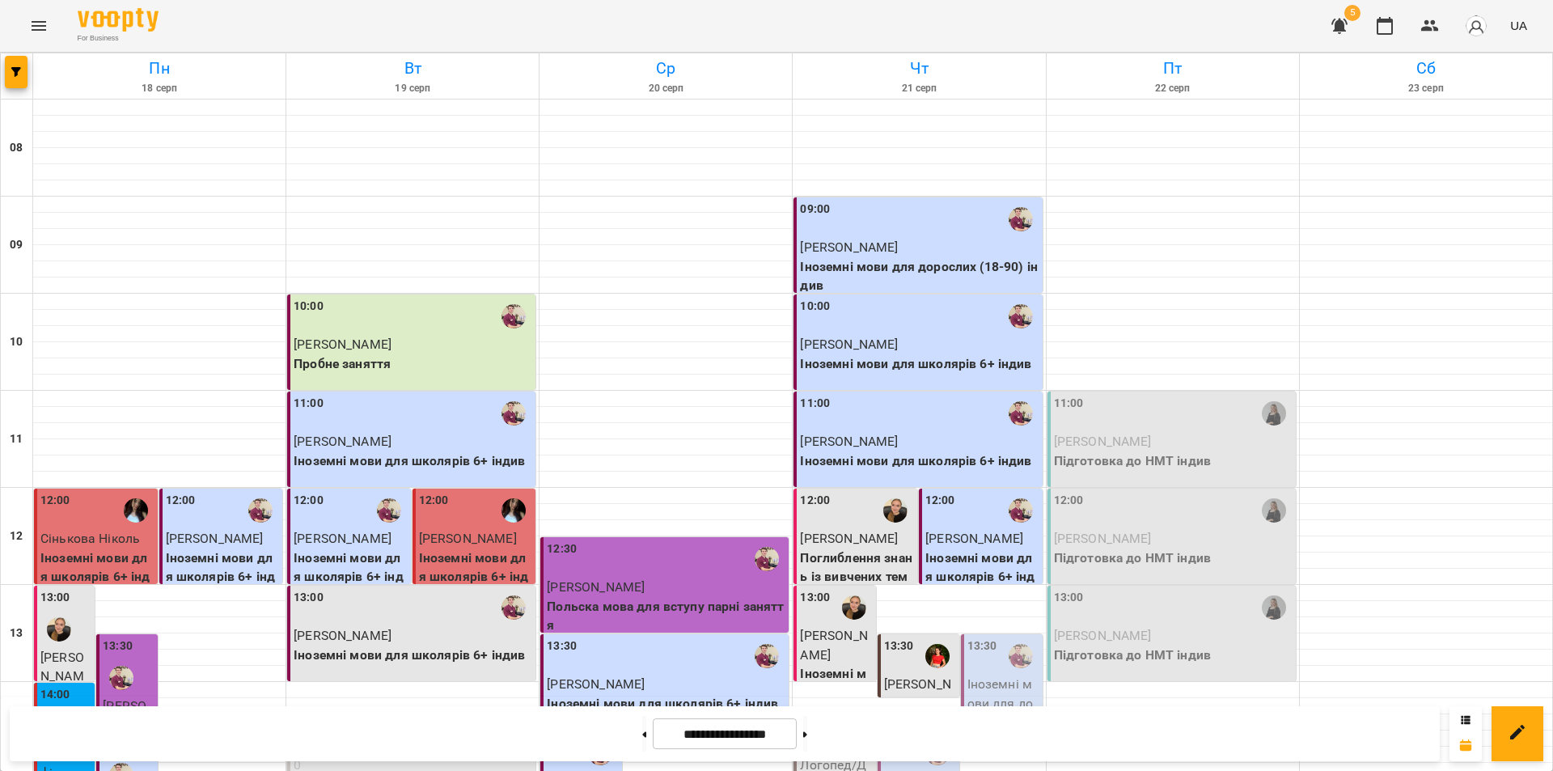
scroll to position [324, 0]
click at [993, 675] on p "Іноземні мови для дорослих (18-90) індив - Бойко Андрій" at bounding box center [1003, 732] width 72 height 114
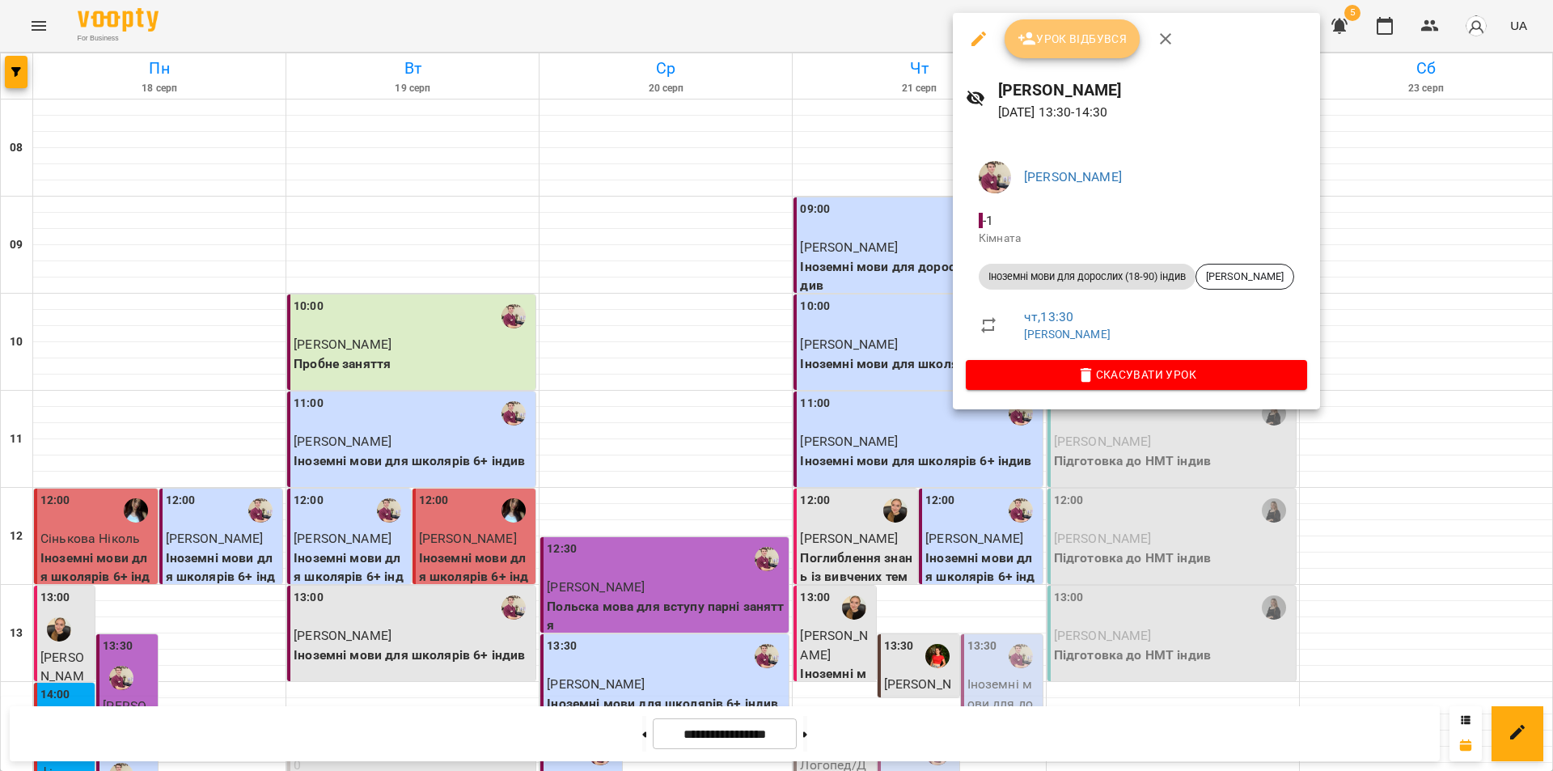
click at [1095, 42] on span "Урок відбувся" at bounding box center [1073, 38] width 110 height 19
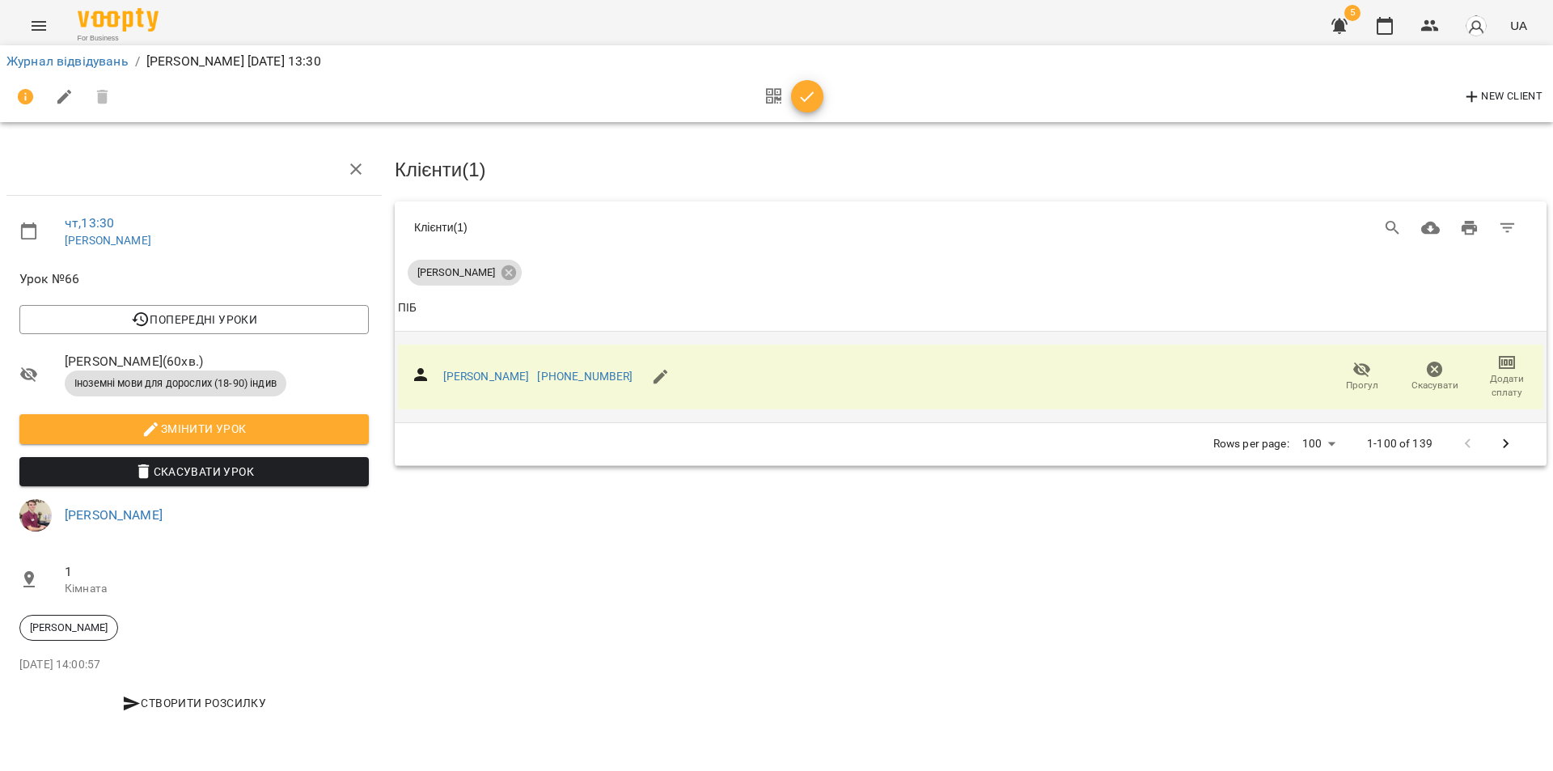
click at [1513, 363] on icon "button" at bounding box center [1506, 362] width 19 height 19
click at [1509, 361] on li "Додати сплату разового" at bounding box center [1454, 359] width 176 height 29
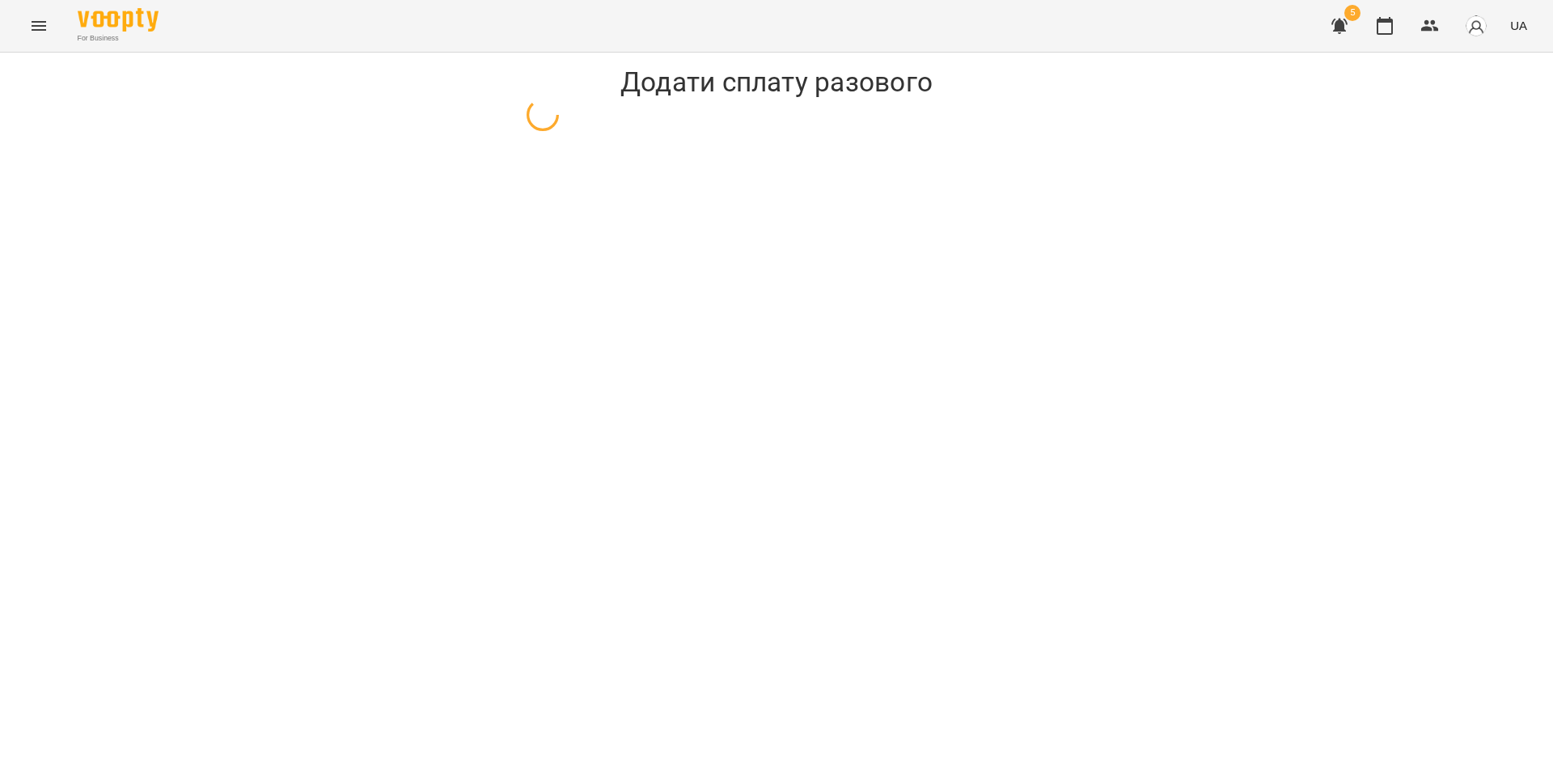
select select "**********"
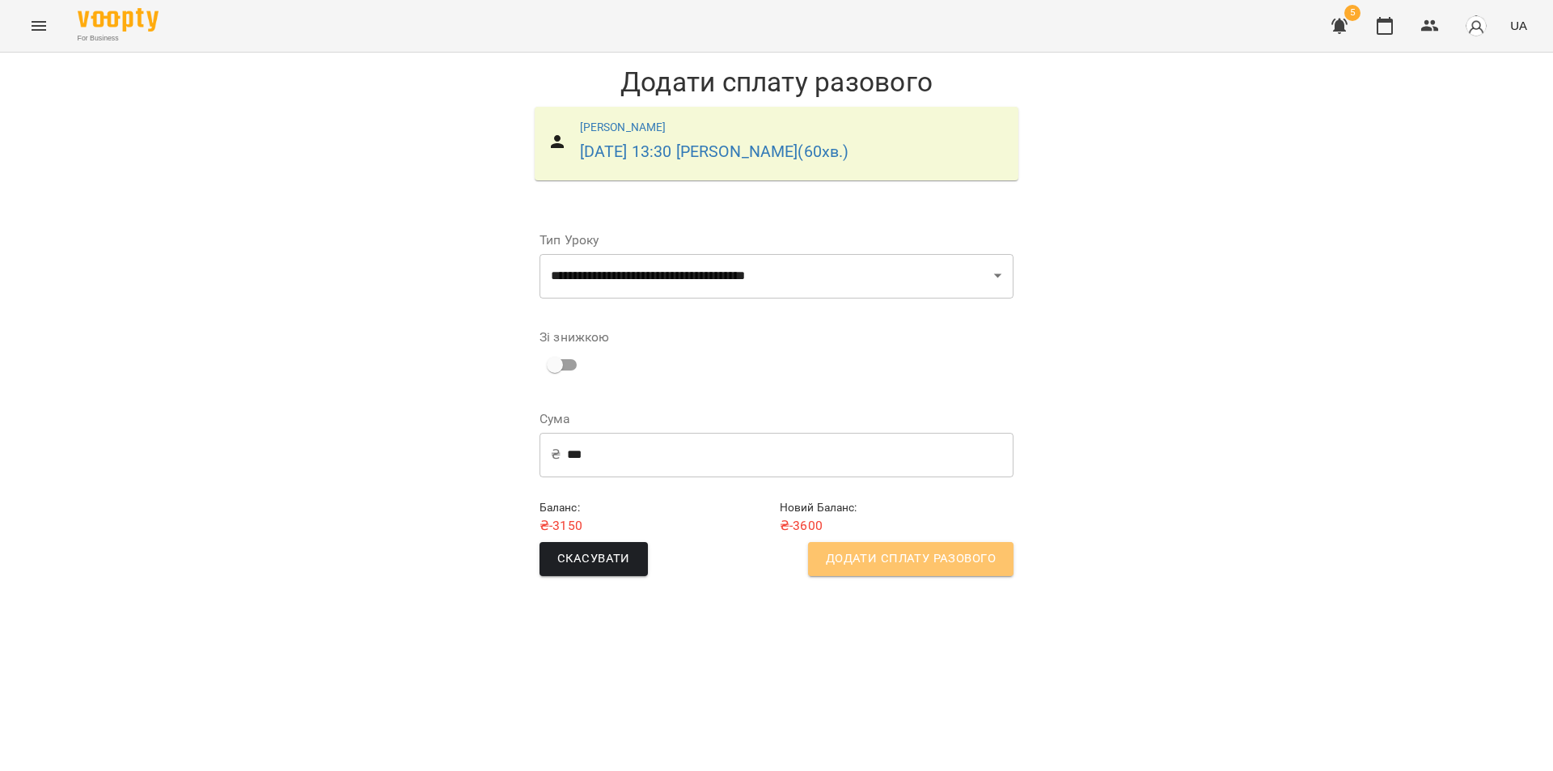
click at [921, 556] on span "Додати сплату разового" at bounding box center [911, 558] width 170 height 21
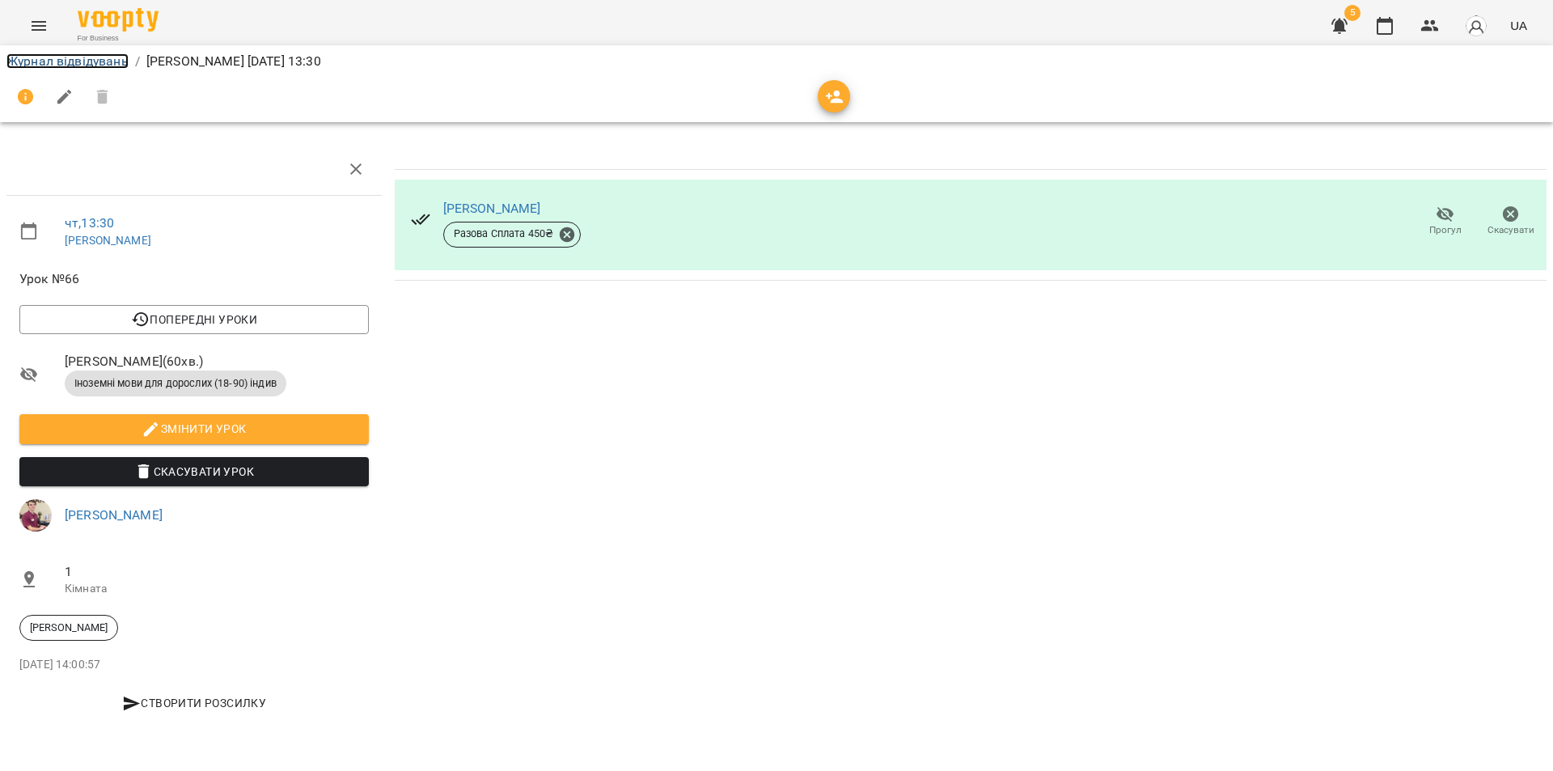
click at [72, 59] on link "Журнал відвідувань" at bounding box center [67, 60] width 122 height 15
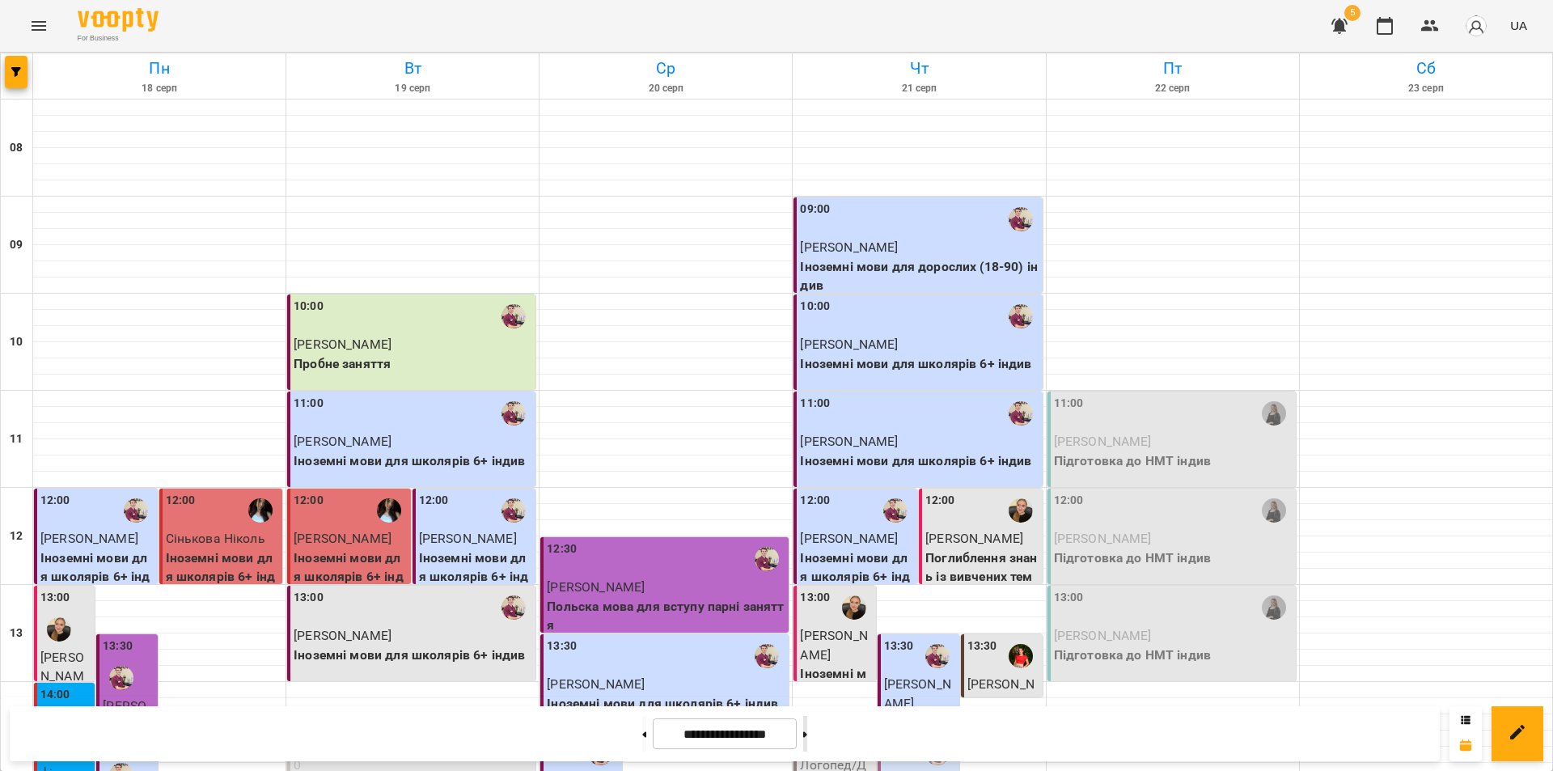
click at [807, 739] on button at bounding box center [805, 734] width 4 height 36
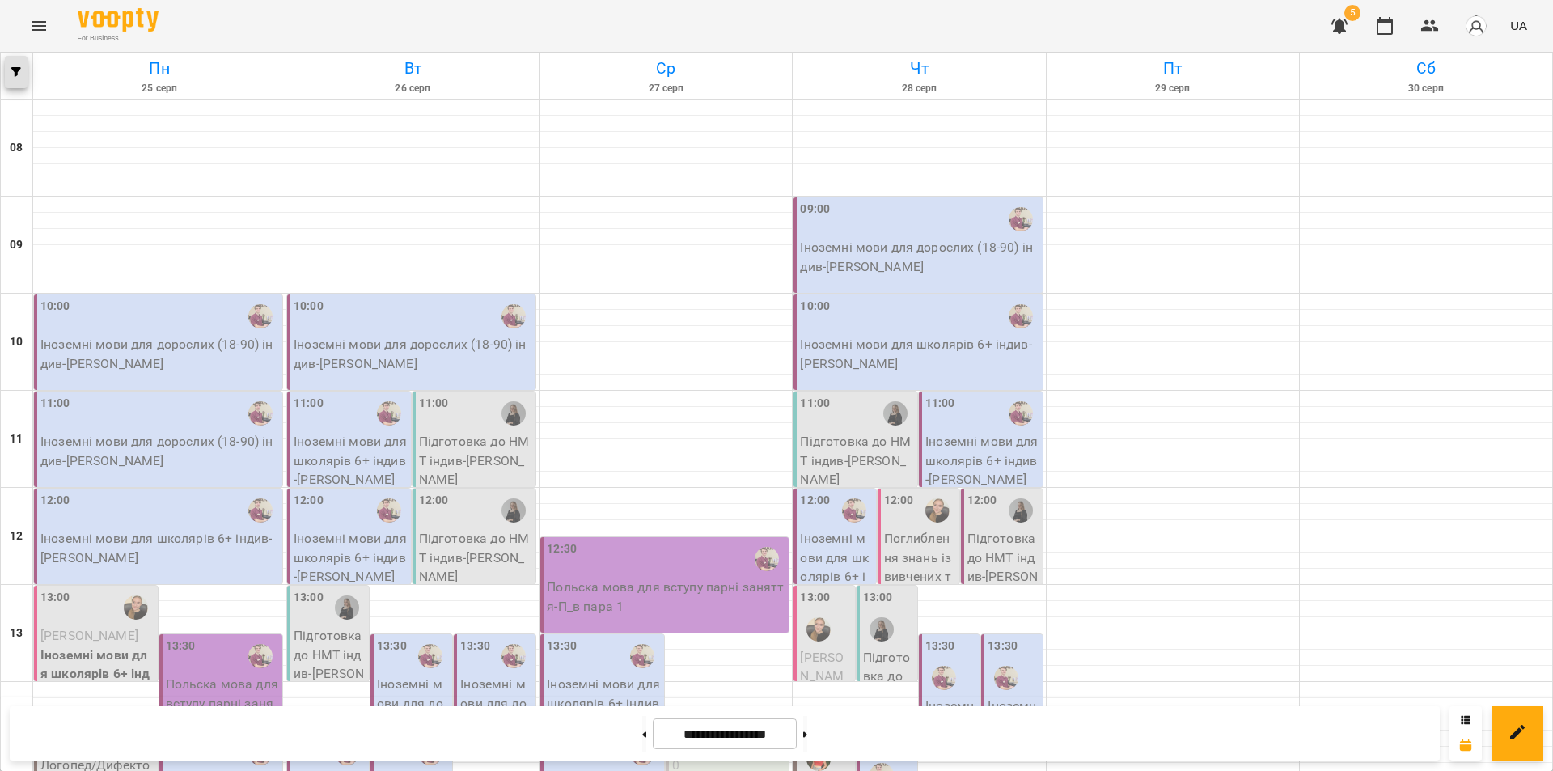
click at [9, 81] on button "button" at bounding box center [16, 72] width 23 height 32
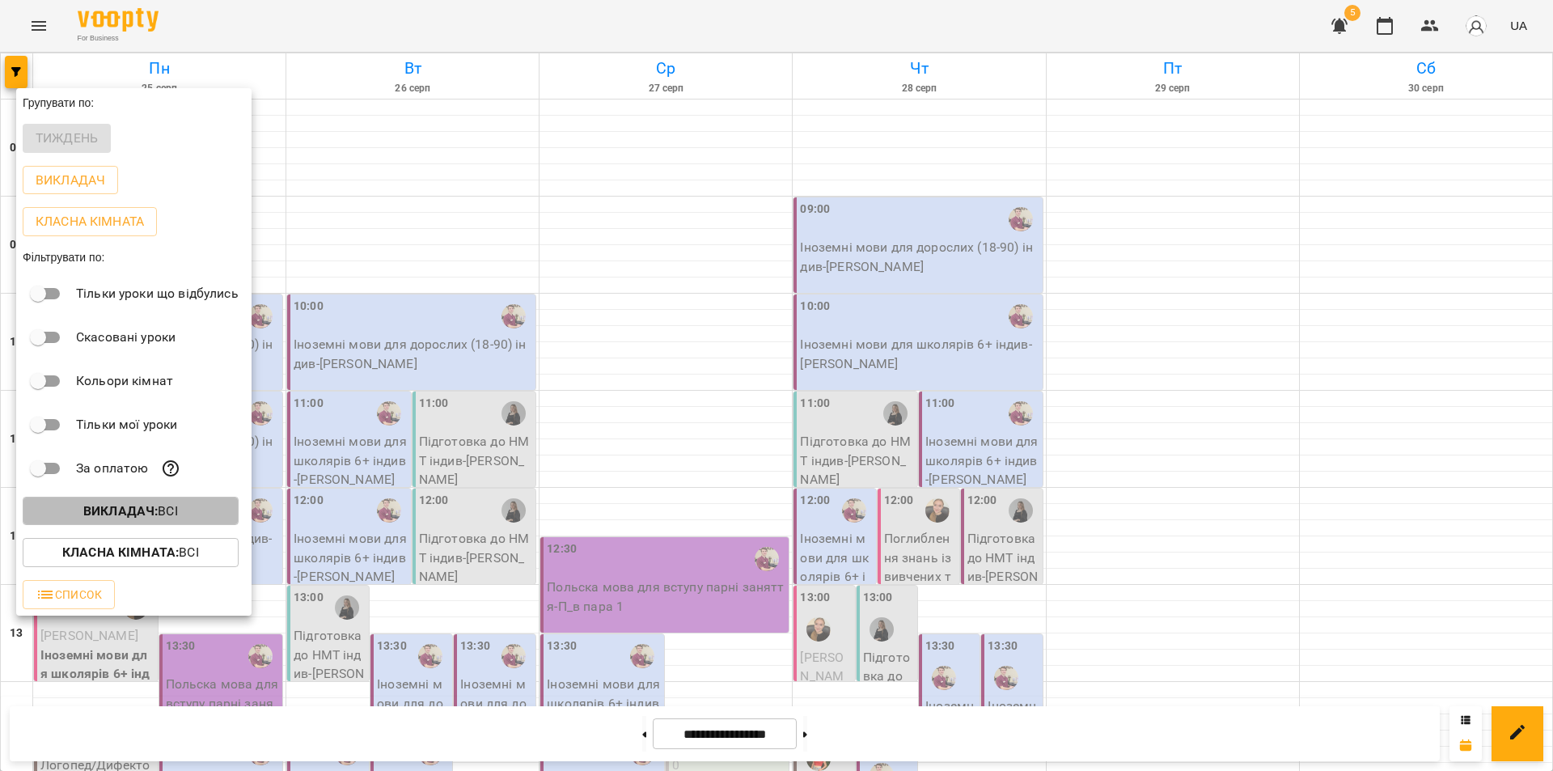
click at [66, 521] on span "Викладач : Всі" at bounding box center [131, 510] width 190 height 19
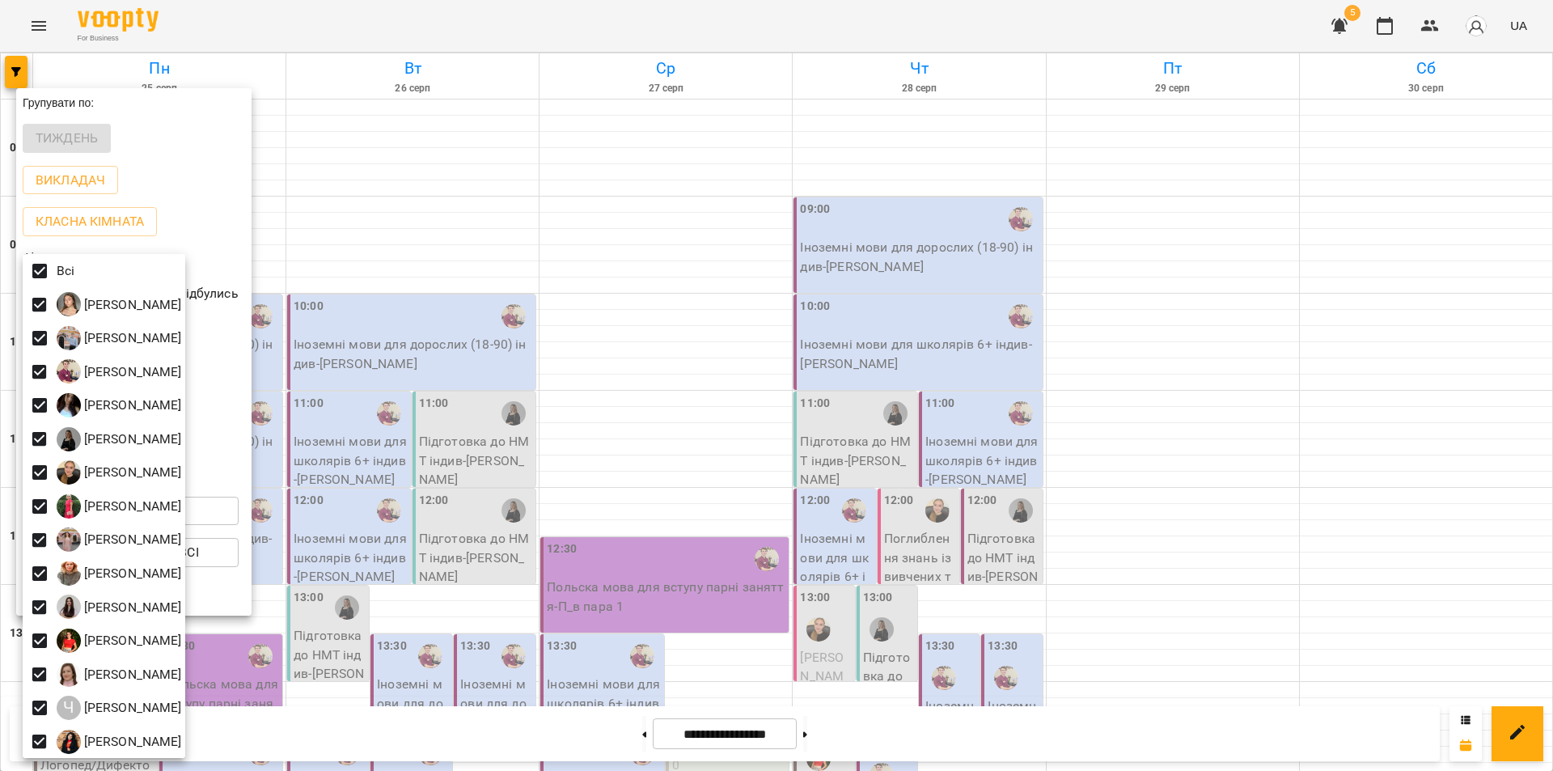
click at [506, 721] on div at bounding box center [776, 385] width 1553 height 771
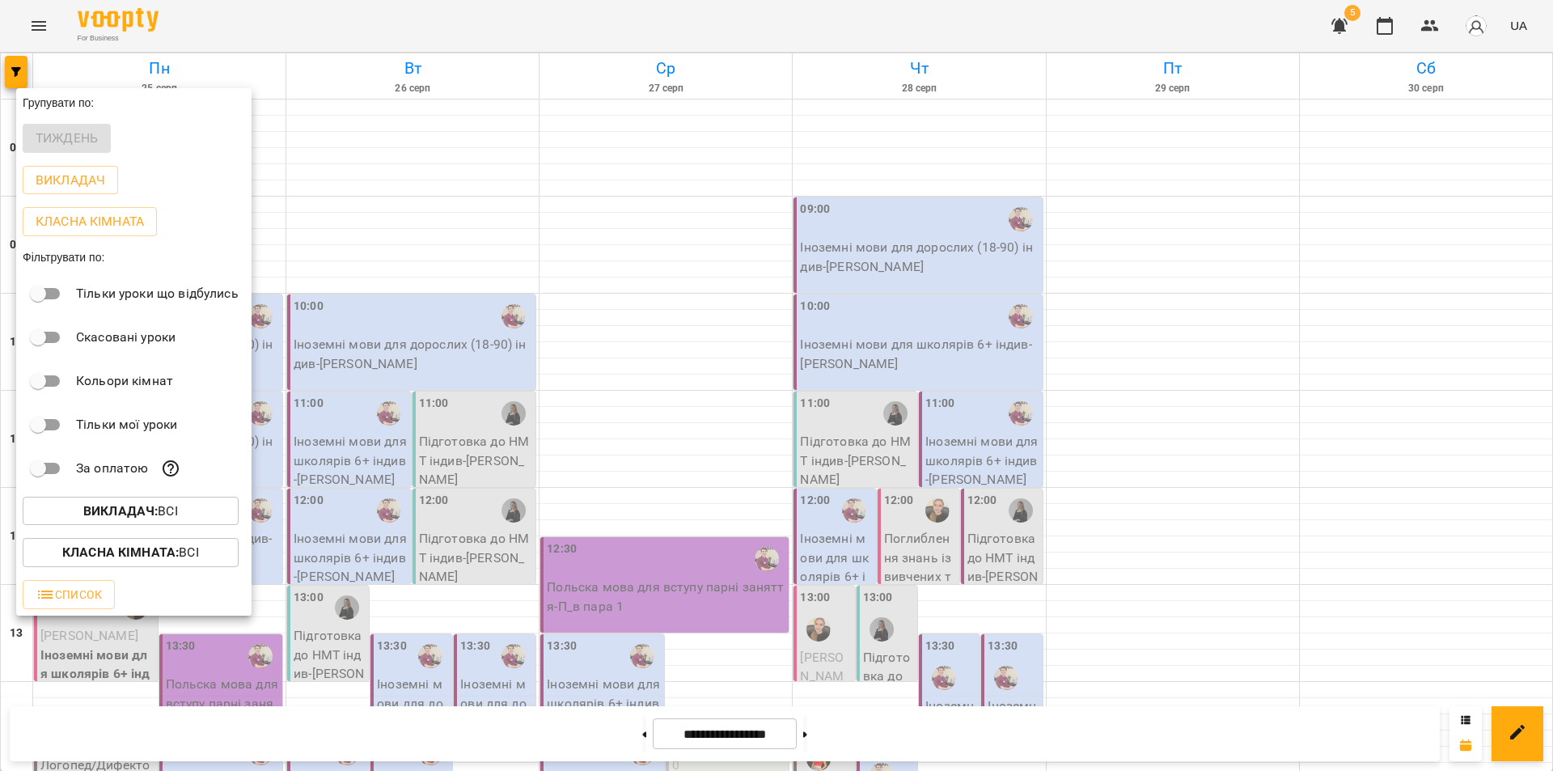
click at [504, 734] on div at bounding box center [776, 385] width 1553 height 771
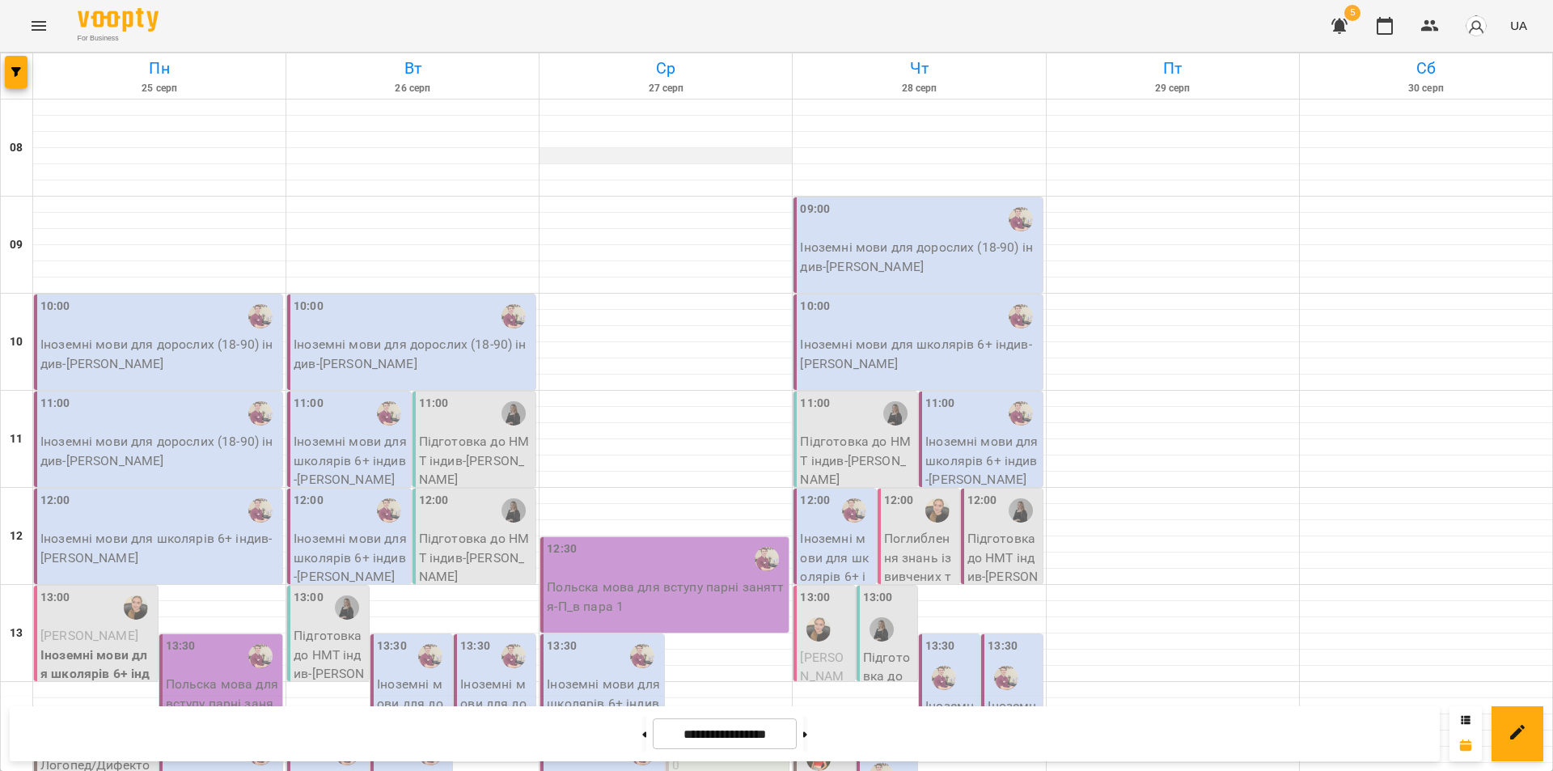
scroll to position [324, 0]
click at [642, 735] on button at bounding box center [644, 734] width 4 height 36
type input "**********"
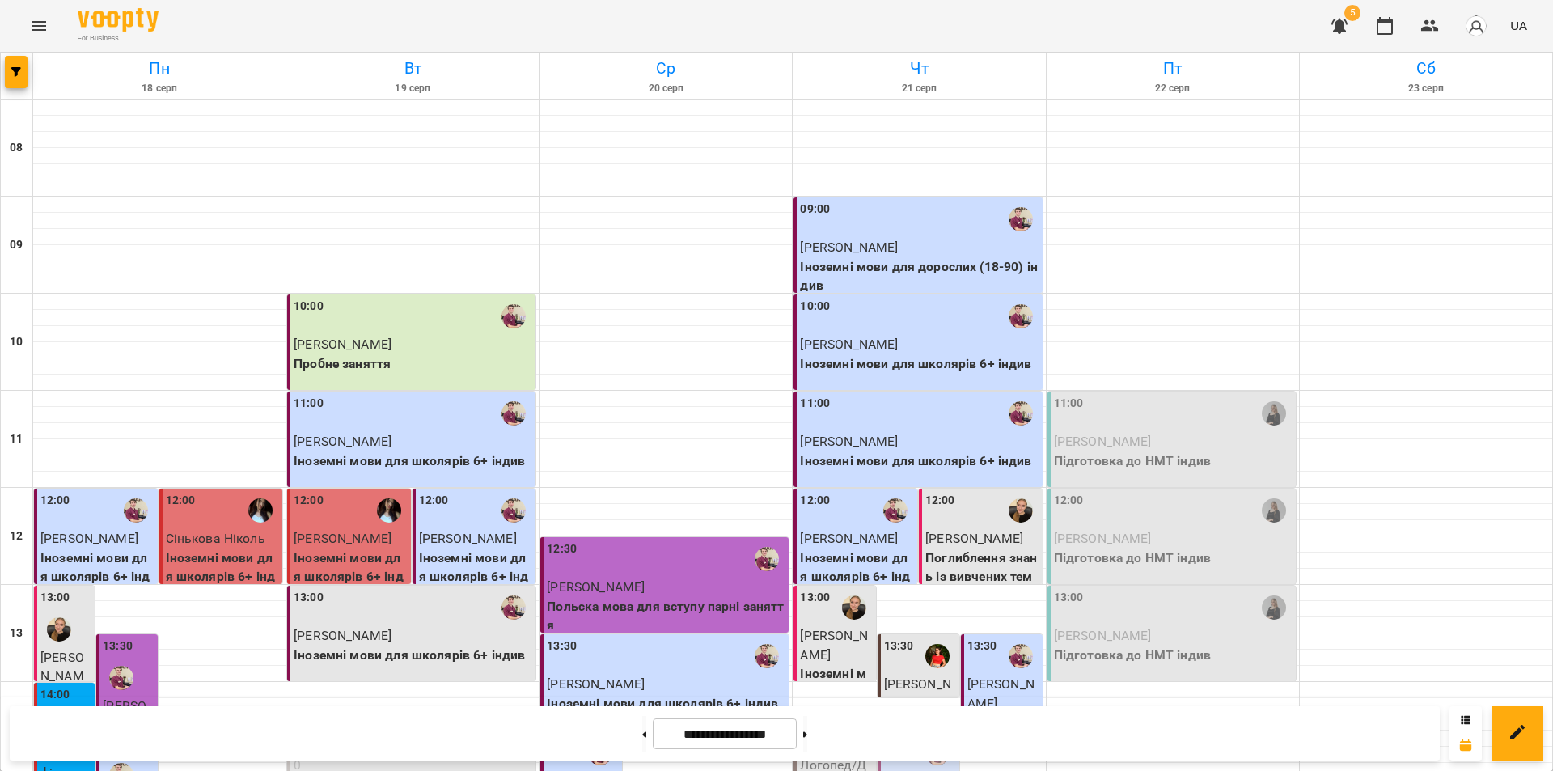
click at [423, 755] on p "0" at bounding box center [413, 764] width 239 height 19
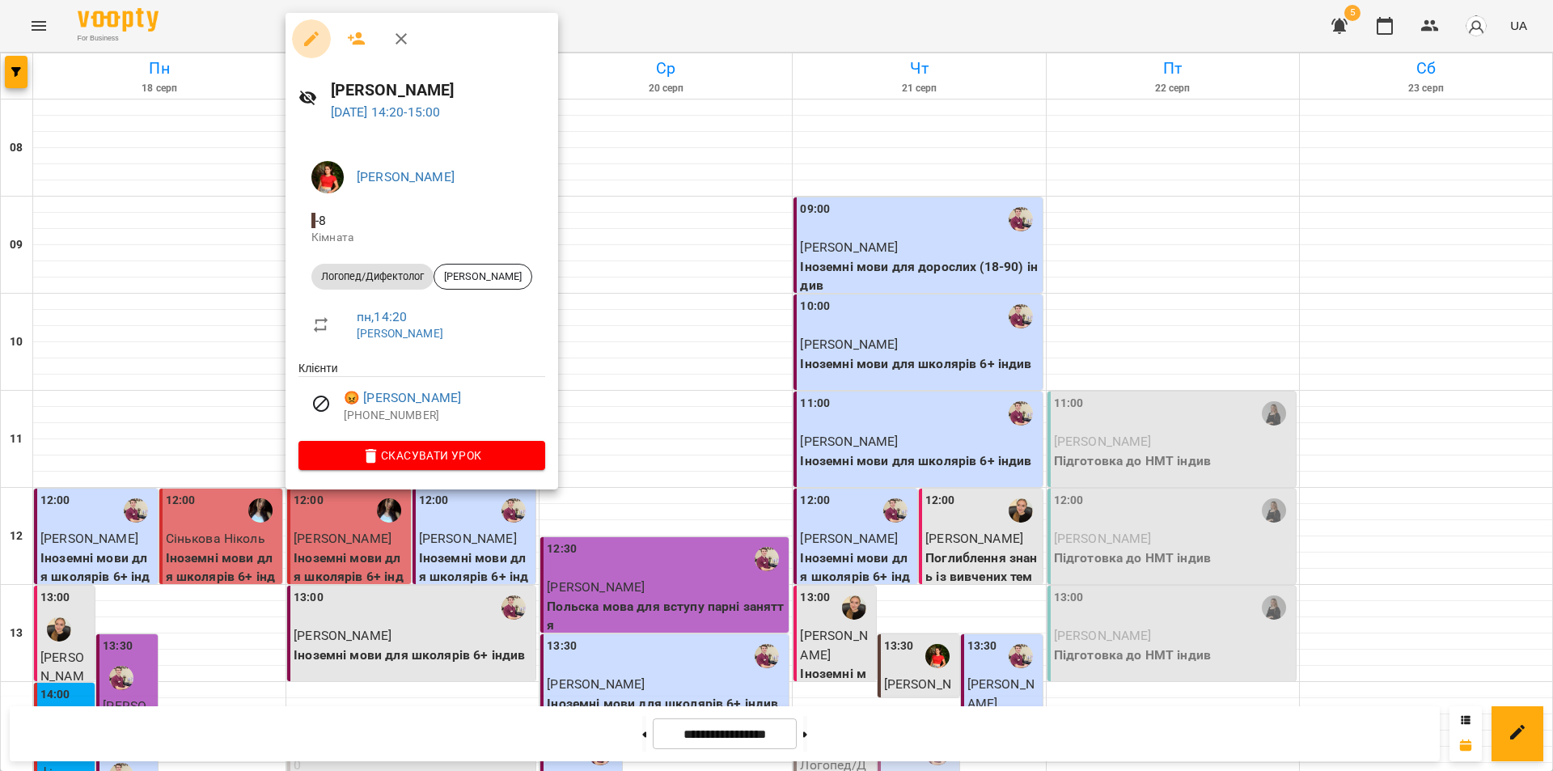
click at [310, 40] on icon "button" at bounding box center [311, 39] width 15 height 15
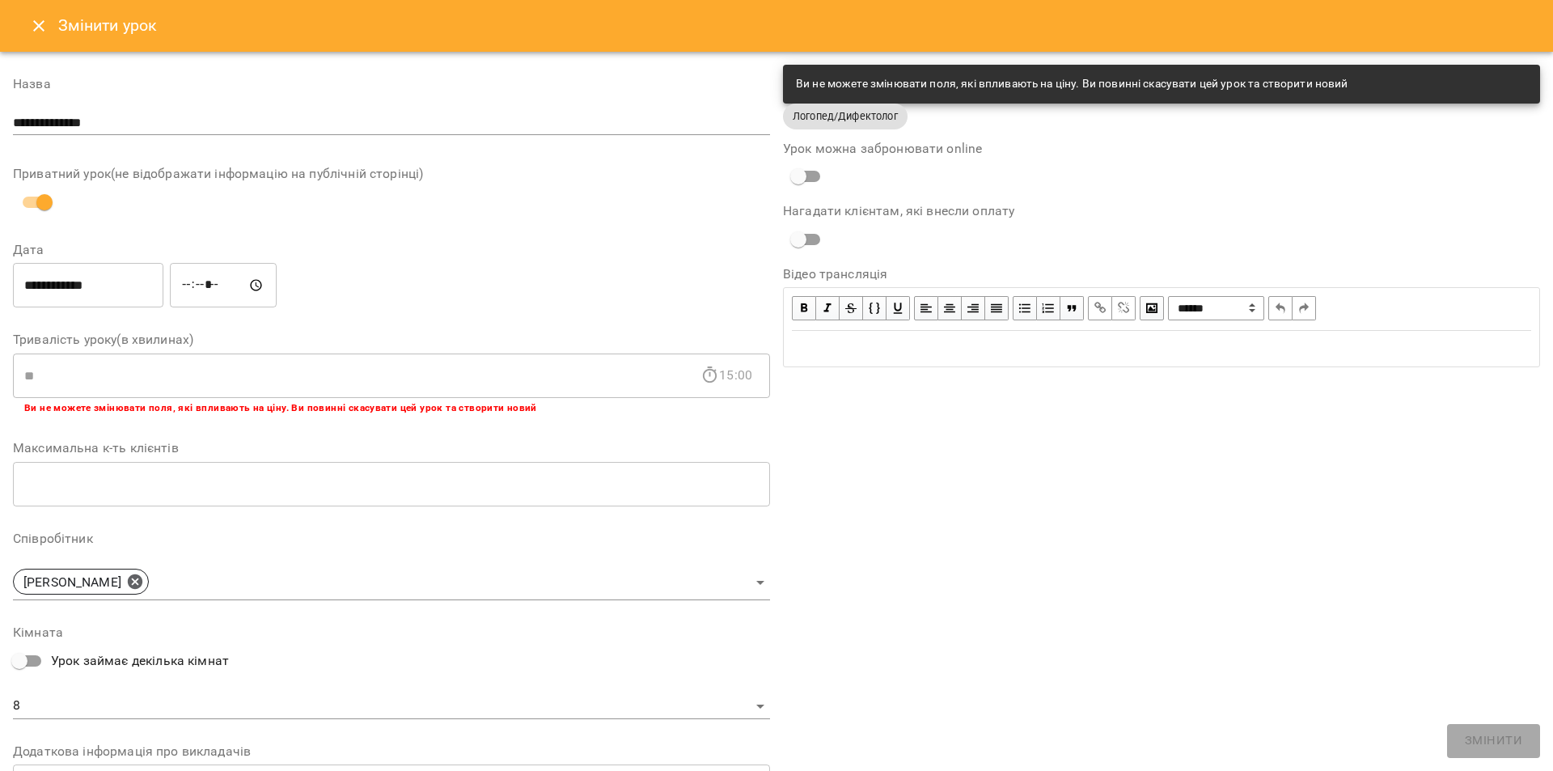
click at [36, 27] on icon "Close" at bounding box center [38, 25] width 19 height 19
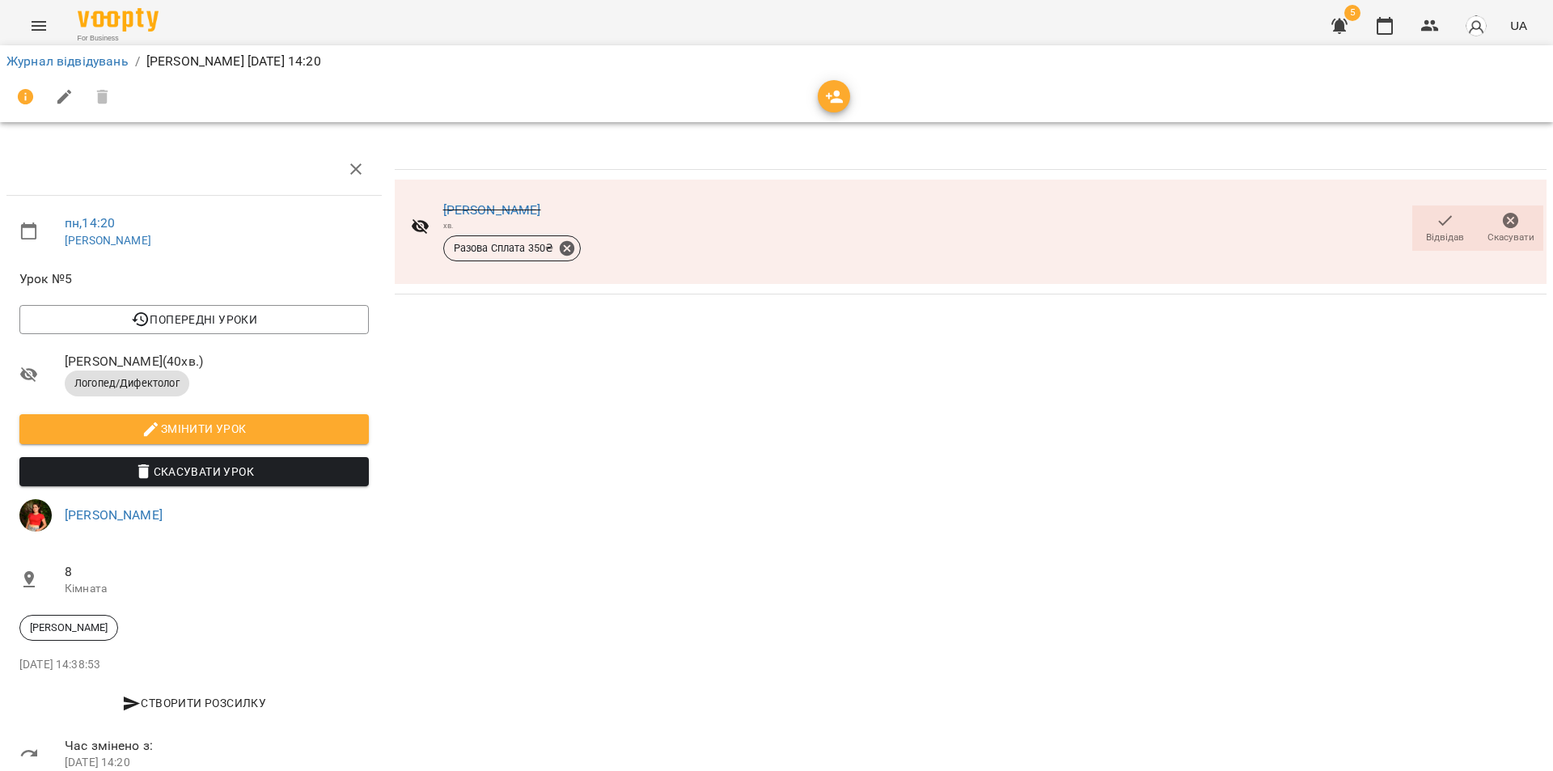
click at [1436, 227] on icon "button" at bounding box center [1445, 220] width 19 height 19
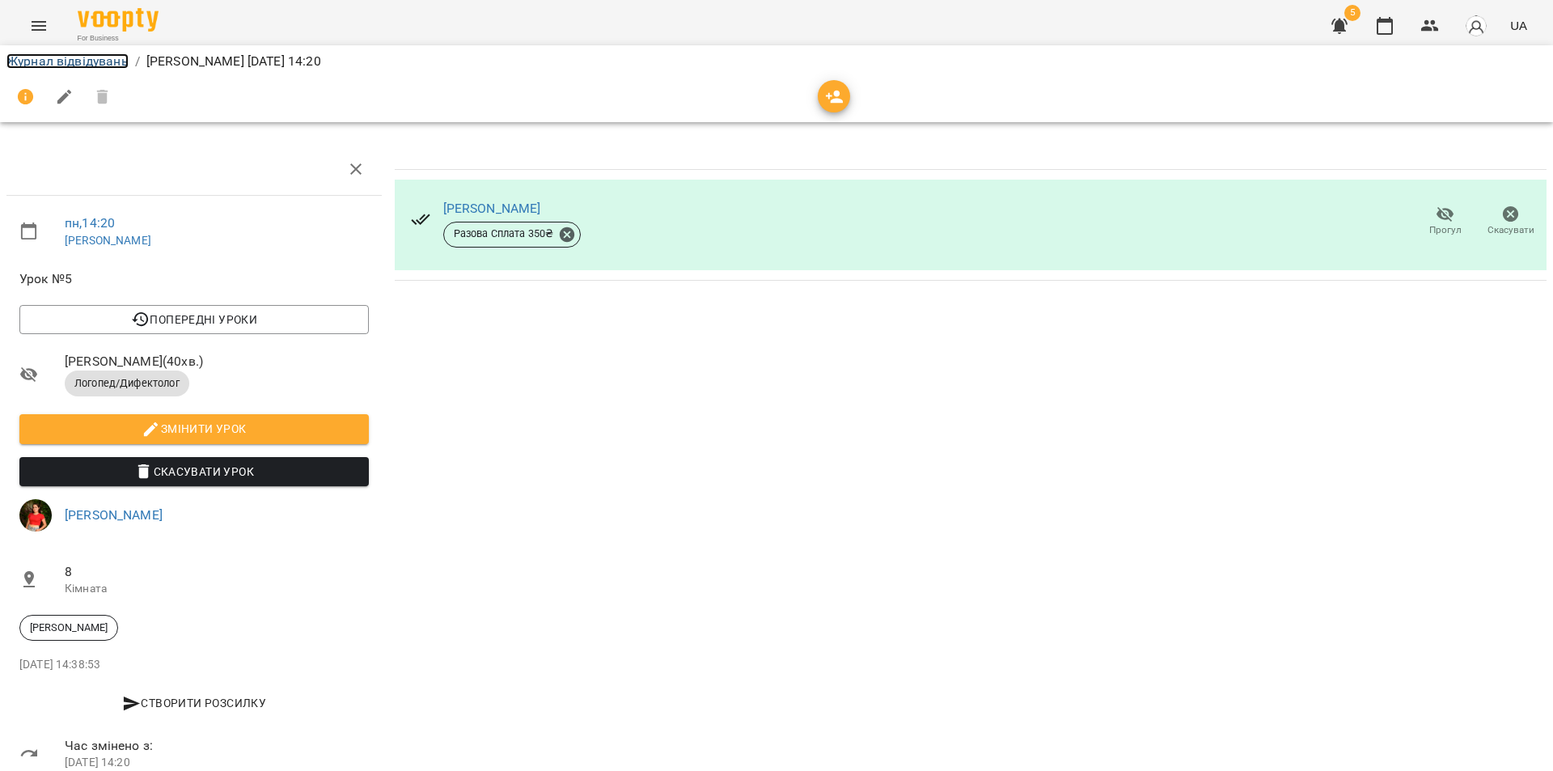
click at [78, 61] on link "Журнал відвідувань" at bounding box center [67, 60] width 122 height 15
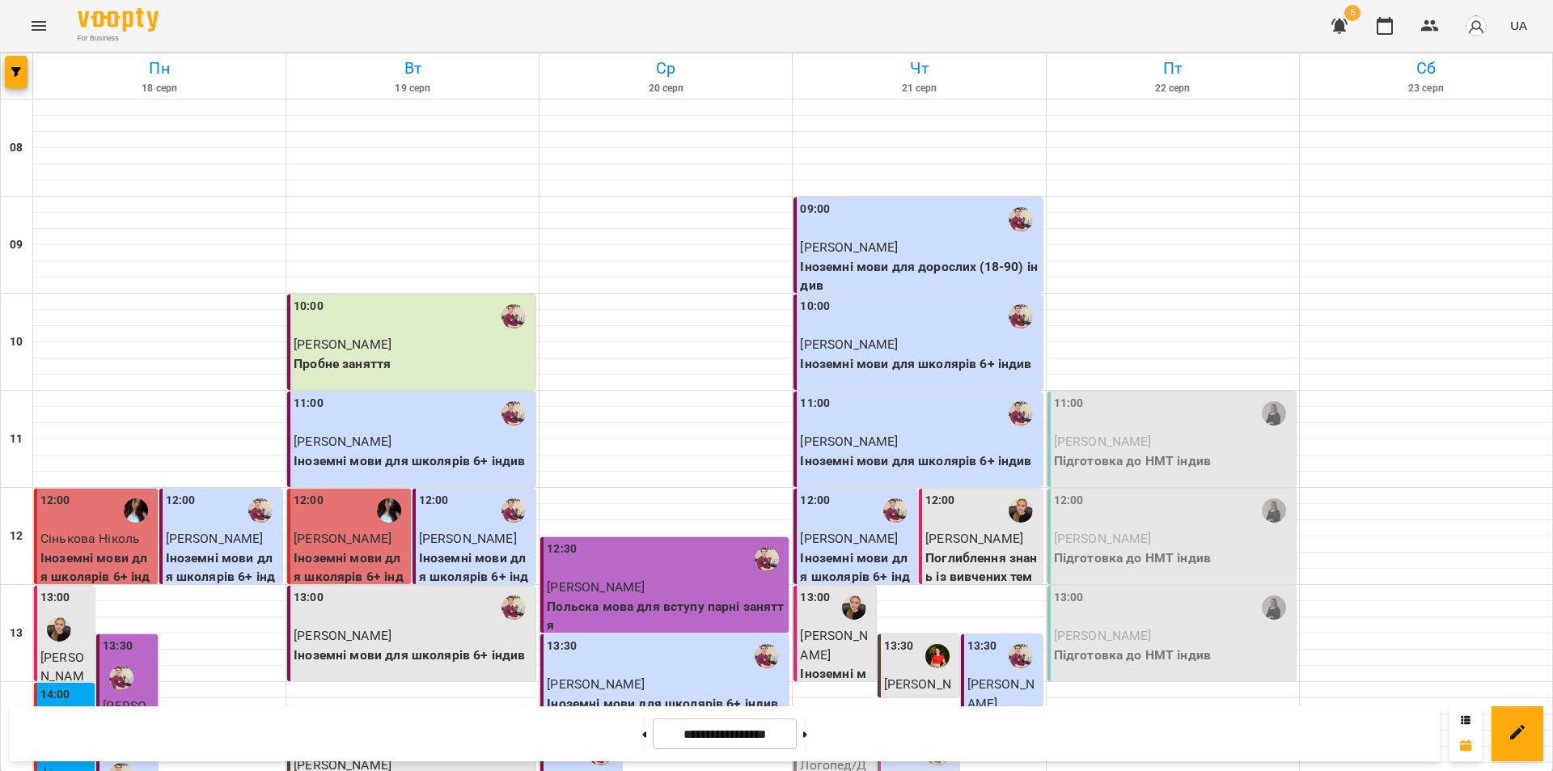
scroll to position [404, 0]
click at [815, 718] on div "14:20" at bounding box center [815, 736] width 30 height 37
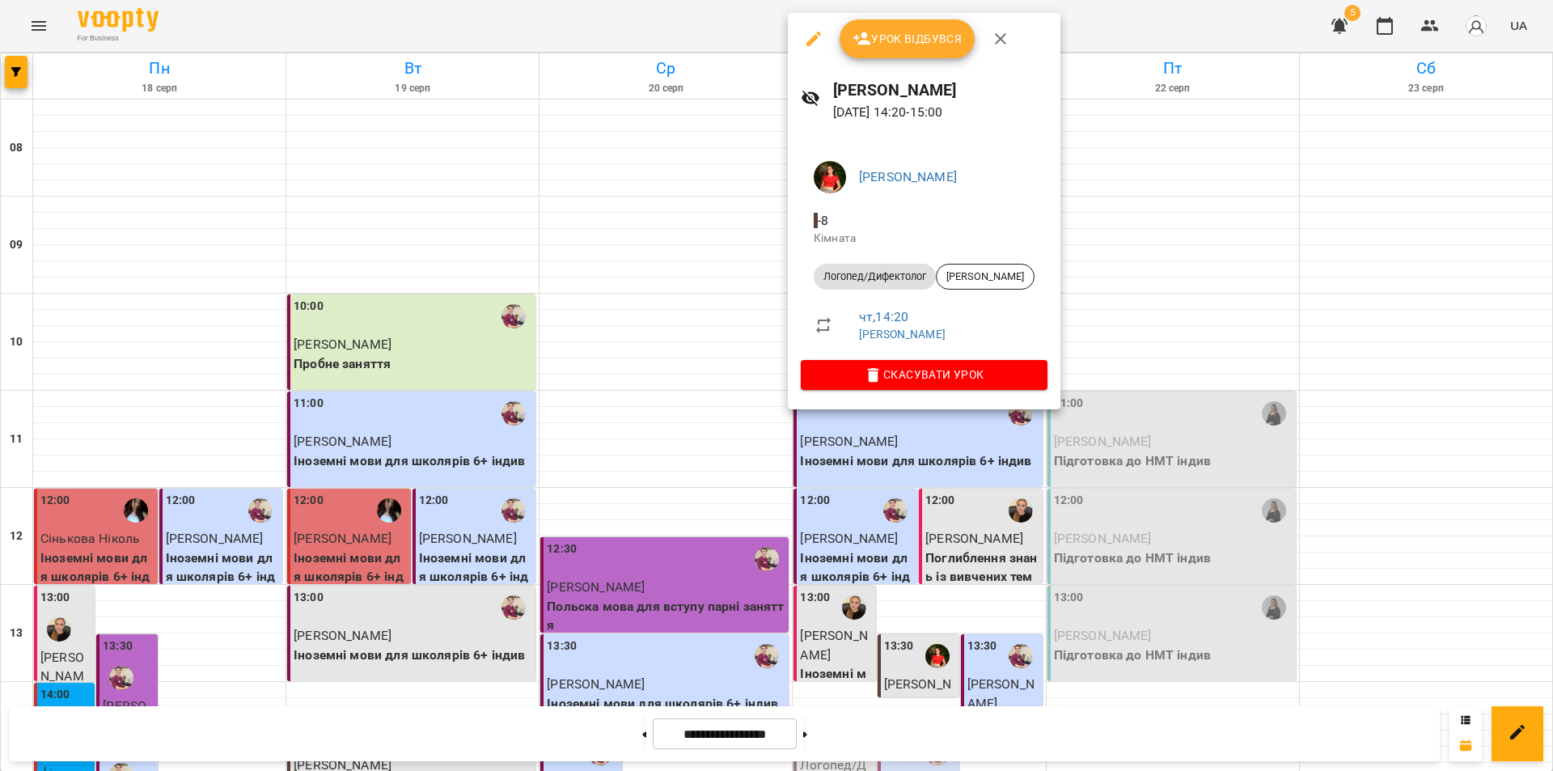
click at [880, 38] on span "Урок відбувся" at bounding box center [908, 38] width 110 height 19
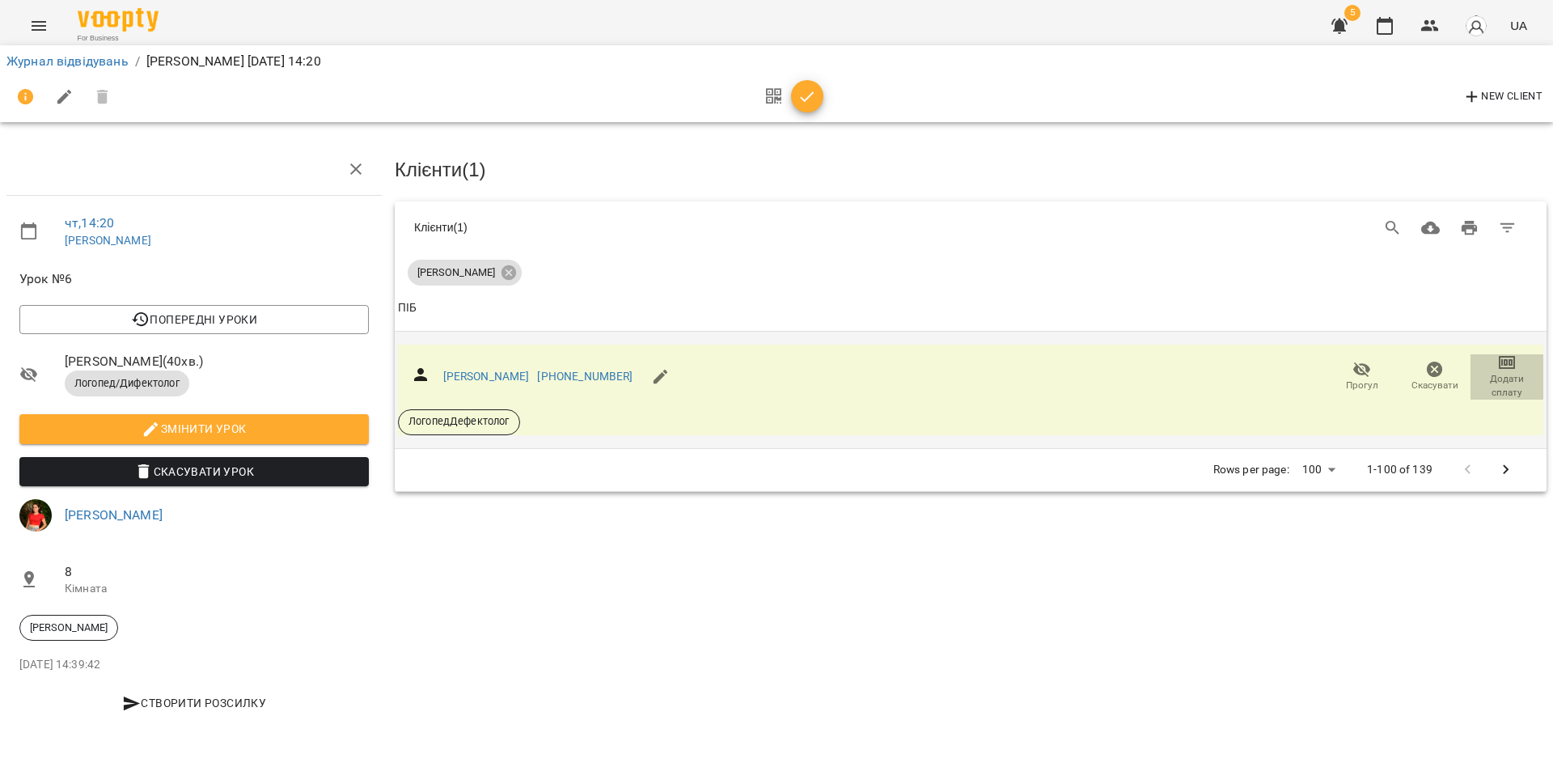
click at [1504, 362] on icon "button" at bounding box center [1506, 362] width 19 height 19
click at [1475, 366] on li "Додати сплату разового" at bounding box center [1454, 359] width 176 height 29
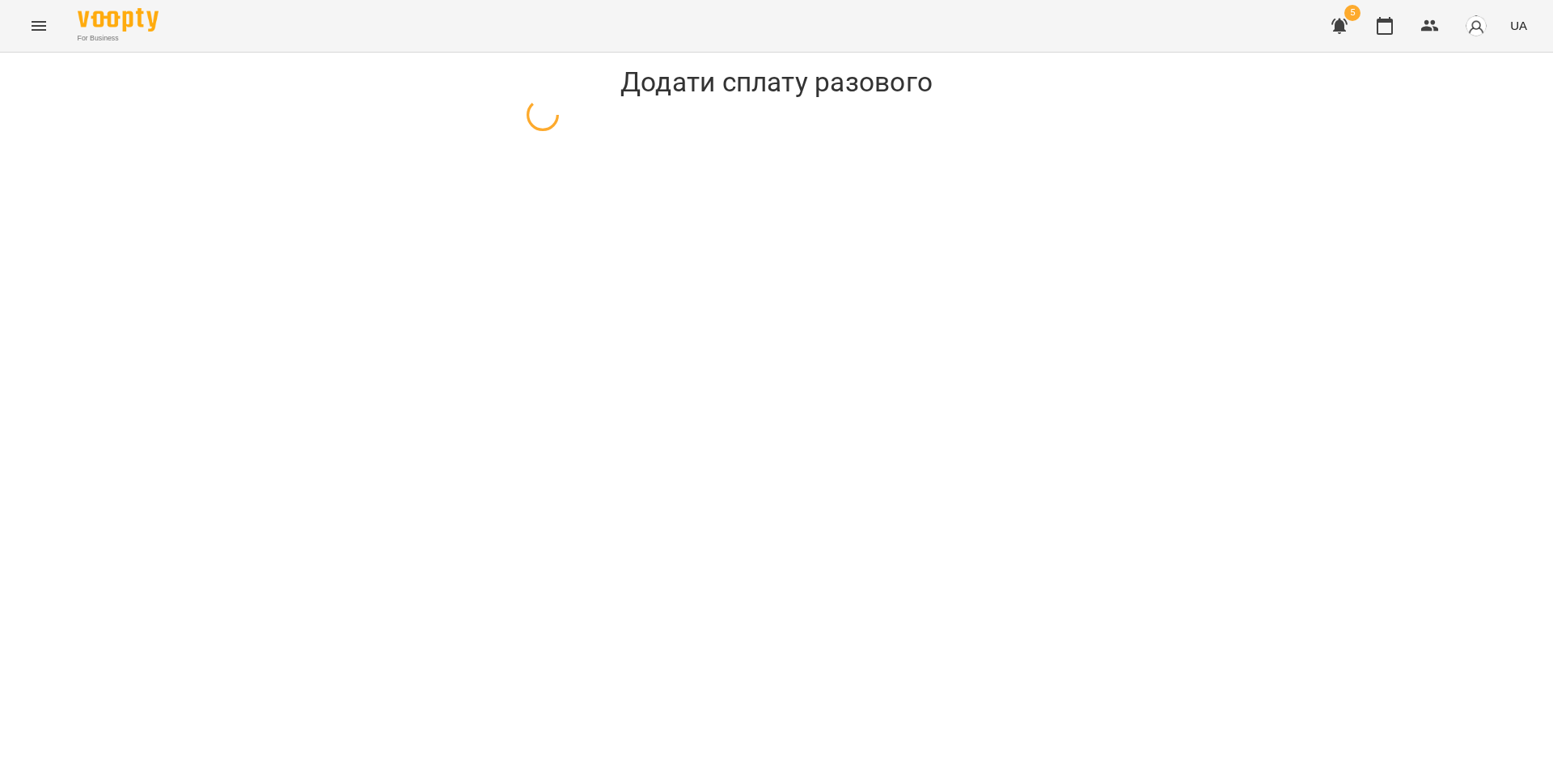
select select "**********"
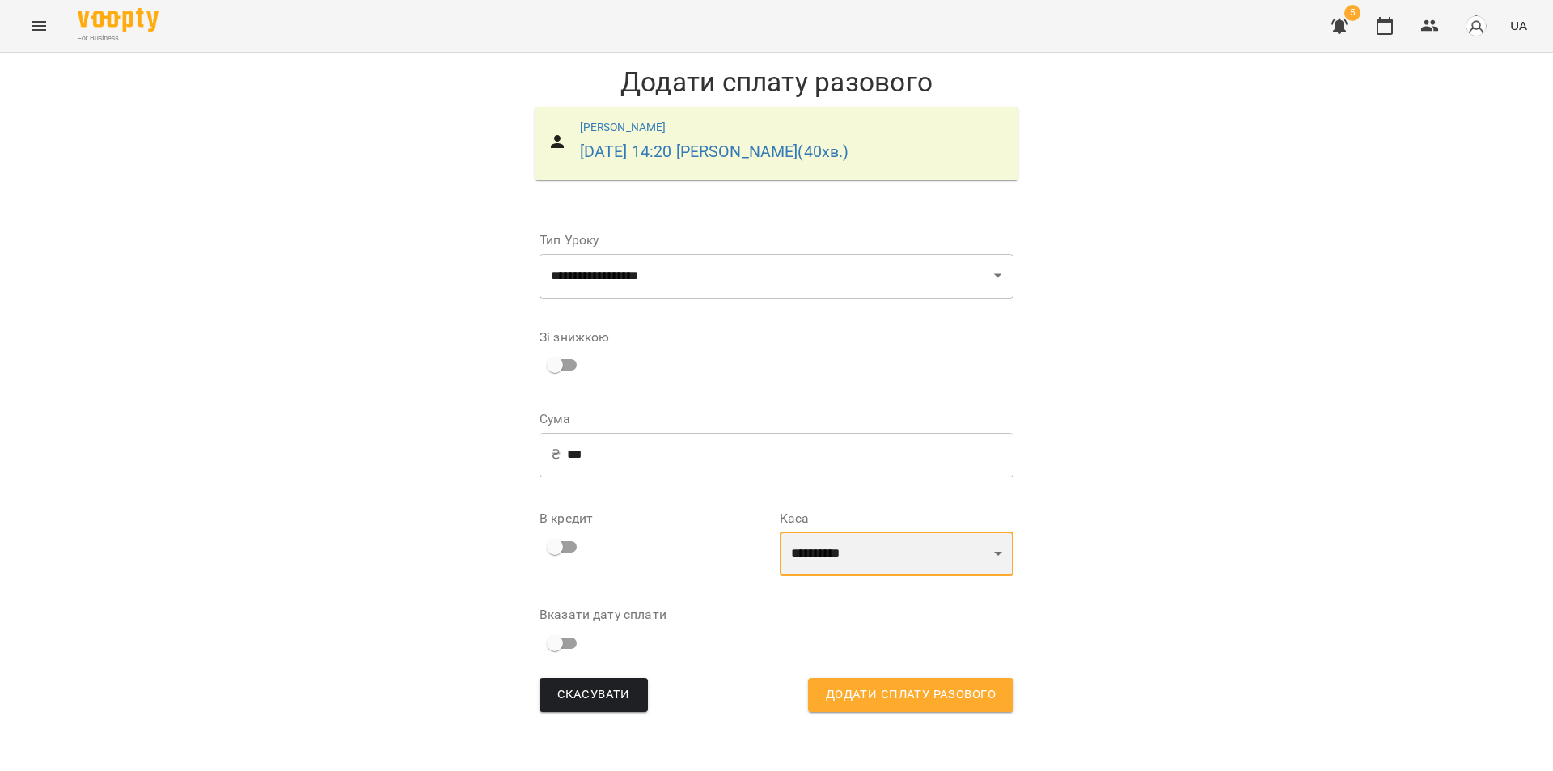
click at [845, 556] on select "**********" at bounding box center [897, 553] width 234 height 45
select select "****"
click at [780, 531] on select "**********" at bounding box center [897, 553] width 234 height 45
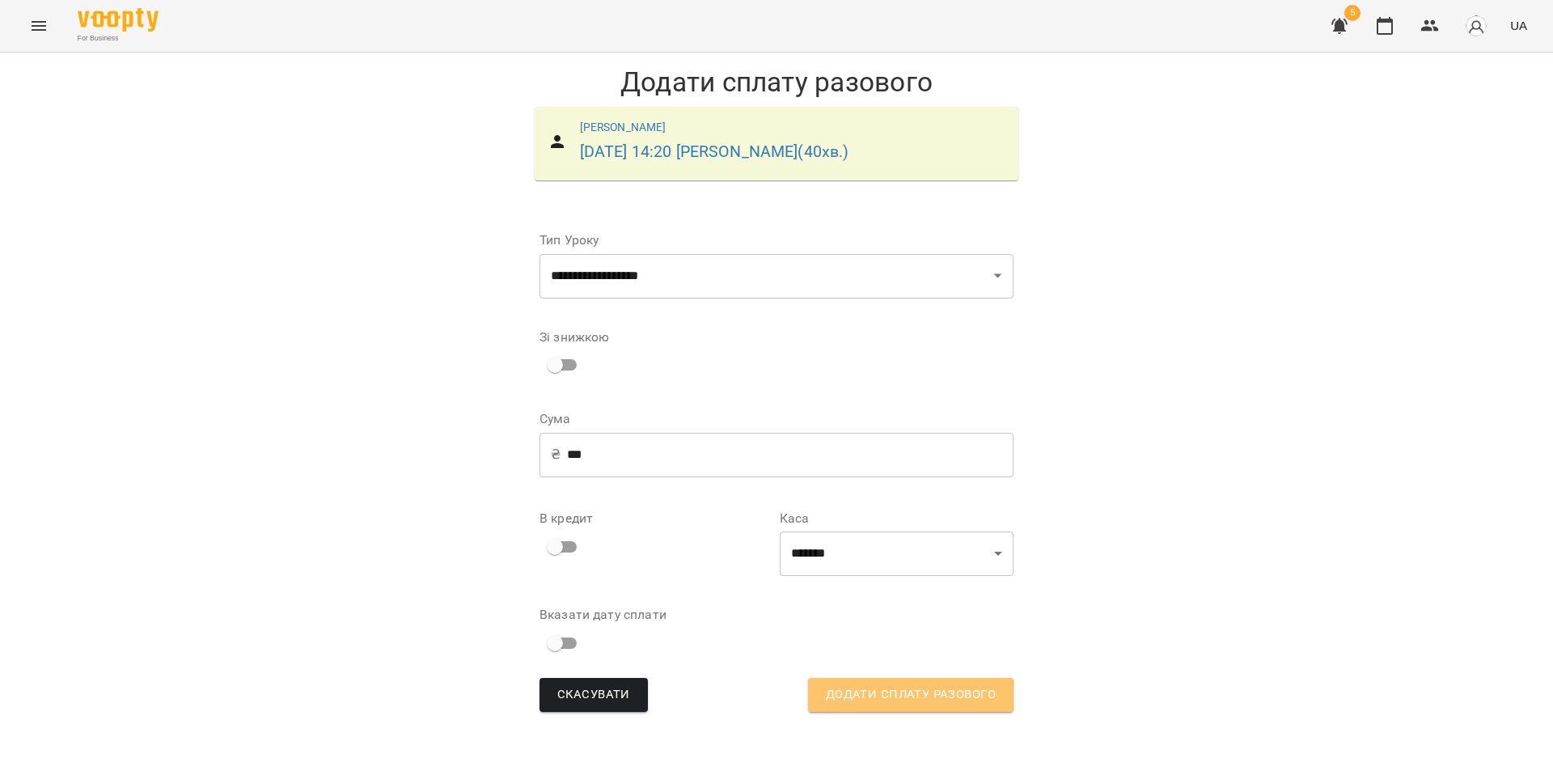
click at [884, 696] on span "Додати сплату разового" at bounding box center [911, 694] width 170 height 21
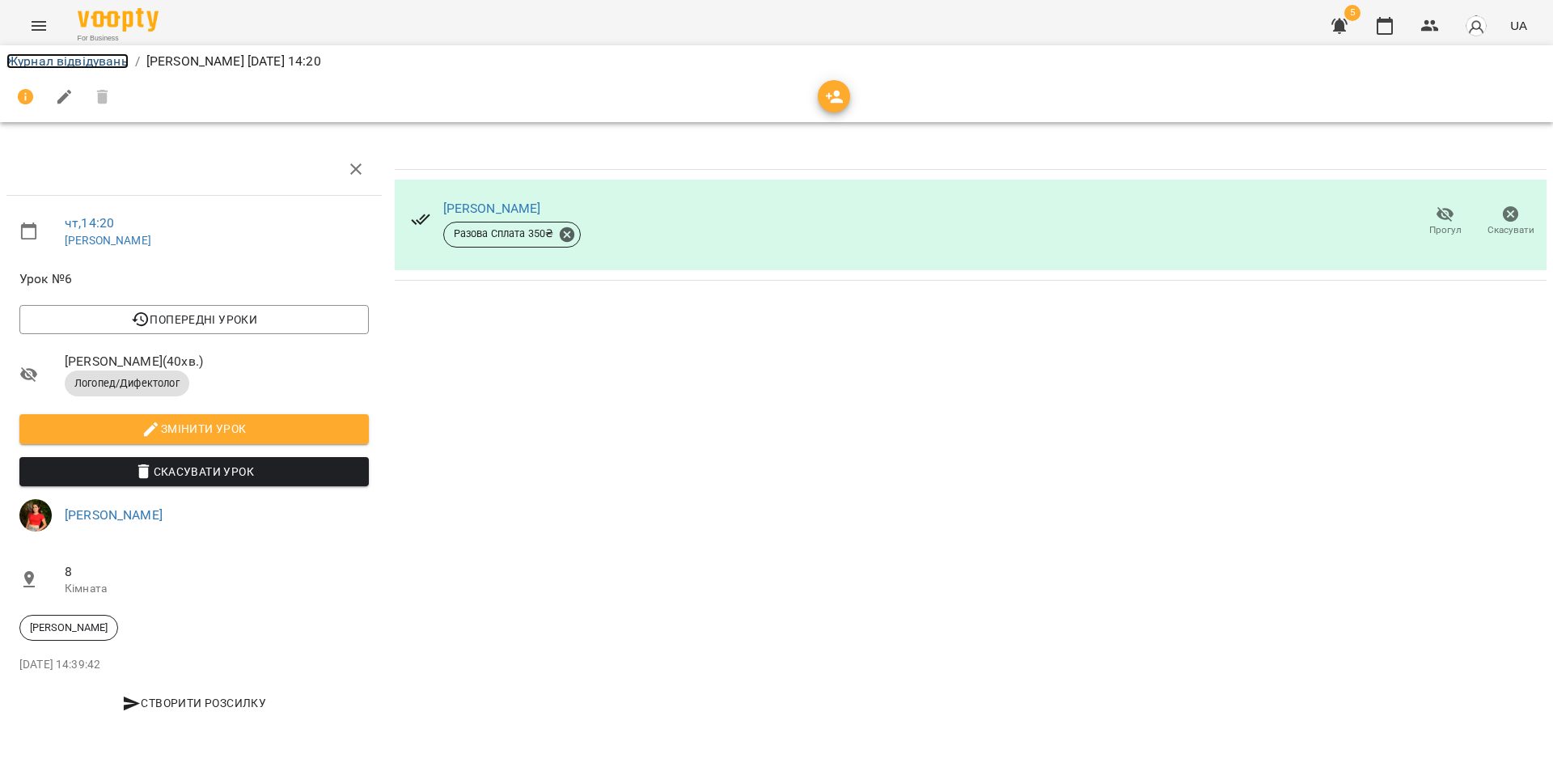
click at [103, 61] on link "Журнал відвідувань" at bounding box center [67, 60] width 122 height 15
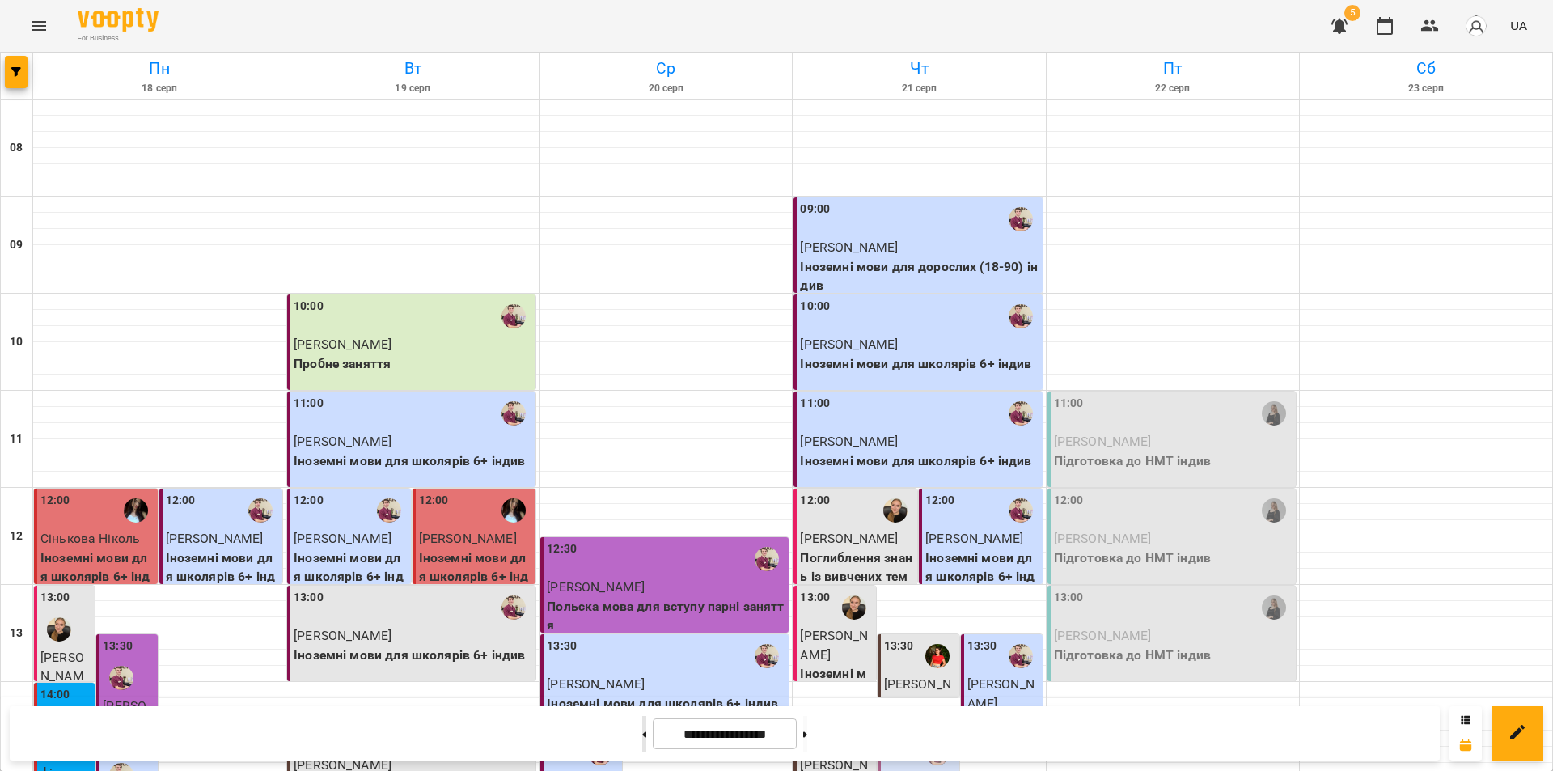
click at [643, 734] on icon at bounding box center [645, 734] width 4 height 6
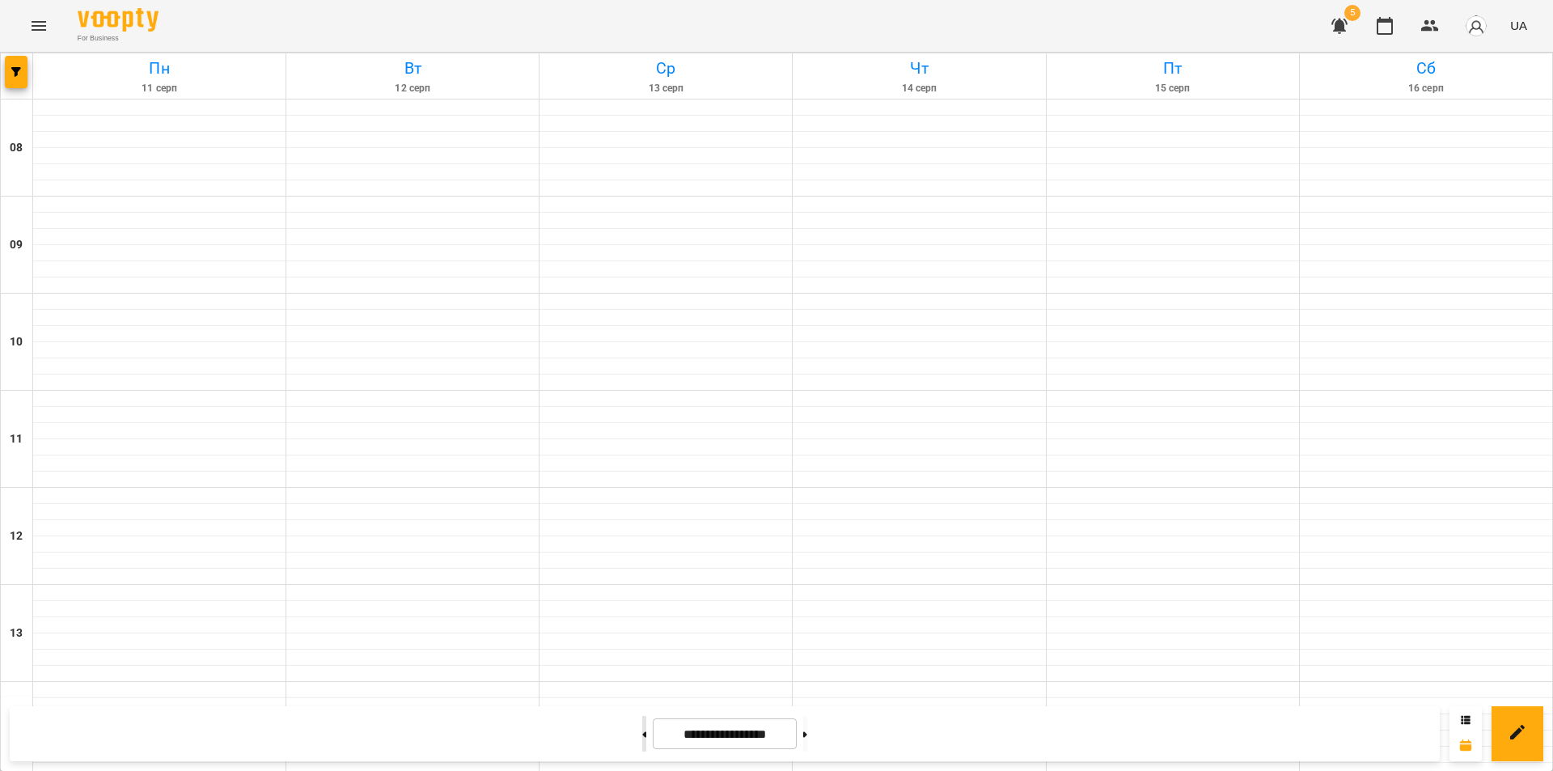
click at [643, 734] on icon at bounding box center [645, 734] width 4 height 6
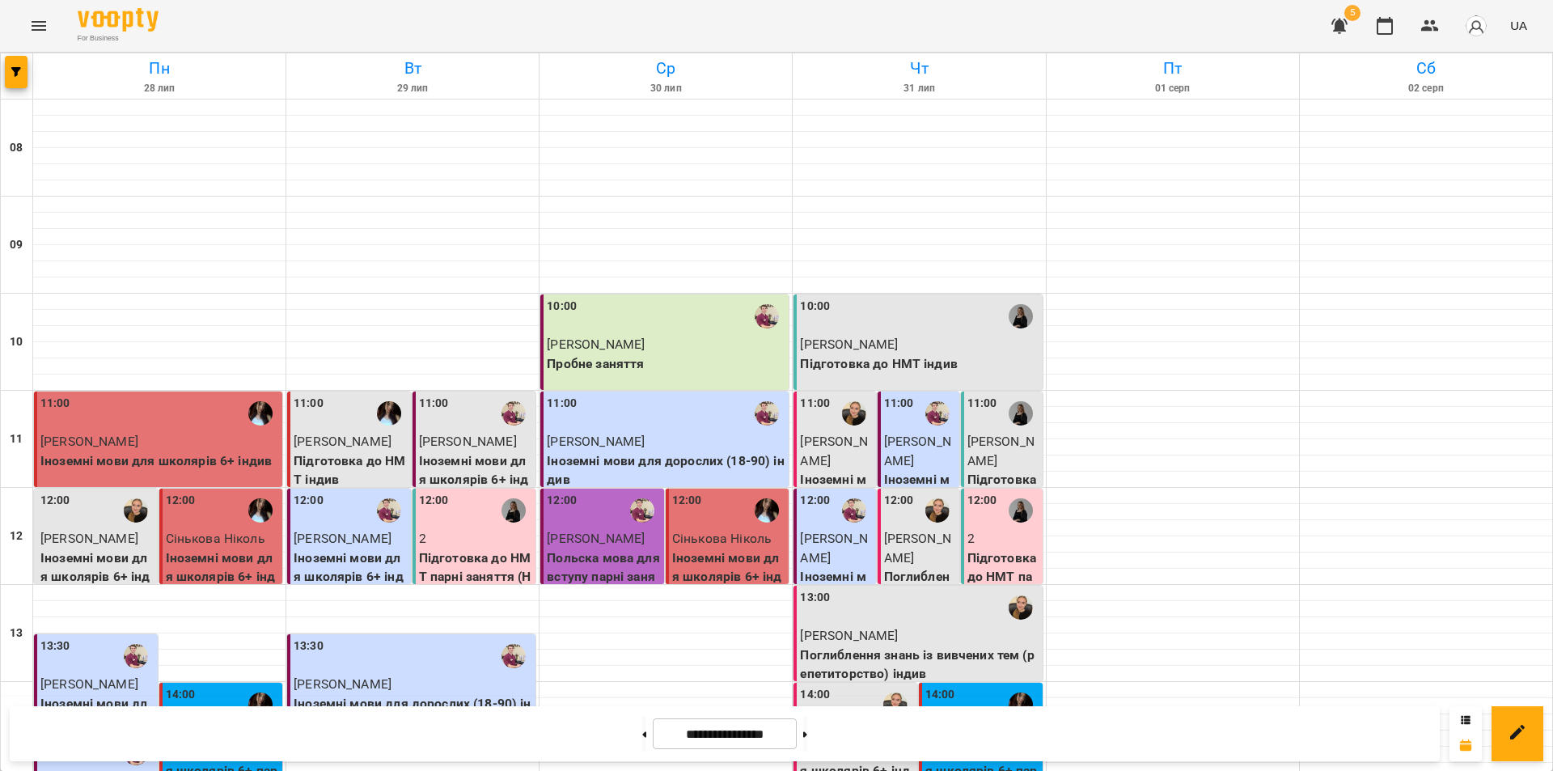
scroll to position [566, 0]
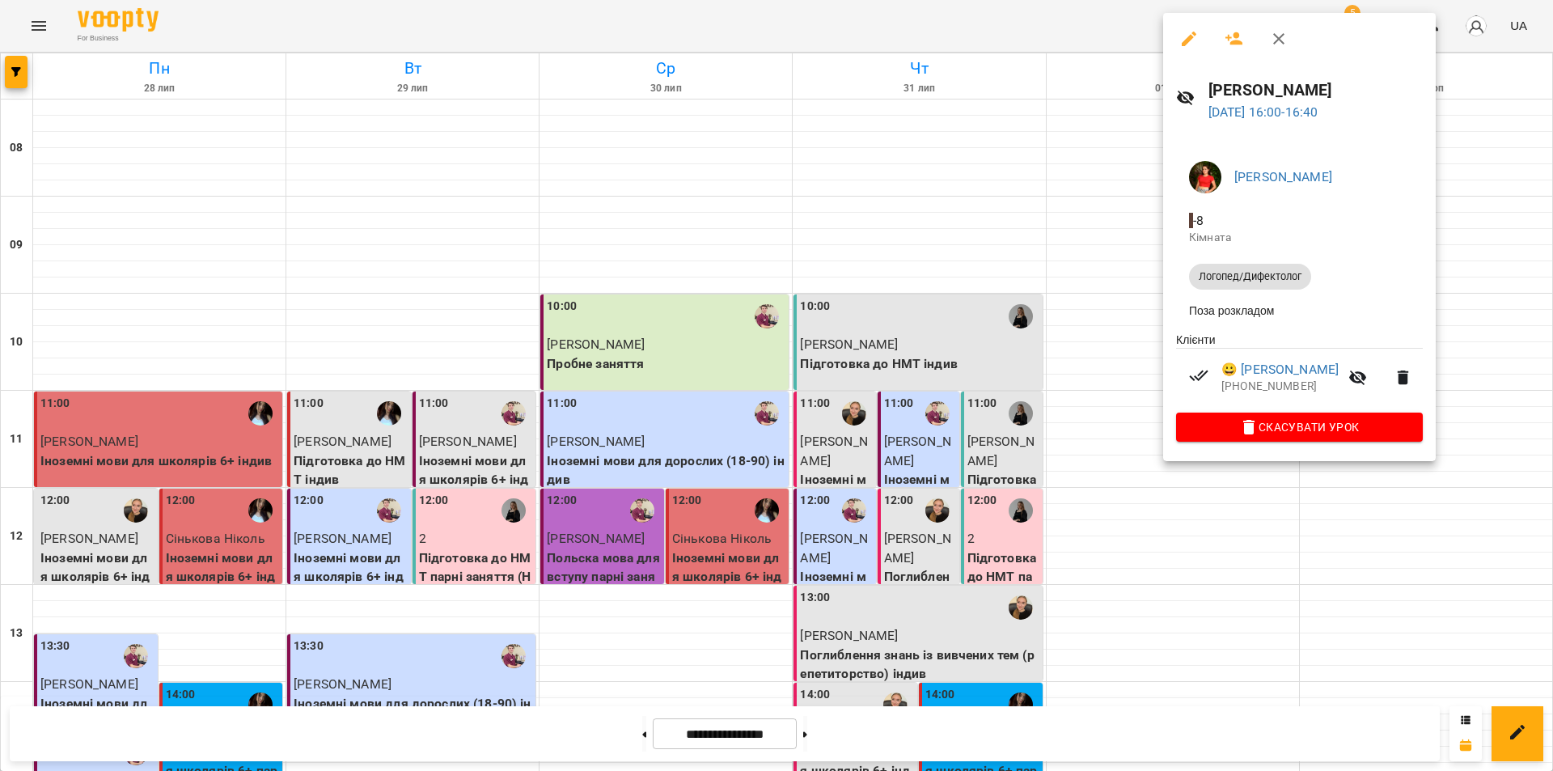
click at [912, 731] on div at bounding box center [776, 385] width 1553 height 771
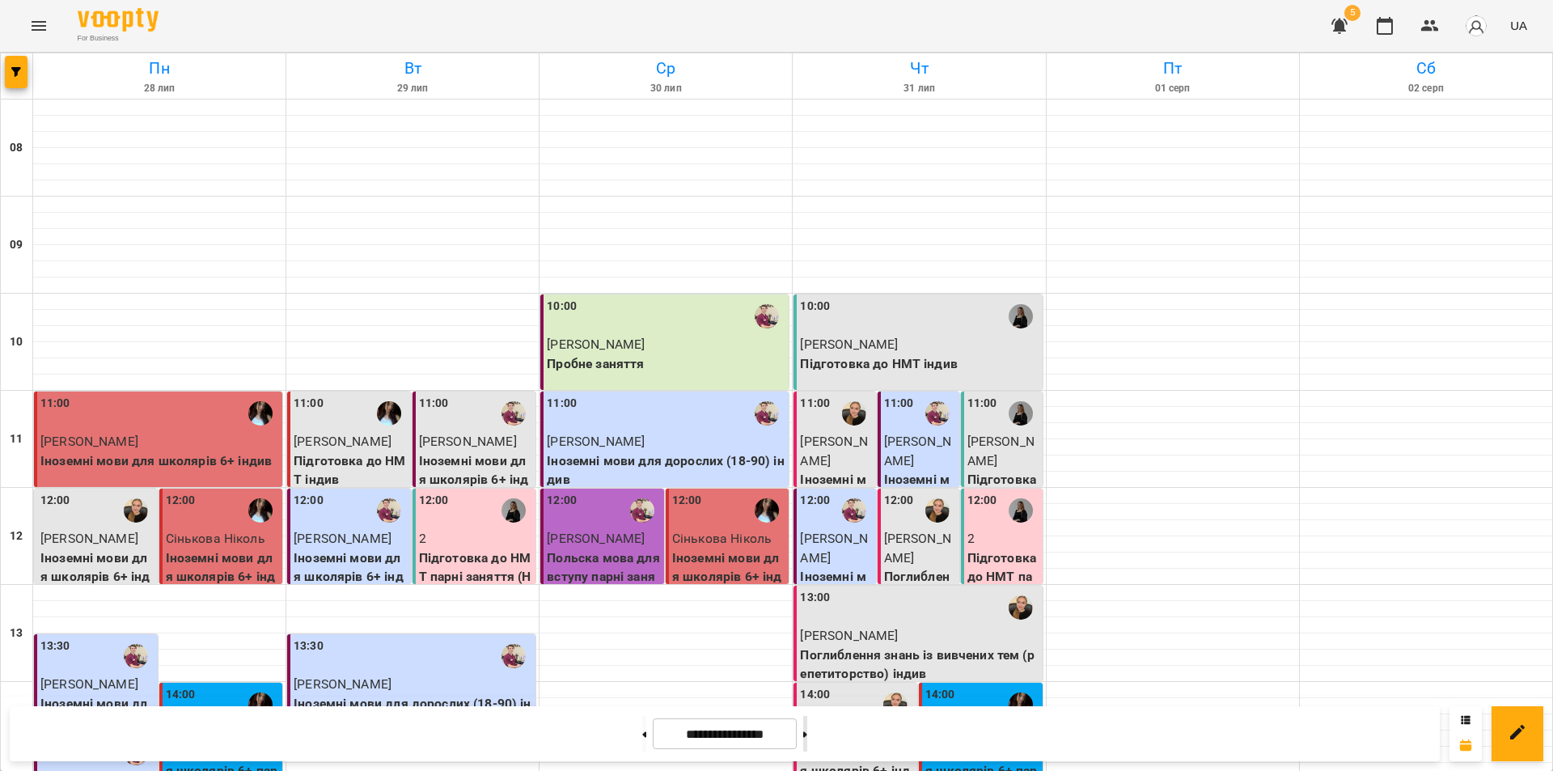
click at [807, 742] on button at bounding box center [805, 734] width 4 height 36
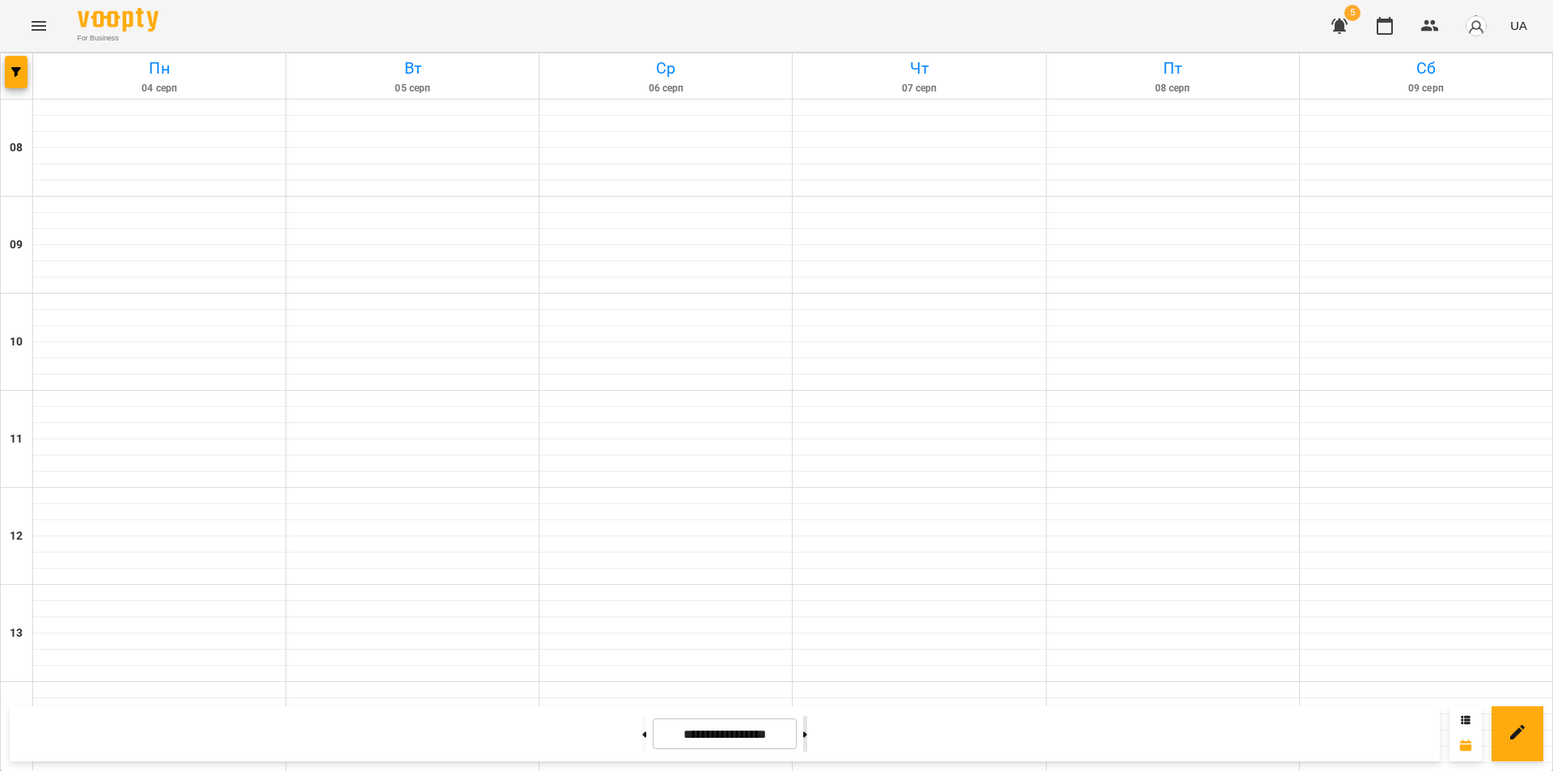
click at [807, 742] on button at bounding box center [805, 734] width 4 height 36
type input "**********"
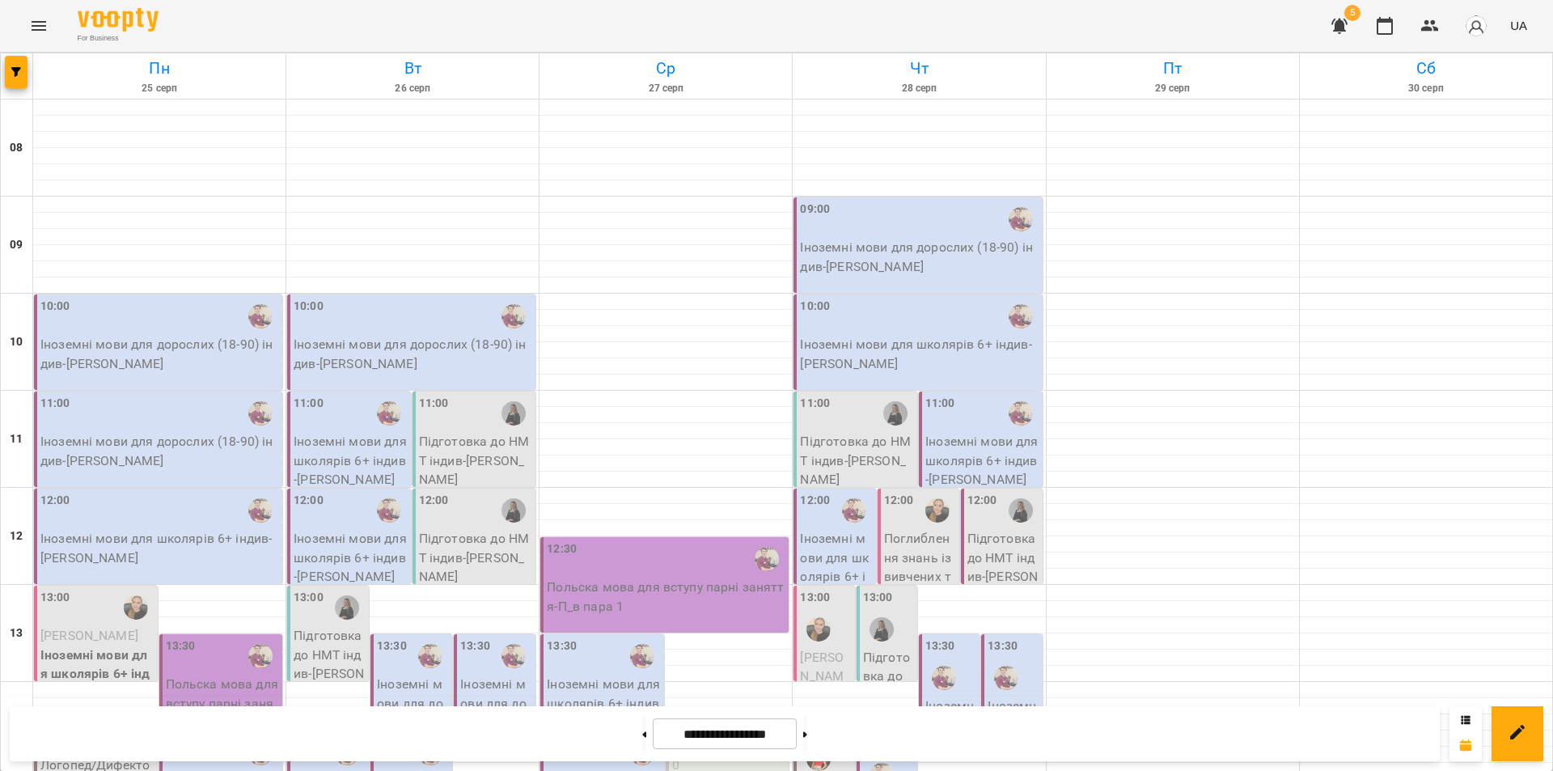
scroll to position [501, 0]
click at [32, 26] on icon "Menu" at bounding box center [39, 26] width 15 height 10
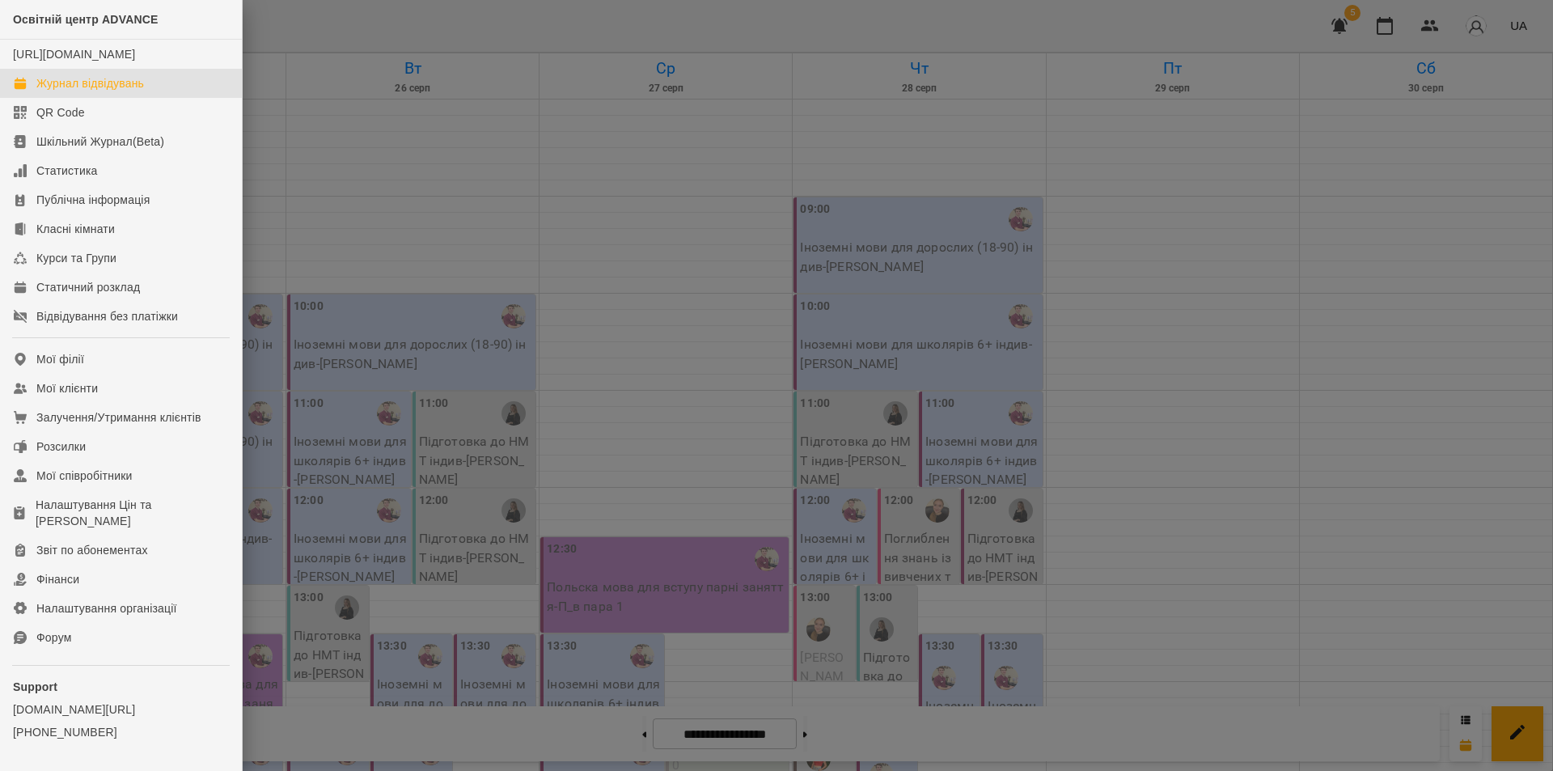
click at [282, 15] on div at bounding box center [776, 385] width 1553 height 771
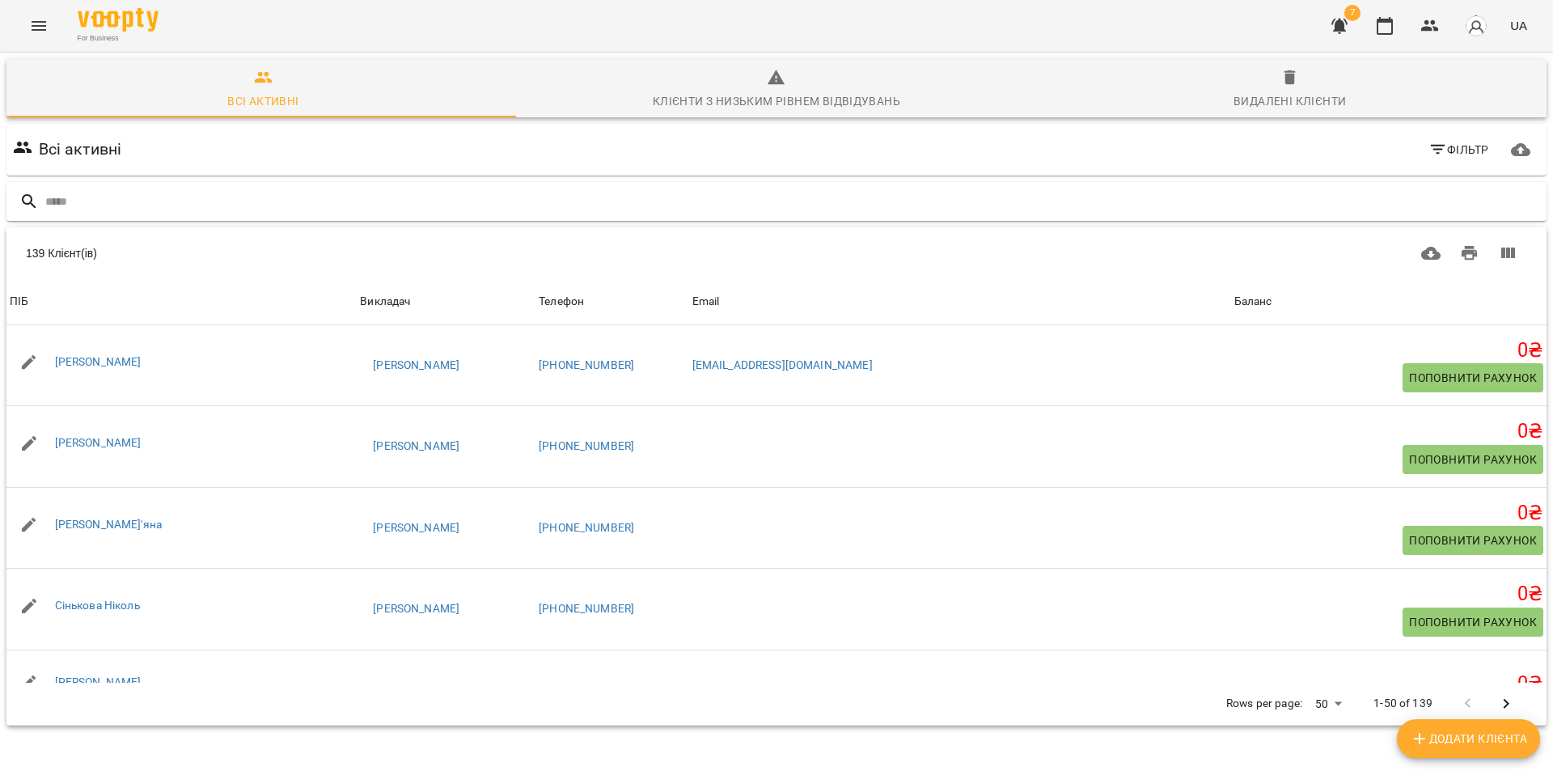
click at [104, 198] on input "text" at bounding box center [792, 201] width 1495 height 27
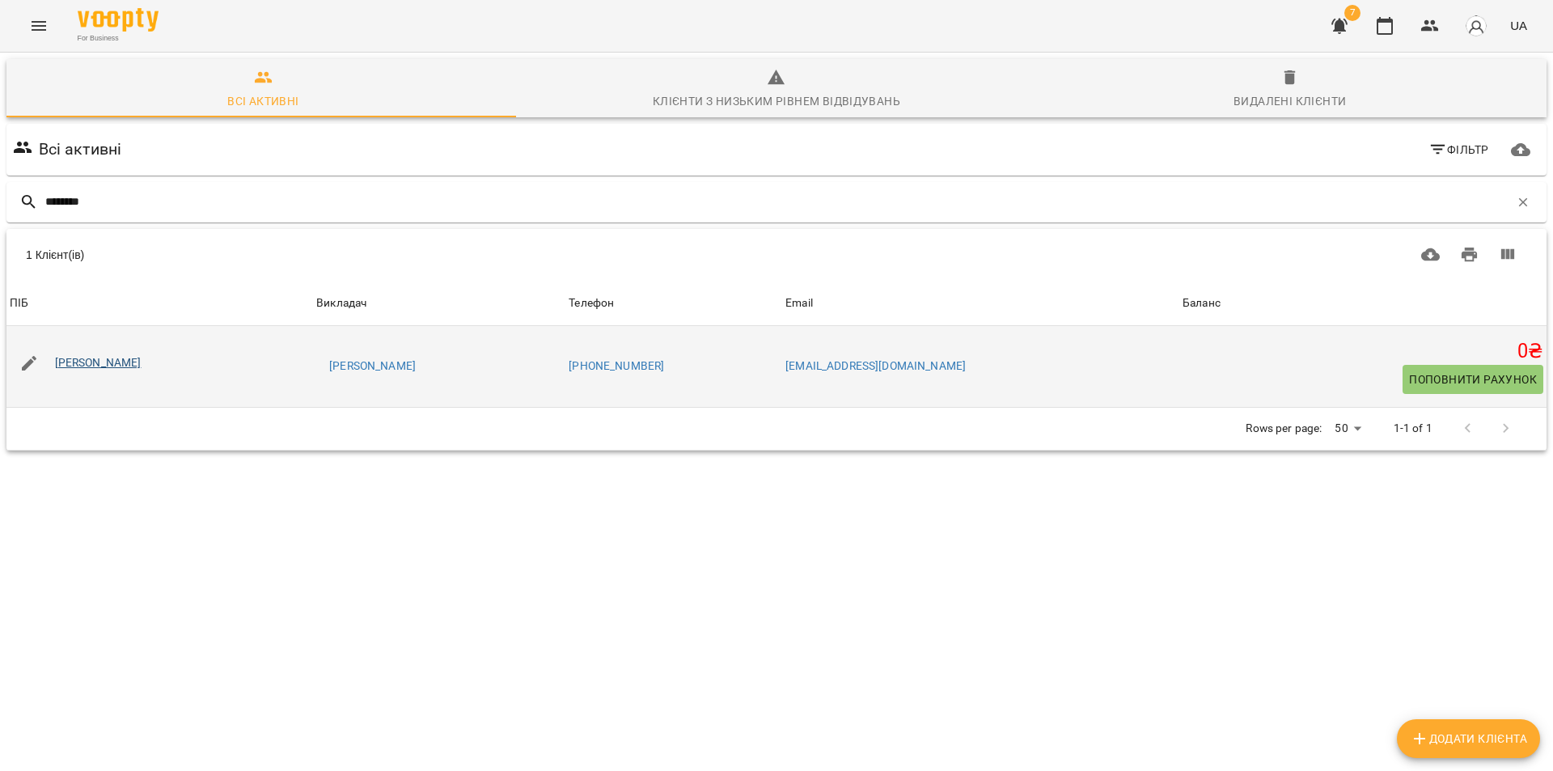
type input "********"
click at [142, 362] on link "[PERSON_NAME]" at bounding box center [98, 362] width 87 height 13
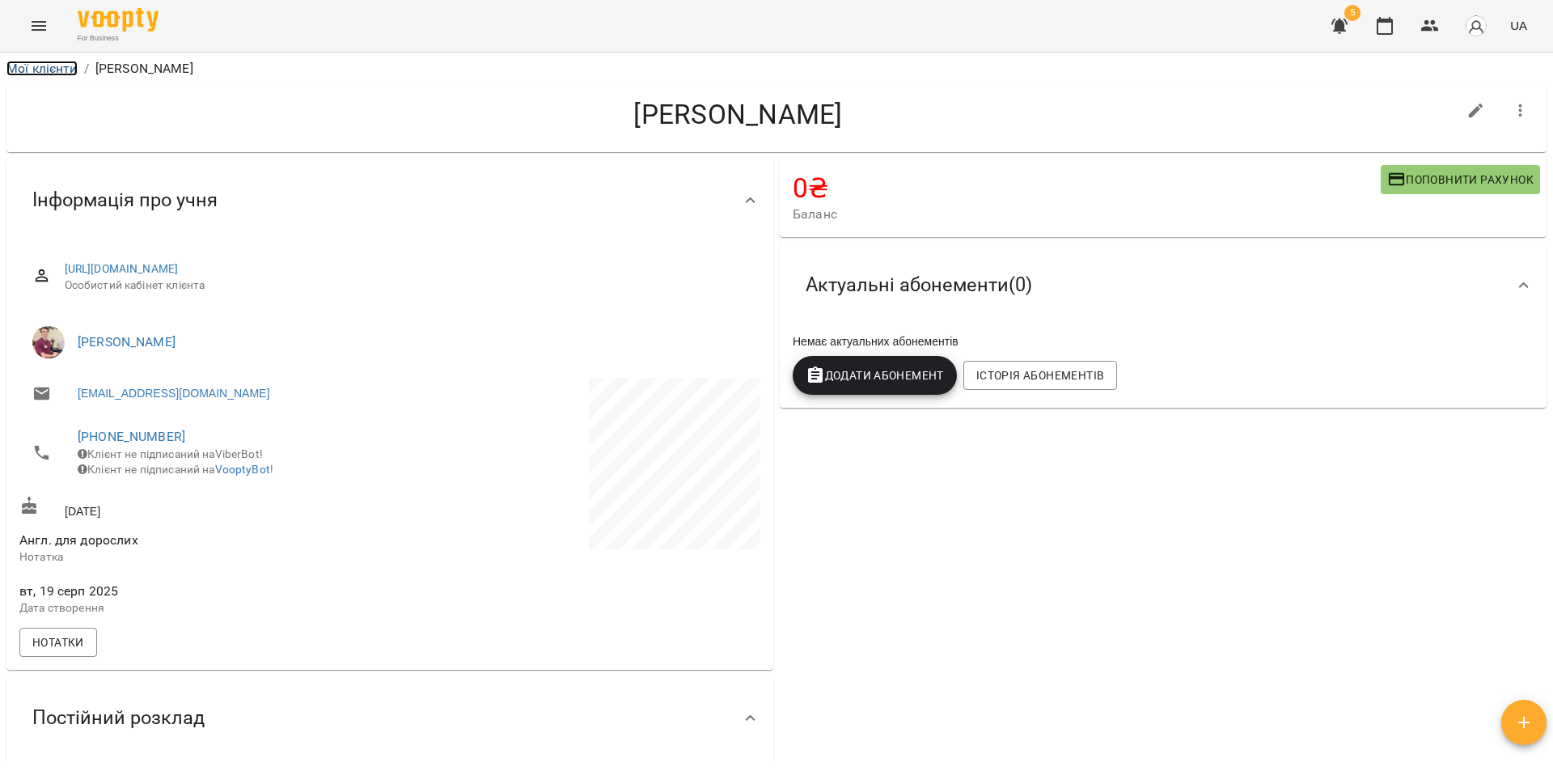
click at [41, 69] on link "Мої клієнти" at bounding box center [41, 68] width 71 height 15
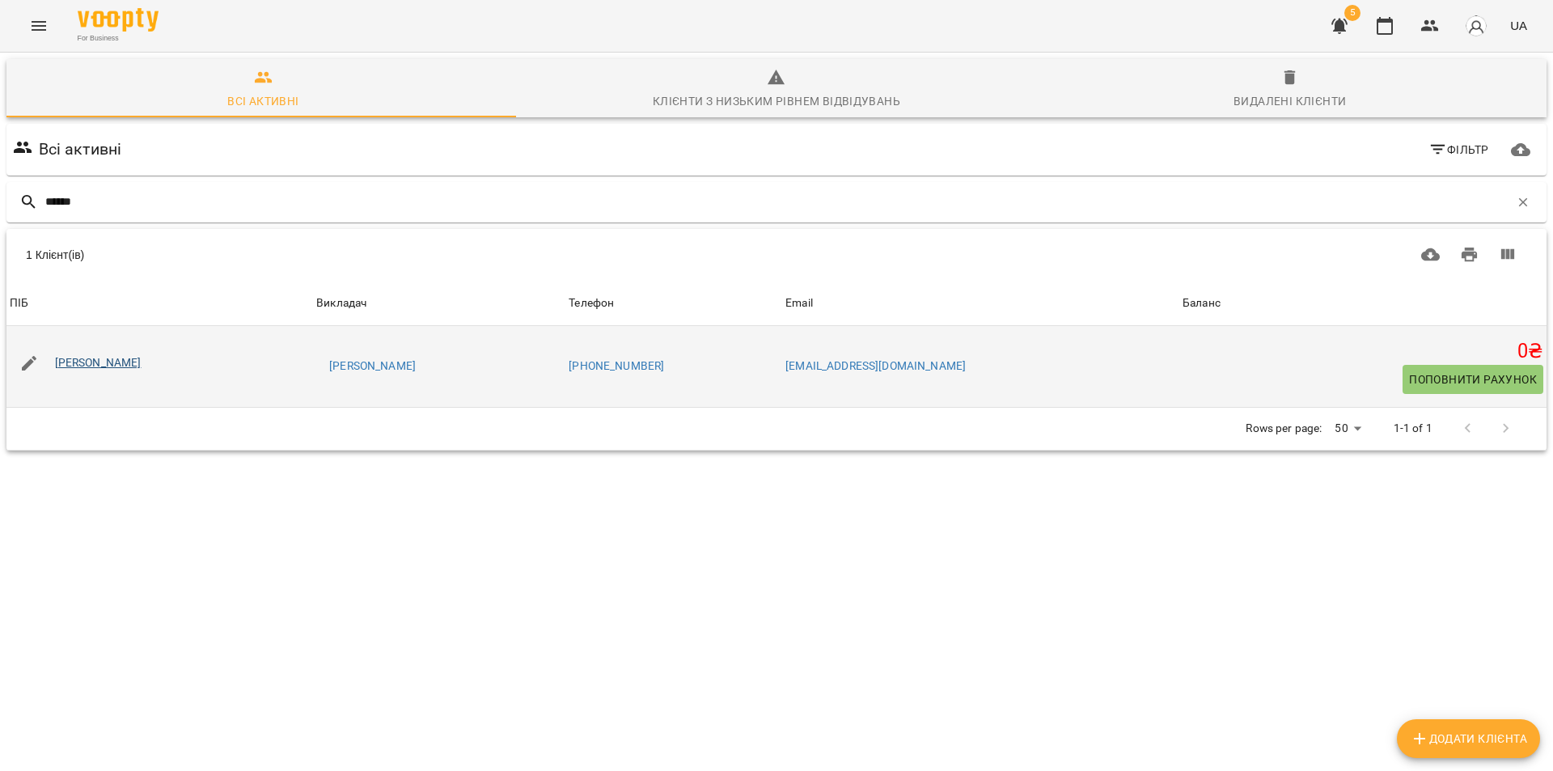
type input "******"
click at [120, 364] on link "[PERSON_NAME]" at bounding box center [98, 362] width 87 height 13
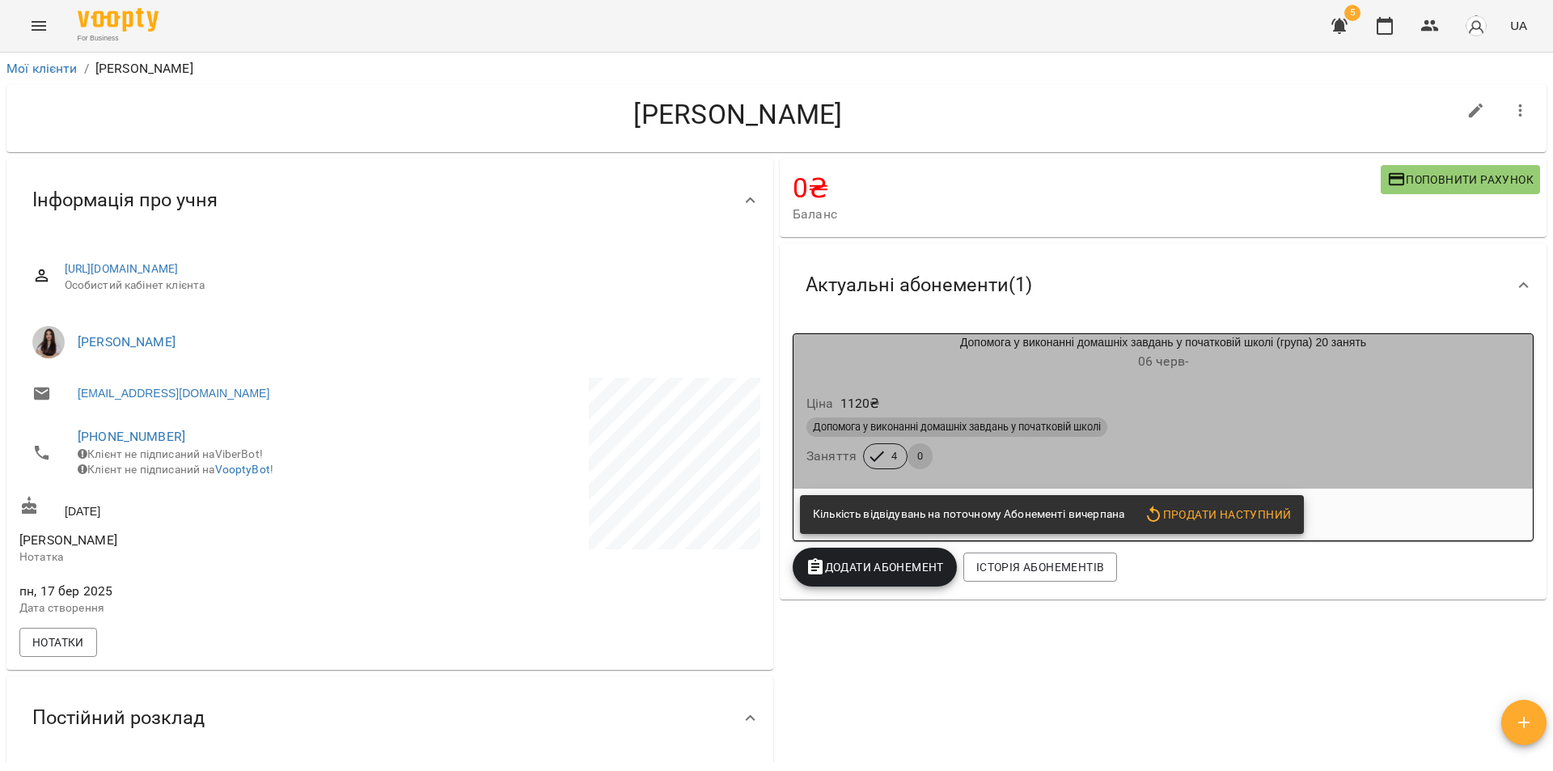
click at [1390, 396] on div "Ціна 1120 ₴" at bounding box center [1163, 403] width 720 height 29
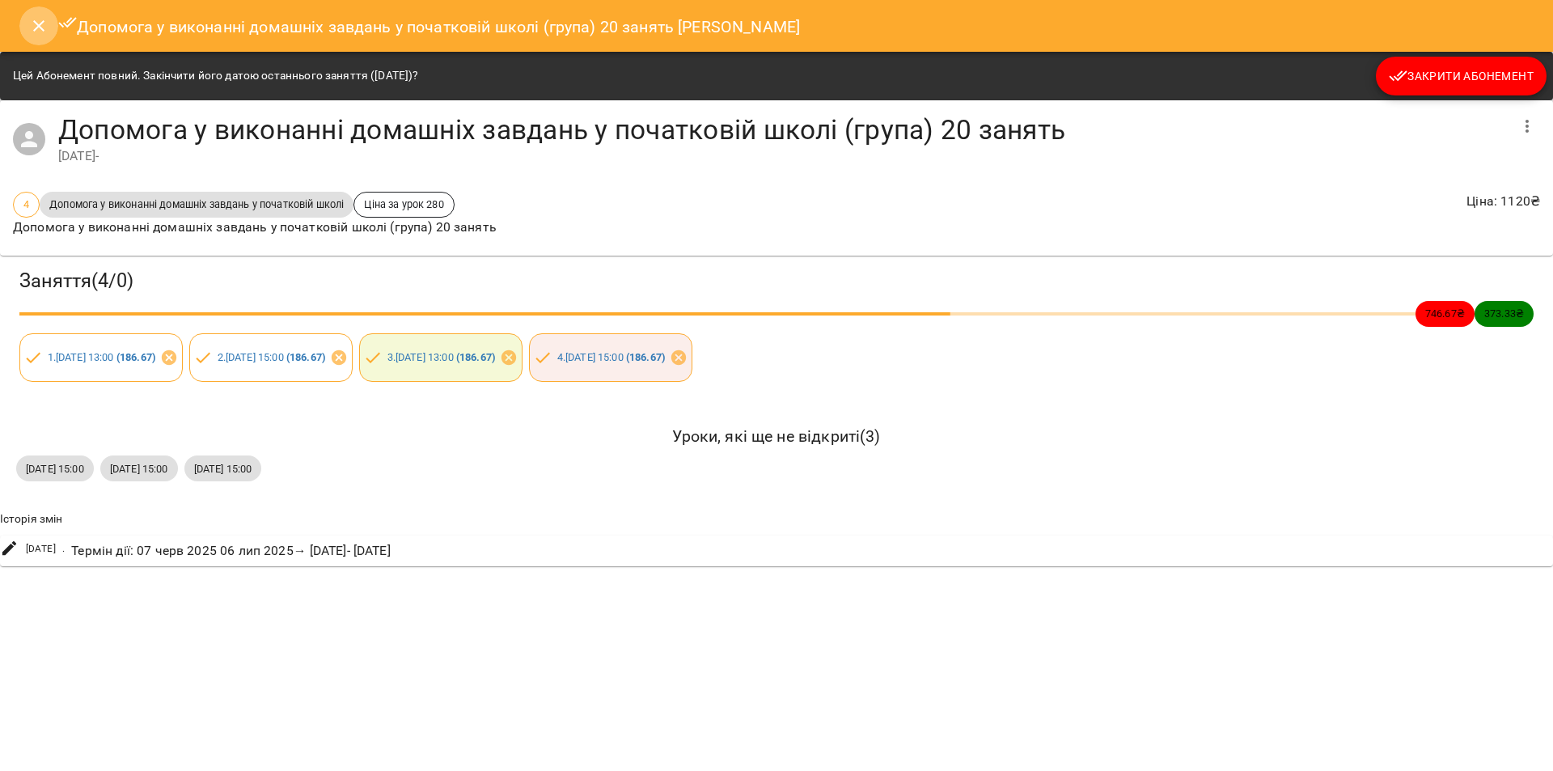
click at [41, 23] on icon "Close" at bounding box center [38, 25] width 11 height 11
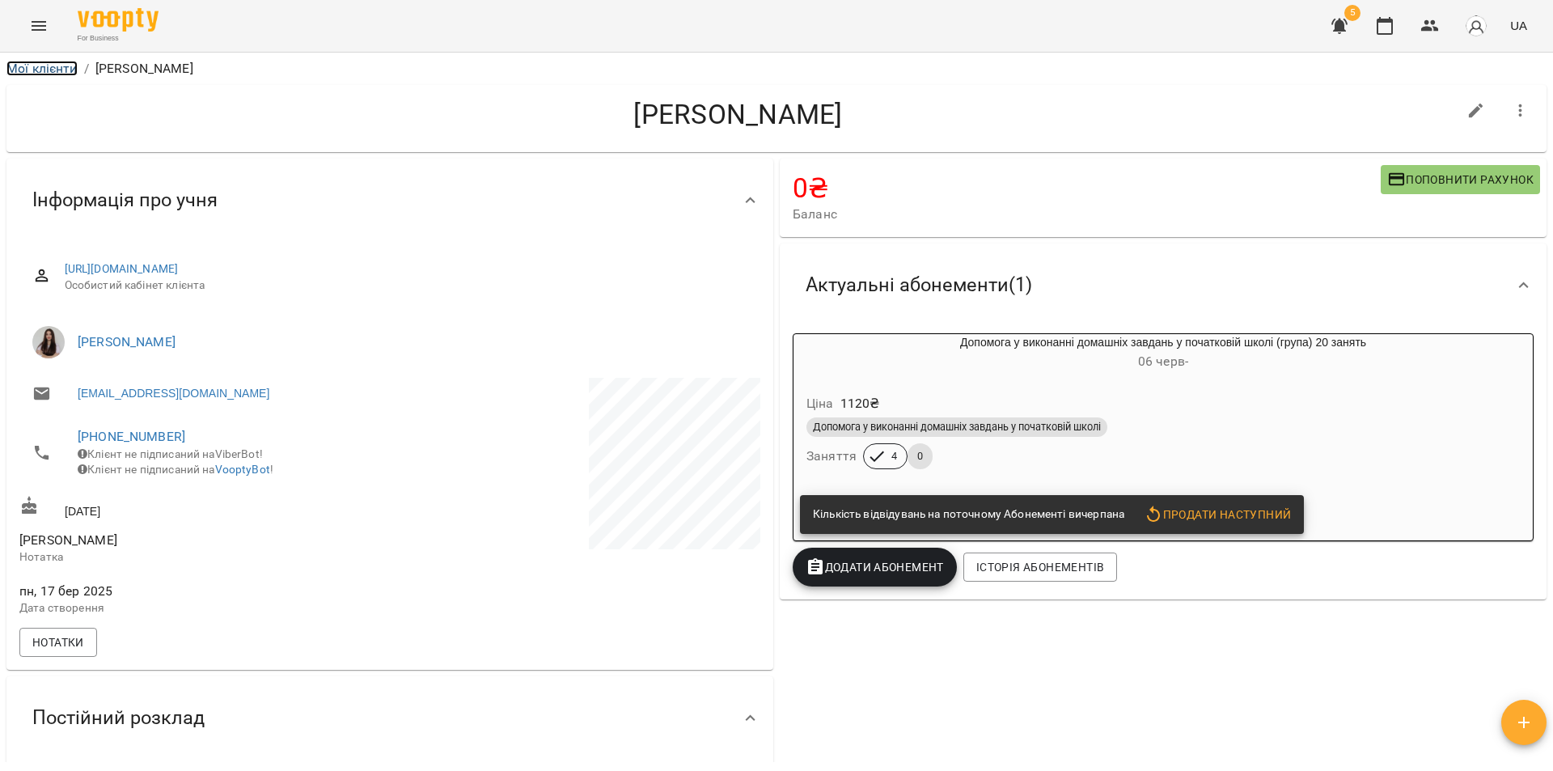
click at [44, 71] on link "Мої клієнти" at bounding box center [41, 68] width 71 height 15
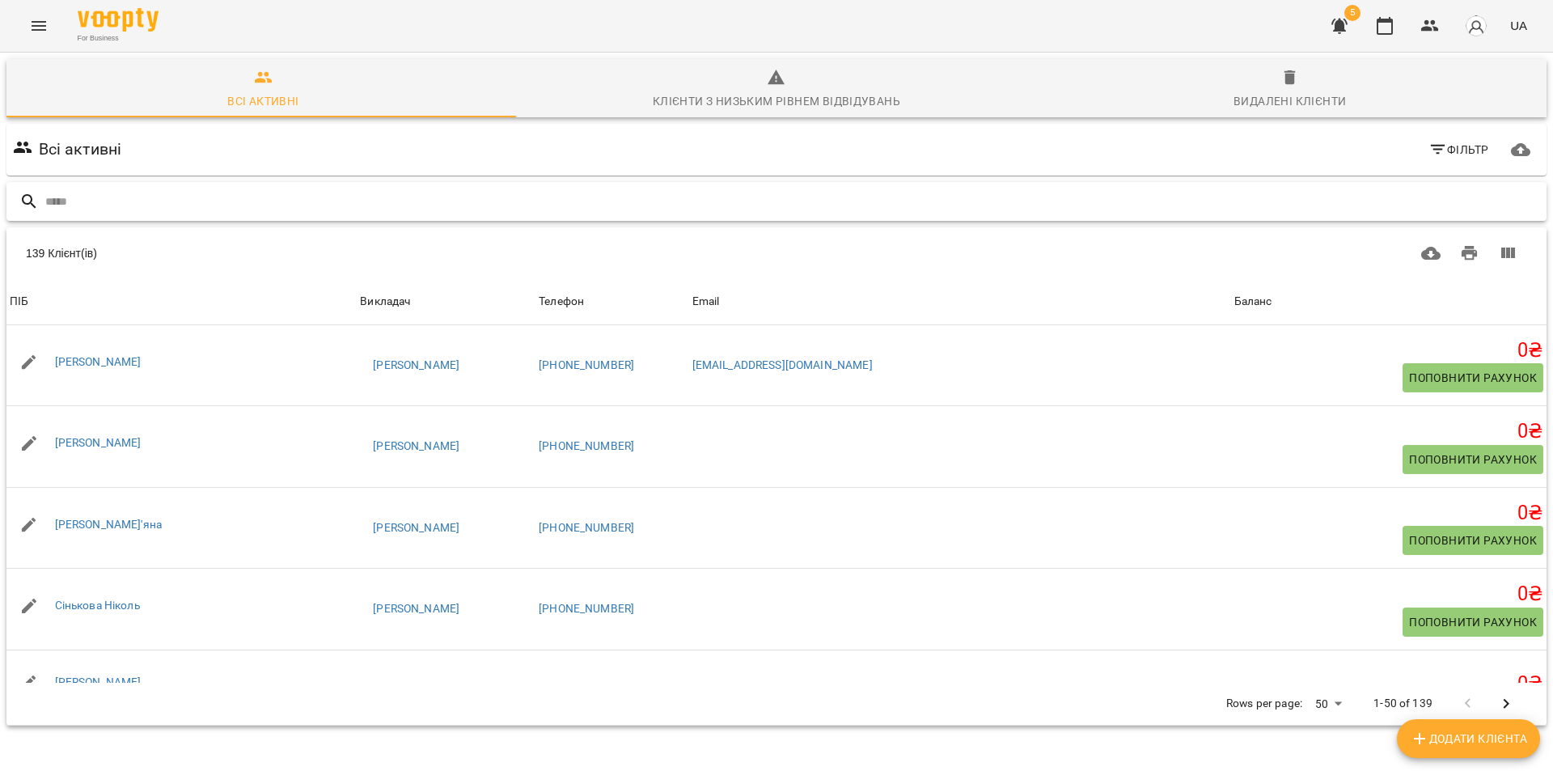
click at [60, 211] on input "text" at bounding box center [792, 201] width 1495 height 27
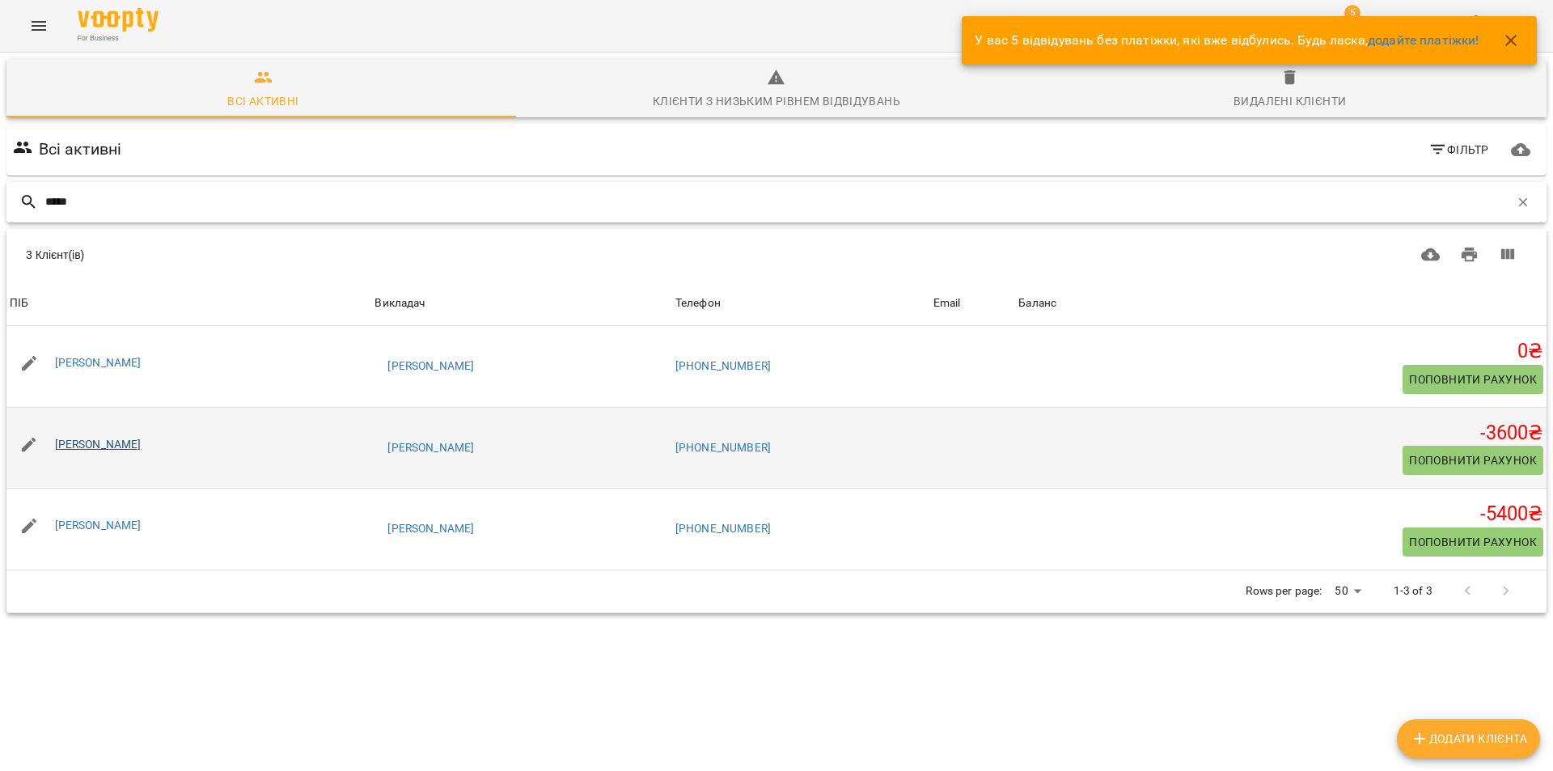
type input "*****"
click at [101, 441] on link "[PERSON_NAME]" at bounding box center [98, 444] width 87 height 13
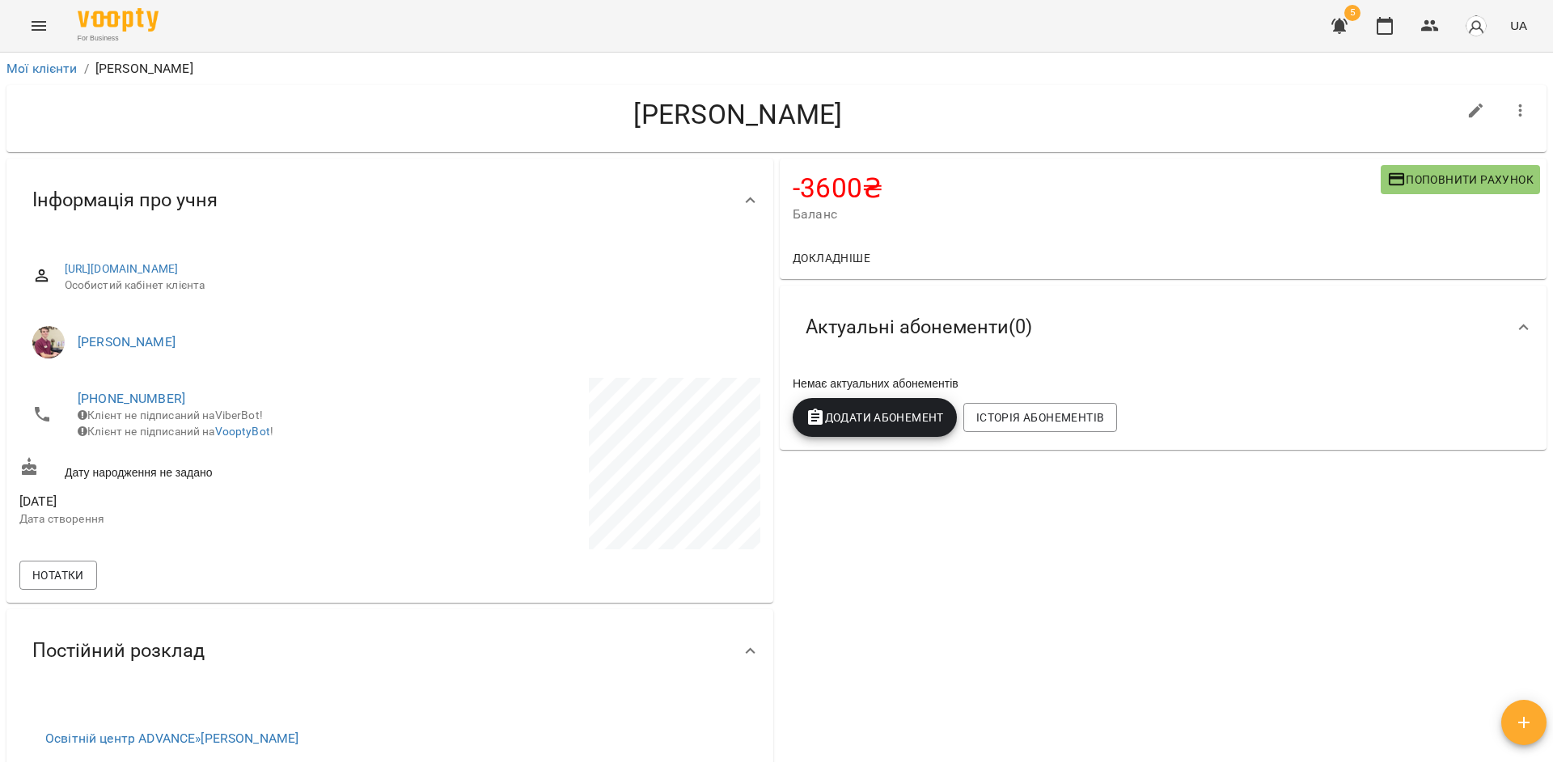
click at [1438, 186] on span "Поповнити рахунок" at bounding box center [1460, 179] width 146 height 19
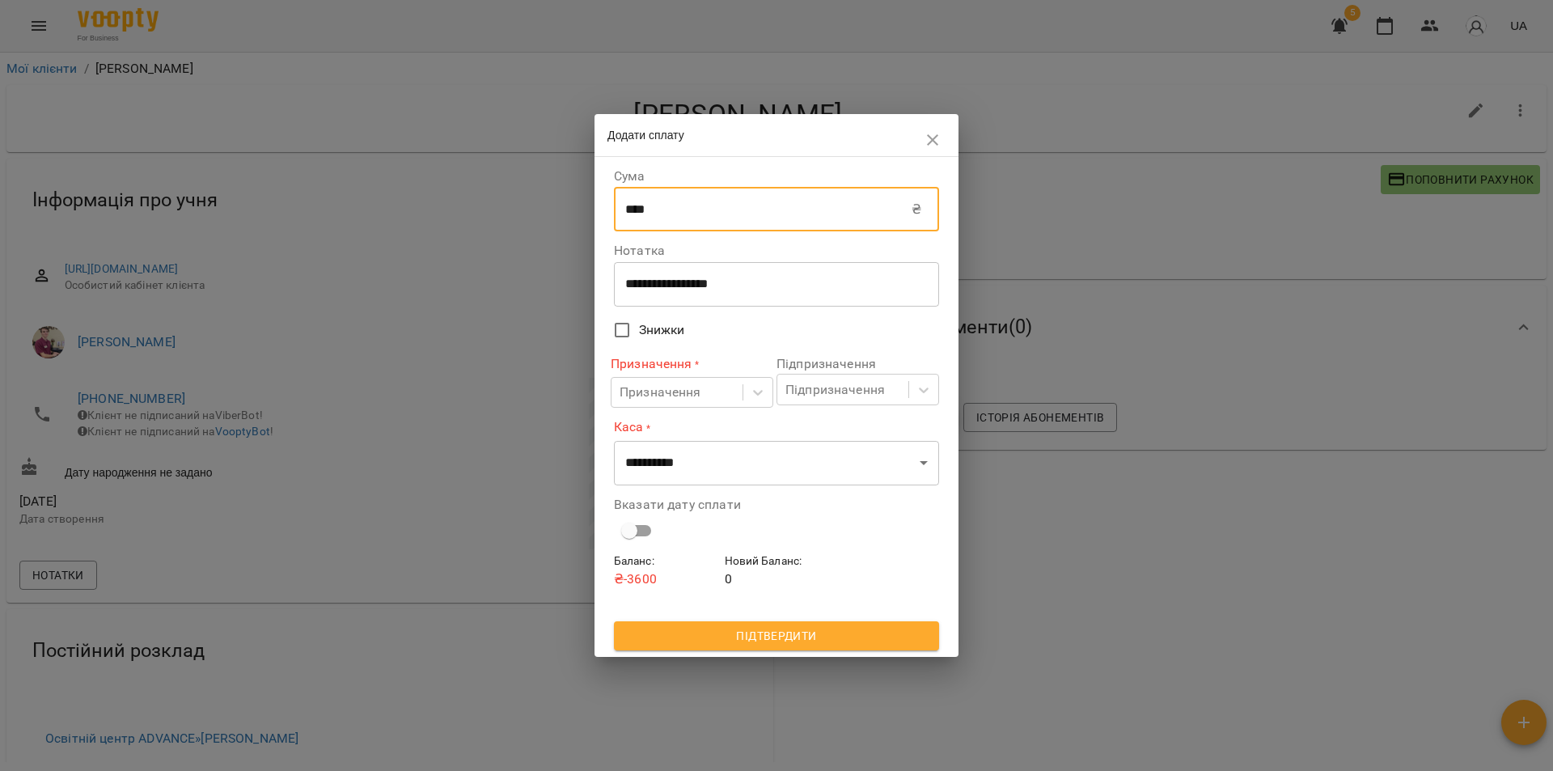
drag, startPoint x: 633, startPoint y: 209, endPoint x: 645, endPoint y: 214, distance: 13.4
click at [645, 214] on input "****" at bounding box center [763, 209] width 298 height 45
type input "****"
click at [756, 394] on icon at bounding box center [758, 393] width 10 height 6
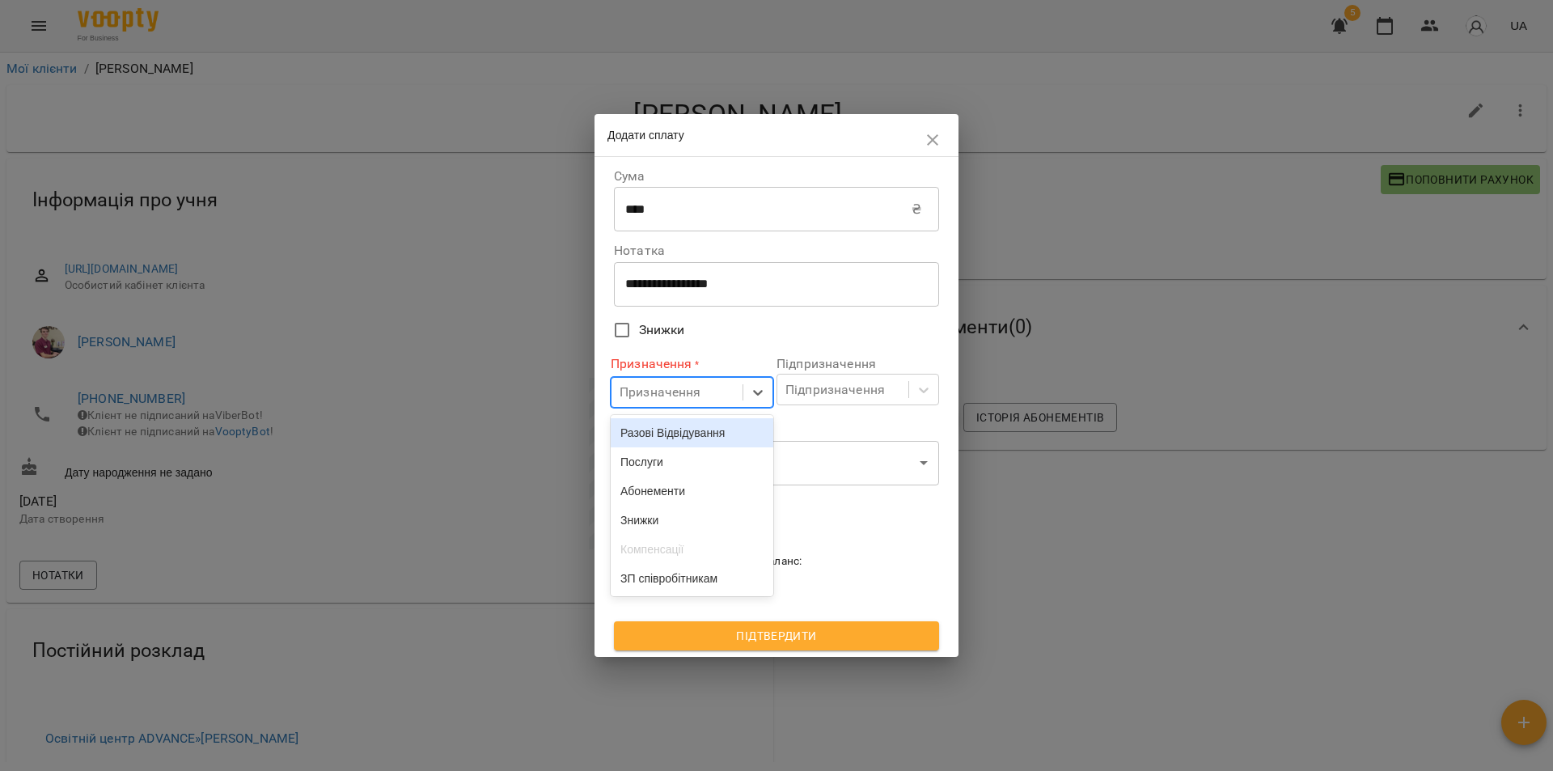
click at [718, 445] on div "Разові Відвідування" at bounding box center [692, 432] width 163 height 29
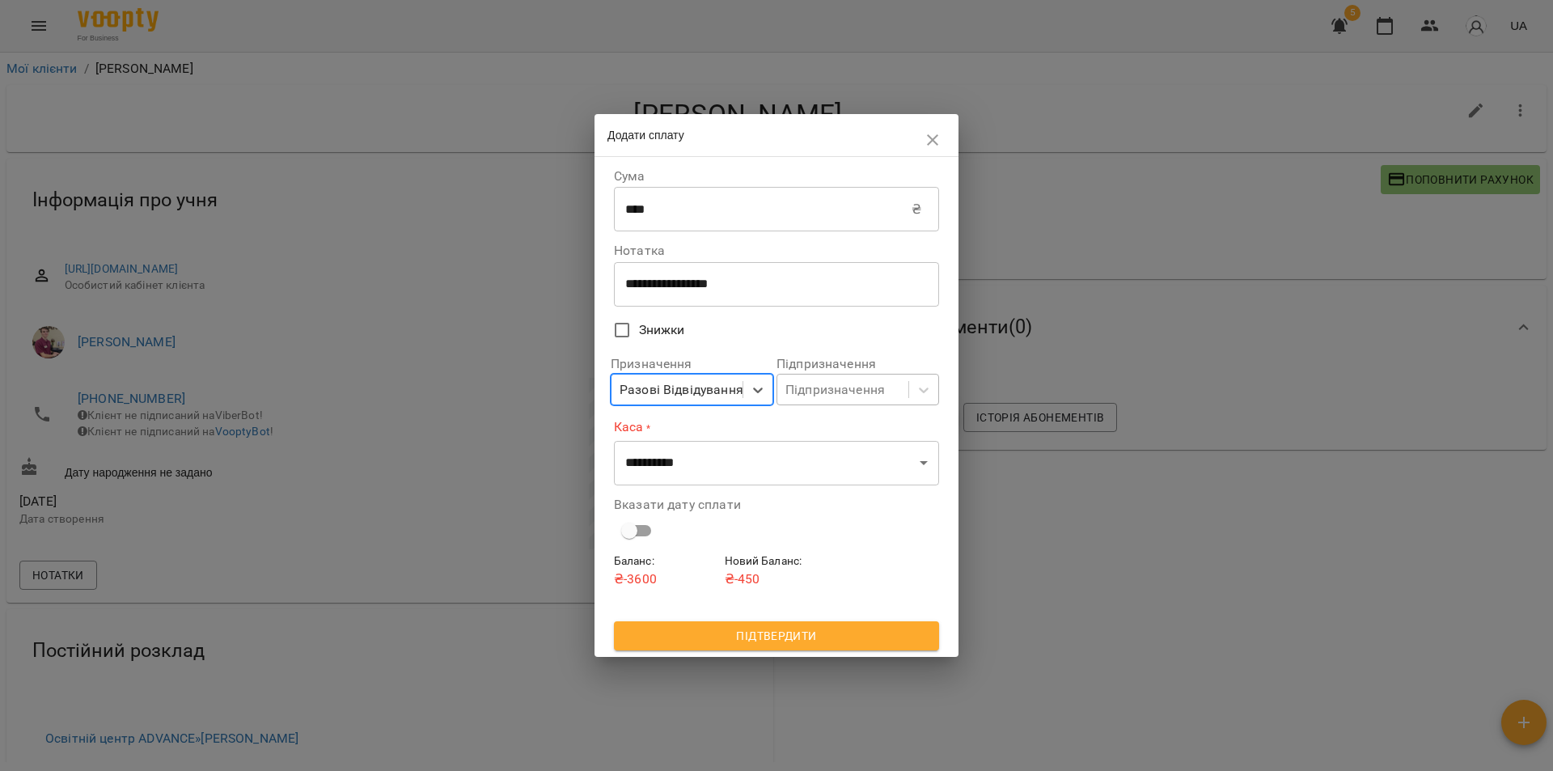
click at [854, 391] on div "Підпризначення" at bounding box center [834, 389] width 99 height 19
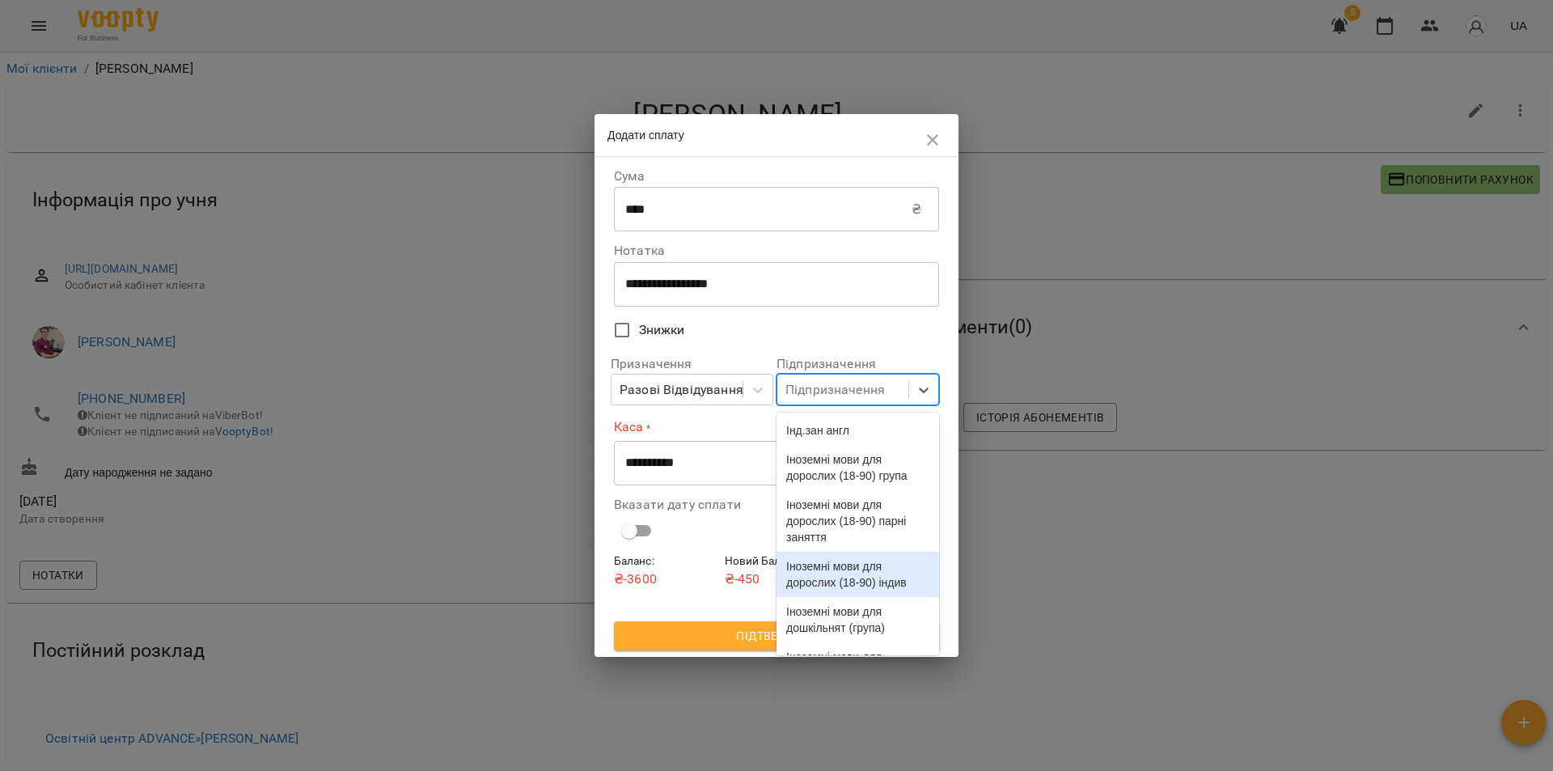
click at [818, 597] on div "Іноземні мови для дорослих (18-90) індив" at bounding box center [857, 574] width 163 height 45
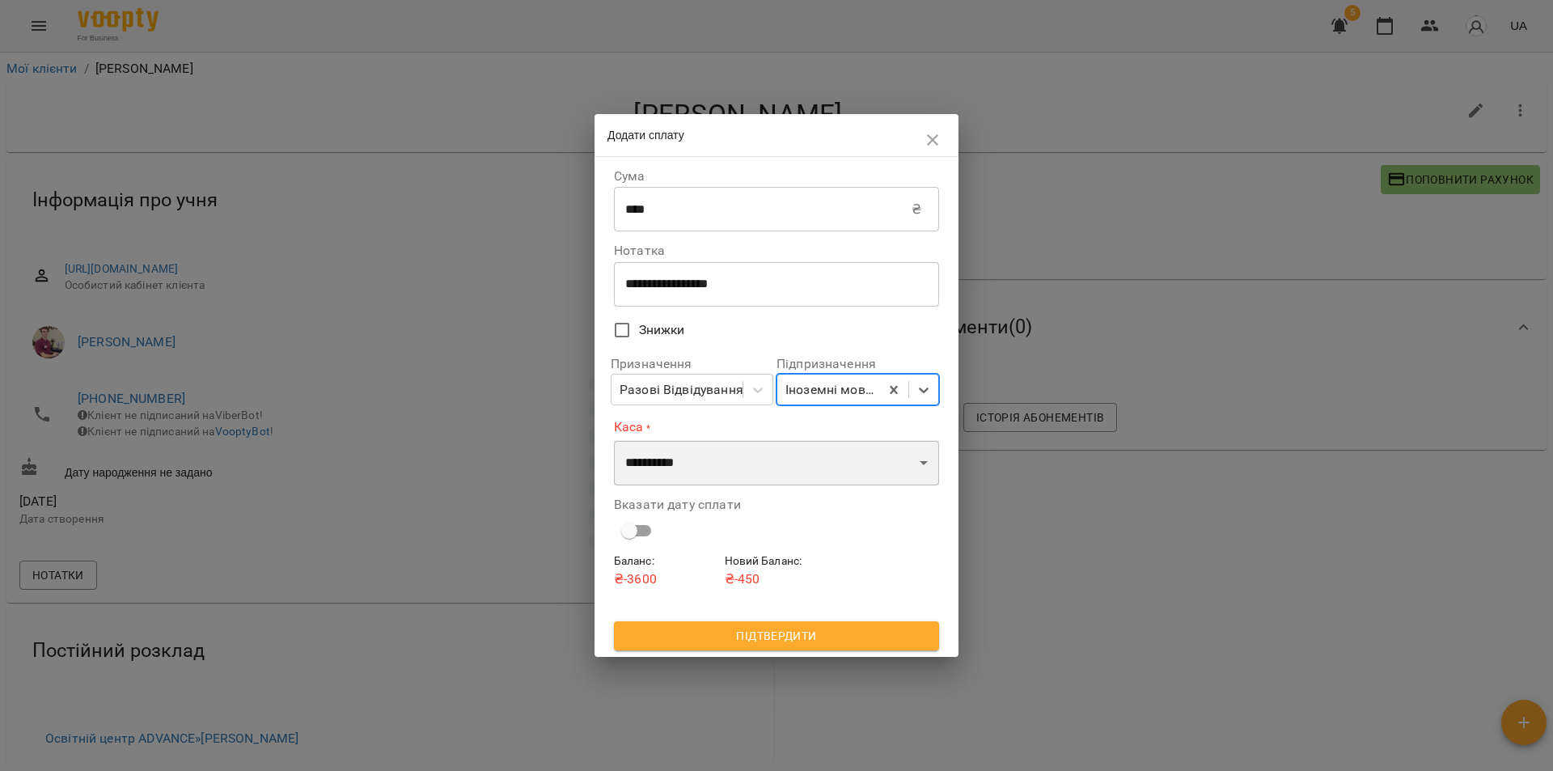
click at [750, 472] on select "**********" at bounding box center [776, 462] width 325 height 45
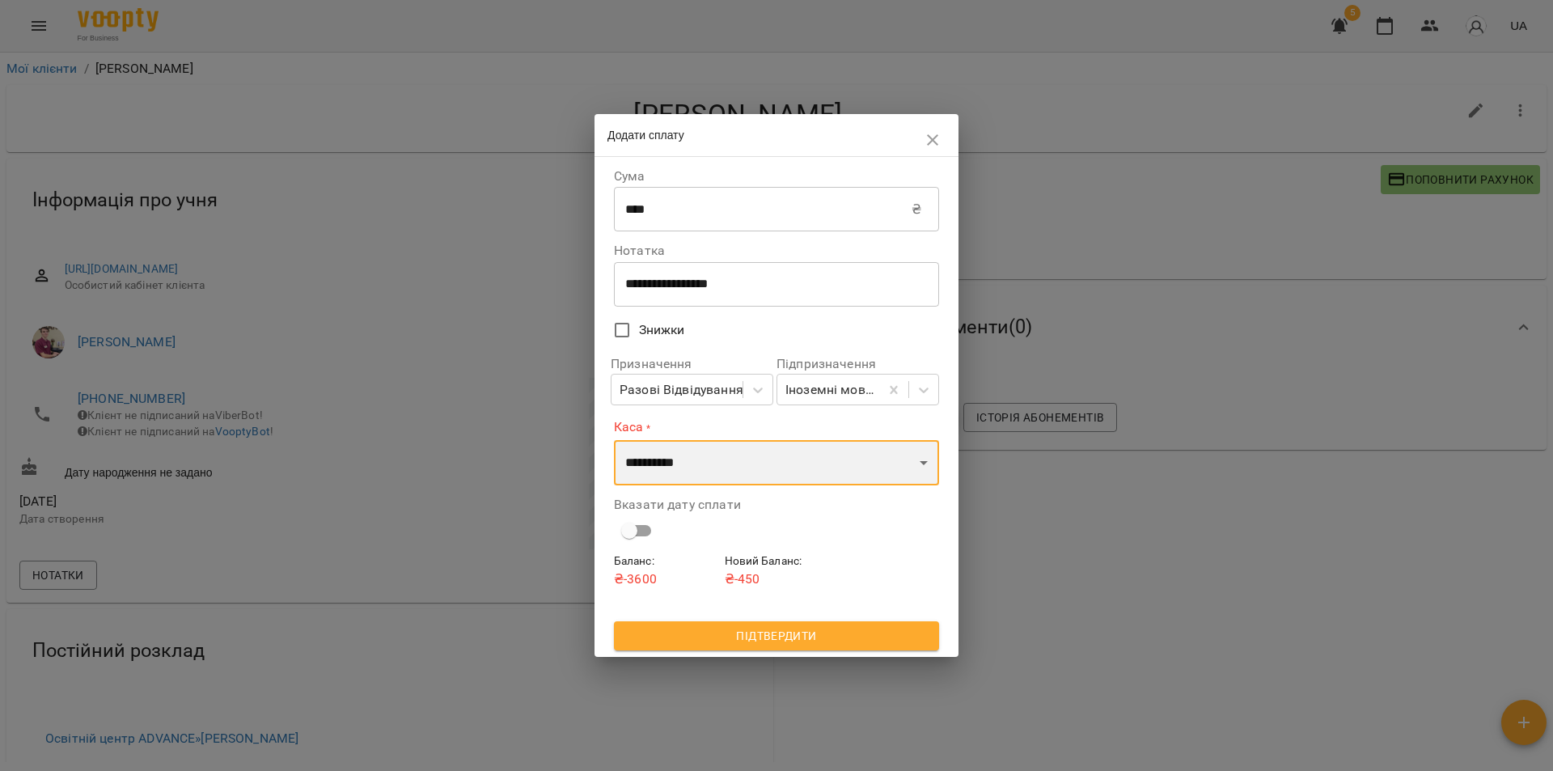
select select "****"
click at [614, 440] on select "**********" at bounding box center [776, 462] width 325 height 45
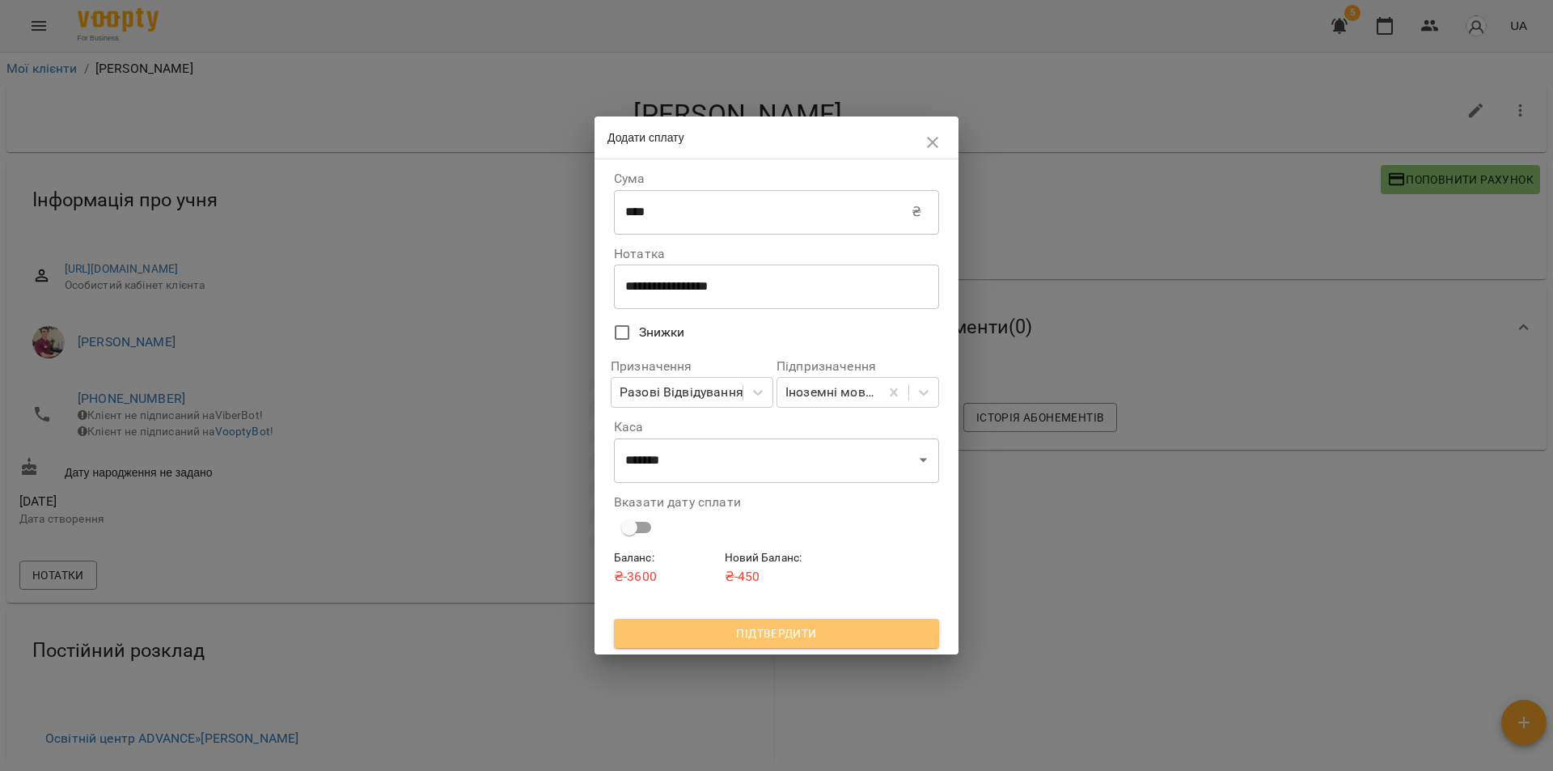
click at [830, 638] on span "Підтвердити" at bounding box center [776, 633] width 299 height 19
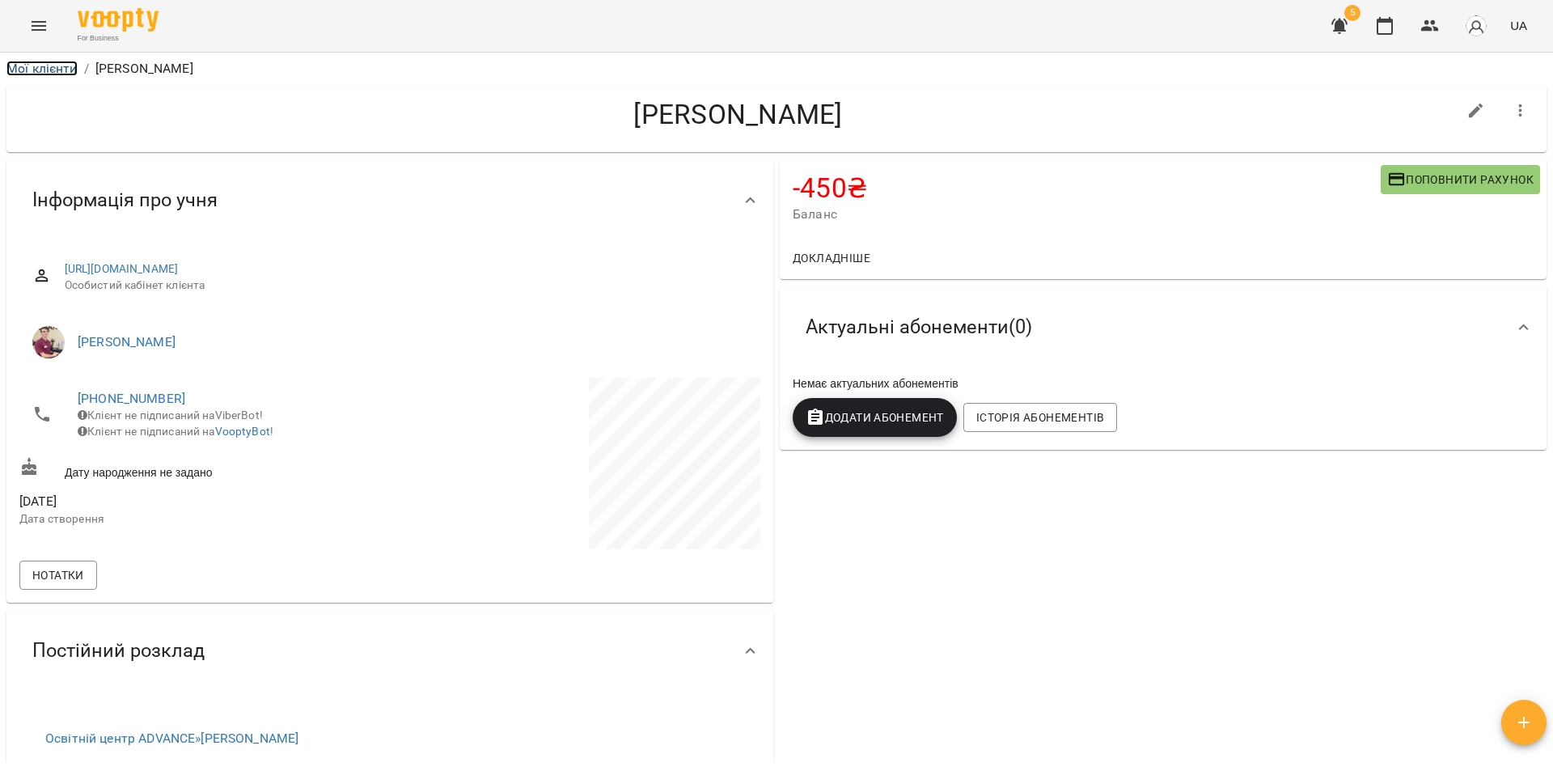
click at [41, 64] on link "Мої клієнти" at bounding box center [41, 68] width 71 height 15
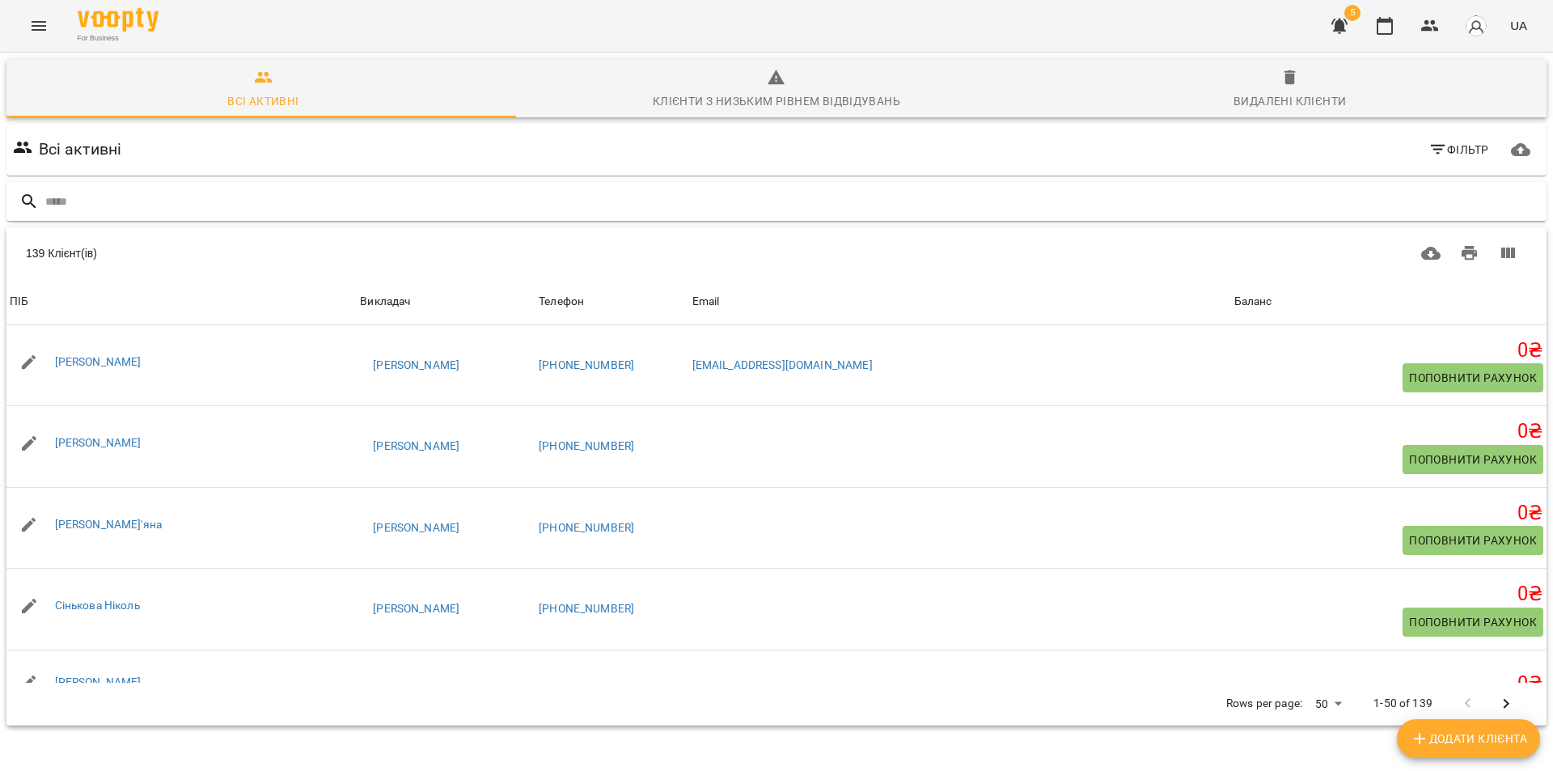
click at [108, 195] on input "text" at bounding box center [792, 201] width 1495 height 27
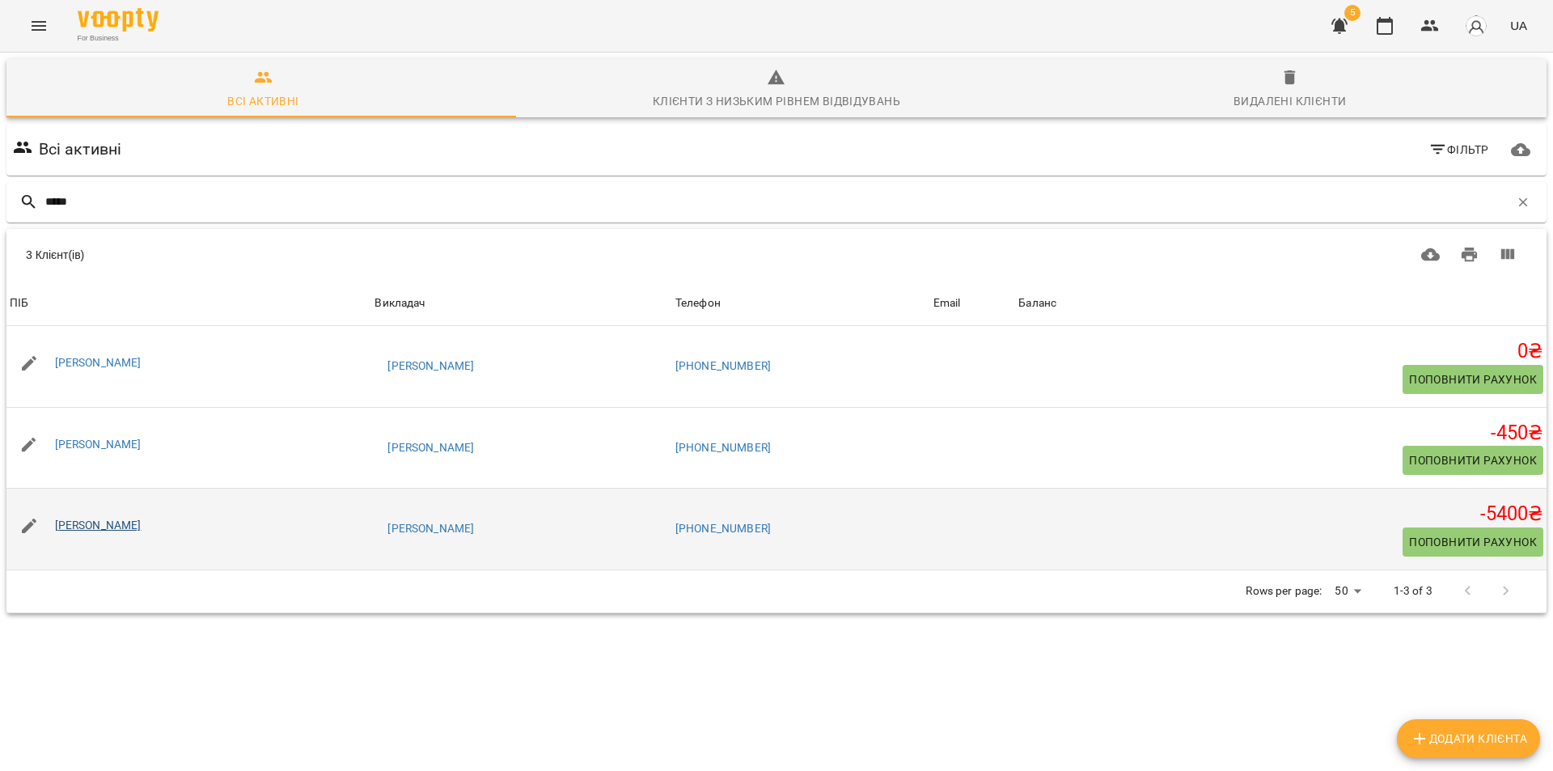
type input "*****"
click at [113, 523] on link "[PERSON_NAME]" at bounding box center [98, 524] width 87 height 13
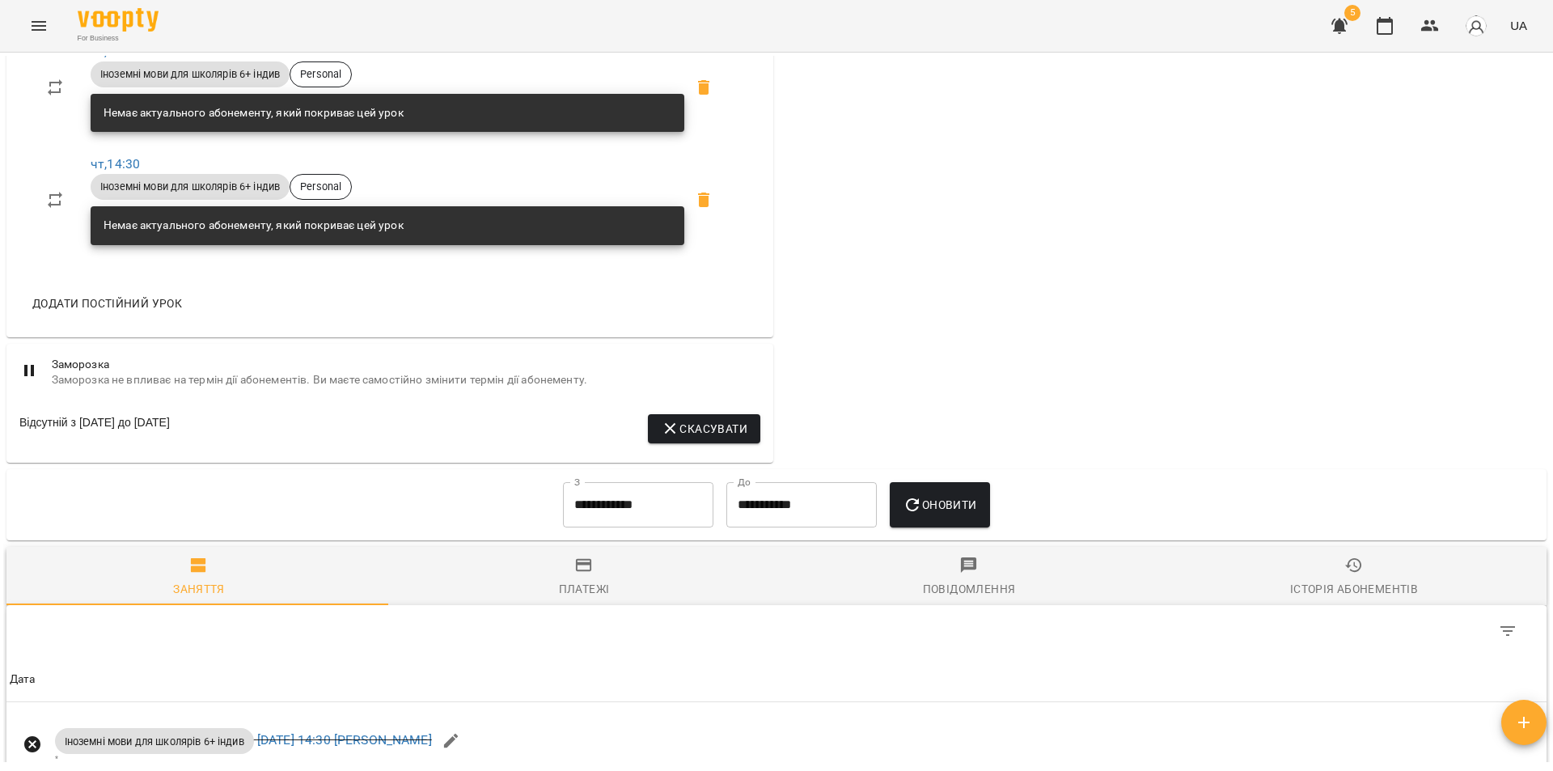
scroll to position [971, 0]
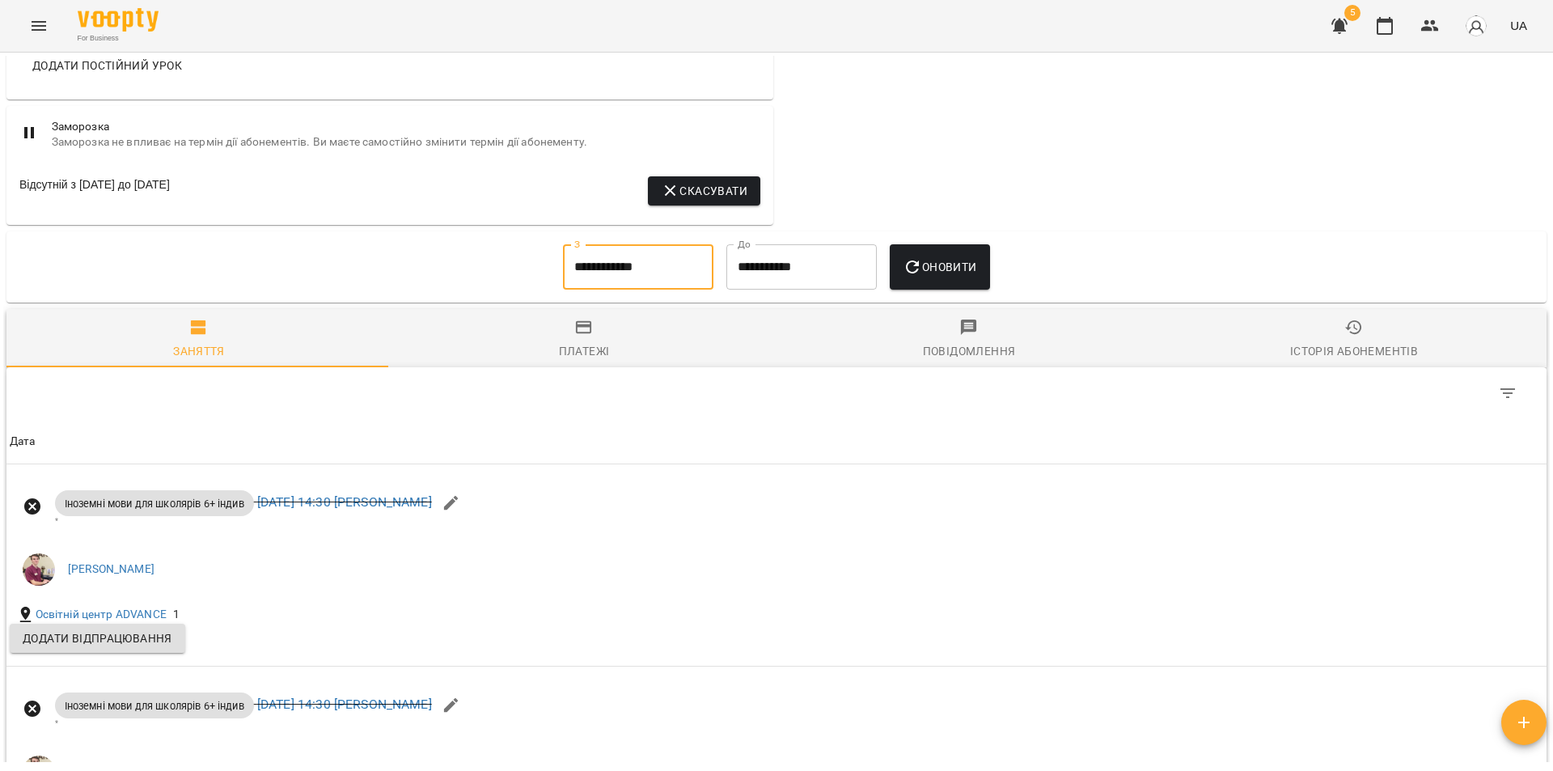
click at [657, 278] on input "**********" at bounding box center [638, 266] width 150 height 45
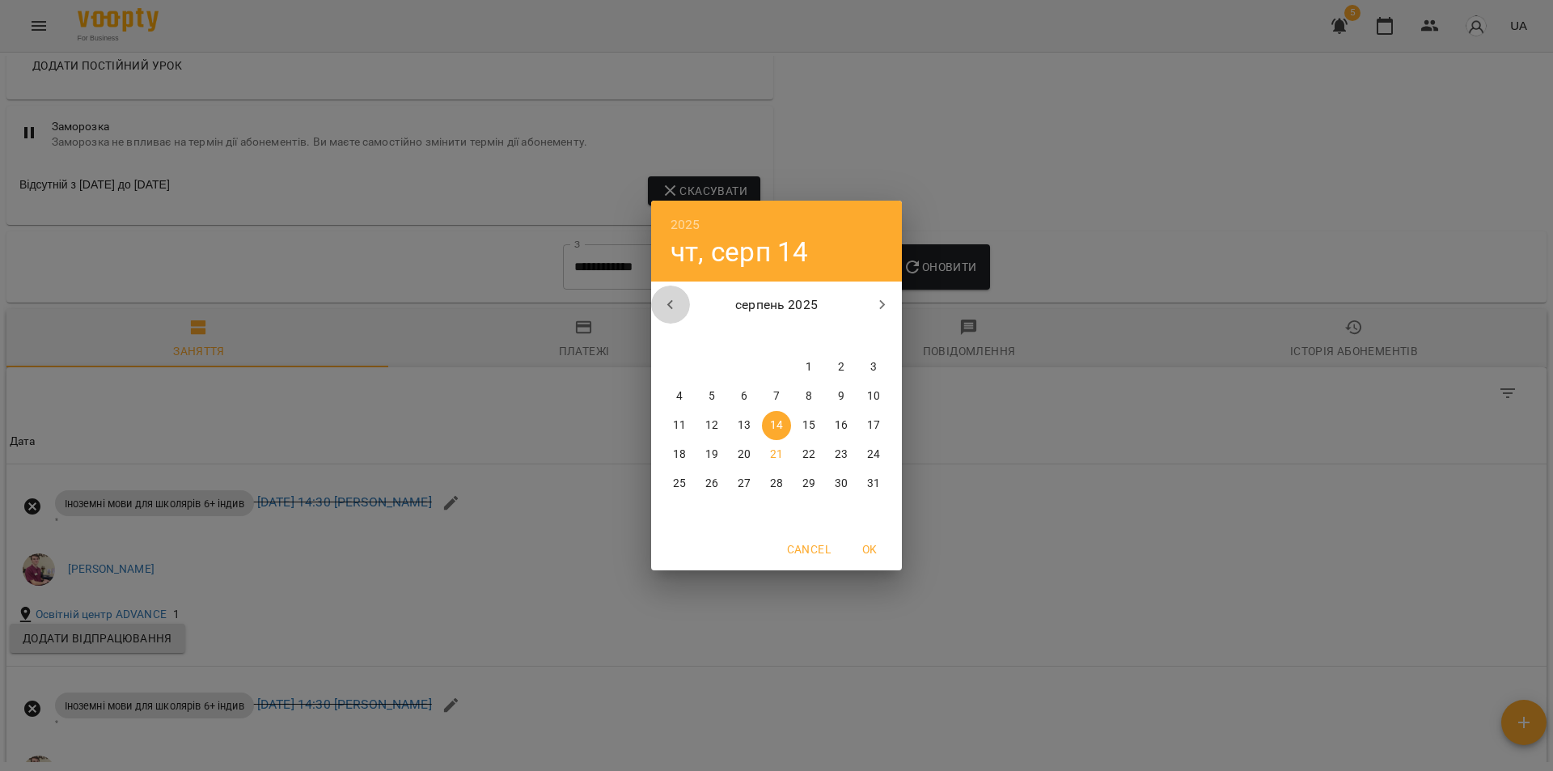
click at [671, 303] on icon "button" at bounding box center [670, 305] width 6 height 10
click at [678, 393] on p "2" at bounding box center [679, 396] width 6 height 16
type input "**********"
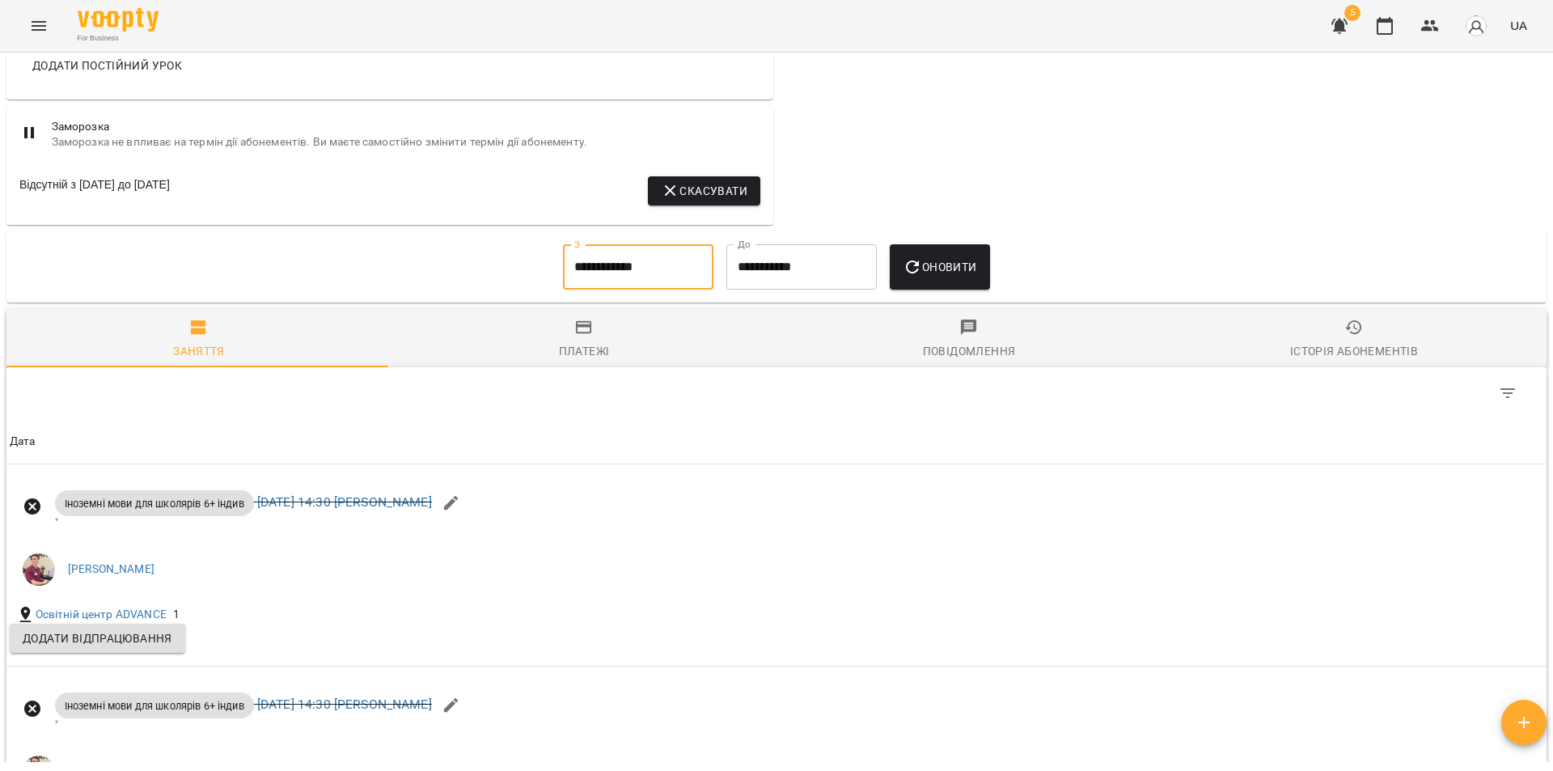
click at [953, 279] on button "Оновити" at bounding box center [939, 266] width 99 height 45
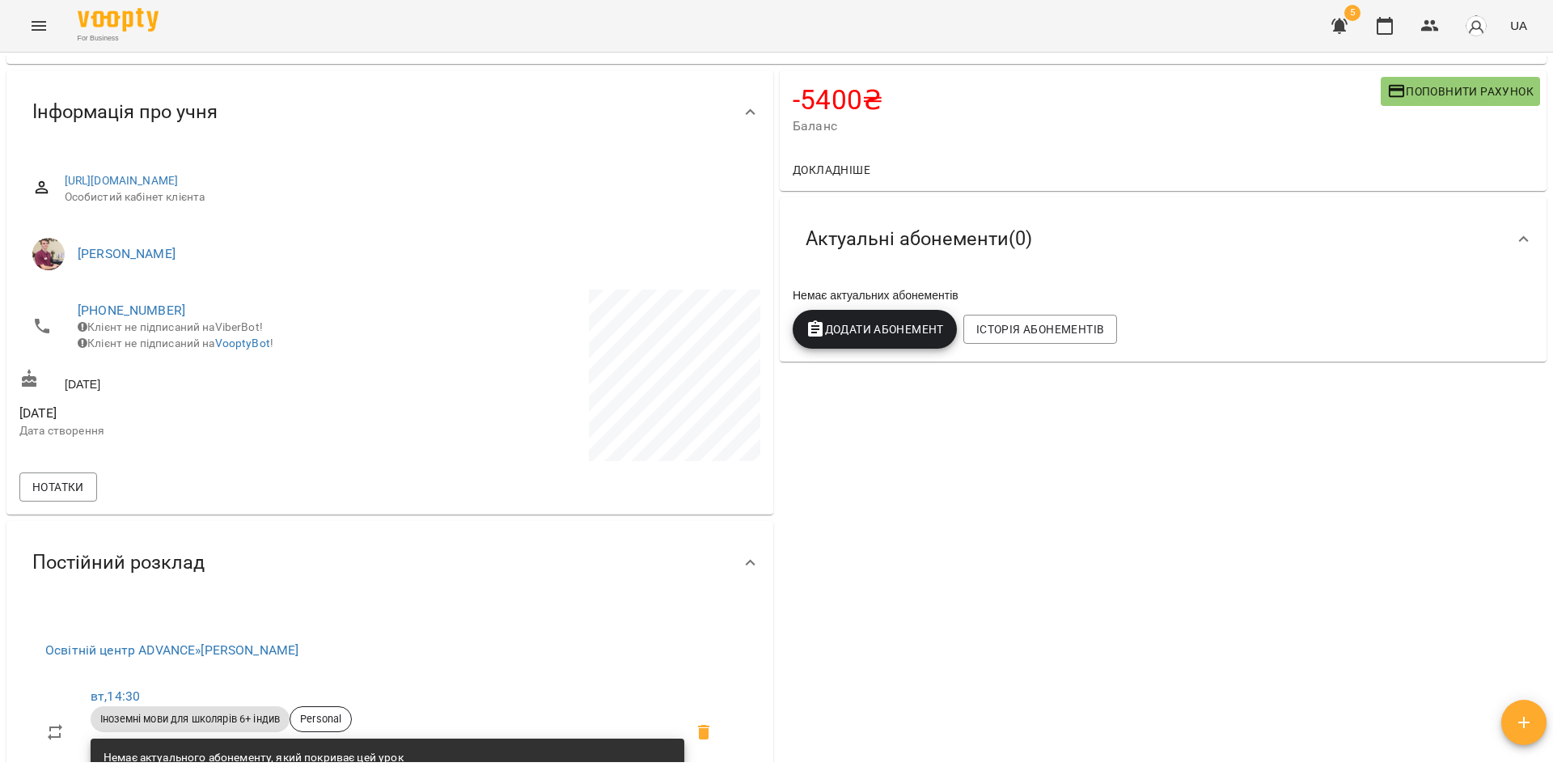
scroll to position [0, 0]
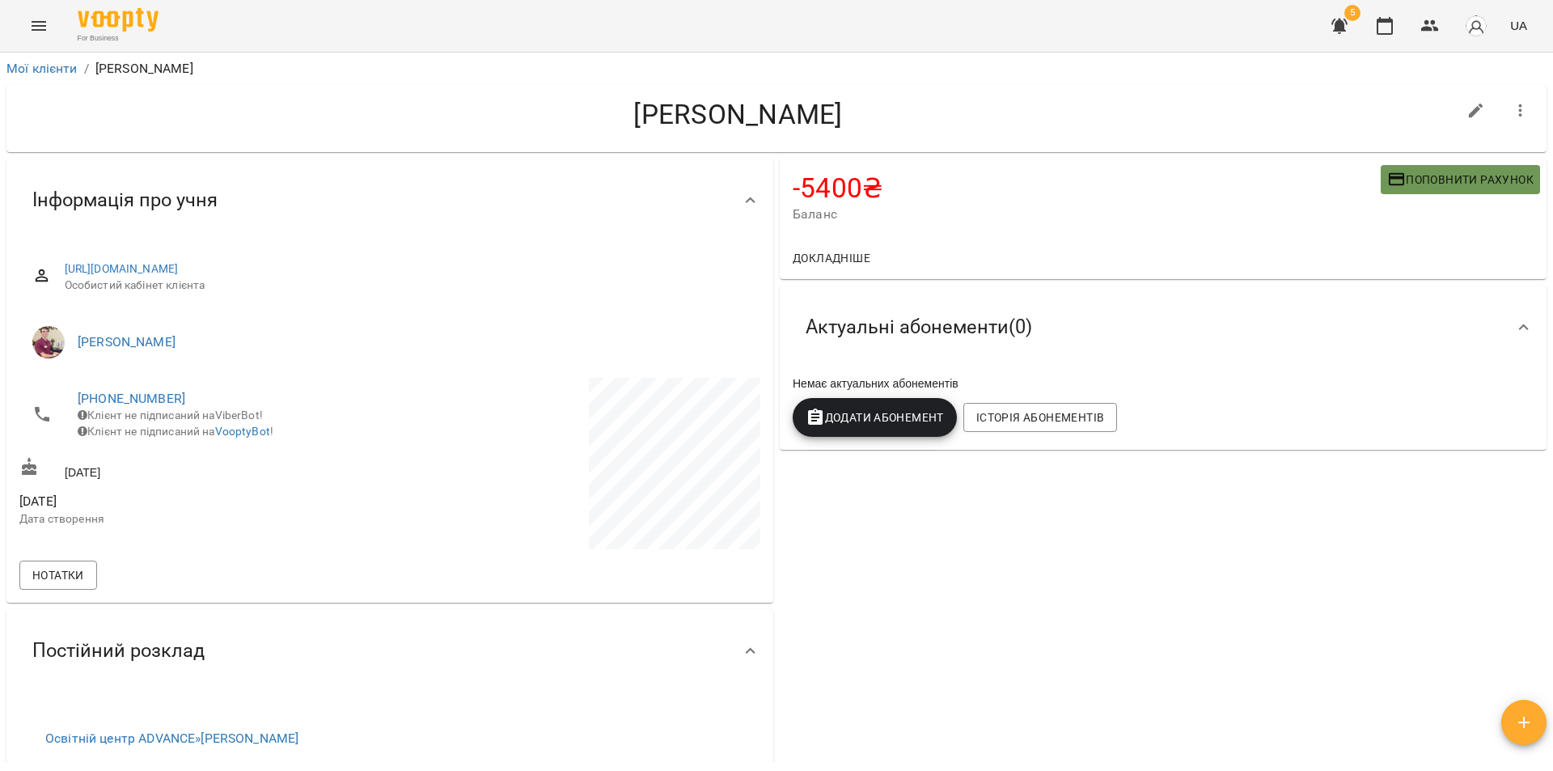
click at [1435, 182] on span "Поповнити рахунок" at bounding box center [1460, 179] width 146 height 19
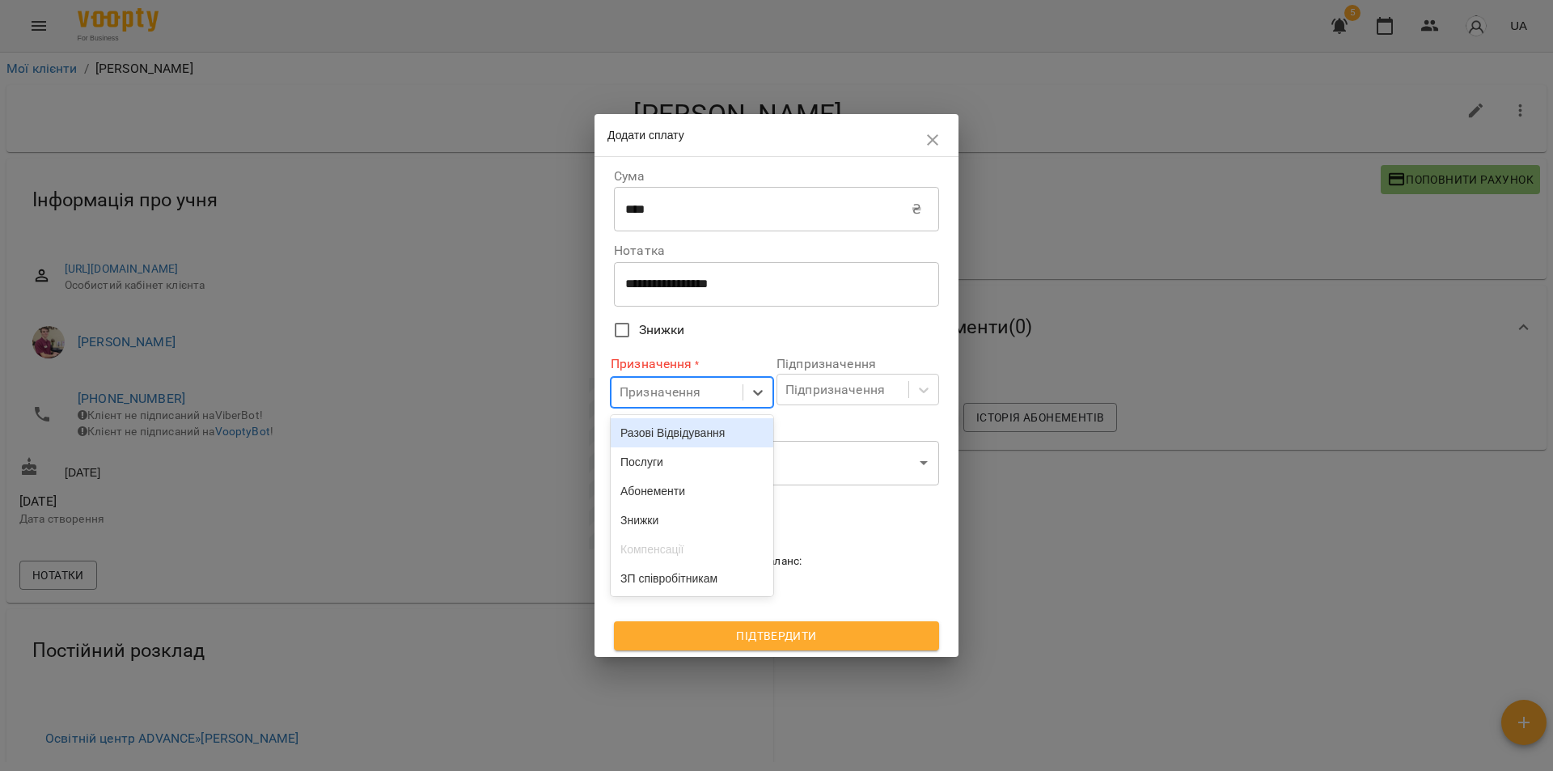
click at [705, 401] on div "Призначення" at bounding box center [676, 393] width 131 height 30
drag, startPoint x: 704, startPoint y: 431, endPoint x: 763, endPoint y: 414, distance: 61.4
click at [705, 431] on div "Разові Відвідування" at bounding box center [692, 432] width 163 height 29
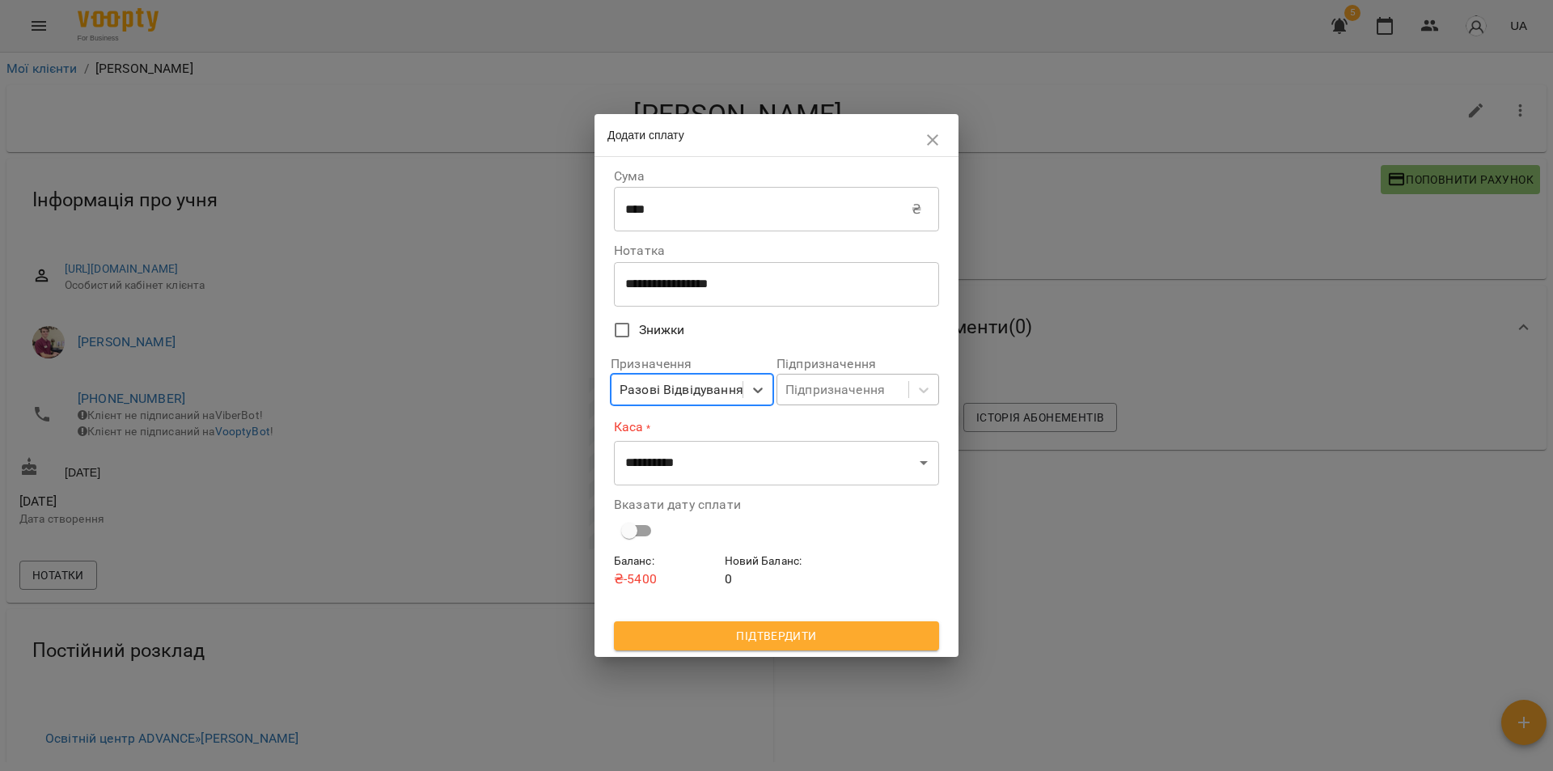
click at [815, 396] on div "Підпризначення" at bounding box center [834, 389] width 99 height 19
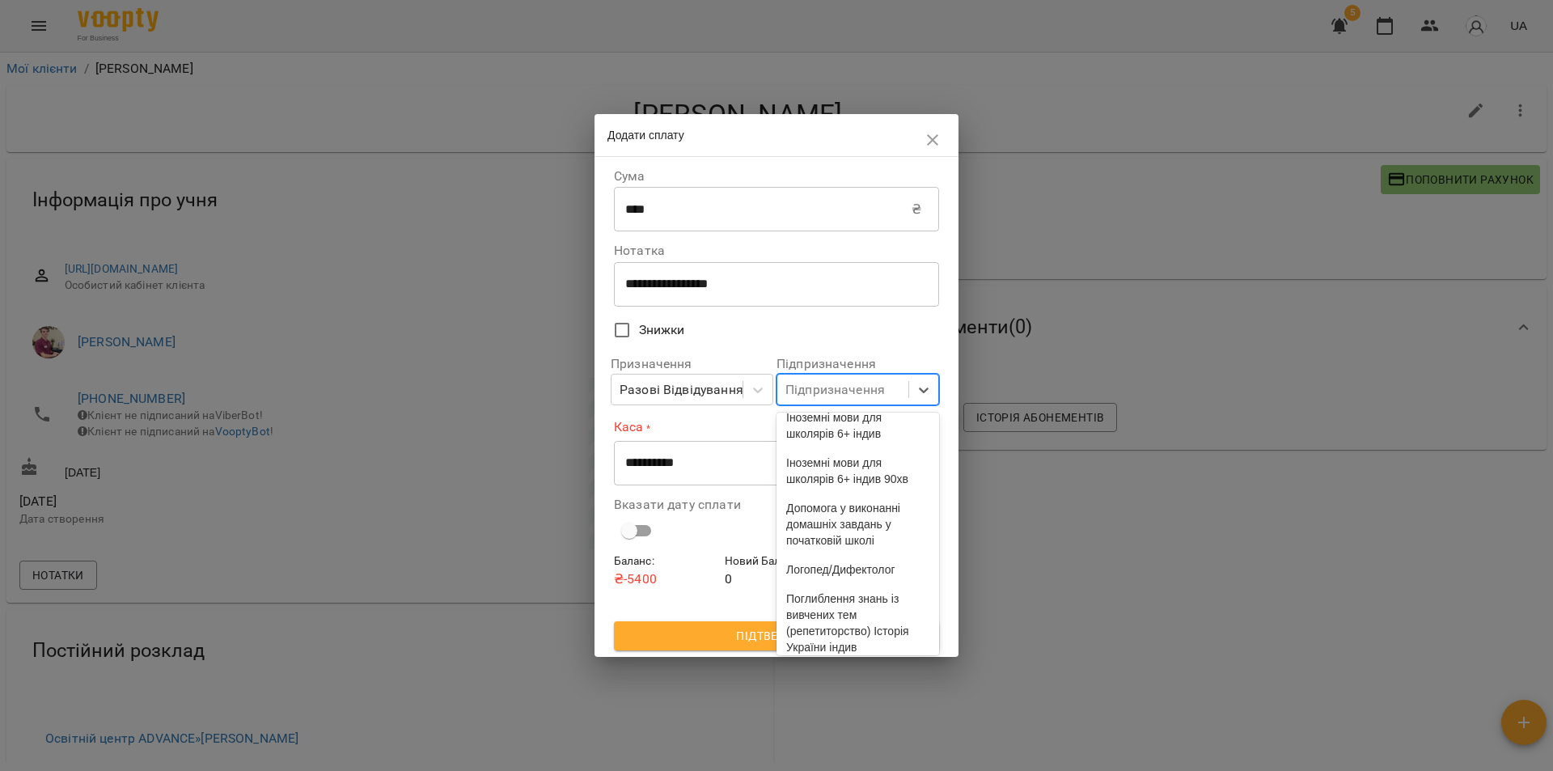
scroll to position [404, 0]
click at [833, 419] on div "Іноземні мови для школярів 6+ індив" at bounding box center [857, 396] width 163 height 45
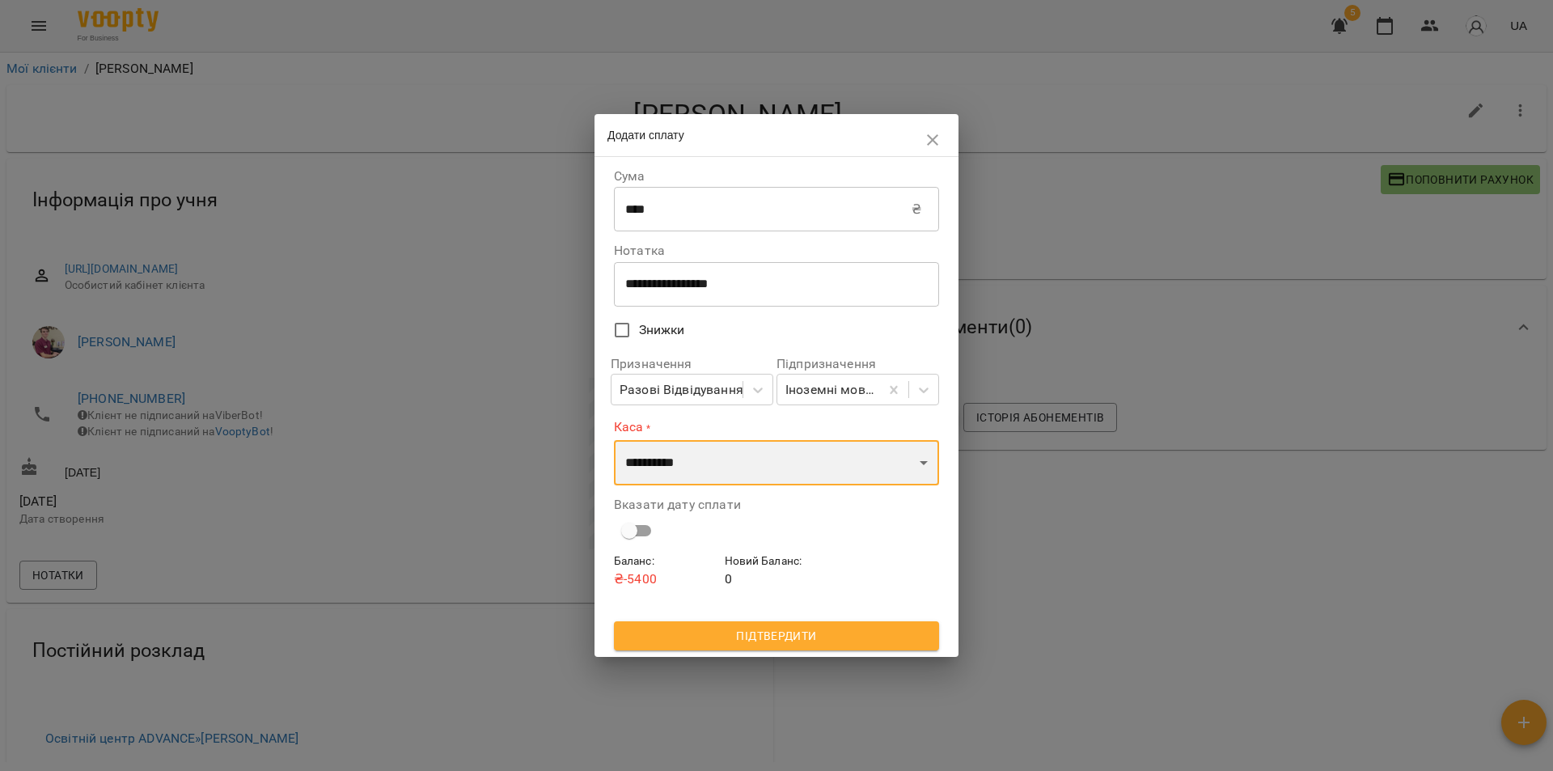
click at [739, 473] on select "**********" at bounding box center [776, 462] width 325 height 45
select select "****"
click at [614, 440] on select "**********" at bounding box center [776, 462] width 325 height 45
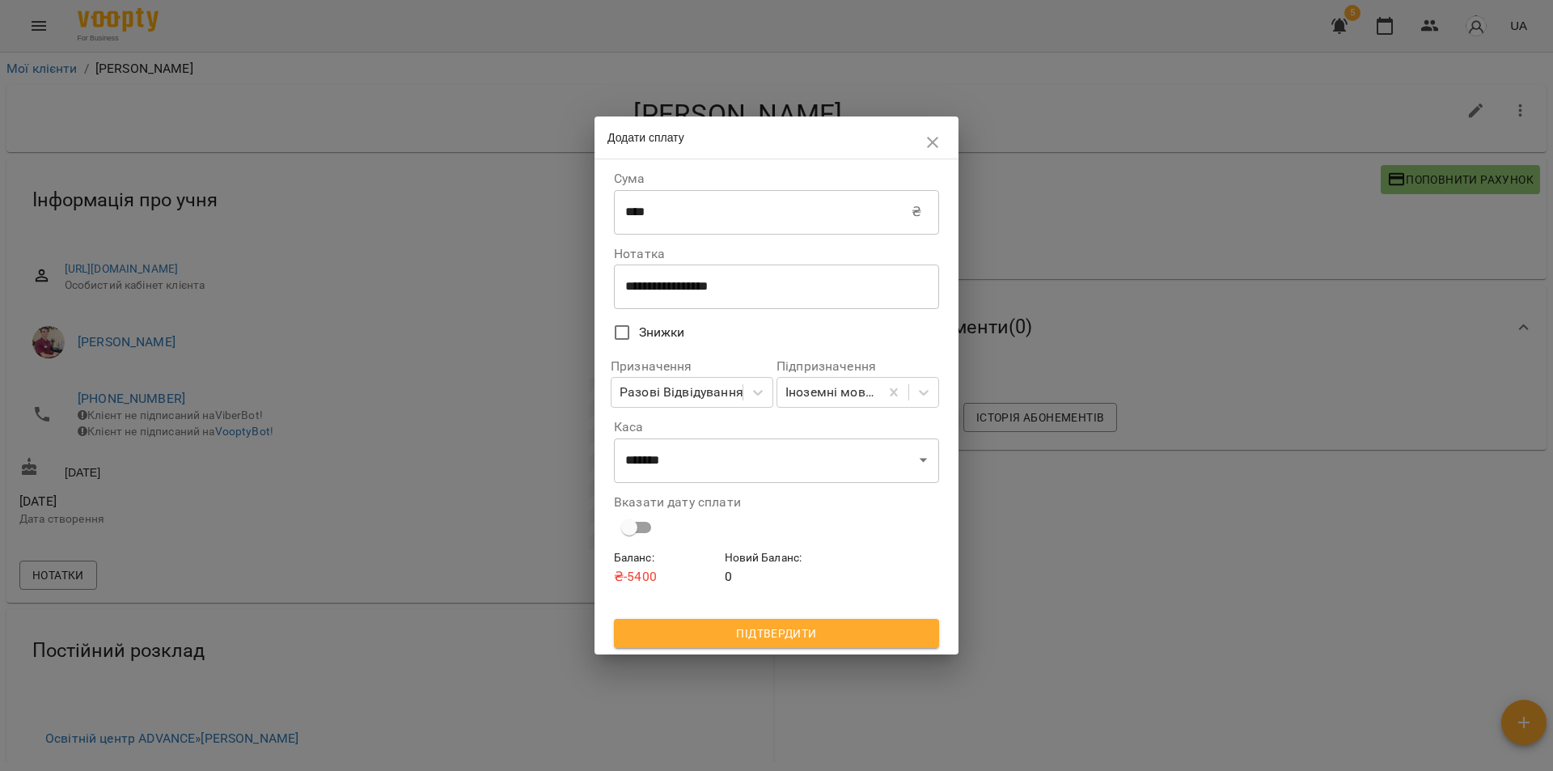
click at [860, 512] on div "Вказати дату сплати" at bounding box center [776, 520] width 325 height 48
click at [784, 635] on span "Підтвердити" at bounding box center [776, 633] width 299 height 19
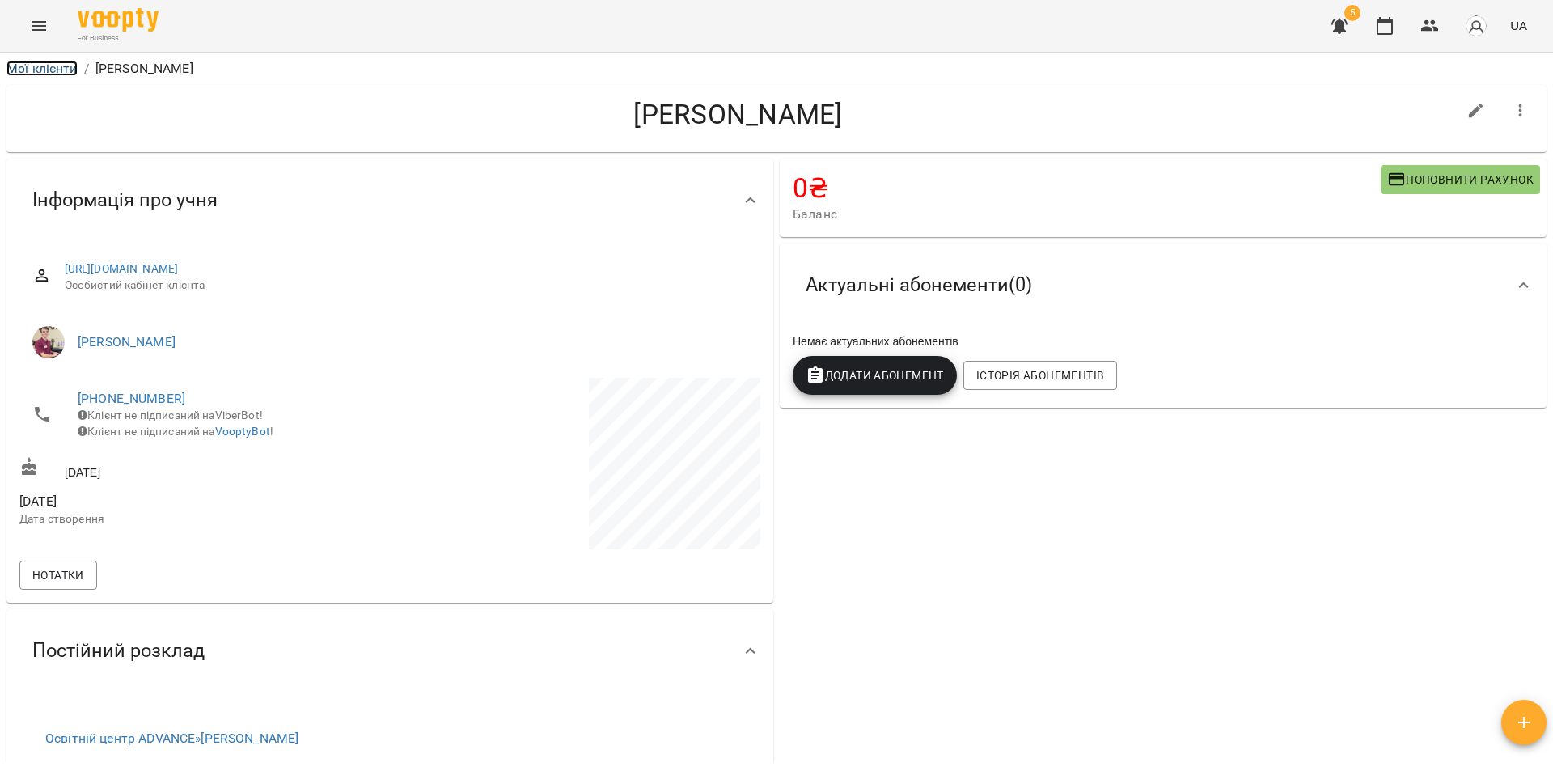
click at [44, 67] on link "Мої клієнти" at bounding box center [41, 68] width 71 height 15
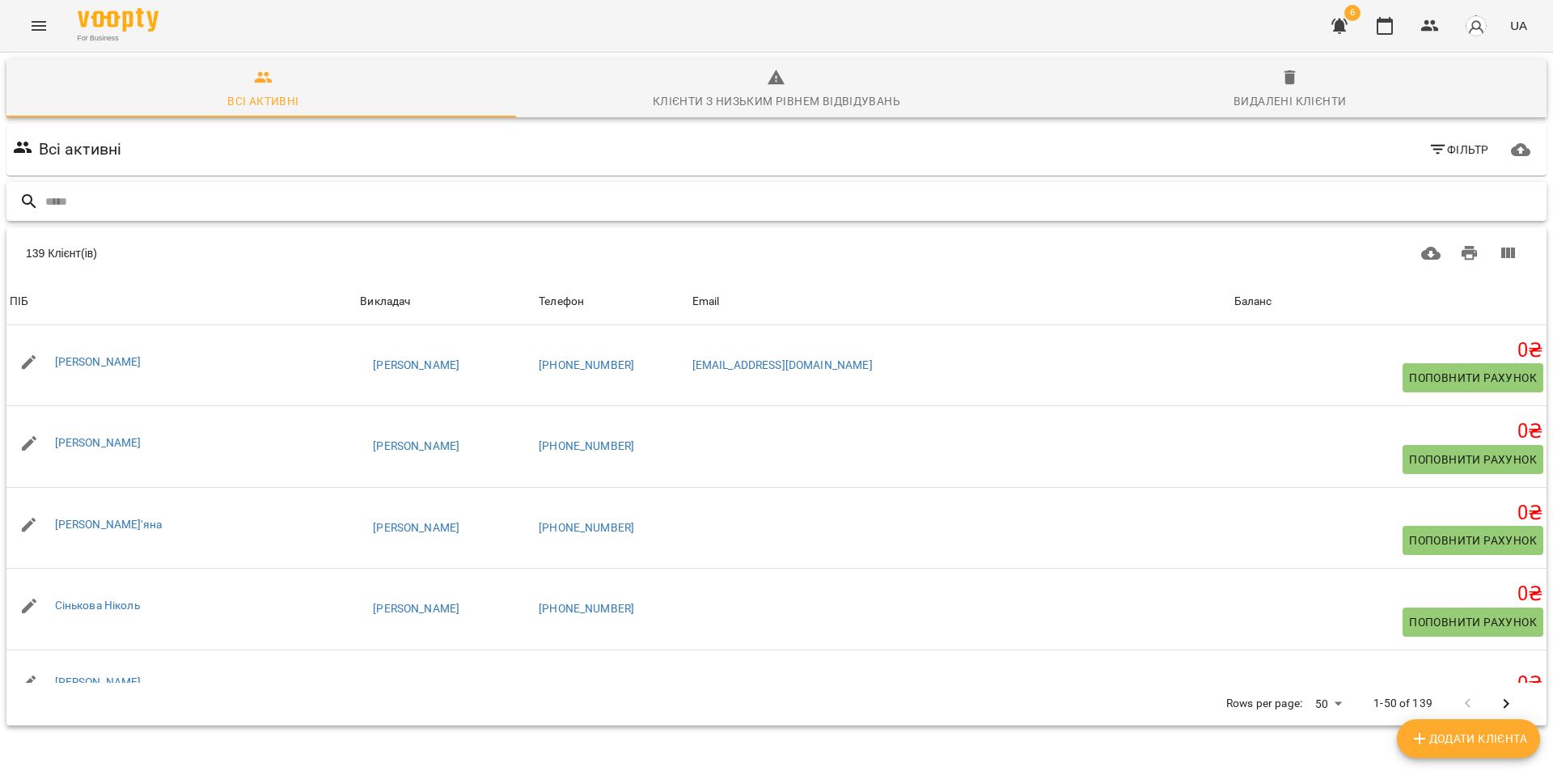
click at [80, 204] on input "text" at bounding box center [792, 201] width 1495 height 27
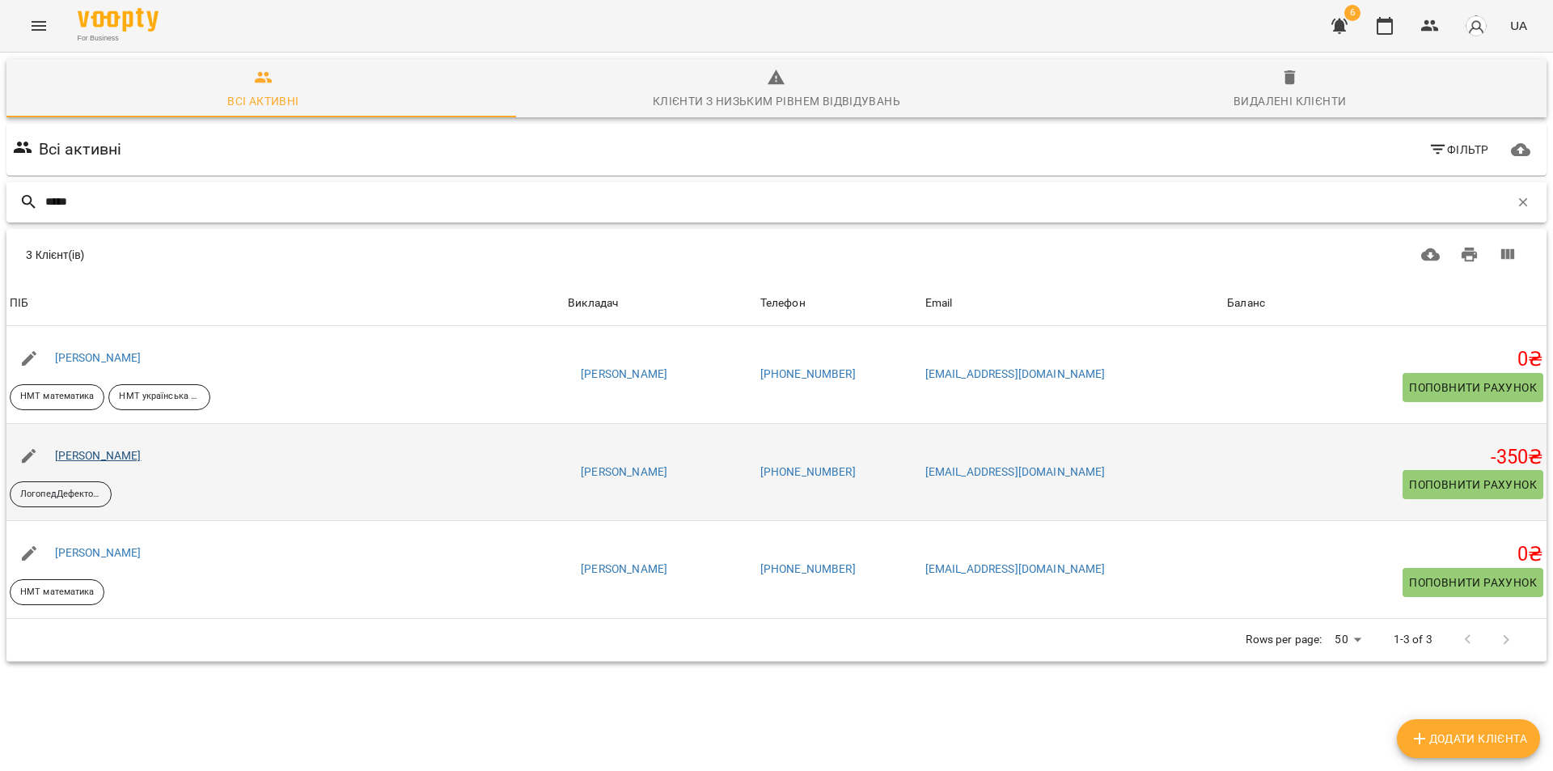
type input "*****"
click at [102, 459] on link "[PERSON_NAME]" at bounding box center [98, 455] width 87 height 13
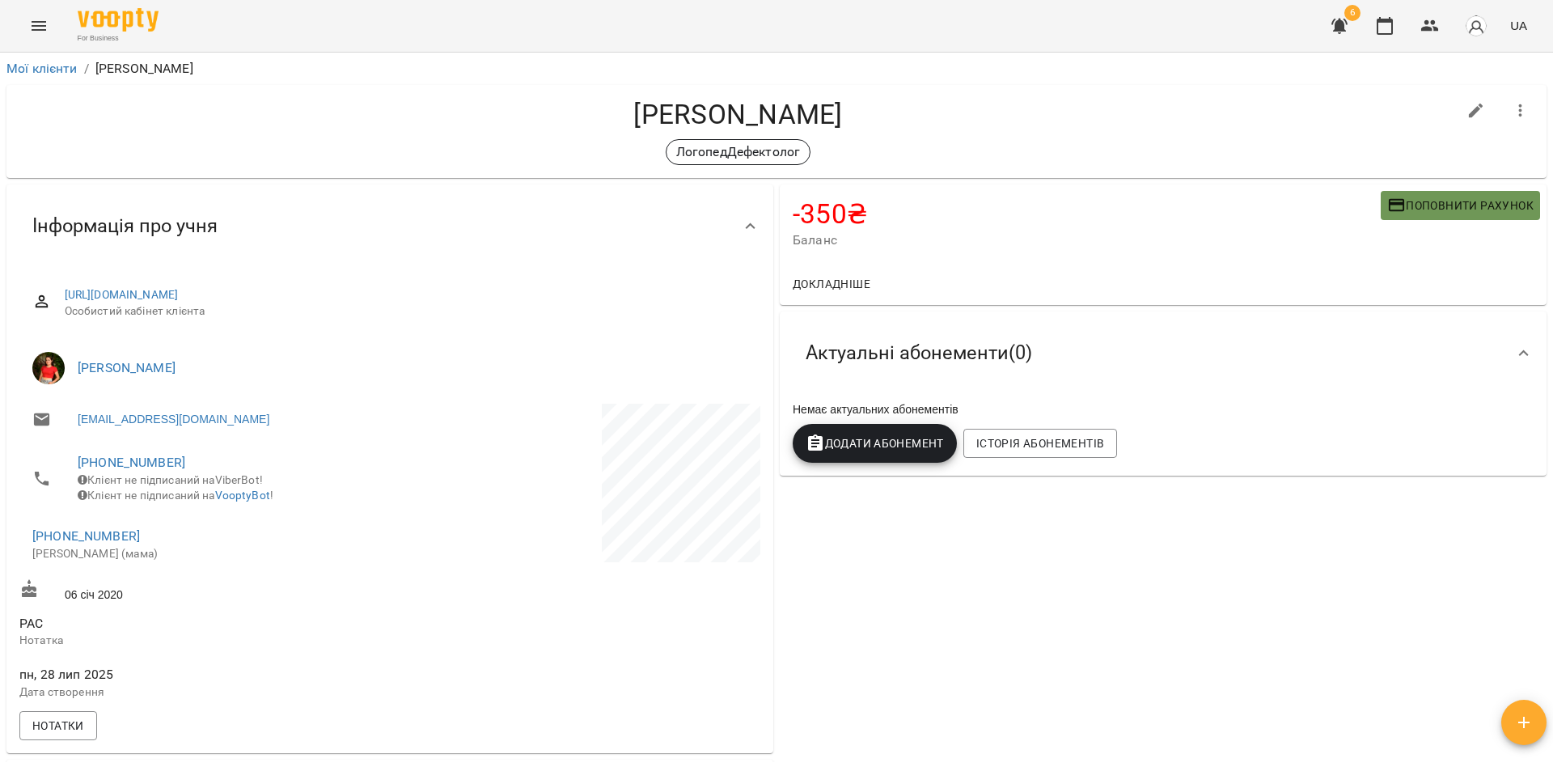
click at [1435, 196] on span "Поповнити рахунок" at bounding box center [1460, 205] width 146 height 19
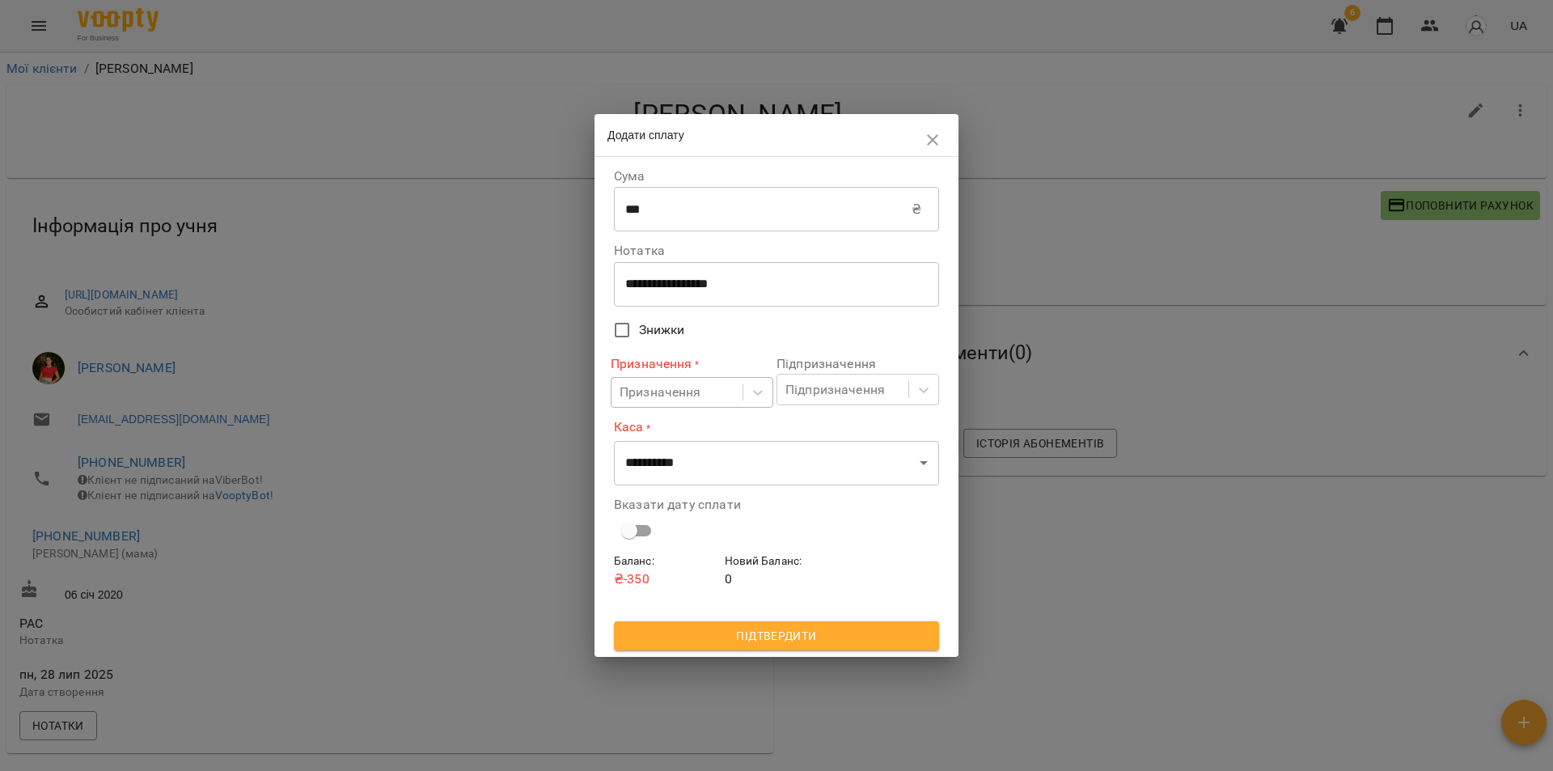
click at [677, 391] on div "Призначення" at bounding box center [661, 392] width 82 height 19
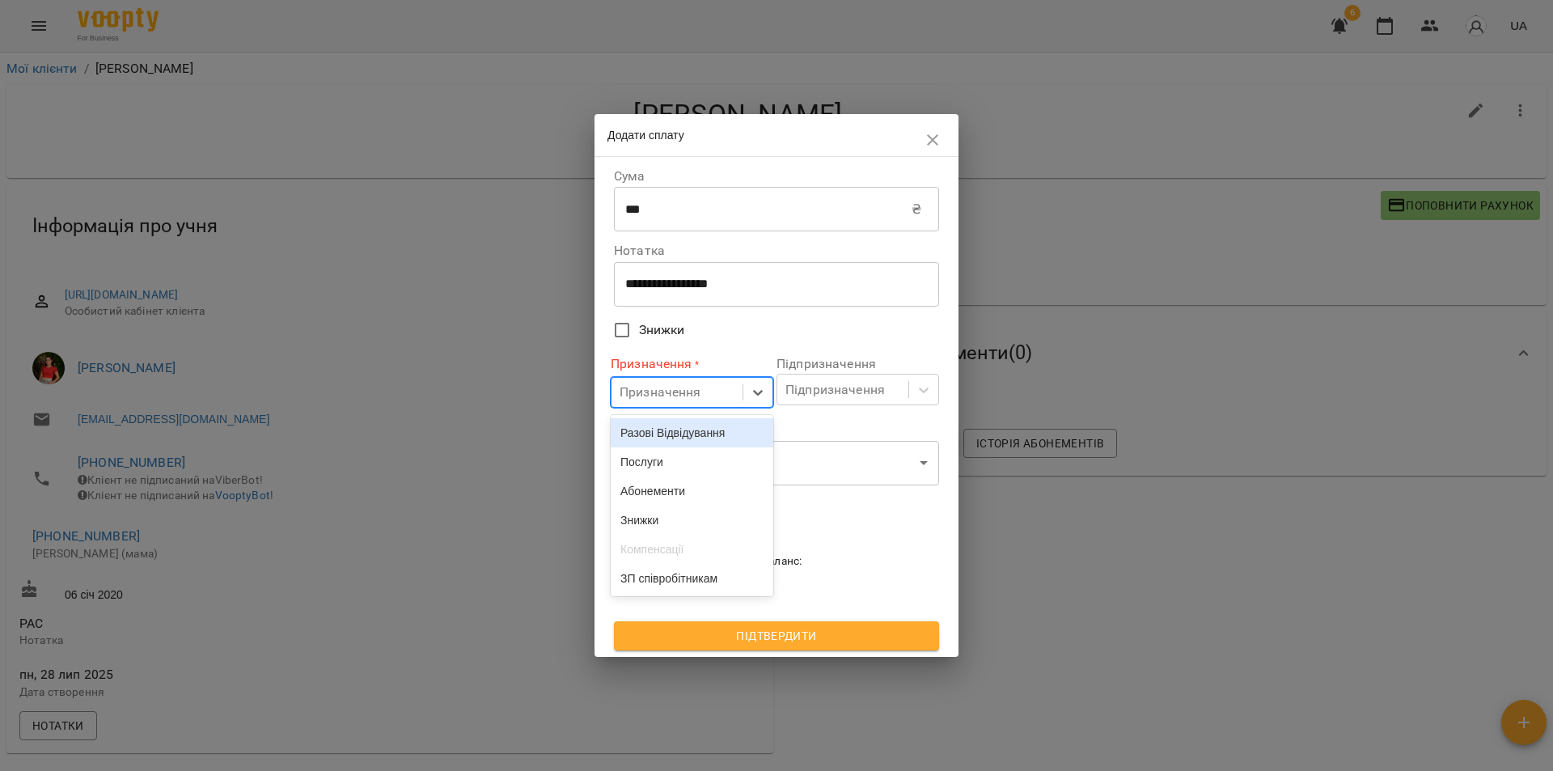
drag, startPoint x: 680, startPoint y: 431, endPoint x: 793, endPoint y: 412, distance: 114.9
click at [688, 430] on div "Разові Відвідування" at bounding box center [692, 432] width 163 height 29
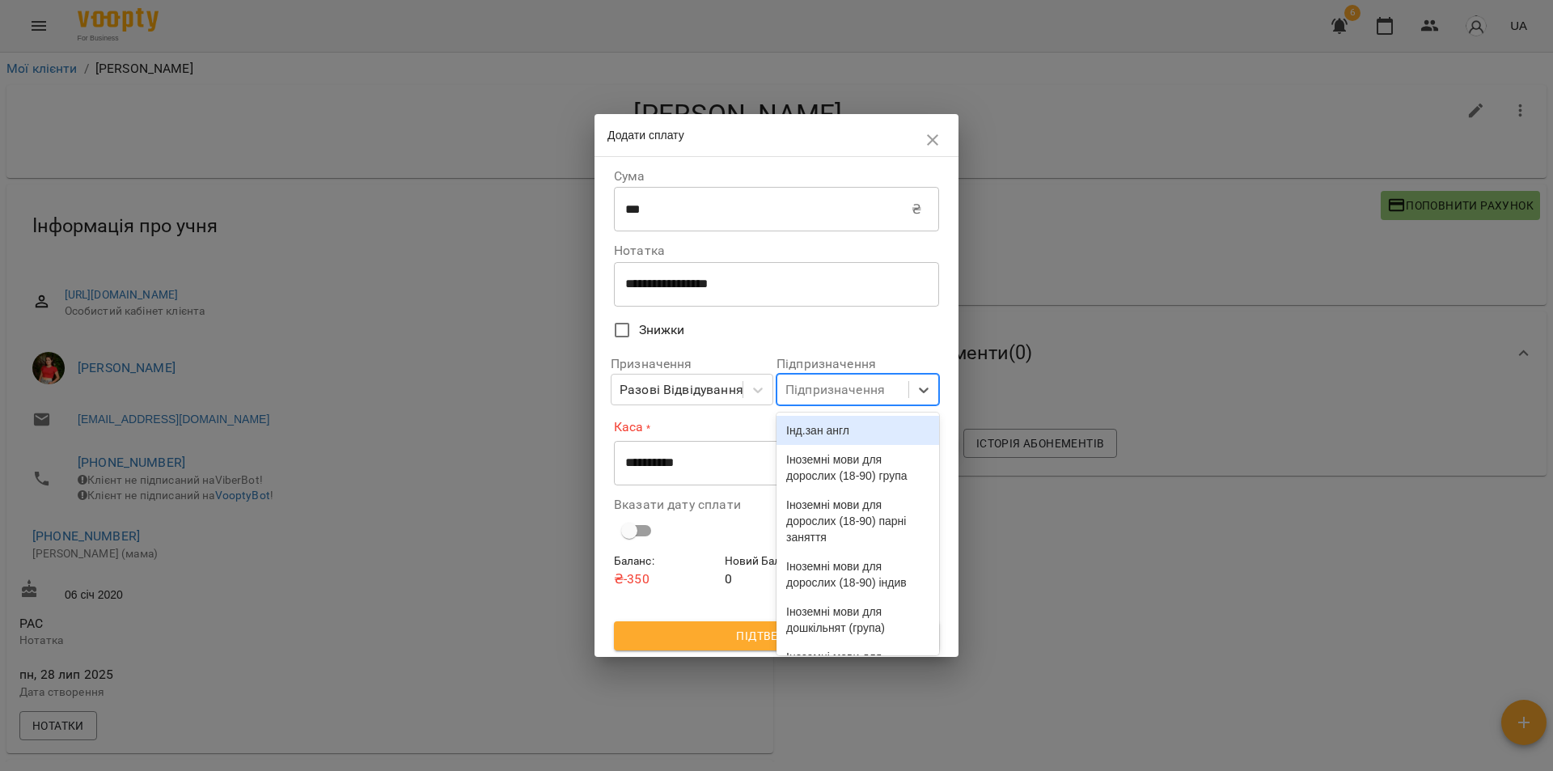
click at [840, 394] on div "Підпризначення" at bounding box center [834, 389] width 99 height 19
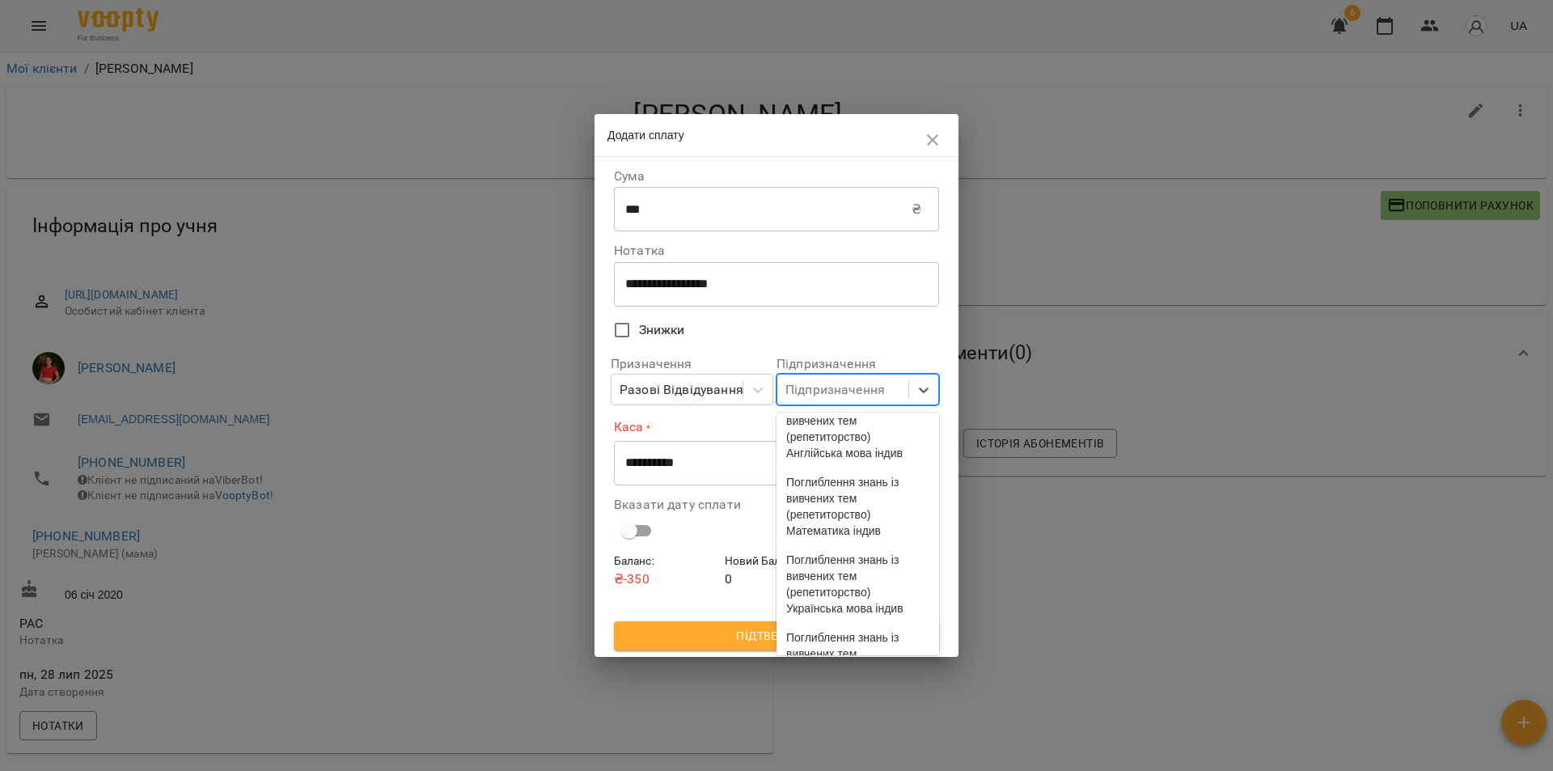
click at [827, 312] on div "Логопед/Дифектолог" at bounding box center [857, 297] width 163 height 29
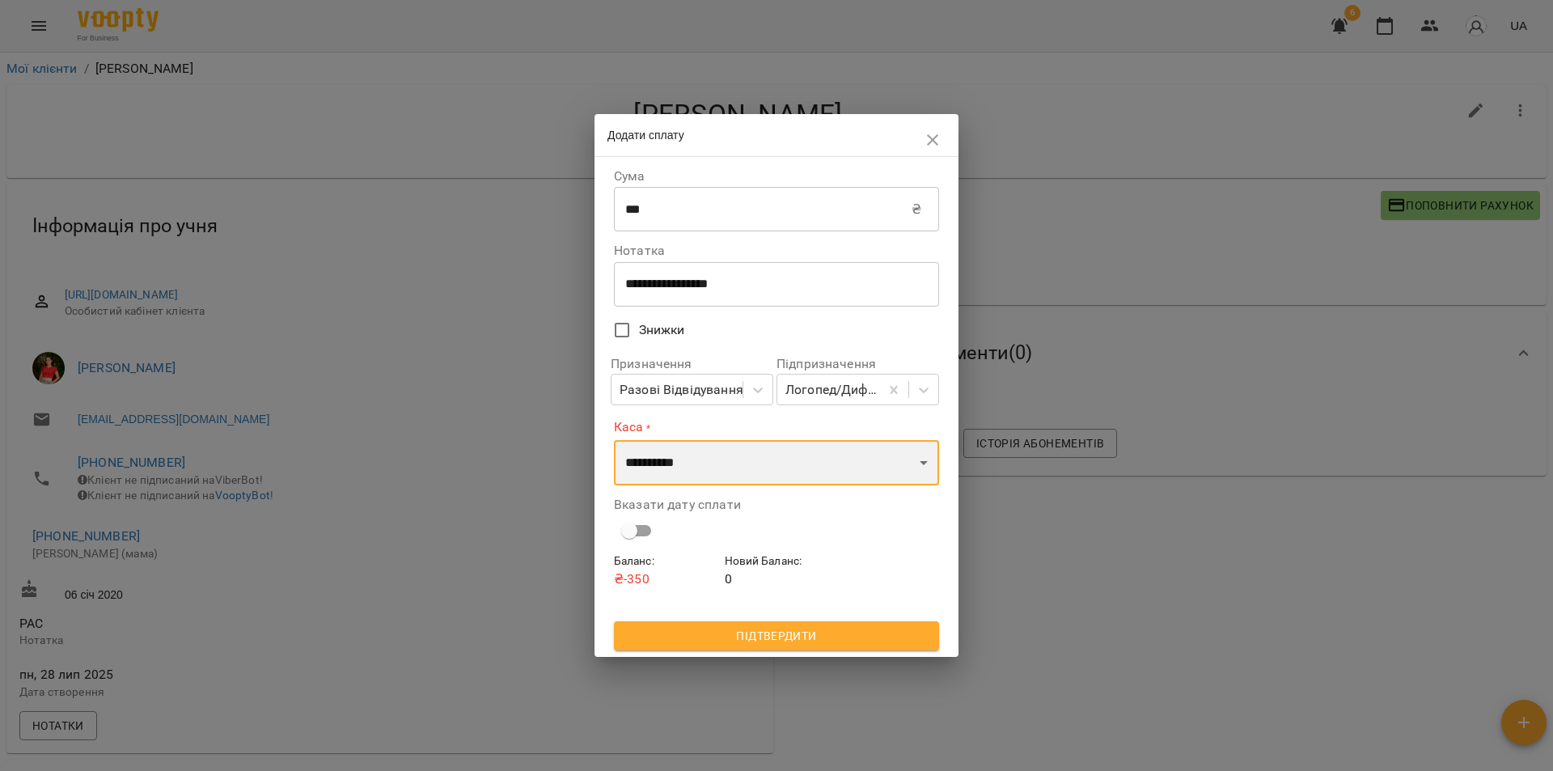
drag, startPoint x: 768, startPoint y: 468, endPoint x: 763, endPoint y: 485, distance: 17.9
click at [767, 469] on select "**********" at bounding box center [776, 462] width 325 height 45
select select "****"
click at [614, 440] on select "**********" at bounding box center [776, 462] width 325 height 45
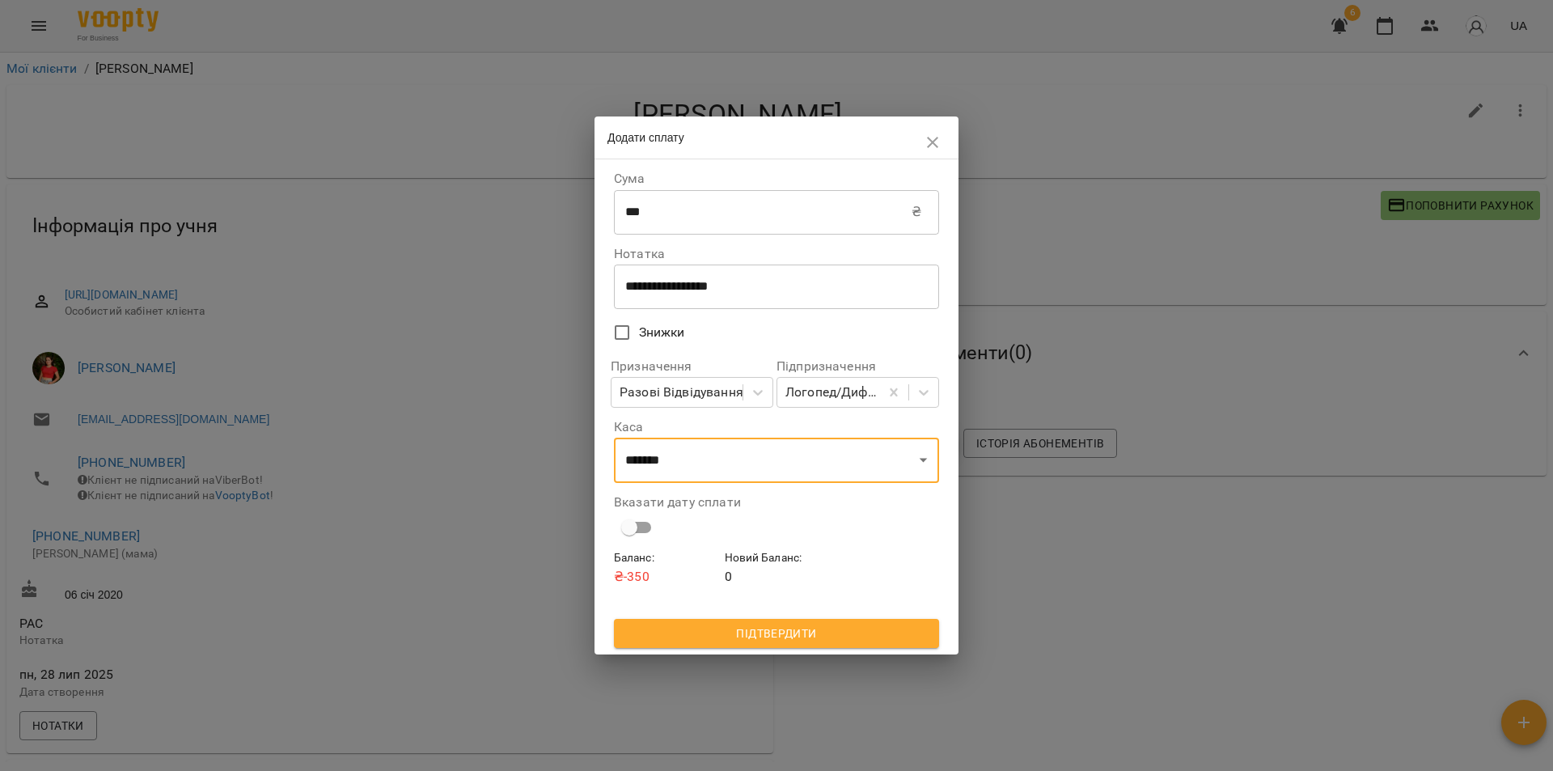
click at [771, 633] on span "Підтвердити" at bounding box center [776, 633] width 299 height 19
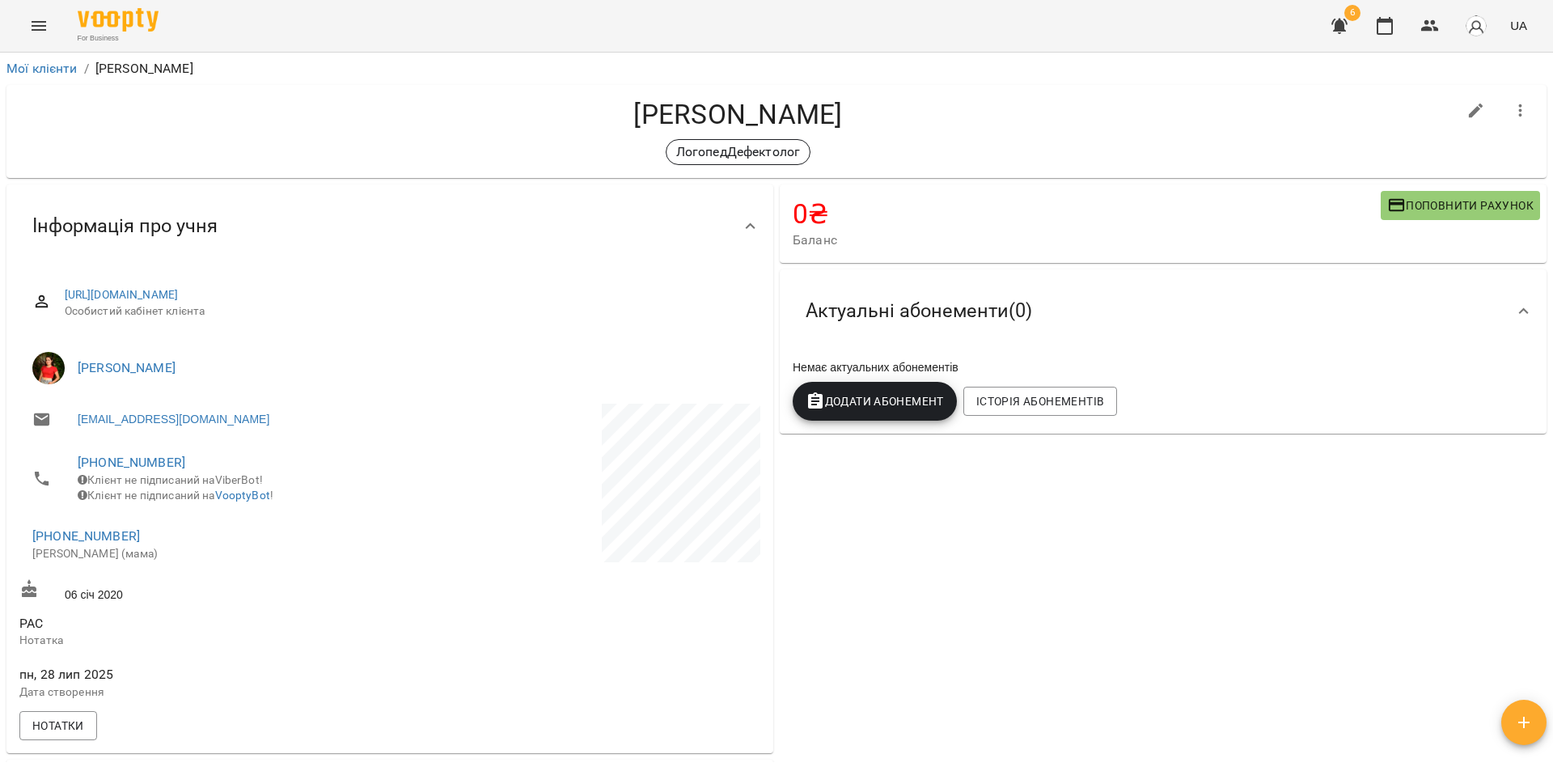
click at [36, 60] on li "Мої клієнти" at bounding box center [41, 68] width 71 height 19
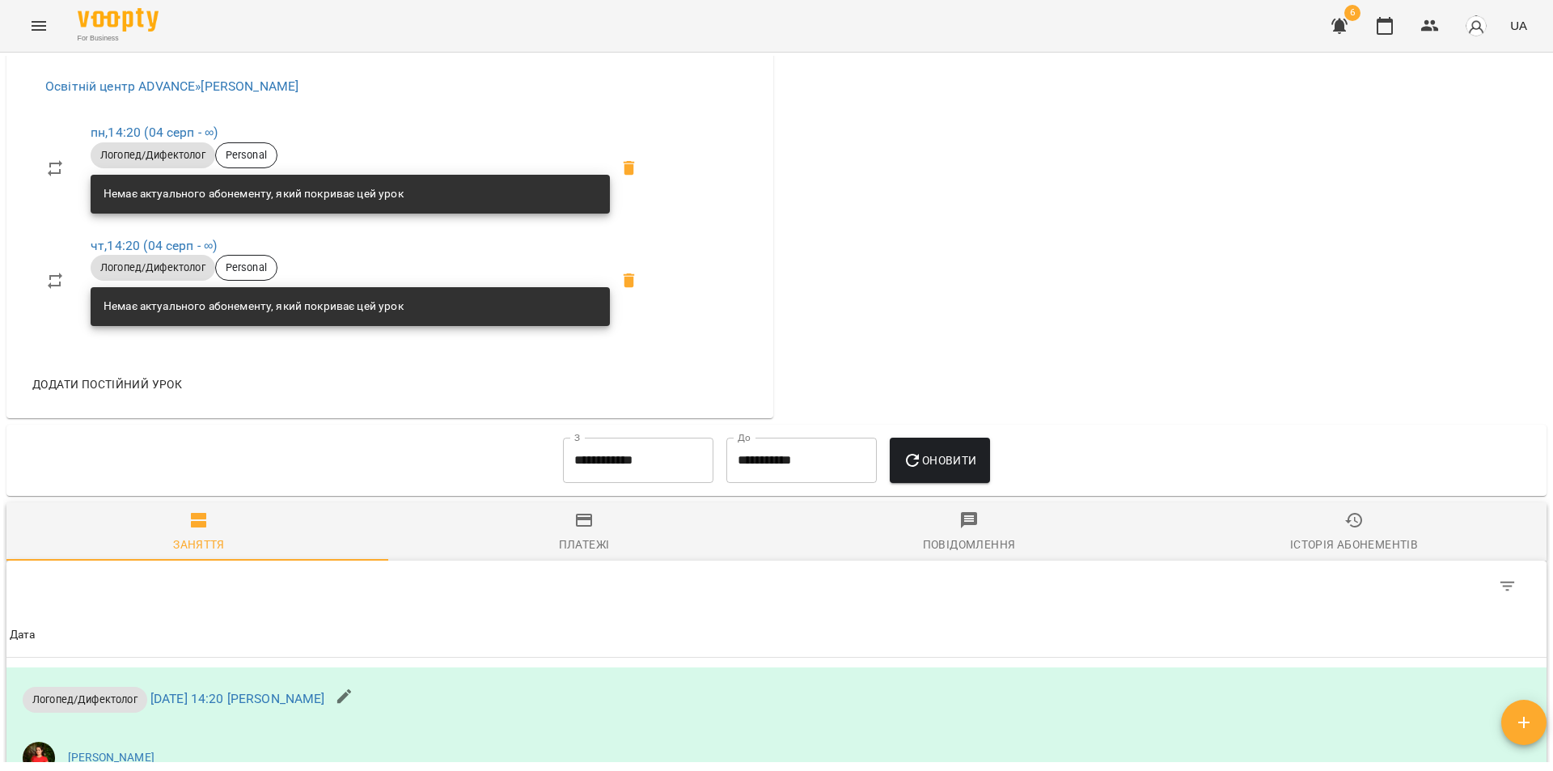
scroll to position [1213, 0]
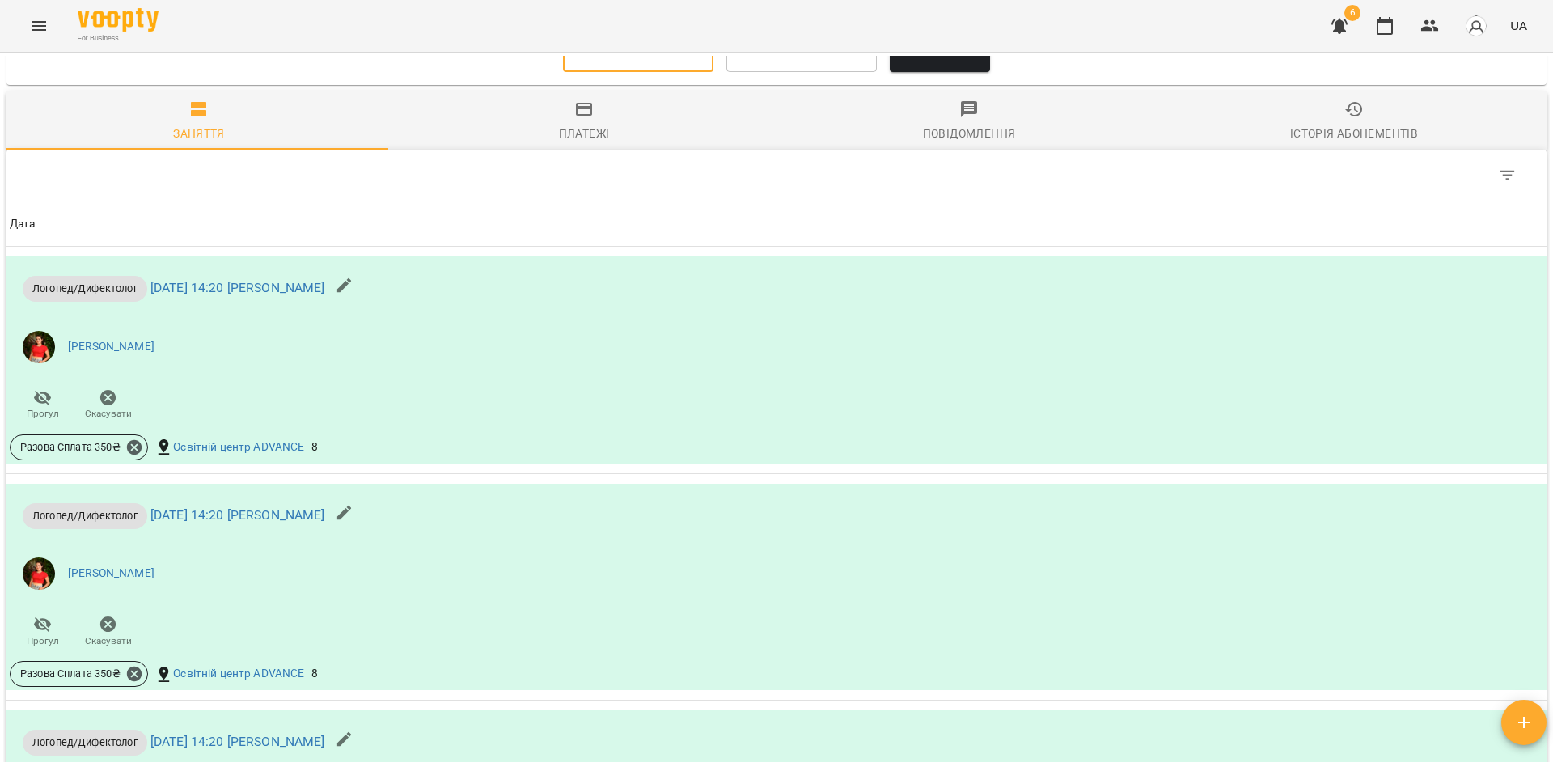
click at [663, 62] on input "**********" at bounding box center [638, 49] width 150 height 45
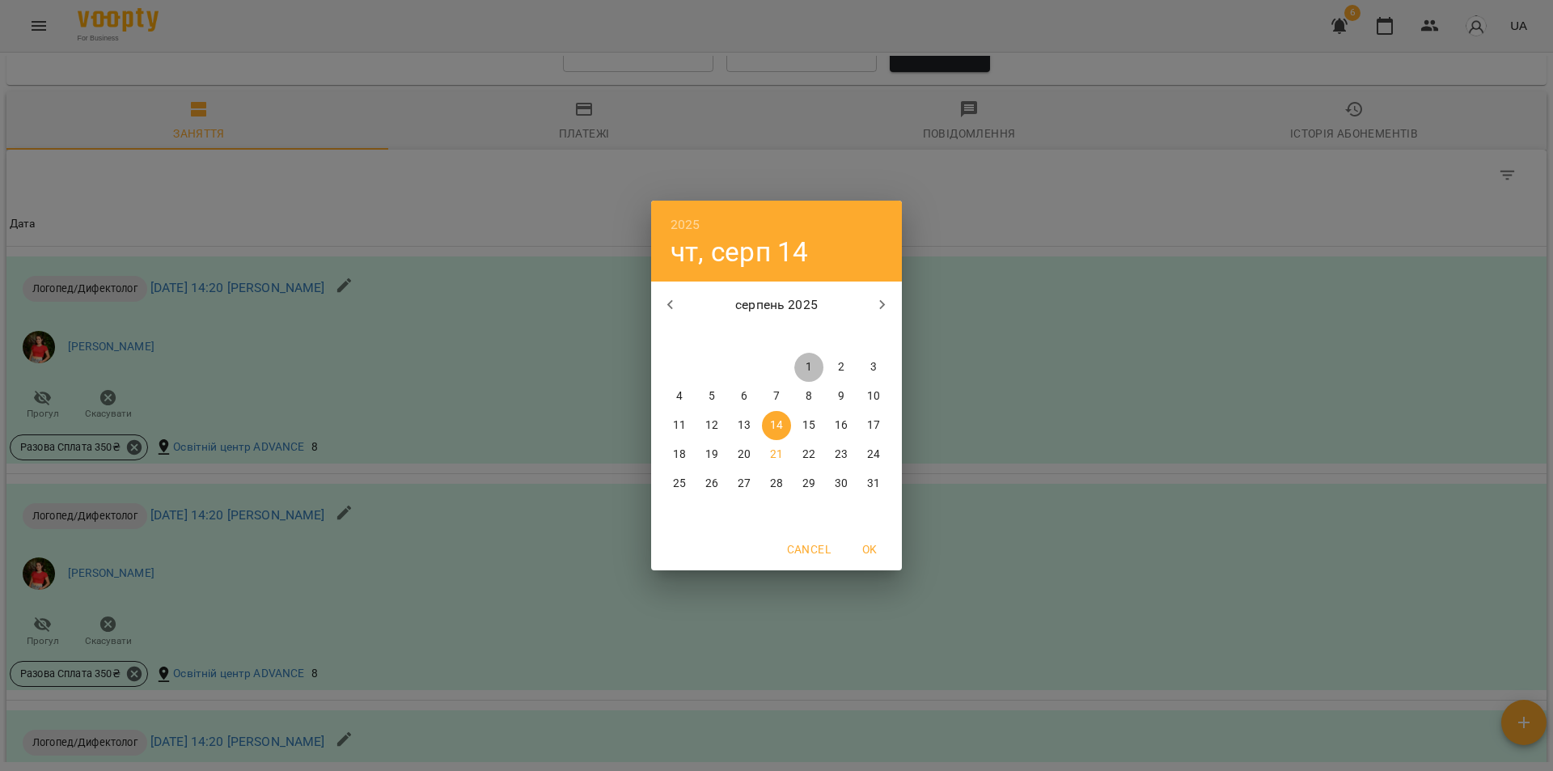
click at [809, 359] on p "1" at bounding box center [809, 367] width 6 height 16
type input "**********"
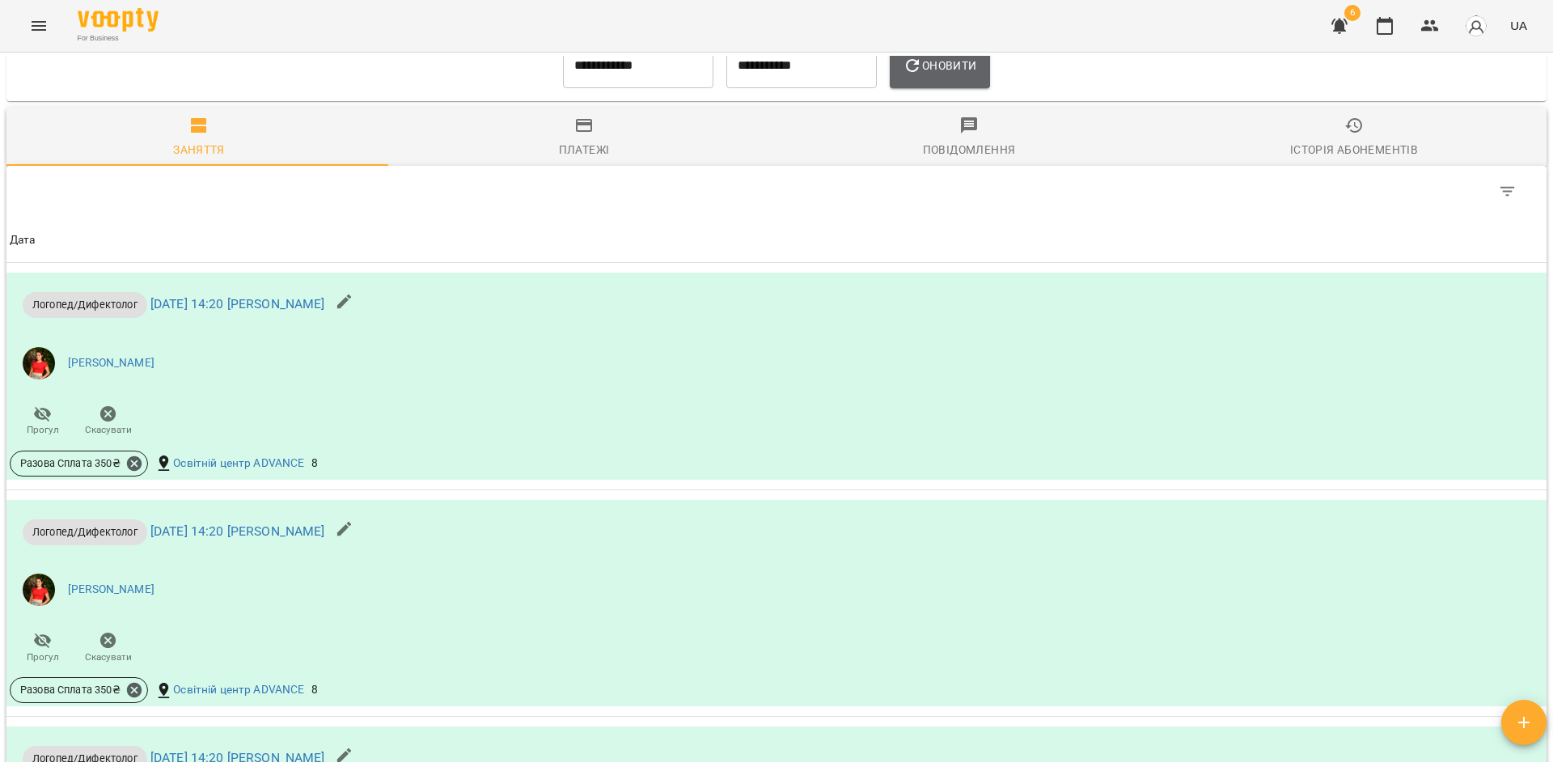
click at [942, 75] on span "Оновити" at bounding box center [940, 65] width 74 height 19
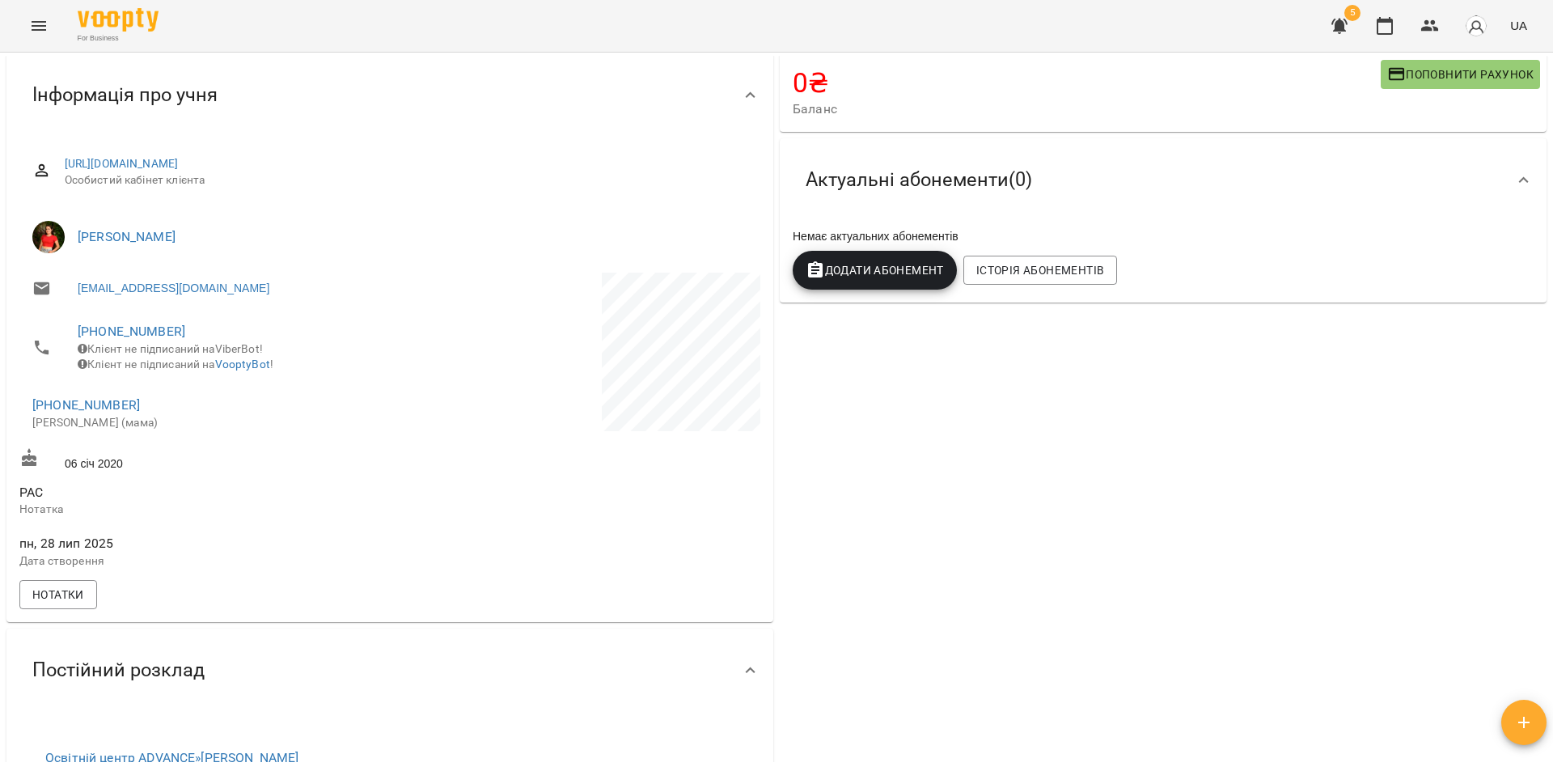
scroll to position [0, 0]
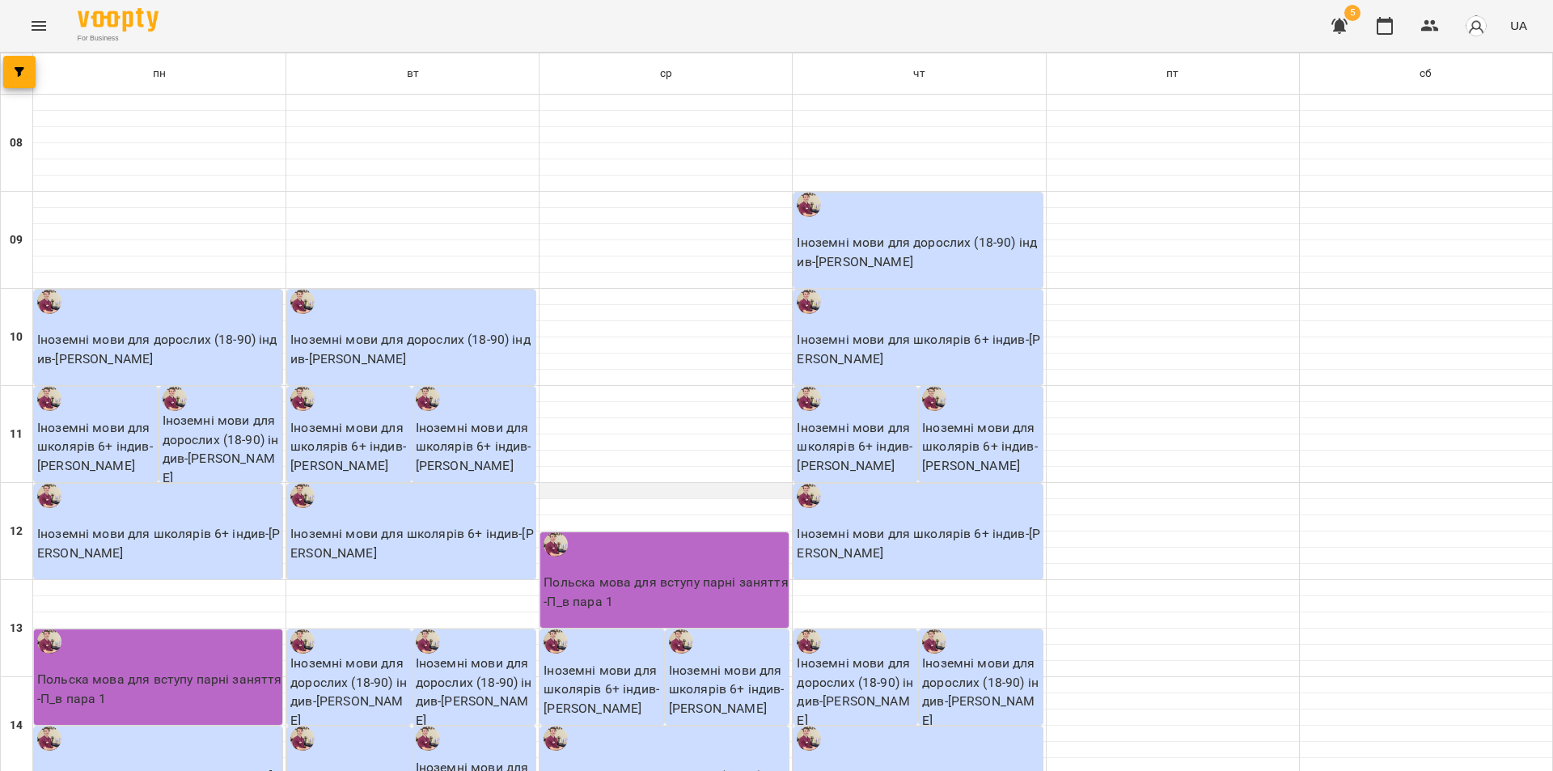
scroll to position [324, 0]
click at [25, 60] on button "button" at bounding box center [19, 72] width 32 height 32
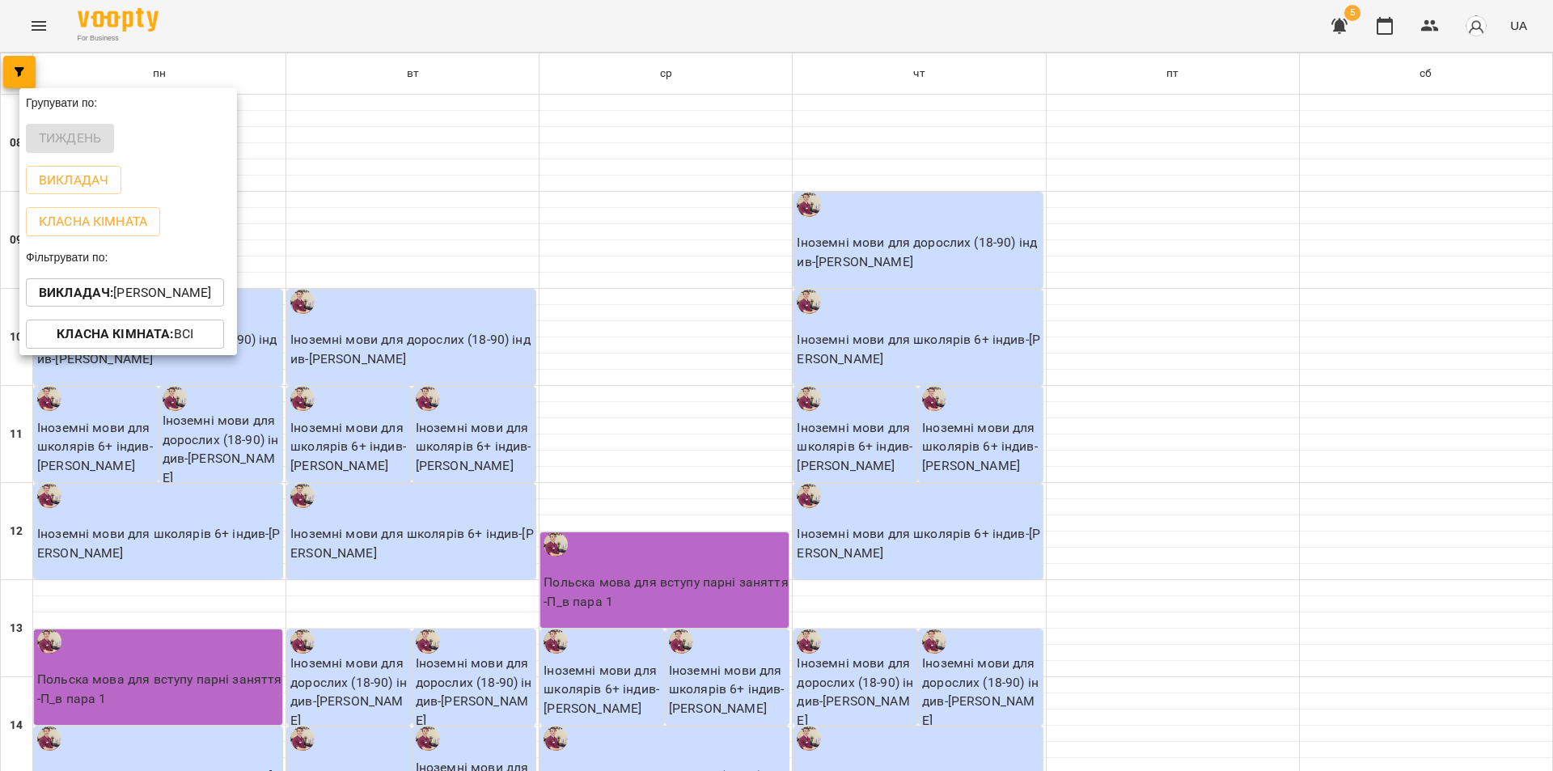
click at [85, 299] on b "Викладач :" at bounding box center [76, 292] width 74 height 15
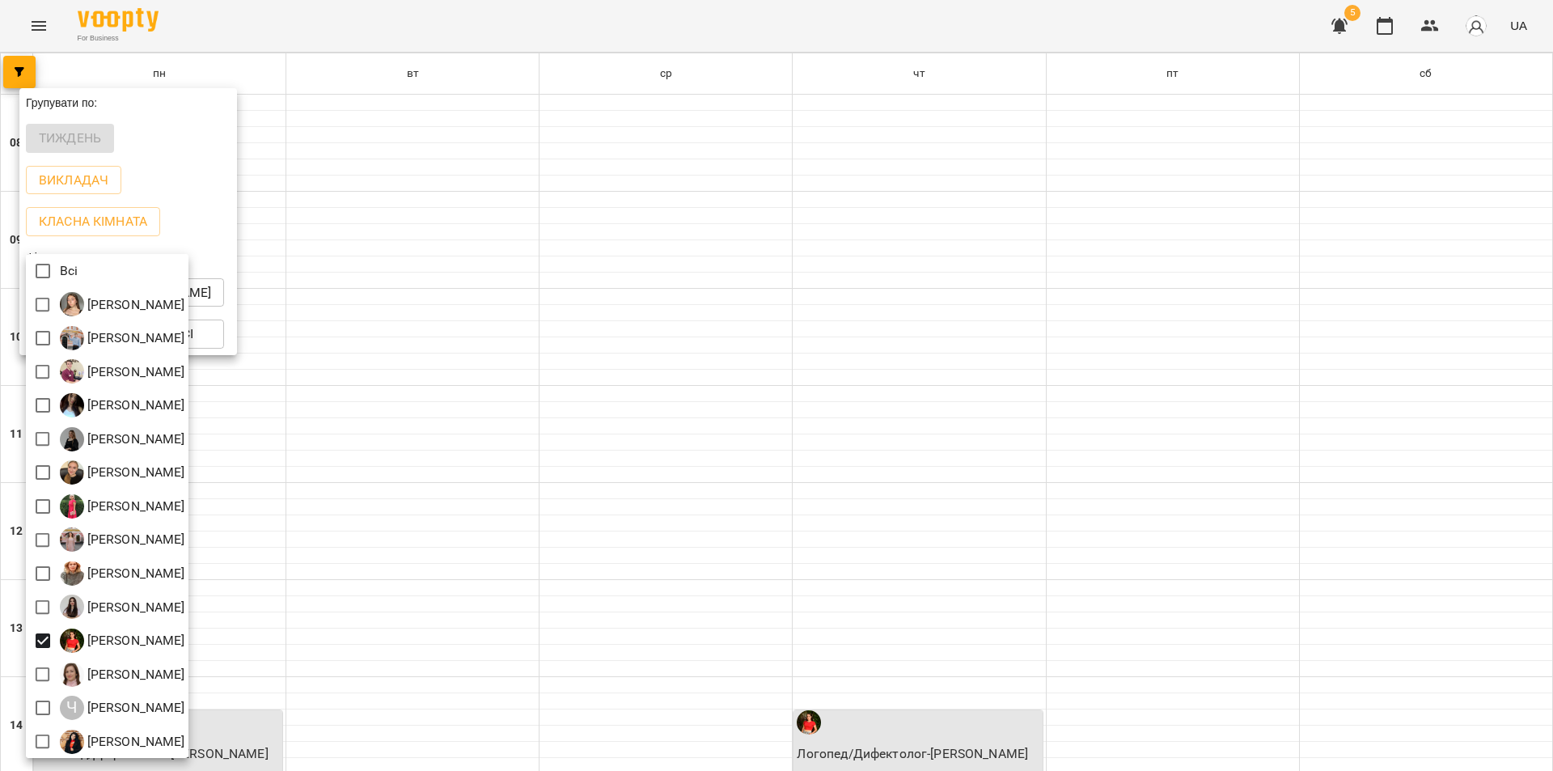
click at [933, 14] on div at bounding box center [776, 385] width 1553 height 771
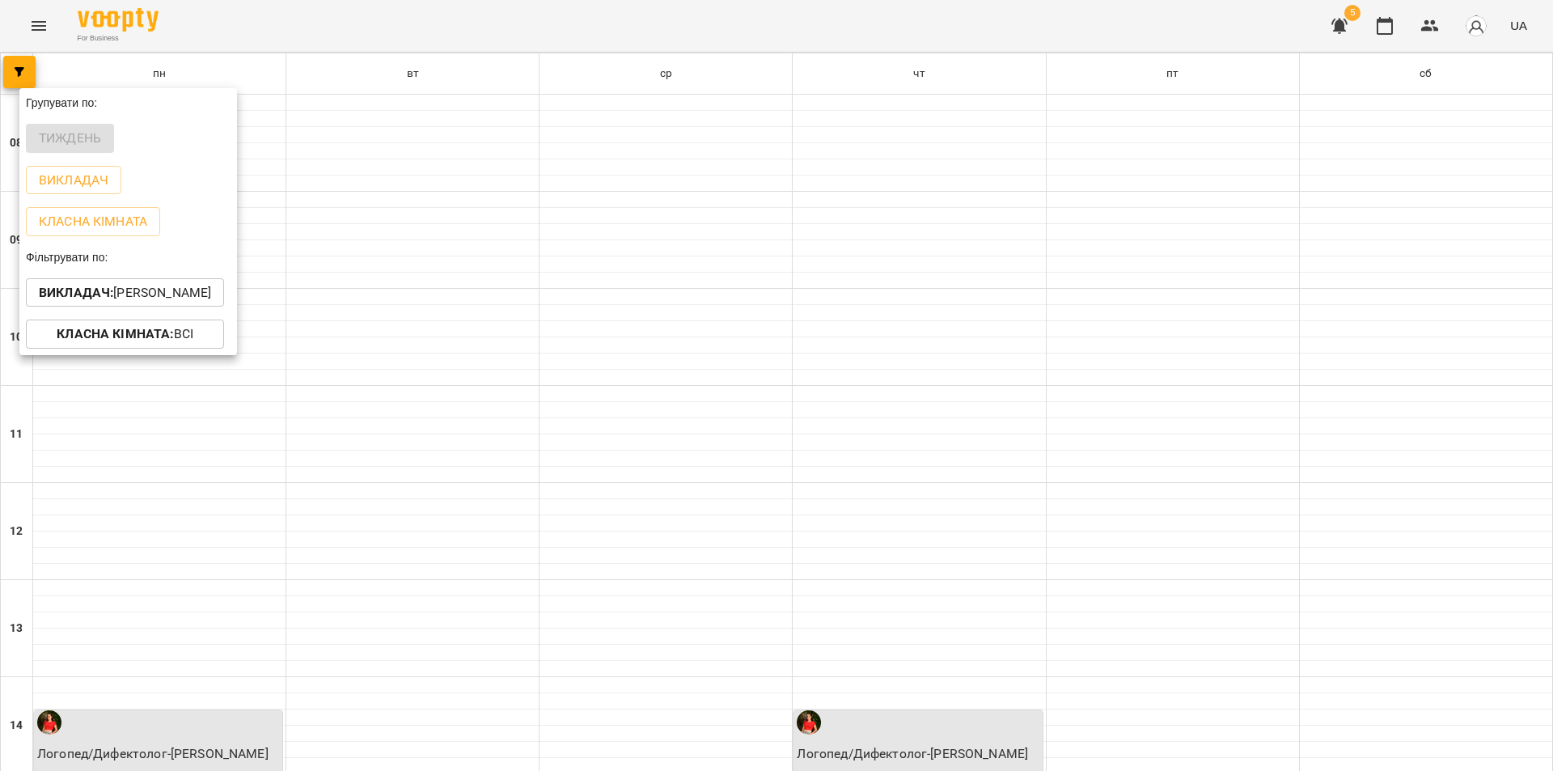
click at [933, 14] on div at bounding box center [776, 385] width 1553 height 771
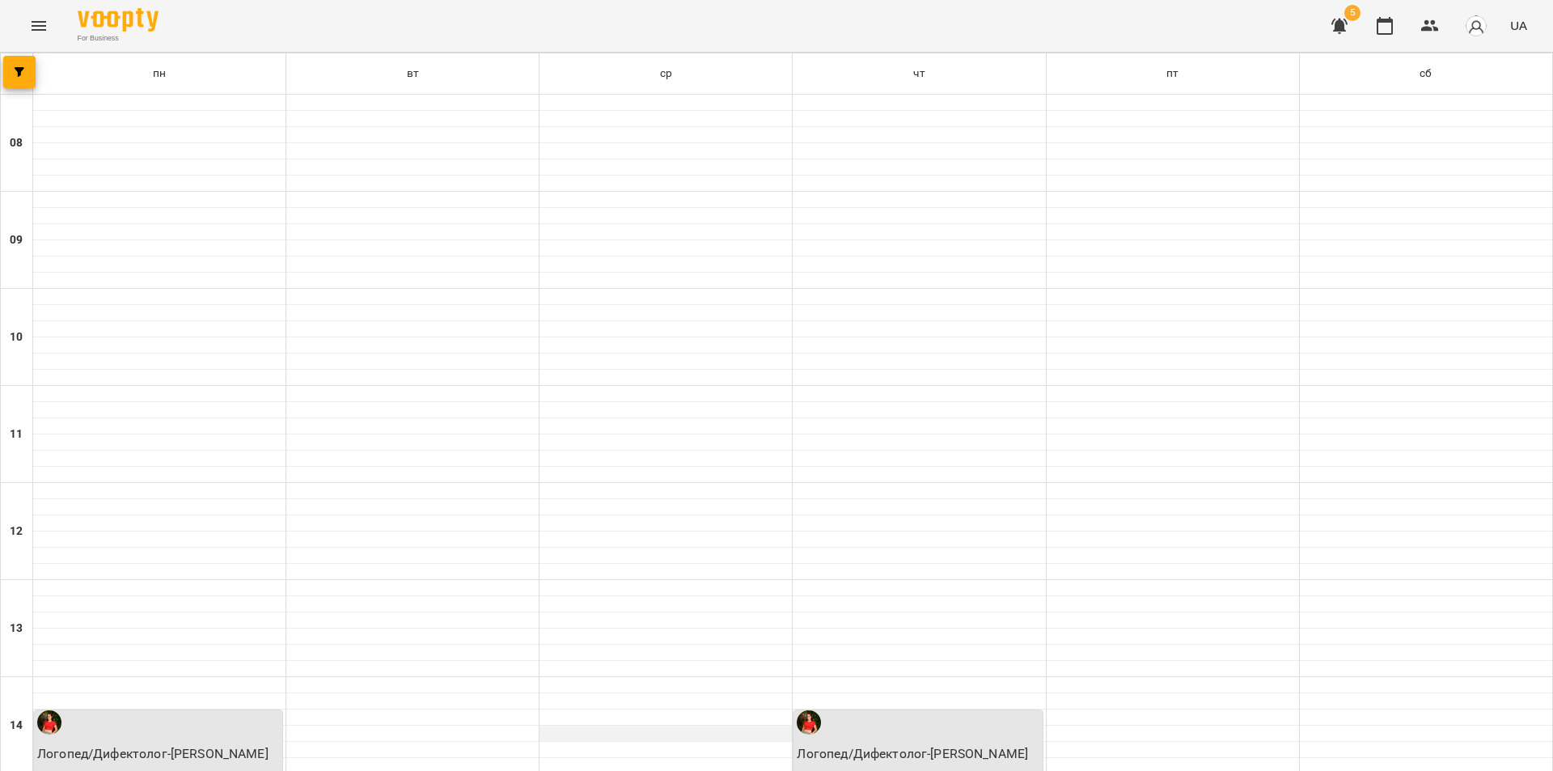
scroll to position [586, 0]
click at [87, 710] on div "Логопед/Дифектолог - [PERSON_NAME]" at bounding box center [158, 741] width 248 height 63
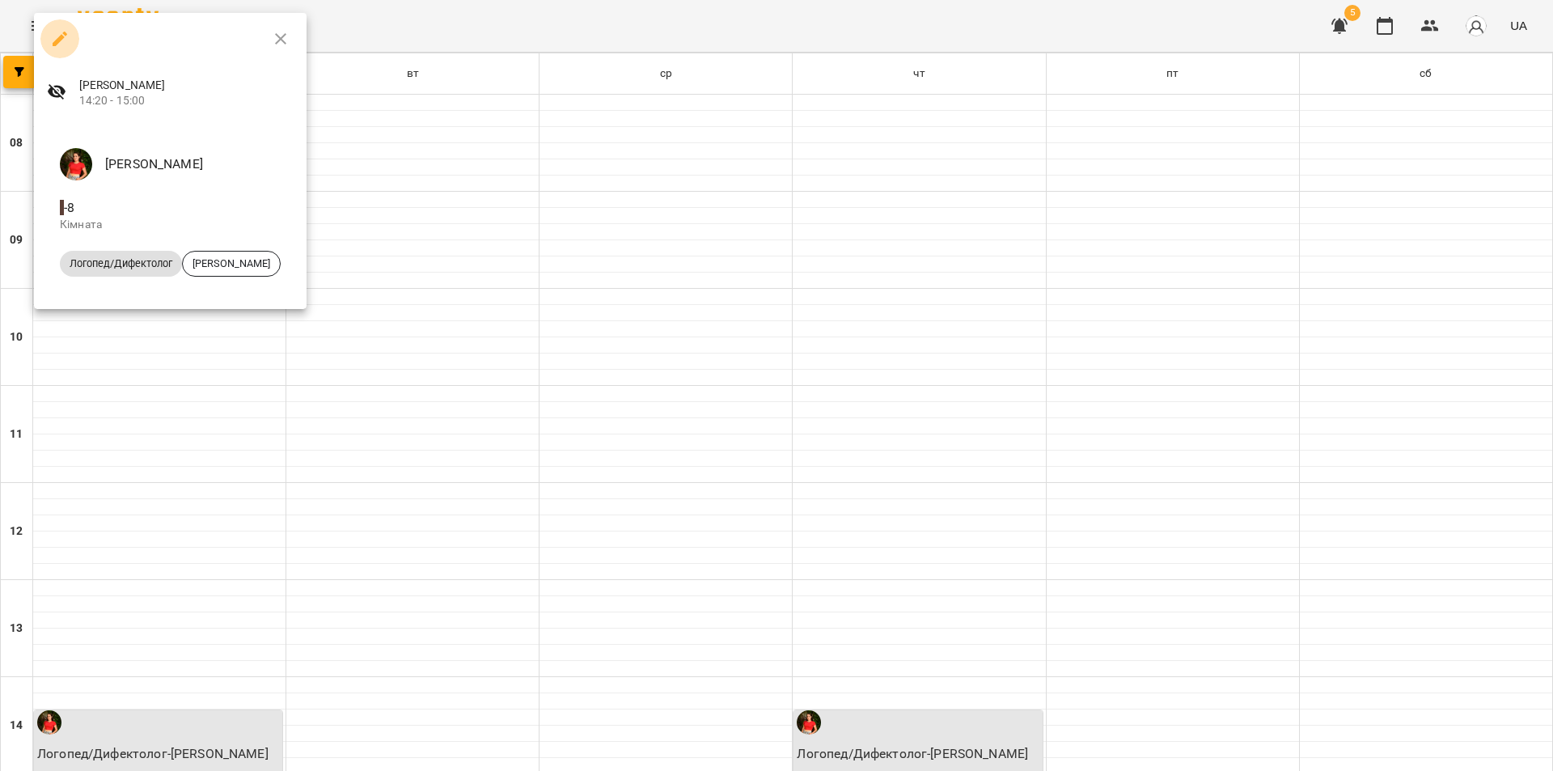
click at [53, 44] on icon "button" at bounding box center [60, 39] width 15 height 15
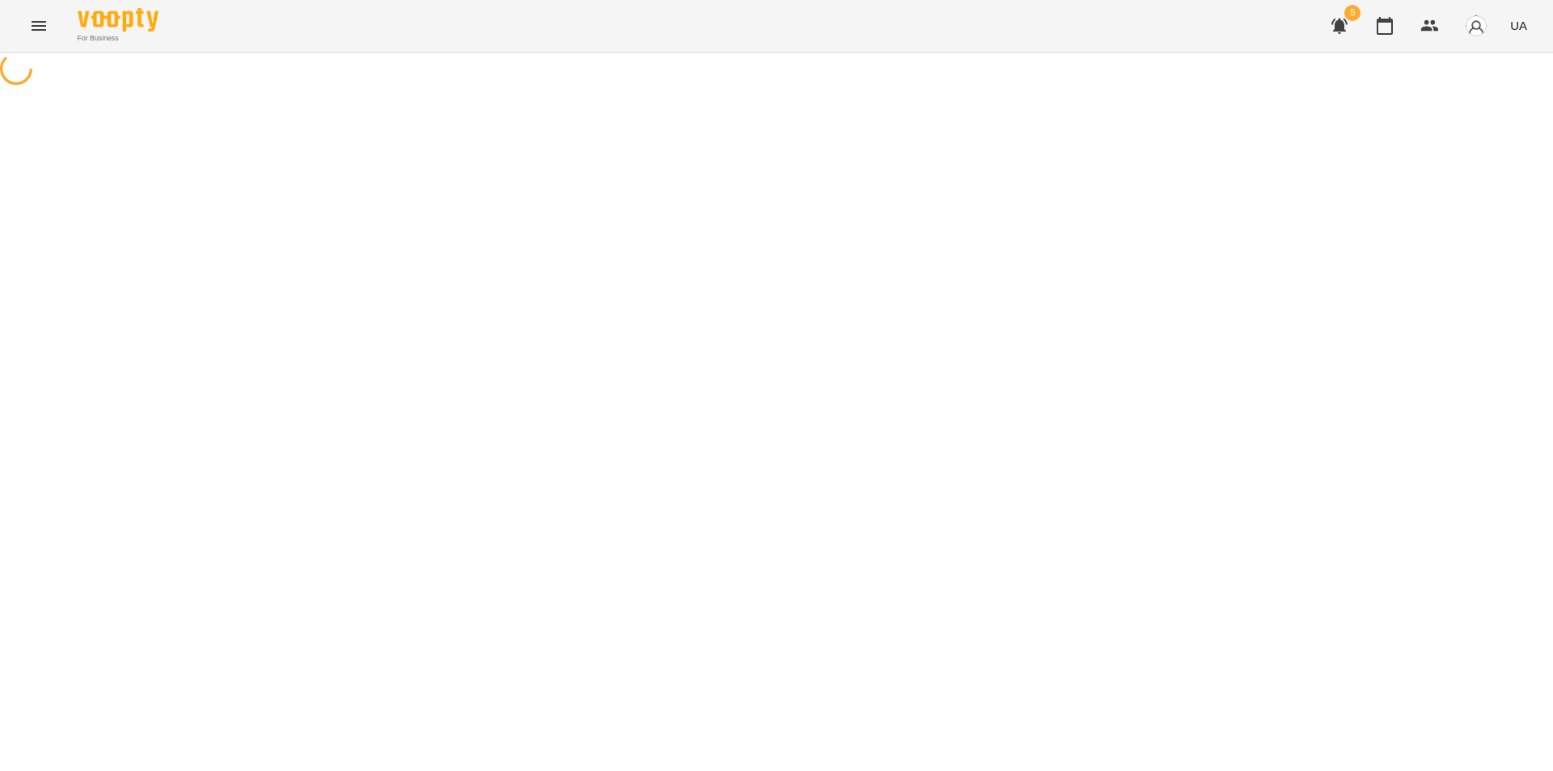
select select "*"
select select "**********"
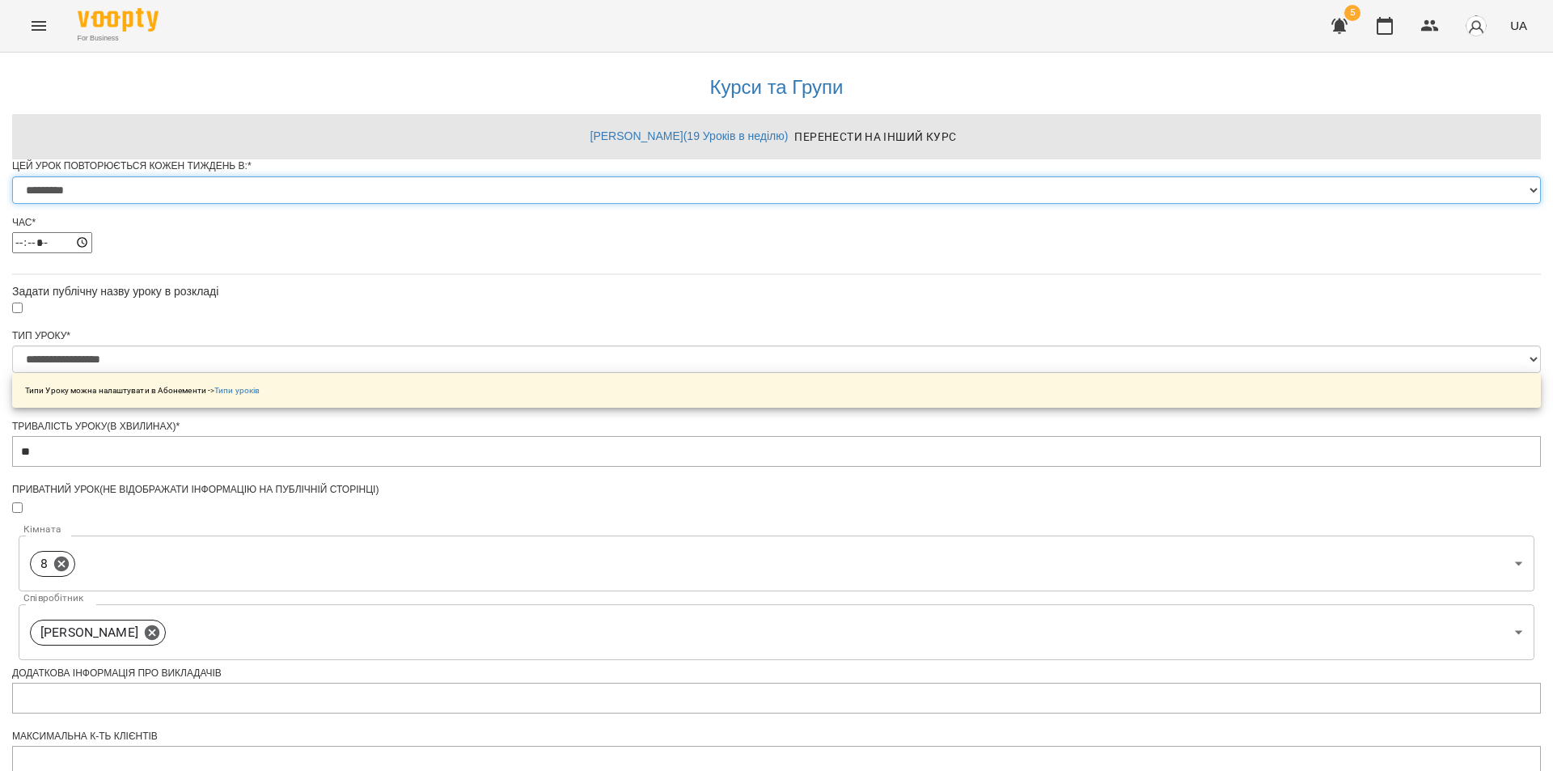
click at [650, 204] on select "********* ******** ****** ****** ******** ******" at bounding box center [776, 190] width 1529 height 28
select select "*"
click at [576, 204] on select "********* ******** ****** ****** ******** ******" at bounding box center [776, 190] width 1529 height 28
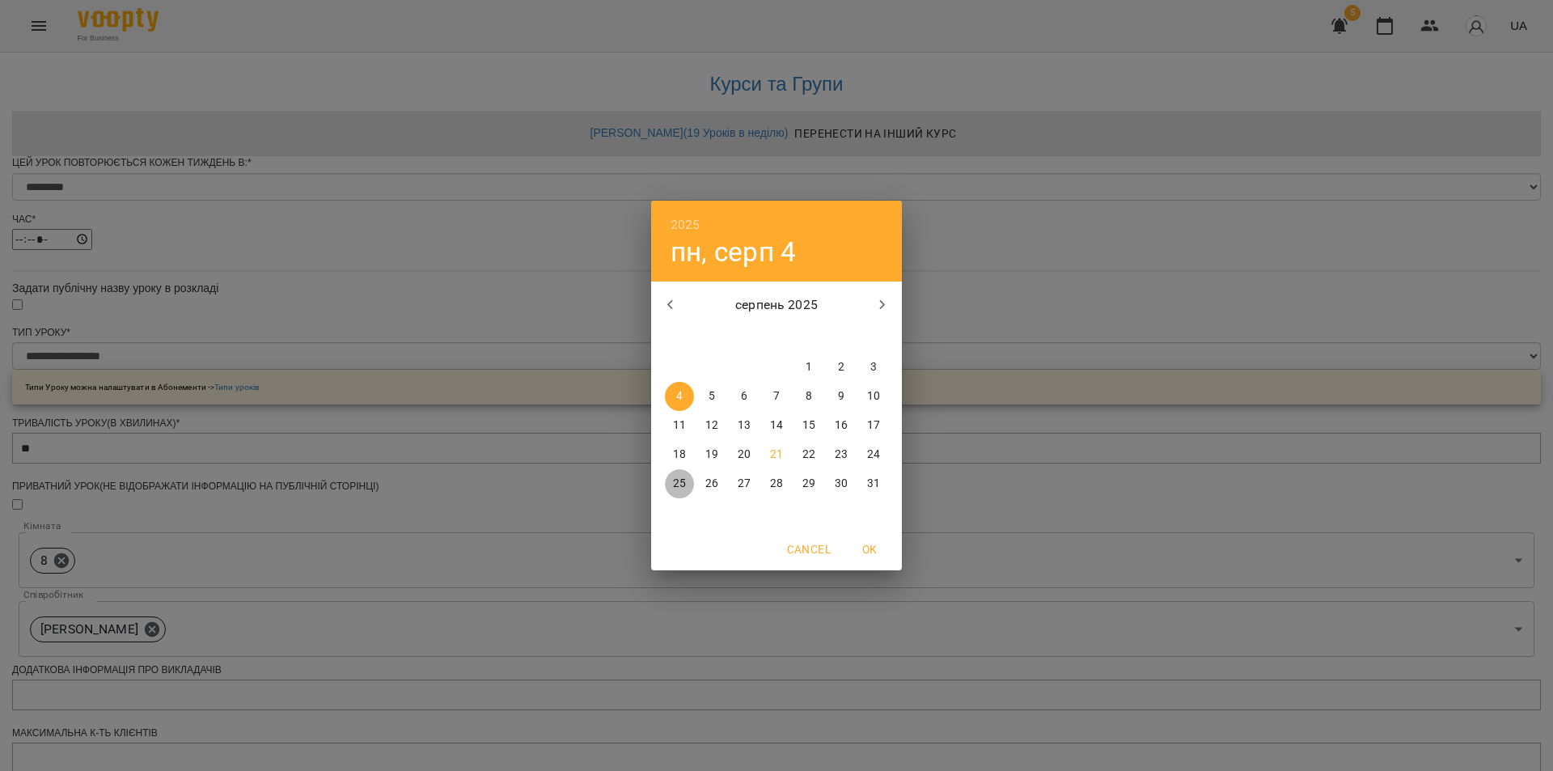
click at [688, 481] on span "25" at bounding box center [679, 484] width 29 height 16
type input "**********"
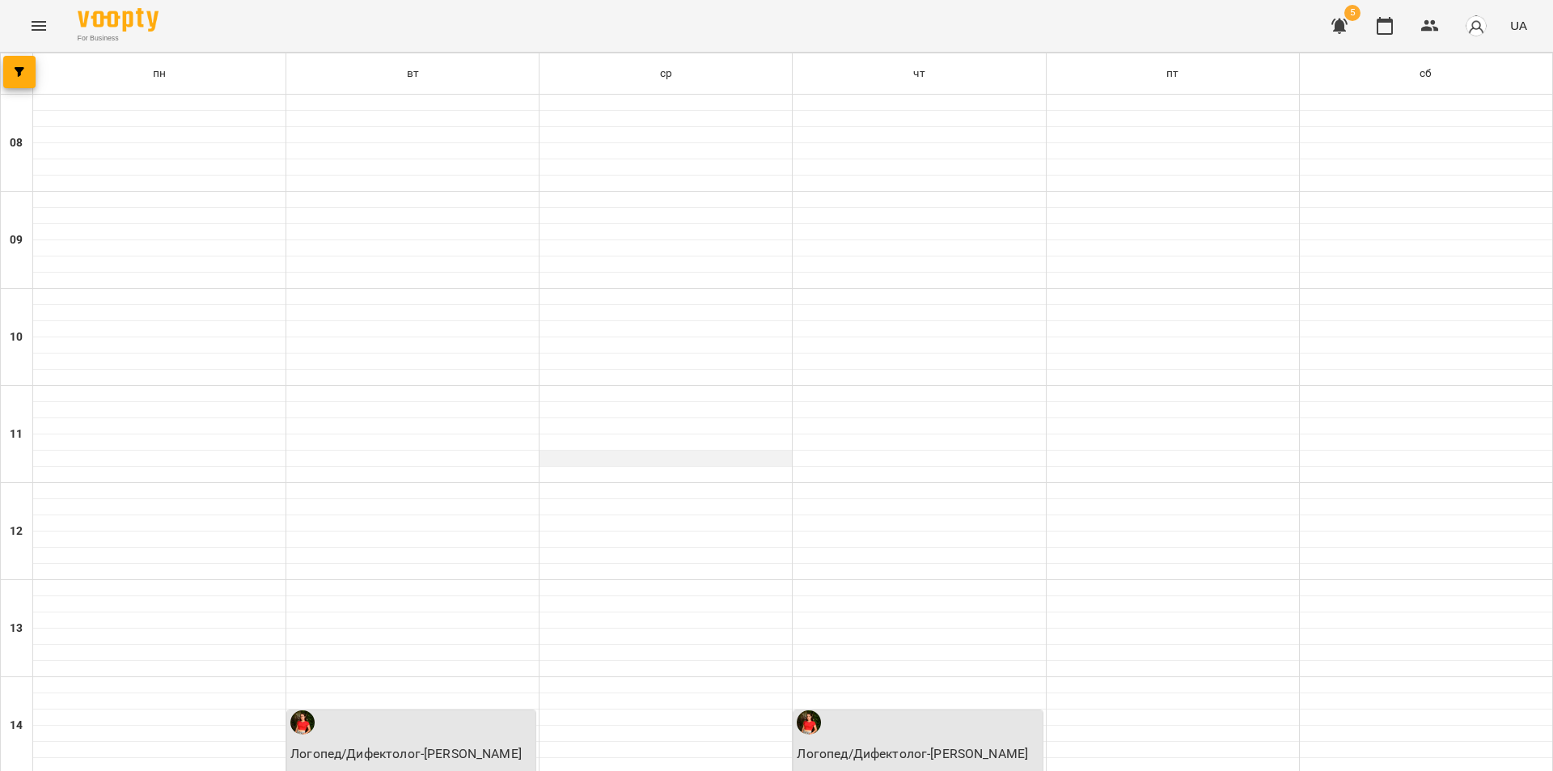
scroll to position [485, 0]
click at [28, 24] on button "Menu" at bounding box center [38, 25] width 39 height 39
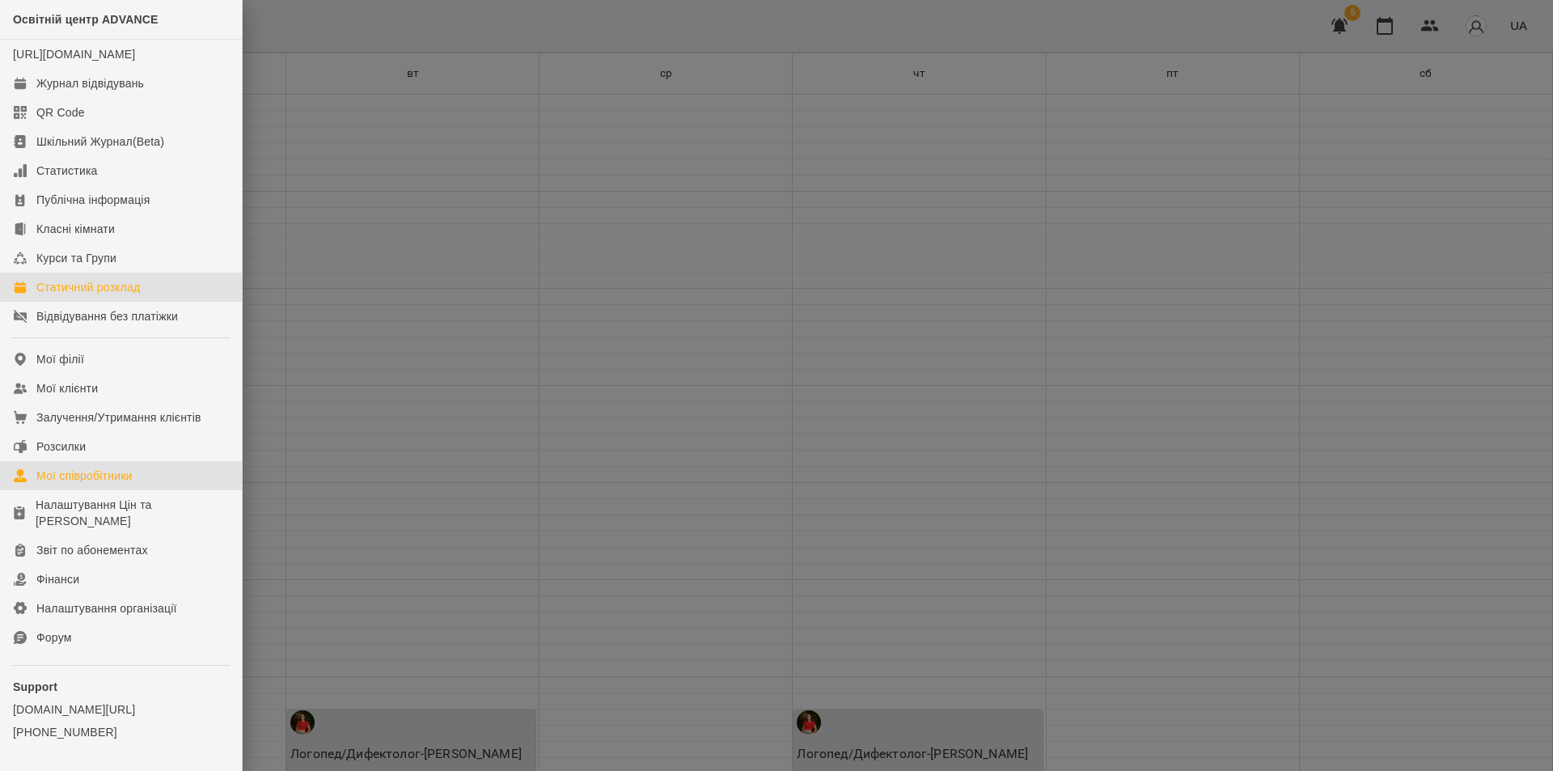
click at [46, 484] on div "Мої співробітники" at bounding box center [84, 476] width 96 height 16
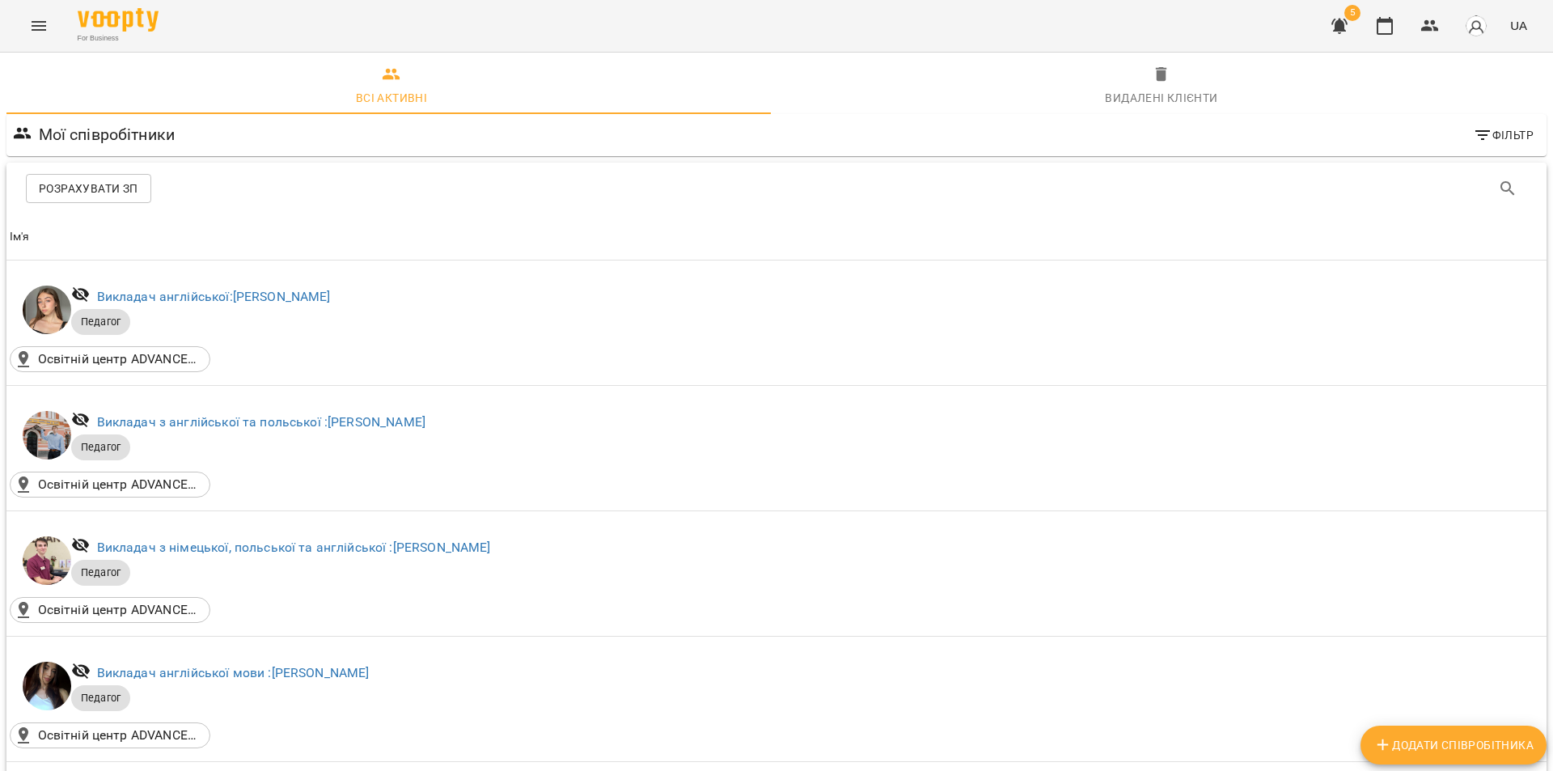
scroll to position [809, 0]
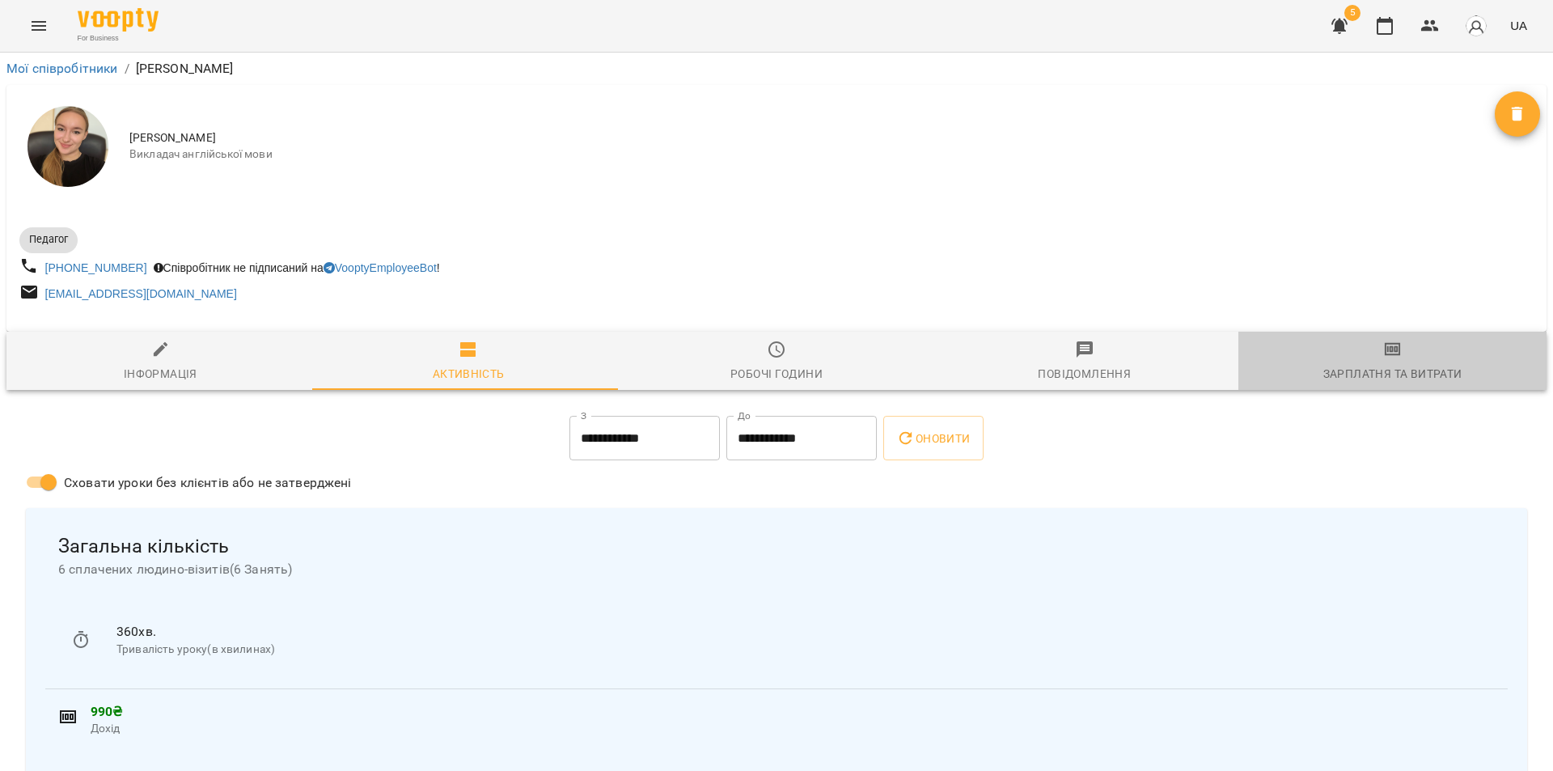
click at [1393, 382] on div "Зарплатня та Витрати" at bounding box center [1392, 373] width 139 height 19
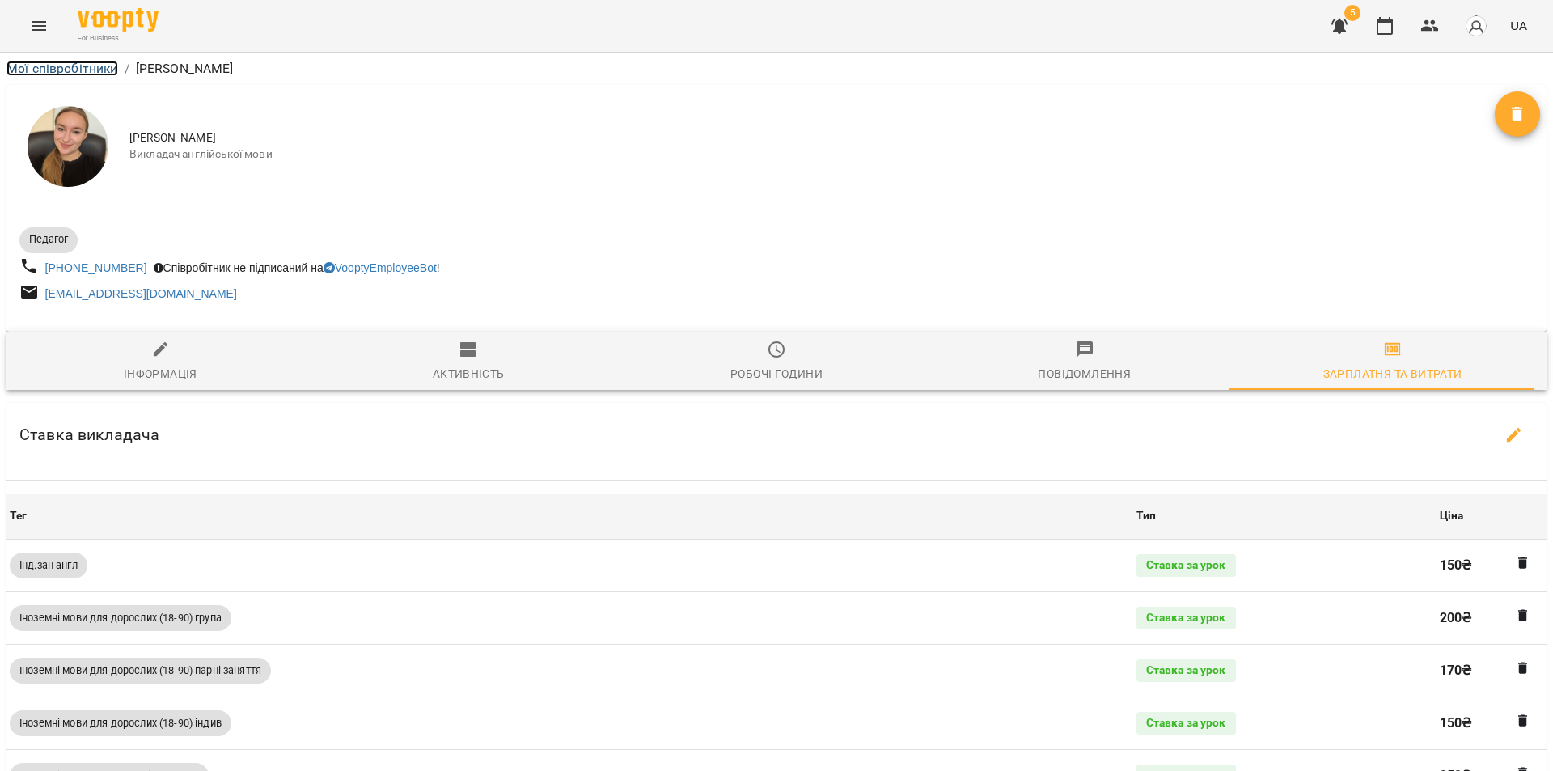
click at [32, 64] on link "Мої співробітники" at bounding box center [62, 68] width 112 height 15
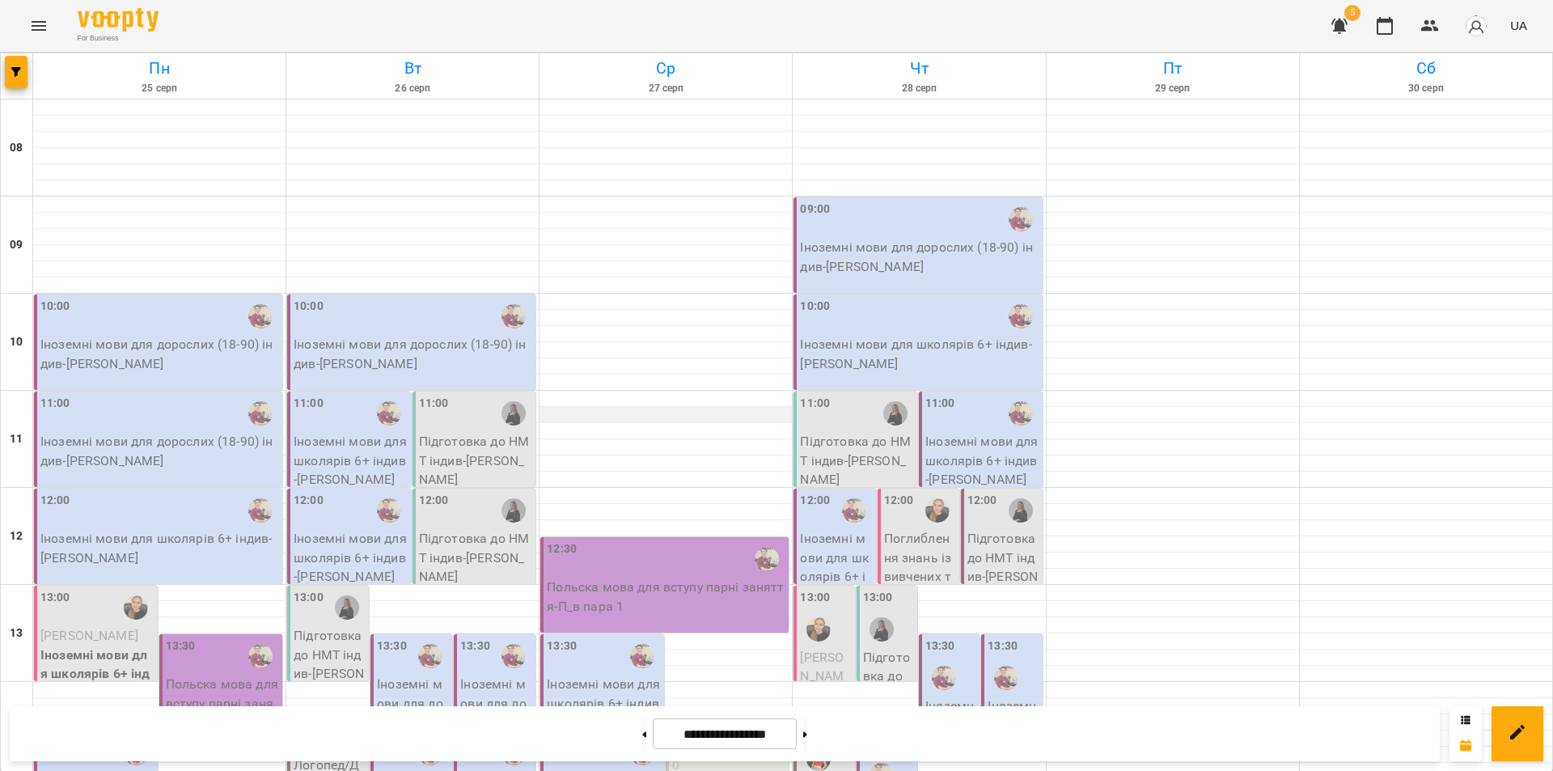
scroll to position [485, 0]
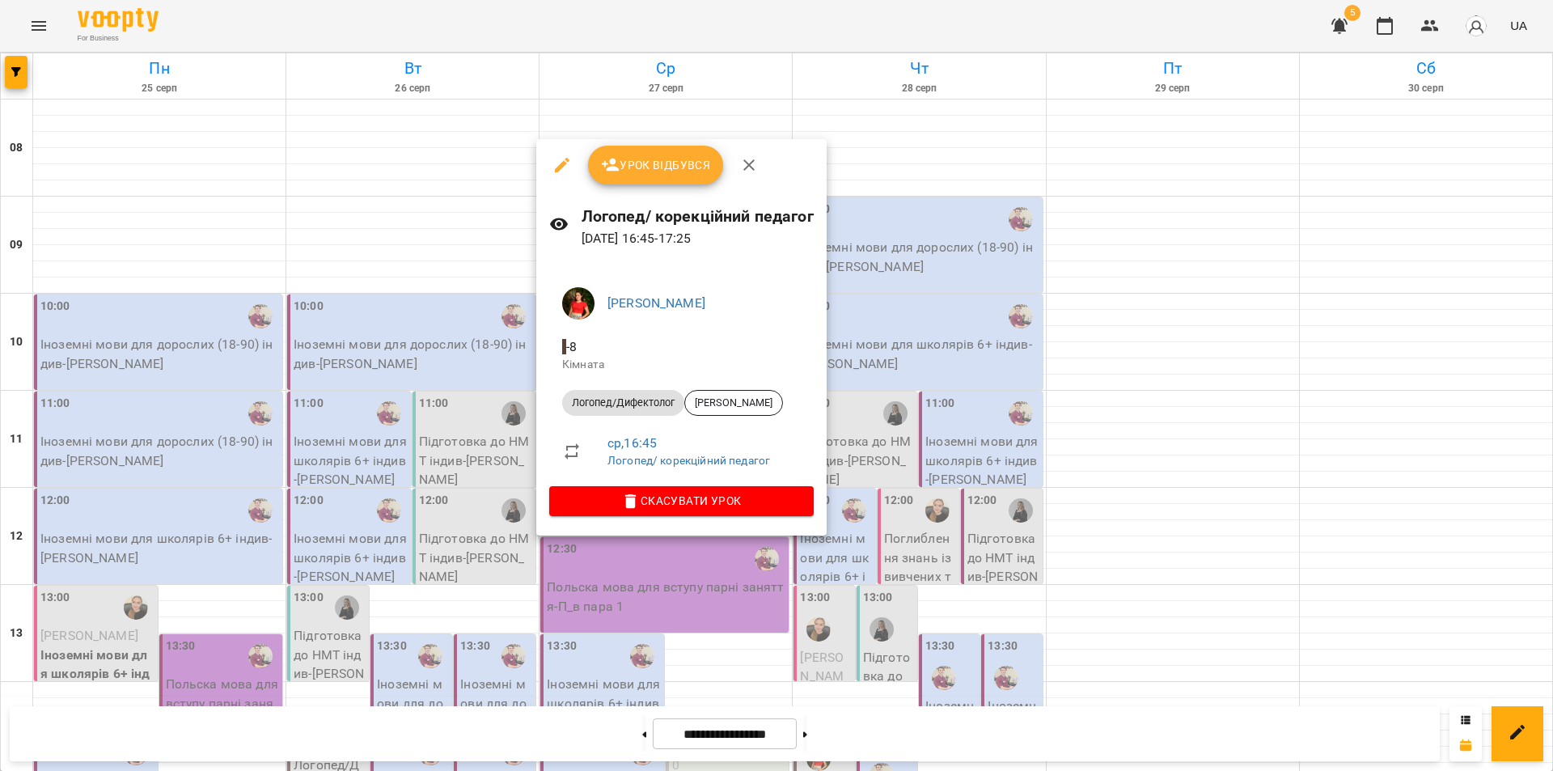
click at [444, 732] on div at bounding box center [776, 385] width 1553 height 771
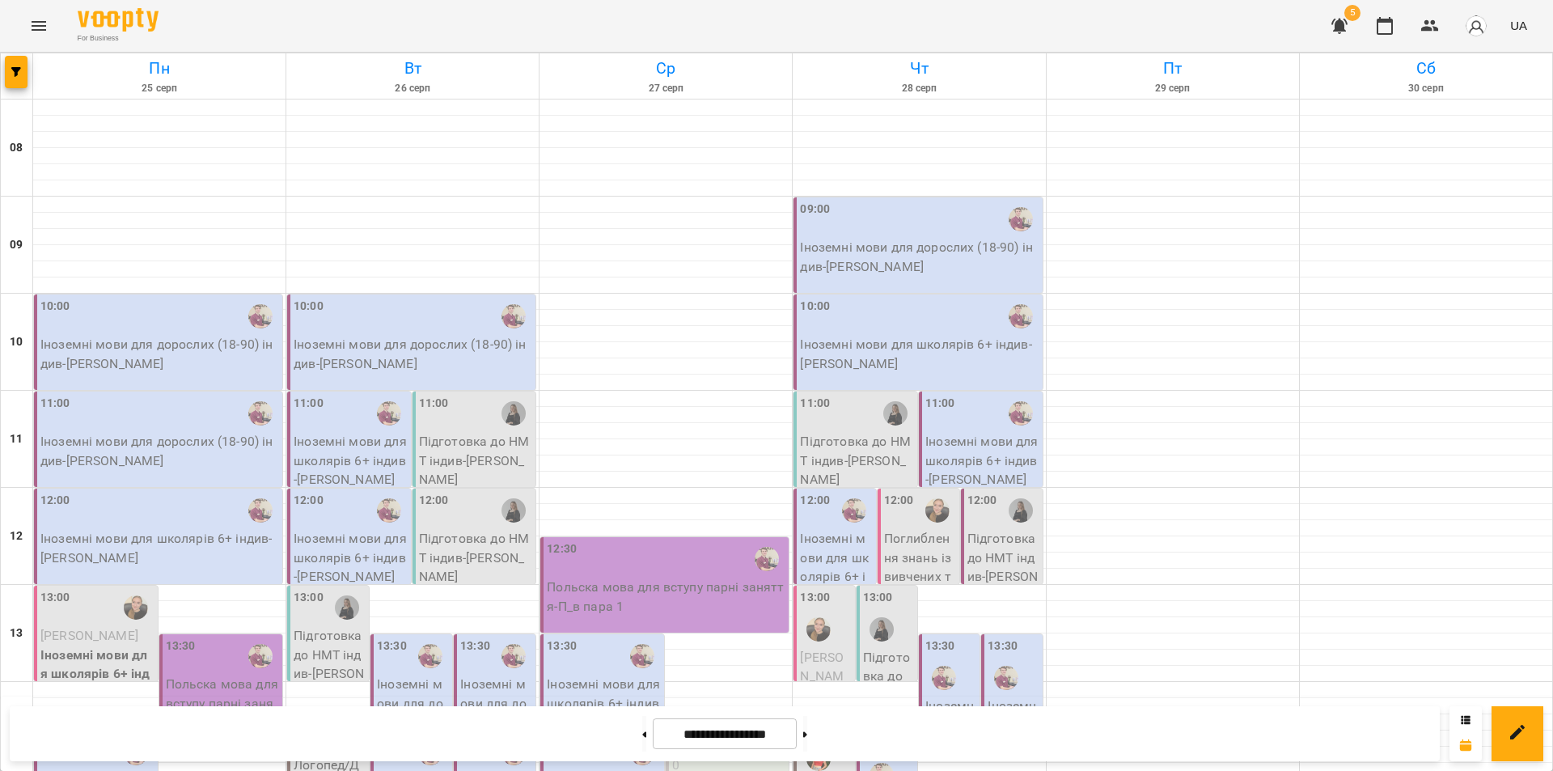
scroll to position [243, 0]
click at [15, 80] on button "button" at bounding box center [16, 72] width 23 height 32
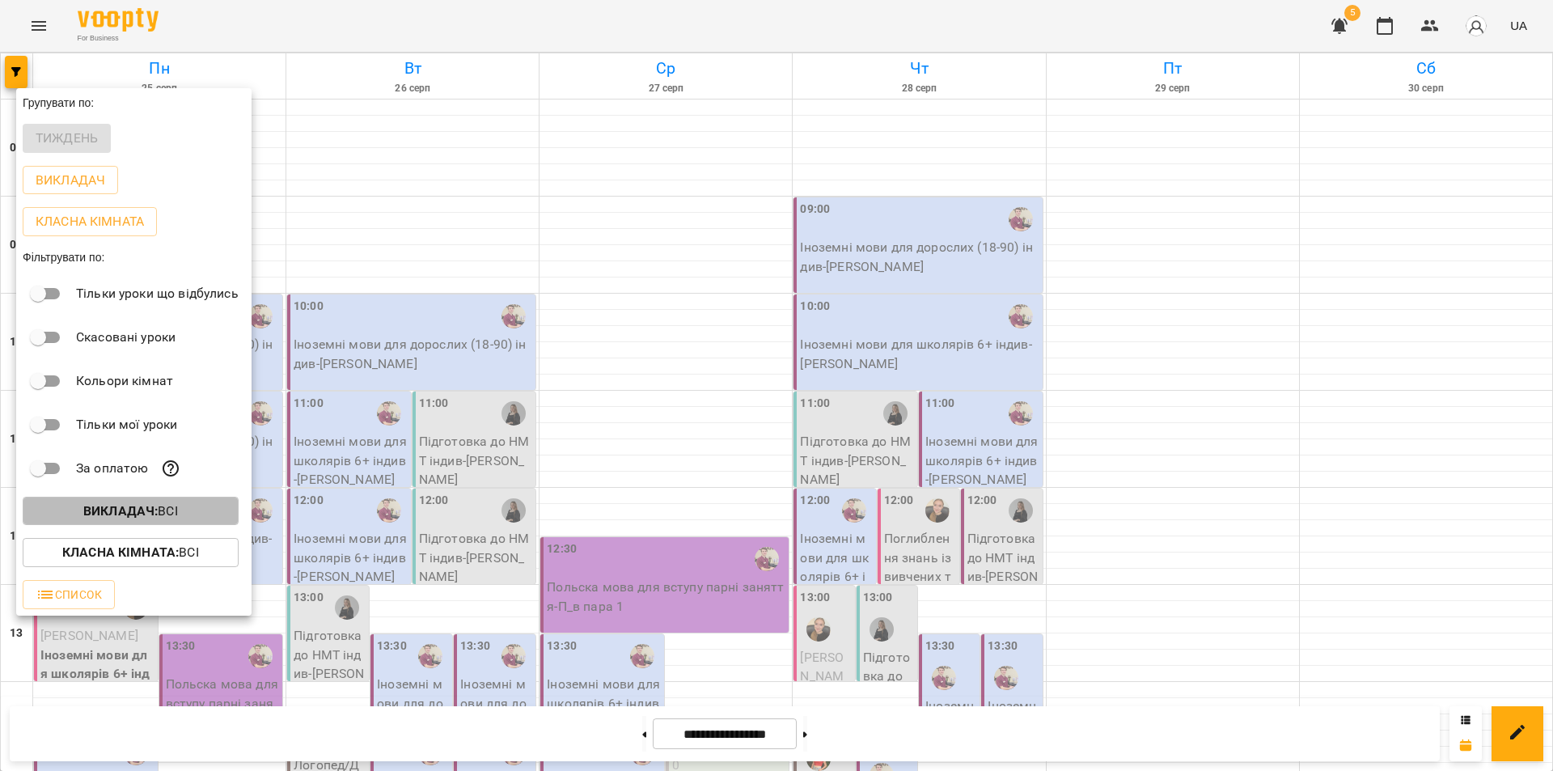
click at [80, 511] on span "Викладач : Всі" at bounding box center [131, 510] width 190 height 19
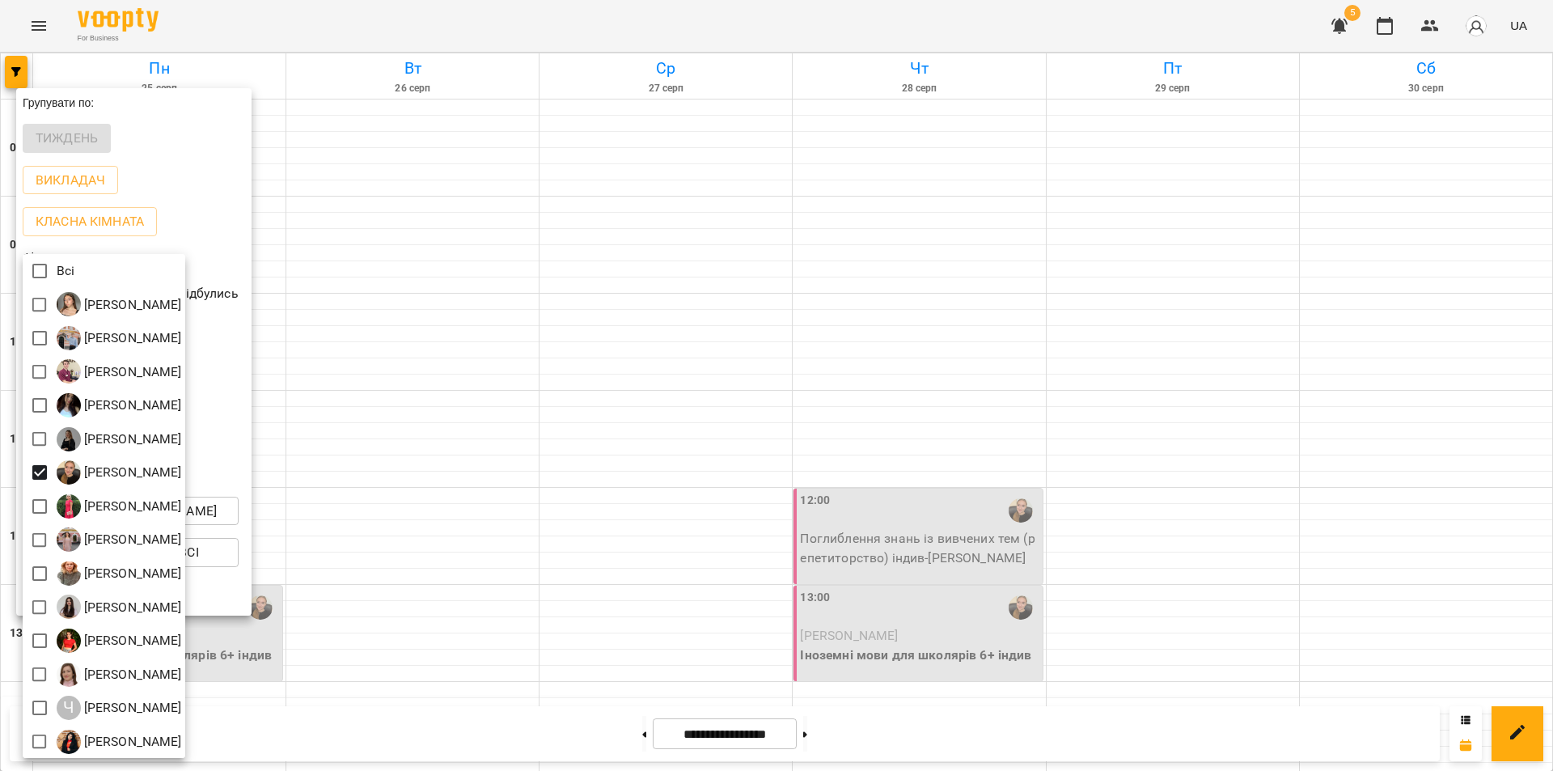
click at [453, 741] on div at bounding box center [776, 385] width 1553 height 771
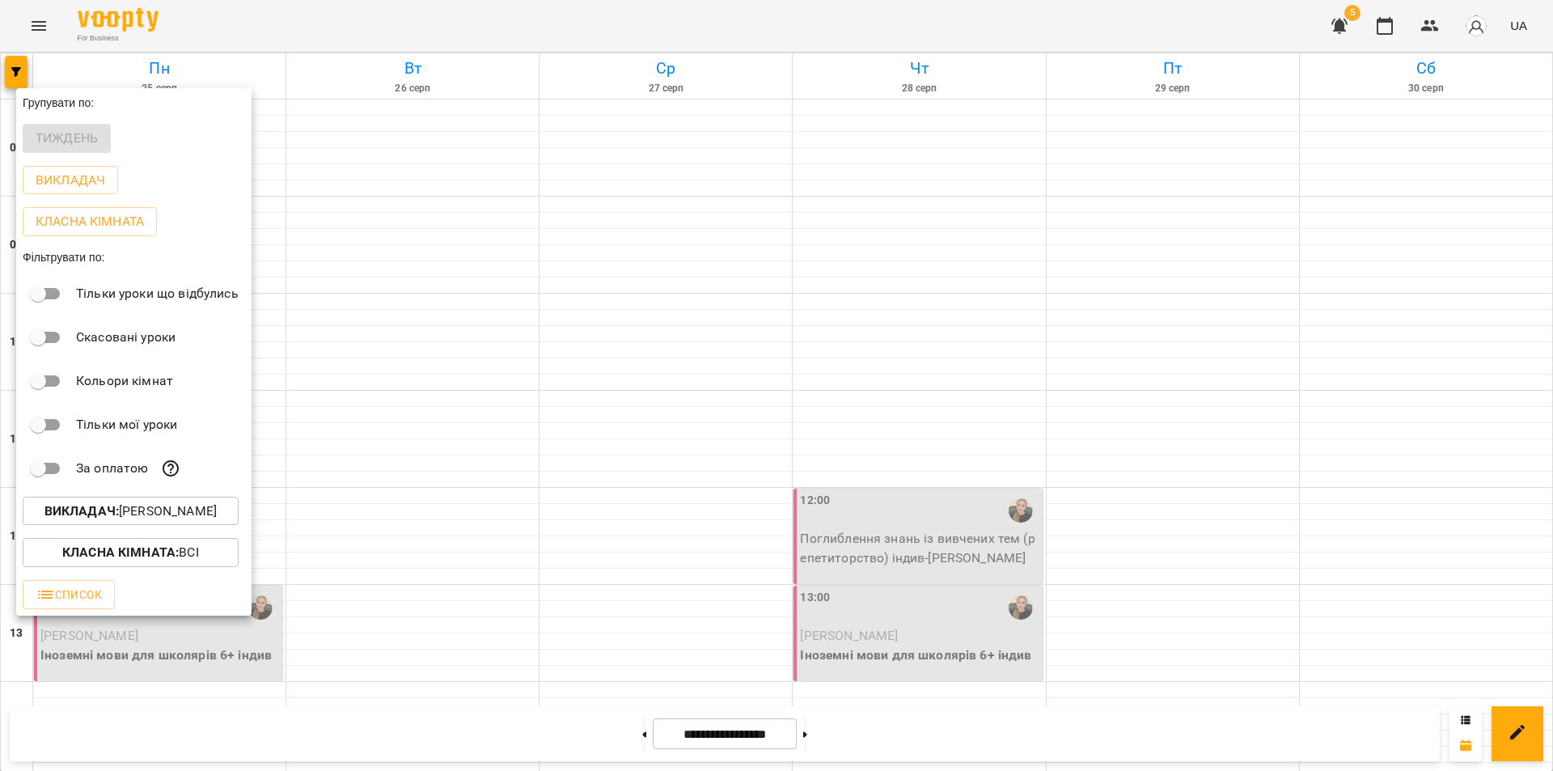
click at [456, 740] on div "Всі [PERSON_NAME] [PERSON_NAME] [PERSON_NAME] [PERSON_NAME] [PERSON_NAME] [PERS…" at bounding box center [776, 385] width 1553 height 771
click at [456, 740] on div at bounding box center [776, 385] width 1553 height 771
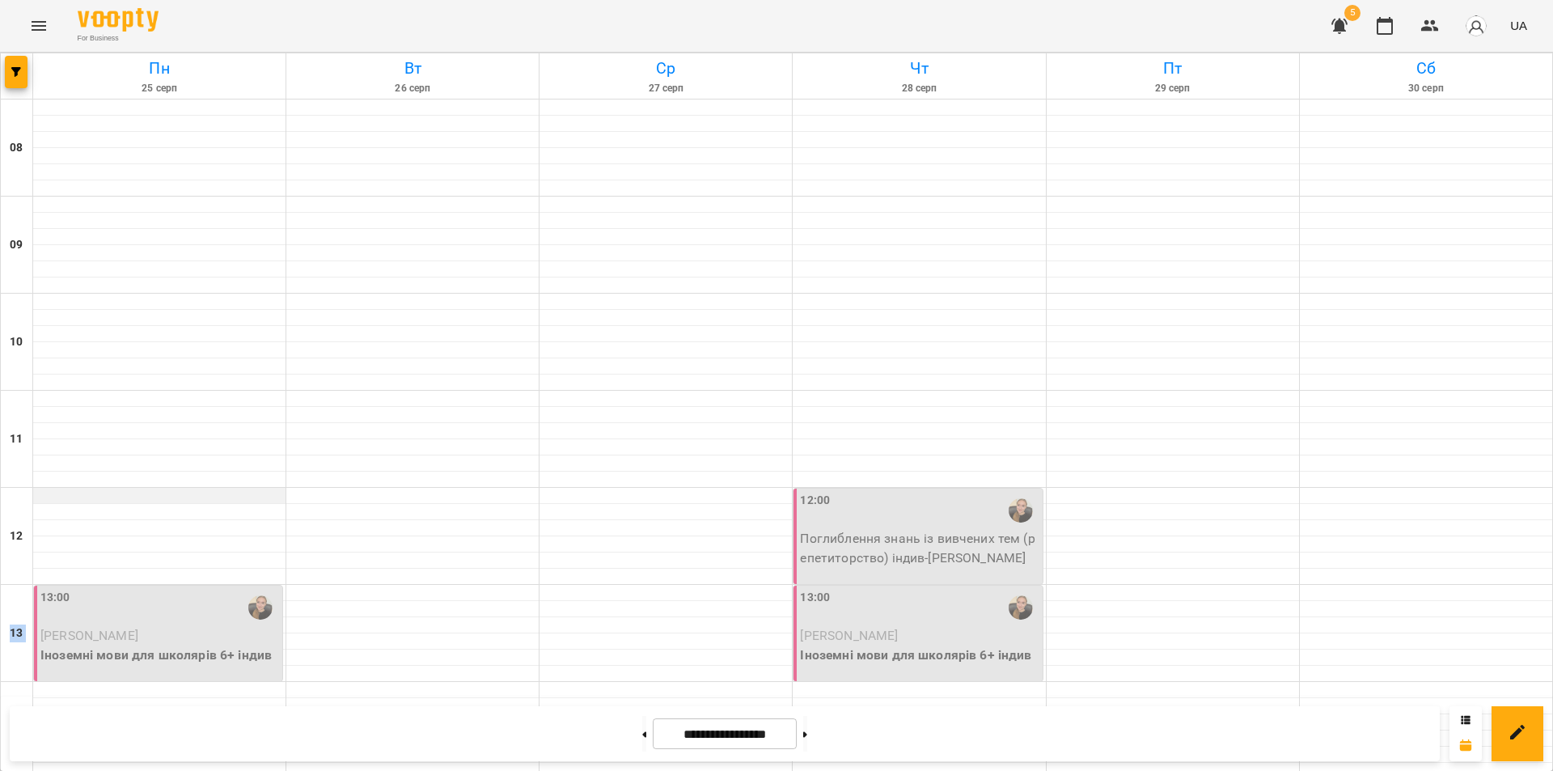
click at [33, 246] on div "08 09 10 11 12 13 14 15 16 17 18 19 20 13:00 [PERSON_NAME] мови для школярів 6+…" at bounding box center [777, 730] width 1552 height 1262
click at [35, 488] on div at bounding box center [159, 496] width 252 height 16
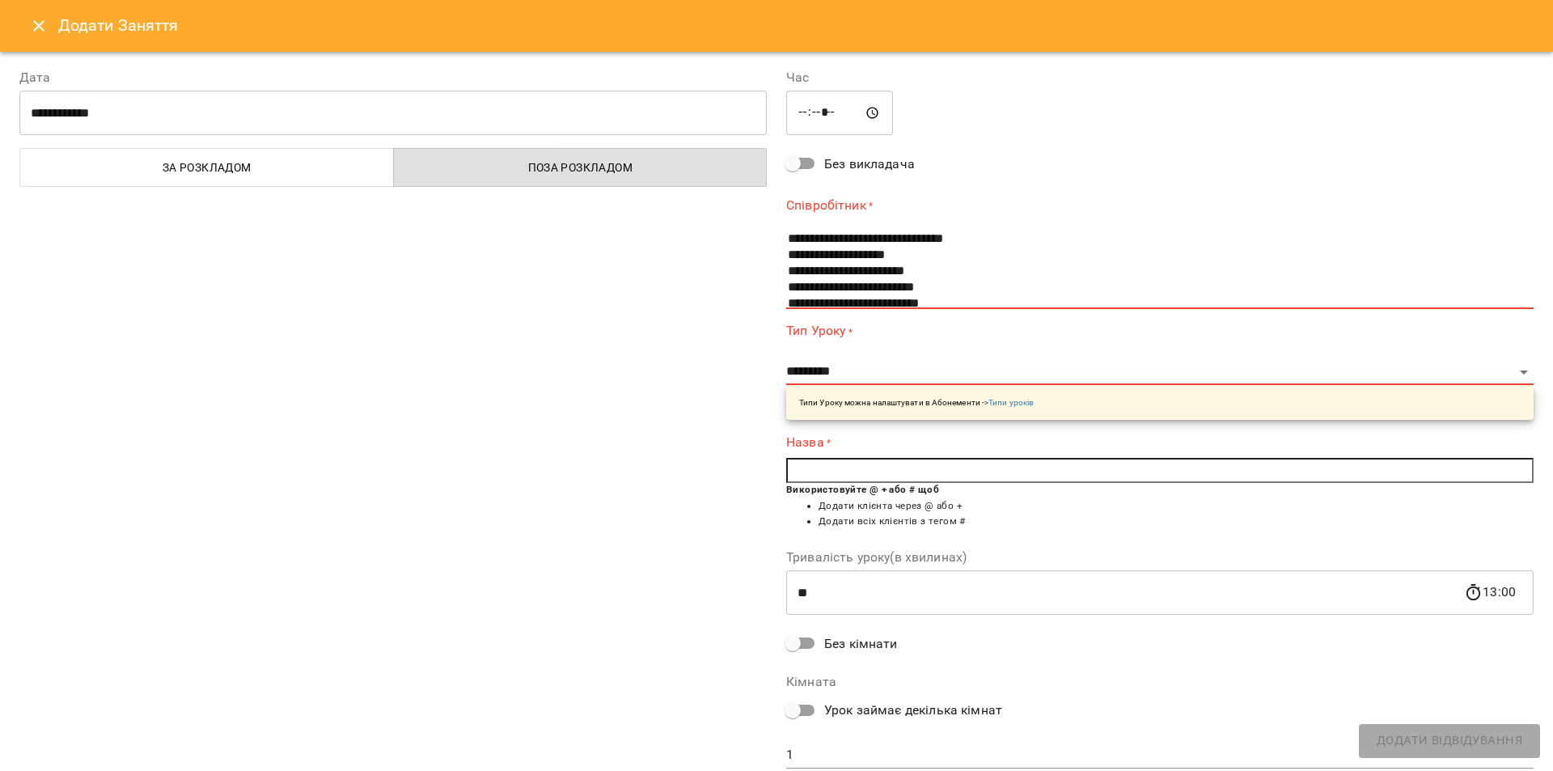
scroll to position [81, 0]
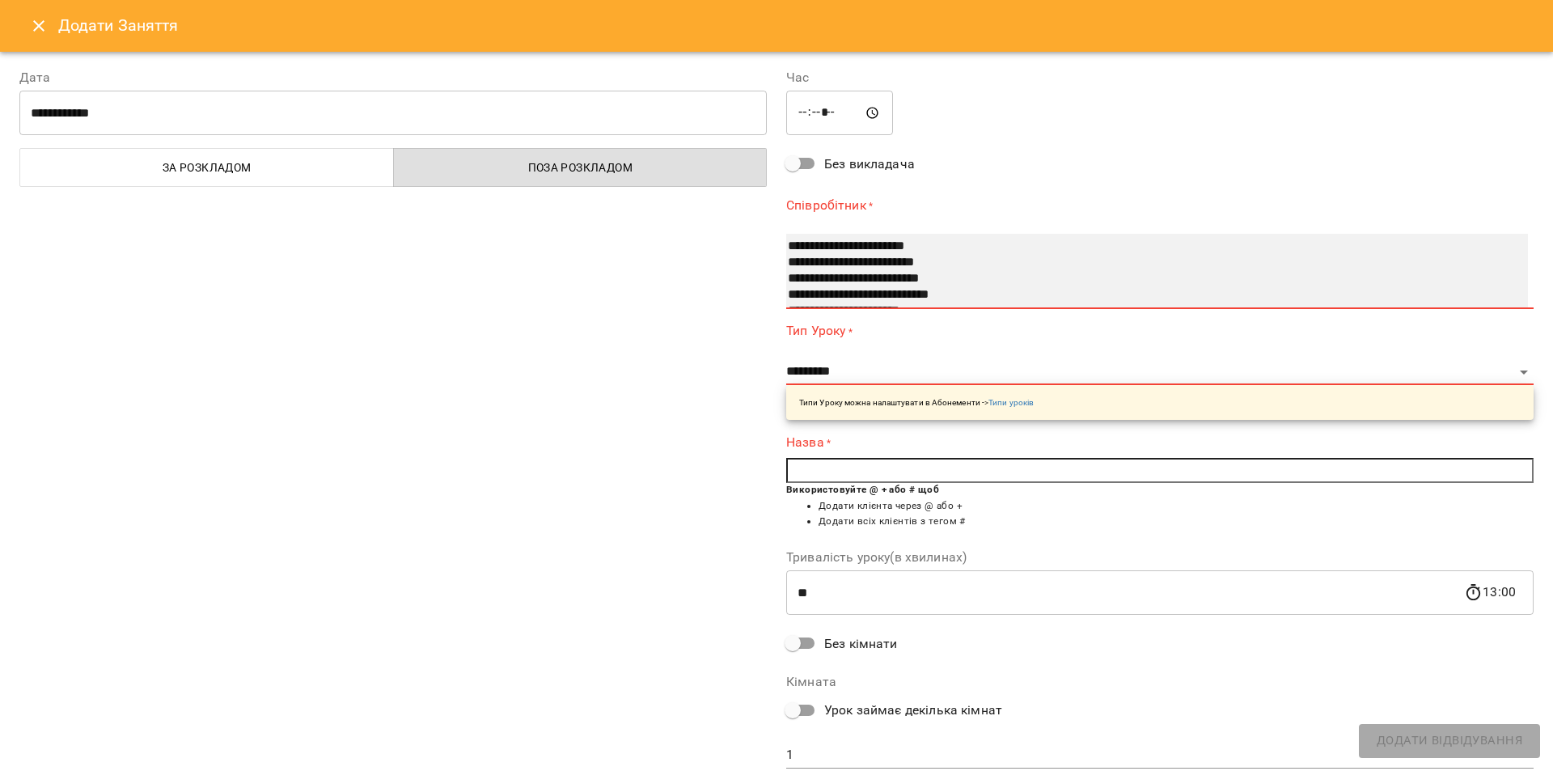
select select "**********"
click at [838, 245] on option "**********" at bounding box center [1141, 247] width 710 height 16
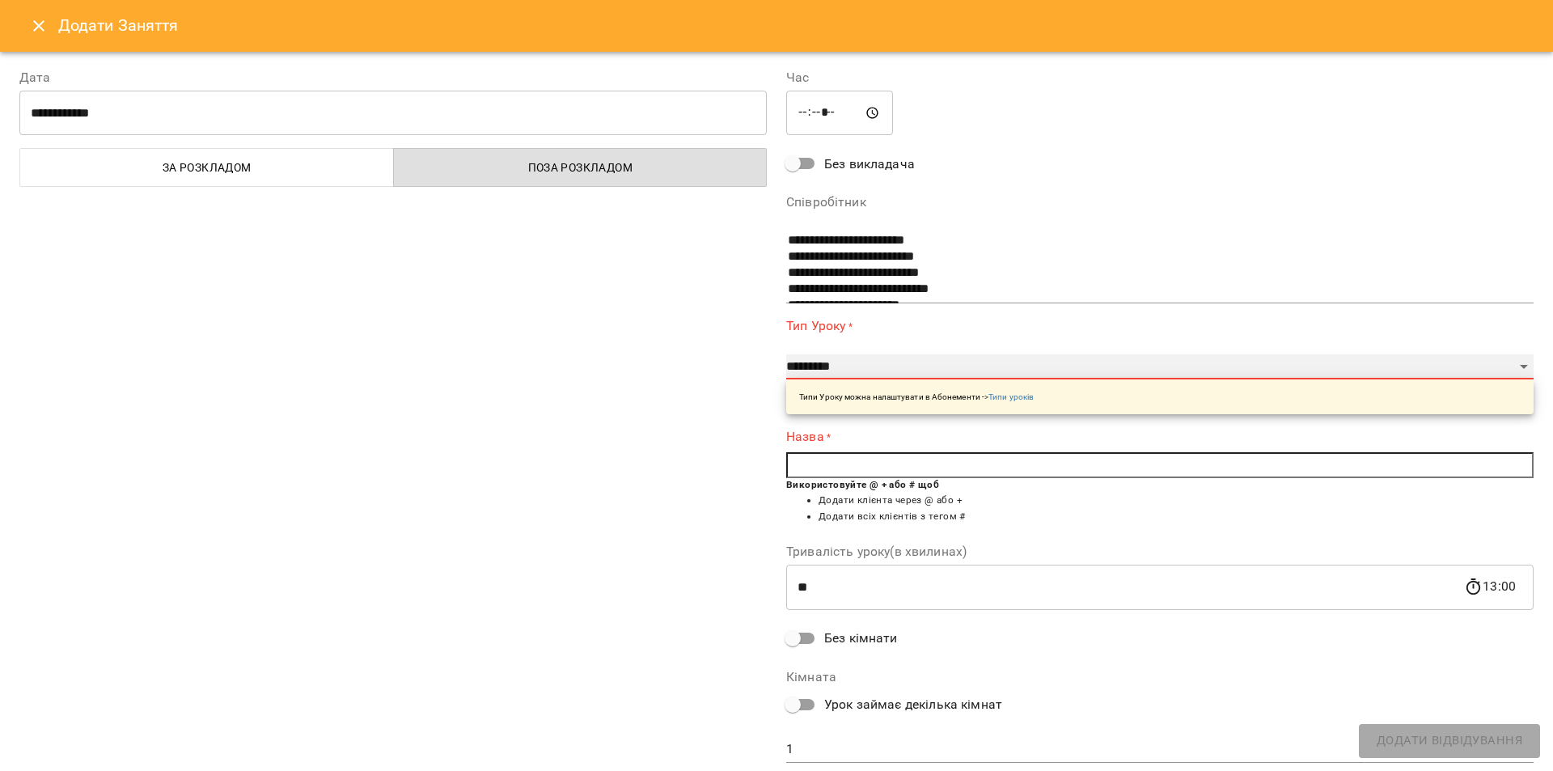
click at [848, 371] on select "**********" at bounding box center [1159, 367] width 747 height 26
select select "**********"
click at [786, 354] on select "**********" at bounding box center [1159, 367] width 747 height 26
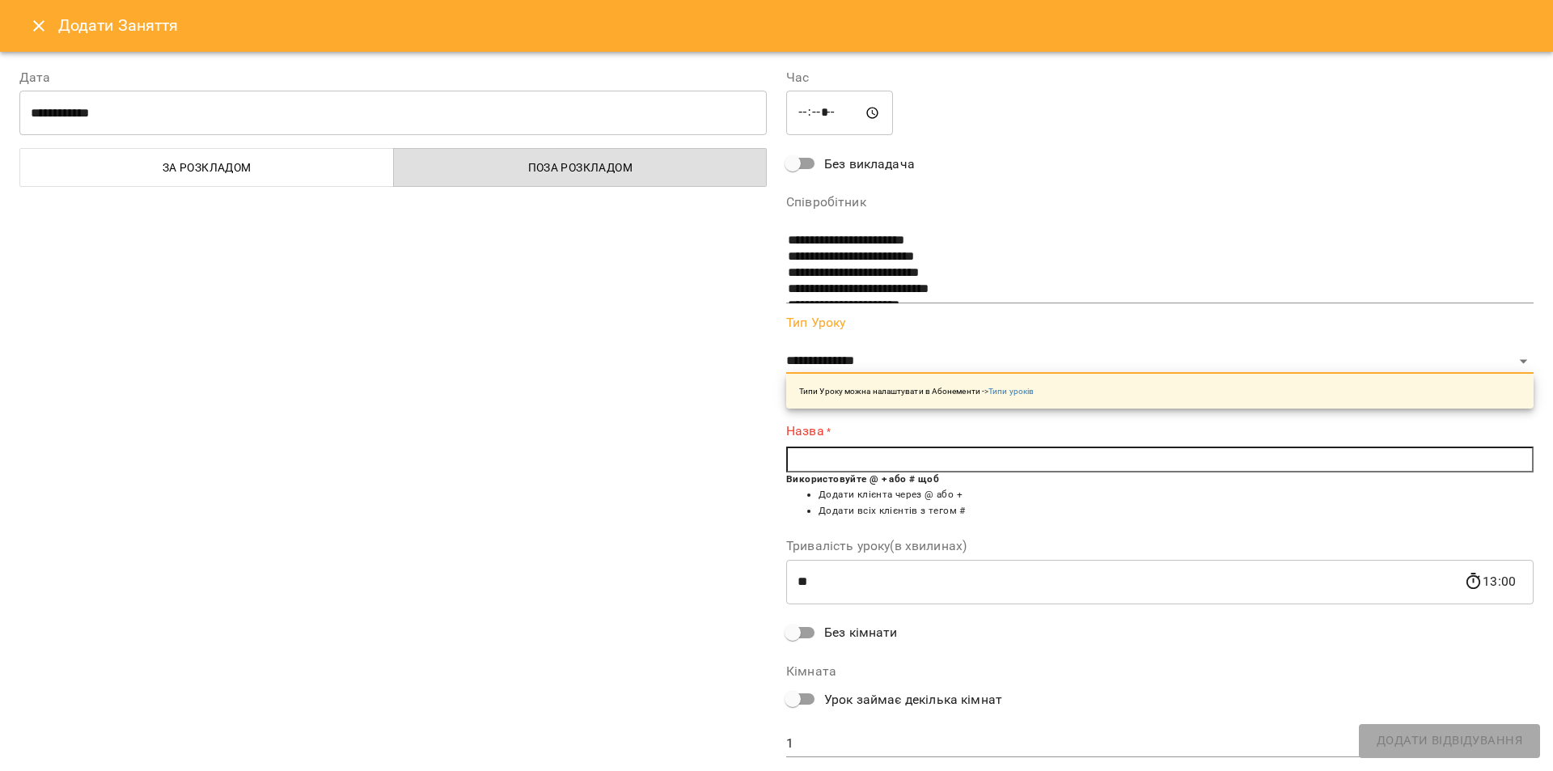
click at [891, 461] on input "text" at bounding box center [1159, 459] width 747 height 26
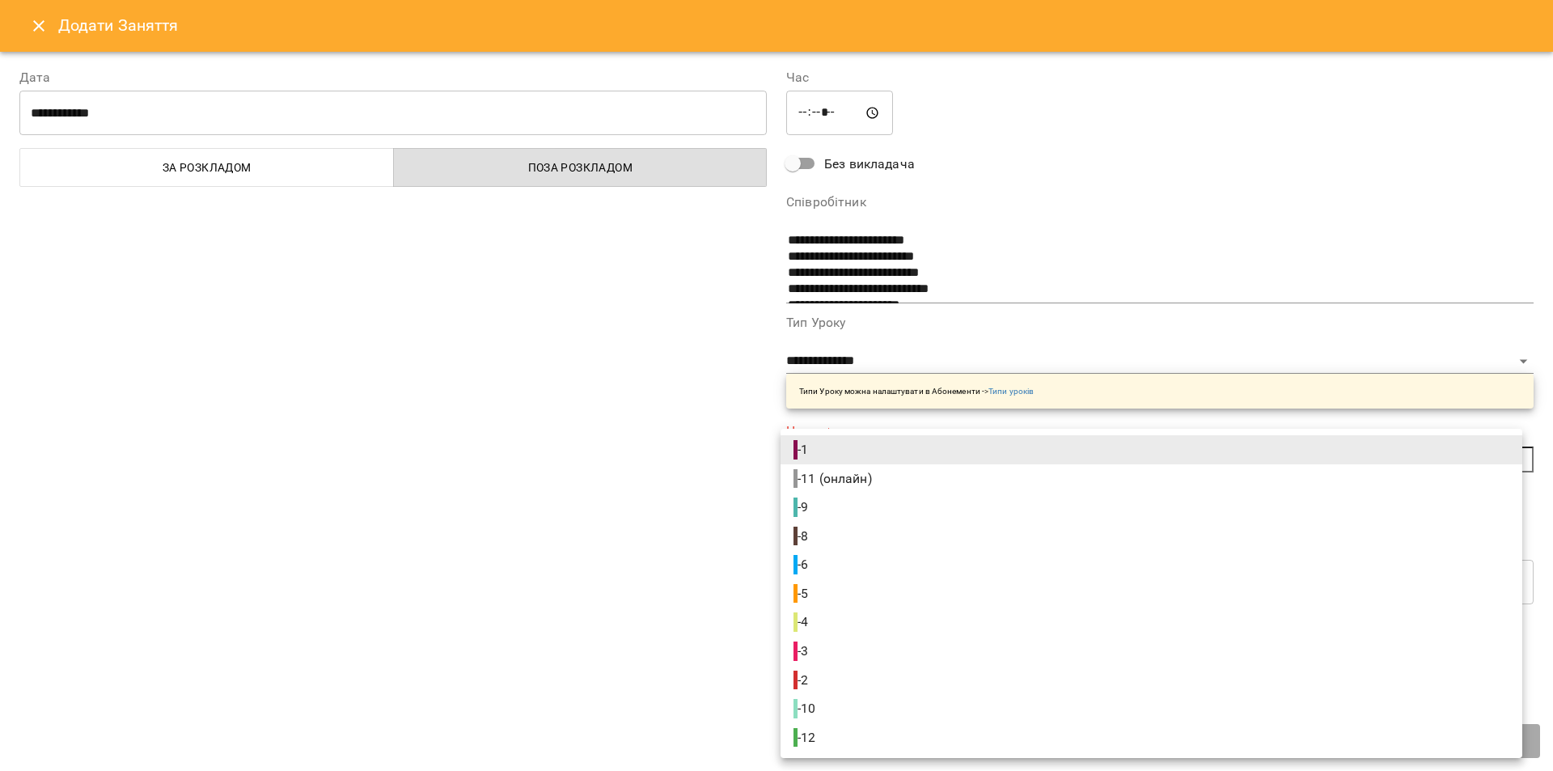
click at [804, 752] on body "**********" at bounding box center [776, 717] width 1553 height 1434
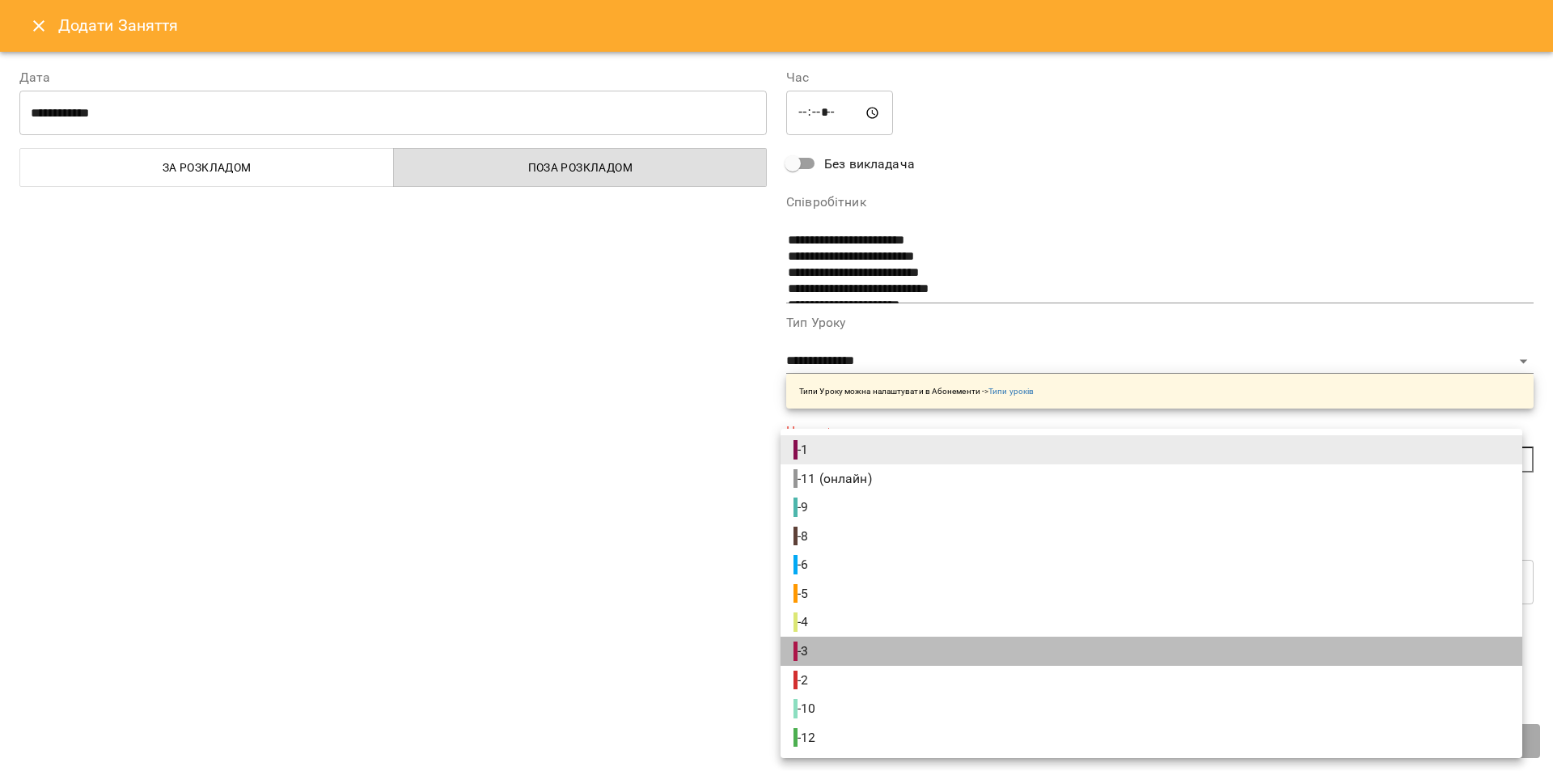
click at [810, 650] on span "- 3" at bounding box center [802, 650] width 18 height 19
type input "**********"
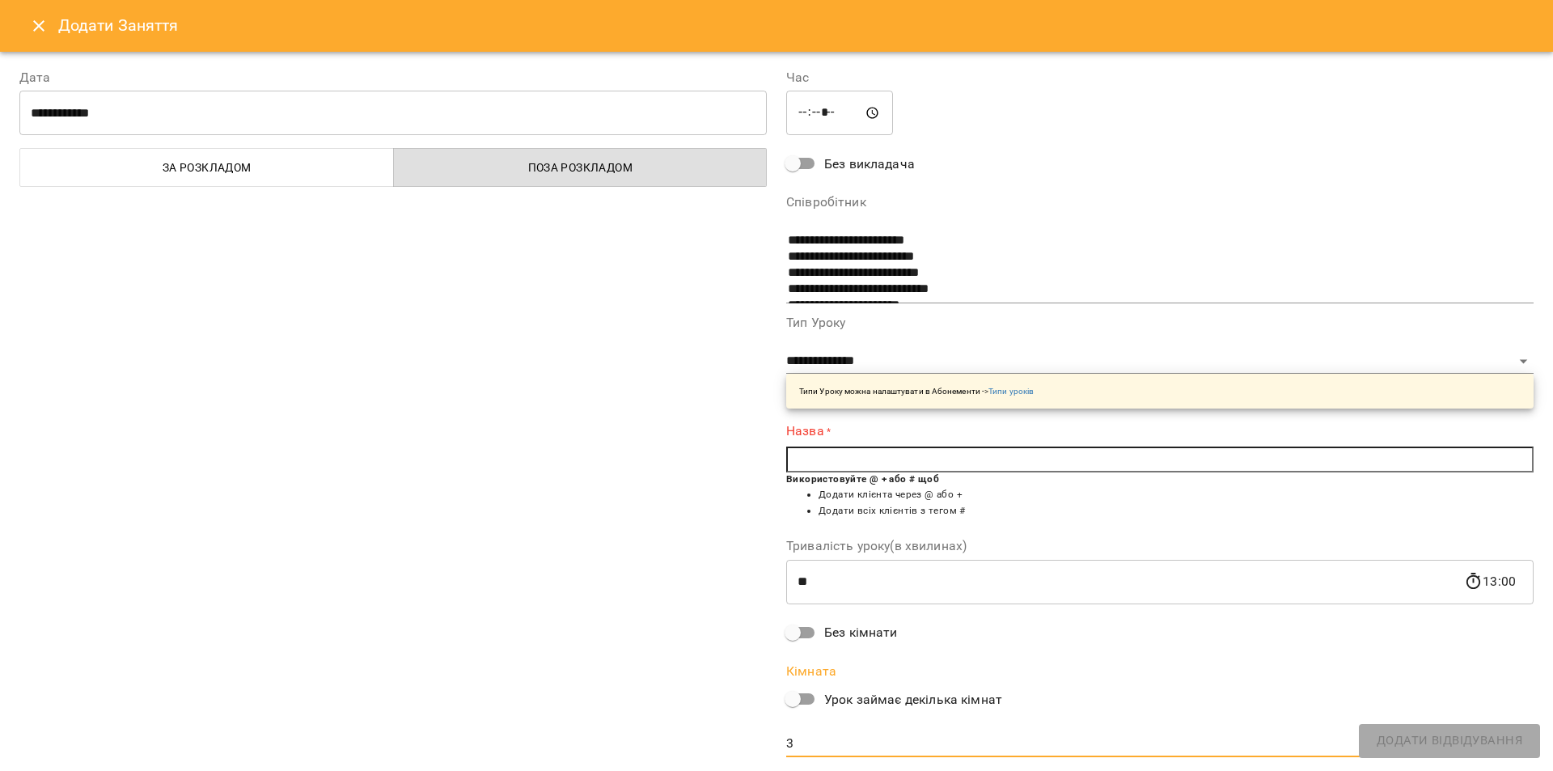
click at [808, 459] on input "text" at bounding box center [1159, 459] width 747 height 26
type input "*"
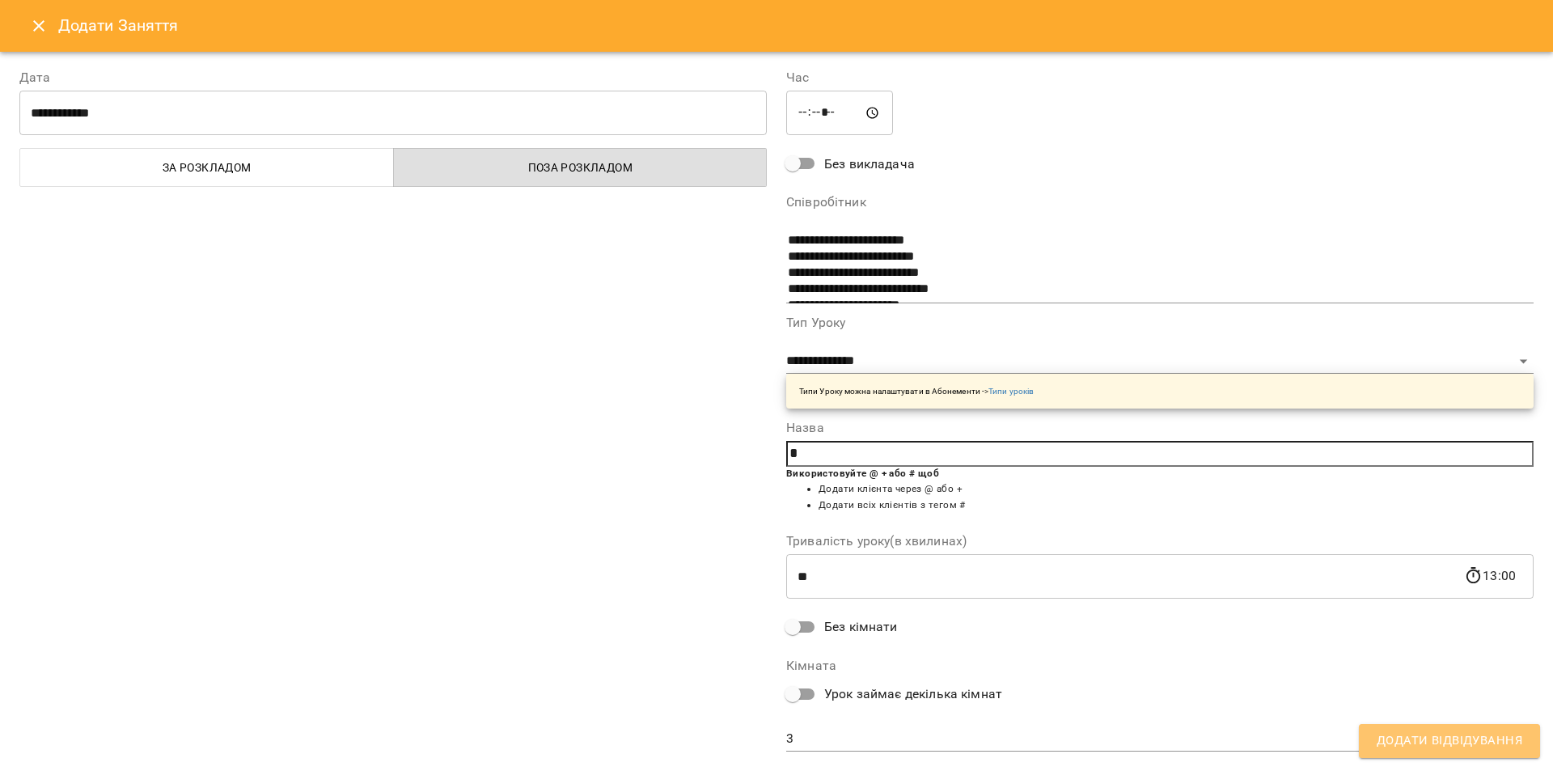
click at [1422, 747] on span "Додати Відвідування" at bounding box center [1450, 740] width 146 height 21
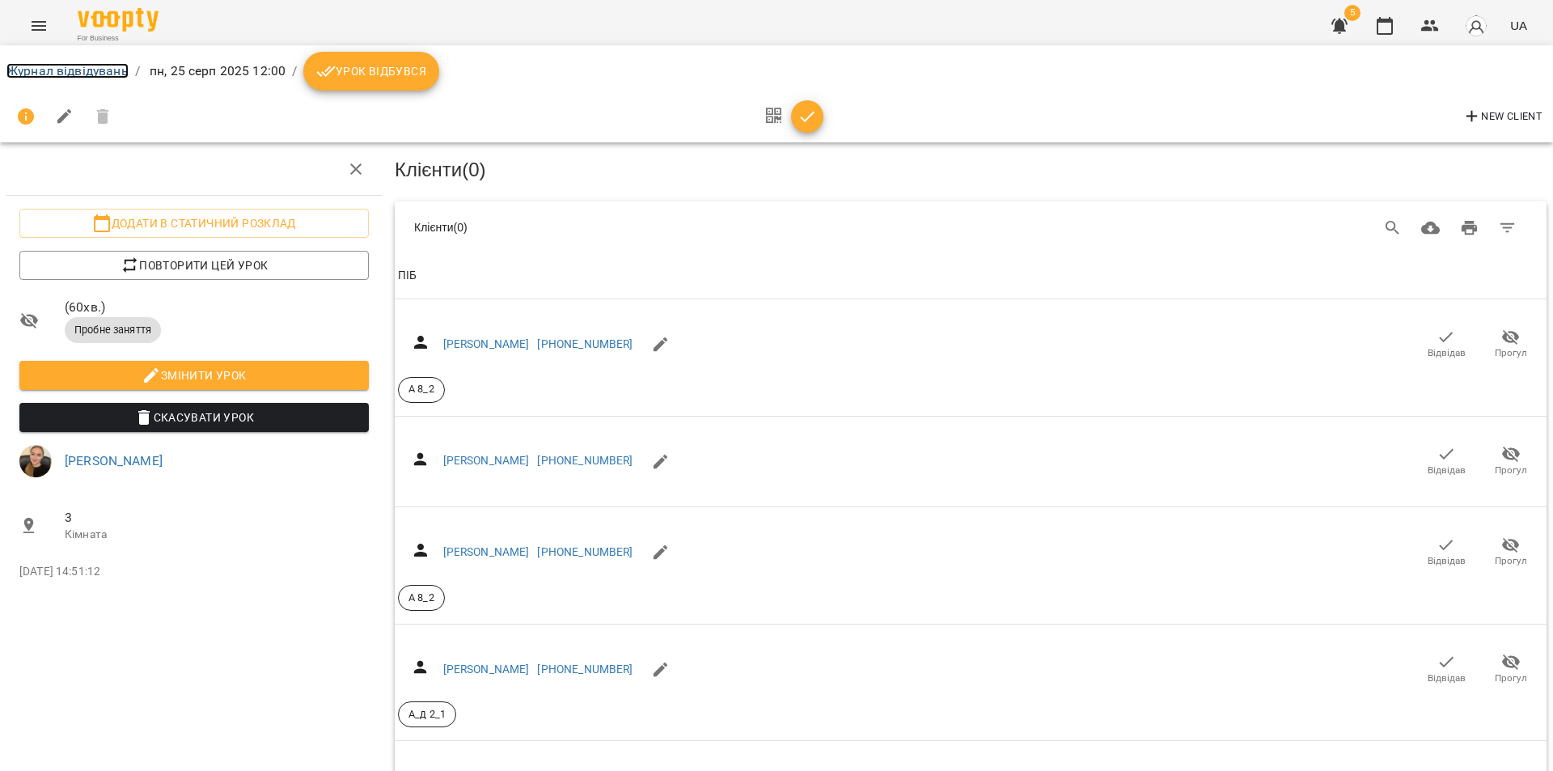
click at [49, 71] on link "Журнал відвідувань" at bounding box center [67, 70] width 122 height 15
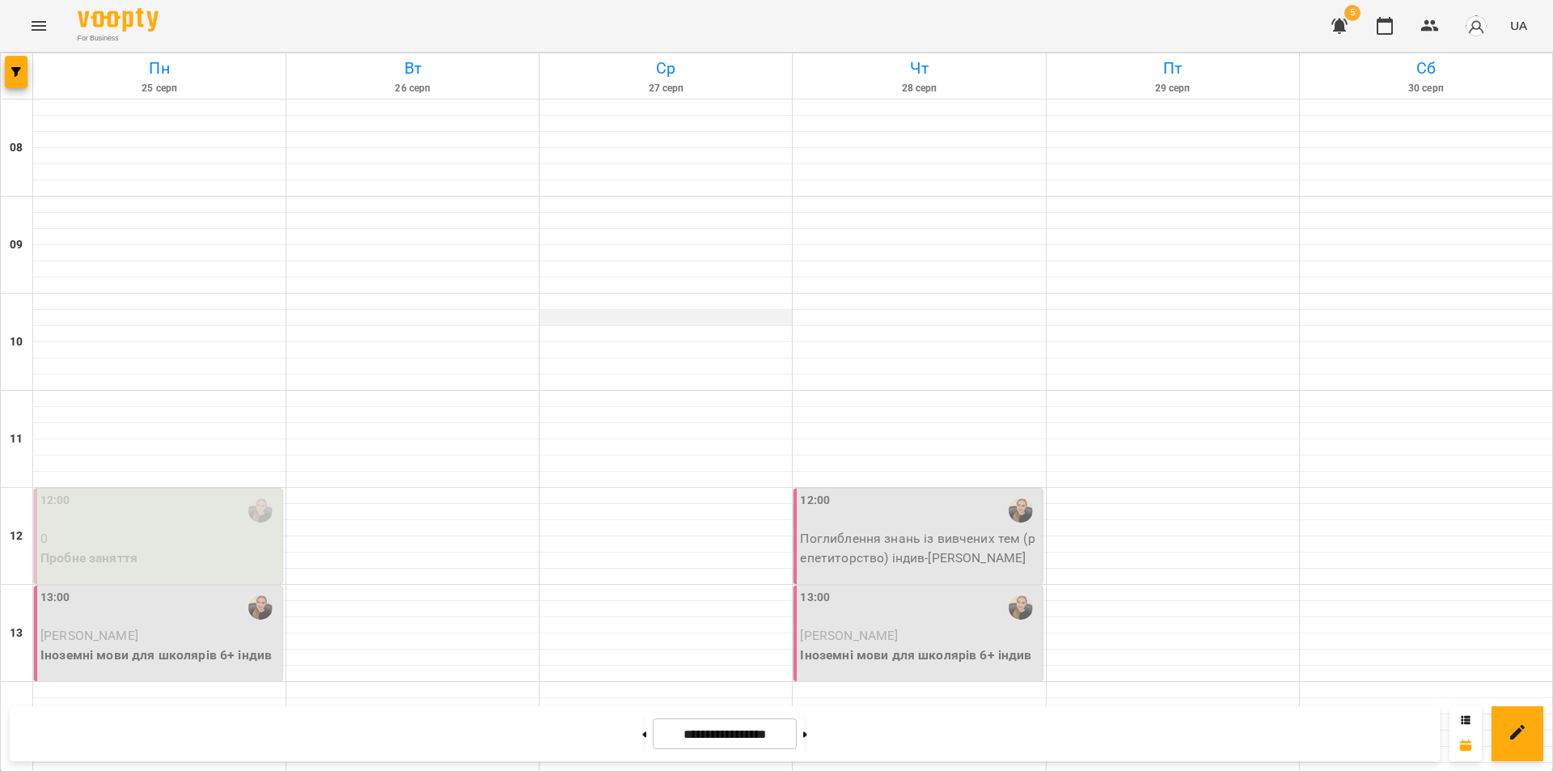
scroll to position [81, 0]
click at [20, 74] on icon "button" at bounding box center [16, 72] width 10 height 10
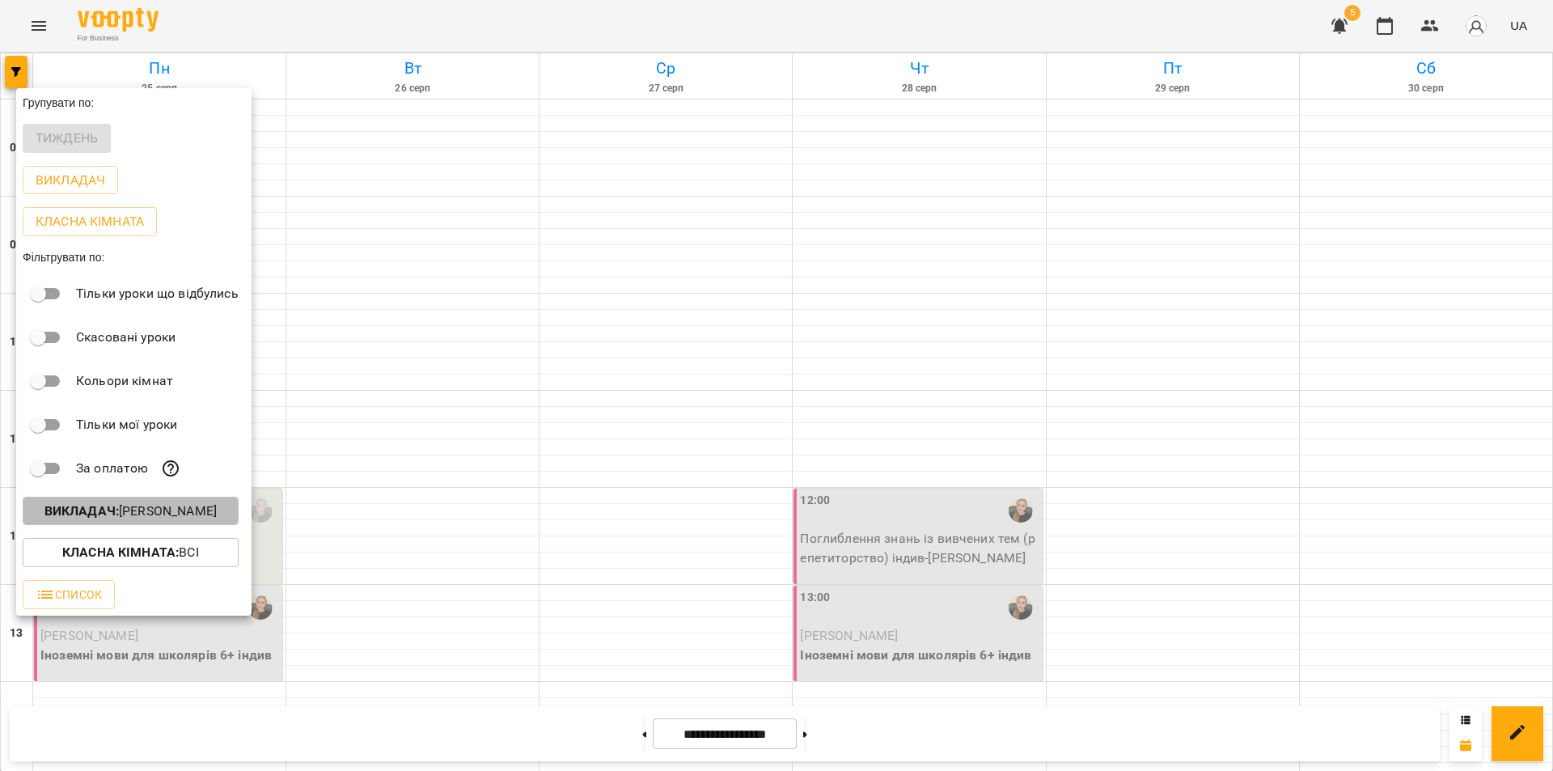
click at [92, 513] on b "Викладач :" at bounding box center [81, 510] width 74 height 15
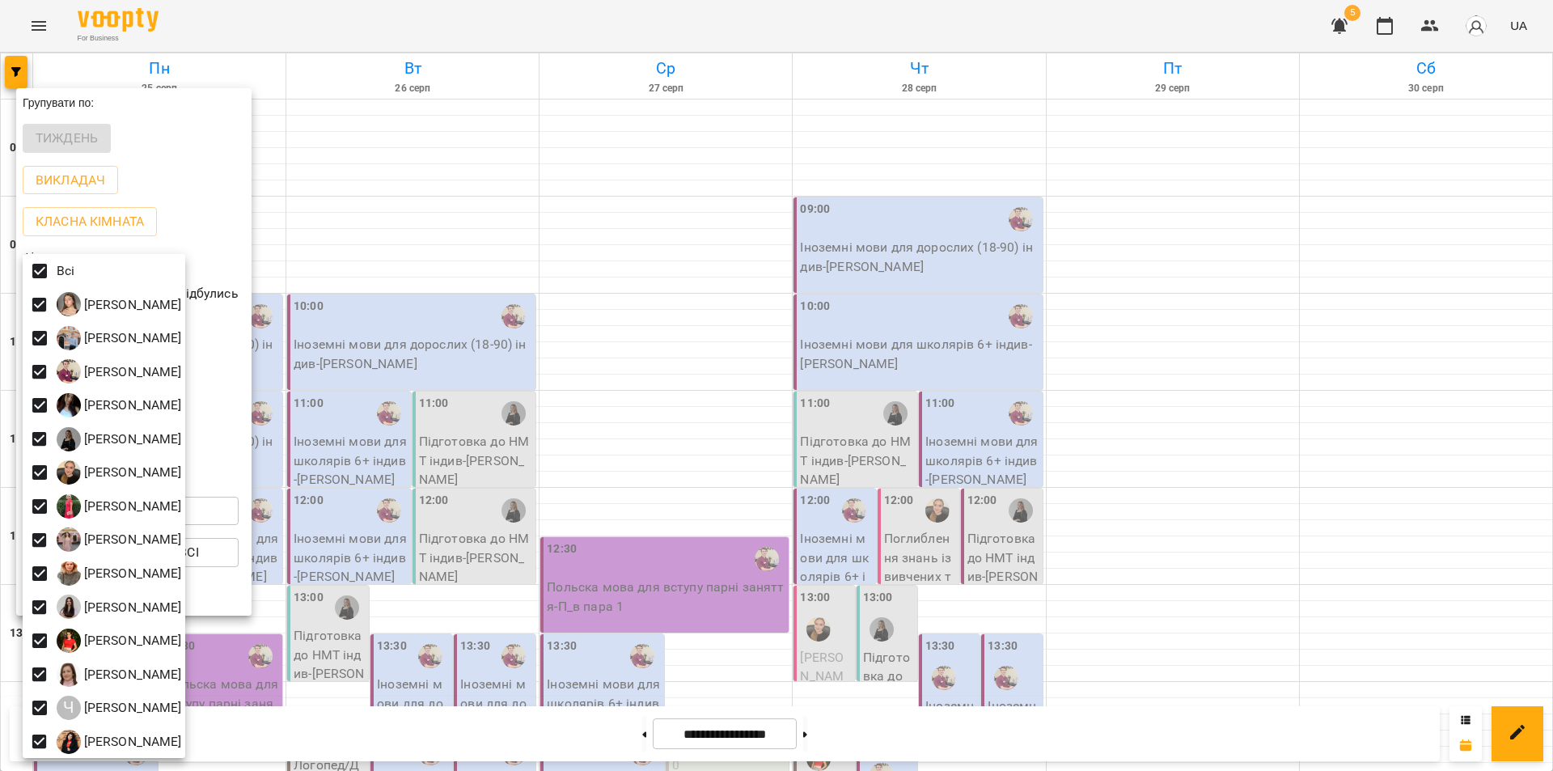
drag, startPoint x: 451, startPoint y: 748, endPoint x: 432, endPoint y: 738, distance: 21.7
click at [450, 746] on div at bounding box center [776, 385] width 1553 height 771
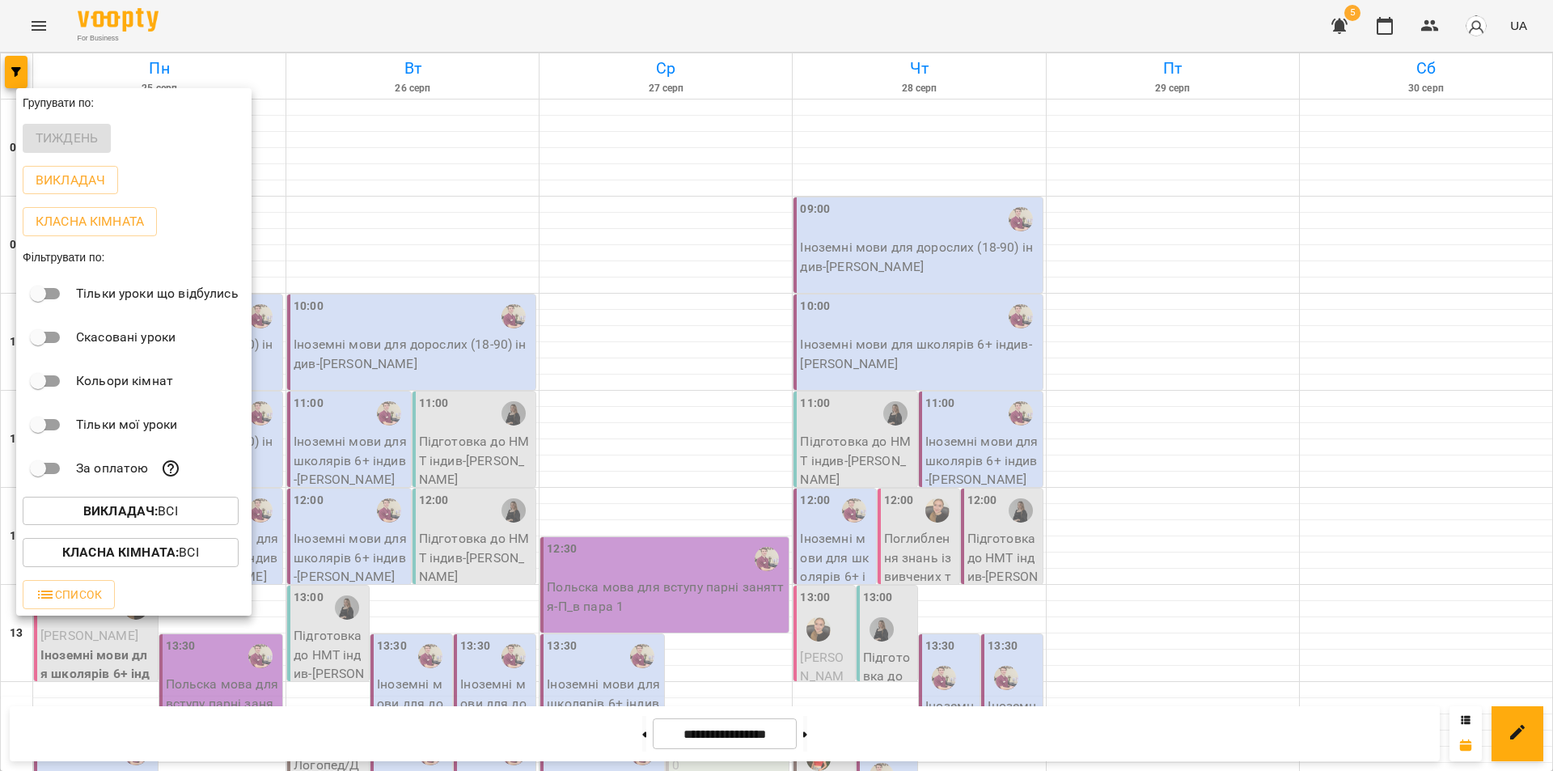
click at [376, 746] on div at bounding box center [776, 385] width 1553 height 771
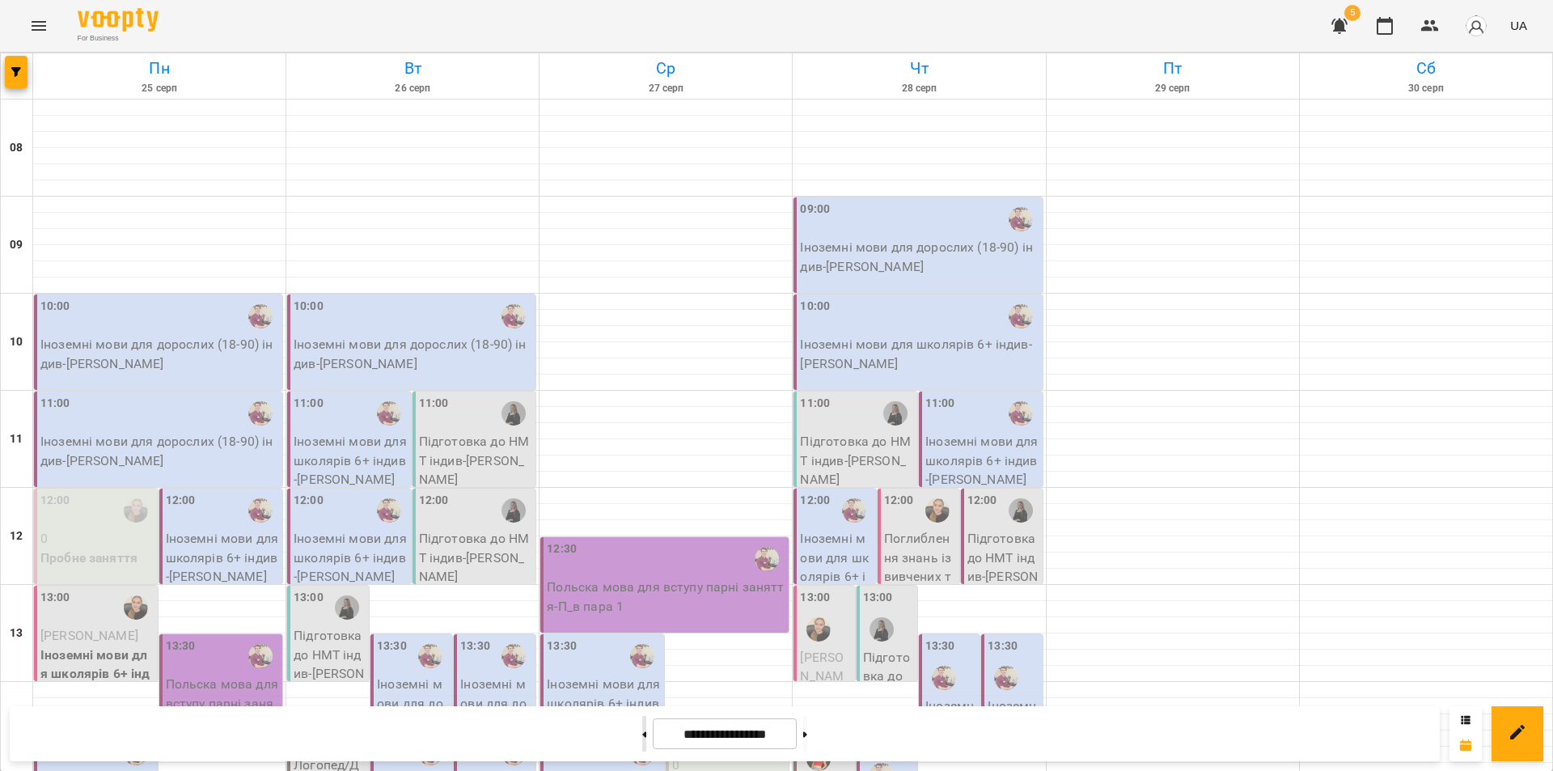
click at [642, 738] on button at bounding box center [644, 734] width 4 height 36
type input "**********"
